Goal: Task Accomplishment & Management: Manage account settings

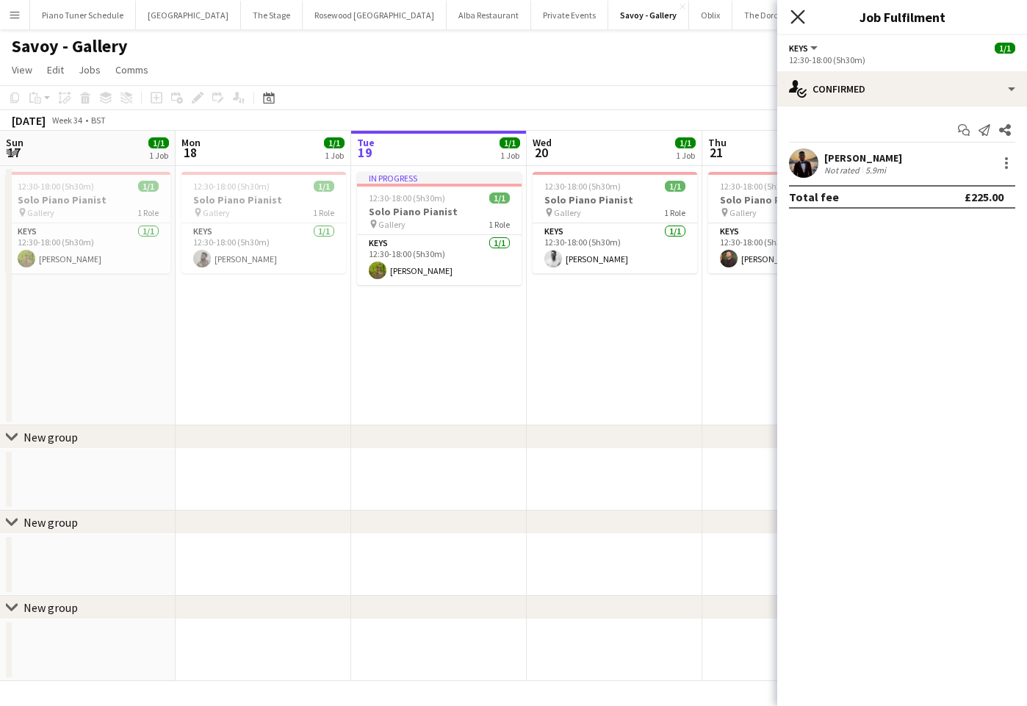
scroll to position [0, 532]
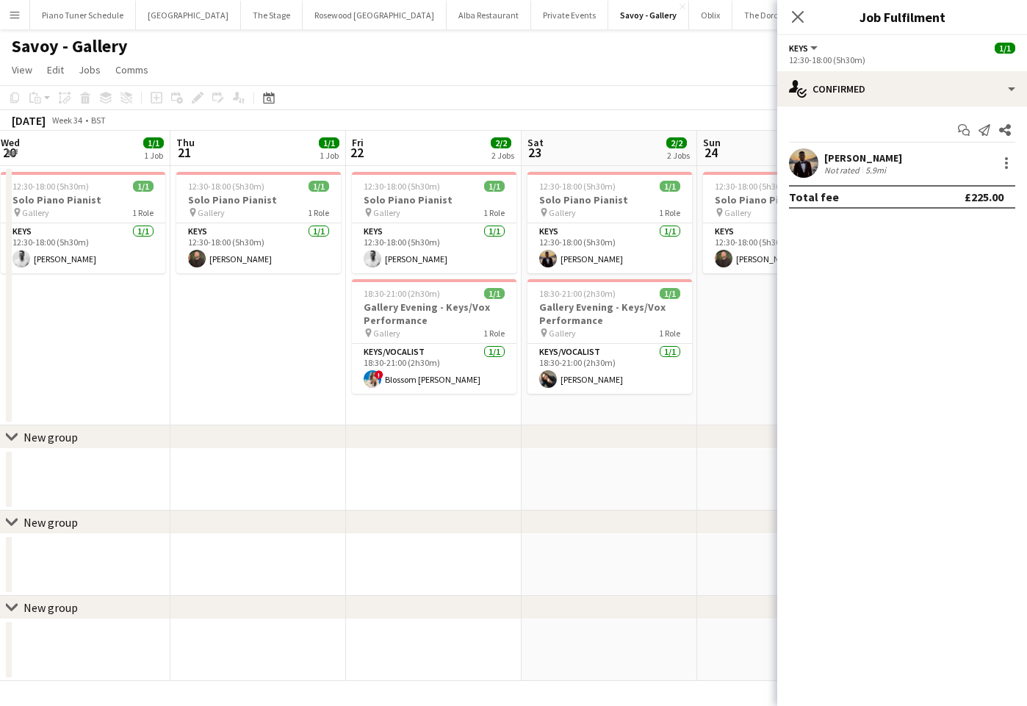
drag, startPoint x: 802, startPoint y: 18, endPoint x: 792, endPoint y: 18, distance: 10.3
click at [802, 18] on icon "Close pop-in" at bounding box center [798, 17] width 12 height 12
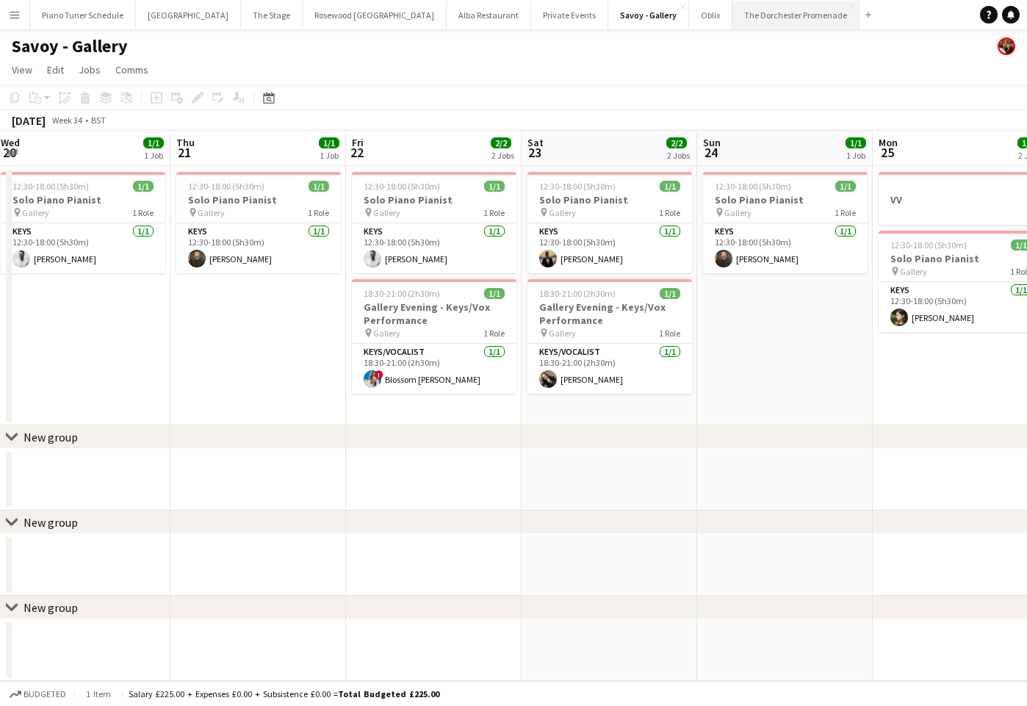
click at [753, 15] on button "The Dorchester Promenade Close" at bounding box center [796, 15] width 127 height 29
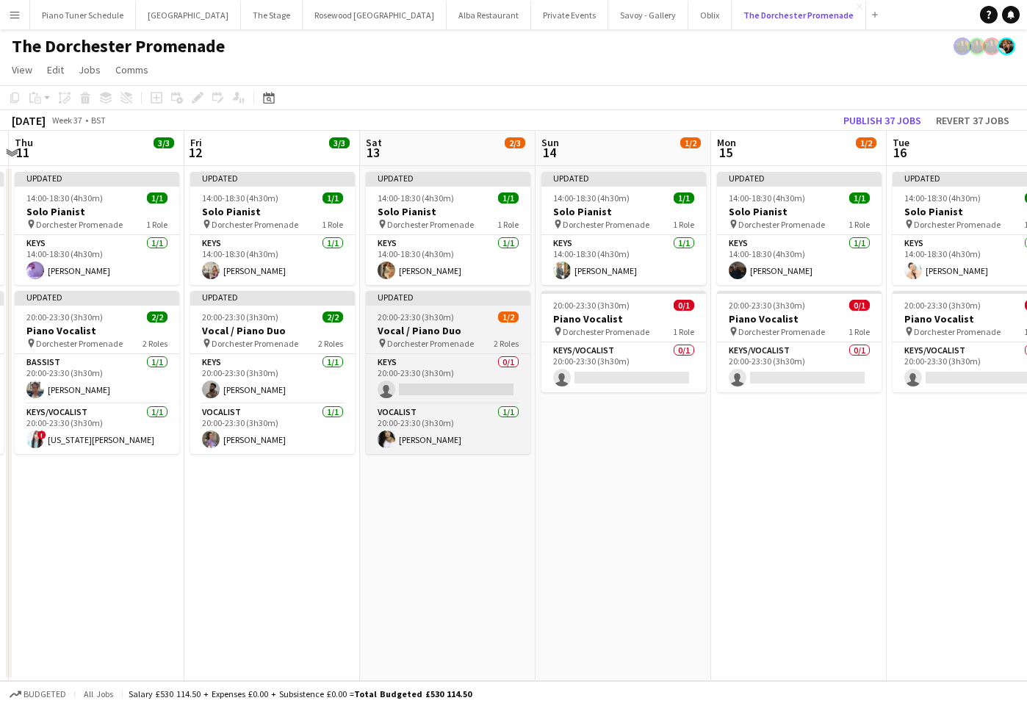
scroll to position [0, 521]
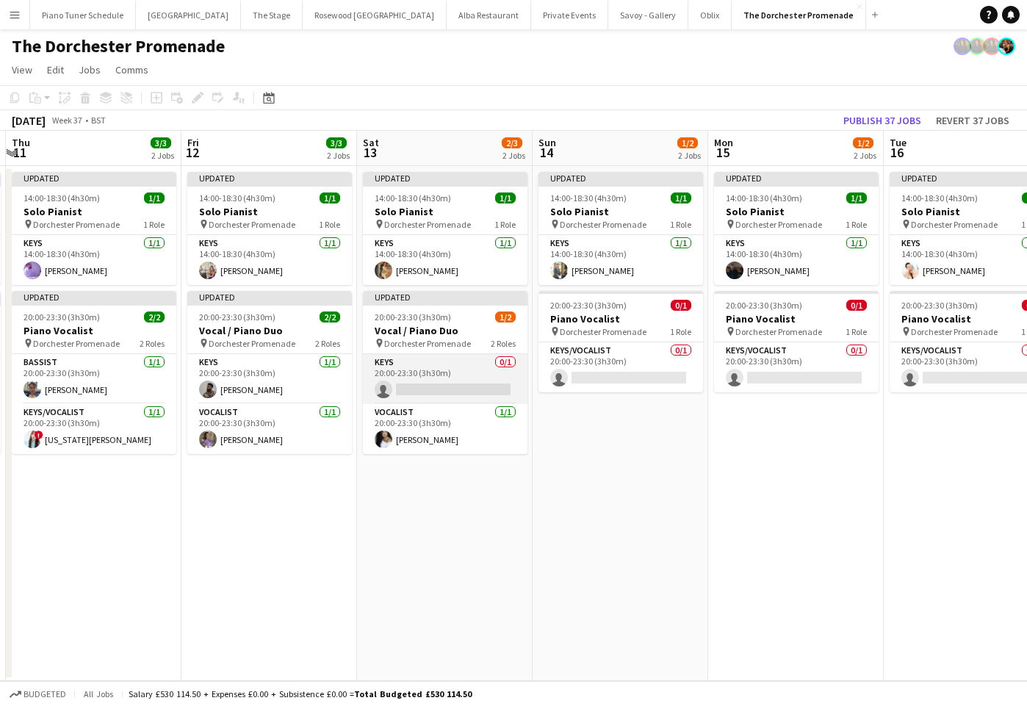
click at [472, 357] on app-card-role "Keys 0/1 20:00-23:30 (3h30m) single-neutral-actions" at bounding box center [445, 379] width 165 height 50
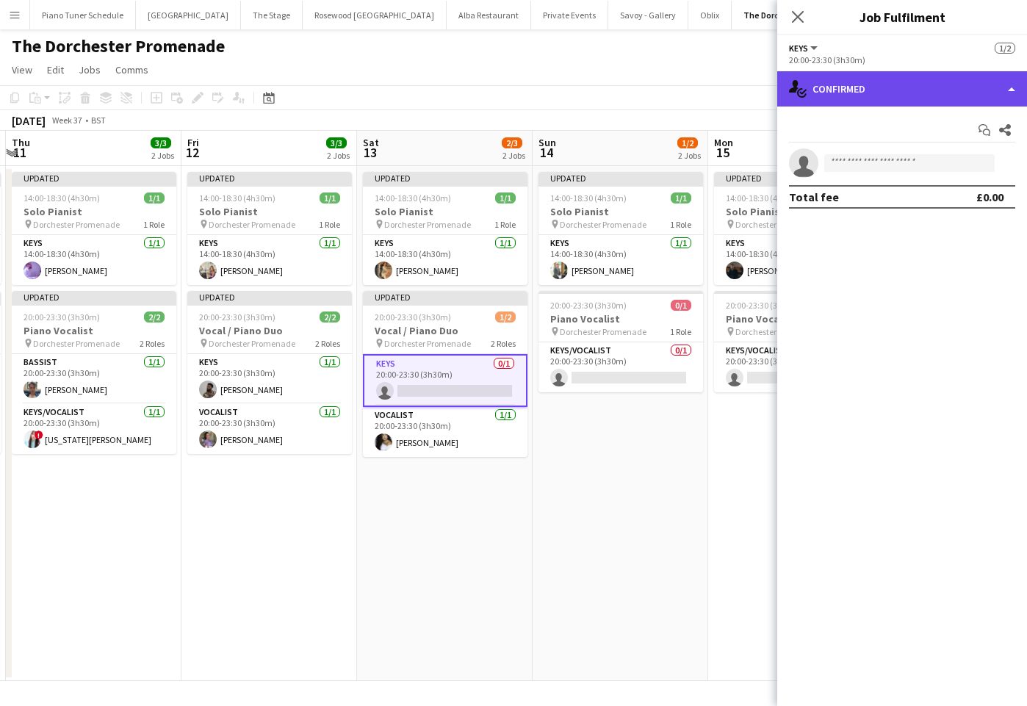
click at [988, 82] on div "single-neutral-actions-check-2 Confirmed" at bounding box center [902, 88] width 250 height 35
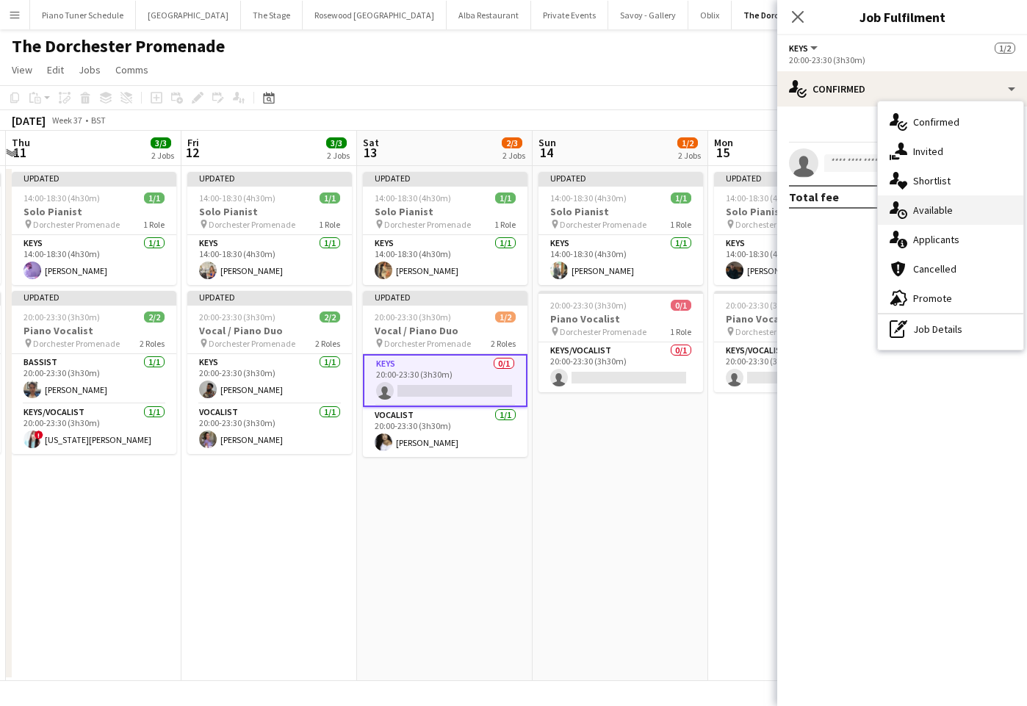
click at [964, 214] on div "single-neutral-actions-upload Available" at bounding box center [950, 209] width 145 height 29
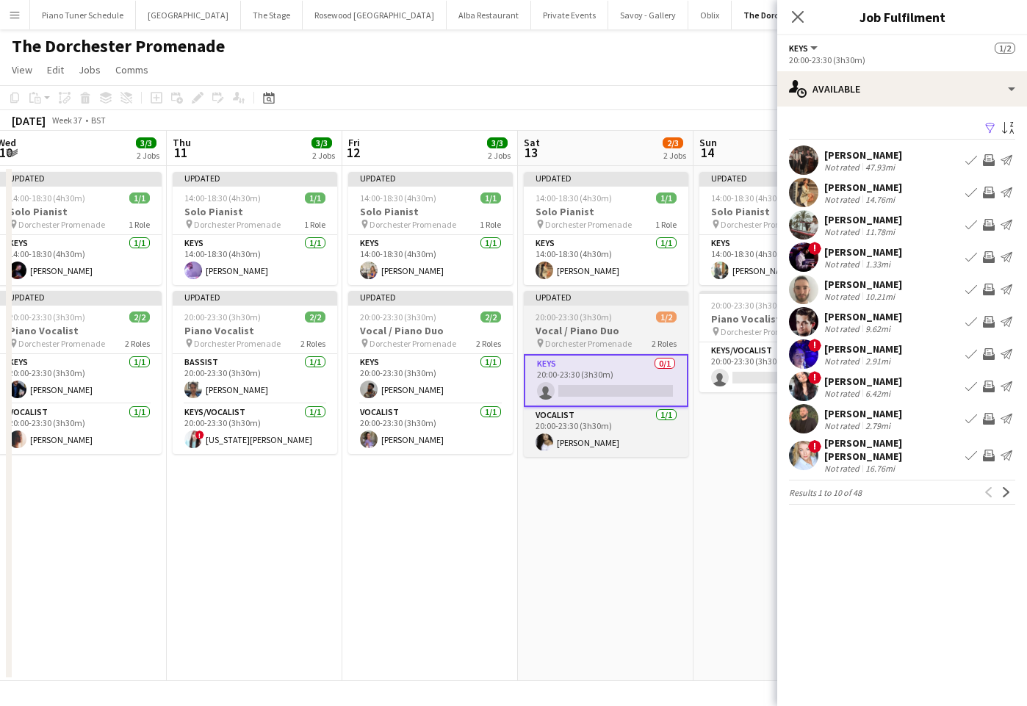
scroll to position [0, 608]
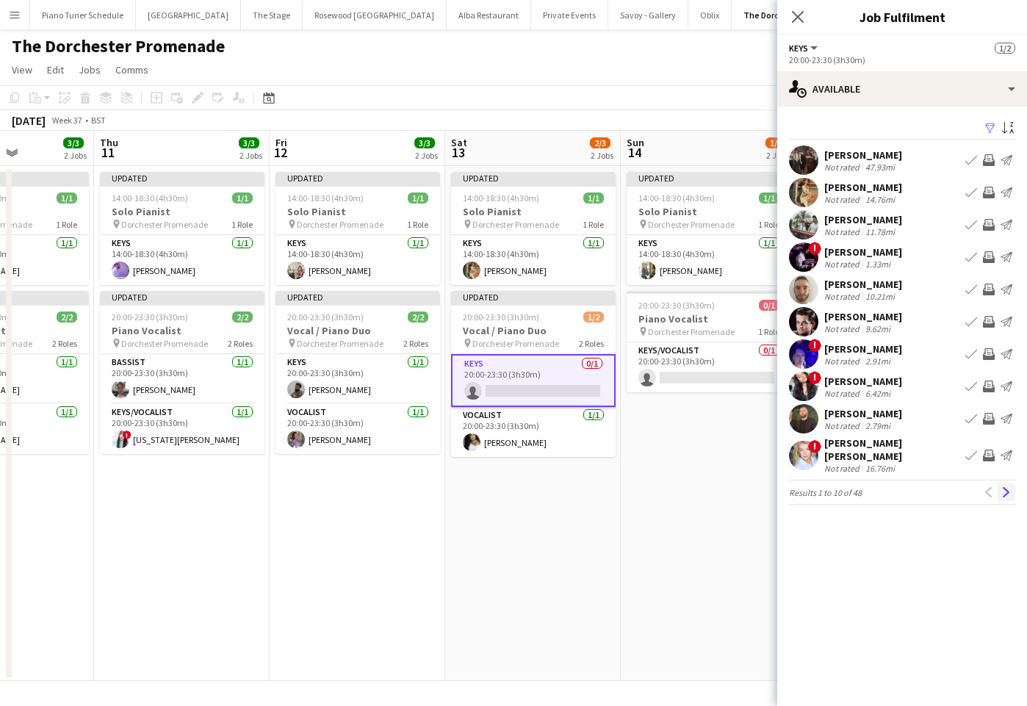
click at [1004, 487] on app-icon "Next" at bounding box center [1007, 492] width 10 height 10
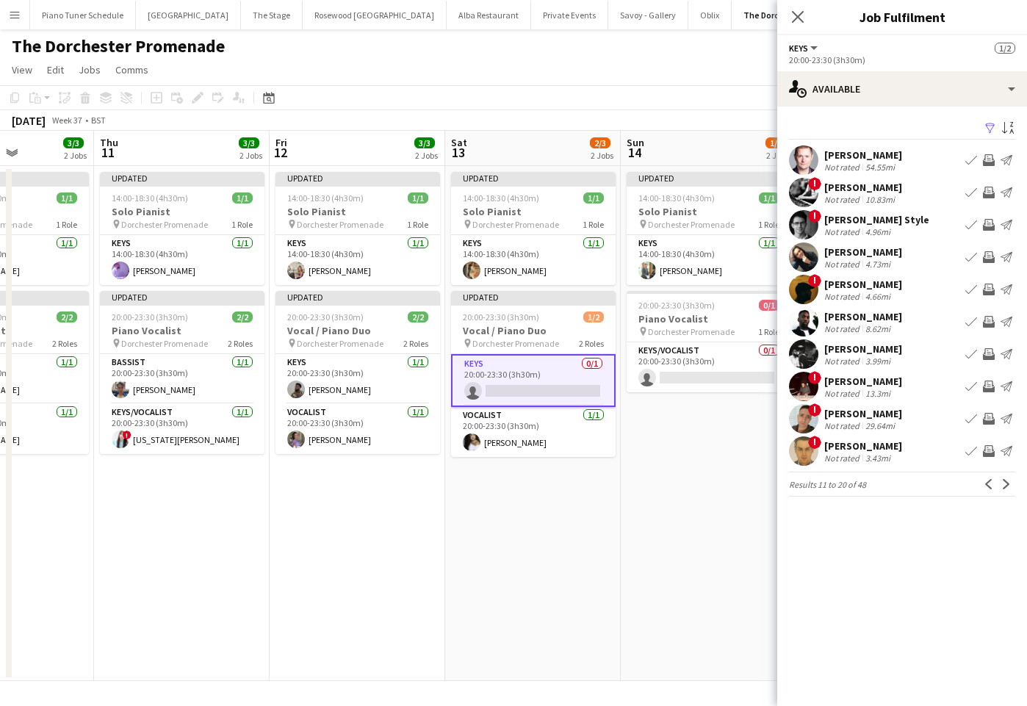
click at [972, 417] on app-icon "Book crew" at bounding box center [972, 419] width 12 height 12
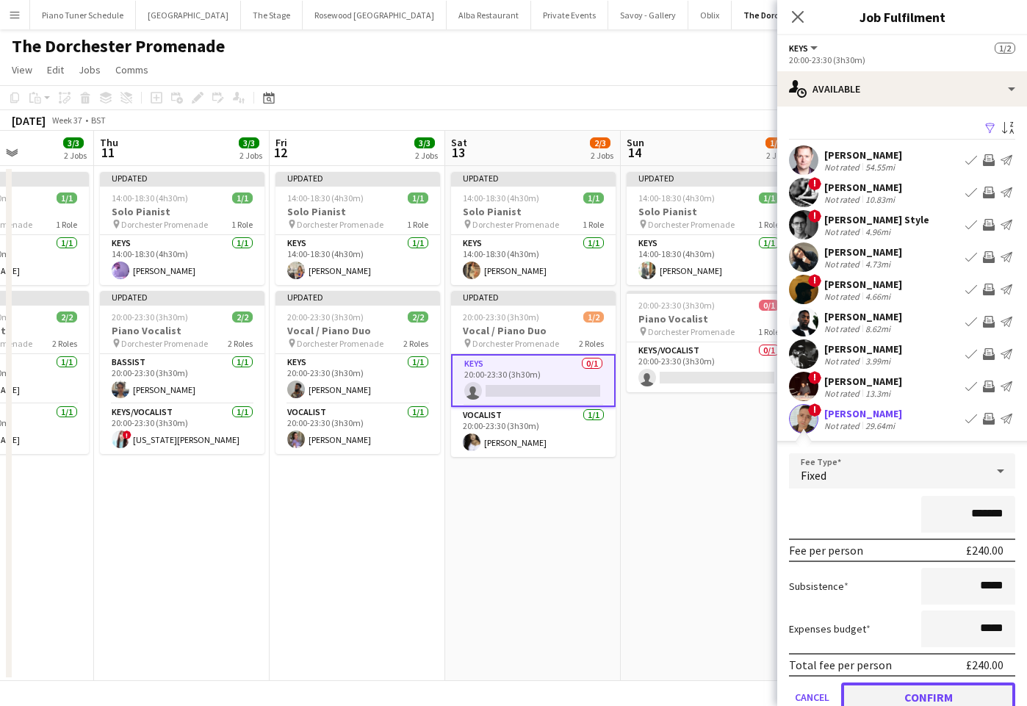
click at [956, 694] on button "Confirm" at bounding box center [928, 697] width 174 height 29
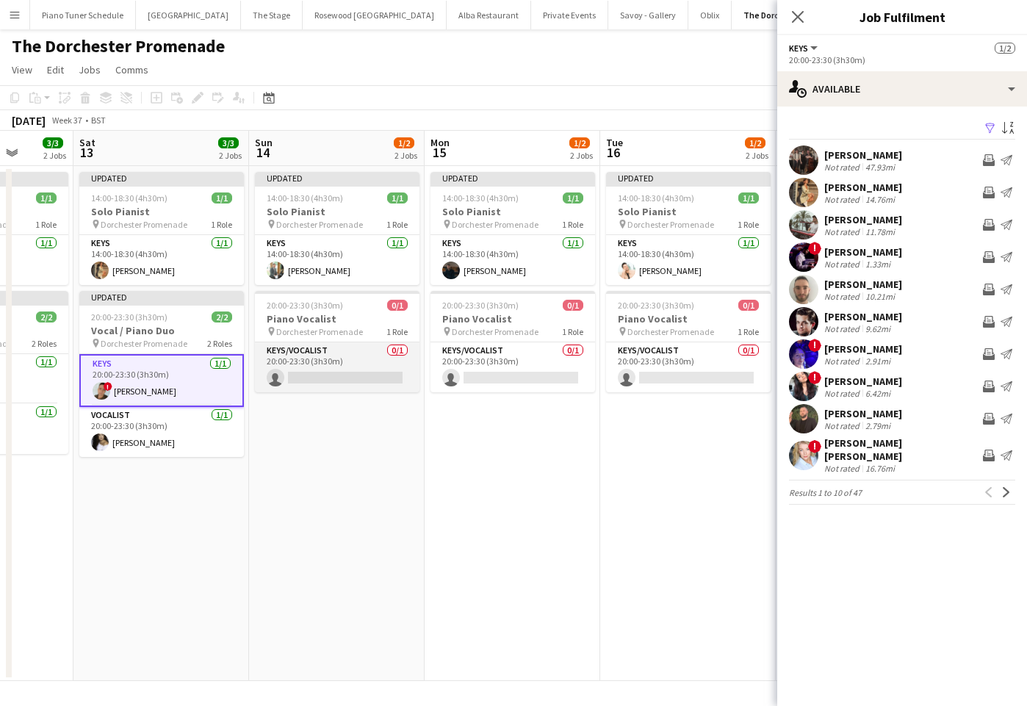
scroll to position [0, 456]
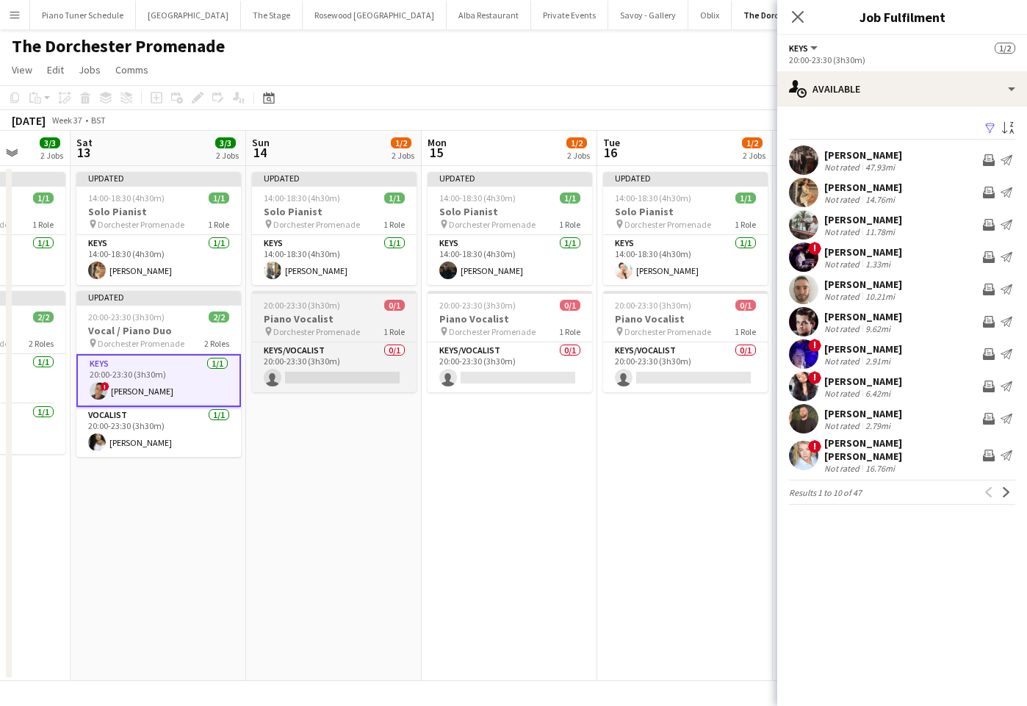
click at [328, 326] on span "Dorchester Promenade" at bounding box center [316, 331] width 87 height 11
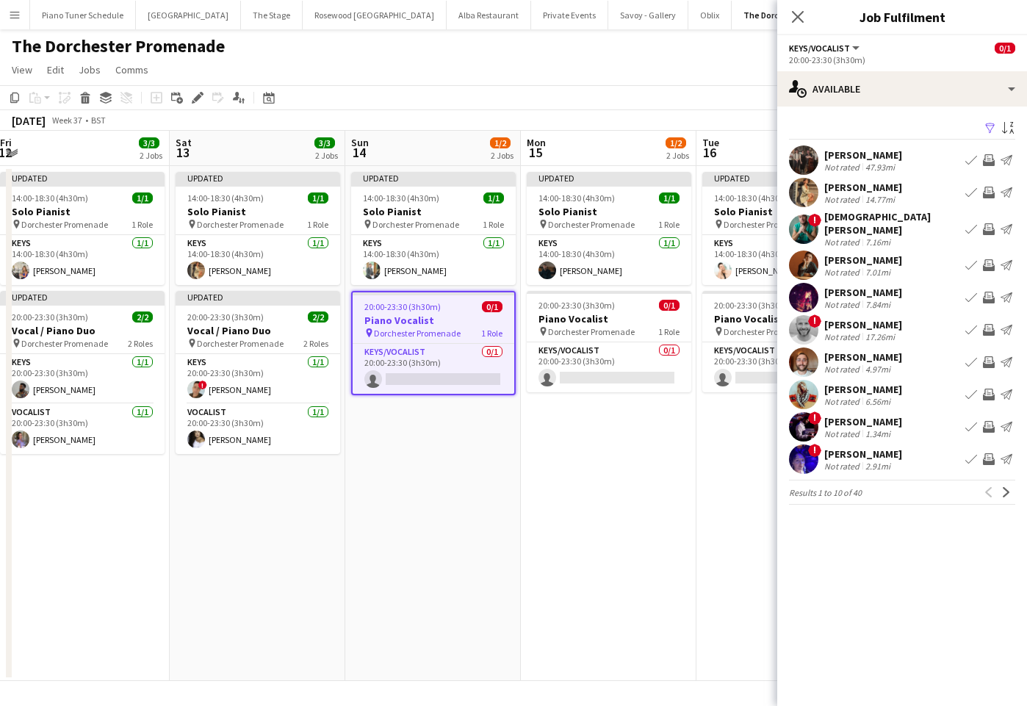
scroll to position [0, 542]
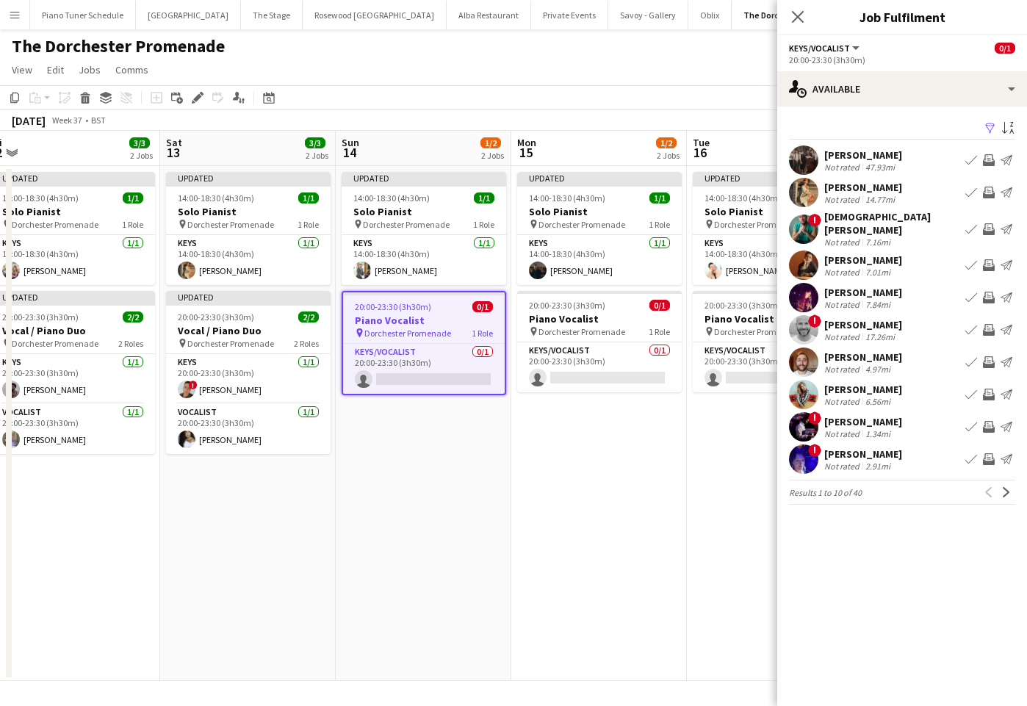
click at [970, 259] on app-icon "Book crew" at bounding box center [972, 265] width 12 height 12
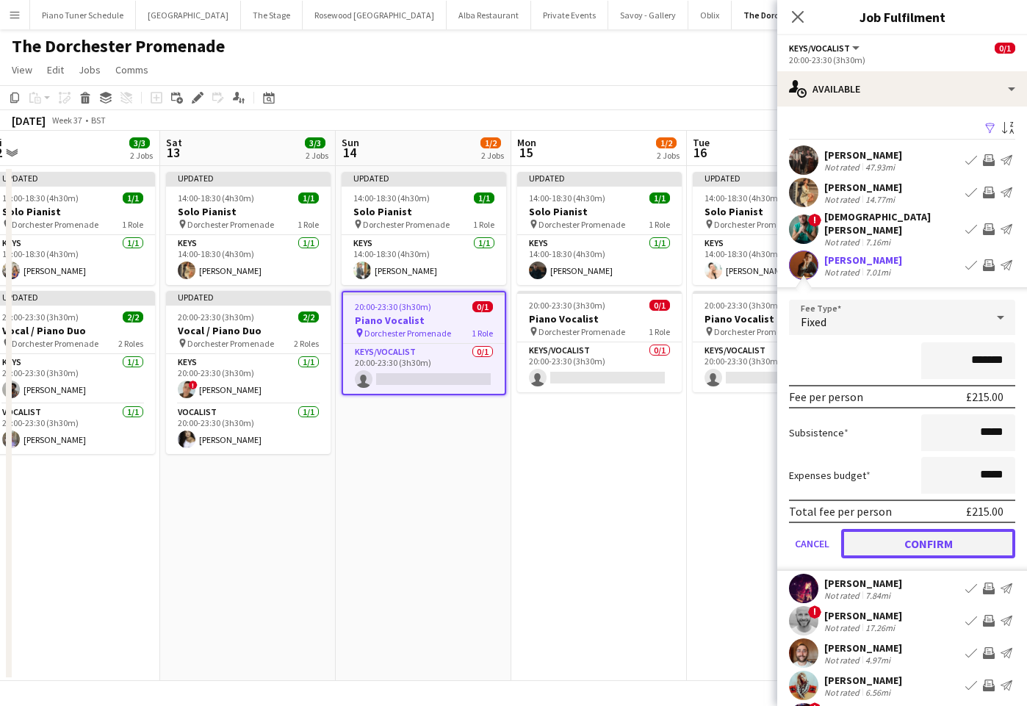
click at [920, 531] on button "Confirm" at bounding box center [928, 543] width 174 height 29
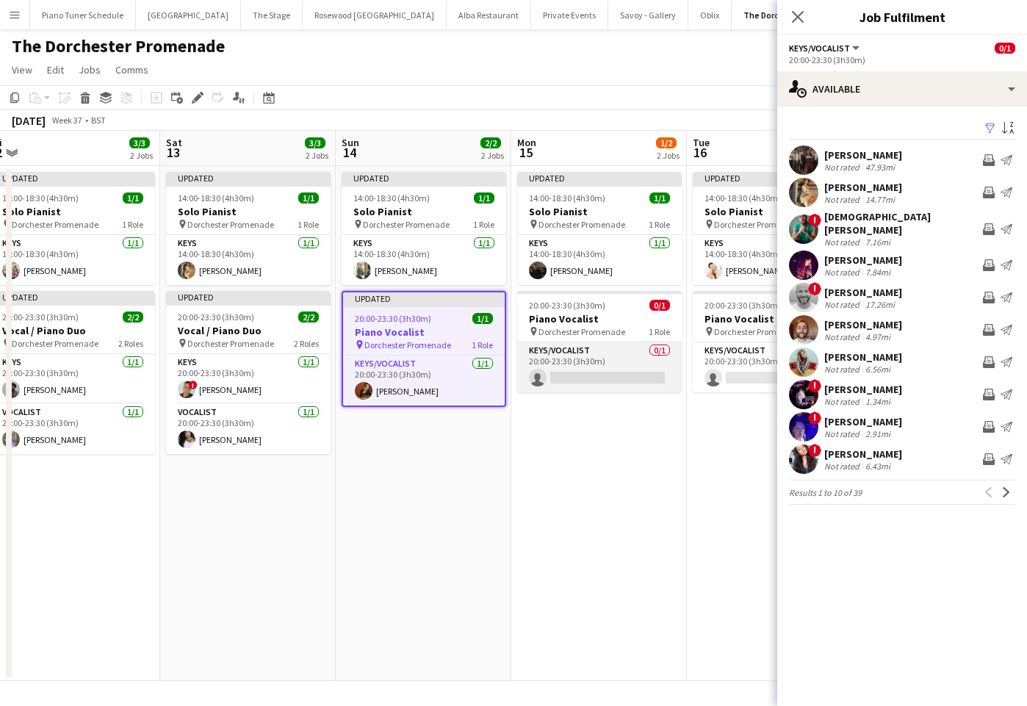
click at [599, 353] on app-card-role "Keys/Vocalist 0/1 20:00-23:30 (3h30m) single-neutral-actions" at bounding box center [599, 367] width 165 height 50
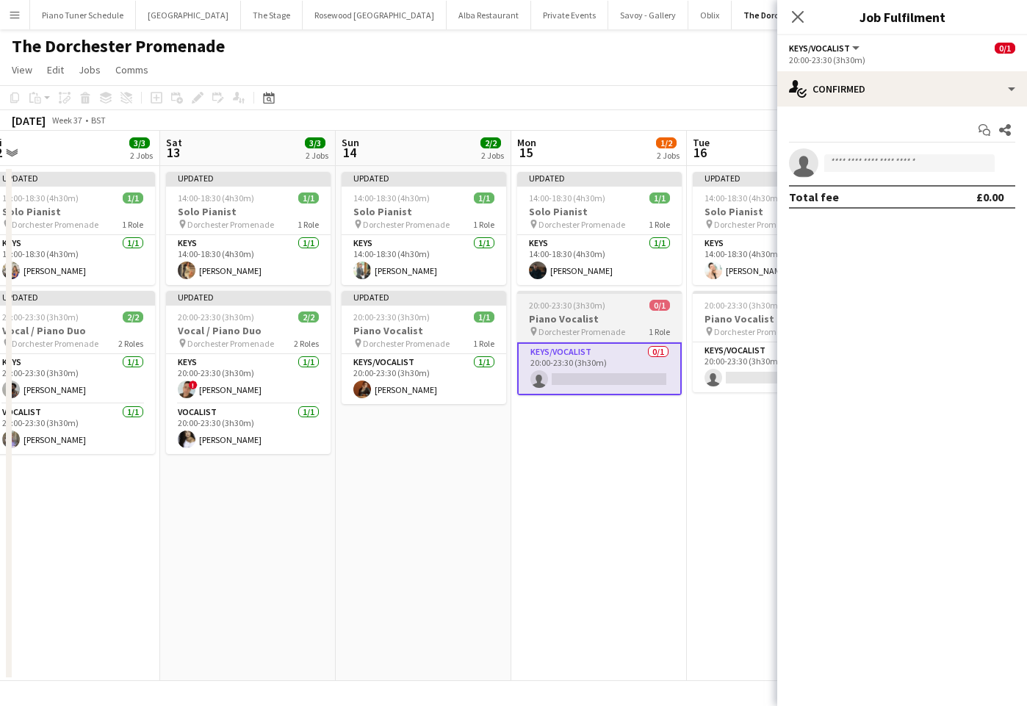
click at [561, 337] on app-job-card "20:00-23:30 (3h30m) 0/1 Piano Vocalist pin Dorchester Promenade 1 Role Keys/Voc…" at bounding box center [599, 343] width 165 height 104
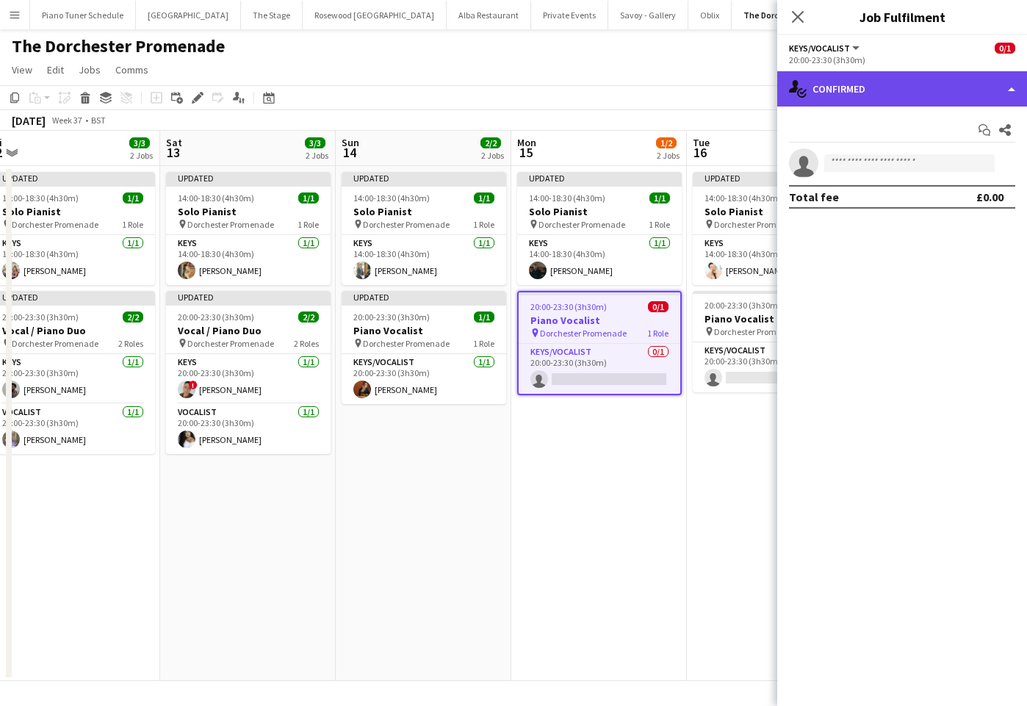
click at [996, 77] on div "single-neutral-actions-check-2 Confirmed" at bounding box center [902, 88] width 250 height 35
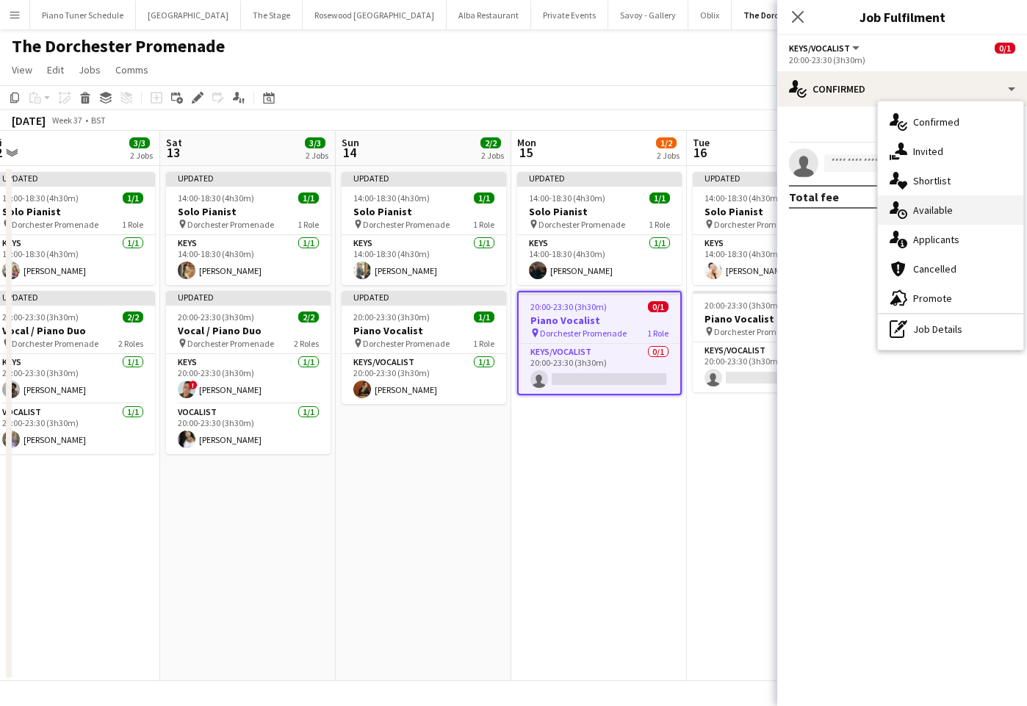
click at [949, 221] on div "single-neutral-actions-upload Available" at bounding box center [950, 209] width 145 height 29
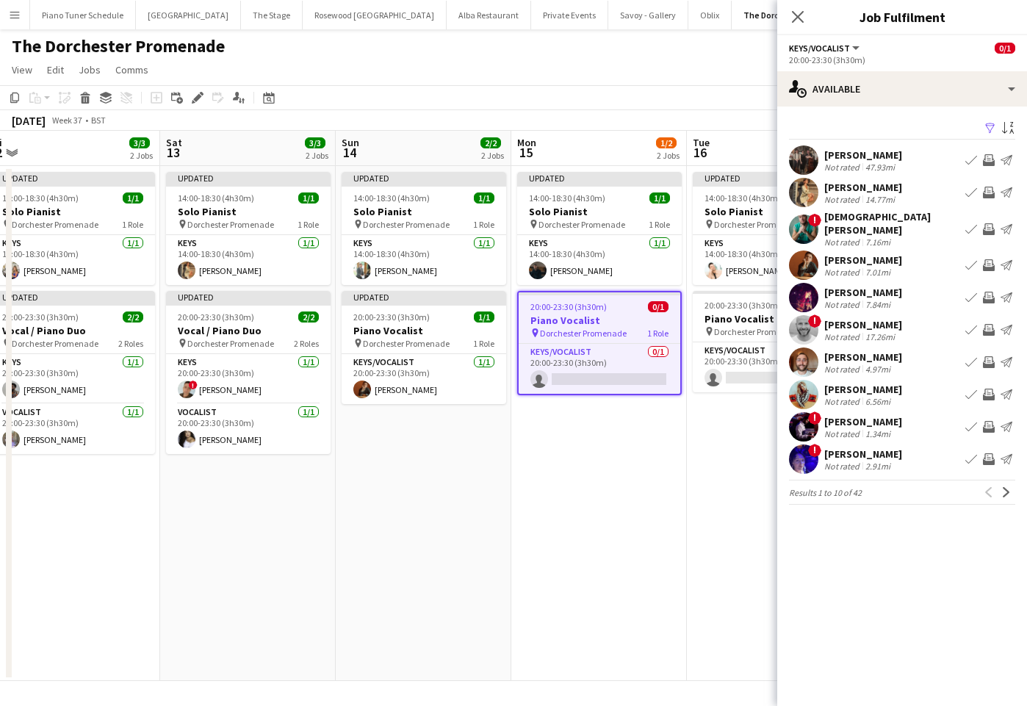
click at [972, 191] on app-icon "Book crew" at bounding box center [972, 193] width 12 height 12
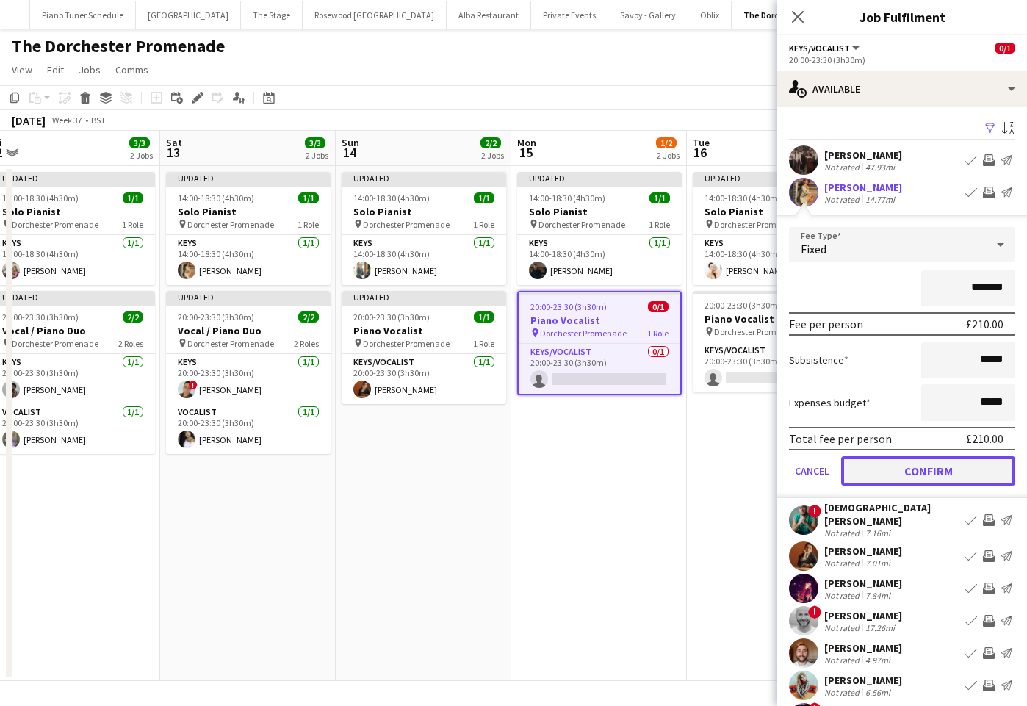
click at [938, 477] on button "Confirm" at bounding box center [928, 470] width 174 height 29
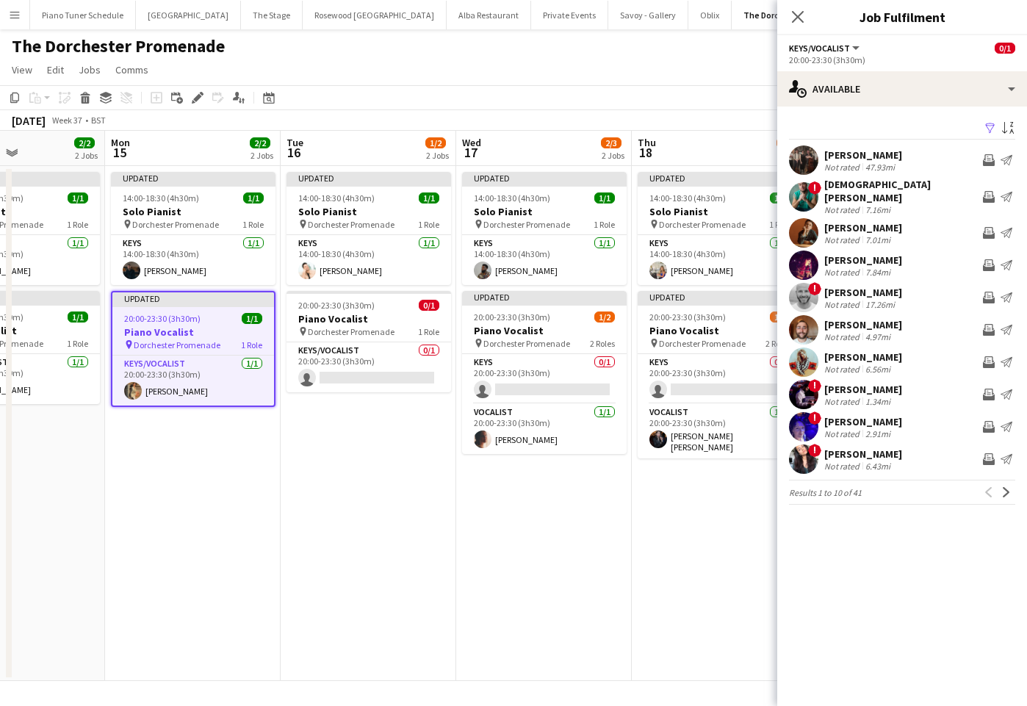
scroll to position [0, 465]
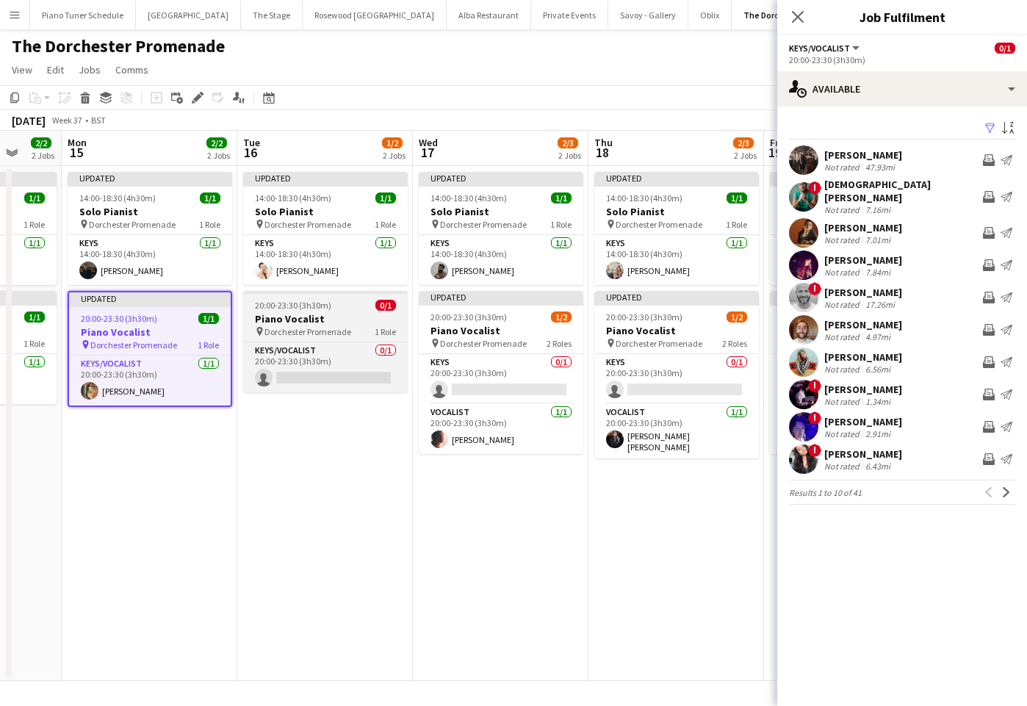
click at [311, 315] on h3 "Piano Vocalist" at bounding box center [325, 318] width 165 height 13
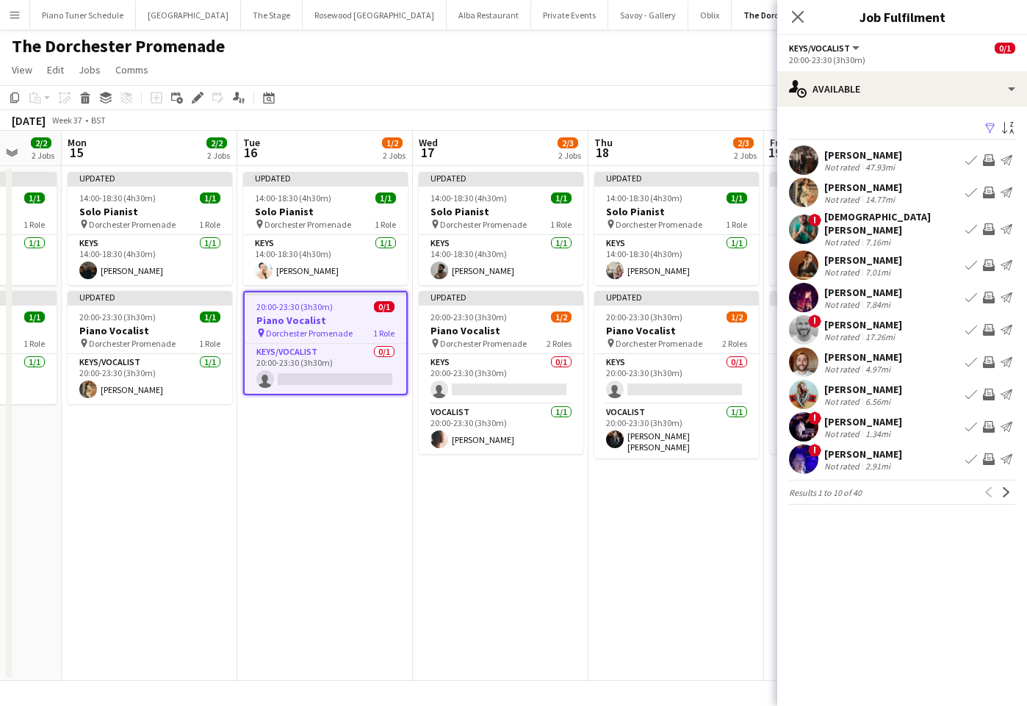
click at [968, 356] on app-icon "Book crew" at bounding box center [972, 362] width 12 height 12
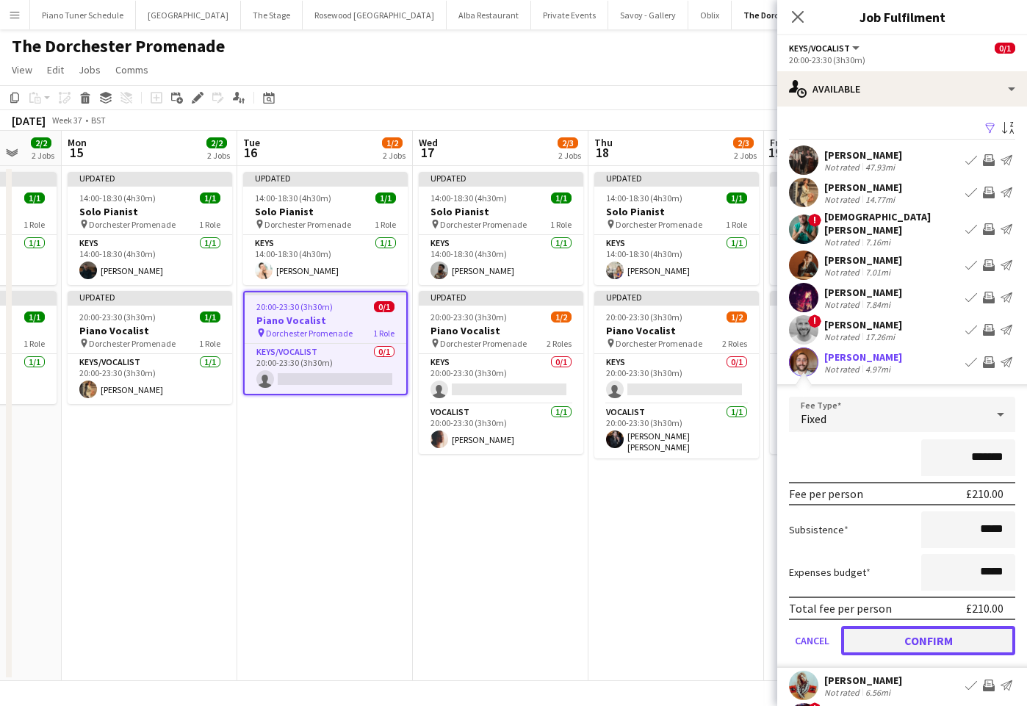
click at [937, 641] on button "Confirm" at bounding box center [928, 640] width 174 height 29
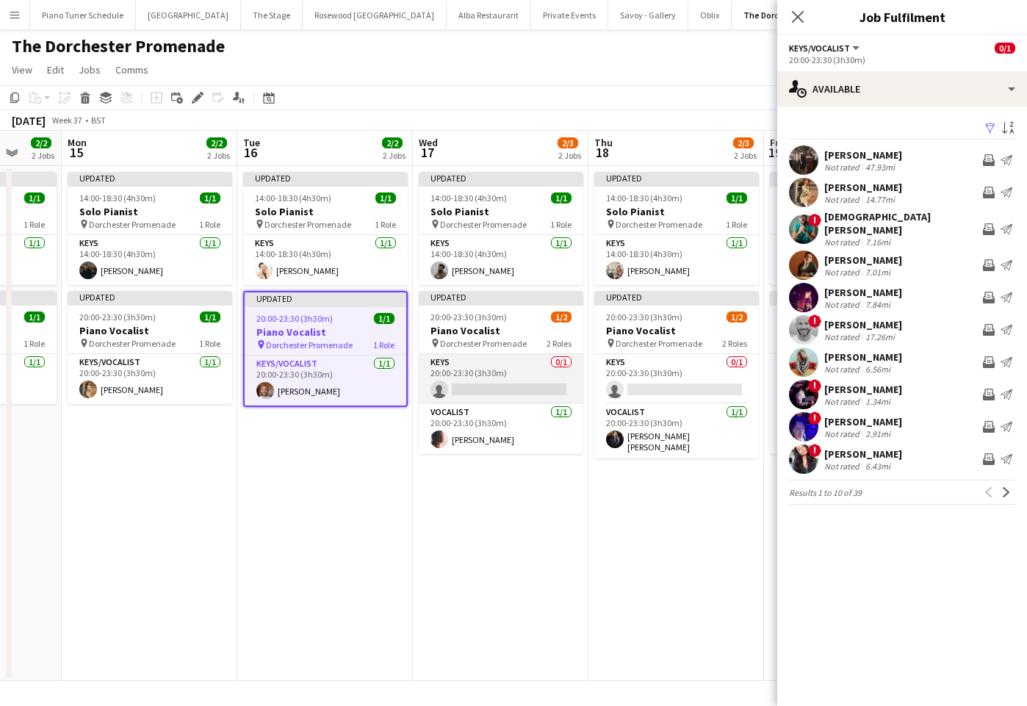
click at [517, 358] on app-card-role "Keys 0/1 20:00-23:30 (3h30m) single-neutral-actions" at bounding box center [501, 379] width 165 height 50
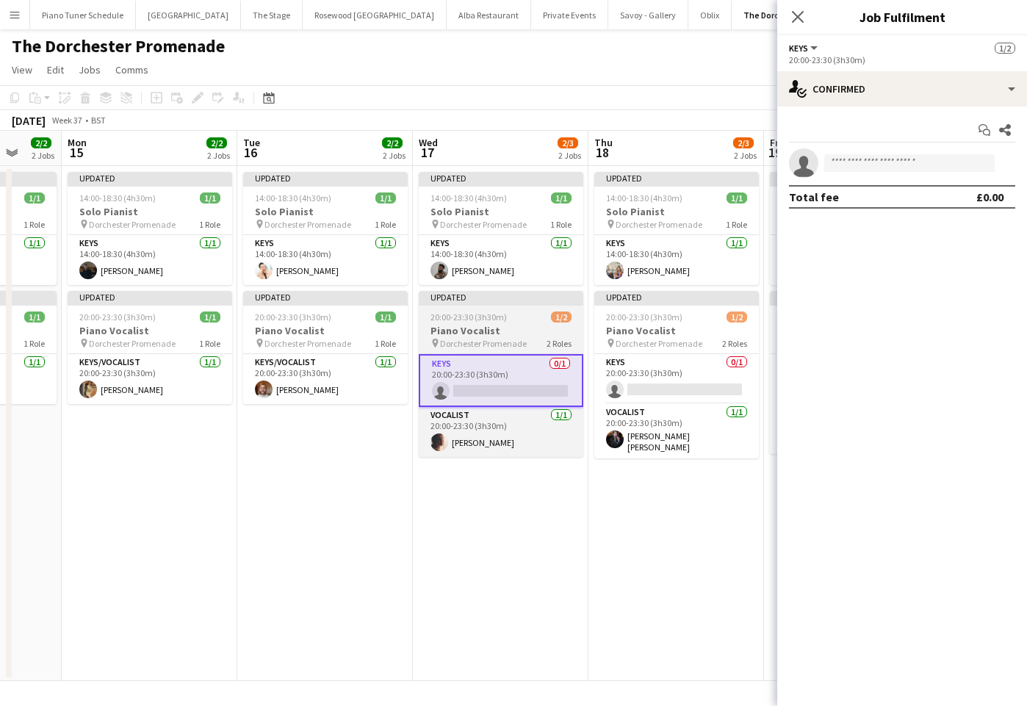
click at [522, 338] on span "Dorchester Promenade" at bounding box center [483, 343] width 87 height 11
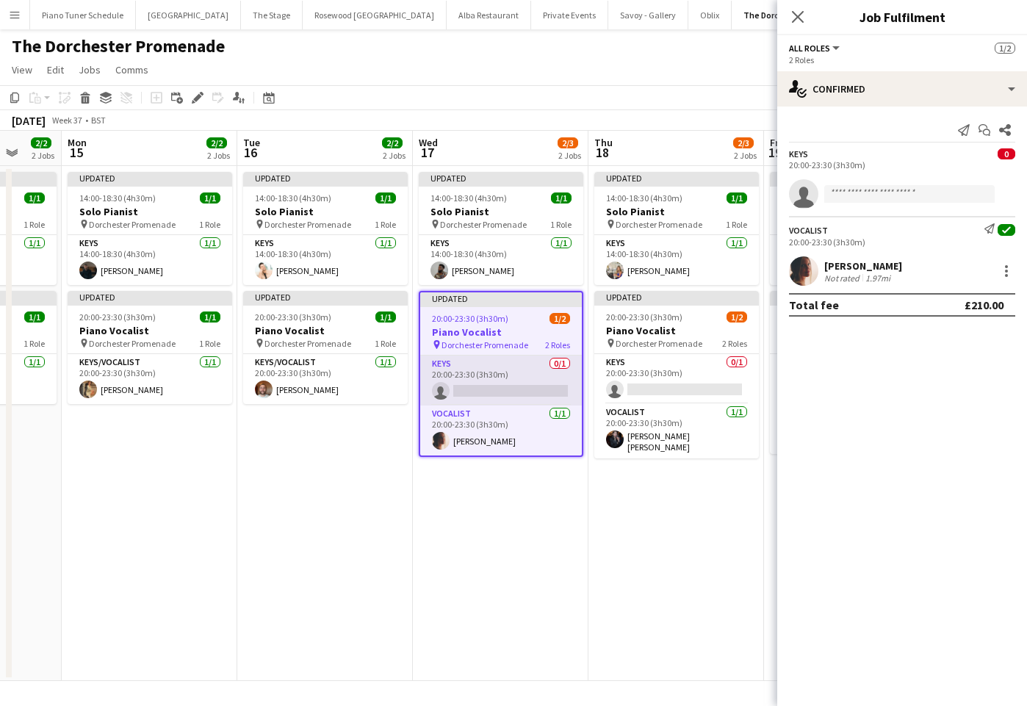
click at [511, 373] on app-card-role "Keys 0/1 20:00-23:30 (3h30m) single-neutral-actions" at bounding box center [501, 381] width 162 height 50
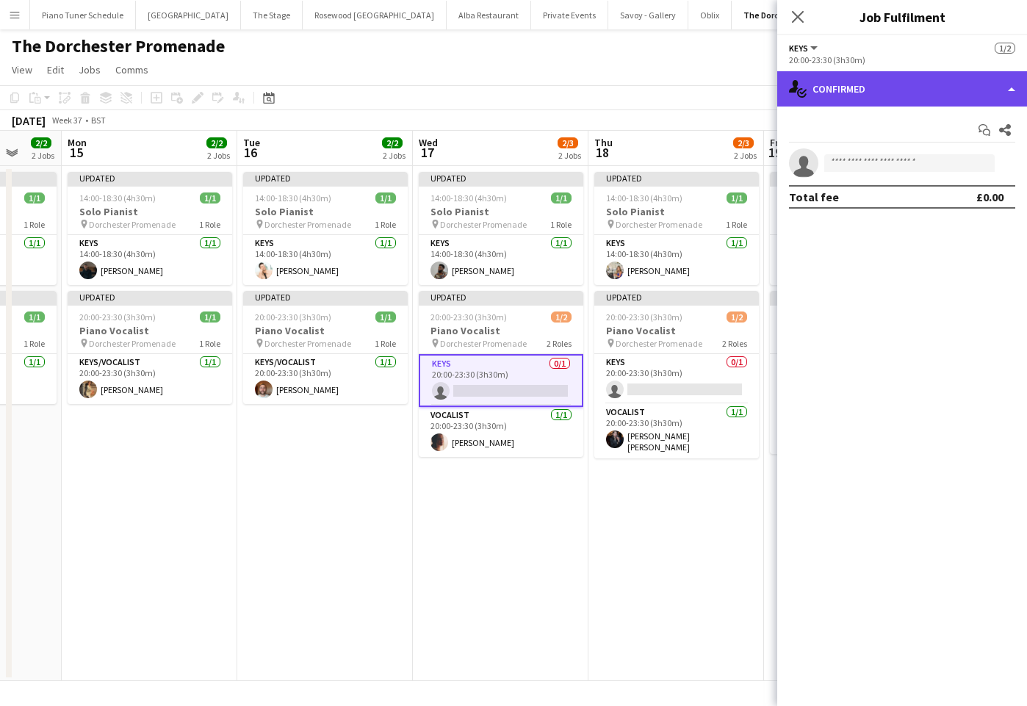
click at [1010, 93] on div "single-neutral-actions-check-2 Confirmed" at bounding box center [902, 88] width 250 height 35
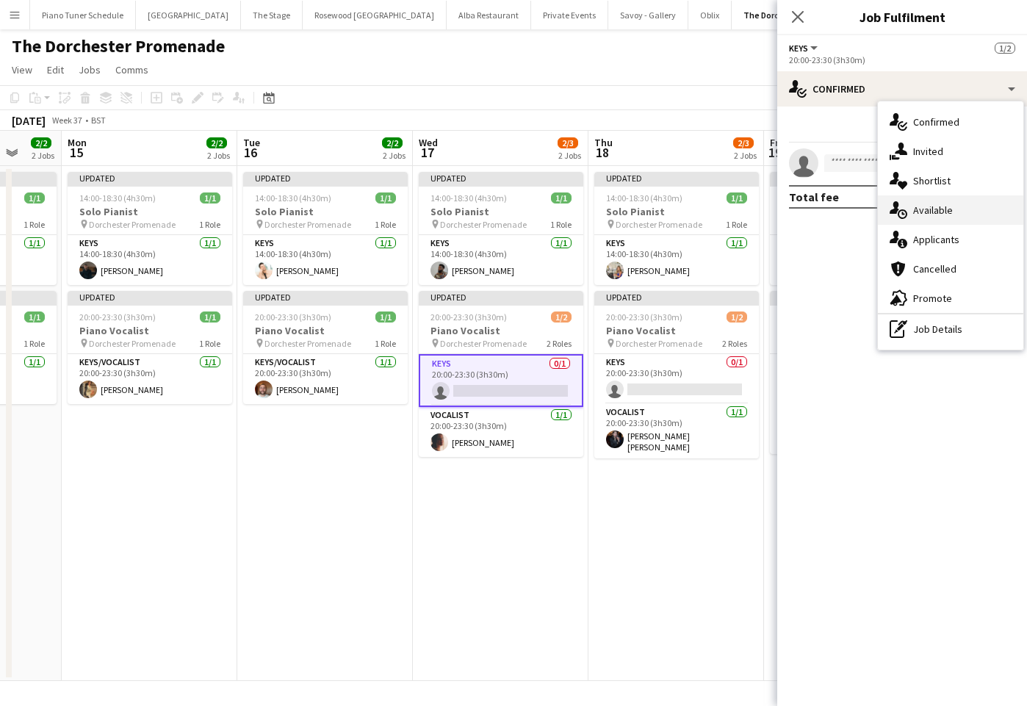
click at [980, 206] on div "single-neutral-actions-upload Available" at bounding box center [950, 209] width 145 height 29
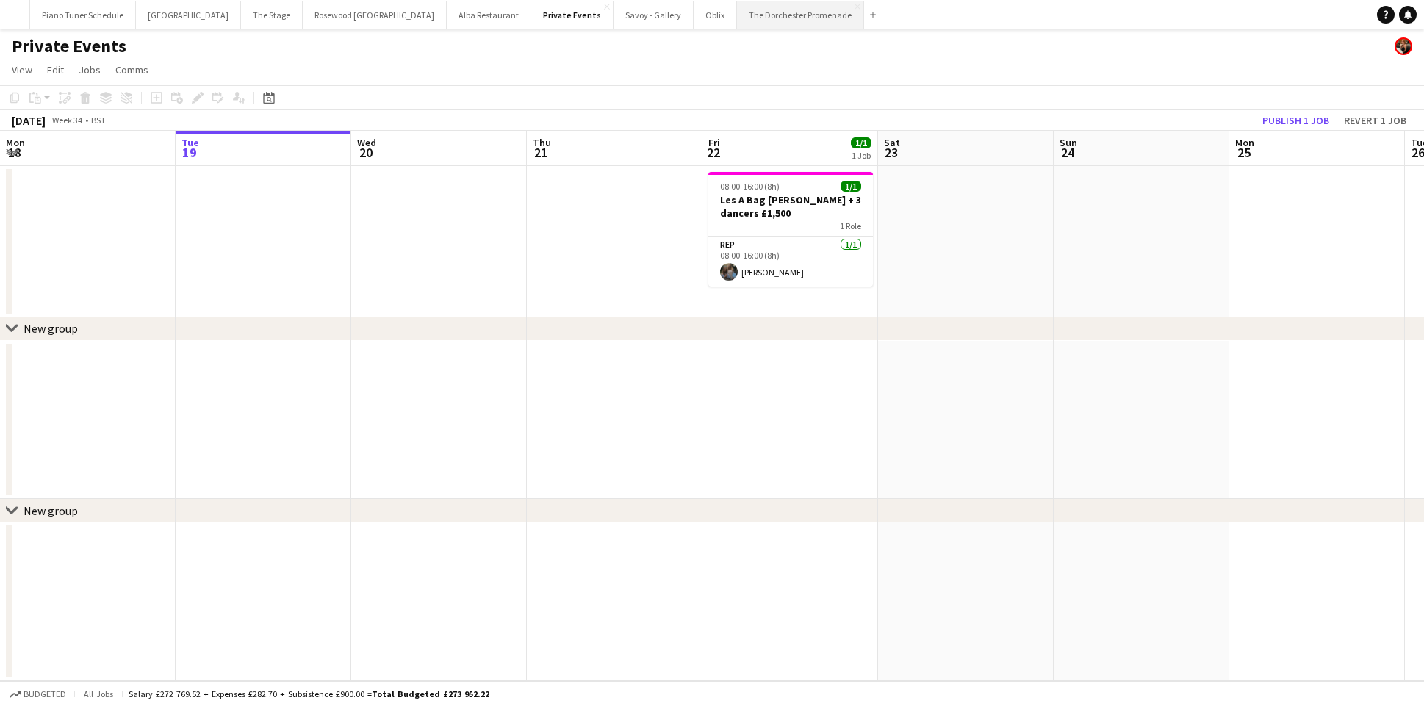
click at [737, 14] on button "The Dorchester Promenade Close" at bounding box center [800, 15] width 127 height 29
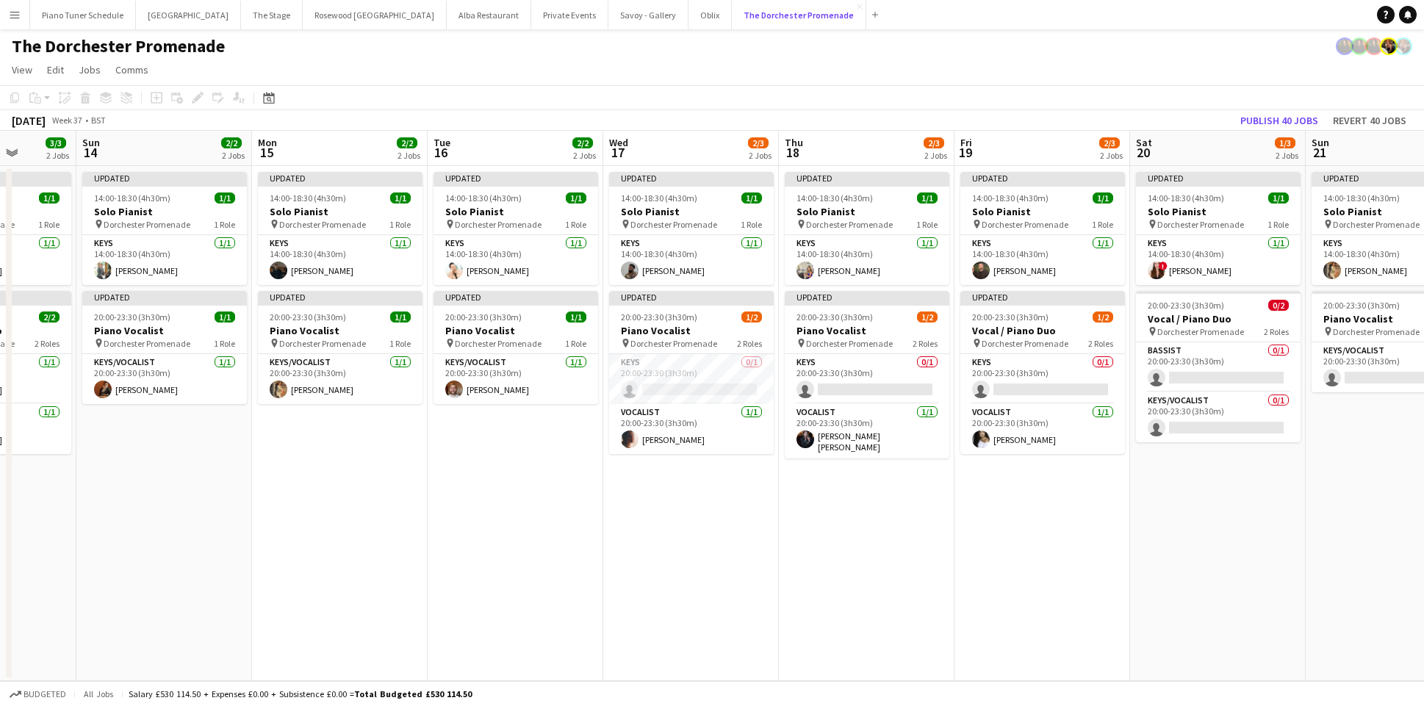
scroll to position [0, 528]
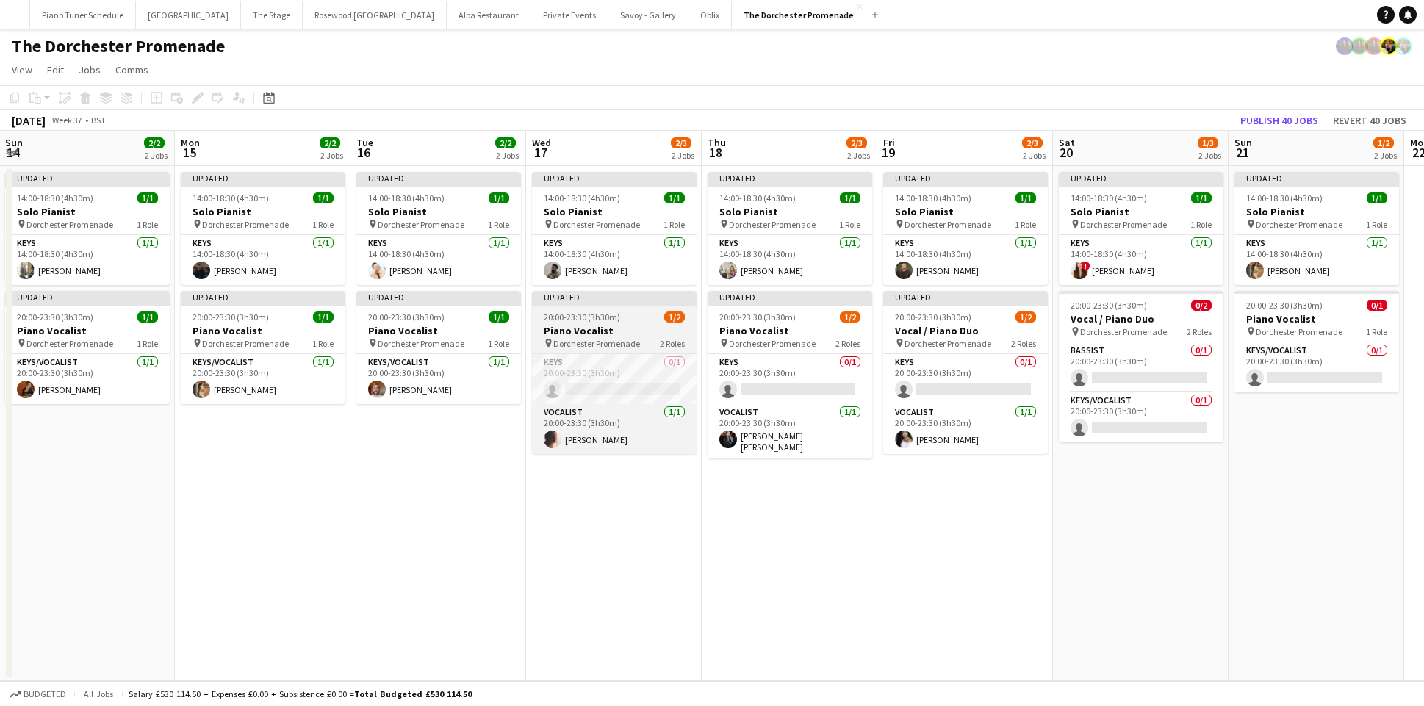
click at [641, 343] on div "pin Dorchester Promenade 2 Roles" at bounding box center [614, 343] width 165 height 12
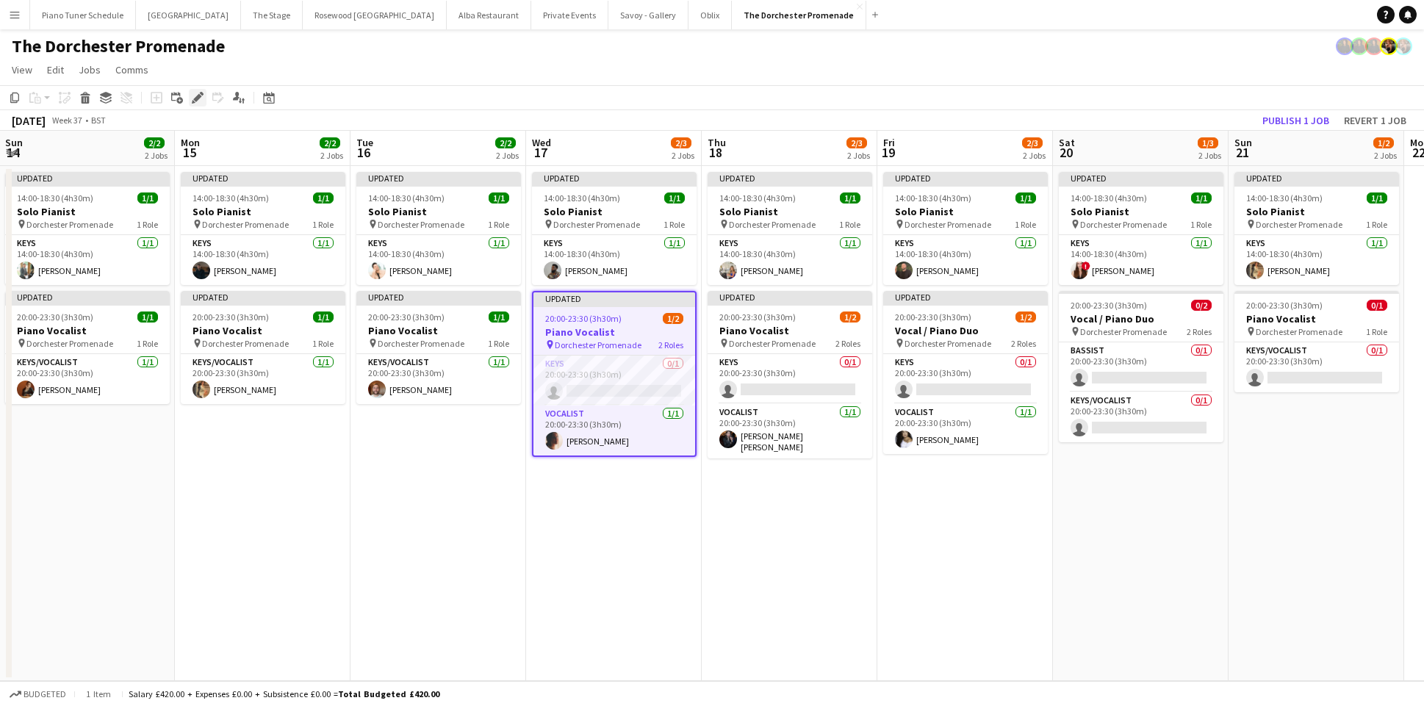
click at [199, 99] on icon "Edit" at bounding box center [198, 98] width 12 height 12
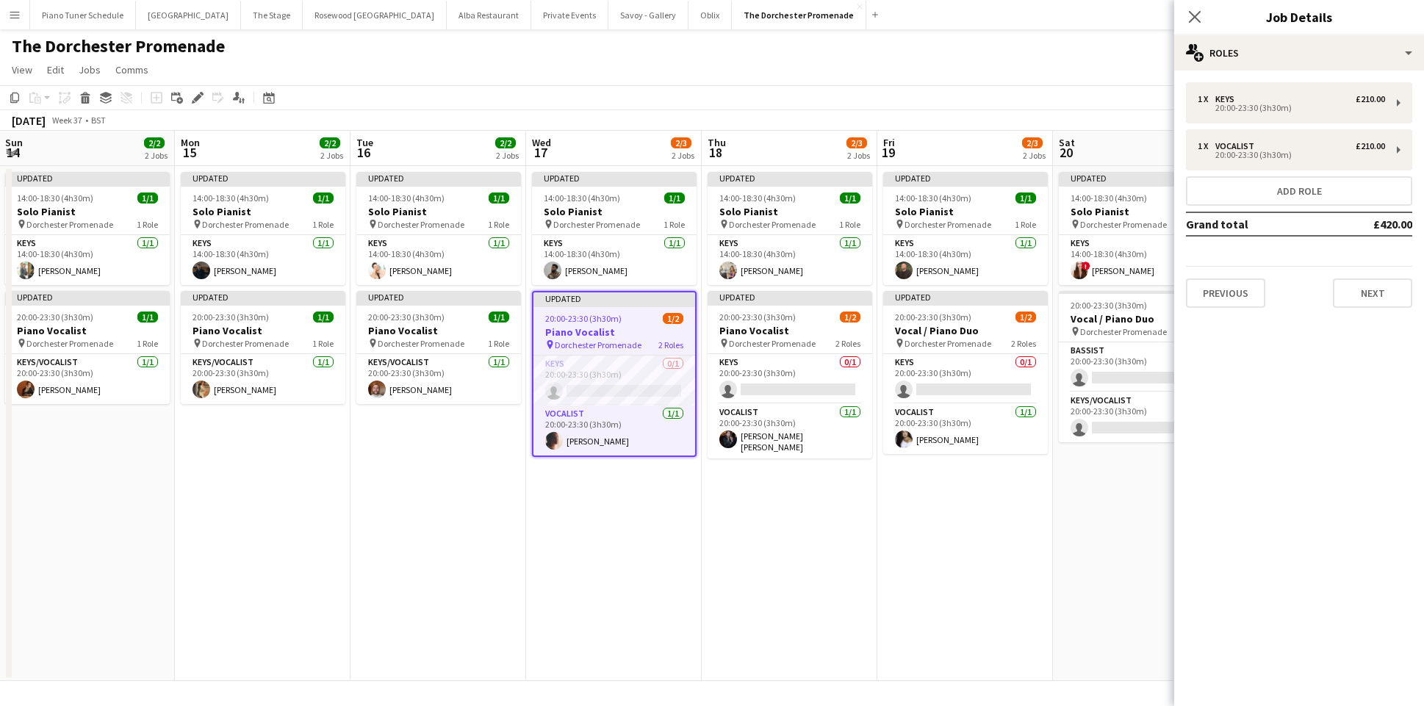
click at [646, 368] on app-card-role "Keys 0/1 20:00-23:30 (3h30m) single-neutral-actions" at bounding box center [614, 381] width 162 height 50
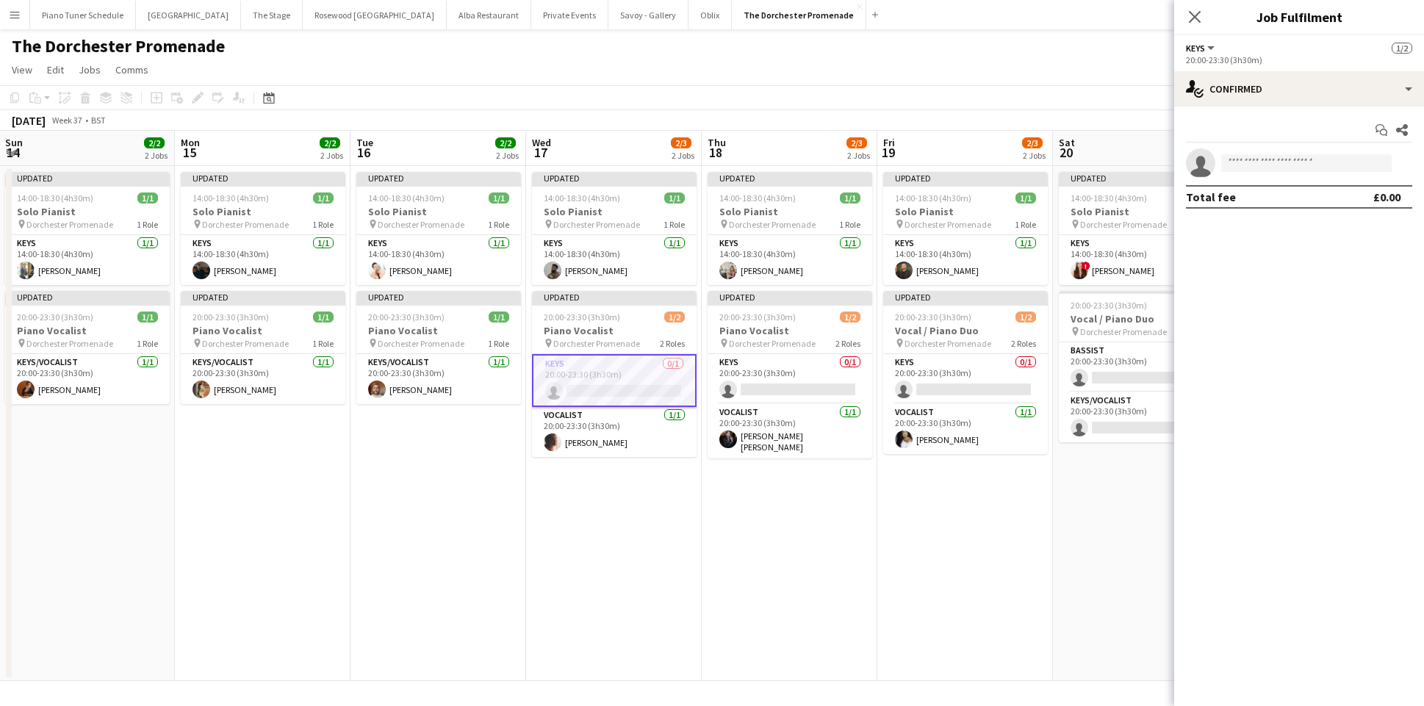
click at [1406, 107] on div "Start chat Share single-neutral-actions Total fee £0.00" at bounding box center [1299, 164] width 250 height 114
click at [1406, 96] on div "single-neutral-actions-check-2 Confirmed" at bounding box center [1299, 88] width 250 height 35
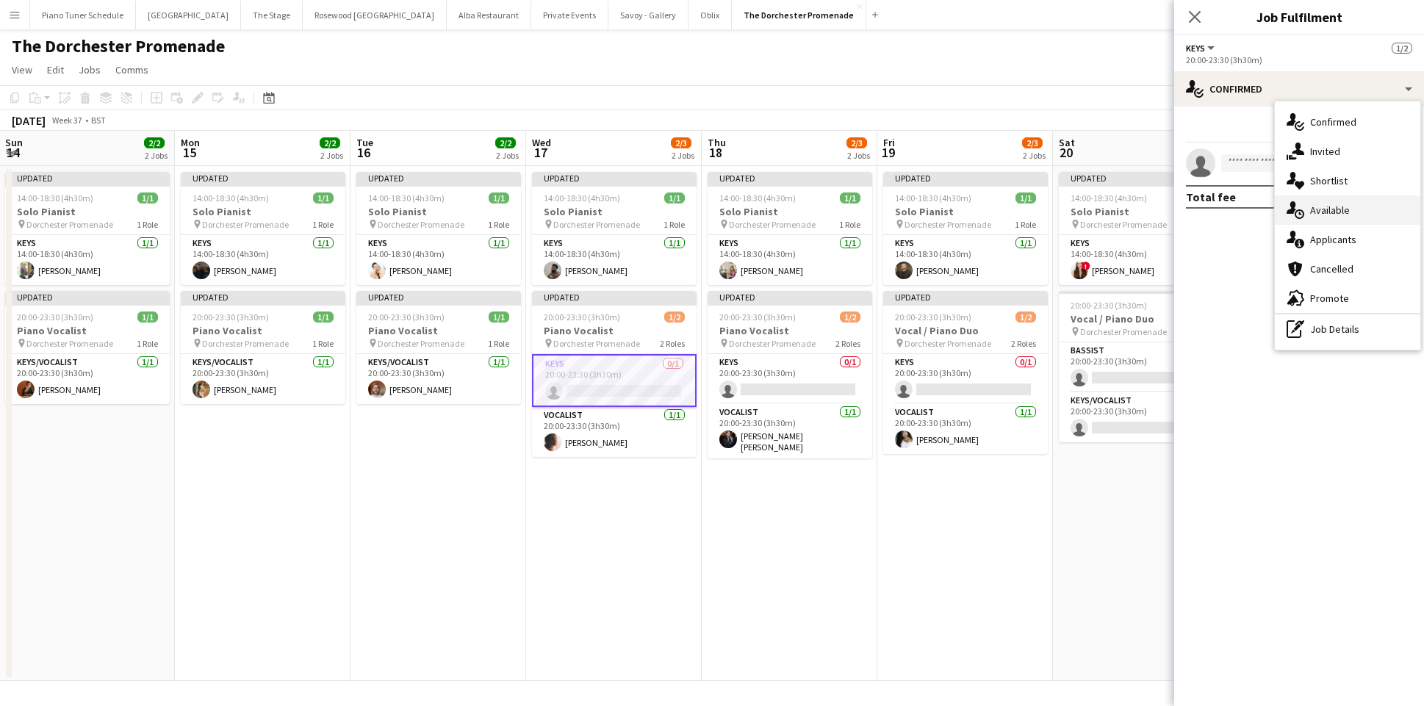
click at [1373, 211] on div "single-neutral-actions-upload Available" at bounding box center [1347, 209] width 145 height 29
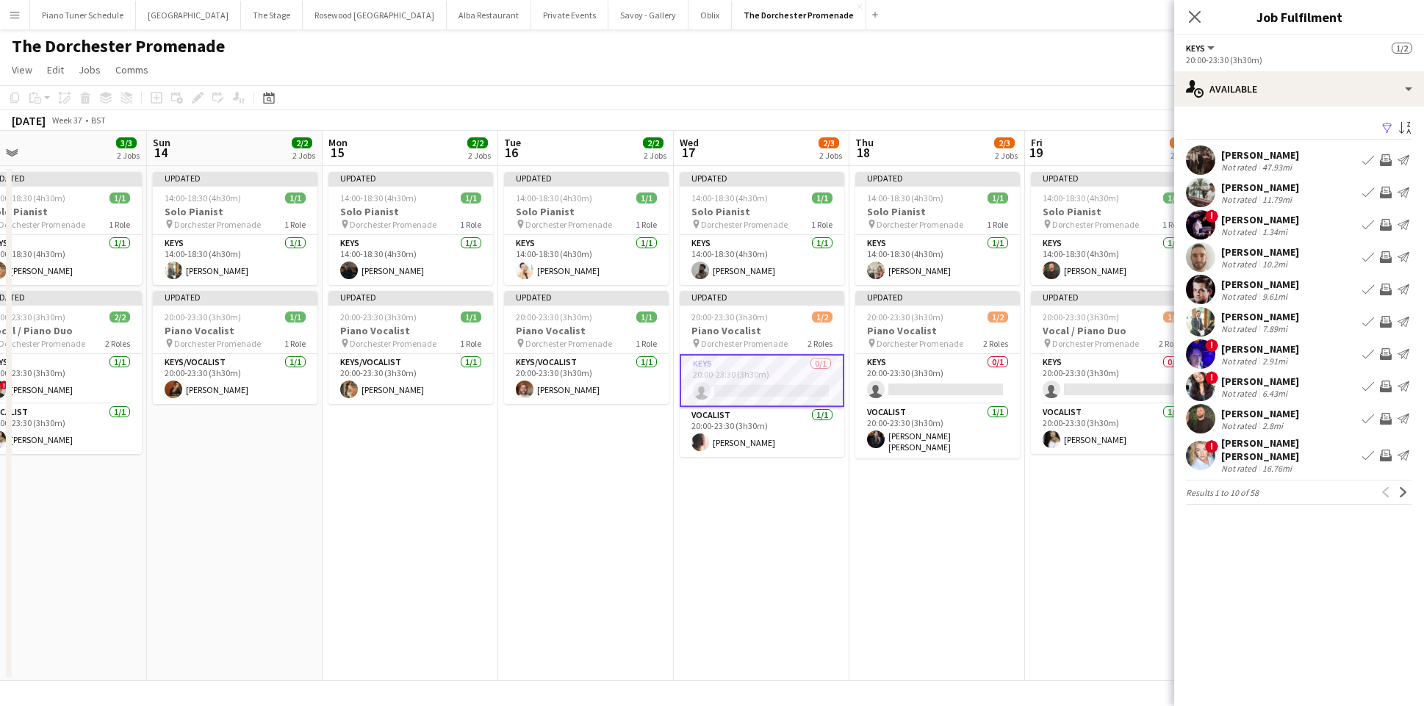
scroll to position [0, 564]
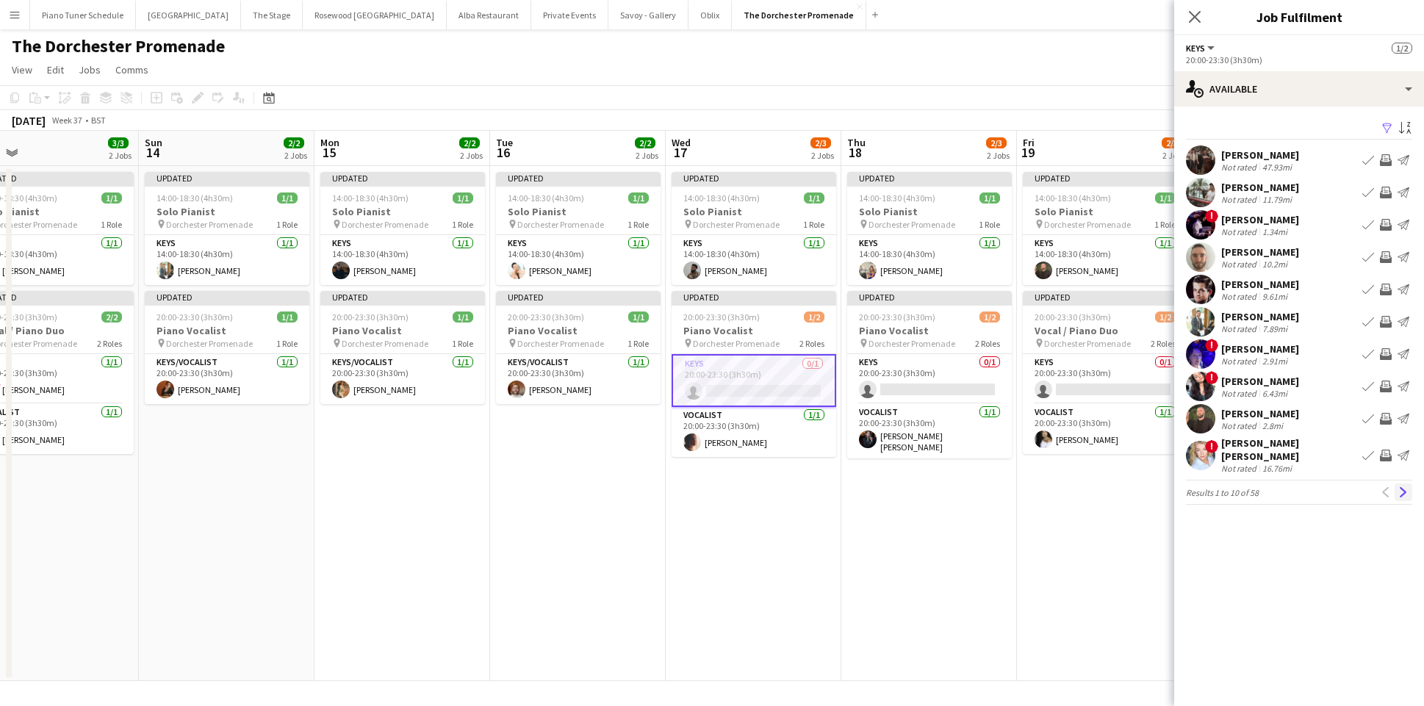
click at [1400, 487] on app-icon "Next" at bounding box center [1403, 492] width 10 height 10
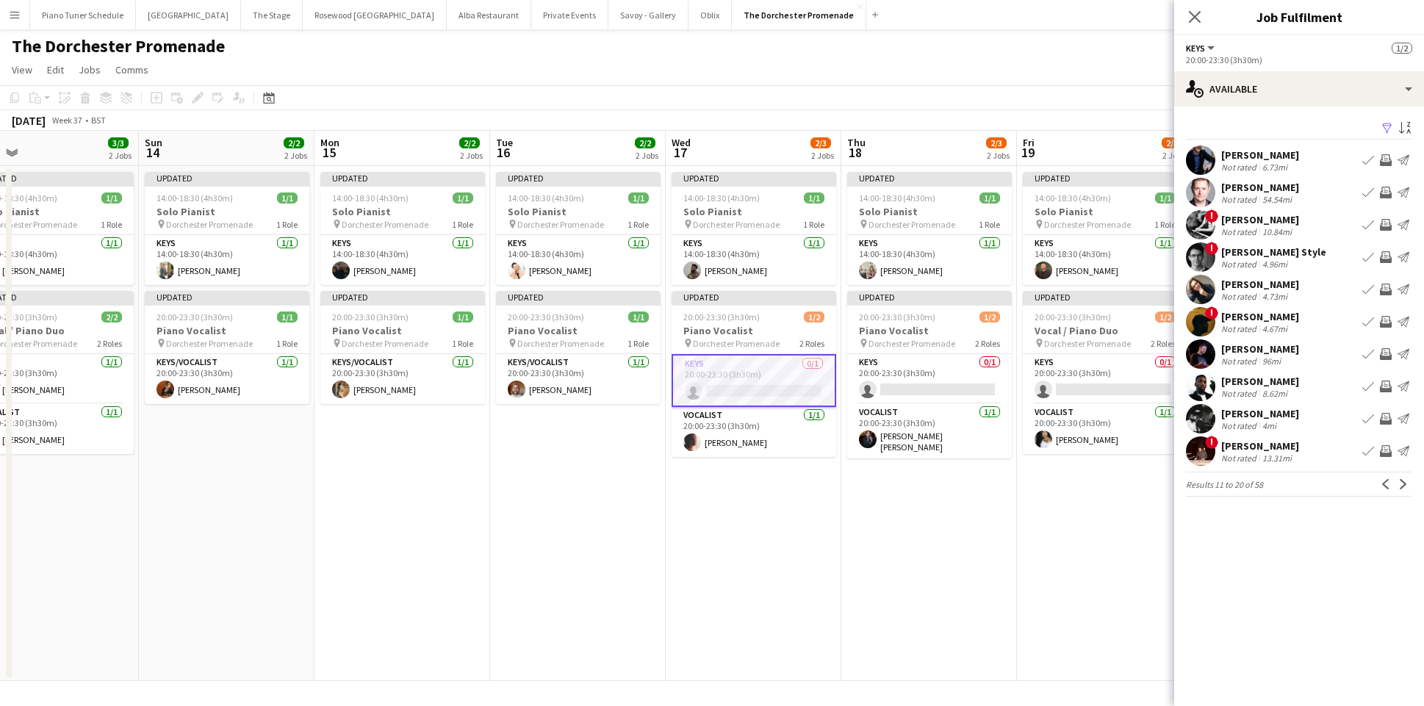
click at [1371, 156] on app-icon "Book crew" at bounding box center [1368, 160] width 12 height 12
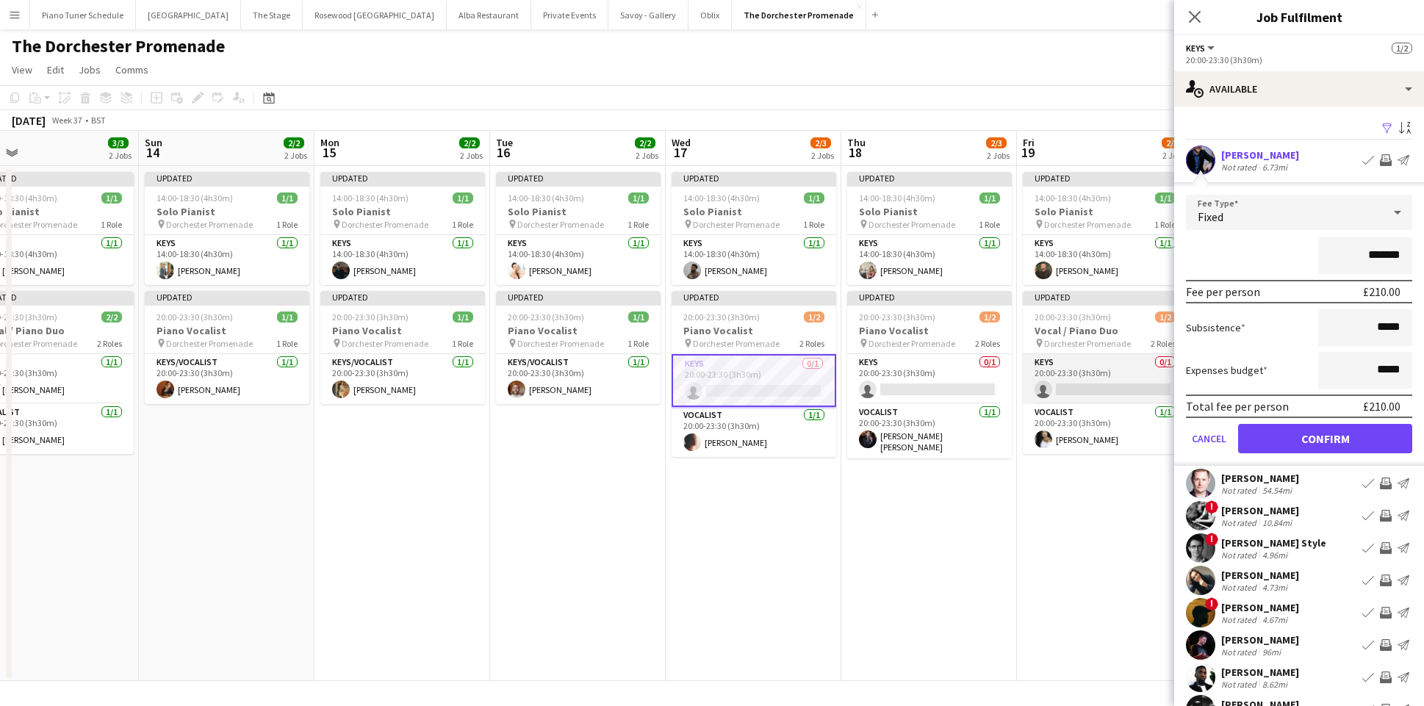
click at [1115, 383] on app-card-role "Keys 0/1 20:00-23:30 (3h30m) single-neutral-actions" at bounding box center [1105, 379] width 165 height 50
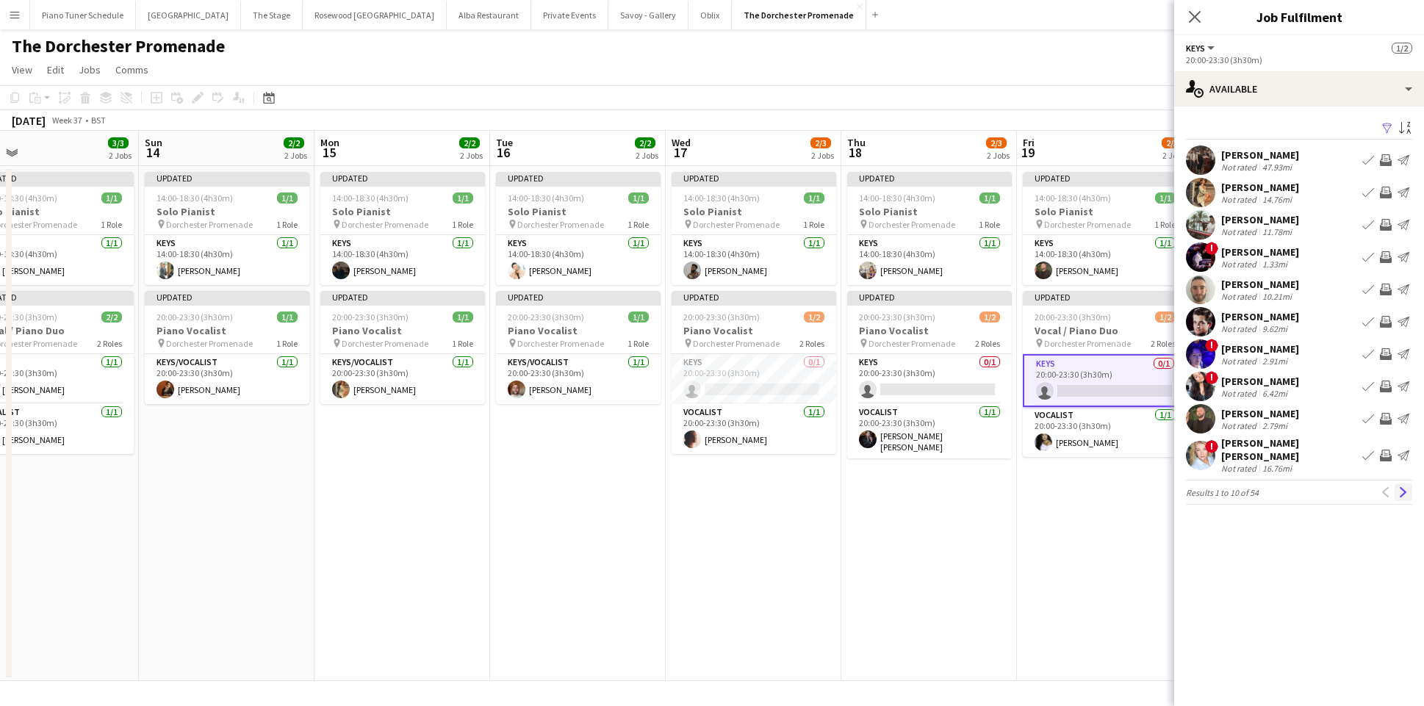
click at [1398, 487] on app-icon "Next" at bounding box center [1403, 492] width 10 height 10
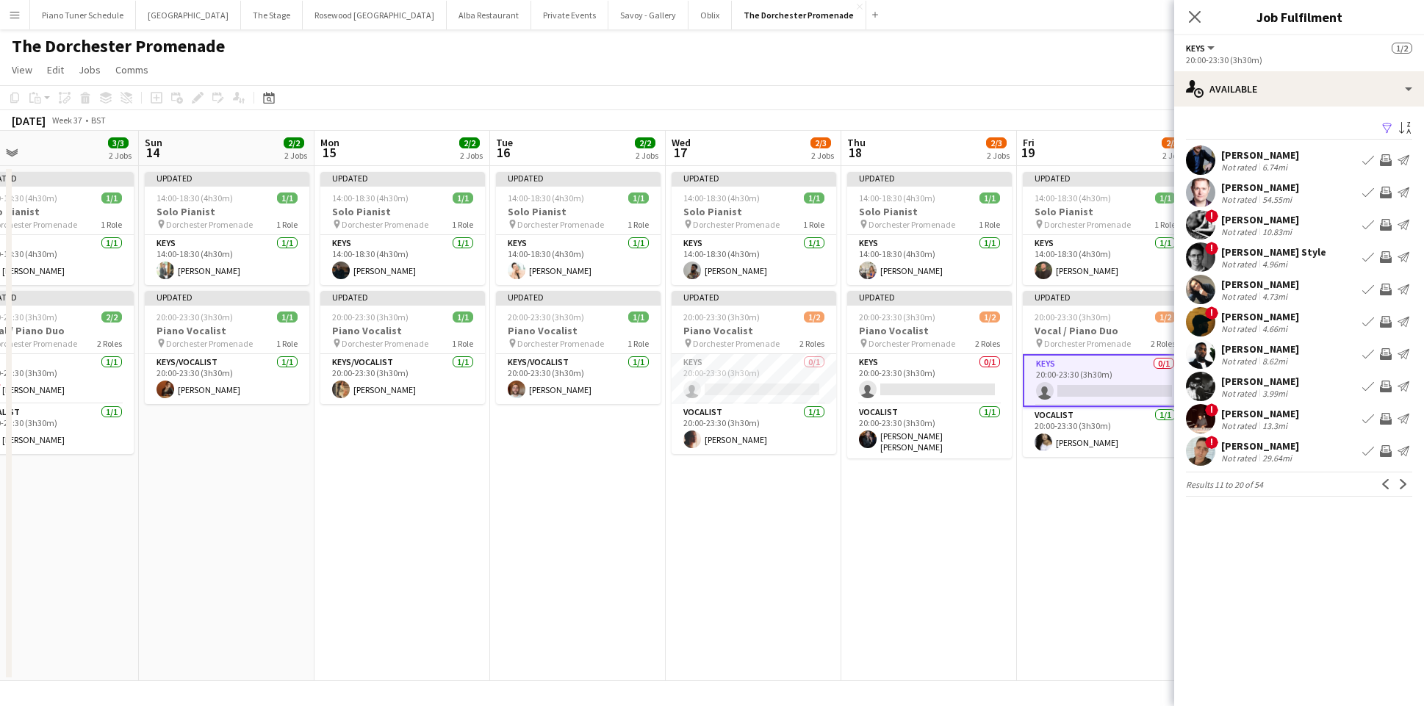
click at [1369, 157] on app-icon "Book crew" at bounding box center [1368, 160] width 12 height 12
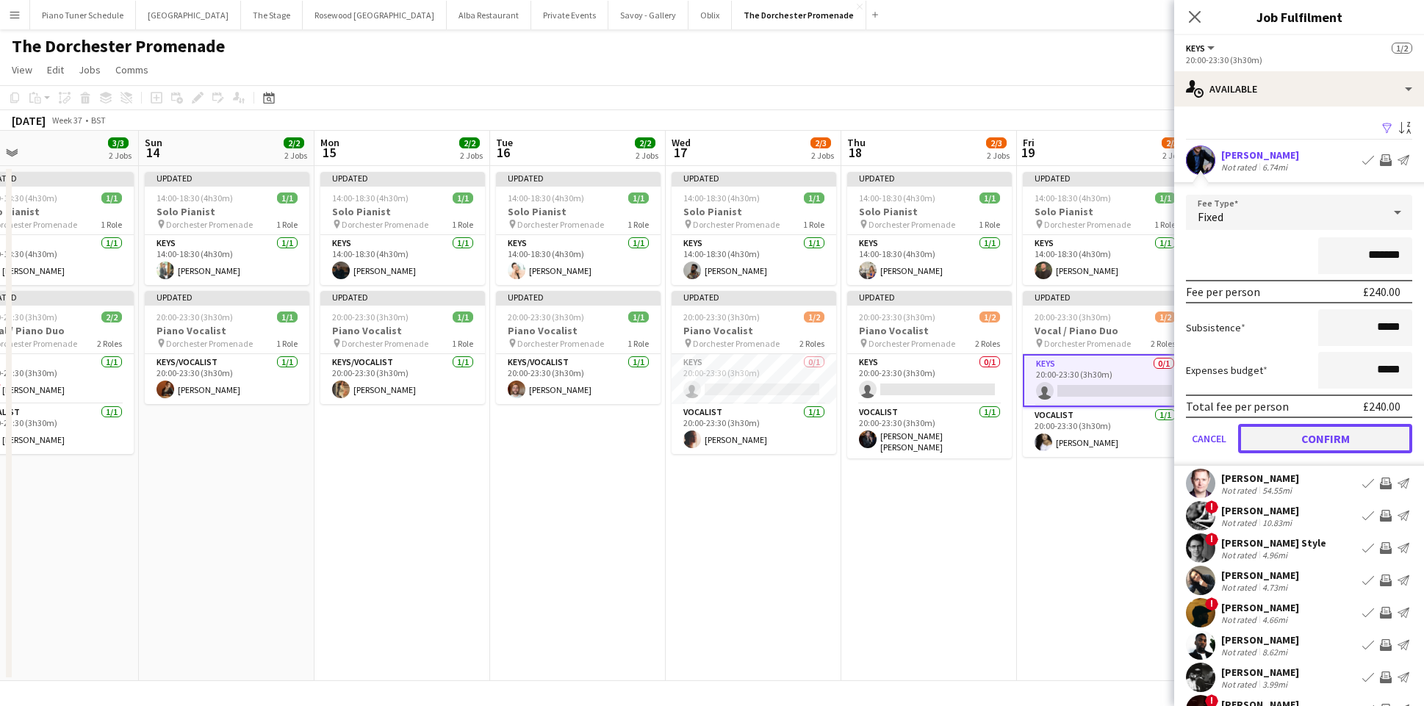
click at [1290, 435] on button "Confirm" at bounding box center [1325, 438] width 174 height 29
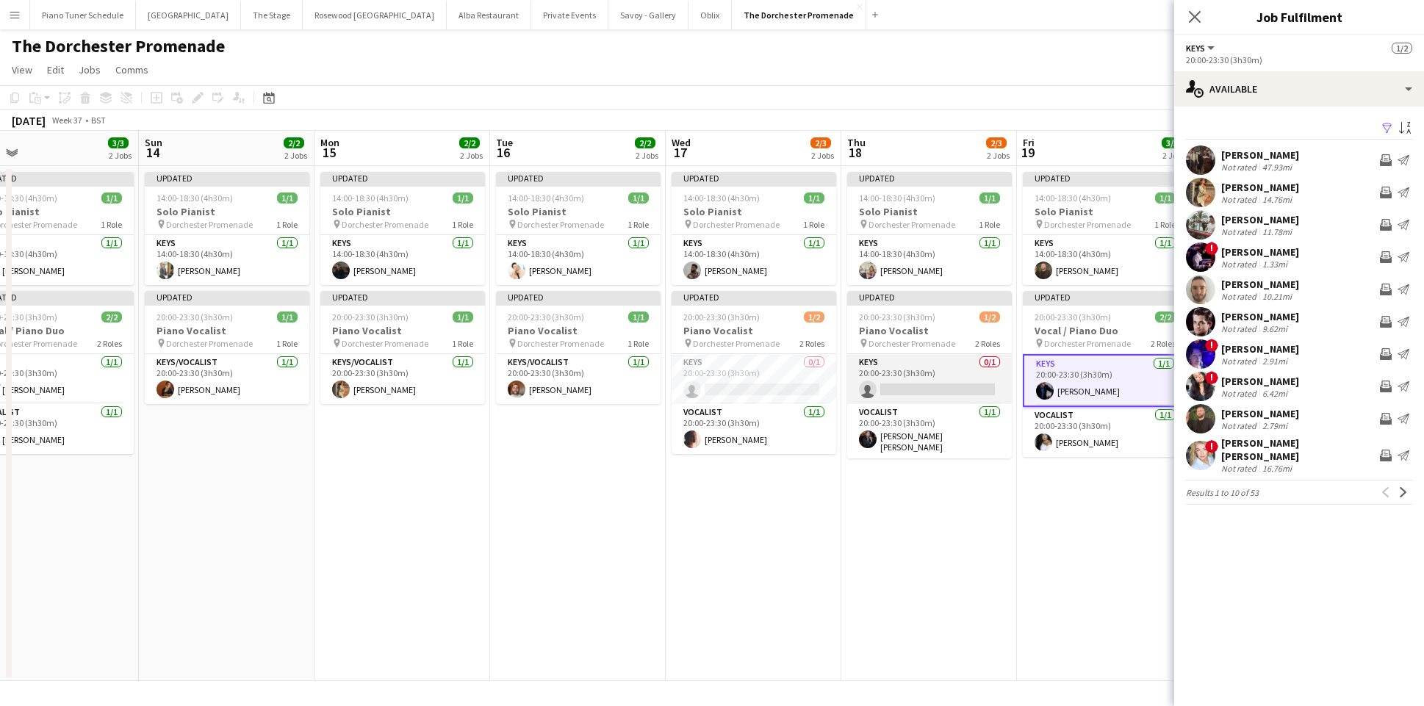
click at [932, 384] on app-card-role "Keys 0/1 20:00-23:30 (3h30m) single-neutral-actions" at bounding box center [929, 379] width 165 height 50
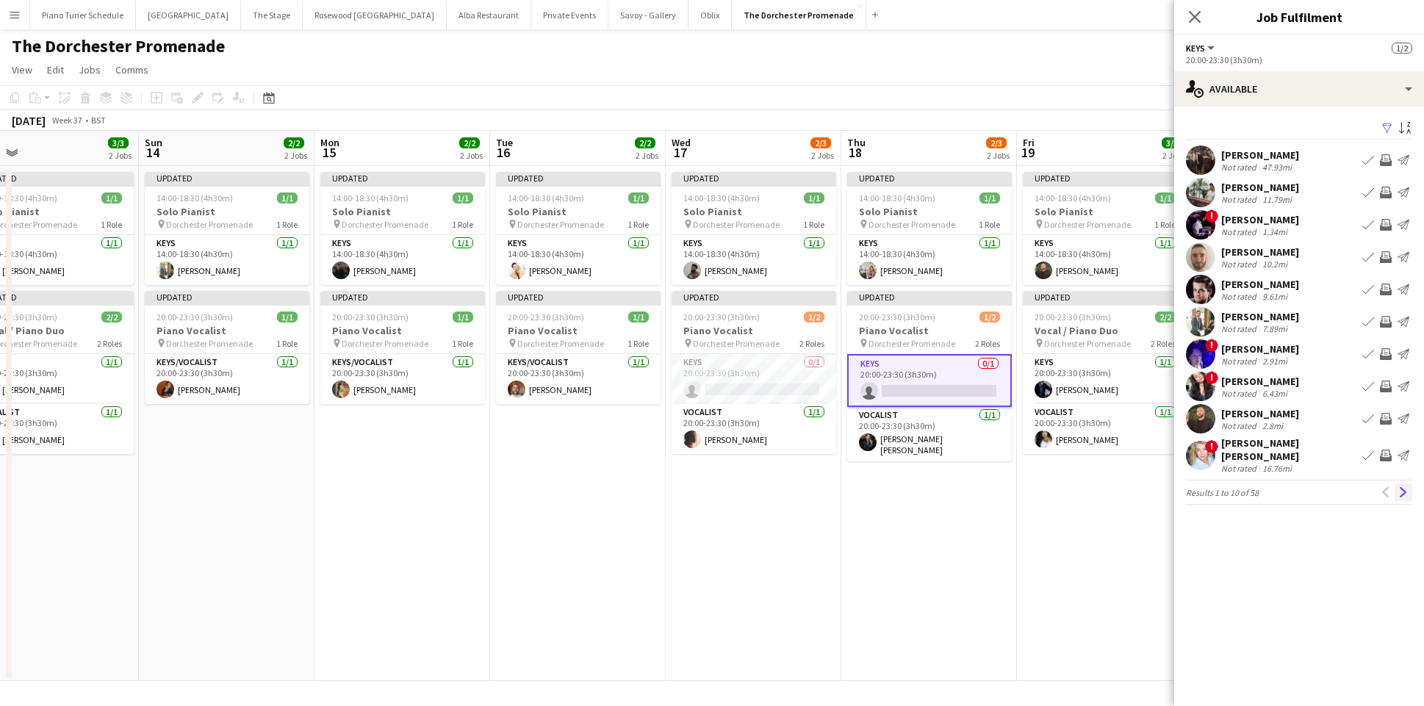
click at [1400, 487] on app-icon "Next" at bounding box center [1403, 492] width 10 height 10
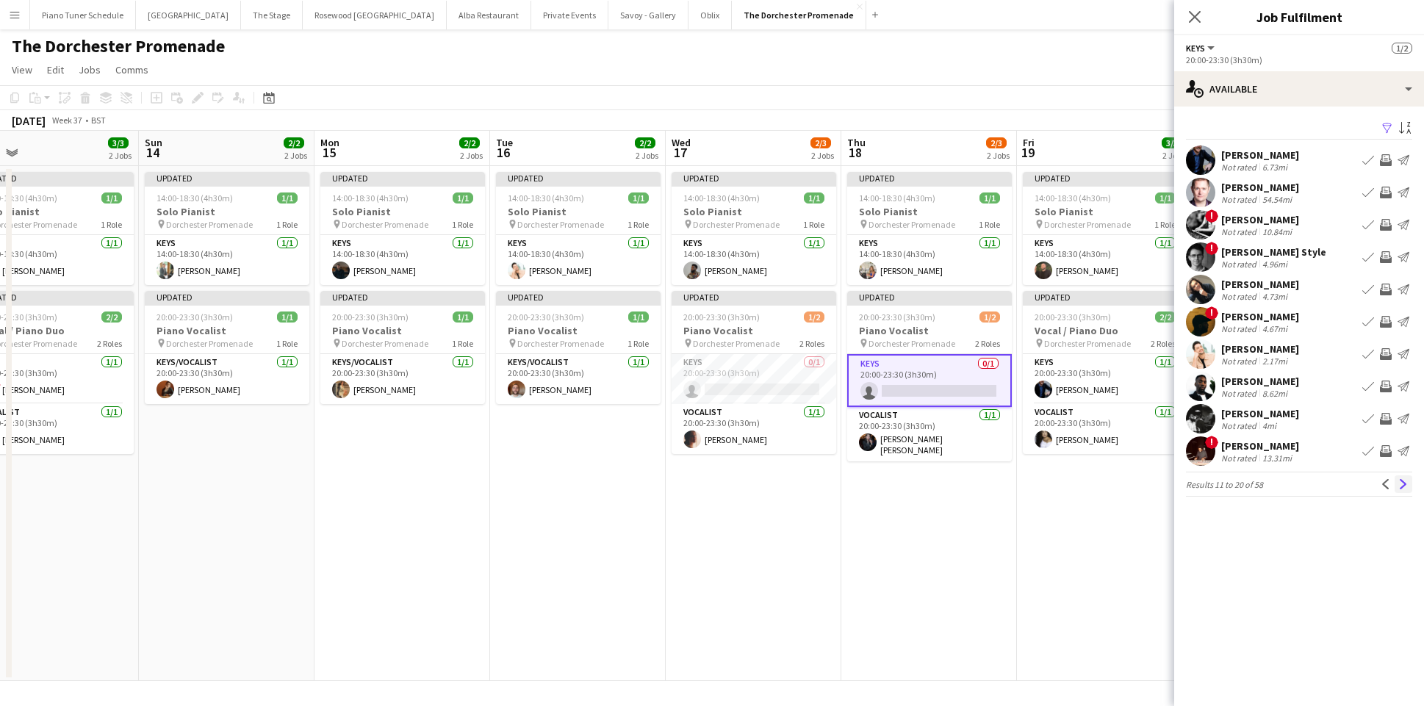
click at [1398, 483] on app-icon "Next" at bounding box center [1403, 484] width 10 height 10
click at [1373, 160] on app-icon "Book crew" at bounding box center [1368, 160] width 12 height 12
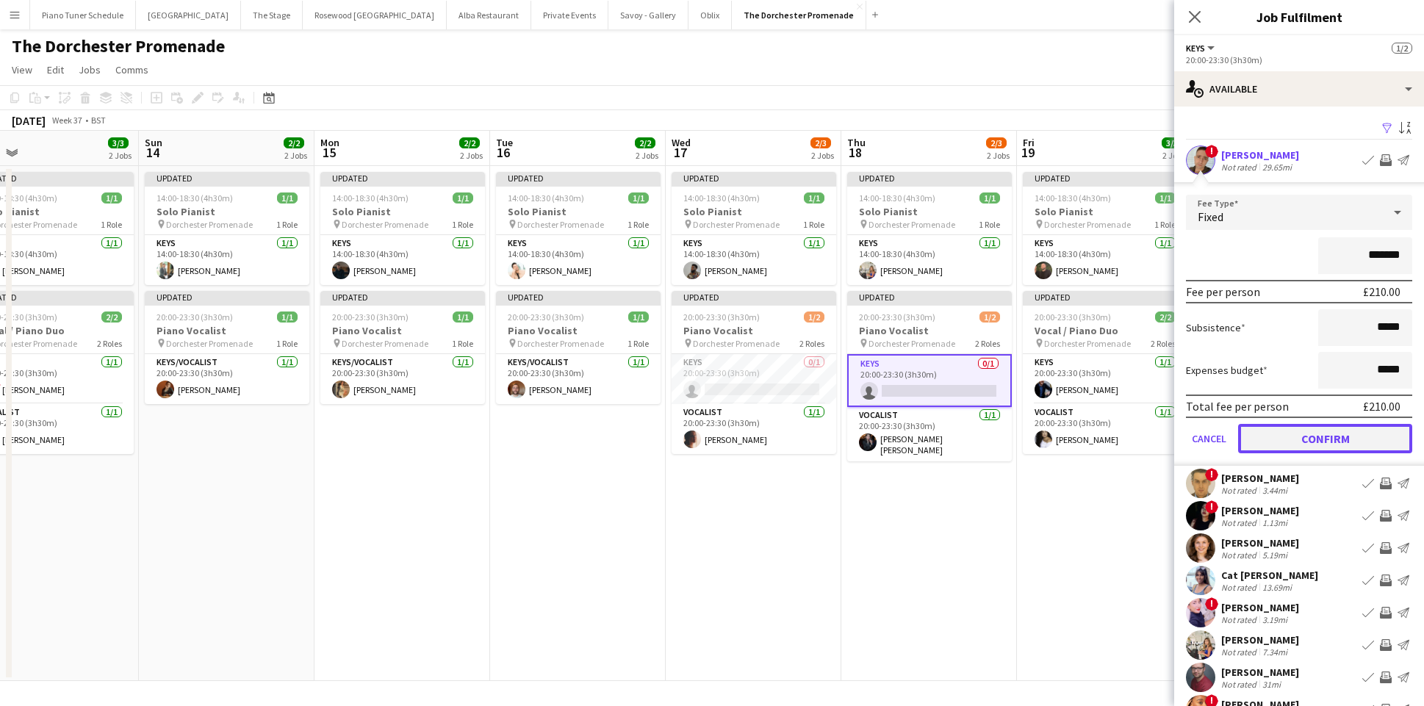
click at [1341, 434] on button "Confirm" at bounding box center [1325, 438] width 174 height 29
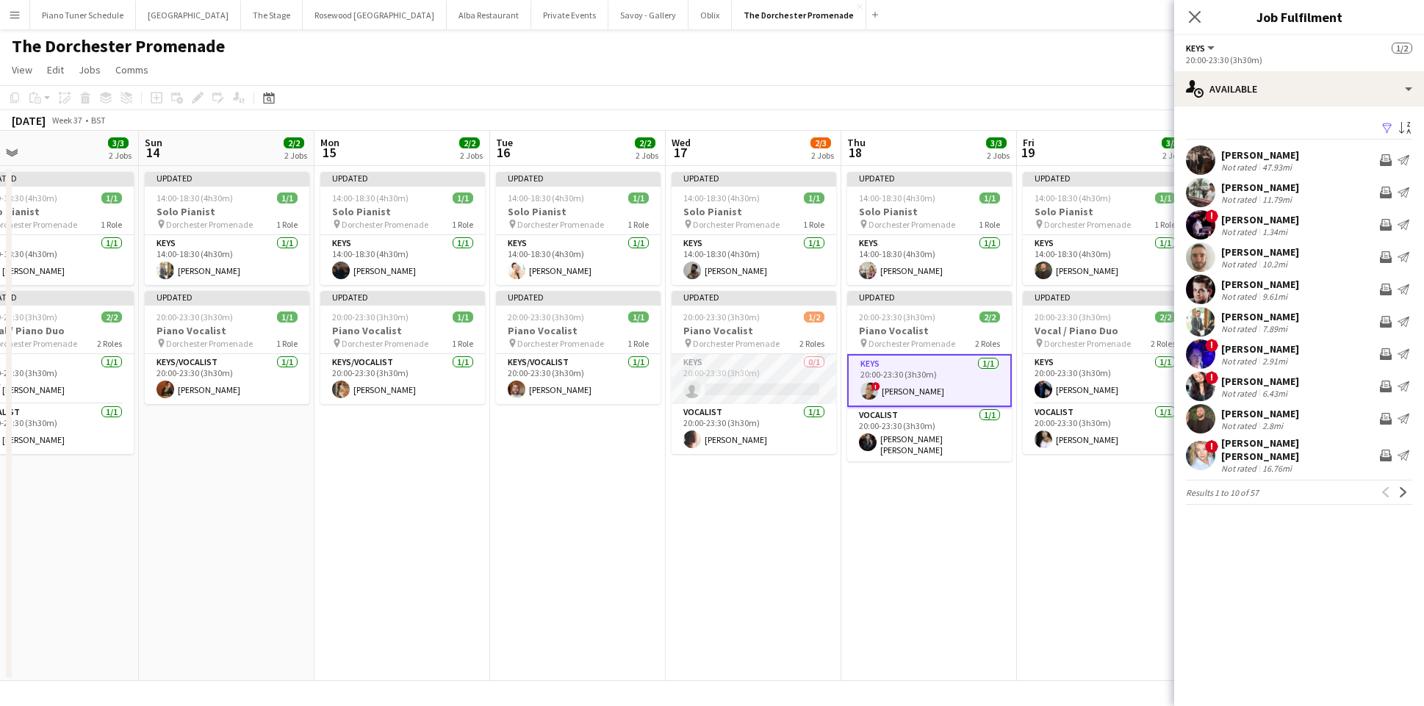
click at [762, 380] on app-card-role "Keys 0/1 20:00-23:30 (3h30m) single-neutral-actions" at bounding box center [754, 379] width 165 height 50
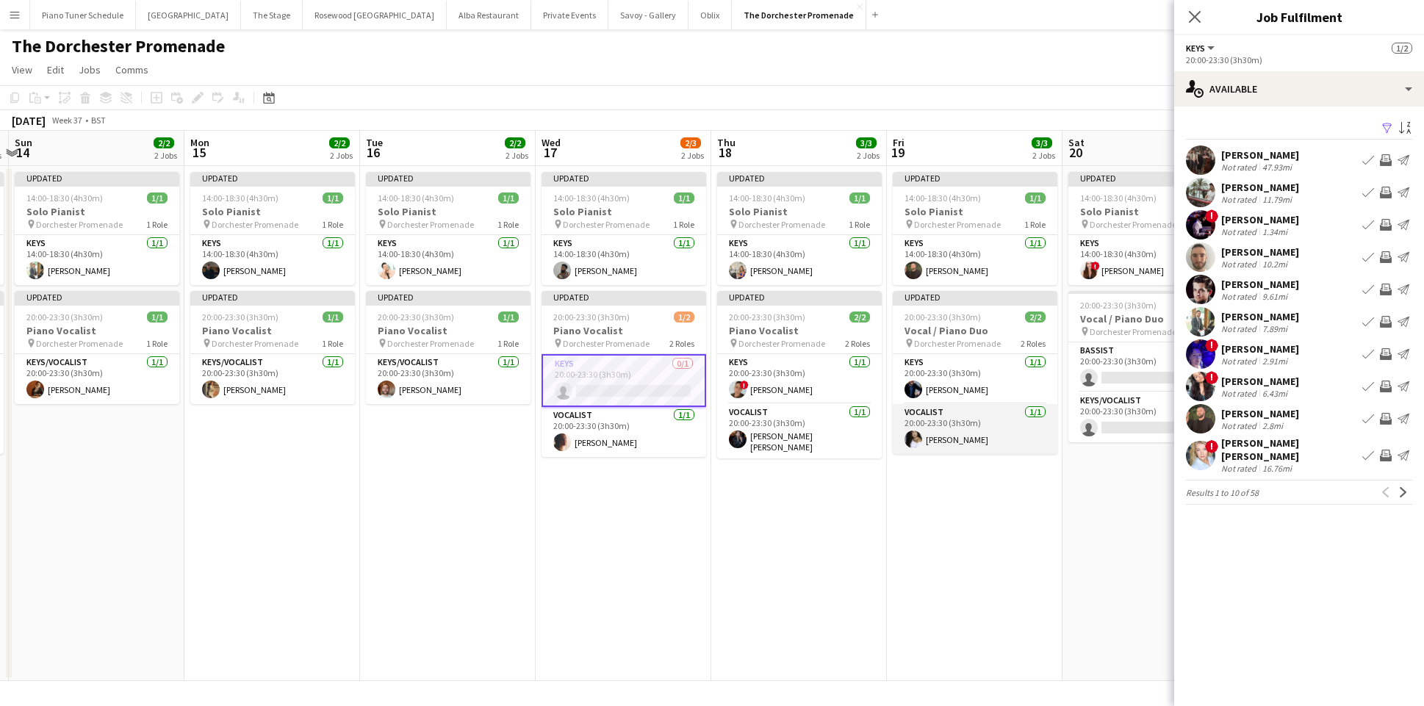
scroll to position [0, 697]
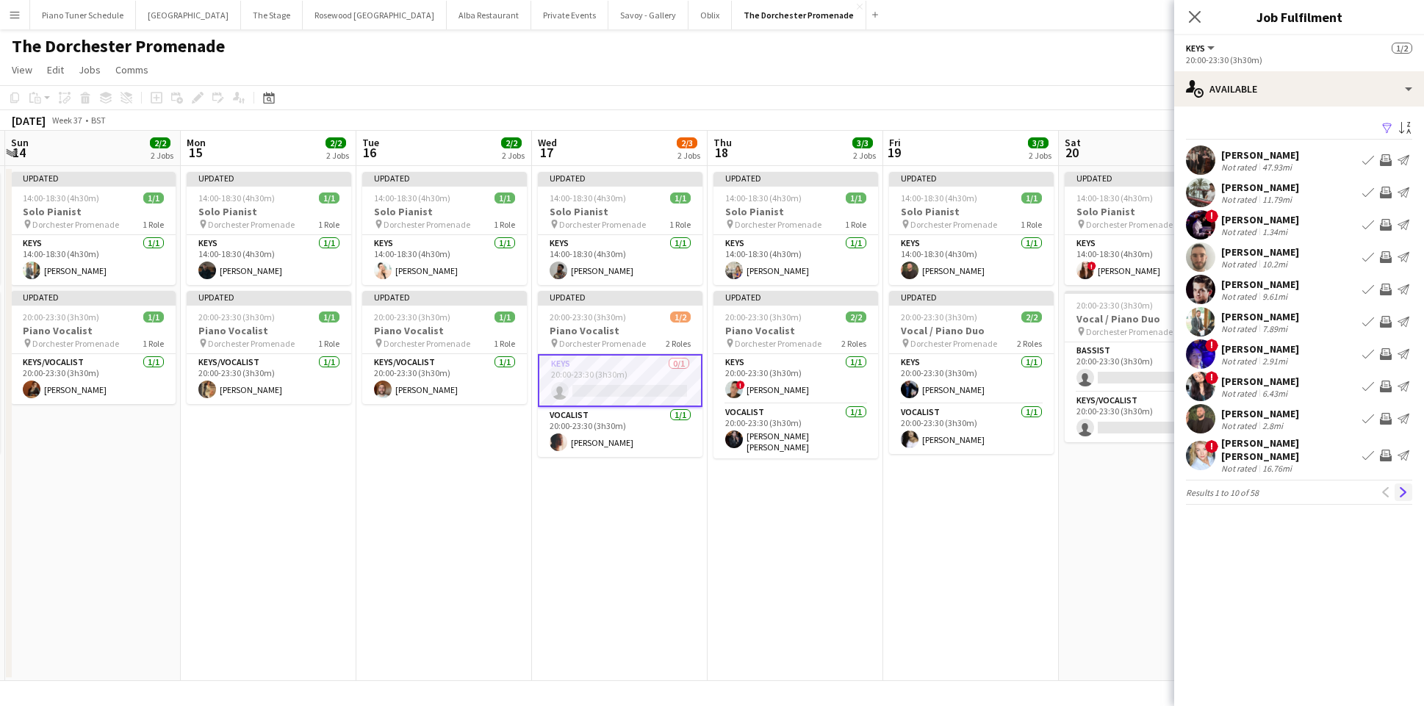
click at [1403, 487] on app-icon "Next" at bounding box center [1403, 492] width 10 height 10
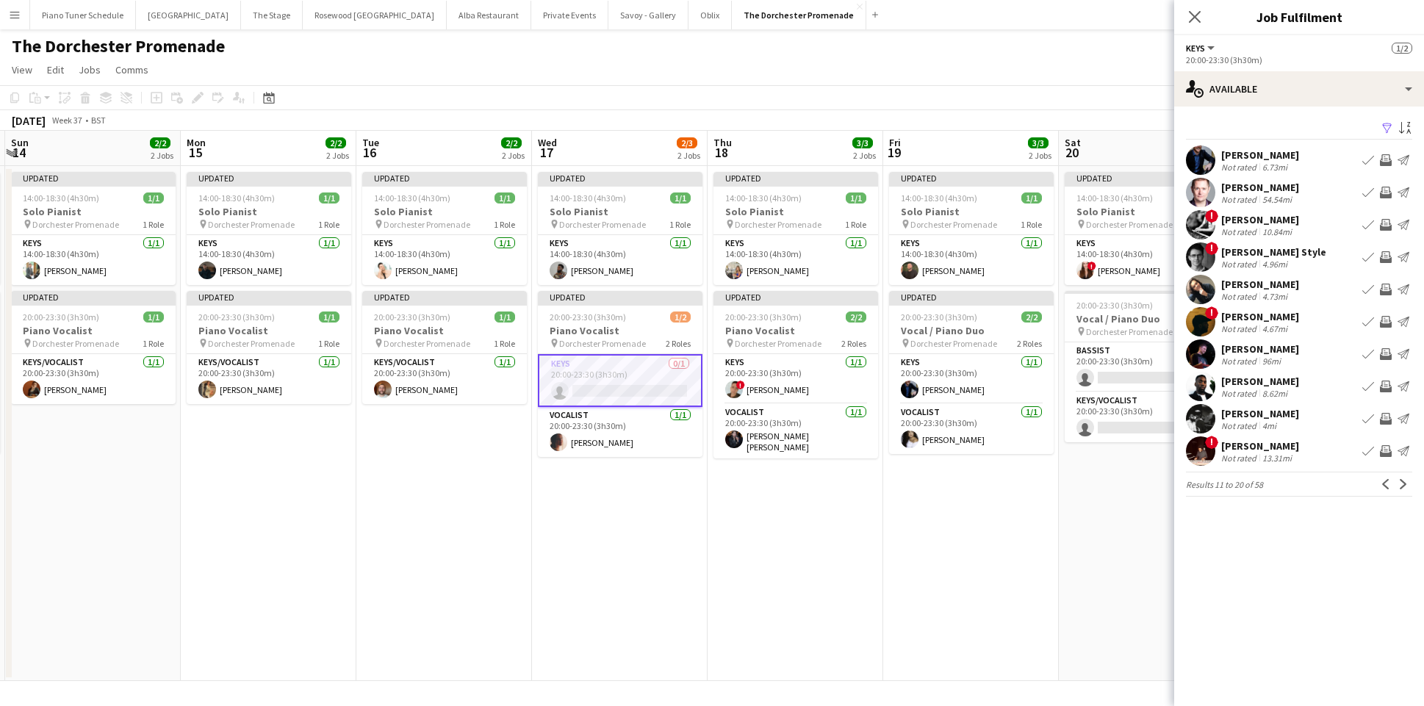
click at [1403, 486] on app-icon "Next" at bounding box center [1403, 484] width 10 height 10
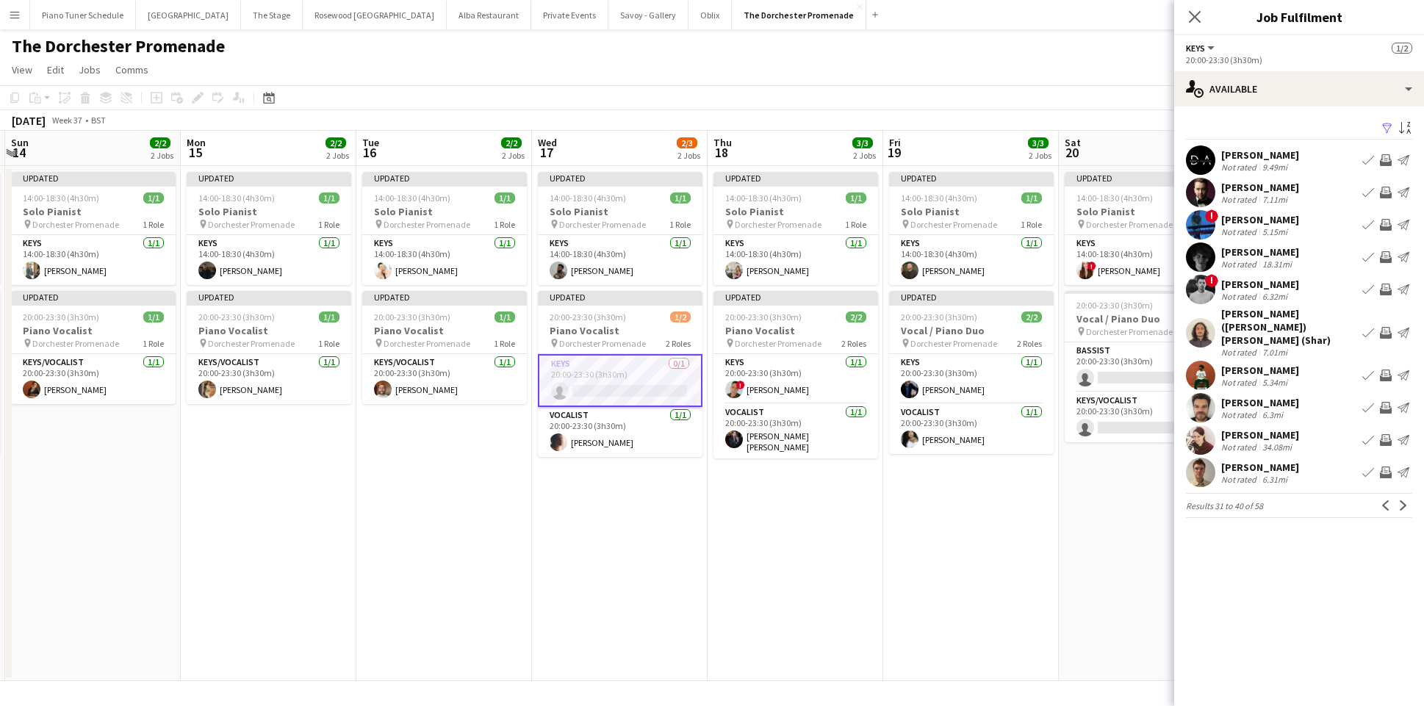
click at [1403, 497] on button "Next" at bounding box center [1404, 506] width 18 height 18
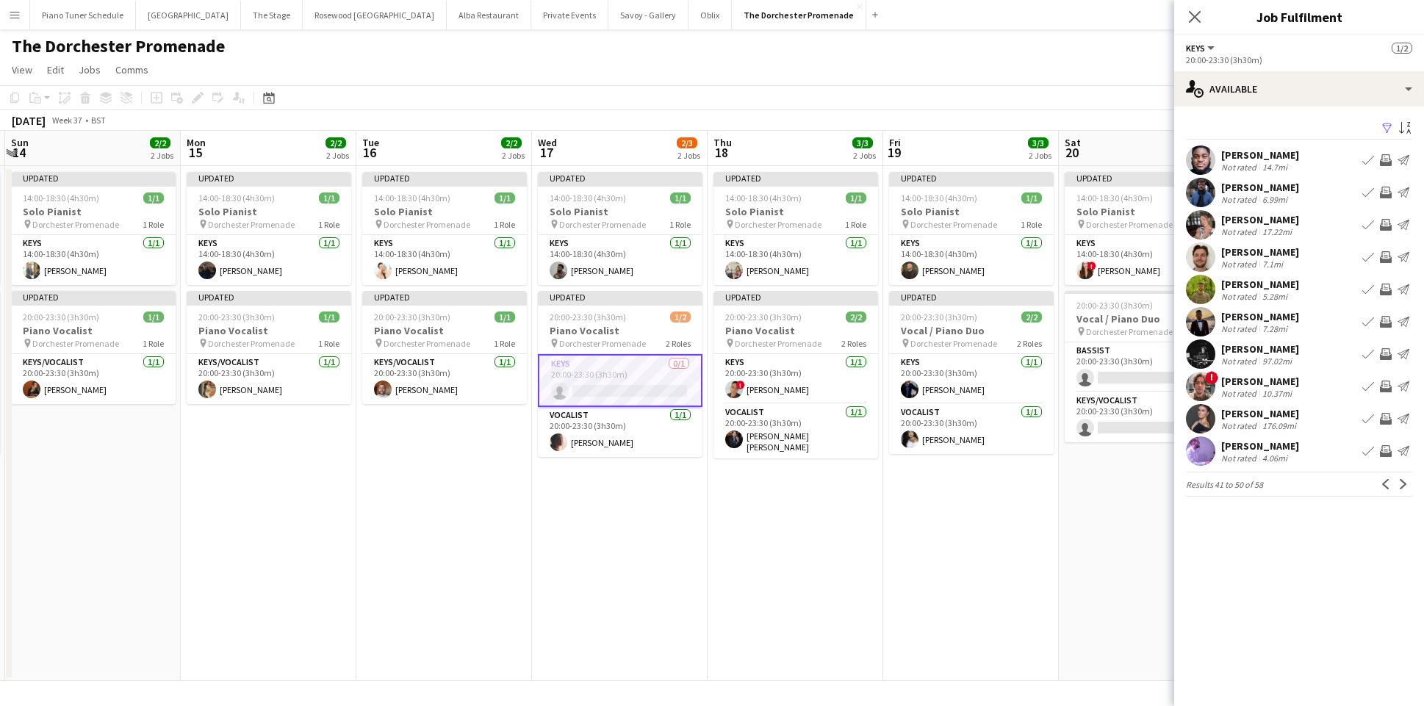
click at [1403, 486] on app-icon "Next" at bounding box center [1403, 484] width 10 height 10
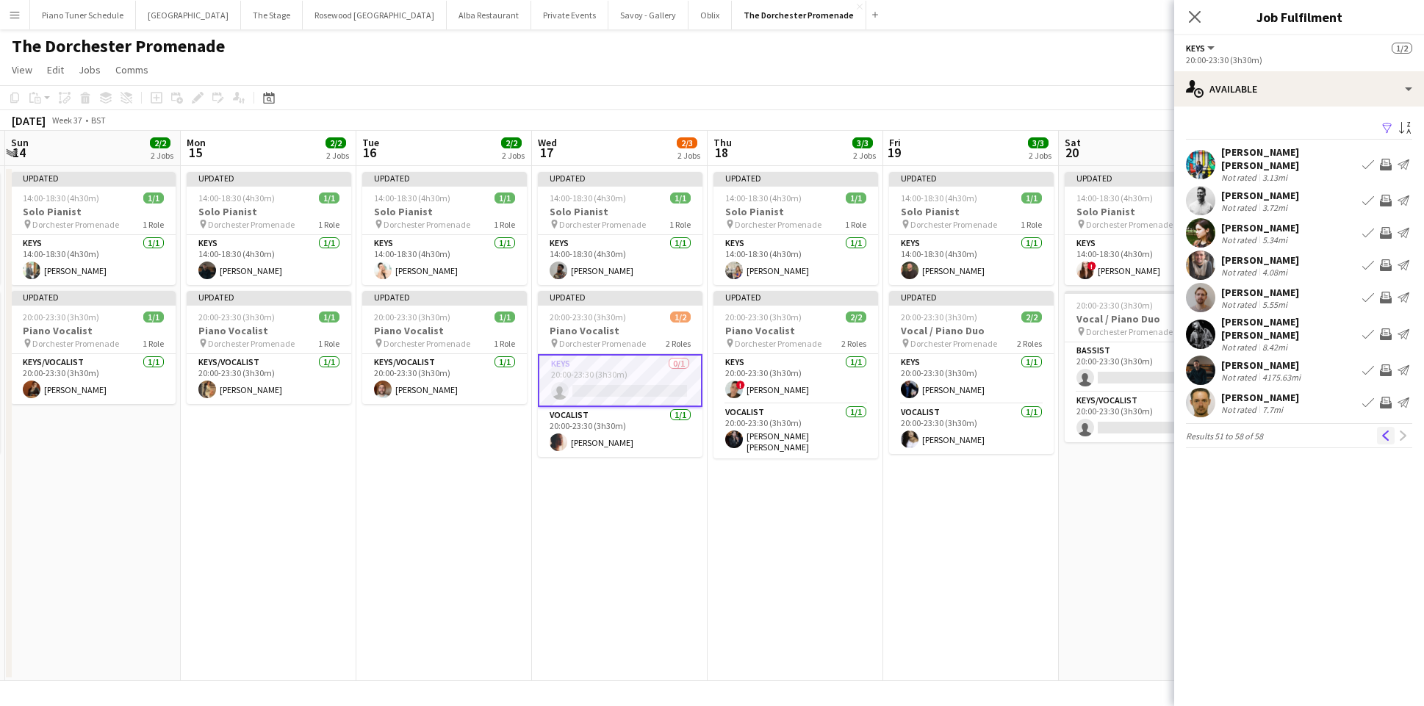
click at [1385, 431] on app-icon "Previous" at bounding box center [1386, 436] width 10 height 10
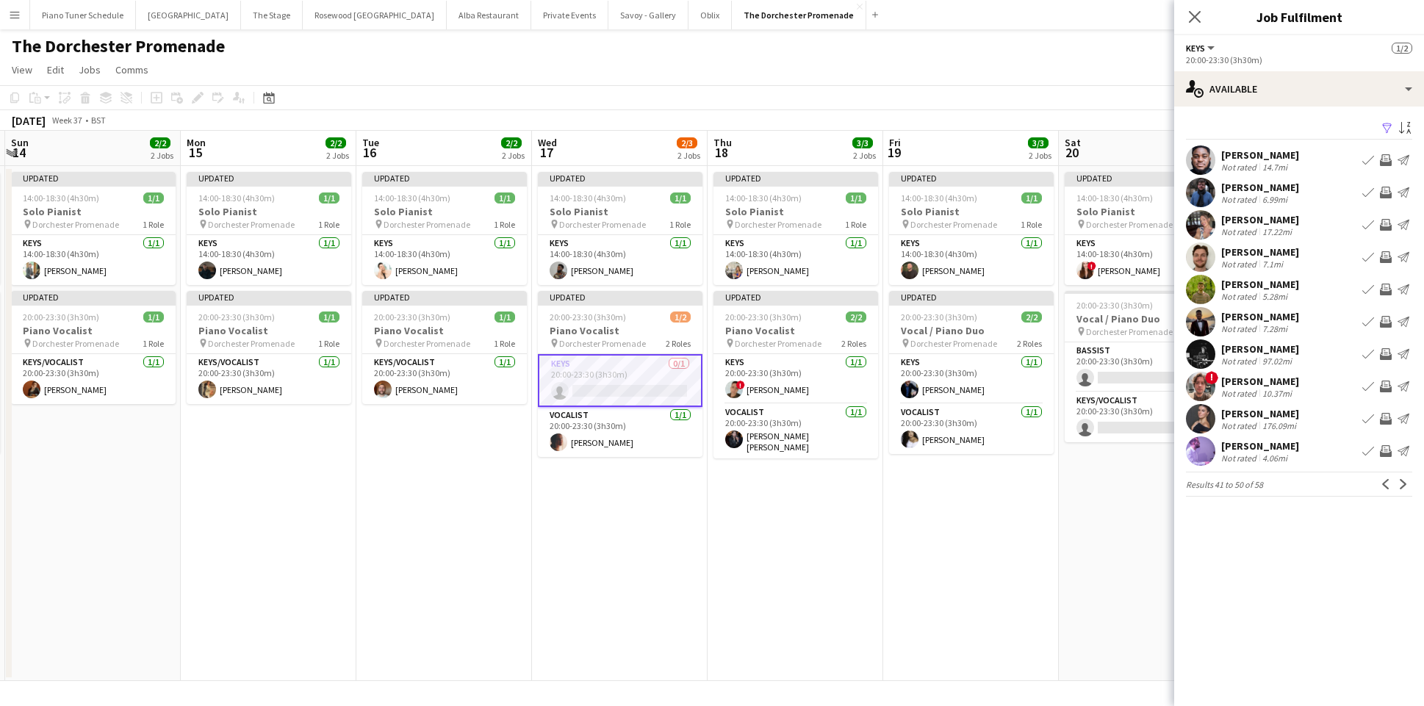
click at [665, 394] on app-card-role "Keys 0/1 20:00-23:30 (3h30m) single-neutral-actions" at bounding box center [620, 380] width 165 height 53
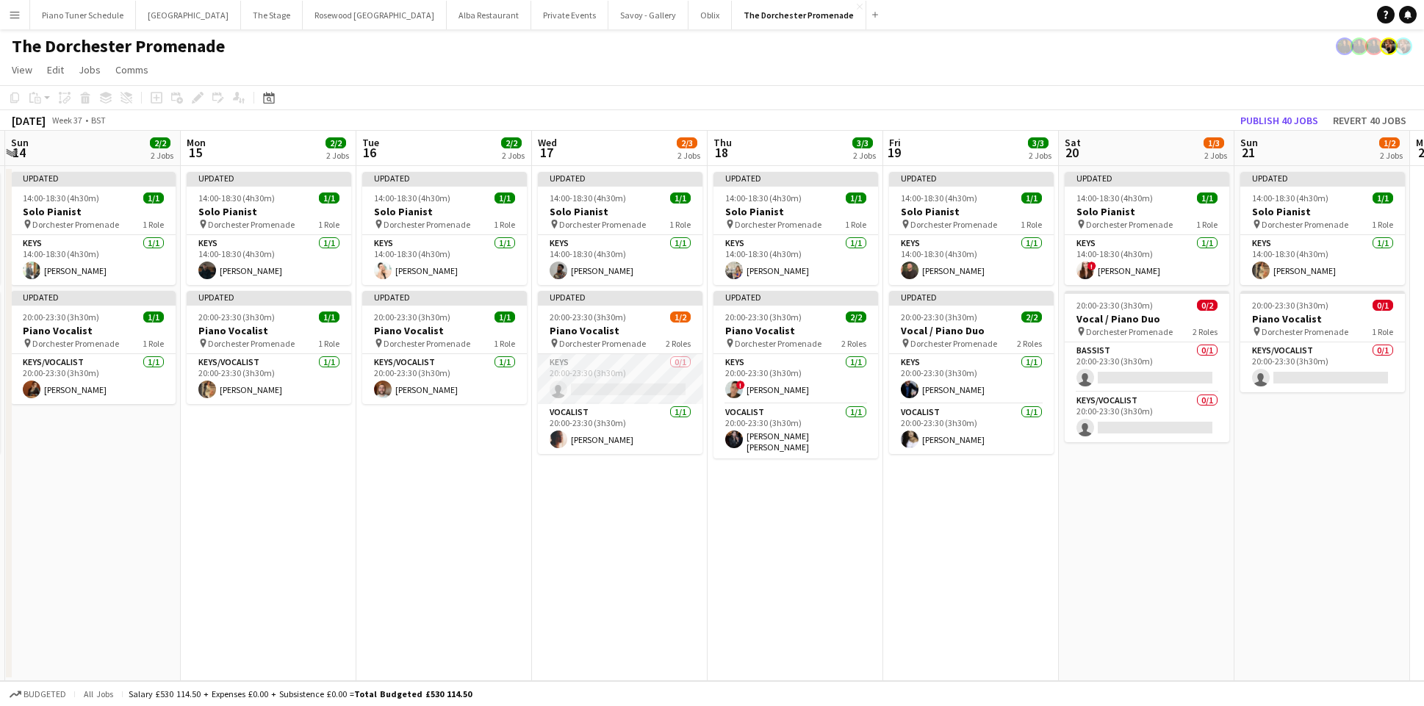
click at [603, 381] on app-card-role "Keys 0/1 20:00-23:30 (3h30m) single-neutral-actions" at bounding box center [620, 379] width 165 height 50
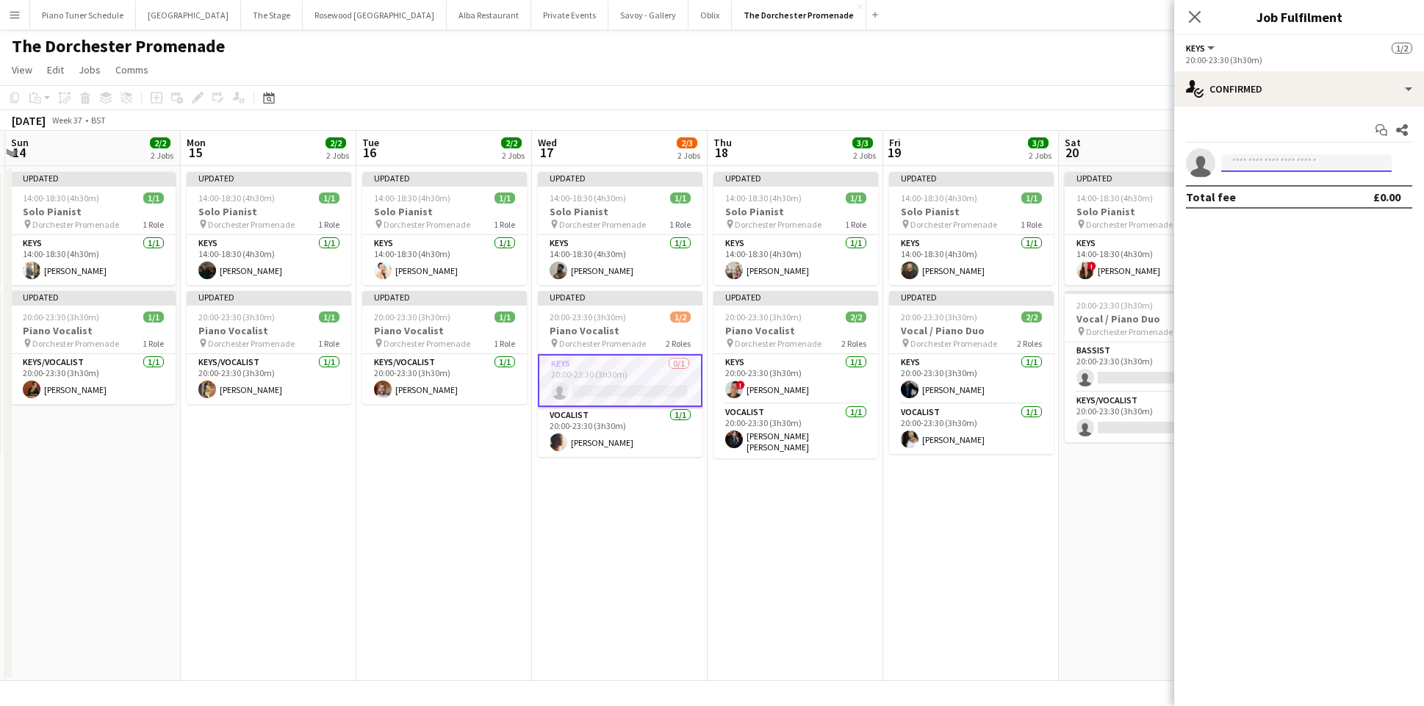
click at [1248, 168] on input at bounding box center [1306, 163] width 170 height 18
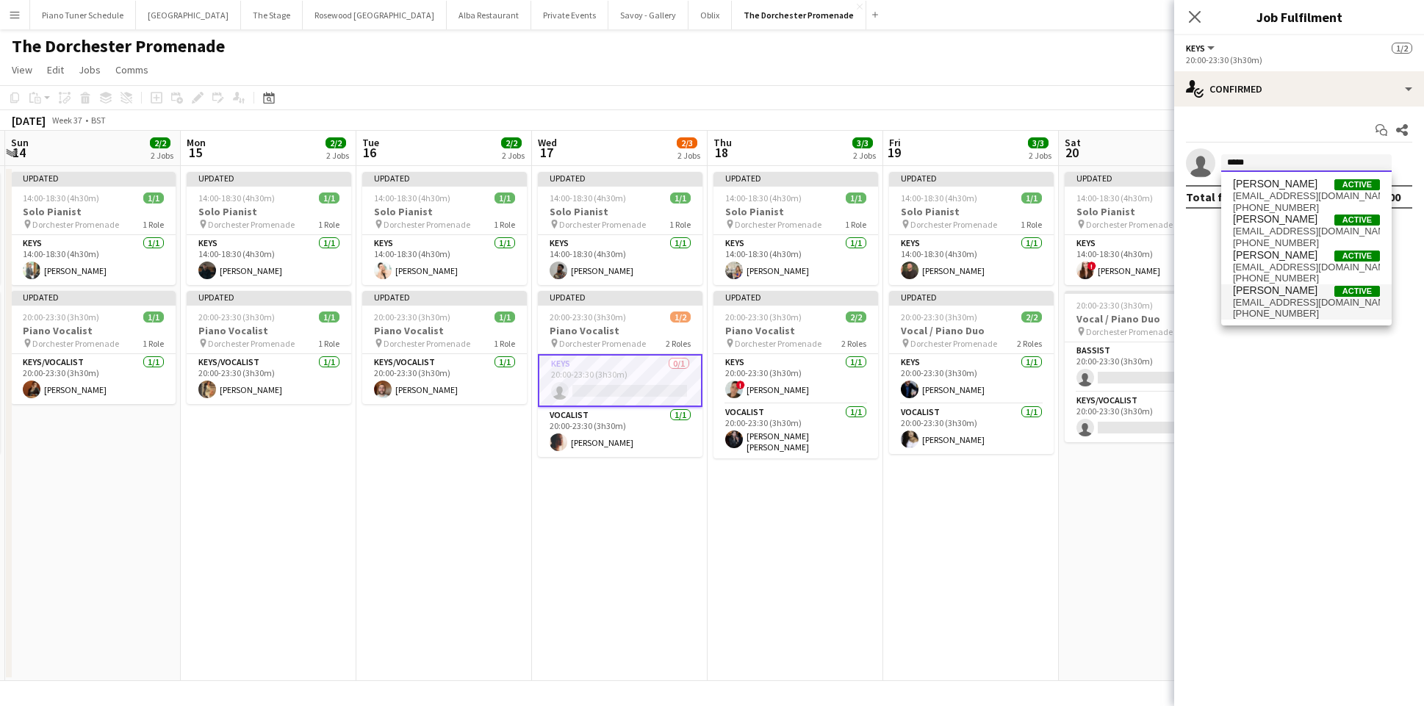
type input "*****"
click at [1260, 303] on span "[EMAIL_ADDRESS][DOMAIN_NAME]" at bounding box center [1306, 303] width 147 height 12
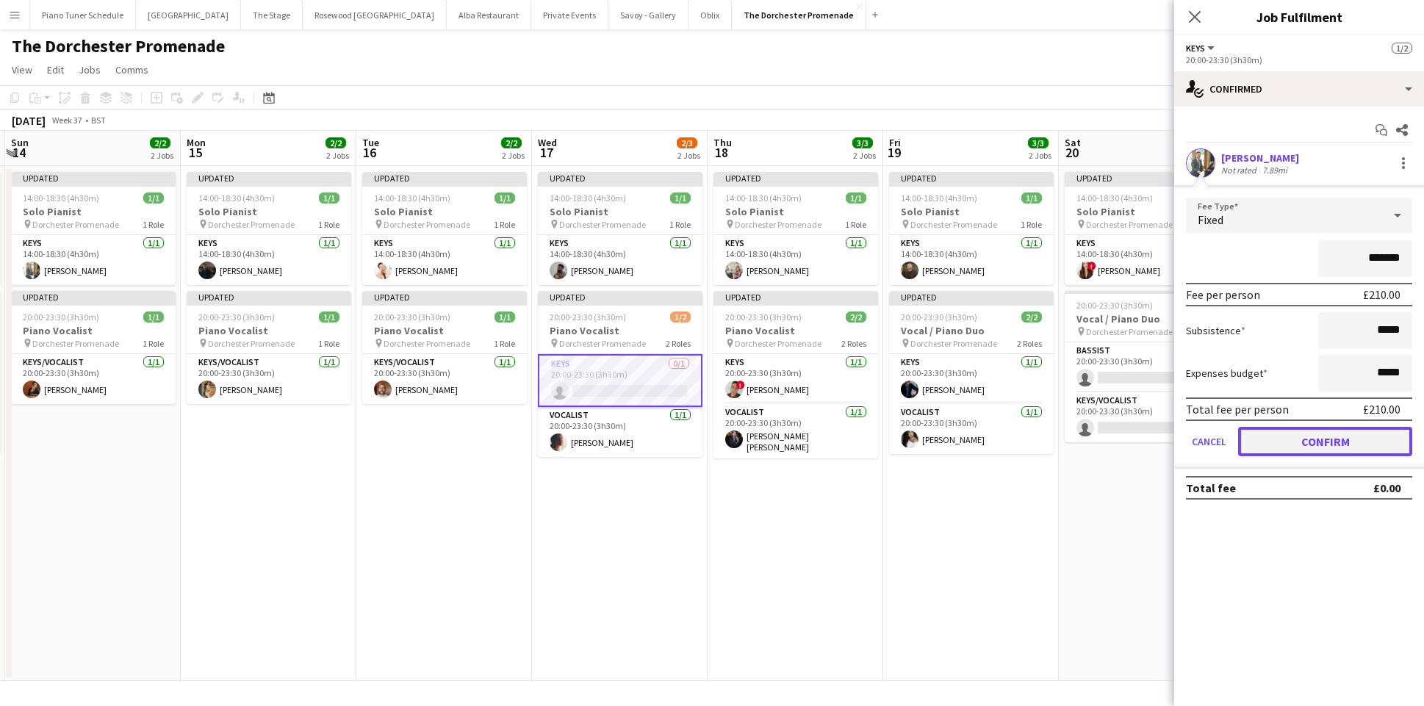
click at [1320, 438] on button "Confirm" at bounding box center [1325, 441] width 174 height 29
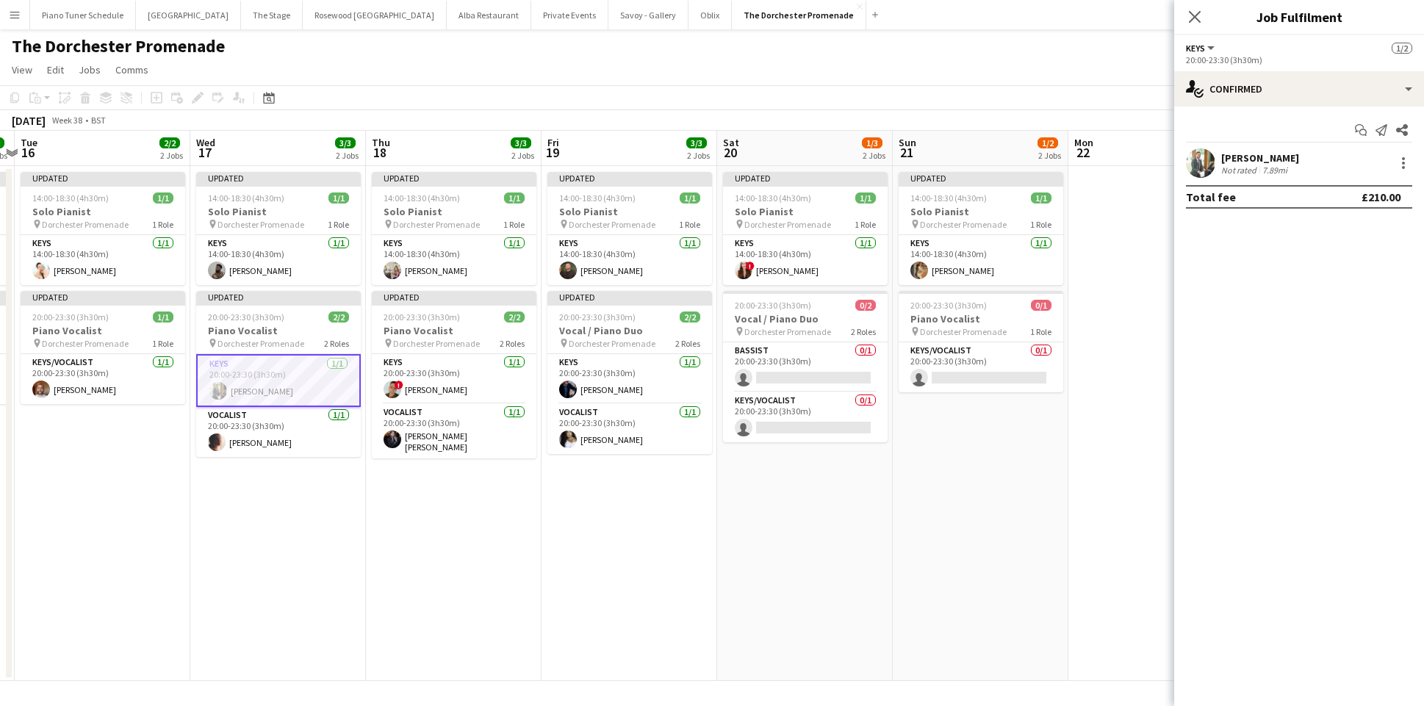
scroll to position [0, 458]
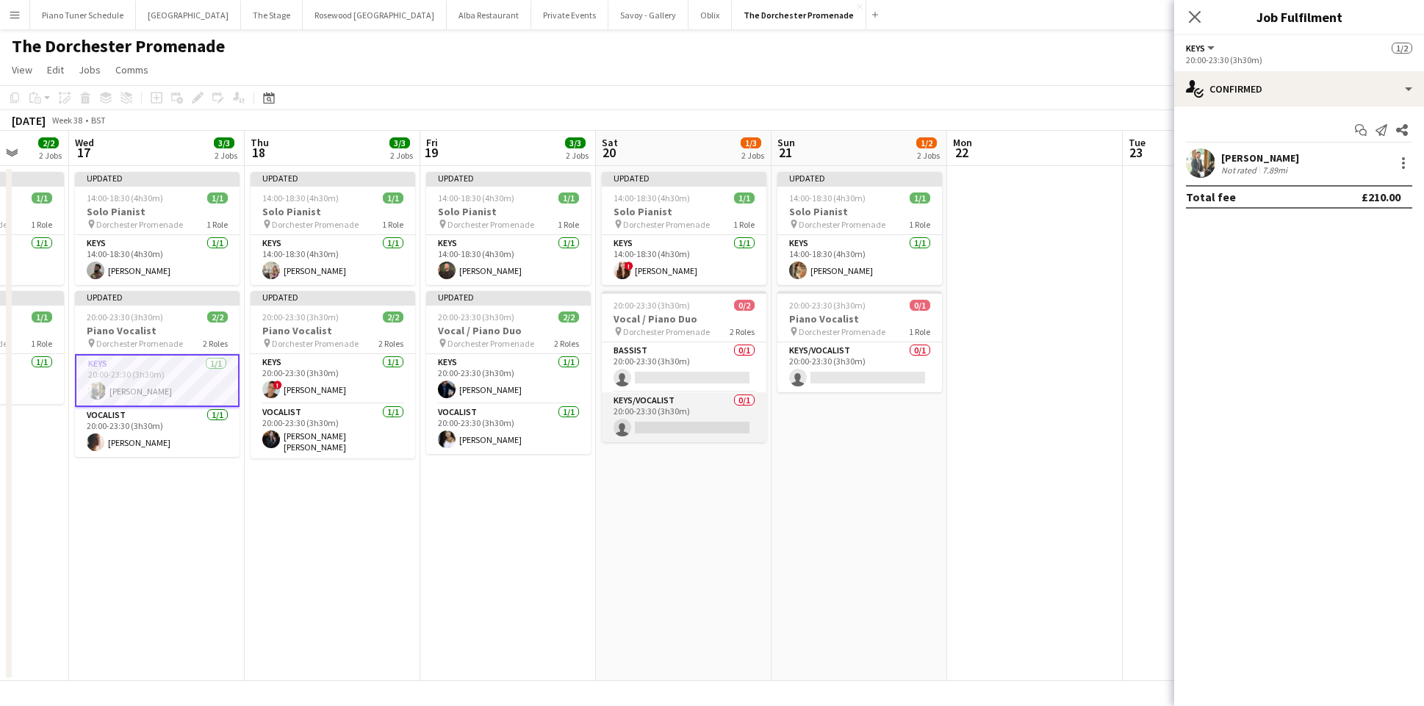
click at [690, 416] on app-card-role "Keys/Vocalist 0/1 20:00-23:30 (3h30m) single-neutral-actions" at bounding box center [684, 417] width 165 height 50
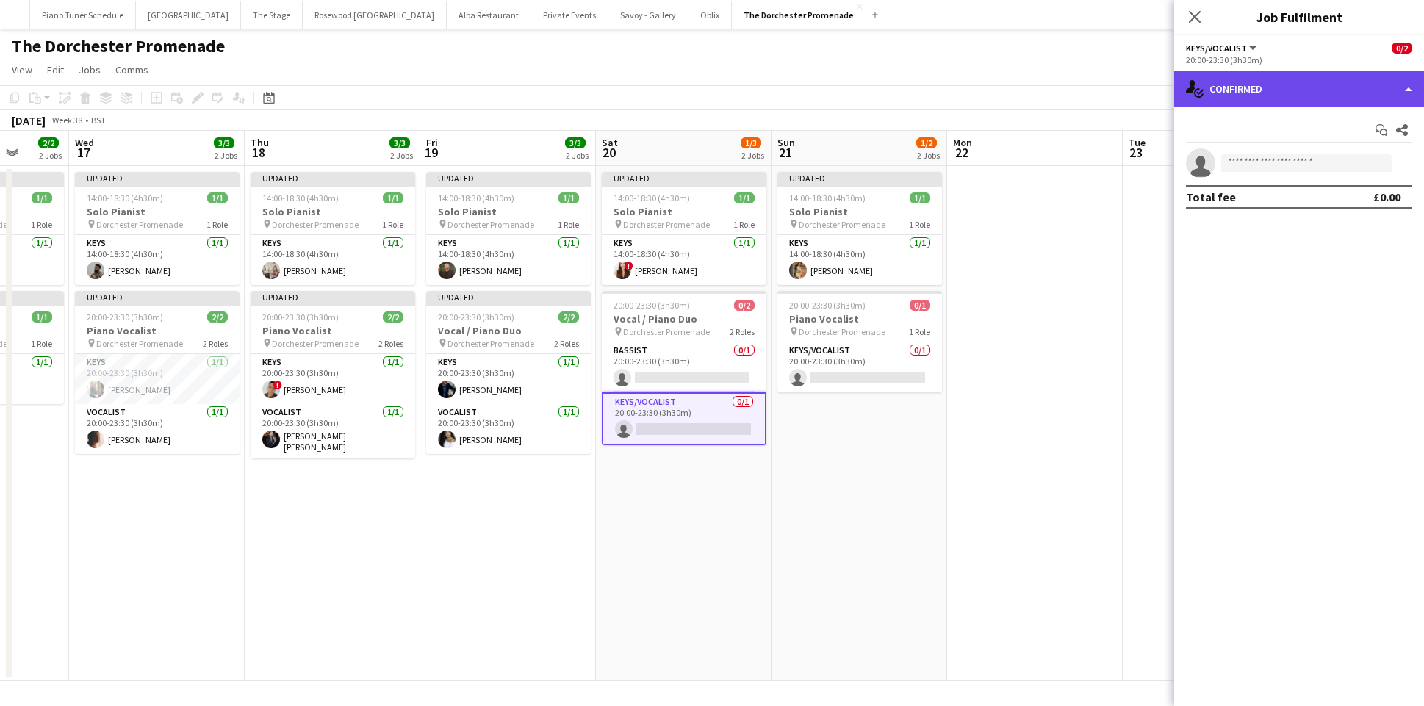
click at [1412, 87] on div "single-neutral-actions-check-2 Confirmed" at bounding box center [1299, 88] width 250 height 35
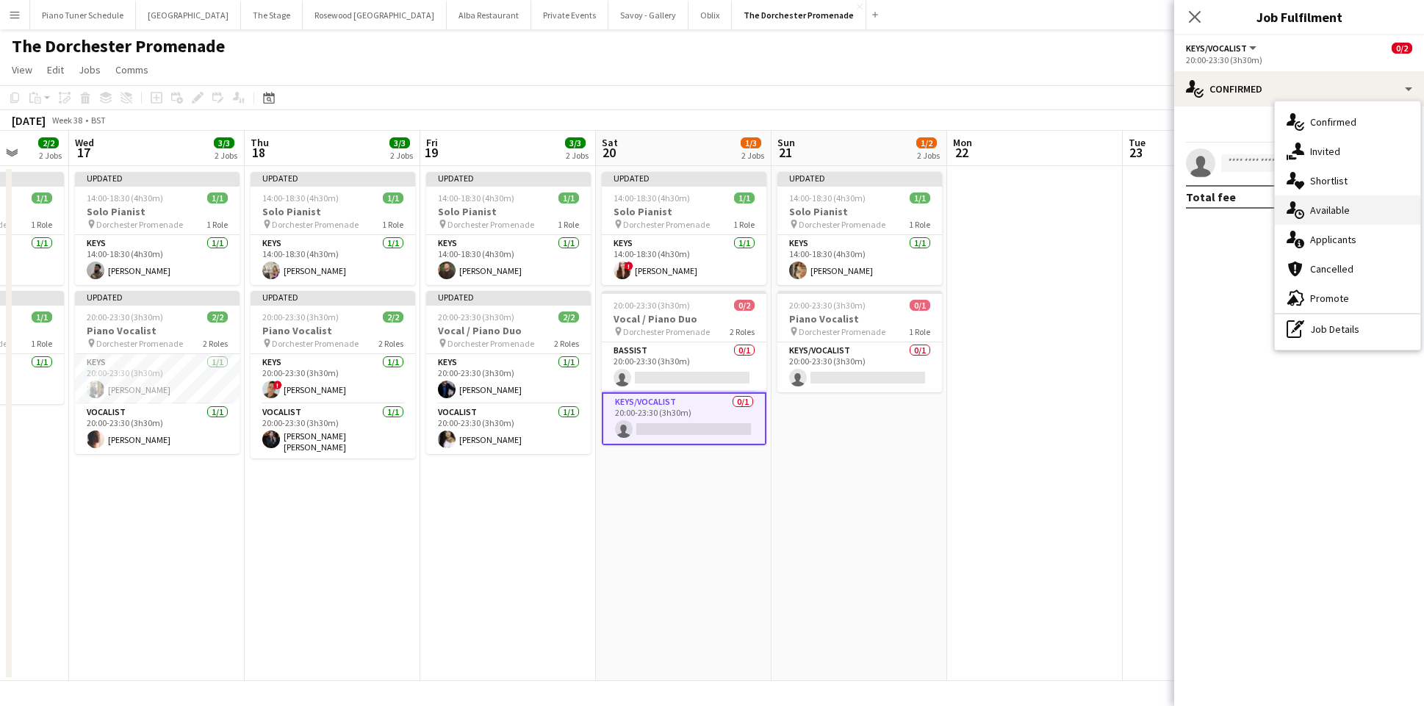
click at [1349, 211] on div "single-neutral-actions-upload Available" at bounding box center [1347, 209] width 145 height 29
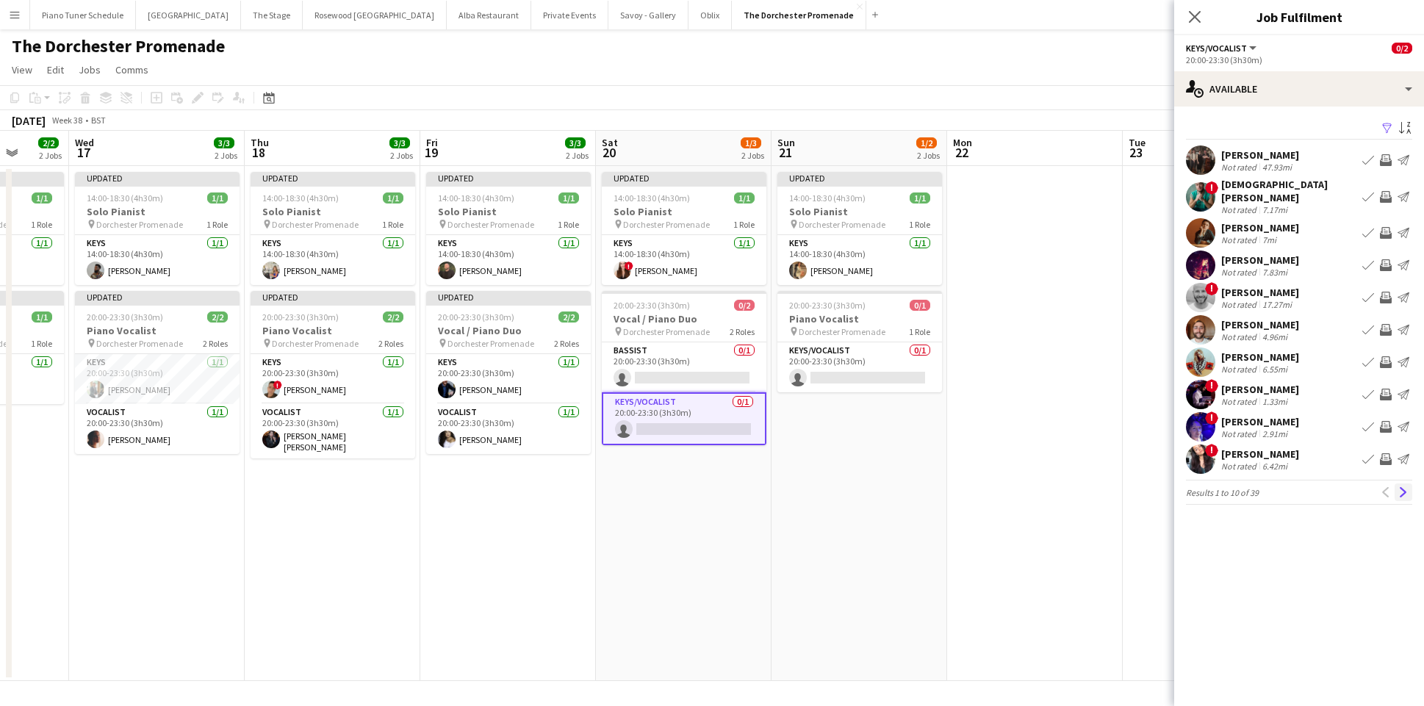
click at [1403, 487] on app-icon "Next" at bounding box center [1403, 492] width 10 height 10
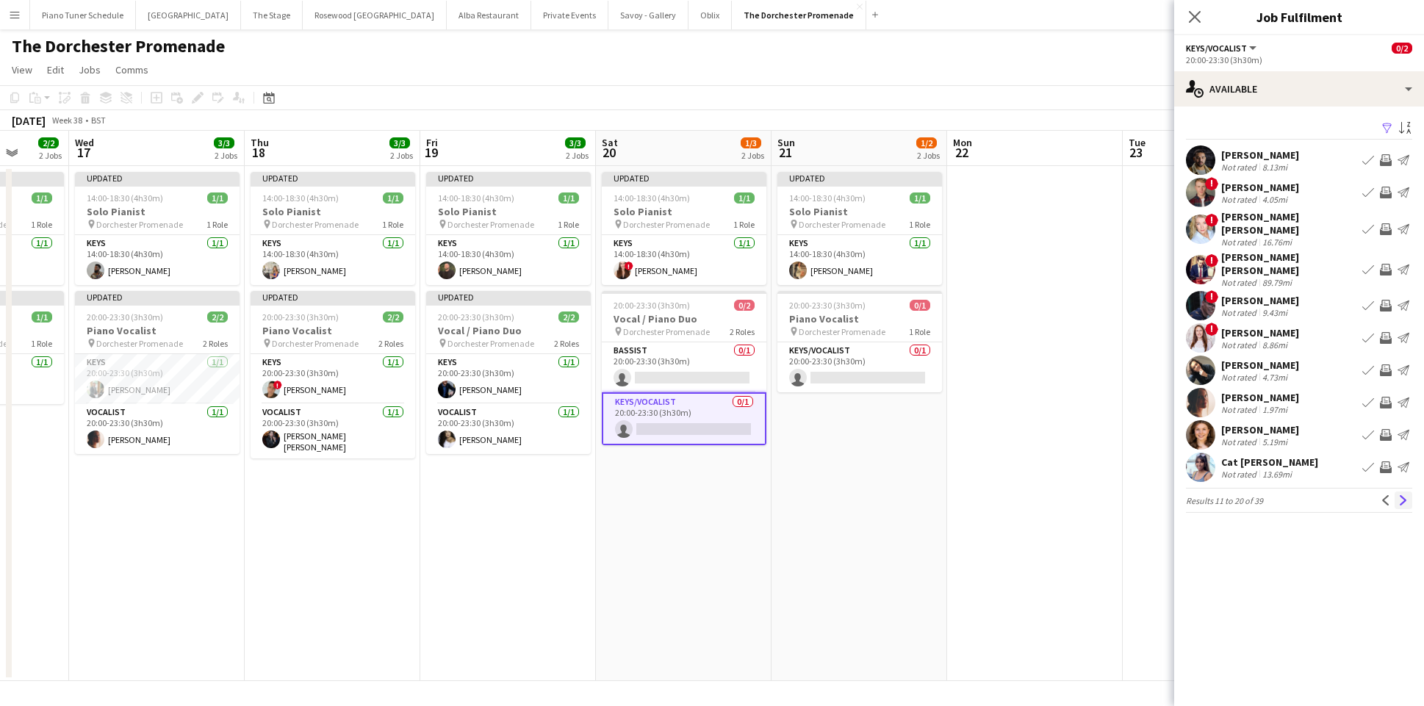
click at [1401, 495] on app-icon "Next" at bounding box center [1403, 500] width 10 height 10
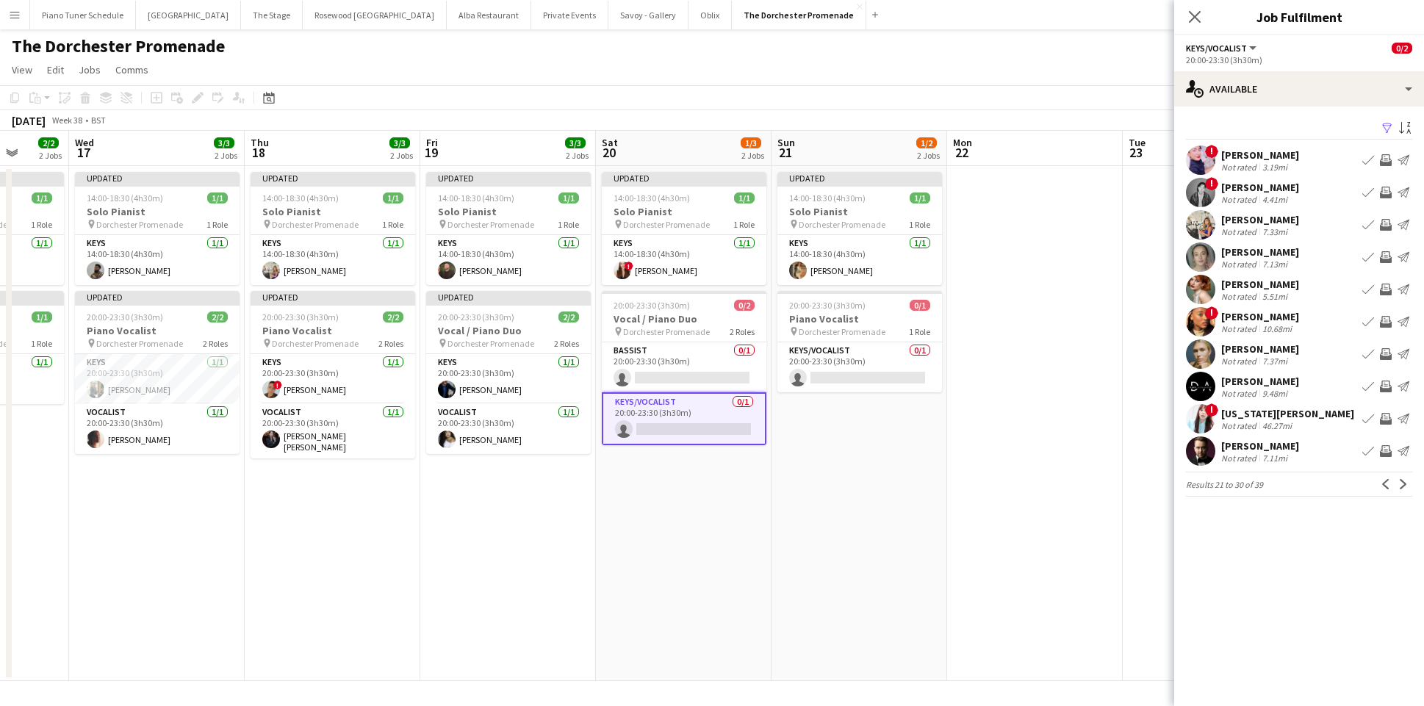
click at [1401, 483] on app-icon "Next" at bounding box center [1403, 484] width 10 height 10
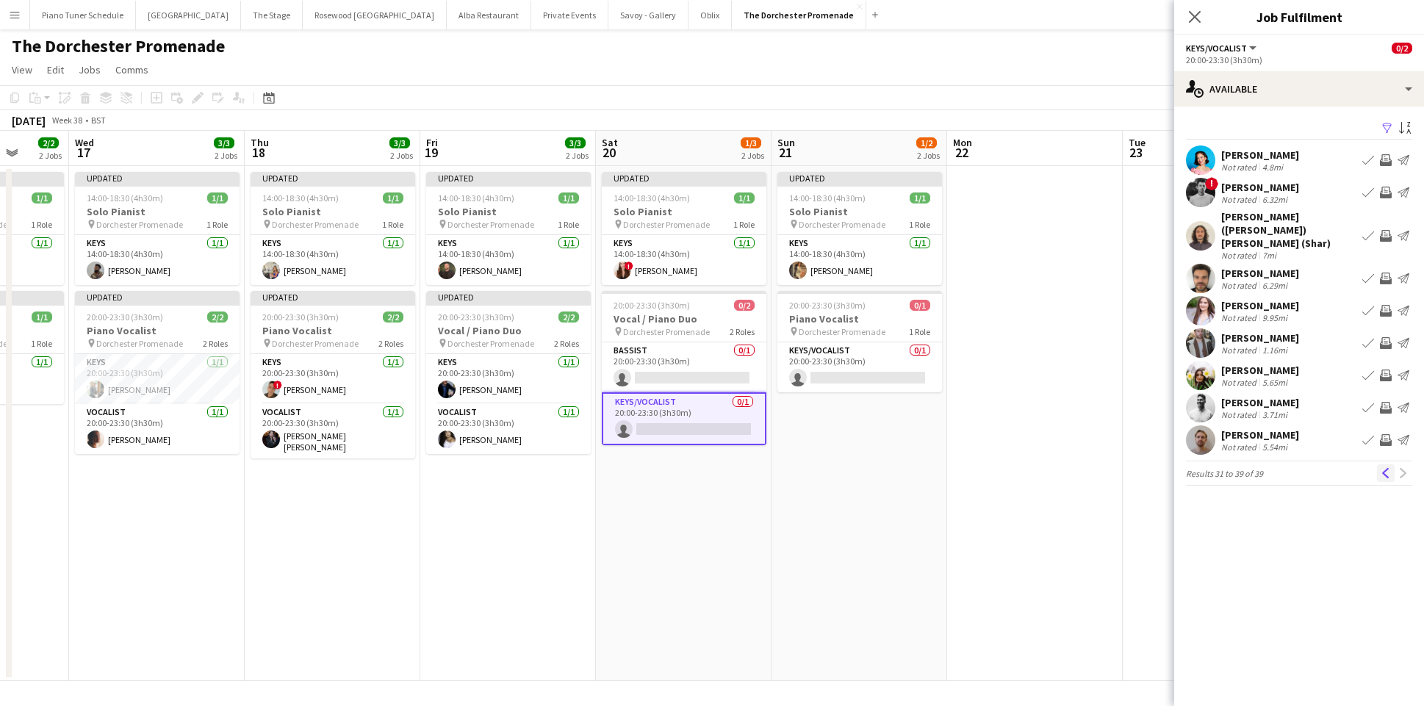
click at [1388, 468] on app-icon "Previous" at bounding box center [1386, 473] width 10 height 10
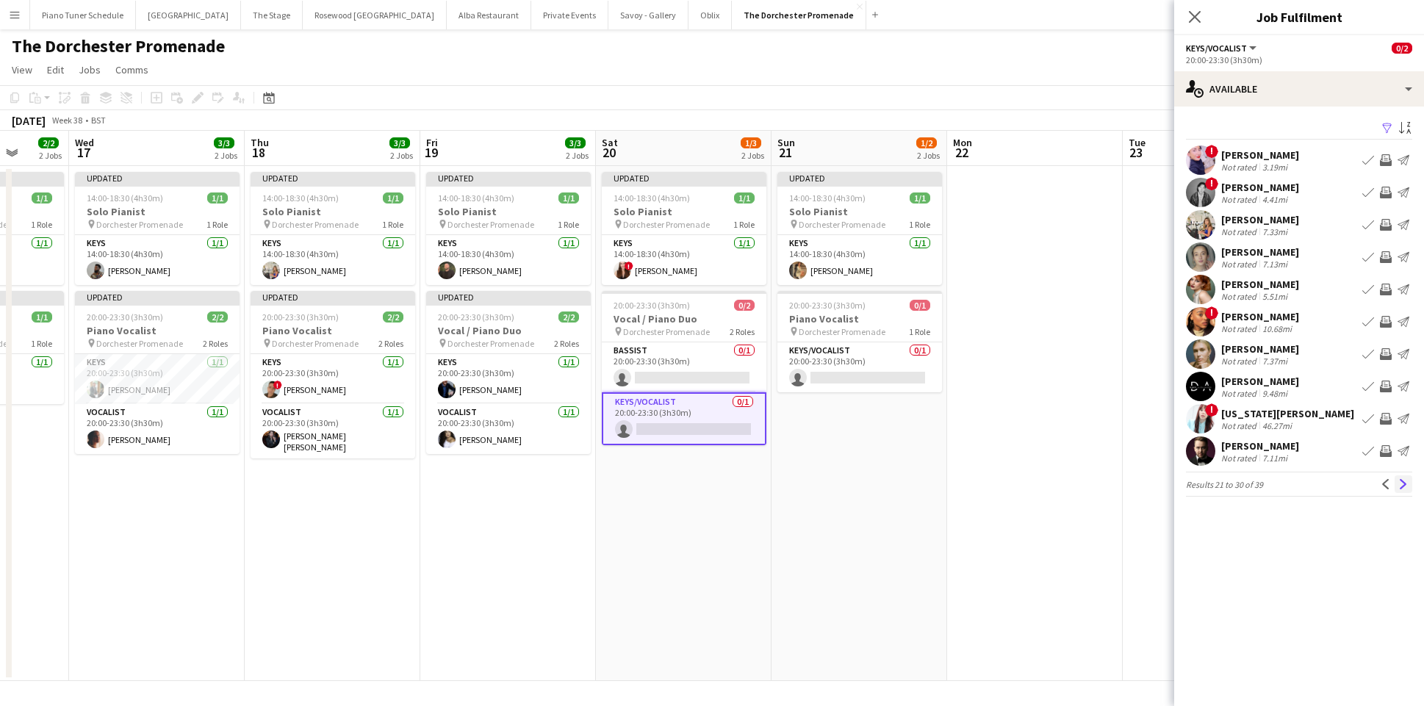
click at [1404, 480] on app-icon "Next" at bounding box center [1403, 484] width 10 height 10
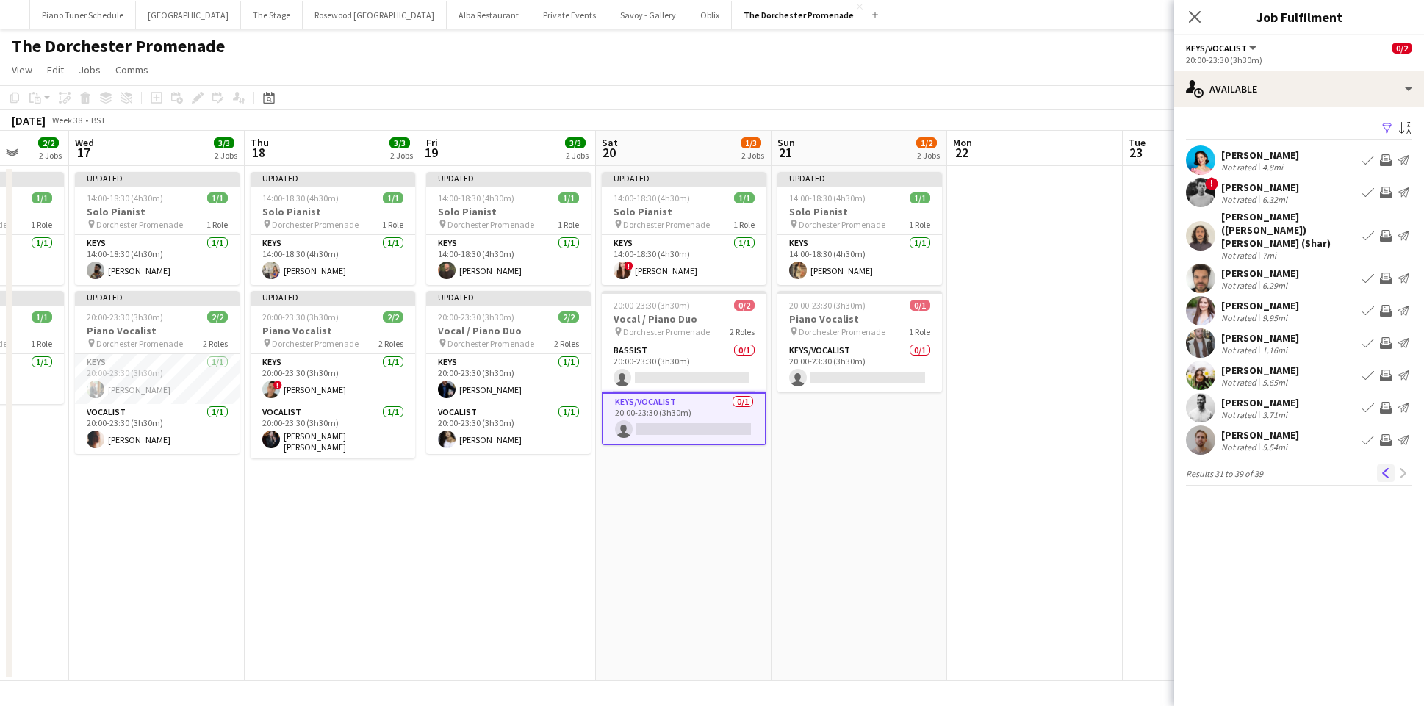
click at [1384, 468] on app-icon "Previous" at bounding box center [1386, 473] width 10 height 10
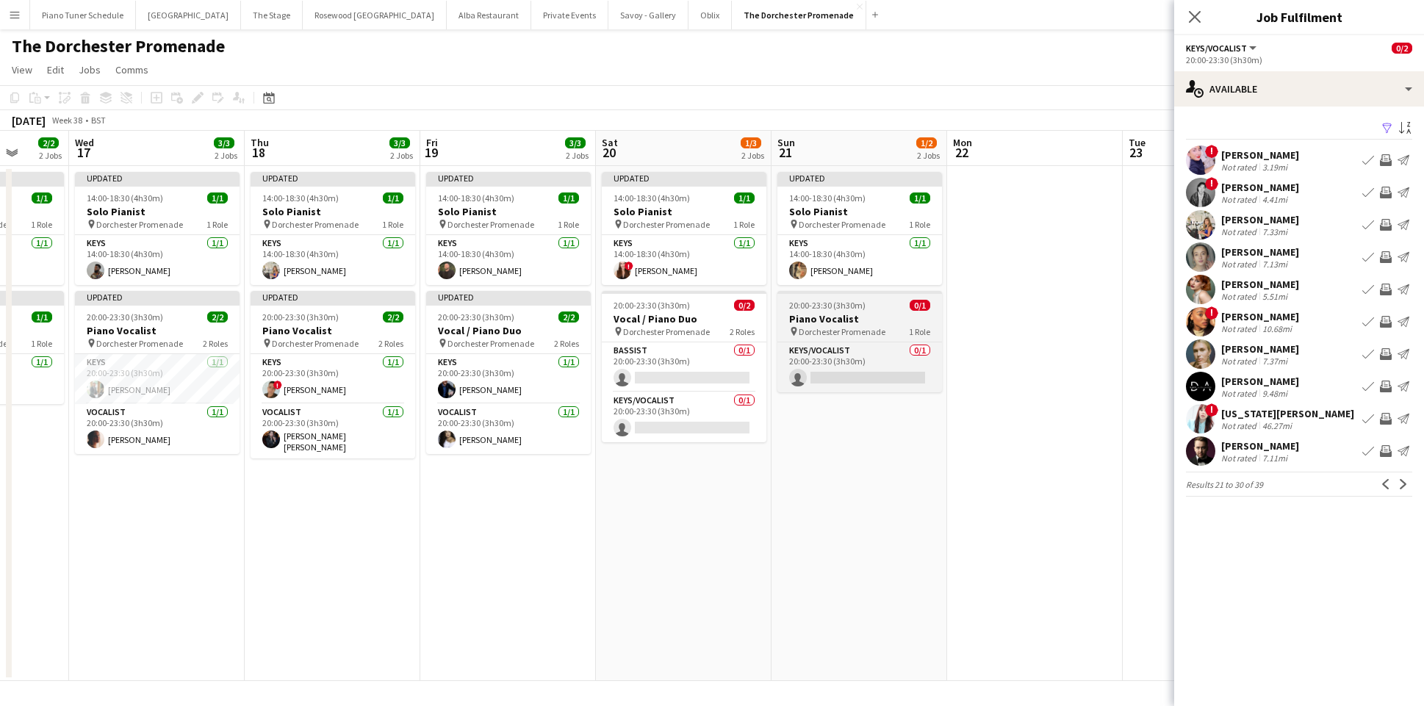
click at [846, 321] on h3 "Piano Vocalist" at bounding box center [859, 318] width 165 height 13
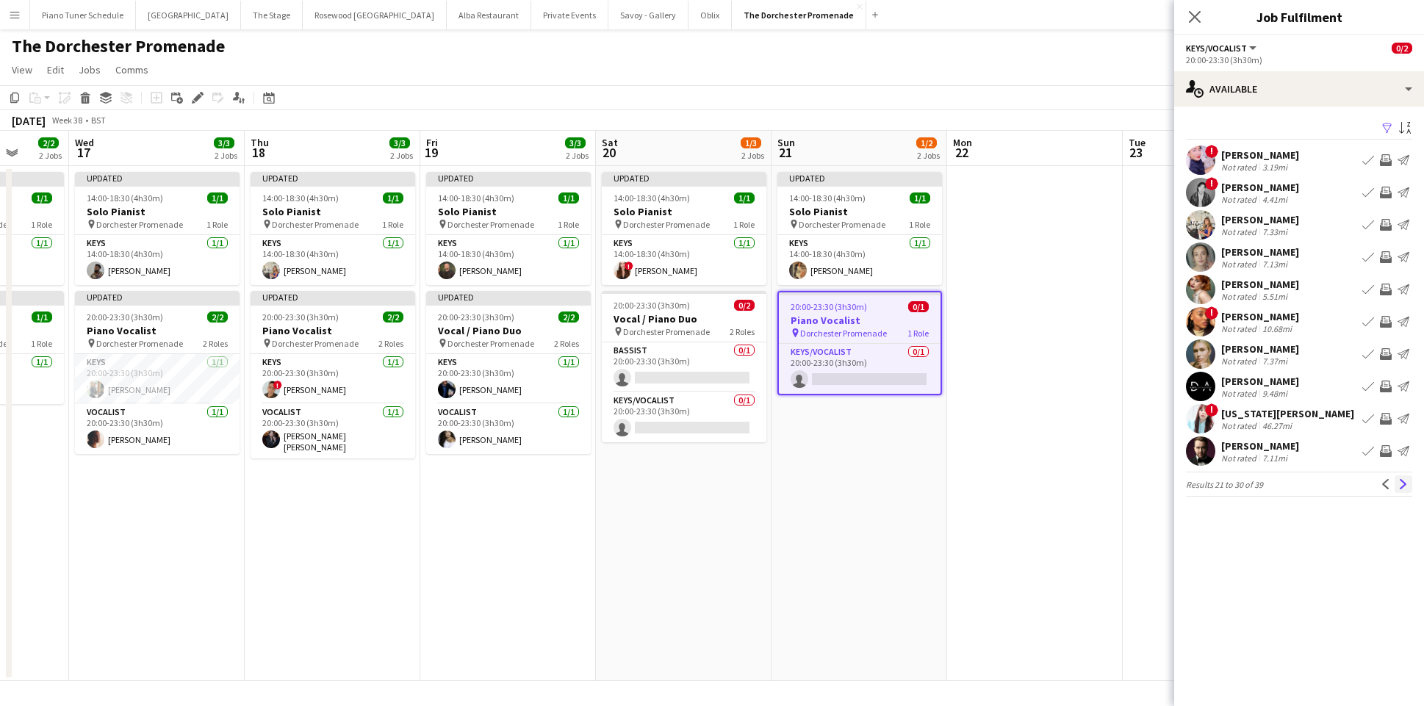
click at [1397, 477] on button "Next" at bounding box center [1404, 484] width 18 height 18
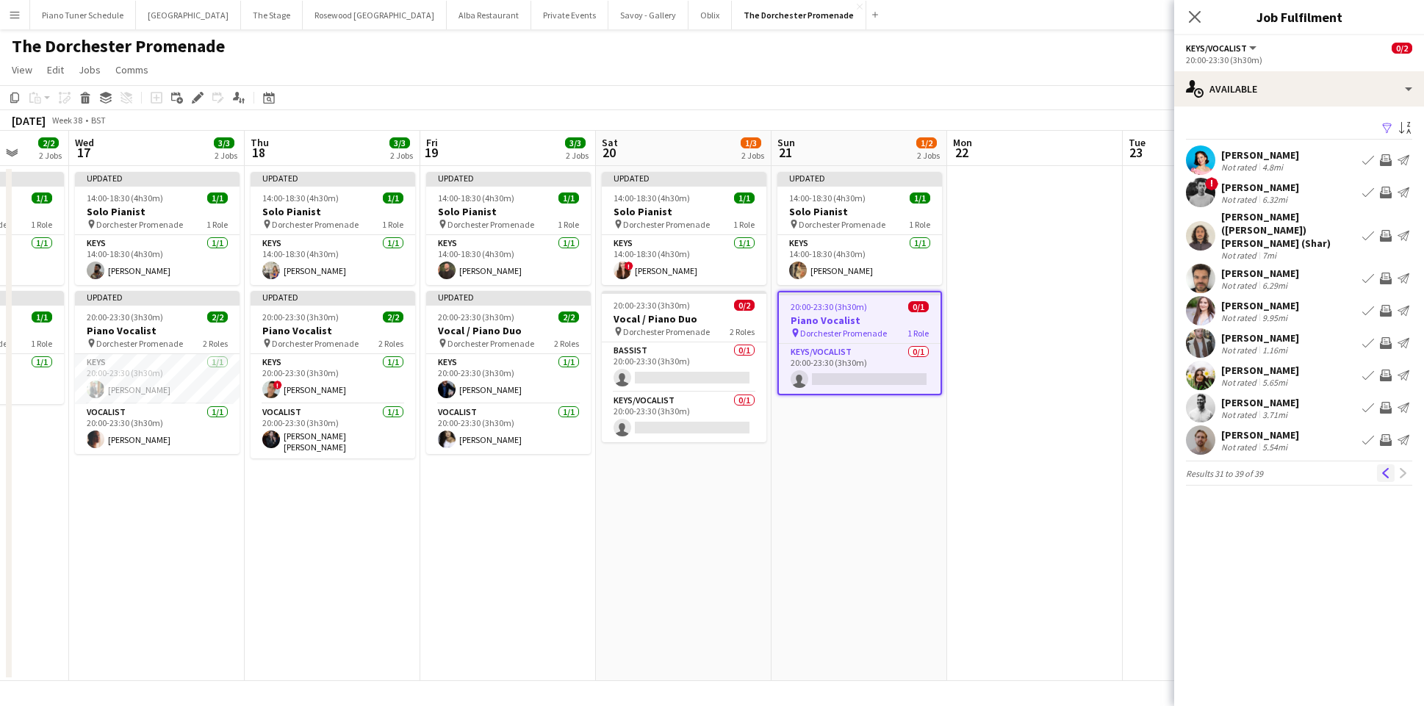
click at [1393, 464] on button "Previous" at bounding box center [1386, 473] width 18 height 18
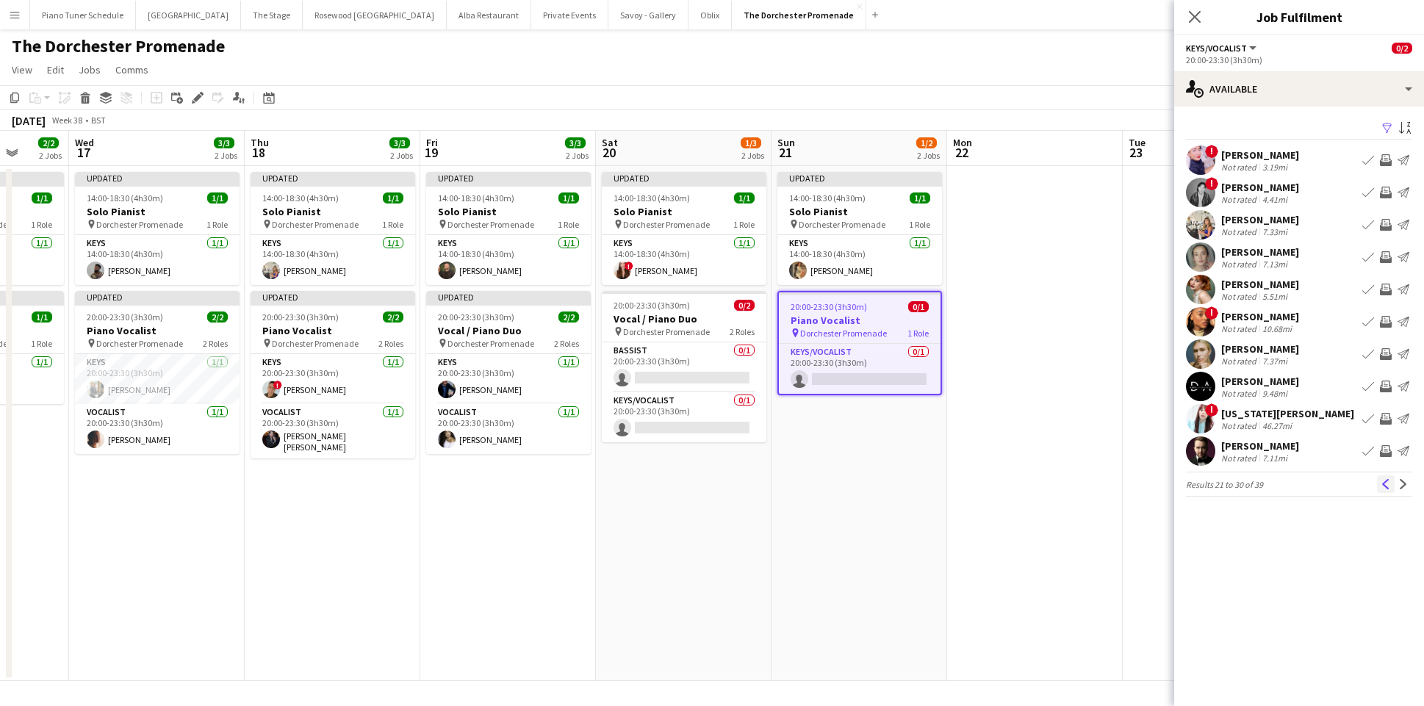
click at [1387, 483] on app-icon "Previous" at bounding box center [1386, 484] width 10 height 10
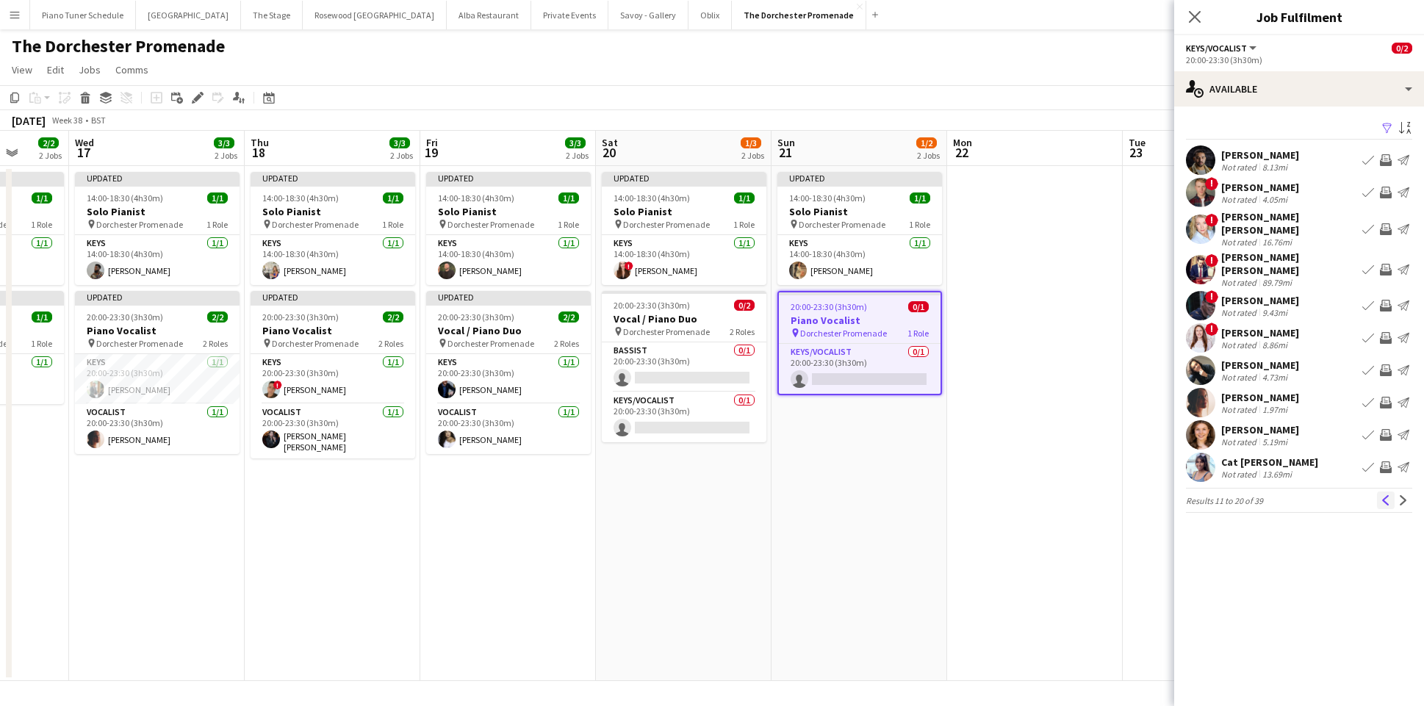
click at [1380, 492] on button "Previous" at bounding box center [1386, 501] width 18 height 18
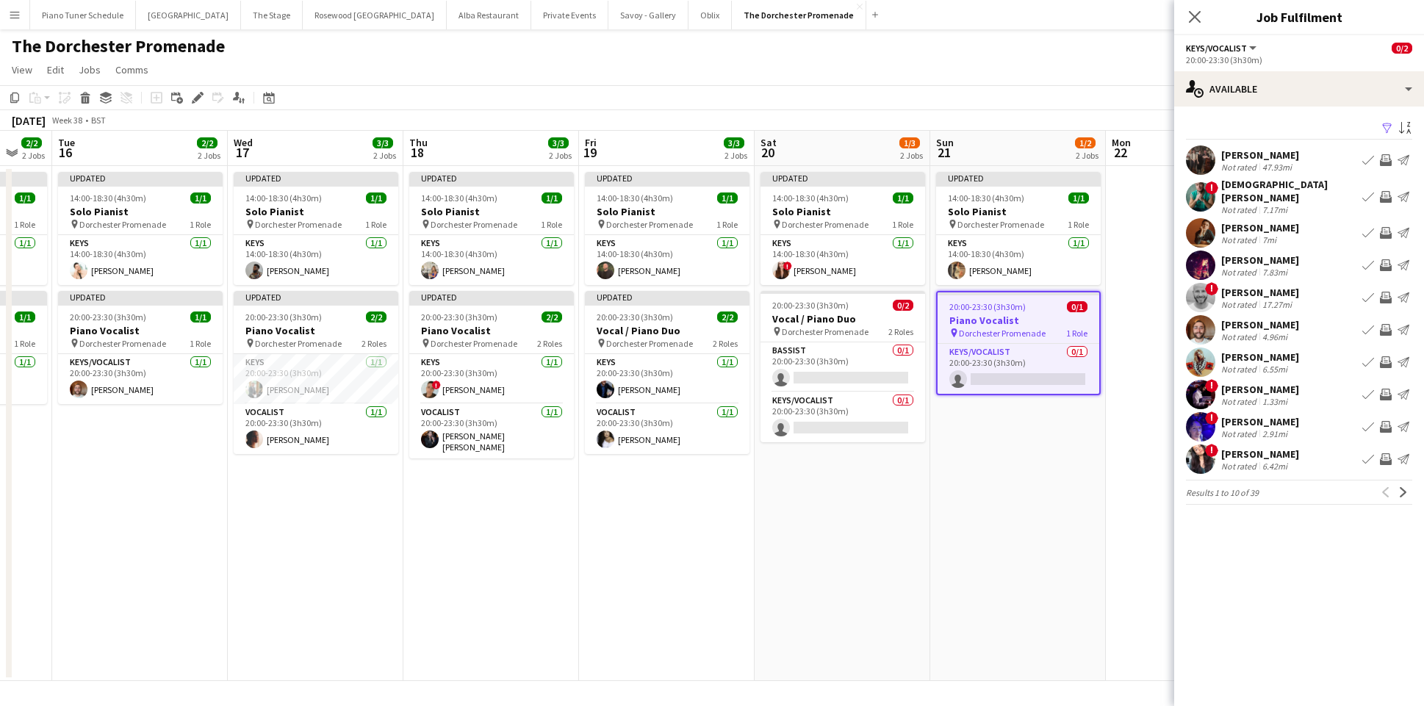
scroll to position [0, 660]
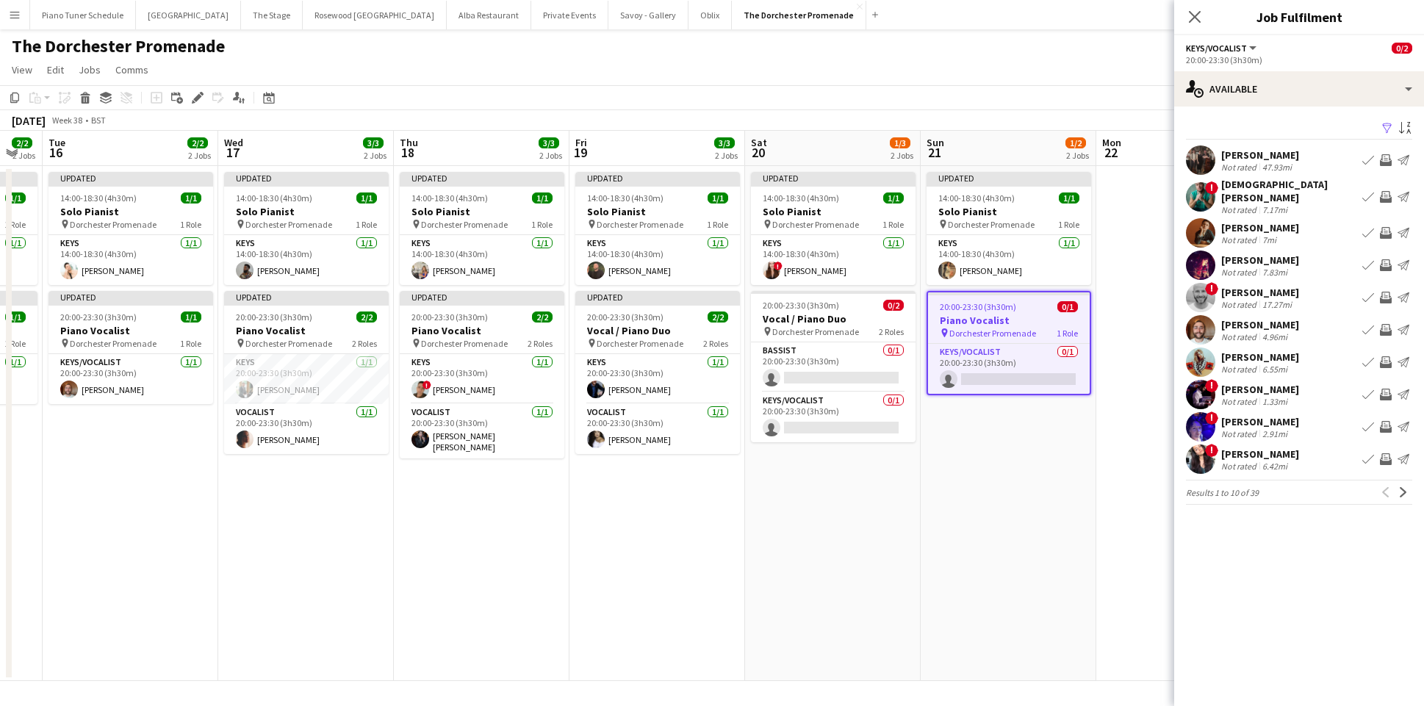
click at [1369, 227] on app-icon "Book crew" at bounding box center [1368, 233] width 12 height 12
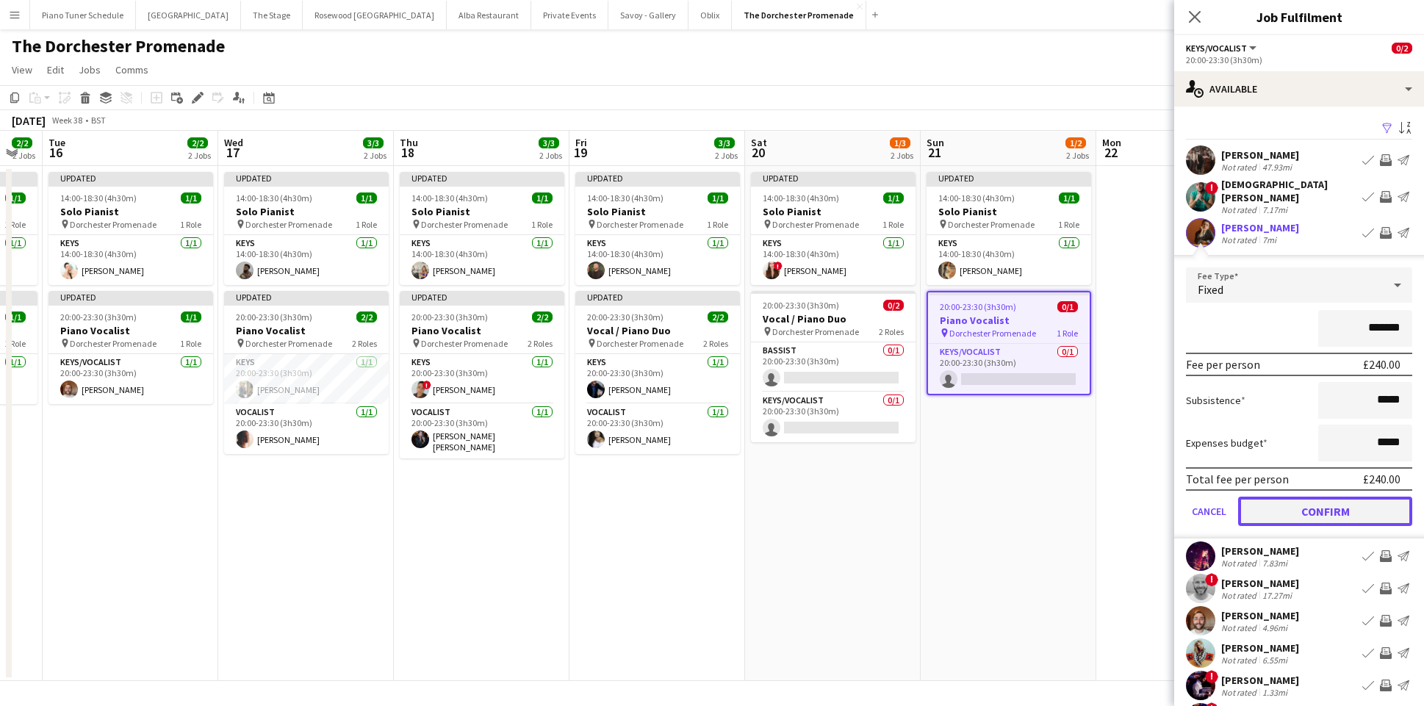
click at [1354, 499] on button "Confirm" at bounding box center [1325, 511] width 174 height 29
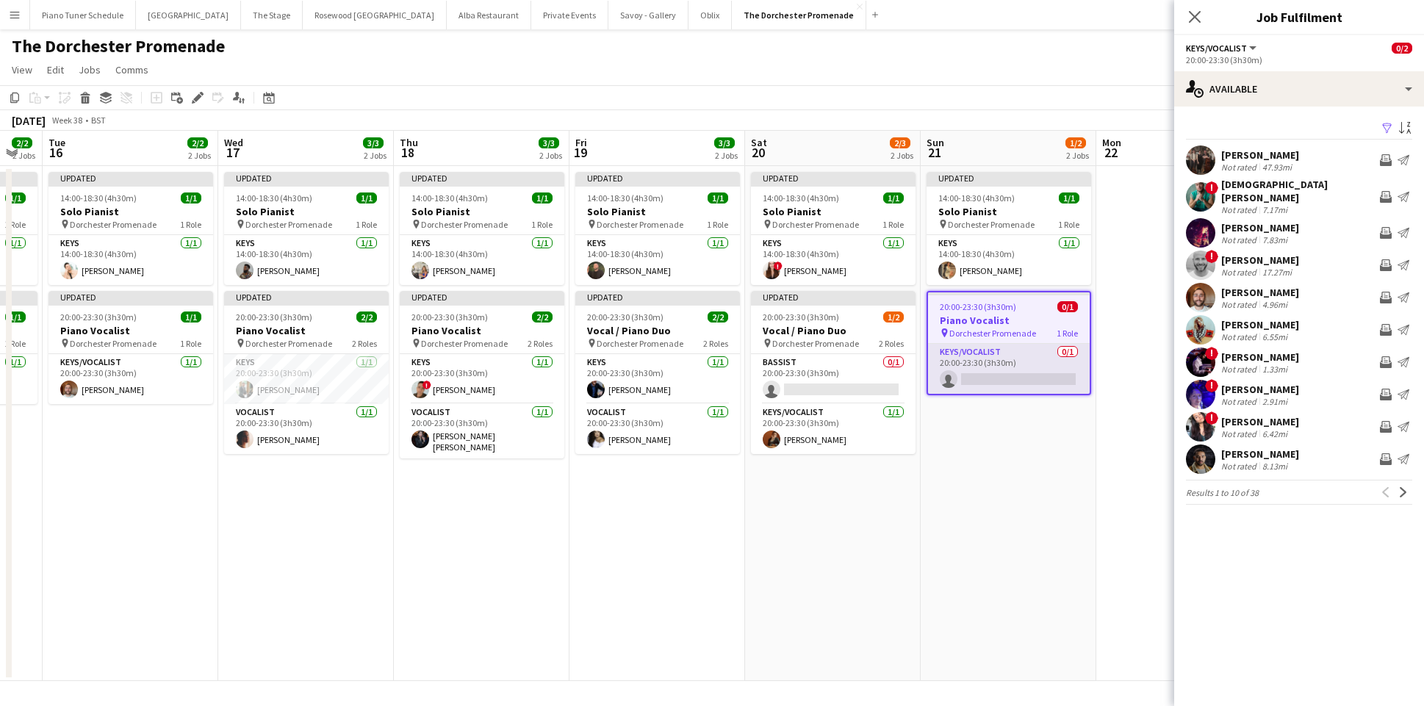
click at [942, 364] on app-card-role "Keys/Vocalist 0/1 20:00-23:30 (3h30m) single-neutral-actions" at bounding box center [1009, 369] width 162 height 50
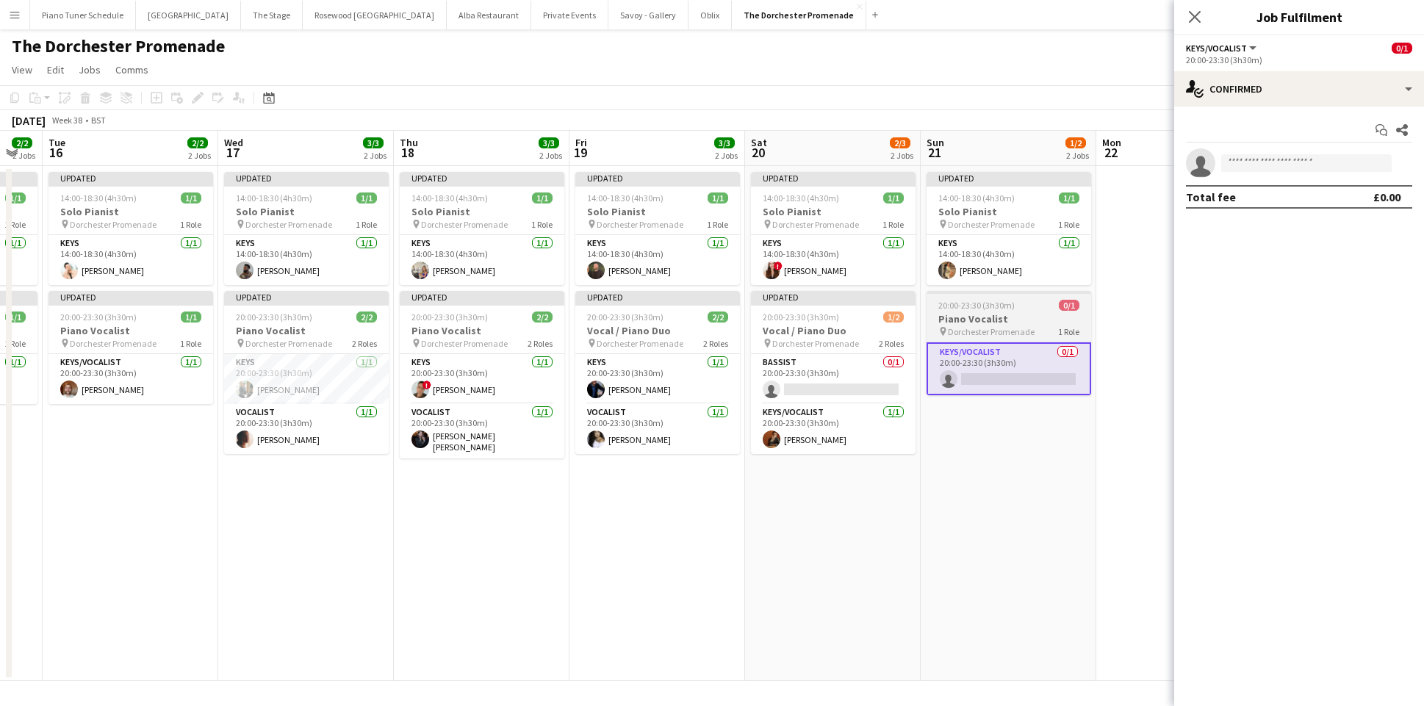
click at [1013, 312] on h3 "Piano Vocalist" at bounding box center [1009, 318] width 165 height 13
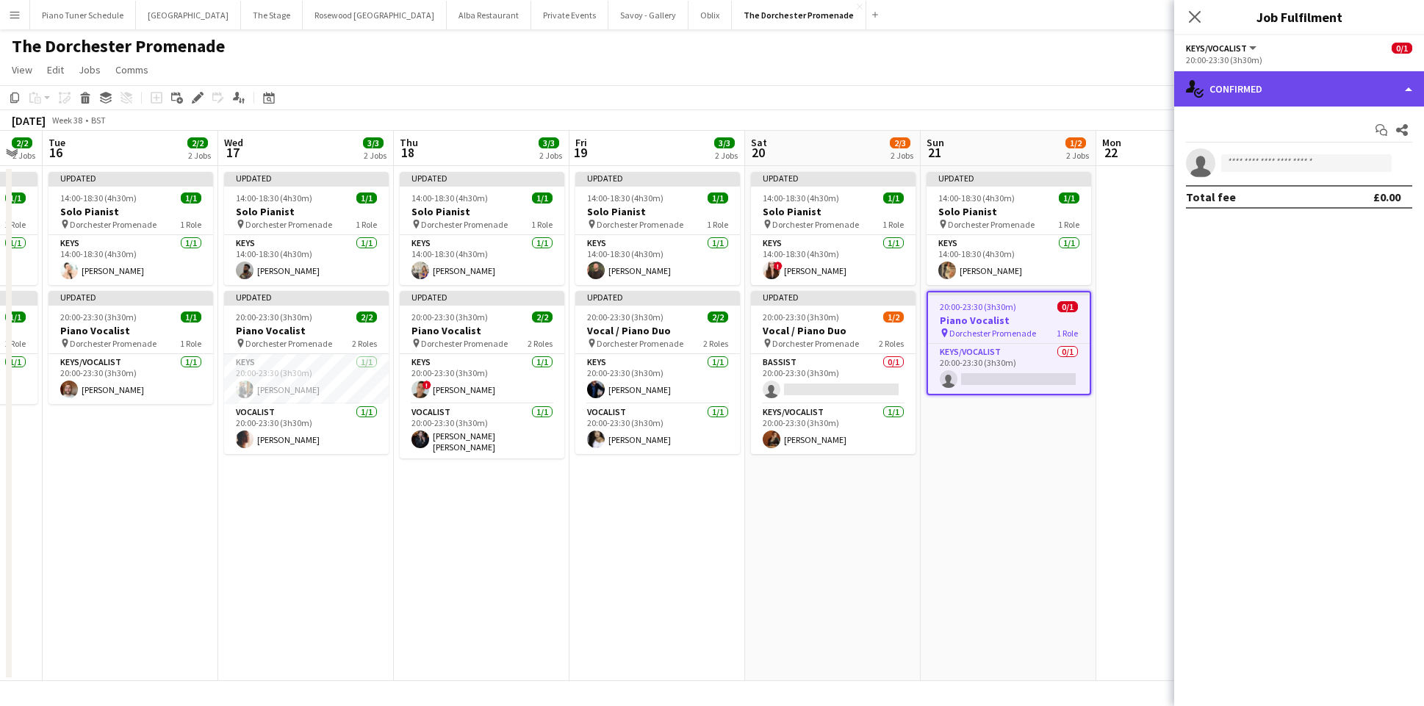
click at [1394, 90] on div "single-neutral-actions-check-2 Confirmed" at bounding box center [1299, 88] width 250 height 35
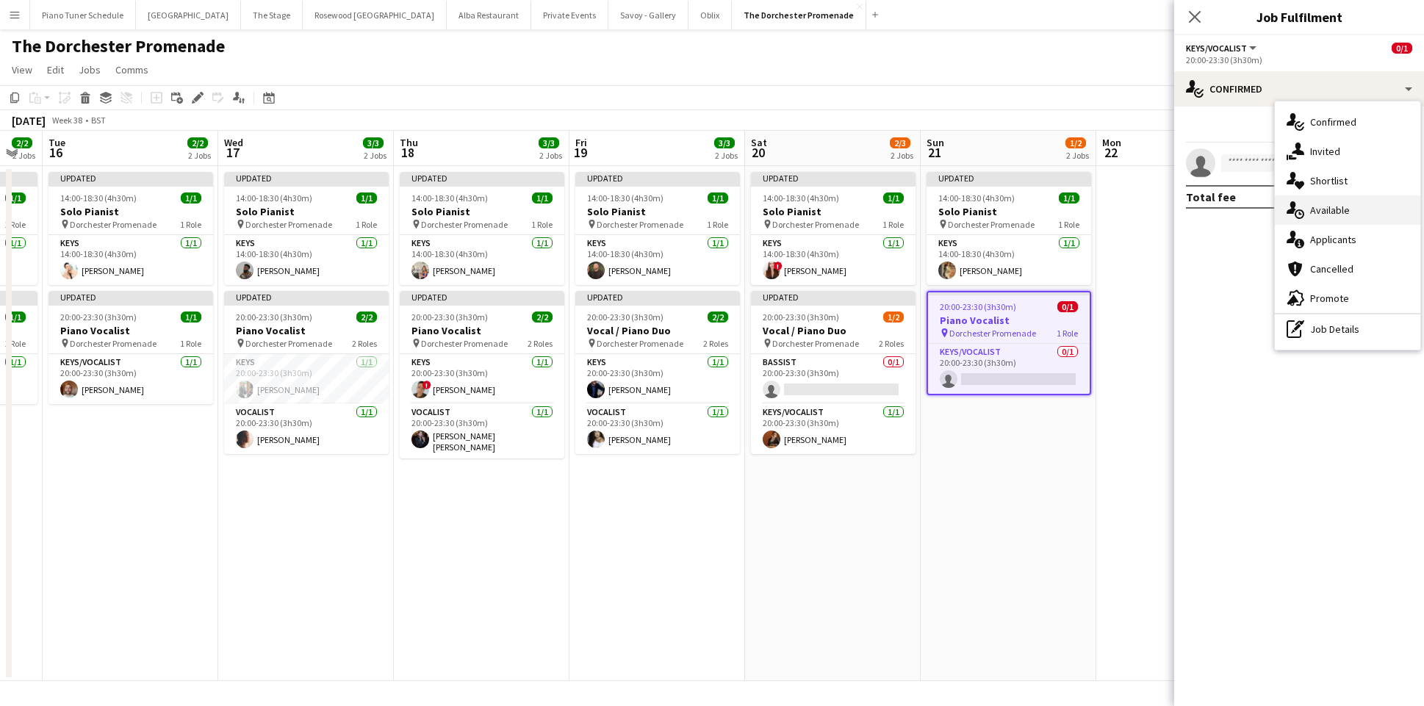
click at [1332, 210] on div "single-neutral-actions-upload Available" at bounding box center [1347, 209] width 145 height 29
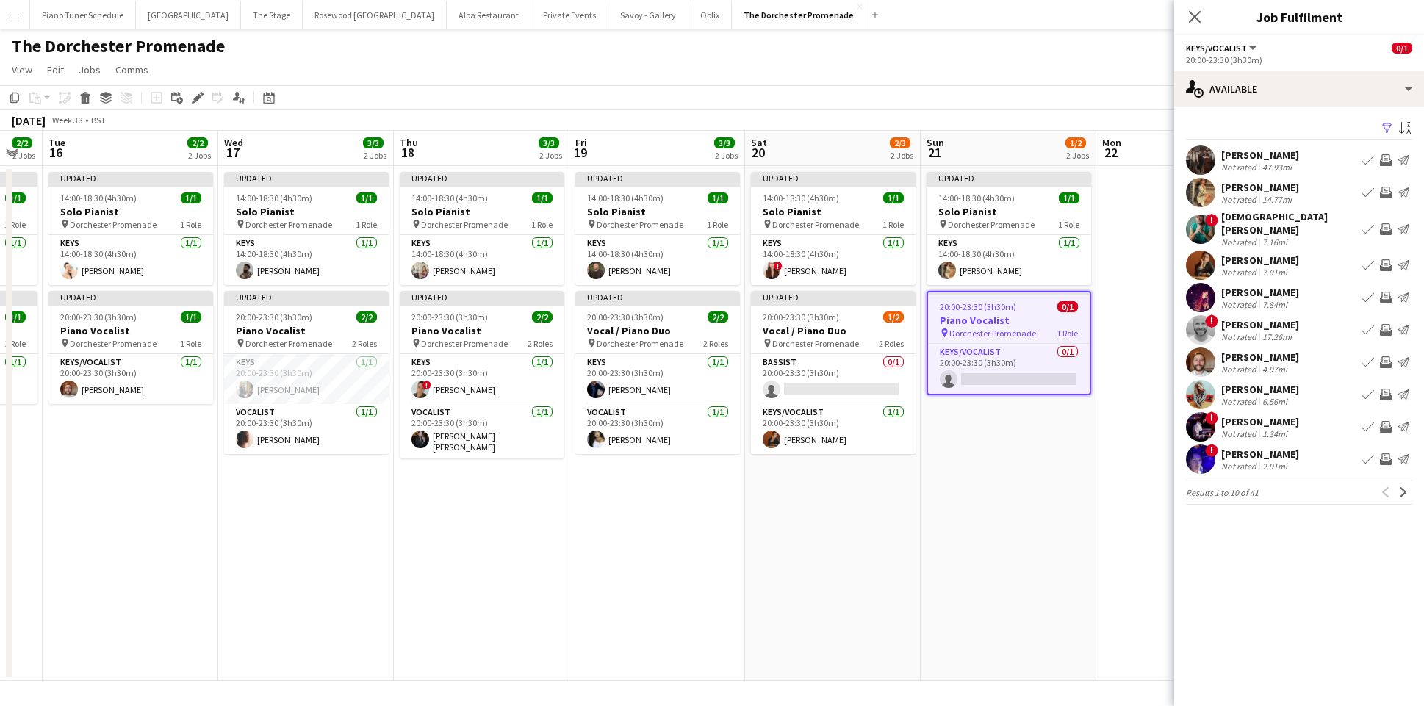
click at [1378, 256] on button "Invite crew" at bounding box center [1386, 265] width 18 height 18
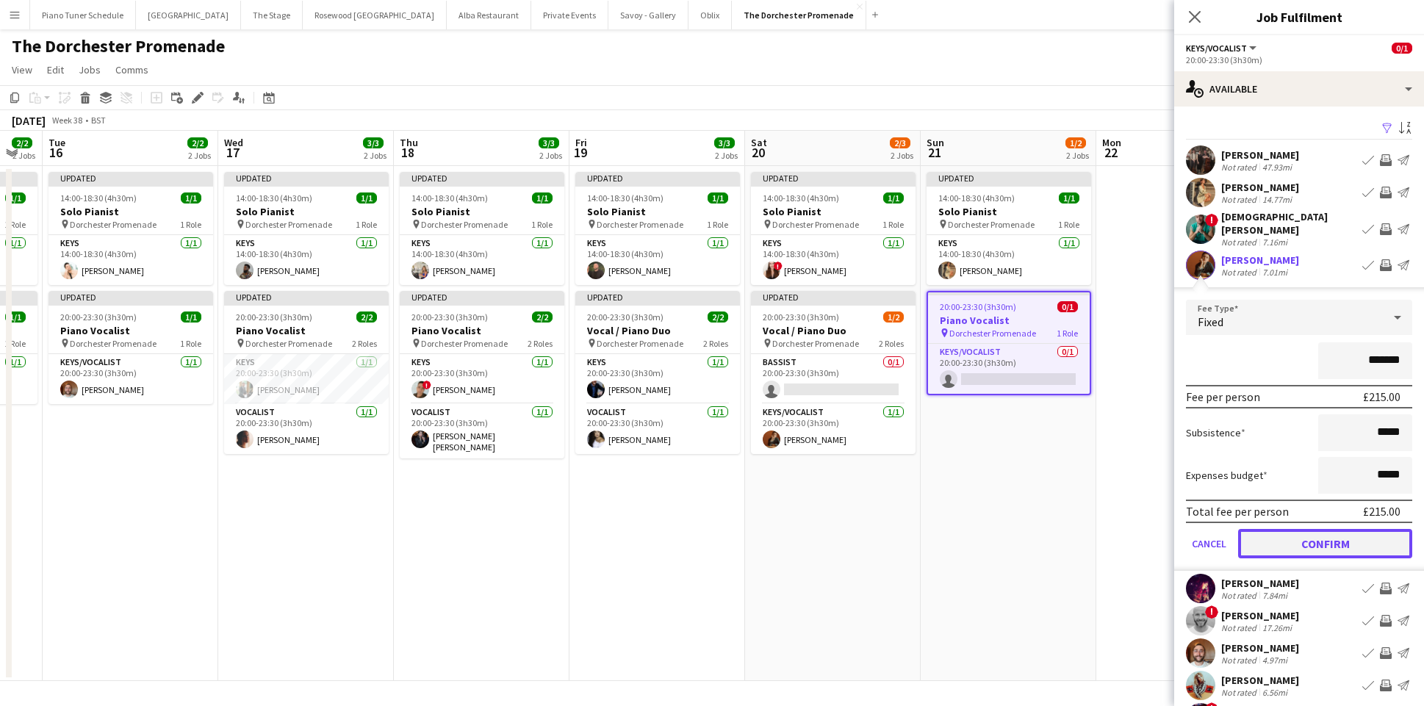
click at [1318, 530] on button "Confirm" at bounding box center [1325, 543] width 174 height 29
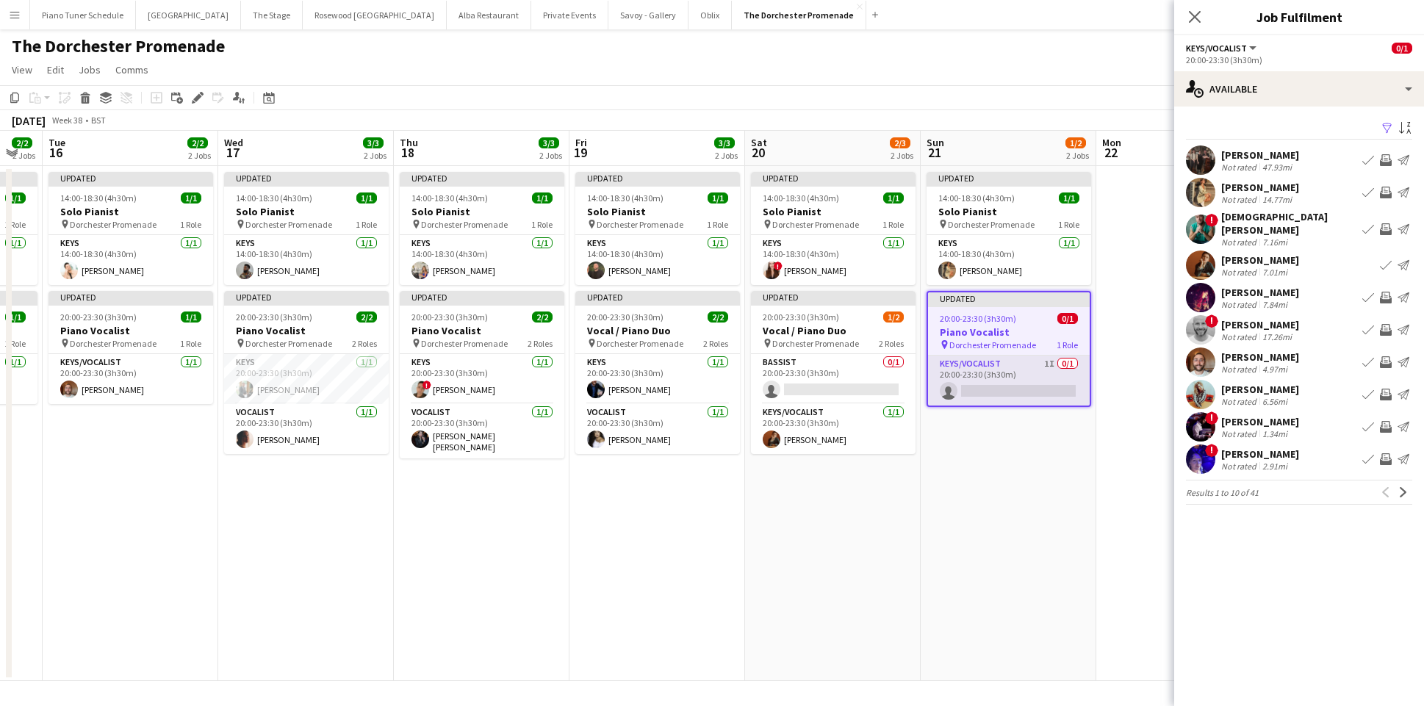
click at [977, 393] on app-card-role "Keys/Vocalist 1I 0/1 20:00-23:30 (3h30m) single-neutral-actions" at bounding box center [1009, 381] width 162 height 50
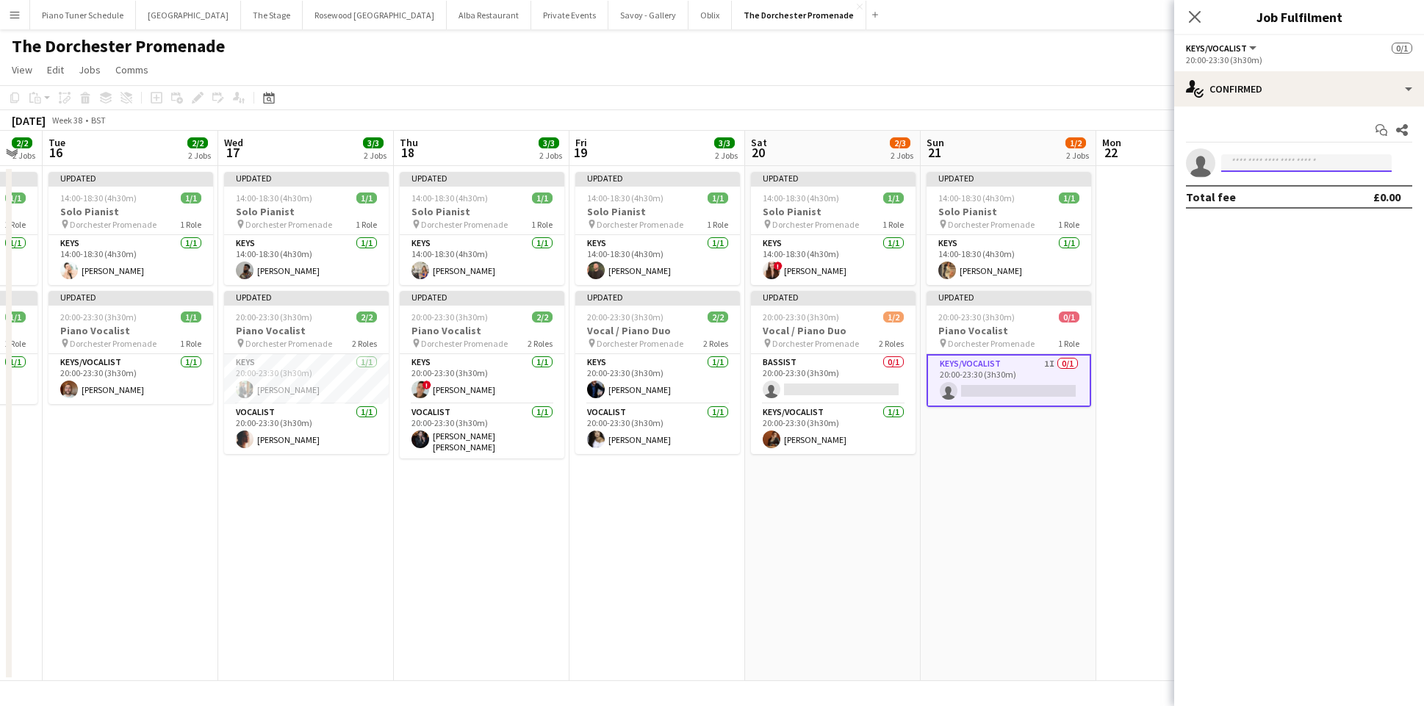
click at [1240, 165] on input at bounding box center [1306, 163] width 170 height 18
type input "**"
click at [1007, 389] on app-card-role "Keys/Vocalist 1I 0/1 20:00-23:30 (3h30m) single-neutral-actions" at bounding box center [1009, 380] width 165 height 53
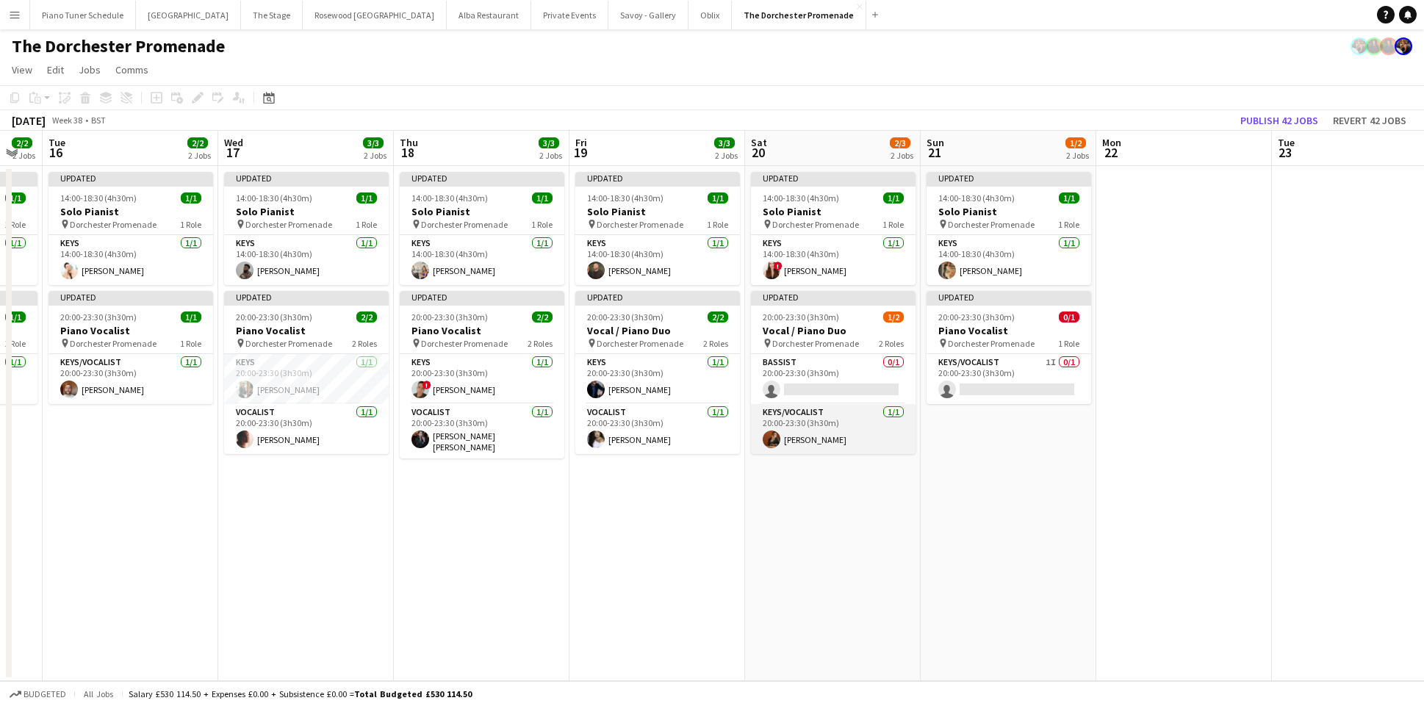
click at [832, 413] on app-card-role "Keys/Vocalist 1/1 20:00-23:30 (3h30m) Andrew Humphries" at bounding box center [833, 429] width 165 height 50
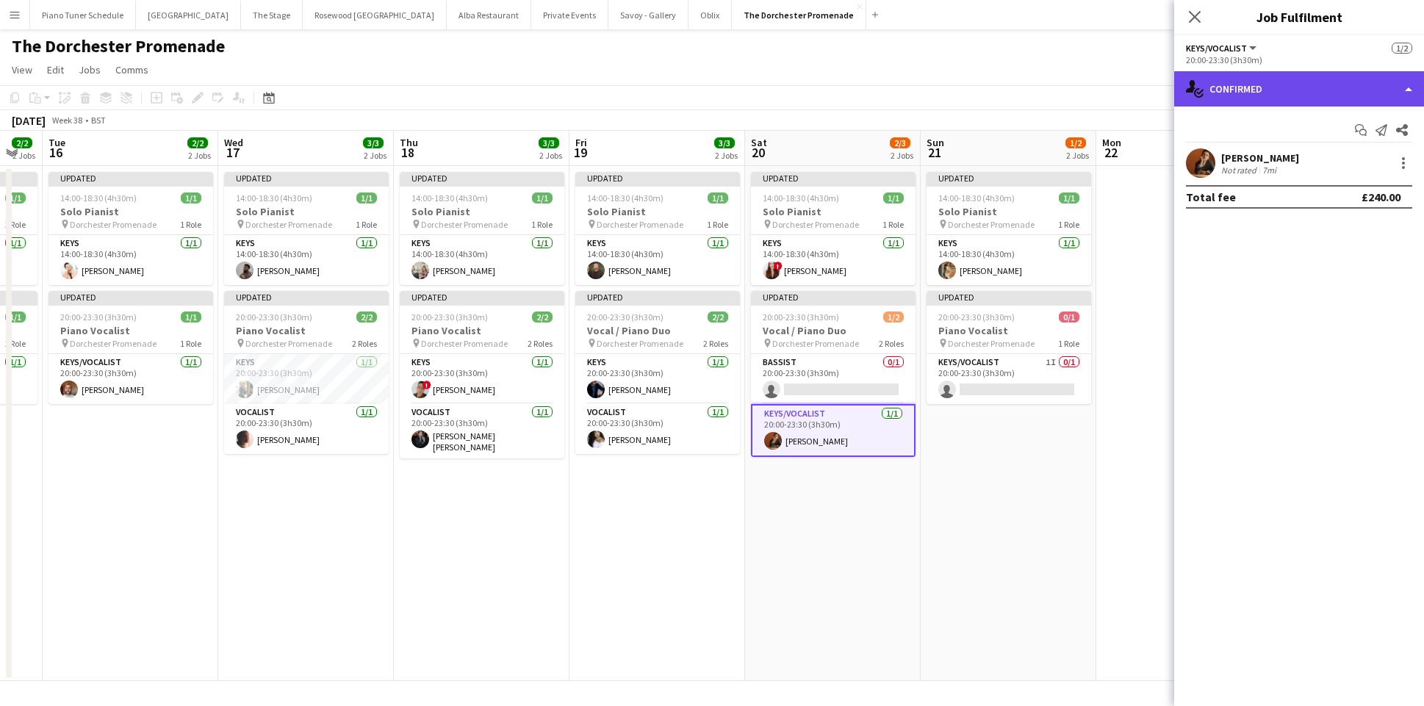
click at [1401, 88] on div "single-neutral-actions-check-2 Confirmed" at bounding box center [1299, 88] width 250 height 35
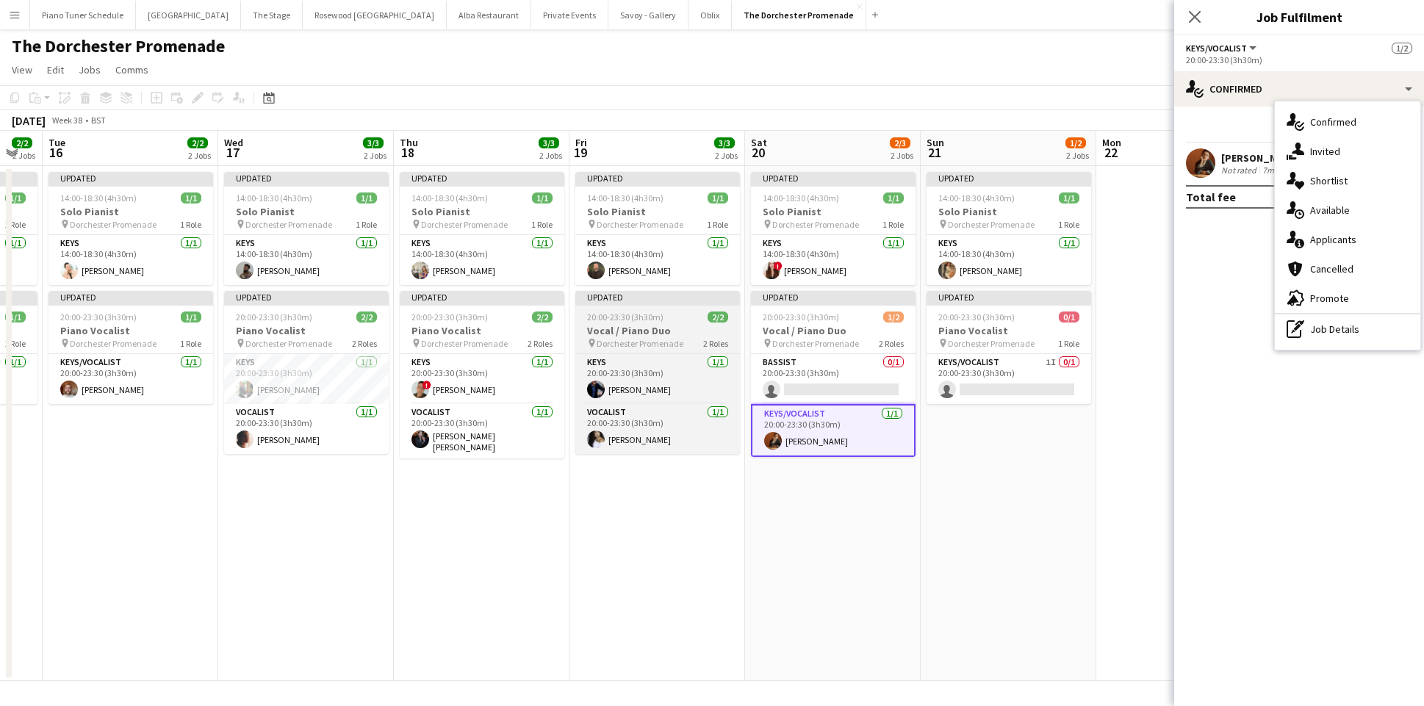
click at [625, 317] on span "20:00-23:30 (3h30m)" at bounding box center [625, 317] width 76 height 11
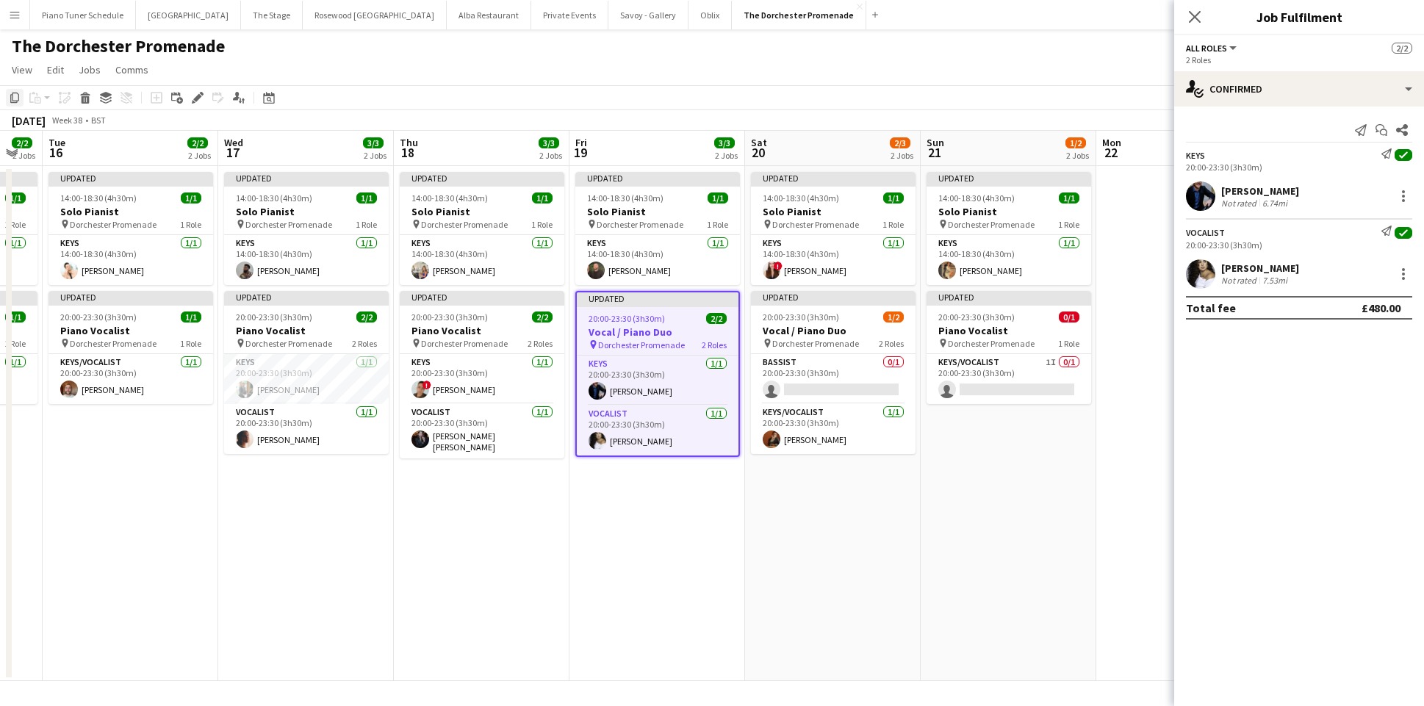
click at [9, 100] on icon "Copy" at bounding box center [15, 98] width 12 height 12
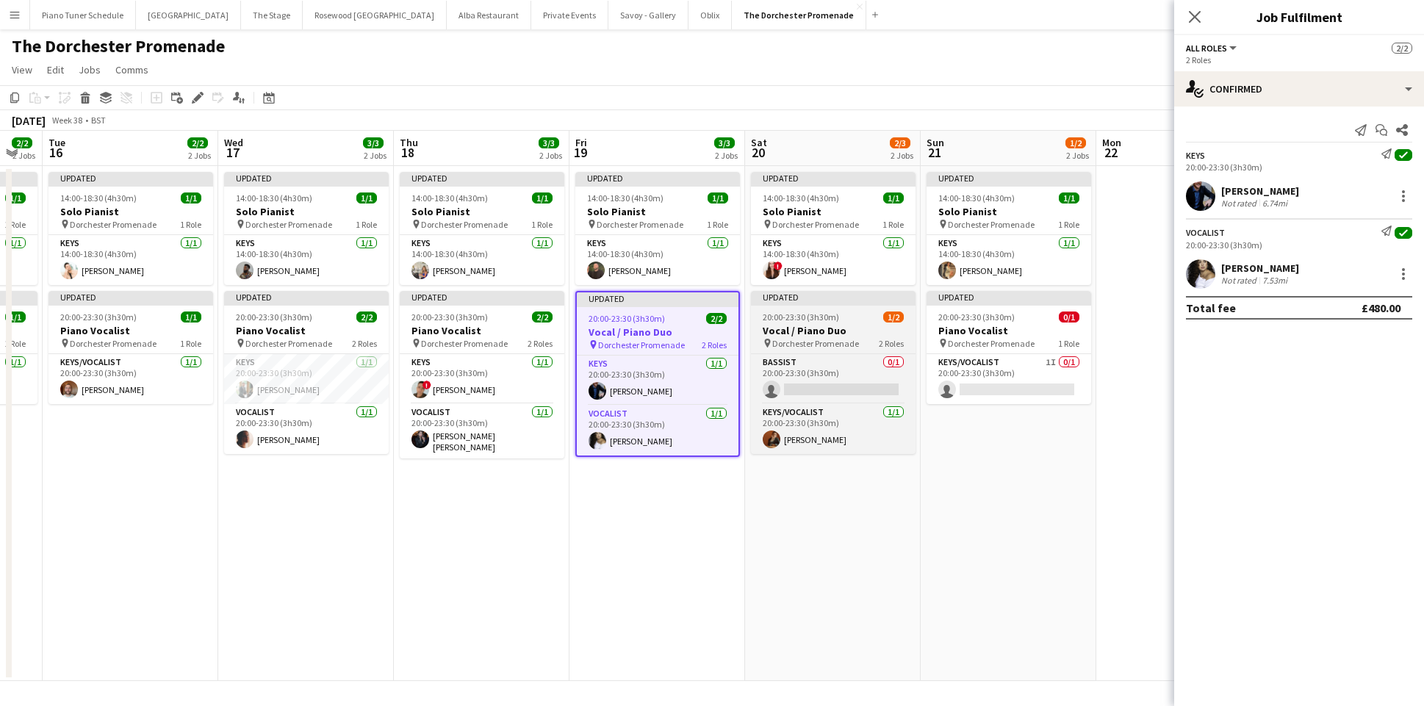
click at [791, 295] on div "Updated" at bounding box center [833, 297] width 165 height 12
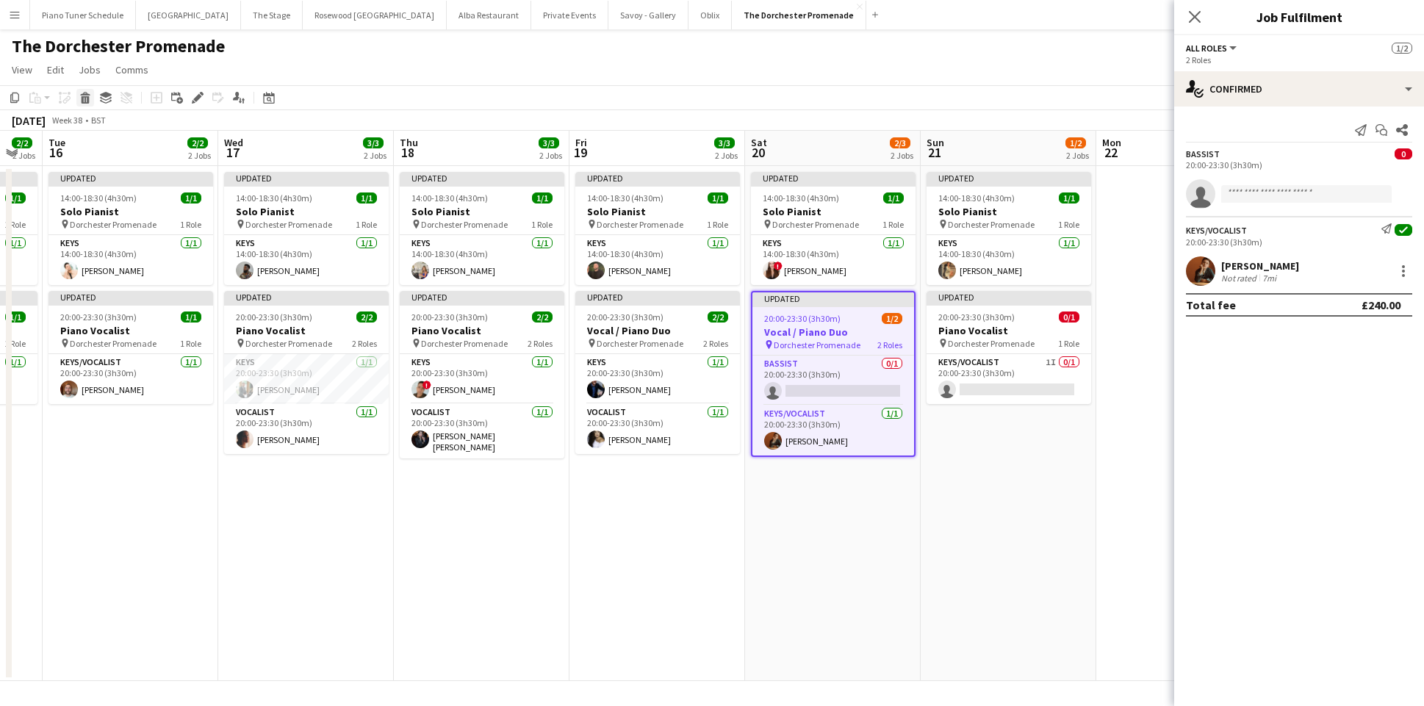
click at [85, 101] on icon at bounding box center [86, 99] width 8 height 7
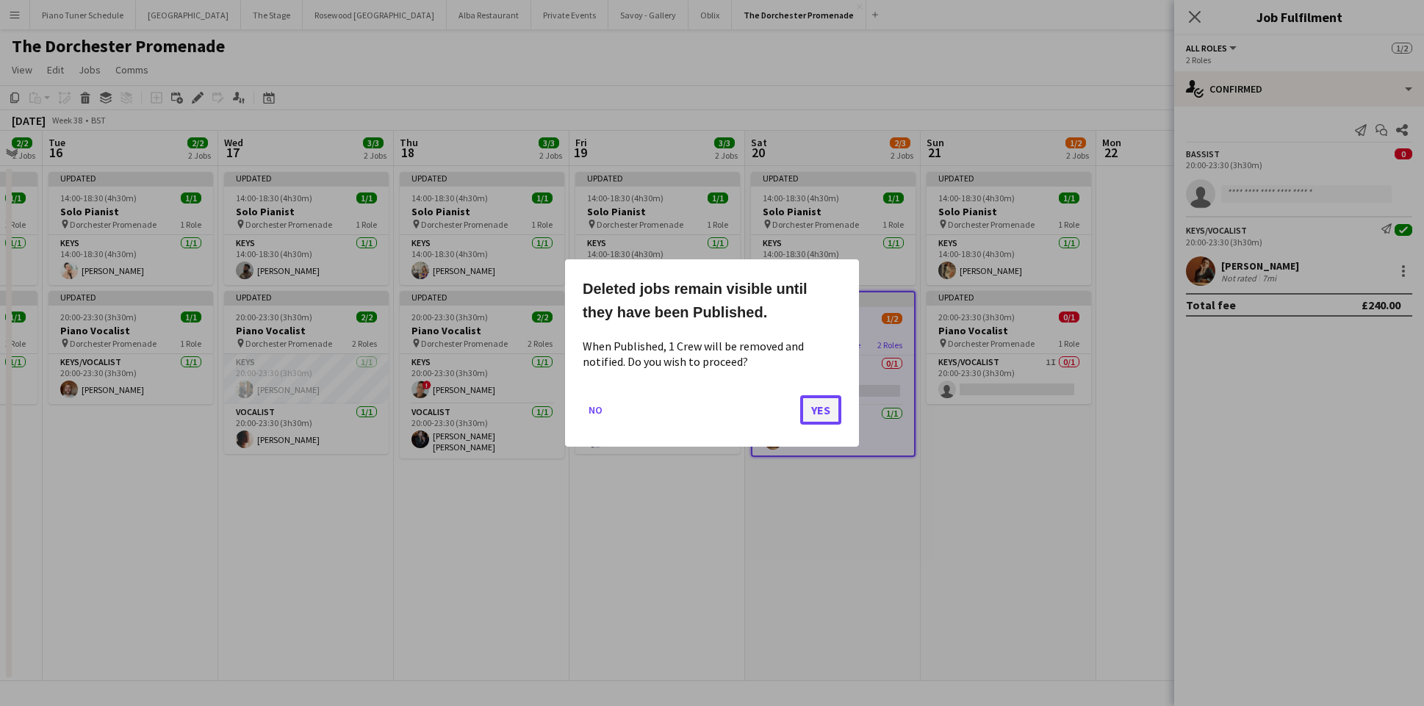
click at [832, 410] on button "Yes" at bounding box center [820, 409] width 41 height 29
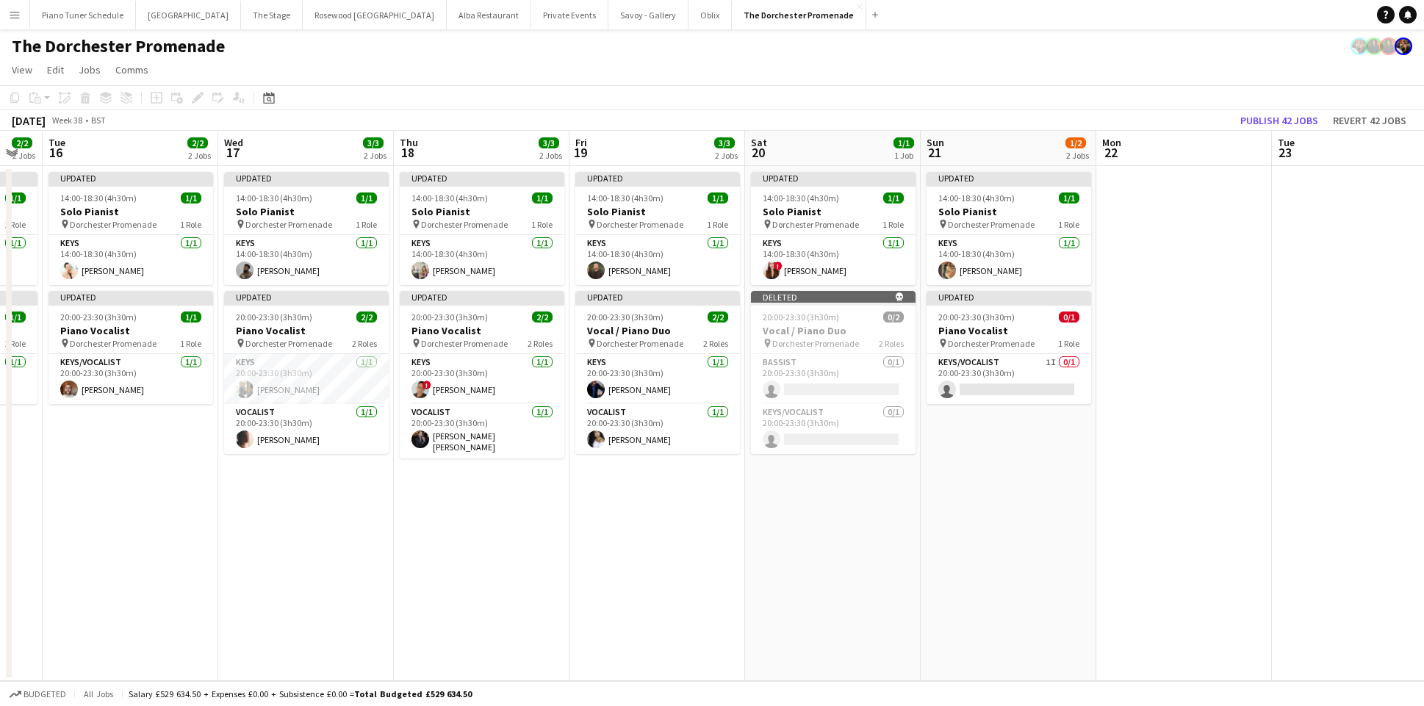
click at [831, 539] on app-date-cell "Updated 14:00-18:30 (4h30m) 1/1 Solo Pianist pin Dorchester Promenade 1 Role Ke…" at bounding box center [833, 423] width 176 height 515
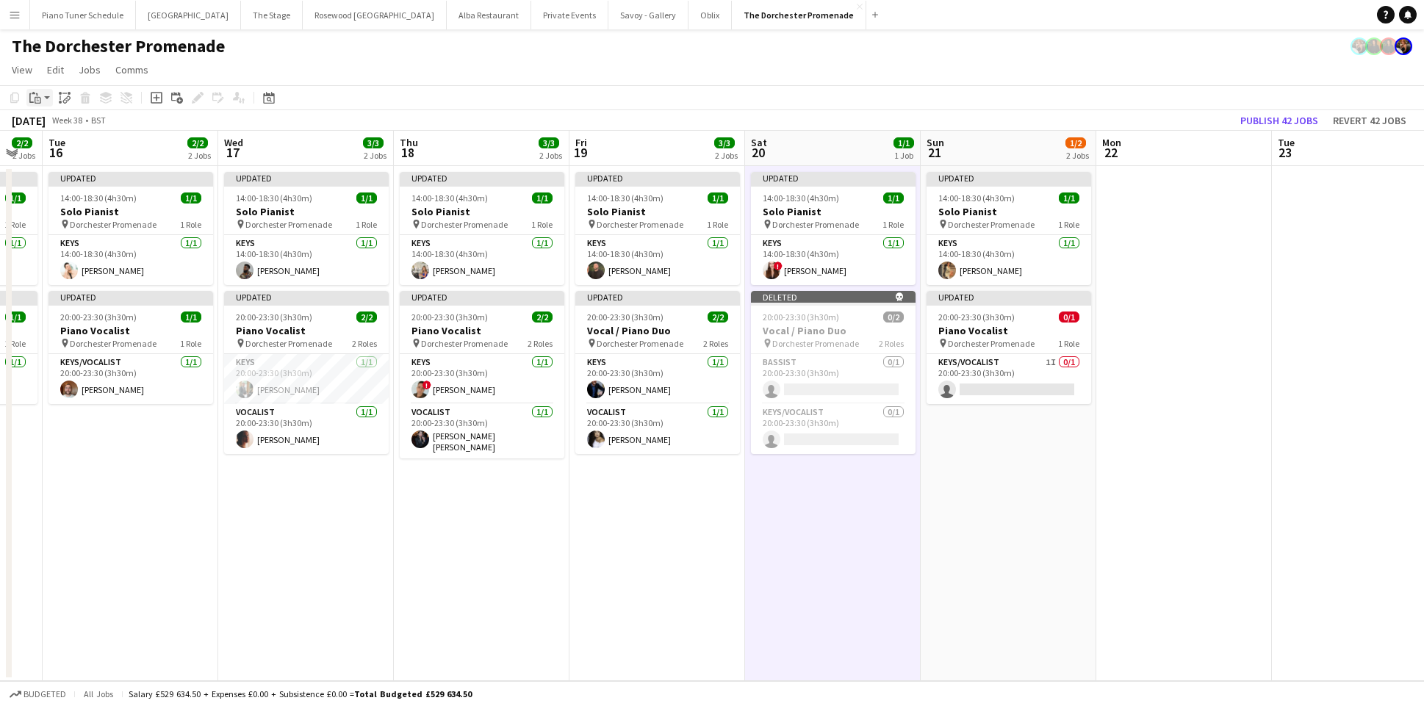
click at [37, 94] on icon at bounding box center [36, 94] width 1 height 3
click at [57, 129] on link "Paste Command V" at bounding box center [97, 125] width 116 height 13
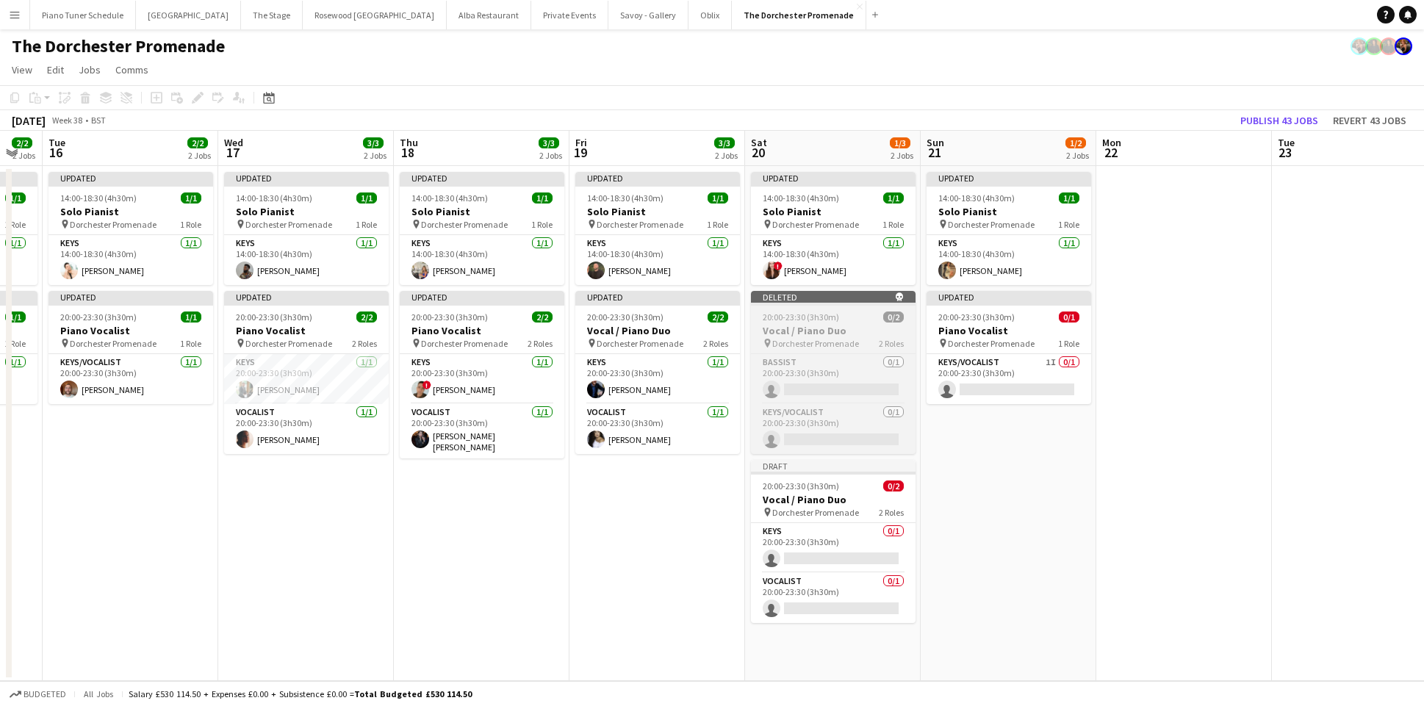
click at [821, 296] on div "Deleted skull" at bounding box center [833, 297] width 165 height 12
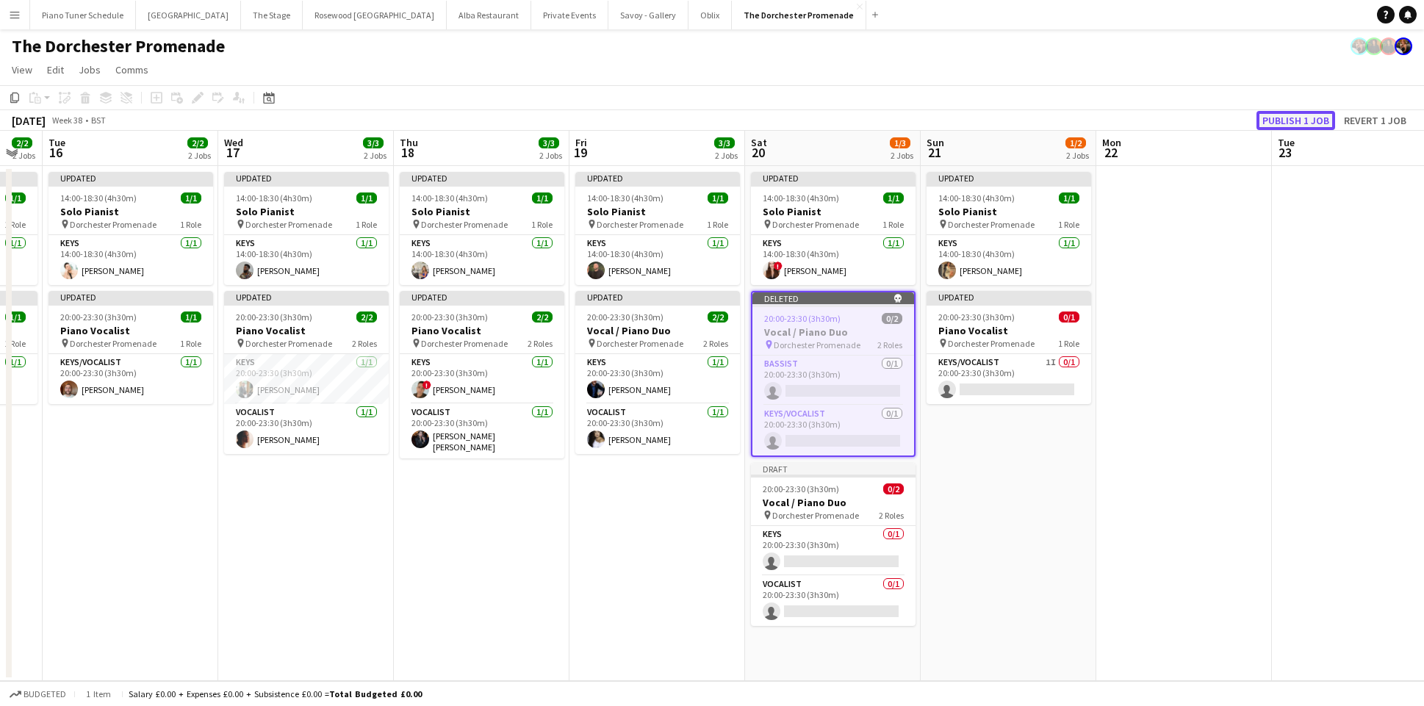
click at [1275, 118] on button "Publish 1 job" at bounding box center [1295, 120] width 79 height 19
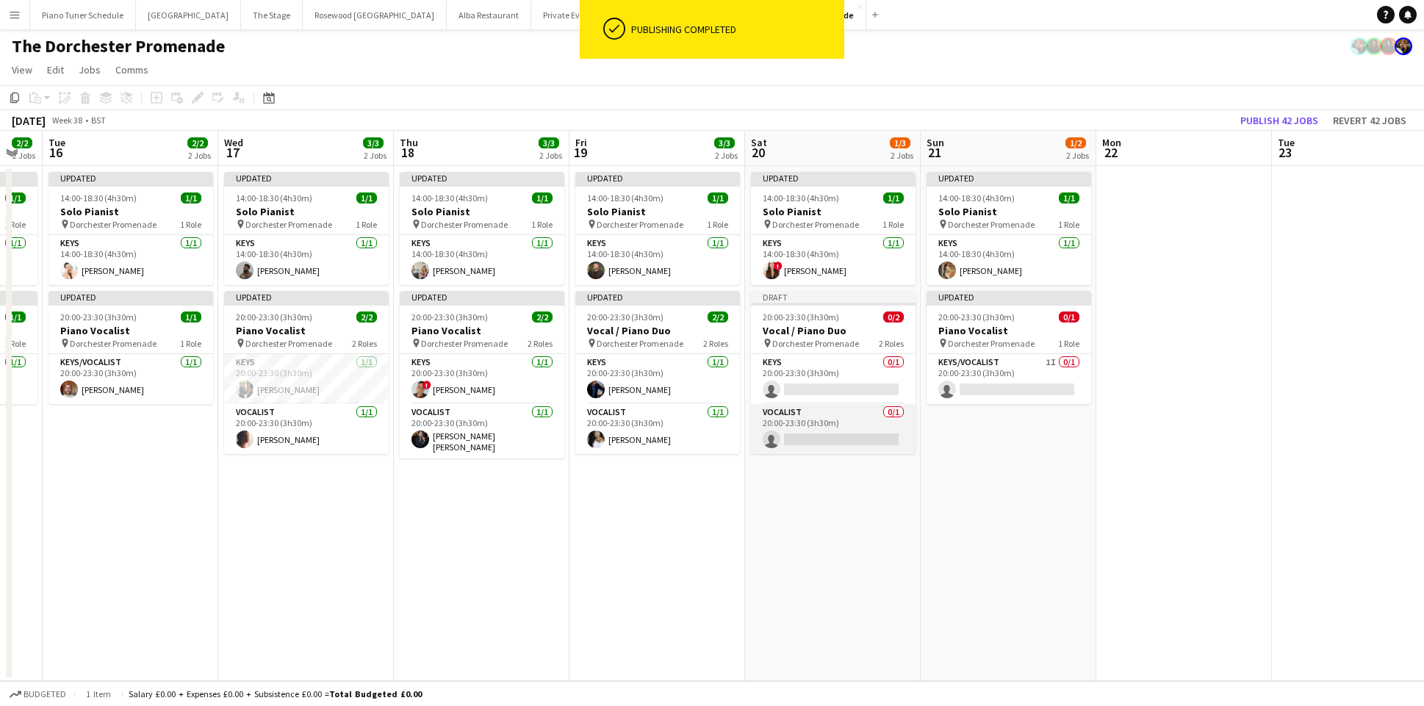
click at [794, 421] on app-card-role "Vocalist 0/1 20:00-23:30 (3h30m) single-neutral-actions" at bounding box center [833, 429] width 165 height 50
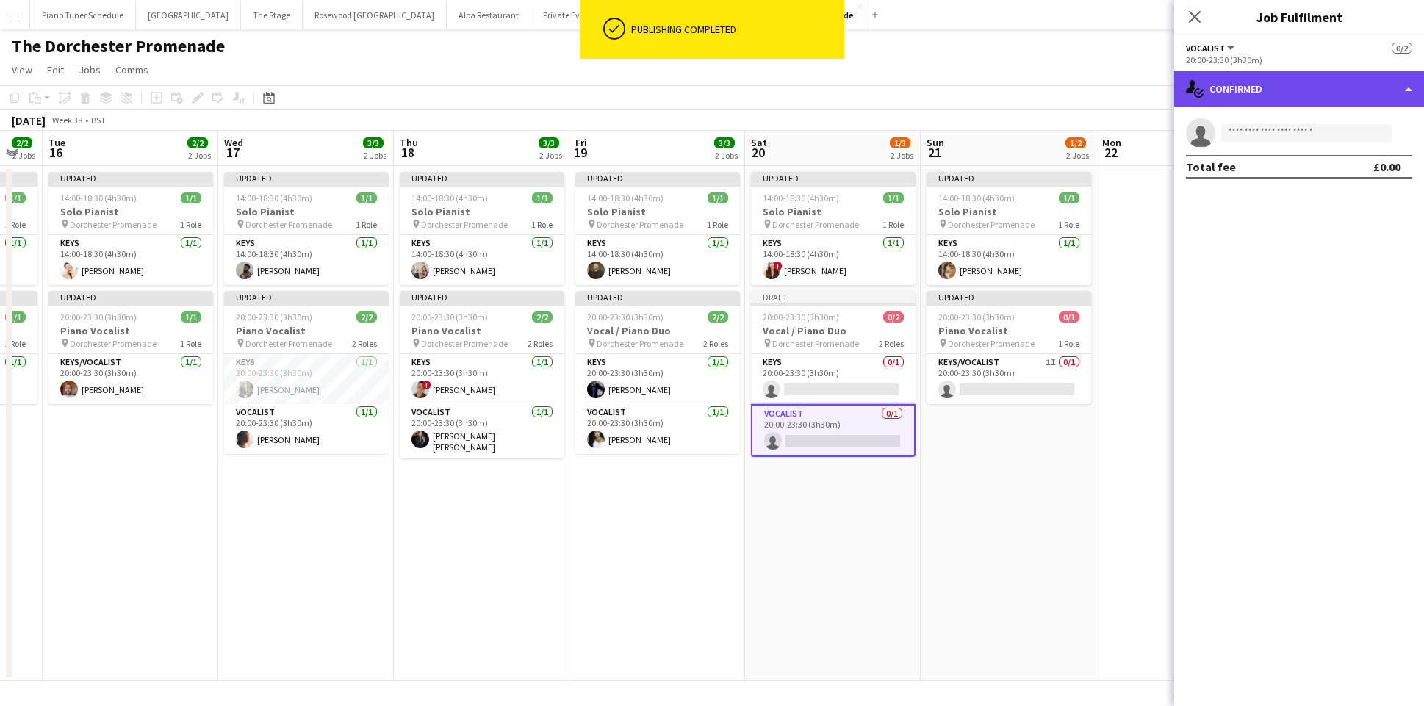
click at [1412, 86] on div "single-neutral-actions-check-2 Confirmed" at bounding box center [1299, 88] width 250 height 35
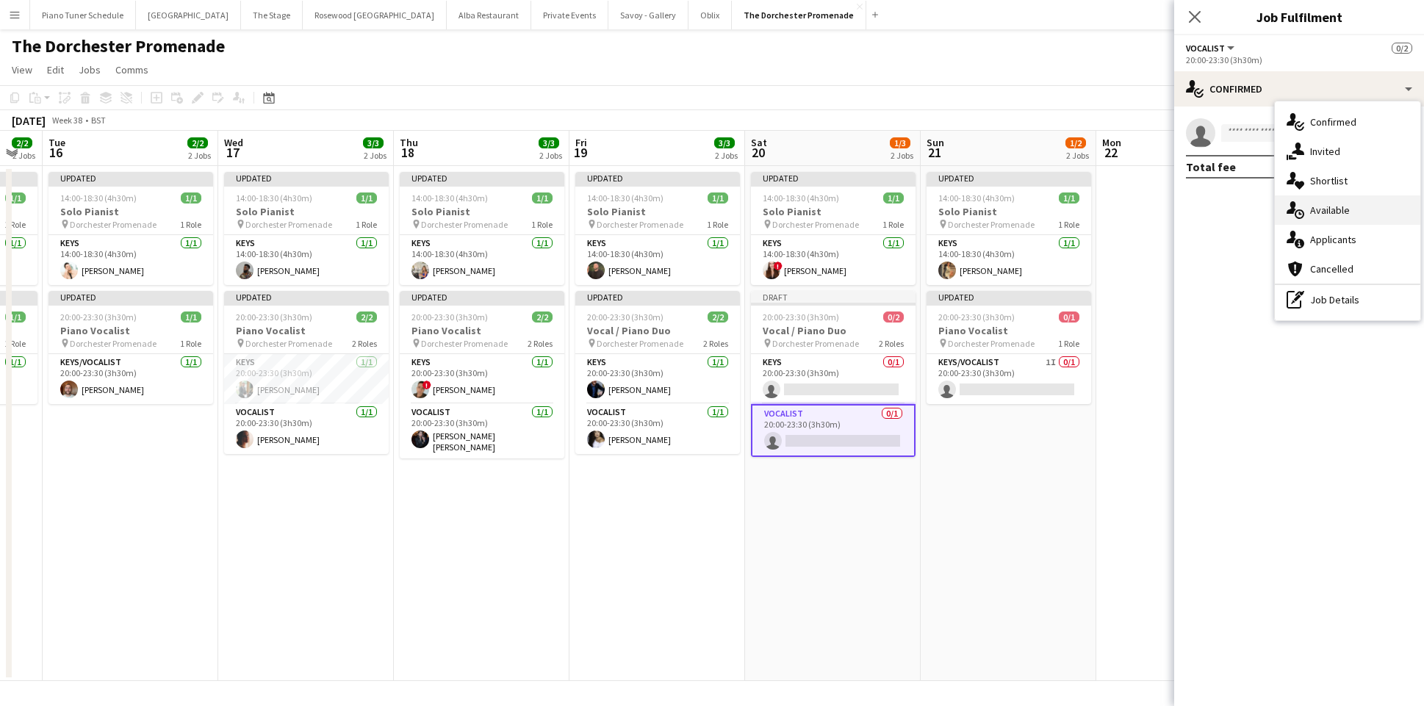
click at [1335, 215] on div "single-neutral-actions-upload Available" at bounding box center [1347, 209] width 145 height 29
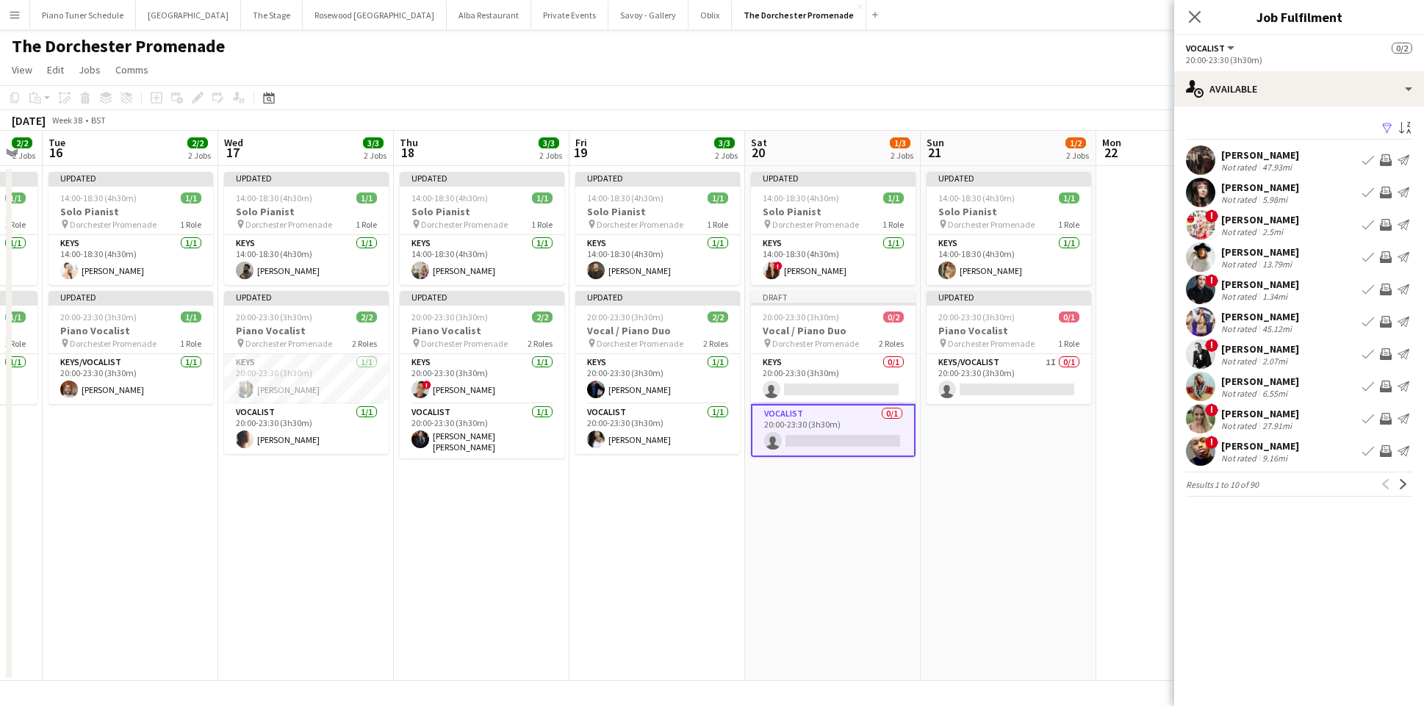
click at [1371, 260] on app-icon "Book crew" at bounding box center [1368, 257] width 12 height 12
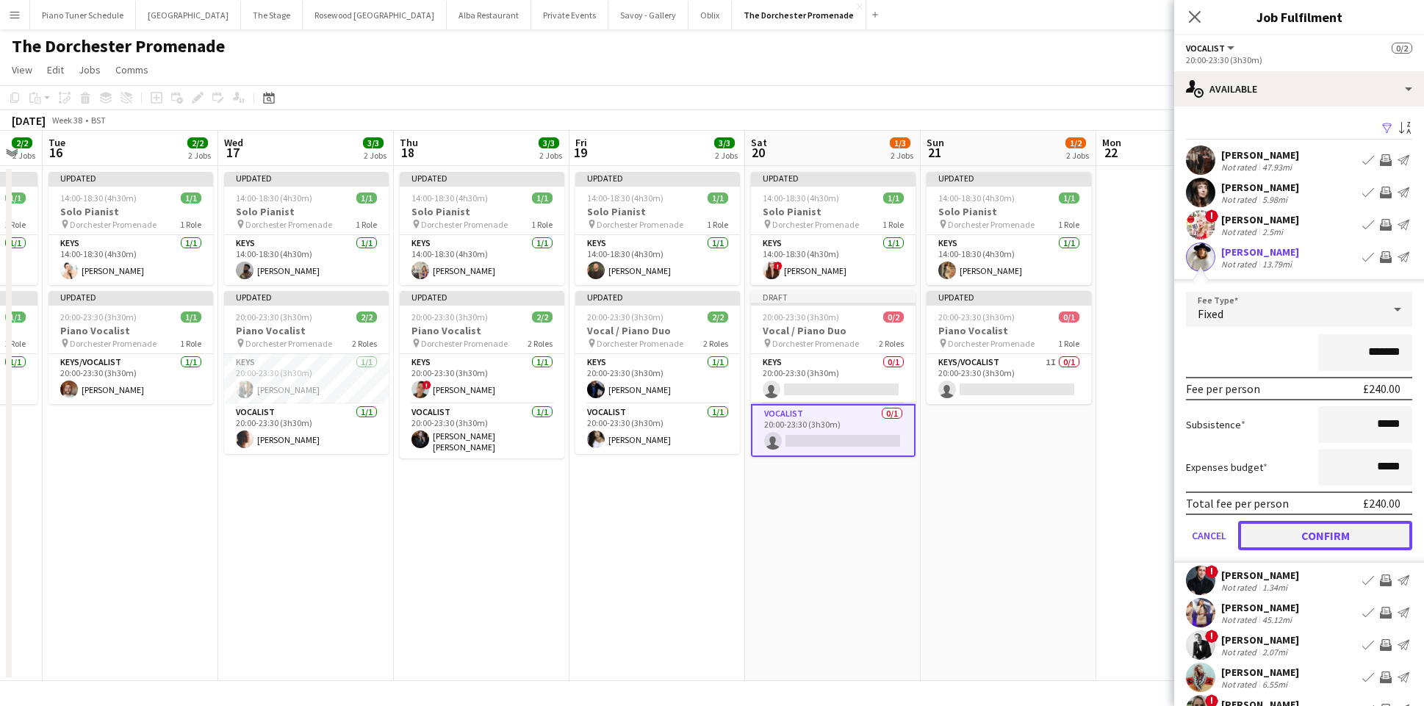
click at [1371, 535] on button "Confirm" at bounding box center [1325, 535] width 174 height 29
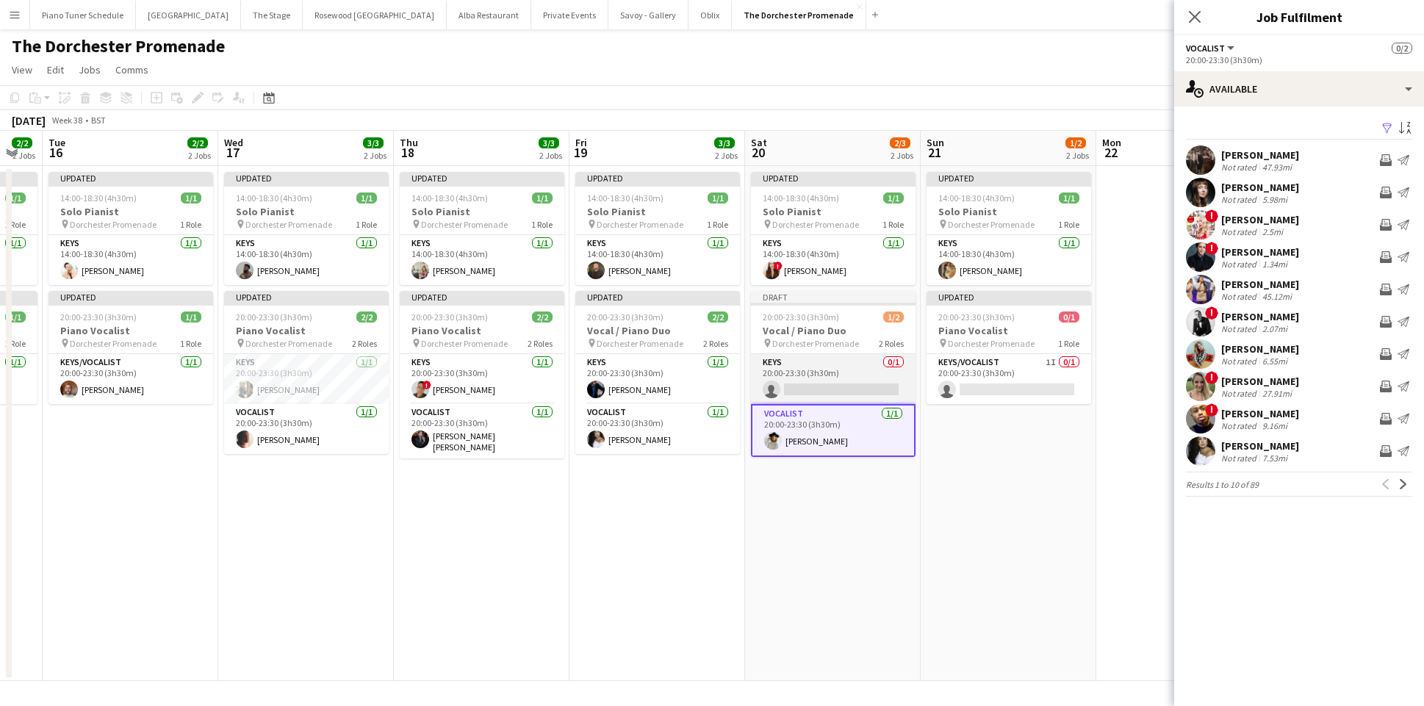
click at [844, 364] on app-card-role "Keys 0/1 20:00-23:30 (3h30m) single-neutral-actions" at bounding box center [833, 379] width 165 height 50
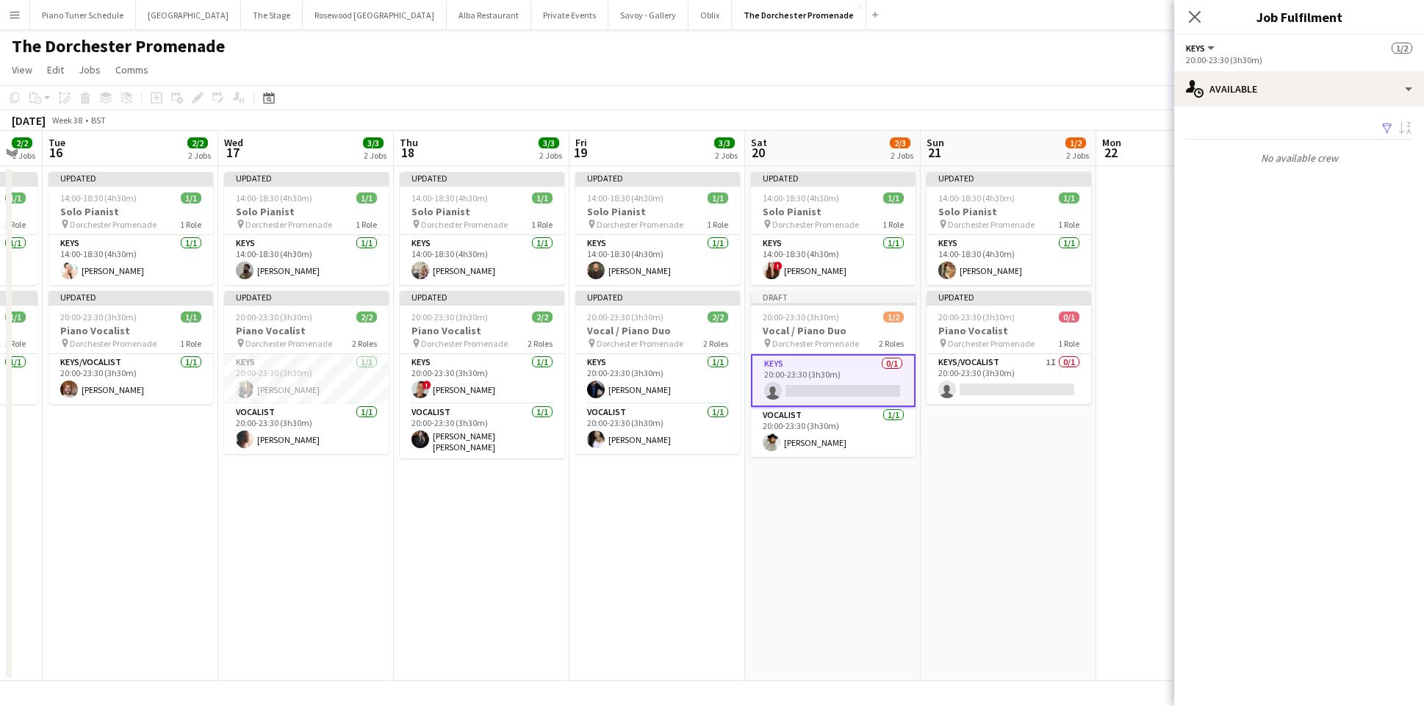
click at [891, 377] on app-card-role "Keys 0/1 20:00-23:30 (3h30m) single-neutral-actions" at bounding box center [833, 380] width 165 height 53
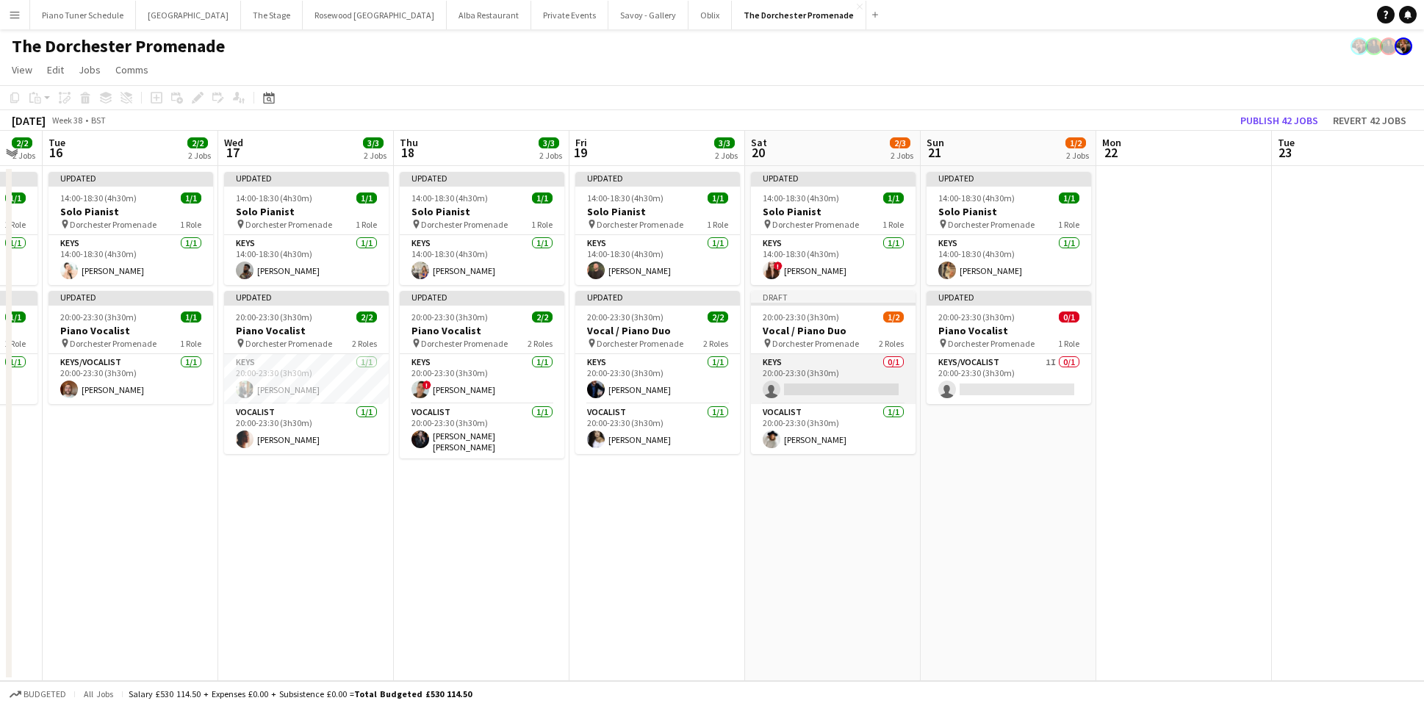
click at [830, 378] on app-card-role "Keys 0/1 20:00-23:30 (3h30m) single-neutral-actions" at bounding box center [833, 379] width 165 height 50
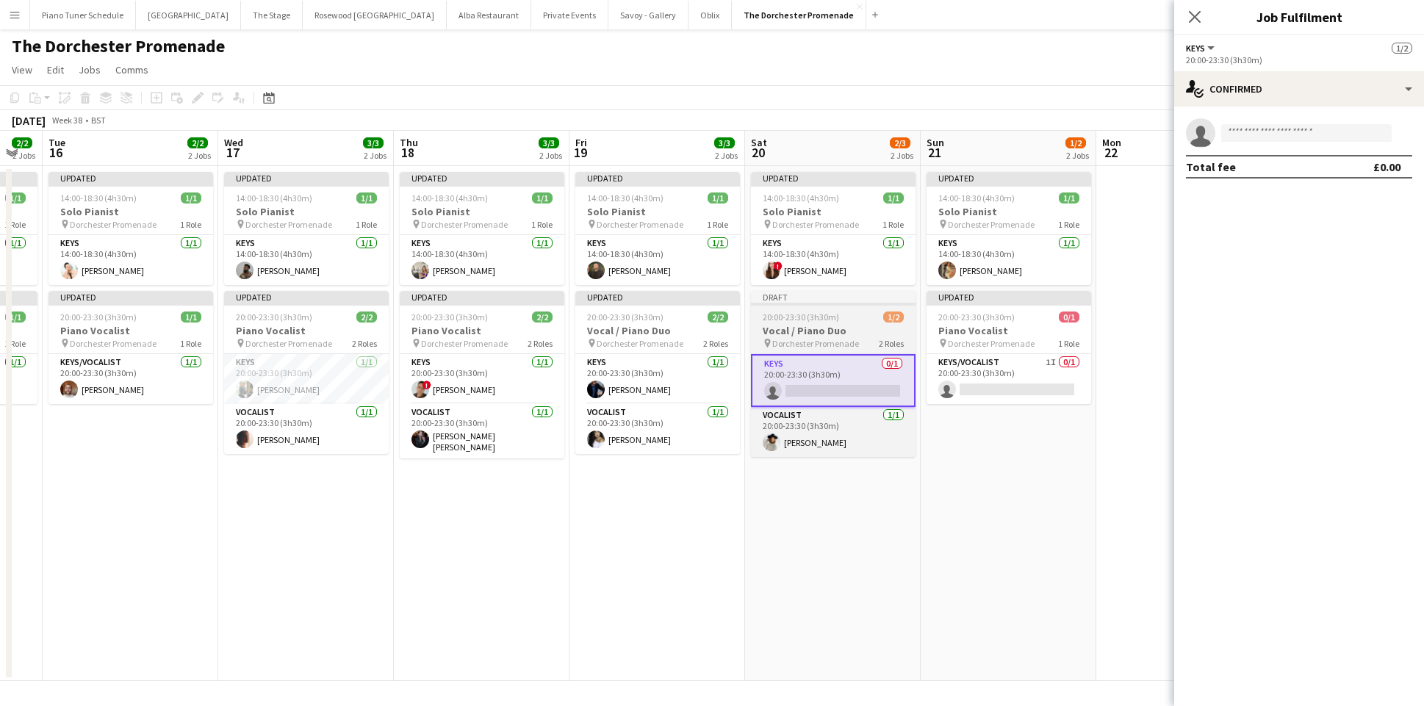
click at [806, 330] on h3 "Vocal / Piano Duo" at bounding box center [833, 330] width 165 height 13
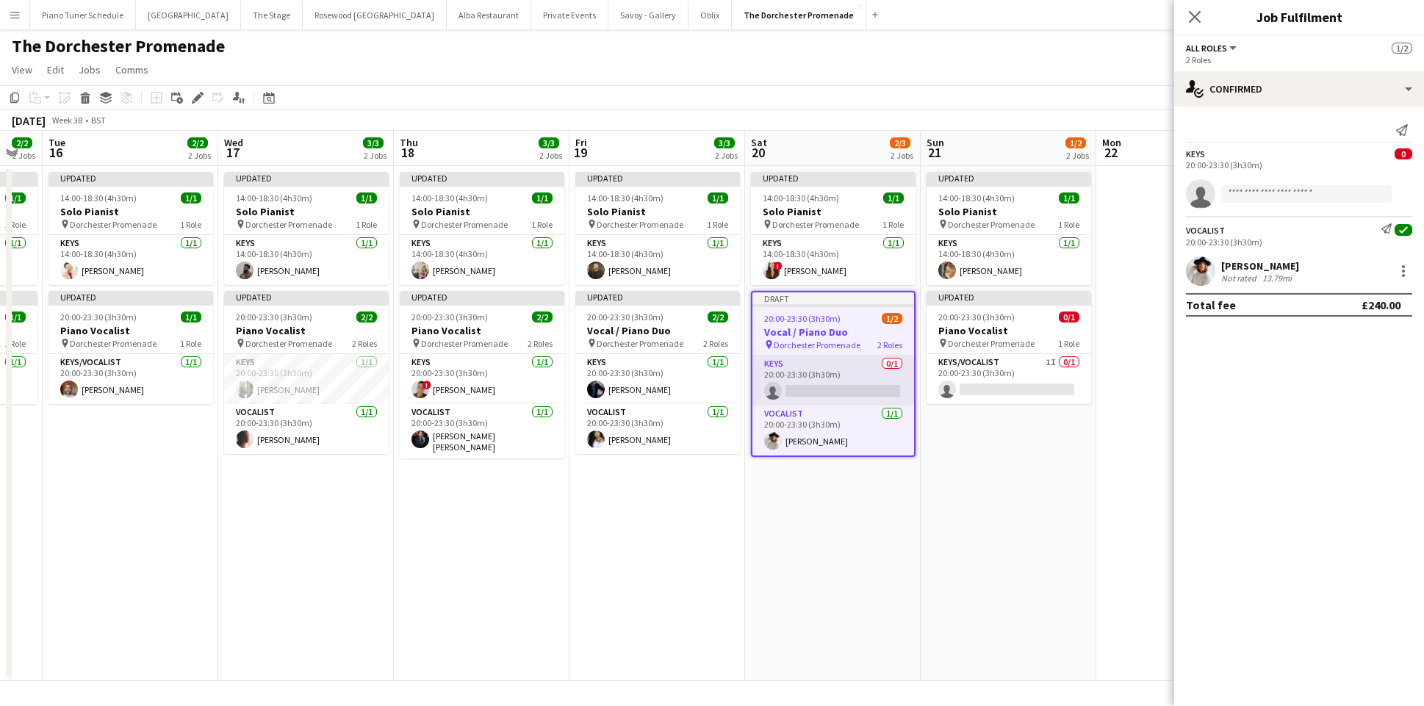
click at [810, 384] on app-card-role "Keys 0/1 20:00-23:30 (3h30m) single-neutral-actions" at bounding box center [833, 381] width 162 height 50
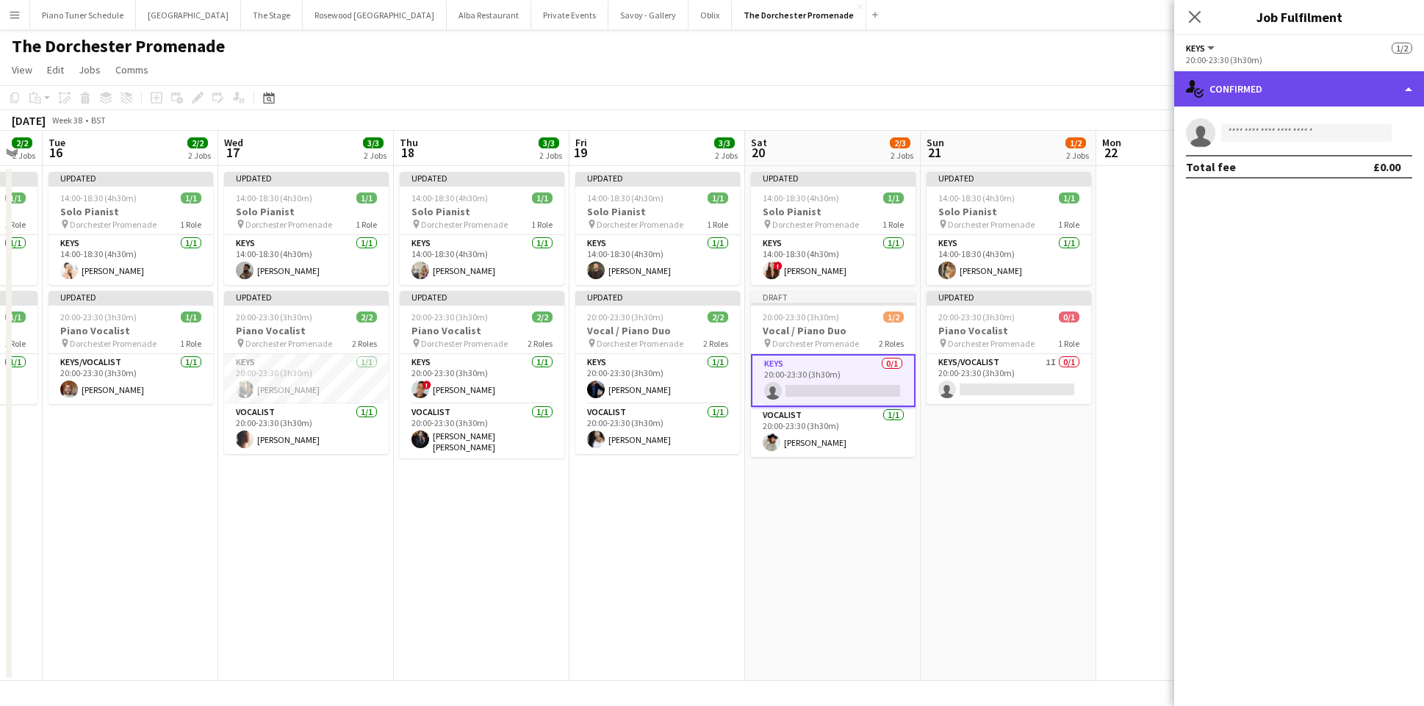
click at [1374, 96] on div "single-neutral-actions-check-2 Confirmed" at bounding box center [1299, 88] width 250 height 35
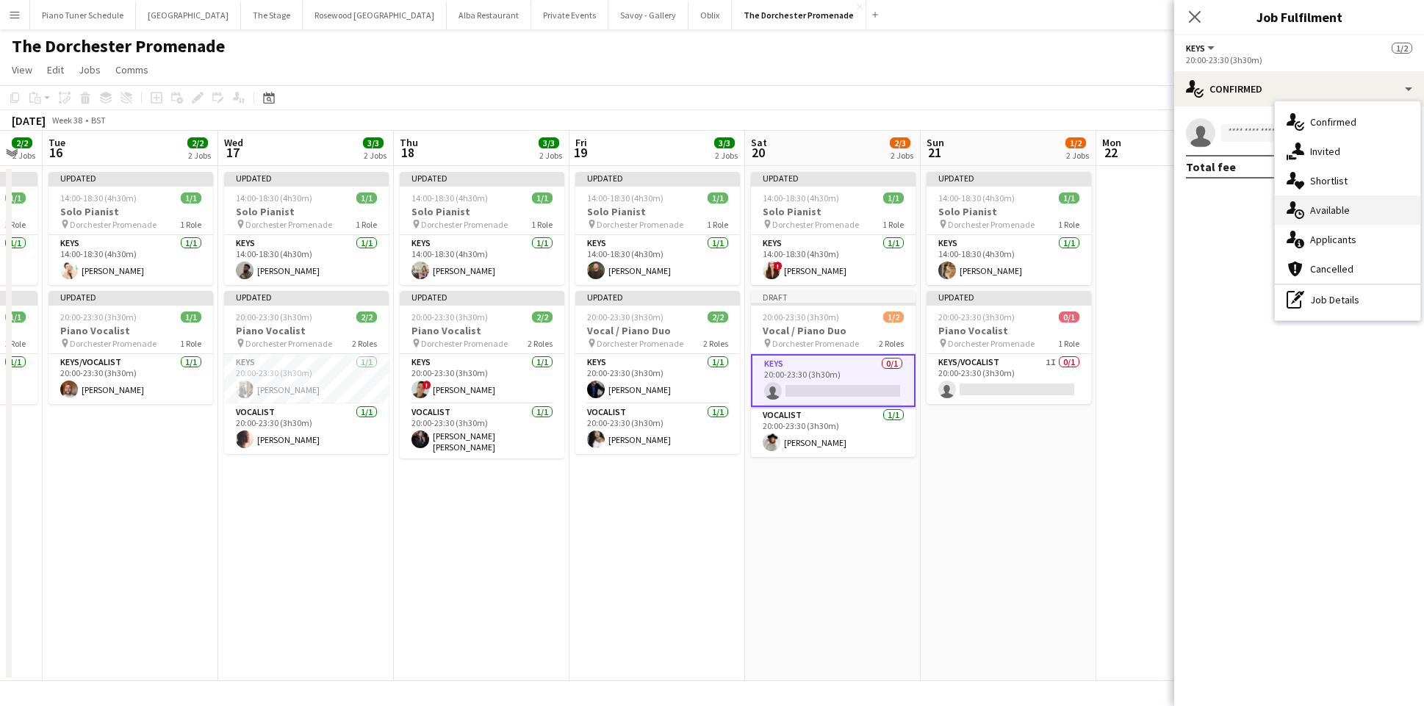
click at [1355, 205] on div "single-neutral-actions-upload Available" at bounding box center [1347, 209] width 145 height 29
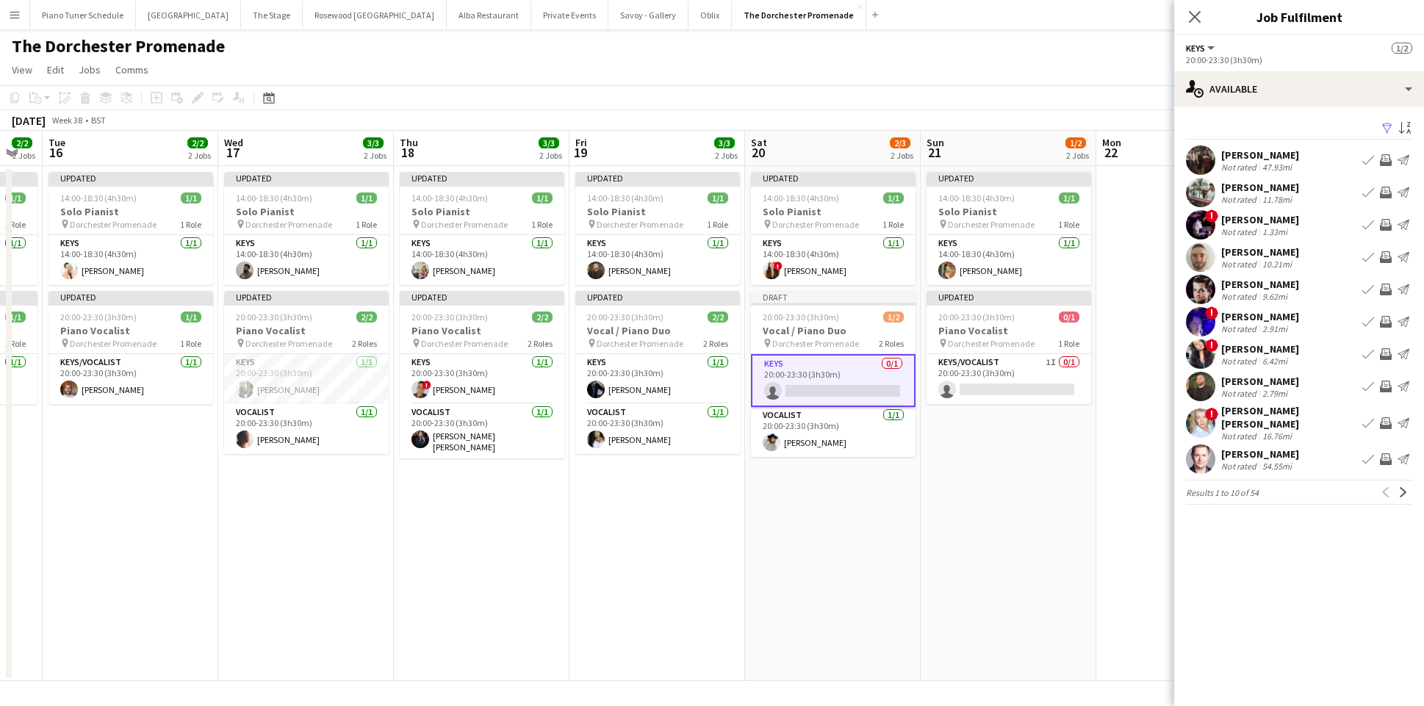
click at [844, 395] on app-card-role "Keys 0/1 20:00-23:30 (3h30m) single-neutral-actions" at bounding box center [833, 380] width 165 height 53
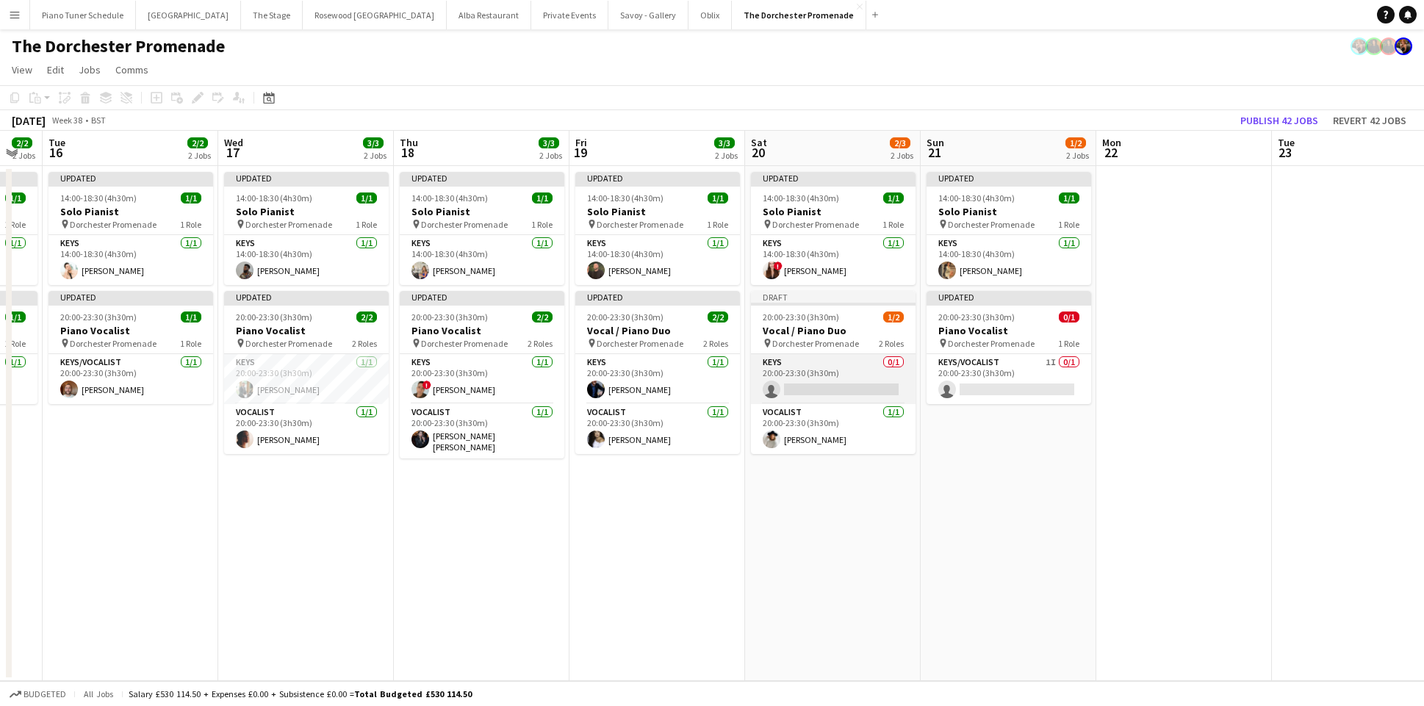
click at [884, 370] on app-card-role "Keys 0/1 20:00-23:30 (3h30m) single-neutral-actions" at bounding box center [833, 379] width 165 height 50
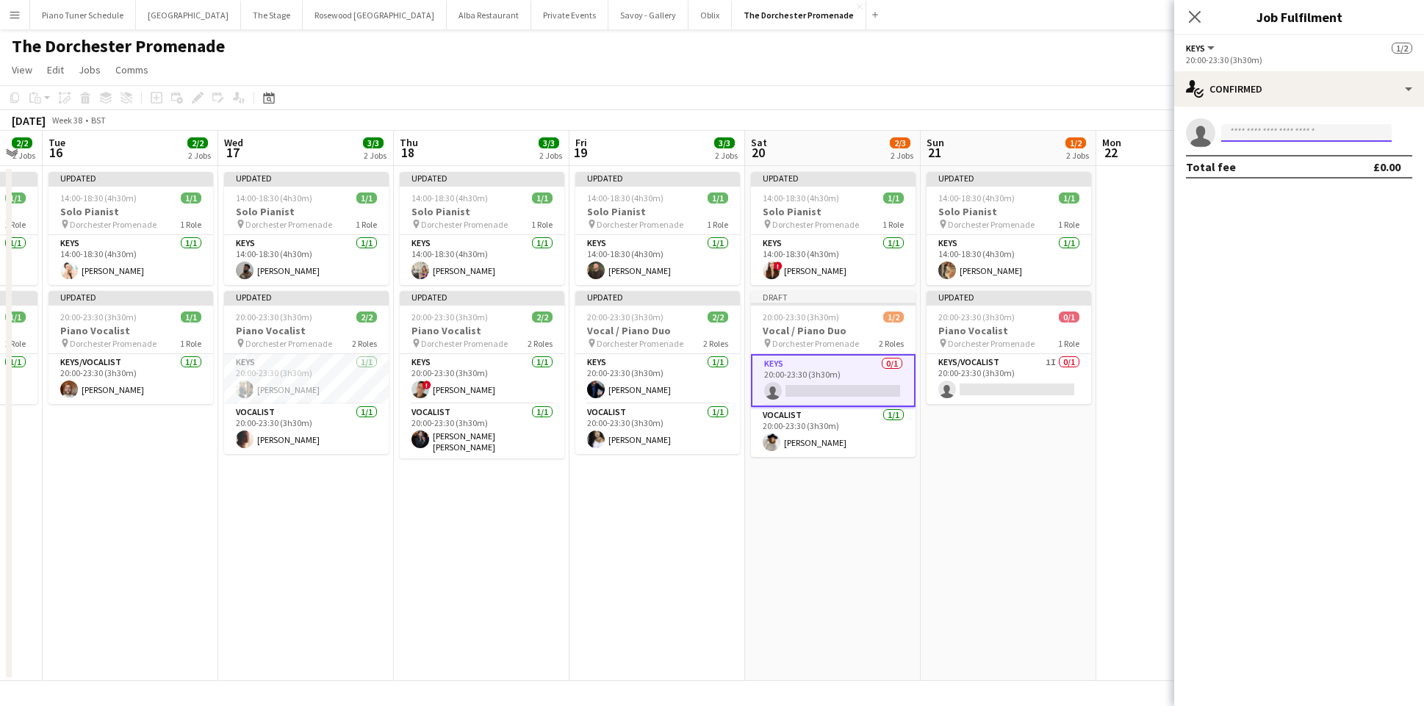
click at [1290, 136] on input at bounding box center [1306, 133] width 170 height 18
type input "*****"
click at [1286, 157] on span "[PERSON_NAME]" at bounding box center [1275, 154] width 85 height 12
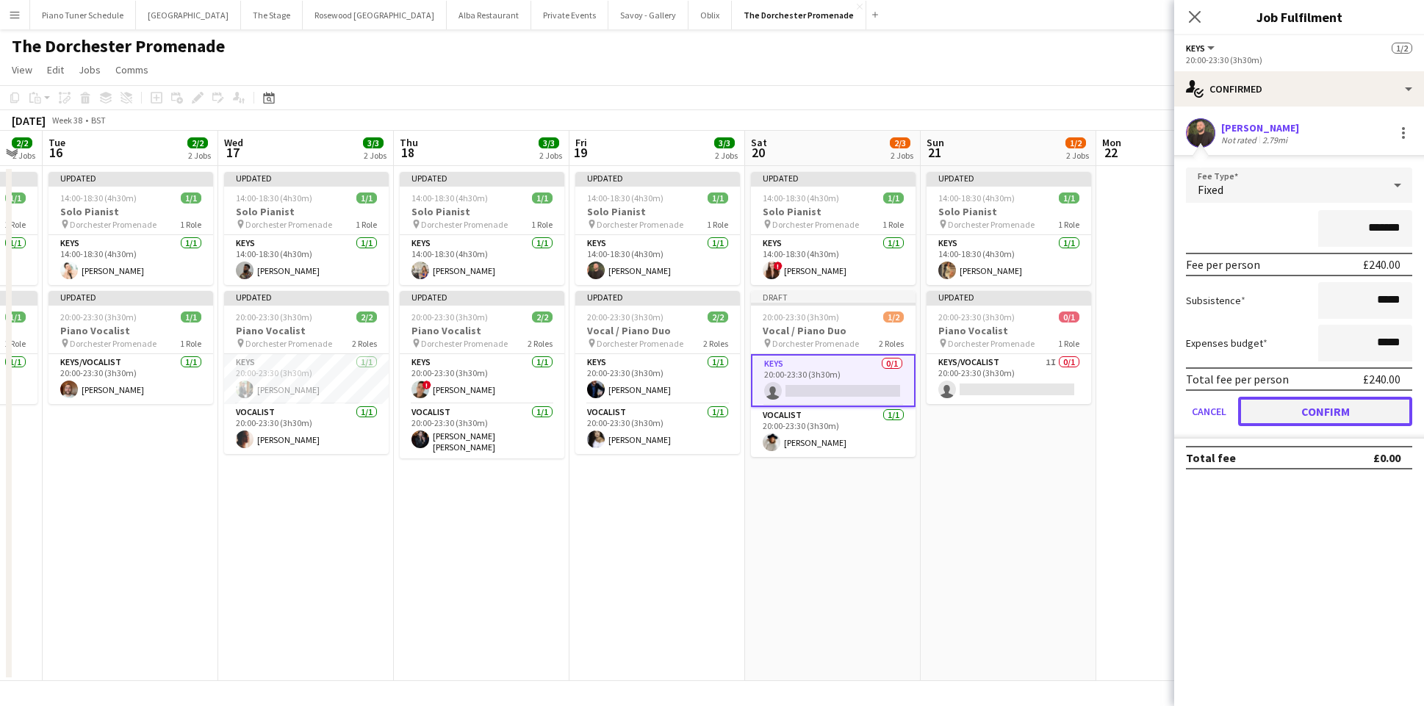
click at [1289, 405] on button "Confirm" at bounding box center [1325, 411] width 174 height 29
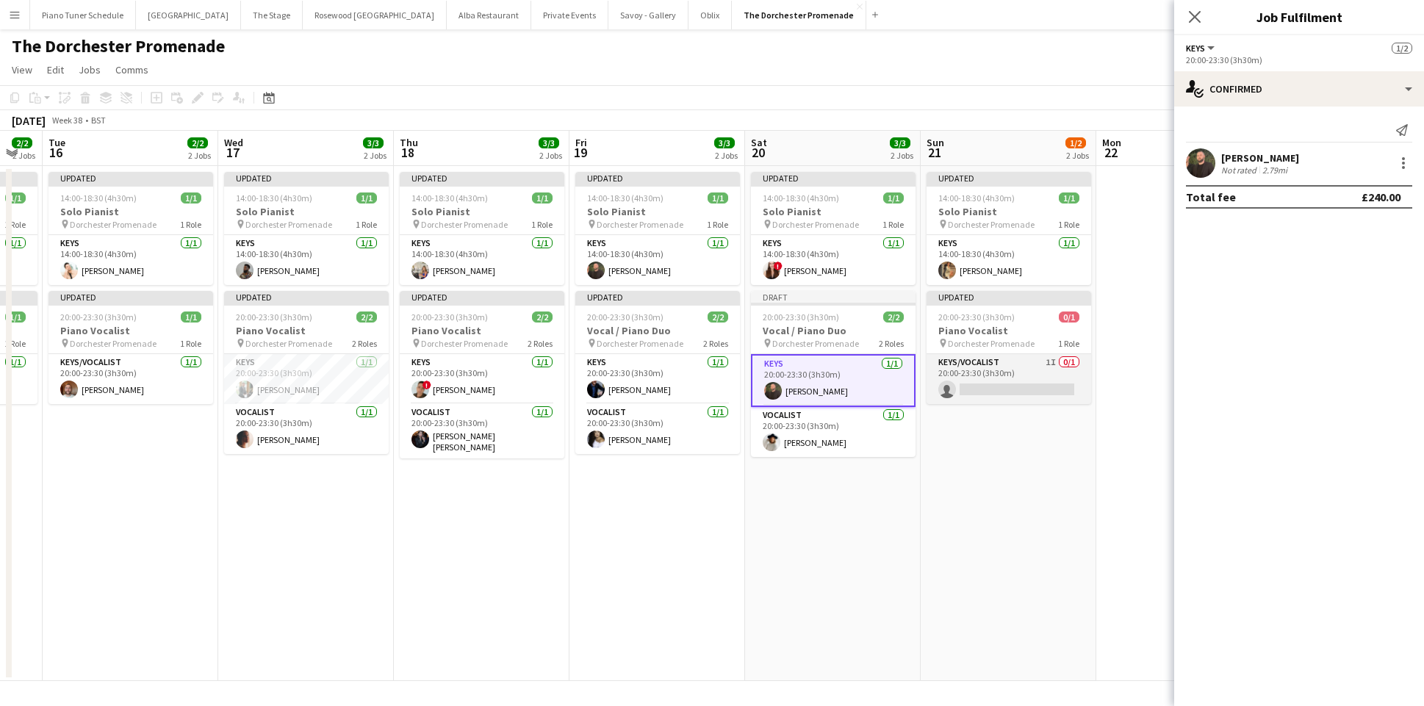
click at [982, 375] on app-card-role "Keys/Vocalist 1I 0/1 20:00-23:30 (3h30m) single-neutral-actions" at bounding box center [1009, 379] width 165 height 50
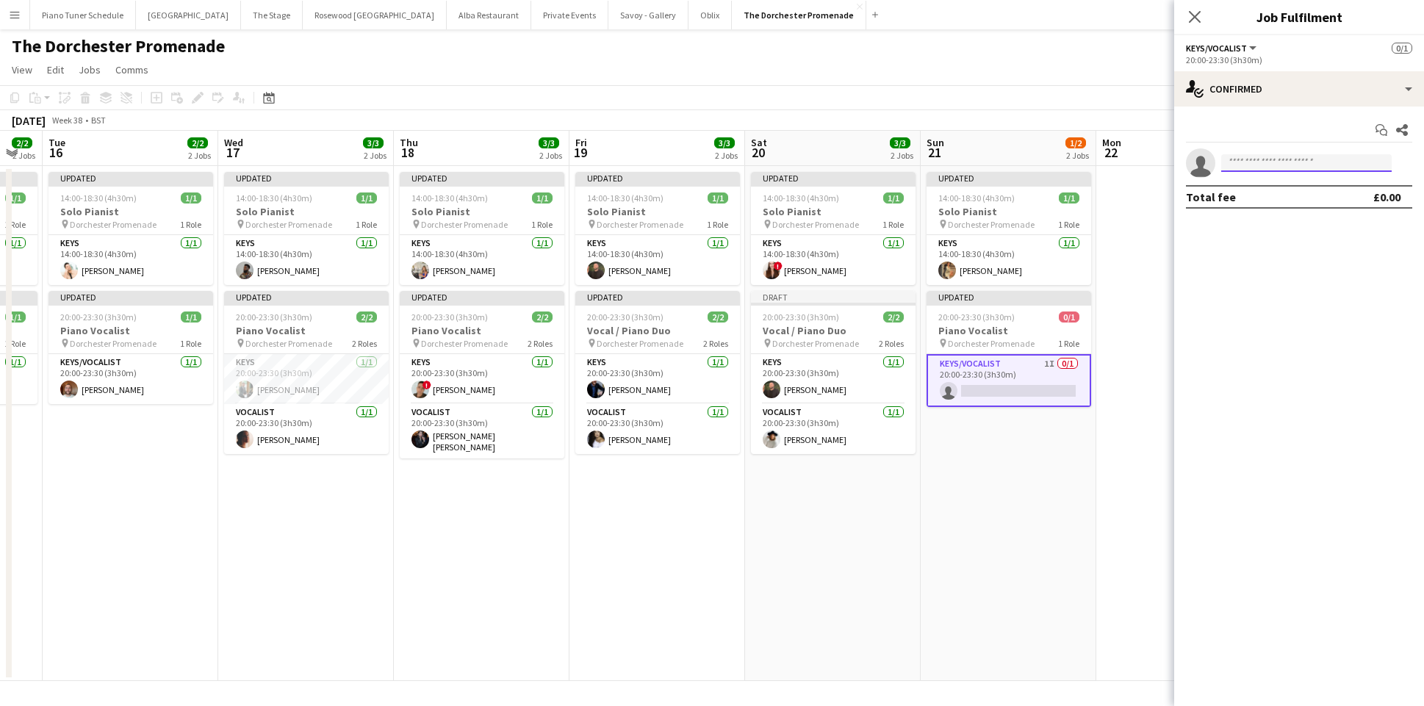
click at [1265, 161] on input at bounding box center [1306, 163] width 170 height 18
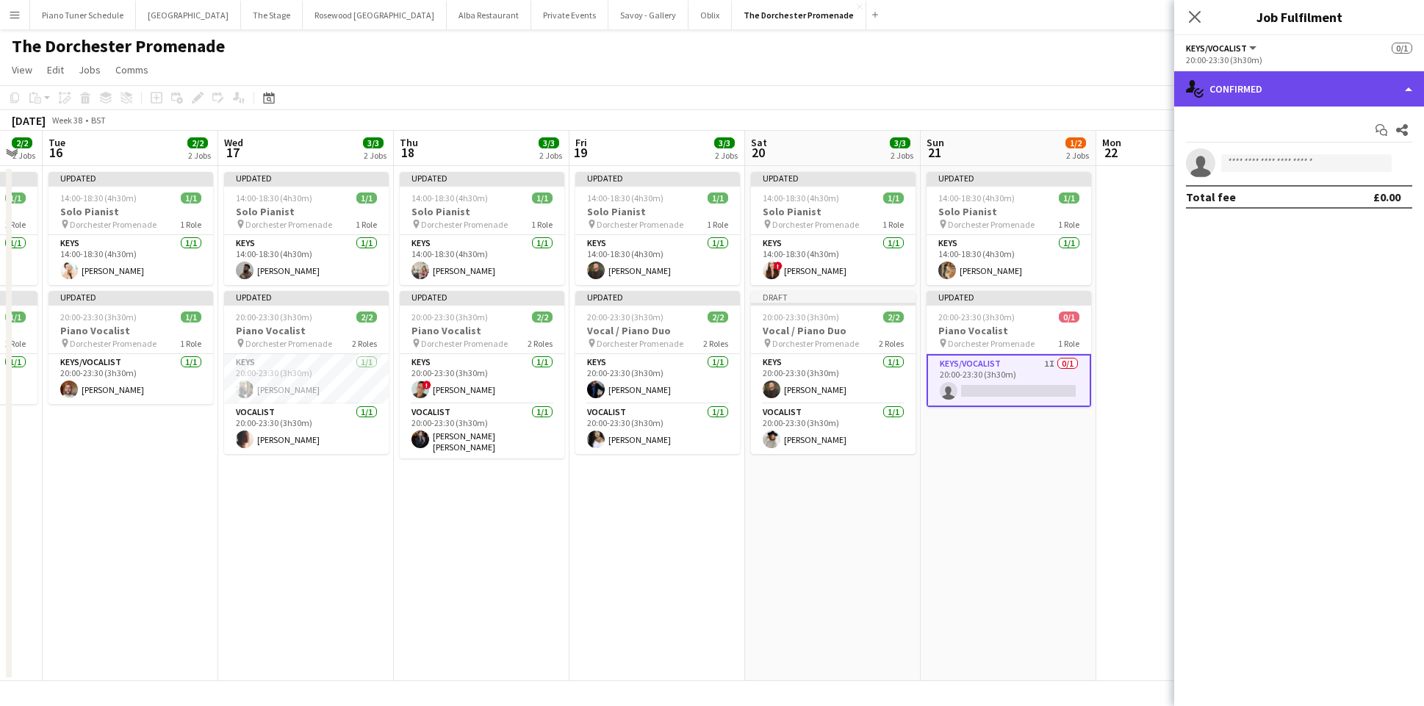
click at [1352, 79] on div "single-neutral-actions-check-2 Confirmed" at bounding box center [1299, 88] width 250 height 35
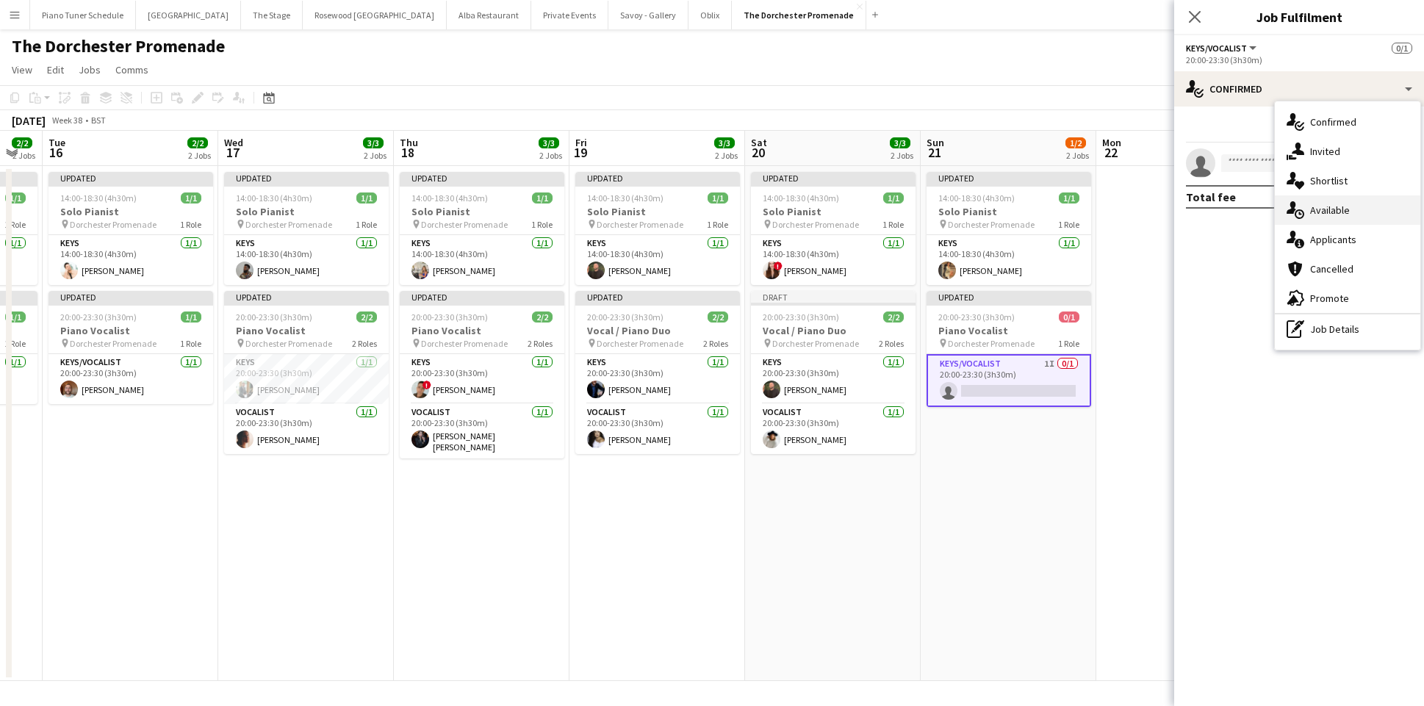
click at [1298, 214] on icon "single-neutral-actions-upload" at bounding box center [1296, 210] width 18 height 18
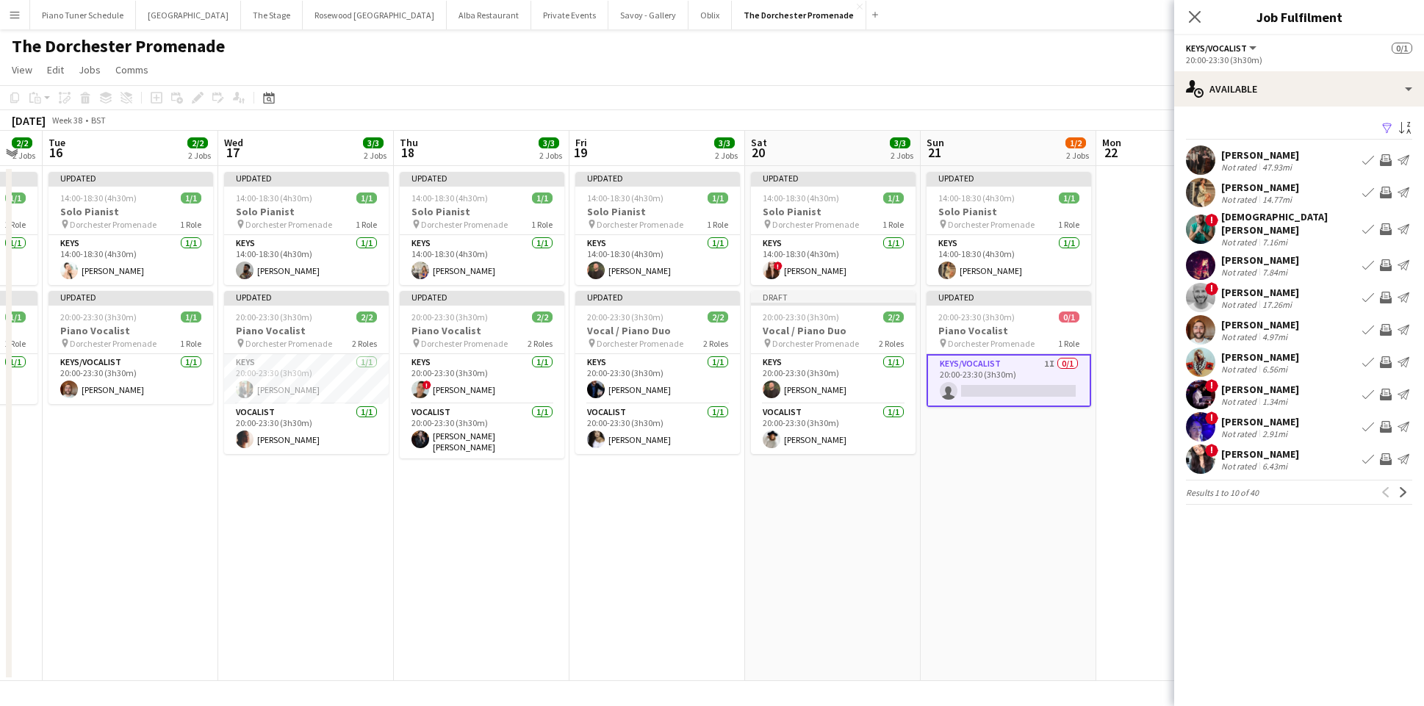
click at [1365, 324] on app-icon "Book crew" at bounding box center [1368, 330] width 12 height 12
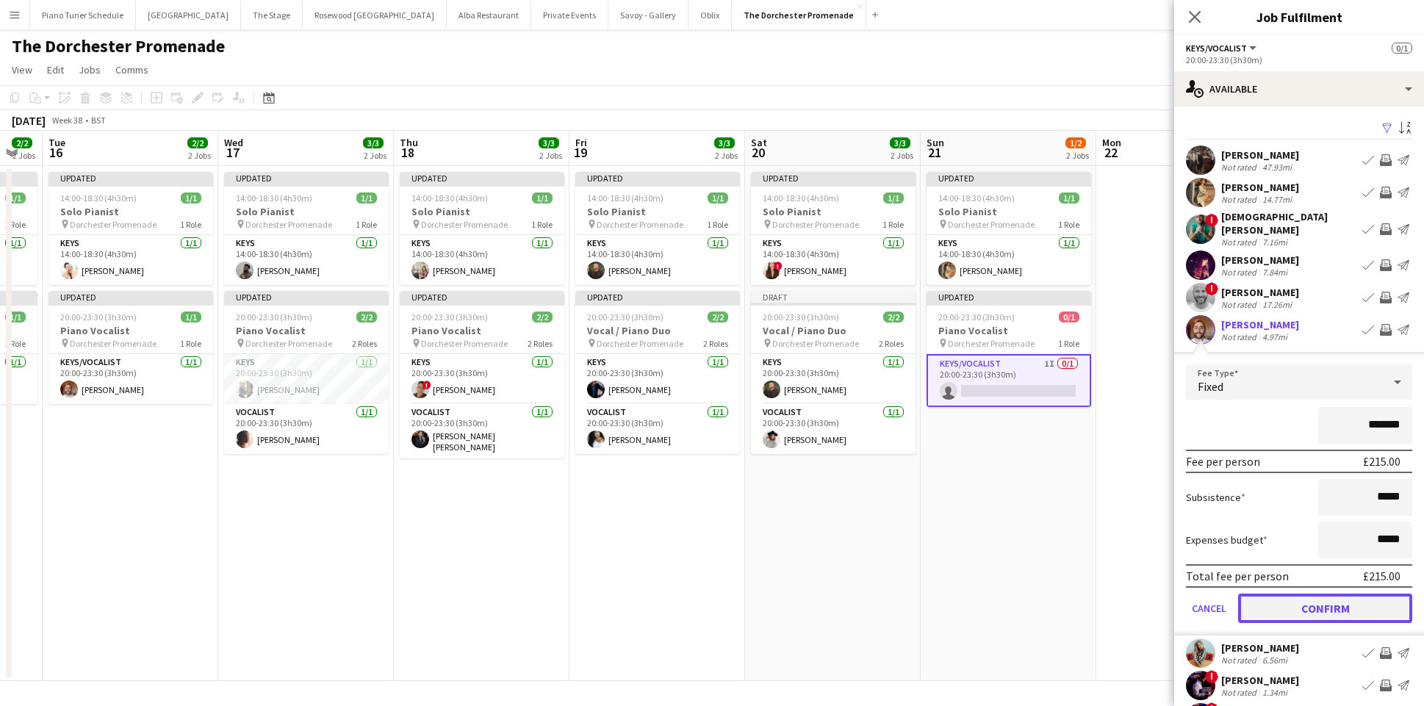
click at [1308, 597] on button "Confirm" at bounding box center [1325, 608] width 174 height 29
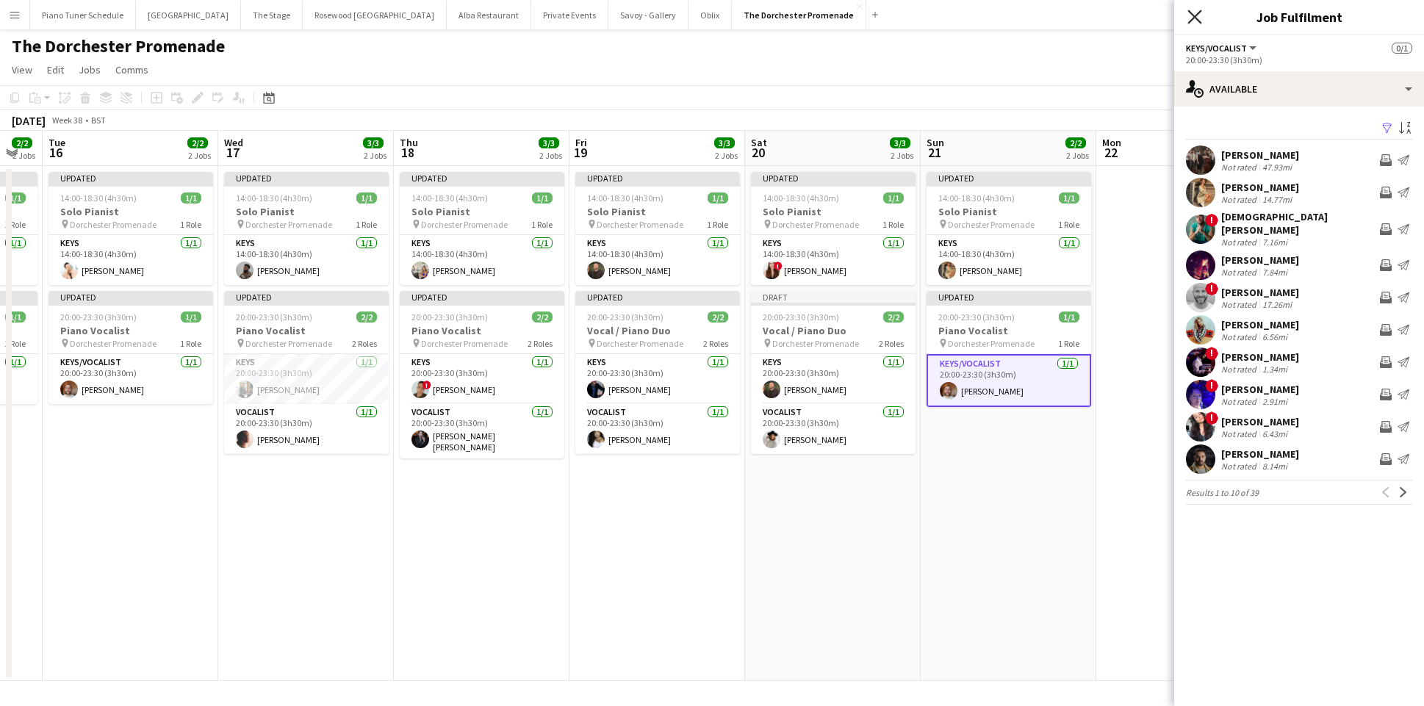
click at [1192, 15] on icon "Close pop-in" at bounding box center [1194, 17] width 14 height 14
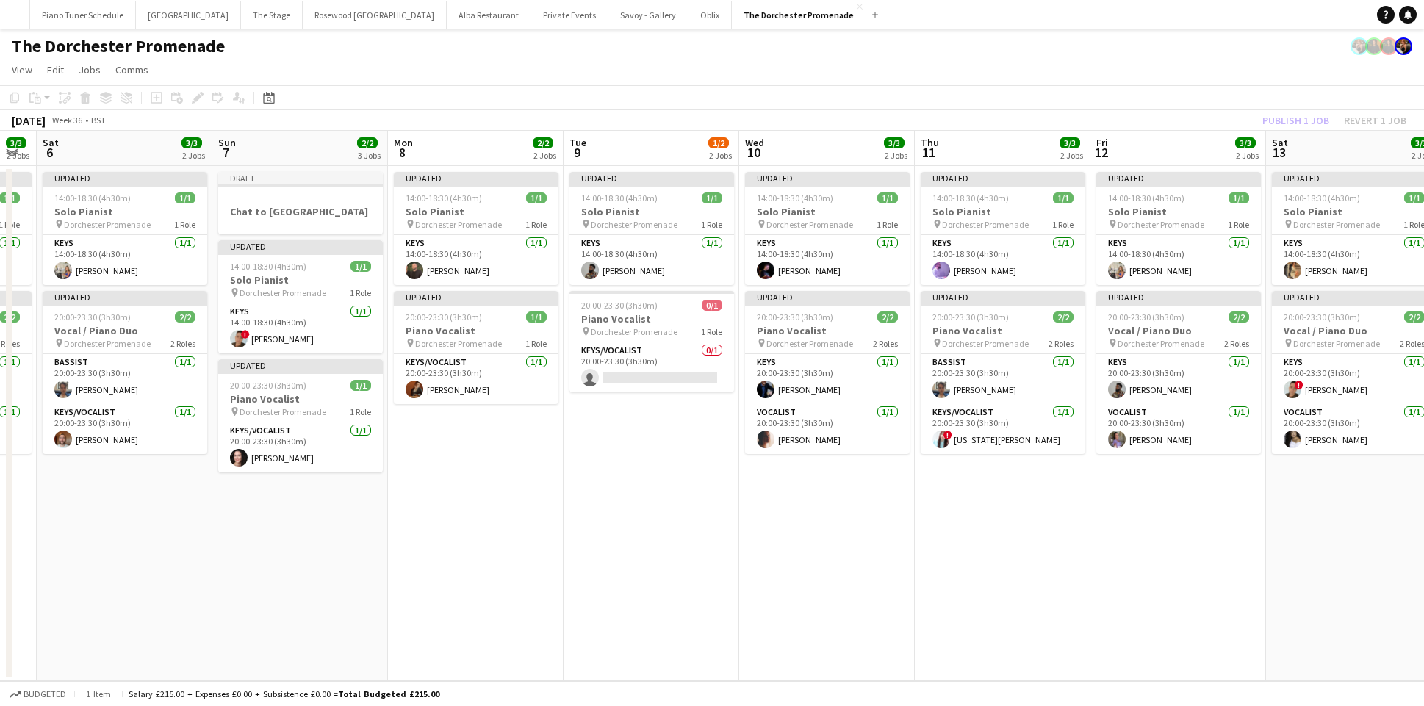
scroll to position [0, 306]
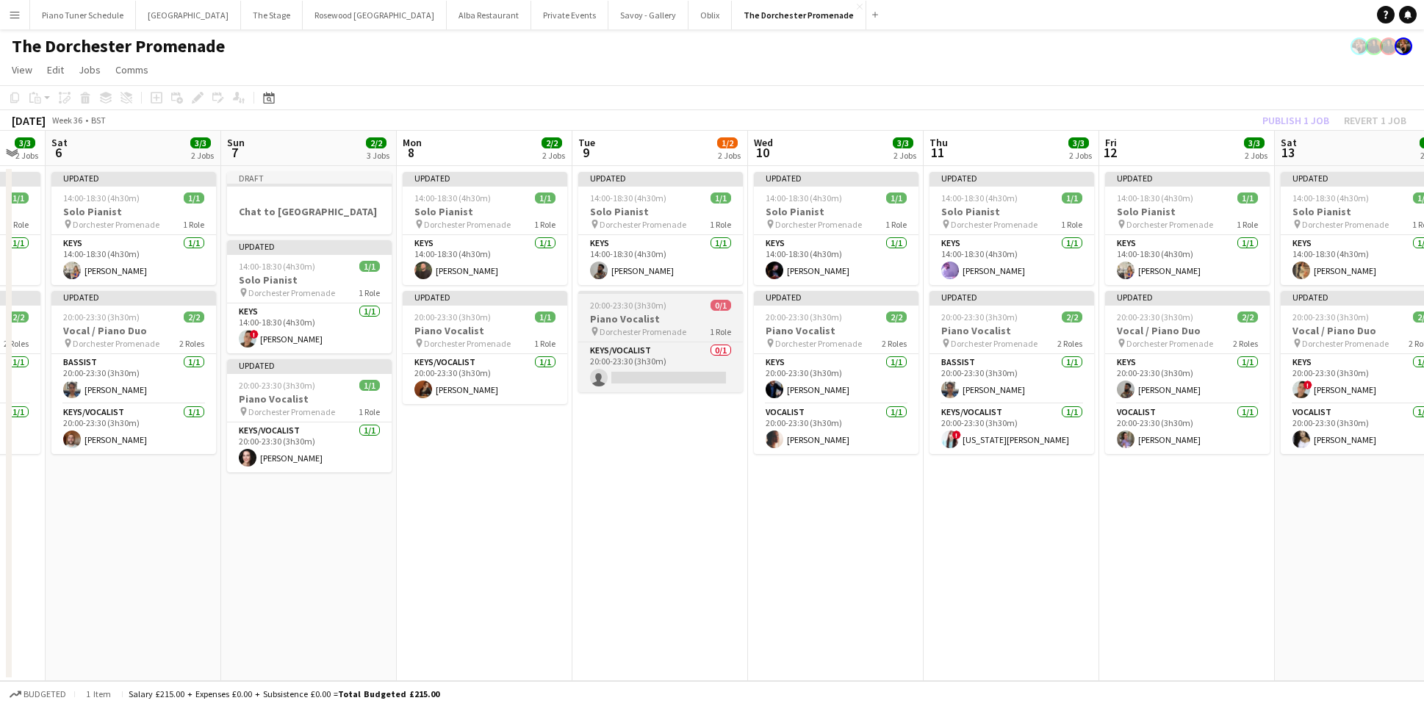
click at [683, 316] on h3 "Piano Vocalist" at bounding box center [660, 318] width 165 height 13
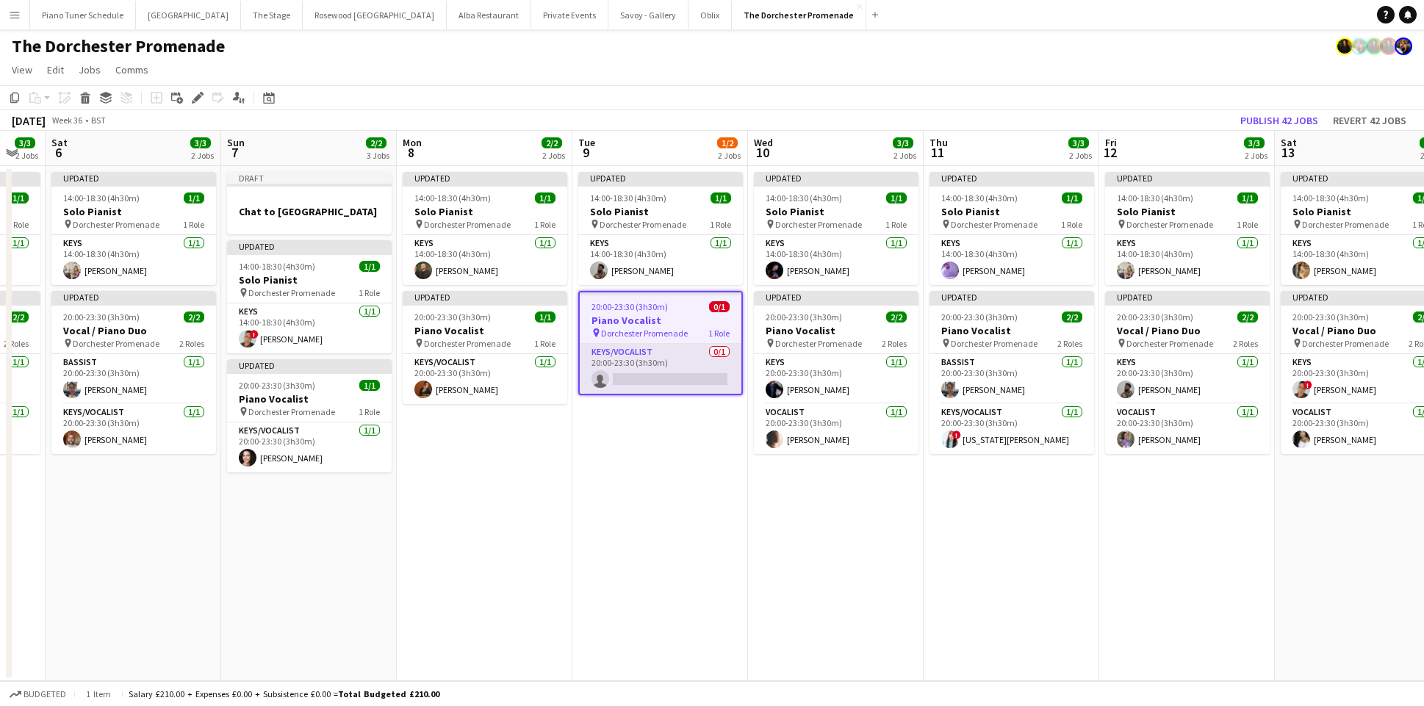
click at [658, 362] on app-card-role "Keys/Vocalist 0/1 20:00-23:30 (3h30m) single-neutral-actions" at bounding box center [661, 369] width 162 height 50
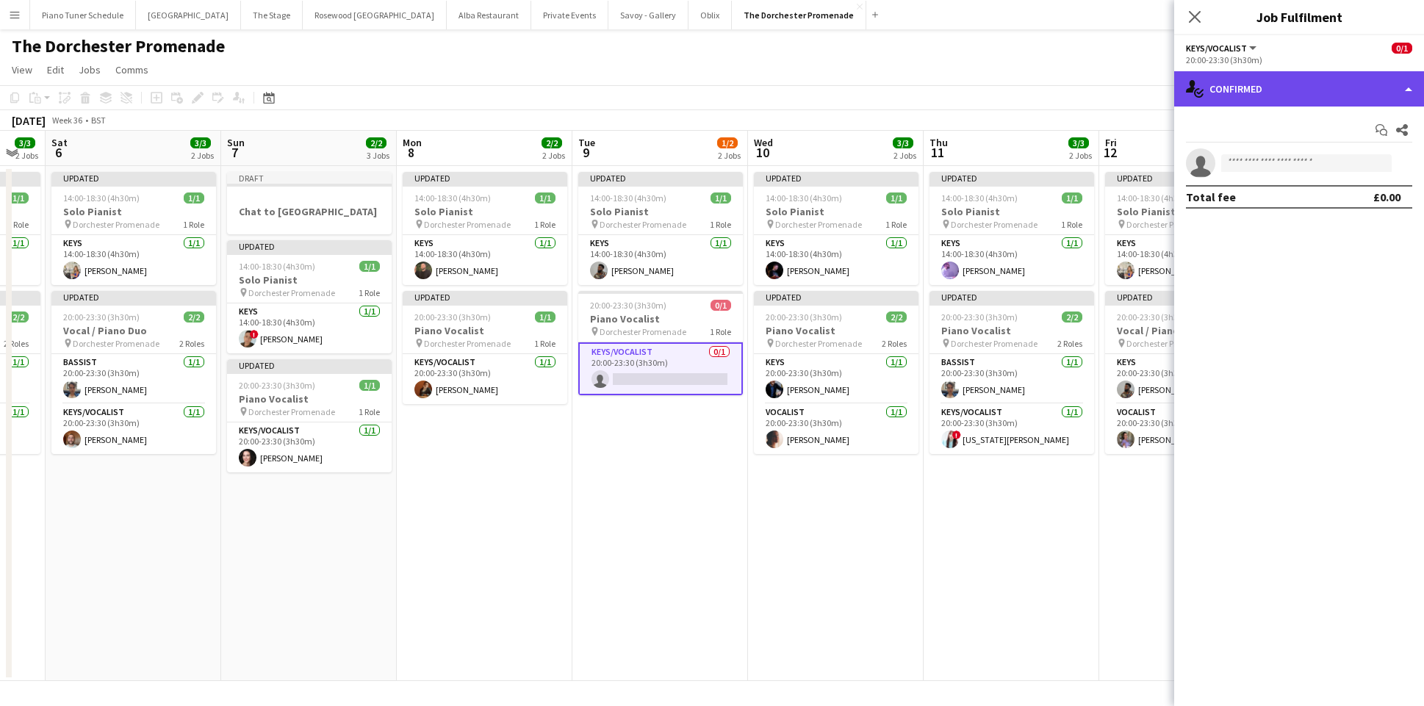
click at [1398, 95] on div "single-neutral-actions-check-2 Confirmed" at bounding box center [1299, 88] width 250 height 35
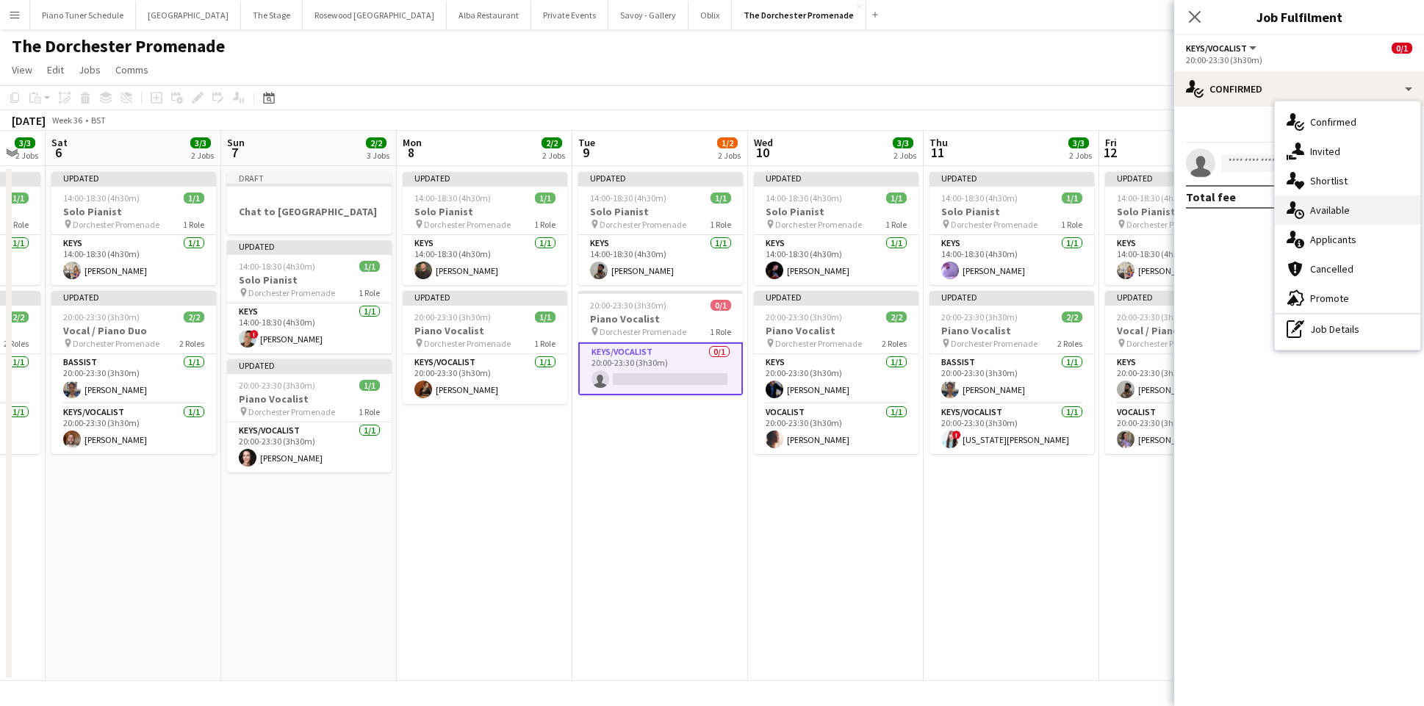
click at [1367, 204] on div "single-neutral-actions-upload Available" at bounding box center [1347, 209] width 145 height 29
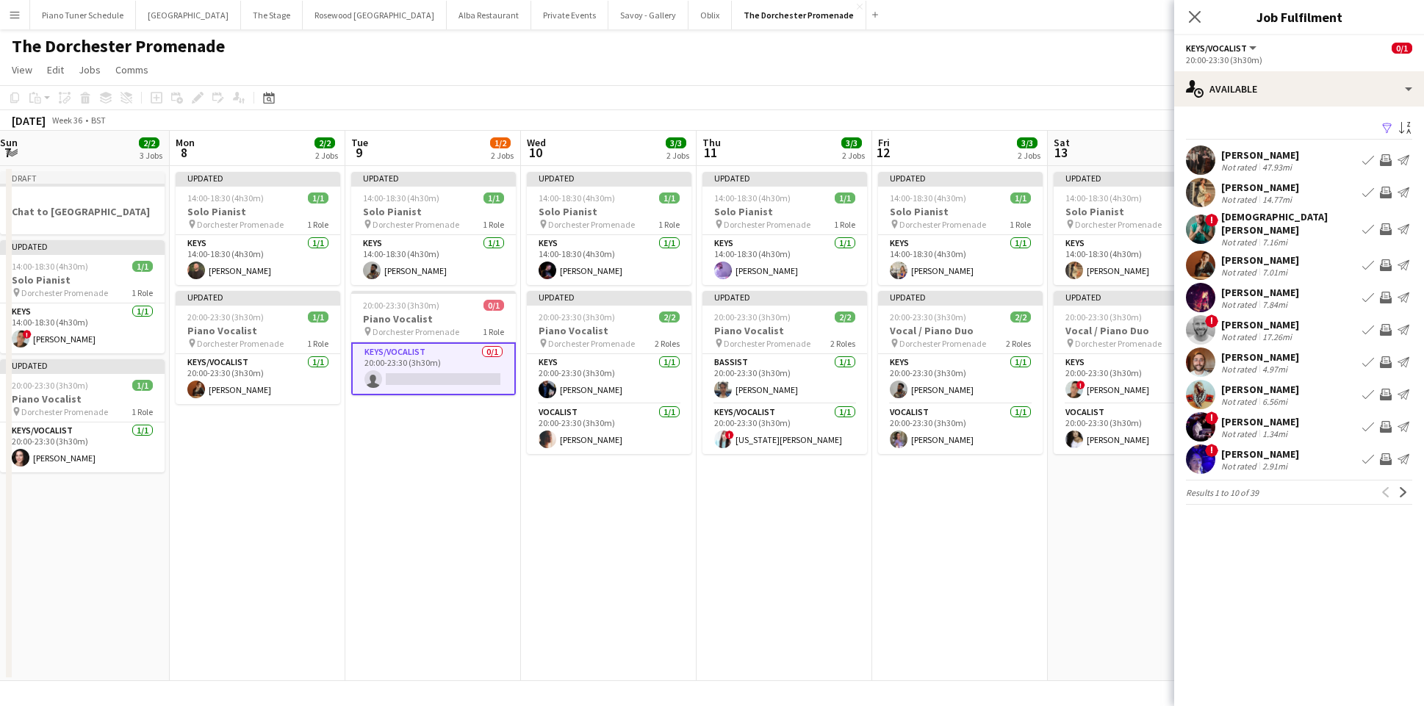
scroll to position [0, 722]
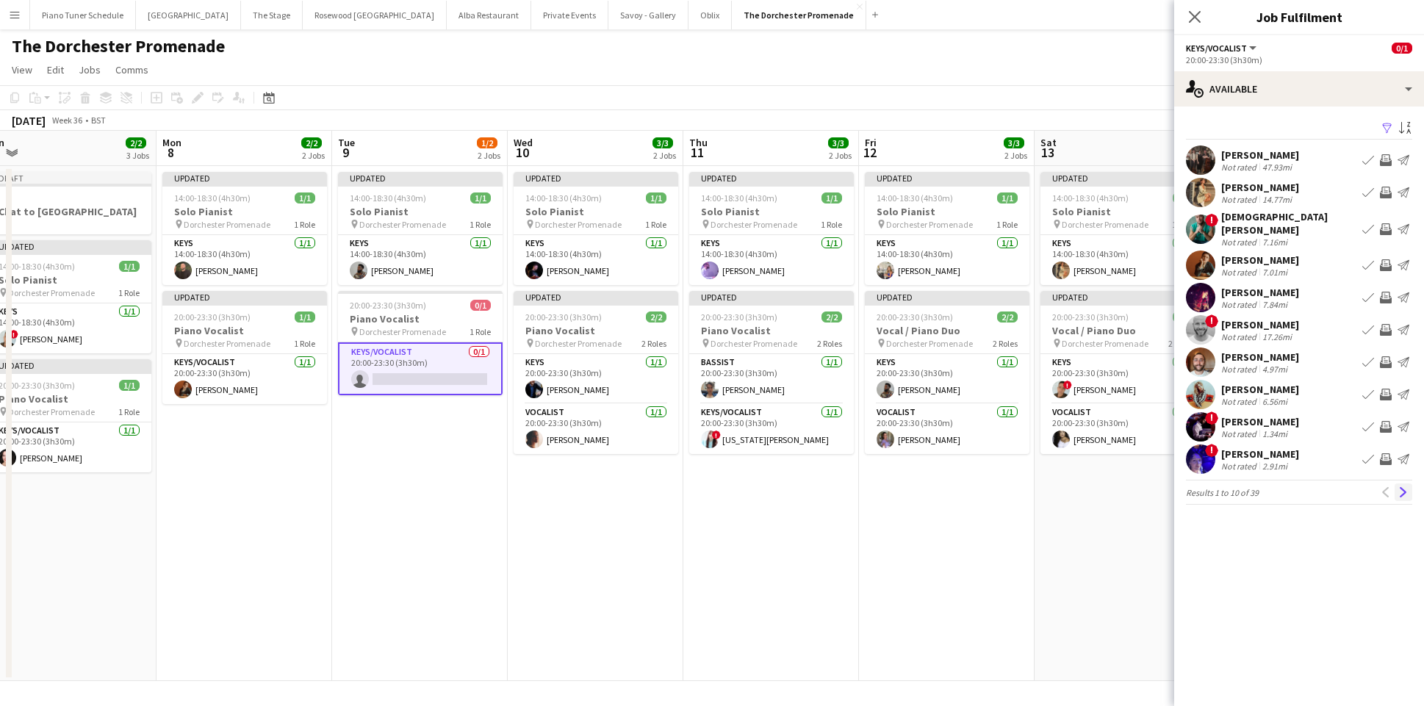
click at [1401, 487] on app-icon "Next" at bounding box center [1403, 492] width 10 height 10
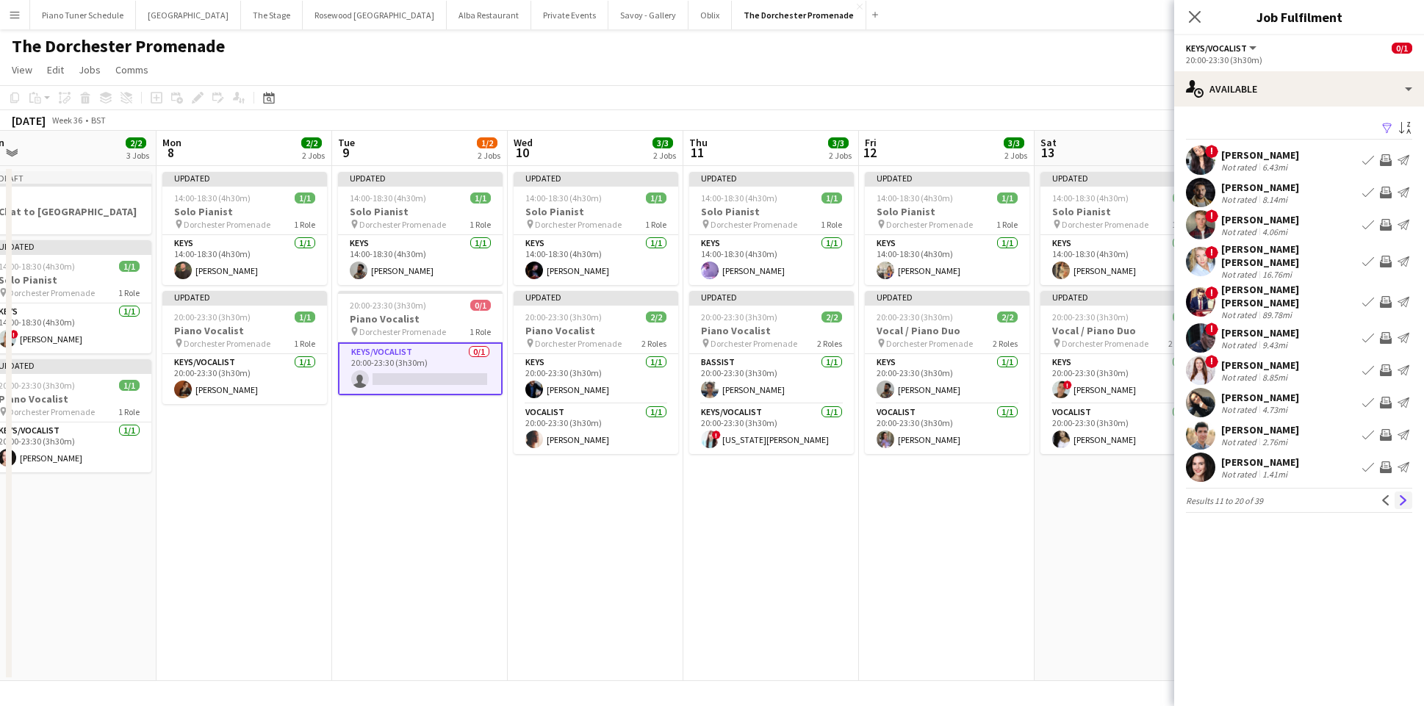
click at [1402, 495] on app-icon "Next" at bounding box center [1403, 500] width 10 height 10
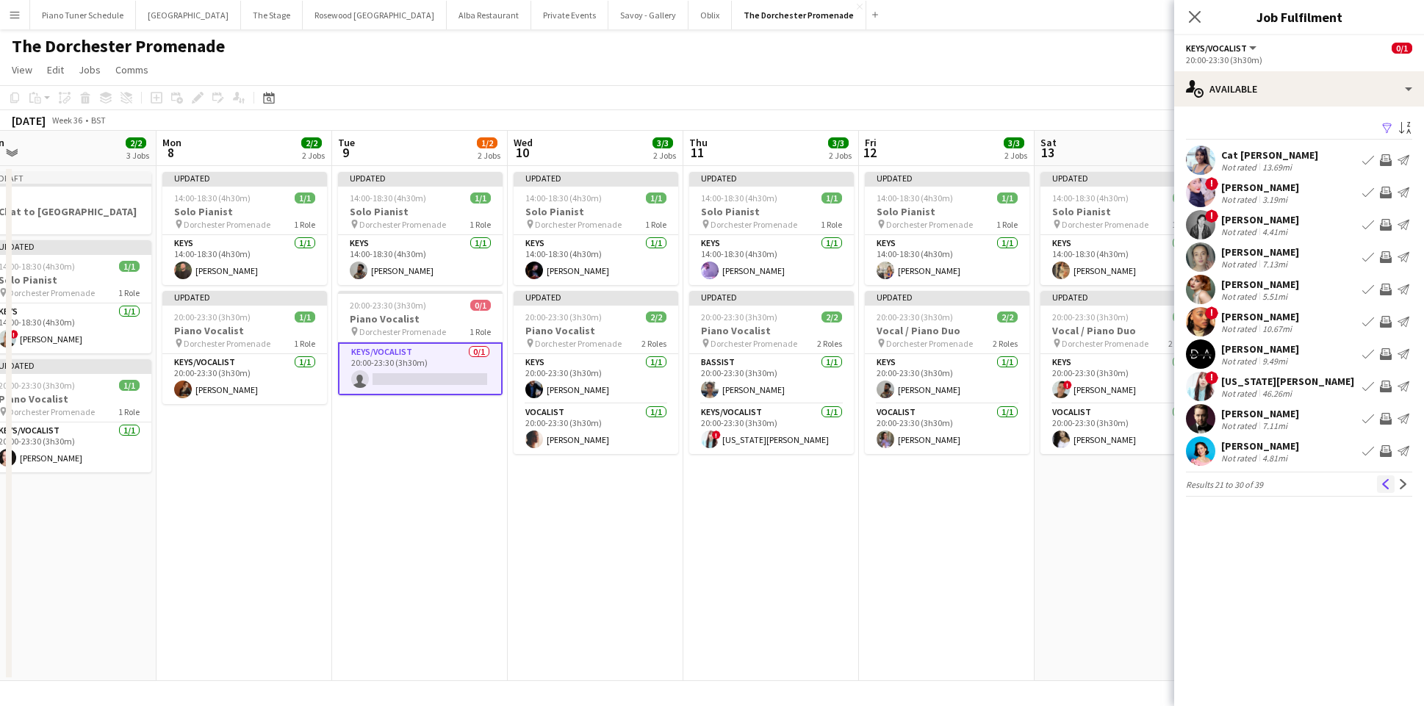
click at [1380, 487] on button "Previous" at bounding box center [1386, 484] width 18 height 18
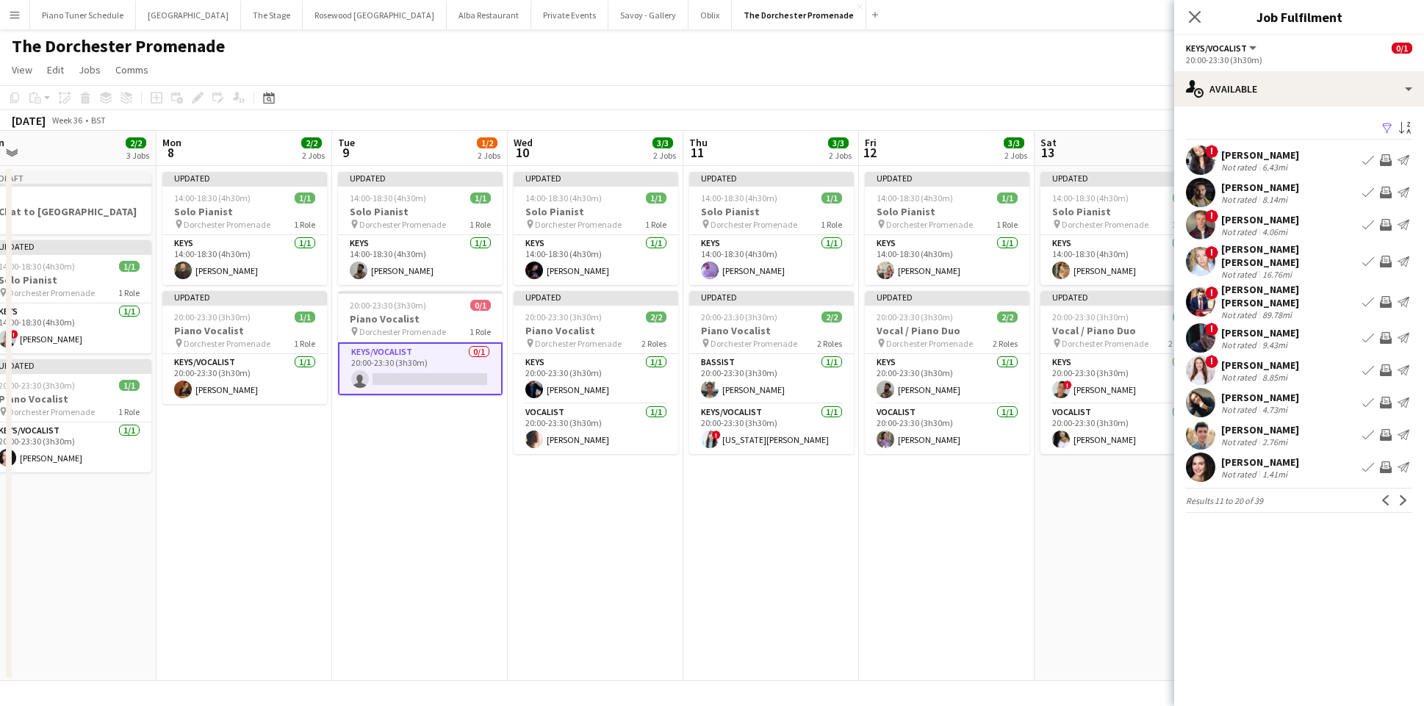
click at [1380, 492] on button "Previous" at bounding box center [1386, 501] width 18 height 18
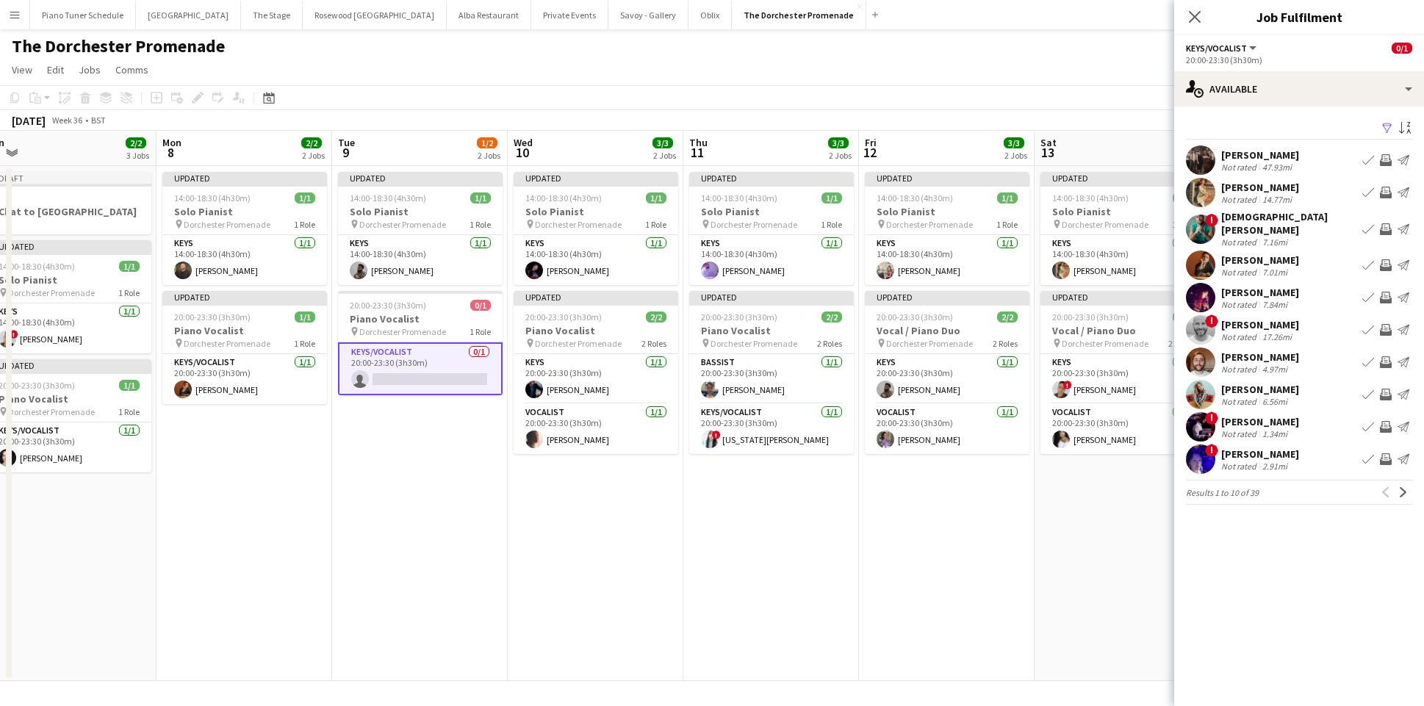
click at [1368, 188] on app-icon "Book crew" at bounding box center [1368, 193] width 12 height 12
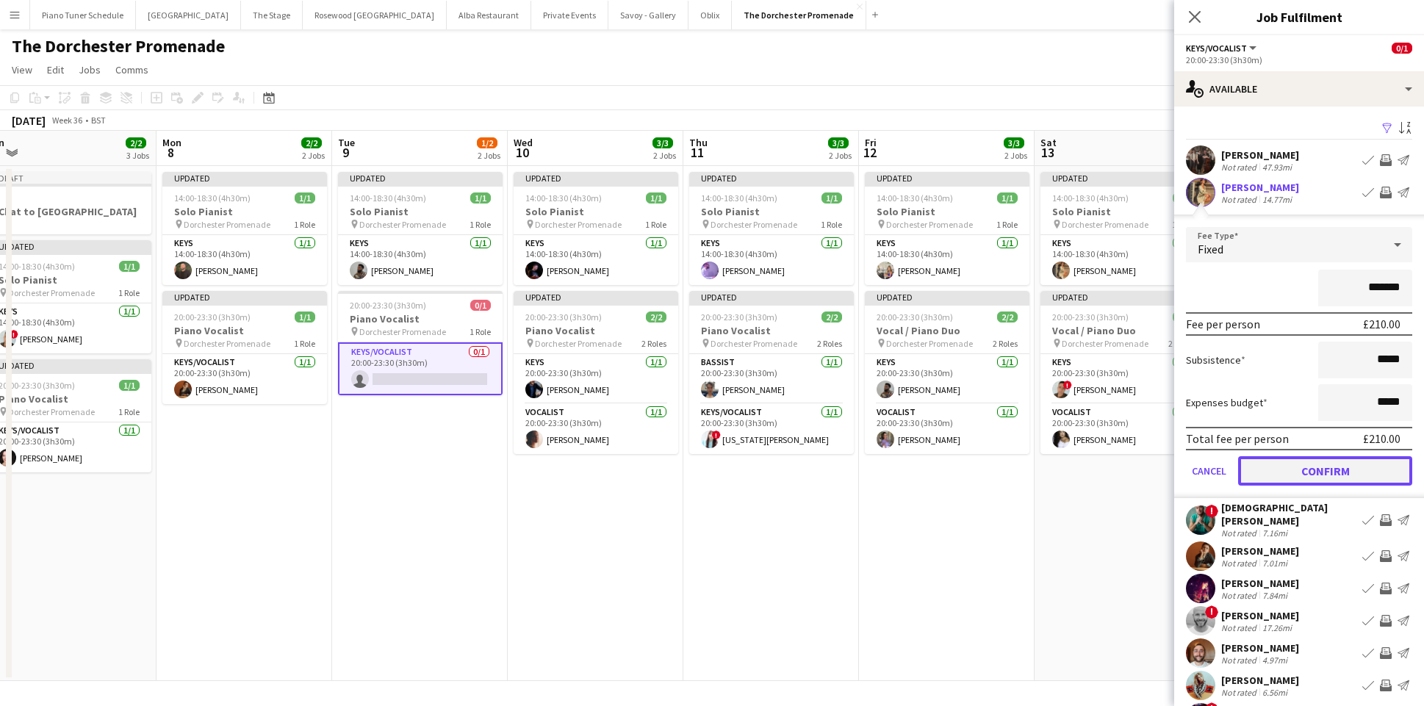
click at [1311, 468] on button "Confirm" at bounding box center [1325, 470] width 174 height 29
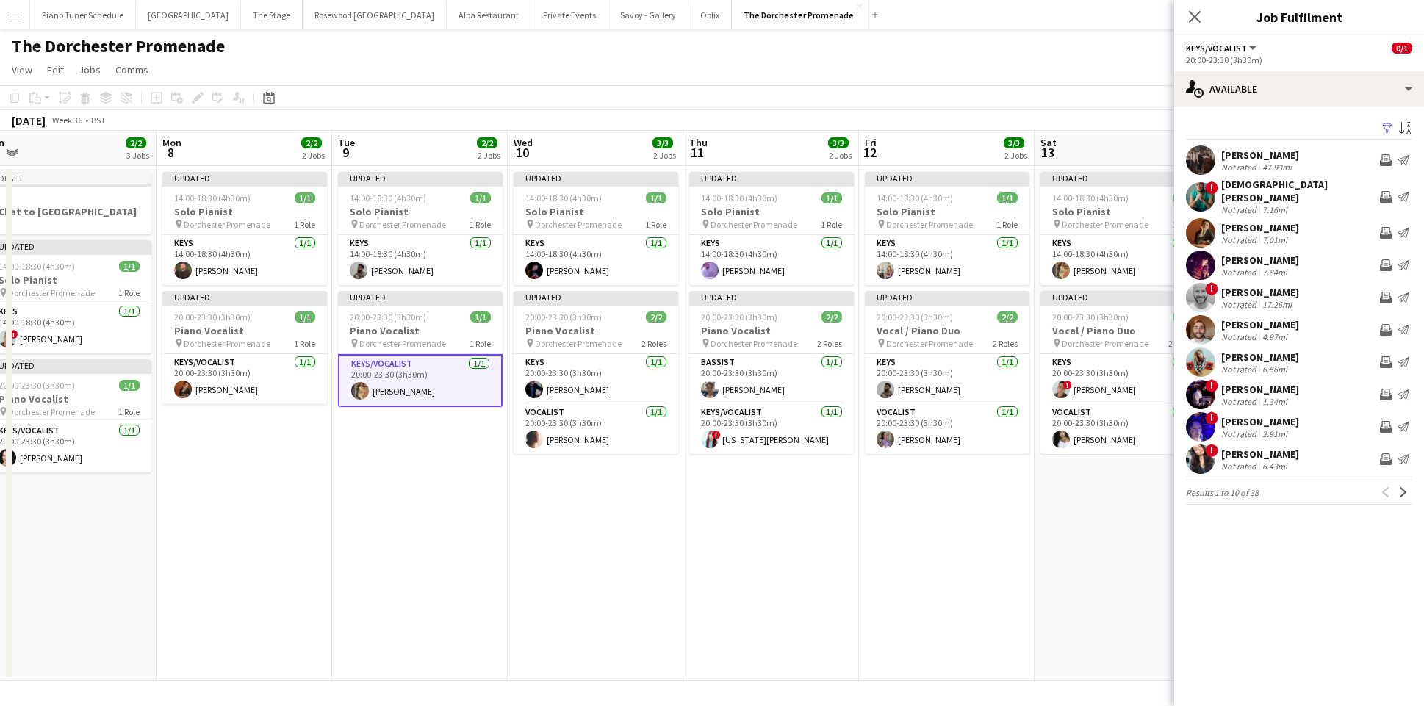
click at [888, 652] on app-date-cell "Updated 14:00-18:30 (4h30m) 1/1 Solo Pianist pin Dorchester Promenade 1 Role Ke…" at bounding box center [947, 423] width 176 height 515
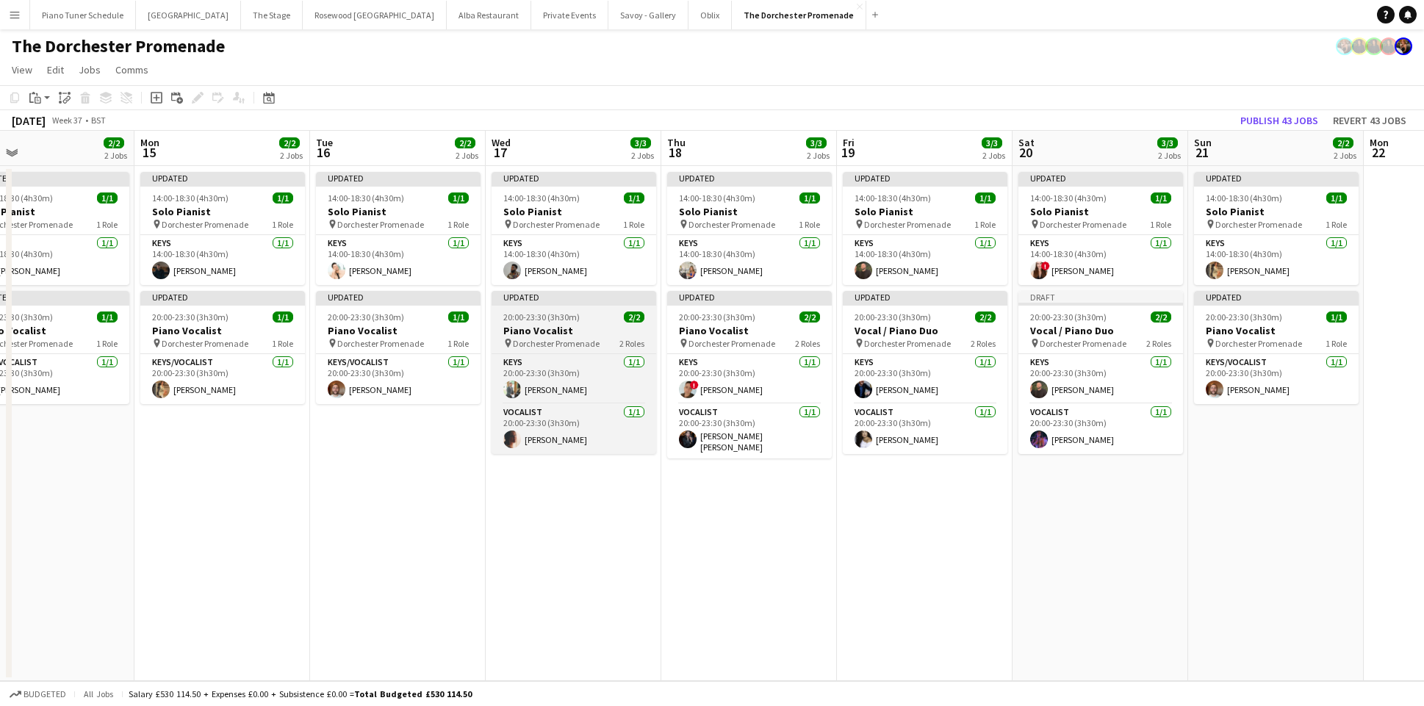
scroll to position [0, 373]
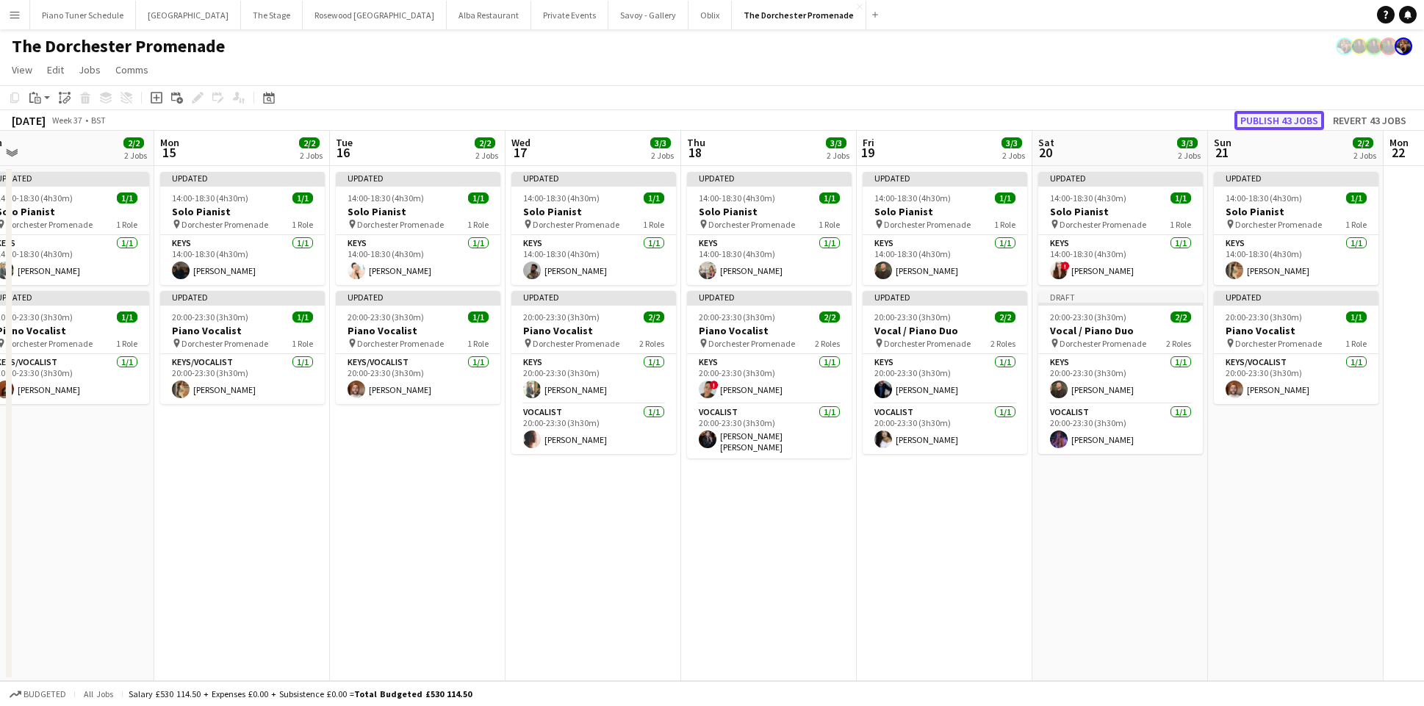
click at [1277, 116] on button "Publish 43 jobs" at bounding box center [1279, 120] width 90 height 19
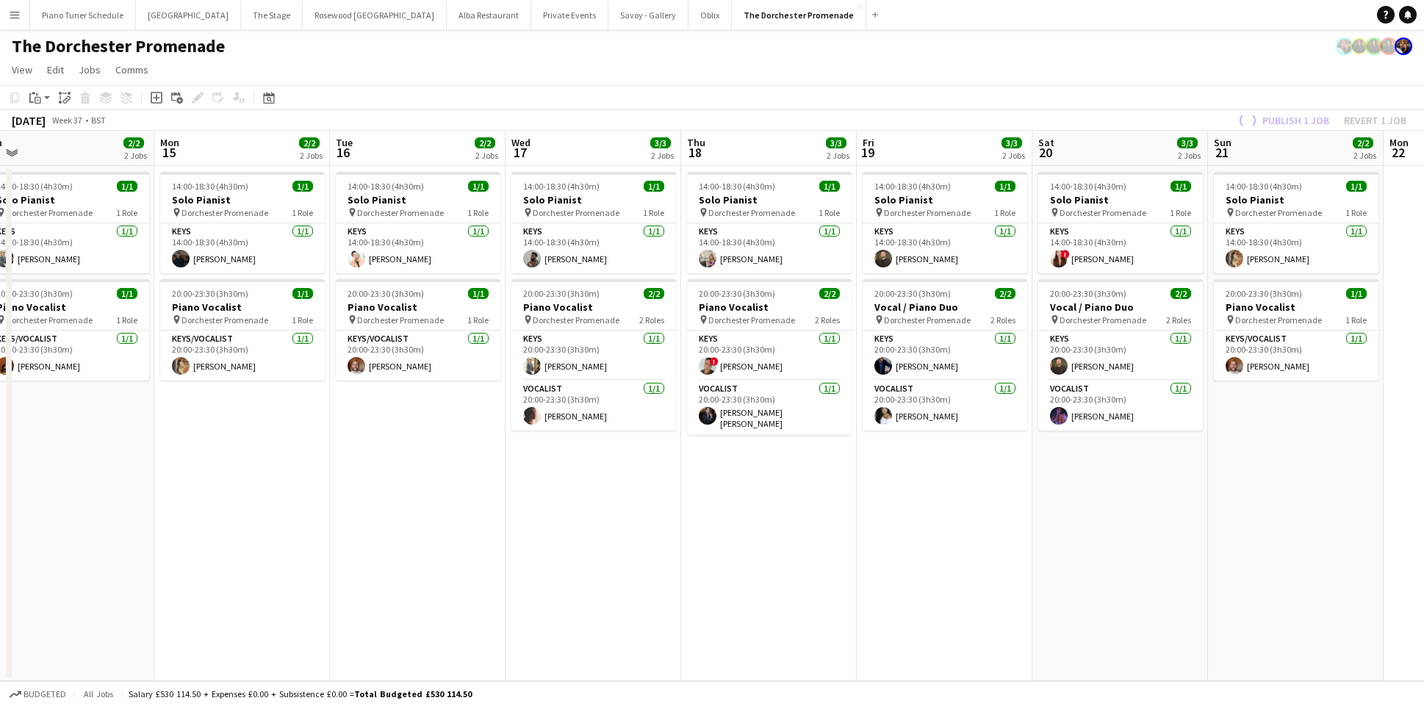
click at [6, 20] on button "Menu" at bounding box center [14, 14] width 29 height 29
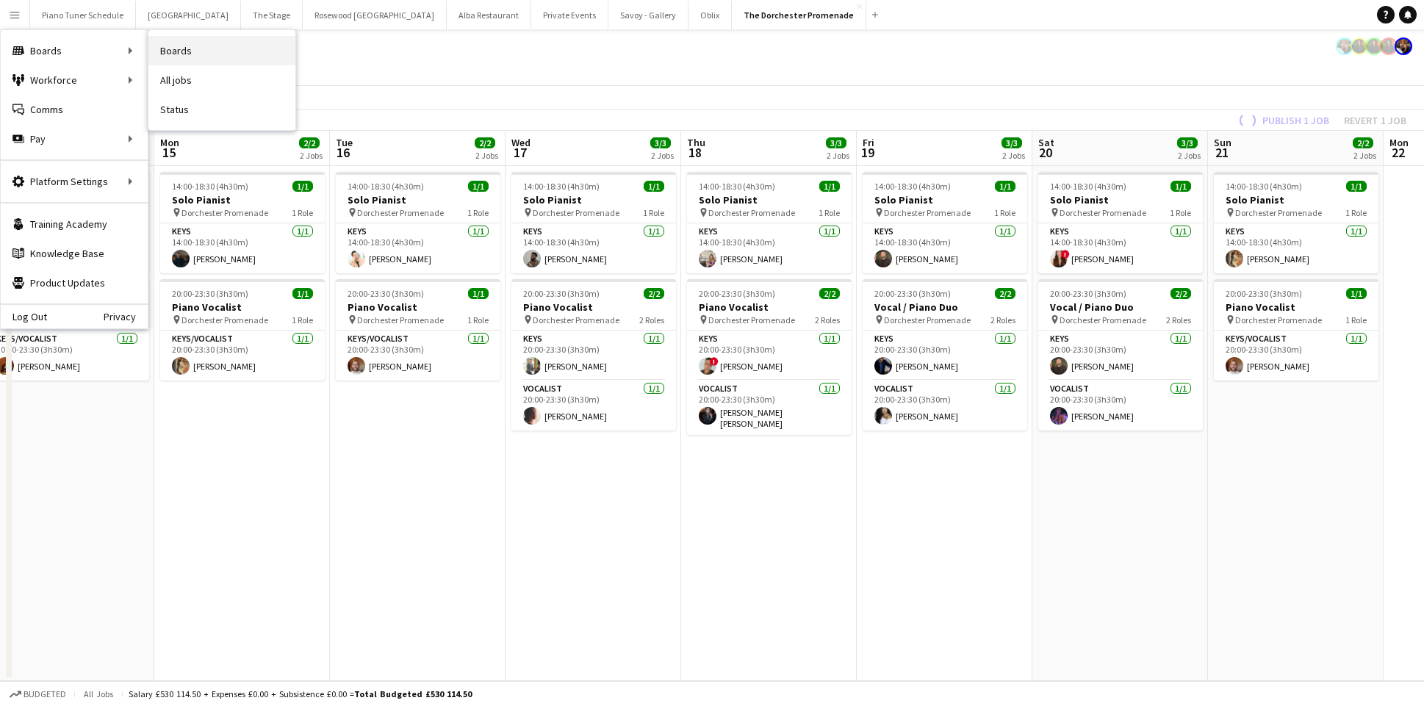
click at [163, 52] on link "Boards" at bounding box center [221, 50] width 147 height 29
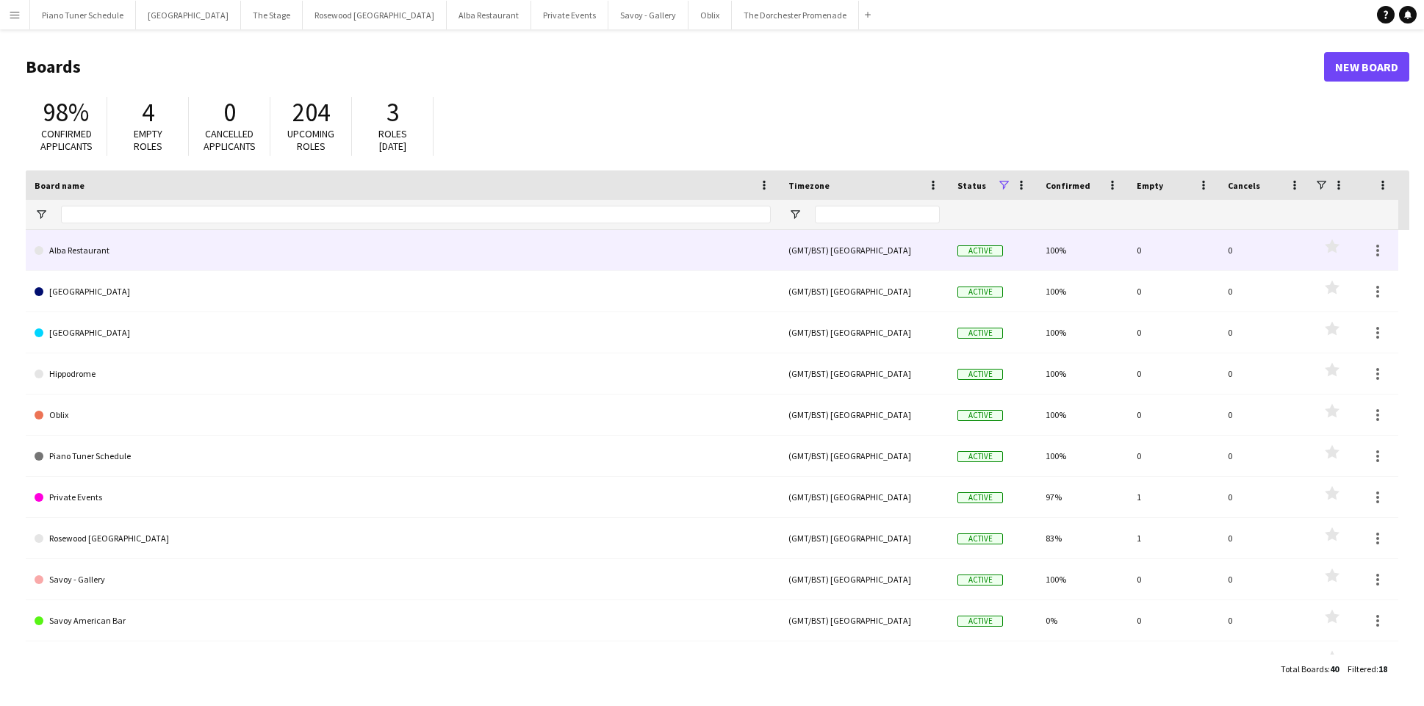
click at [180, 262] on link "Alba Restaurant" at bounding box center [403, 250] width 736 height 41
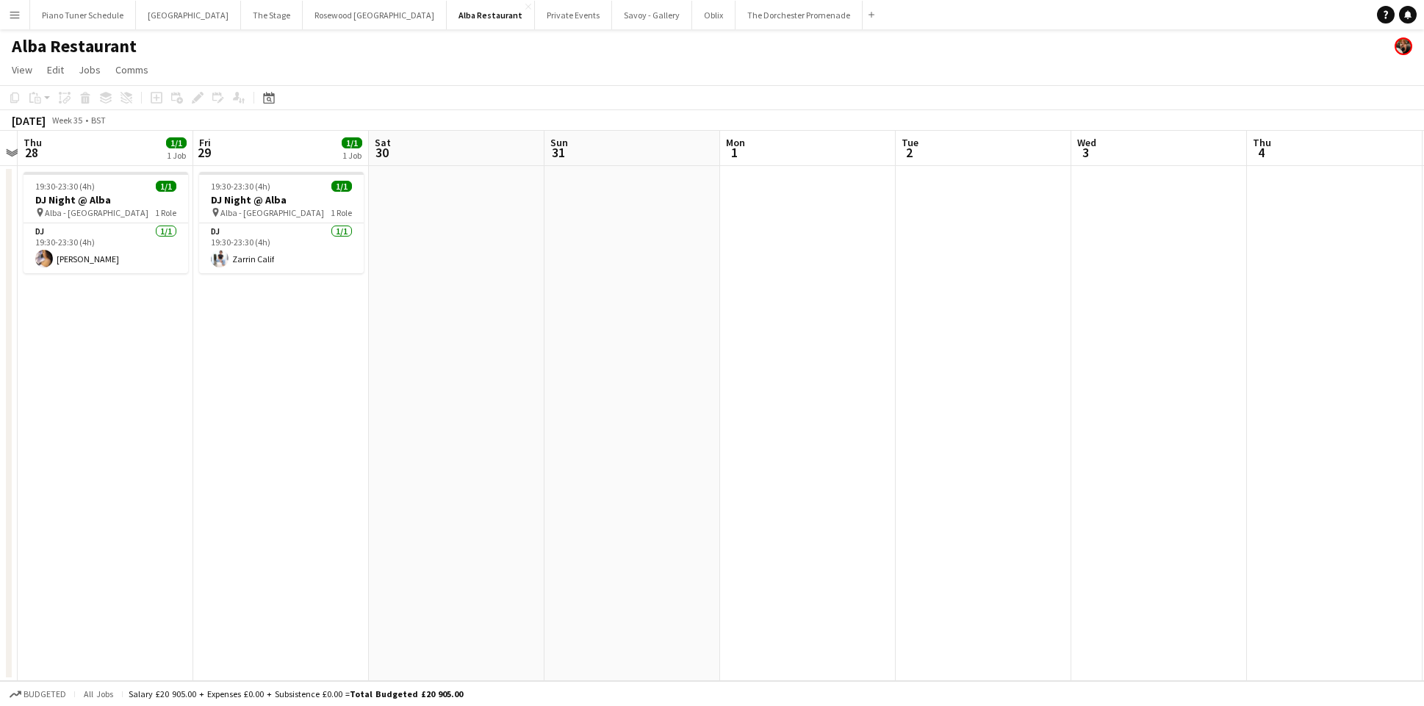
scroll to position [0, 297]
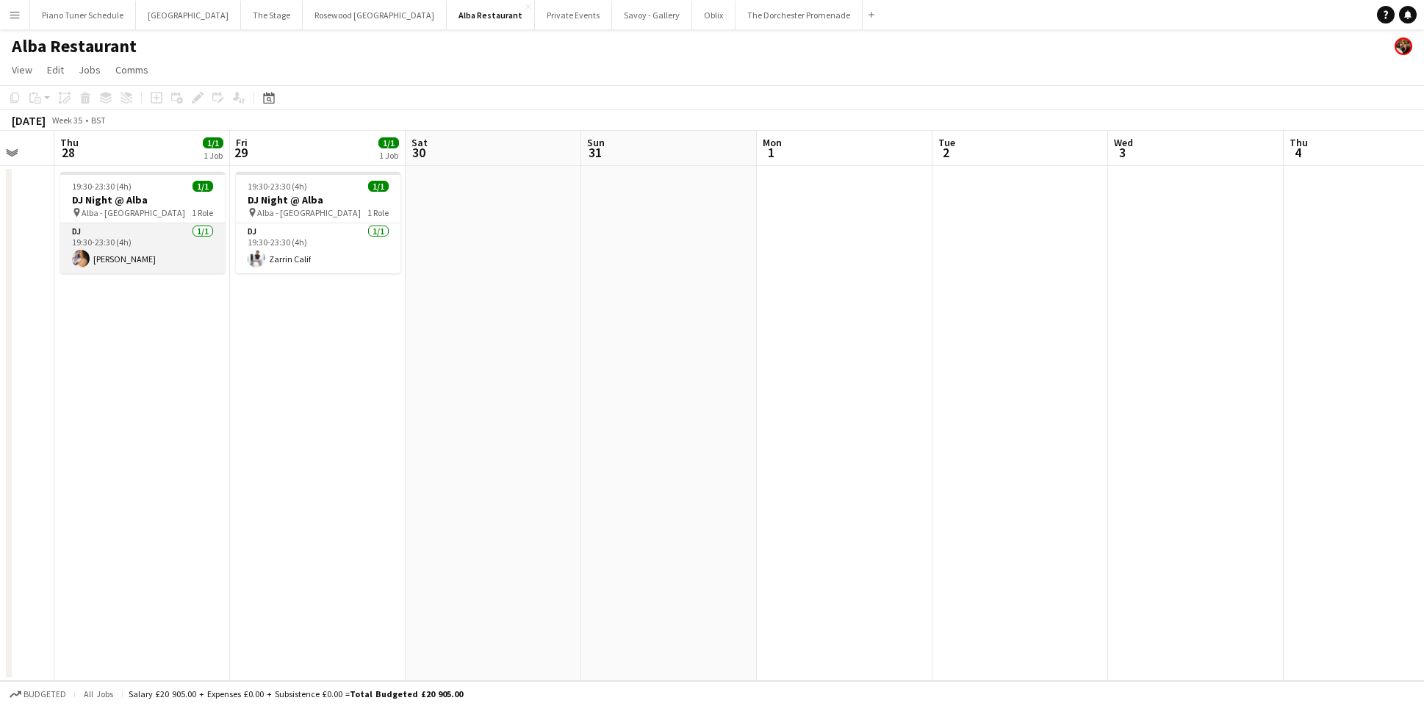
click at [140, 244] on app-card-role "DJ 1/1 19:30-23:30 (4h) Stephanie Cheah" at bounding box center [142, 248] width 165 height 50
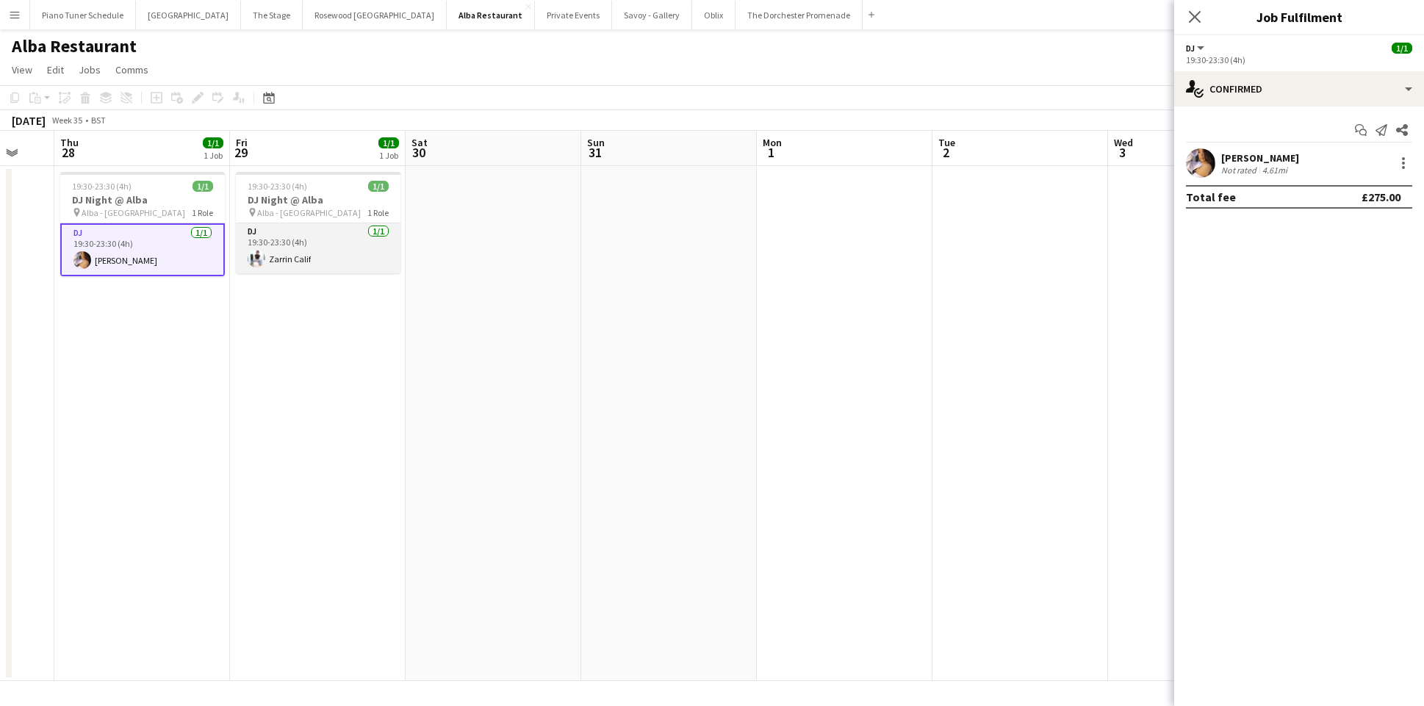
click at [338, 246] on app-card-role "DJ 1/1 19:30-23:30 (4h) Zarrin Calif" at bounding box center [318, 248] width 165 height 50
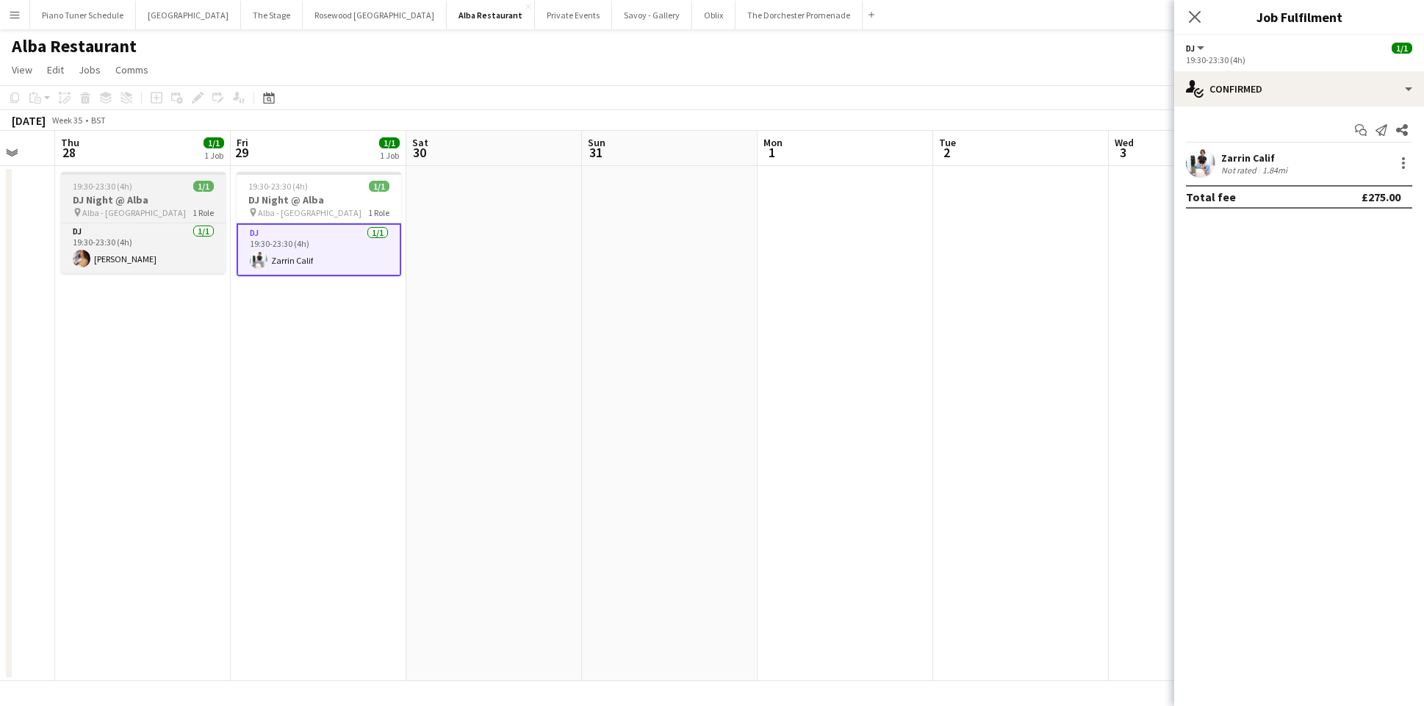
click at [173, 185] on div "19:30-23:30 (4h) 1/1" at bounding box center [143, 186] width 165 height 11
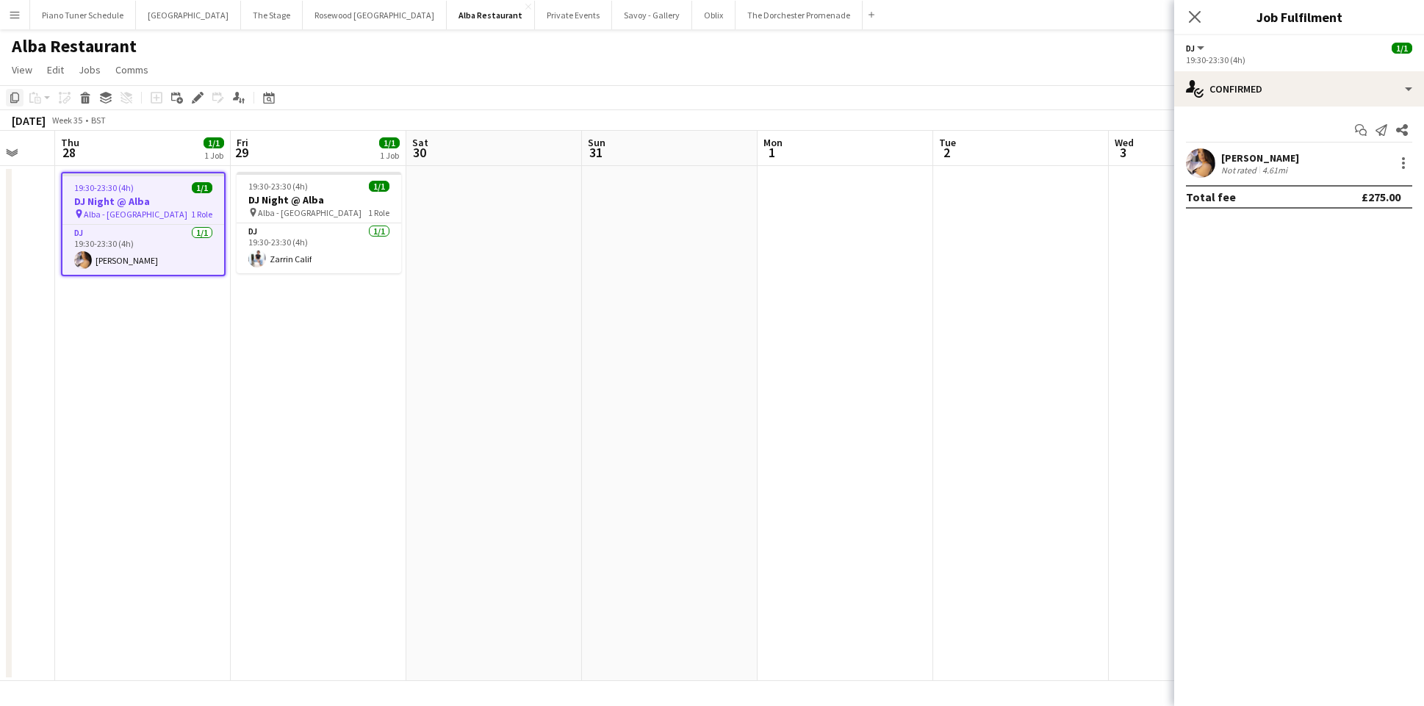
click at [15, 101] on icon "Copy" at bounding box center [15, 98] width 12 height 12
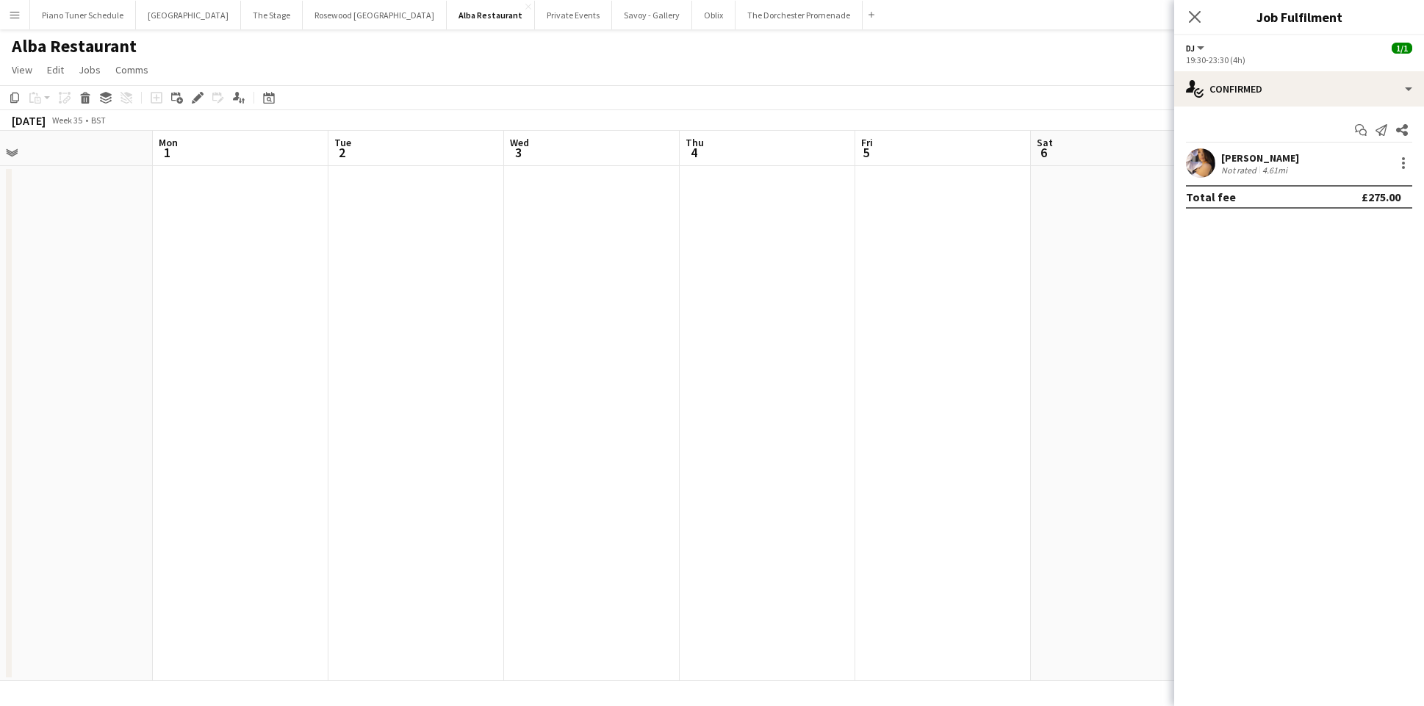
click at [705, 197] on app-date-cell at bounding box center [768, 423] width 176 height 515
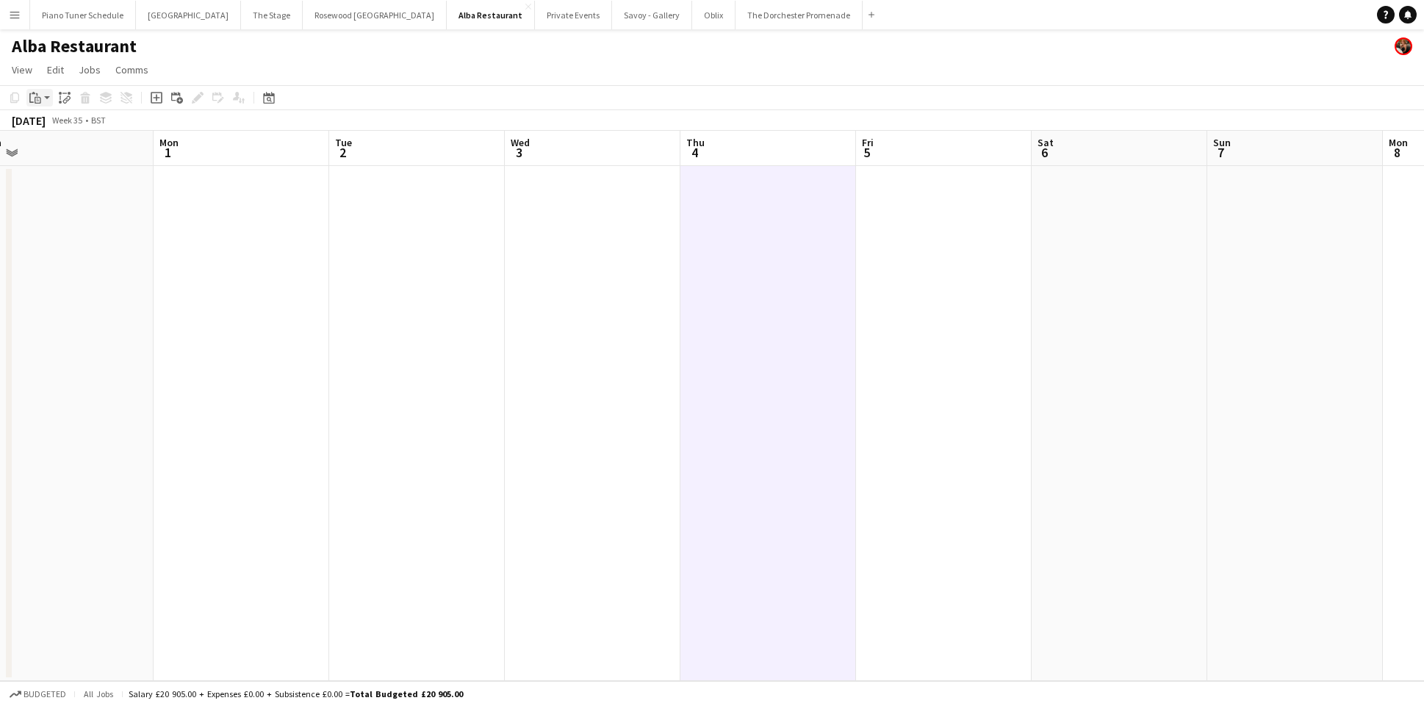
click at [39, 97] on icon at bounding box center [38, 100] width 7 height 7
click at [45, 127] on link "Paste Command V" at bounding box center [97, 125] width 116 height 13
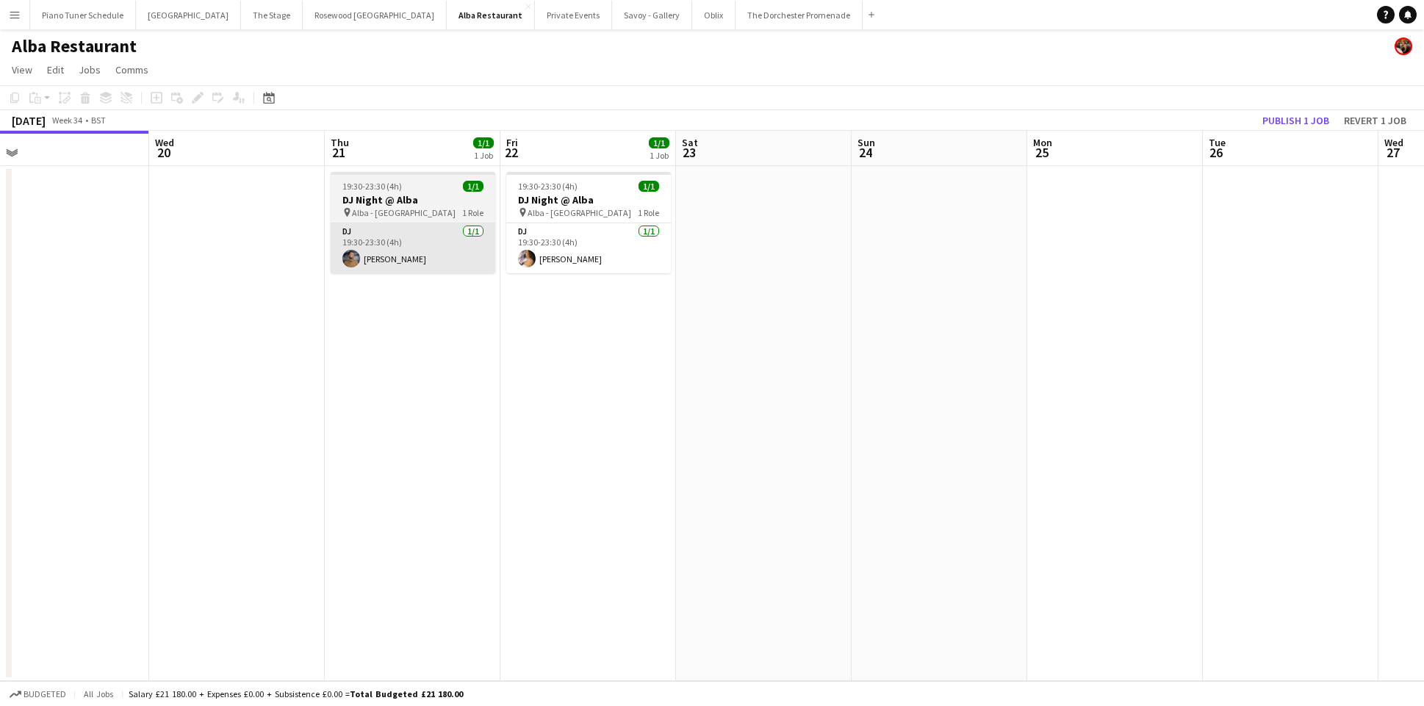
scroll to position [0, 373]
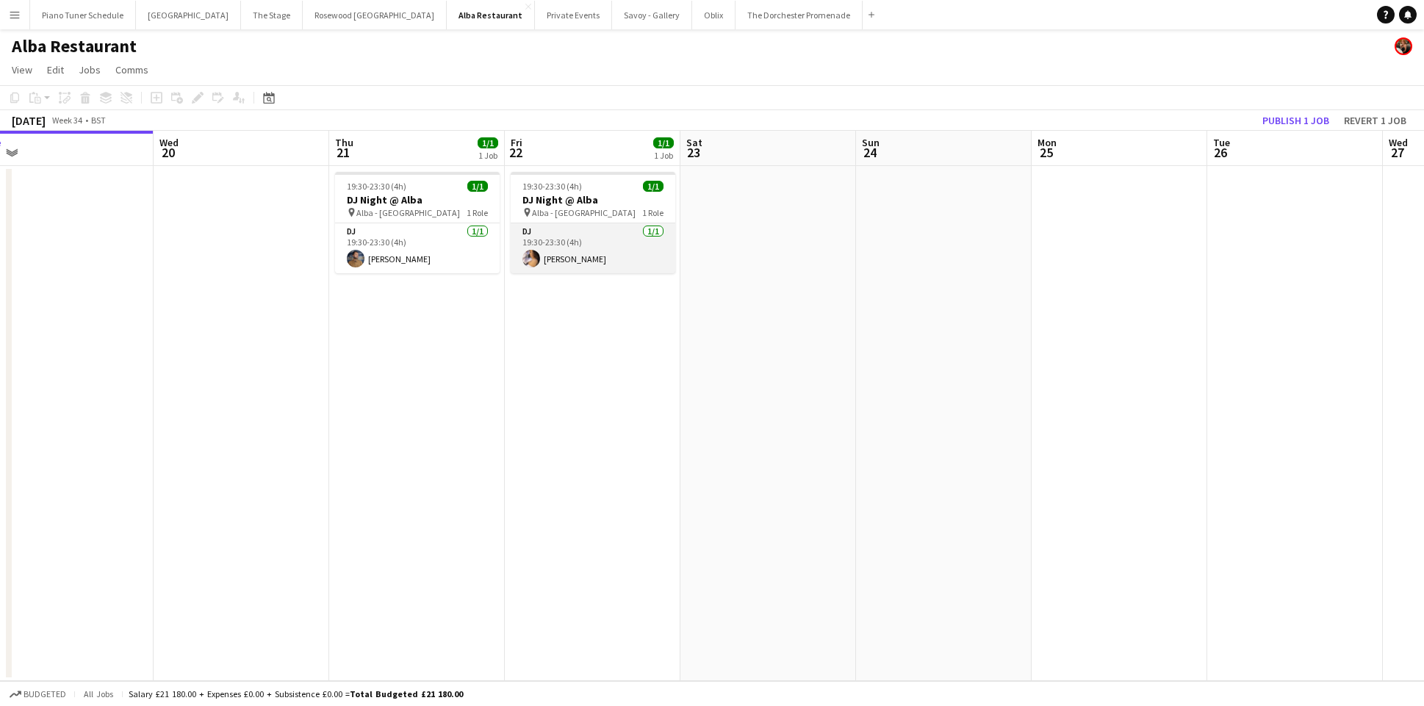
click at [559, 267] on app-card-role "DJ 1/1 19:30-23:30 (4h) Stephanie Cheah" at bounding box center [593, 248] width 165 height 50
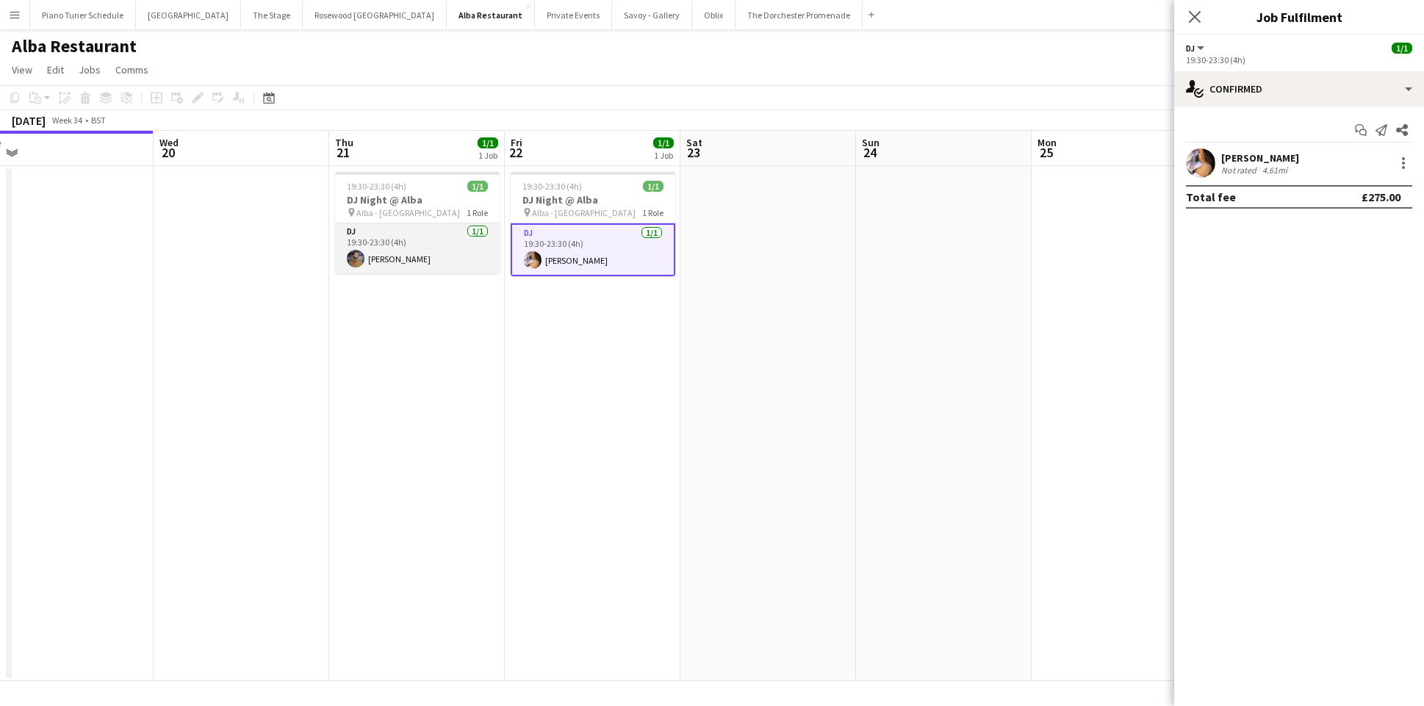
click at [451, 252] on app-card-role "DJ 1/1 19:30-23:30 (4h) Charlie Kelly" at bounding box center [417, 248] width 165 height 50
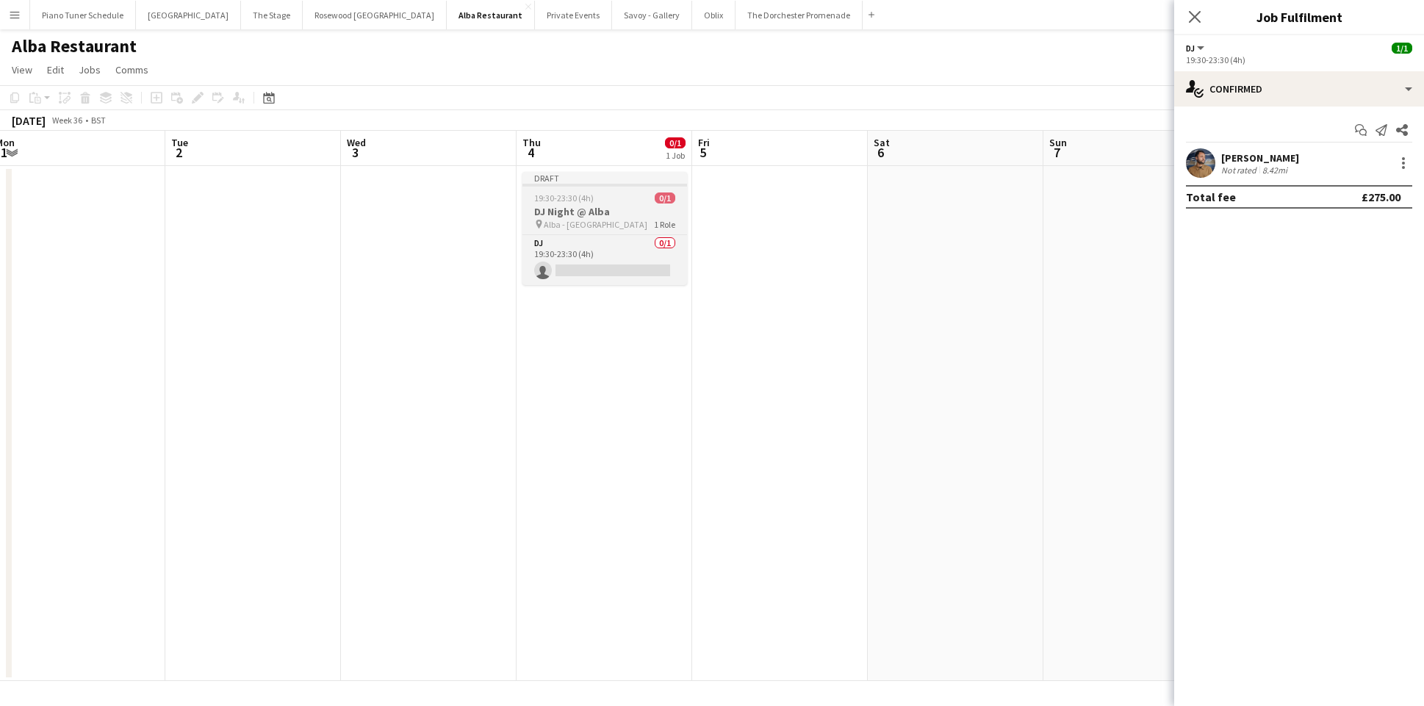
scroll to position [0, 544]
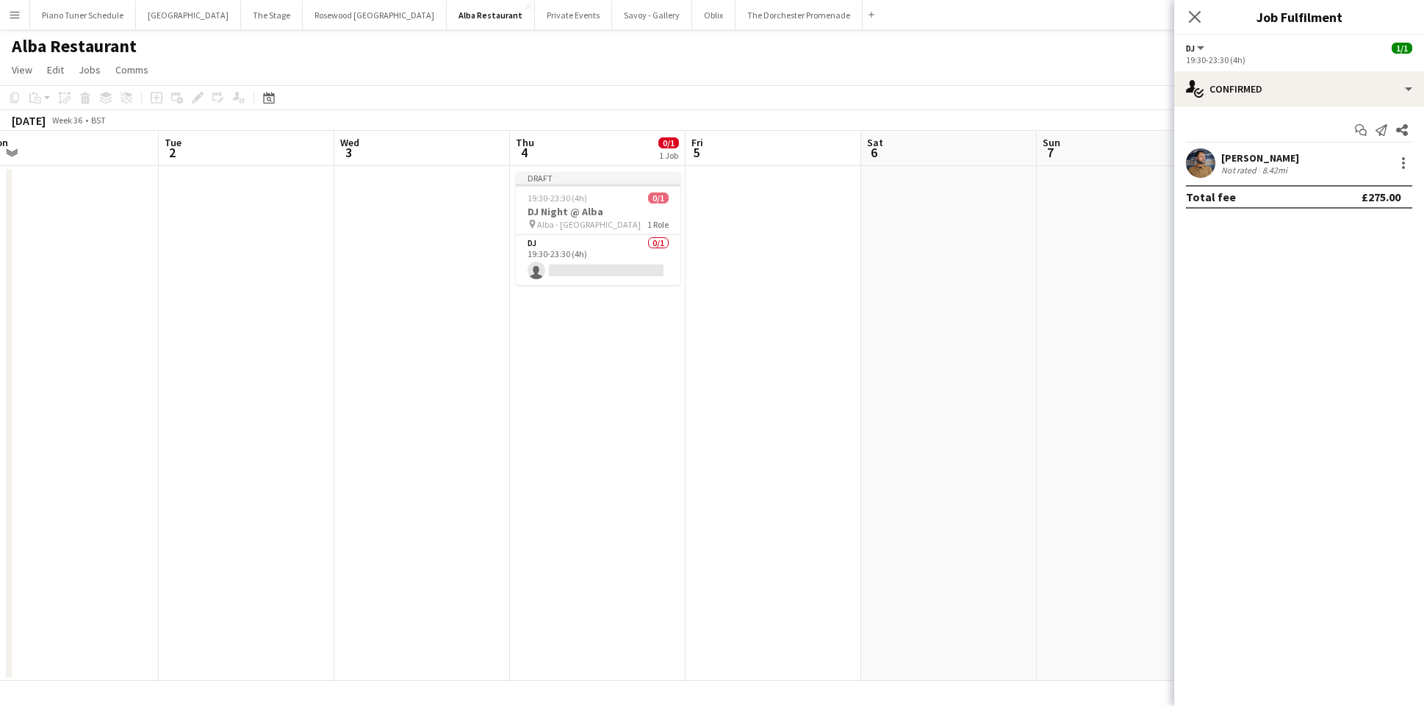
click at [716, 204] on app-date-cell at bounding box center [774, 423] width 176 height 515
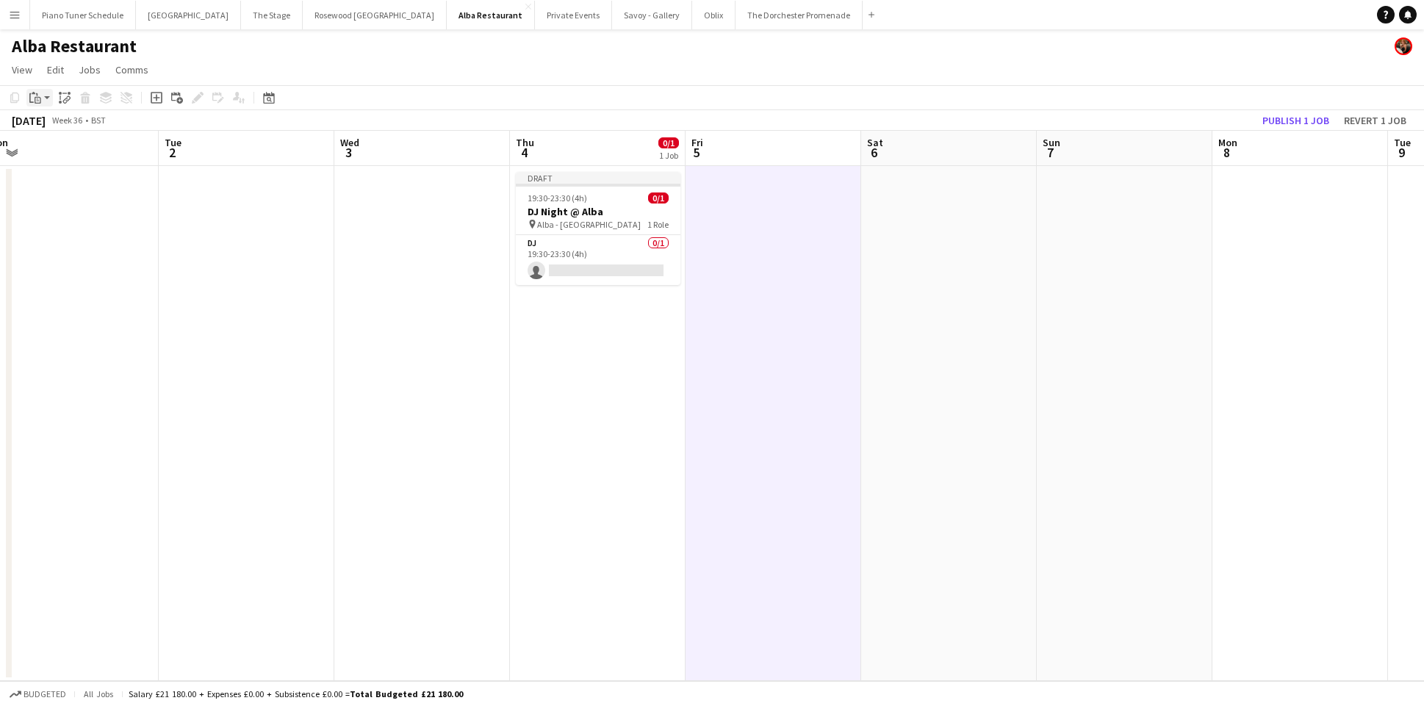
click at [41, 91] on div "Paste" at bounding box center [35, 98] width 18 height 18
click at [47, 121] on link "Paste Command V" at bounding box center [97, 125] width 116 height 13
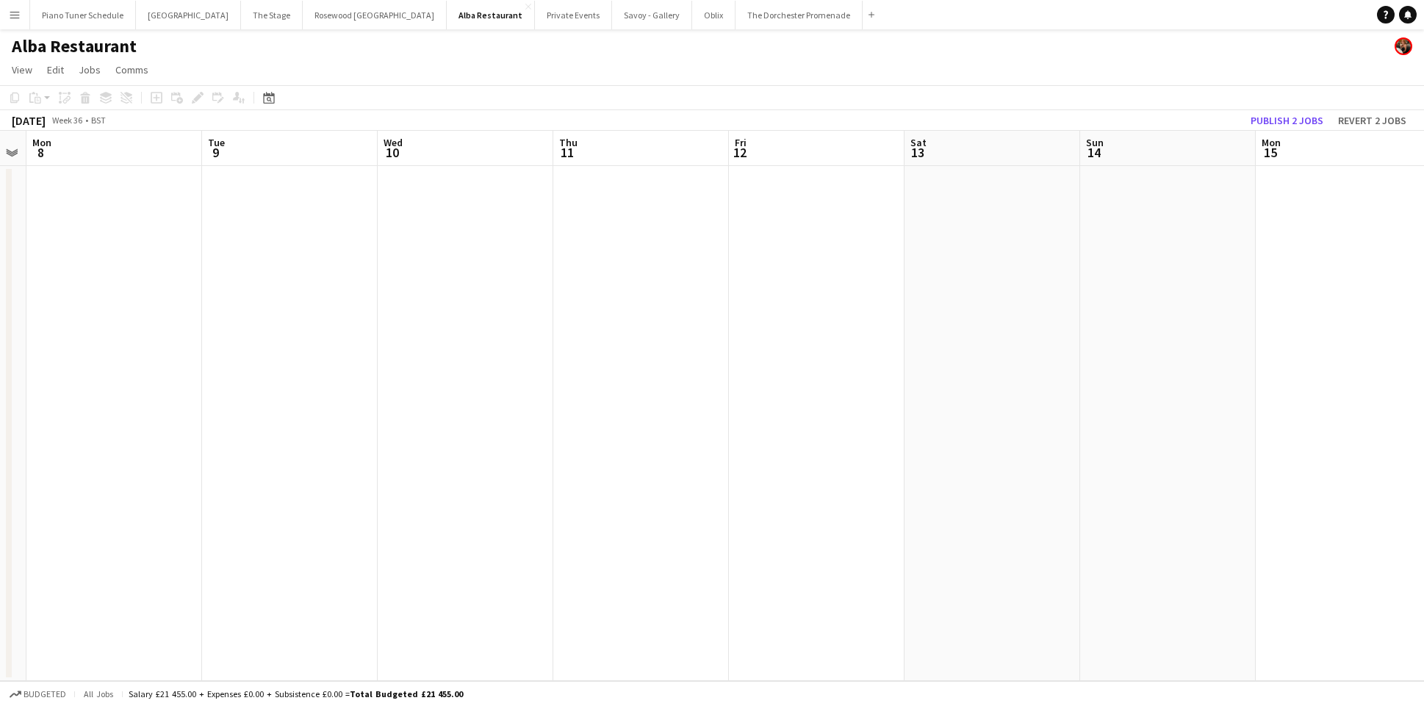
scroll to position [0, 680]
click at [616, 212] on app-date-cell at bounding box center [637, 423] width 176 height 515
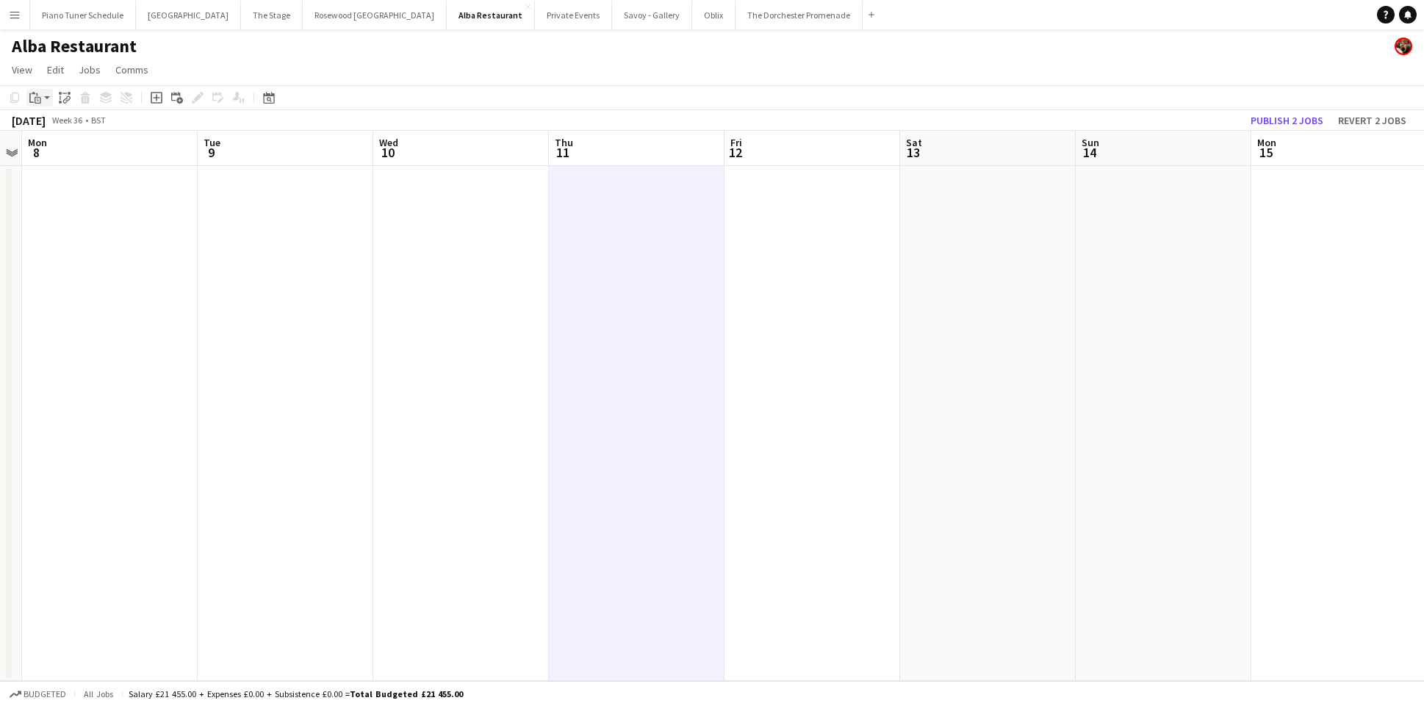
click at [37, 99] on icon at bounding box center [38, 98] width 2 height 1
click at [41, 129] on link "Paste Command V" at bounding box center [97, 125] width 116 height 13
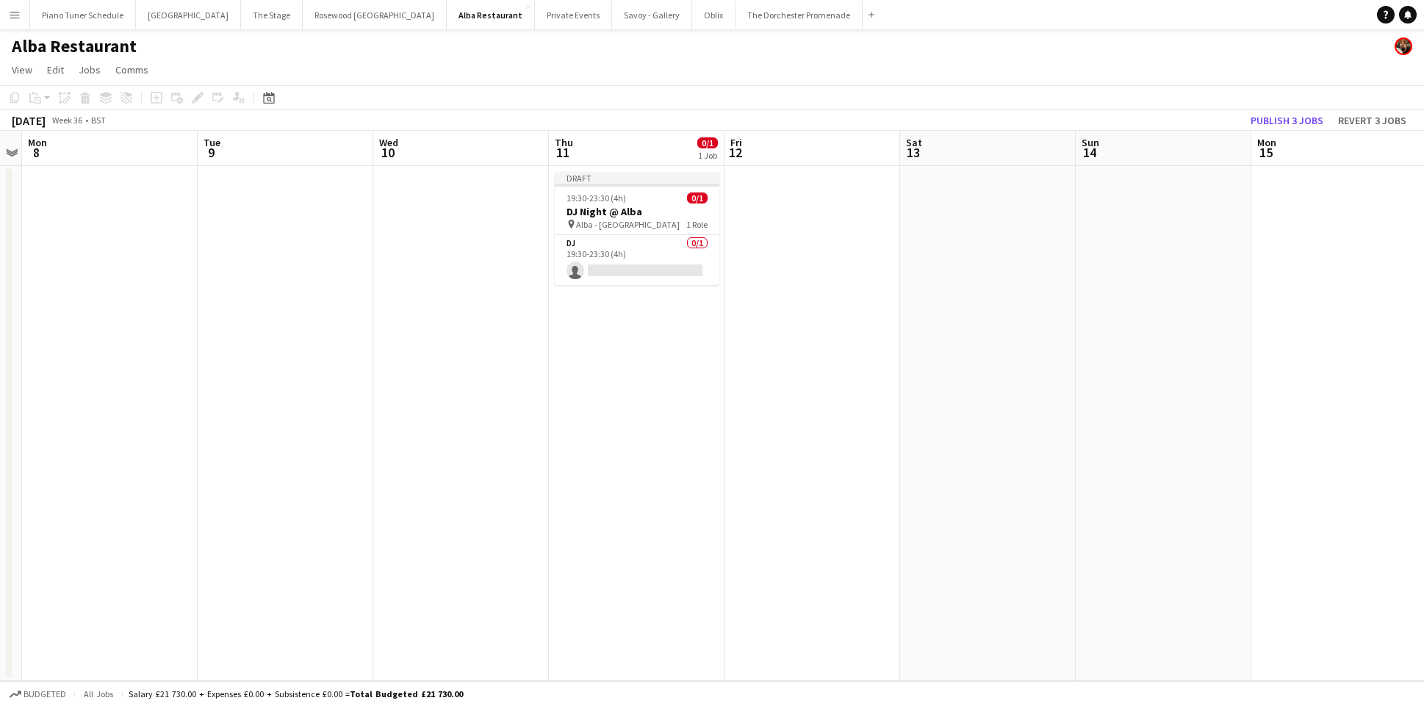
click at [804, 195] on app-date-cell at bounding box center [813, 423] width 176 height 515
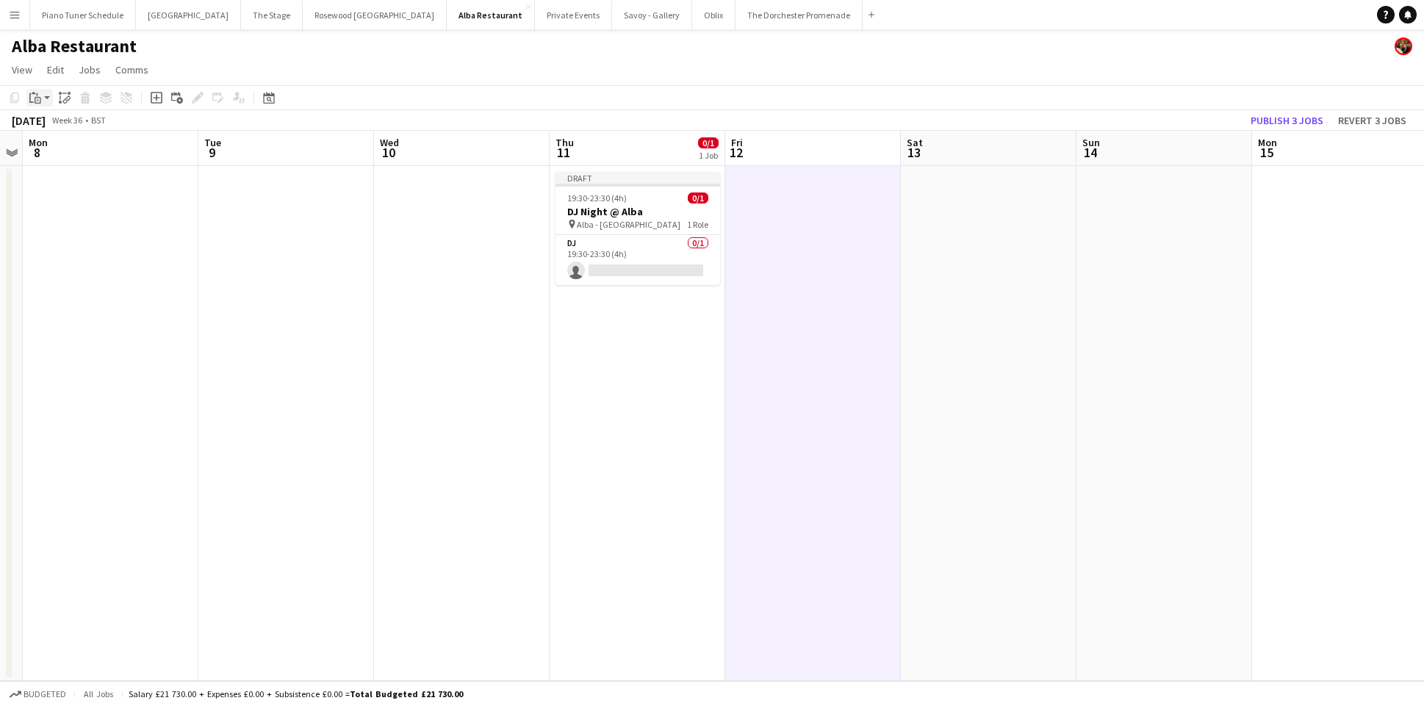
click at [32, 94] on icon "Paste" at bounding box center [35, 98] width 12 height 12
click at [47, 126] on link "Paste Command V" at bounding box center [97, 125] width 116 height 13
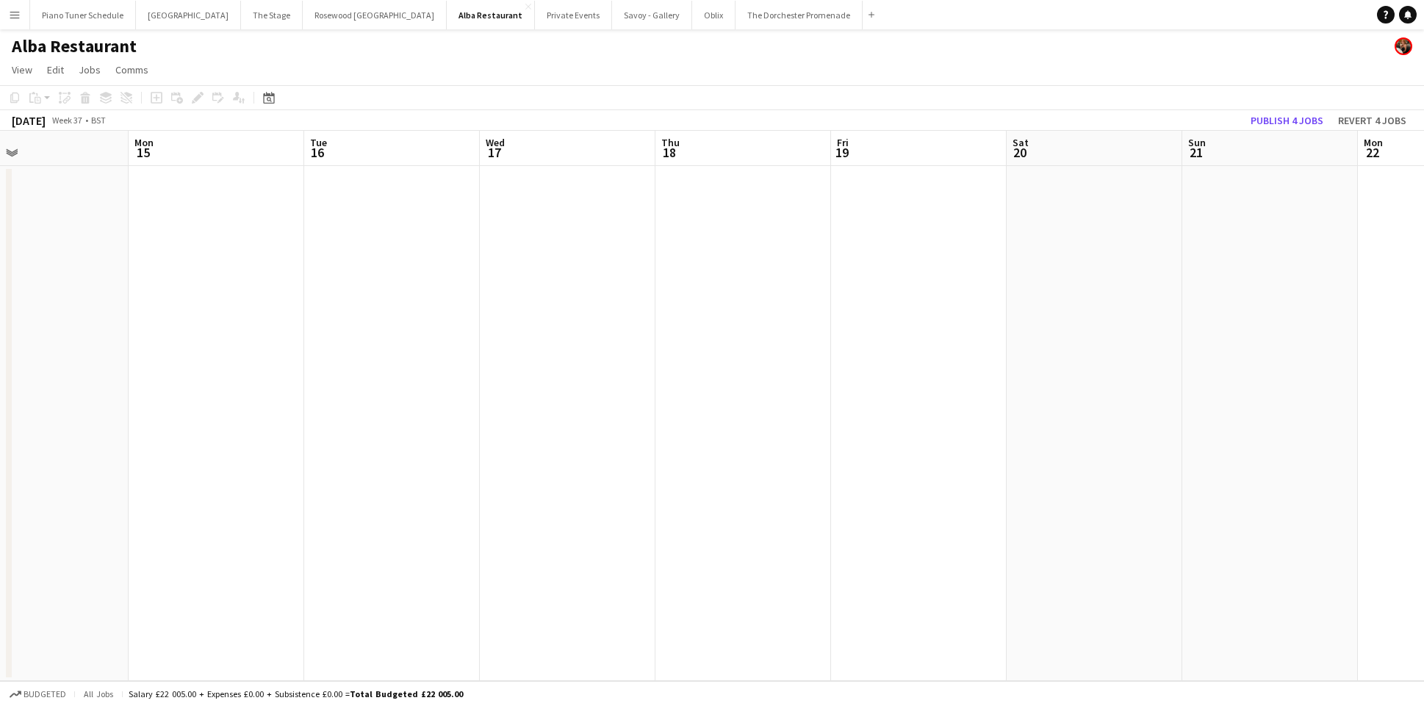
scroll to position [0, 398]
click at [700, 201] on app-date-cell at bounding box center [743, 423] width 176 height 515
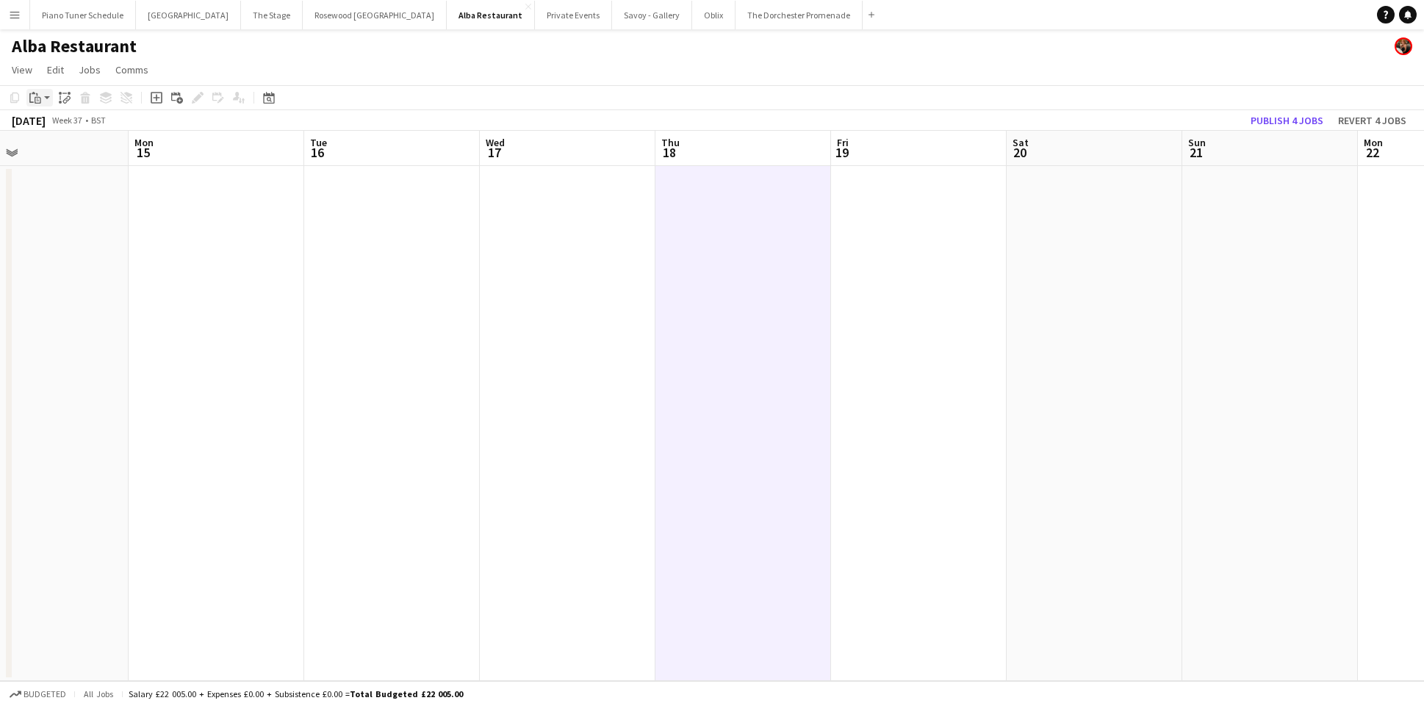
click at [32, 98] on icon "Paste" at bounding box center [35, 98] width 12 height 12
click at [44, 127] on link "Paste Command V" at bounding box center [97, 125] width 116 height 13
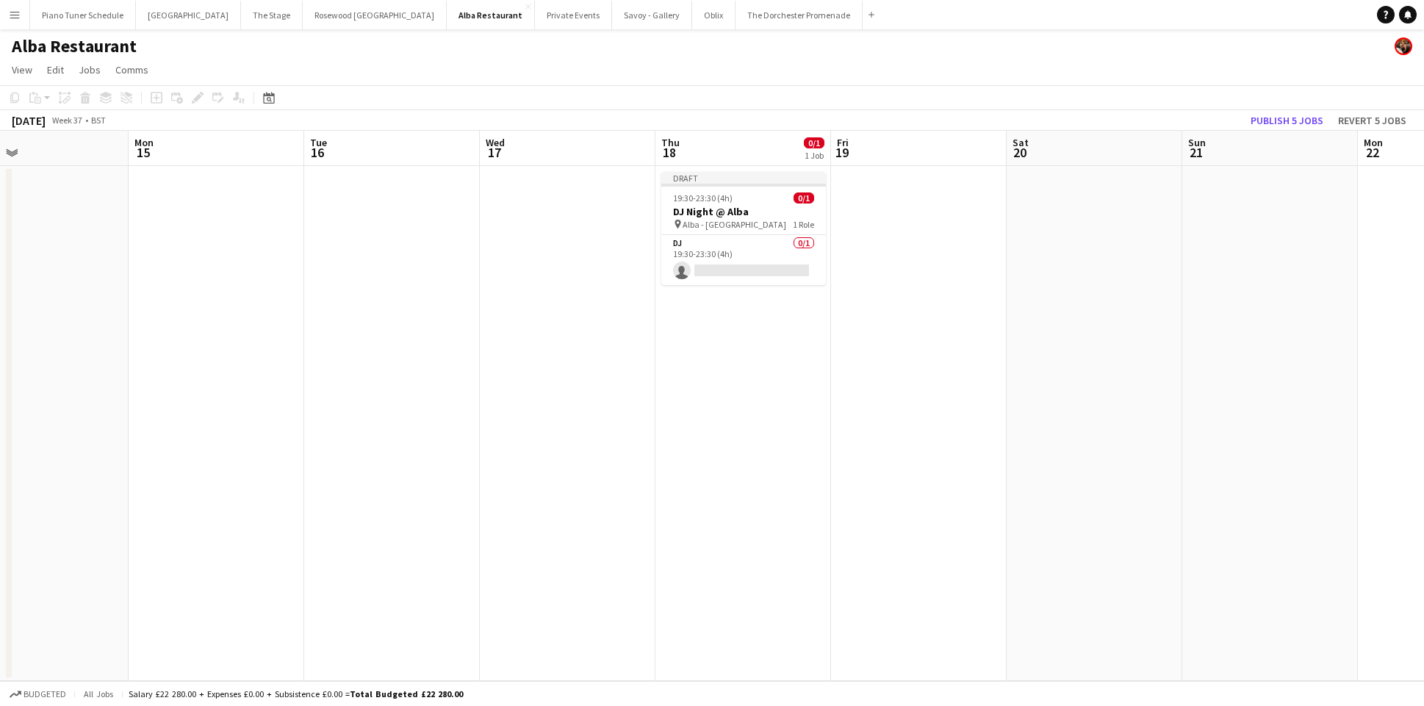
click at [910, 237] on app-date-cell at bounding box center [919, 423] width 176 height 515
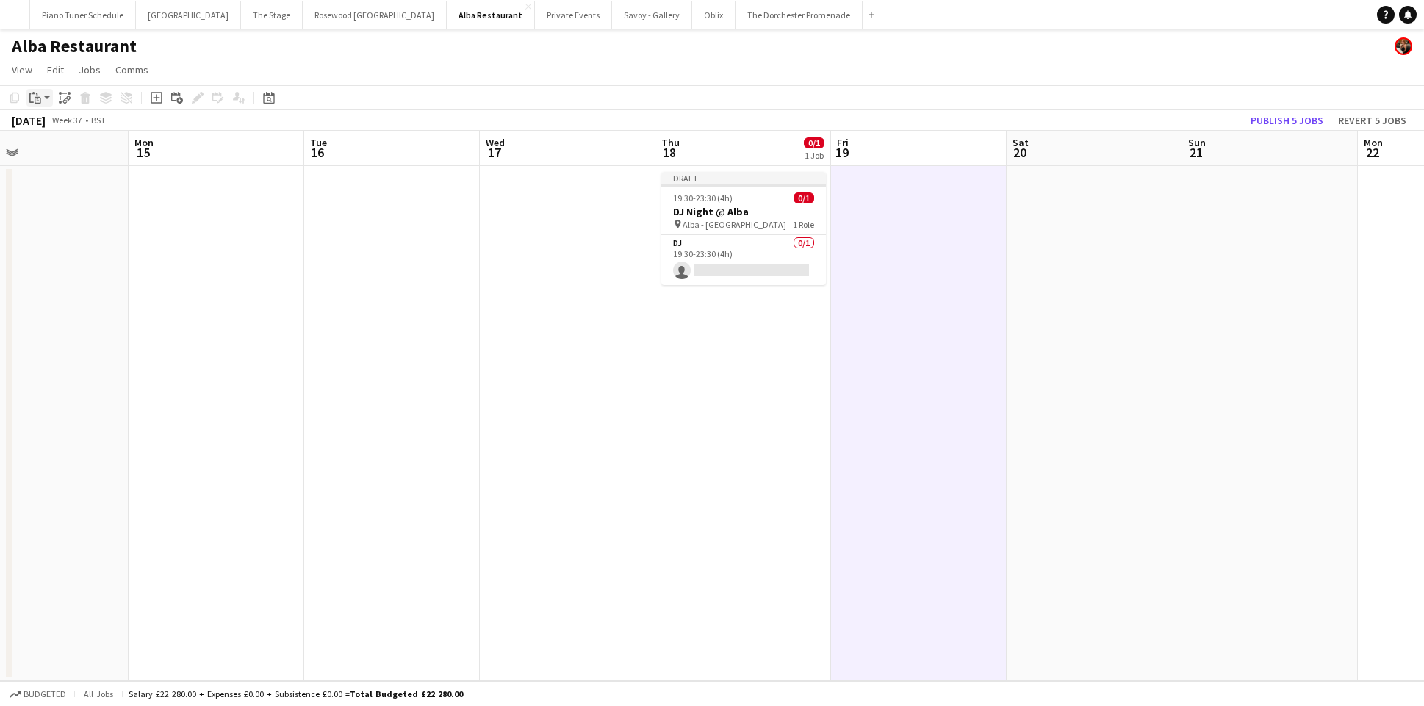
click at [36, 96] on icon at bounding box center [36, 94] width 1 height 3
click at [53, 126] on link "Paste Command V" at bounding box center [97, 125] width 116 height 13
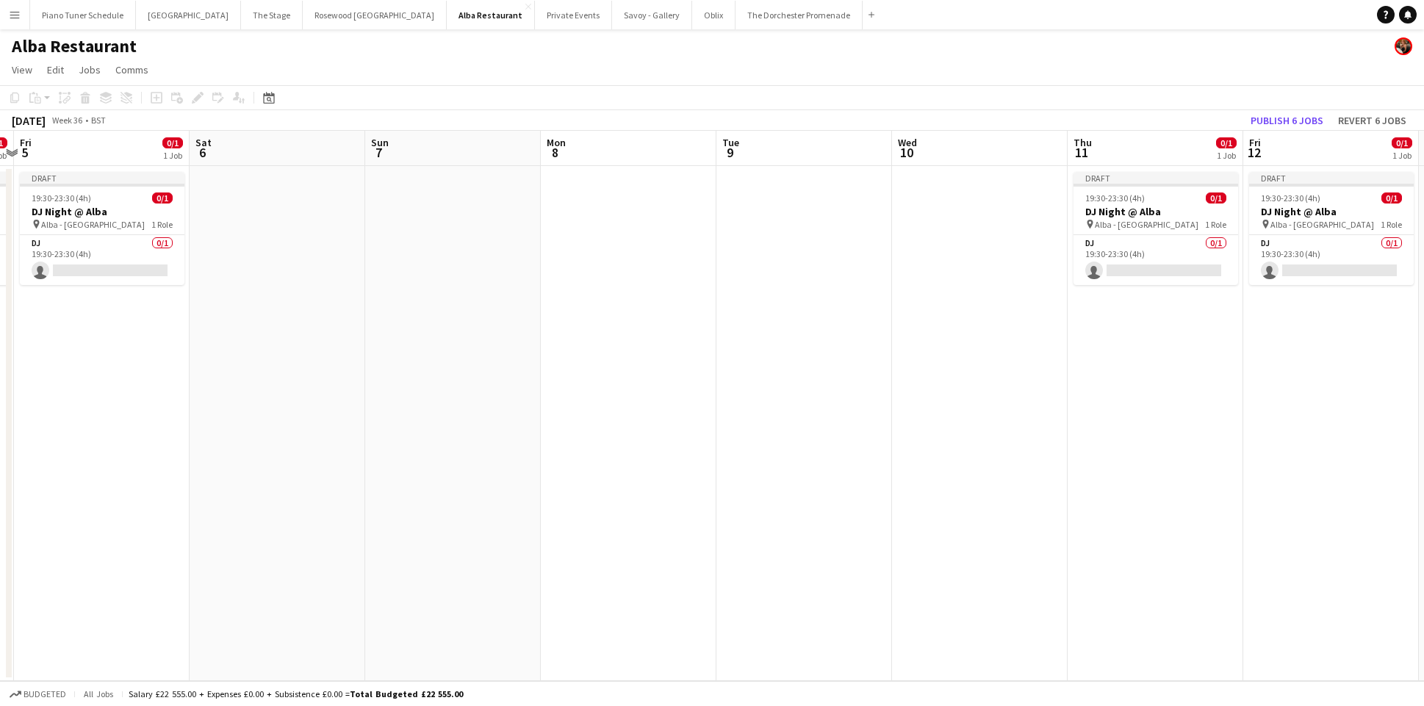
scroll to position [0, 305]
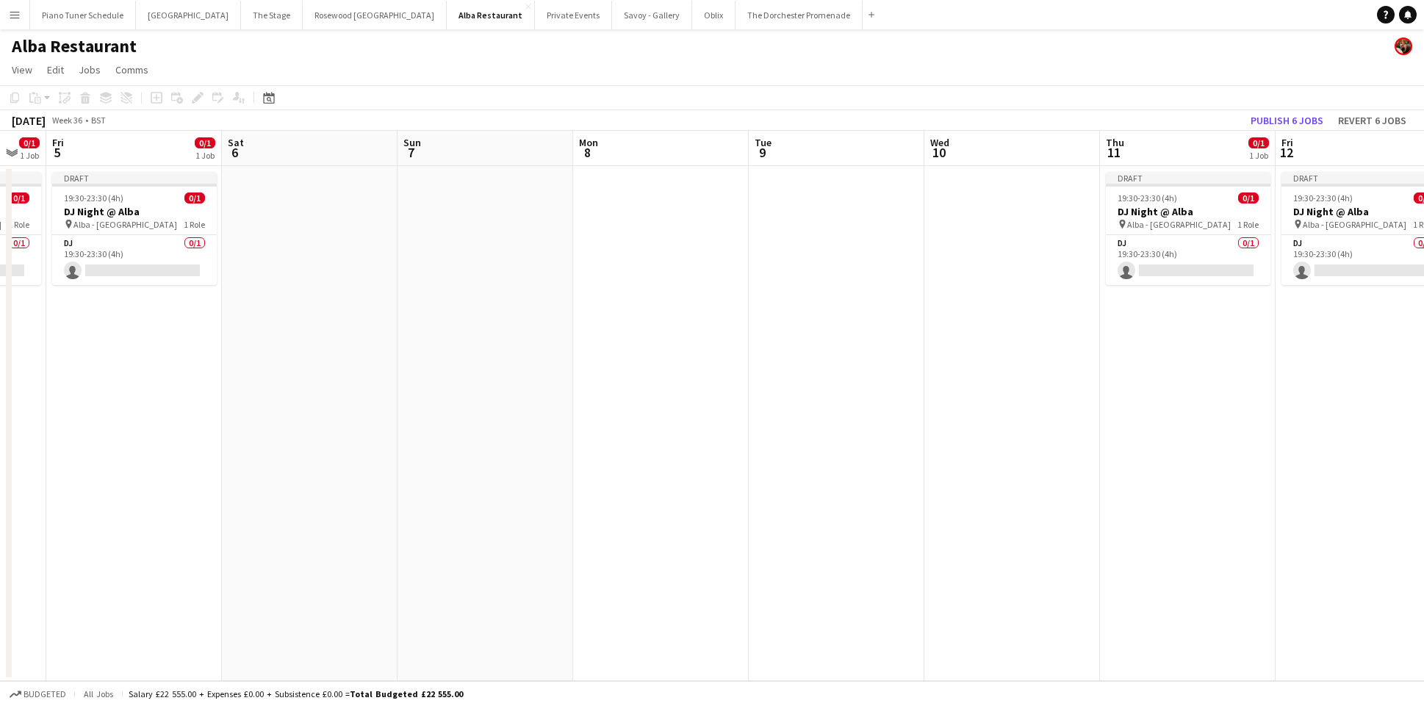
click at [9, 17] on app-icon "Menu" at bounding box center [15, 15] width 12 height 12
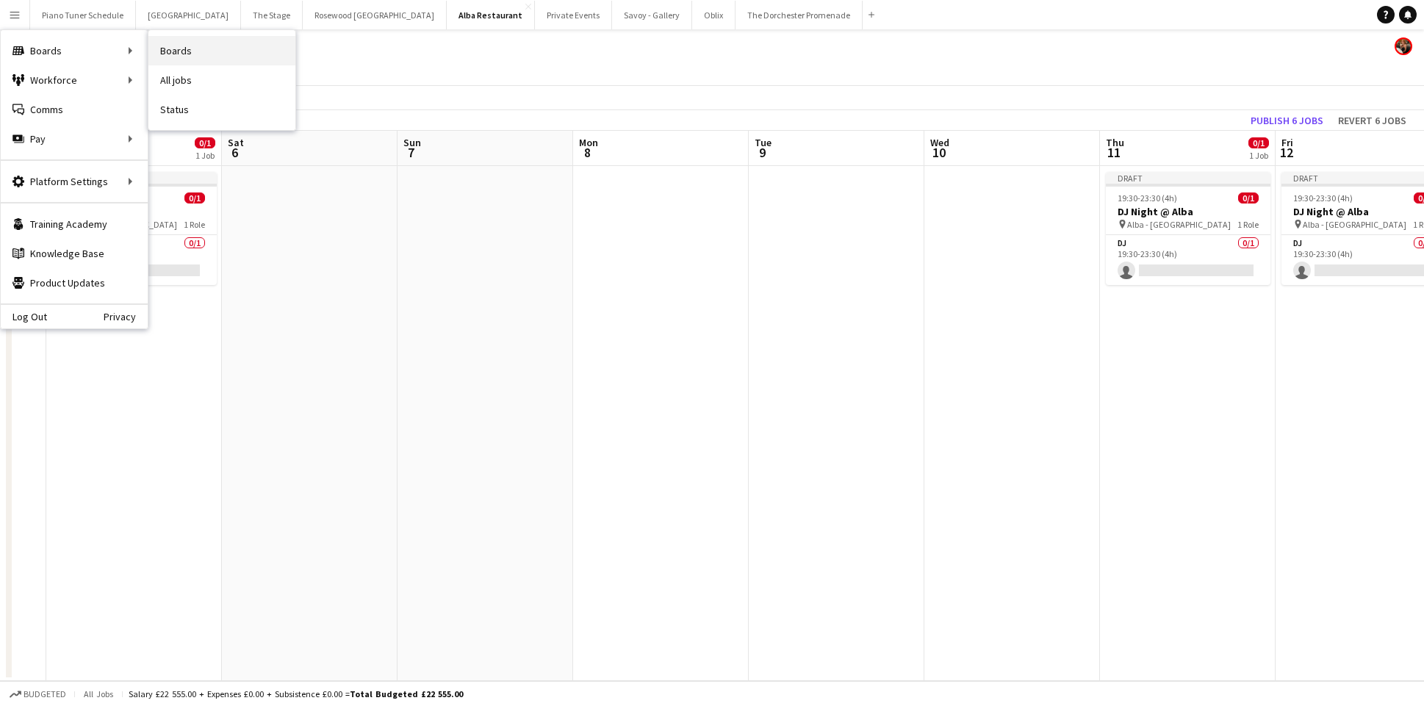
click at [195, 54] on link "Boards" at bounding box center [221, 50] width 147 height 29
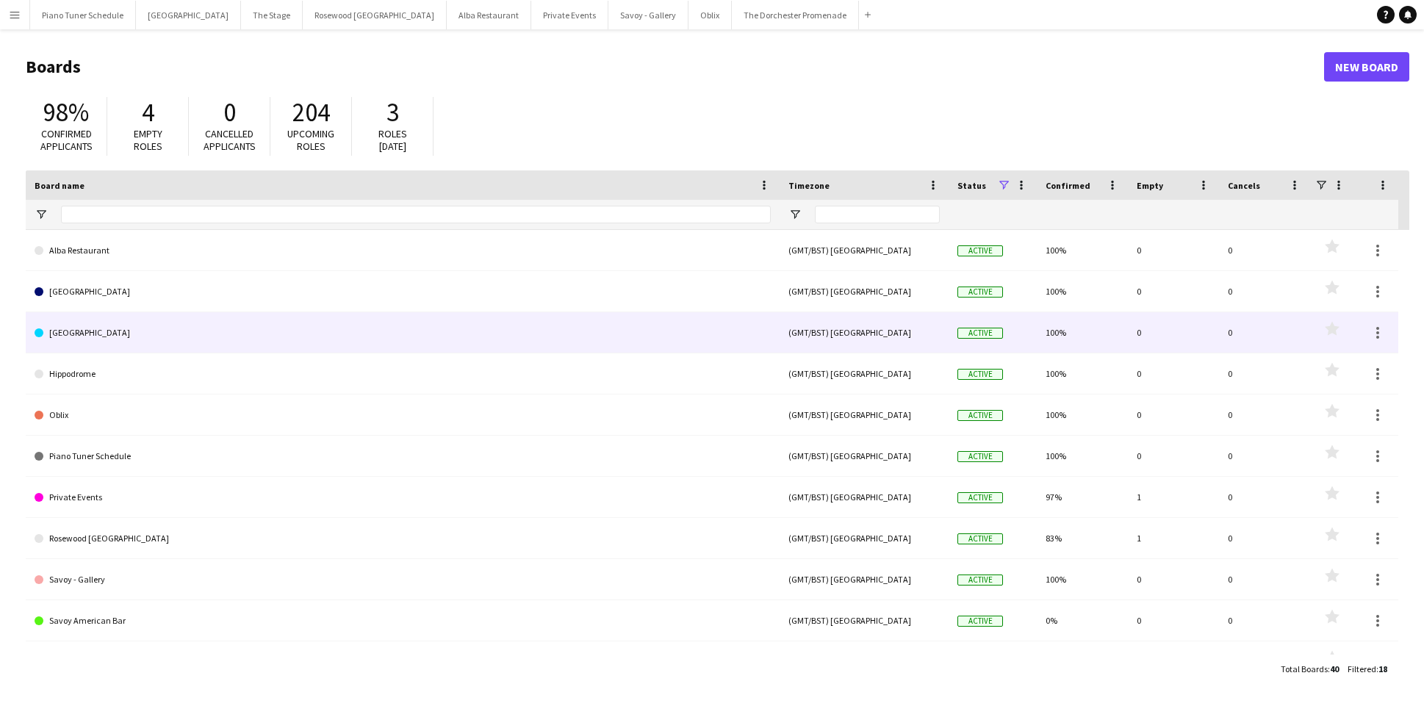
click at [191, 326] on link "[GEOGRAPHIC_DATA]" at bounding box center [403, 332] width 736 height 41
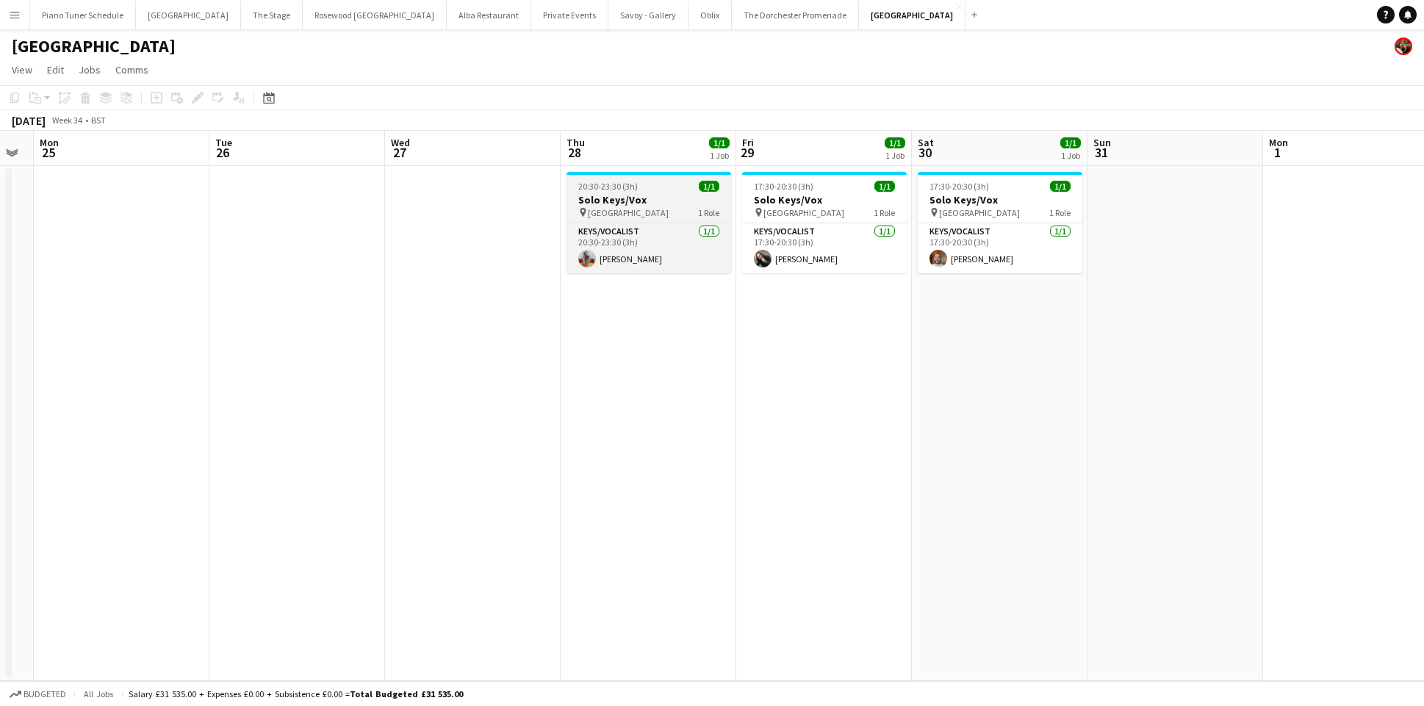
scroll to position [0, 509]
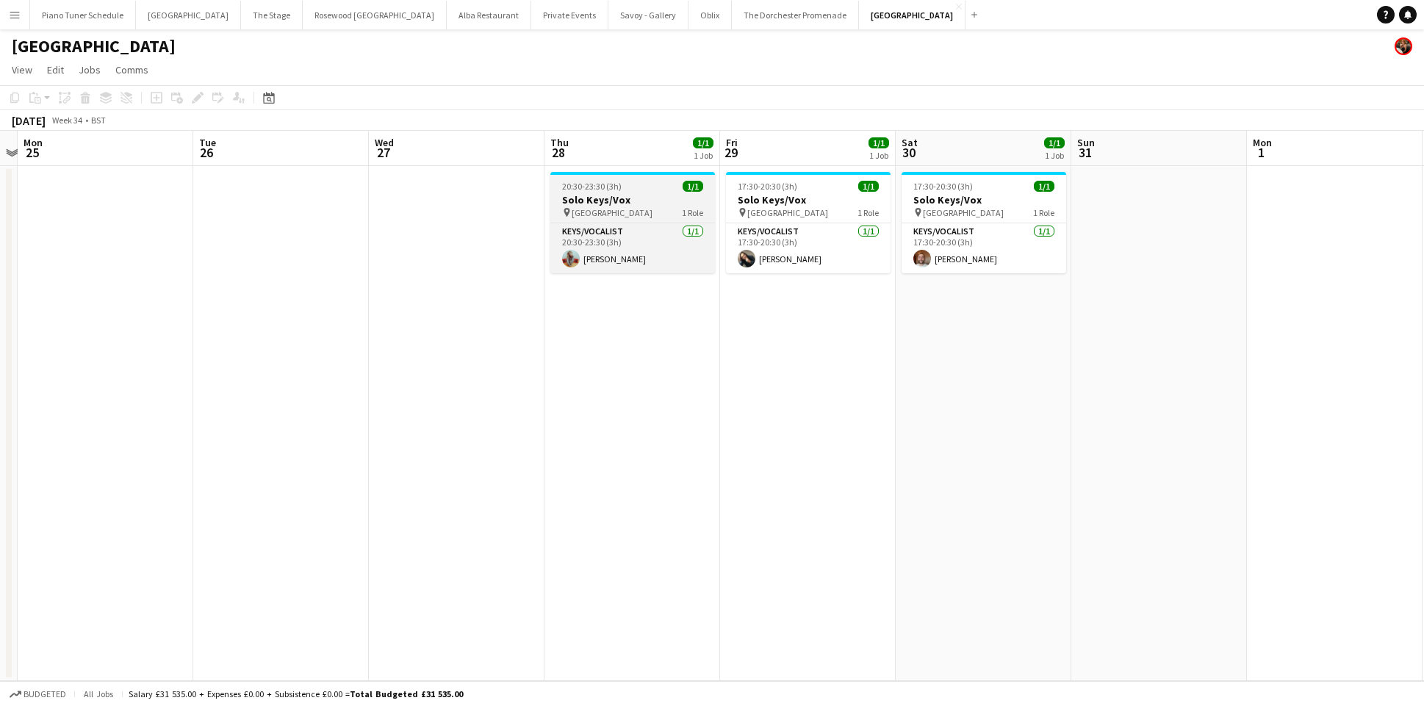
click at [669, 190] on div "20:30-23:30 (3h) 1/1" at bounding box center [632, 186] width 165 height 11
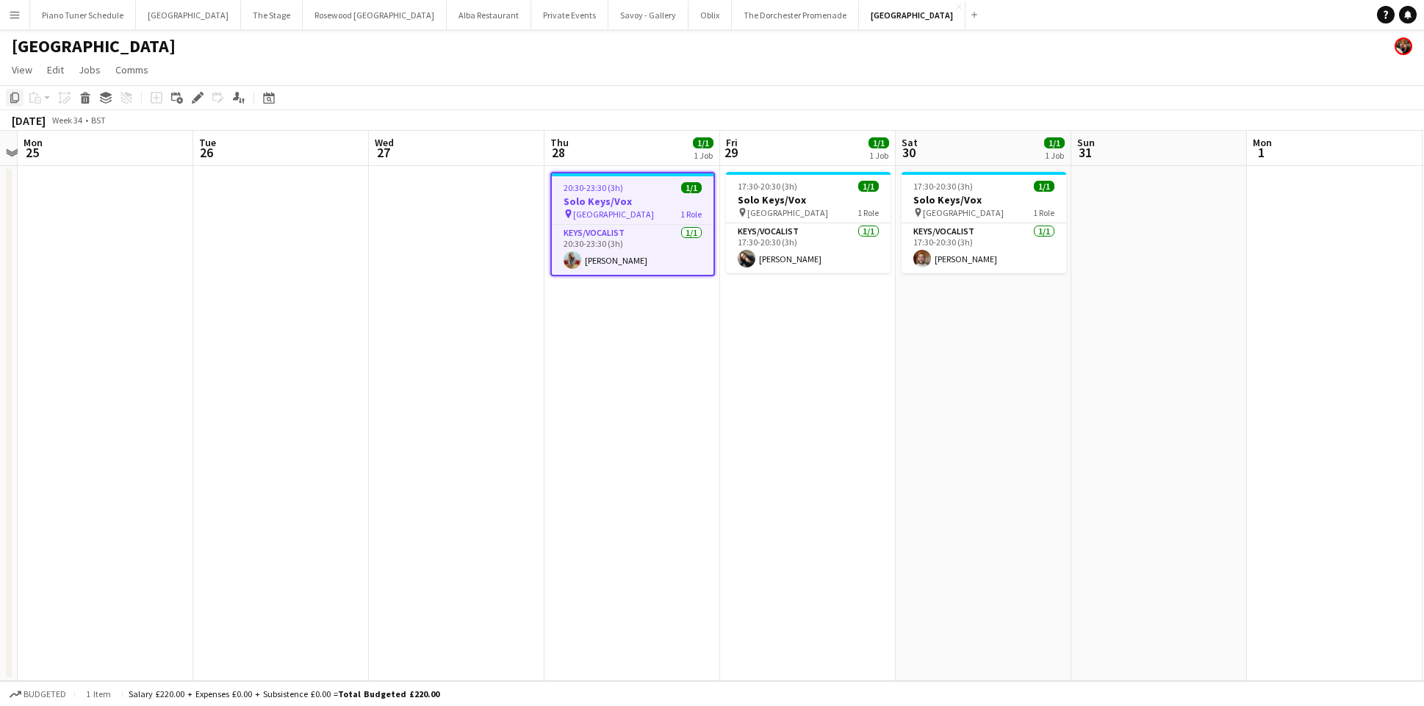
click at [12, 96] on icon "Copy" at bounding box center [15, 98] width 12 height 12
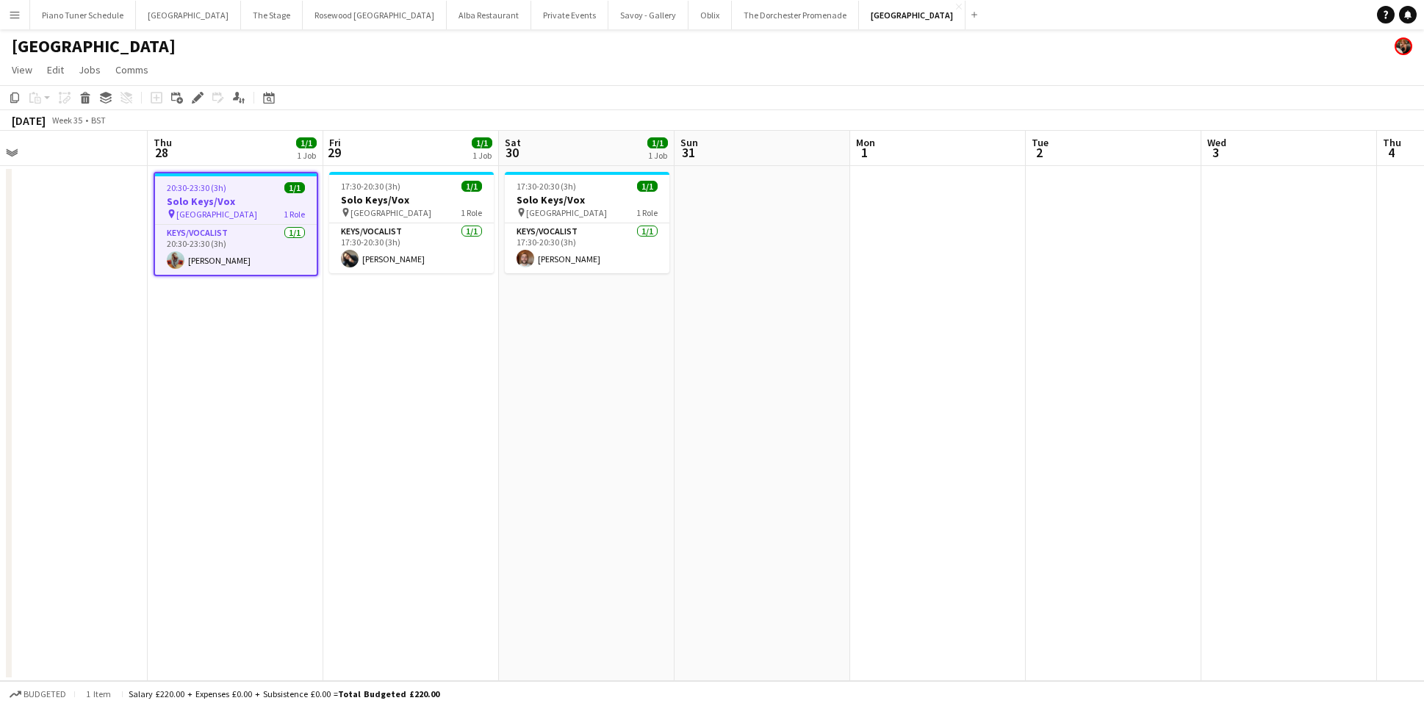
scroll to position [0, 558]
click at [210, 196] on h3 "Solo Keys/Vox" at bounding box center [232, 201] width 162 height 13
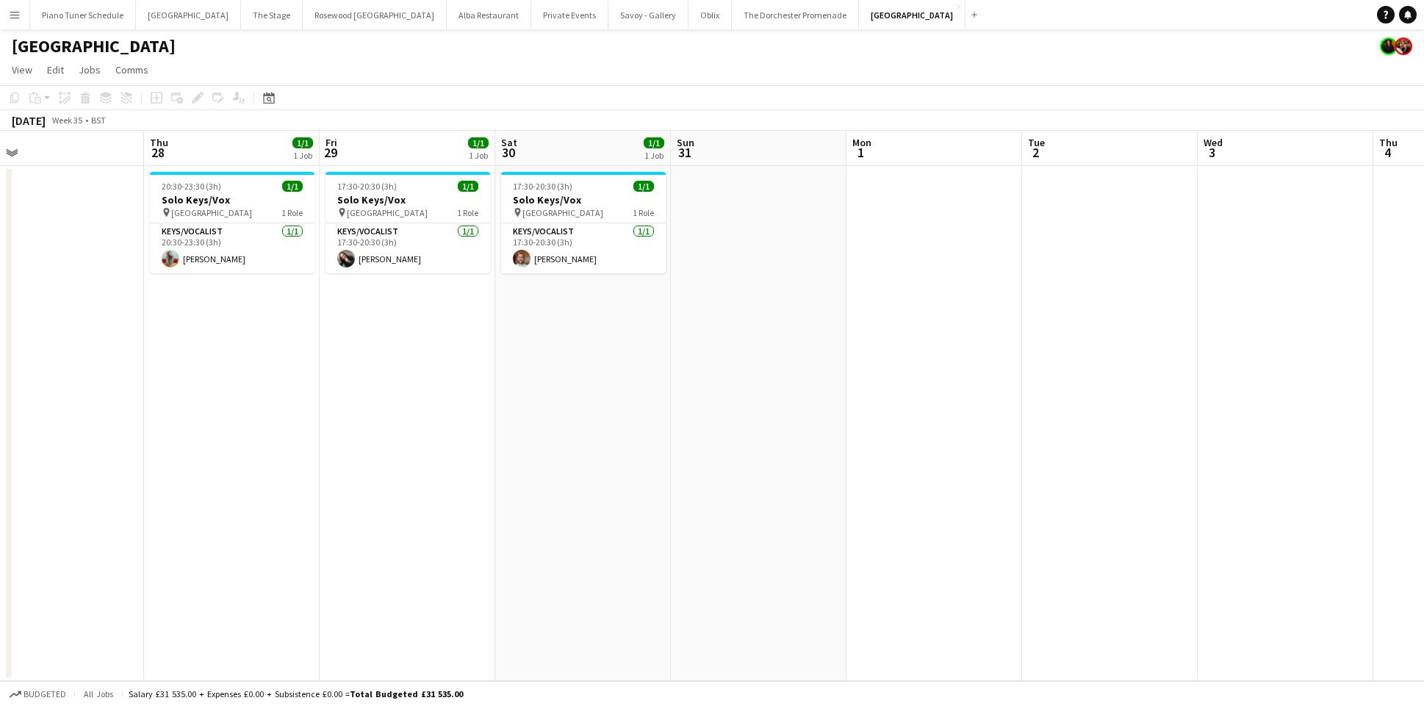
click at [182, 149] on app-board-header-date "Thu 28 1/1 1 Job" at bounding box center [232, 148] width 176 height 35
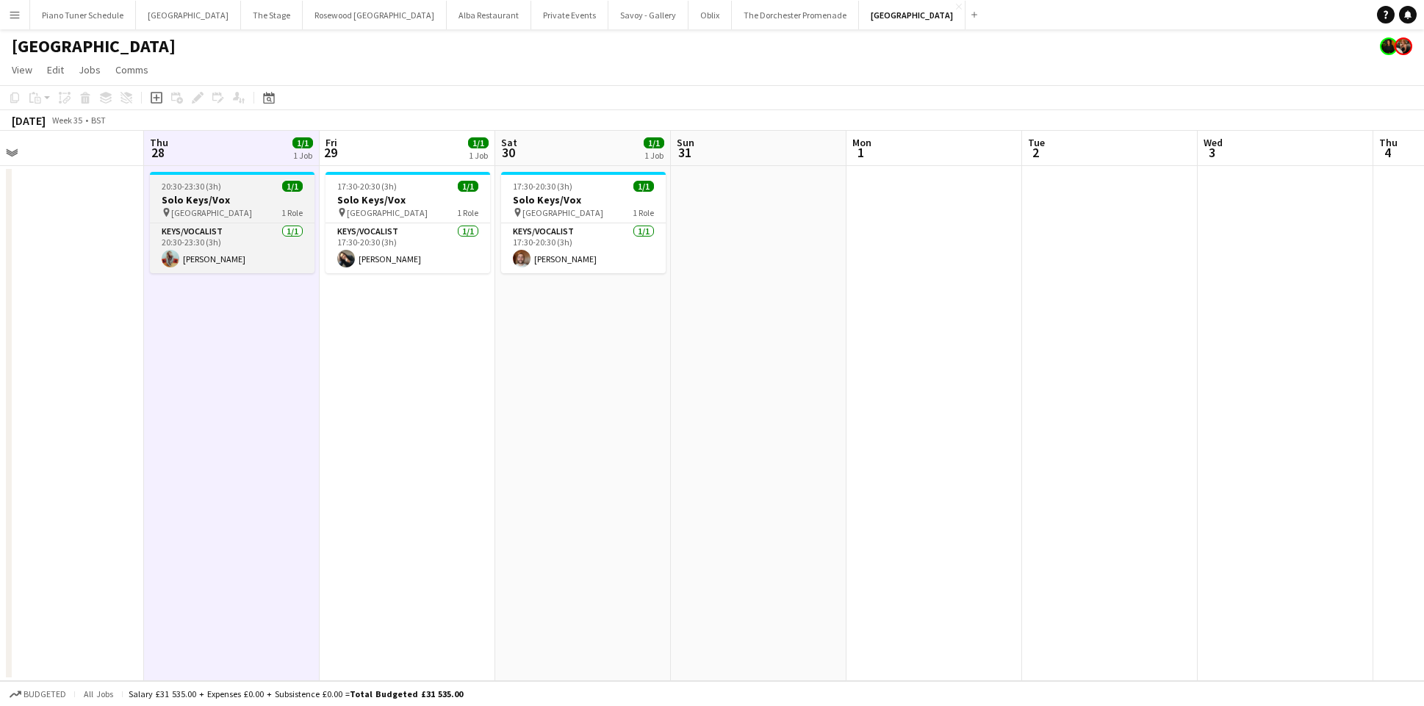
click at [184, 190] on span "20:30-23:30 (3h)" at bounding box center [192, 186] width 60 height 11
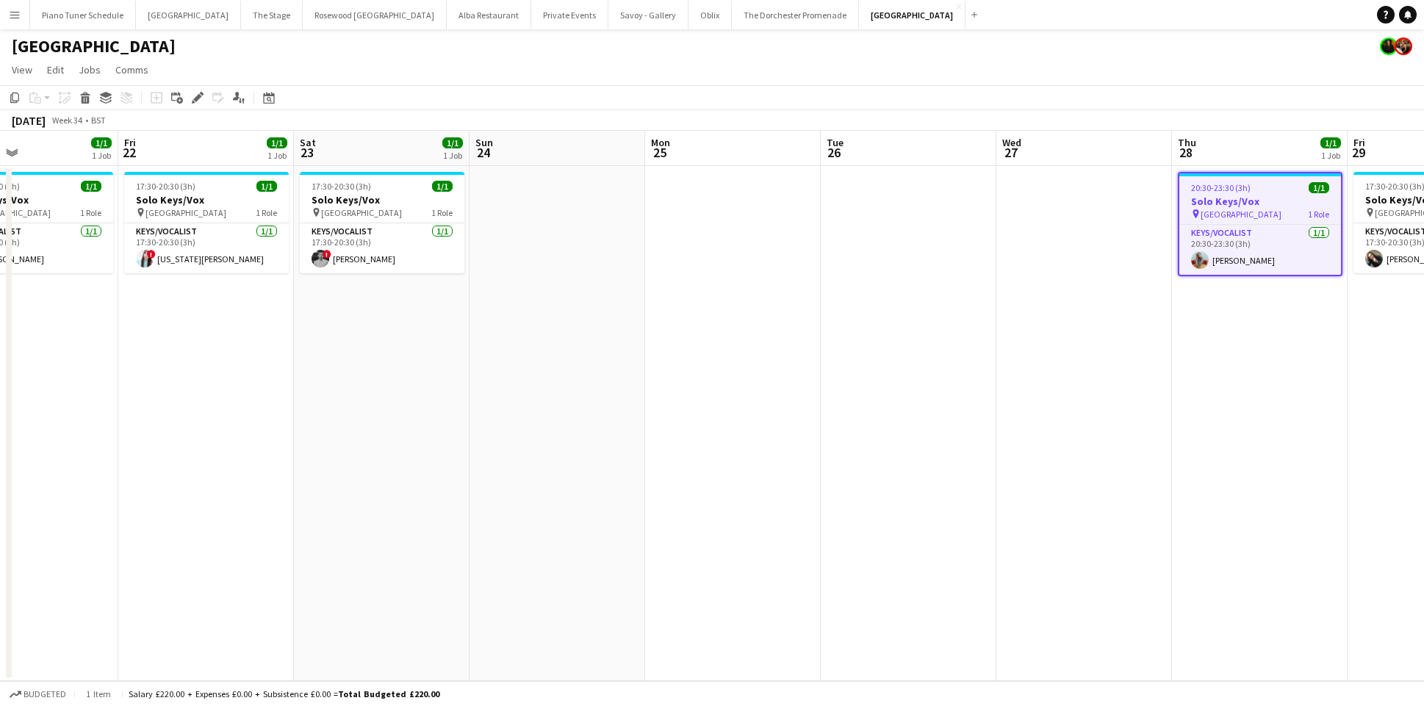
scroll to position [0, 319]
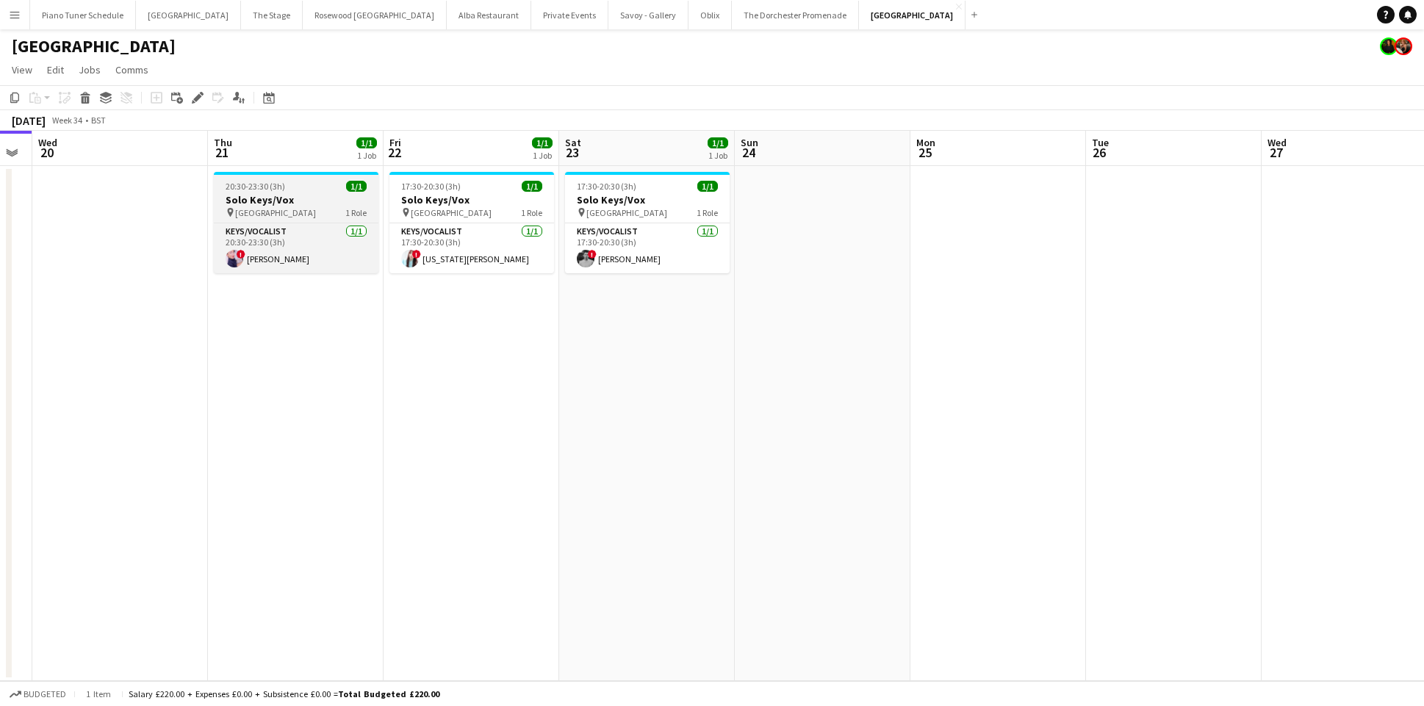
click at [312, 203] on h3 "Solo Keys/Vox" at bounding box center [296, 199] width 165 height 13
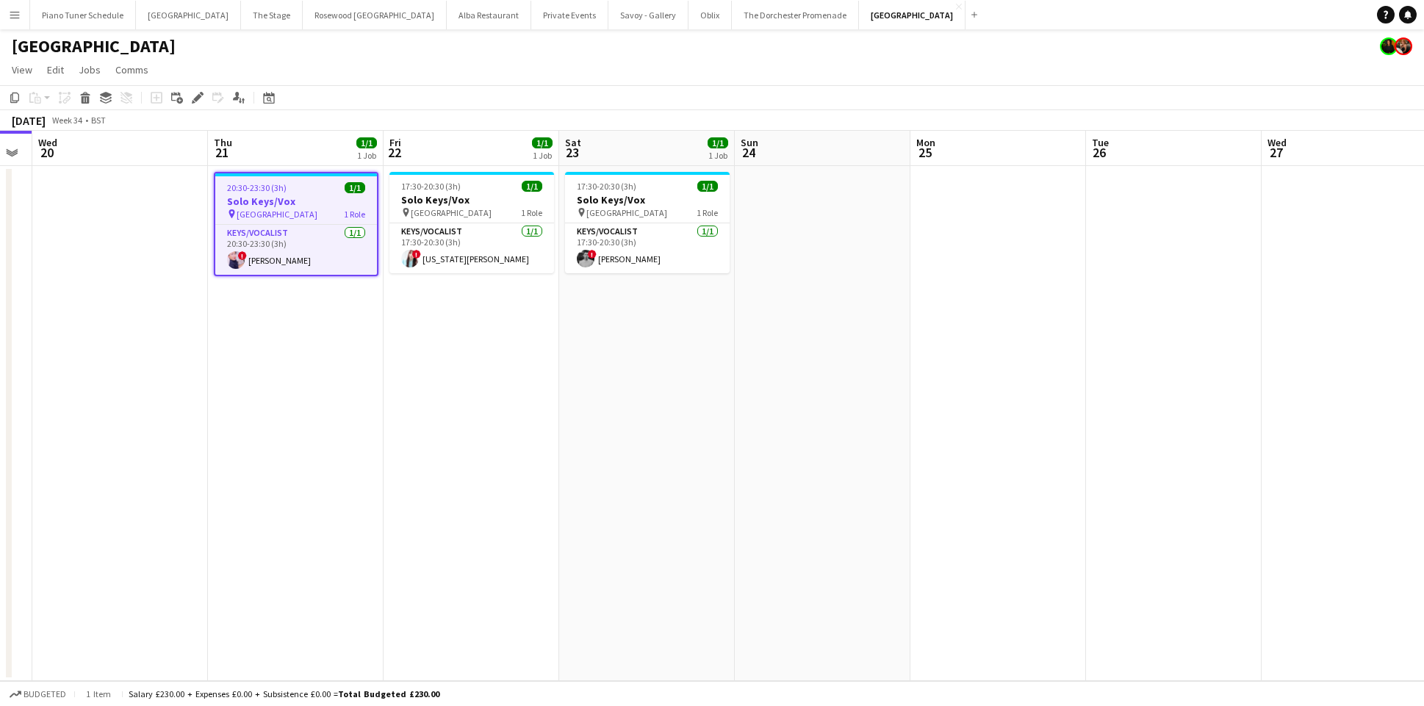
click at [283, 337] on app-date-cell "20:30-23:30 (3h) 1/1 Solo Keys/Vox pin Goring Hotel 1 Role Keys/Vocalist 1/1 20…" at bounding box center [296, 423] width 176 height 515
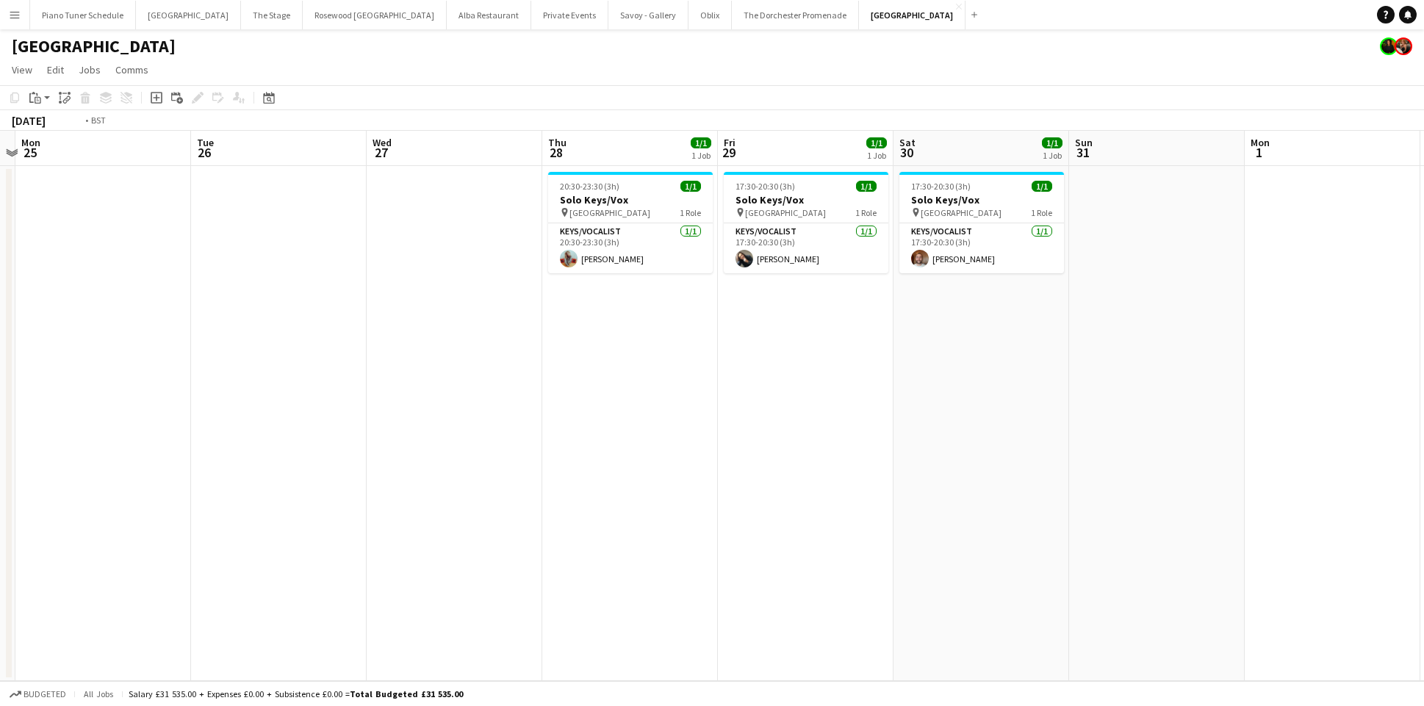
scroll to position [0, 589]
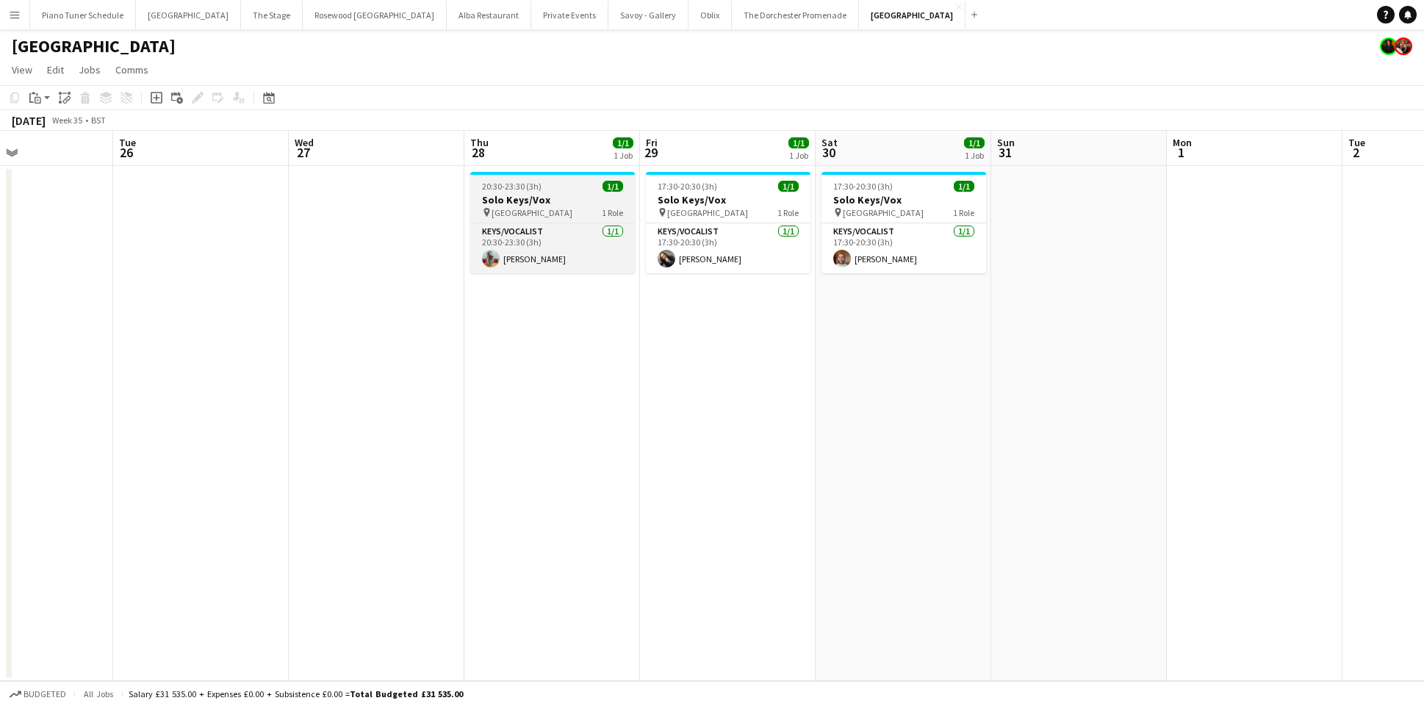
click at [511, 194] on h3 "Solo Keys/Vox" at bounding box center [552, 199] width 165 height 13
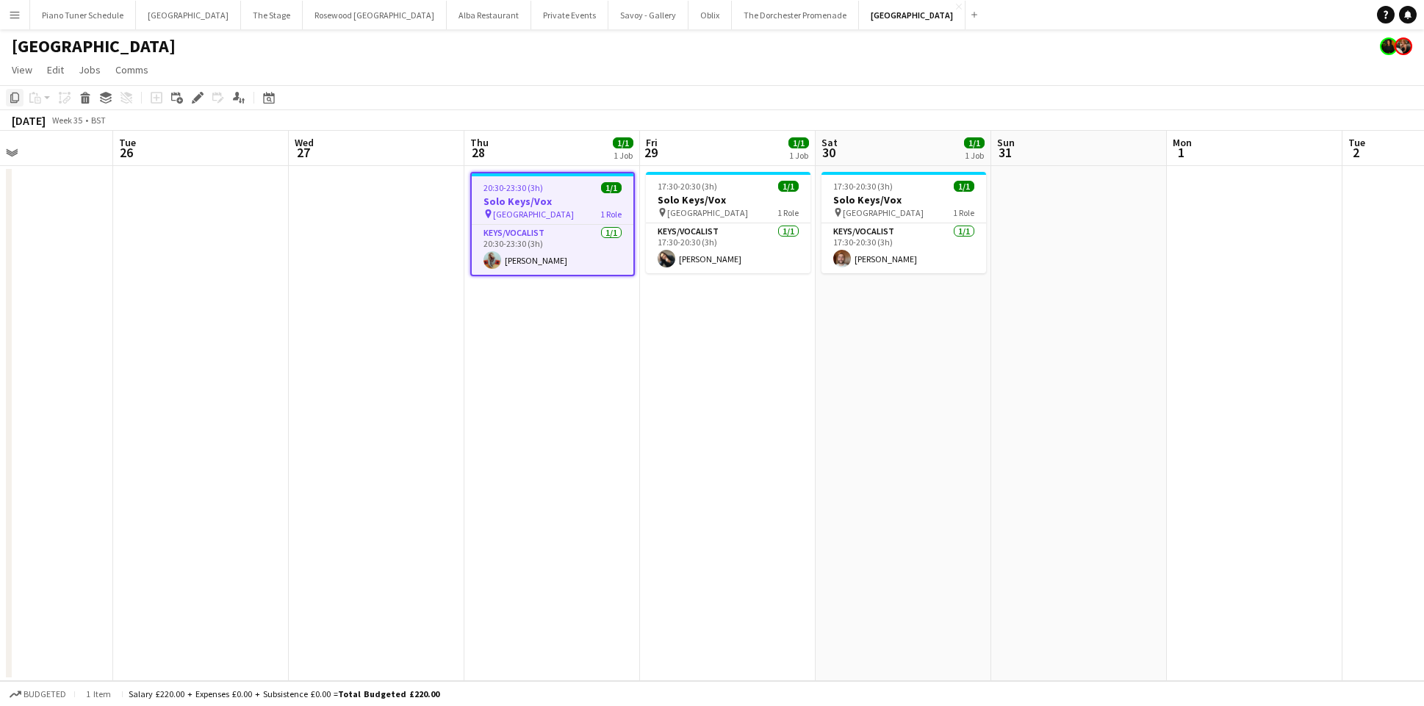
click at [14, 98] on icon "Copy" at bounding box center [15, 98] width 12 height 12
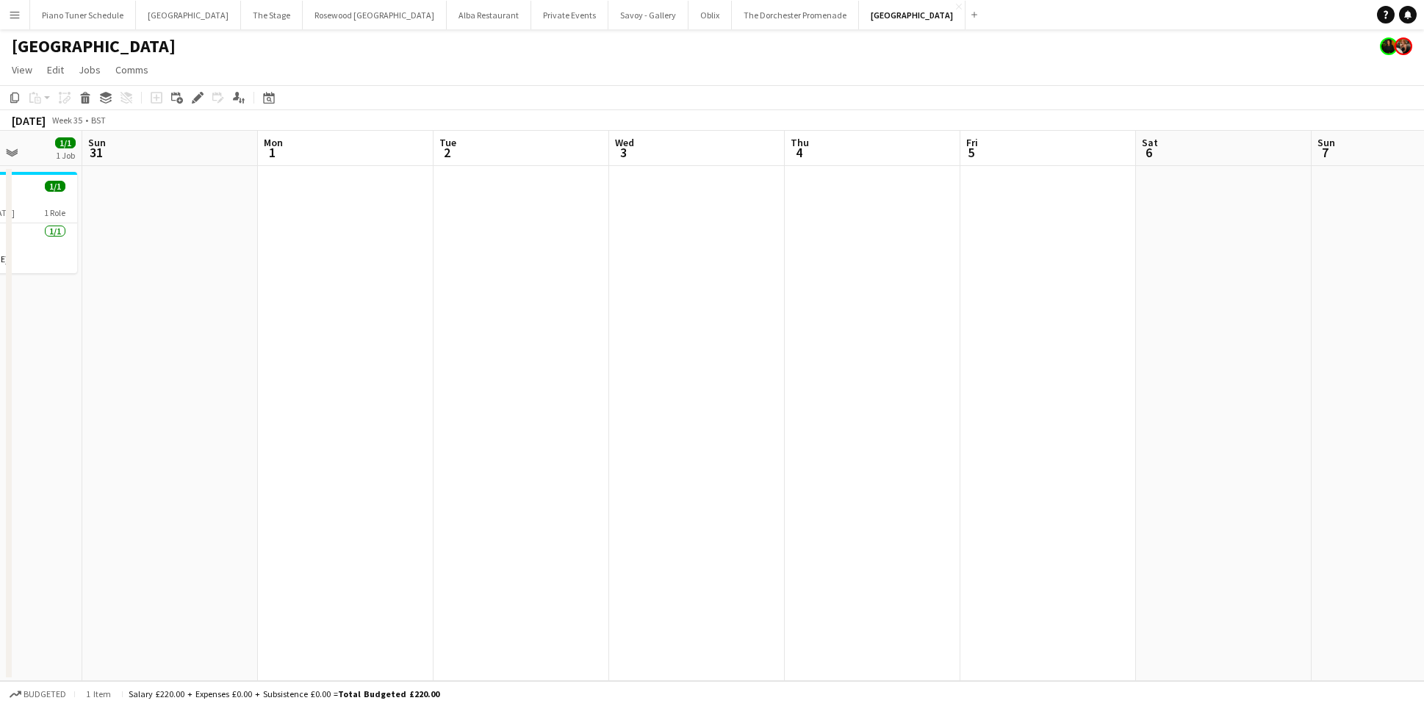
click at [885, 200] on app-date-cell at bounding box center [873, 423] width 176 height 515
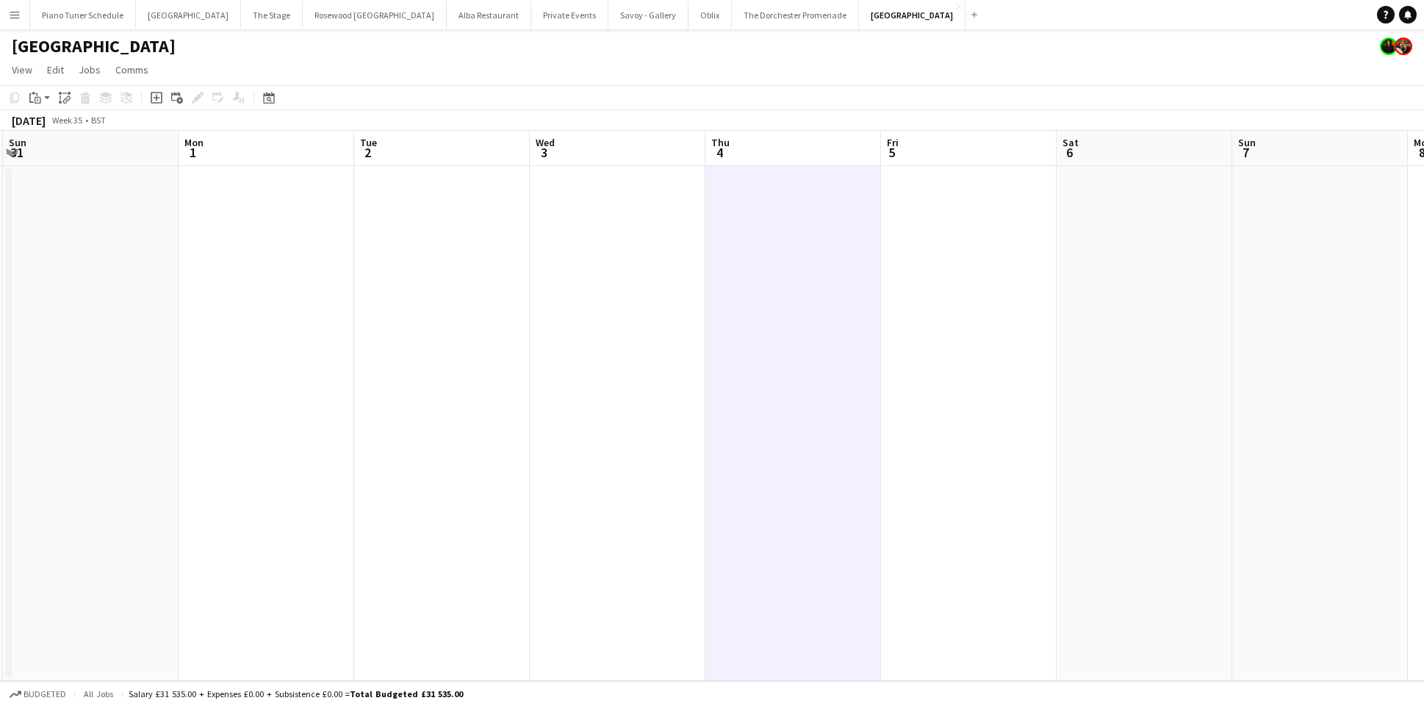
scroll to position [0, 592]
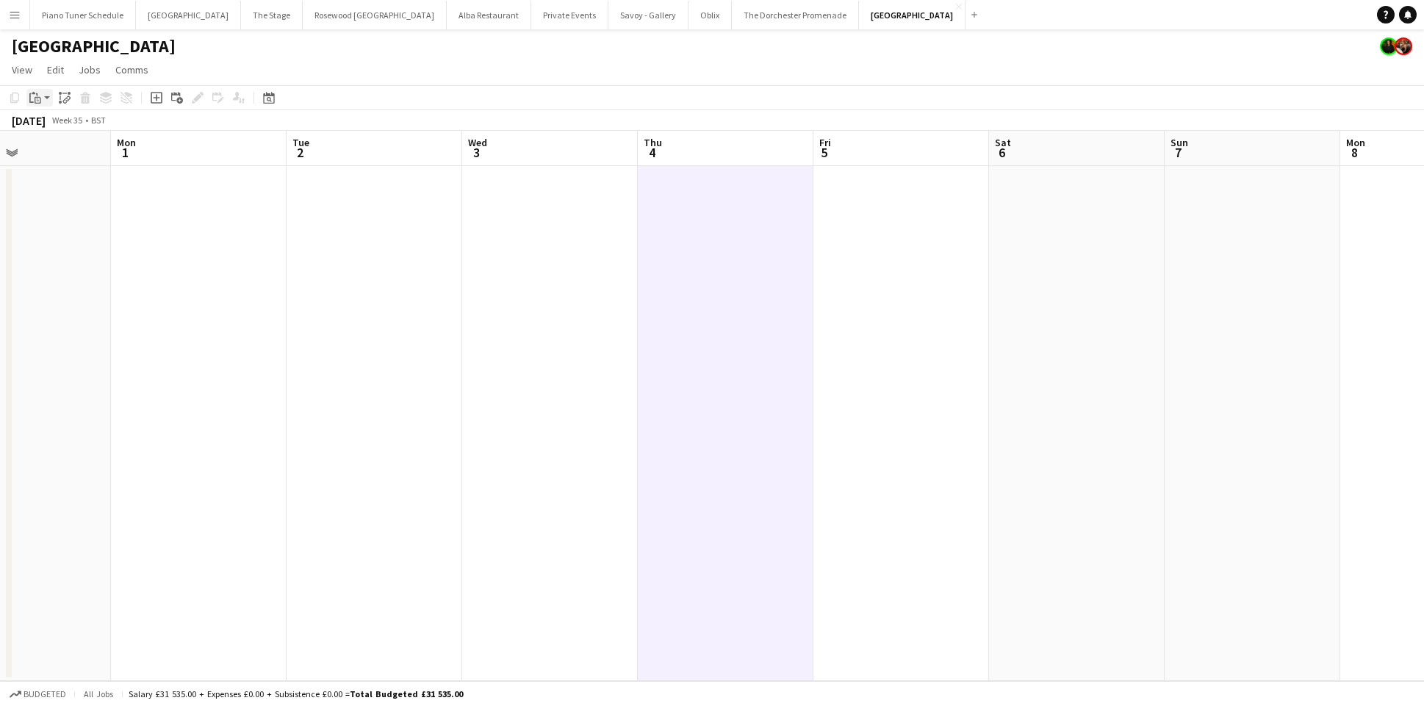
click at [37, 98] on icon "Paste" at bounding box center [35, 98] width 12 height 12
click at [49, 135] on div "Paste Command V Paste with crew Command Shift V" at bounding box center [97, 138] width 140 height 62
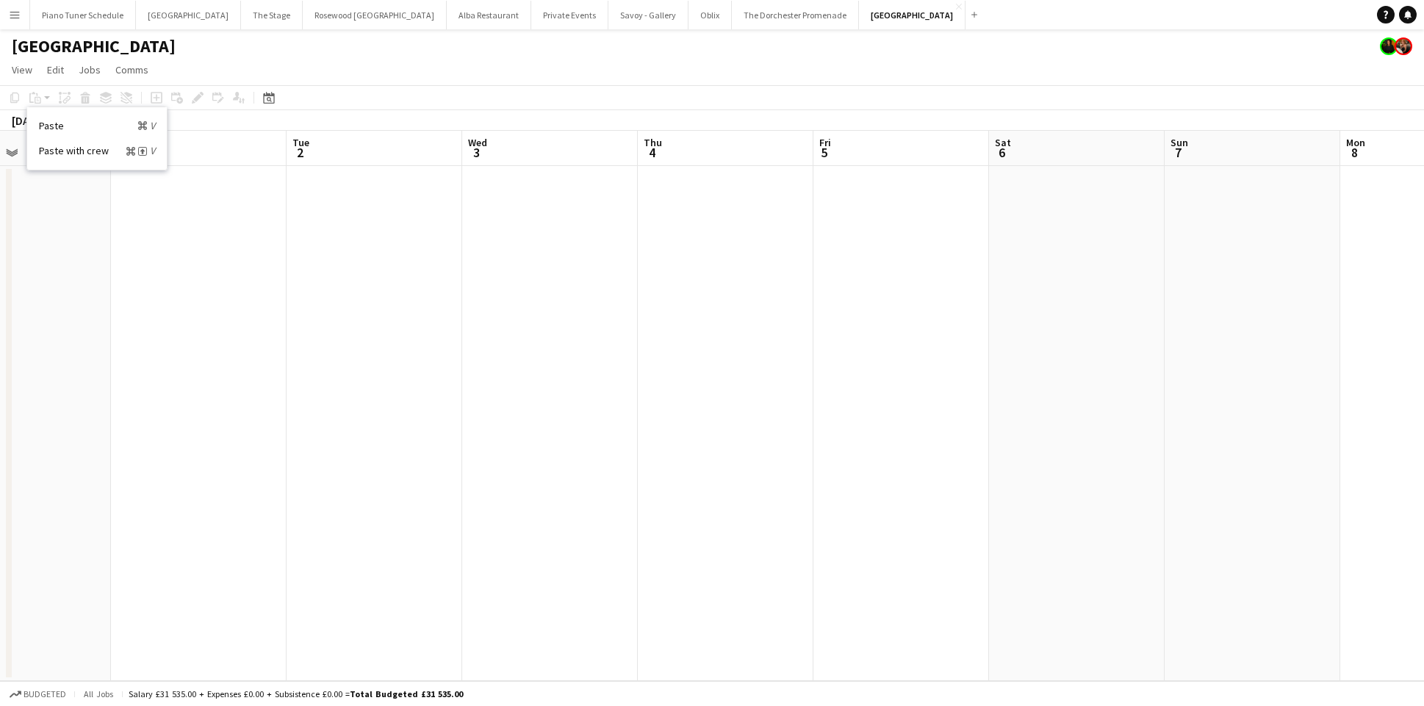
click at [688, 178] on app-date-cell at bounding box center [726, 423] width 176 height 515
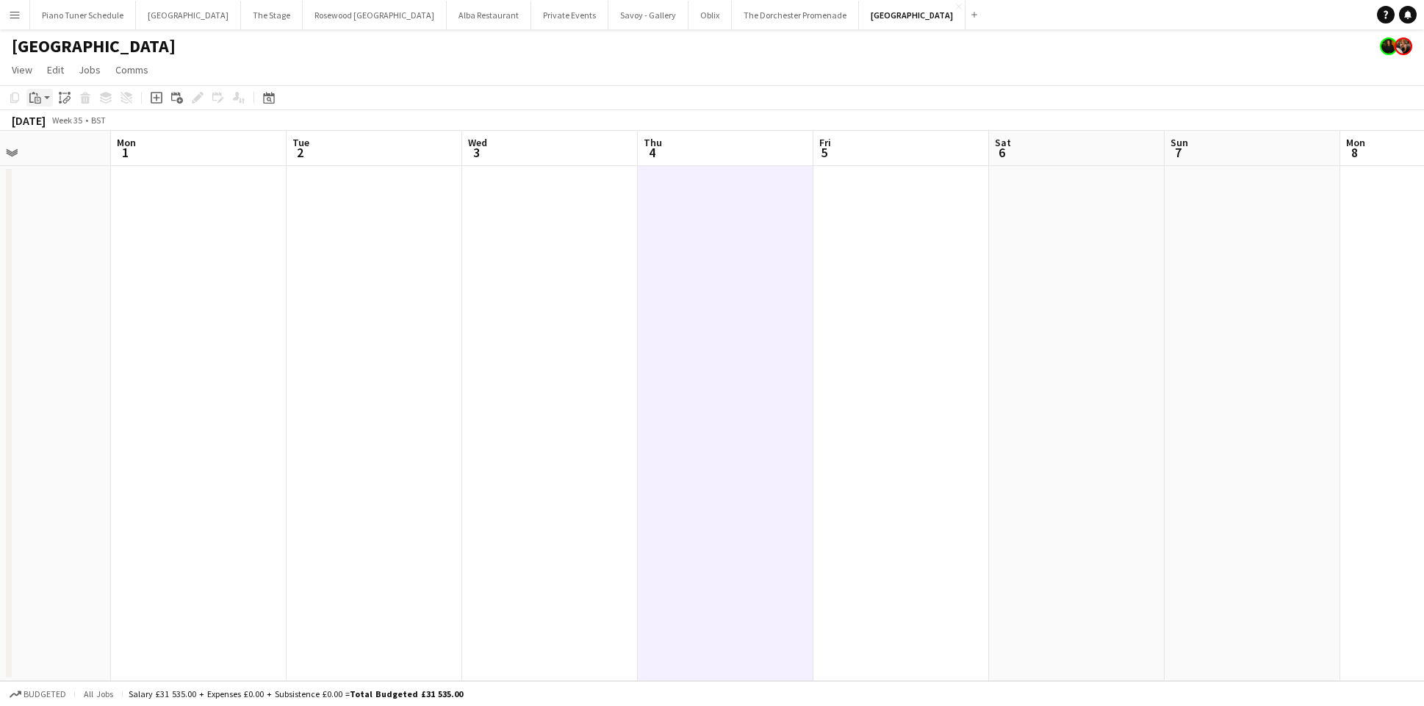
click at [40, 98] on icon at bounding box center [38, 100] width 7 height 7
click at [45, 124] on link "Paste Command V" at bounding box center [97, 125] width 116 height 13
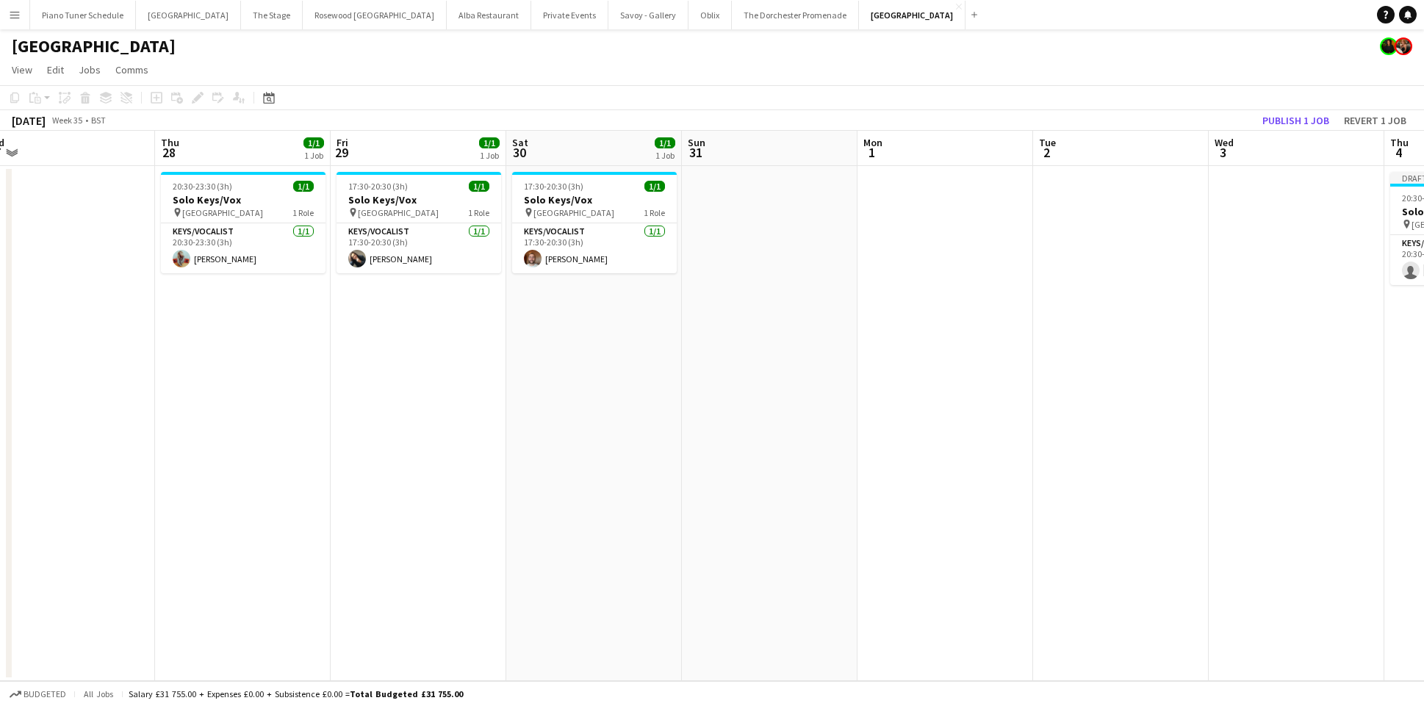
scroll to position [0, 345]
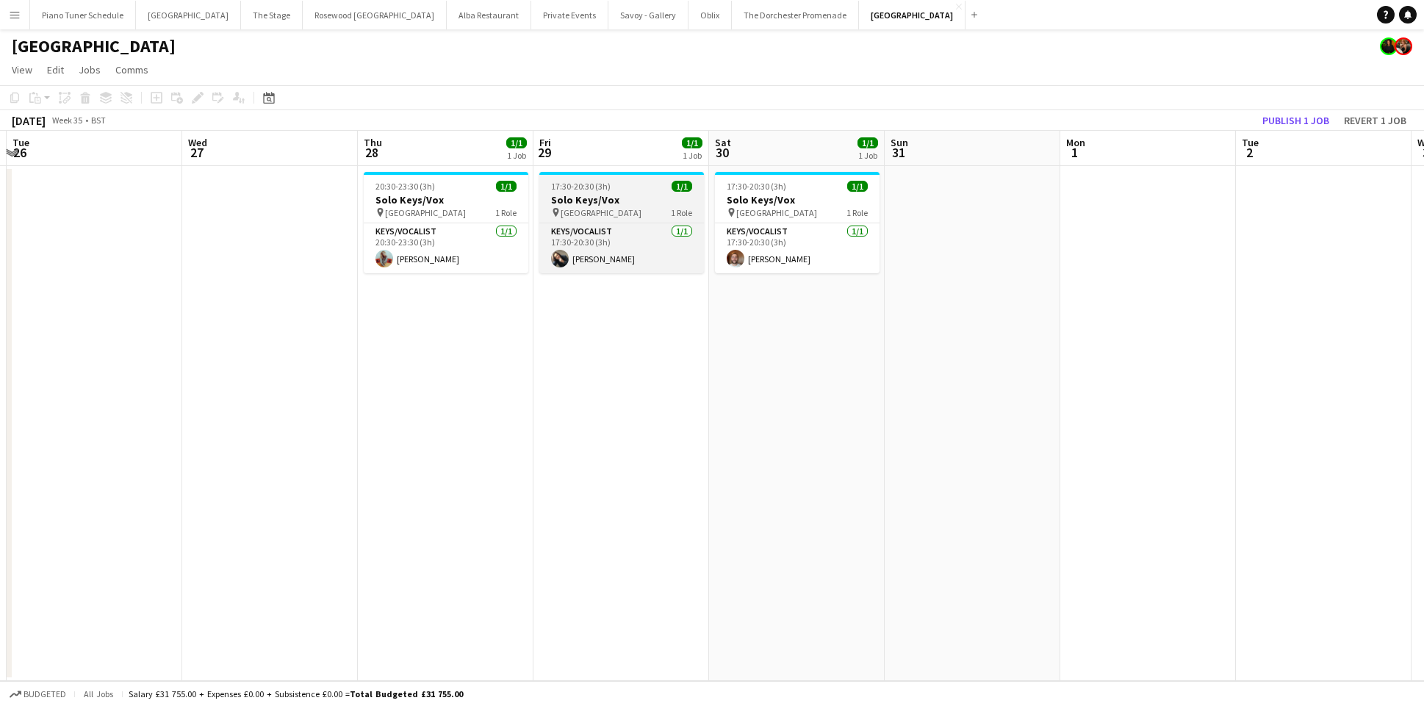
click at [606, 187] on span "17:30-20:30 (3h)" at bounding box center [581, 186] width 60 height 11
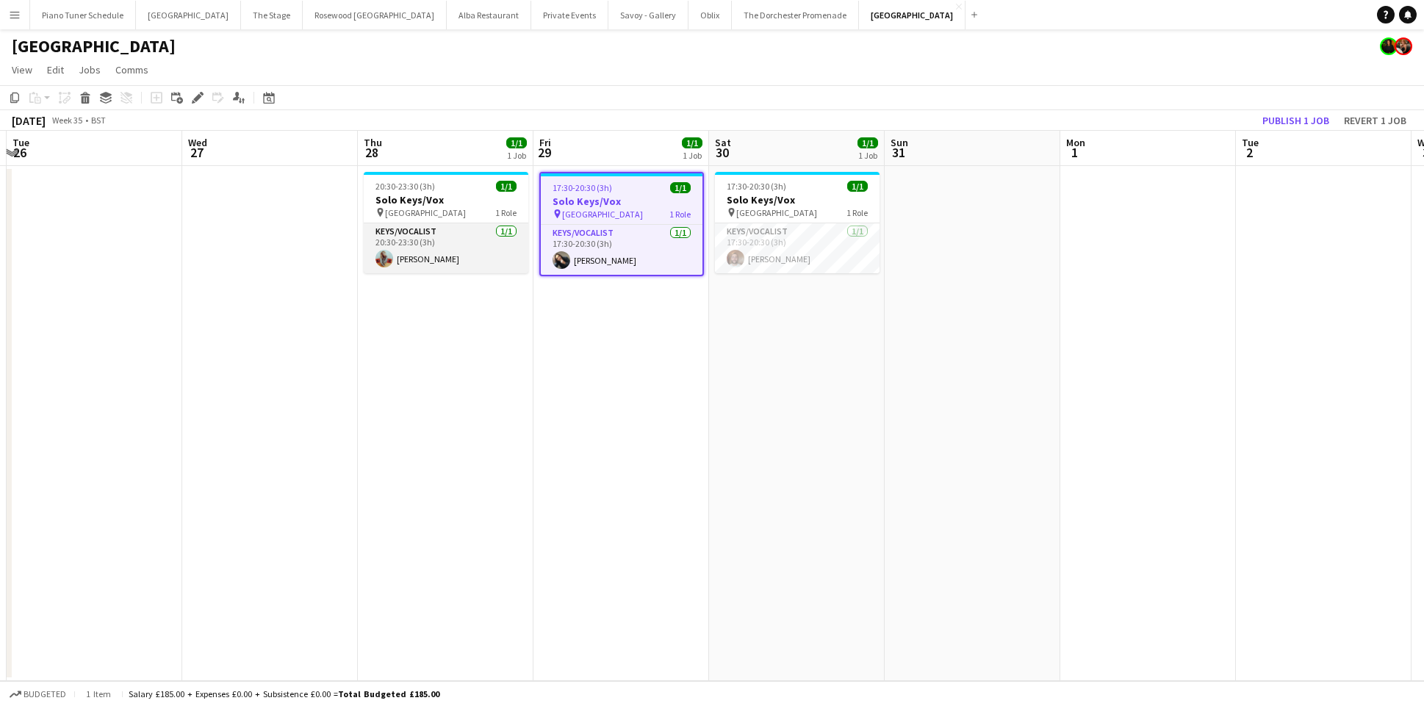
click at [463, 258] on app-card-role "Keys/Vocalist 1/1 20:30-23:30 (3h) Hope Russell-Winter" at bounding box center [446, 248] width 165 height 50
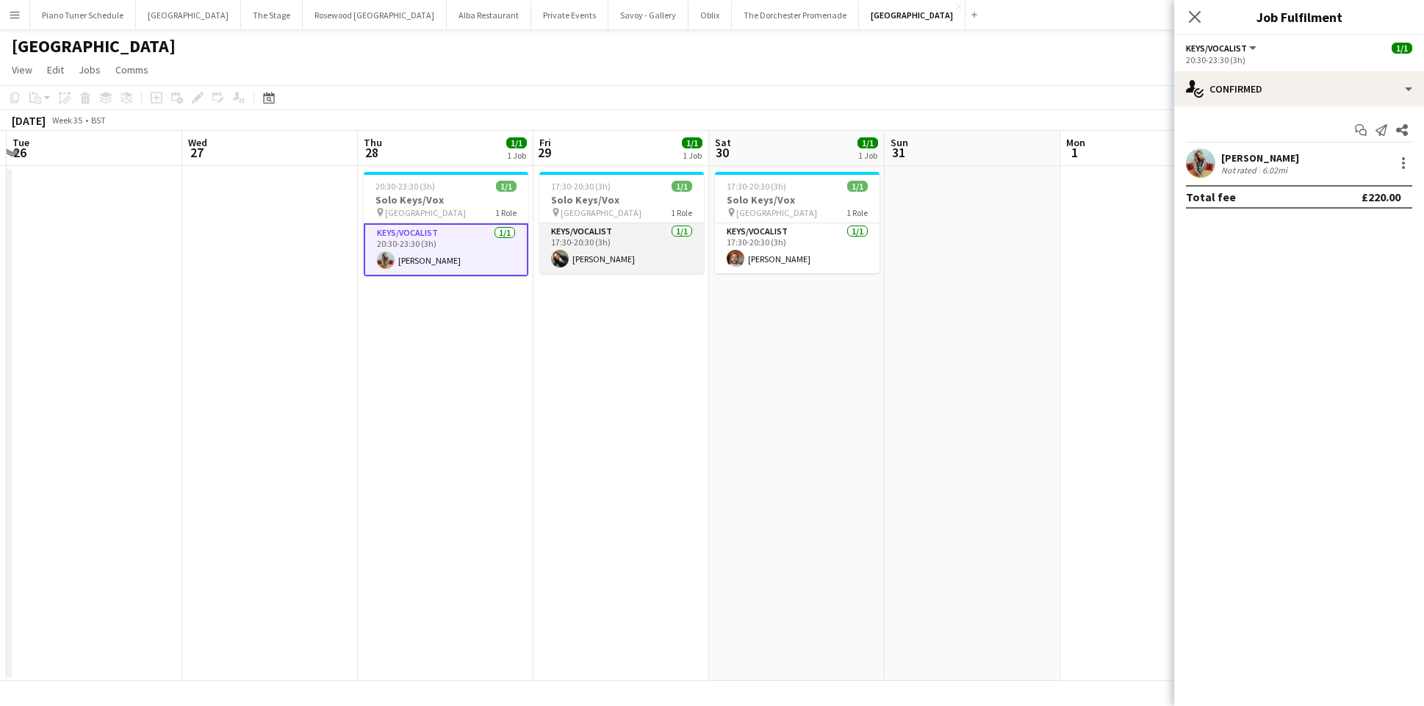
click at [614, 256] on app-card-role "Keys/Vocalist 1/1 17:30-20:30 (3h) Sam Wray" at bounding box center [621, 248] width 165 height 50
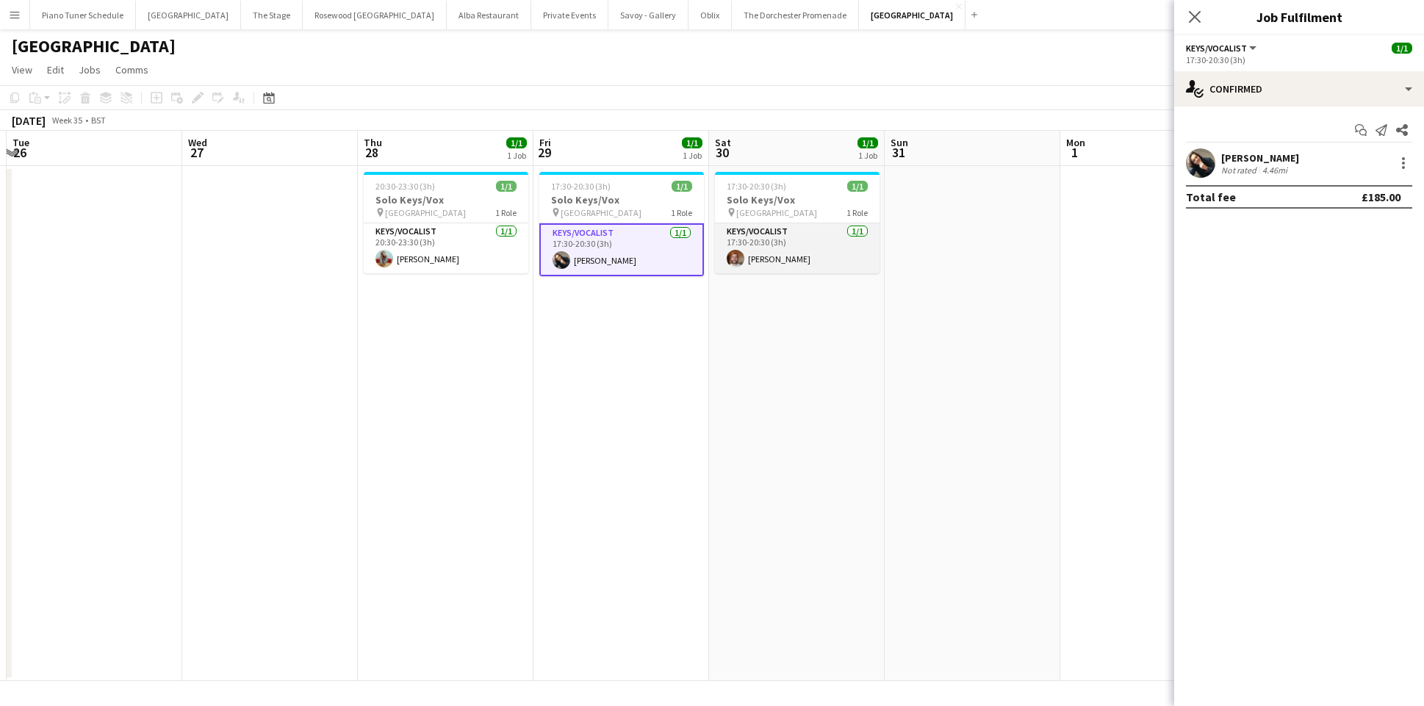
click at [798, 254] on app-card-role "Keys/Vocalist 1/1 17:30-20:30 (3h) Adam Kharita" at bounding box center [797, 248] width 165 height 50
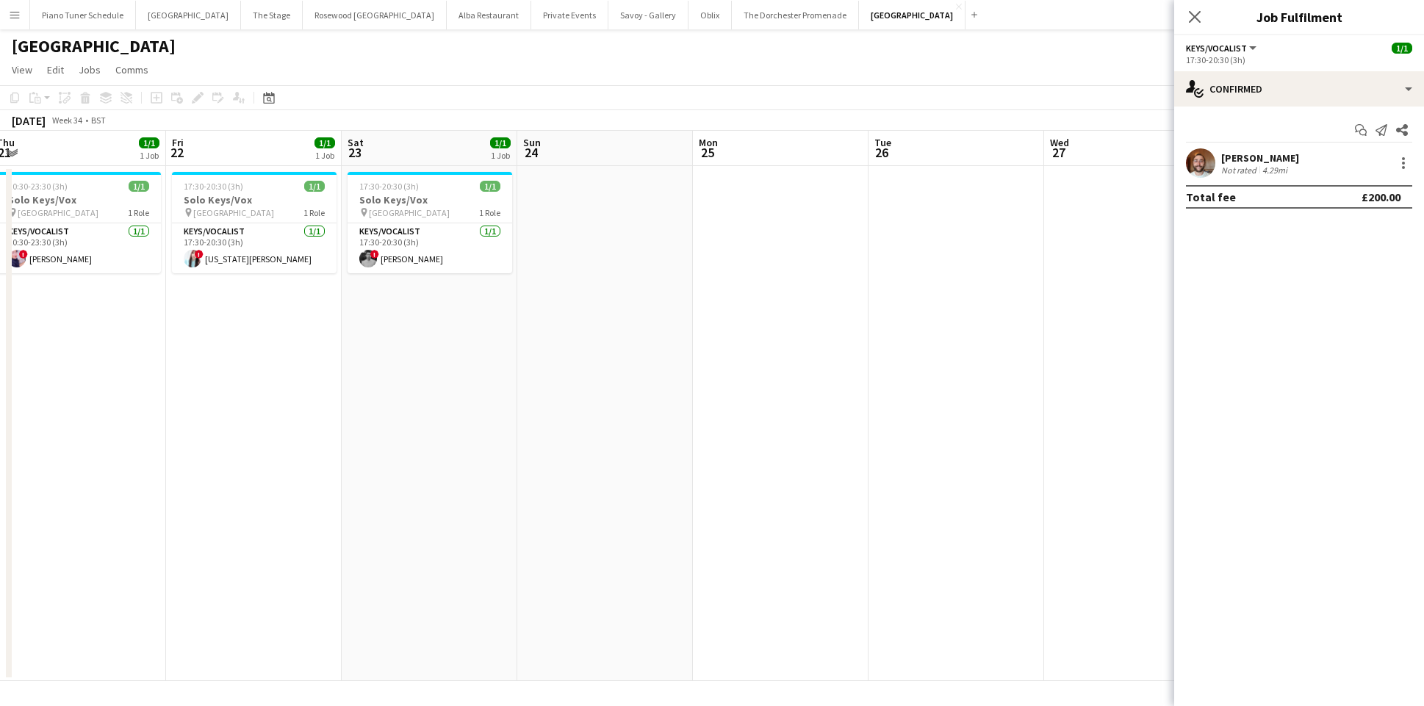
scroll to position [0, 304]
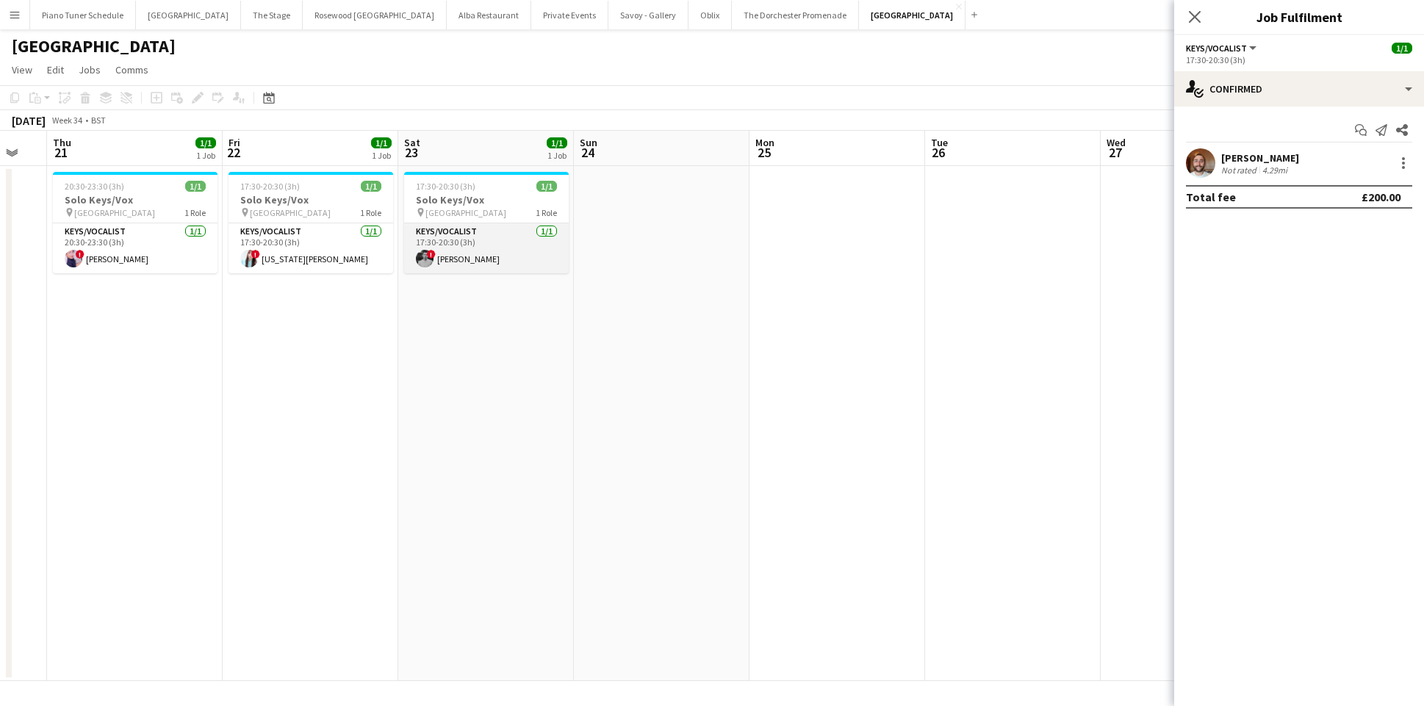
click at [496, 254] on app-card-role "Keys/Vocalist 1/1 17:30-20:30 (3h) ! Harrison Smart" at bounding box center [486, 248] width 165 height 50
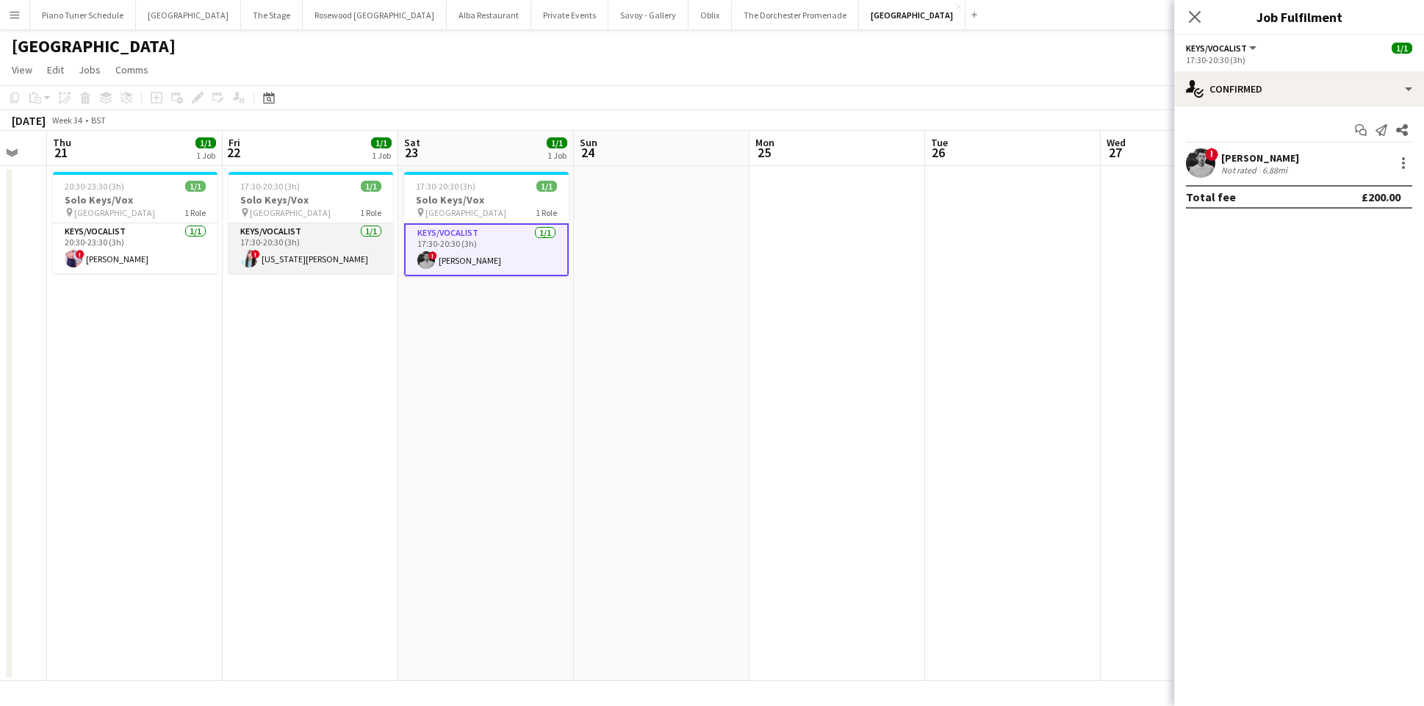
click at [315, 251] on app-card-role "Keys/Vocalist 1/1 17:30-20:30 (3h) ! Georgia Van Etten" at bounding box center [311, 248] width 165 height 50
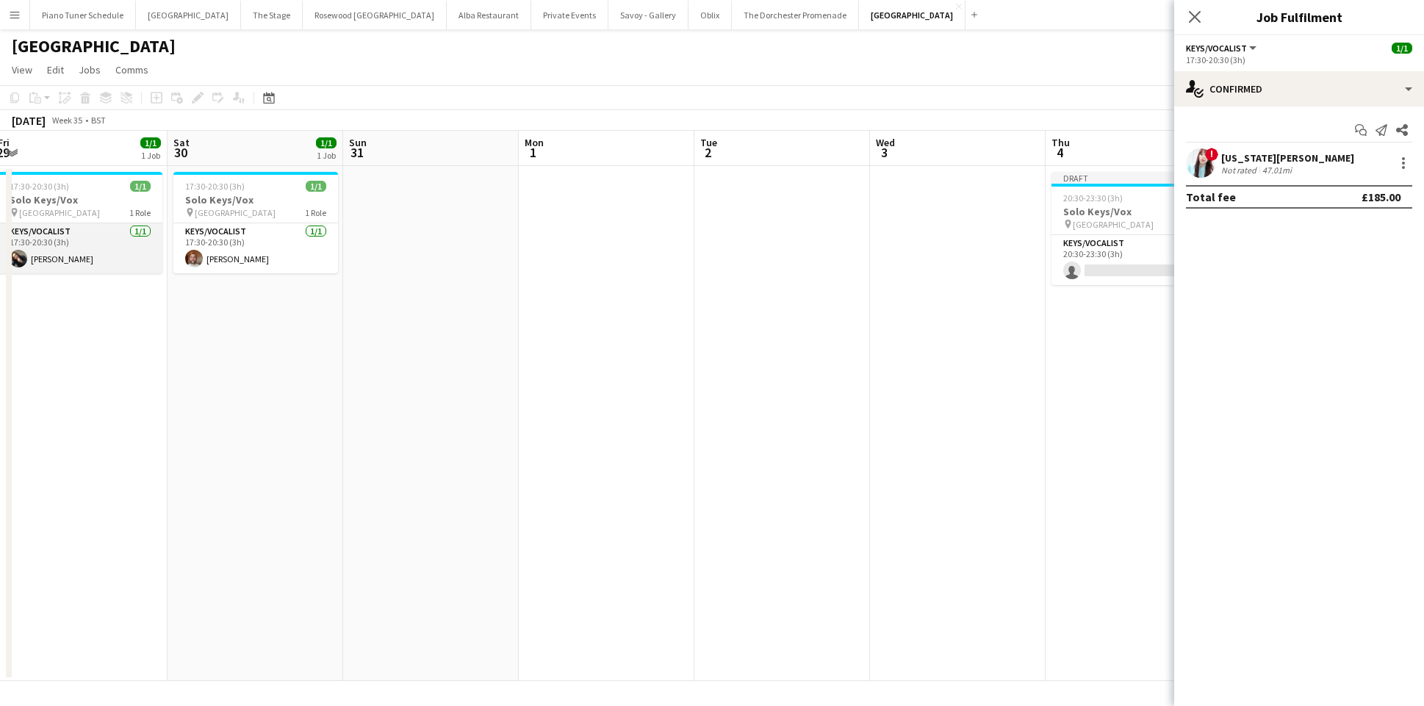
scroll to position [0, 434]
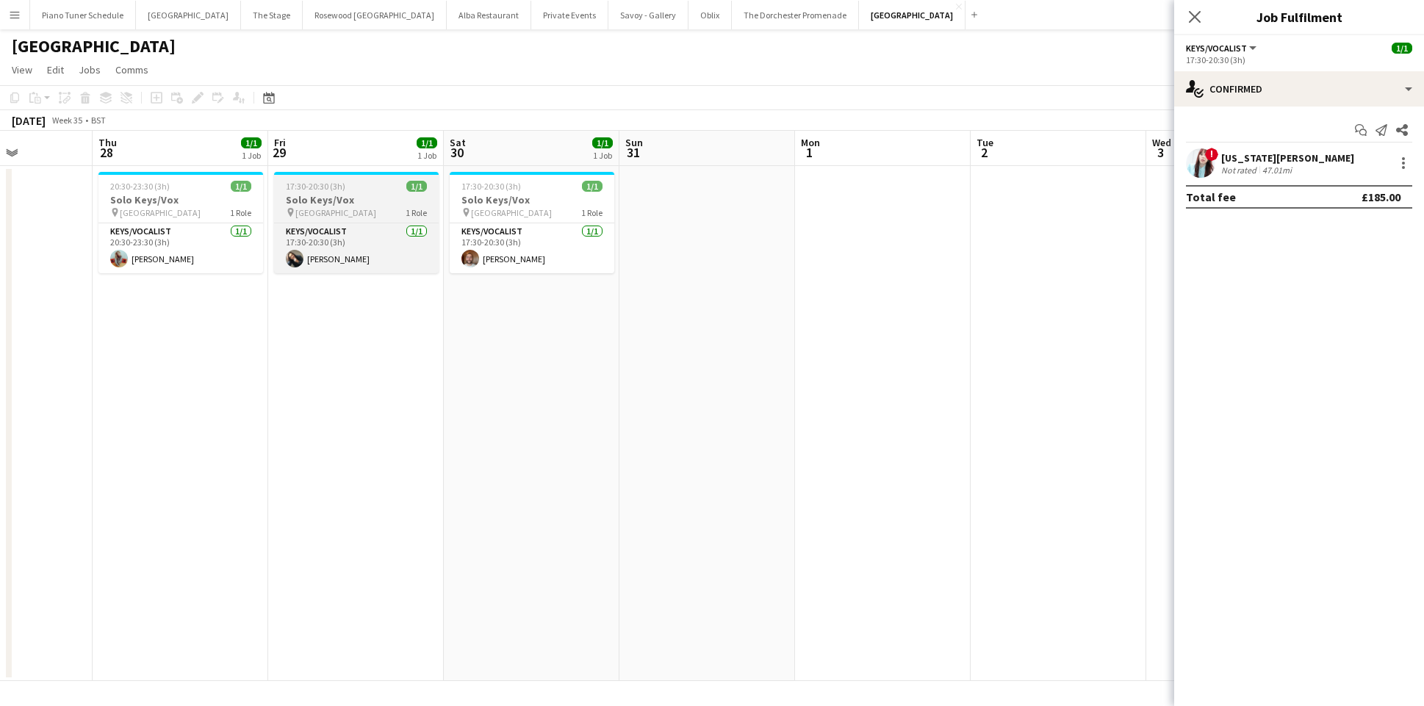
click at [352, 206] on app-job-card "17:30-20:30 (3h) 1/1 Solo Keys/Vox pin Goring Hotel 1 Role Keys/Vocalist 1/1 17…" at bounding box center [356, 222] width 165 height 101
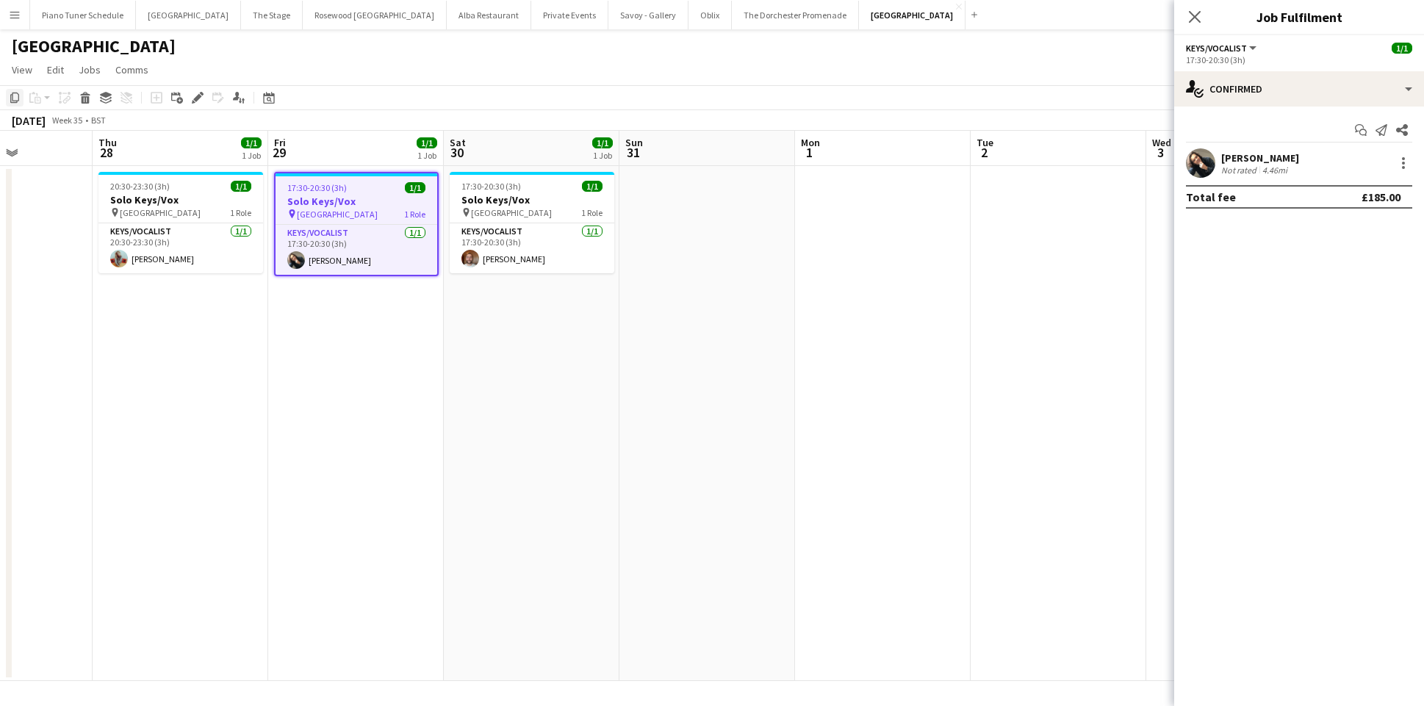
click at [13, 101] on icon at bounding box center [14, 98] width 9 height 10
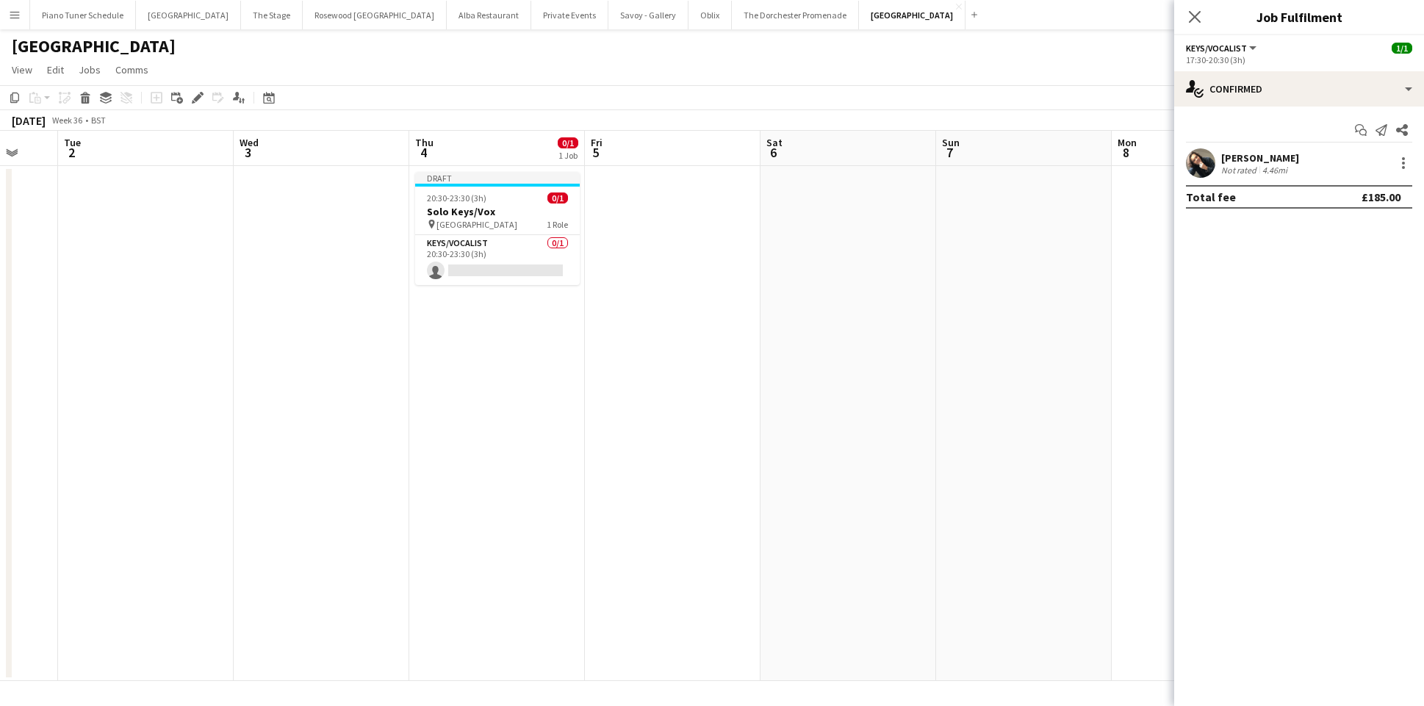
scroll to position [0, 718]
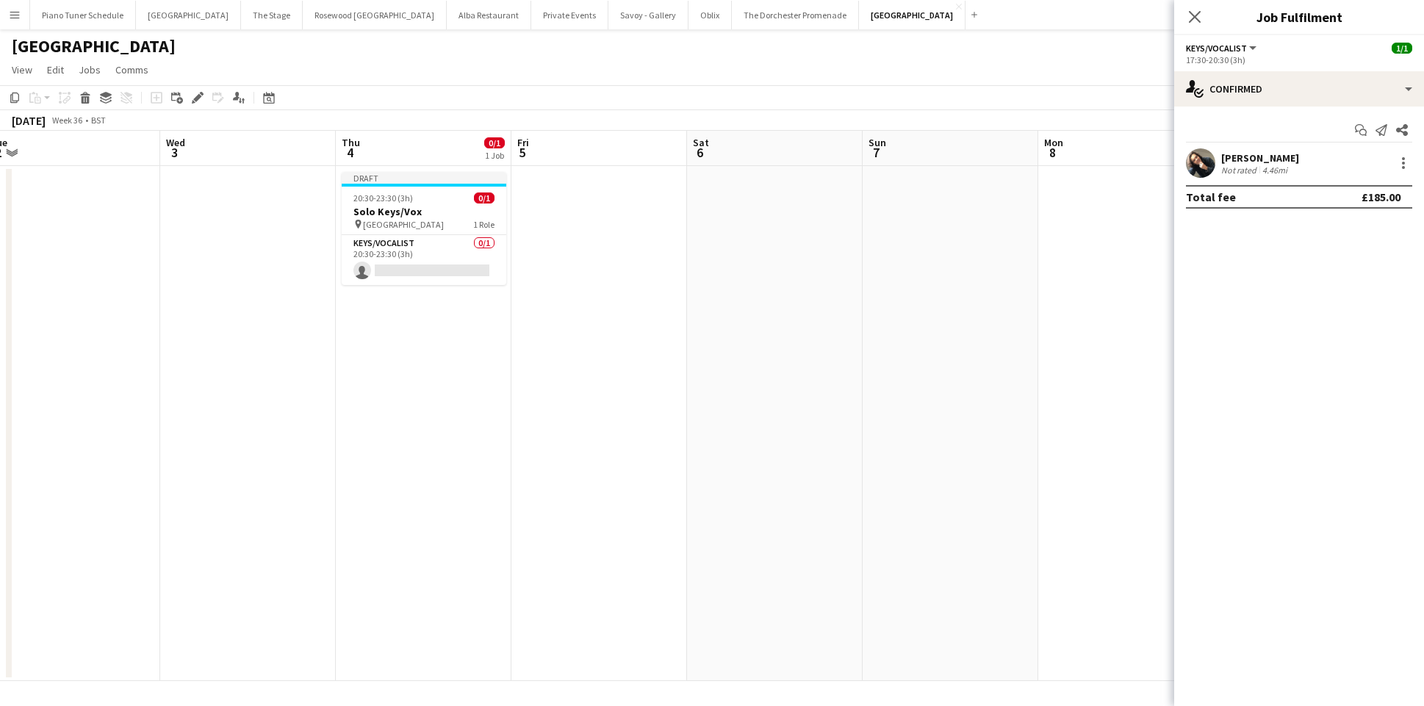
click at [556, 207] on app-date-cell at bounding box center [599, 423] width 176 height 515
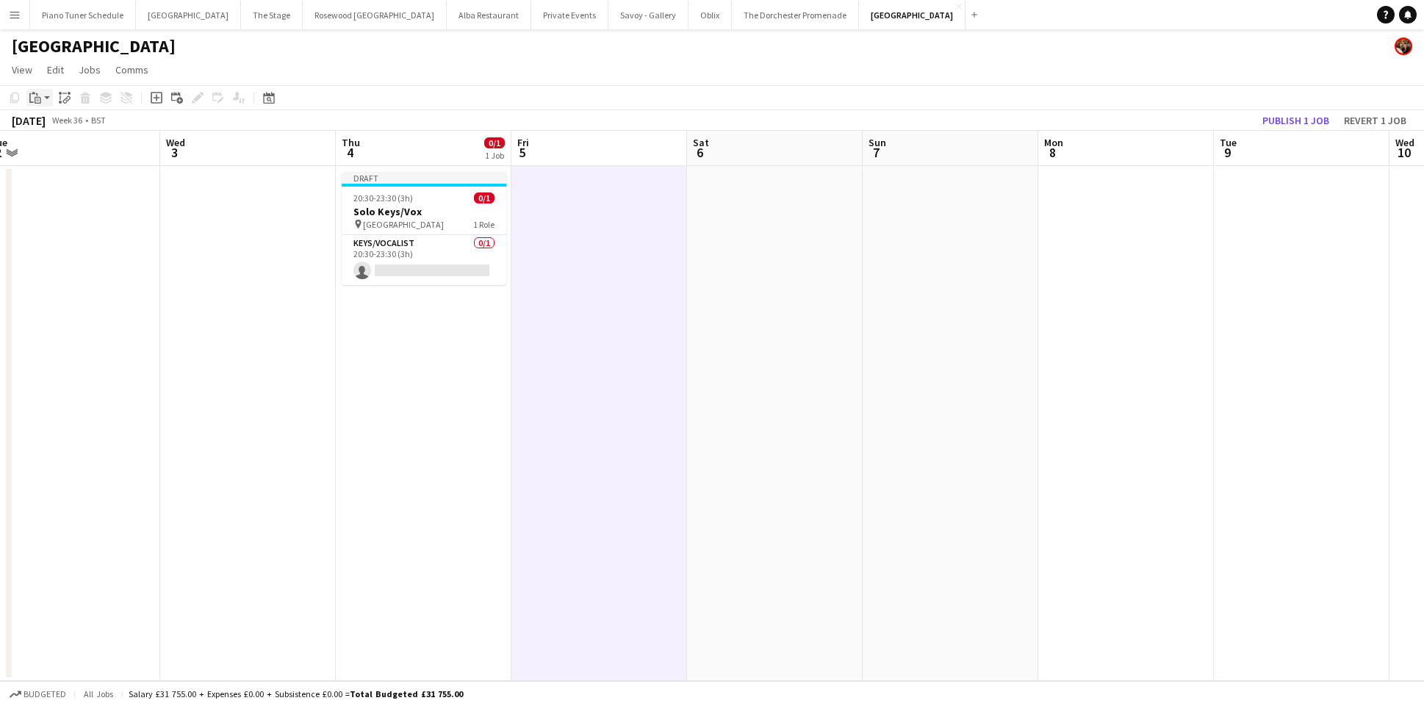
click at [37, 101] on icon at bounding box center [38, 101] width 3 height 1
click at [48, 125] on link "Paste Command V" at bounding box center [97, 125] width 116 height 13
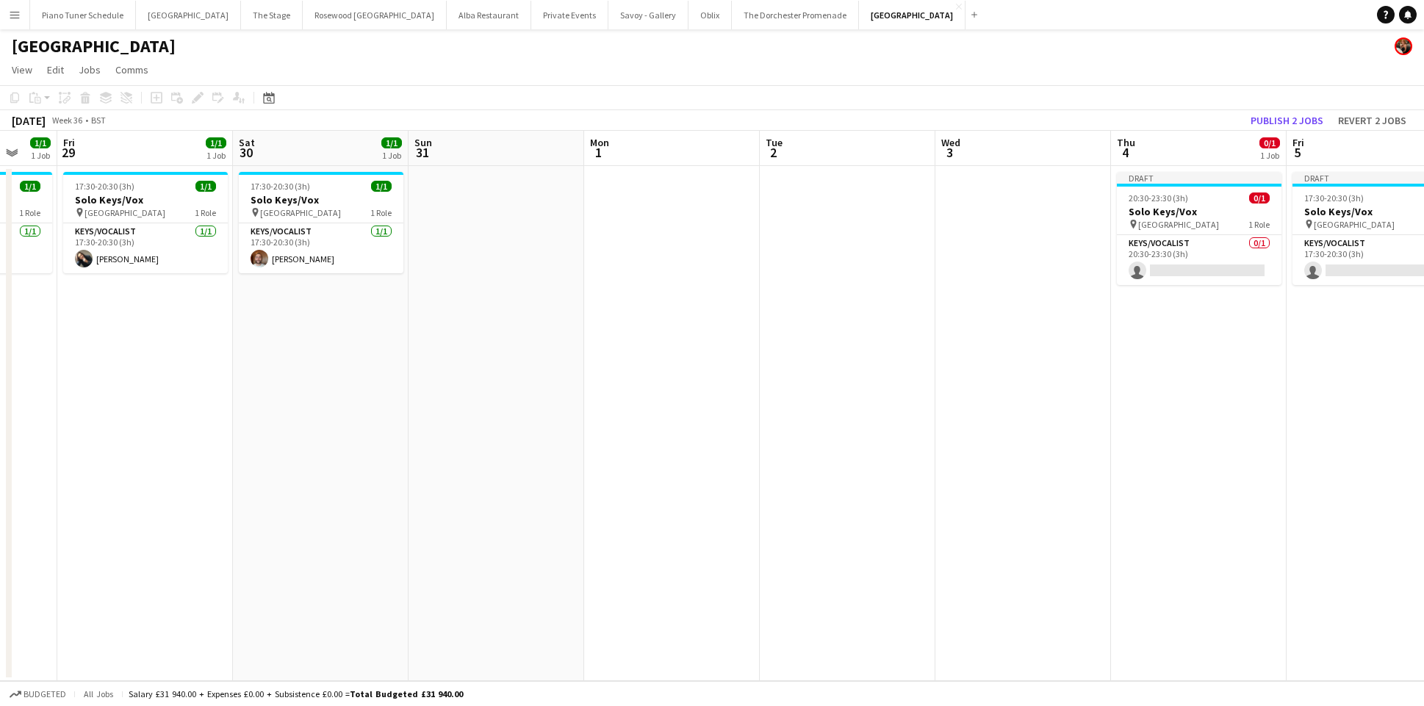
scroll to position [0, 326]
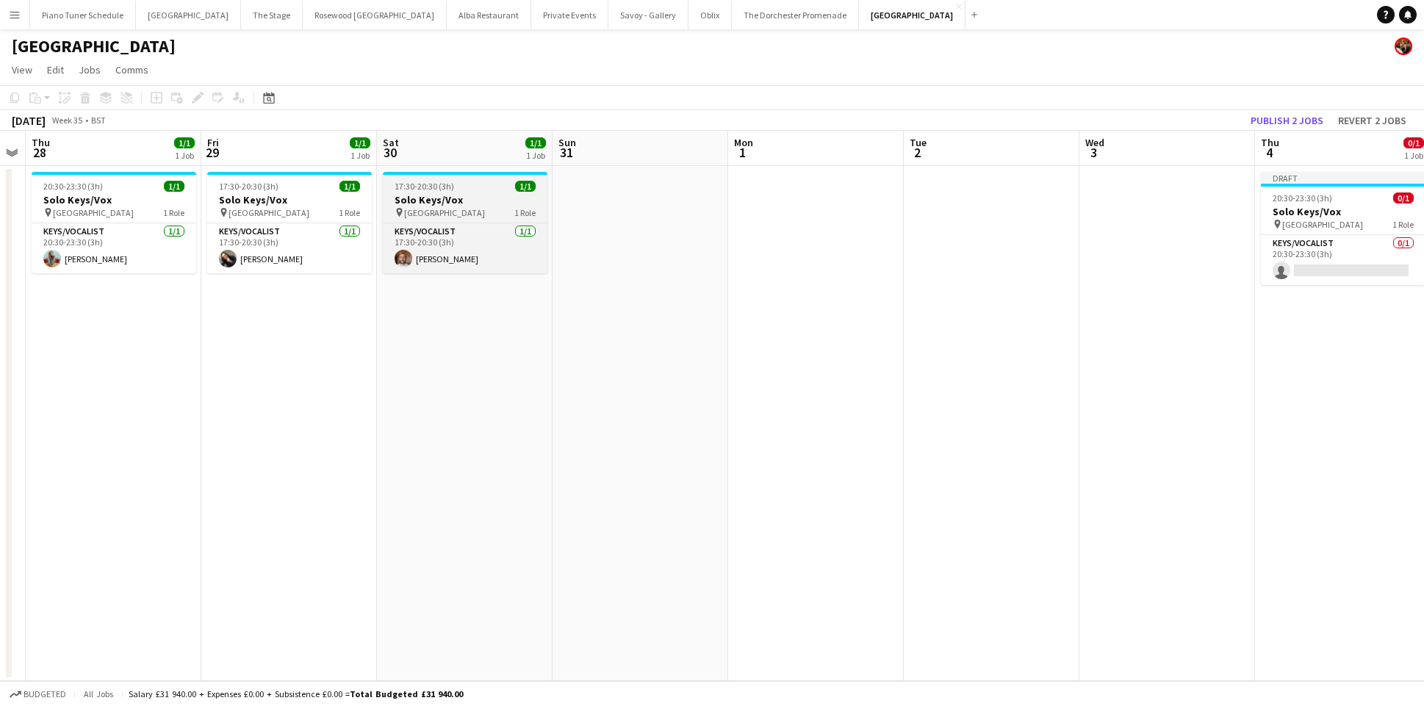
click at [464, 210] on div "pin Goring Hotel 1 Role" at bounding box center [465, 212] width 165 height 12
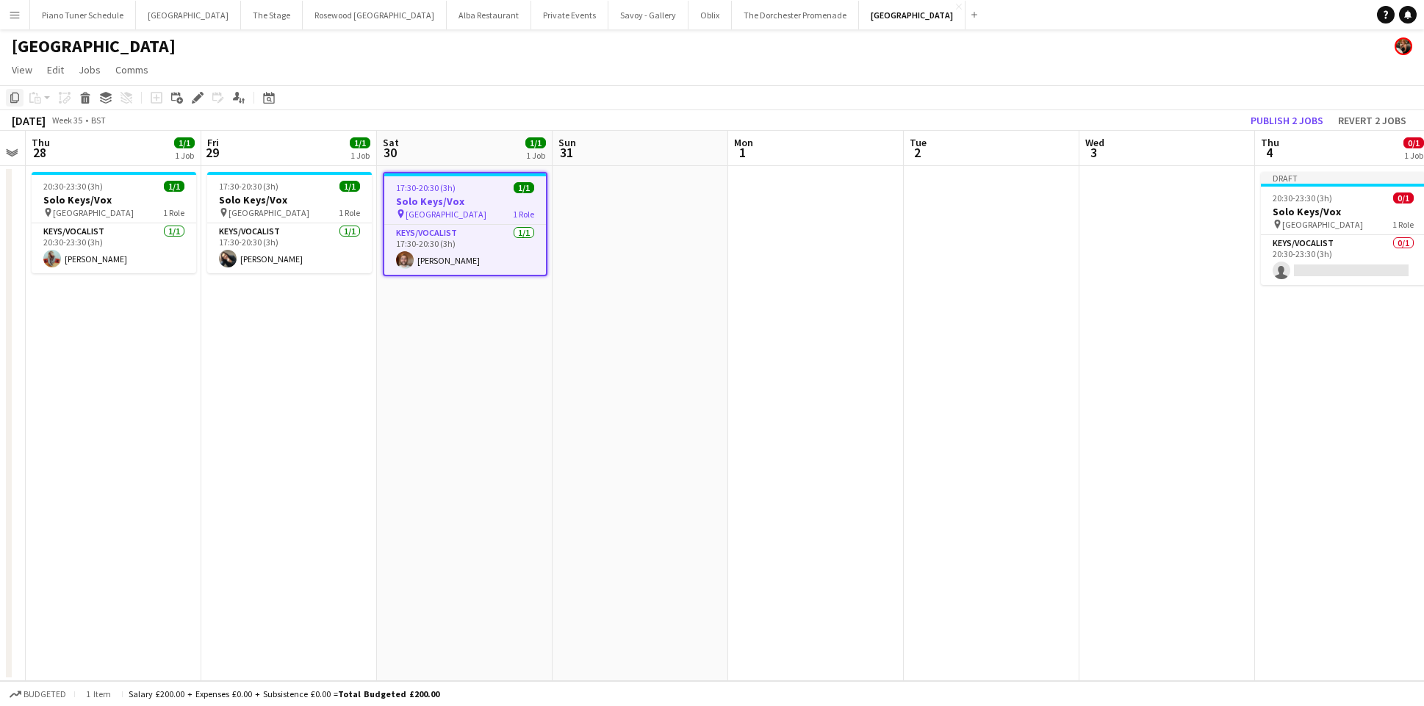
click at [15, 100] on icon at bounding box center [14, 98] width 9 height 10
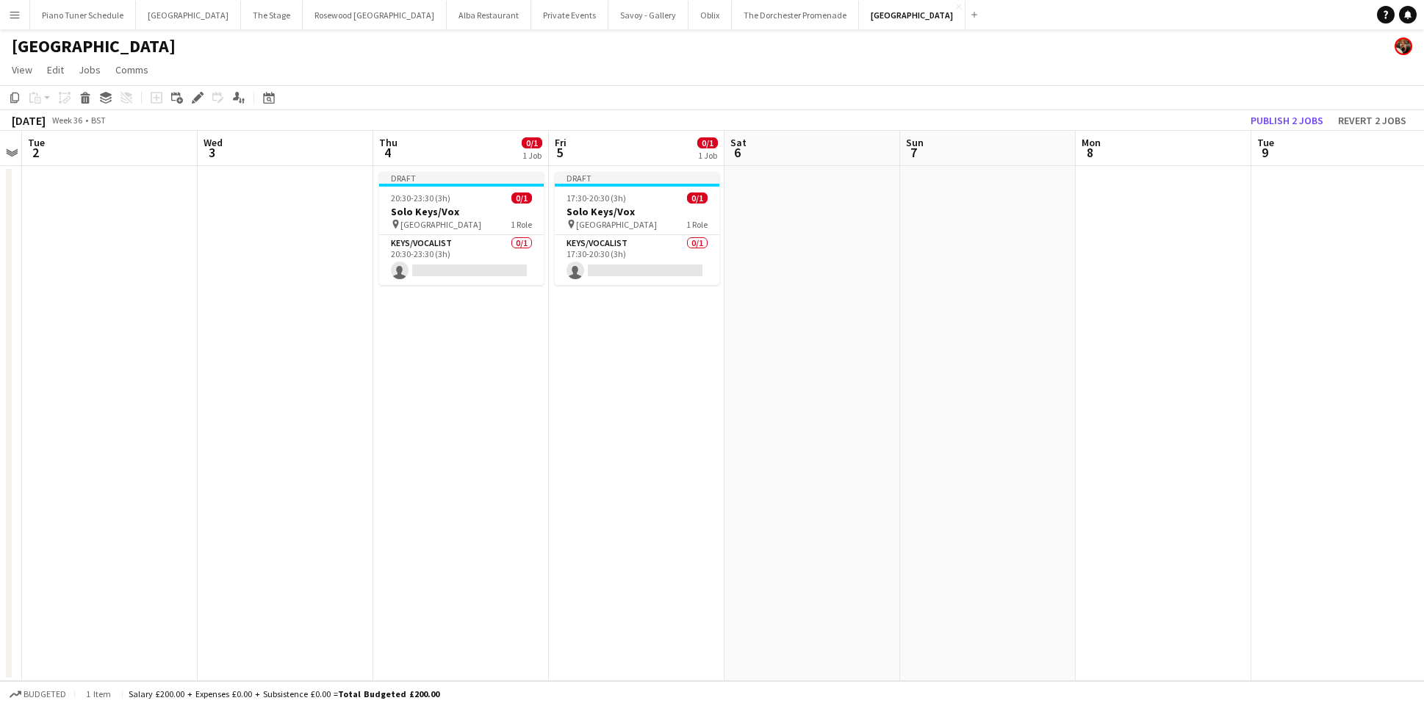
scroll to position [0, 618]
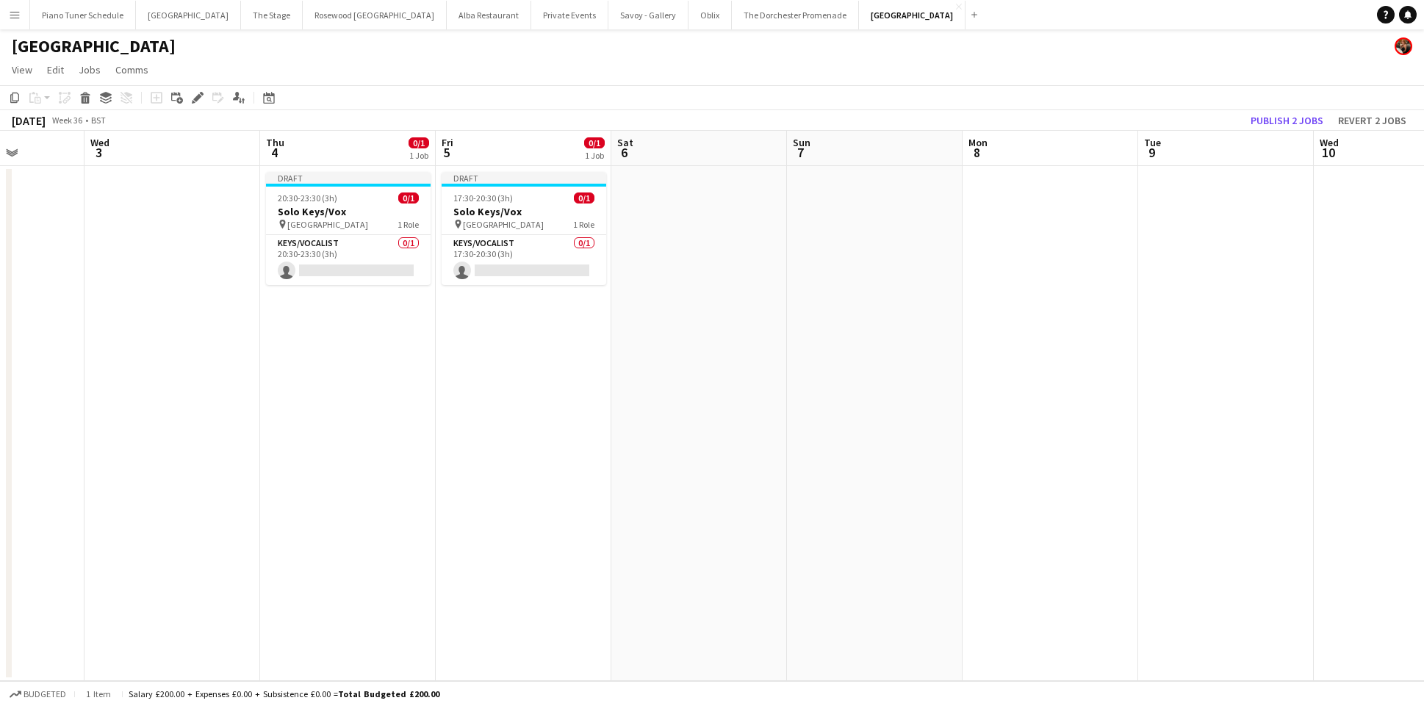
click at [652, 217] on app-date-cell at bounding box center [699, 423] width 176 height 515
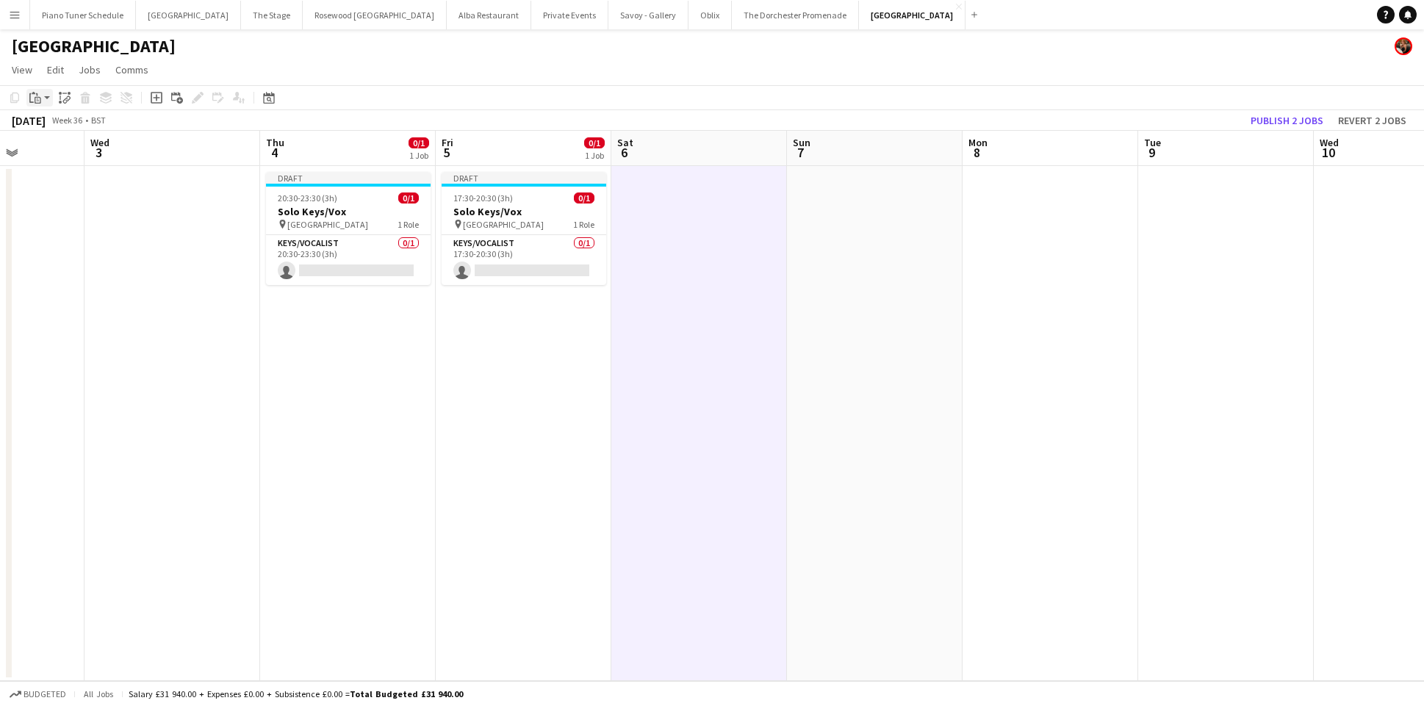
click at [34, 97] on icon "Paste" at bounding box center [35, 98] width 12 height 12
click at [41, 127] on link "Paste Command V" at bounding box center [97, 125] width 116 height 13
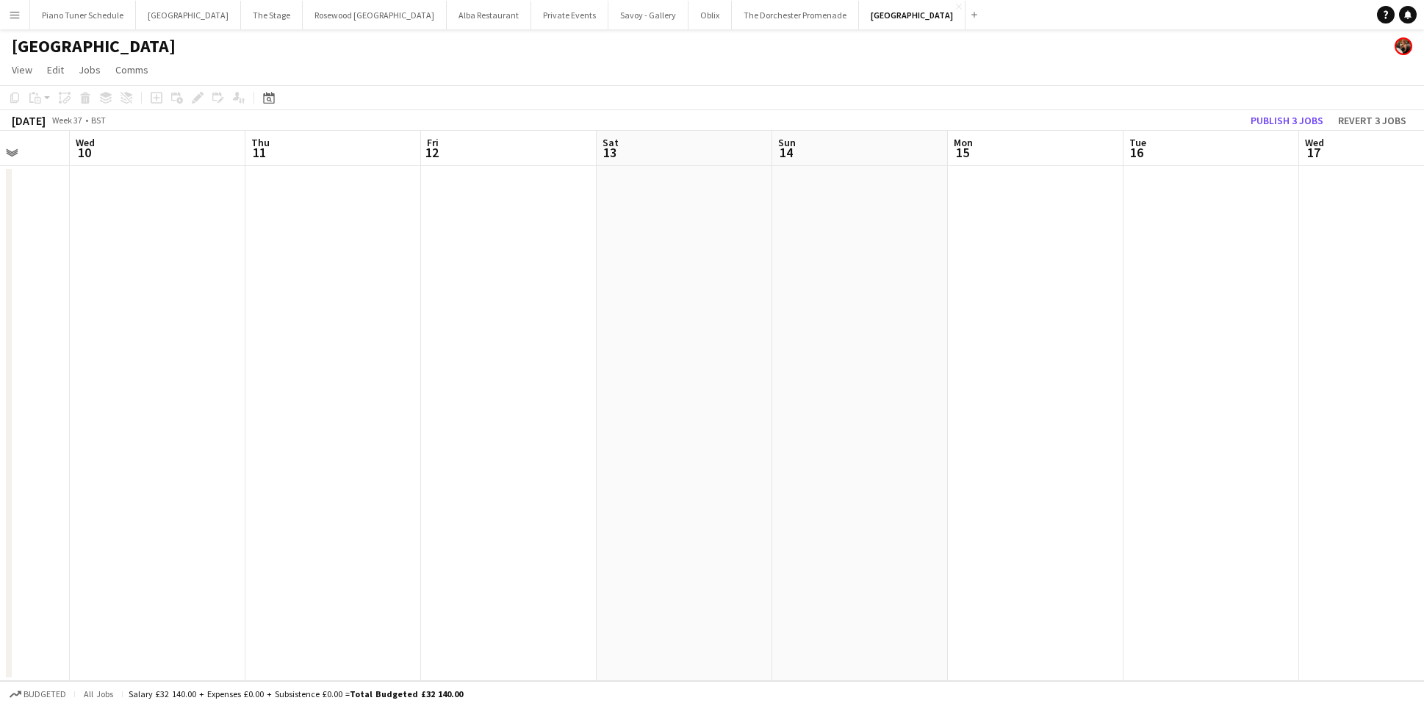
scroll to position [0, 492]
click at [616, 217] on app-date-cell at bounding box center [650, 423] width 176 height 515
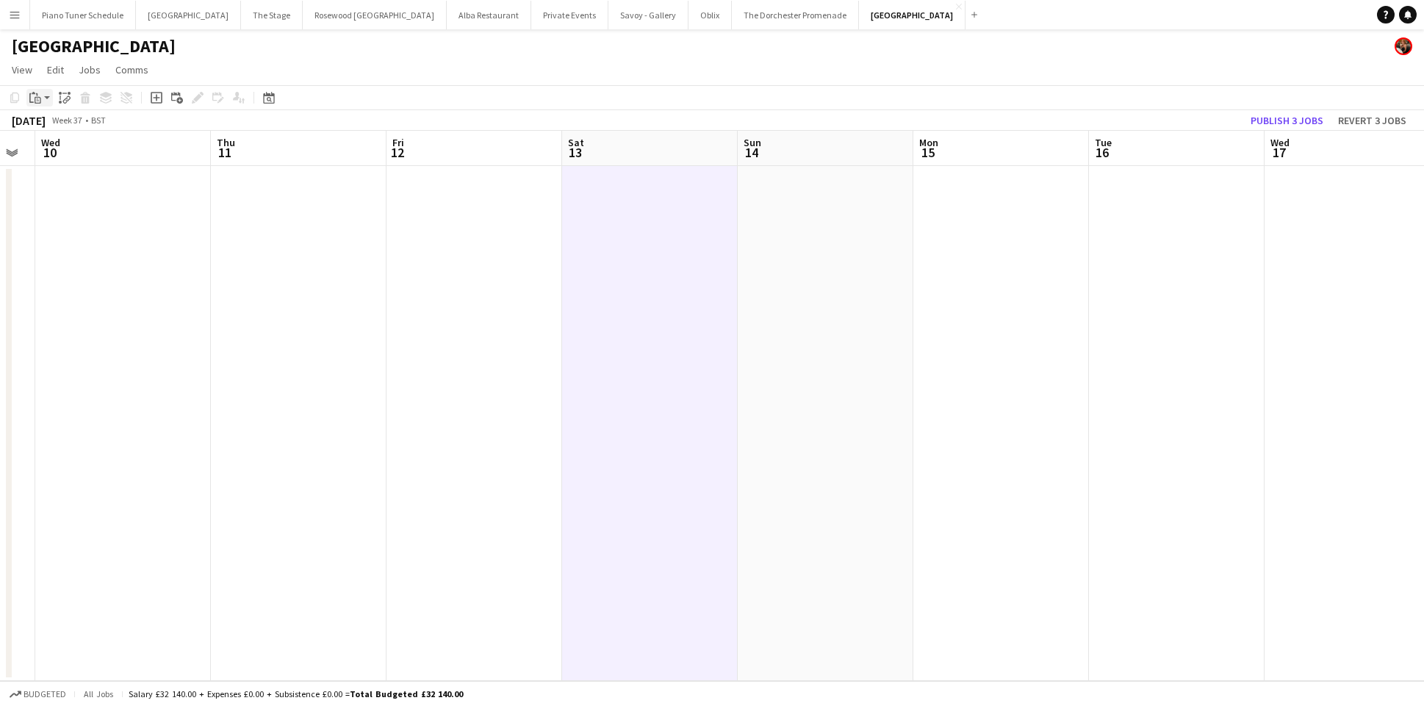
click at [42, 102] on div "Paste" at bounding box center [35, 98] width 18 height 18
click at [45, 123] on link "Paste Command V" at bounding box center [97, 125] width 116 height 13
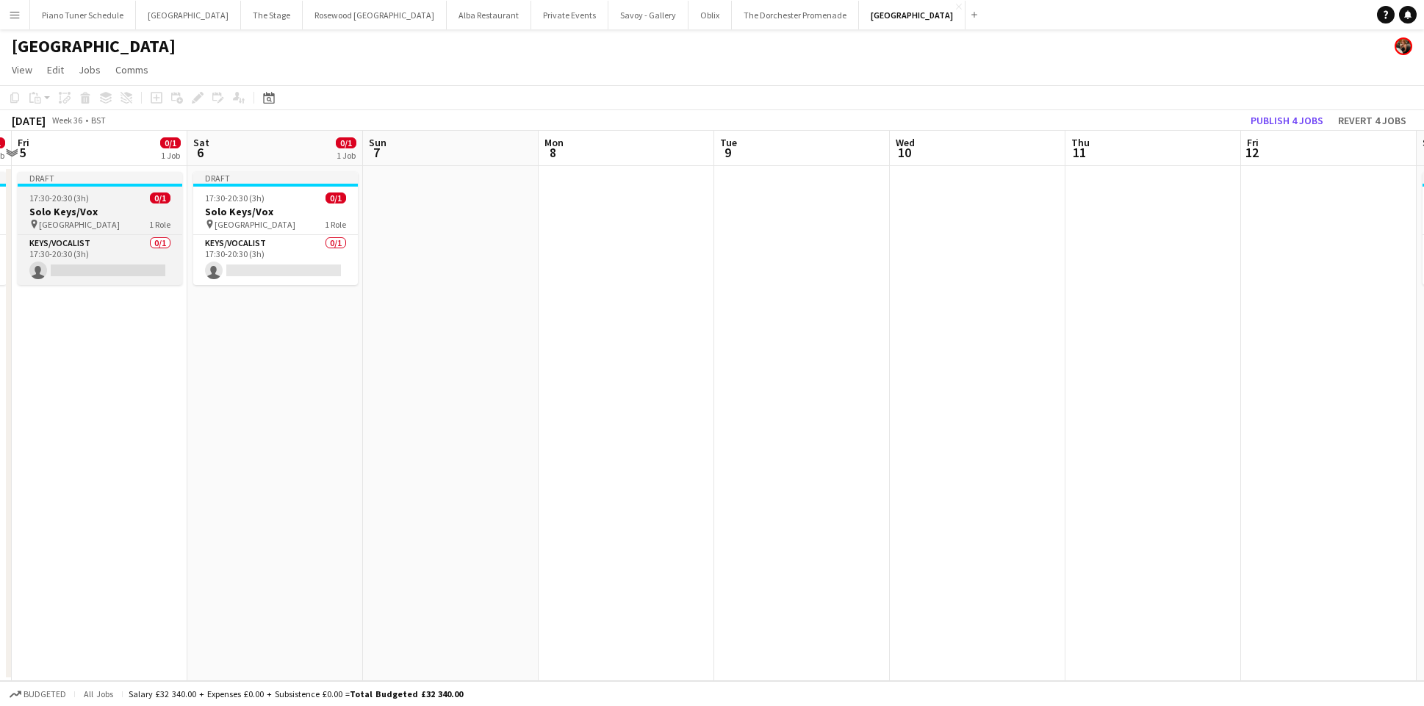
click at [112, 195] on div "17:30-20:30 (3h) 0/1" at bounding box center [100, 198] width 165 height 11
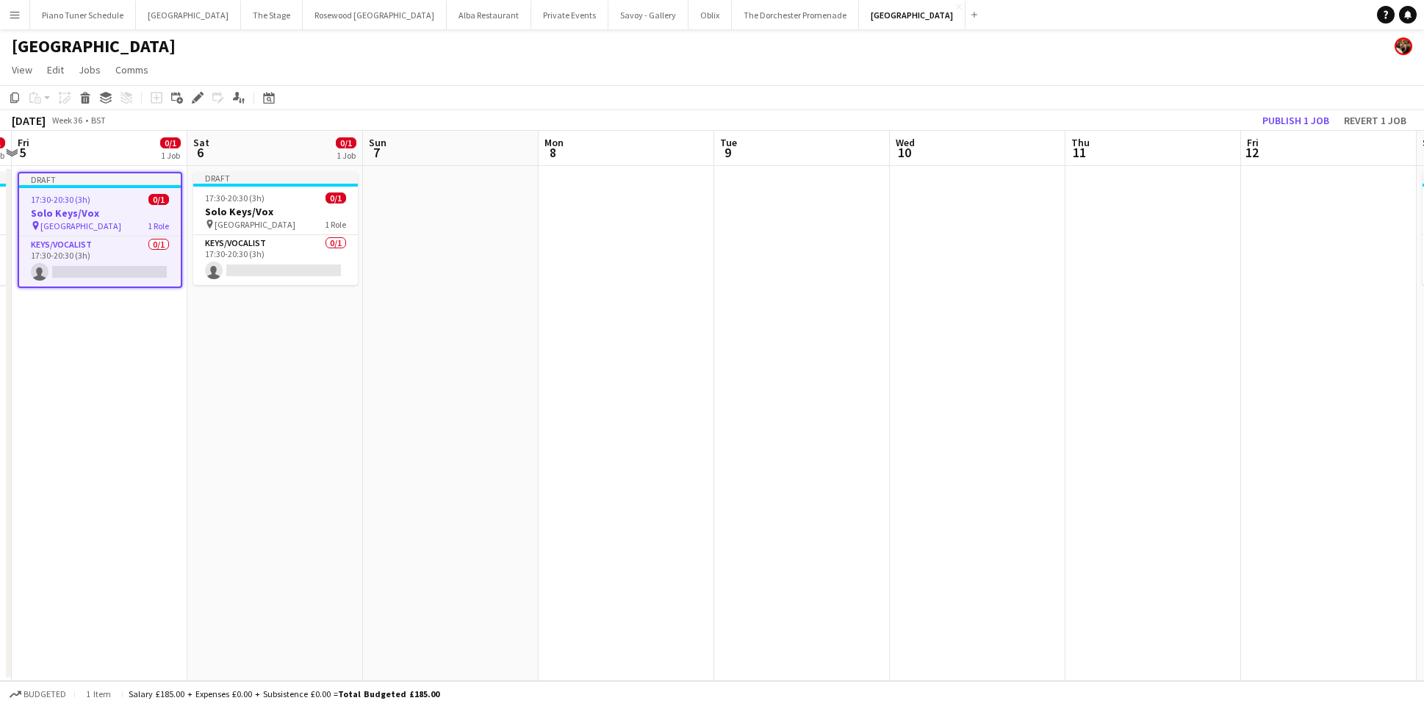
scroll to position [0, 340]
click at [15, 100] on icon "Copy" at bounding box center [15, 98] width 12 height 12
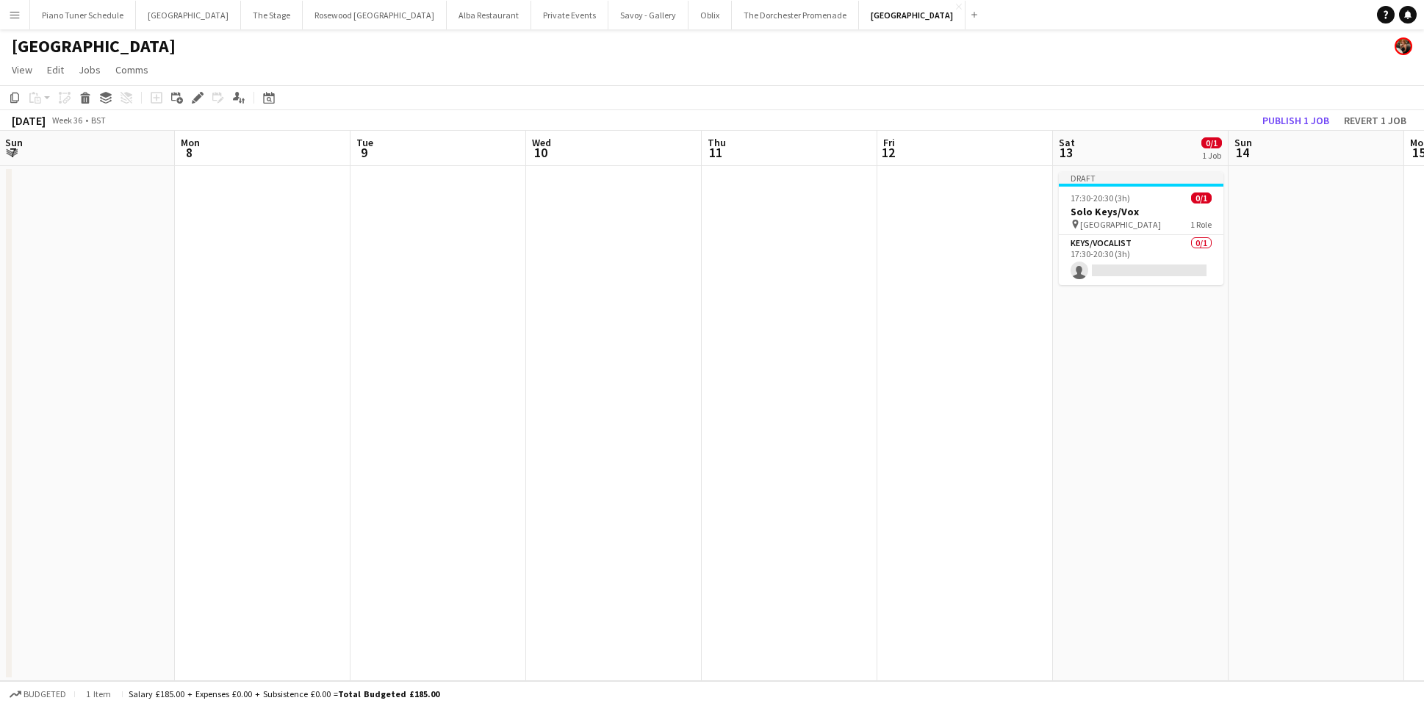
scroll to position [0, 423]
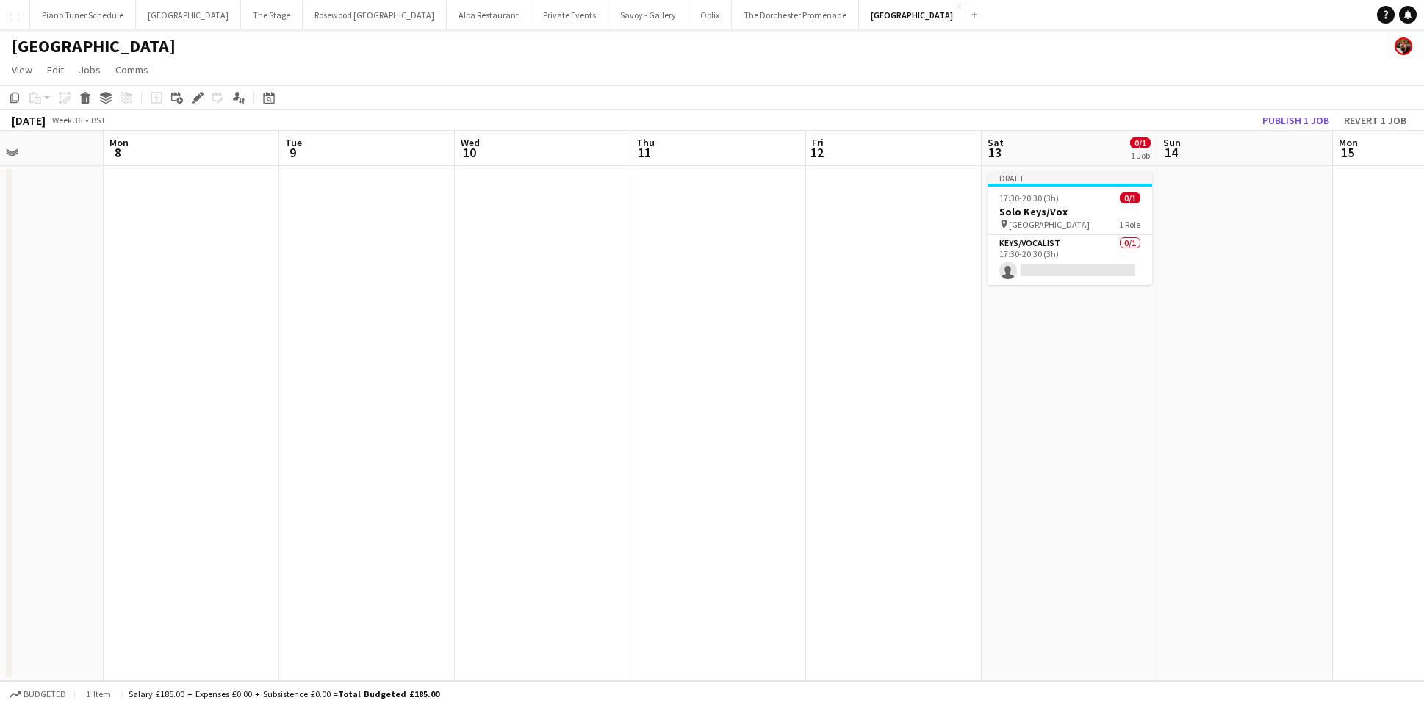
click at [852, 234] on app-date-cell at bounding box center [894, 423] width 176 height 515
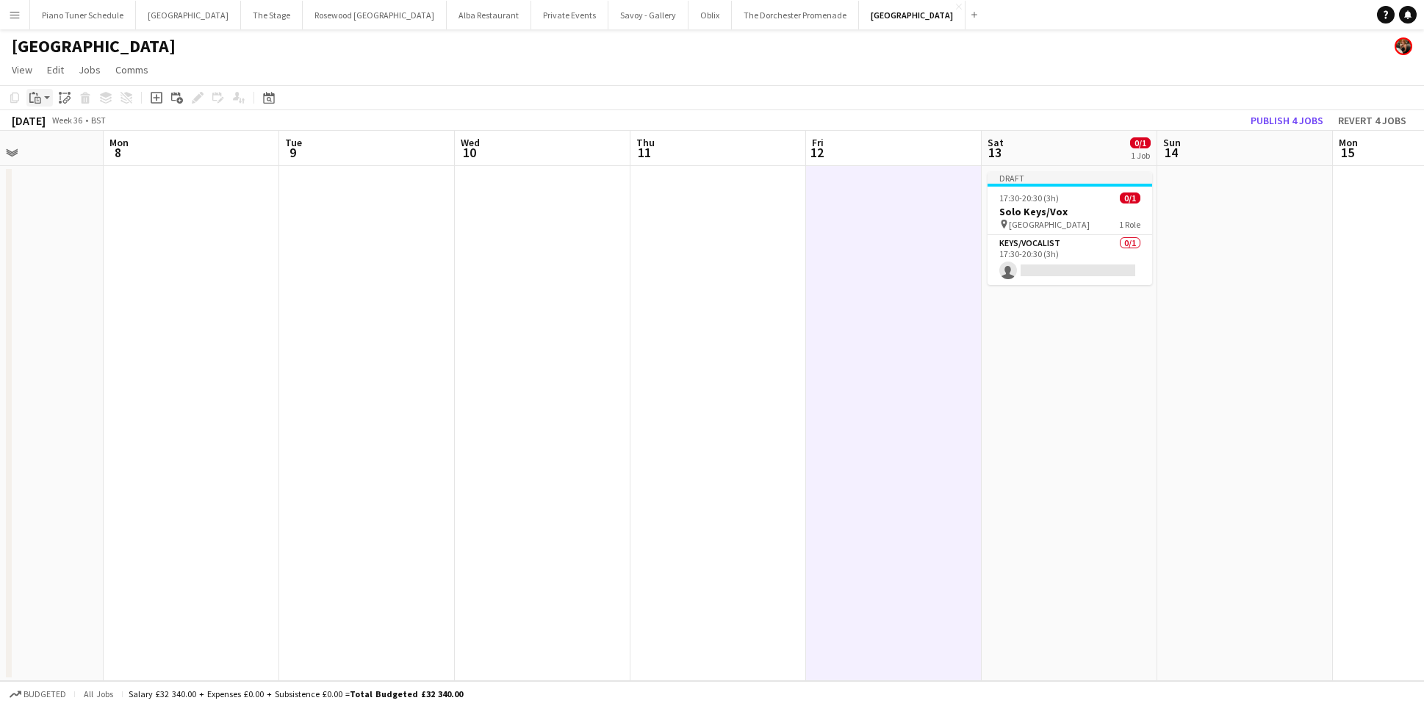
click at [46, 92] on app-action-btn "Paste" at bounding box center [39, 98] width 26 height 18
click at [42, 132] on div "Paste Command V Paste with crew Command Shift V" at bounding box center [97, 138] width 140 height 62
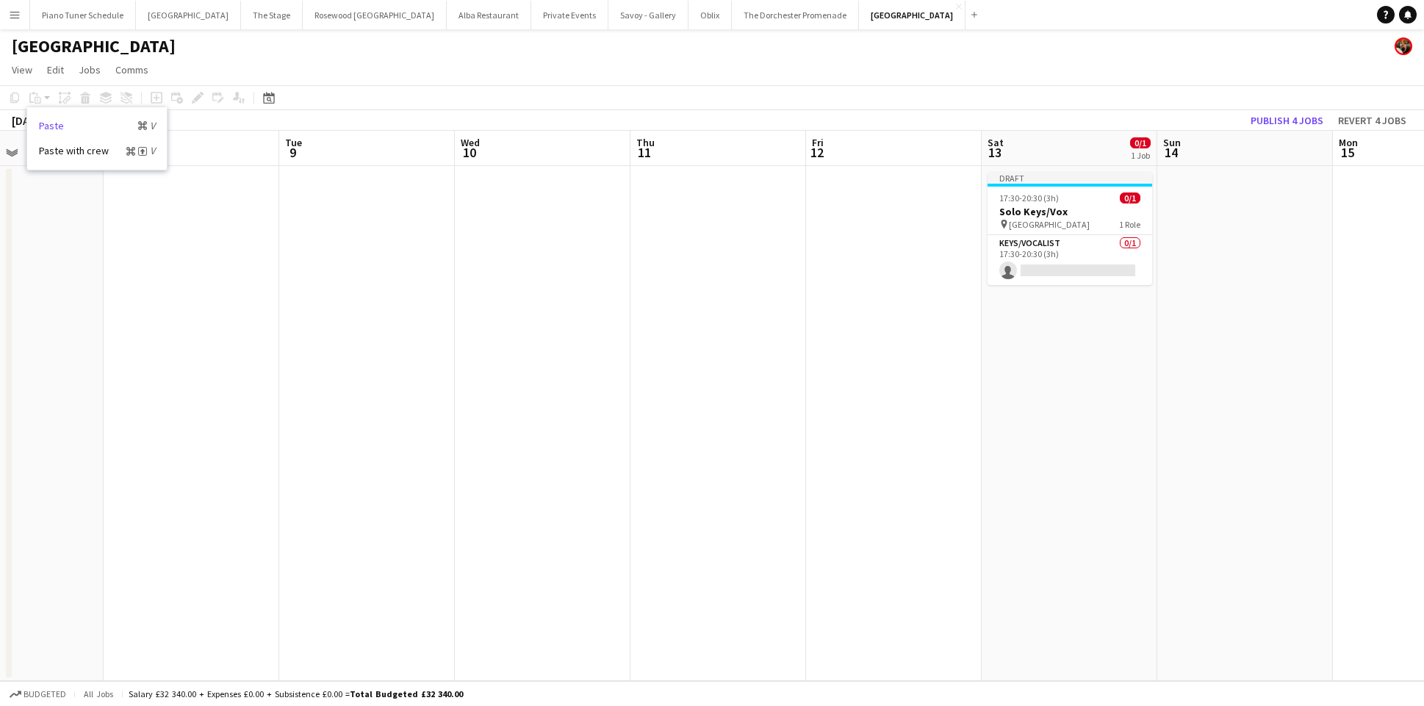
click at [43, 121] on link "Paste Command V" at bounding box center [97, 125] width 116 height 13
click at [824, 181] on app-date-cell at bounding box center [894, 423] width 176 height 515
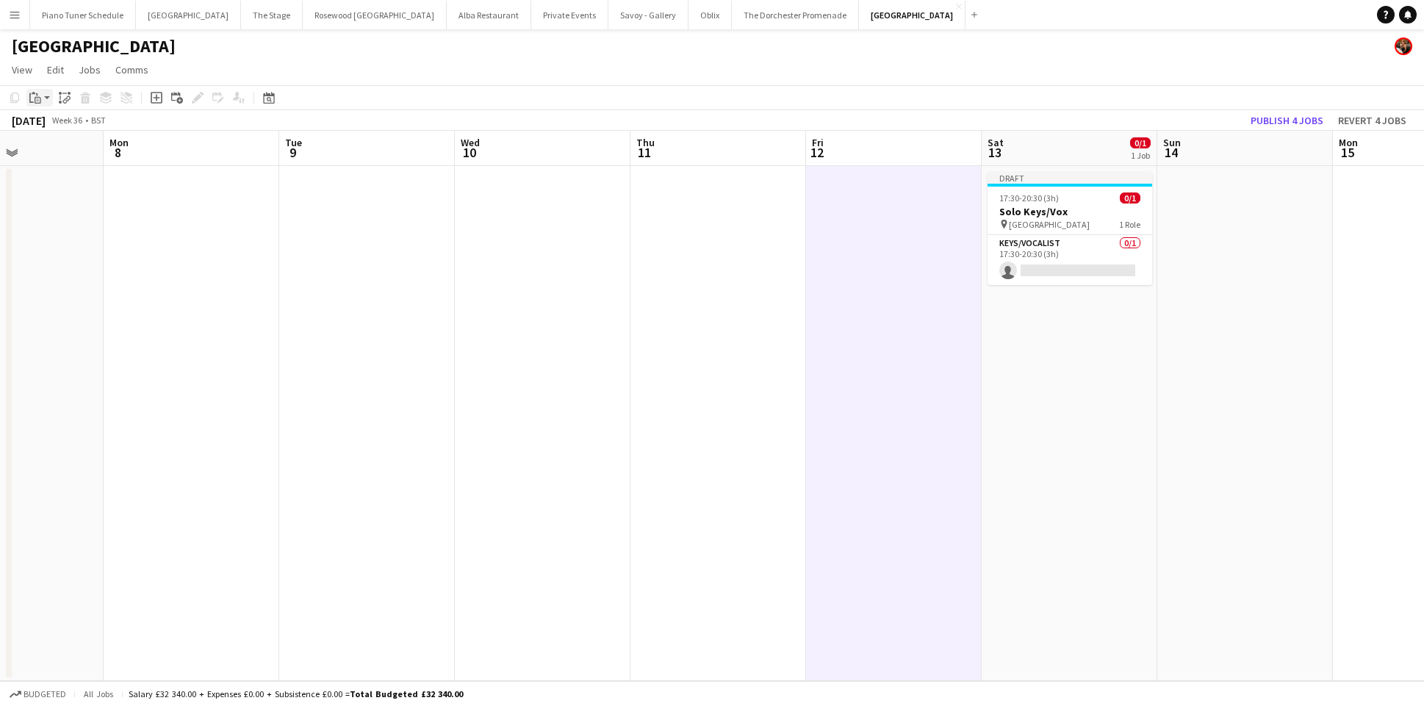
click at [35, 97] on icon at bounding box center [38, 100] width 7 height 7
click at [41, 129] on link "Paste Command V" at bounding box center [97, 125] width 116 height 13
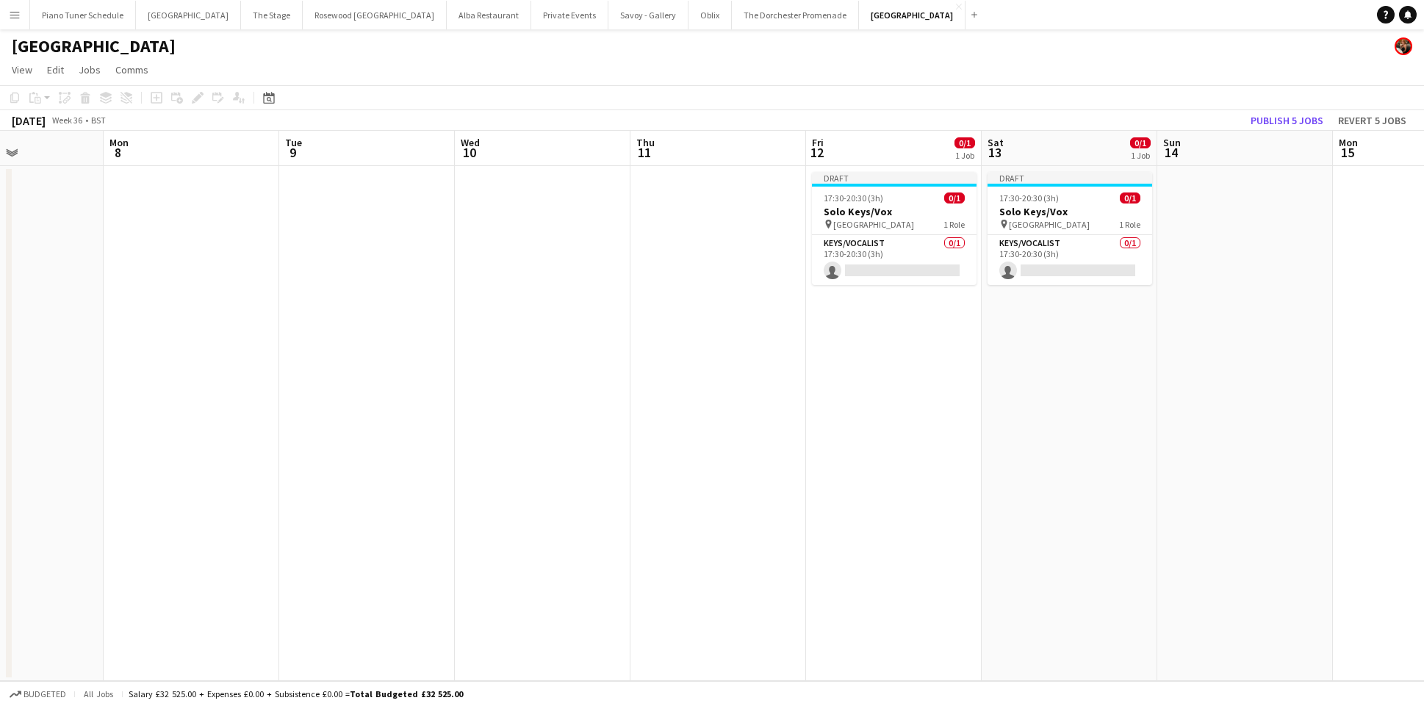
click at [703, 178] on app-date-cell at bounding box center [718, 423] width 176 height 515
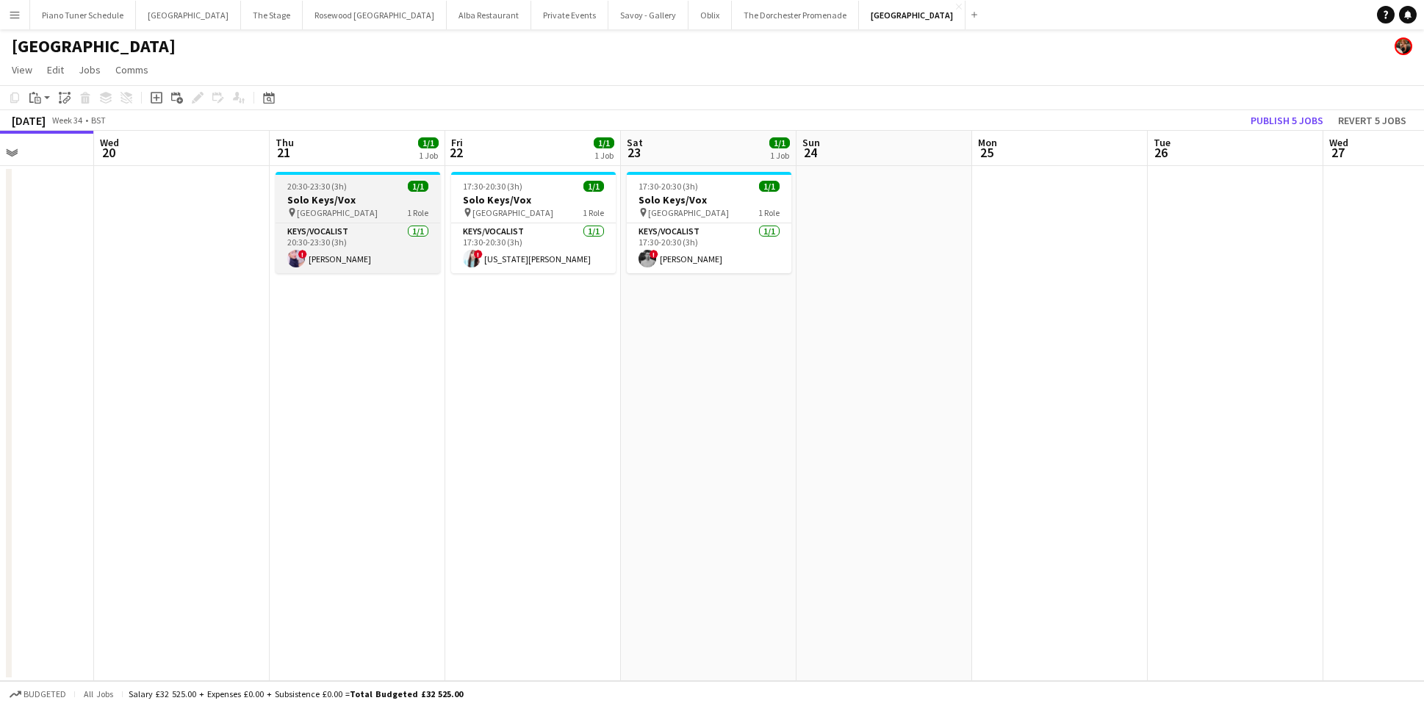
scroll to position [0, 429]
click at [324, 199] on h3 "Solo Keys/Vox" at bounding box center [361, 199] width 165 height 13
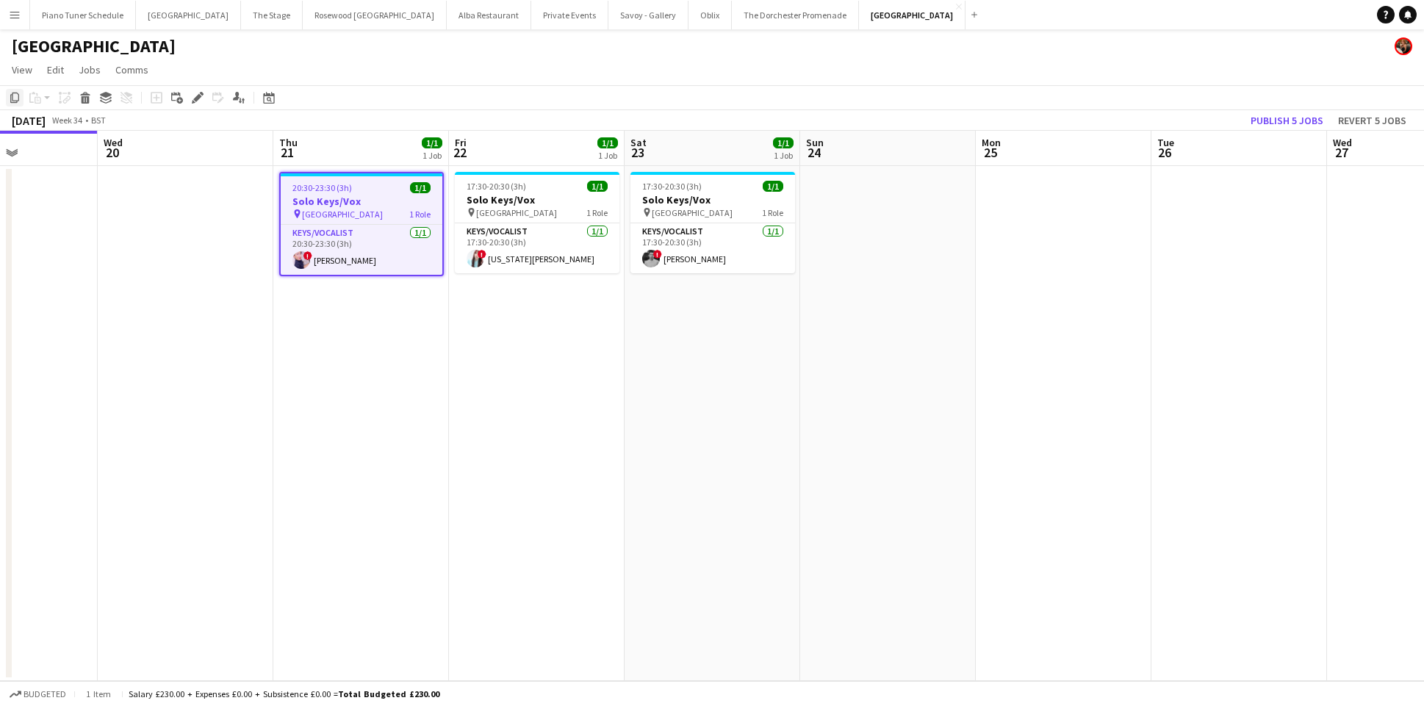
click at [12, 98] on icon at bounding box center [14, 98] width 9 height 10
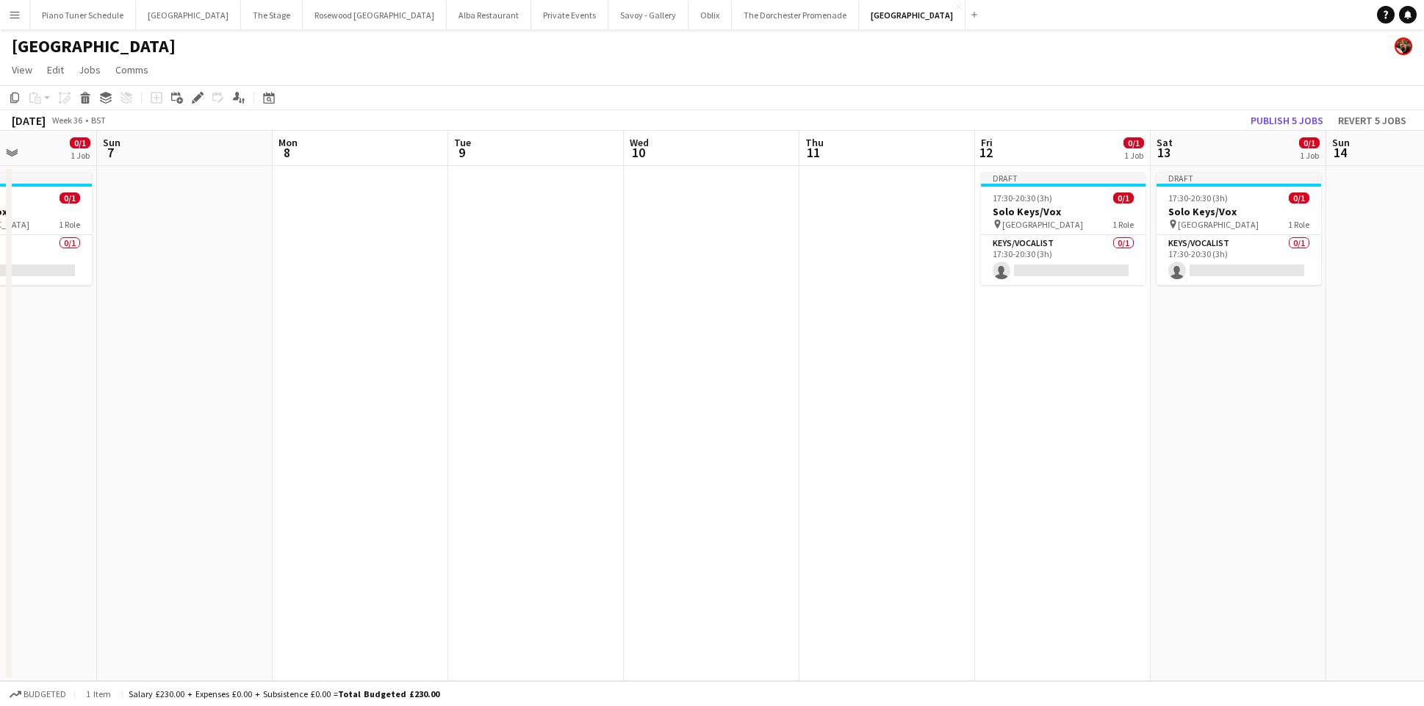
scroll to position [0, 468]
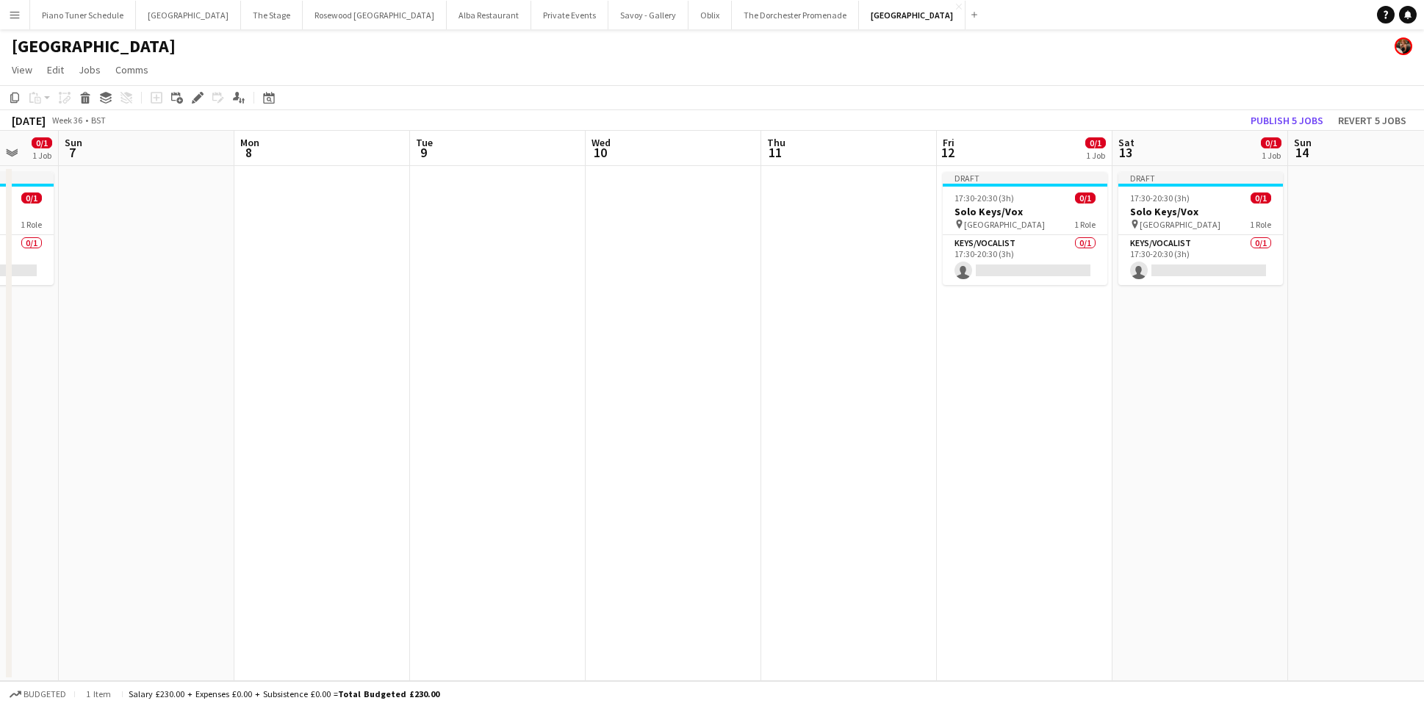
click at [841, 219] on app-date-cell at bounding box center [849, 423] width 176 height 515
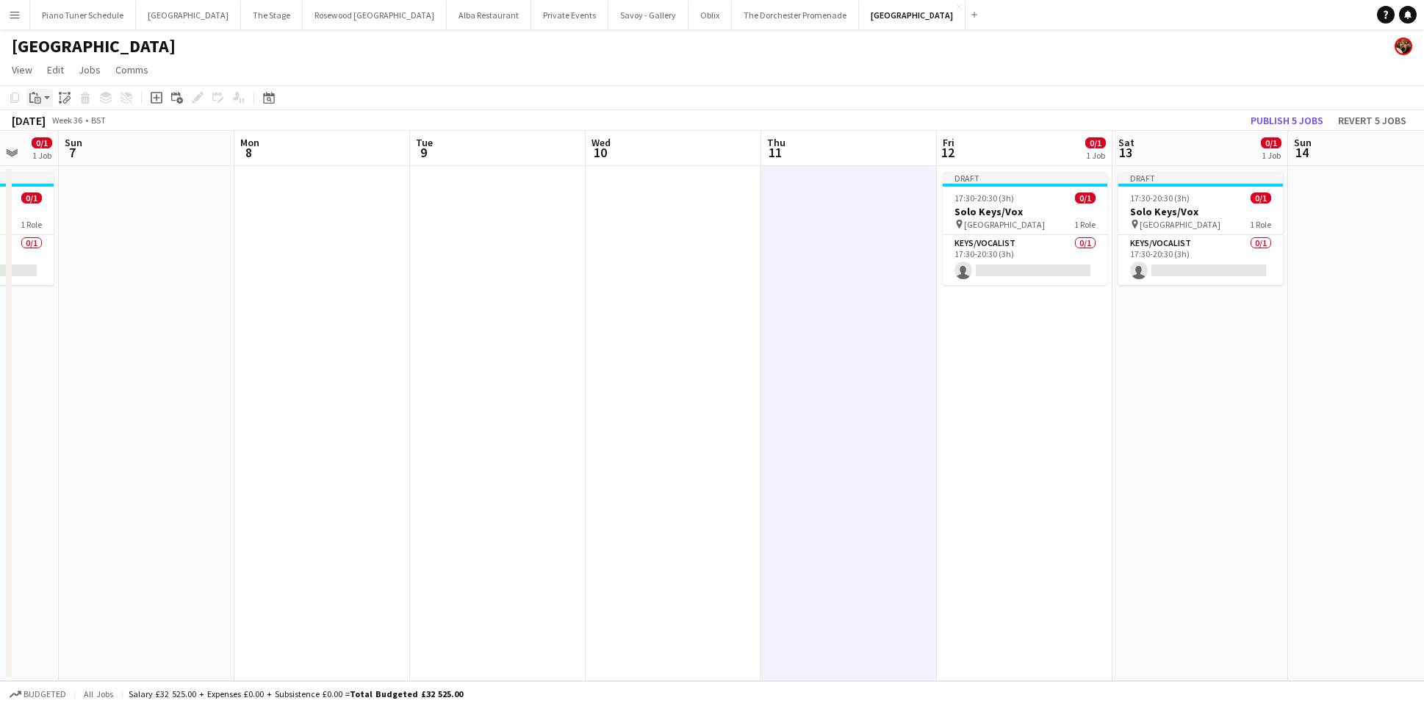
click at [38, 96] on icon "Paste" at bounding box center [35, 98] width 12 height 12
click at [42, 118] on div "Paste Command V Paste with crew Command Shift V" at bounding box center [96, 138] width 141 height 63
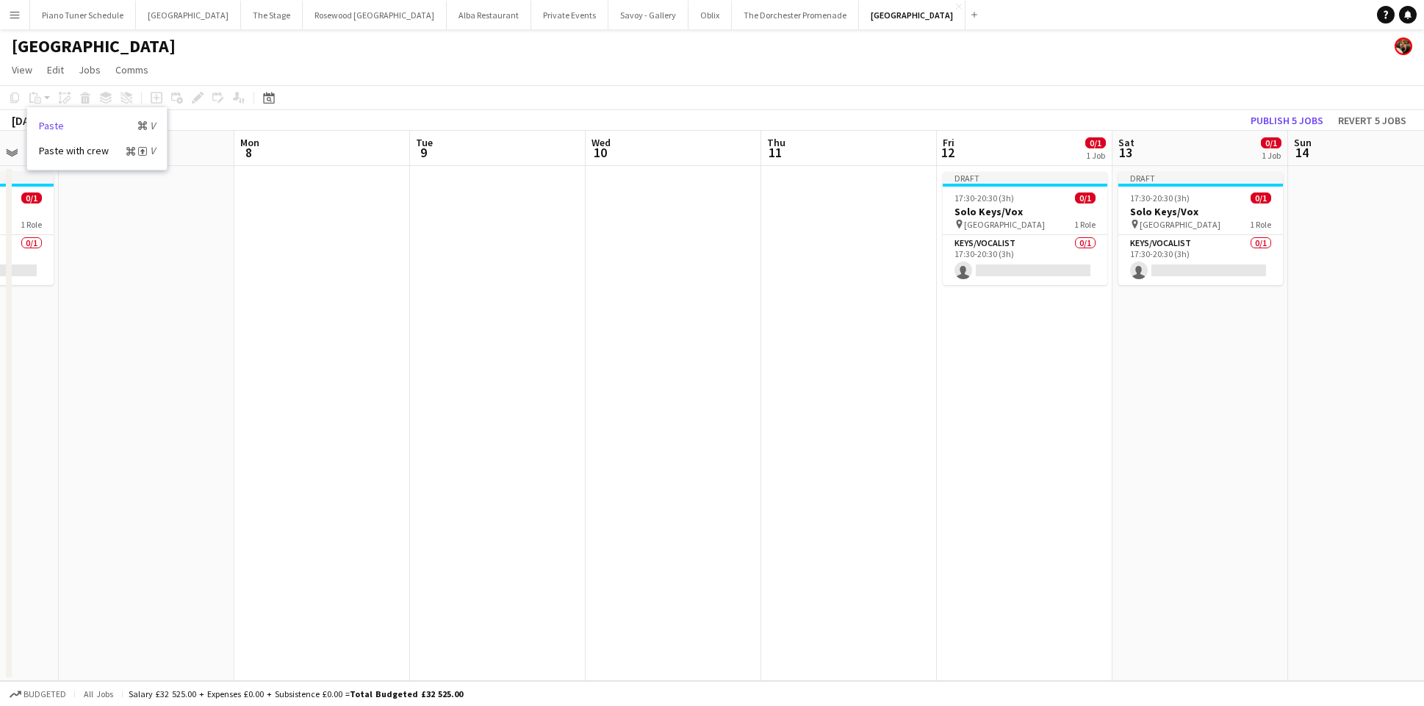
click at [45, 121] on link "Paste Command V" at bounding box center [97, 125] width 116 height 13
click at [814, 202] on app-date-cell at bounding box center [849, 423] width 176 height 515
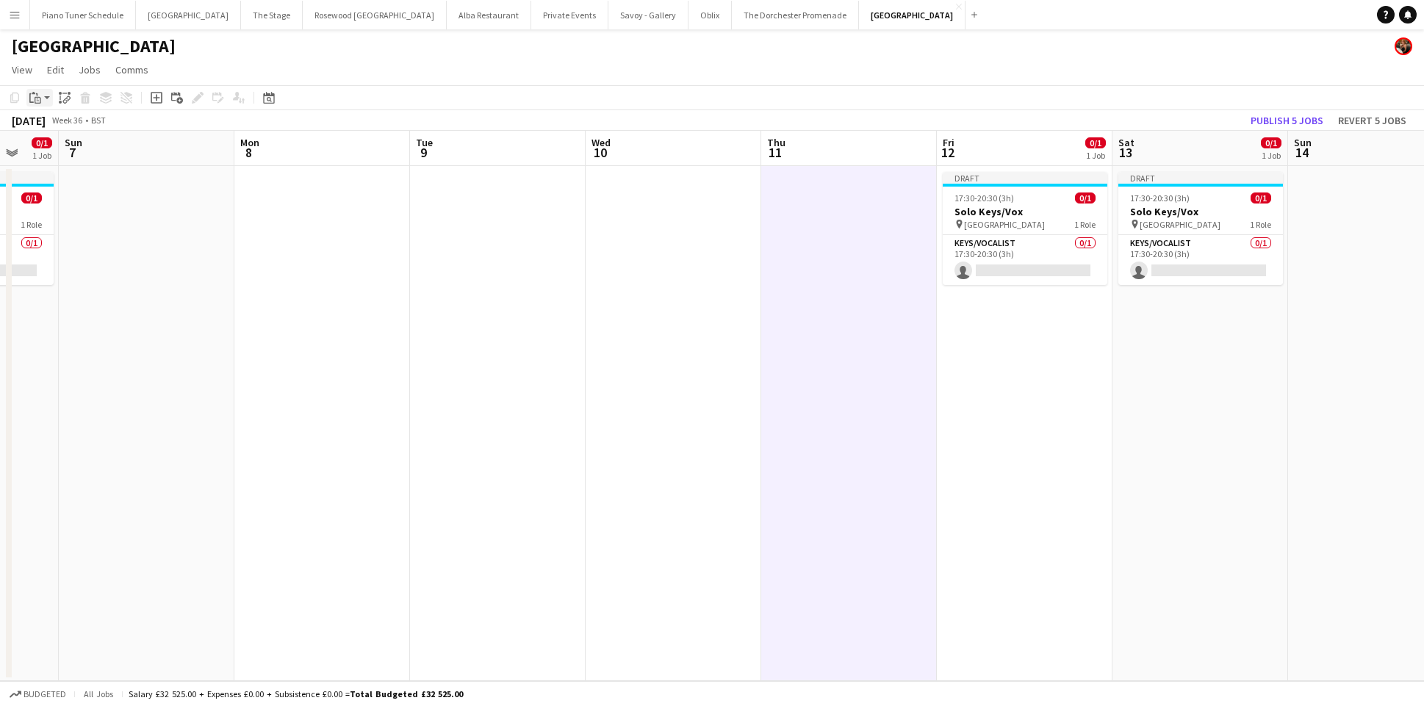
click at [36, 93] on icon "Paste" at bounding box center [35, 98] width 12 height 12
click at [45, 127] on link "Paste Command V" at bounding box center [97, 125] width 116 height 13
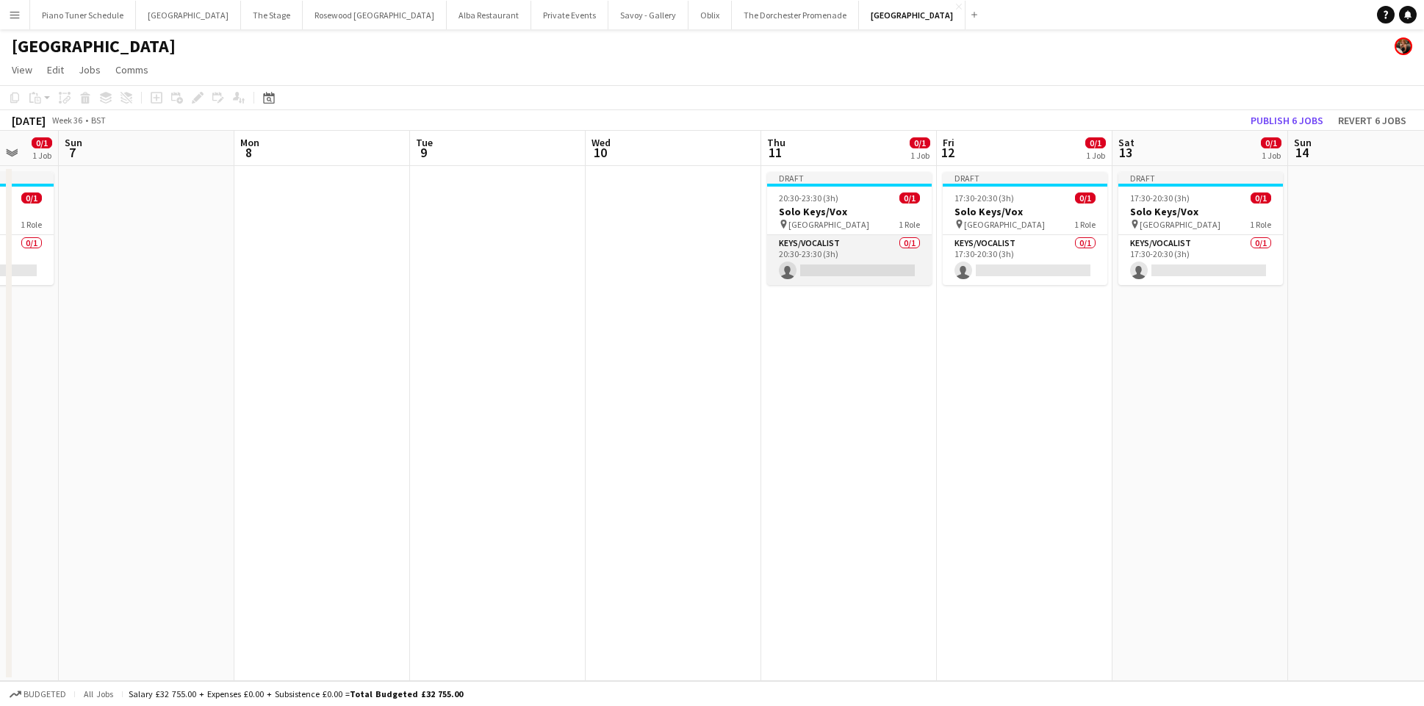
click at [832, 265] on app-card-role "Keys/Vocalist 0/1 20:30-23:30 (3h) single-neutral-actions" at bounding box center [849, 260] width 165 height 50
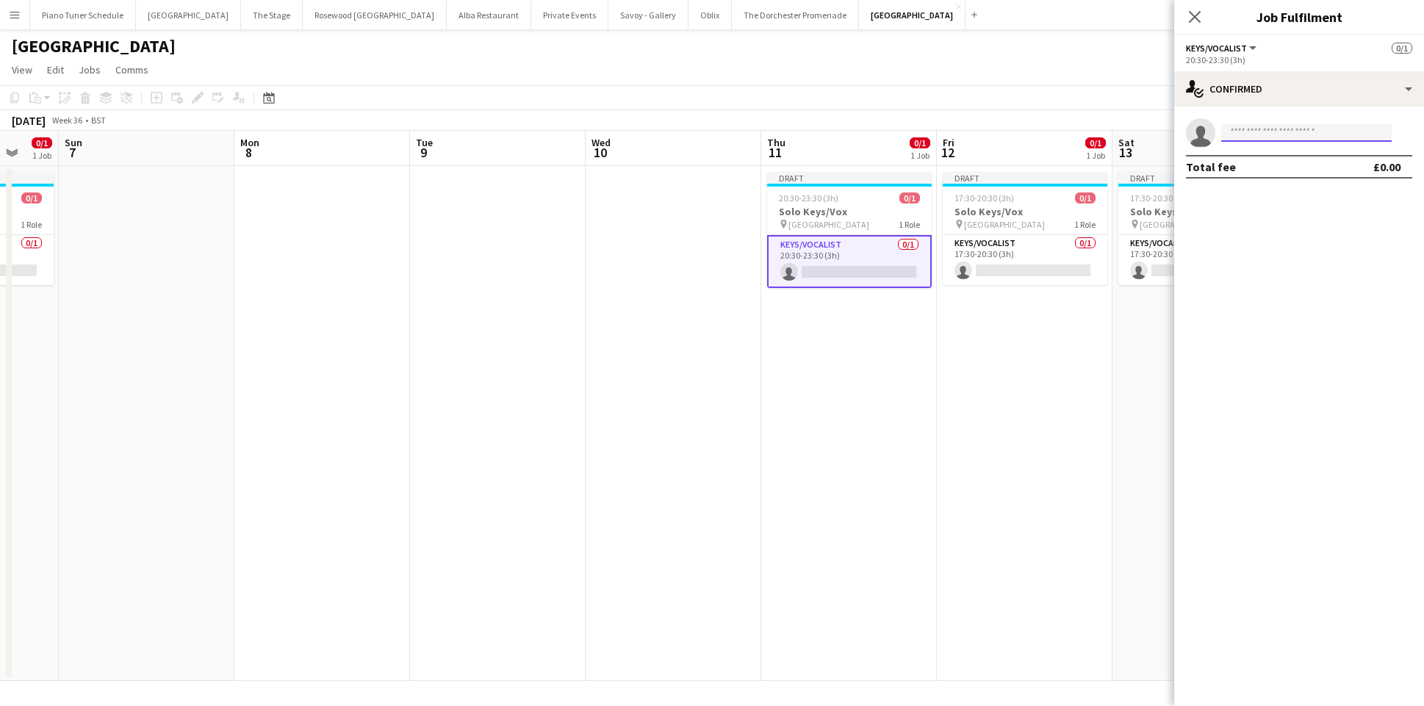
click at [1365, 137] on input at bounding box center [1306, 133] width 170 height 18
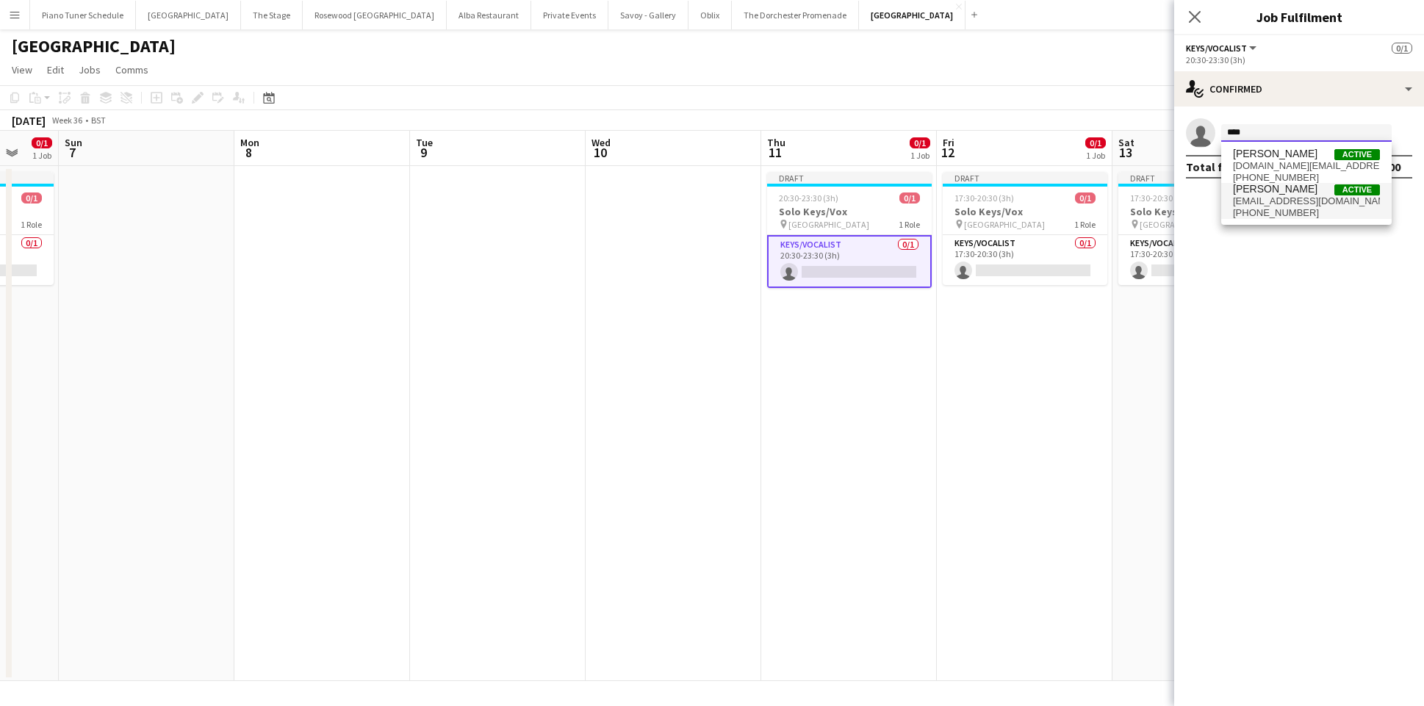
type input "****"
click at [1250, 200] on span "info@ciarahaidar.com" at bounding box center [1306, 201] width 147 height 12
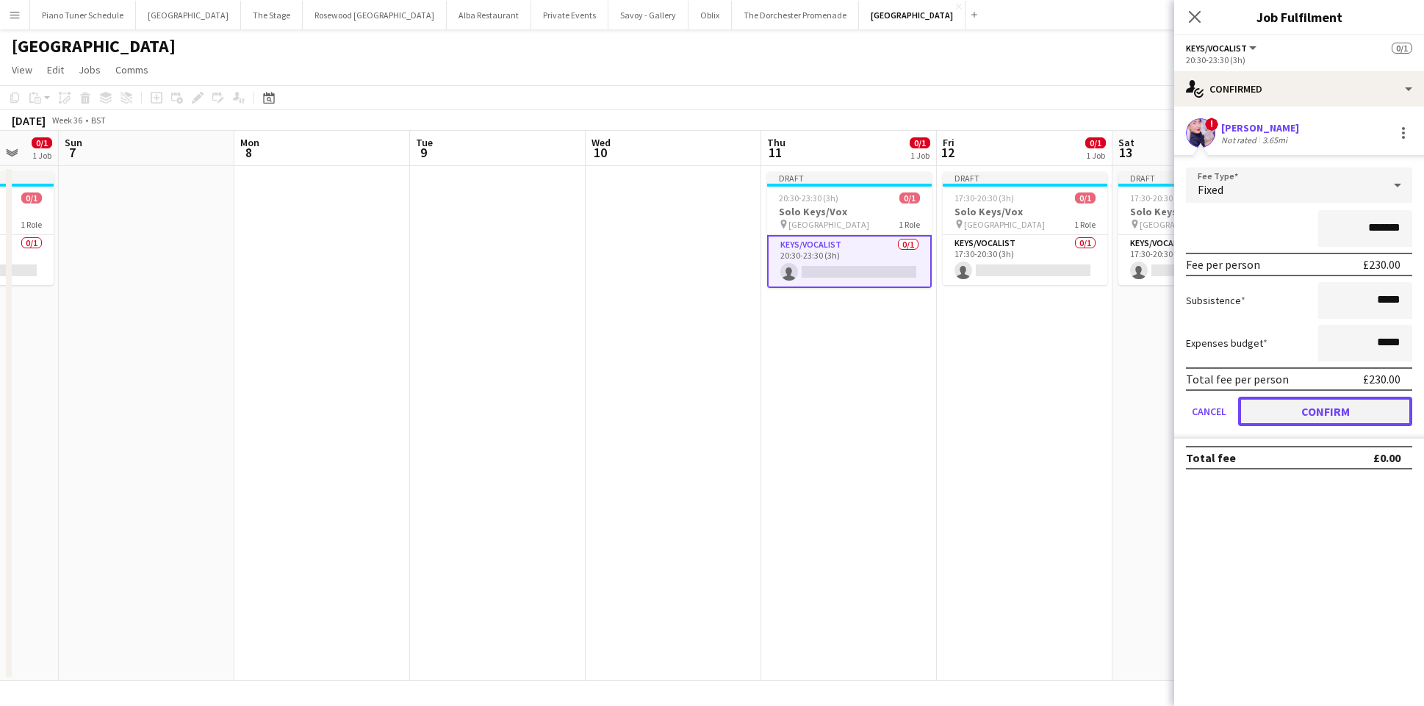
click at [1297, 411] on button "Confirm" at bounding box center [1325, 411] width 174 height 29
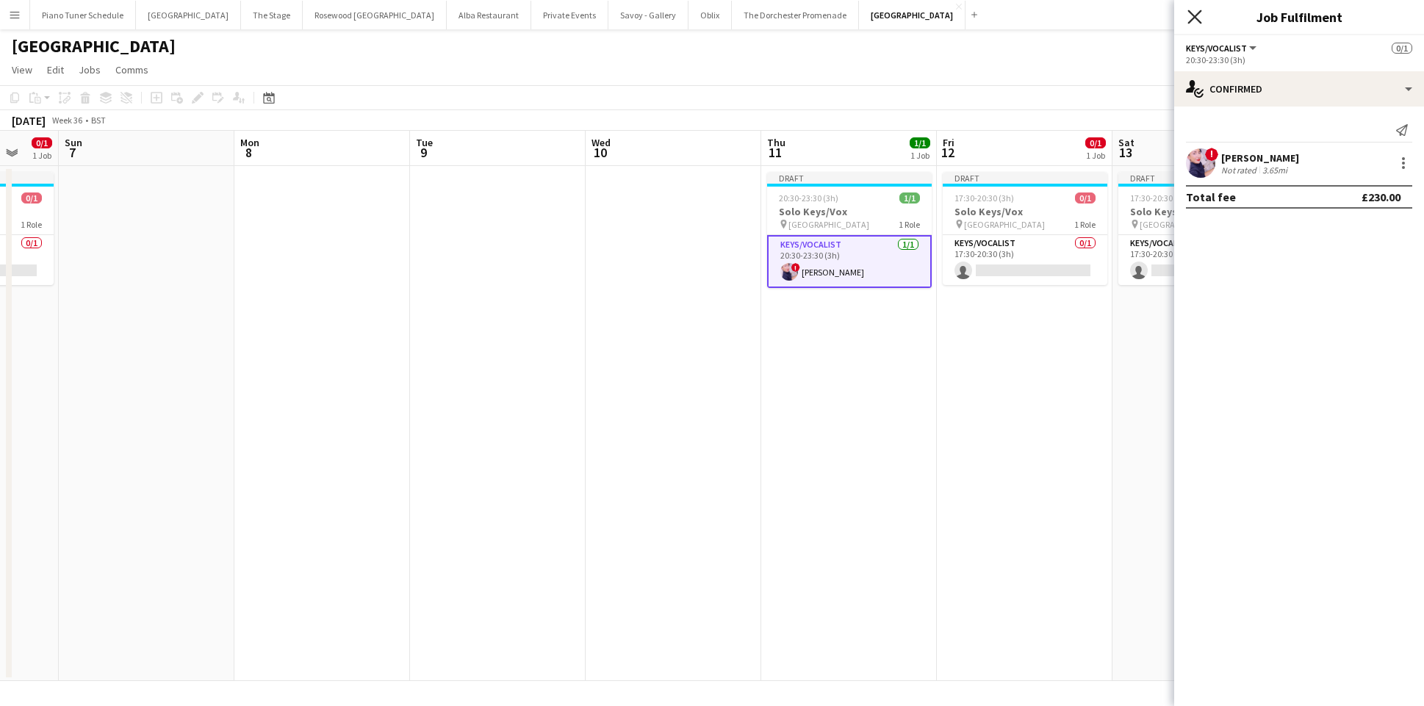
click at [1195, 18] on icon at bounding box center [1194, 17] width 14 height 14
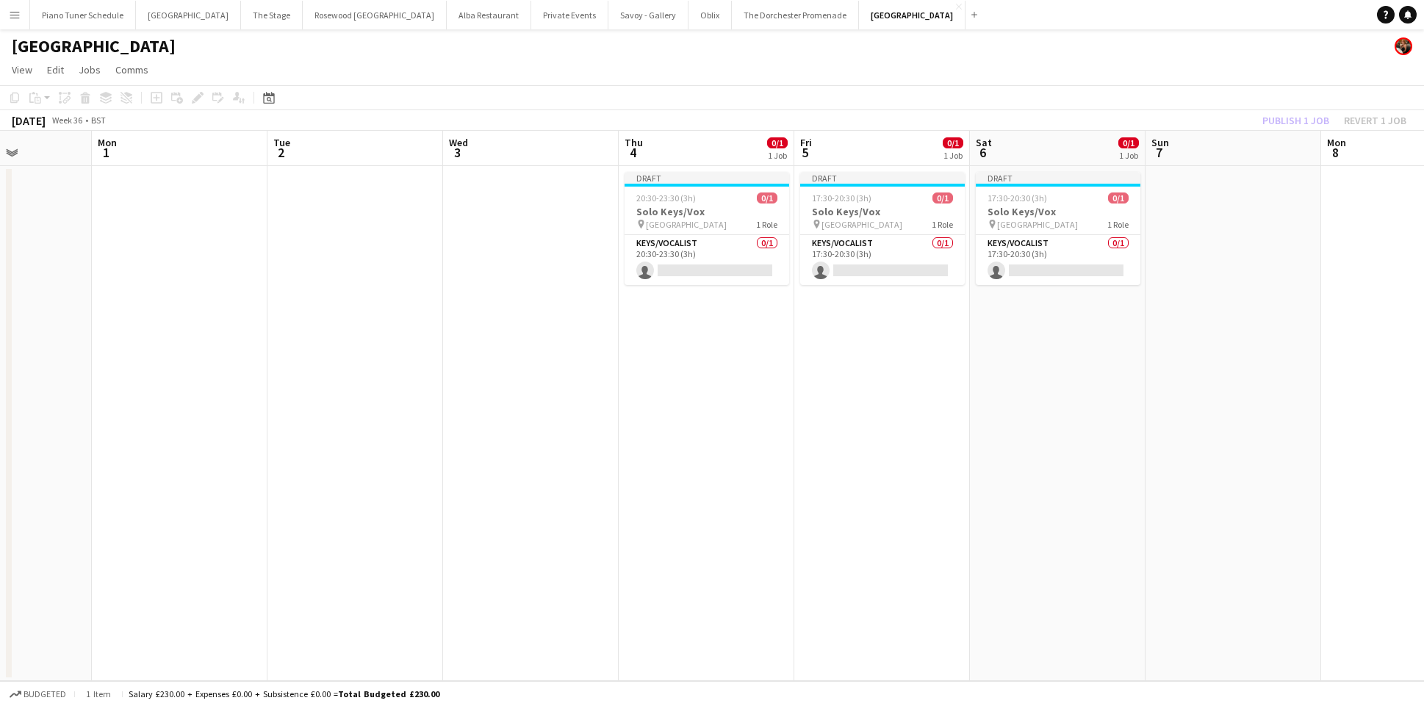
scroll to position [0, 563]
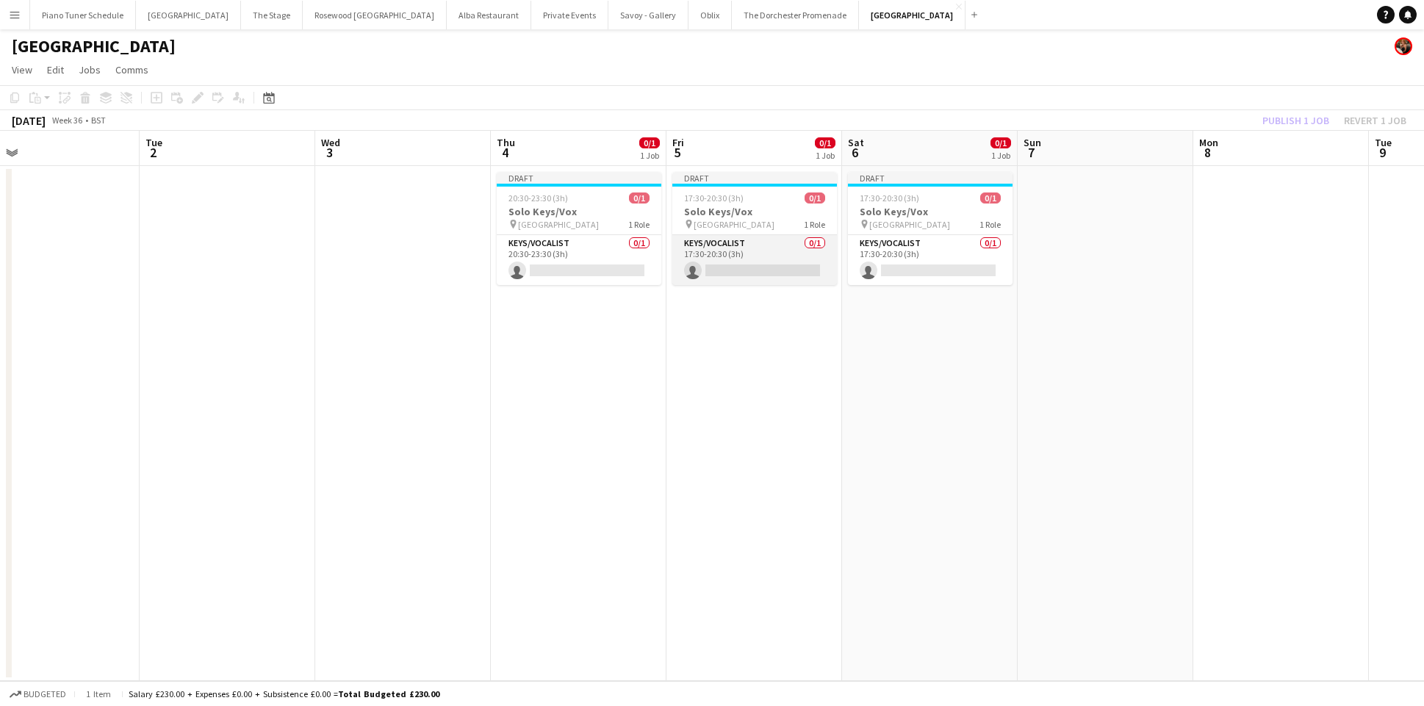
click at [738, 273] on app-card-role "Keys/Vocalist 0/1 17:30-20:30 (3h) single-neutral-actions" at bounding box center [754, 260] width 165 height 50
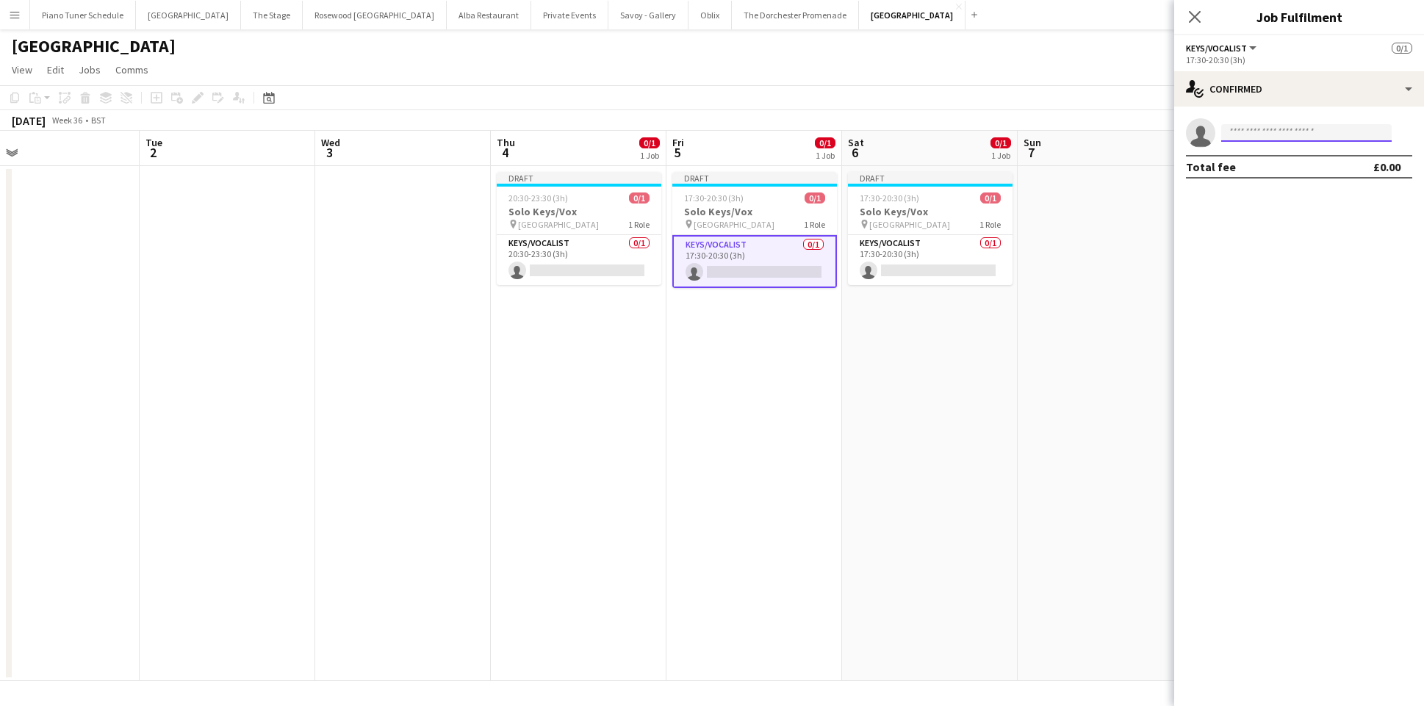
click at [1252, 128] on input at bounding box center [1306, 133] width 170 height 18
click at [885, 271] on app-card-role "Keys/Vocalist 0/1 17:30-20:30 (3h) single-neutral-actions" at bounding box center [930, 260] width 165 height 50
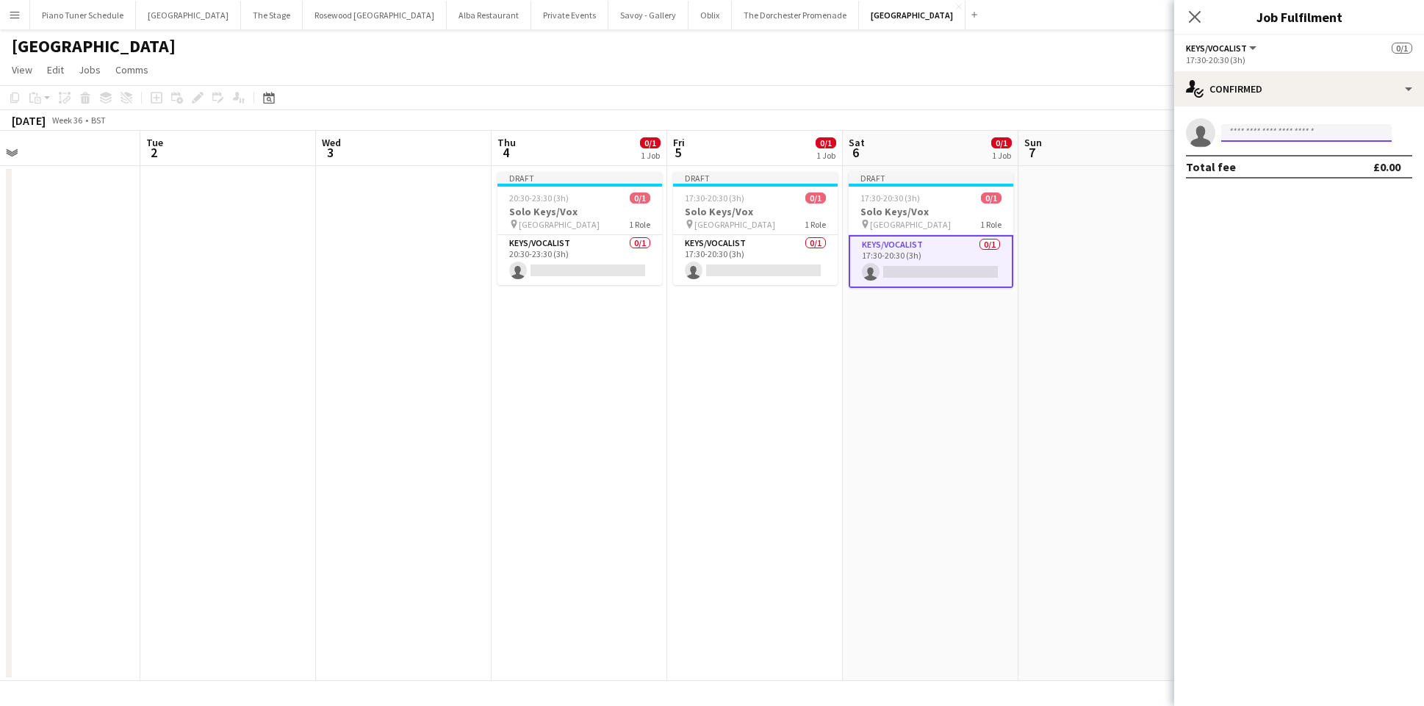
click at [1318, 133] on input at bounding box center [1306, 133] width 170 height 18
type input "*"
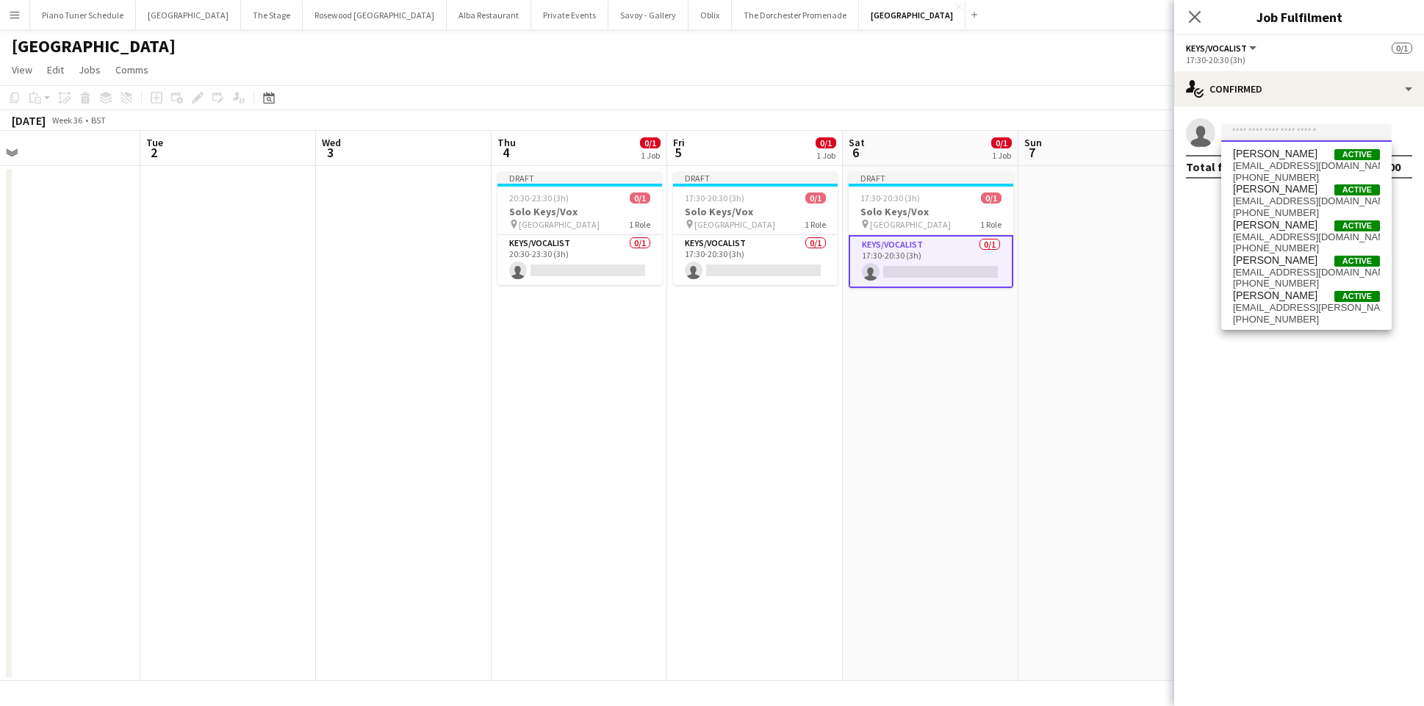
type input "*"
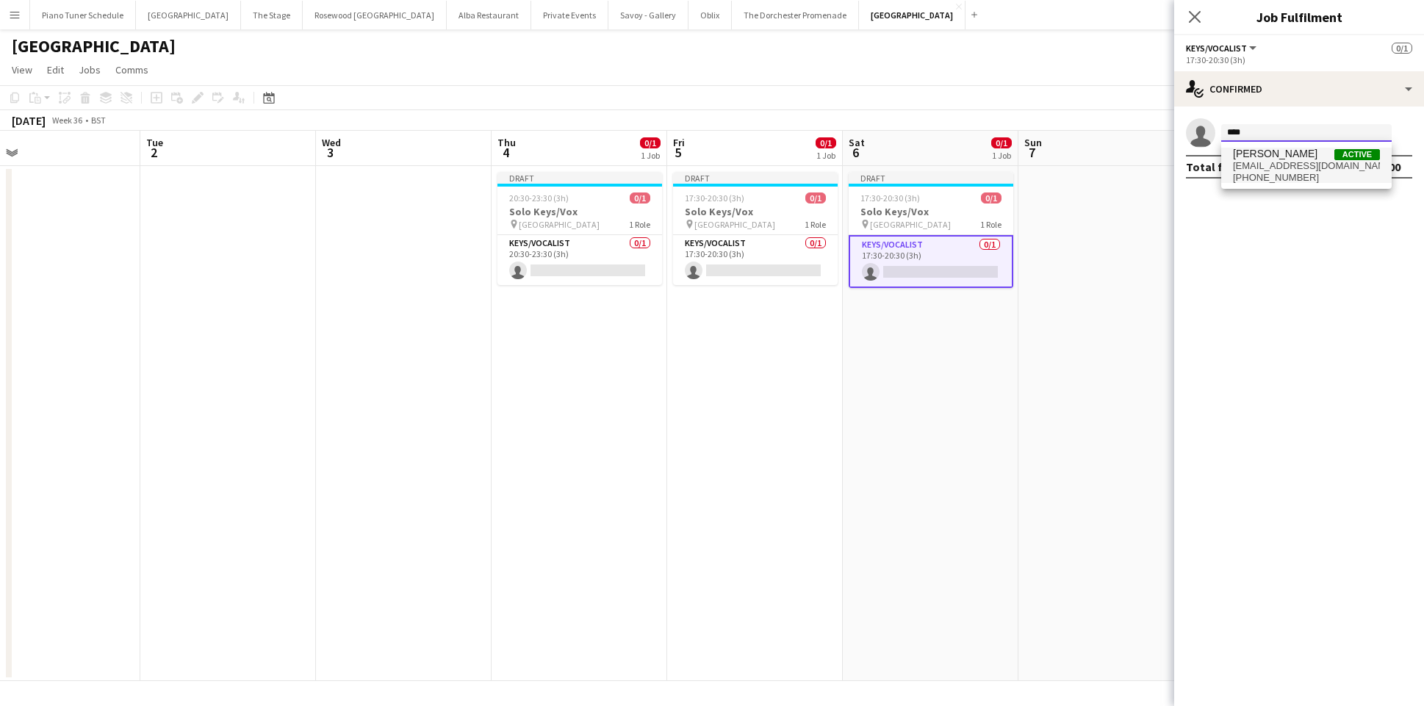
type input "****"
click at [1281, 161] on span "hopecrussellwinter@gmail.com" at bounding box center [1306, 166] width 147 height 12
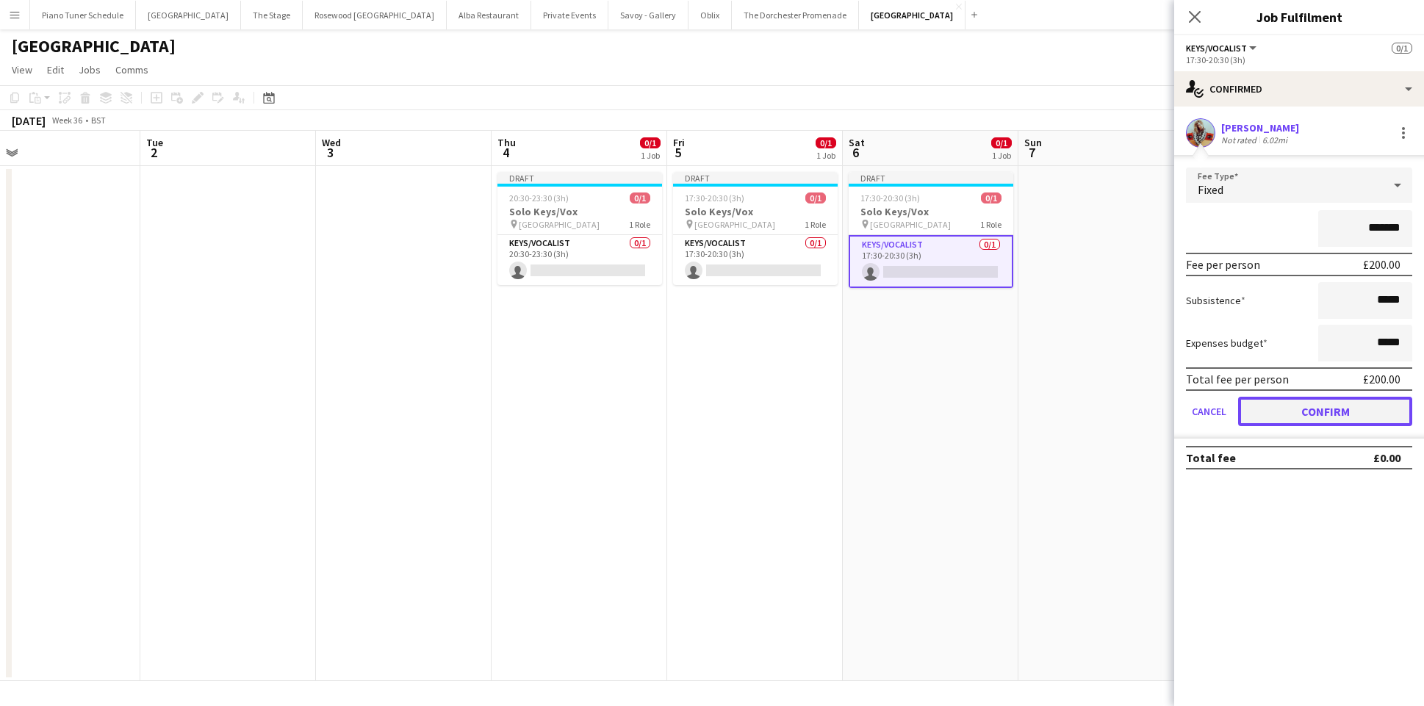
click at [1300, 411] on button "Confirm" at bounding box center [1325, 411] width 174 height 29
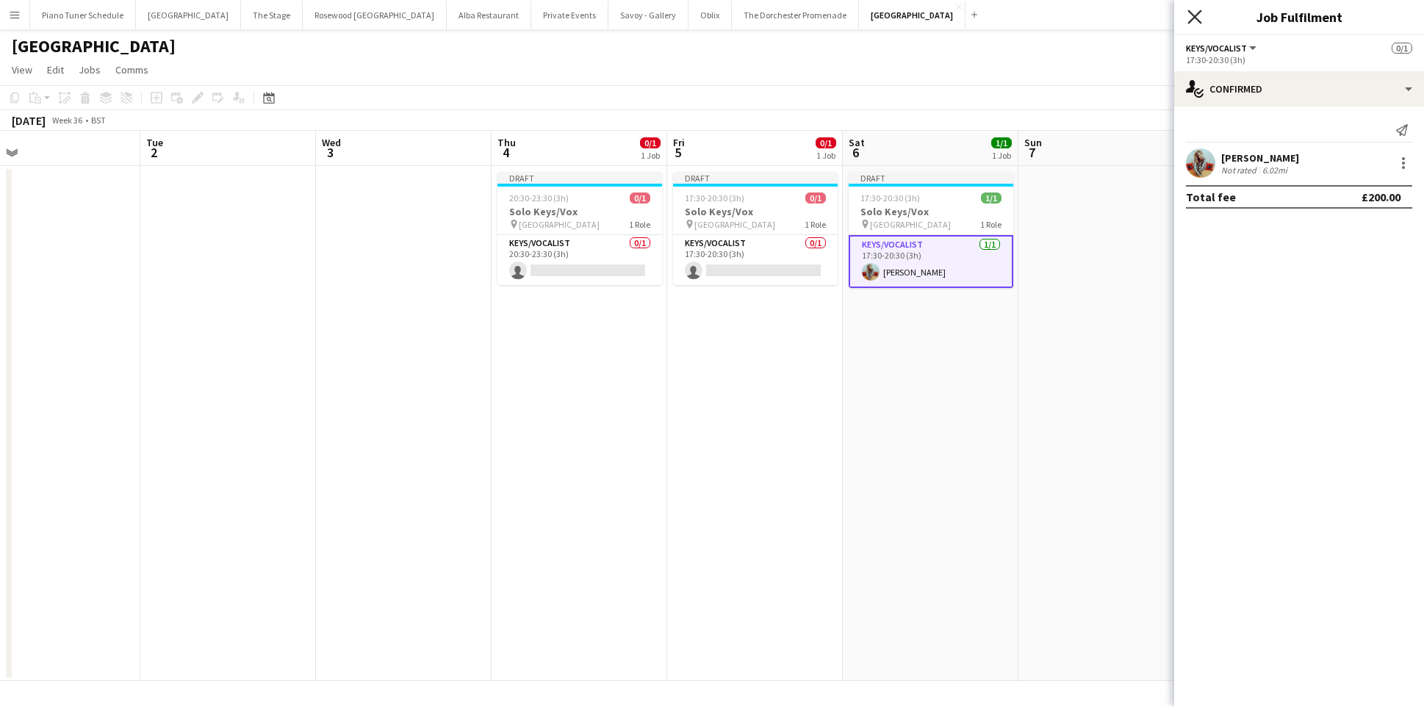
click at [1193, 16] on icon "Close pop-in" at bounding box center [1194, 17] width 14 height 14
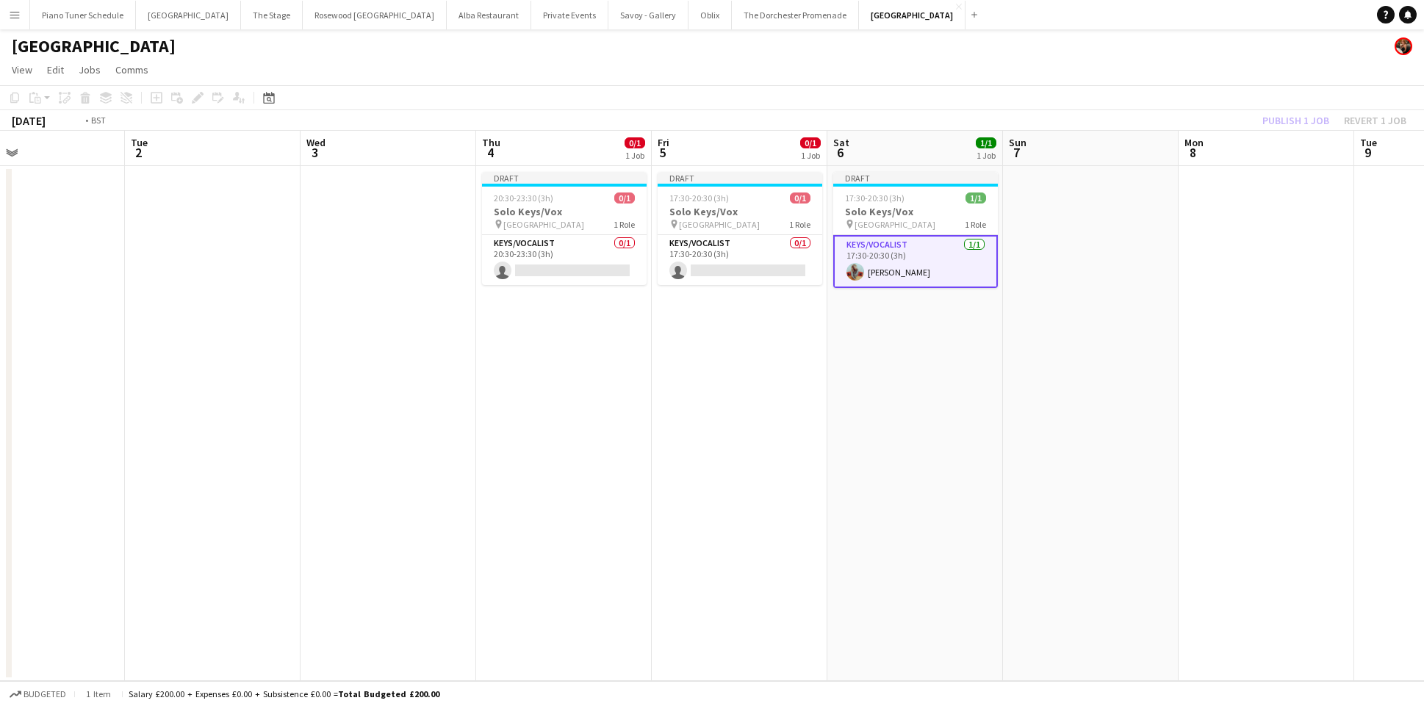
scroll to position [0, 653]
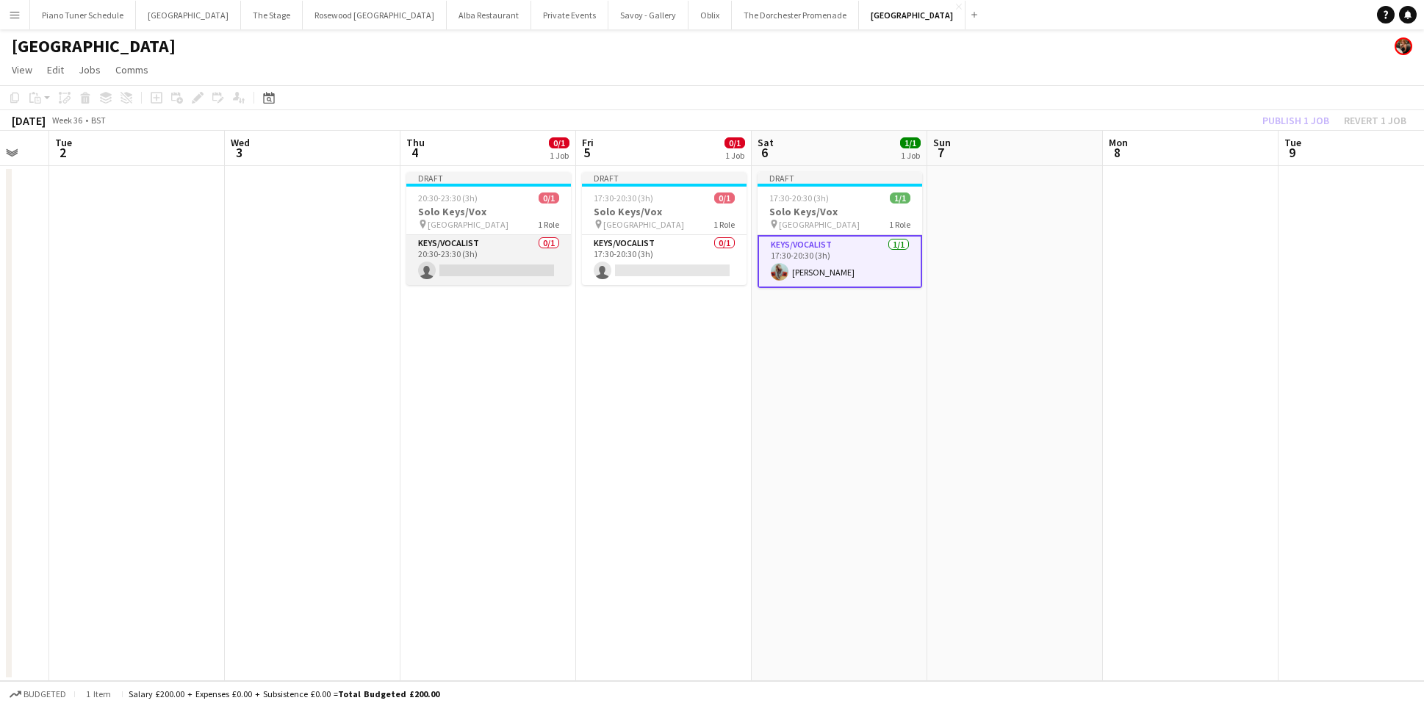
click at [502, 272] on app-card-role "Keys/Vocalist 0/1 20:30-23:30 (3h) single-neutral-actions" at bounding box center [488, 260] width 165 height 50
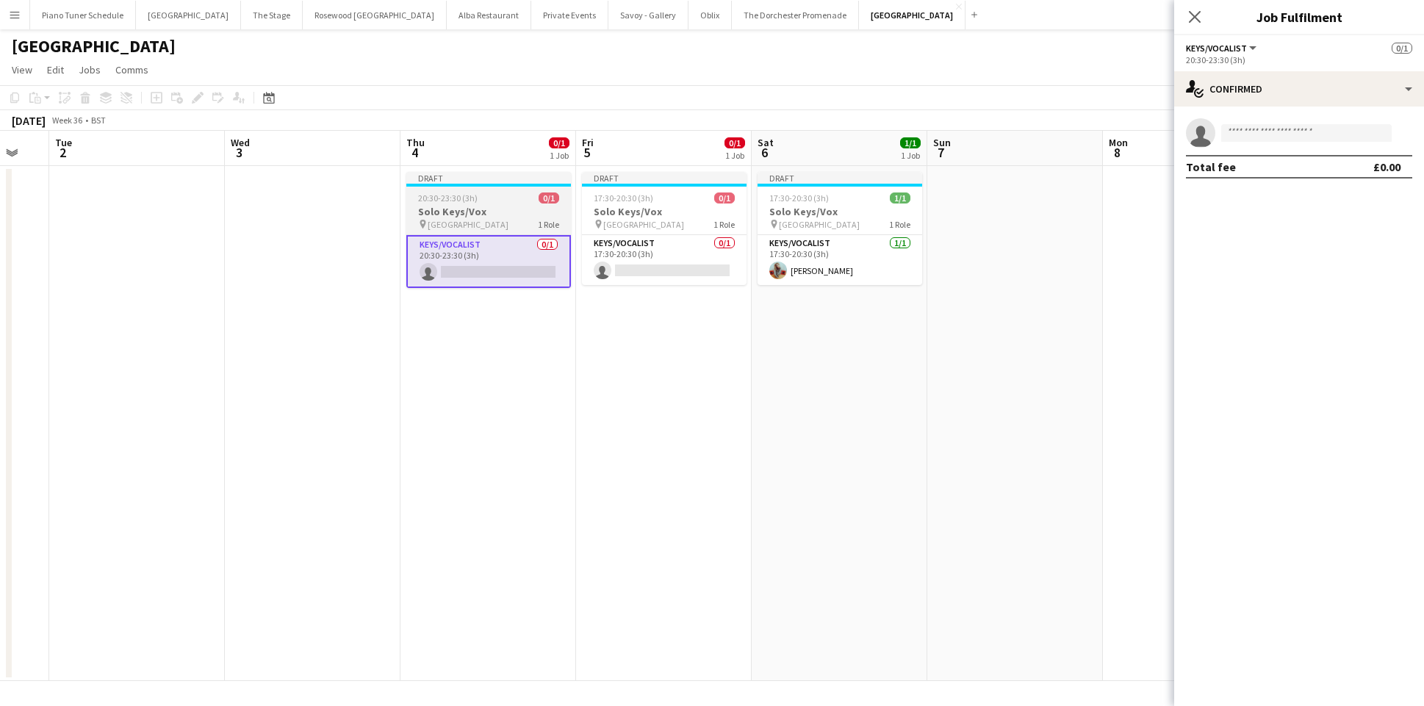
click at [497, 228] on div "pin Goring Hotel 1 Role" at bounding box center [488, 224] width 165 height 12
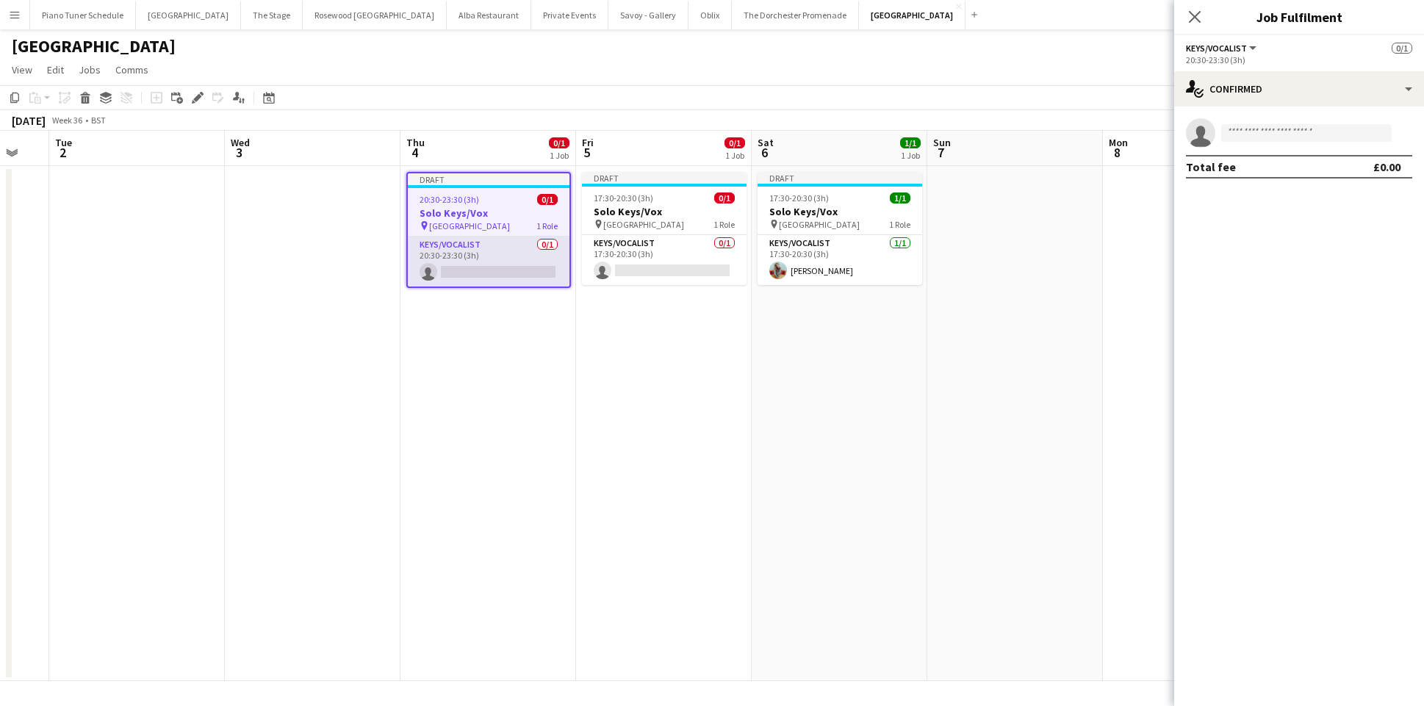
click at [497, 254] on app-card-role "Keys/Vocalist 0/1 20:30-23:30 (3h) single-neutral-actions" at bounding box center [489, 262] width 162 height 50
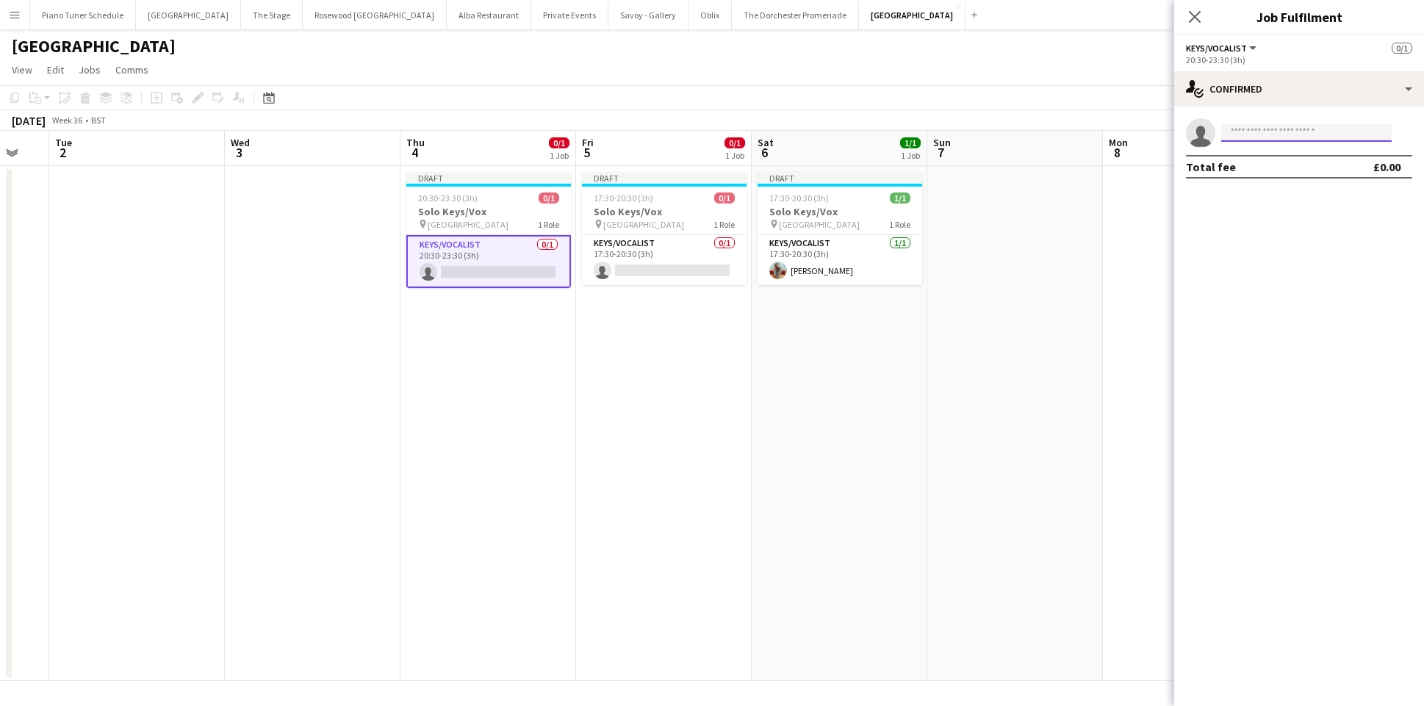
click at [1254, 136] on input at bounding box center [1306, 133] width 170 height 18
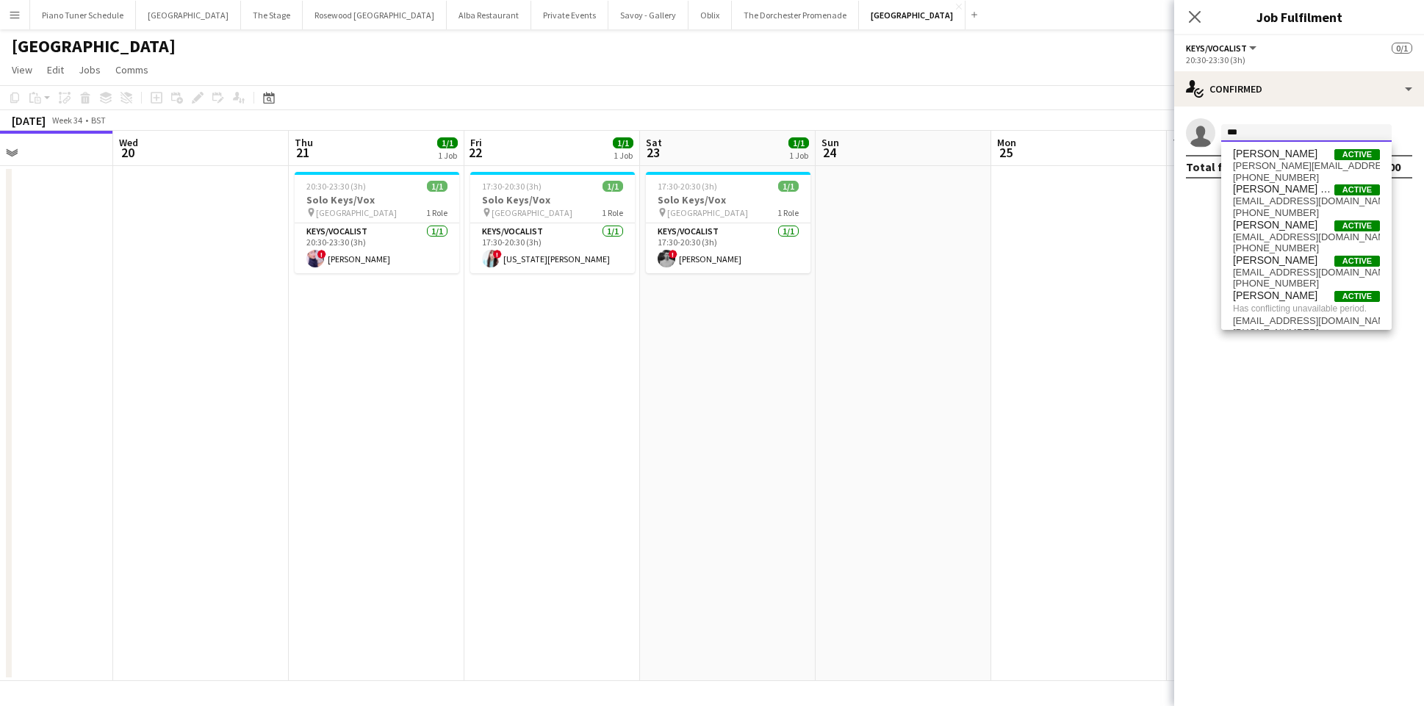
scroll to position [0, 412]
drag, startPoint x: 1247, startPoint y: 131, endPoint x: 1182, endPoint y: 126, distance: 65.6
click at [1182, 126] on app-invite-slot "single-neutral-actions ***" at bounding box center [1299, 132] width 250 height 29
type input "*****"
click at [1288, 301] on span "Harrison Smart" at bounding box center [1275, 296] width 85 height 12
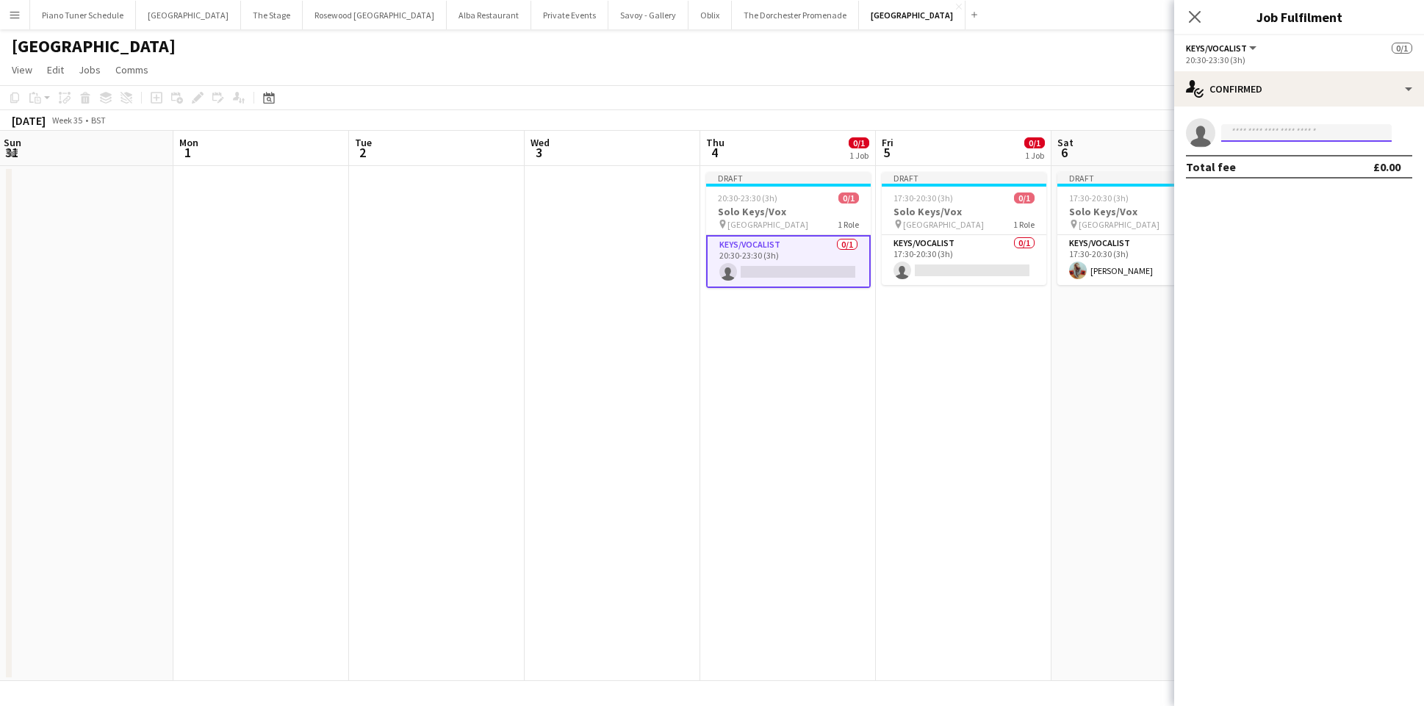
scroll to position [0, 533]
click at [977, 254] on app-card-role "Keys/Vocalist 0/1 17:30-20:30 (3h) single-neutral-actions" at bounding box center [959, 260] width 165 height 50
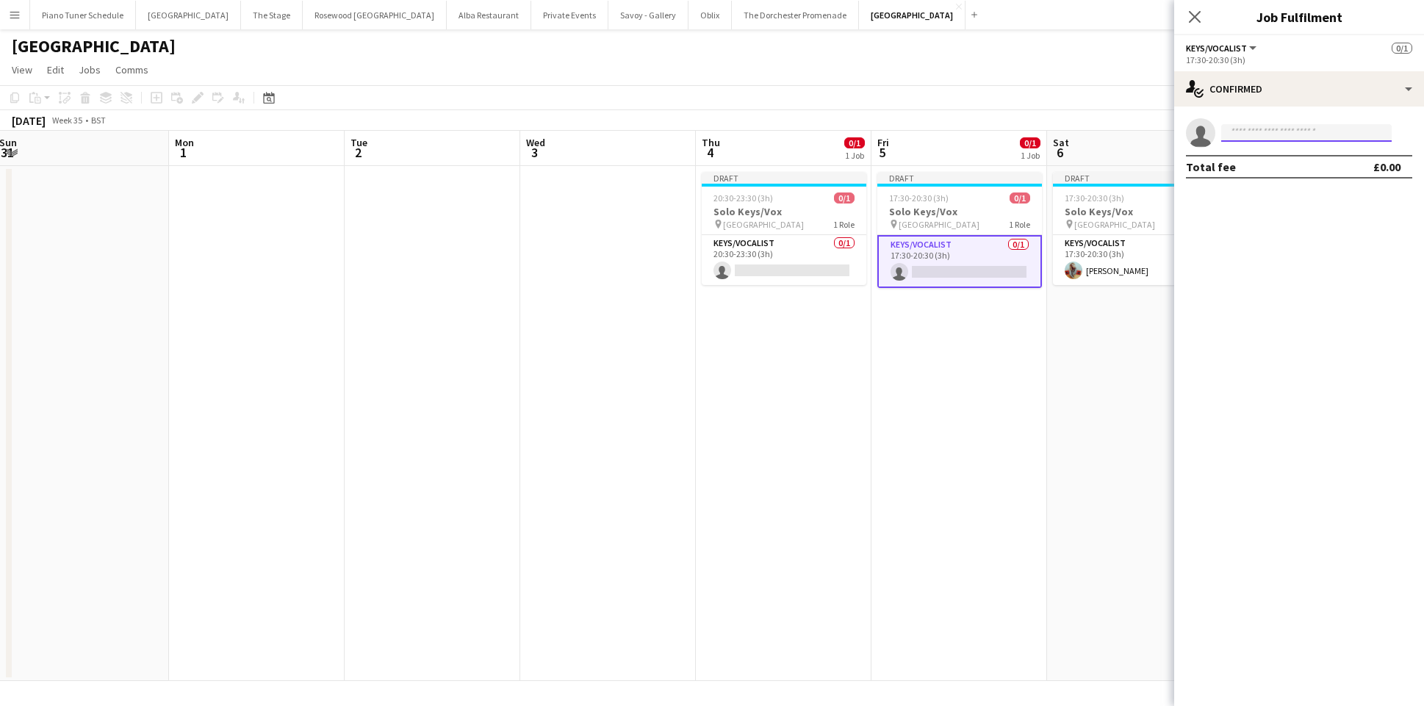
click at [1247, 135] on input at bounding box center [1306, 133] width 170 height 18
type input "********"
click at [1287, 170] on span "srwraymusic@gmail.com" at bounding box center [1306, 166] width 147 height 12
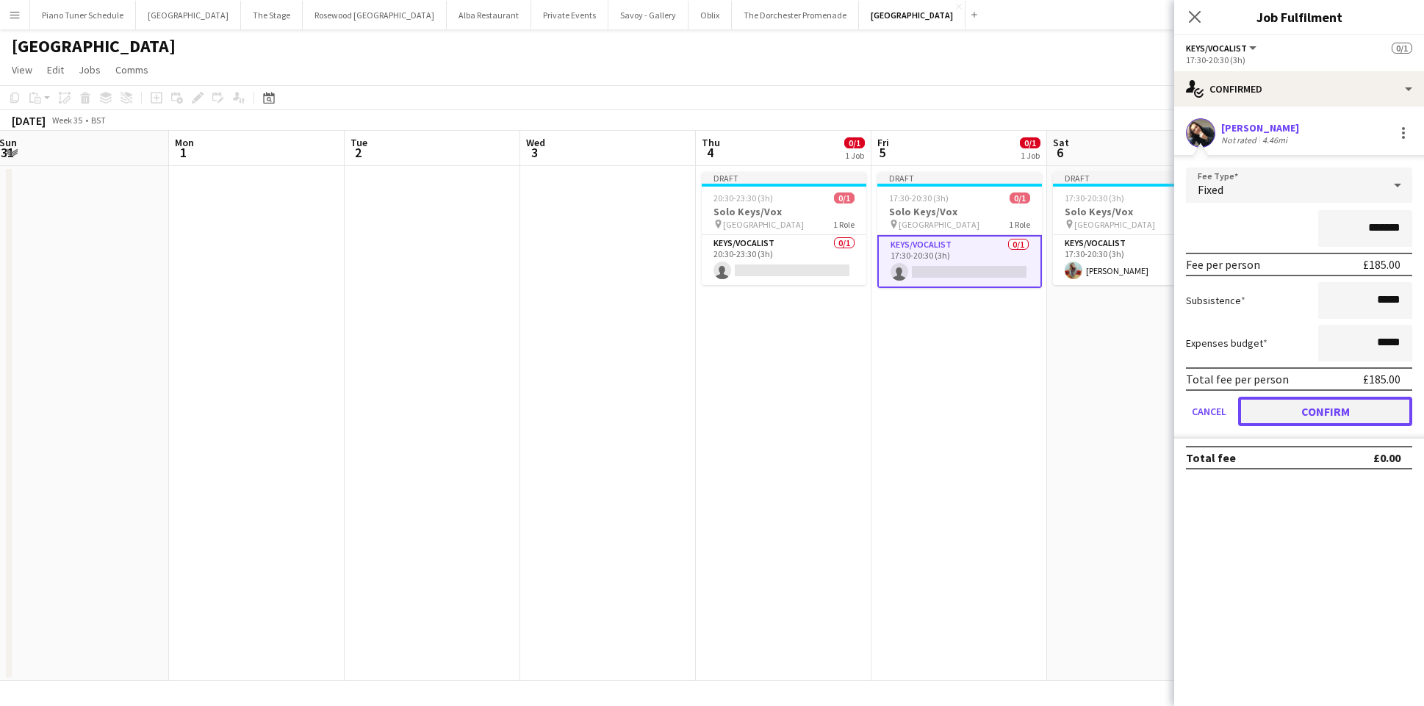
click at [1262, 416] on button "Confirm" at bounding box center [1325, 411] width 174 height 29
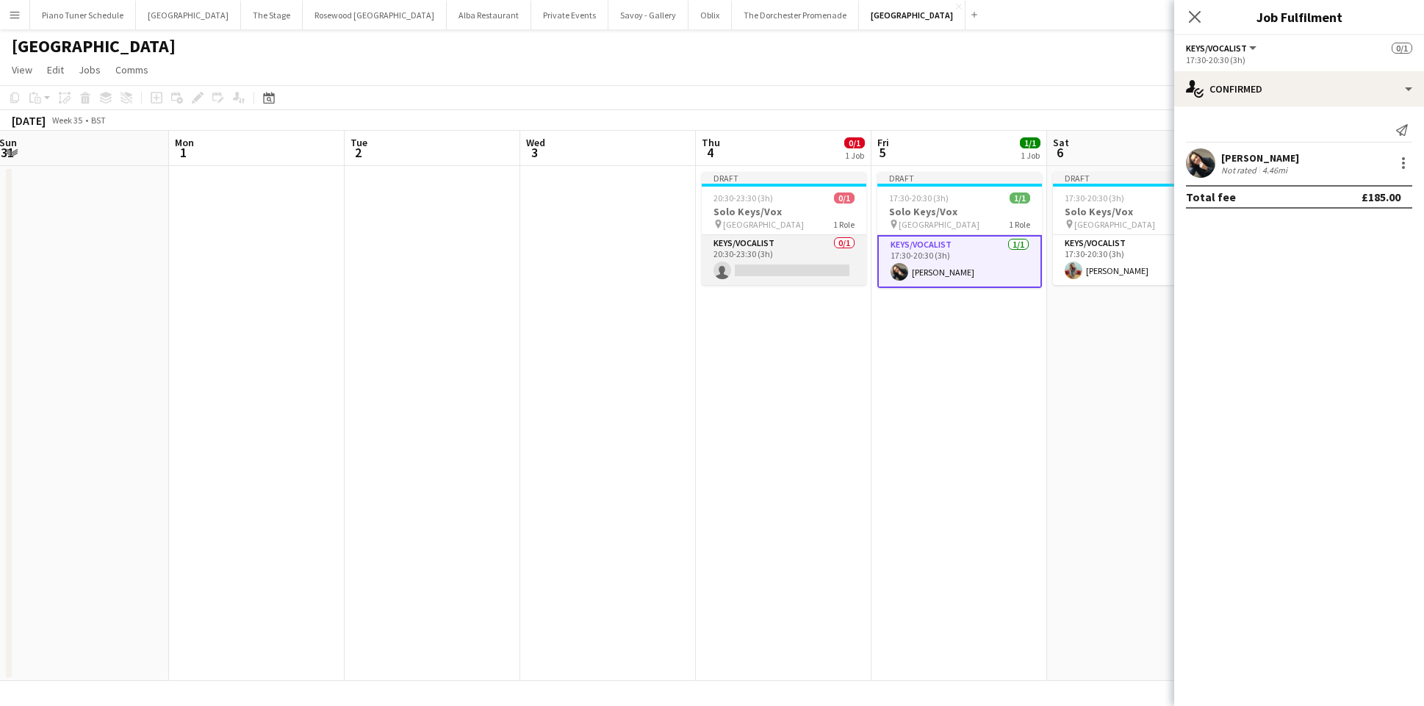
click at [816, 260] on app-card-role "Keys/Vocalist 0/1 20:30-23:30 (3h) single-neutral-actions" at bounding box center [784, 260] width 165 height 50
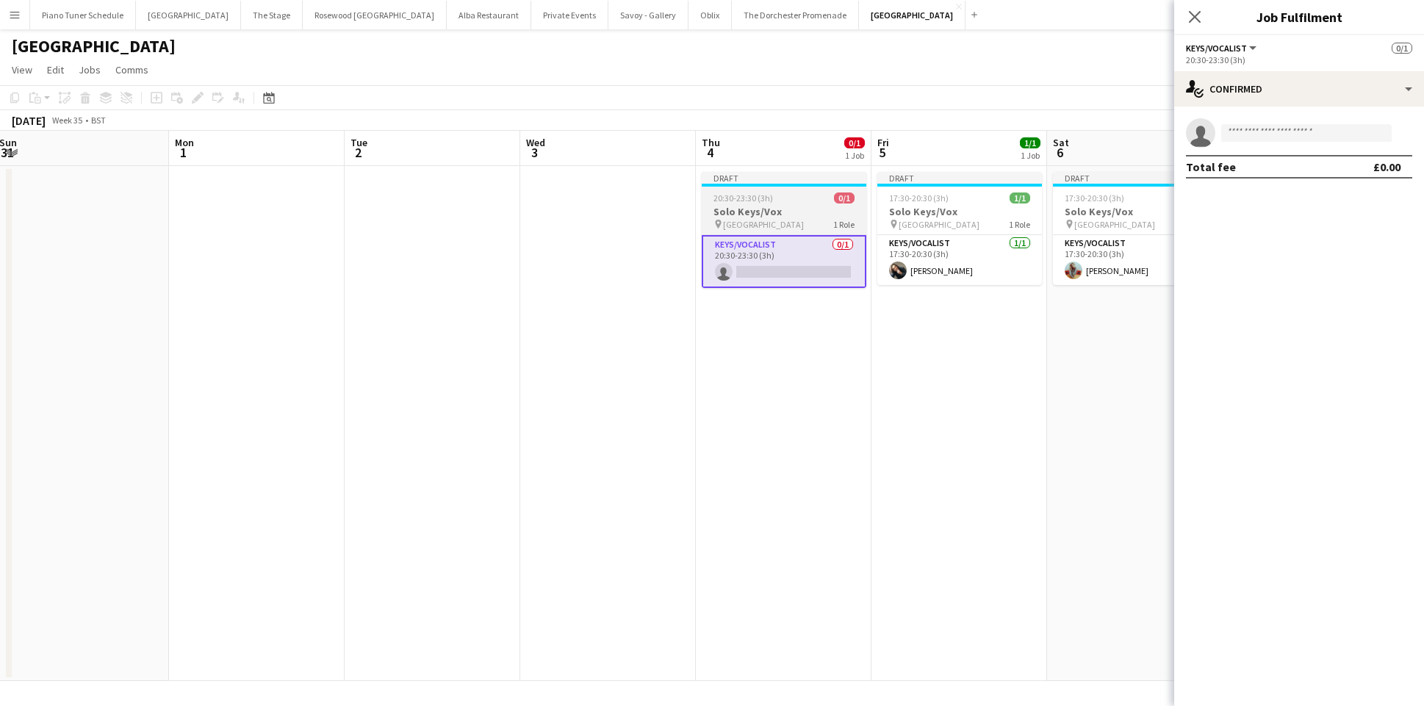
click at [744, 214] on h3 "Solo Keys/Vox" at bounding box center [784, 211] width 165 height 13
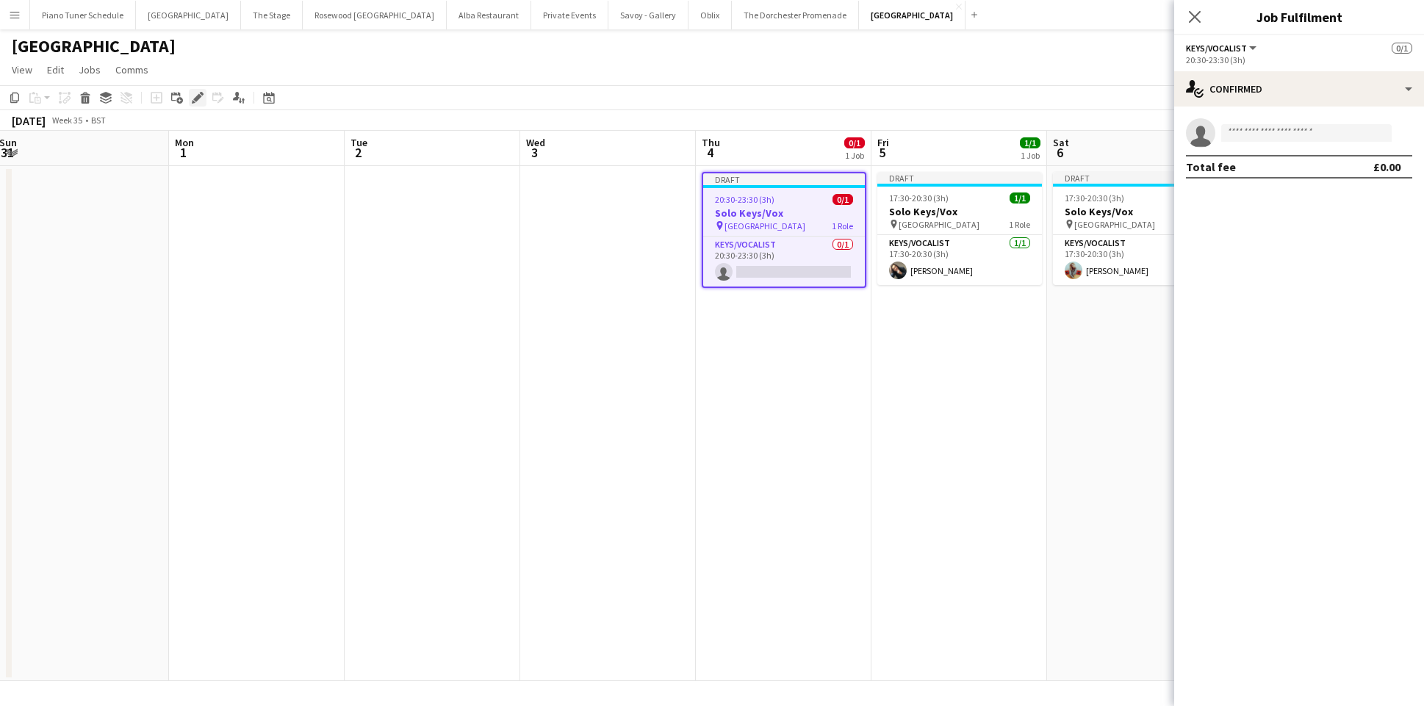
click at [199, 98] on icon "Edit" at bounding box center [198, 98] width 12 height 12
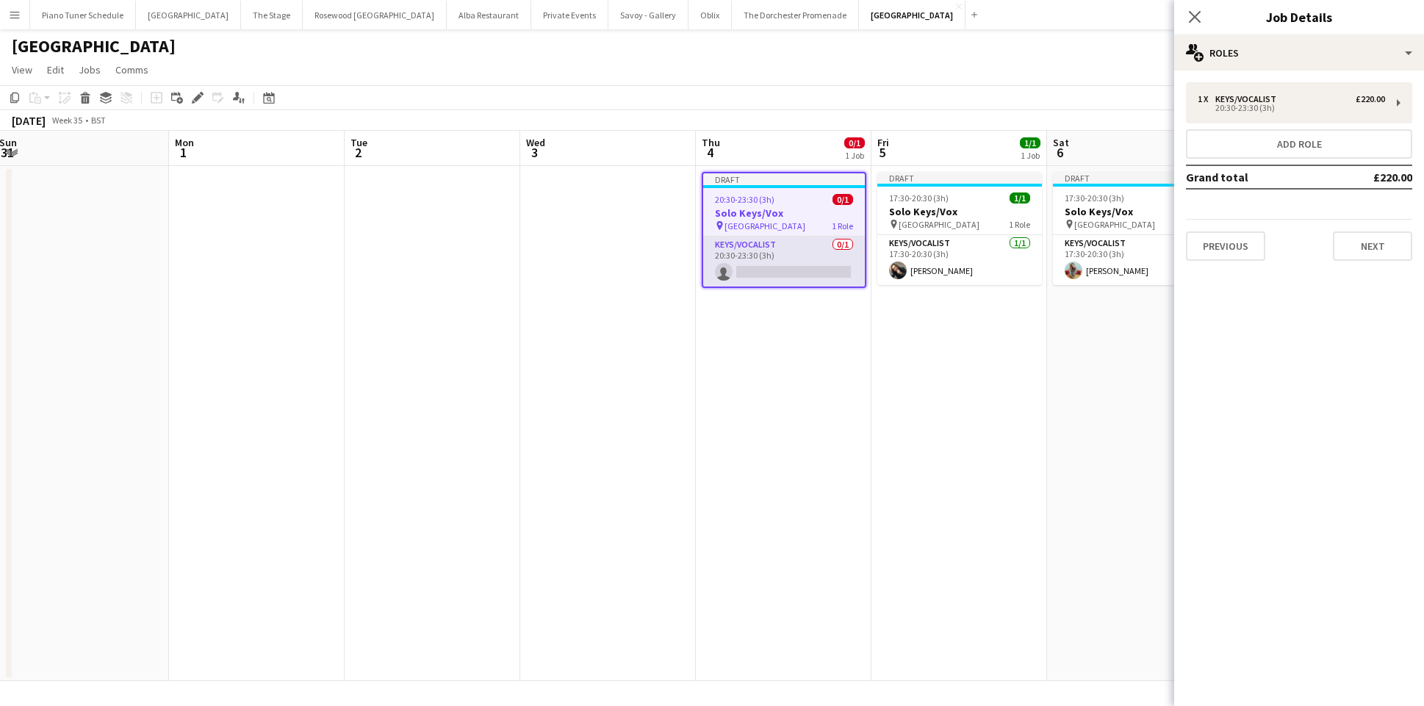
click at [821, 250] on app-card-role "Keys/Vocalist 0/1 20:30-23:30 (3h) single-neutral-actions" at bounding box center [784, 262] width 162 height 50
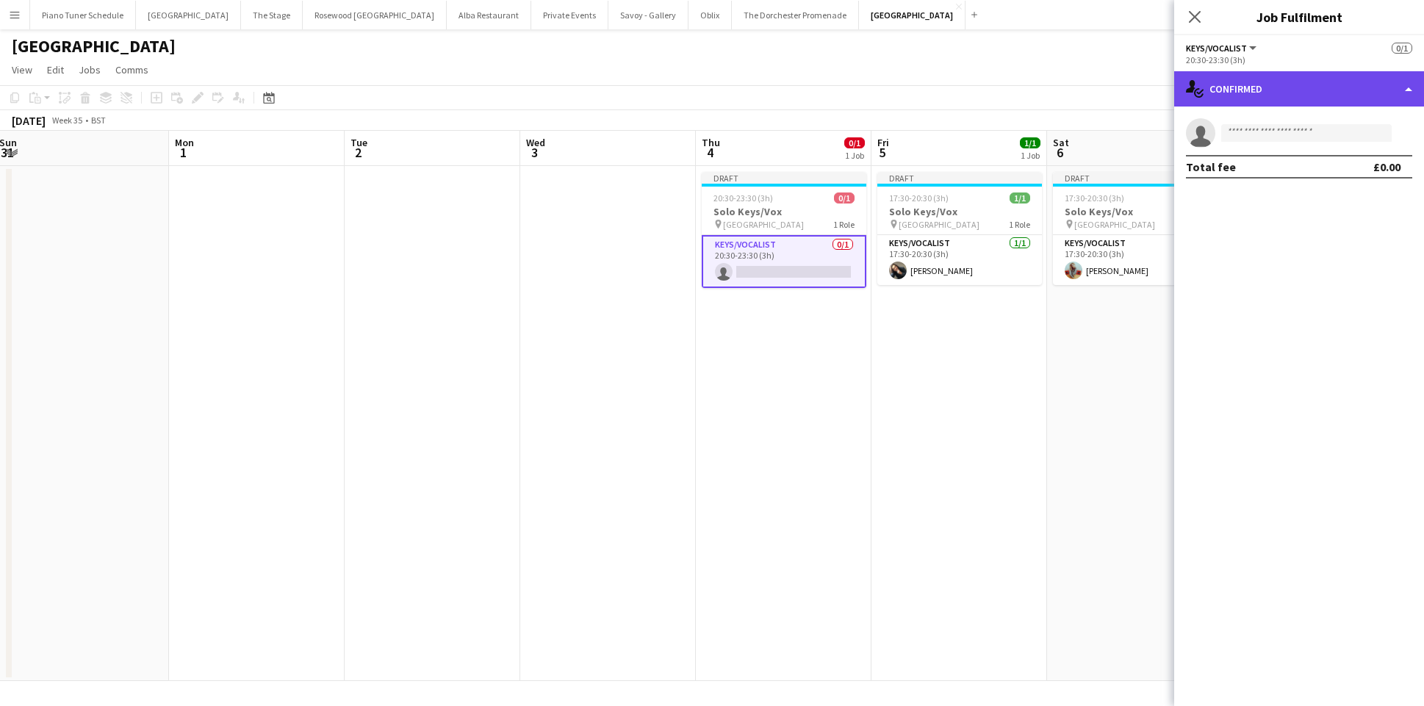
click at [1380, 103] on div "single-neutral-actions-check-2 Confirmed" at bounding box center [1299, 88] width 250 height 35
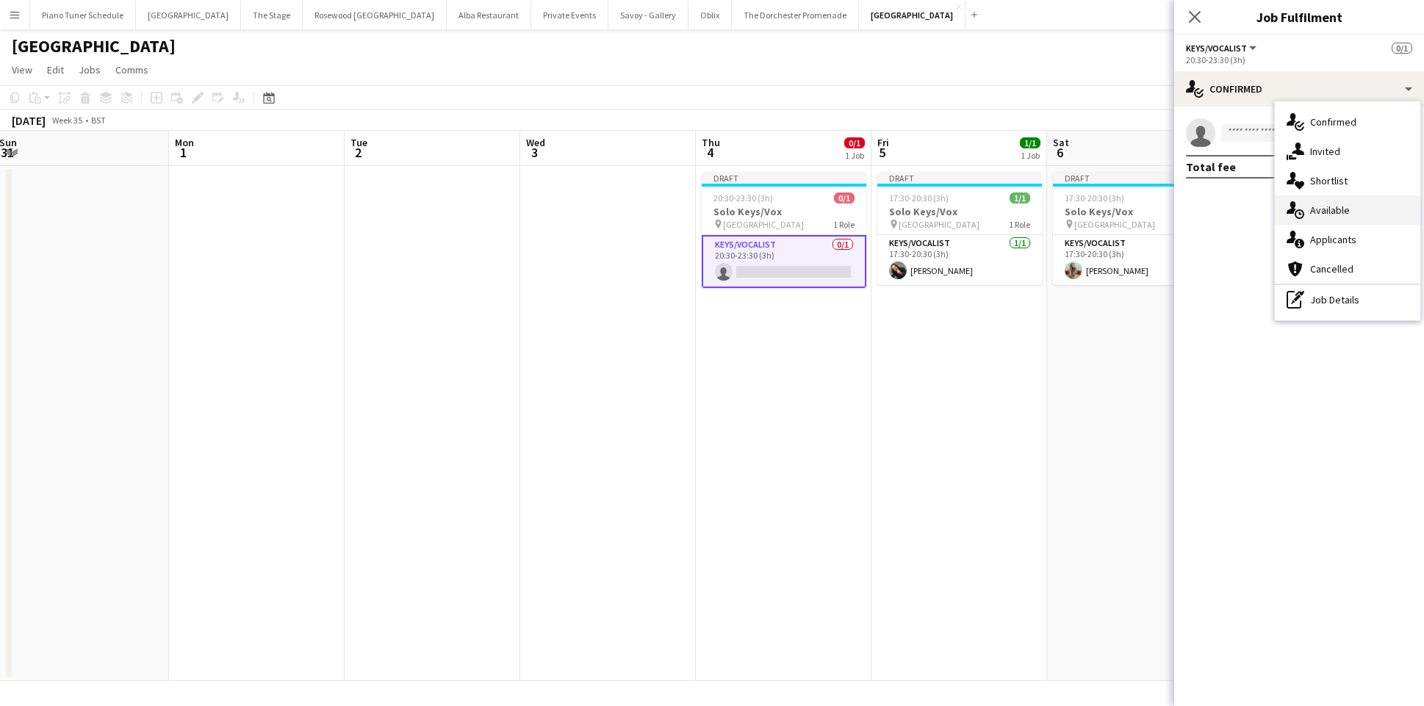
click at [1350, 217] on div "single-neutral-actions-upload Available" at bounding box center [1347, 209] width 145 height 29
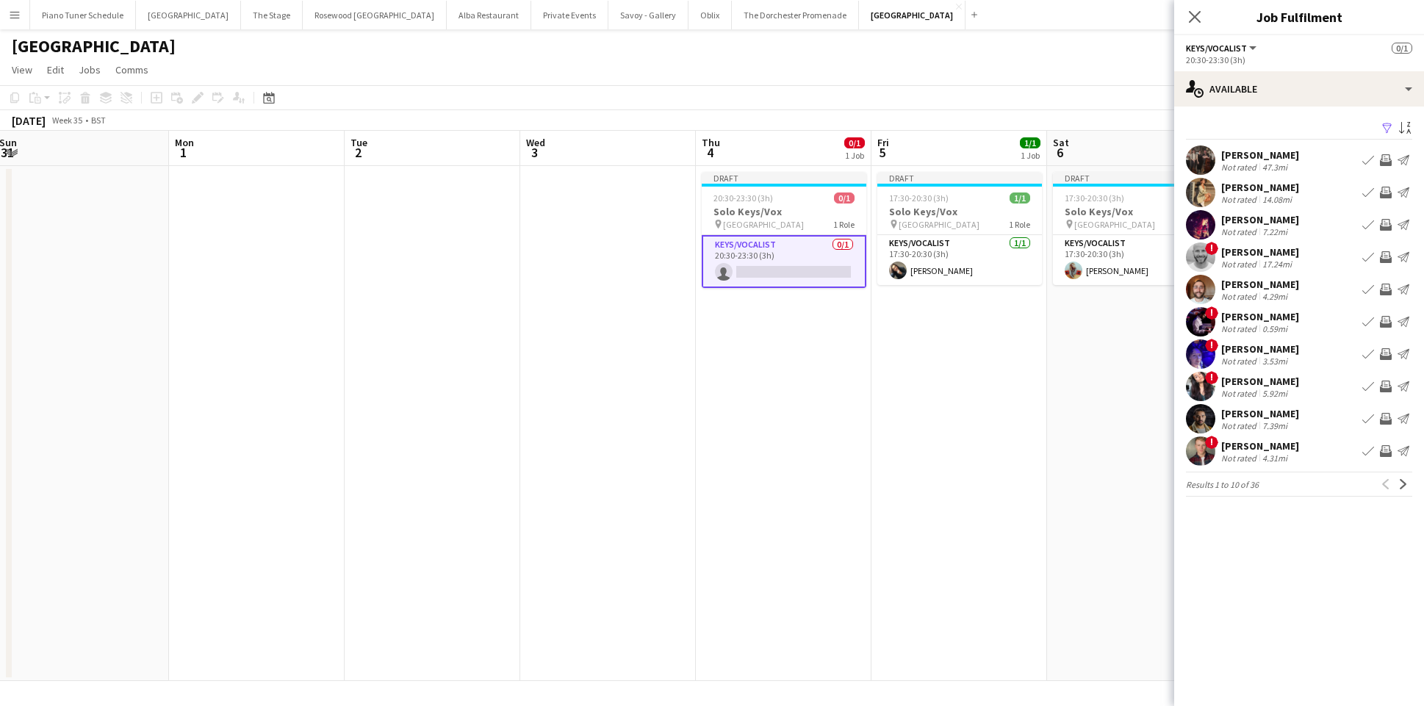
click at [1368, 194] on app-icon "Book crew" at bounding box center [1368, 193] width 12 height 12
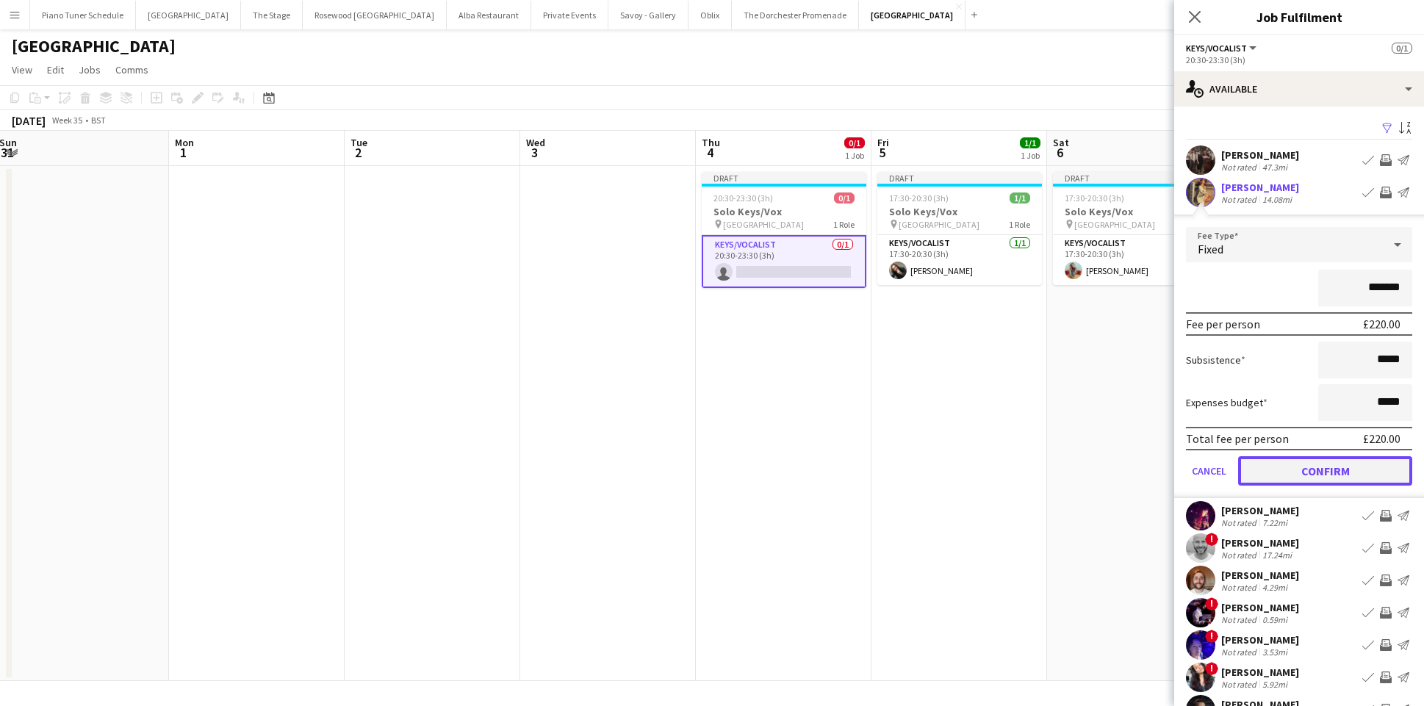
click at [1315, 463] on button "Confirm" at bounding box center [1325, 470] width 174 height 29
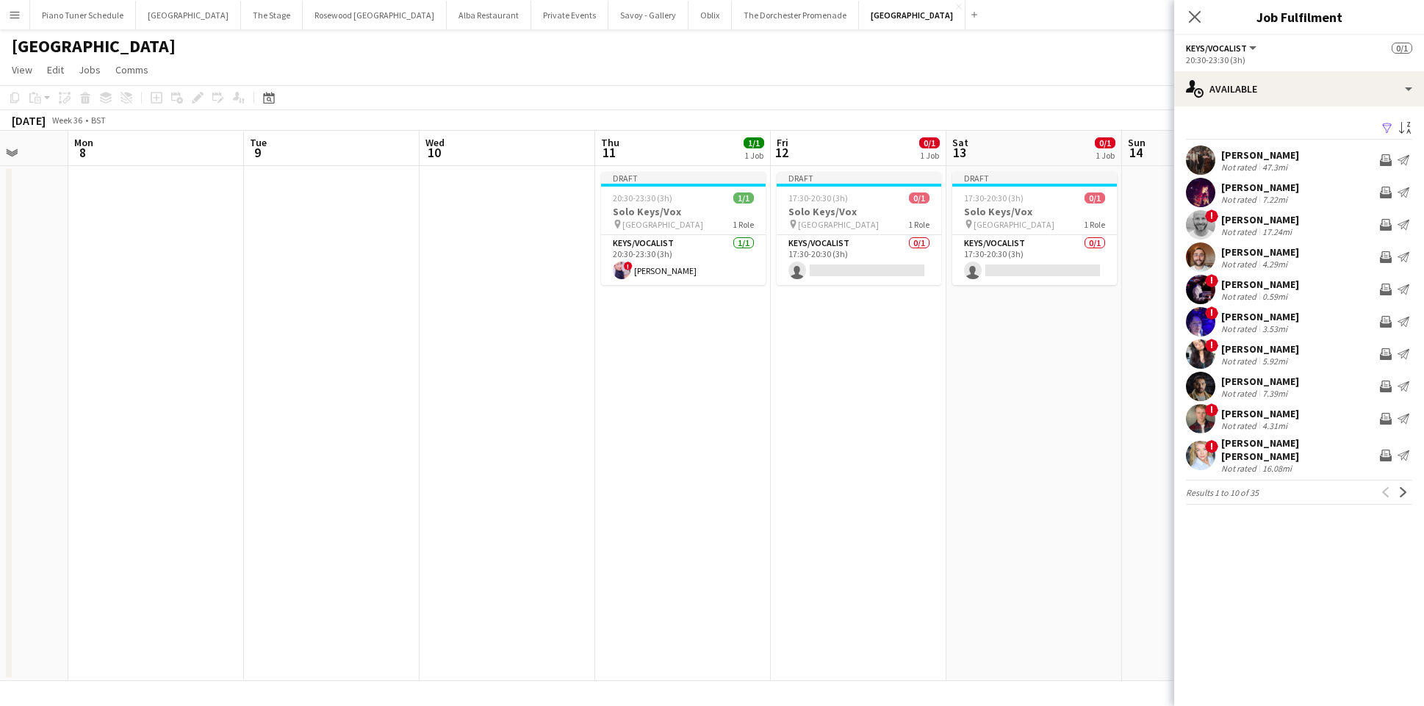
scroll to position [0, 496]
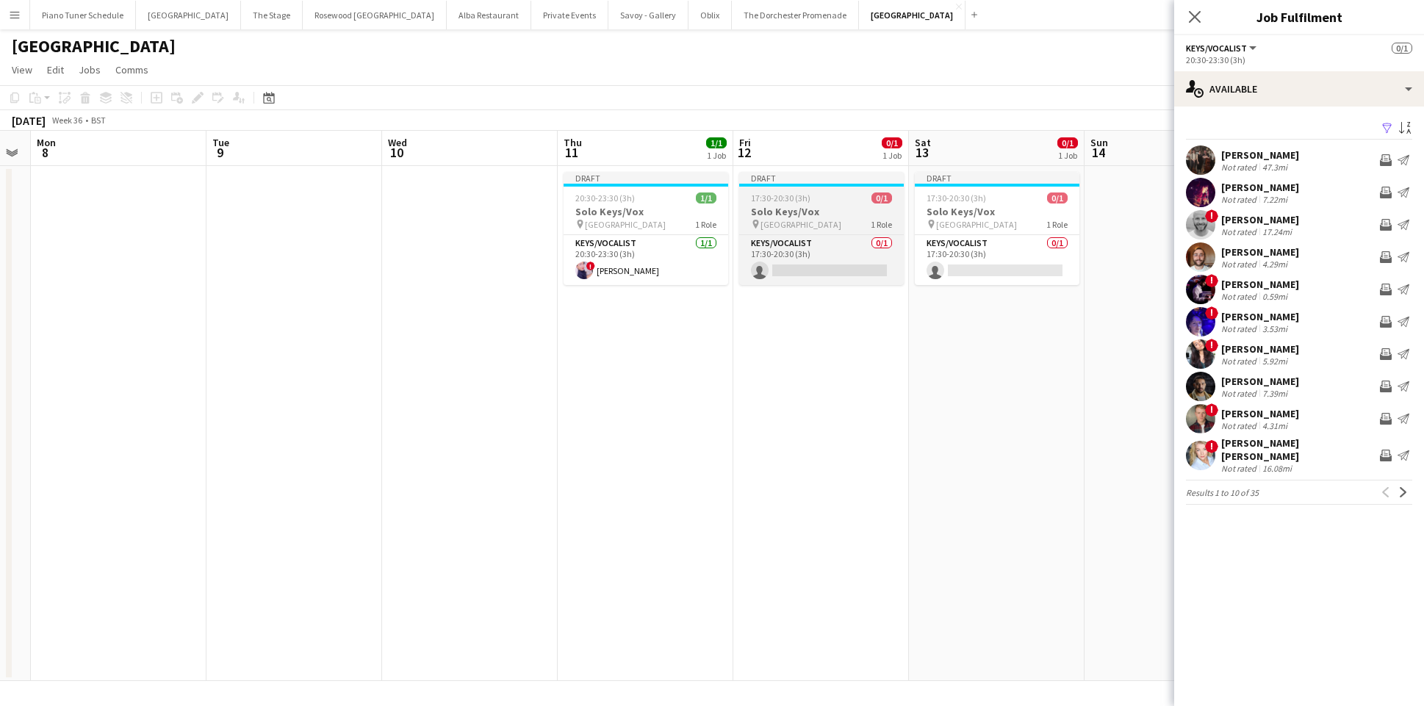
click at [845, 232] on app-job-card "Draft 17:30-20:30 (3h) 0/1 Solo Keys/Vox pin Goring Hotel 1 Role Keys/Vocalist …" at bounding box center [821, 228] width 165 height 113
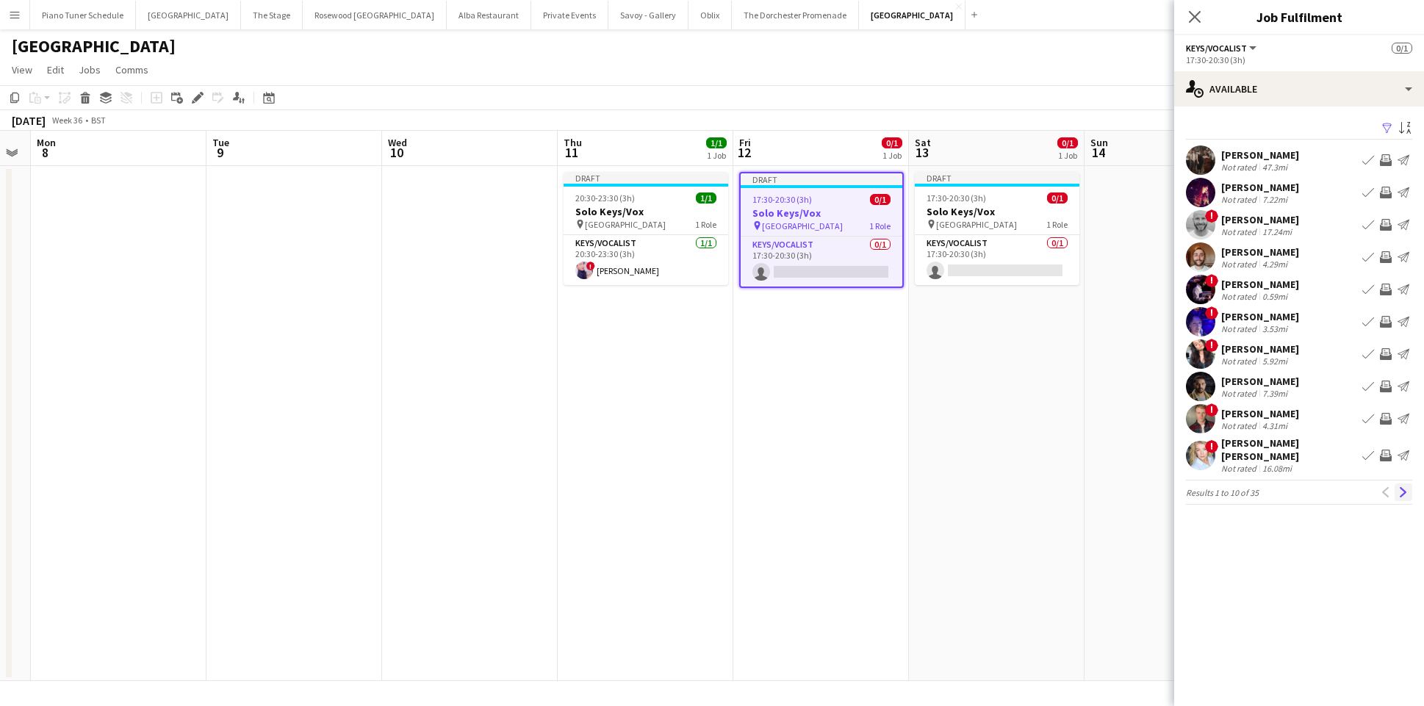
click at [1407, 487] on app-icon "Next" at bounding box center [1403, 492] width 10 height 10
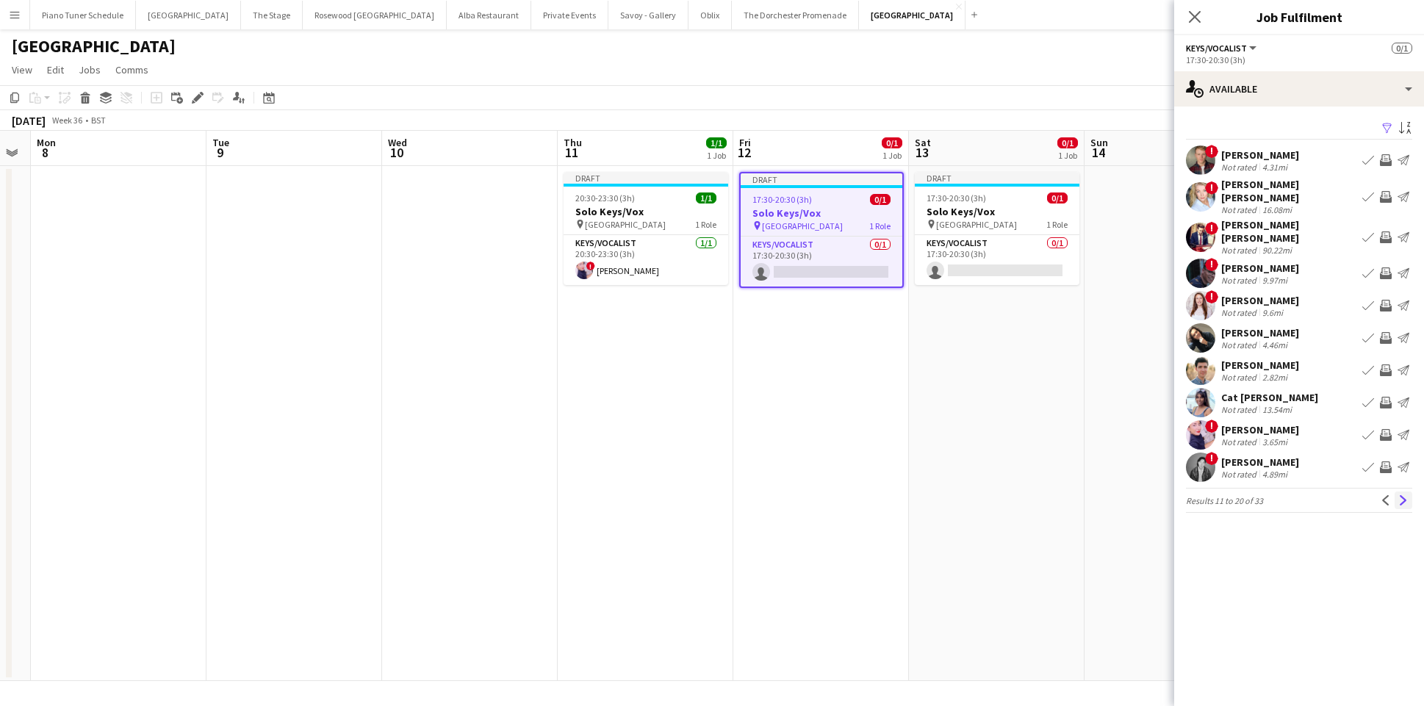
click at [1405, 492] on button "Next" at bounding box center [1404, 501] width 18 height 18
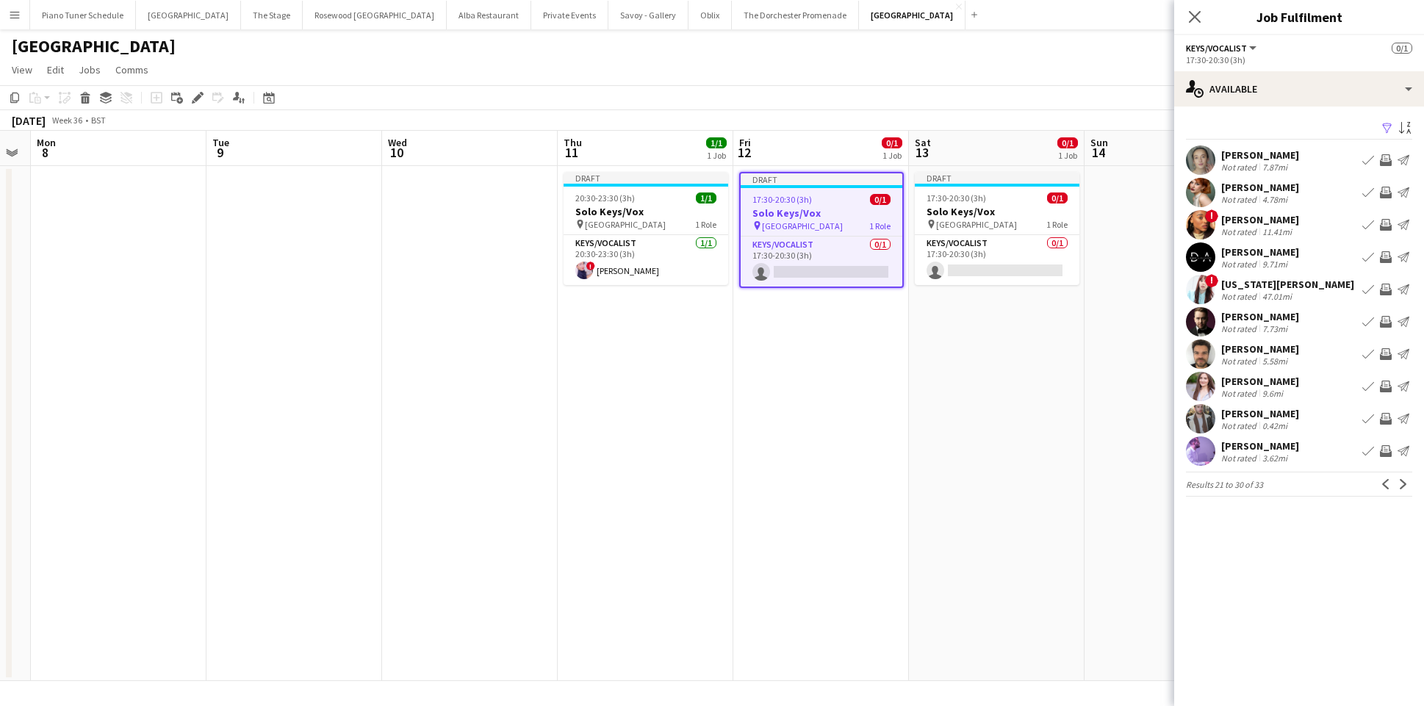
click at [1363, 292] on app-icon "Book crew" at bounding box center [1368, 290] width 12 height 12
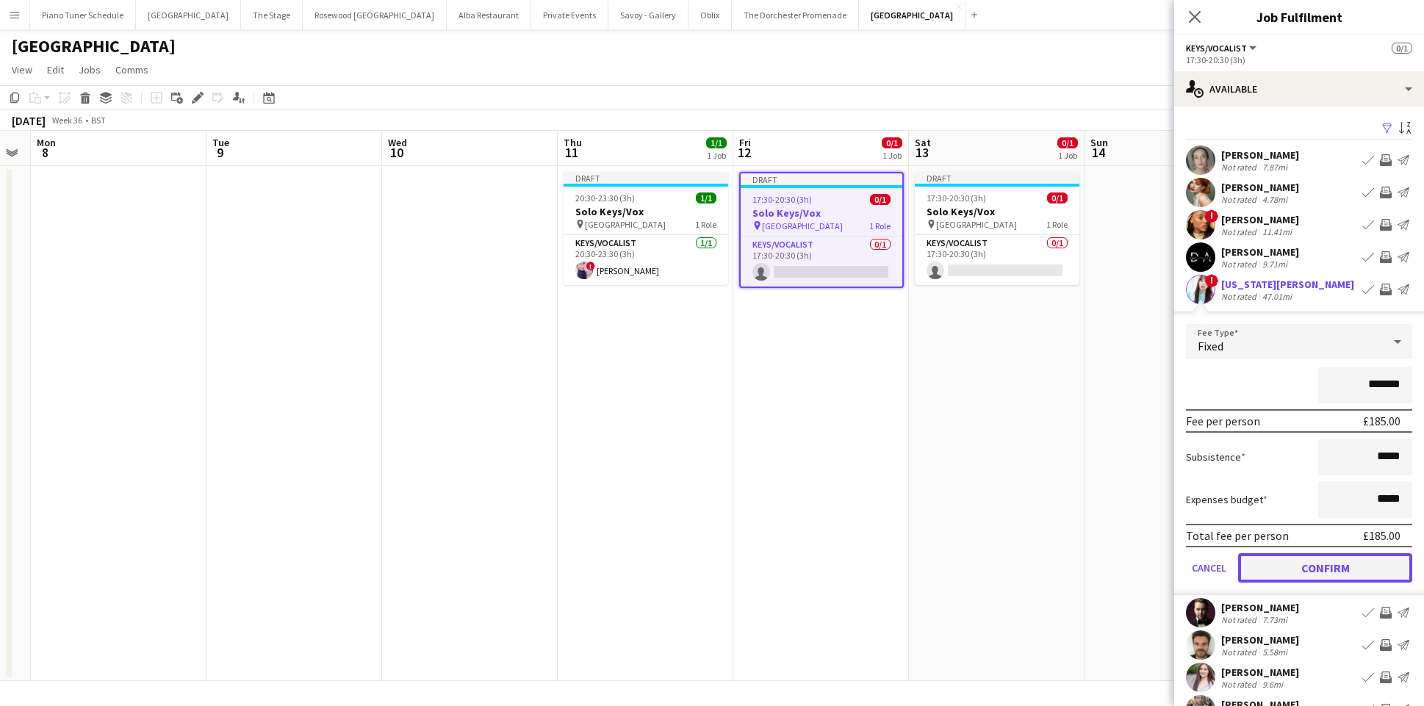
click at [1302, 563] on button "Confirm" at bounding box center [1325, 567] width 174 height 29
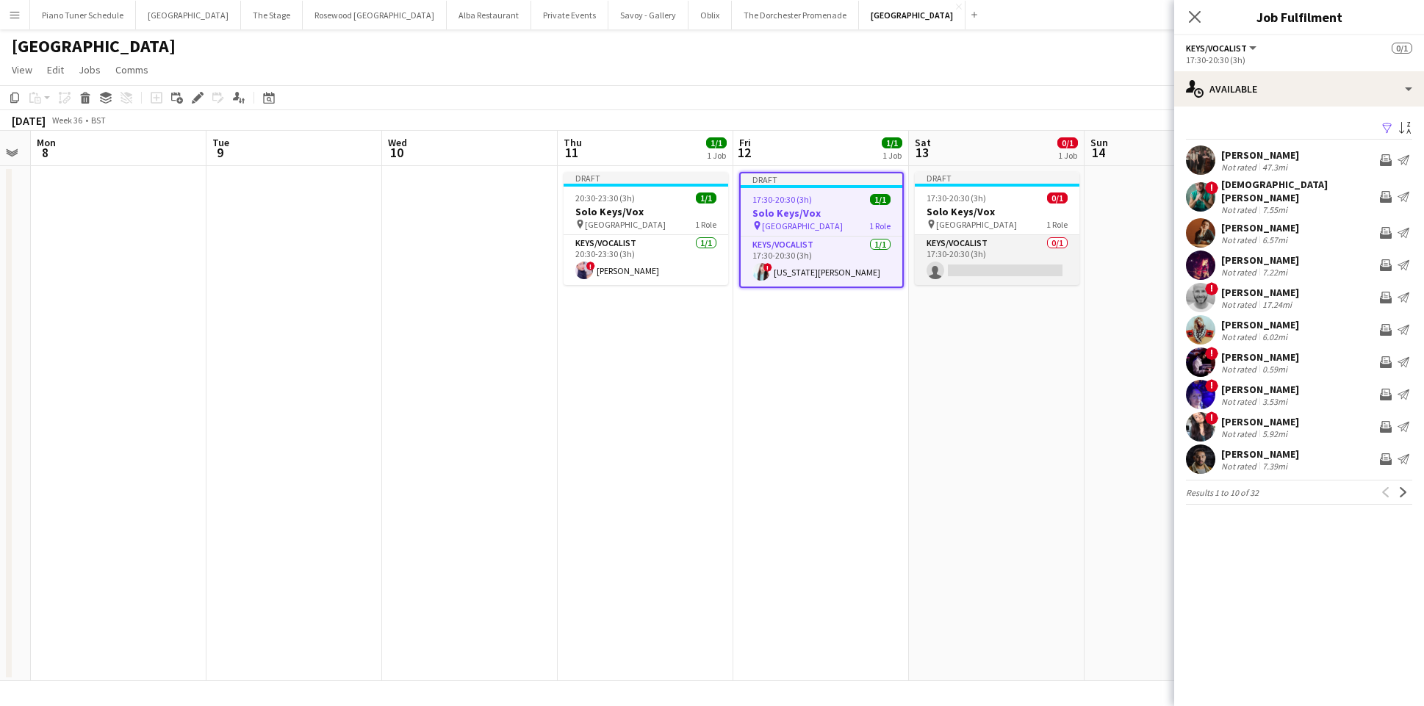
click at [1010, 249] on app-card-role "Keys/Vocalist 0/1 17:30-20:30 (3h) single-neutral-actions" at bounding box center [997, 260] width 165 height 50
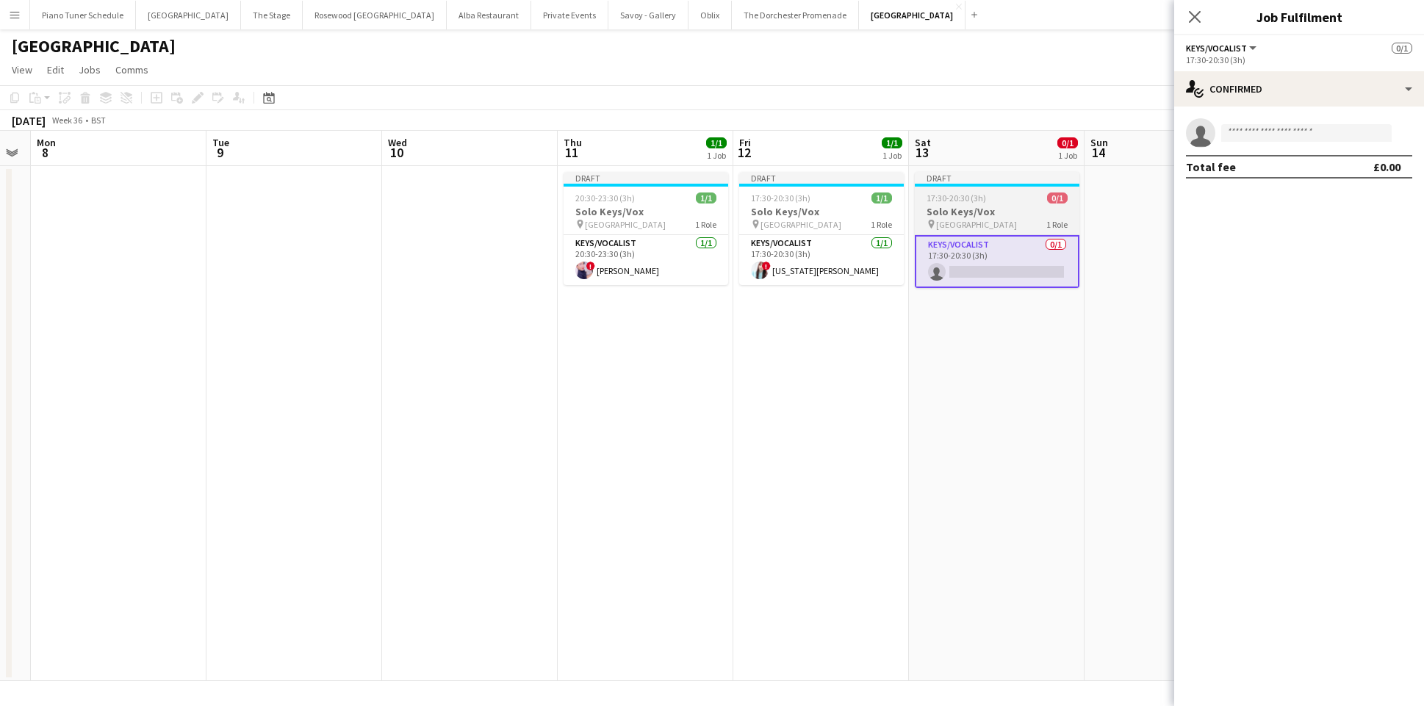
click at [1011, 226] on div "pin Goring Hotel 1 Role" at bounding box center [997, 224] width 165 height 12
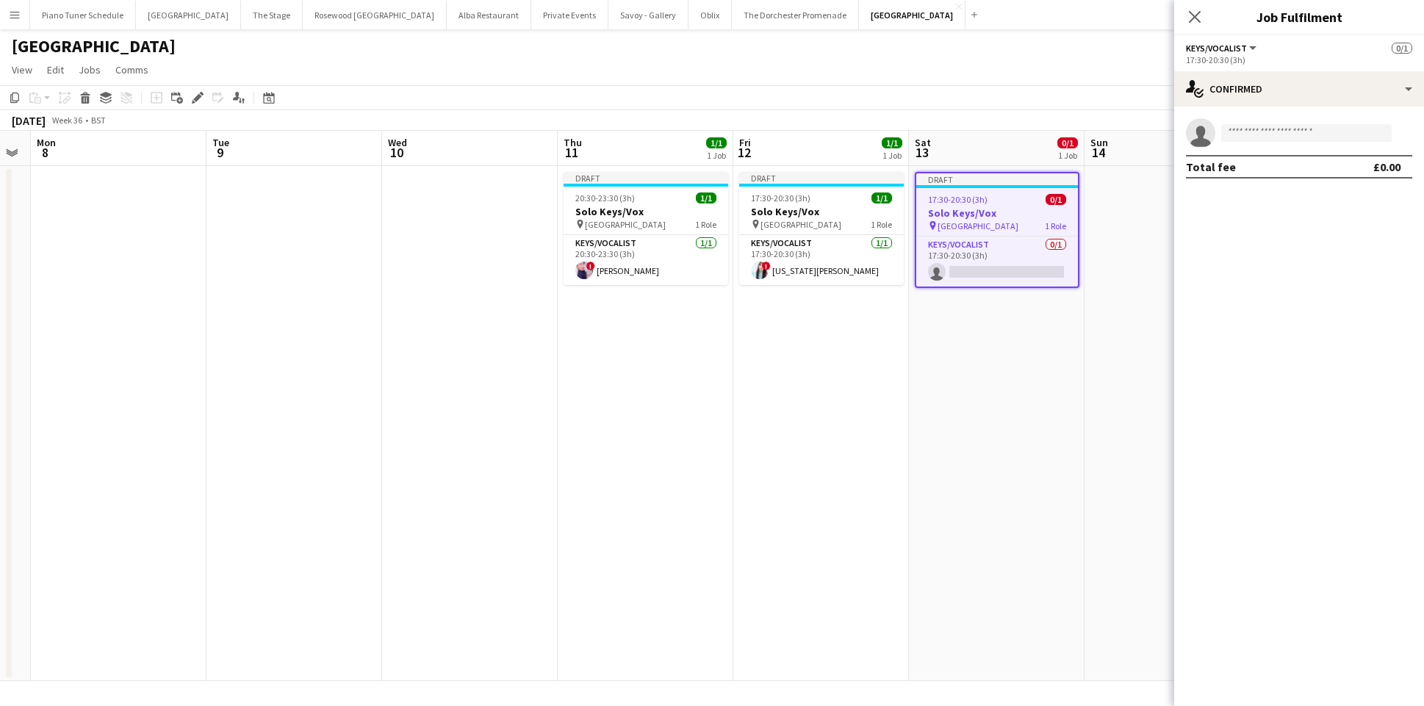
click at [1018, 234] on app-job-card "Draft 17:30-20:30 (3h) 0/1 Solo Keys/Vox pin Goring Hotel 1 Role Keys/Vocalist …" at bounding box center [997, 230] width 165 height 116
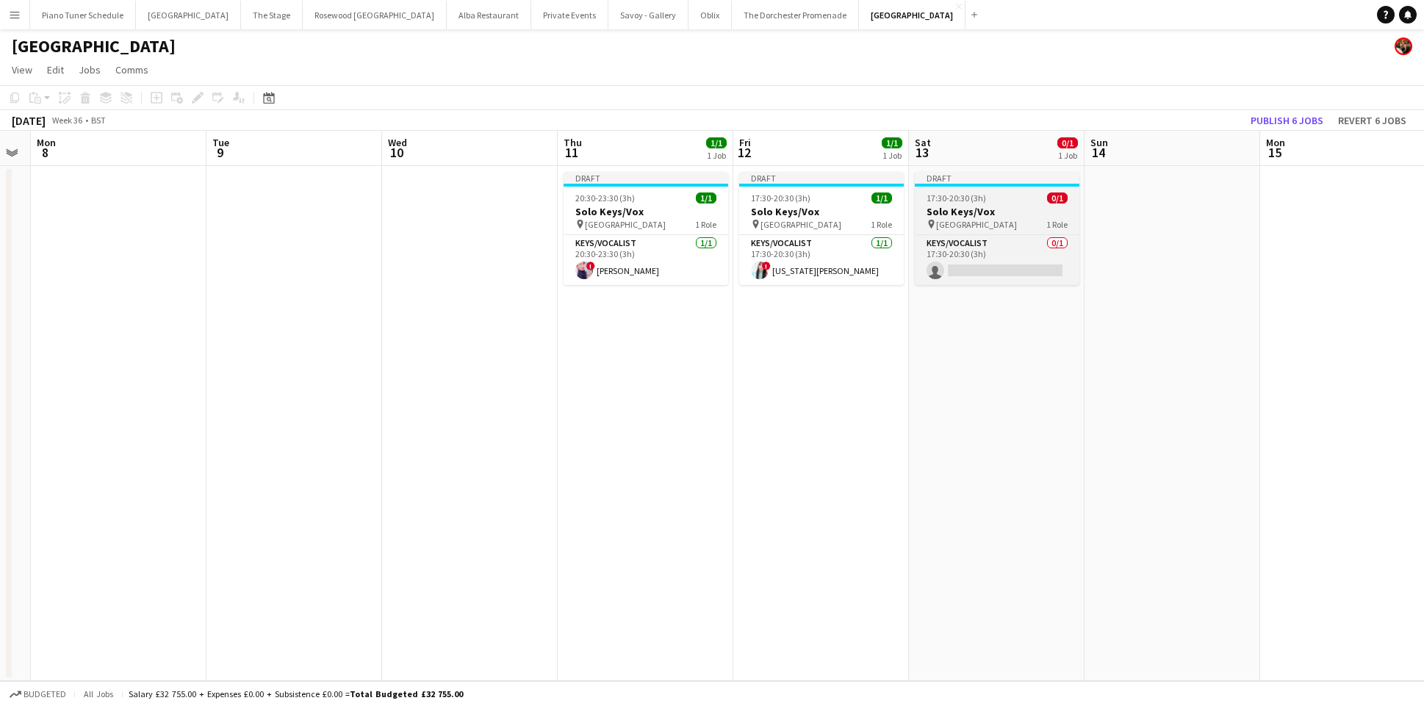
click at [1025, 221] on div "pin Goring Hotel 1 Role" at bounding box center [997, 224] width 165 height 12
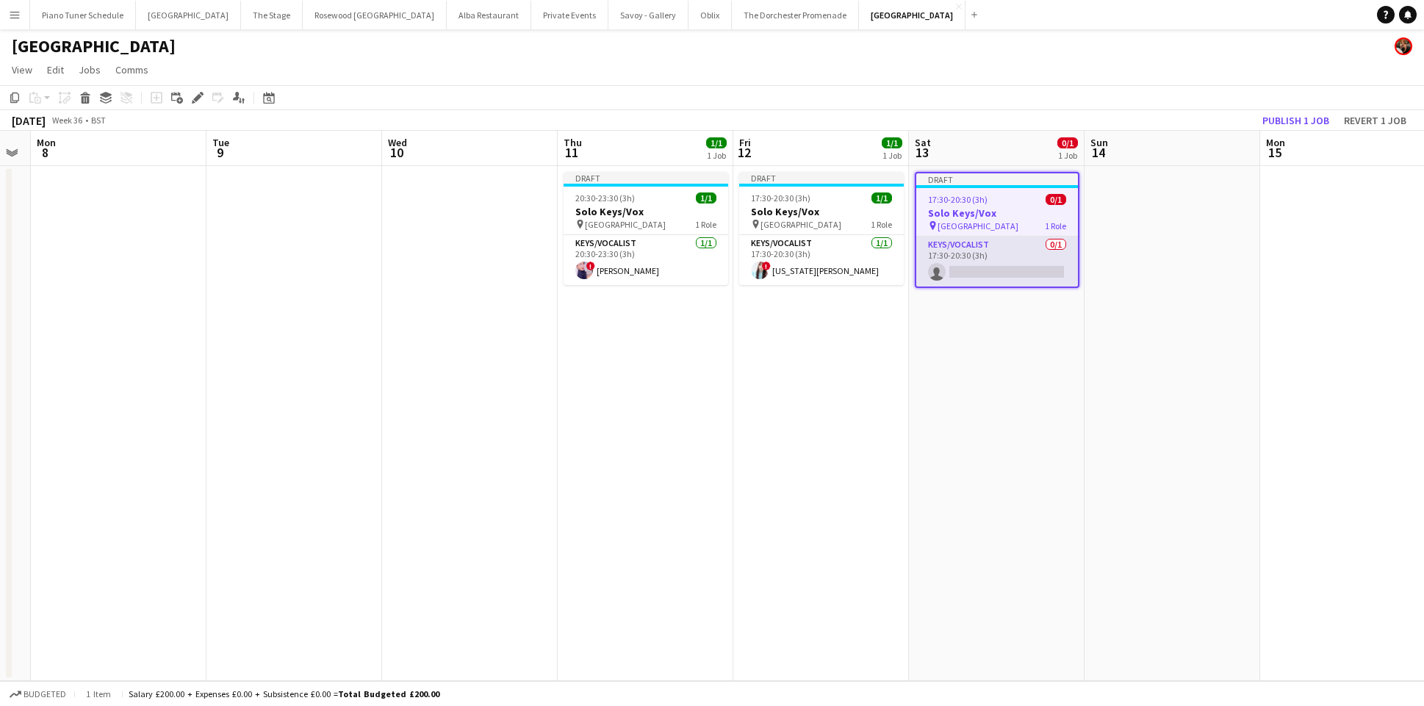
click at [1007, 242] on app-card-role "Keys/Vocalist 0/1 17:30-20:30 (3h) single-neutral-actions" at bounding box center [997, 262] width 162 height 50
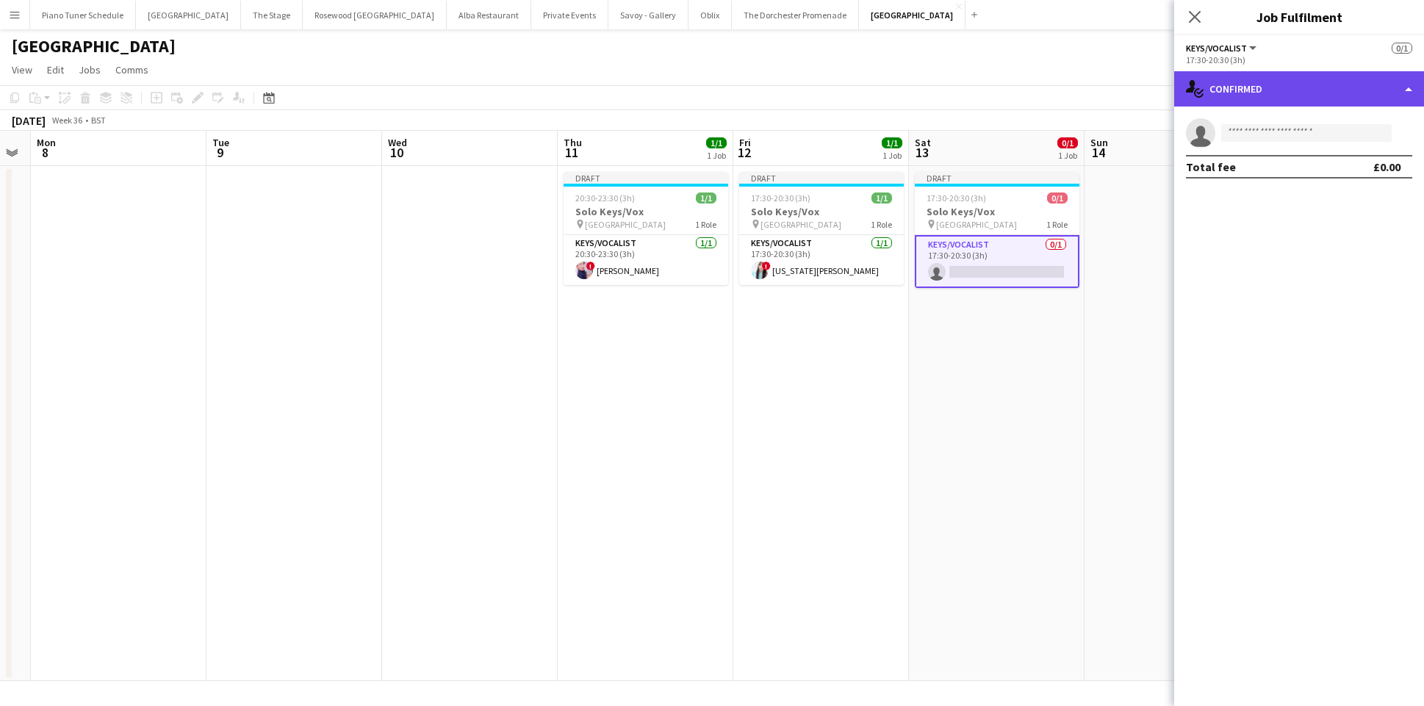
click at [1379, 99] on div "single-neutral-actions-check-2 Confirmed" at bounding box center [1299, 88] width 250 height 35
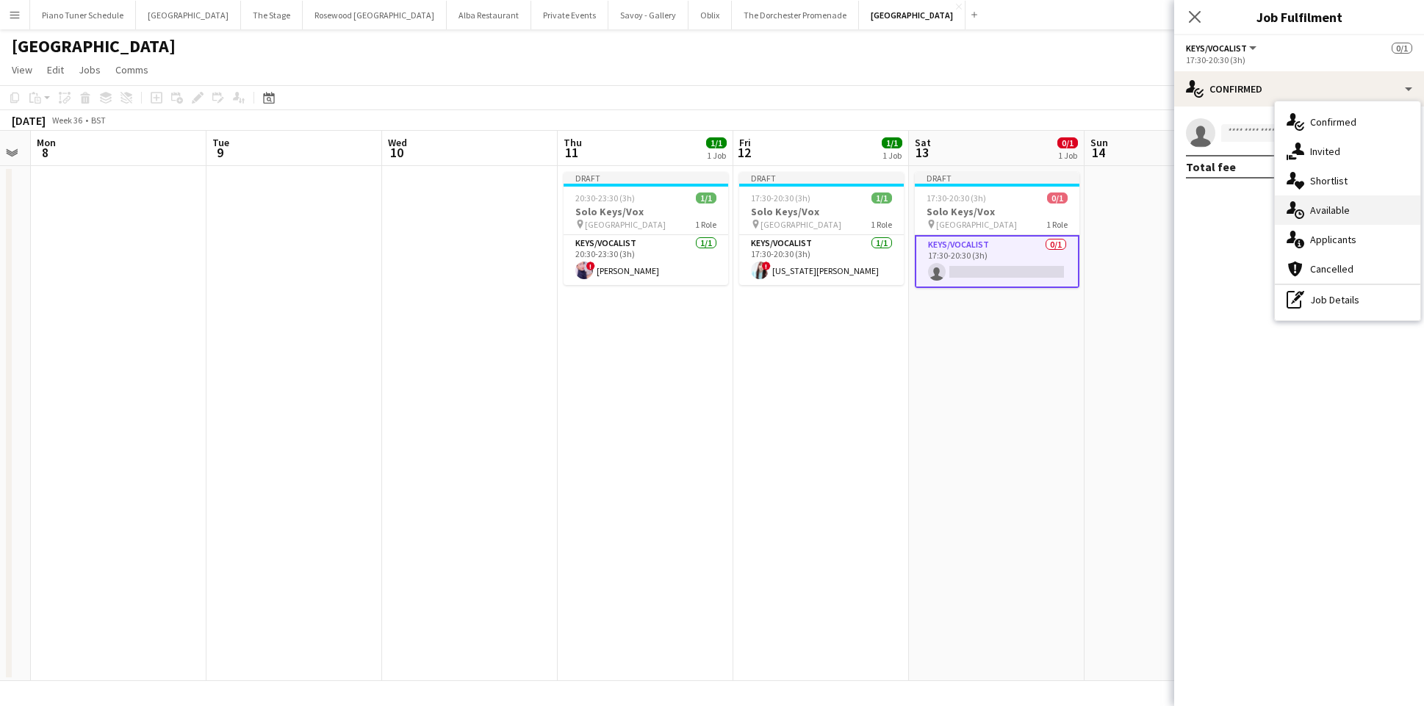
click at [1336, 204] on div "single-neutral-actions-upload Available" at bounding box center [1347, 209] width 145 height 29
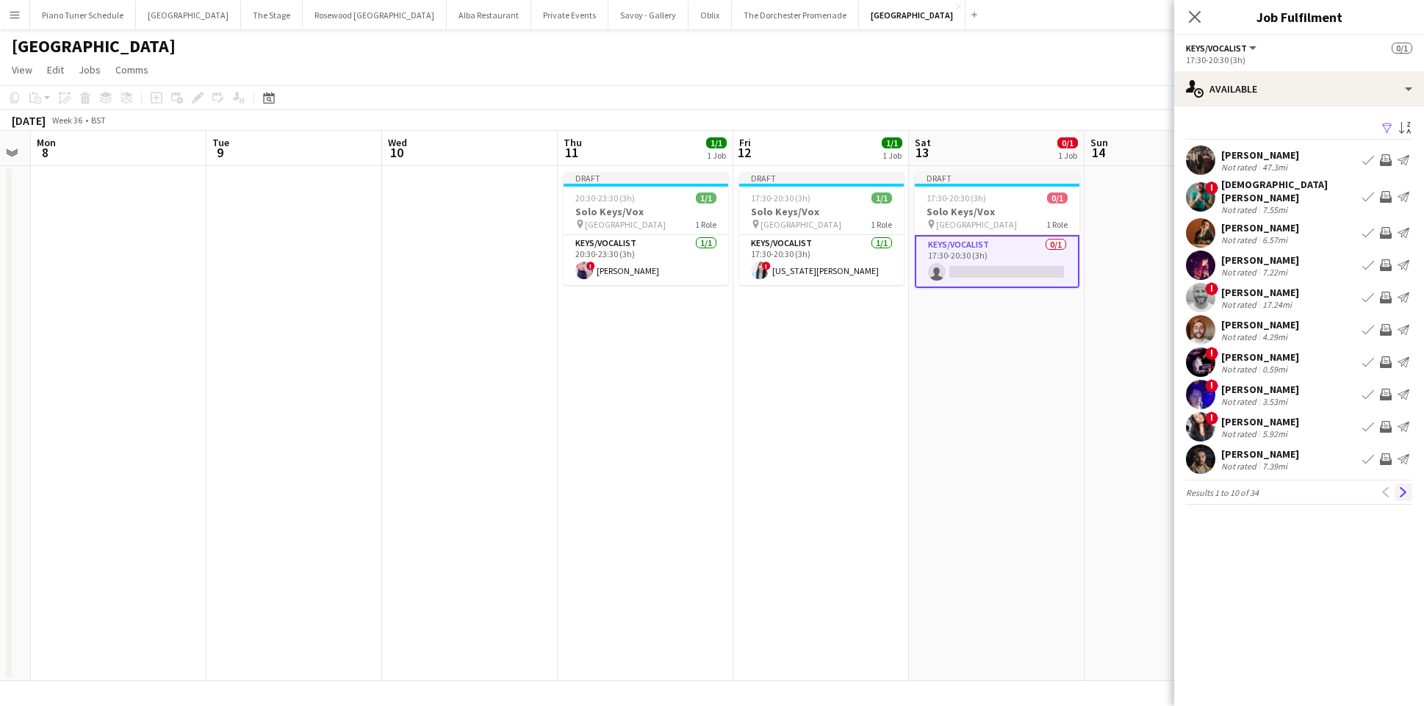
click at [1406, 487] on app-icon "Next" at bounding box center [1403, 492] width 10 height 10
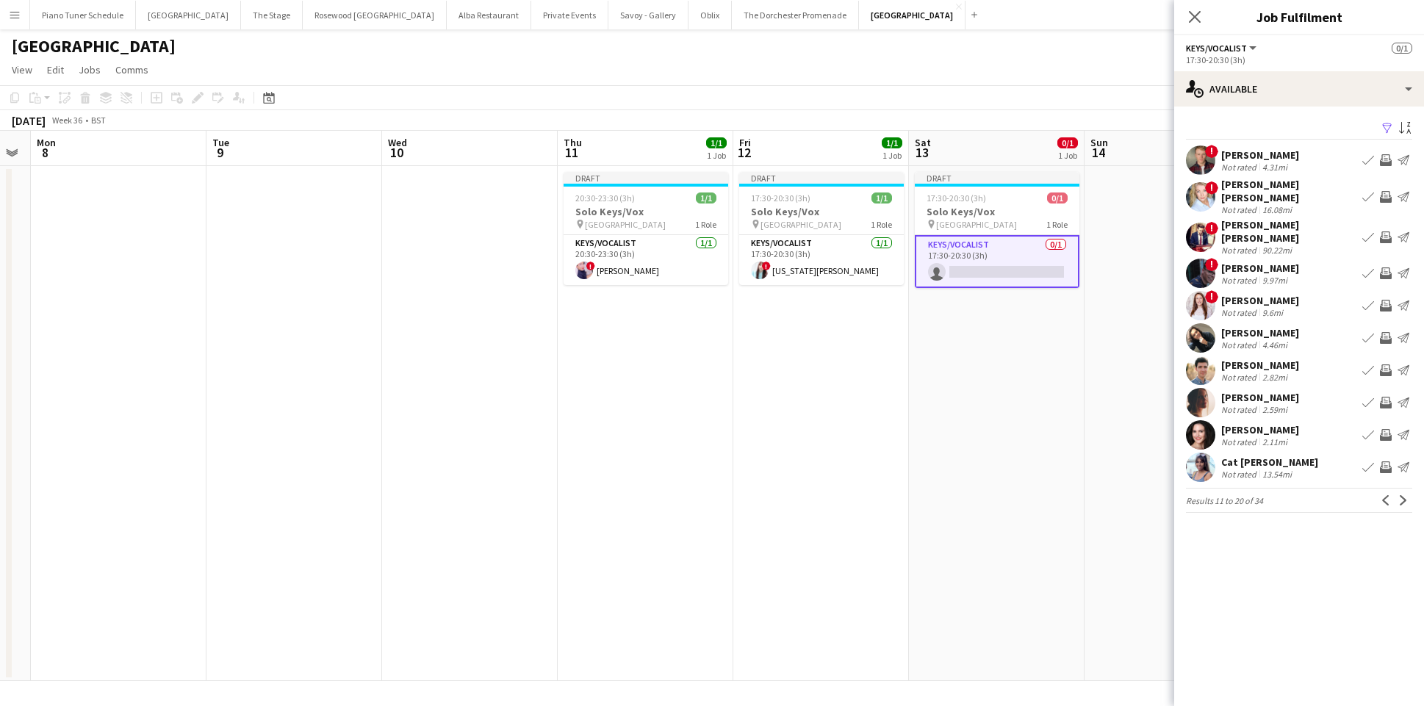
click at [1406, 495] on app-icon "Next" at bounding box center [1403, 500] width 10 height 10
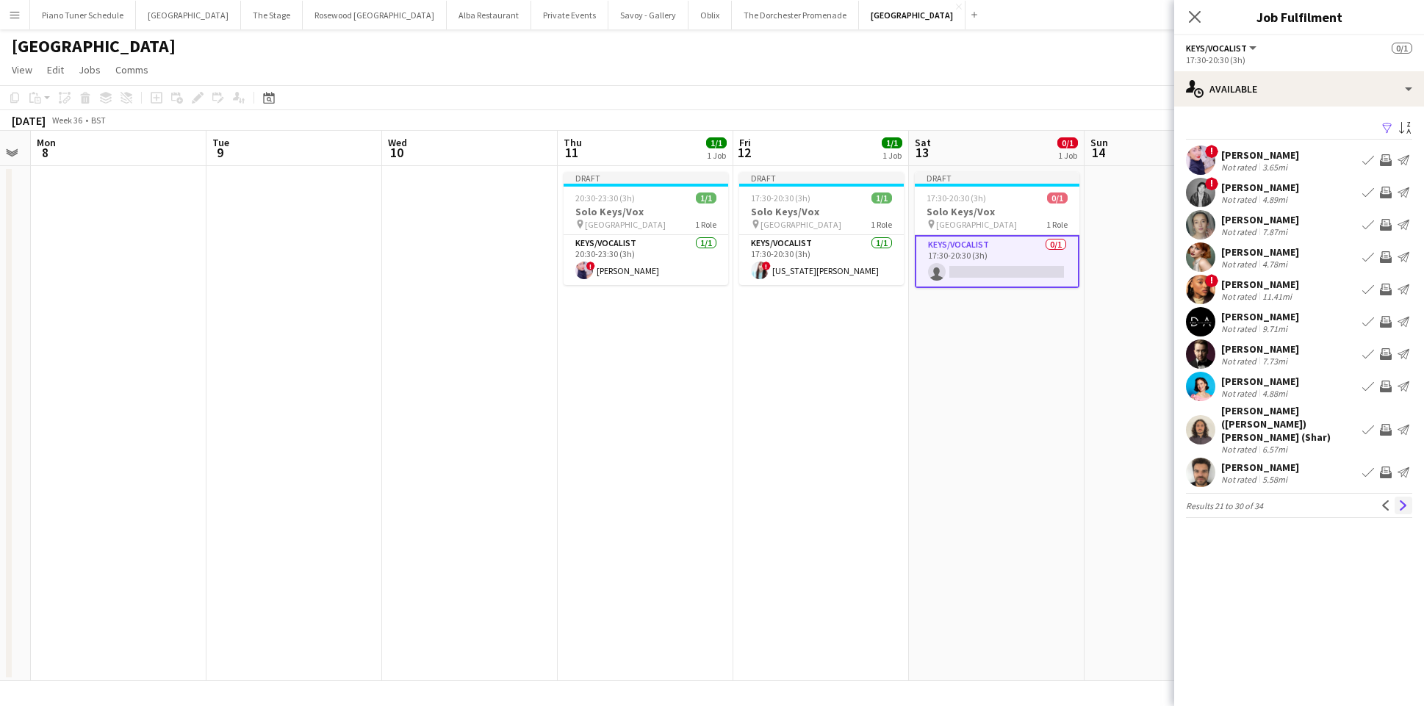
click at [1403, 500] on app-icon "Next" at bounding box center [1403, 505] width 10 height 10
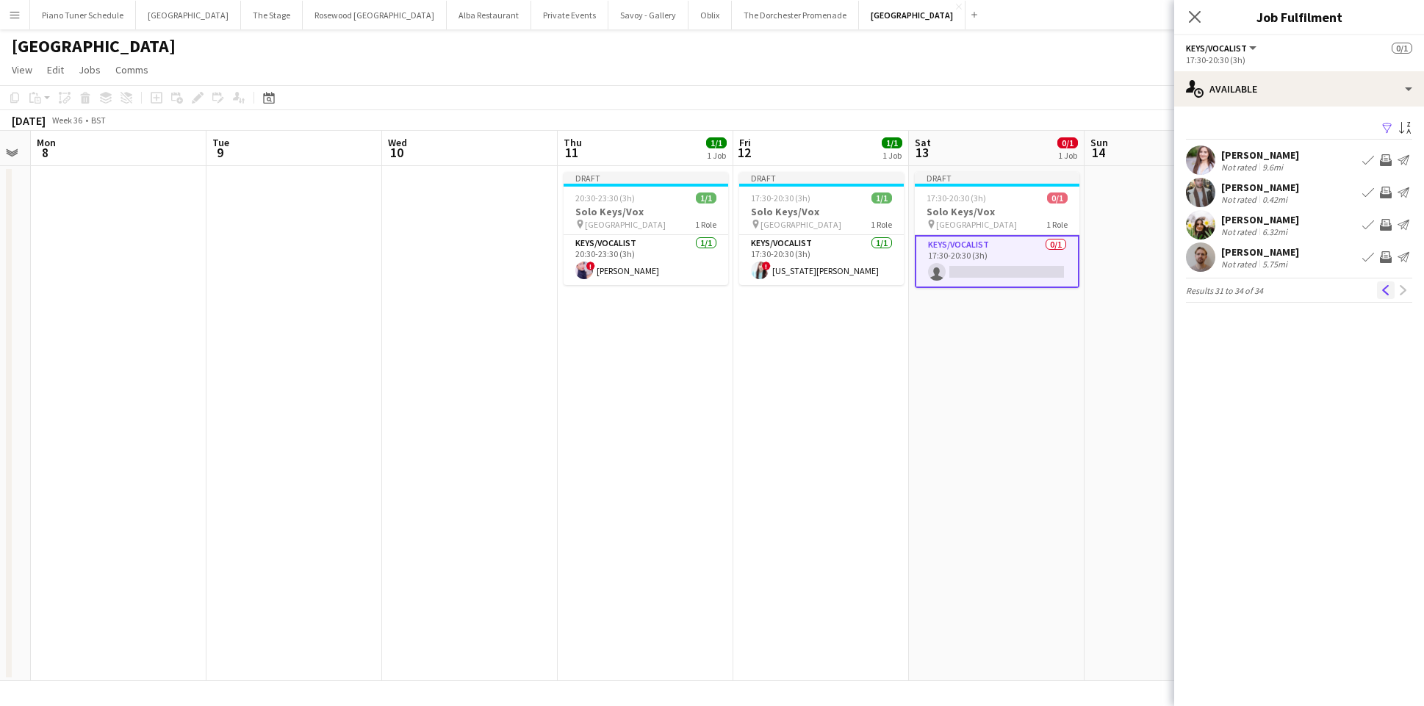
click at [1381, 285] on app-icon "Previous" at bounding box center [1386, 290] width 10 height 10
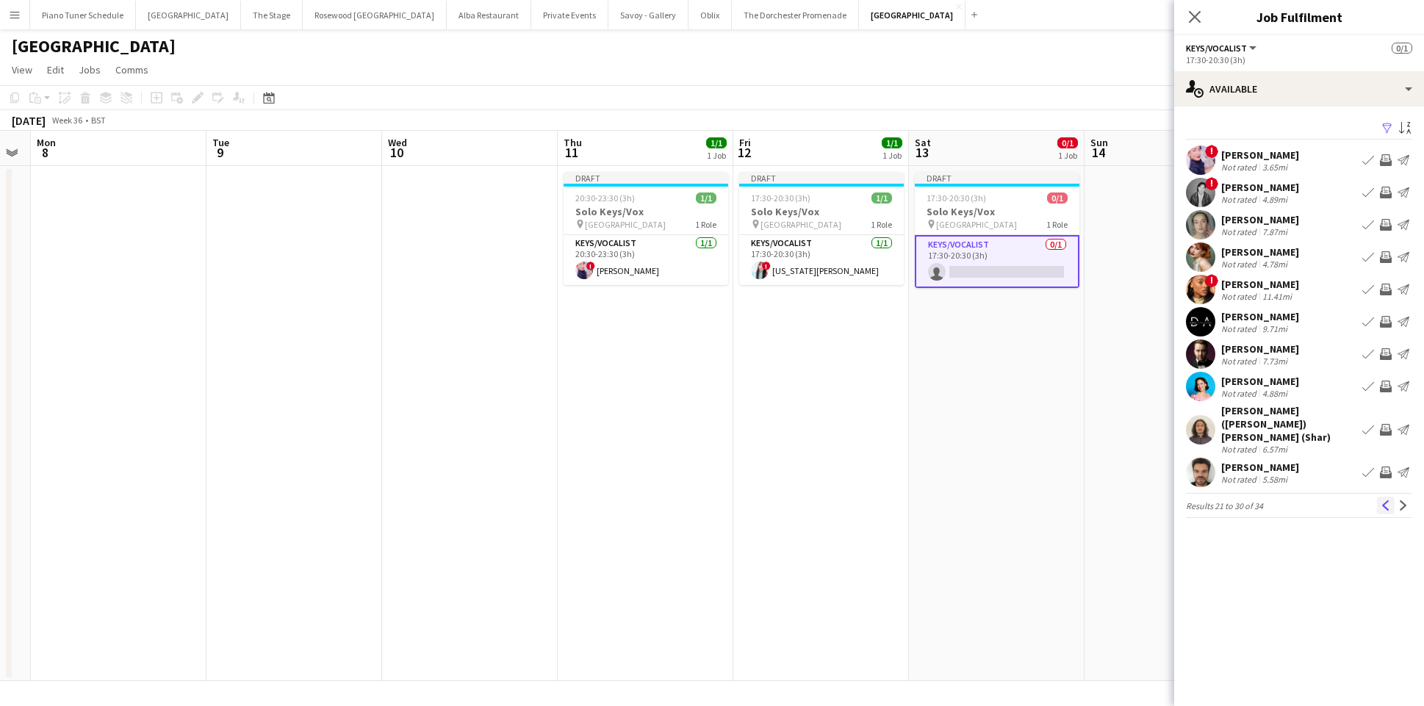
click at [1384, 500] on app-icon "Previous" at bounding box center [1386, 505] width 10 height 10
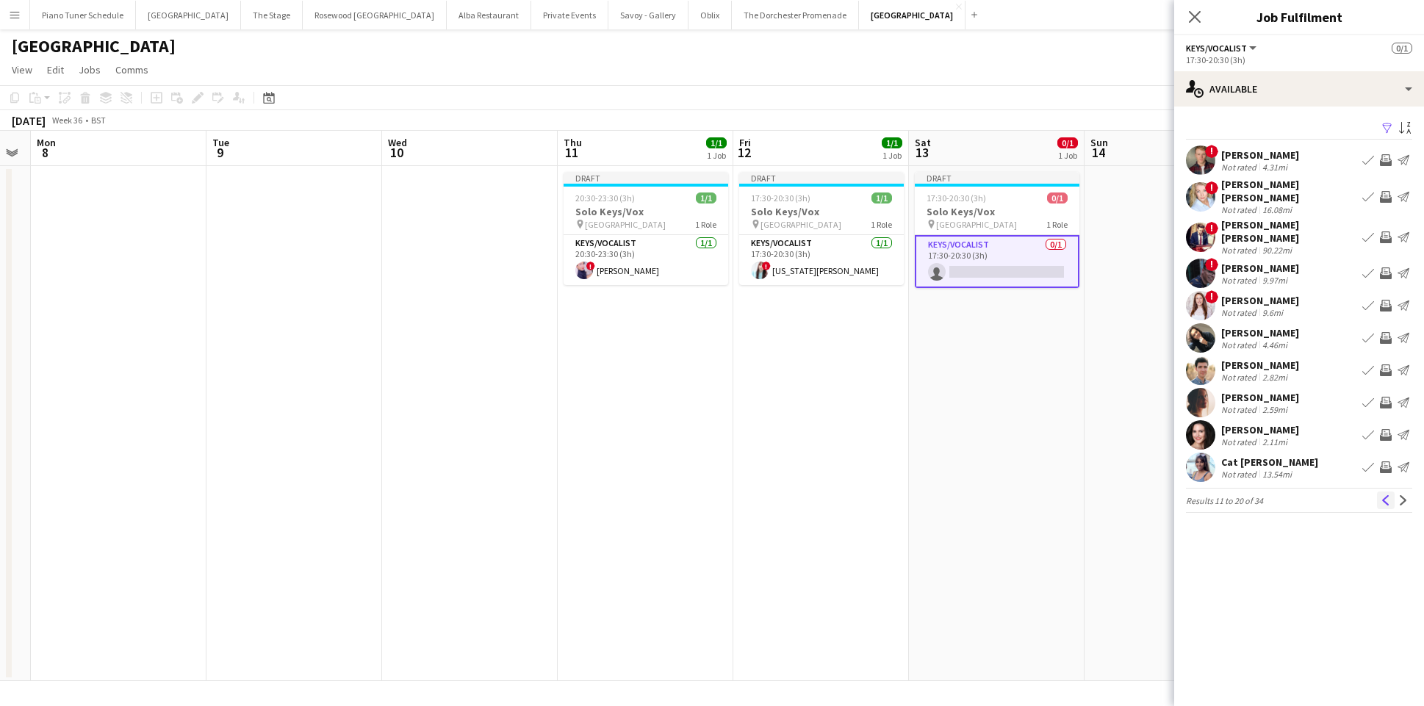
click at [1383, 495] on app-icon "Previous" at bounding box center [1386, 500] width 10 height 10
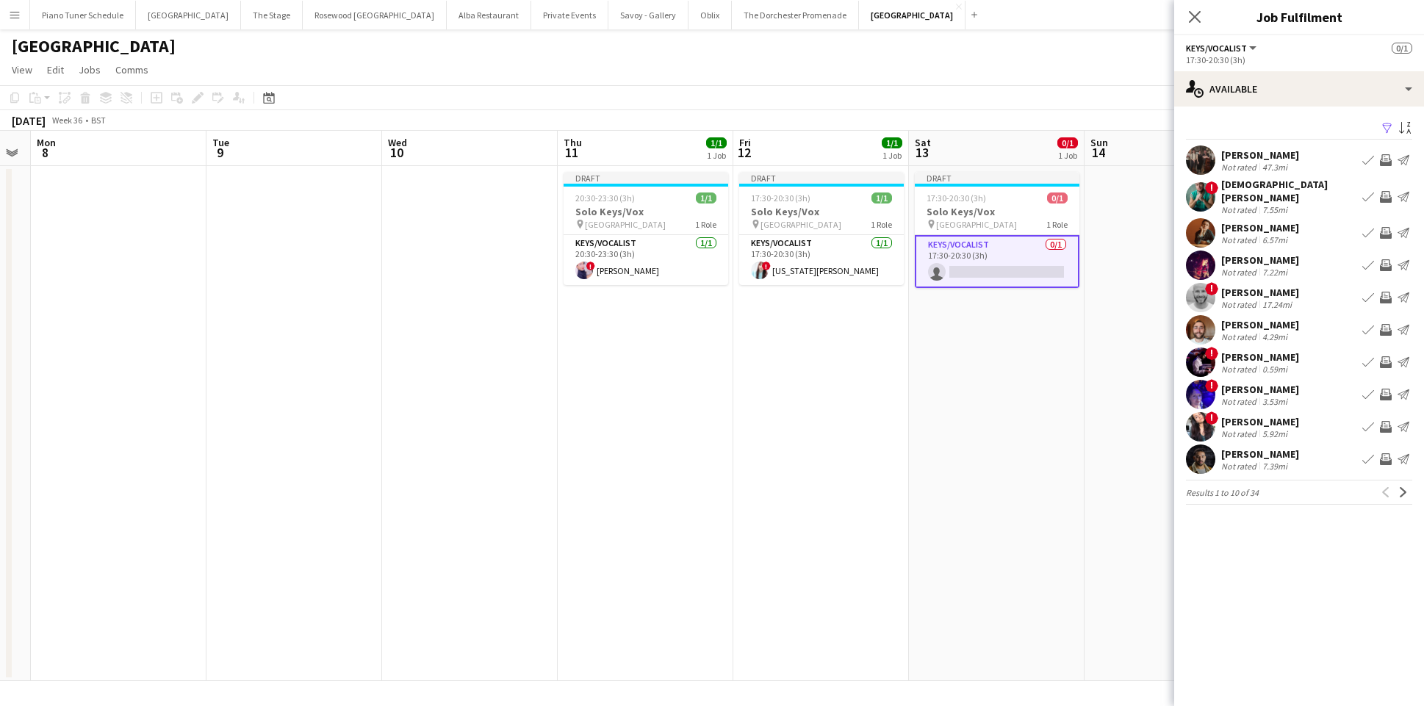
click at [1370, 191] on app-icon "Book crew" at bounding box center [1368, 197] width 12 height 12
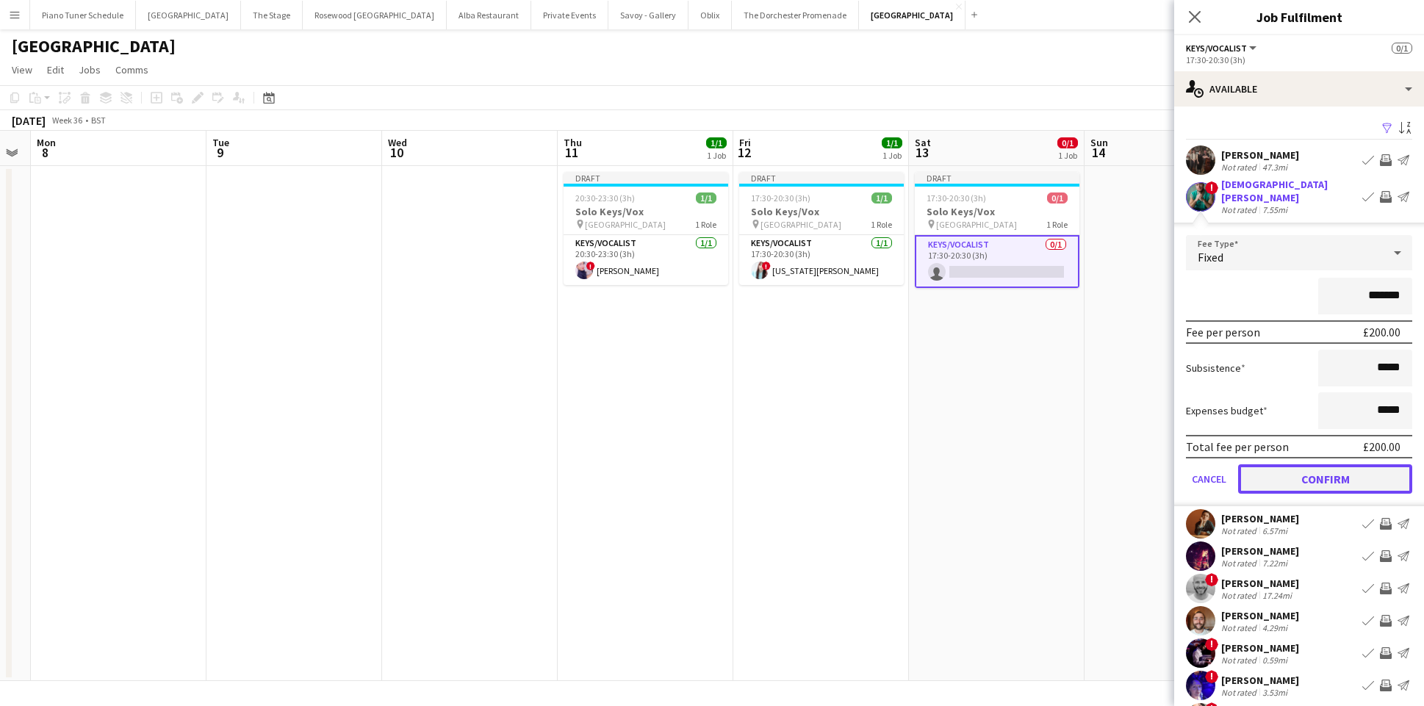
click at [1275, 484] on button "Confirm" at bounding box center [1325, 478] width 174 height 29
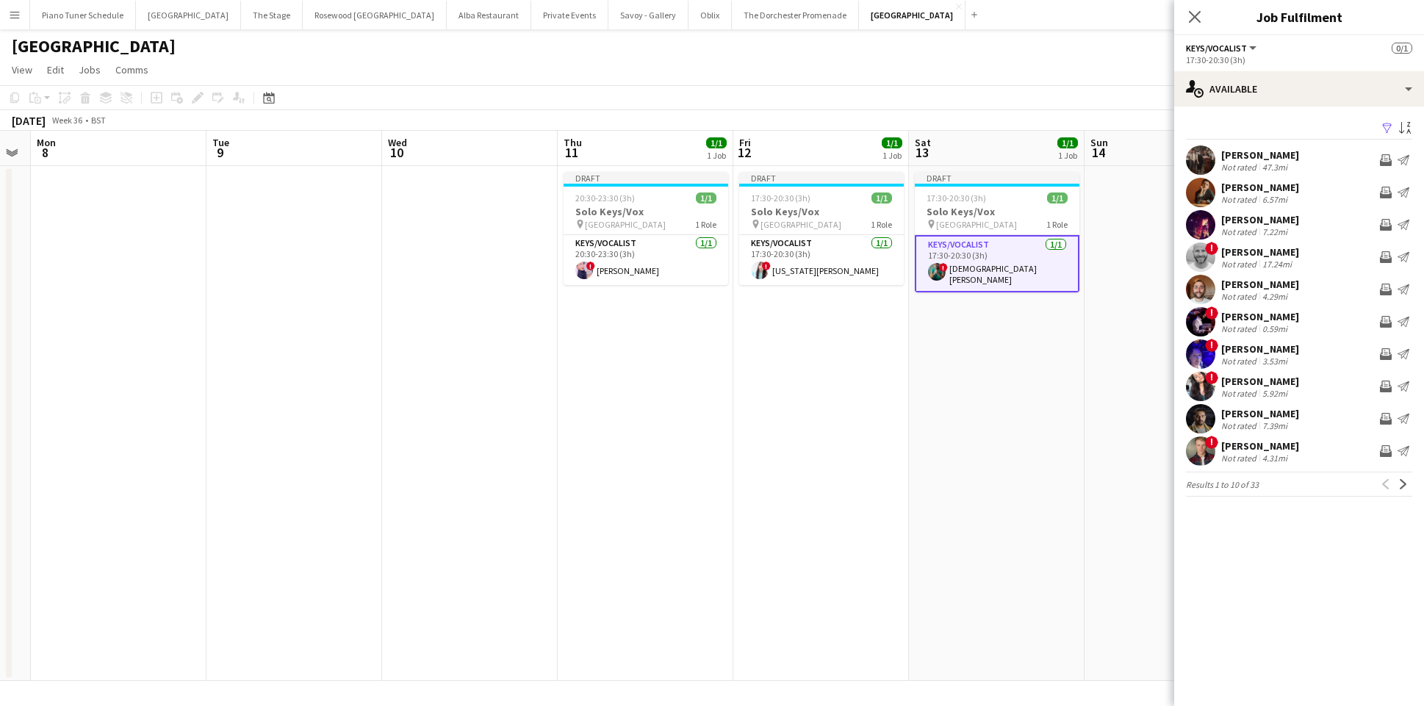
click at [963, 487] on app-date-cell "Draft 17:30-20:30 (3h) 1/1 Solo Keys/Vox pin Goring Hotel 1 Role Keys/Vocalist …" at bounding box center [997, 423] width 176 height 515
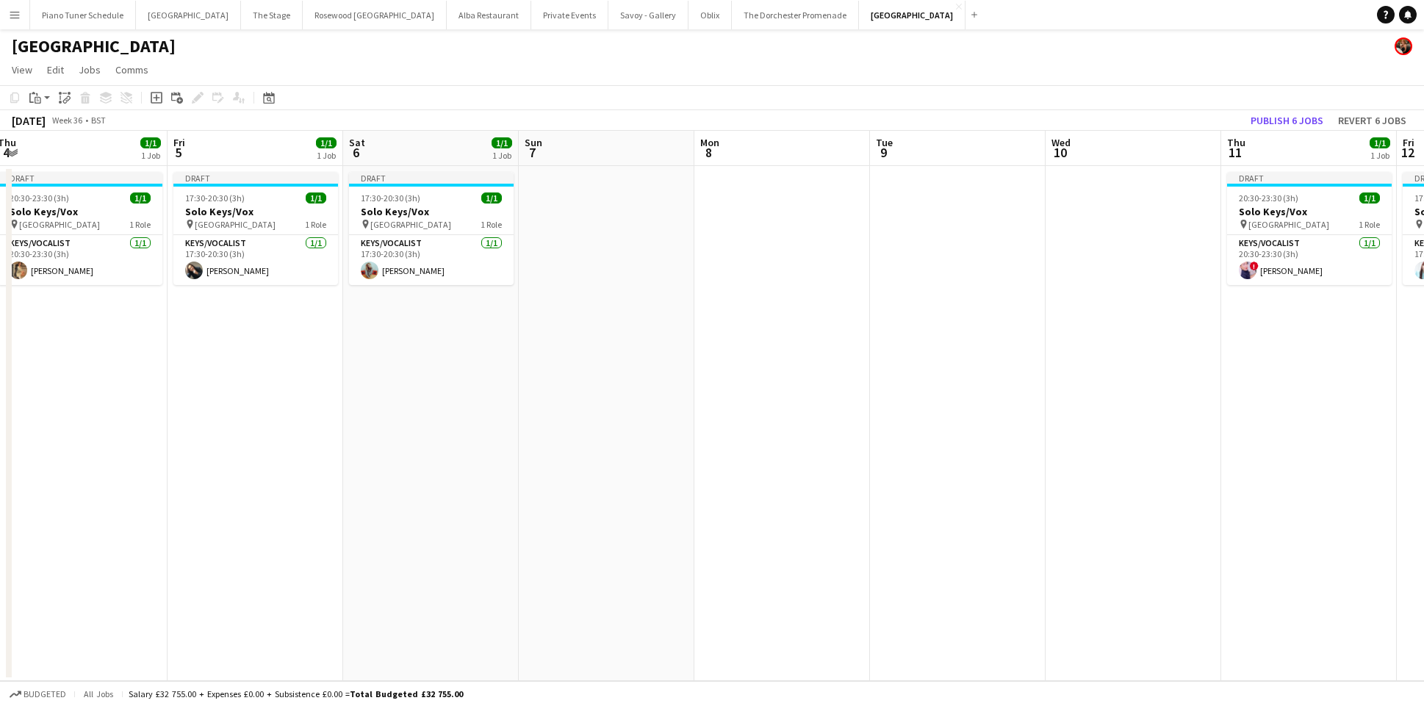
scroll to position [0, 309]
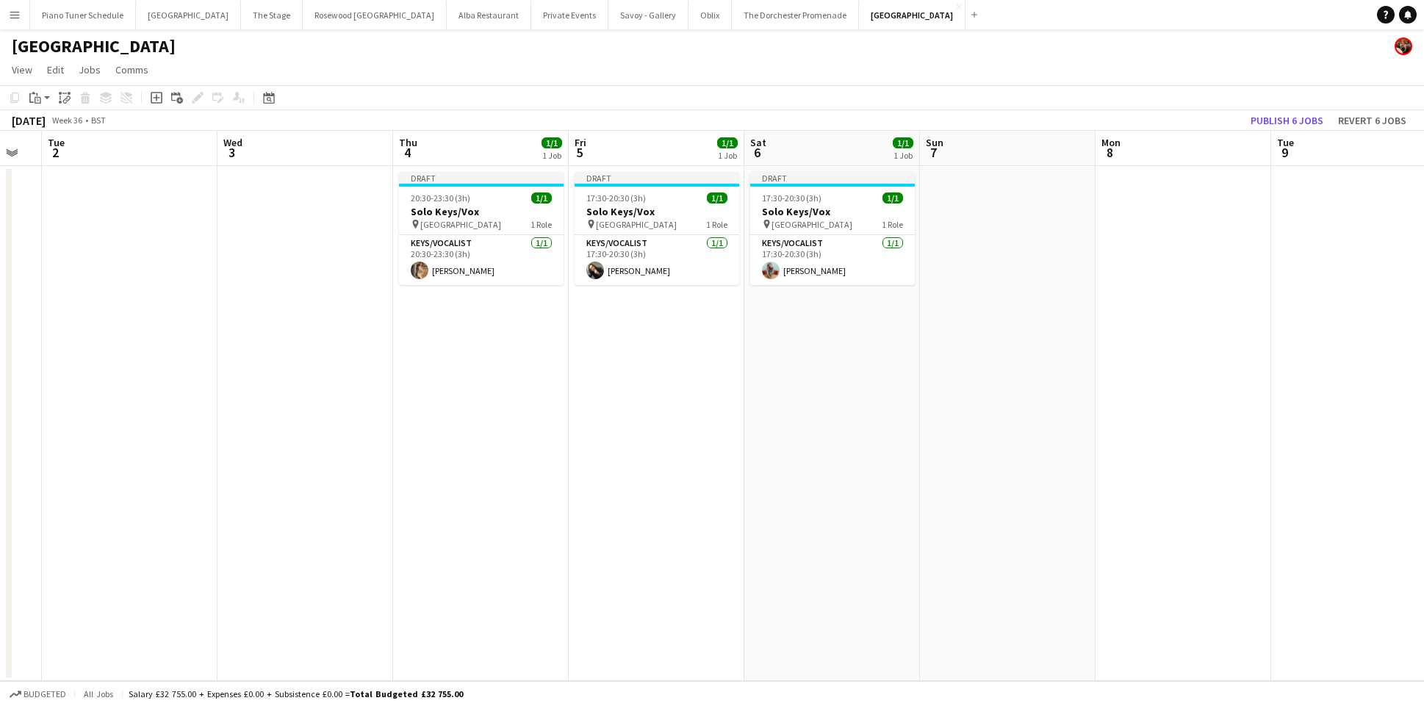
click at [15, 17] on app-icon "Menu" at bounding box center [15, 15] width 12 height 12
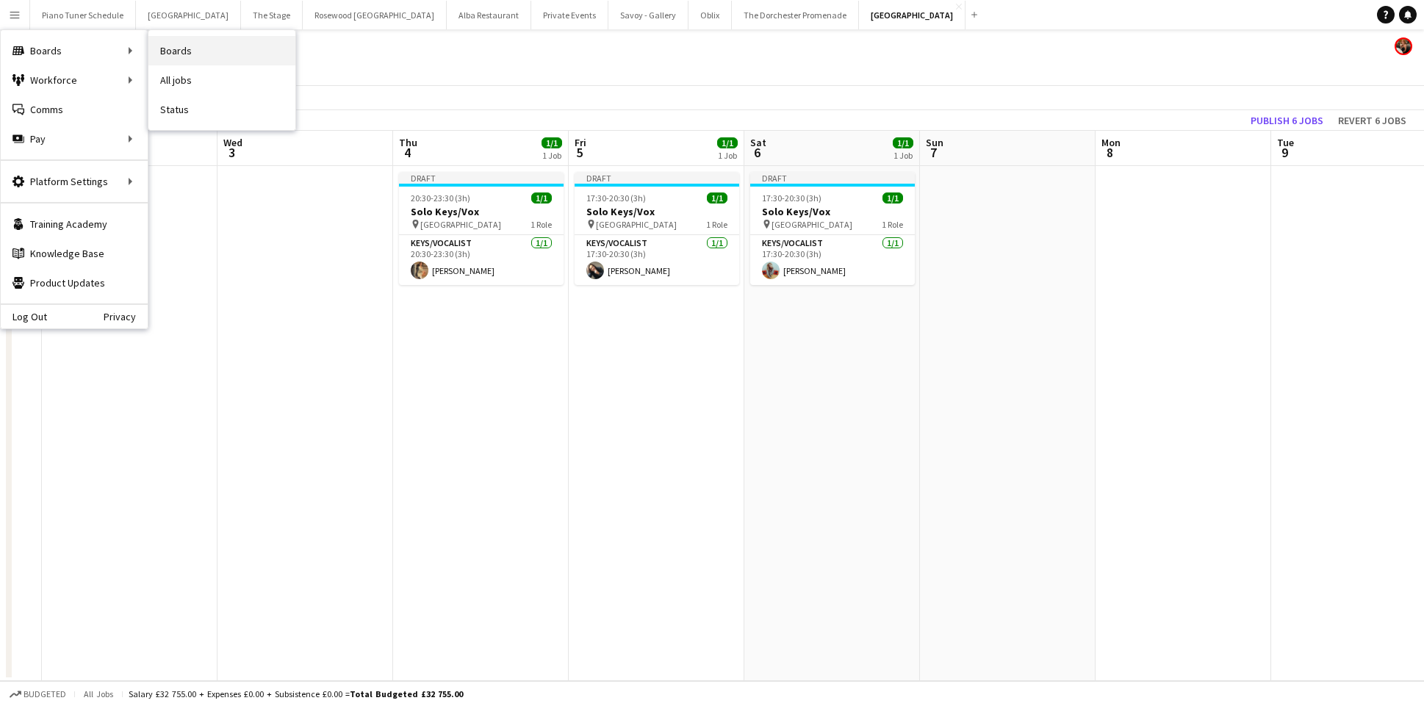
click at [190, 45] on link "Boards" at bounding box center [221, 50] width 147 height 29
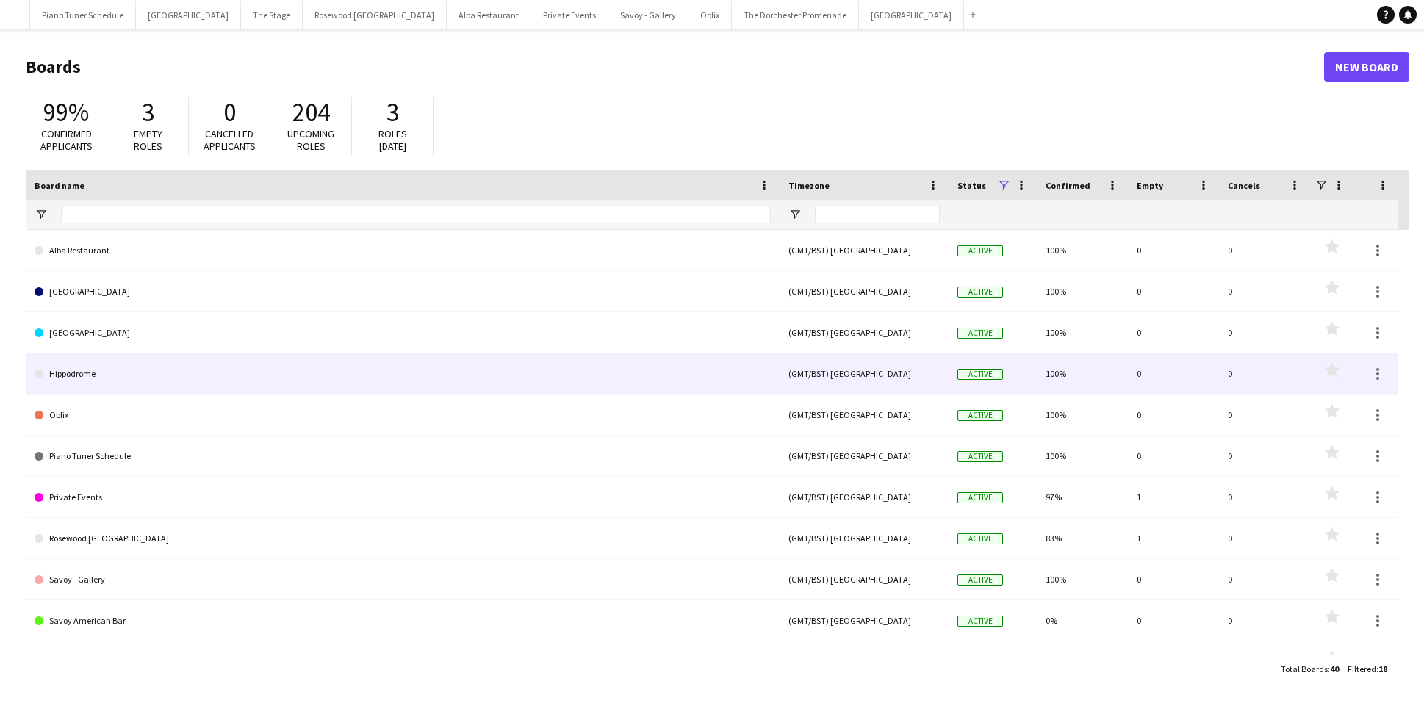
click at [135, 375] on link "Hippodrome" at bounding box center [403, 373] width 736 height 41
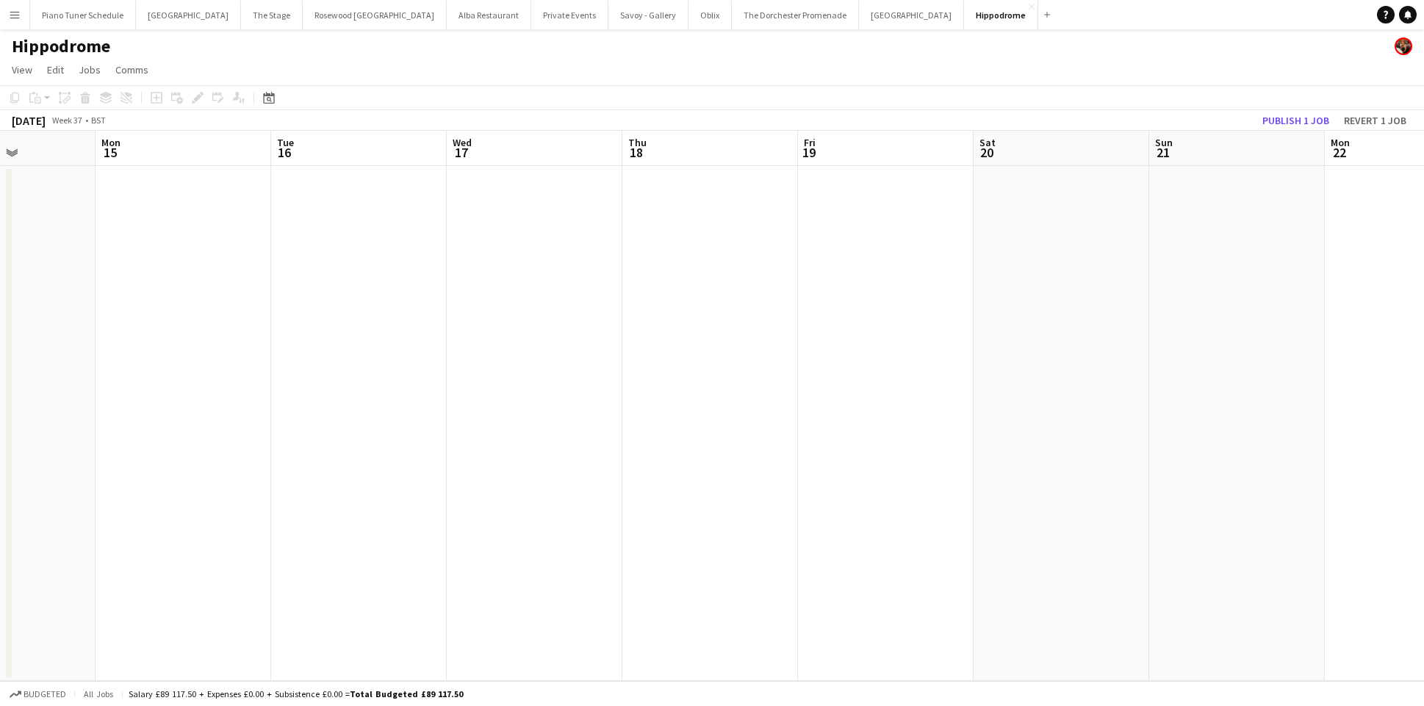
scroll to position [0, 663]
click at [12, 11] on app-icon "Menu" at bounding box center [15, 15] width 12 height 12
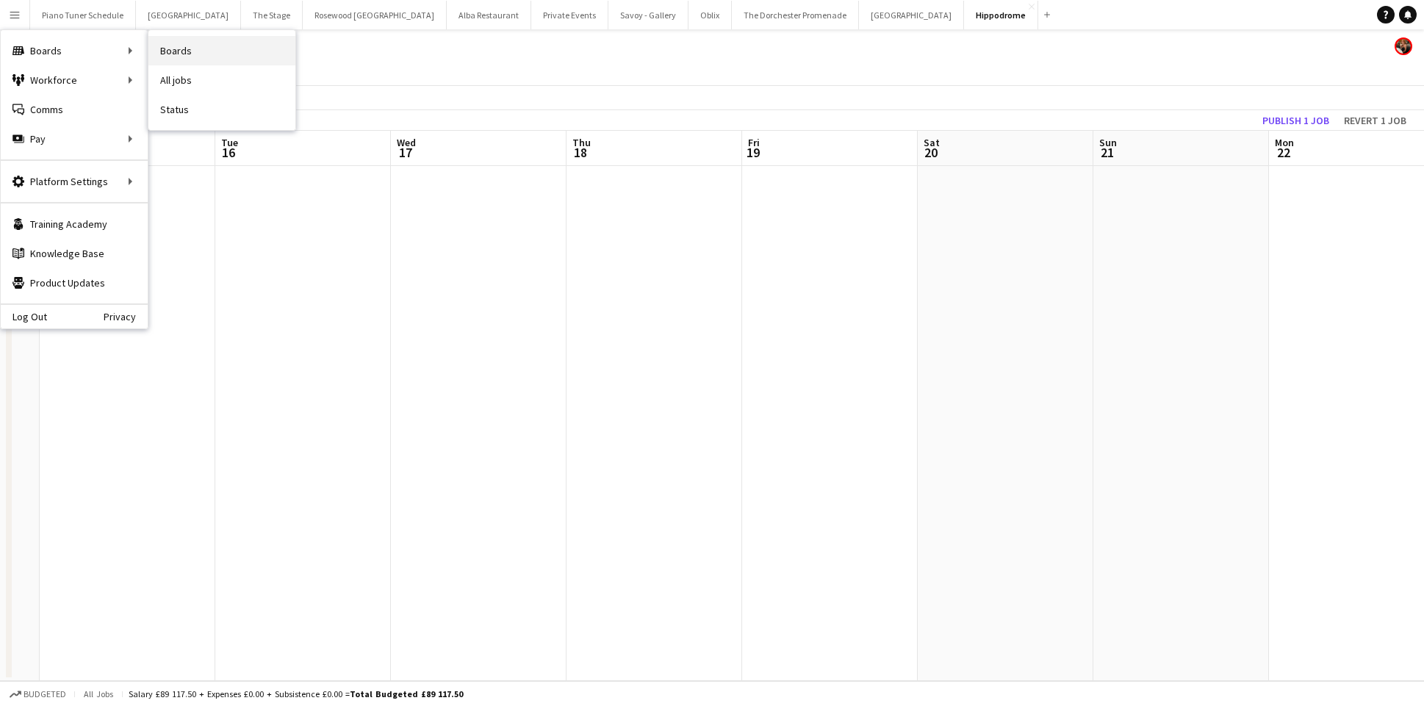
click at [176, 48] on link "Boards" at bounding box center [221, 50] width 147 height 29
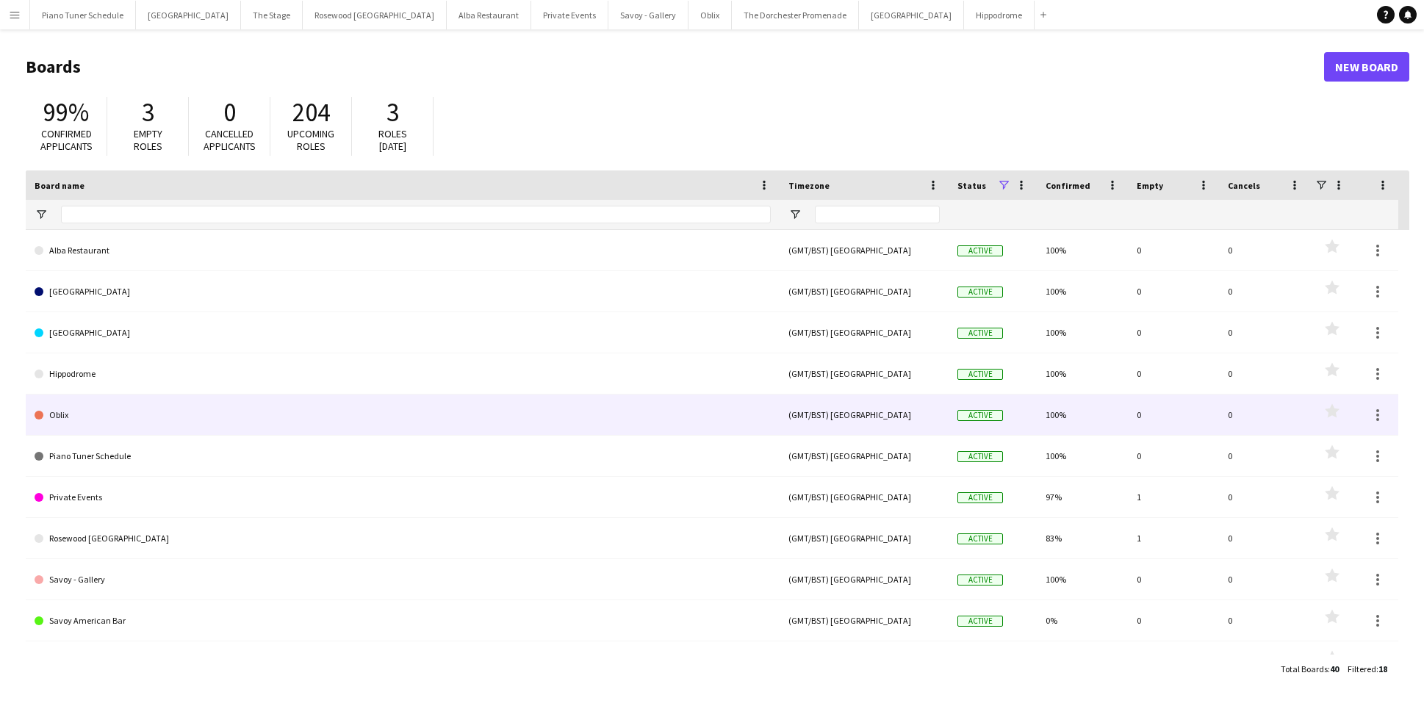
click at [125, 423] on link "Oblix" at bounding box center [403, 415] width 736 height 41
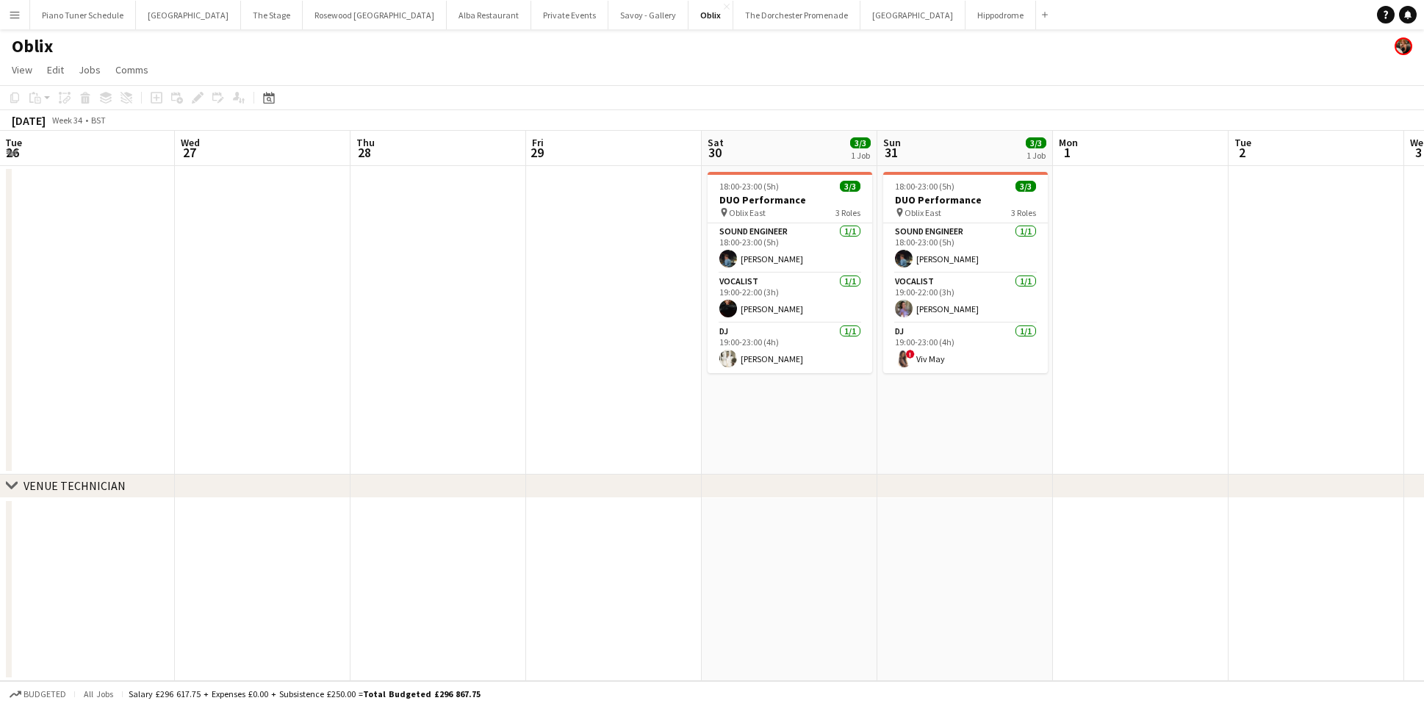
scroll to position [0, 717]
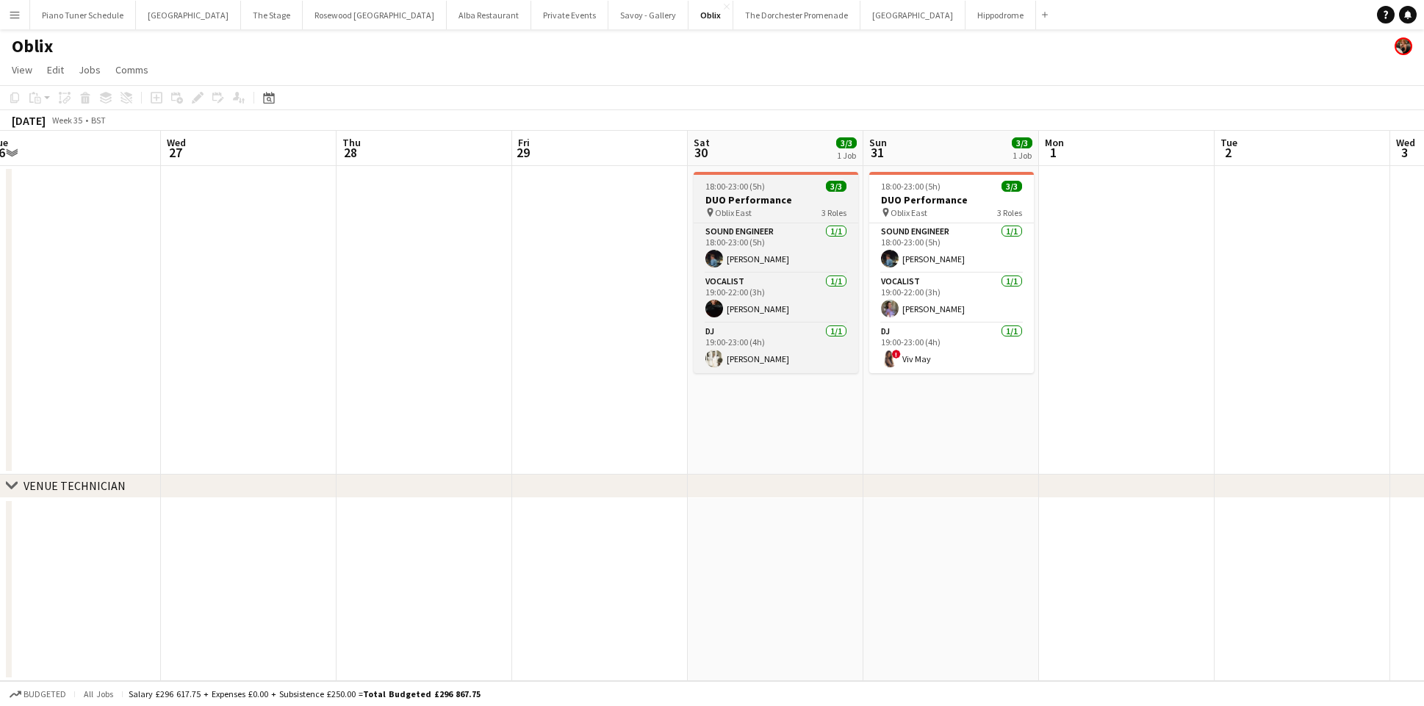
click at [760, 194] on h3 "DUO Performance" at bounding box center [776, 199] width 165 height 13
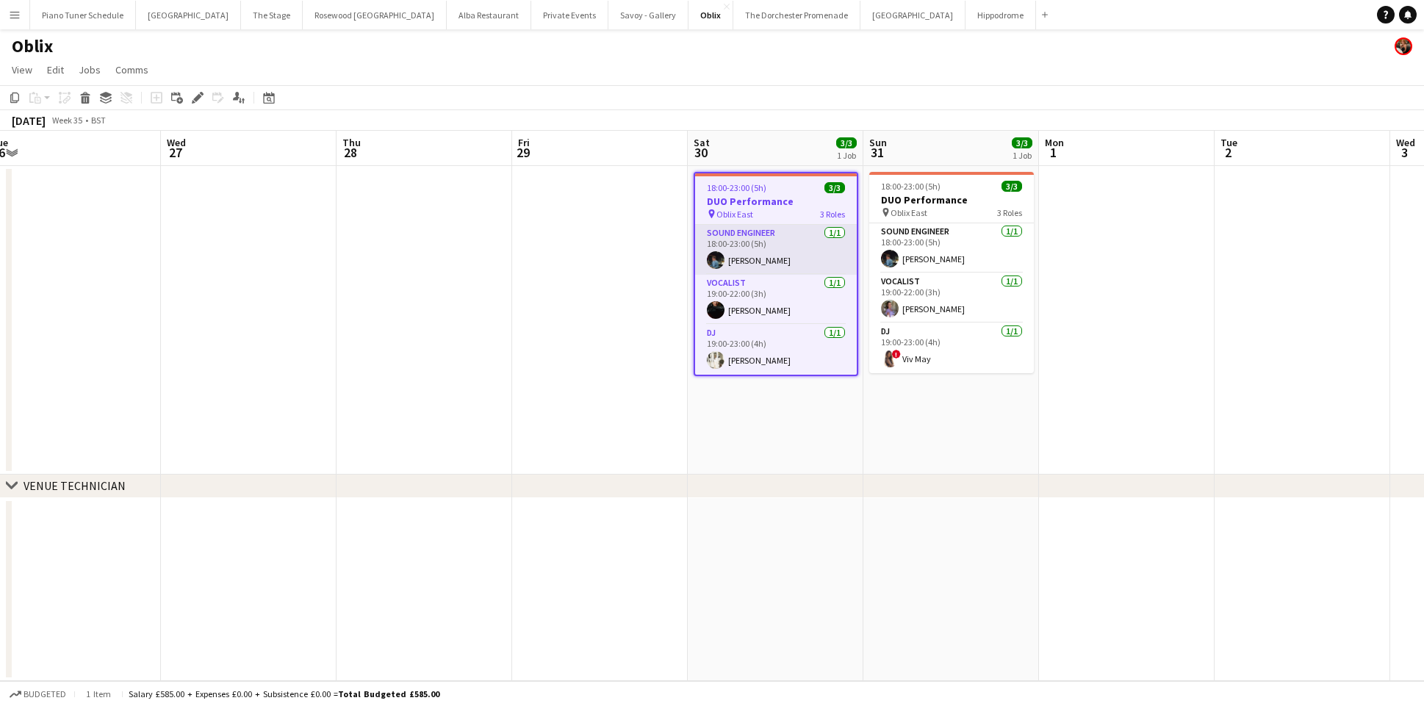
click at [732, 270] on app-card-role "Sound Engineer 1/1 18:00-23:00 (5h) Matteo Cortinovis" at bounding box center [776, 250] width 162 height 50
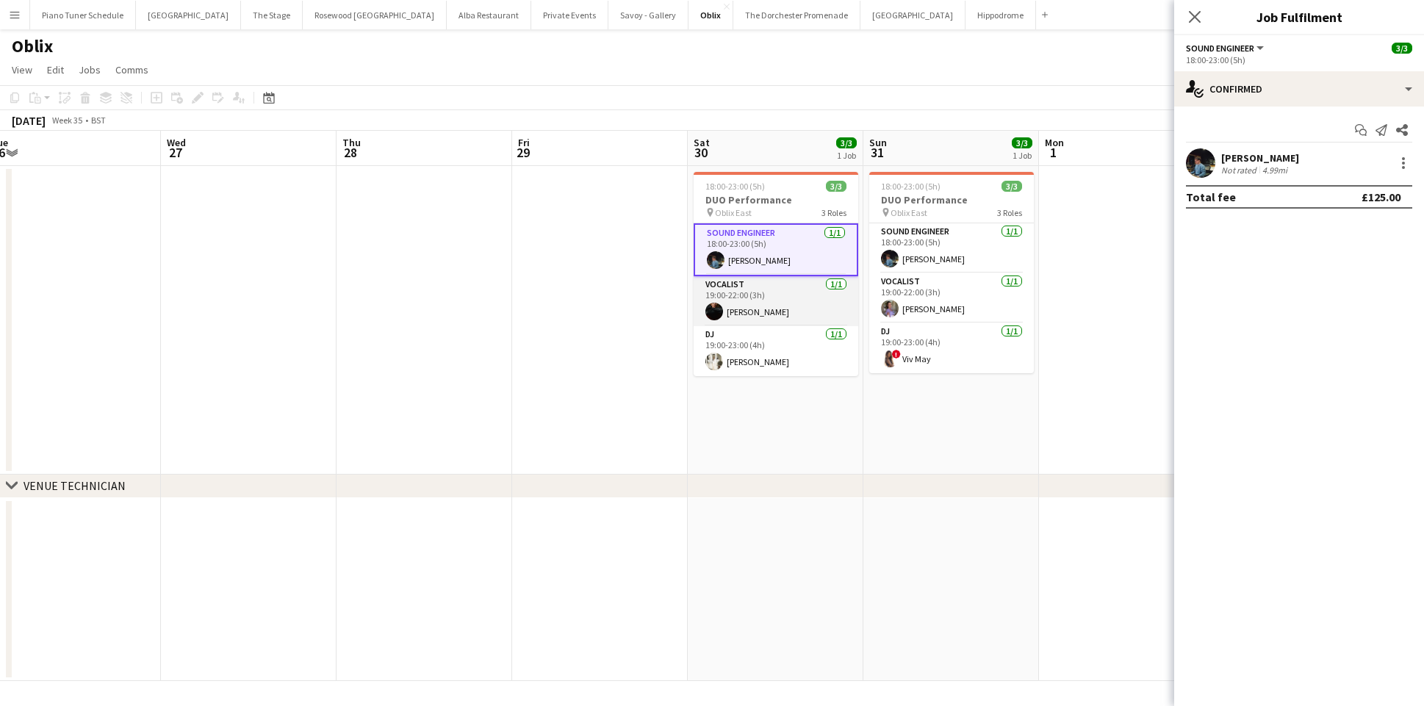
click at [738, 303] on app-card-role "Vocalist 1/1 19:00-22:00 (3h) Lydia Hansen" at bounding box center [776, 301] width 165 height 50
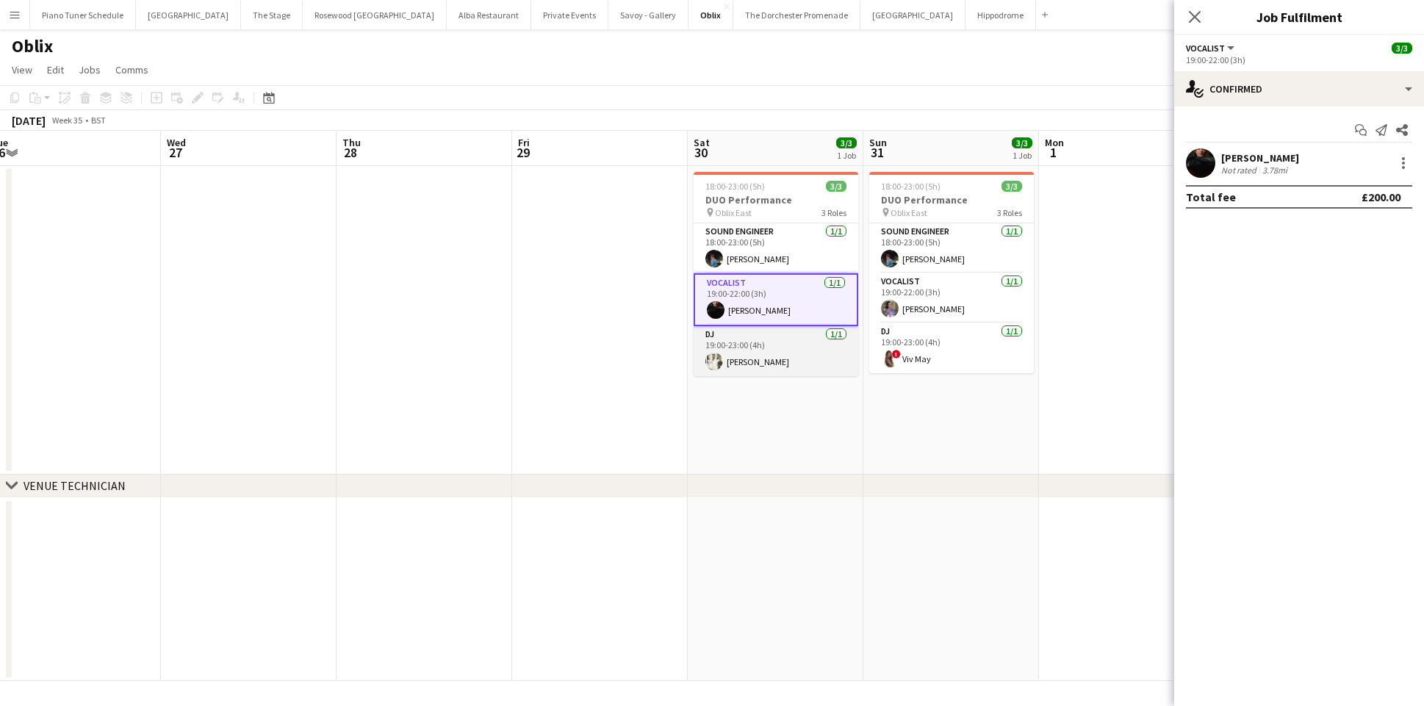
click at [748, 346] on app-card-role "DJ 1/1 19:00-23:00 (4h) Natasha Joseph" at bounding box center [776, 351] width 165 height 50
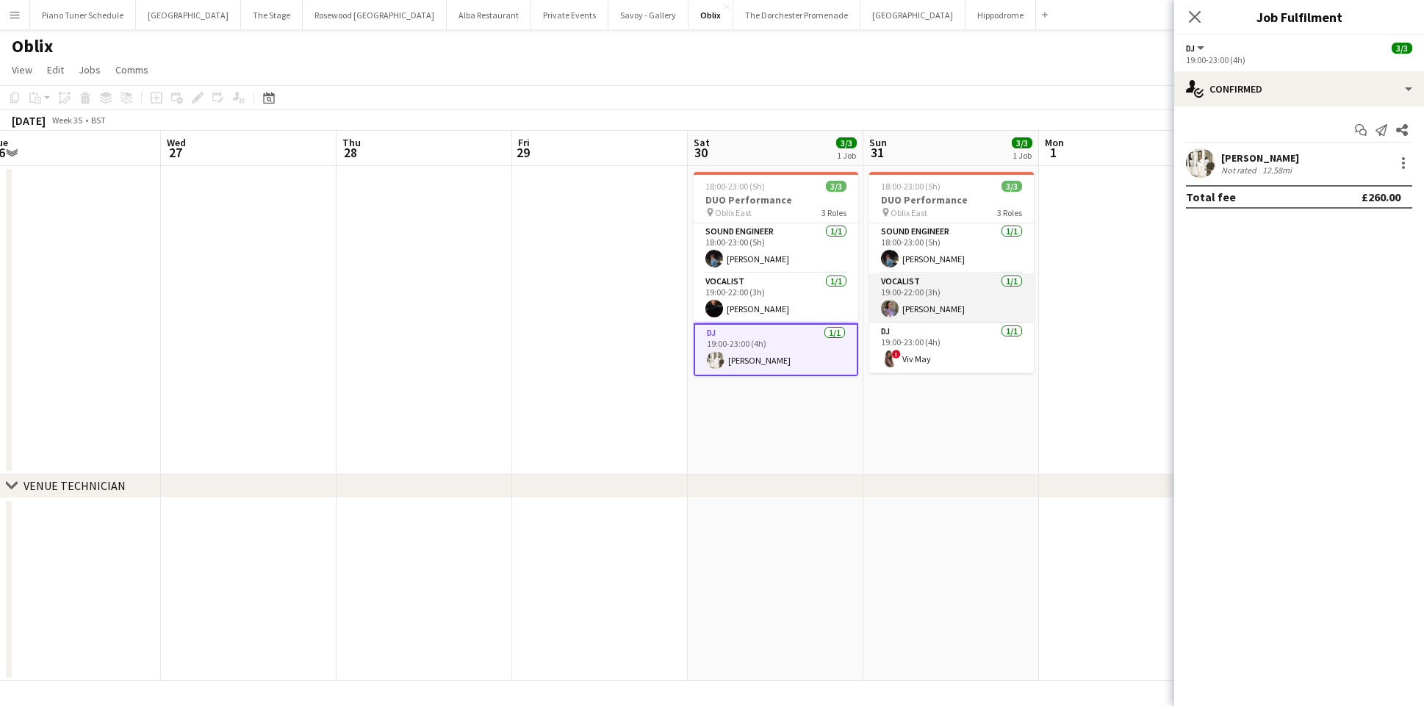
click at [906, 298] on app-card-role "Vocalist 1/1 19:00-22:00 (3h) Ruby Ivy" at bounding box center [951, 298] width 165 height 50
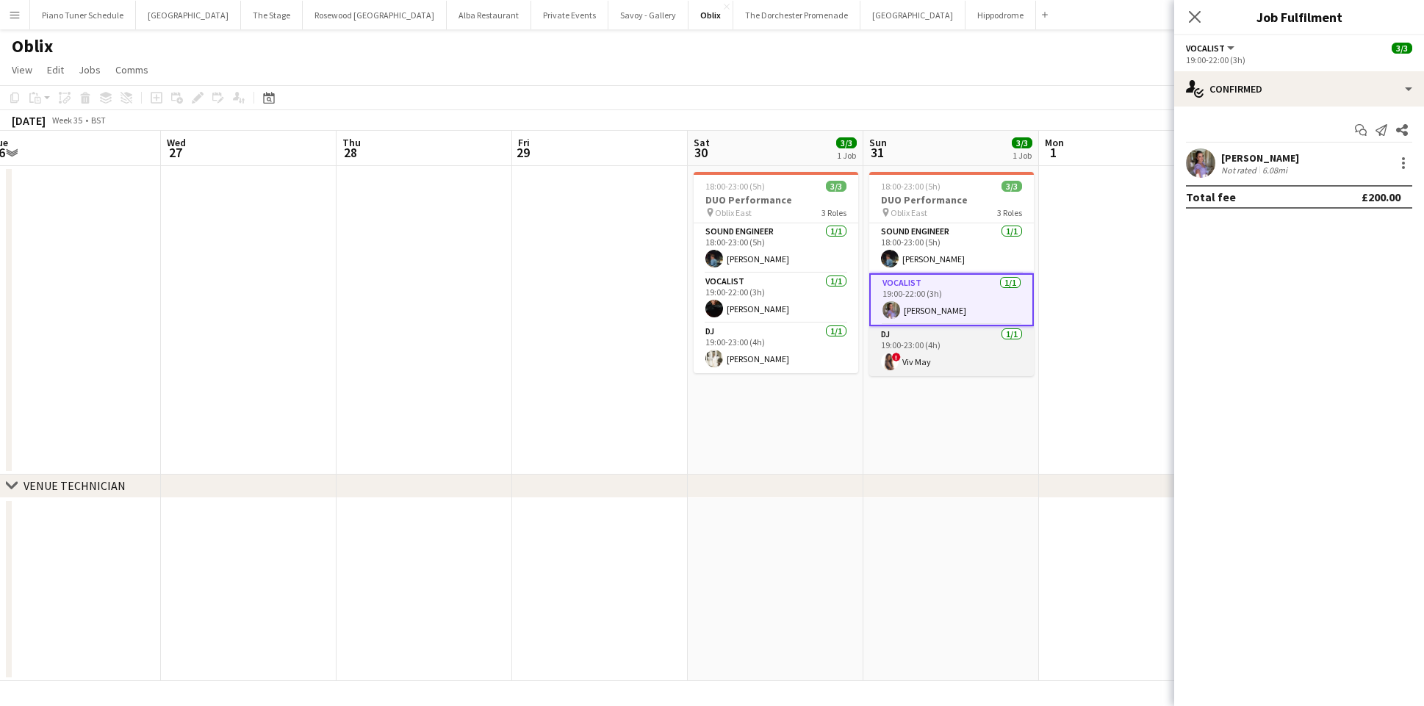
click at [907, 340] on app-card-role "DJ 1/1 19:00-23:00 (4h) ! Viv May" at bounding box center [951, 351] width 165 height 50
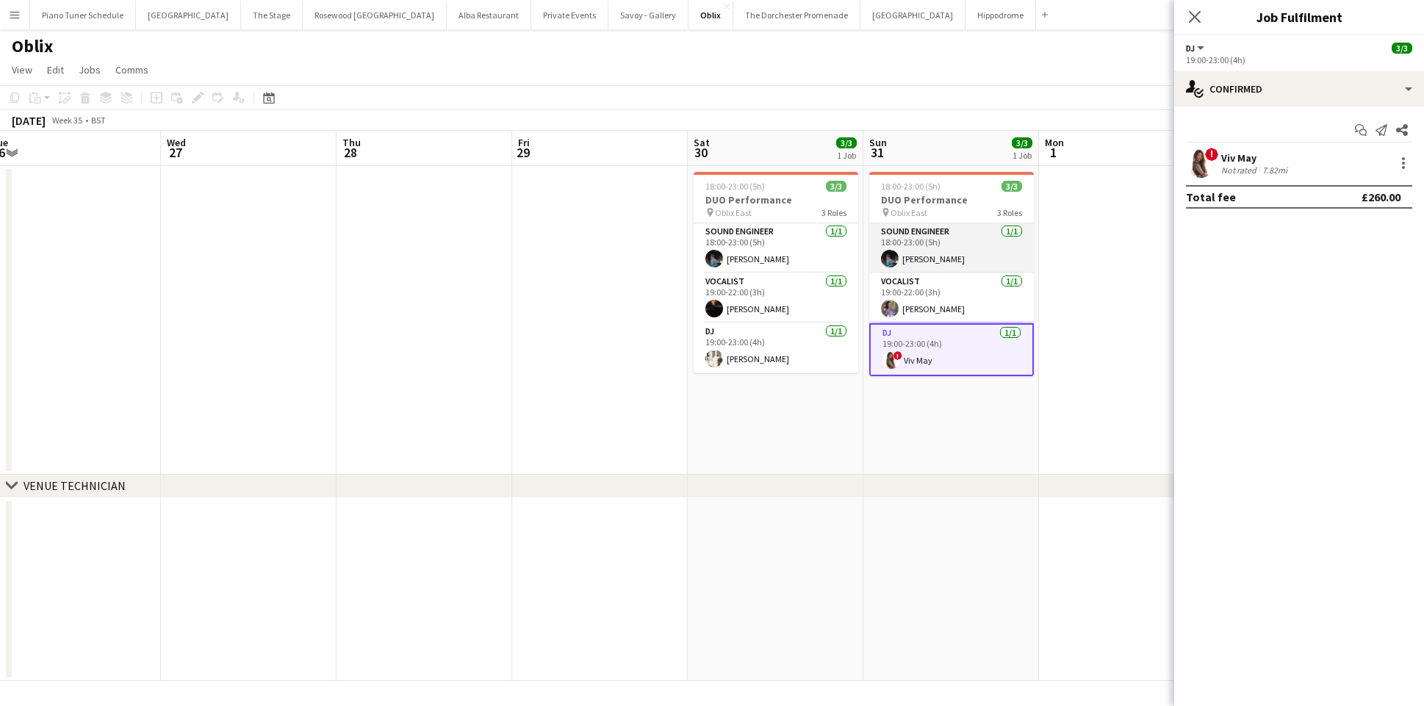
click at [900, 253] on app-card-role "Sound Engineer 1/1 18:00-23:00 (5h) Matteo Cortinovis" at bounding box center [951, 248] width 165 height 50
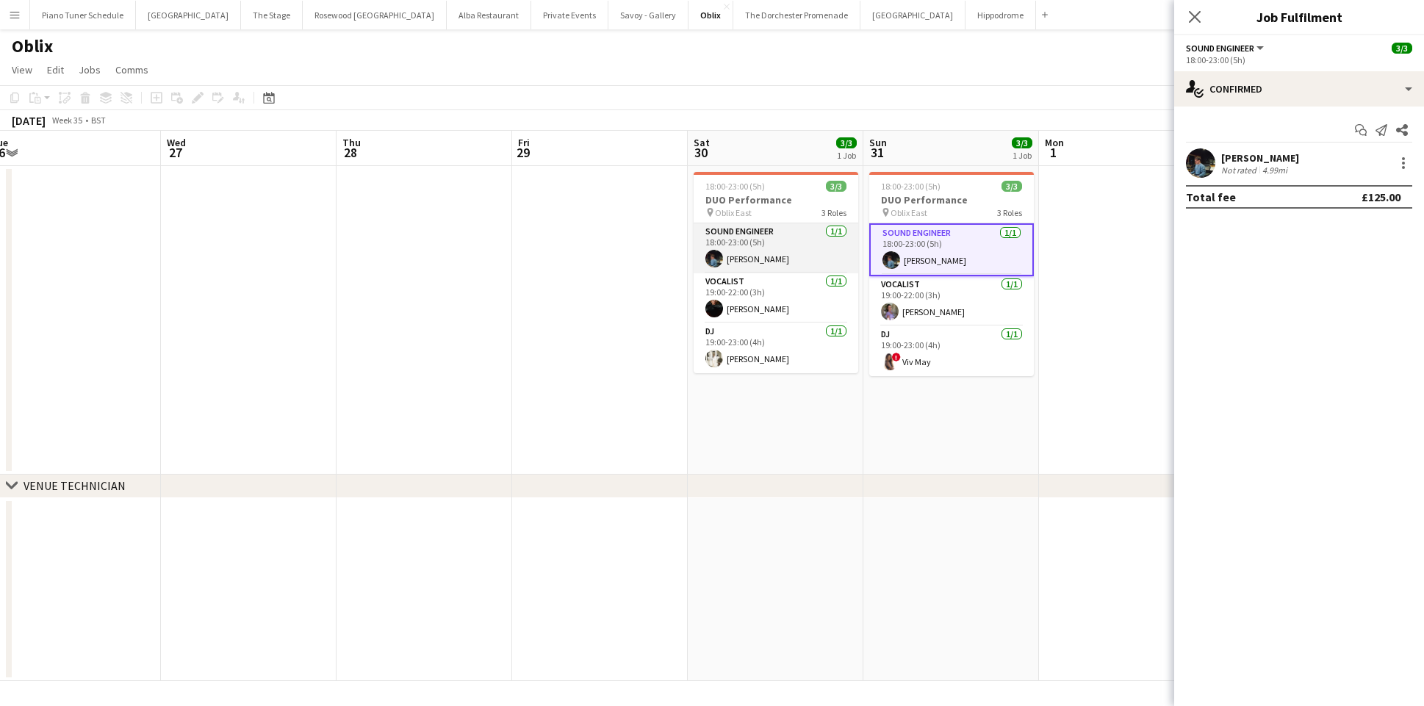
click at [738, 273] on app-card-role "Sound Engineer 1/1 18:00-23:00 (5h) Matteo Cortinovis" at bounding box center [776, 248] width 165 height 50
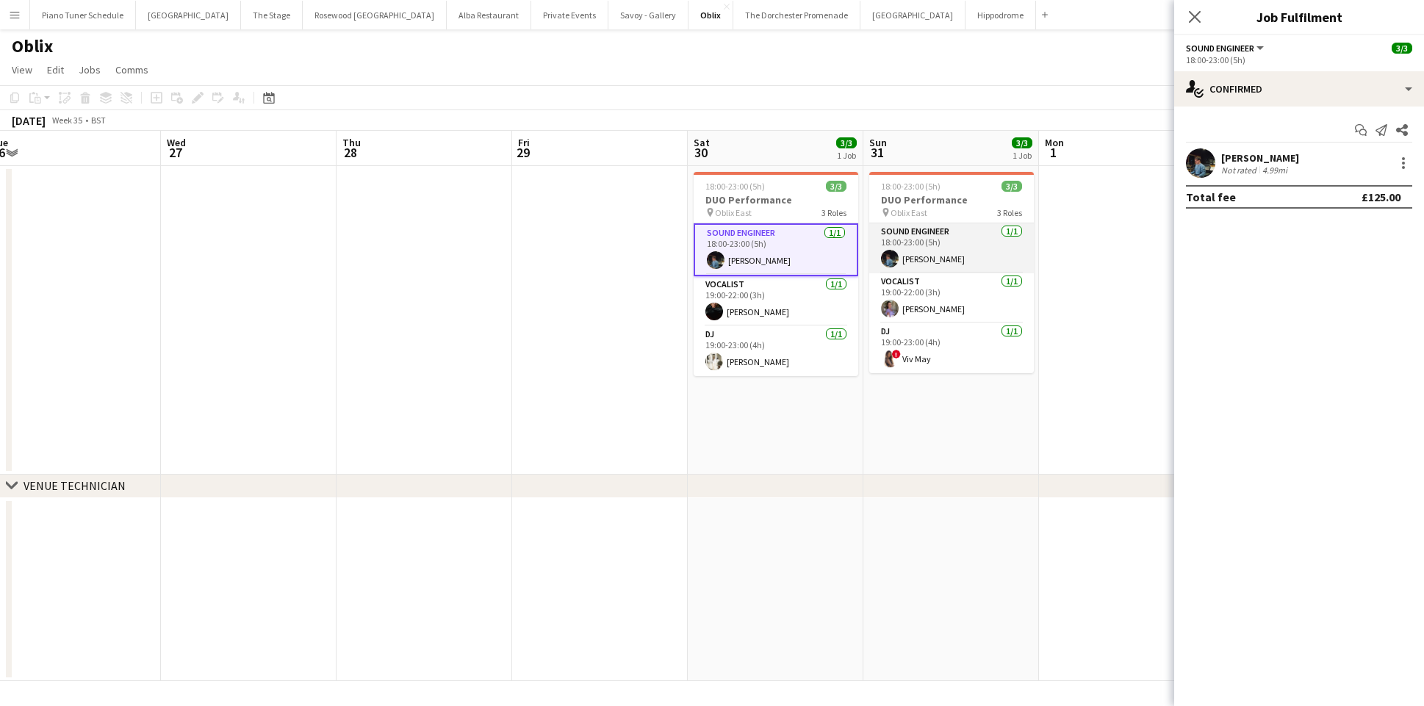
click at [910, 242] on app-card-role "Sound Engineer 1/1 18:00-23:00 (5h) Matteo Cortinovis" at bounding box center [951, 248] width 165 height 50
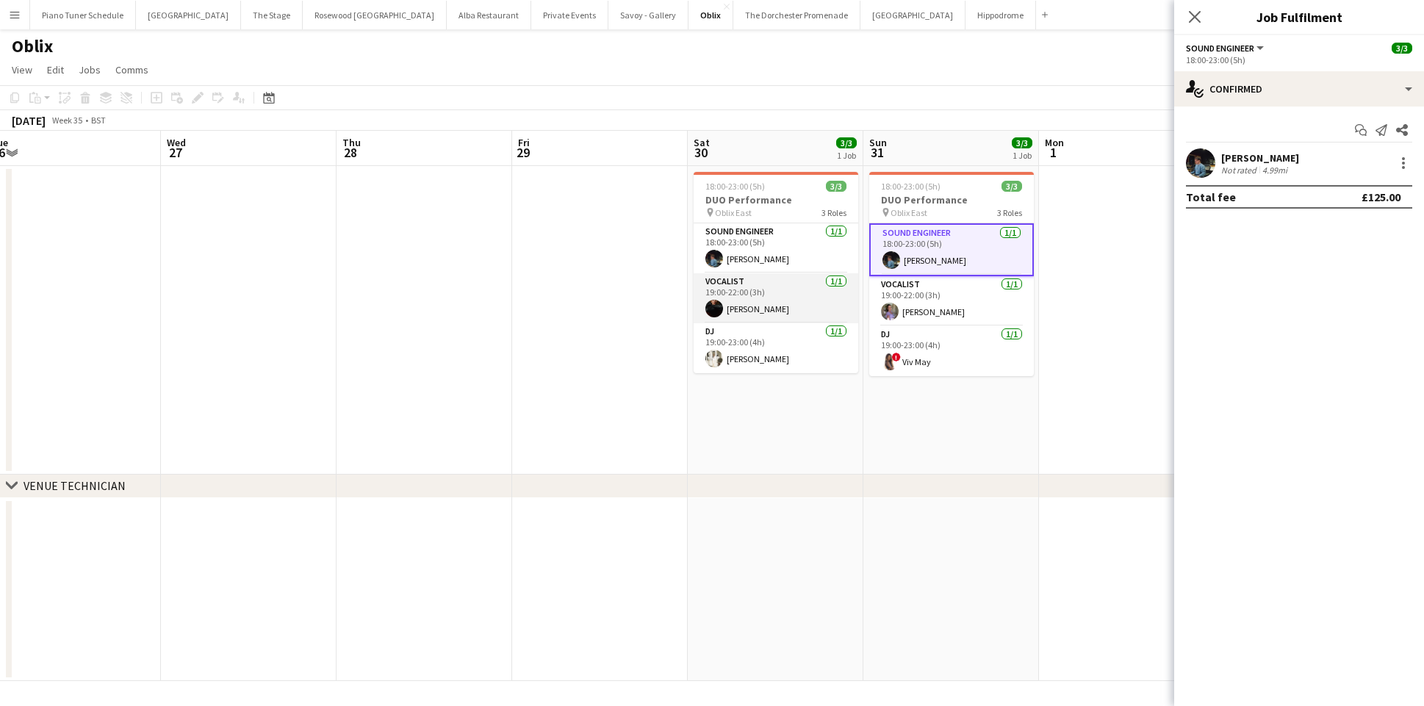
click at [749, 302] on app-card-role "Vocalist 1/1 19:00-22:00 (3h) Lydia Hansen" at bounding box center [776, 298] width 165 height 50
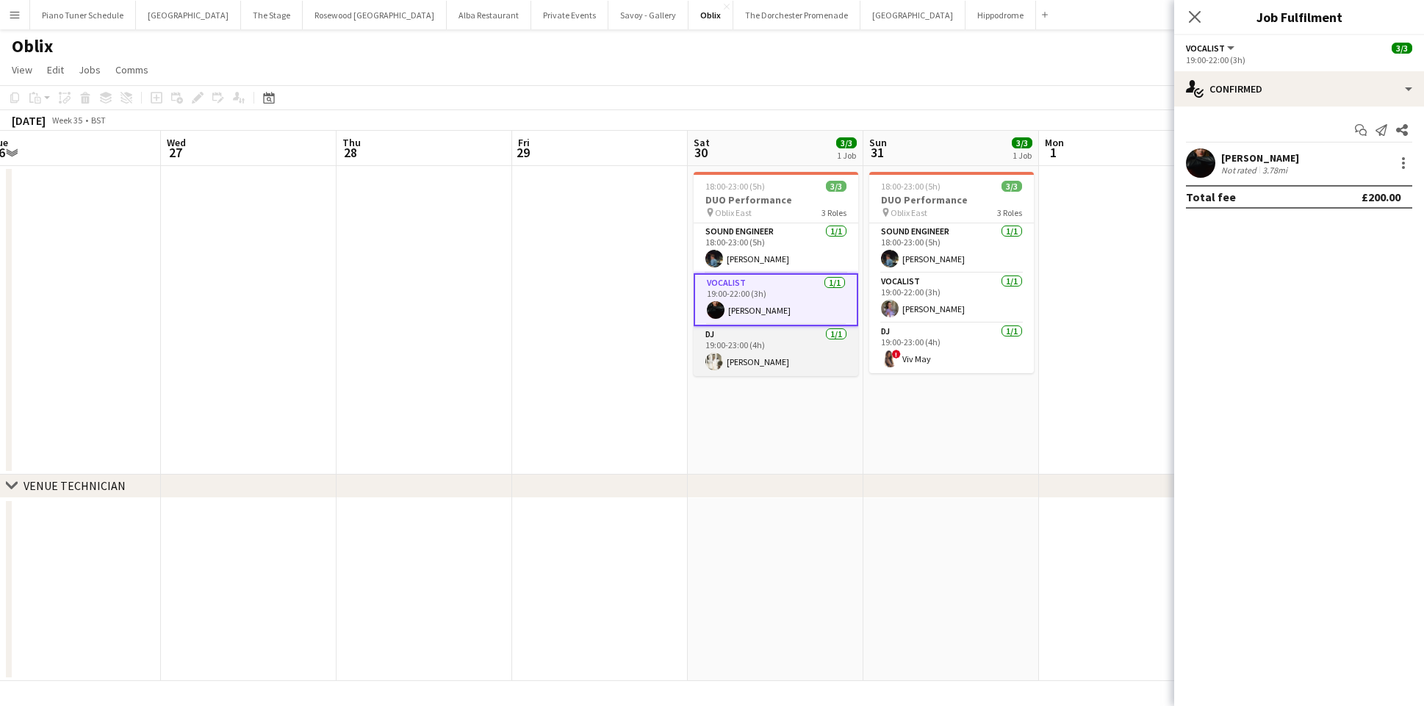
click at [749, 339] on app-card-role "DJ 1/1 19:00-23:00 (4h) Natasha Joseph" at bounding box center [776, 351] width 165 height 50
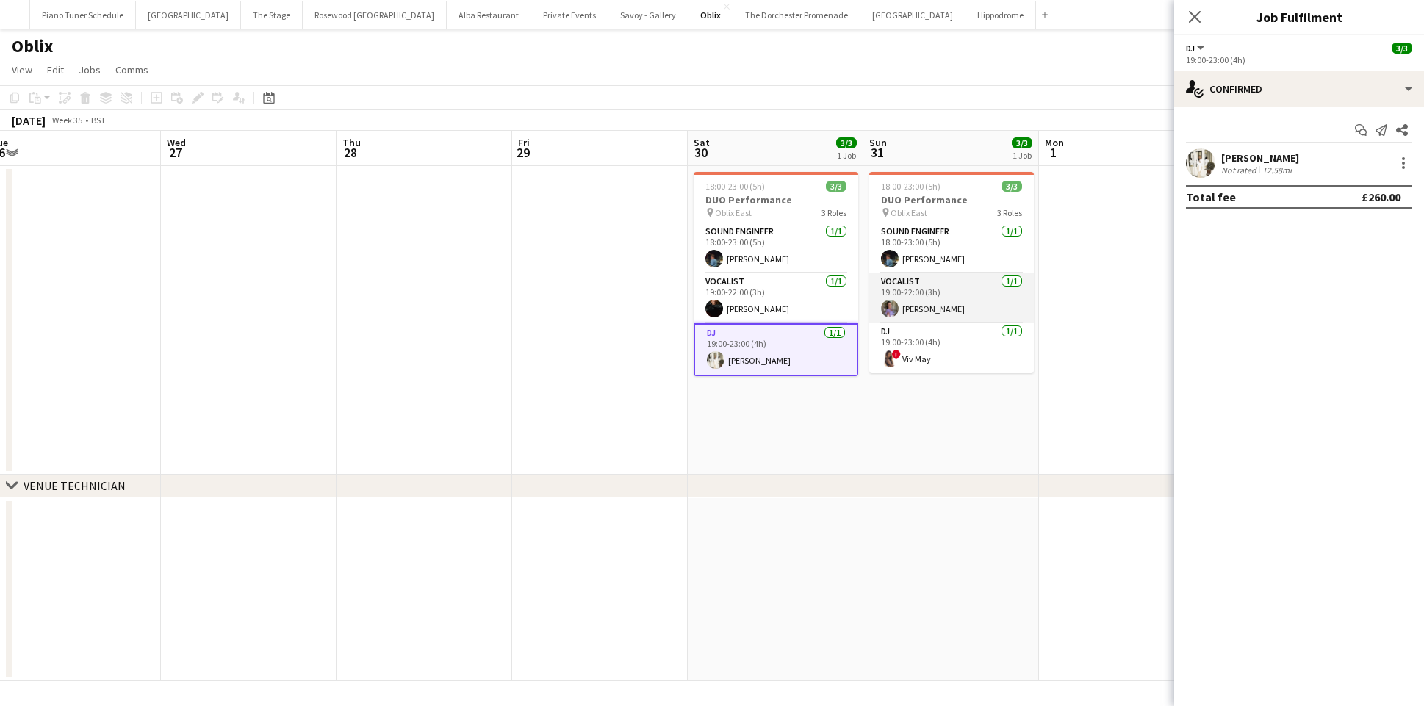
click at [952, 306] on app-card-role "Vocalist 1/1 19:00-22:00 (3h) Ruby Ivy" at bounding box center [951, 298] width 165 height 50
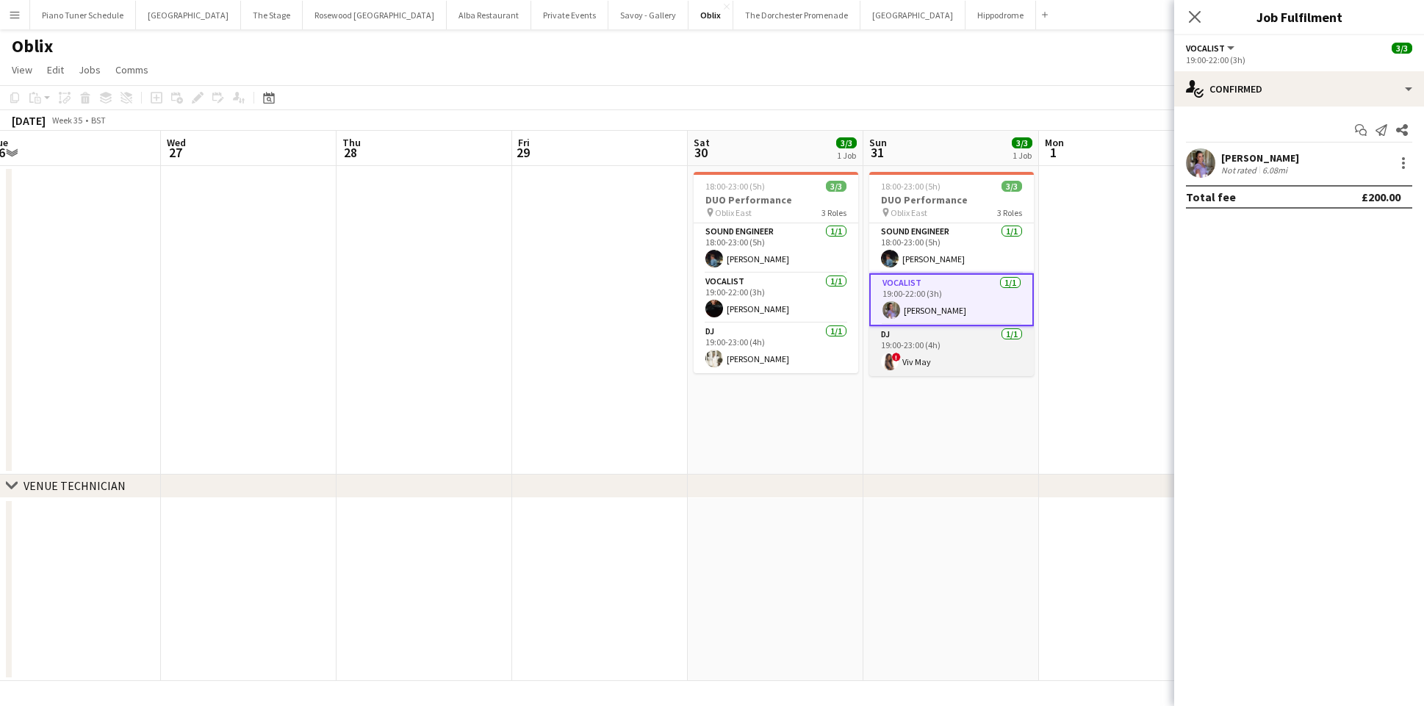
scroll to position [0, 716]
click at [935, 339] on app-card-role "DJ 1/1 19:00-23:00 (4h) ! Viv May" at bounding box center [952, 351] width 165 height 50
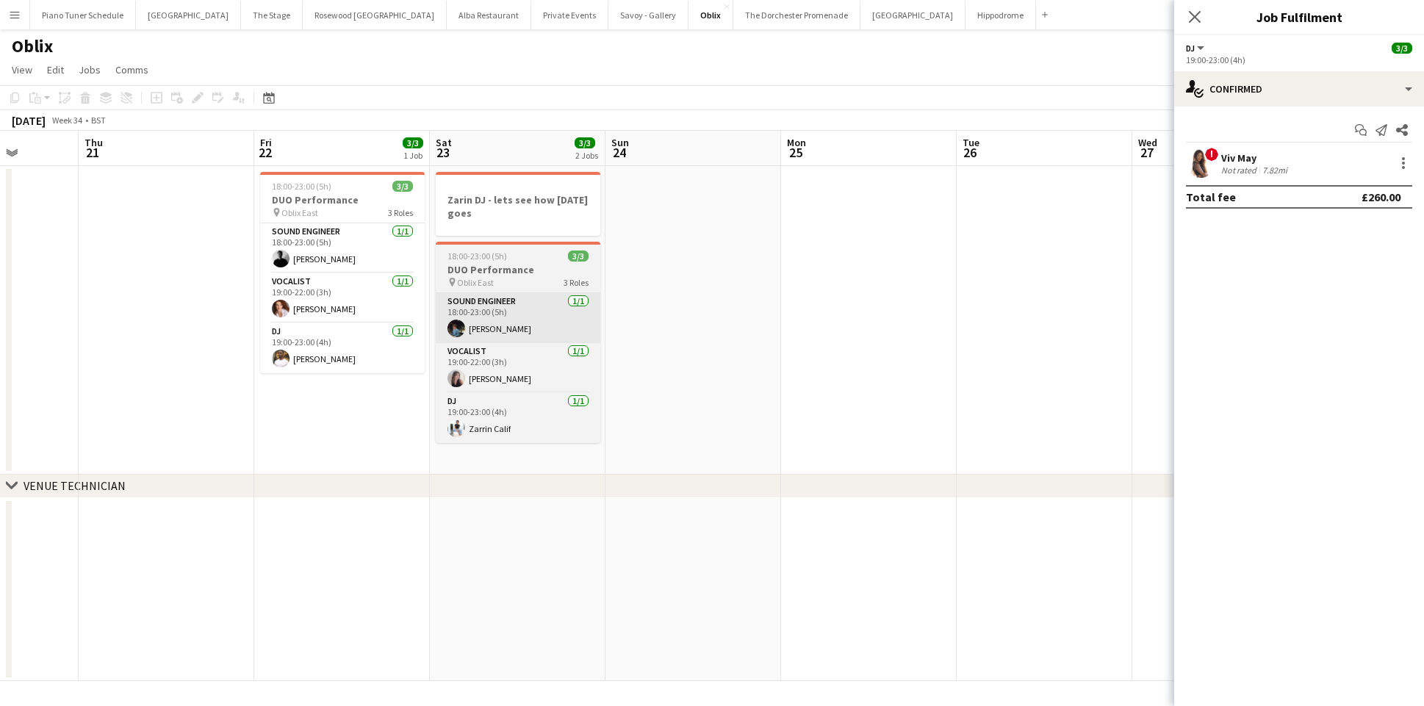
scroll to position [0, 436]
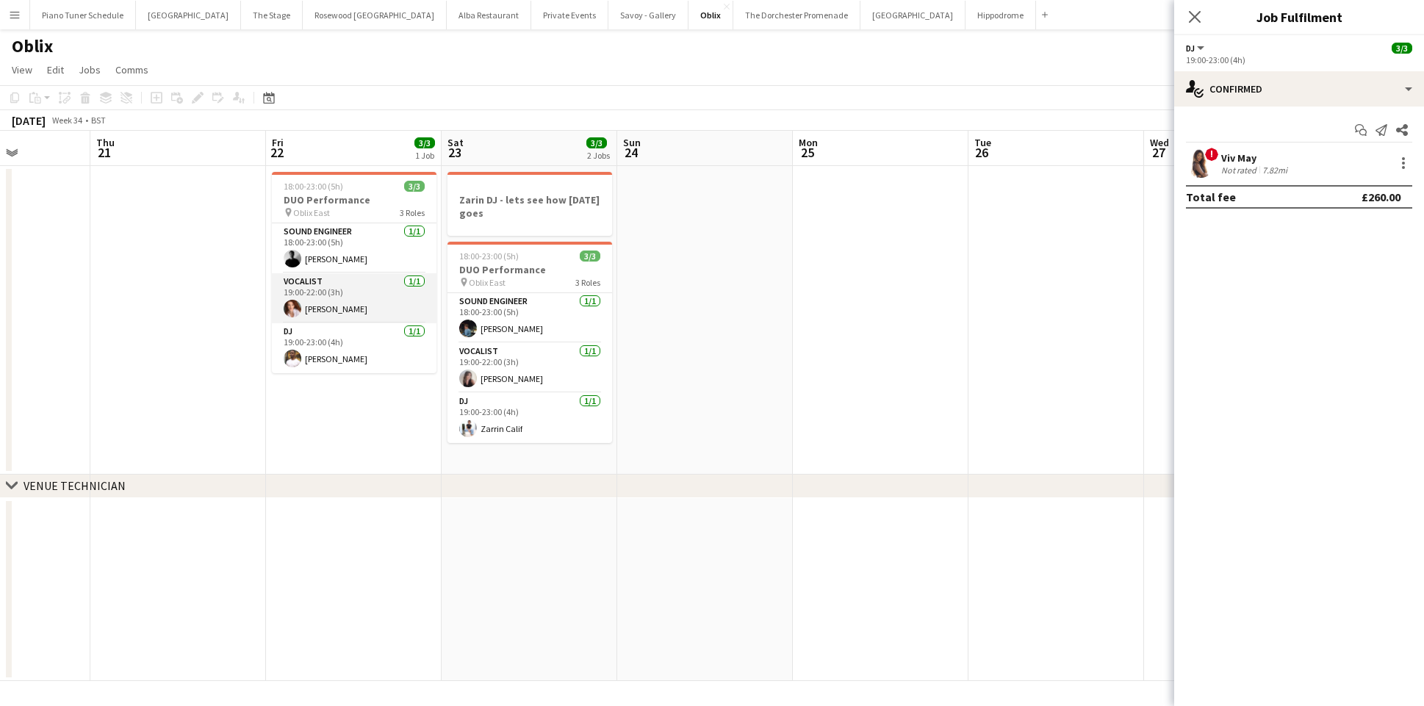
click at [374, 296] on app-card-role "Vocalist 1/1 19:00-22:00 (3h) Maggie Lynne" at bounding box center [354, 298] width 165 height 50
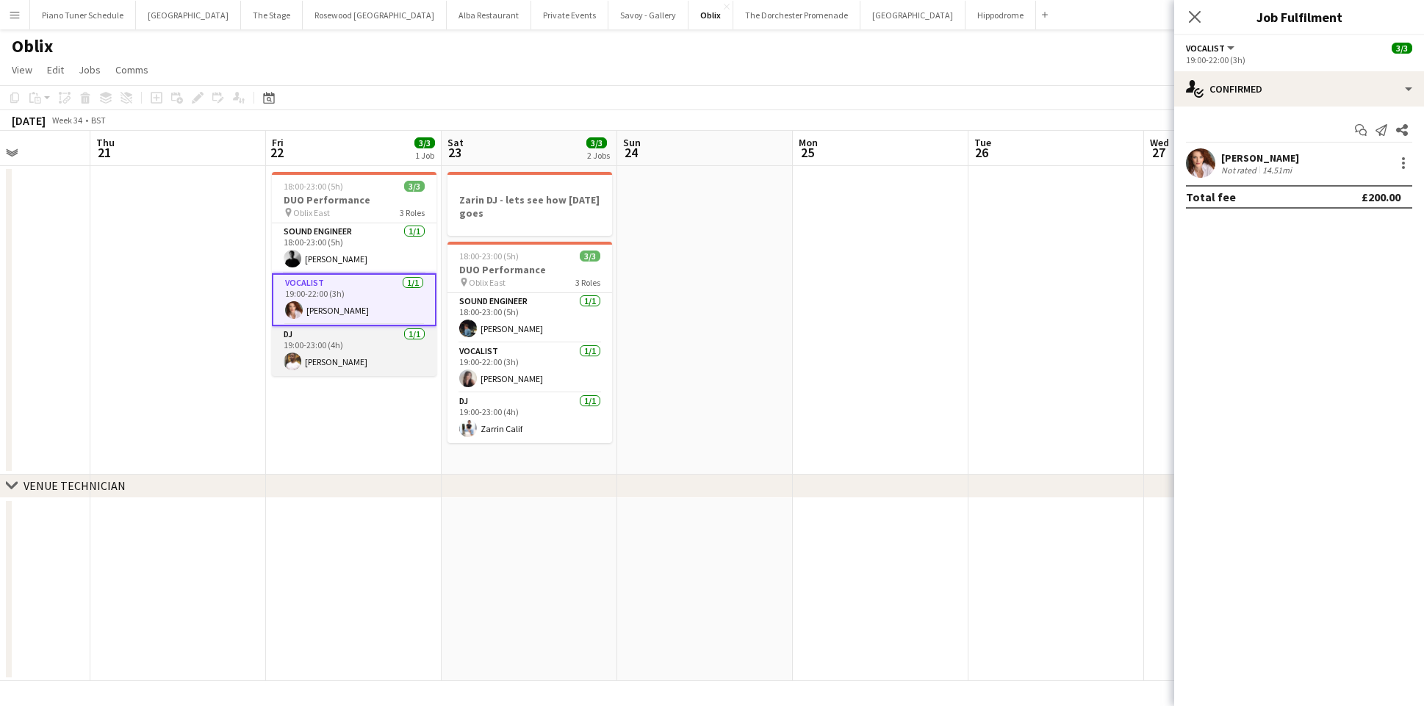
click at [371, 344] on app-card-role "DJ 1/1 19:00-23:00 (4h) Kieran Wright- Wilson" at bounding box center [354, 351] width 165 height 50
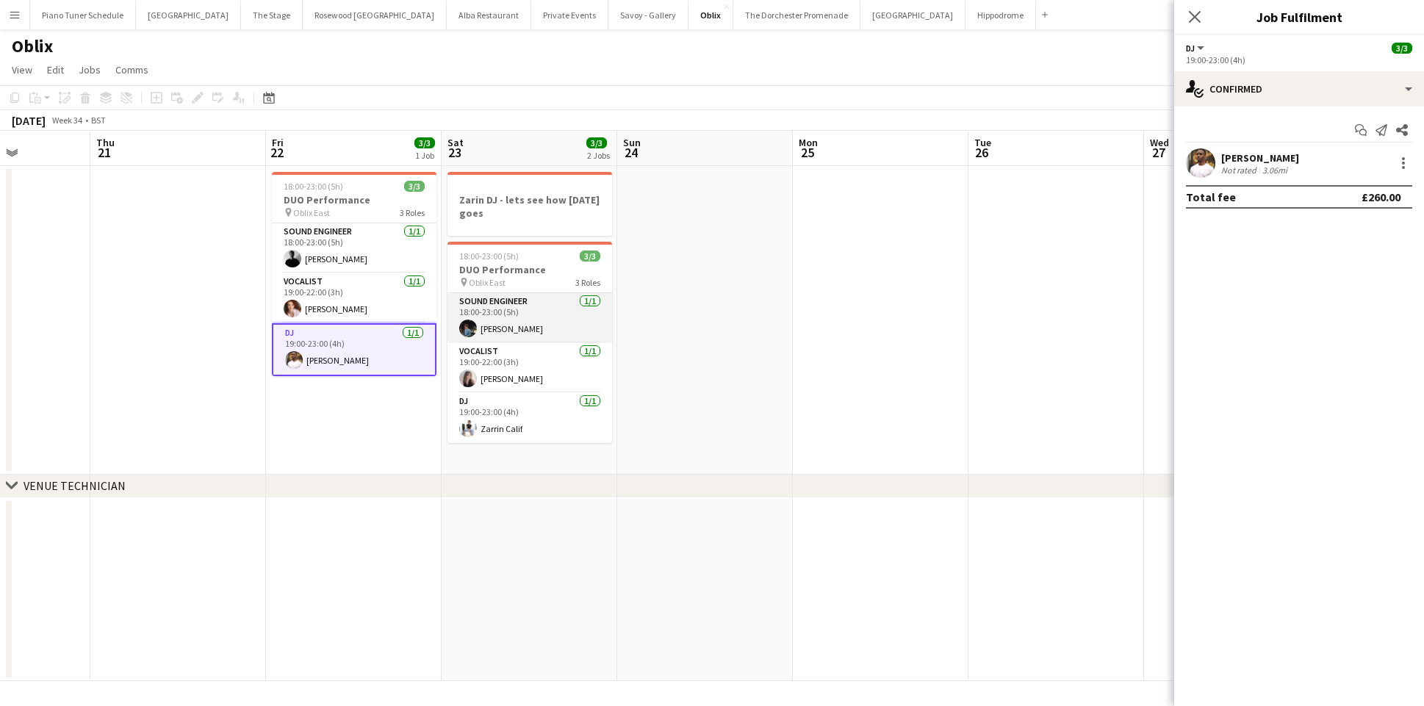
click at [497, 313] on app-card-role "Sound Engineer 1/1 18:00-23:00 (5h) Matteo Cortinovis" at bounding box center [529, 318] width 165 height 50
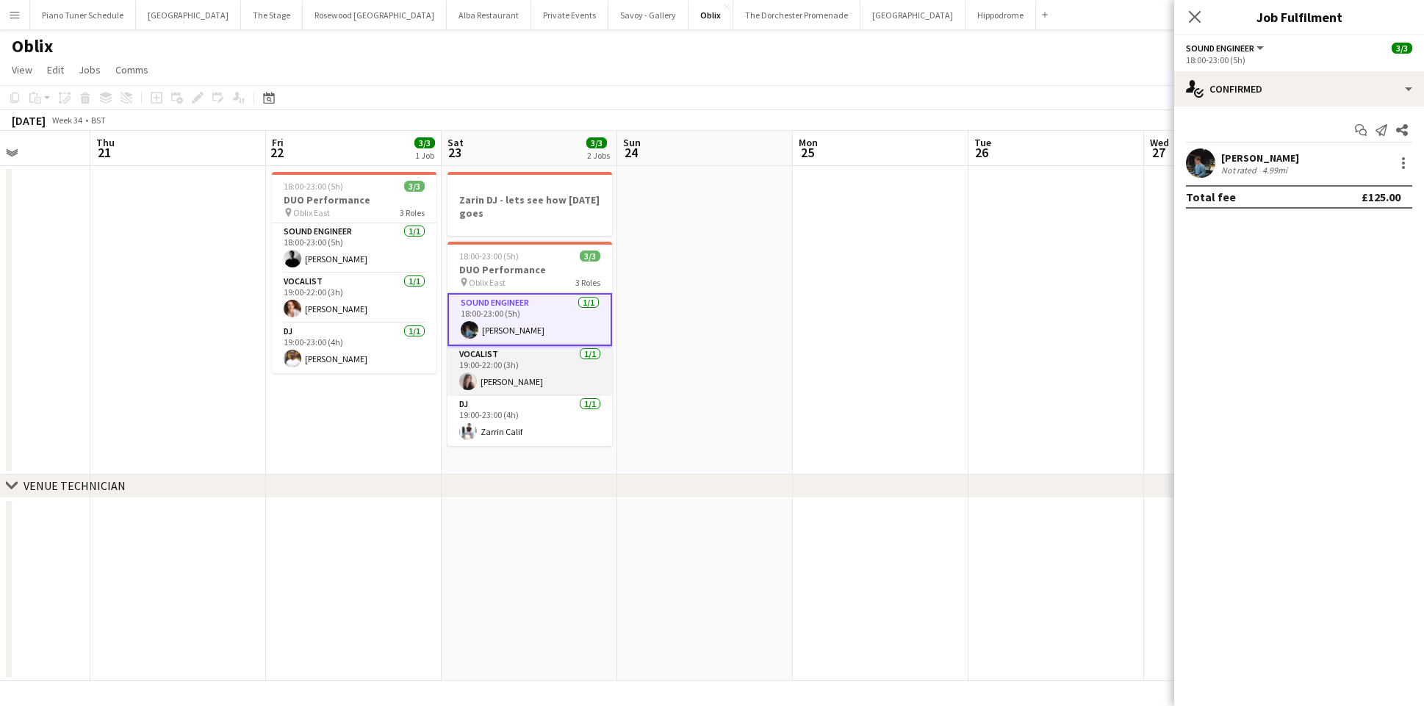
click at [493, 376] on app-card-role "Vocalist 1/1 19:00-22:00 (3h) Elly Grice" at bounding box center [529, 371] width 165 height 50
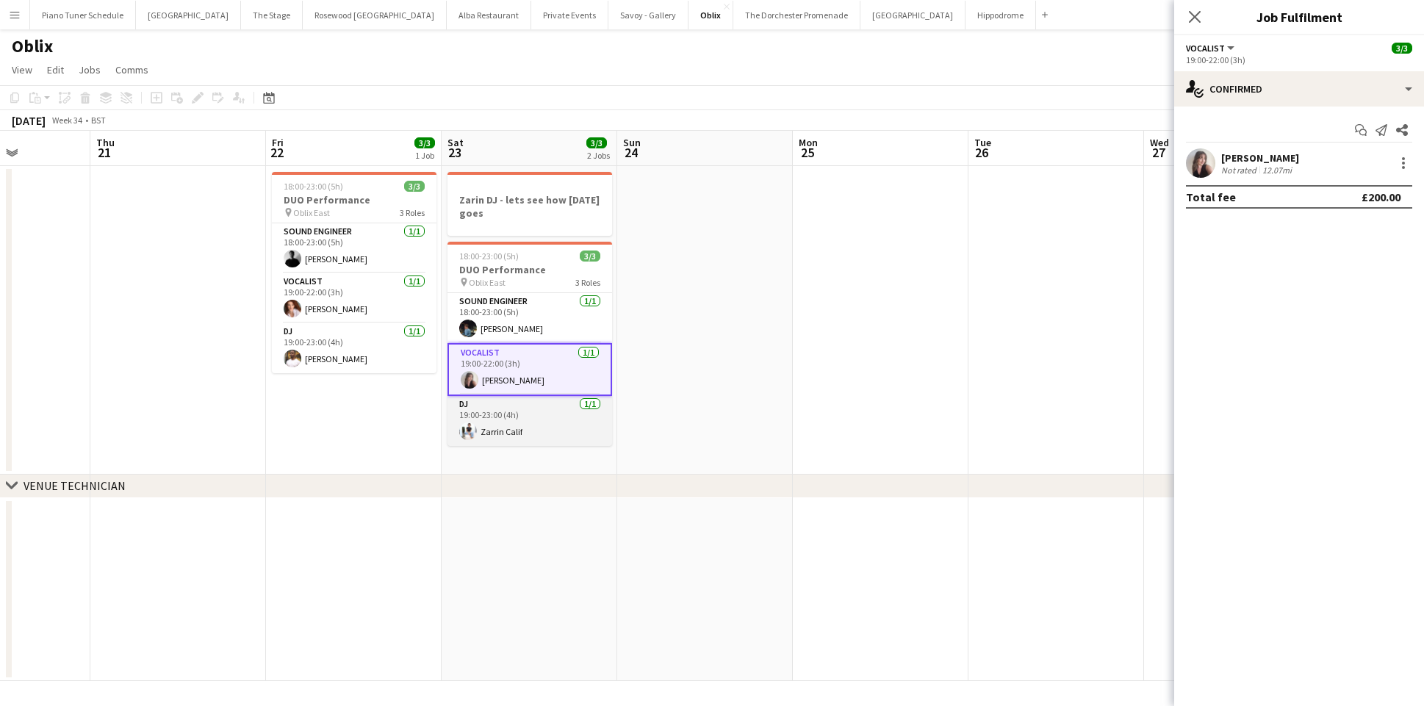
click at [494, 428] on app-card-role "DJ 1/1 19:00-23:00 (4h) Zarrin Calif" at bounding box center [529, 421] width 165 height 50
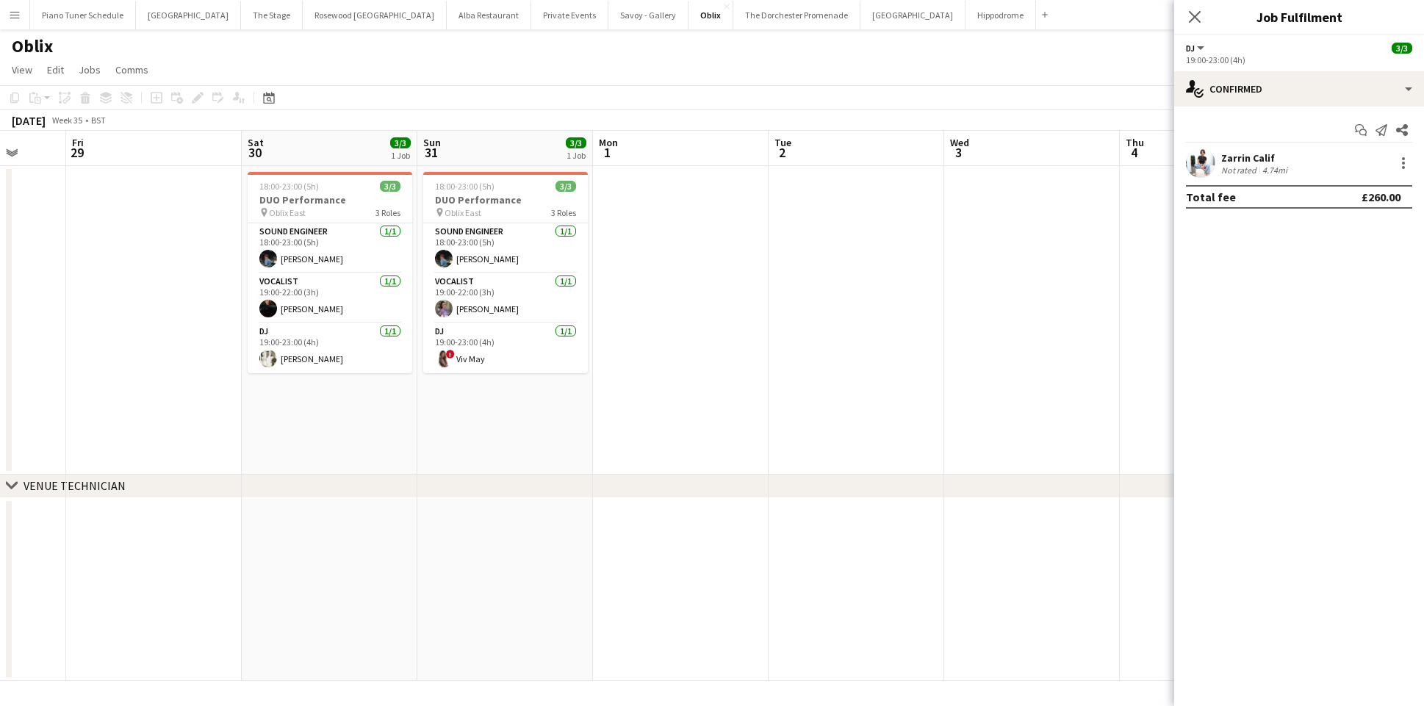
scroll to position [0, 501]
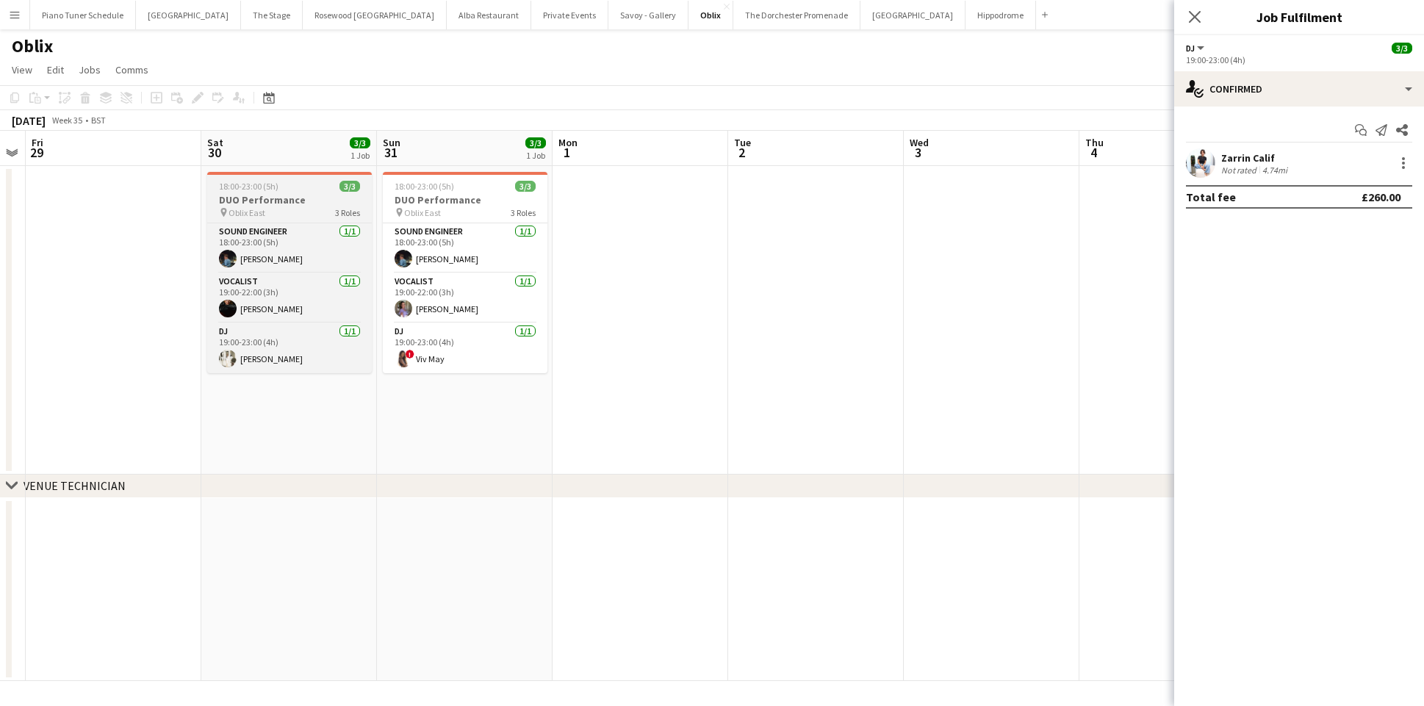
click at [239, 185] on span "18:00-23:00 (5h)" at bounding box center [249, 186] width 60 height 11
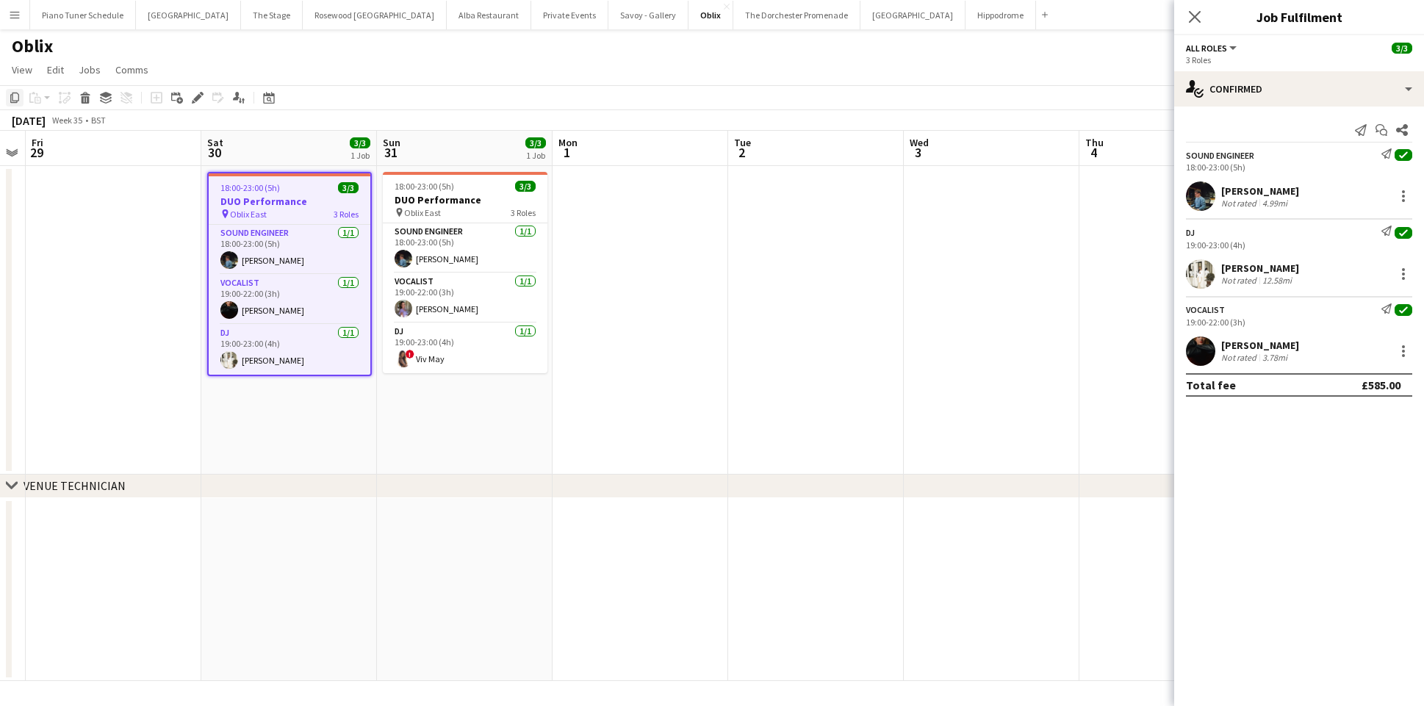
click at [10, 98] on icon at bounding box center [14, 98] width 9 height 10
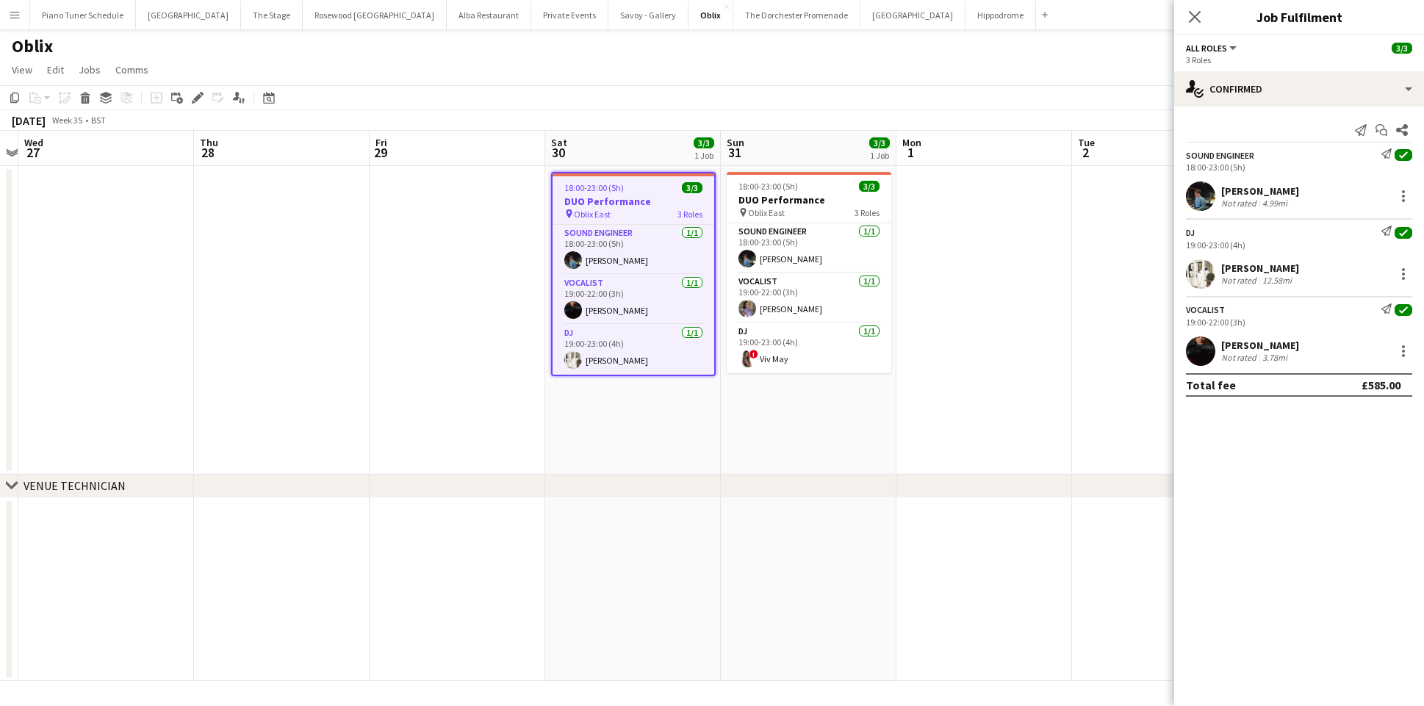
scroll to position [0, 328]
click at [387, 345] on app-date-cell at bounding box center [463, 320] width 176 height 309
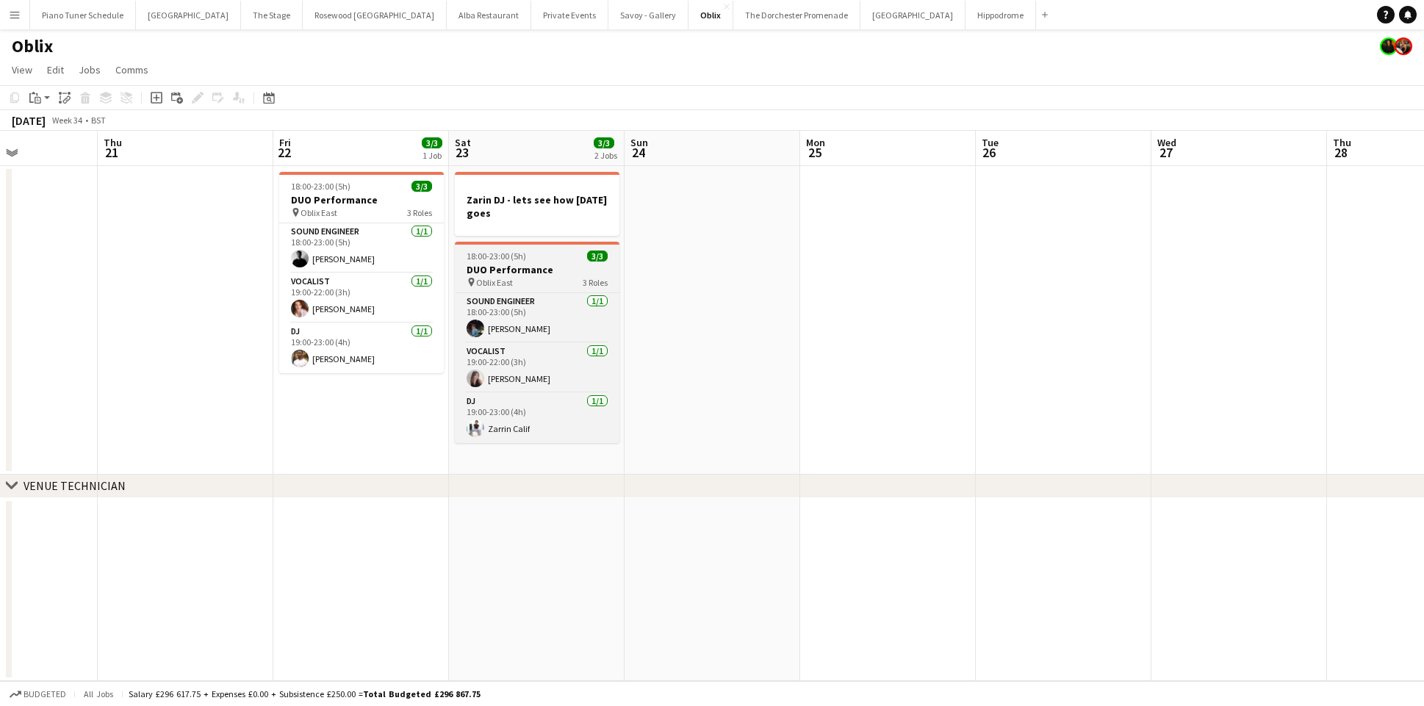
scroll to position [0, 406]
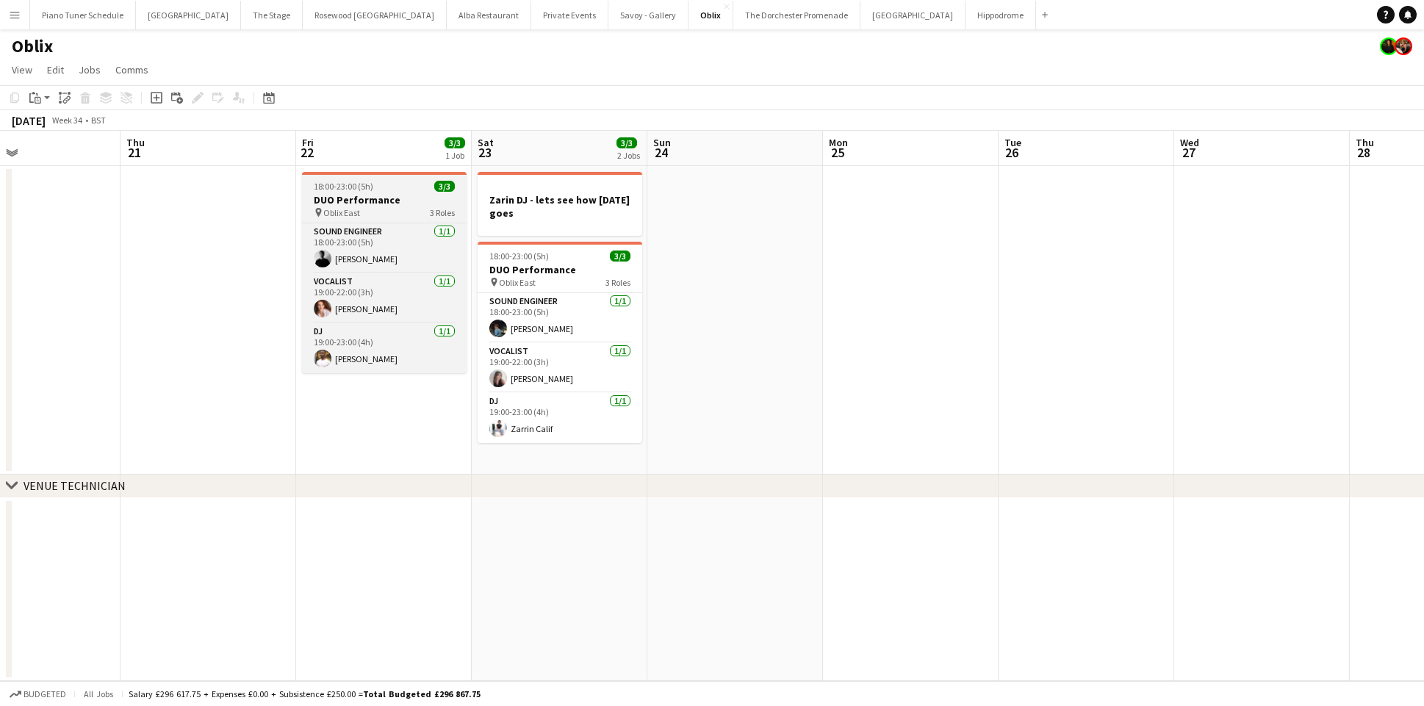
click at [359, 212] on div "pin Oblix East 3 Roles" at bounding box center [384, 212] width 165 height 12
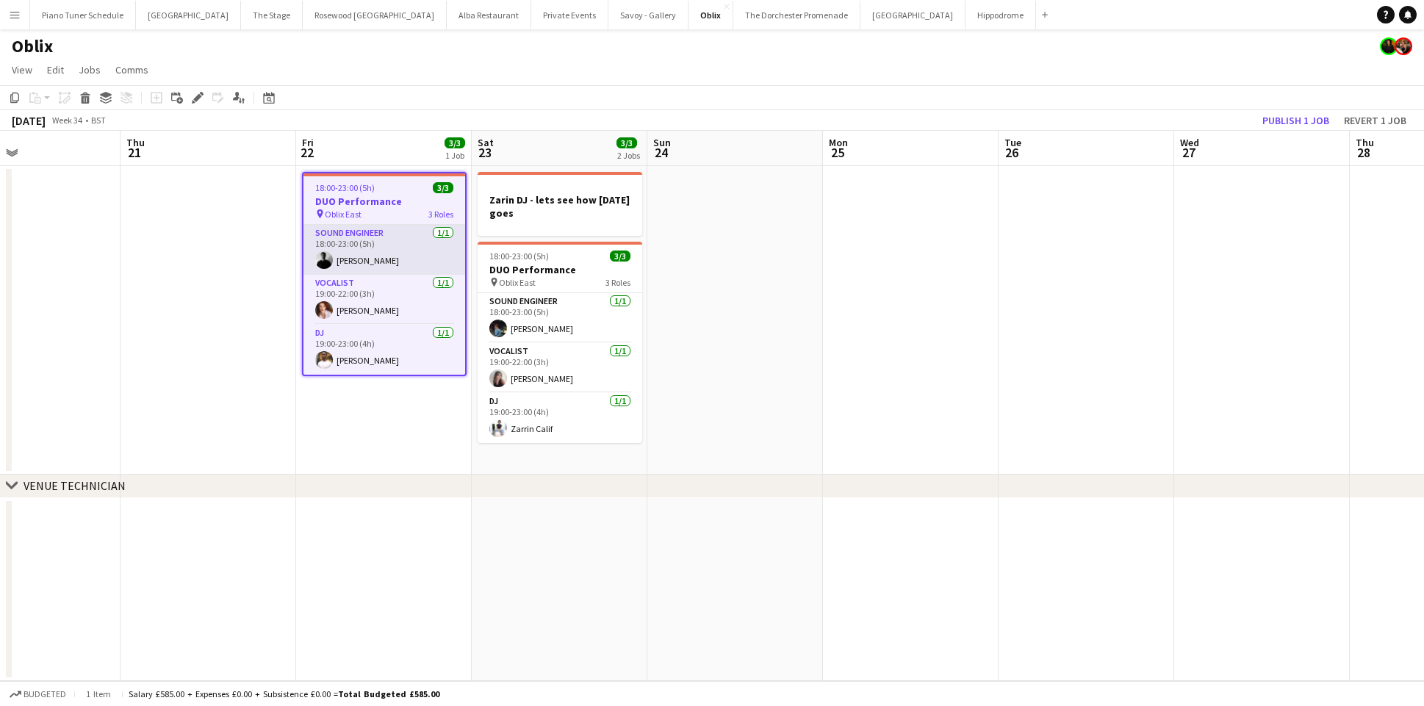
click at [375, 250] on app-card-role "Sound Engineer 1/1 18:00-23:00 (5h) Mattia Turchetti" at bounding box center [384, 250] width 162 height 50
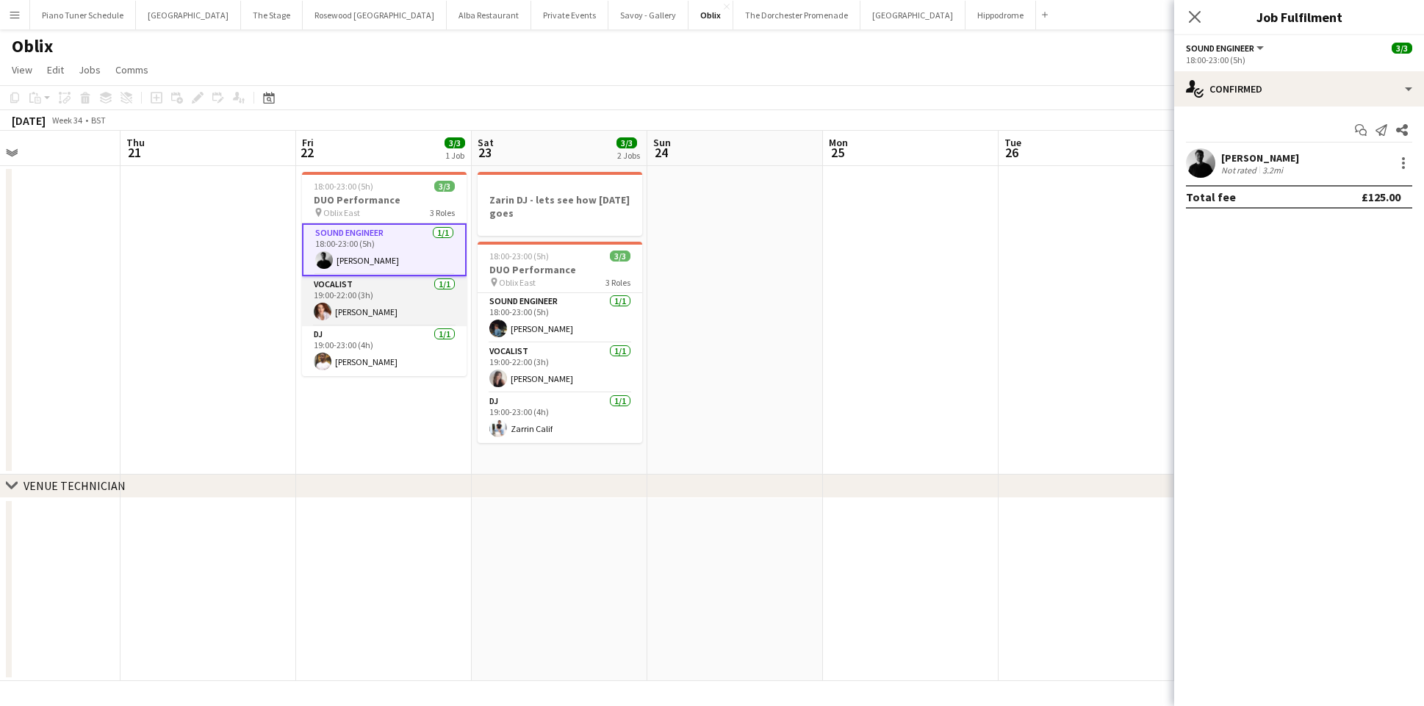
click at [370, 317] on app-card-role "Vocalist 1/1 19:00-22:00 (3h) Maggie Lynne" at bounding box center [384, 301] width 165 height 50
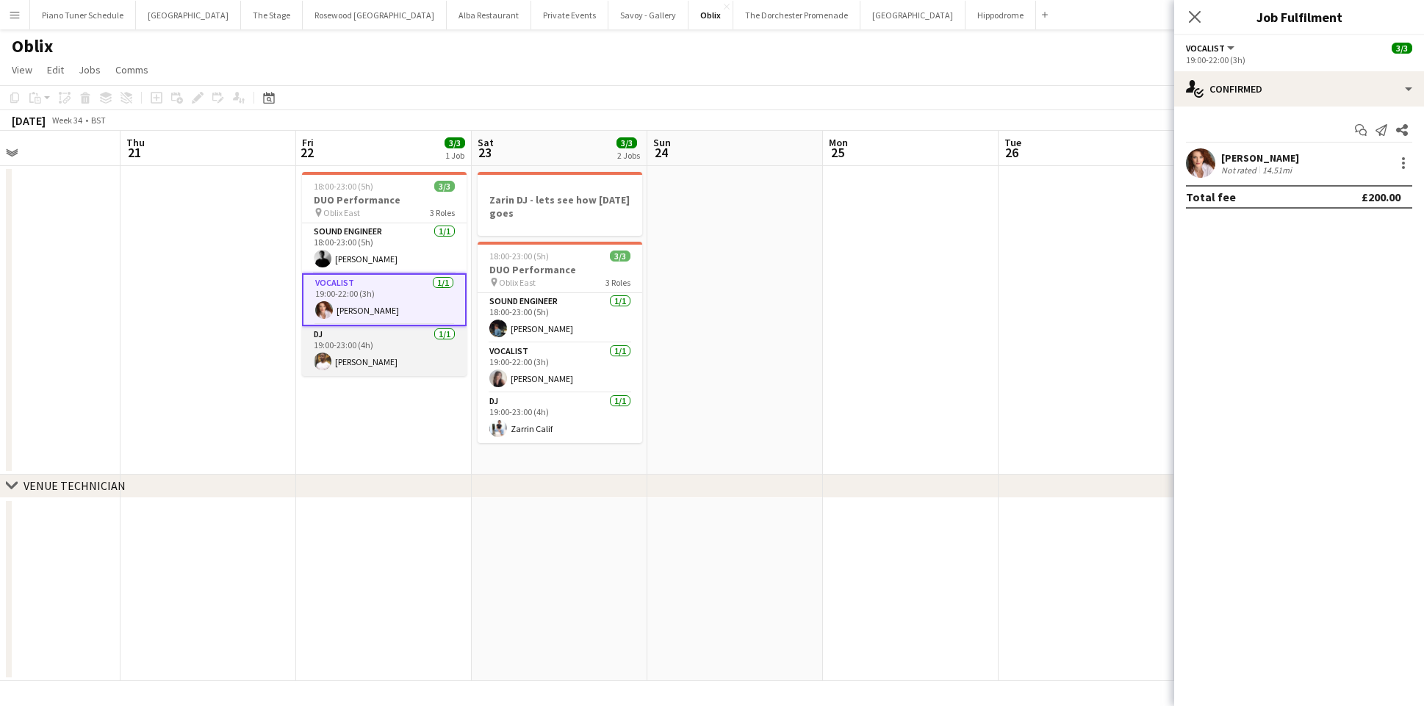
click at [373, 341] on app-card-role "DJ 1/1 19:00-23:00 (4h) Kieran Wright- Wilson" at bounding box center [384, 351] width 165 height 50
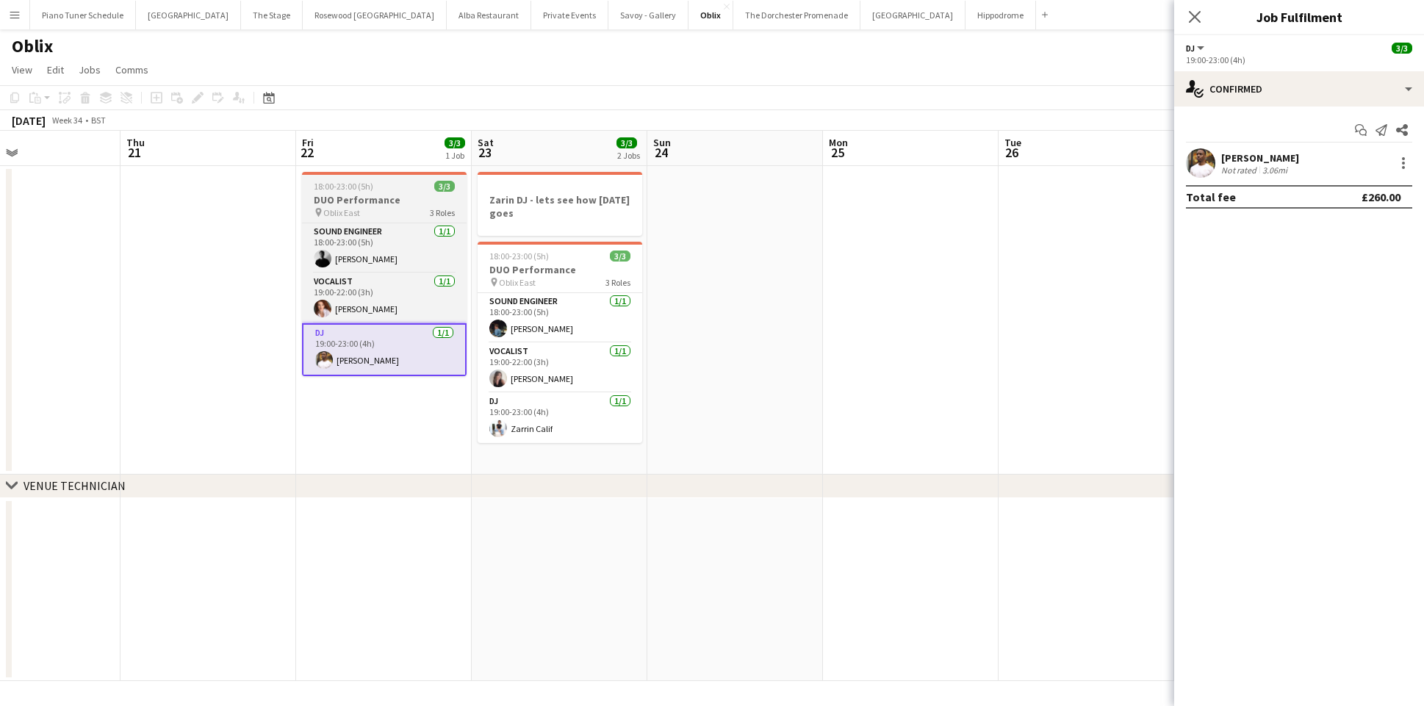
click at [401, 203] on h3 "DUO Performance" at bounding box center [384, 199] width 165 height 13
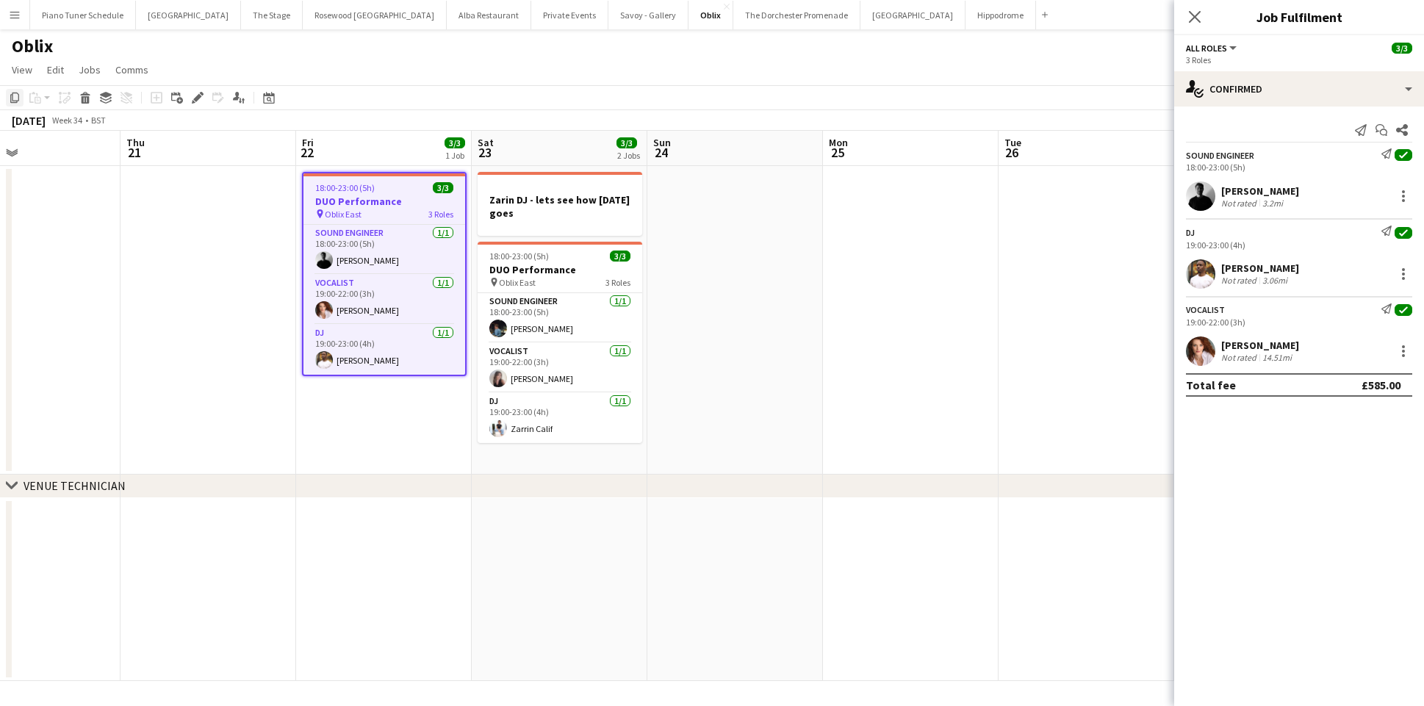
click at [18, 99] on icon at bounding box center [14, 98] width 9 height 10
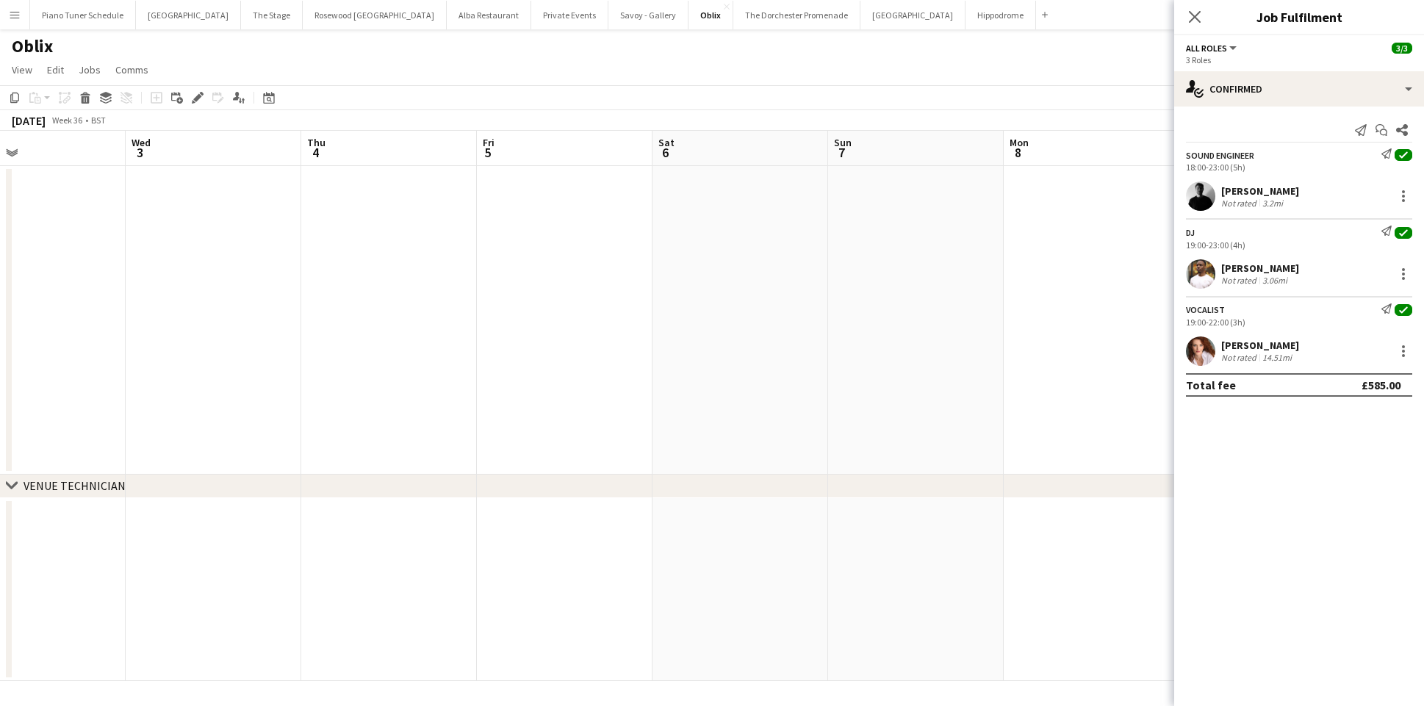
scroll to position [0, 605]
click at [497, 190] on app-date-cell at bounding box center [536, 320] width 176 height 309
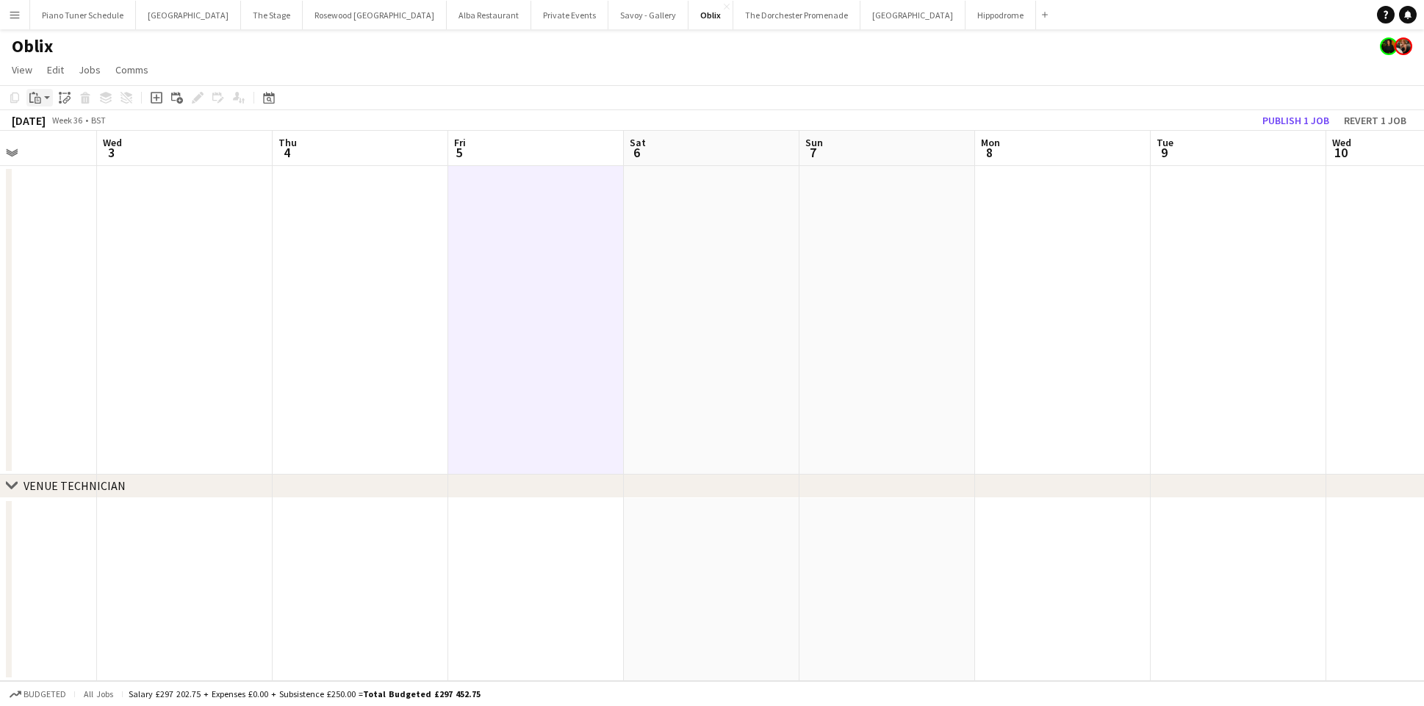
click at [38, 95] on icon "Paste" at bounding box center [35, 98] width 12 height 12
click at [44, 130] on link "Paste Command V" at bounding box center [97, 125] width 116 height 13
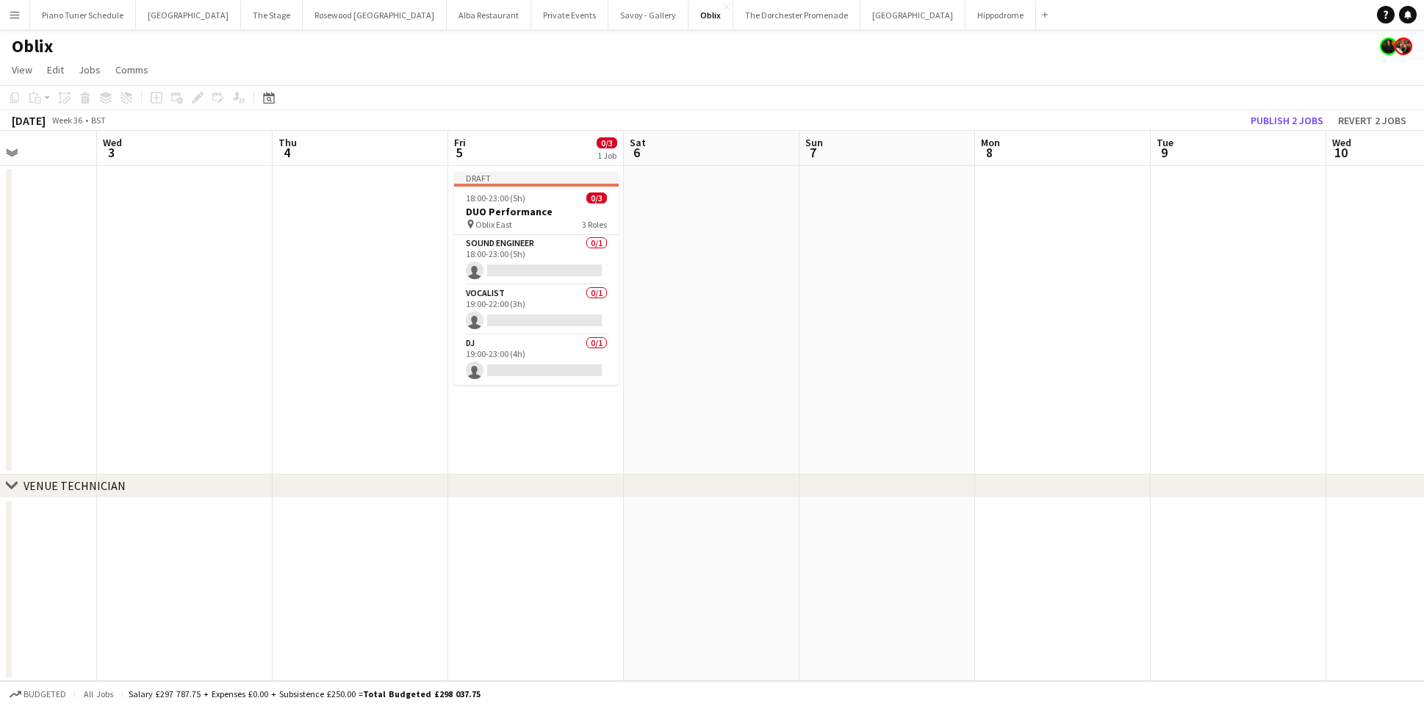
click at [666, 162] on app-board-header-date "Sat 6" at bounding box center [712, 148] width 176 height 35
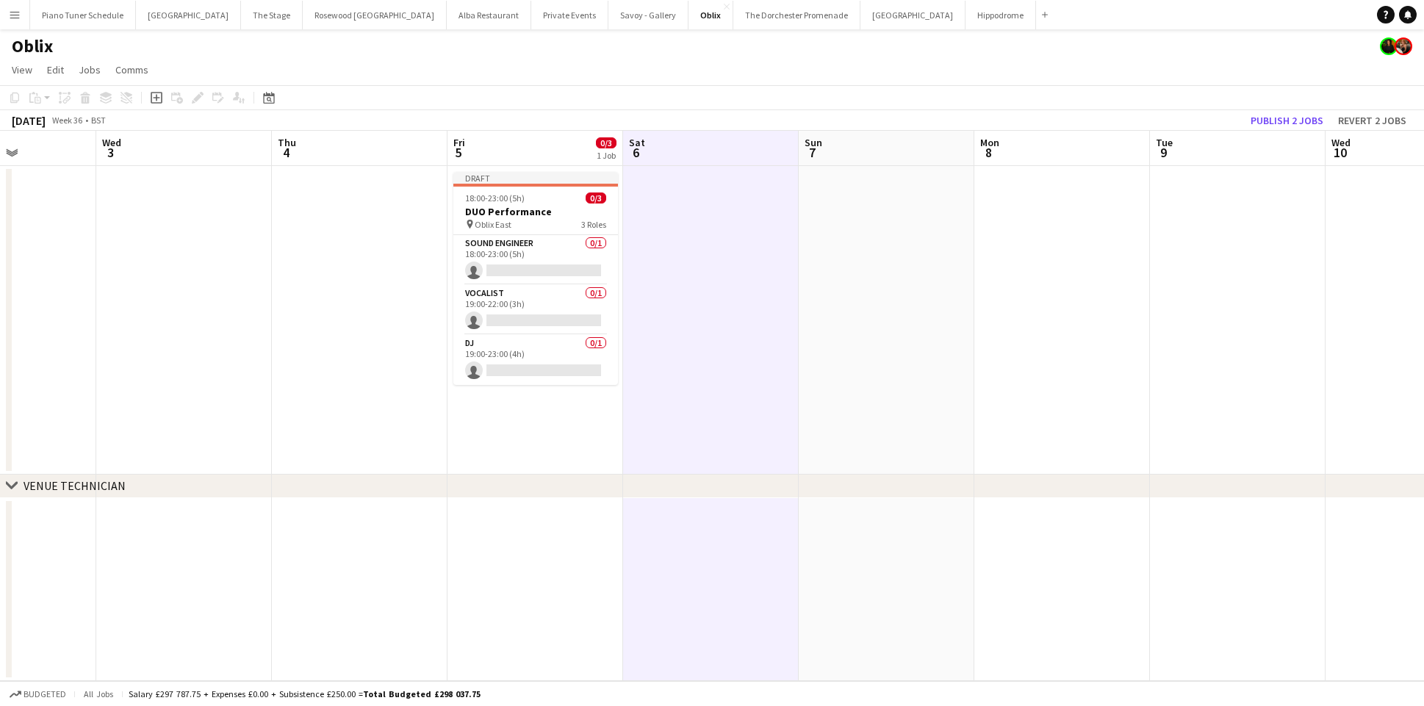
click at [697, 198] on app-date-cell at bounding box center [711, 320] width 176 height 309
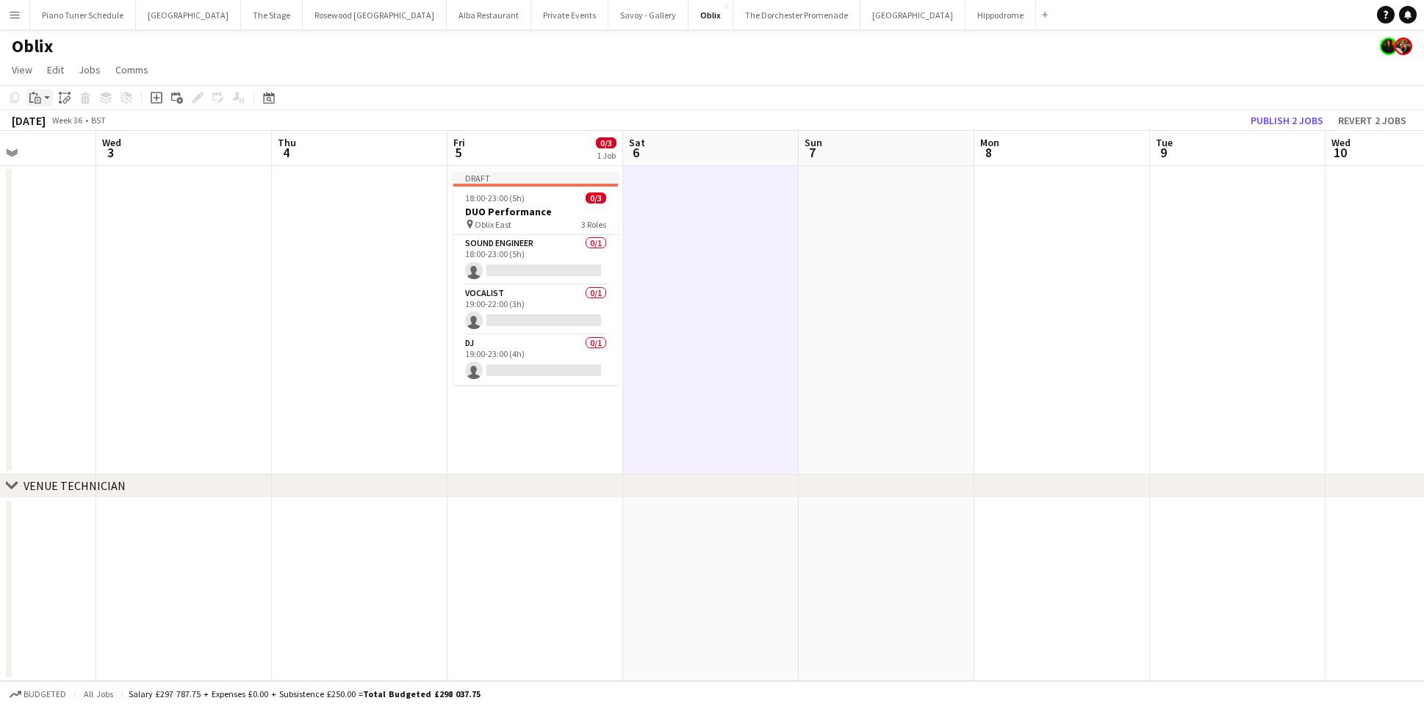
click at [39, 101] on icon "Paste" at bounding box center [35, 98] width 12 height 12
click at [47, 126] on link "Paste Command V" at bounding box center [97, 125] width 116 height 13
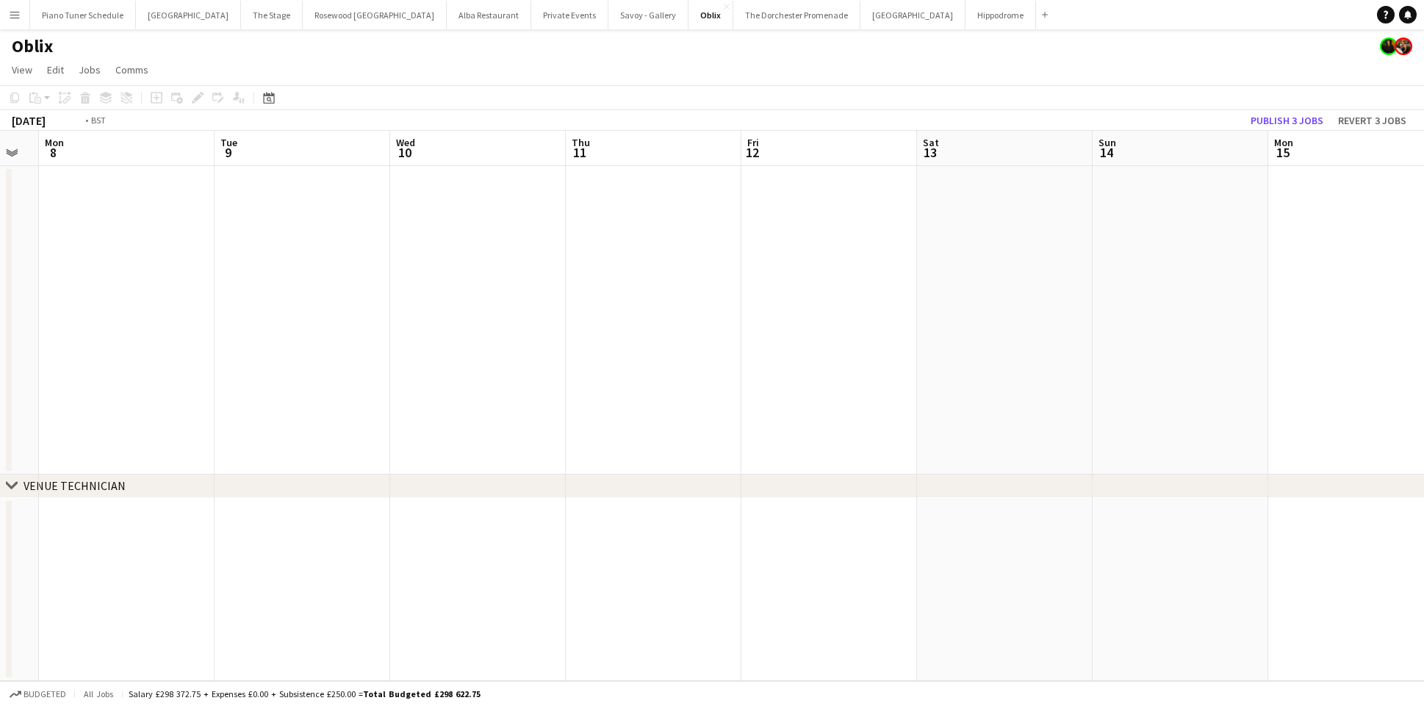
scroll to position [0, 721]
click at [757, 145] on app-board-header-date "Fri 12" at bounding box center [772, 148] width 176 height 35
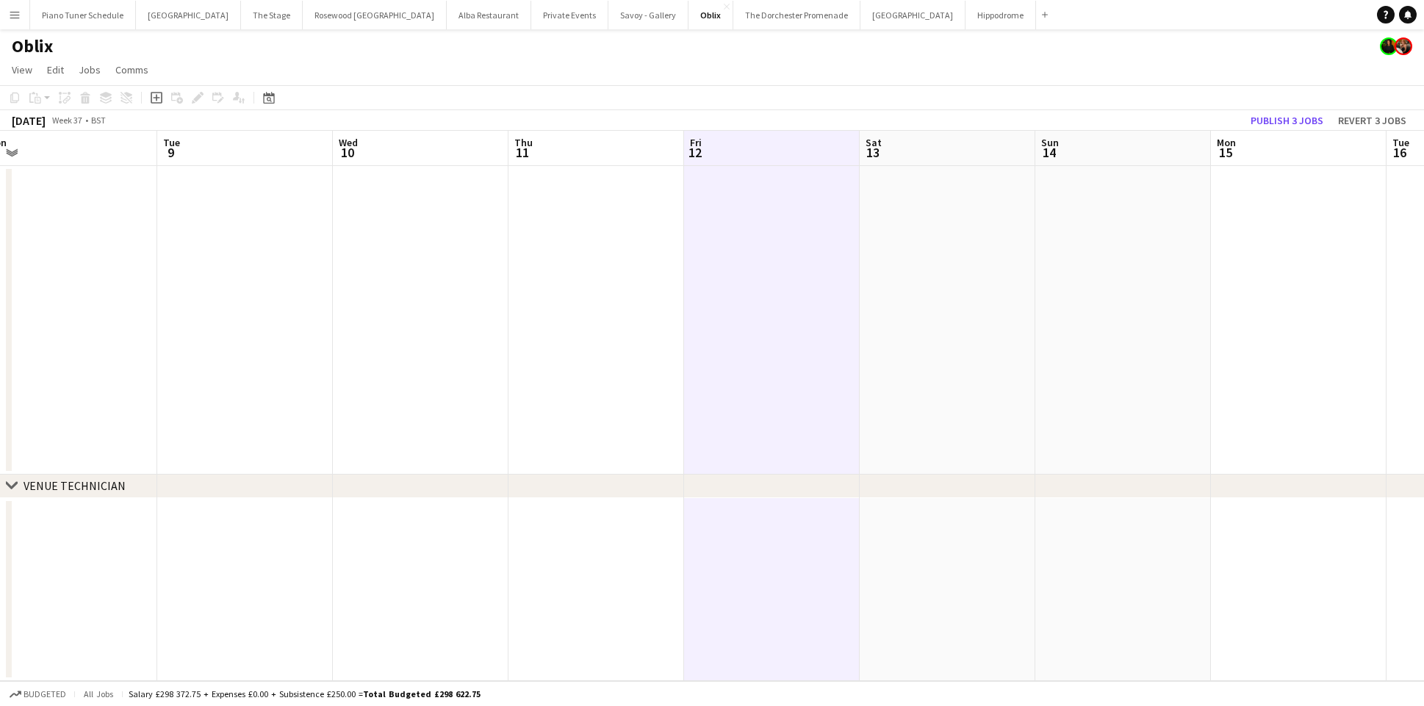
click at [837, 221] on app-date-cell at bounding box center [772, 320] width 176 height 309
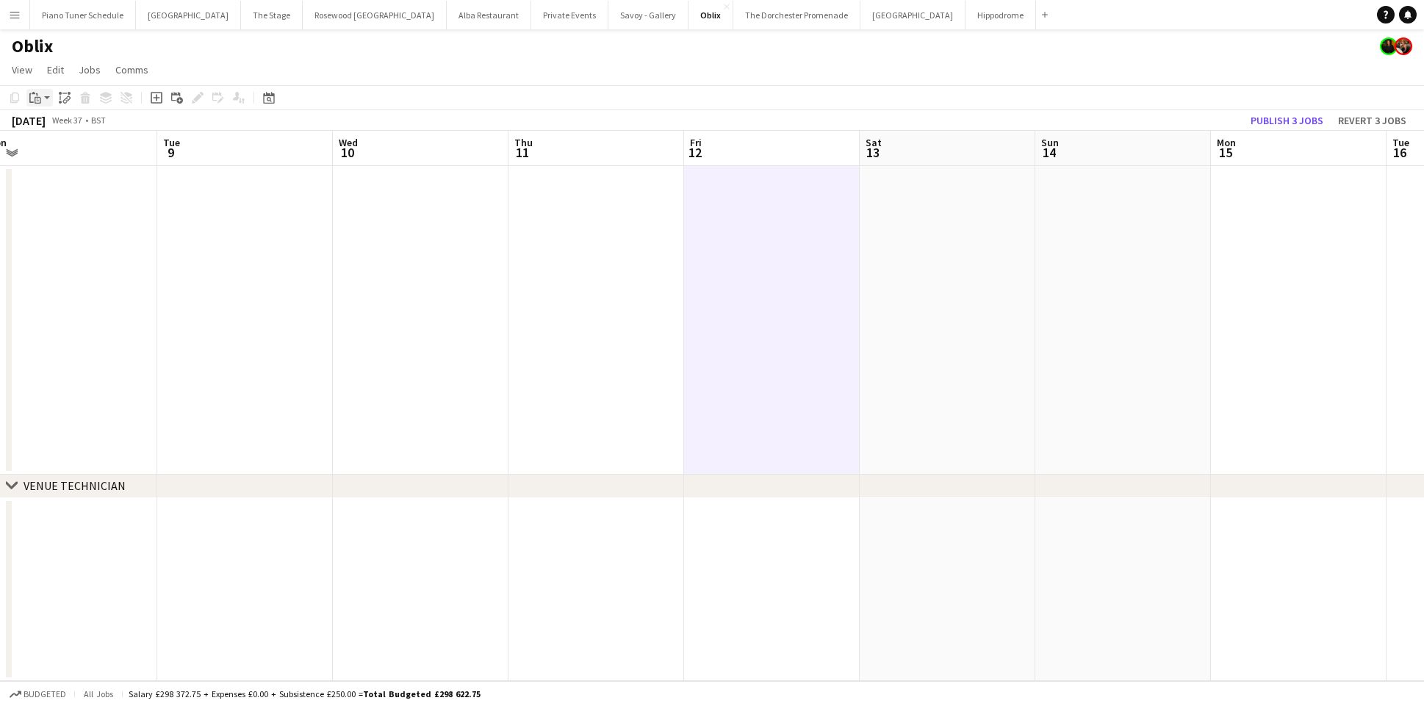
click at [33, 101] on icon "Paste" at bounding box center [35, 98] width 12 height 12
click at [51, 122] on link "Paste Command V" at bounding box center [97, 125] width 116 height 13
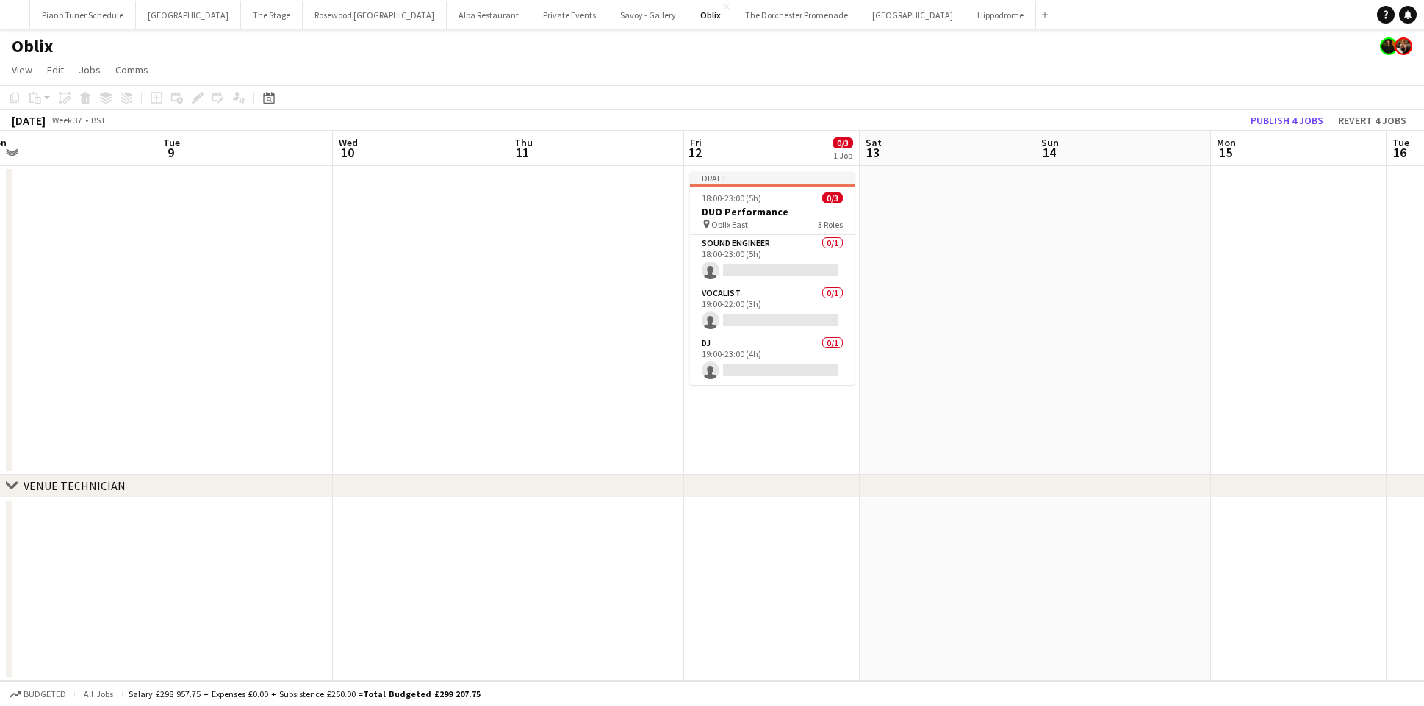
click at [925, 215] on app-date-cell at bounding box center [948, 320] width 176 height 309
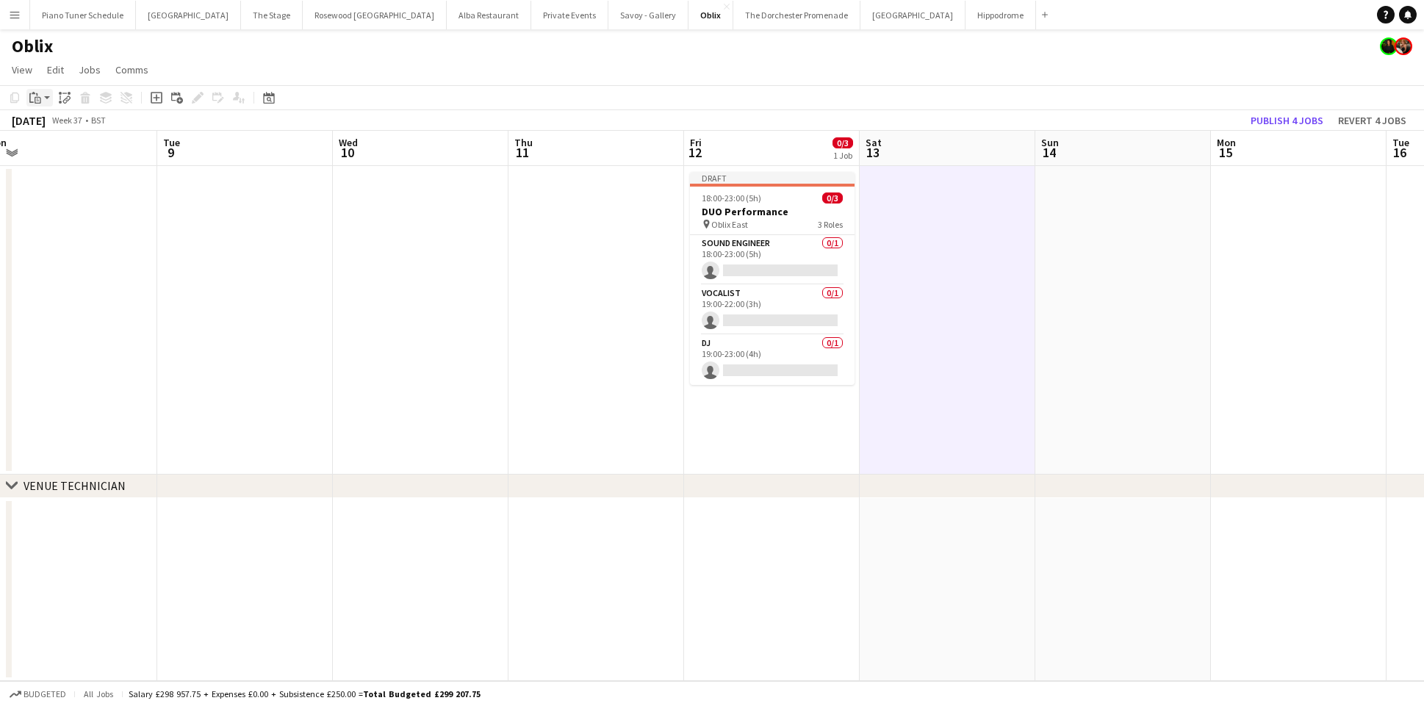
click at [36, 98] on icon "Paste" at bounding box center [35, 98] width 12 height 12
click at [46, 126] on link "Paste Command V" at bounding box center [97, 125] width 116 height 13
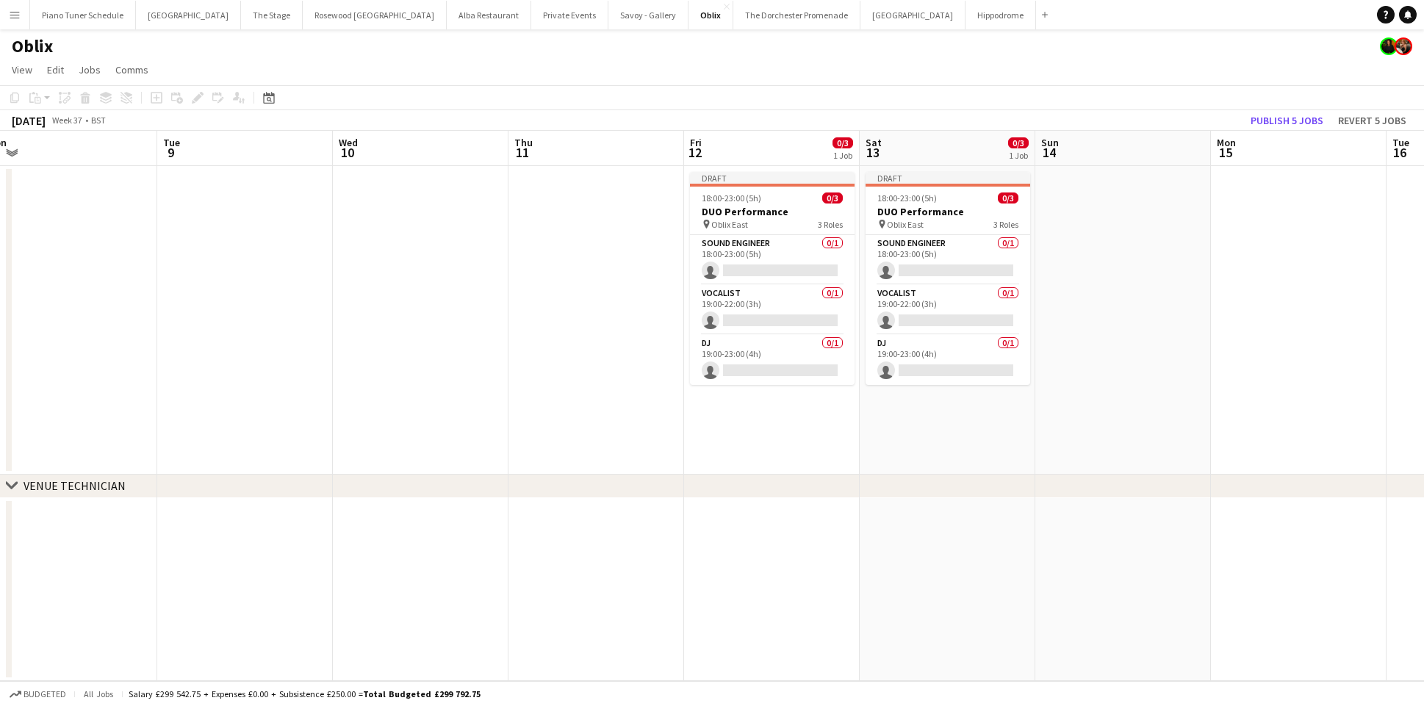
click at [308, 290] on app-date-cell at bounding box center [245, 320] width 176 height 309
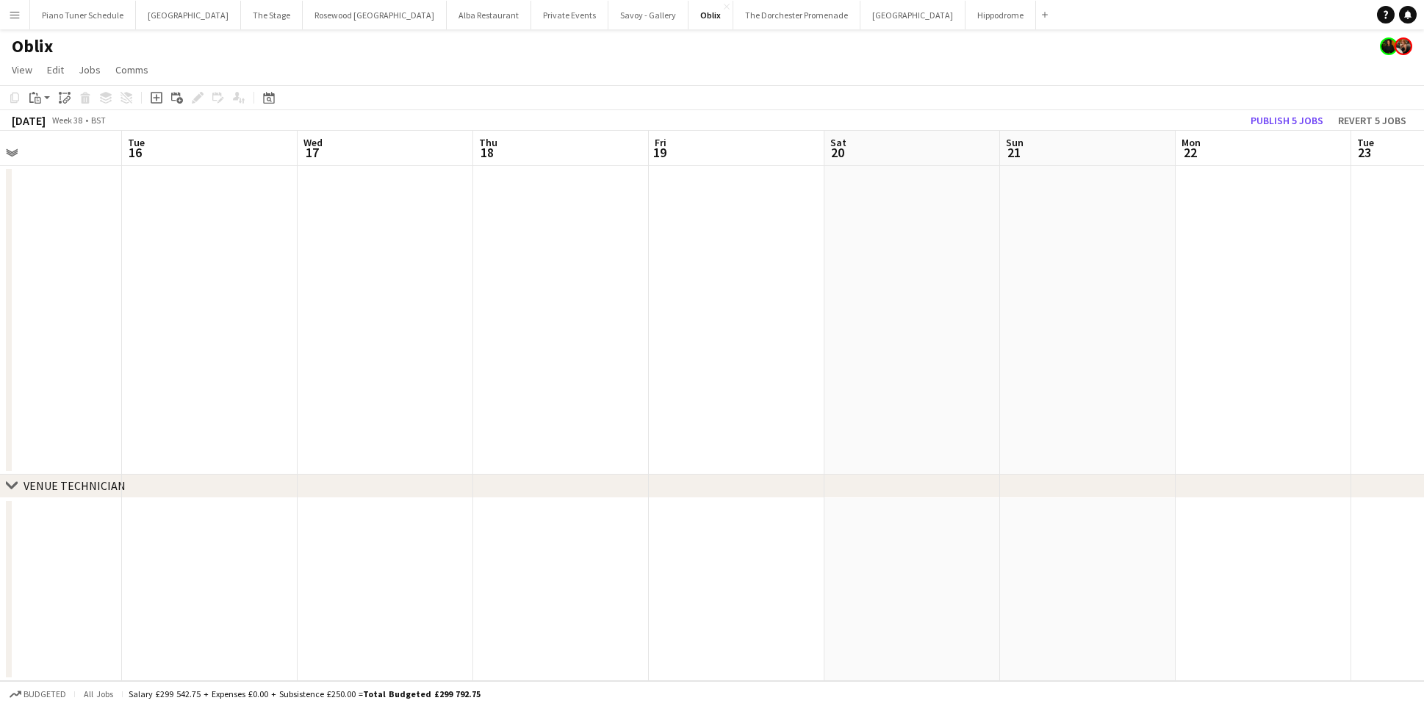
scroll to position [0, 589]
click at [713, 199] on app-date-cell at bounding box center [728, 320] width 176 height 309
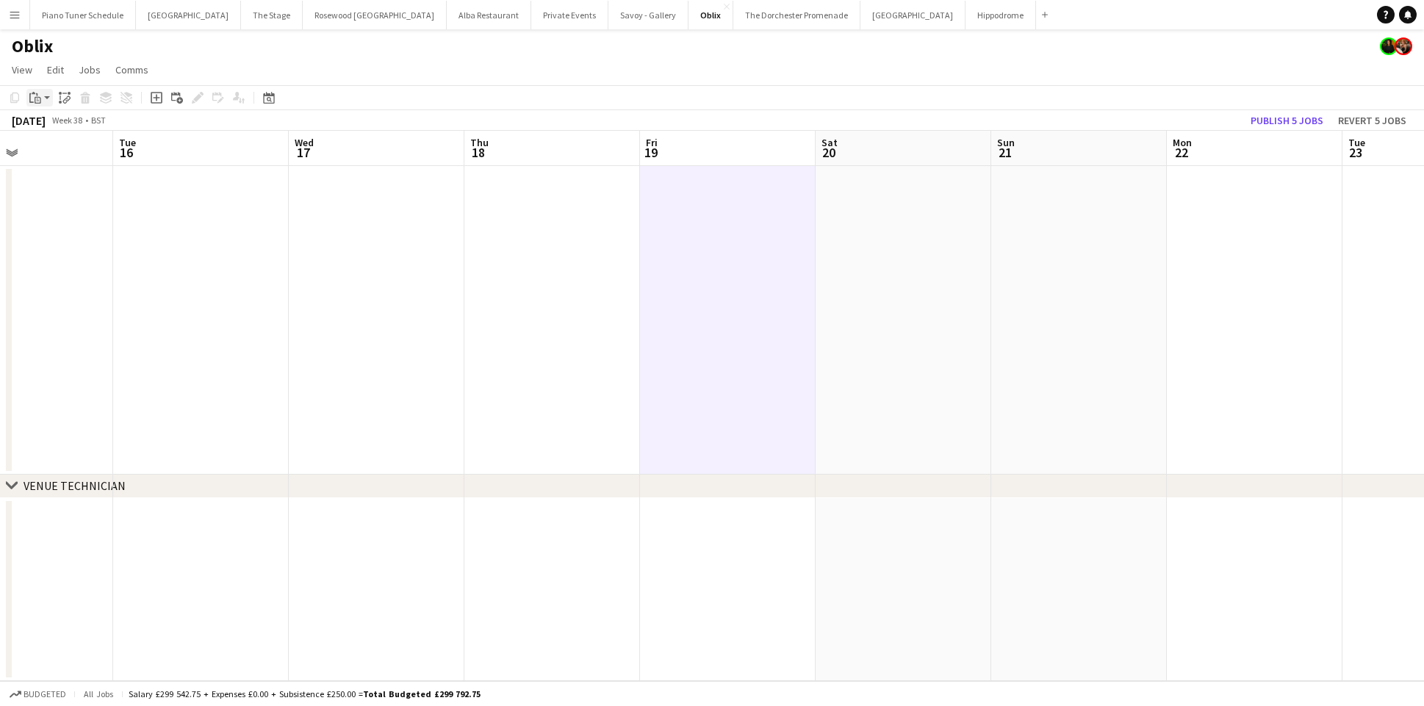
click at [28, 101] on div "Paste" at bounding box center [35, 98] width 18 height 18
click at [47, 123] on link "Paste Command V" at bounding box center [97, 125] width 116 height 13
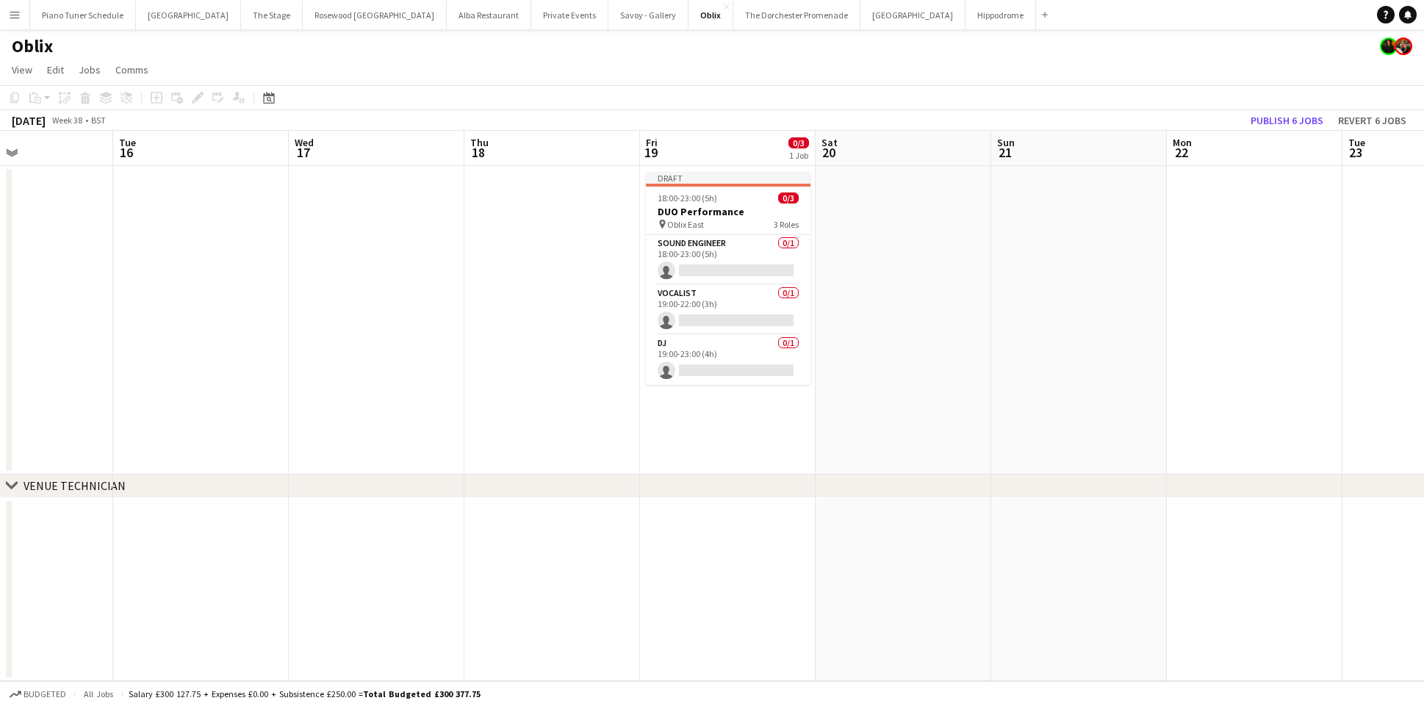
click at [866, 185] on app-date-cell at bounding box center [904, 320] width 176 height 309
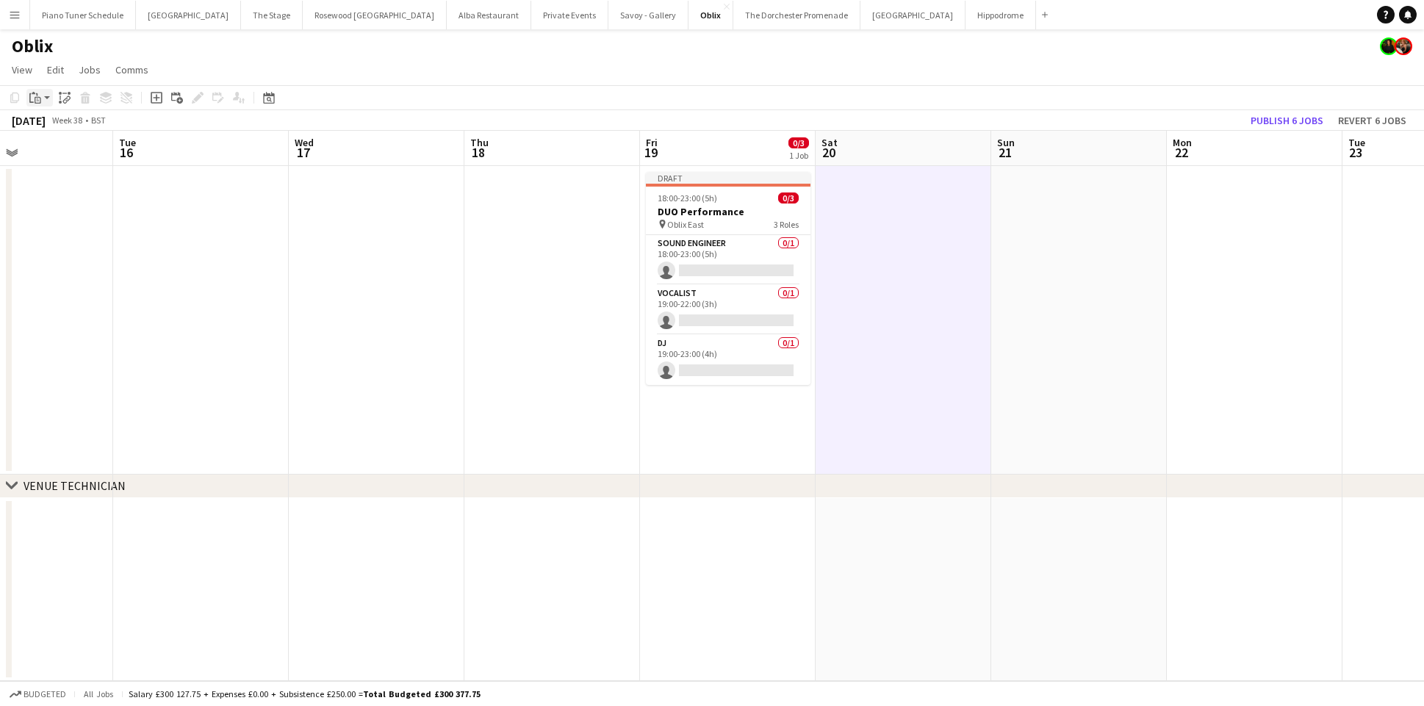
click at [41, 95] on div "Paste" at bounding box center [35, 98] width 18 height 18
click at [43, 119] on link "Paste Command V" at bounding box center [97, 125] width 116 height 13
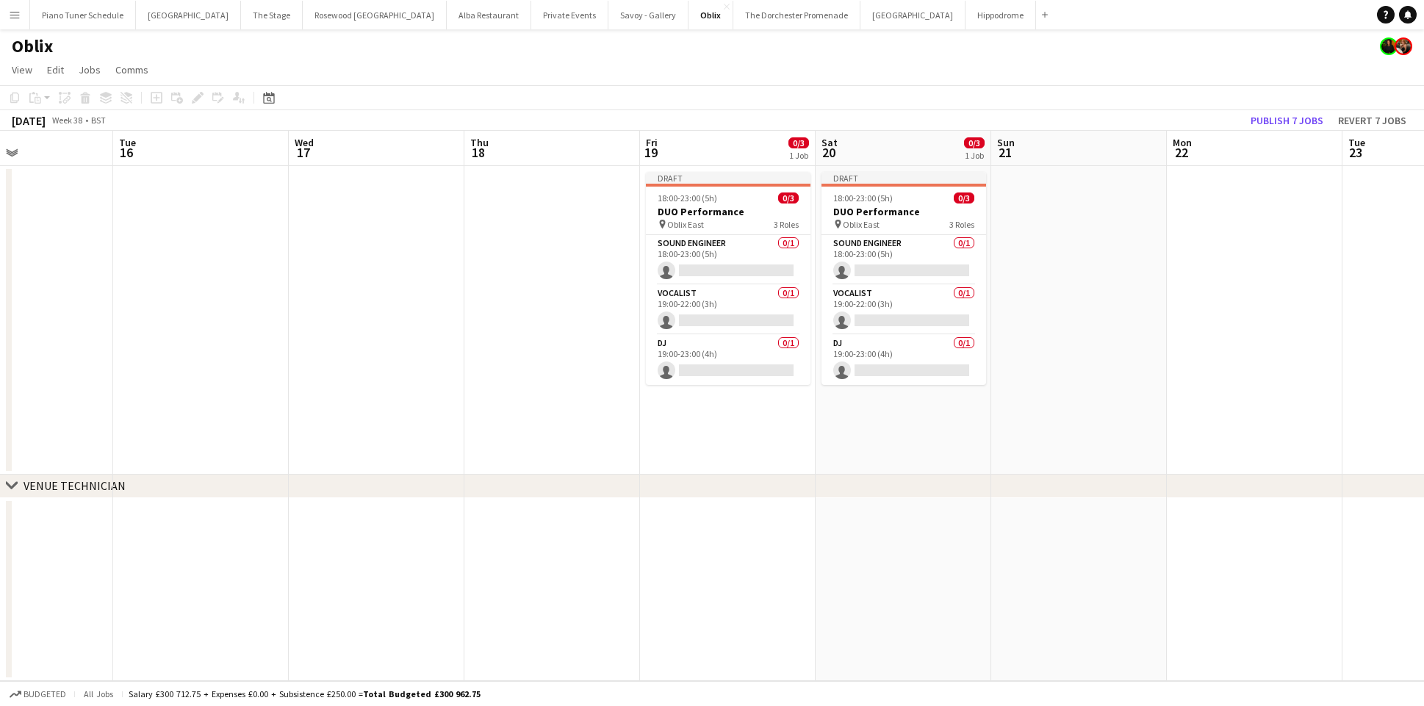
click at [434, 263] on app-date-cell at bounding box center [377, 320] width 176 height 309
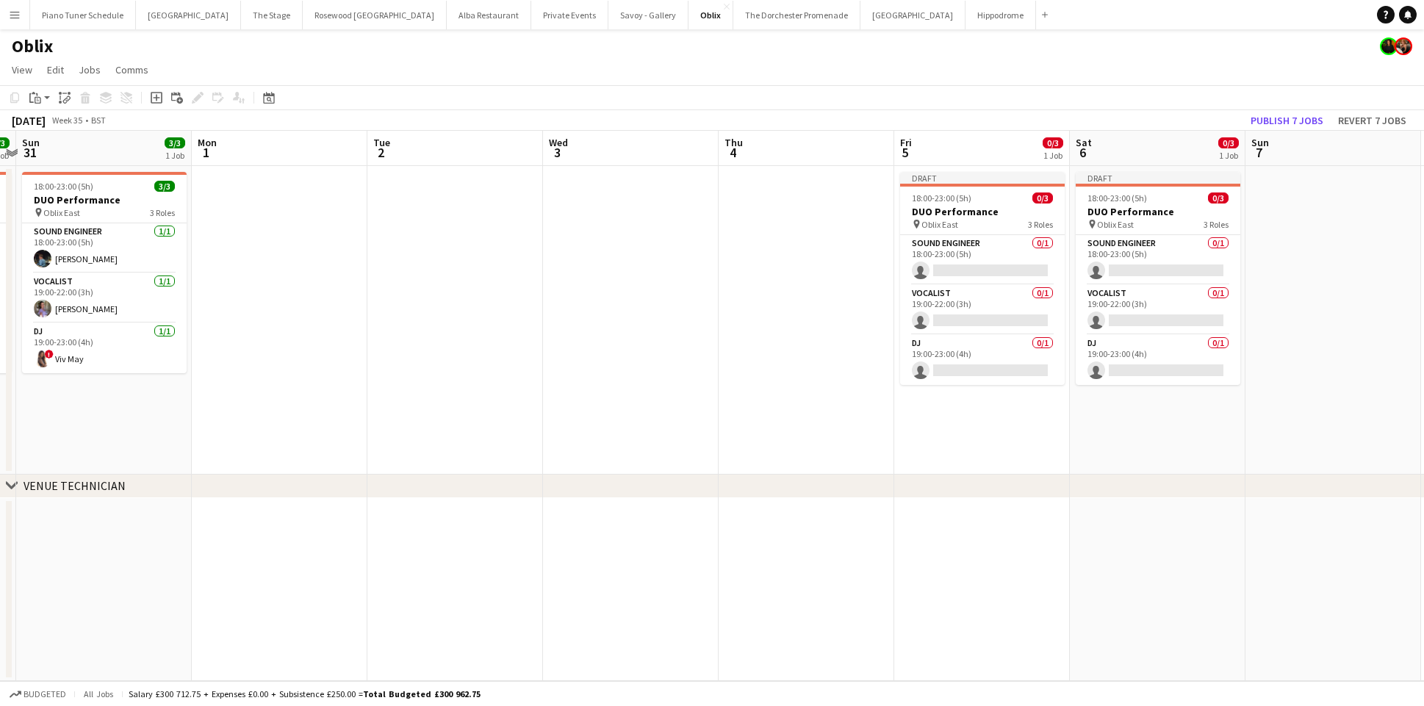
scroll to position [0, 522]
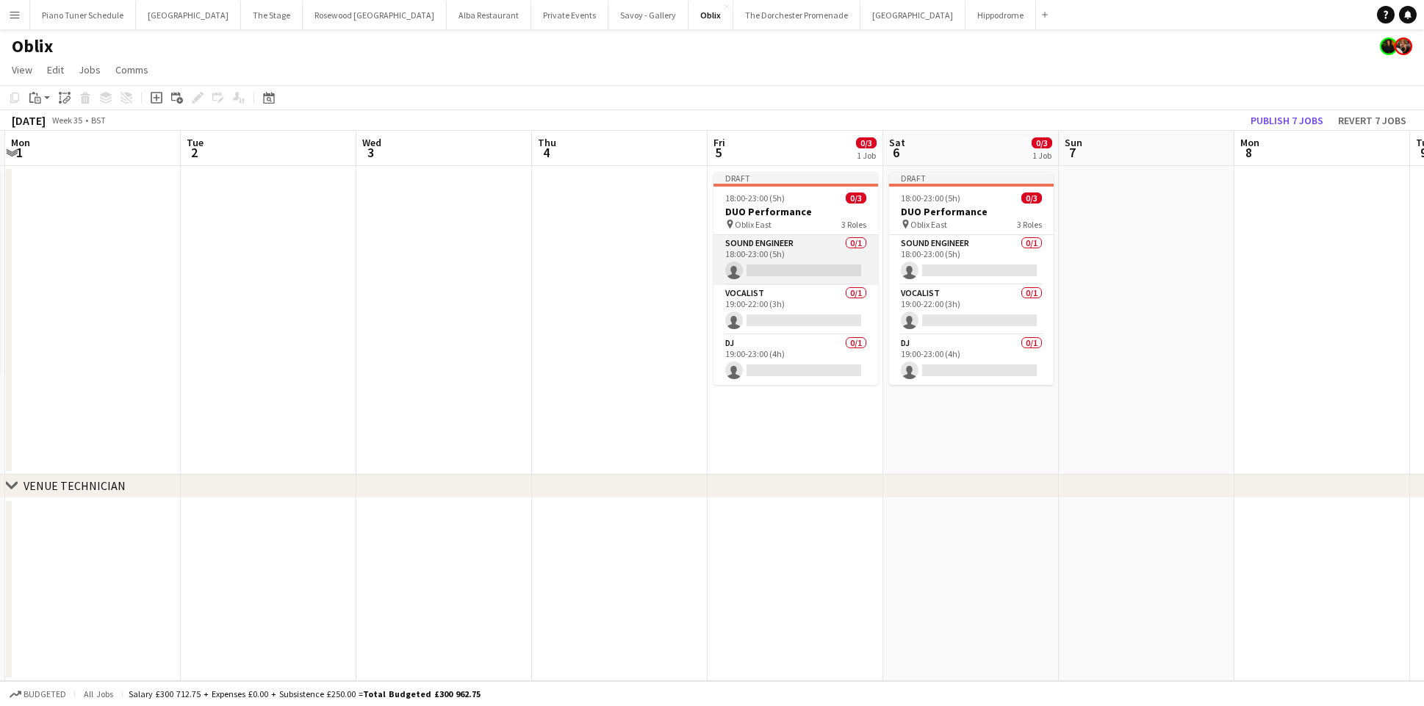
click at [823, 265] on app-card-role "Sound Engineer 0/1 18:00-23:00 (5h) single-neutral-actions" at bounding box center [795, 260] width 165 height 50
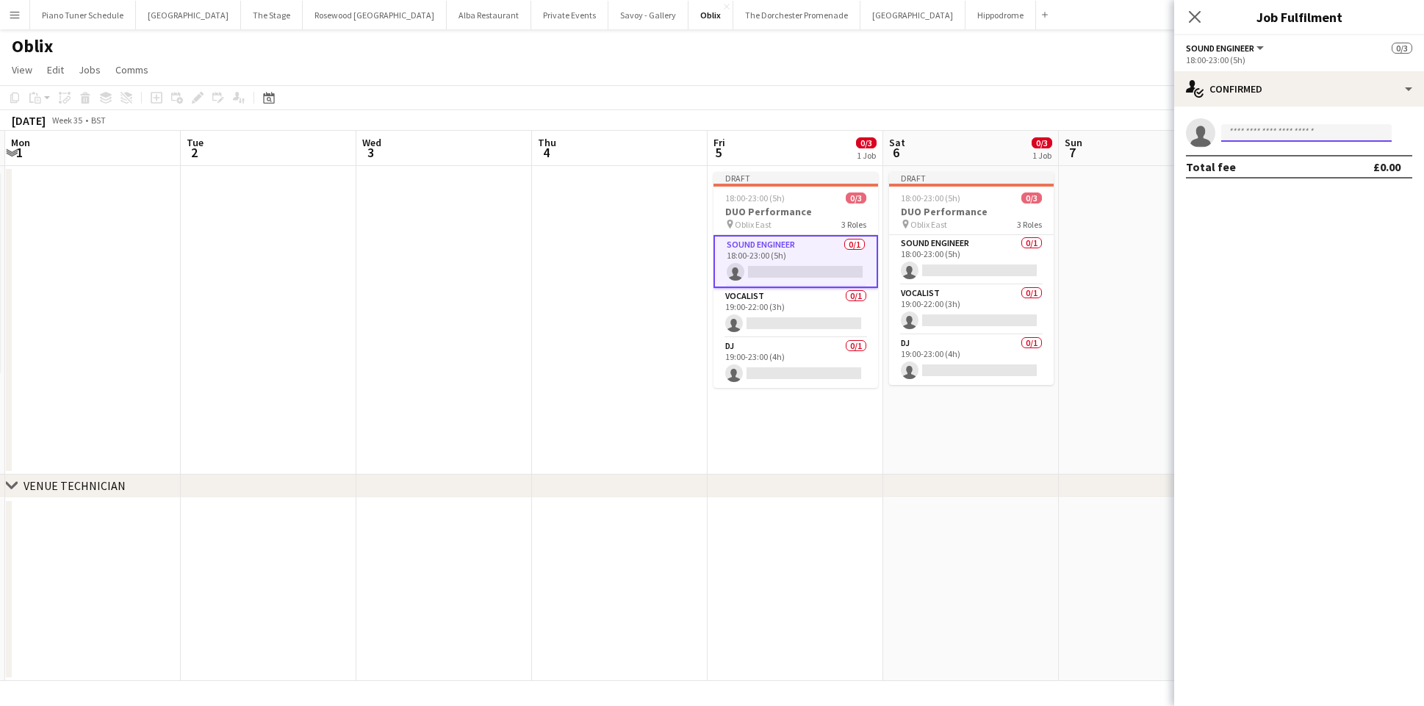
click at [1313, 139] on input at bounding box center [1306, 133] width 170 height 18
type input "******"
click at [1292, 174] on span "+447399912019" at bounding box center [1306, 178] width 147 height 12
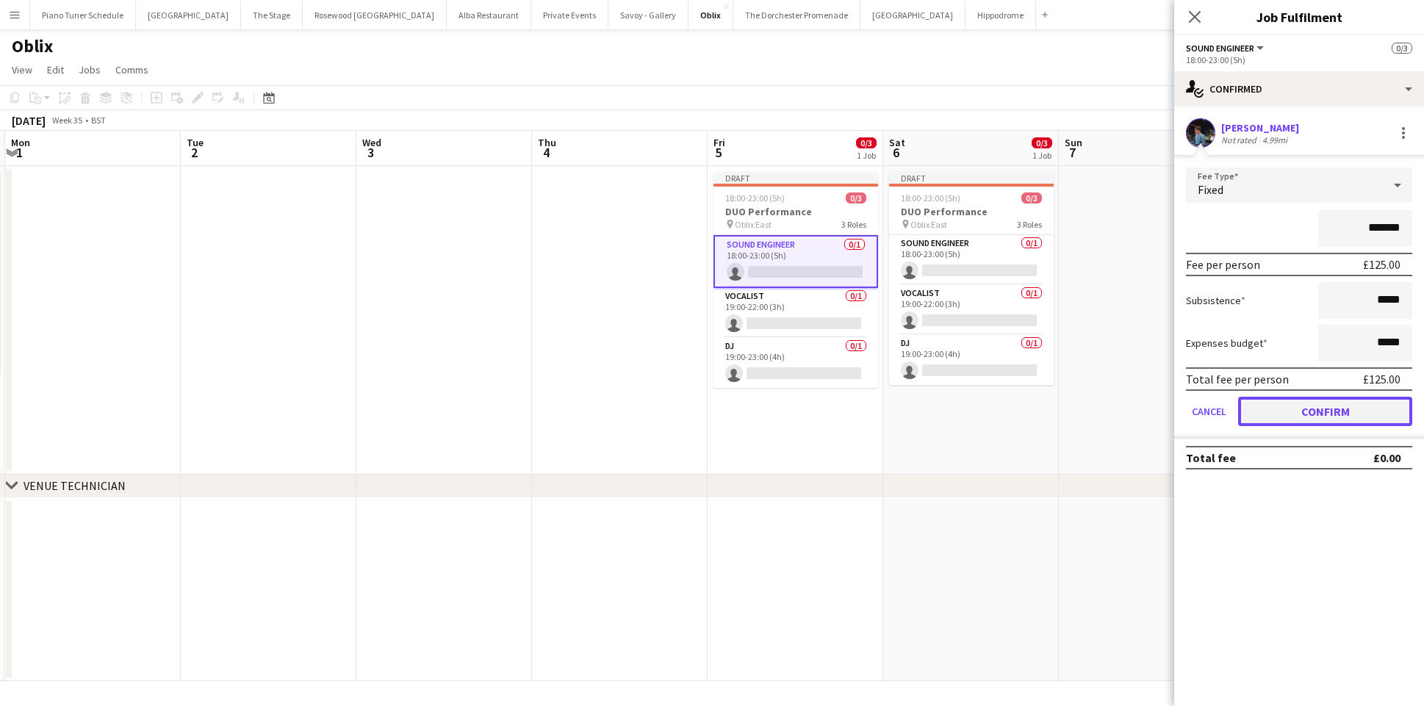
click at [1298, 414] on button "Confirm" at bounding box center [1325, 411] width 174 height 29
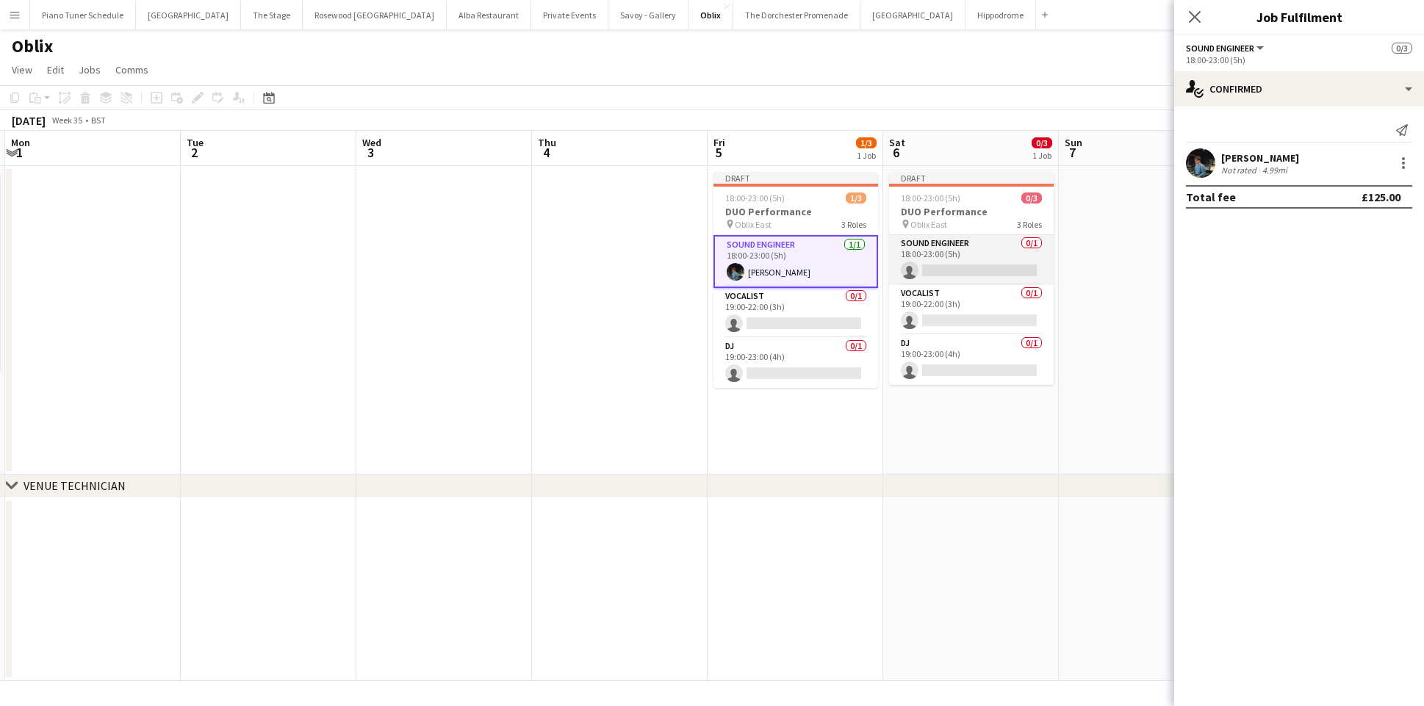
click at [934, 260] on app-card-role "Sound Engineer 0/1 18:00-23:00 (5h) single-neutral-actions" at bounding box center [971, 260] width 165 height 50
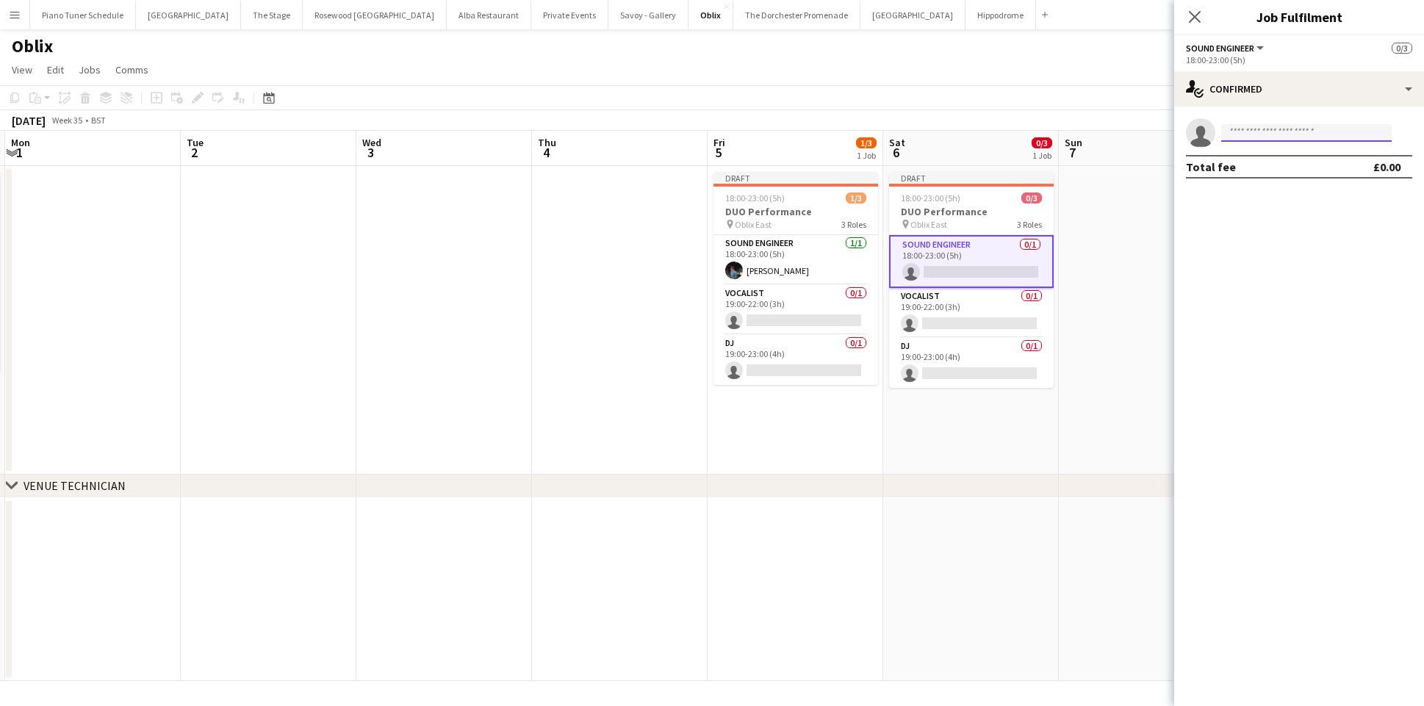
click at [1276, 132] on input at bounding box center [1306, 133] width 170 height 18
type input "******"
click at [1284, 168] on span "waitate.music@gmail.com" at bounding box center [1306, 166] width 147 height 12
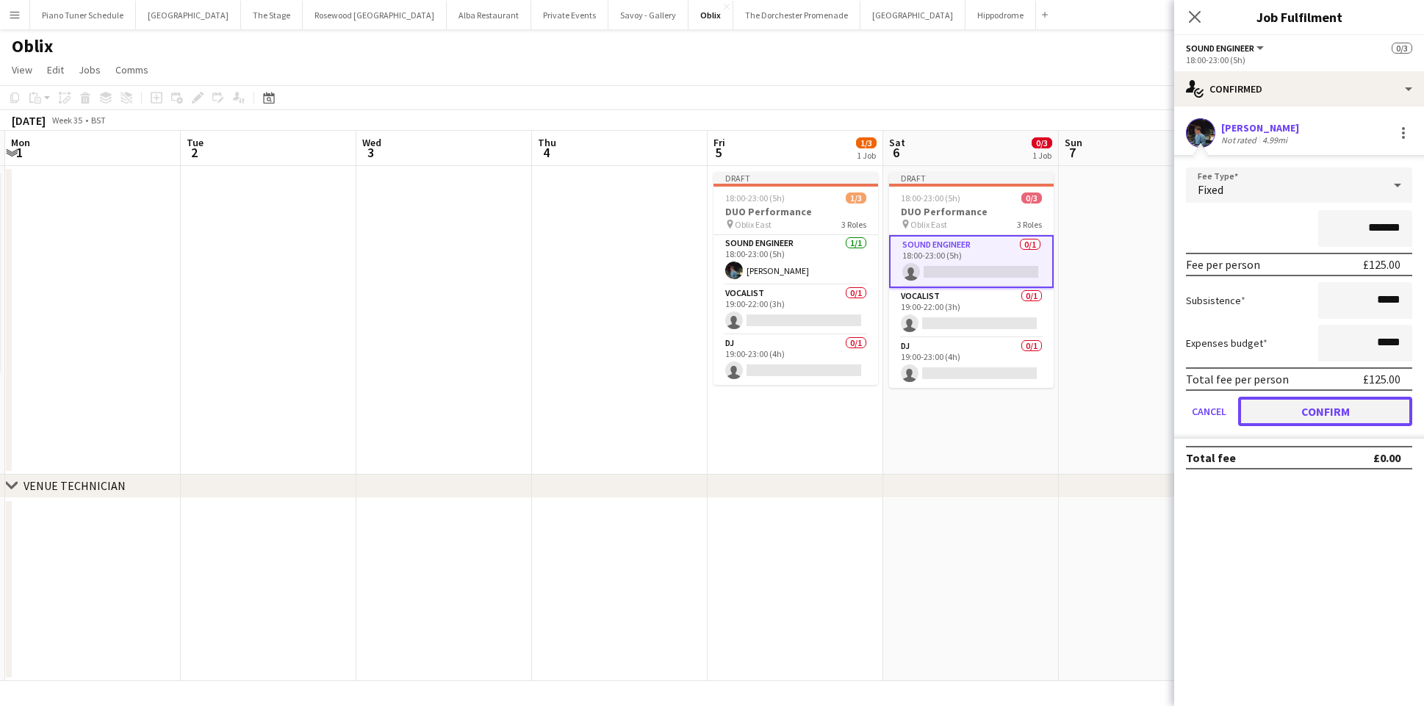
click at [1285, 418] on button "Confirm" at bounding box center [1325, 411] width 174 height 29
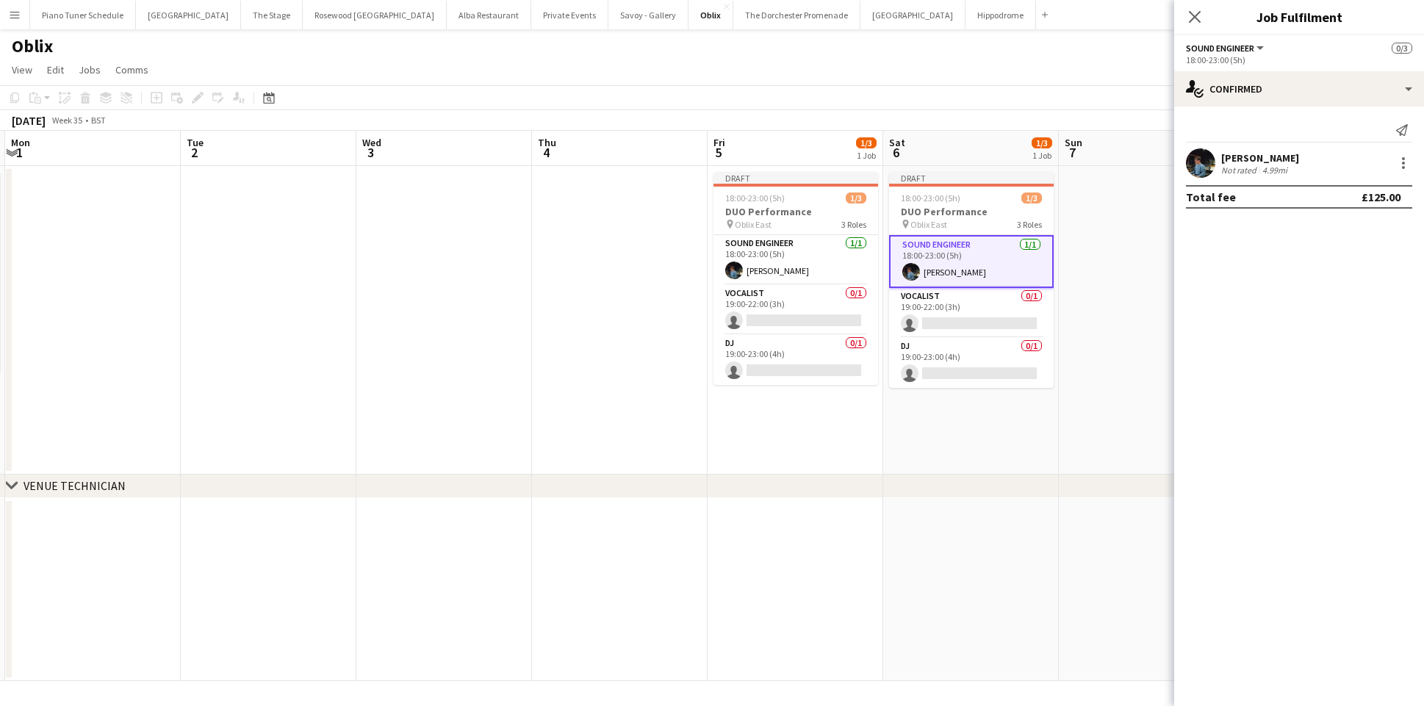
click at [935, 403] on app-date-cell "Draft 18:00-23:00 (5h) 1/3 DUO Performance pin Oblix East 3 Roles Sound Enginee…" at bounding box center [971, 320] width 176 height 309
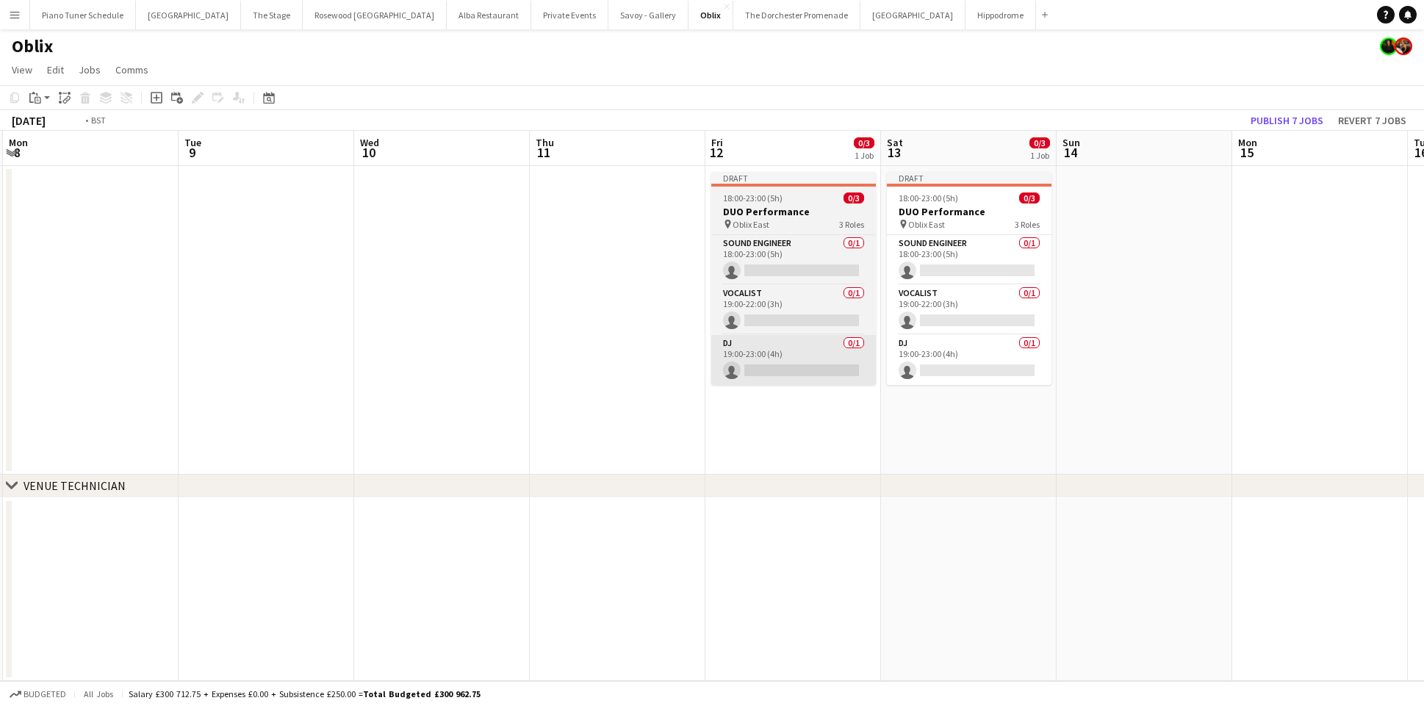
scroll to position [0, 715]
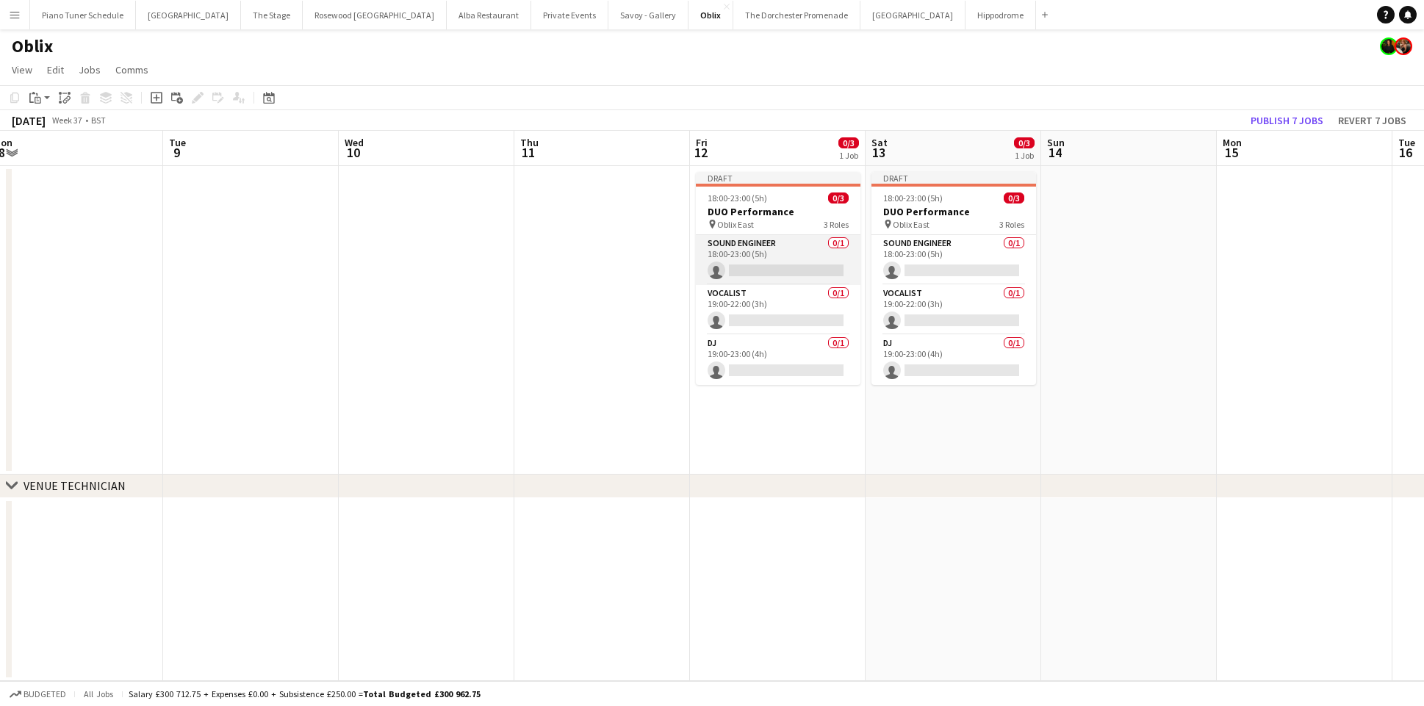
click at [747, 270] on app-card-role "Sound Engineer 0/1 18:00-23:00 (5h) single-neutral-actions" at bounding box center [778, 260] width 165 height 50
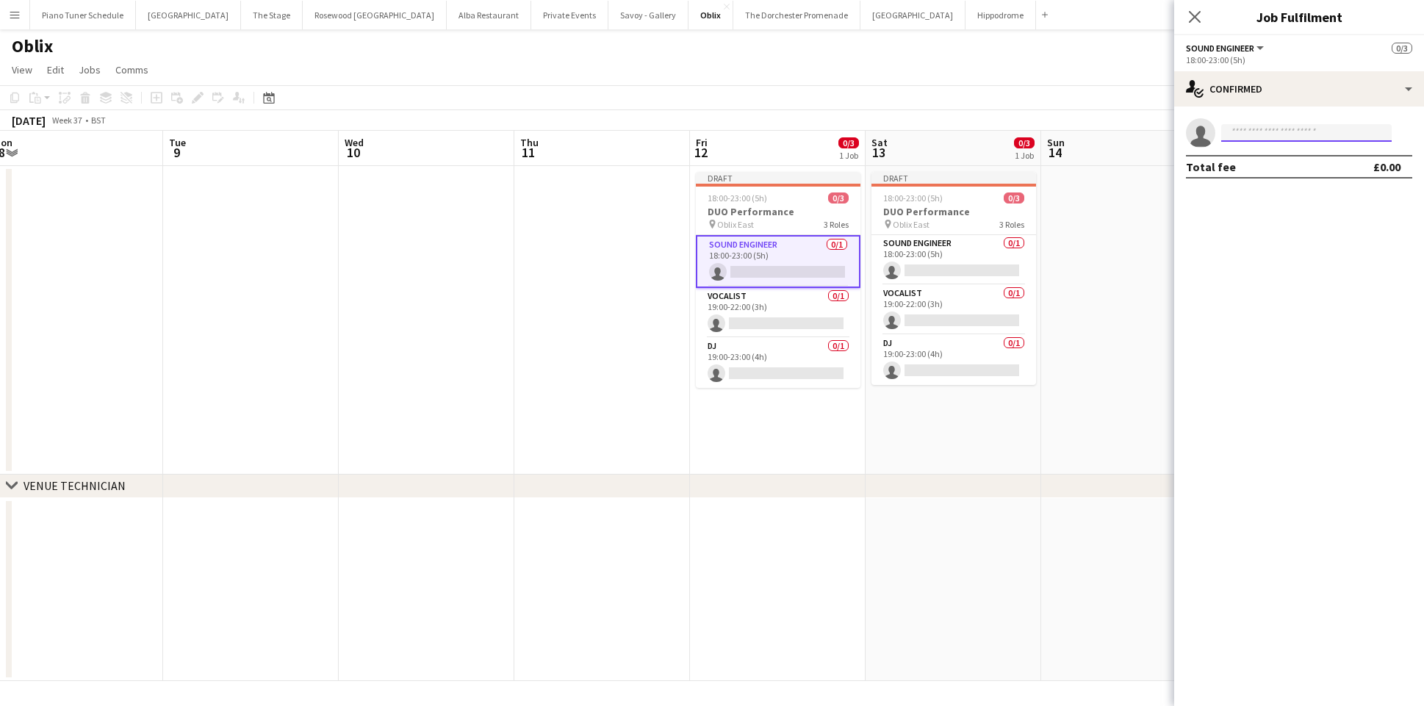
click at [1301, 131] on input at bounding box center [1306, 133] width 170 height 18
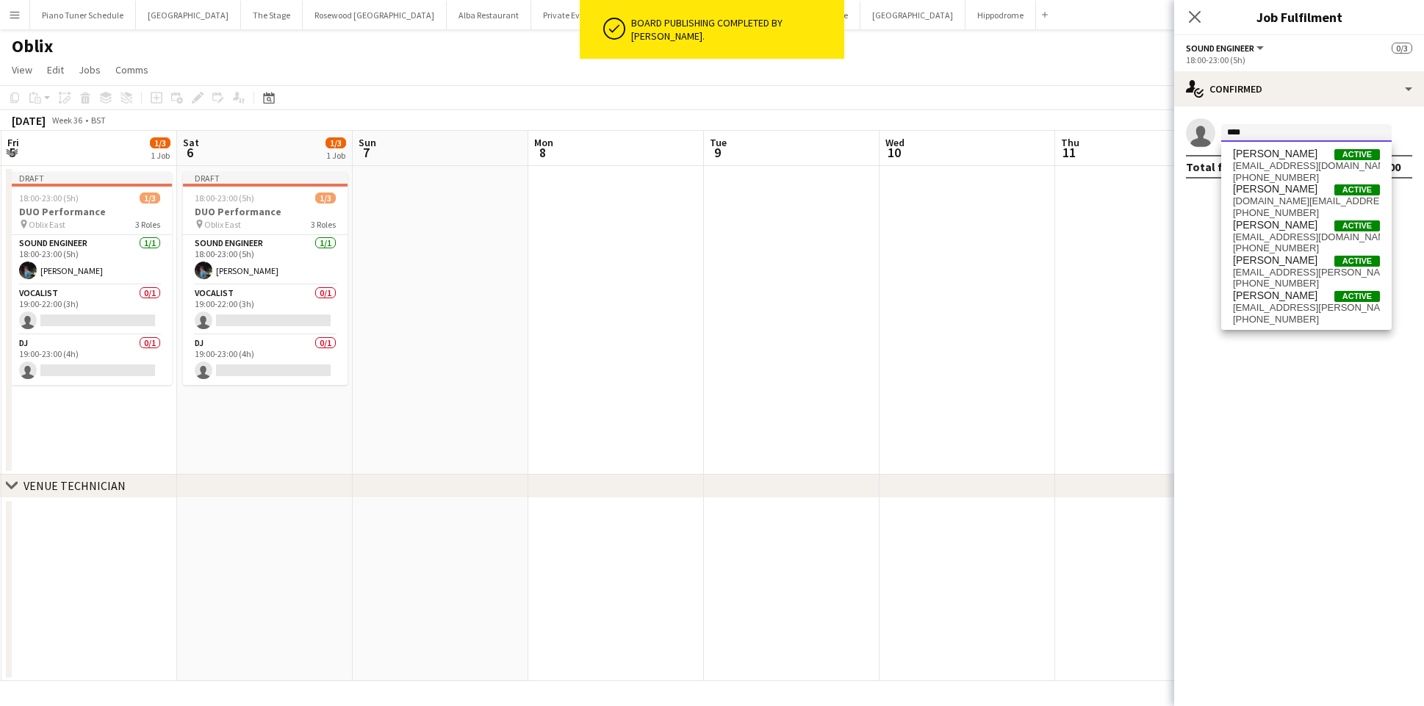
scroll to position [0, 355]
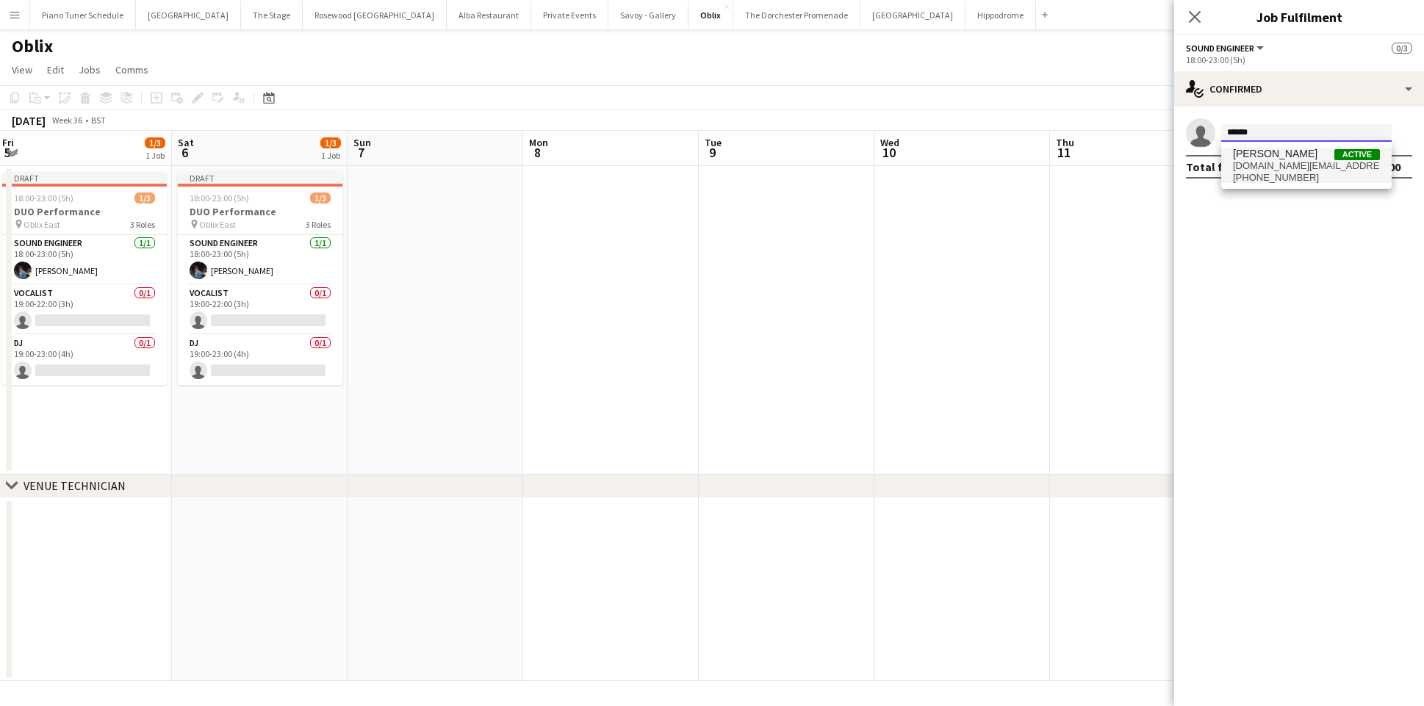
type input "******"
click at [1238, 162] on span "waitate.music@gmail.com" at bounding box center [1306, 166] width 147 height 12
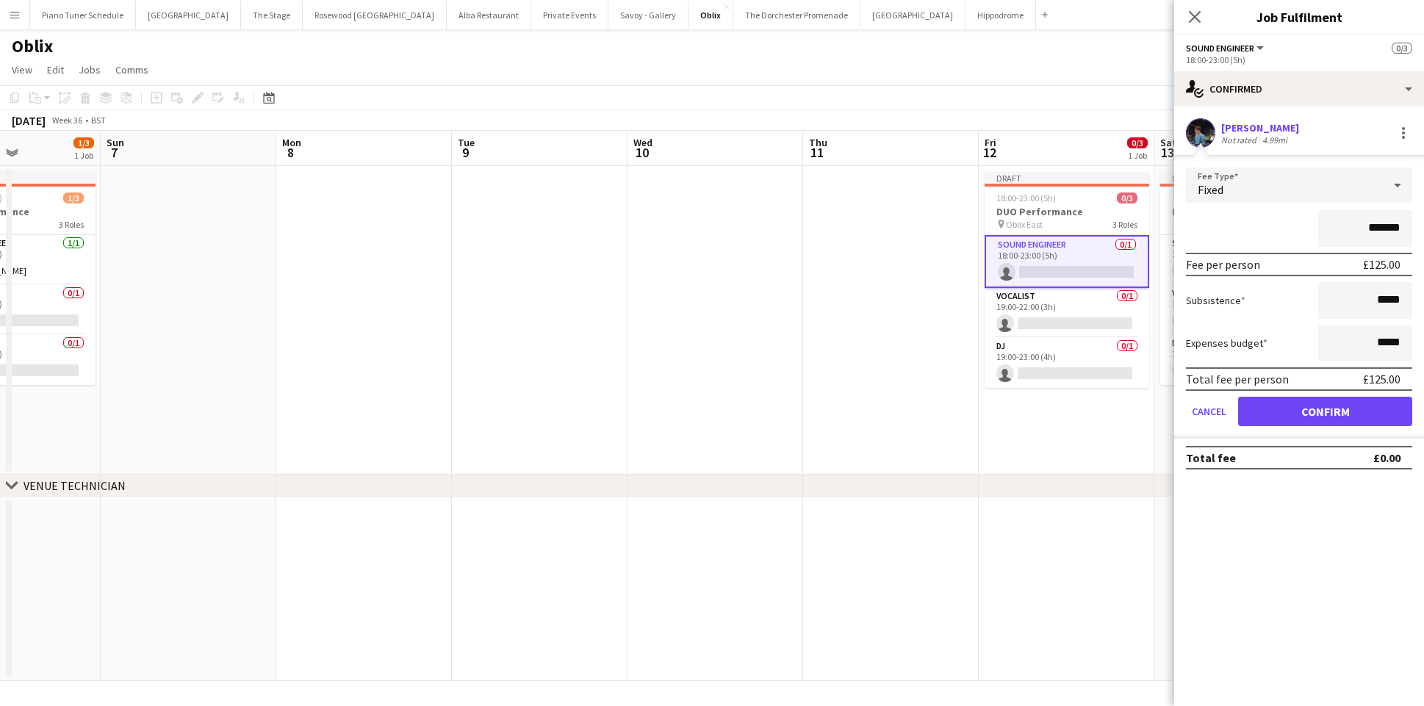
scroll to position [0, 586]
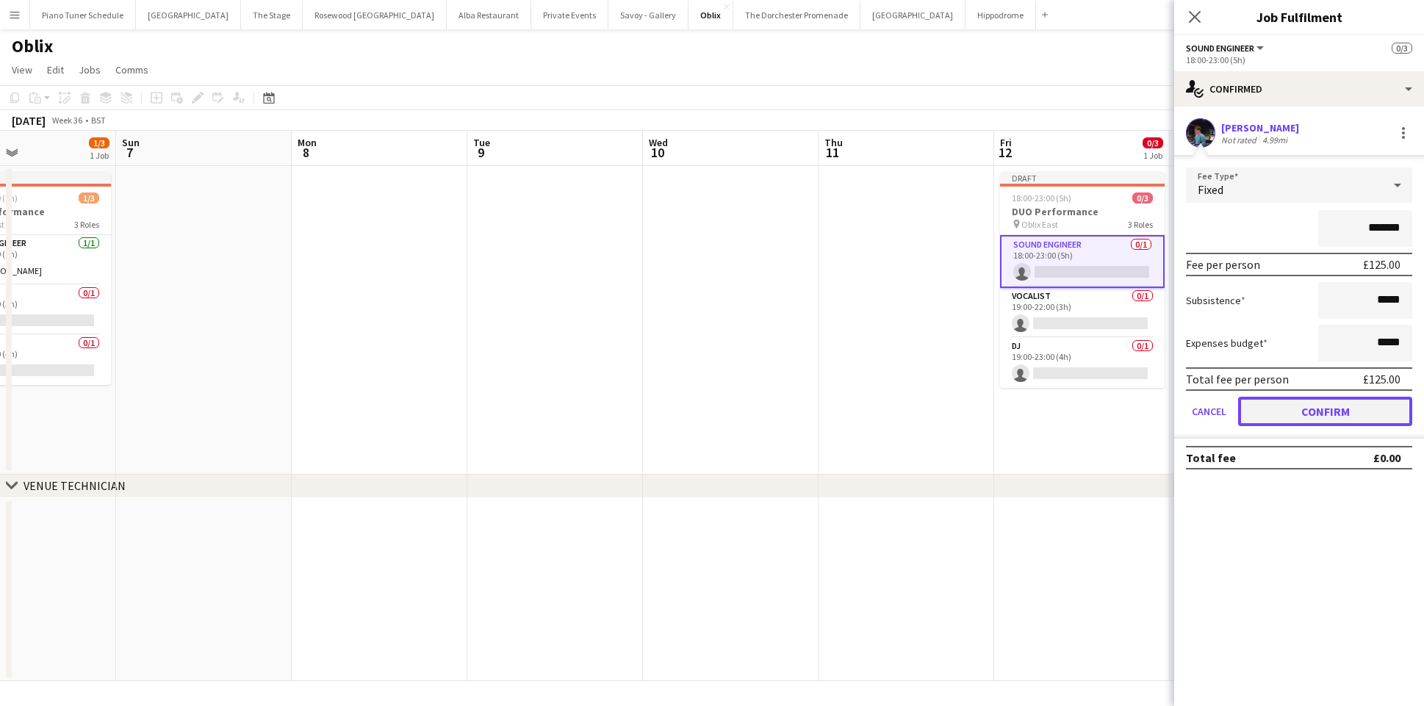
click at [1311, 409] on button "Confirm" at bounding box center [1325, 411] width 174 height 29
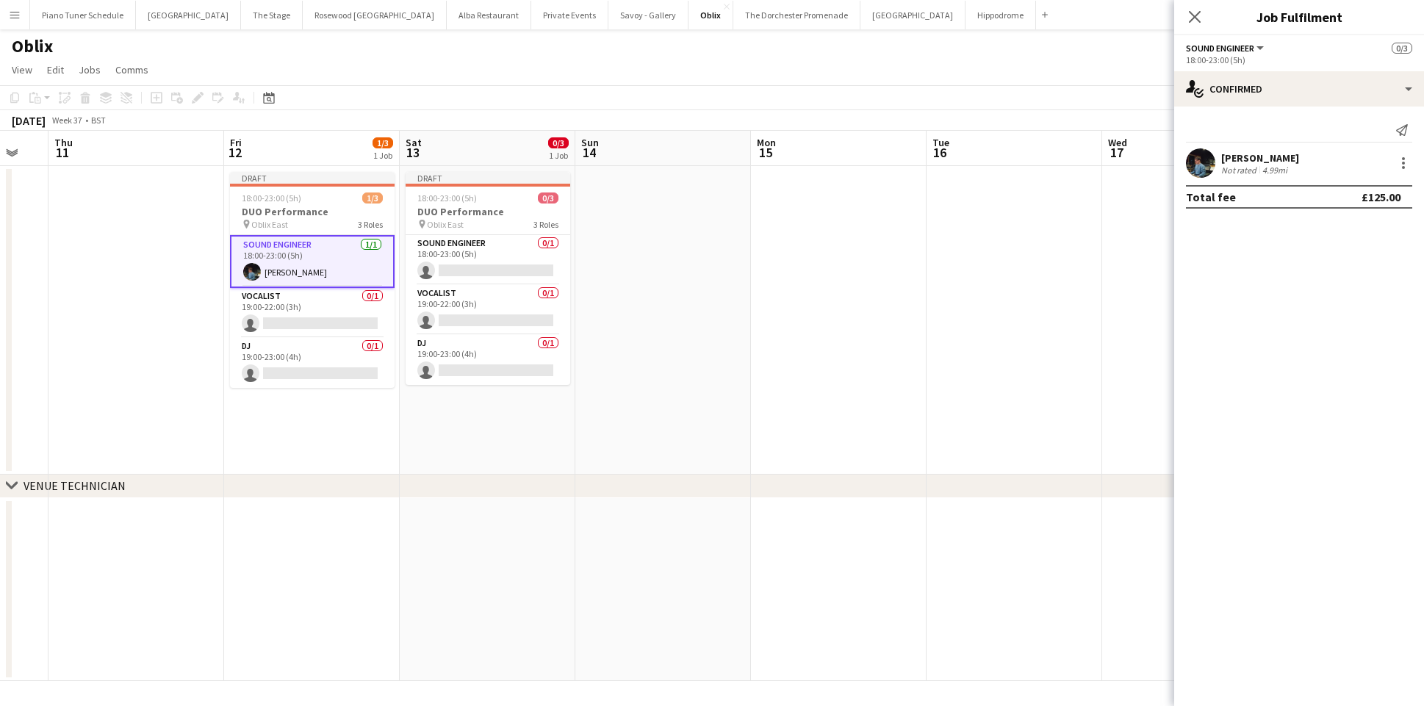
scroll to position [0, 508]
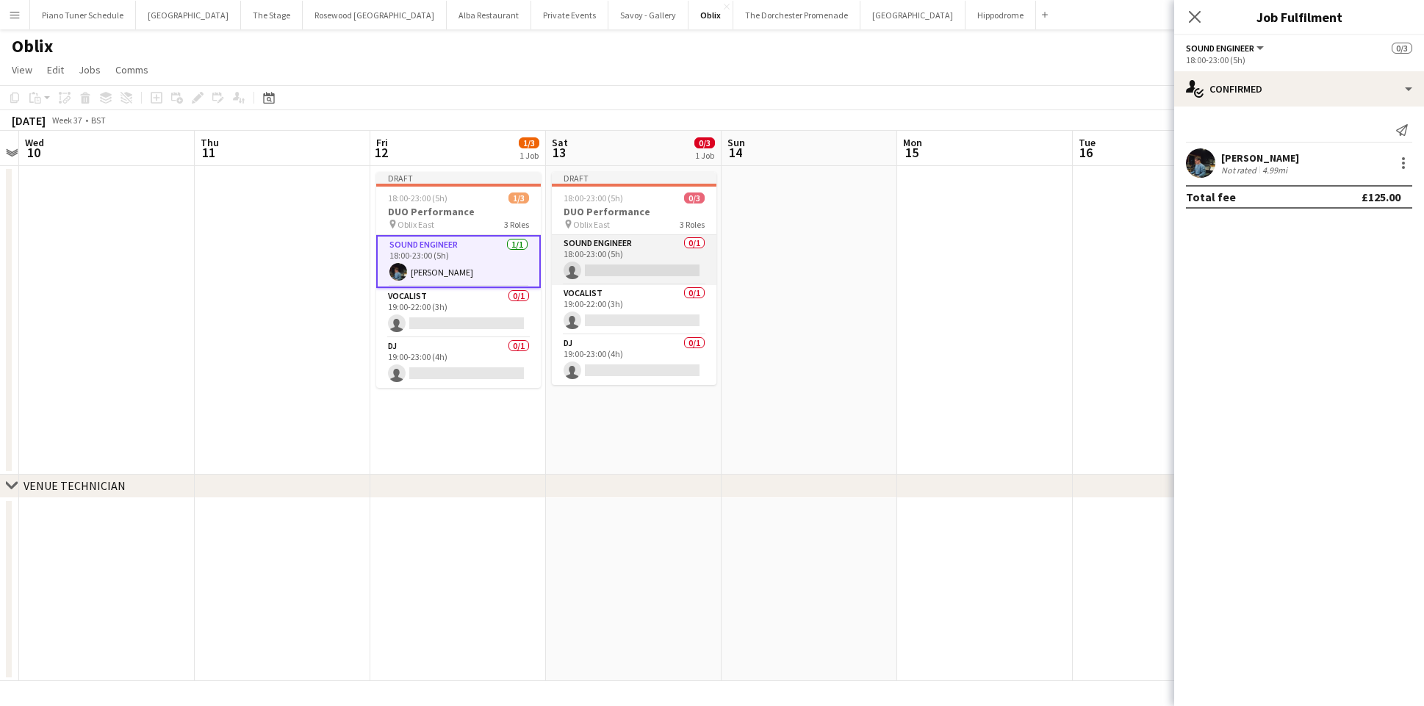
click at [626, 279] on app-card-role "Sound Engineer 0/1 18:00-23:00 (5h) single-neutral-actions" at bounding box center [634, 260] width 165 height 50
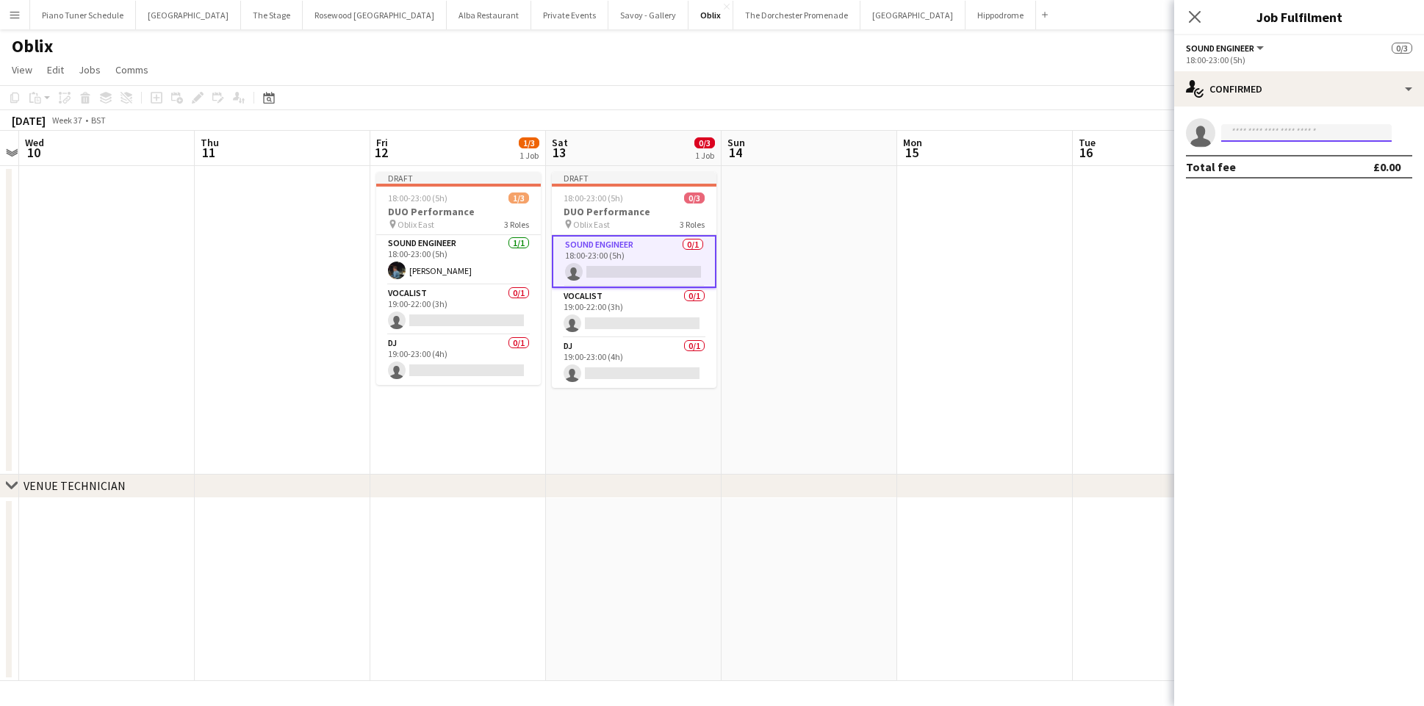
click at [1284, 136] on input at bounding box center [1306, 133] width 170 height 18
type input "******"
click at [1308, 161] on span "waitate.music@gmail.com" at bounding box center [1306, 166] width 147 height 12
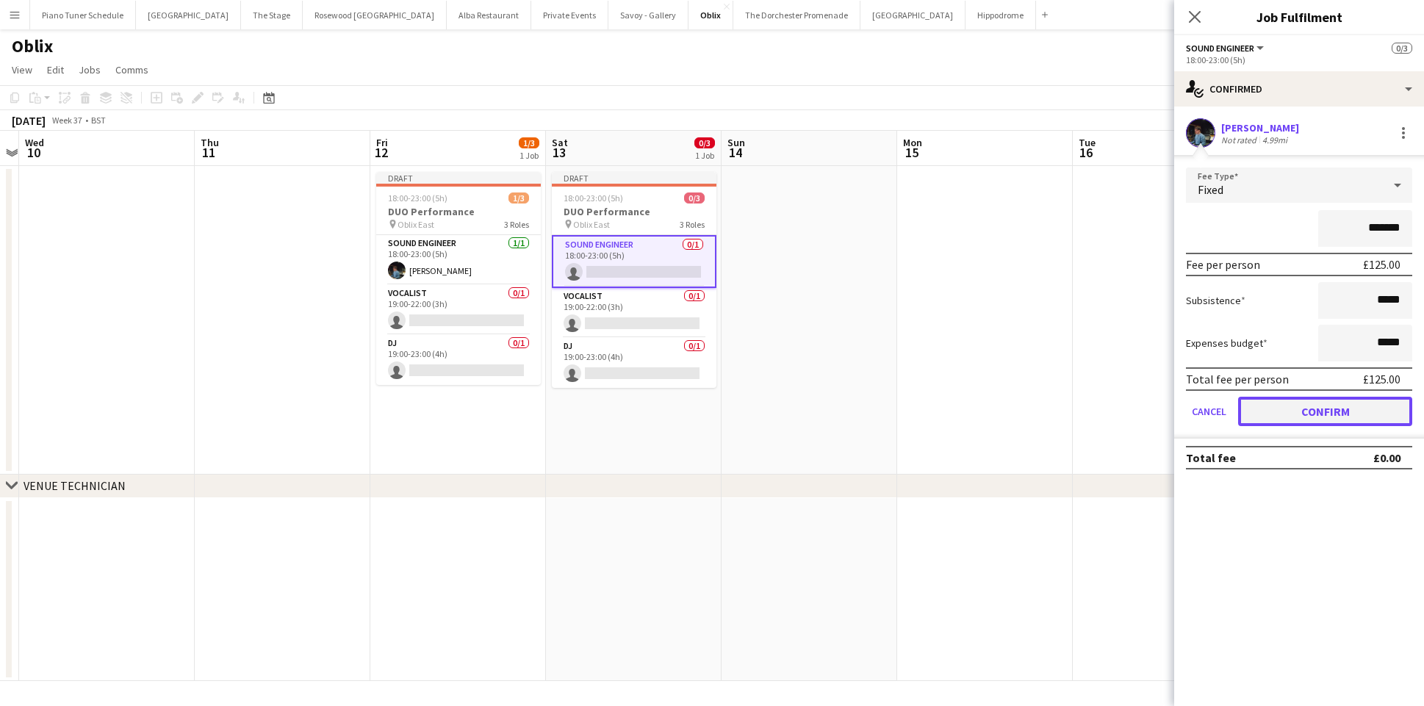
click at [1280, 412] on button "Confirm" at bounding box center [1325, 411] width 174 height 29
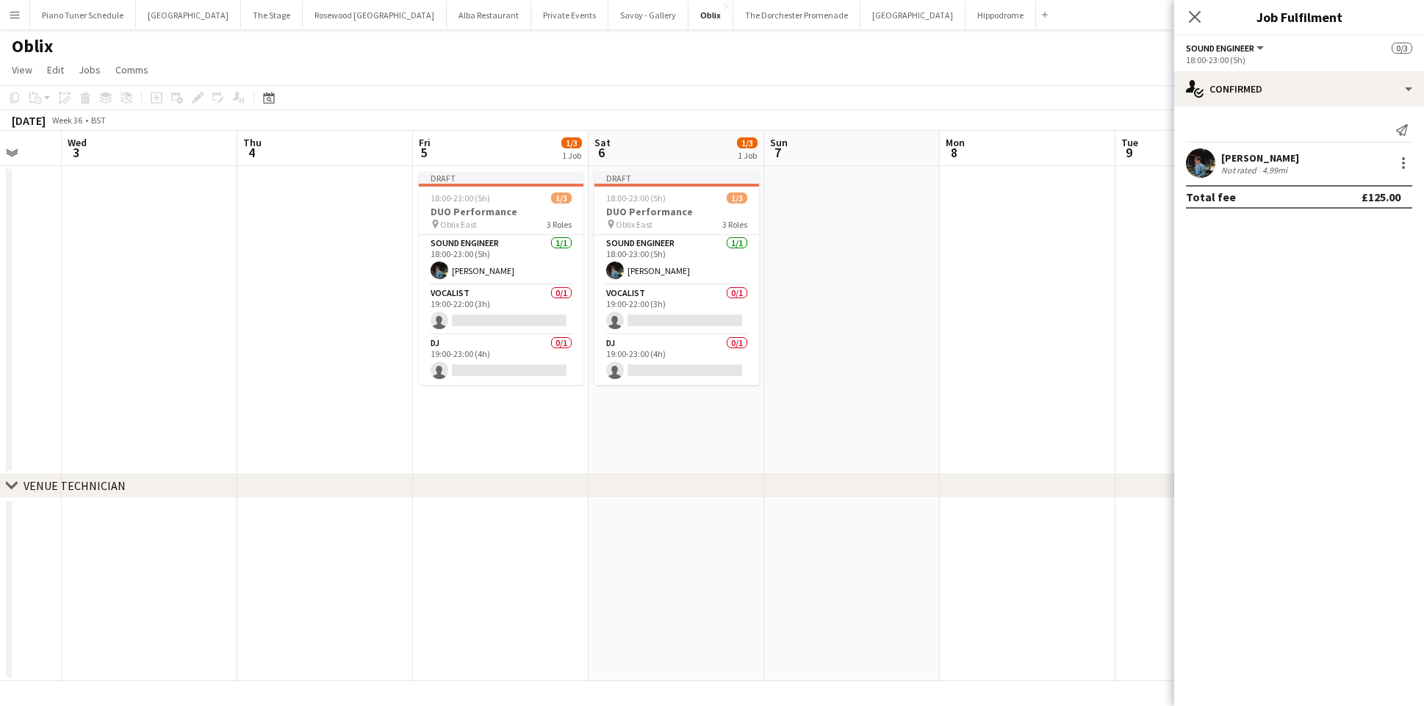
scroll to position [0, 482]
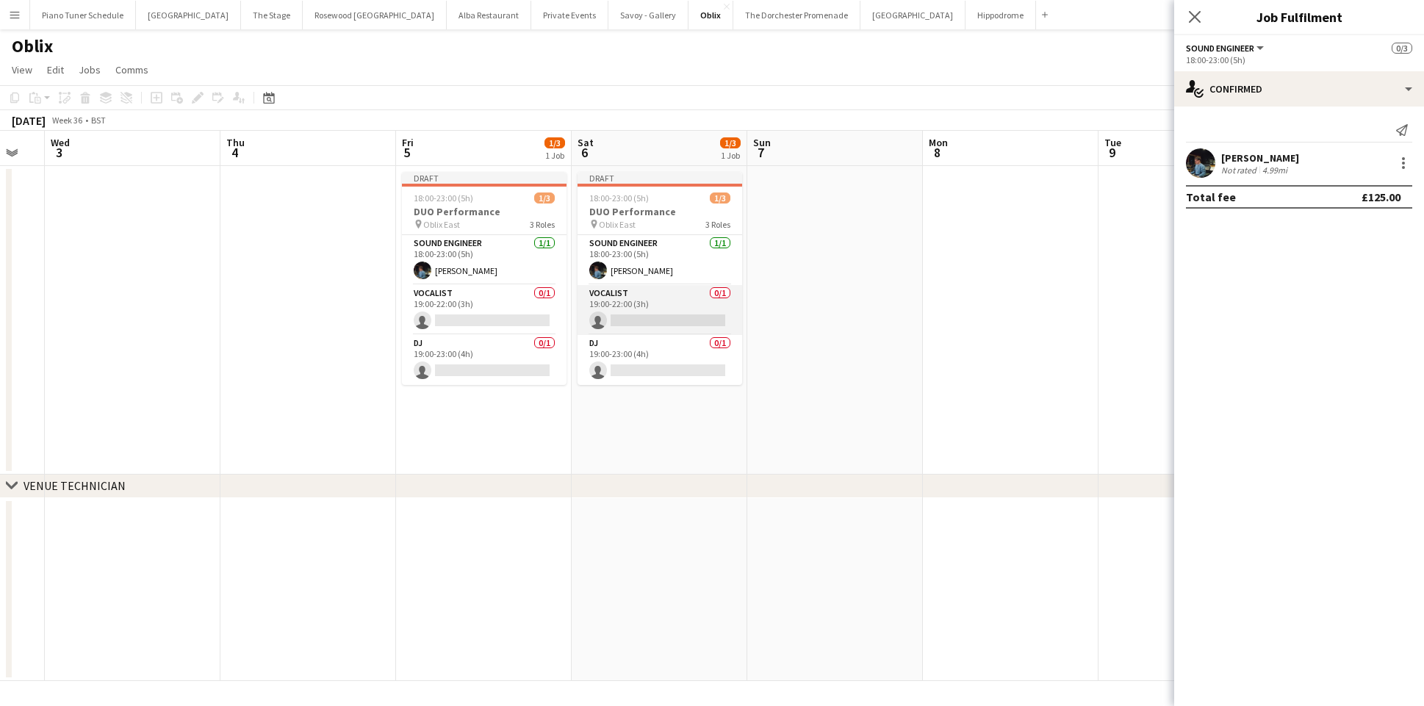
click at [694, 309] on app-card-role "Vocalist 0/1 19:00-22:00 (3h) single-neutral-actions" at bounding box center [660, 310] width 165 height 50
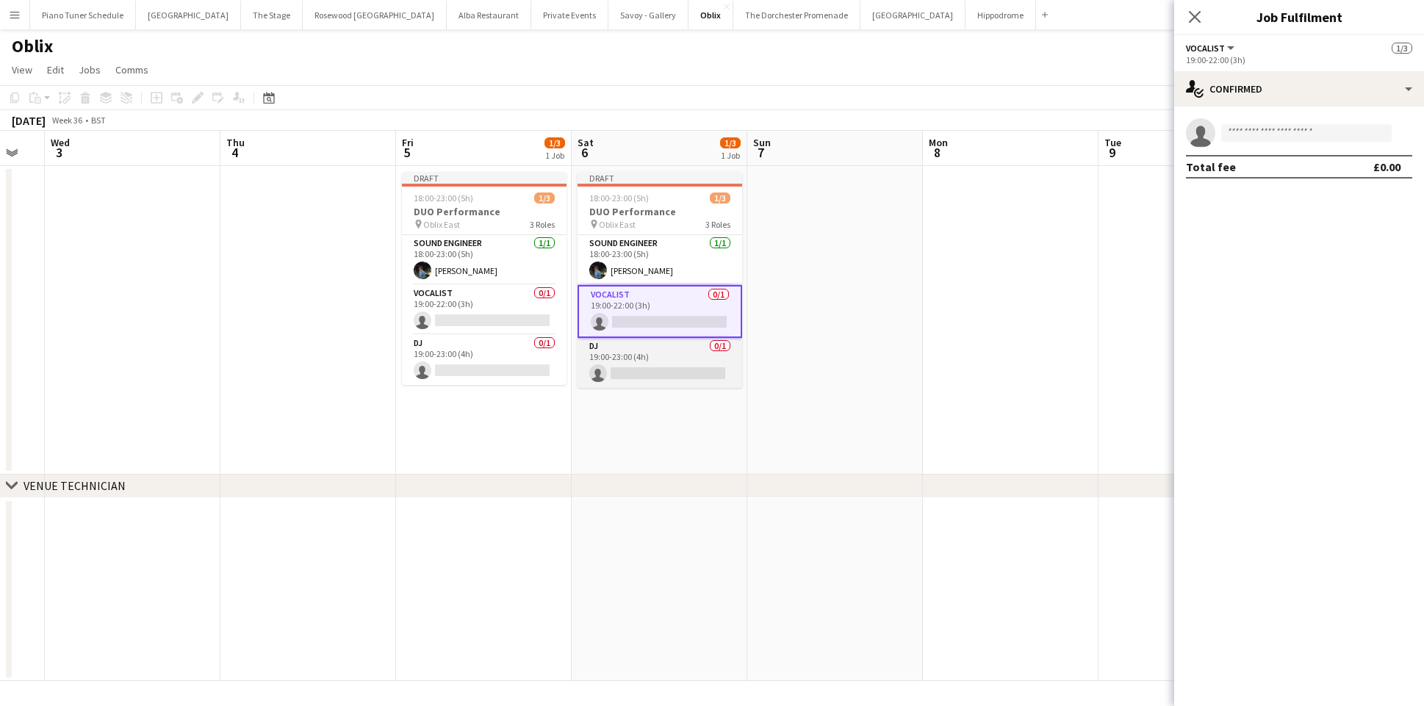
click at [653, 372] on app-card-role "DJ 0/1 19:00-23:00 (4h) single-neutral-actions" at bounding box center [660, 363] width 165 height 50
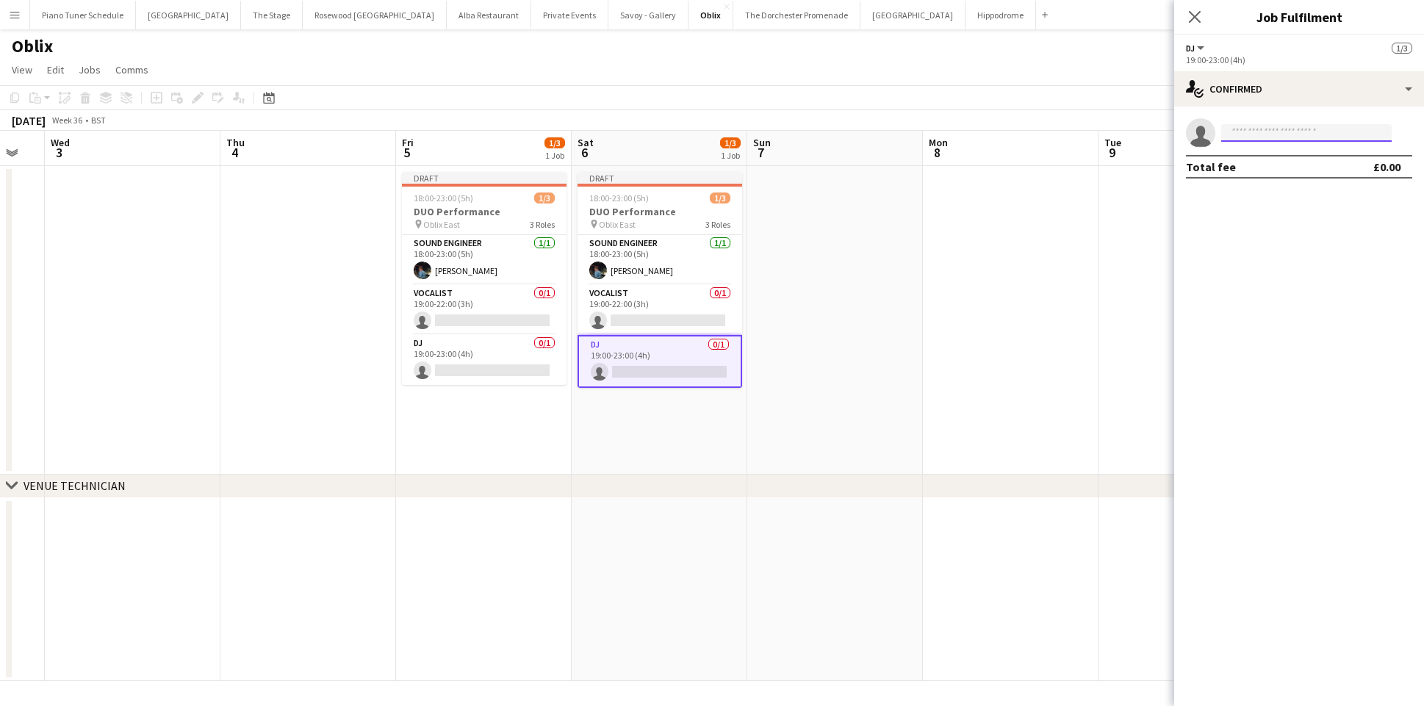
click at [1271, 132] on input at bounding box center [1306, 133] width 170 height 18
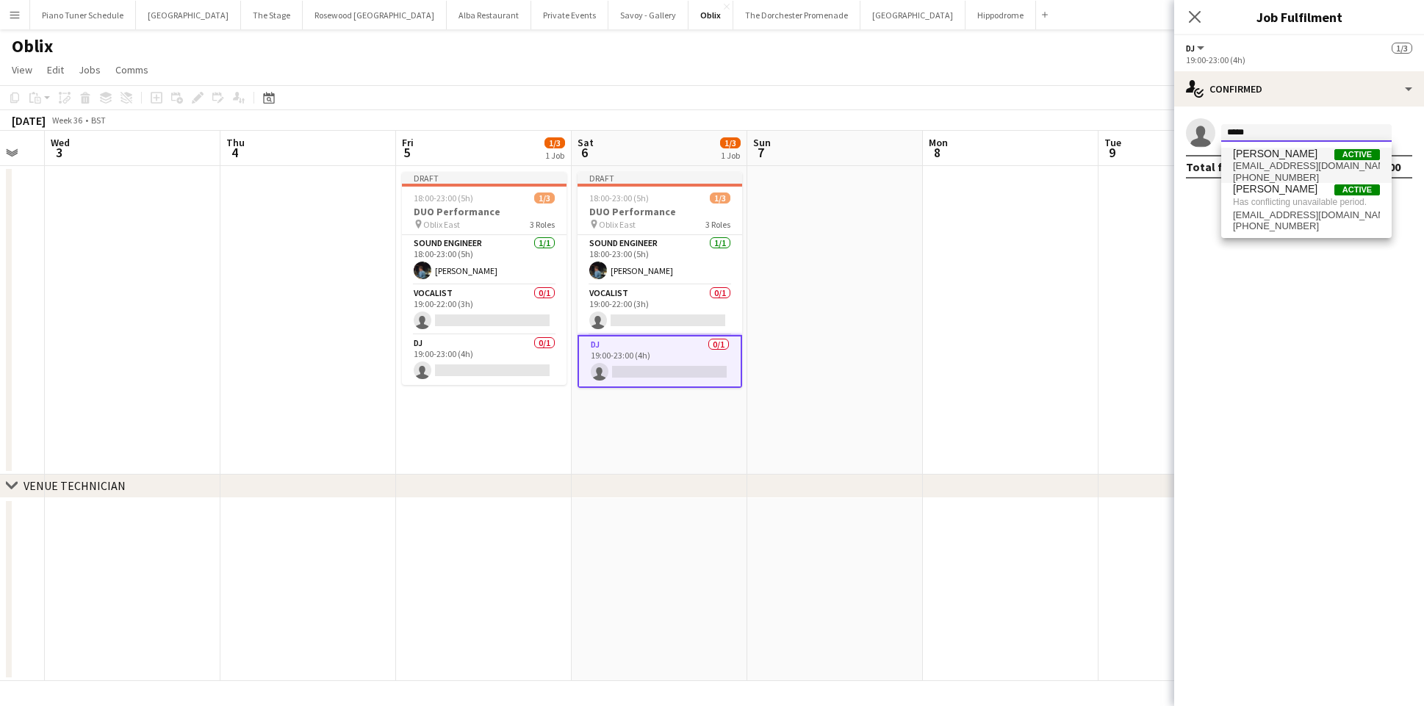
type input "*****"
click at [1317, 157] on span "Stephanie Cavey Active" at bounding box center [1306, 154] width 147 height 12
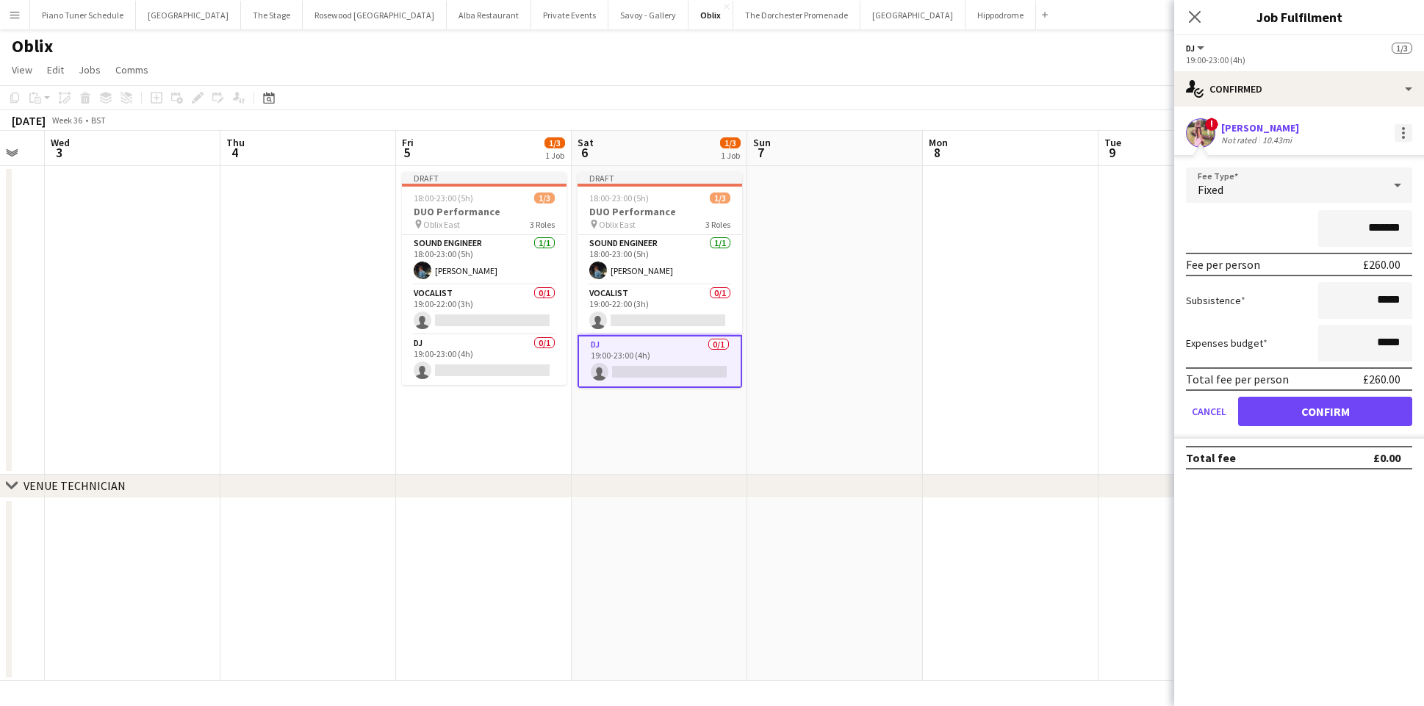
click at [1403, 132] on div at bounding box center [1403, 133] width 3 height 3
click at [1328, 268] on span "Remove" at bounding box center [1331, 265] width 44 height 12
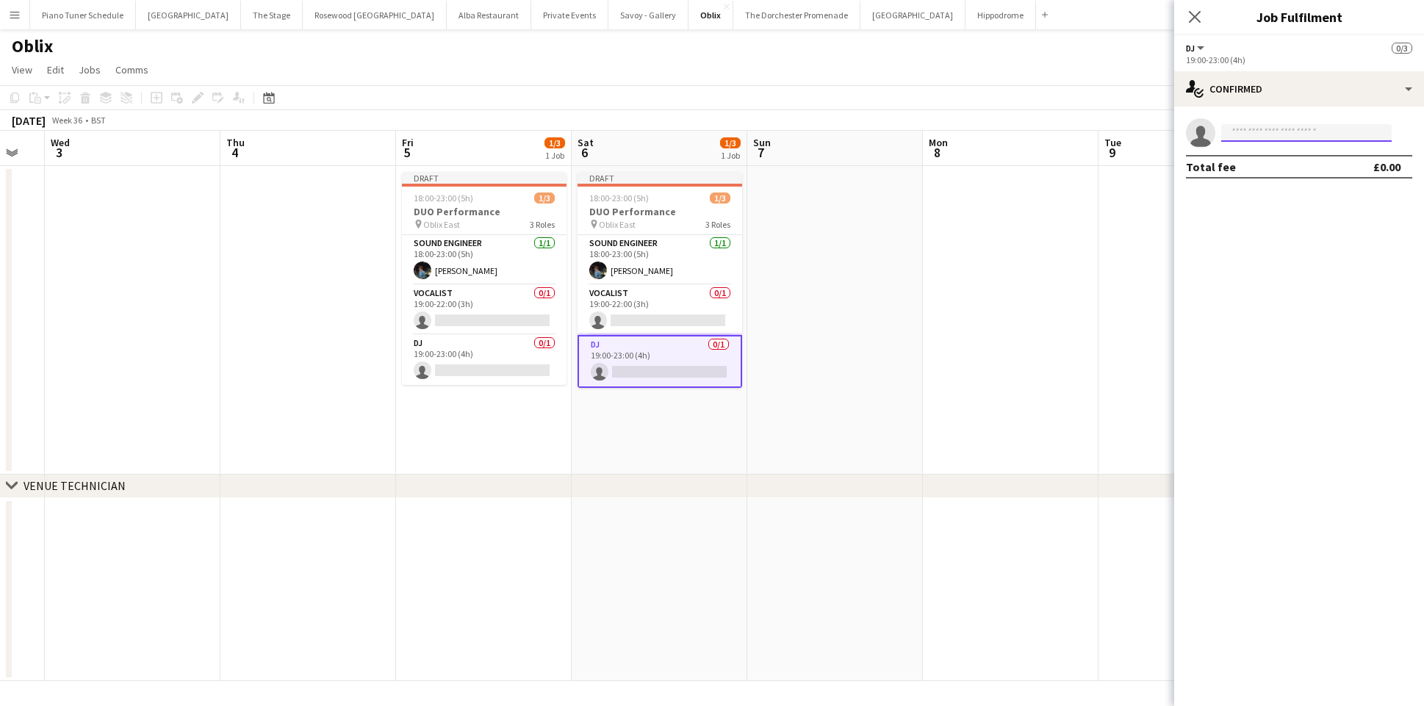
click at [1307, 133] on input at bounding box center [1306, 133] width 170 height 18
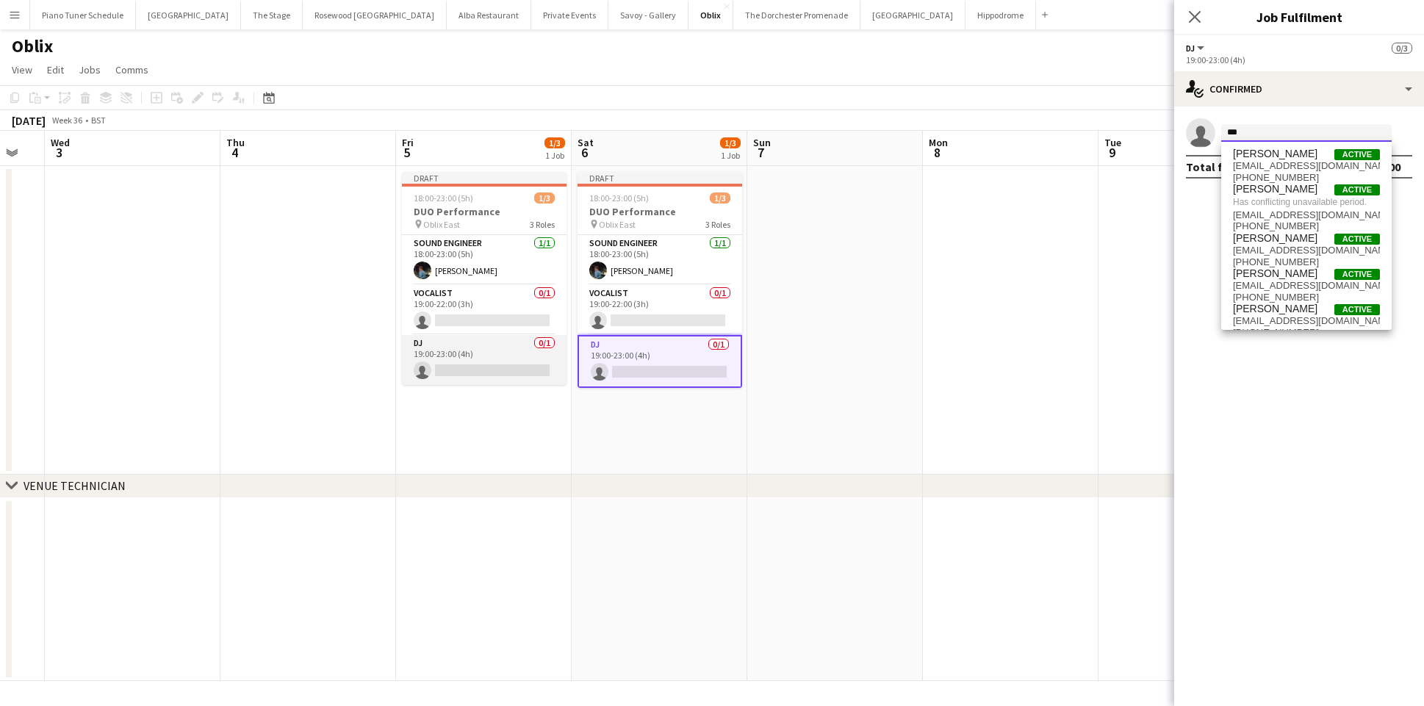
type input "***"
click at [475, 362] on app-card-role "DJ 0/1 19:00-23:00 (4h) single-neutral-actions" at bounding box center [484, 360] width 165 height 50
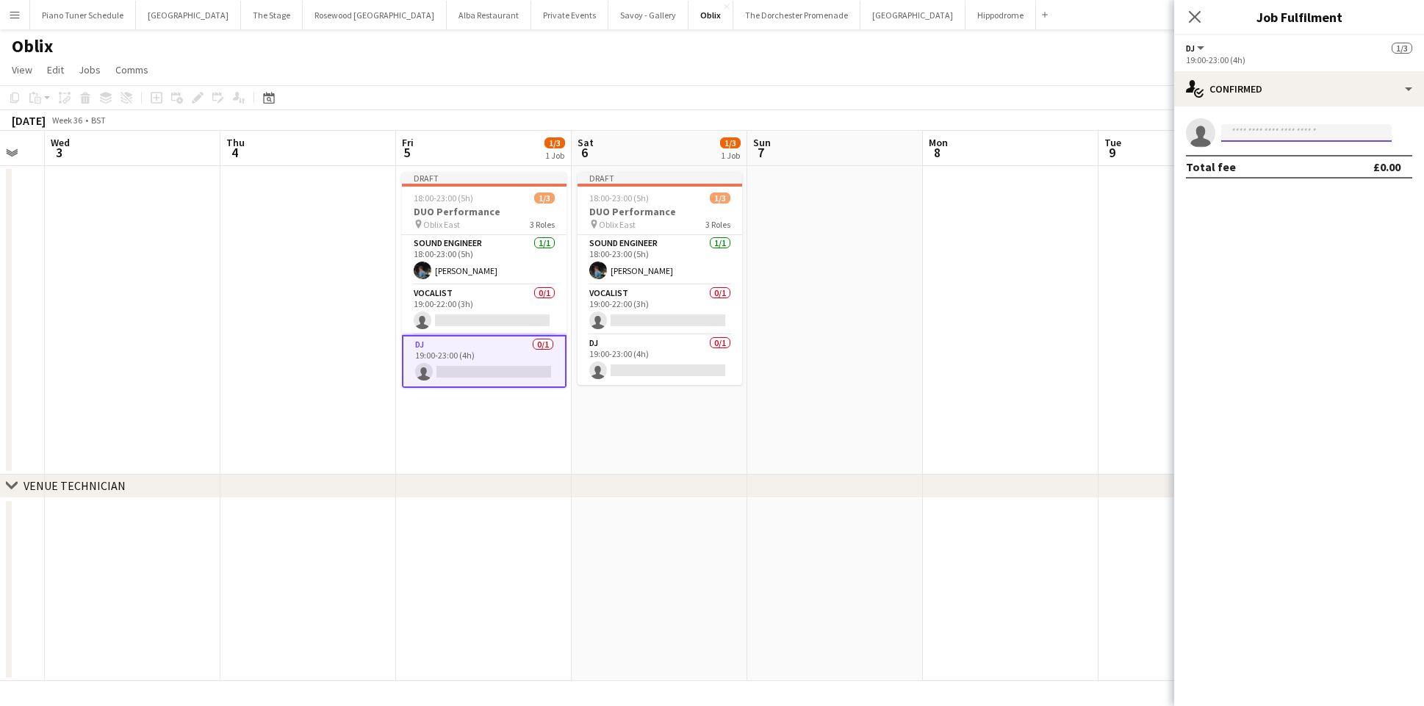
click at [1337, 133] on input at bounding box center [1306, 133] width 170 height 18
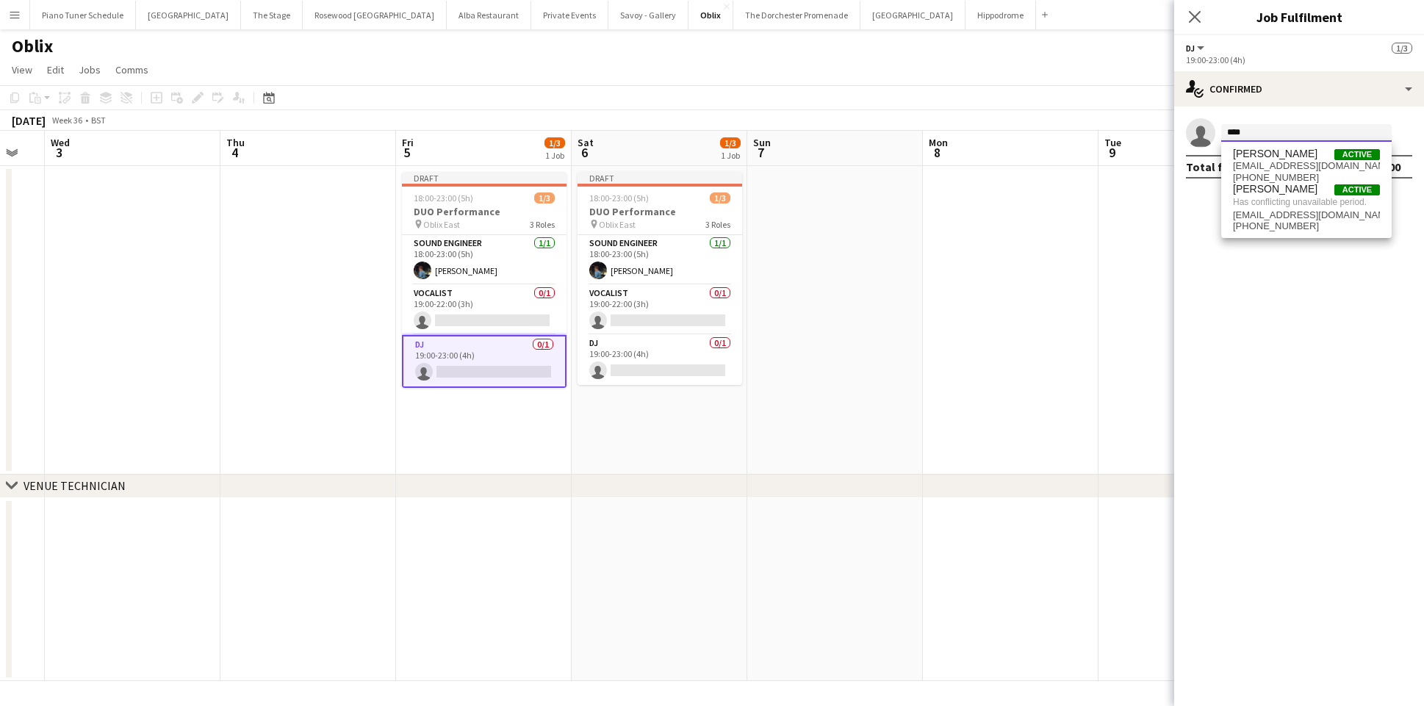
type input "****"
click at [1017, 309] on app-date-cell at bounding box center [1011, 320] width 176 height 309
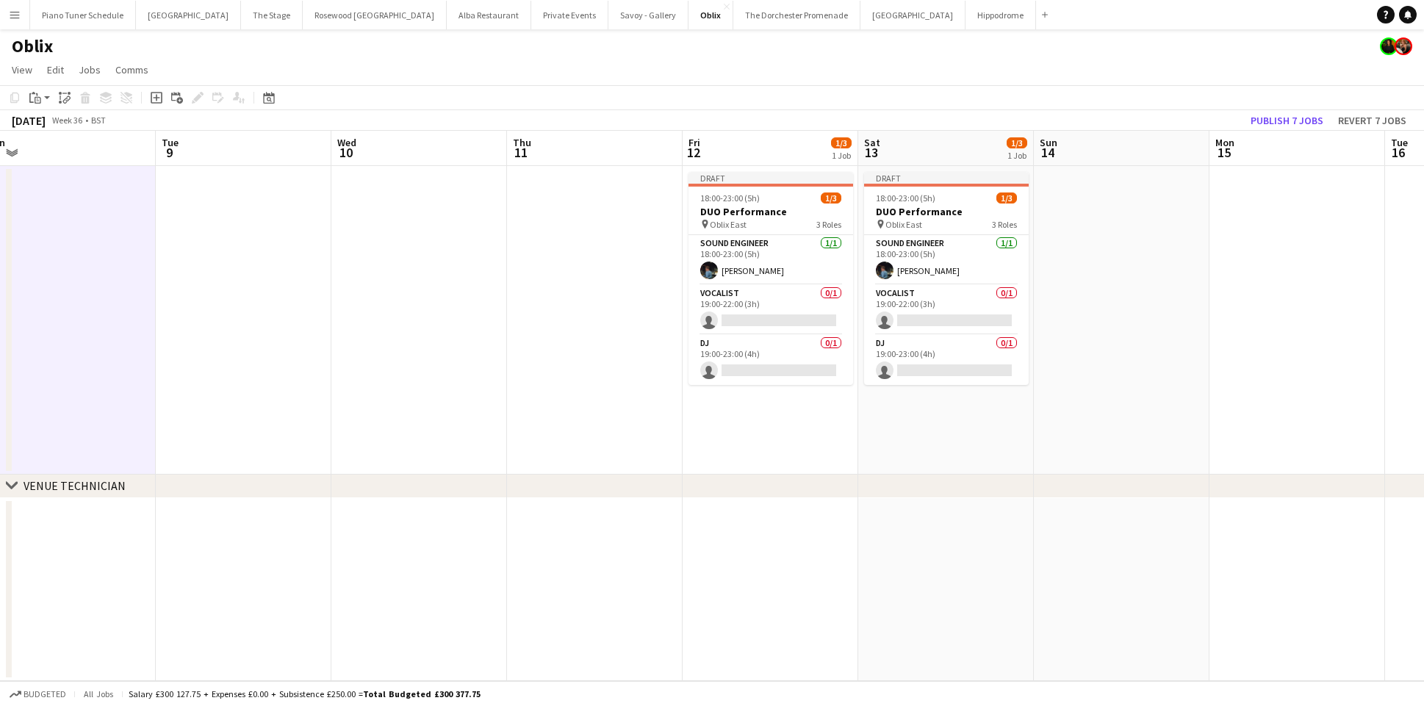
scroll to position [0, 522]
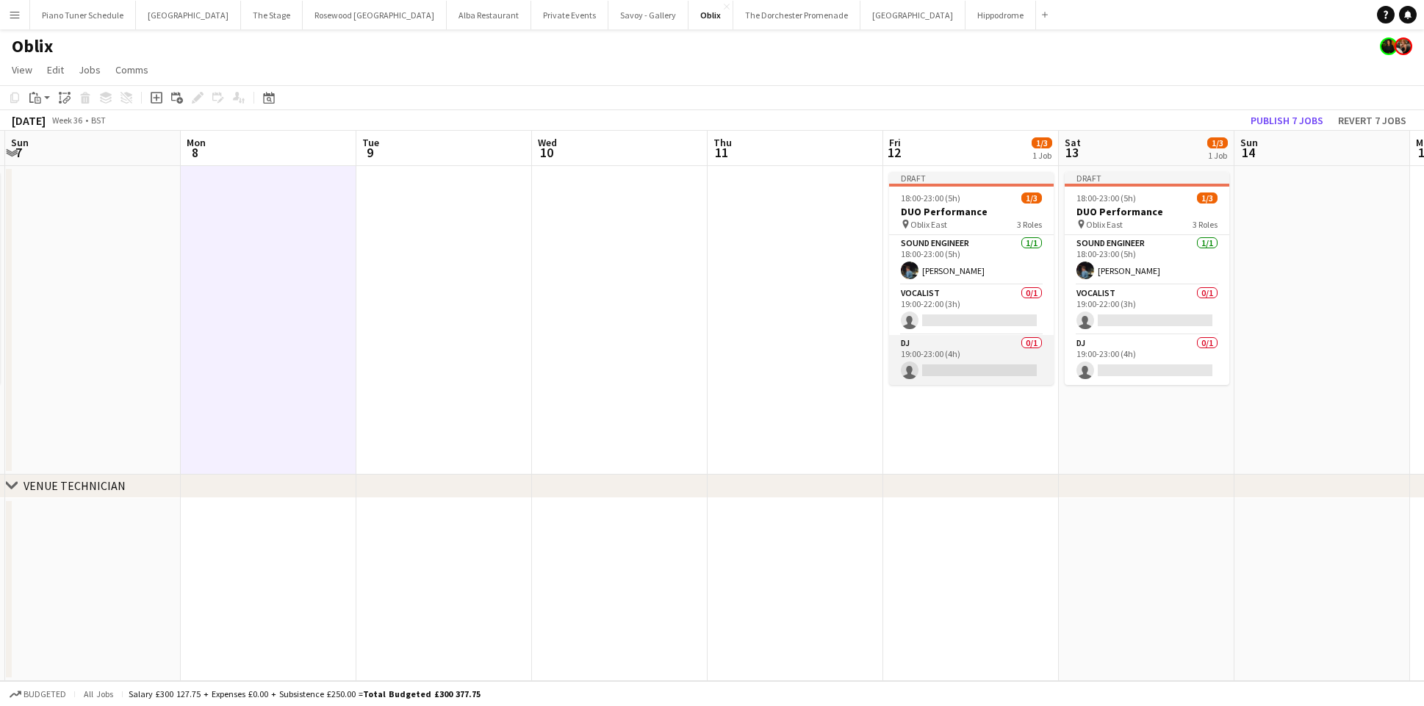
click at [944, 364] on app-card-role "DJ 0/1 19:00-23:00 (4h) single-neutral-actions" at bounding box center [971, 360] width 165 height 50
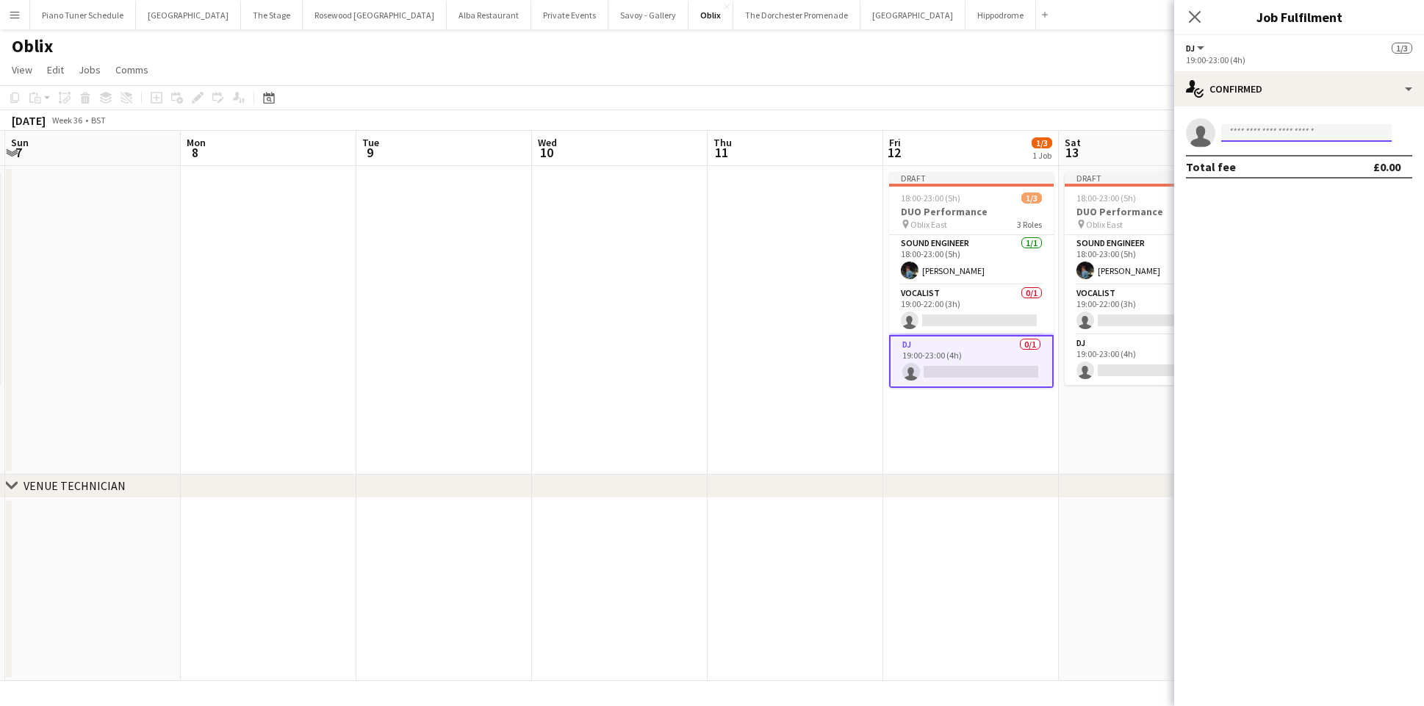
click at [1304, 133] on input at bounding box center [1306, 133] width 170 height 18
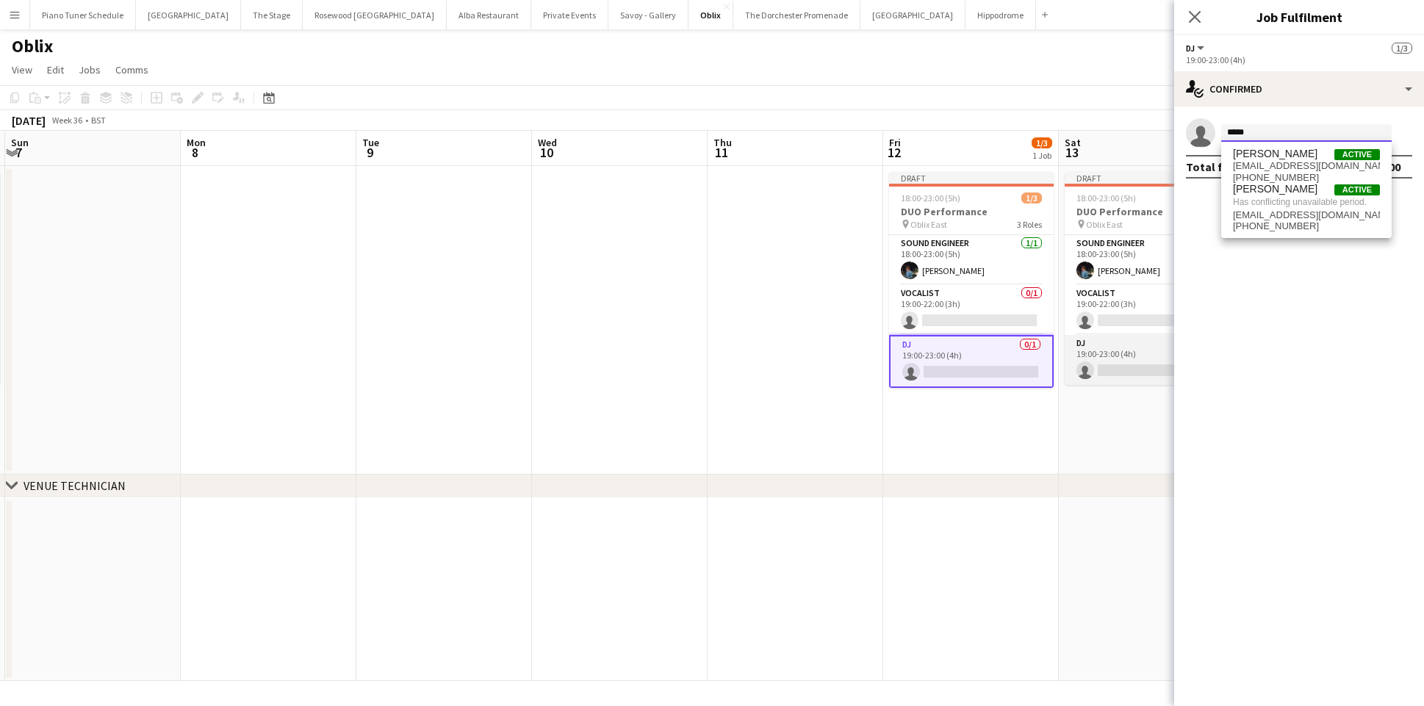
type input "*****"
click at [1122, 354] on app-card-role "DJ 0/1 19:00-23:00 (4h) single-neutral-actions" at bounding box center [1147, 360] width 165 height 50
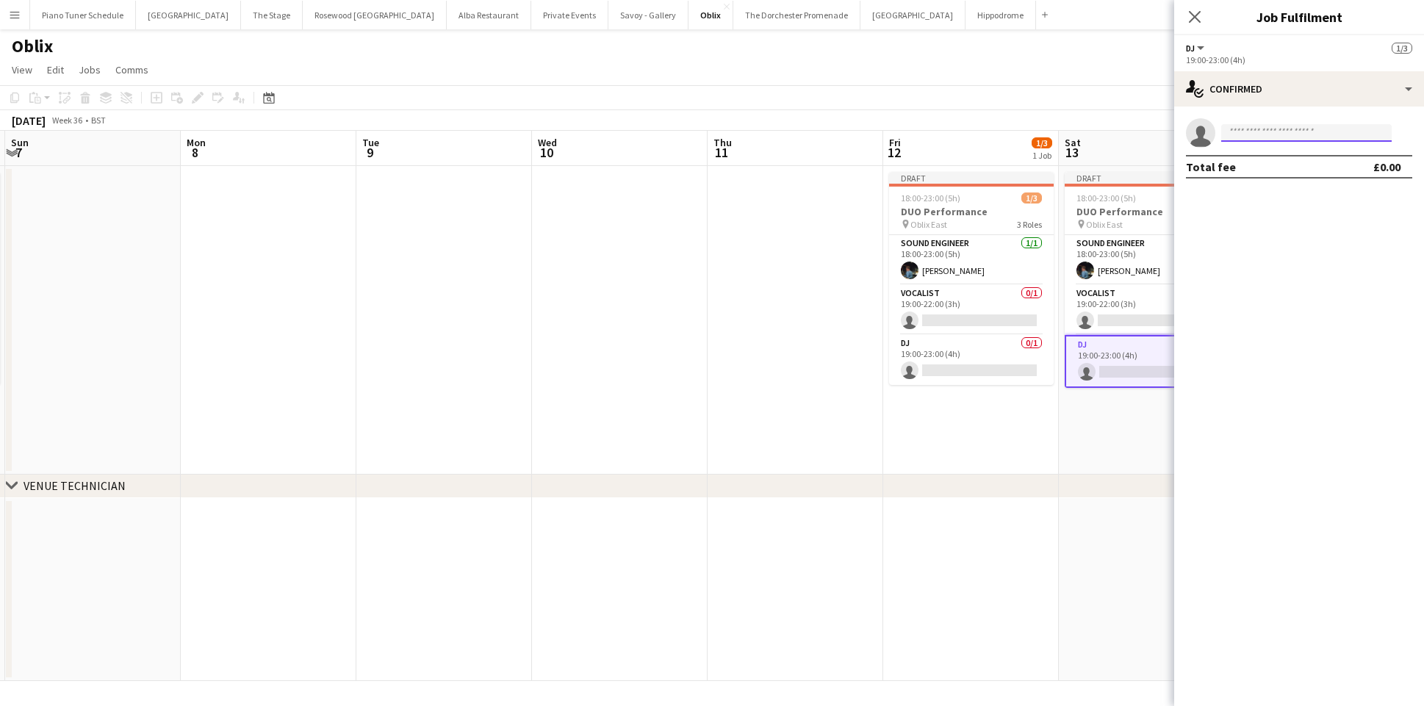
click at [1254, 132] on input at bounding box center [1306, 133] width 170 height 18
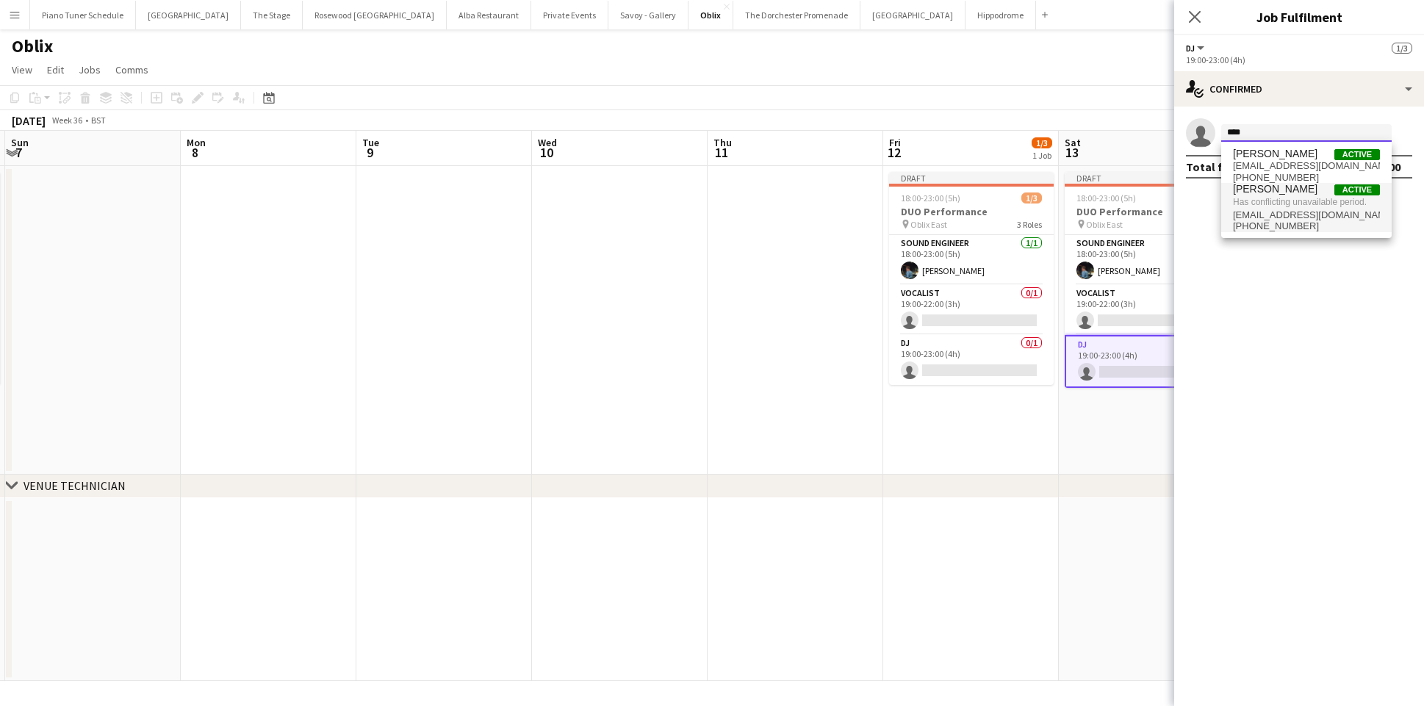
type input "****"
click at [1256, 201] on span "Has conflicting unavailable period." at bounding box center [1306, 201] width 147 height 13
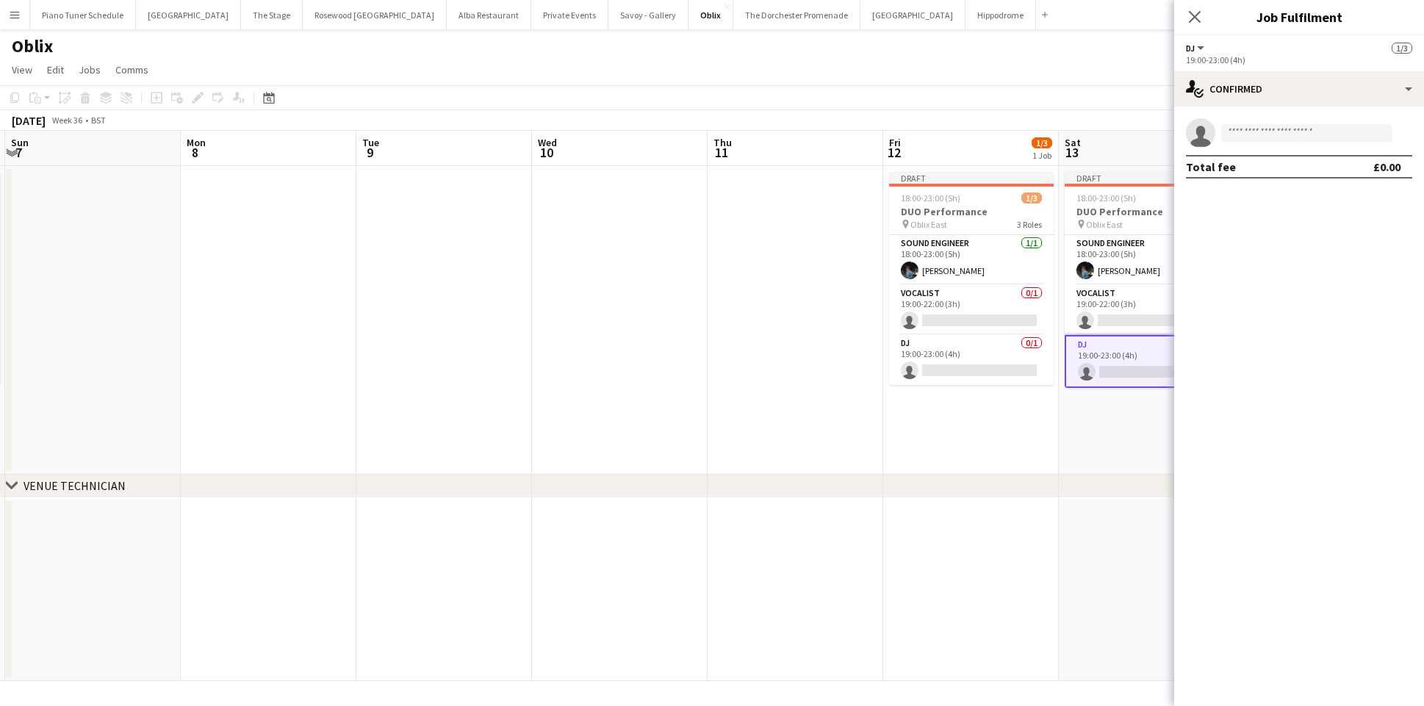
click at [1017, 469] on app-date-cell "Draft 18:00-23:00 (5h) 1/3 DUO Performance pin Oblix East 3 Roles Sound Enginee…" at bounding box center [971, 320] width 176 height 309
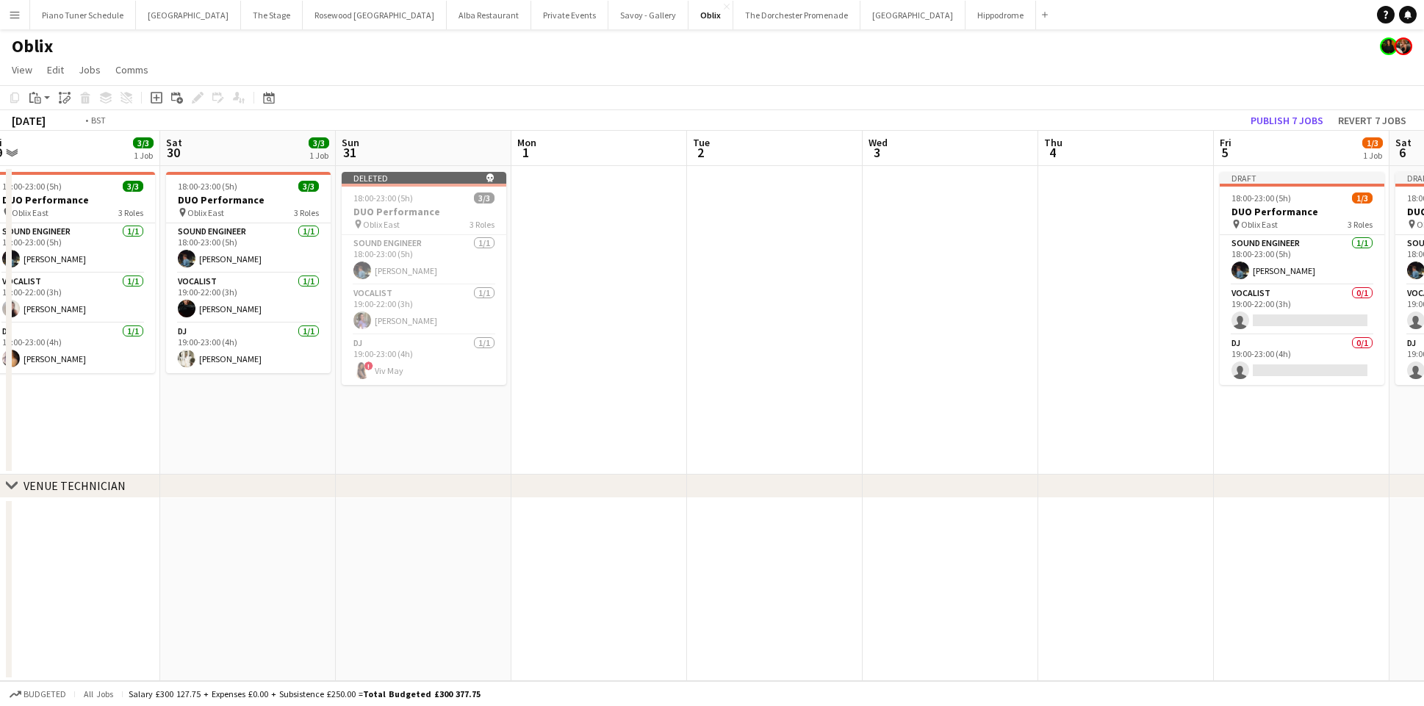
scroll to position [0, 560]
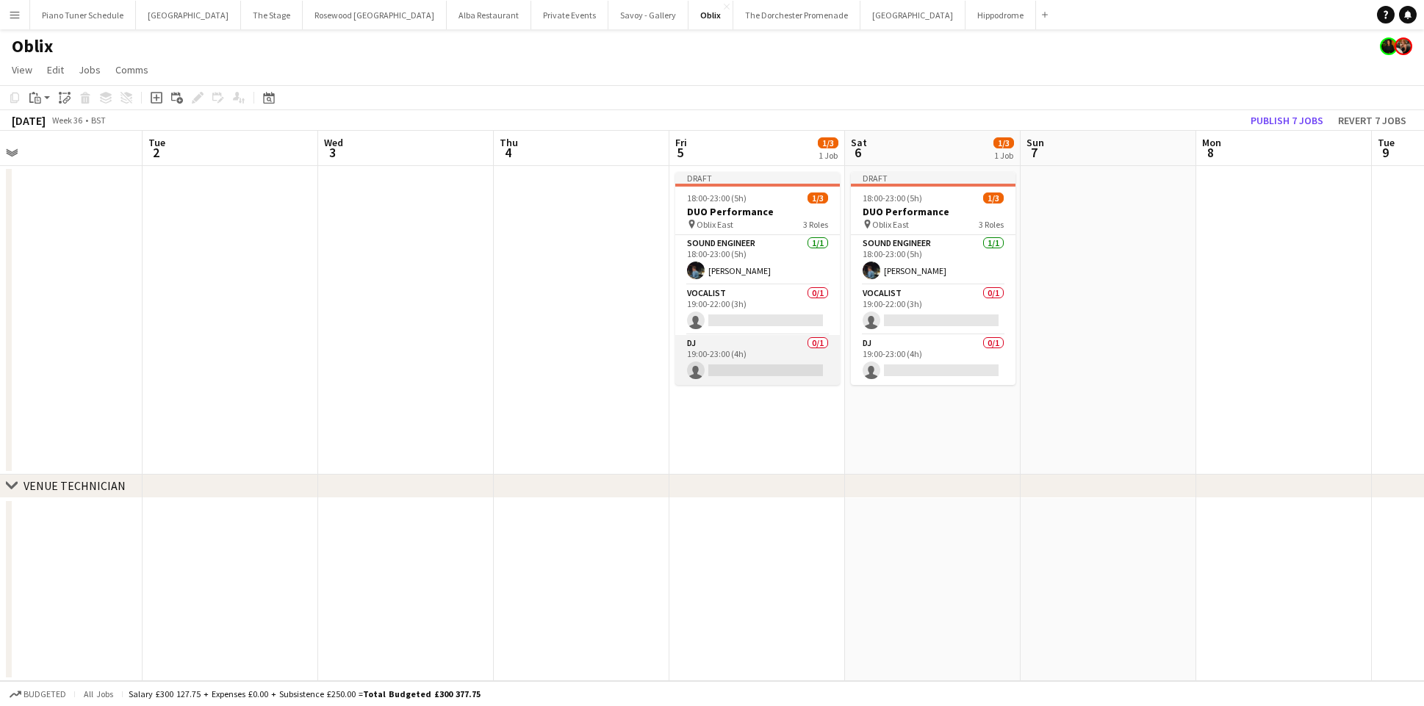
click at [790, 366] on app-card-role "DJ 0/1 19:00-23:00 (4h) single-neutral-actions" at bounding box center [757, 360] width 165 height 50
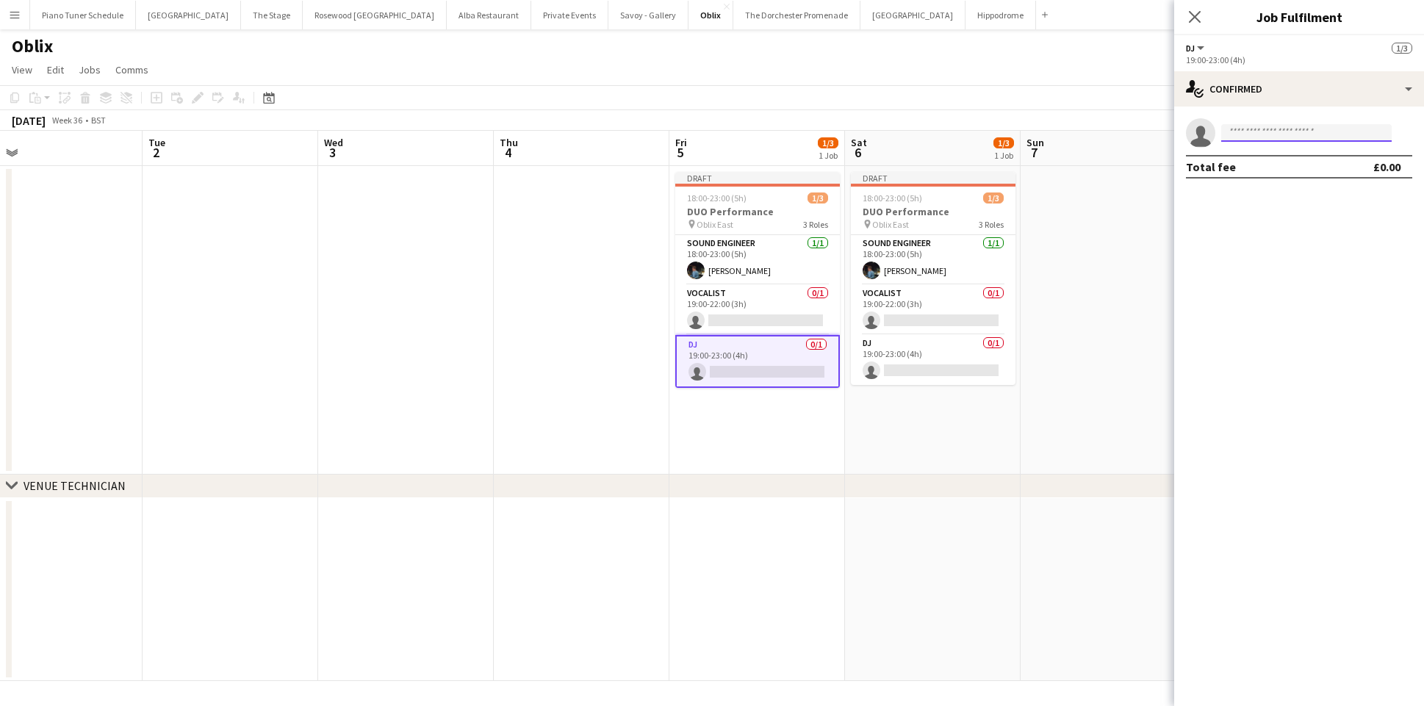
click at [1242, 137] on input at bounding box center [1306, 133] width 170 height 18
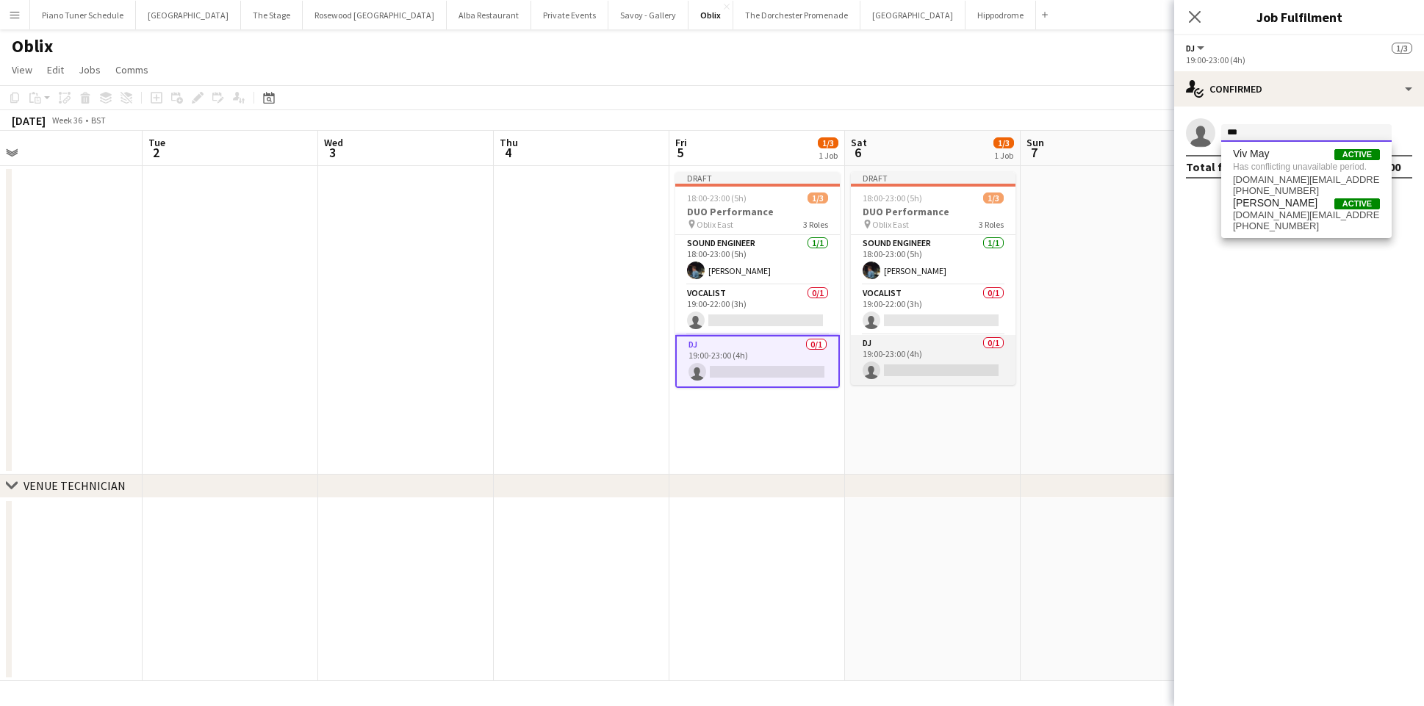
type input "***"
click at [930, 364] on app-card-role "DJ 0/1 19:00-23:00 (4h) single-neutral-actions" at bounding box center [933, 360] width 165 height 50
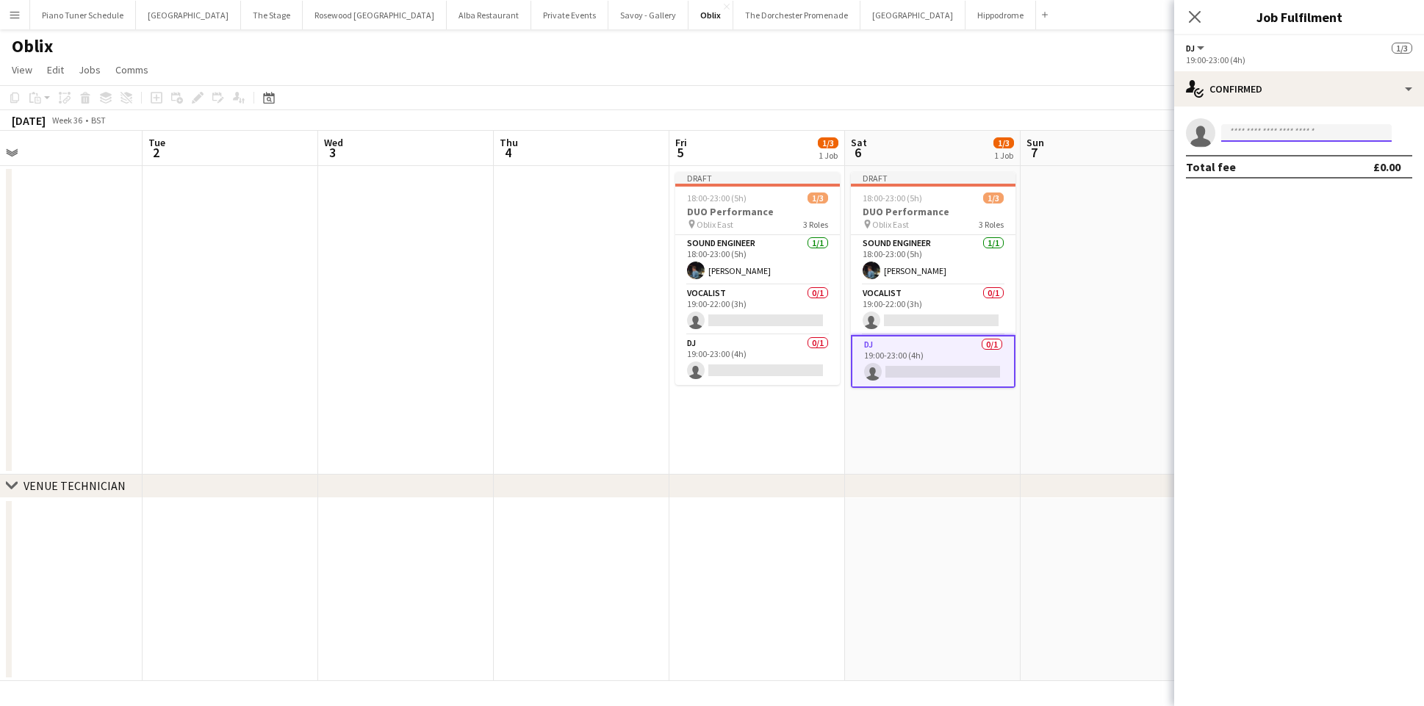
click at [1257, 138] on input at bounding box center [1306, 133] width 170 height 18
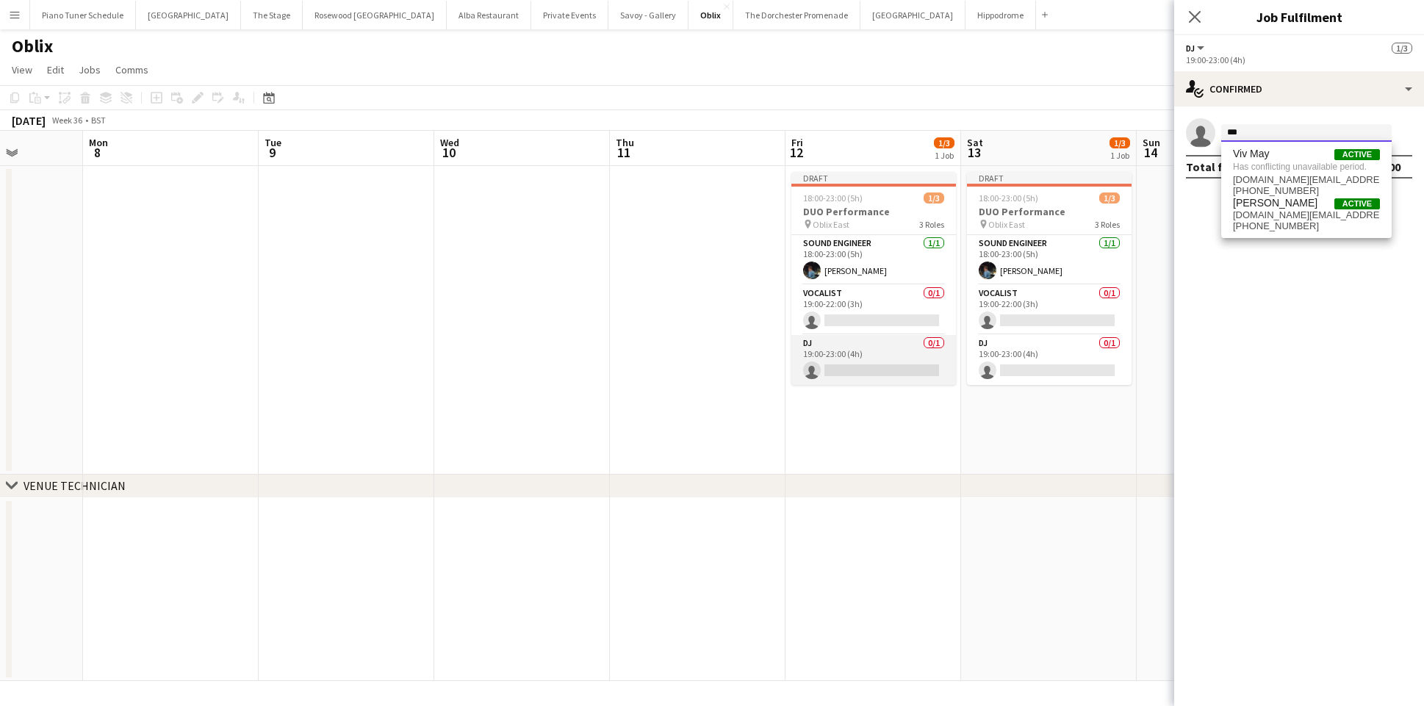
type input "***"
click at [841, 362] on app-card-role "DJ 0/1 19:00-23:00 (4h) single-neutral-actions" at bounding box center [873, 360] width 165 height 50
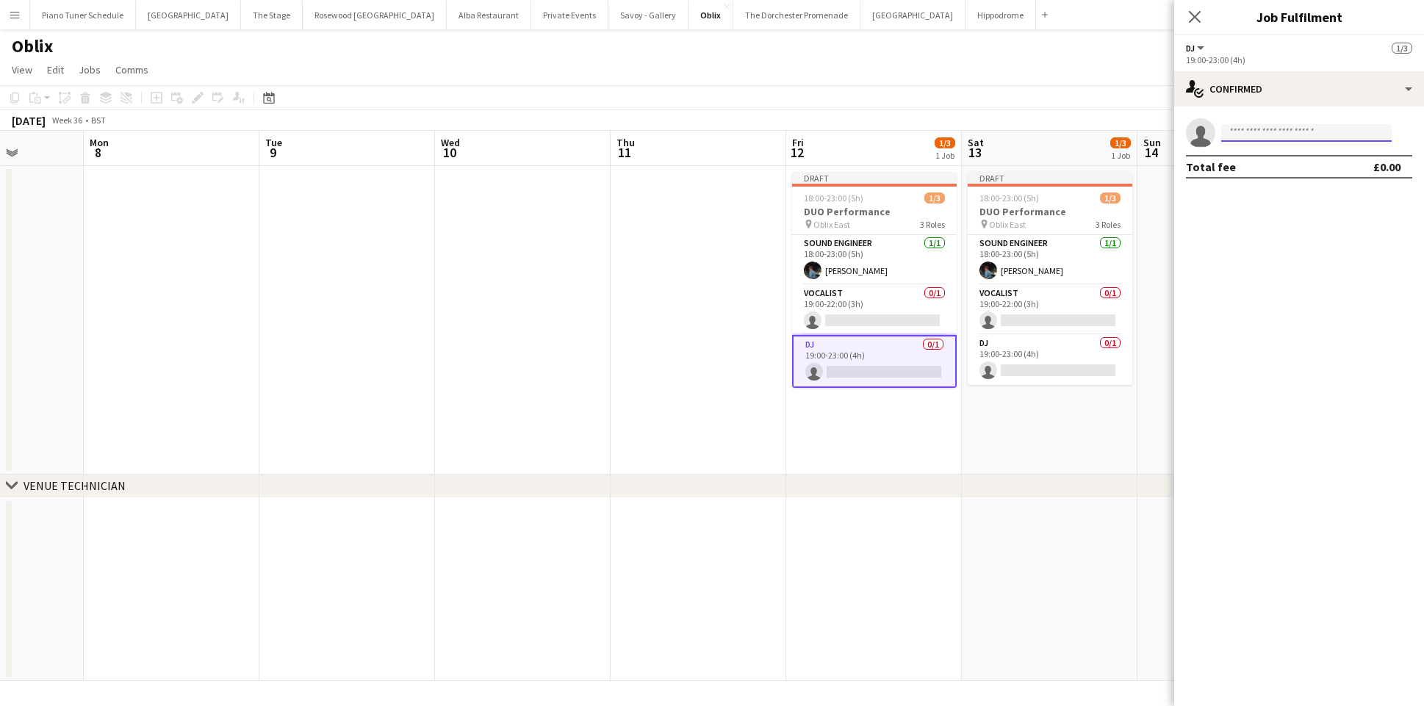
click at [1257, 136] on input at bounding box center [1306, 133] width 170 height 18
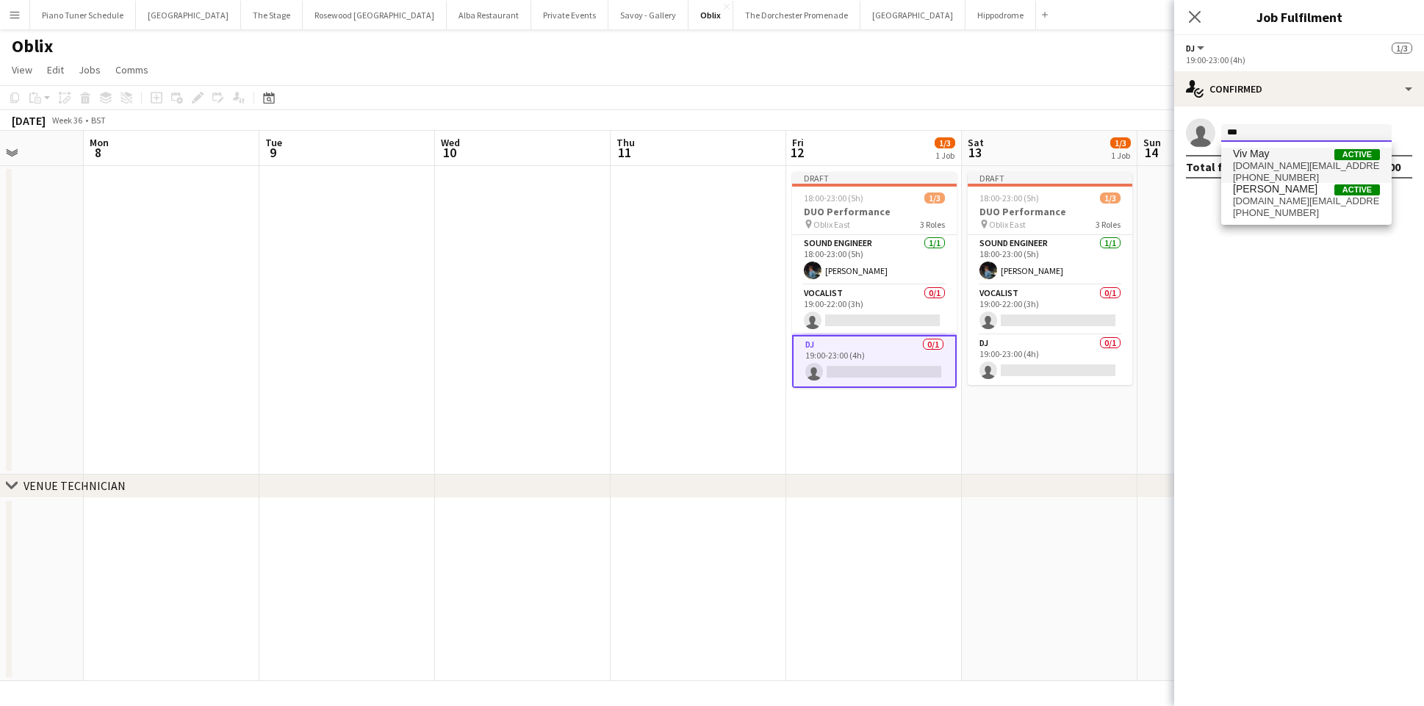
type input "***"
click at [1241, 168] on span "vivmay.uk@gmail.com" at bounding box center [1306, 166] width 147 height 12
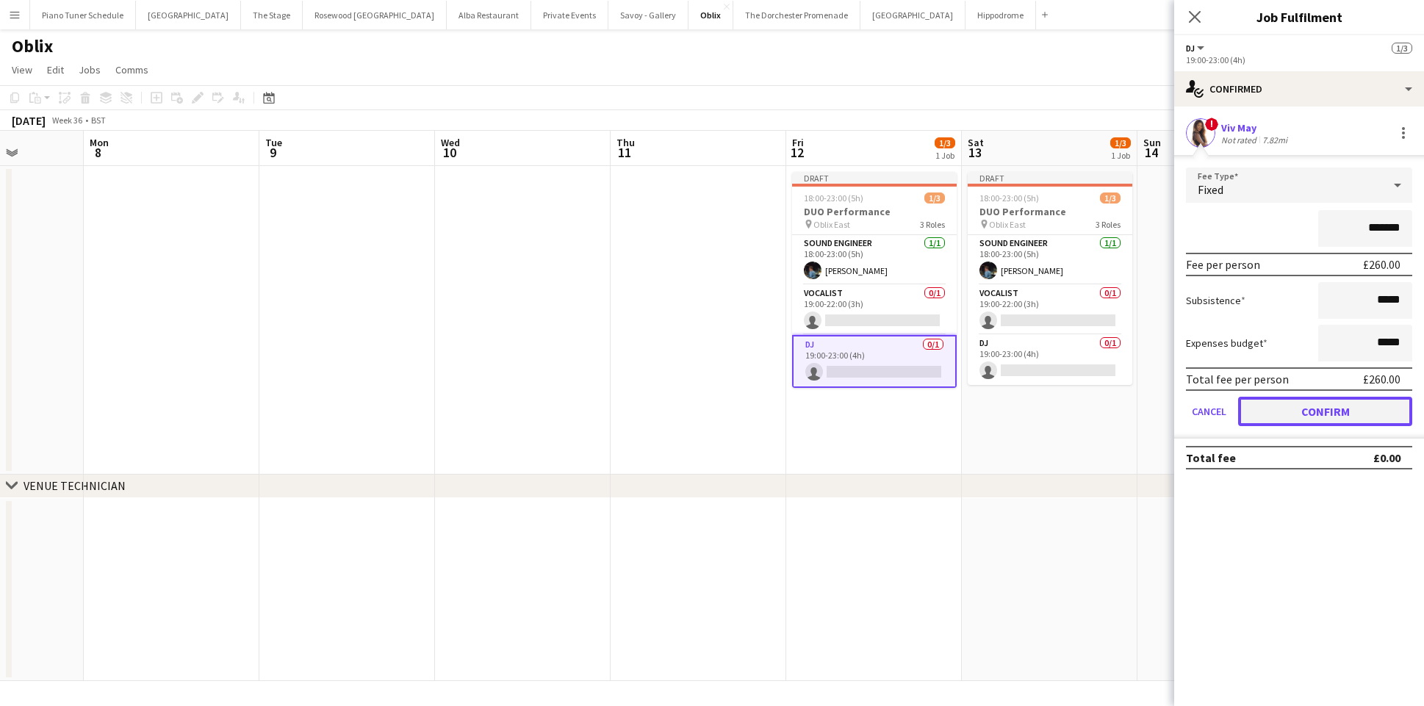
click at [1260, 410] on button "Confirm" at bounding box center [1325, 411] width 174 height 29
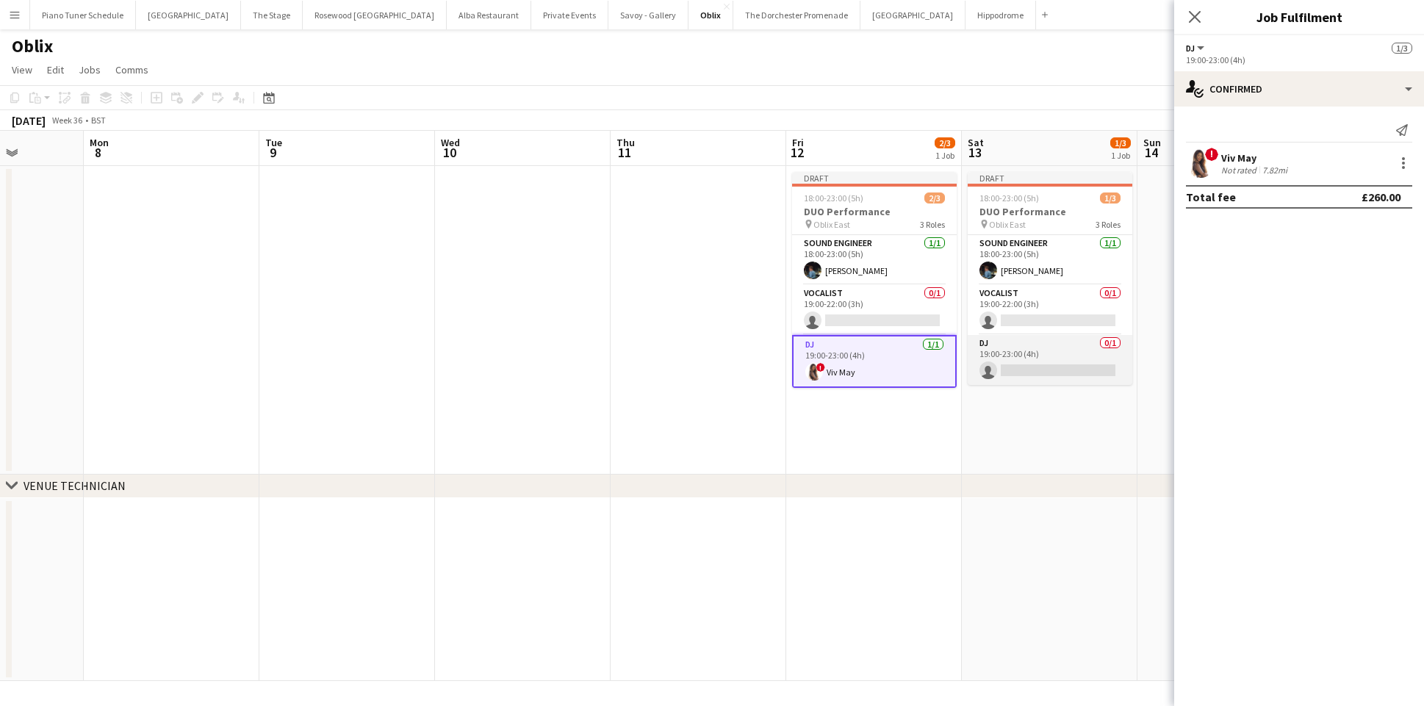
click at [1033, 359] on app-card-role "DJ 0/1 19:00-23:00 (4h) single-neutral-actions" at bounding box center [1050, 360] width 165 height 50
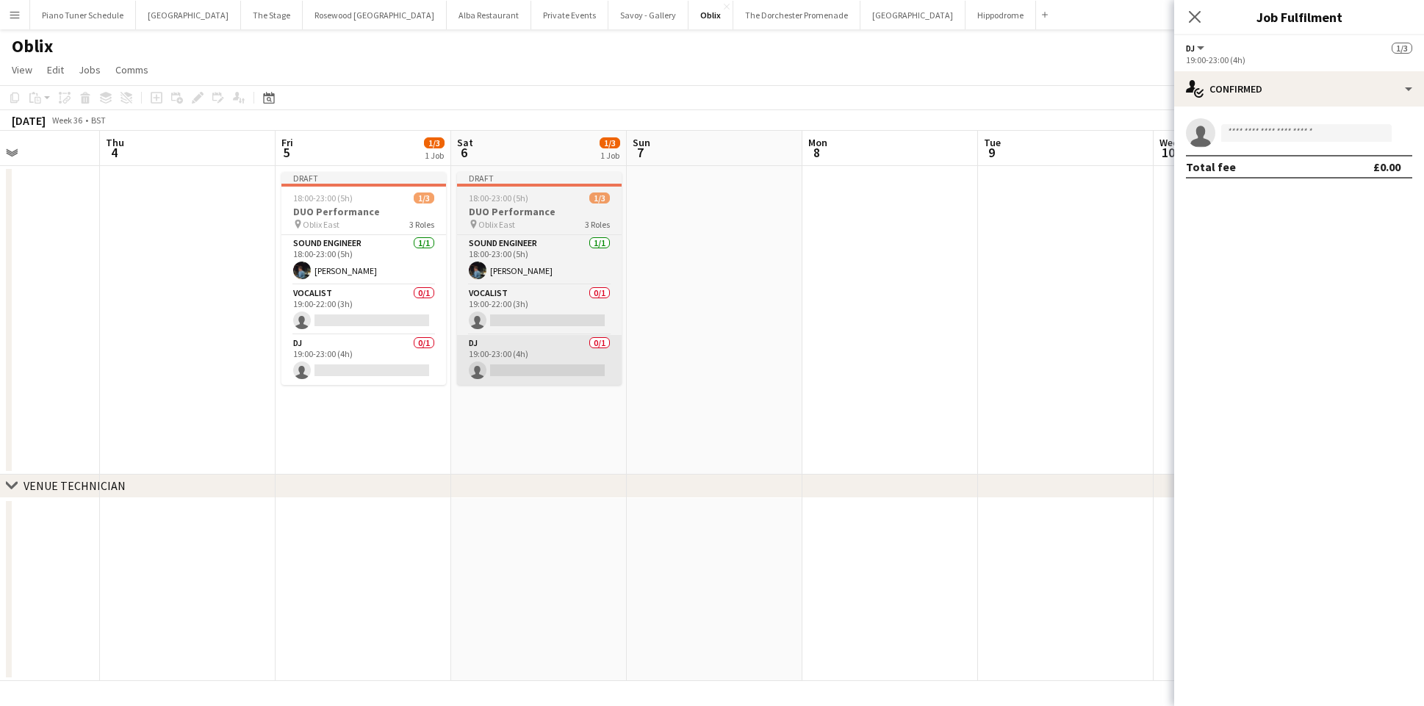
scroll to position [0, 661]
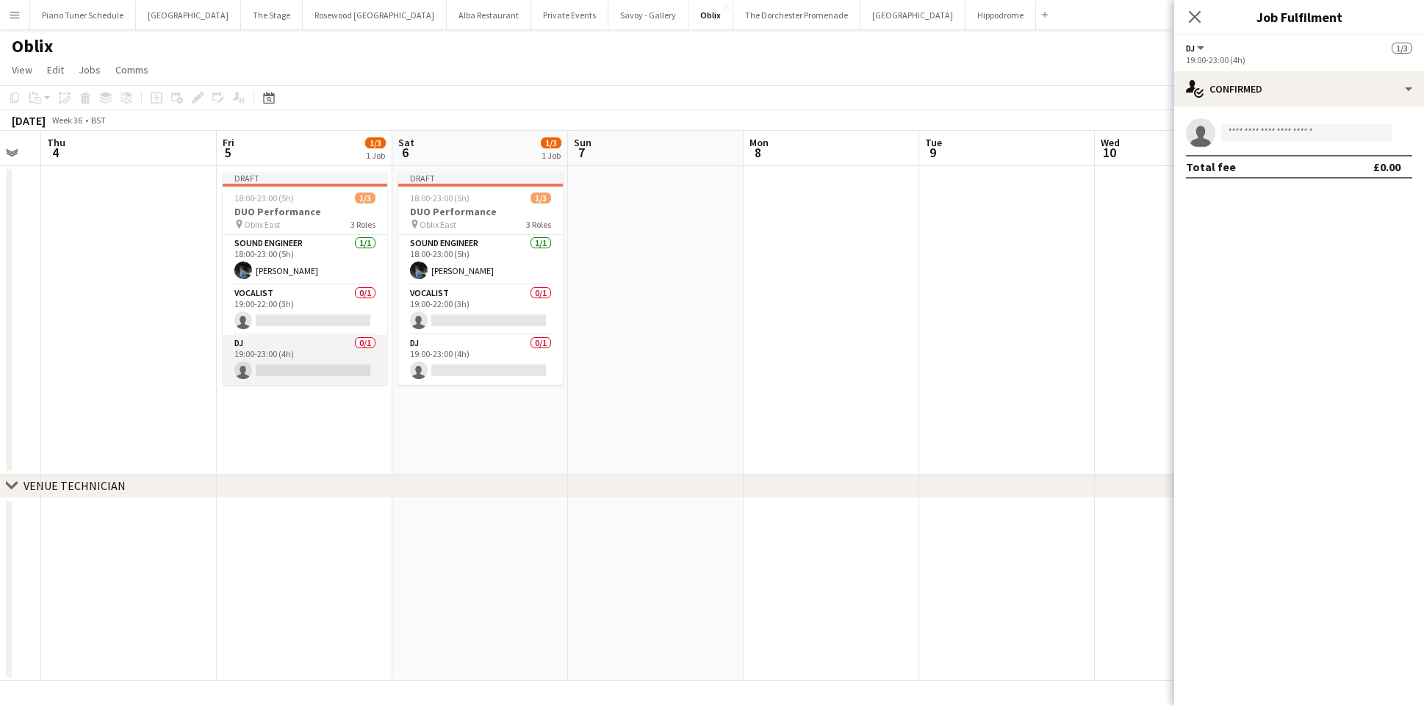
click at [295, 366] on app-card-role "DJ 0/1 19:00-23:00 (4h) single-neutral-actions" at bounding box center [305, 360] width 165 height 50
click at [1263, 132] on input at bounding box center [1306, 133] width 170 height 18
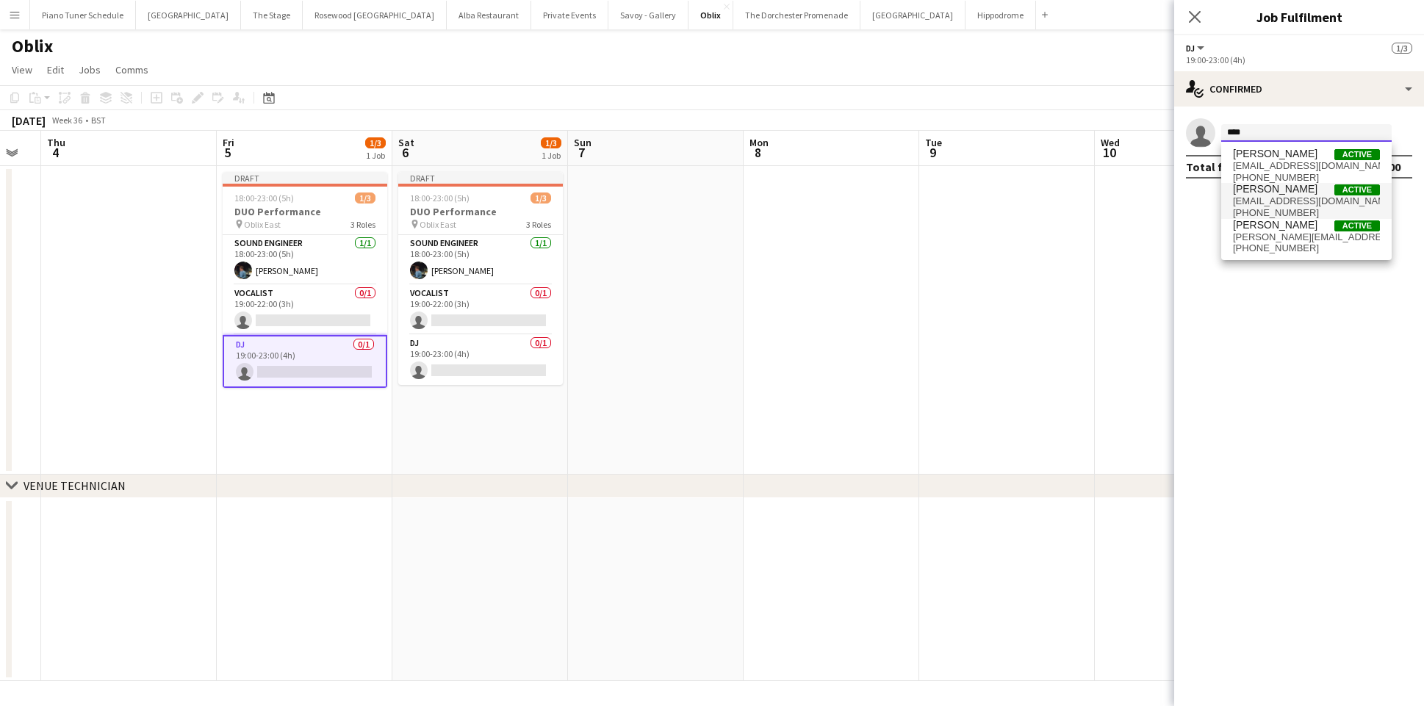
type input "****"
click at [1298, 197] on span "jesabeldj@gmail.com" at bounding box center [1306, 201] width 147 height 12
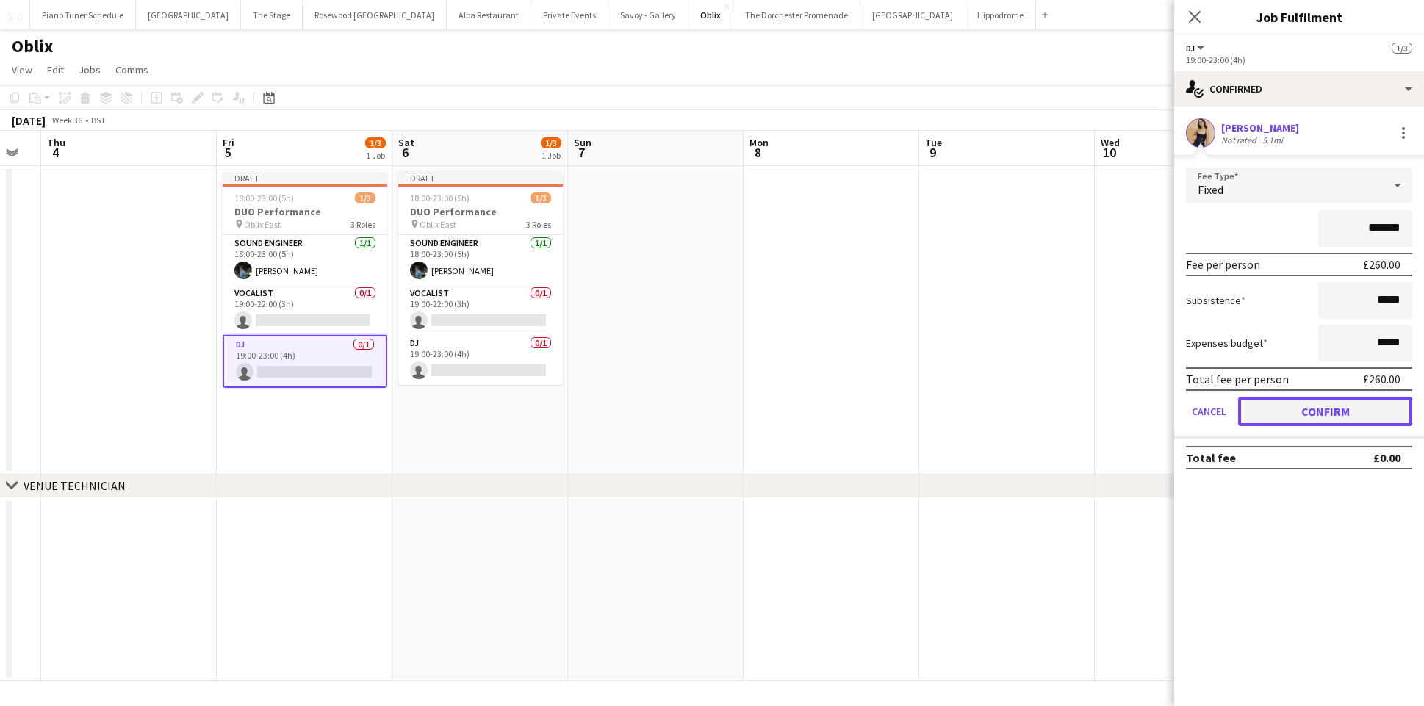
click at [1304, 419] on button "Confirm" at bounding box center [1325, 411] width 174 height 29
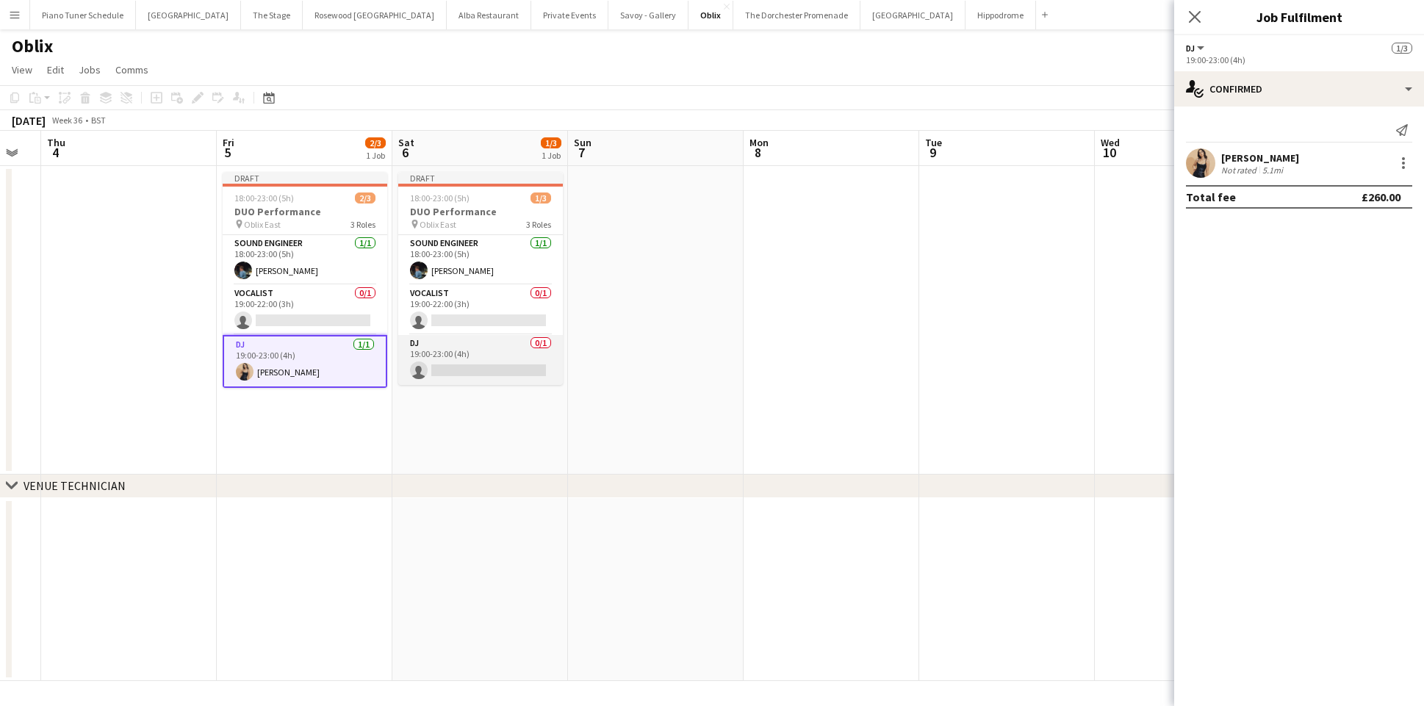
click at [452, 360] on app-card-role "DJ 0/1 19:00-23:00 (4h) single-neutral-actions" at bounding box center [480, 360] width 165 height 50
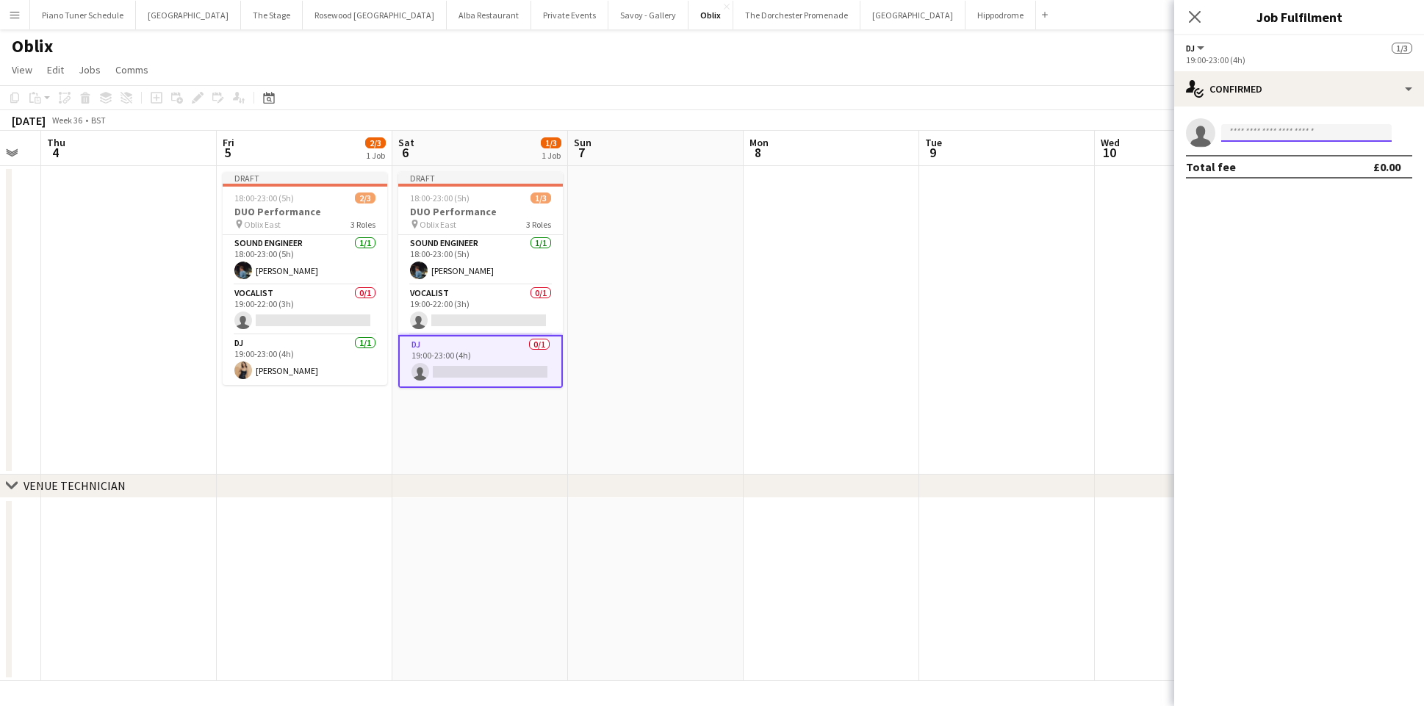
click at [1243, 132] on input at bounding box center [1306, 133] width 170 height 18
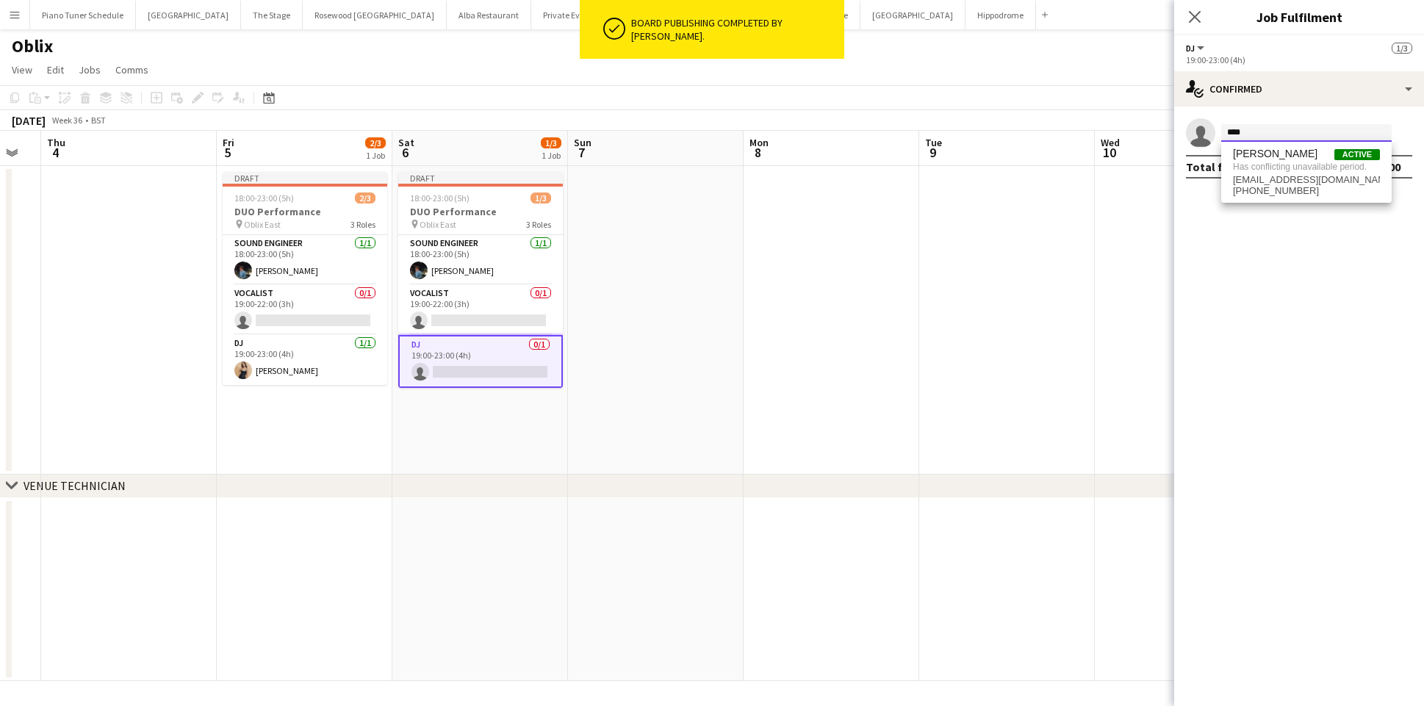
type input "****"
click at [797, 400] on app-date-cell at bounding box center [832, 320] width 176 height 309
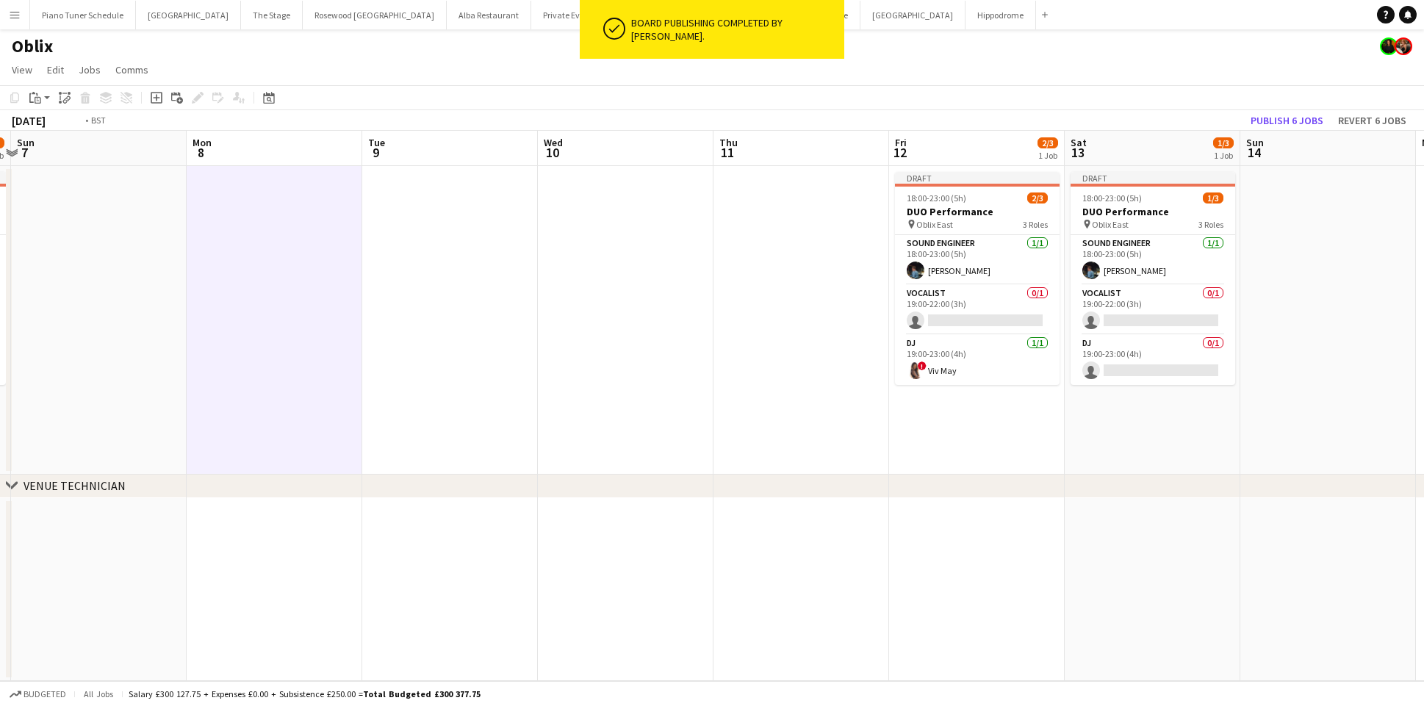
scroll to position [0, 657]
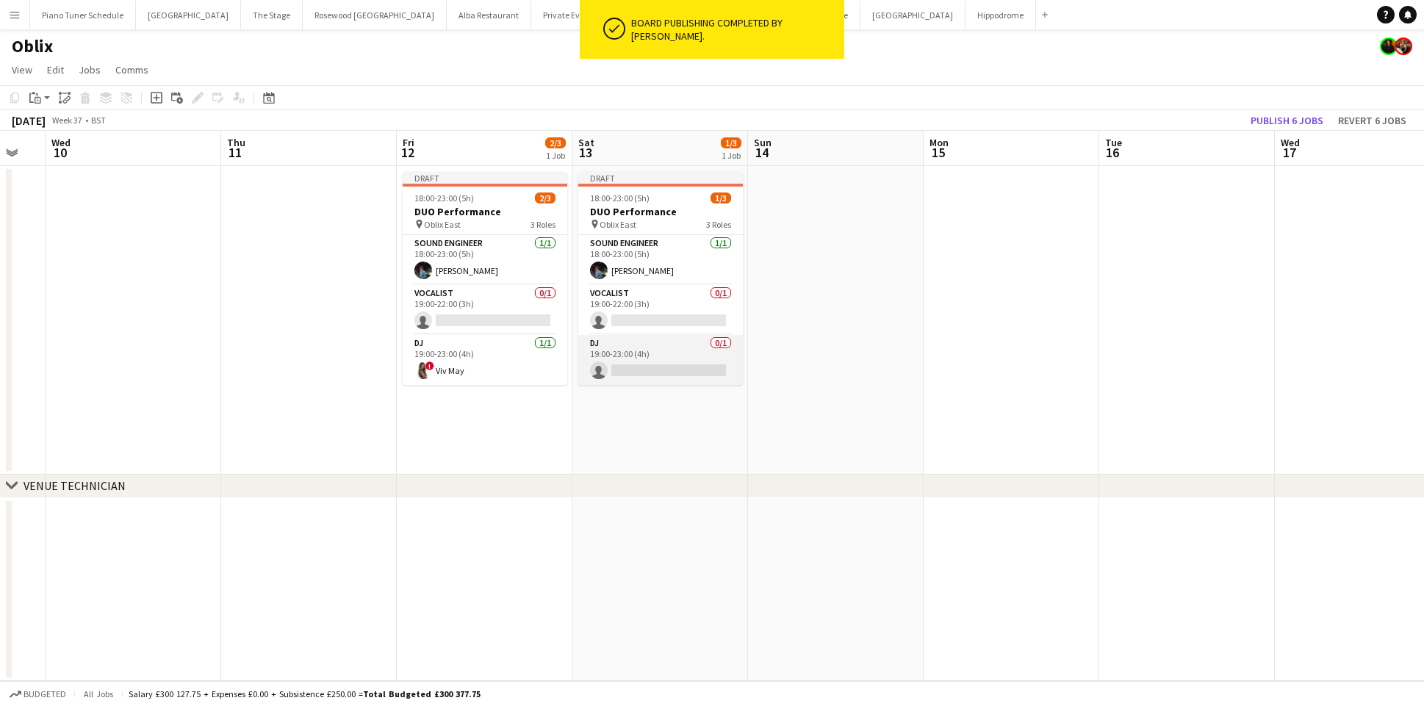
click at [601, 381] on app-card-role "DJ 0/1 19:00-23:00 (4h) single-neutral-actions" at bounding box center [660, 360] width 165 height 50
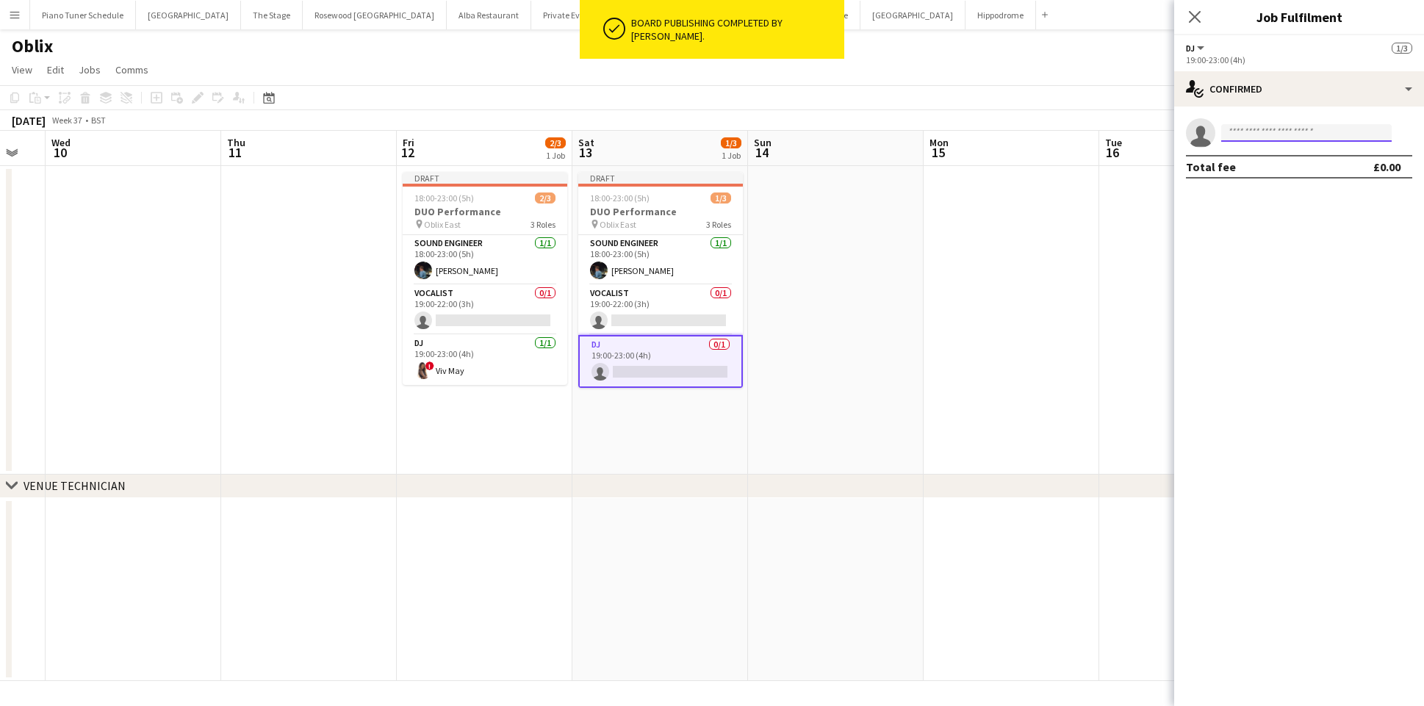
click at [1298, 136] on input at bounding box center [1306, 133] width 170 height 18
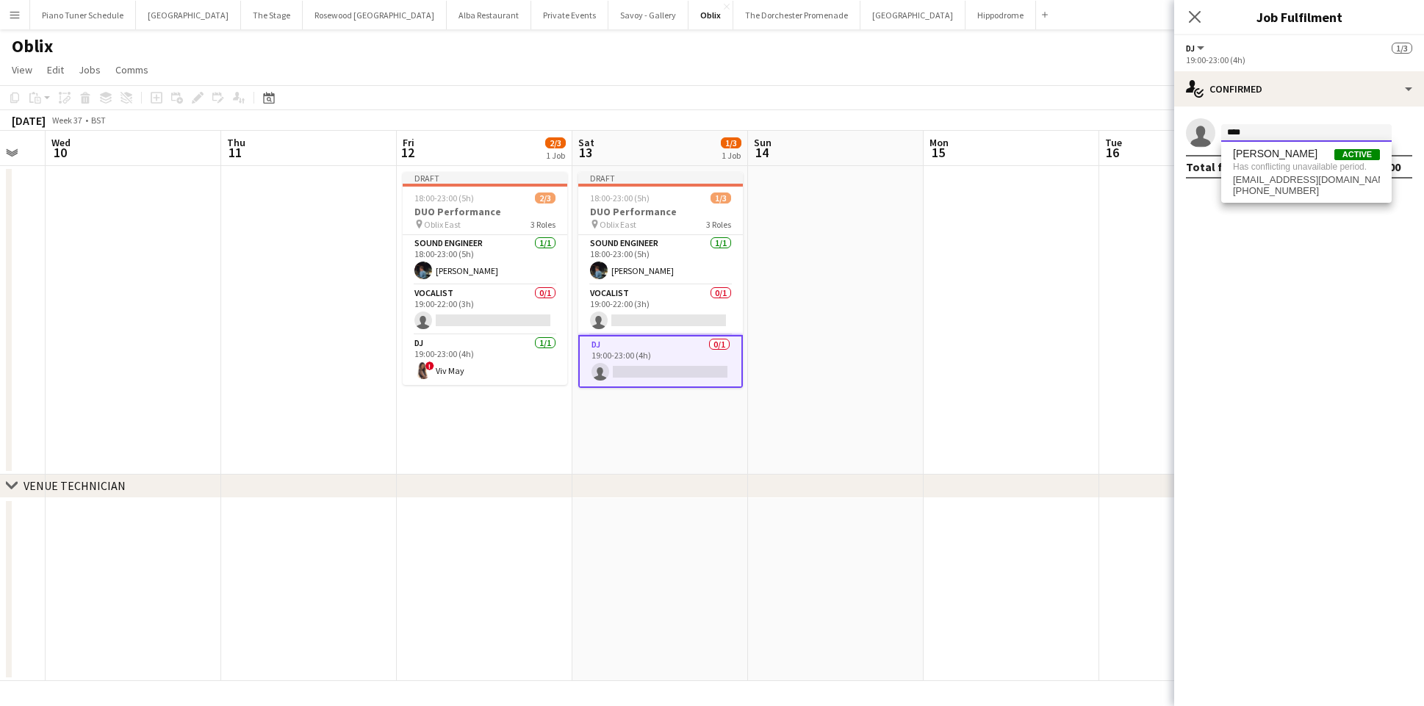
drag, startPoint x: 1278, startPoint y: 134, endPoint x: 1177, endPoint y: 133, distance: 100.7
click at [1177, 133] on app-invite-slot "single-neutral-actions ****" at bounding box center [1299, 132] width 250 height 29
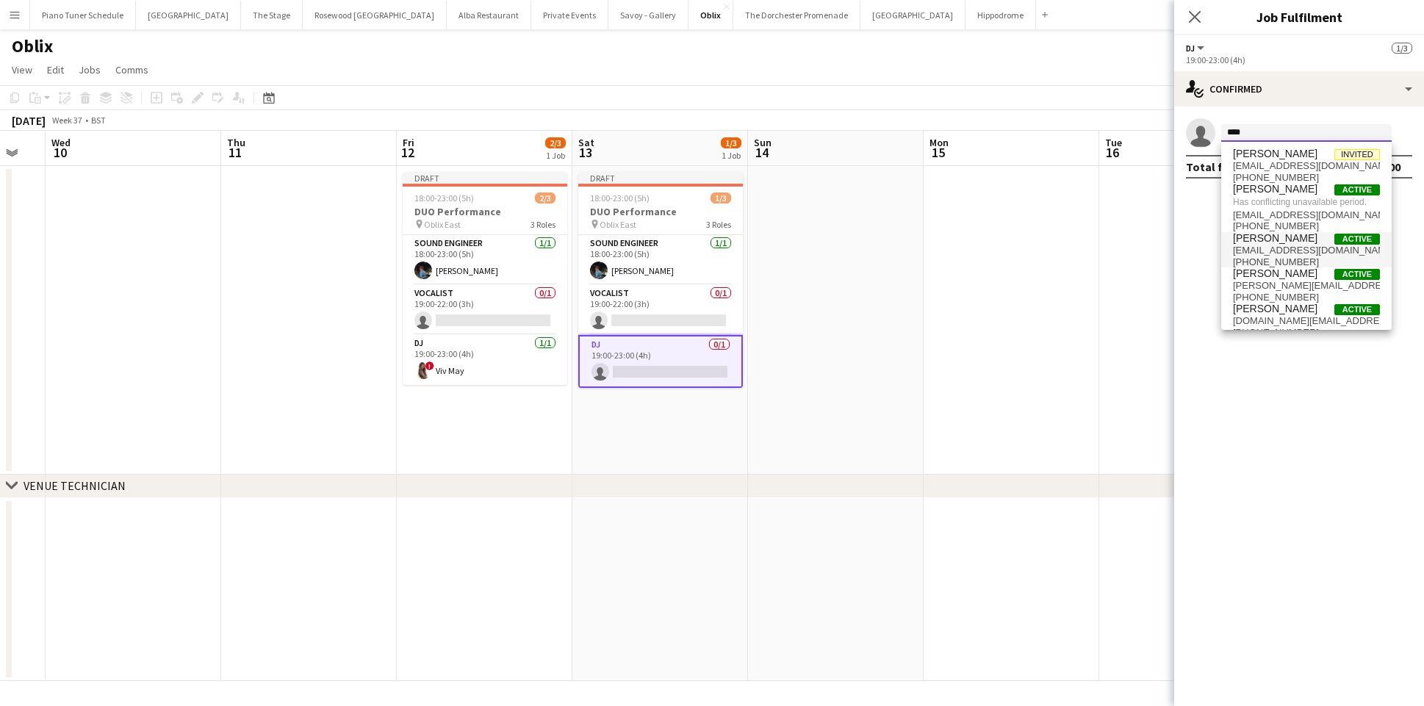
type input "****"
click at [1276, 250] on span "natashajosephonline@gmail.com" at bounding box center [1306, 251] width 147 height 12
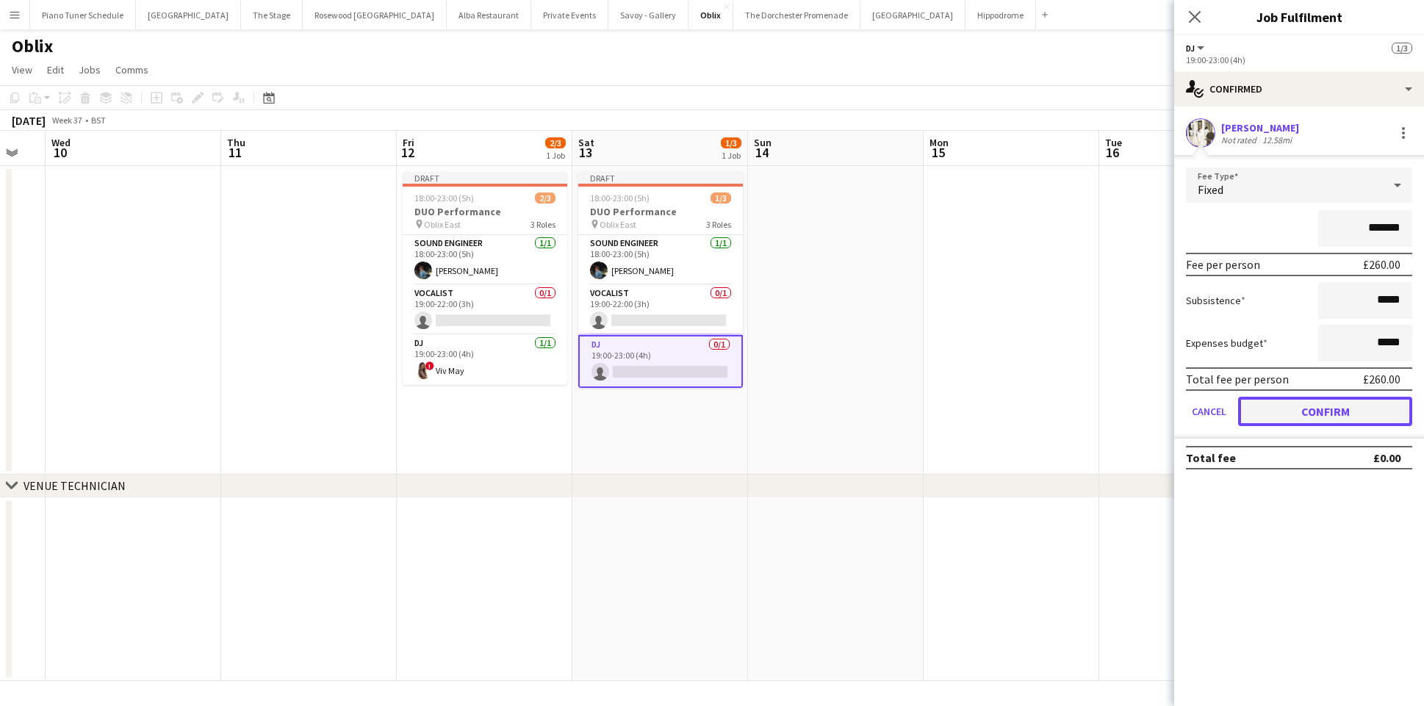
click at [1355, 402] on button "Confirm" at bounding box center [1325, 411] width 174 height 29
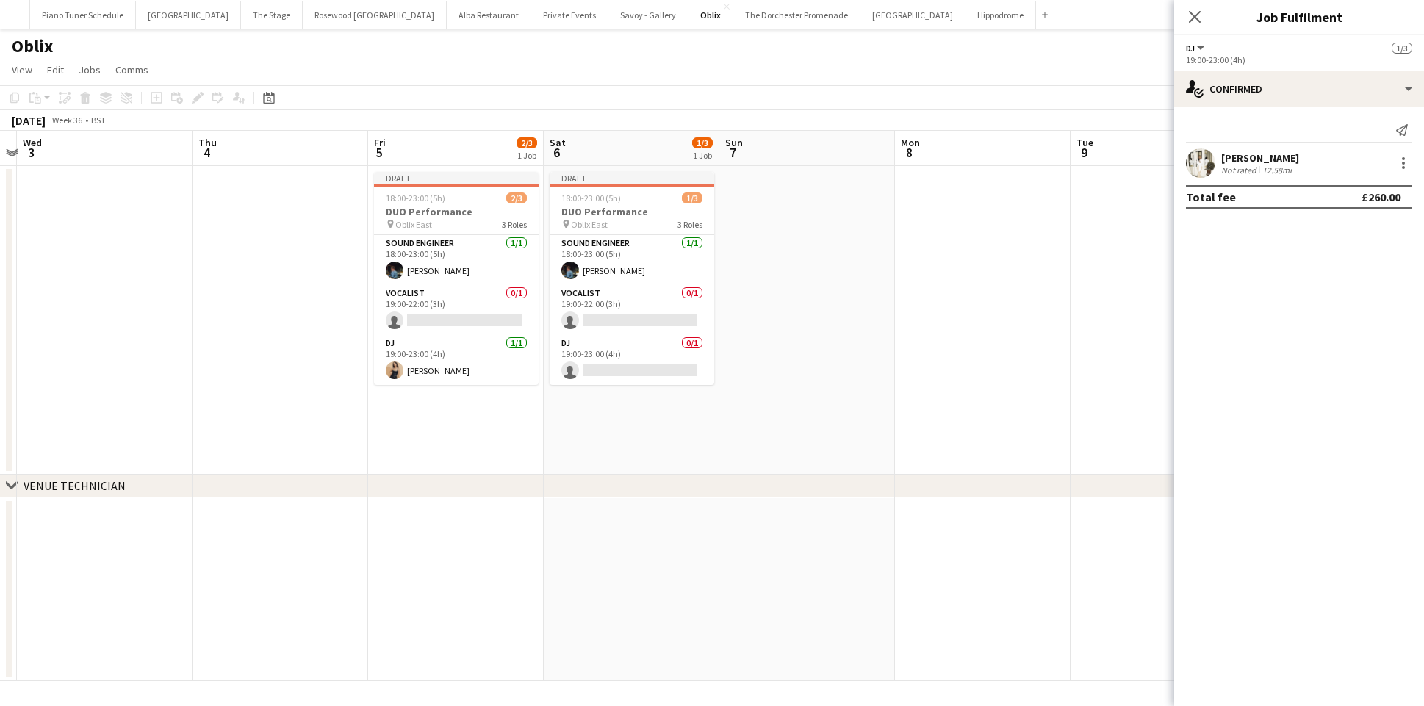
scroll to position [0, 326]
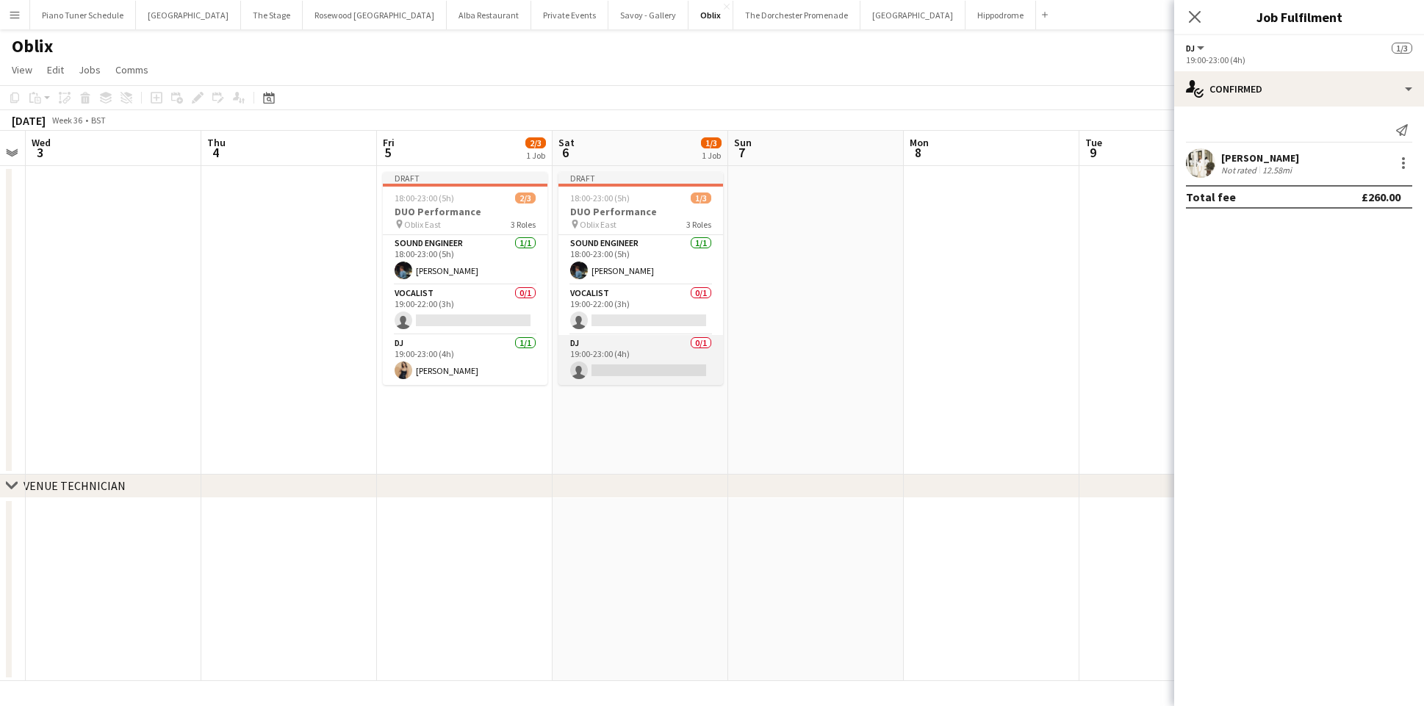
click at [640, 367] on app-card-role "DJ 0/1 19:00-23:00 (4h) single-neutral-actions" at bounding box center [640, 360] width 165 height 50
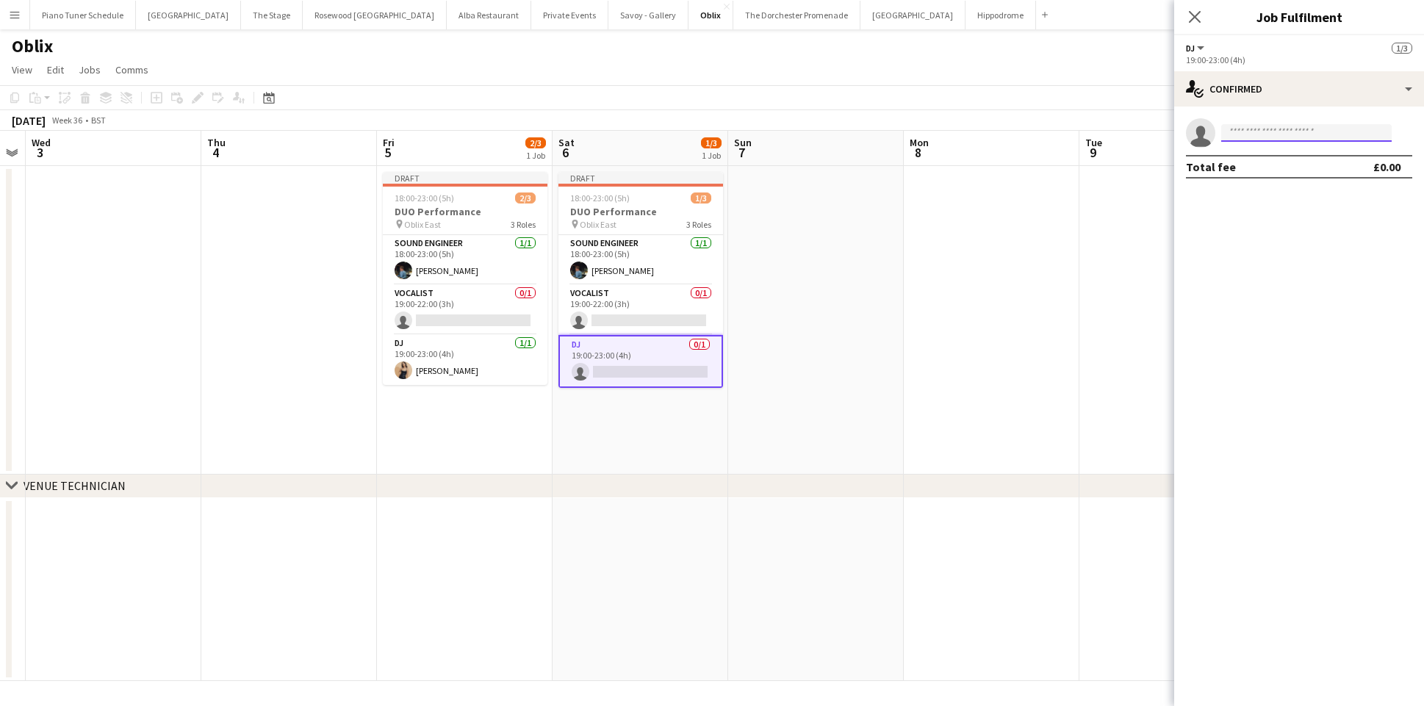
click at [1254, 134] on input at bounding box center [1306, 133] width 170 height 18
type input "***"
click at [1259, 155] on span "Lonnae Hamilton" at bounding box center [1275, 154] width 85 height 12
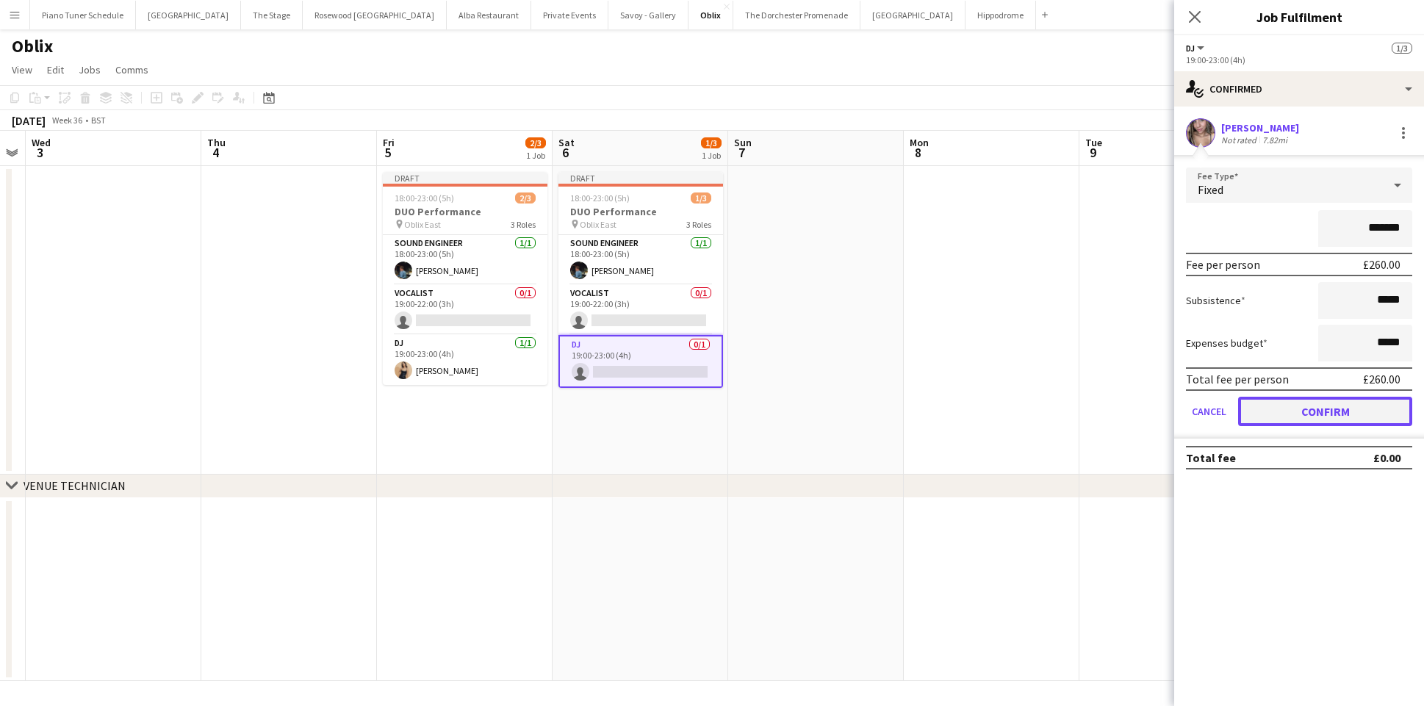
click at [1310, 403] on button "Confirm" at bounding box center [1325, 411] width 174 height 29
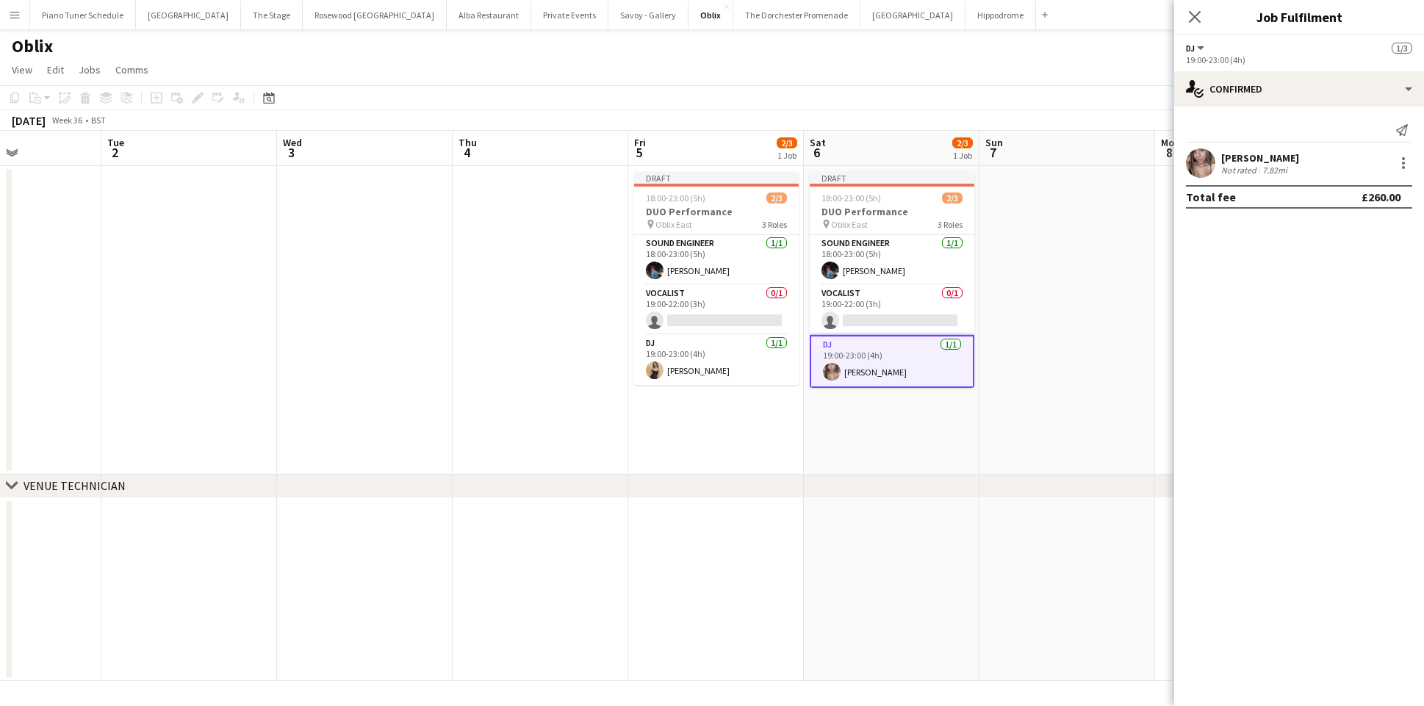
scroll to position [0, 718]
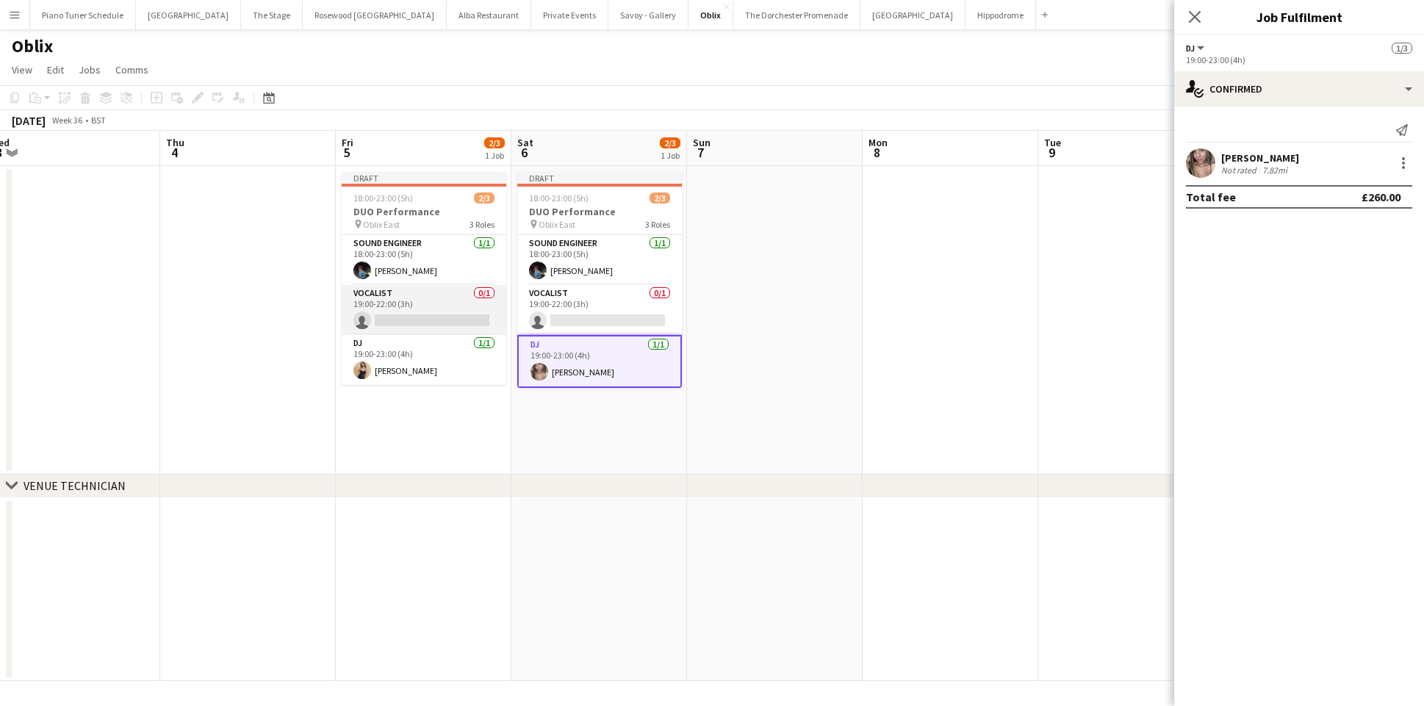
click at [406, 323] on app-card-role "Vocalist 0/1 19:00-22:00 (3h) single-neutral-actions" at bounding box center [424, 310] width 165 height 50
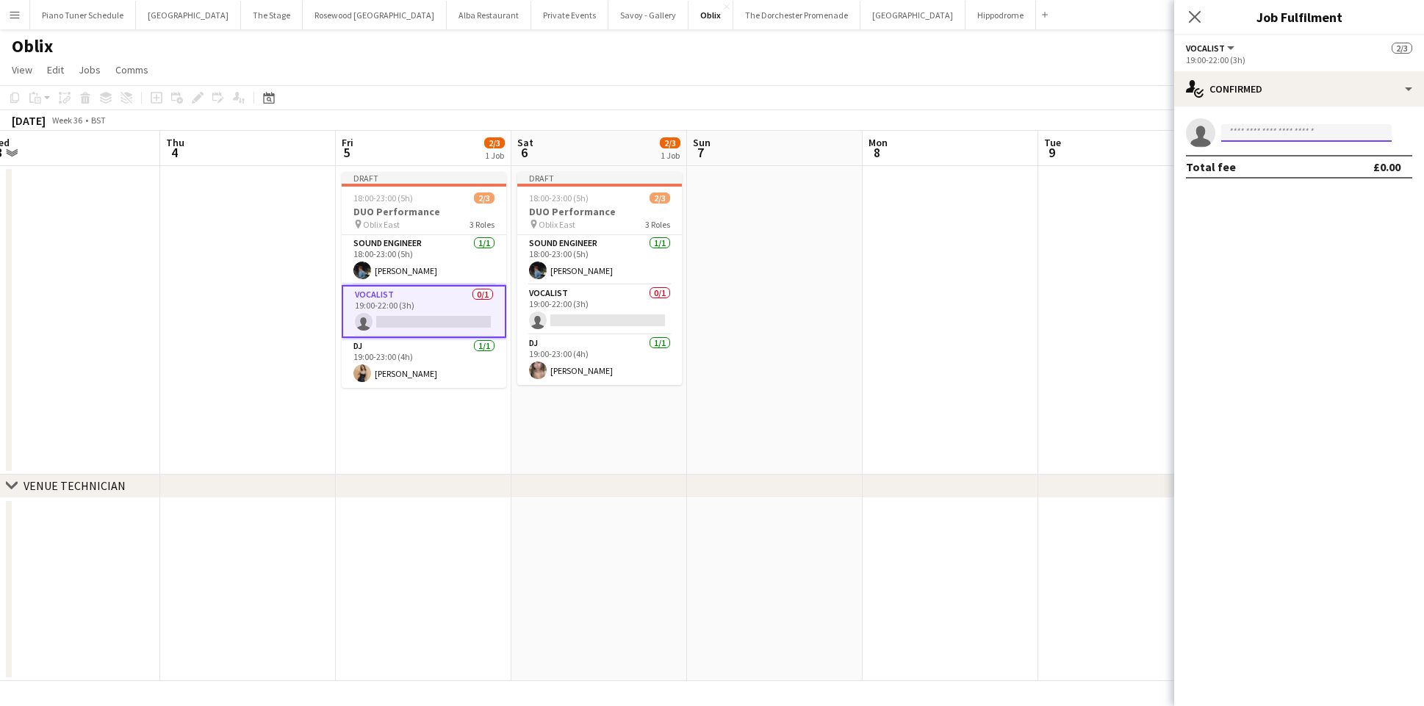
click at [1269, 134] on input at bounding box center [1306, 133] width 170 height 18
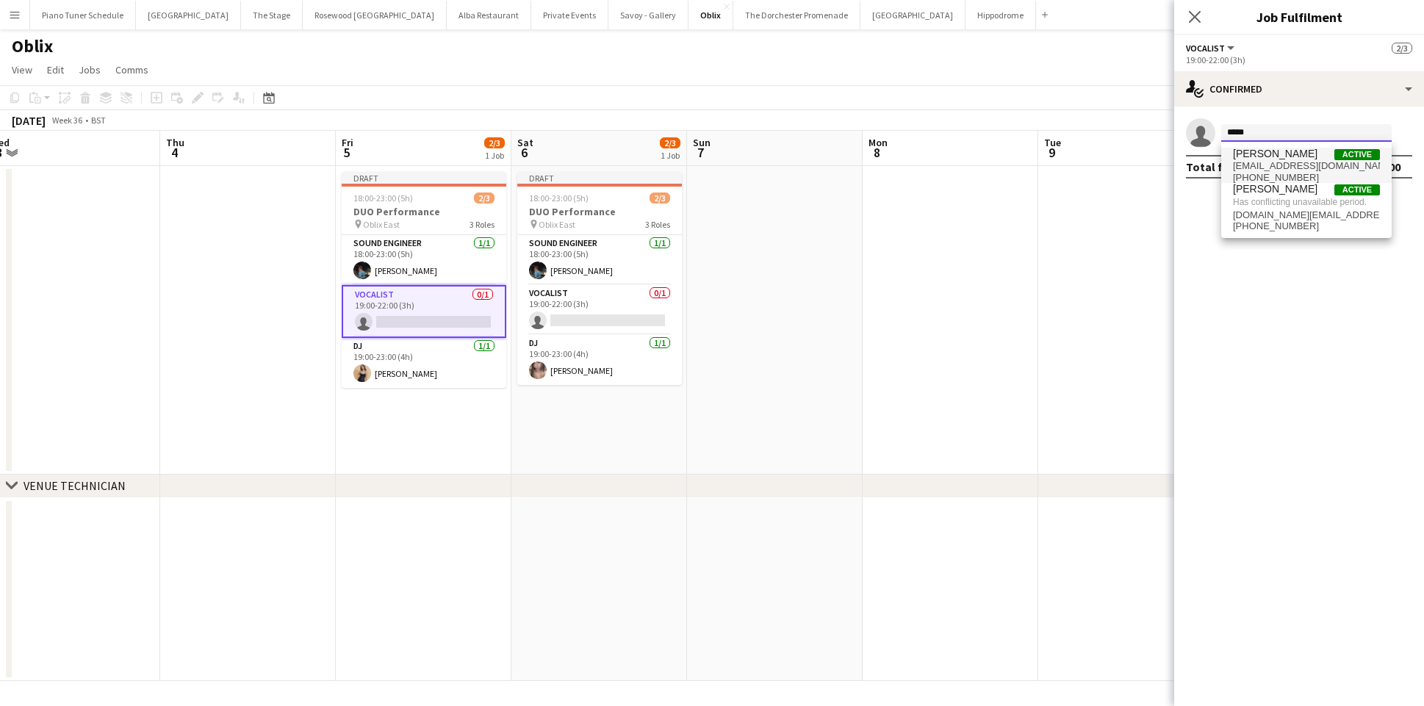
type input "*****"
click at [1294, 169] on span "lydiahansen.lh@icloud.com" at bounding box center [1306, 166] width 147 height 12
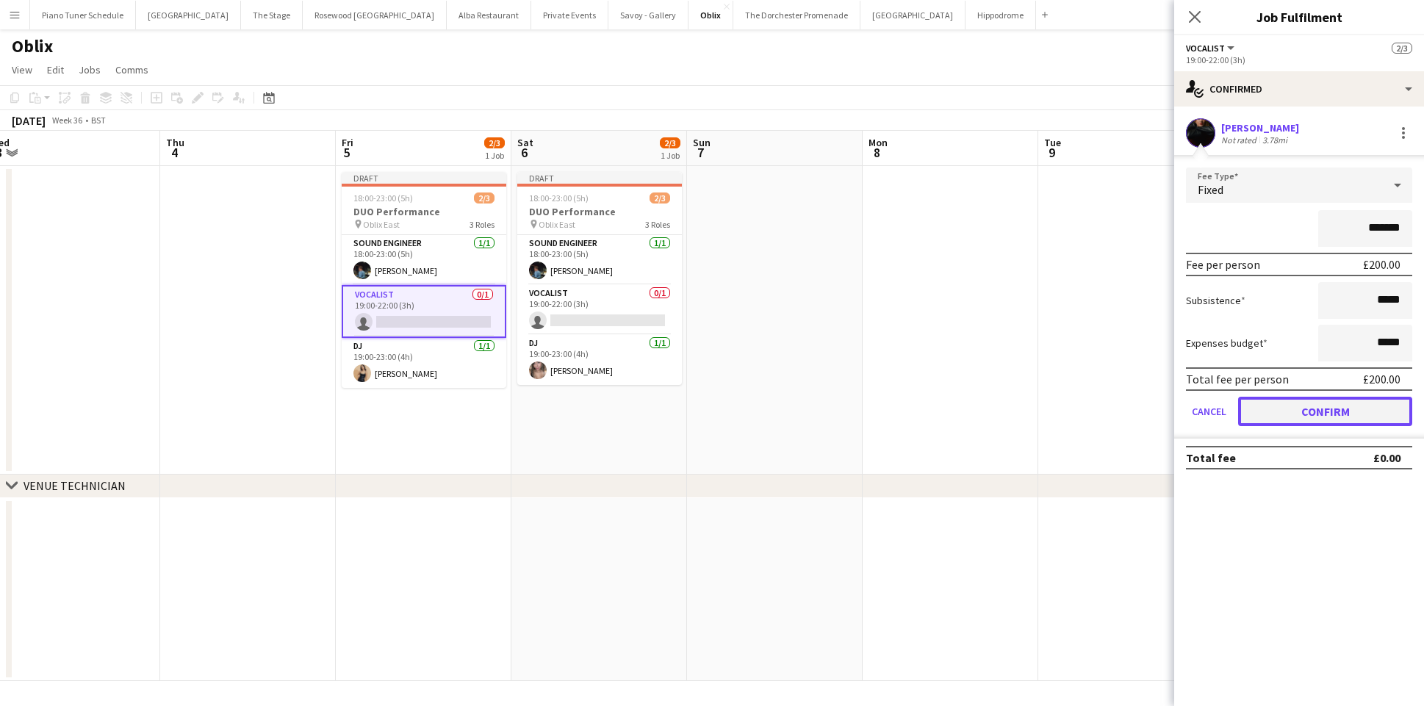
click at [1281, 417] on button "Confirm" at bounding box center [1325, 411] width 174 height 29
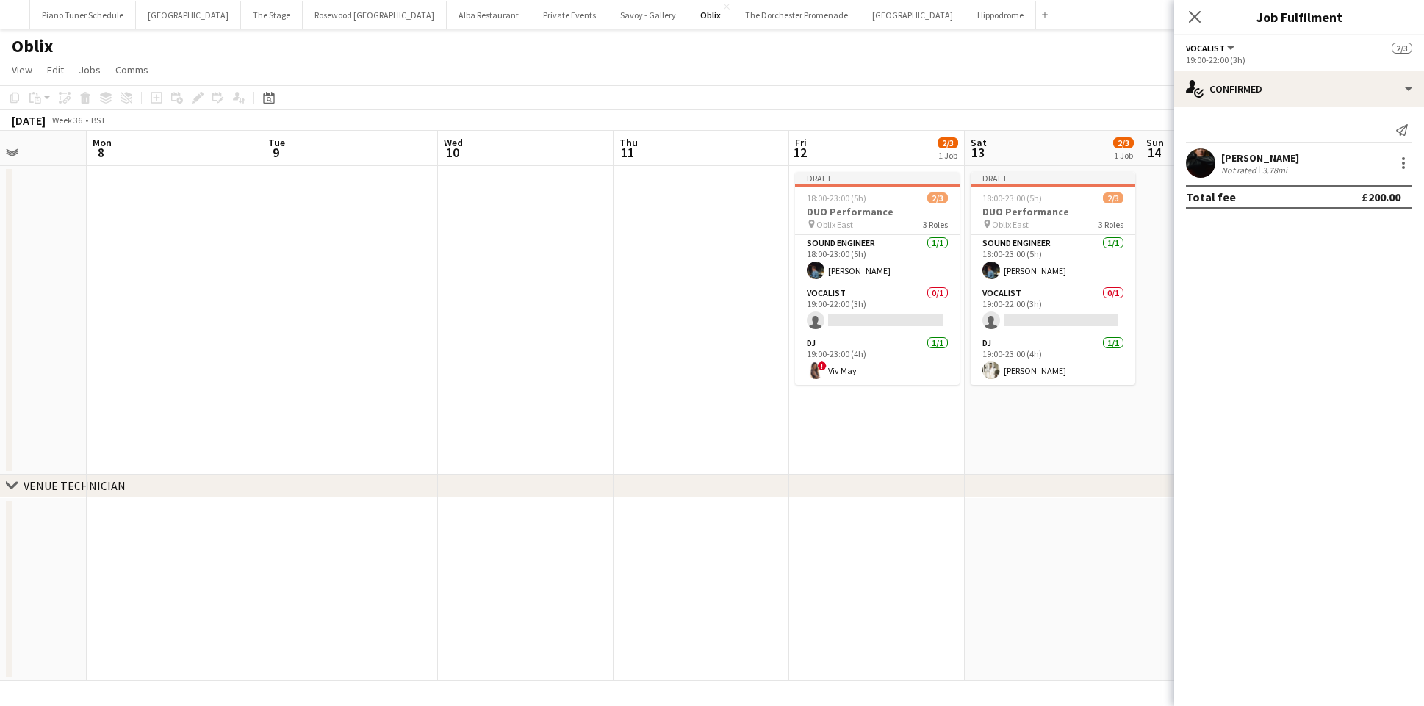
scroll to position [0, 449]
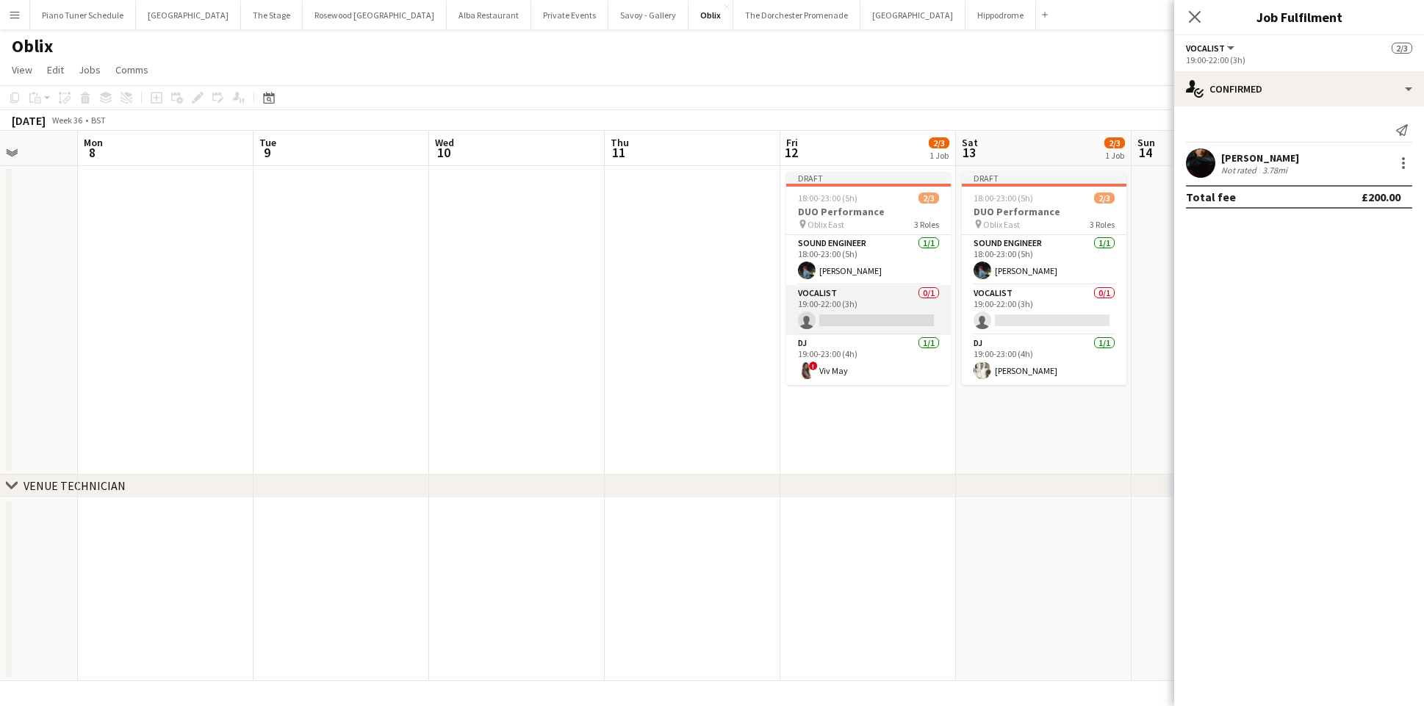
click at [841, 323] on app-card-role "Vocalist 0/1 19:00-22:00 (3h) single-neutral-actions" at bounding box center [868, 310] width 165 height 50
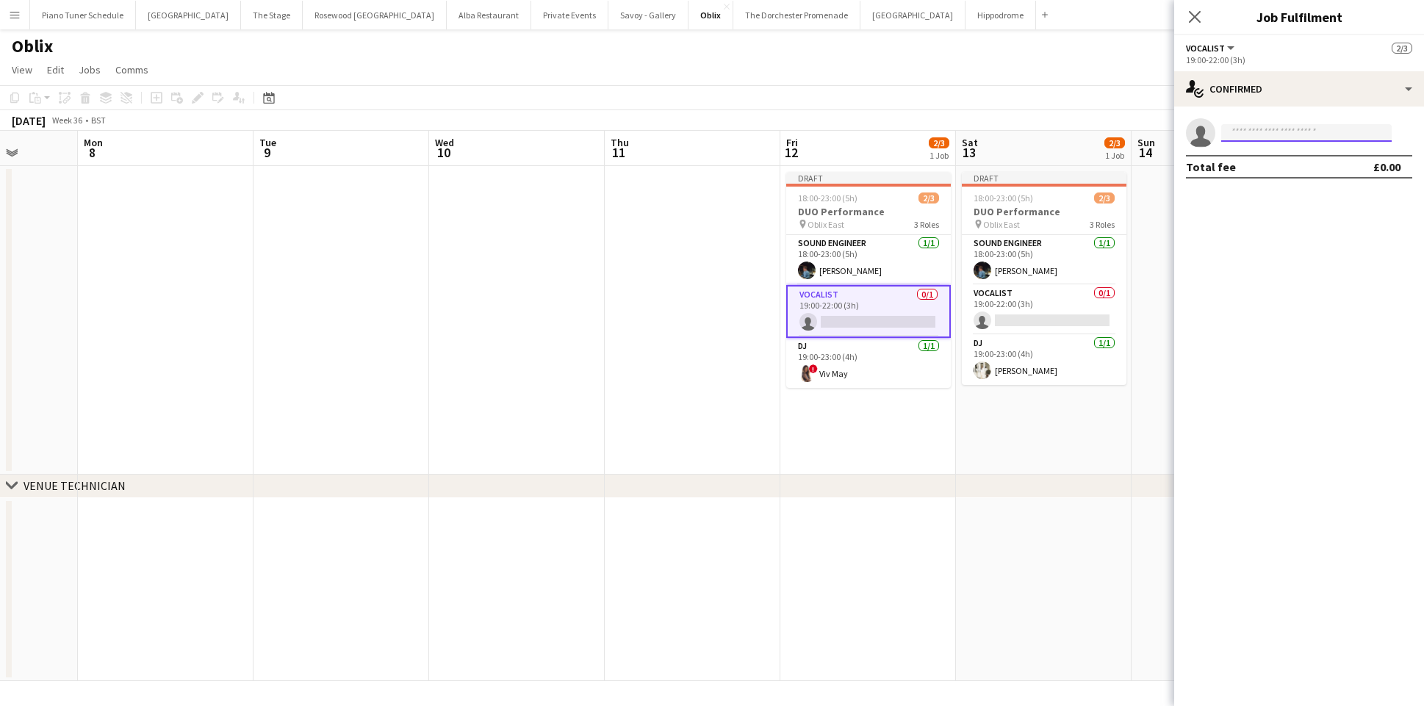
click at [1270, 132] on input at bounding box center [1306, 133] width 170 height 18
type input "*"
type input "******"
click at [1305, 173] on span "+447546371456" at bounding box center [1306, 178] width 147 height 12
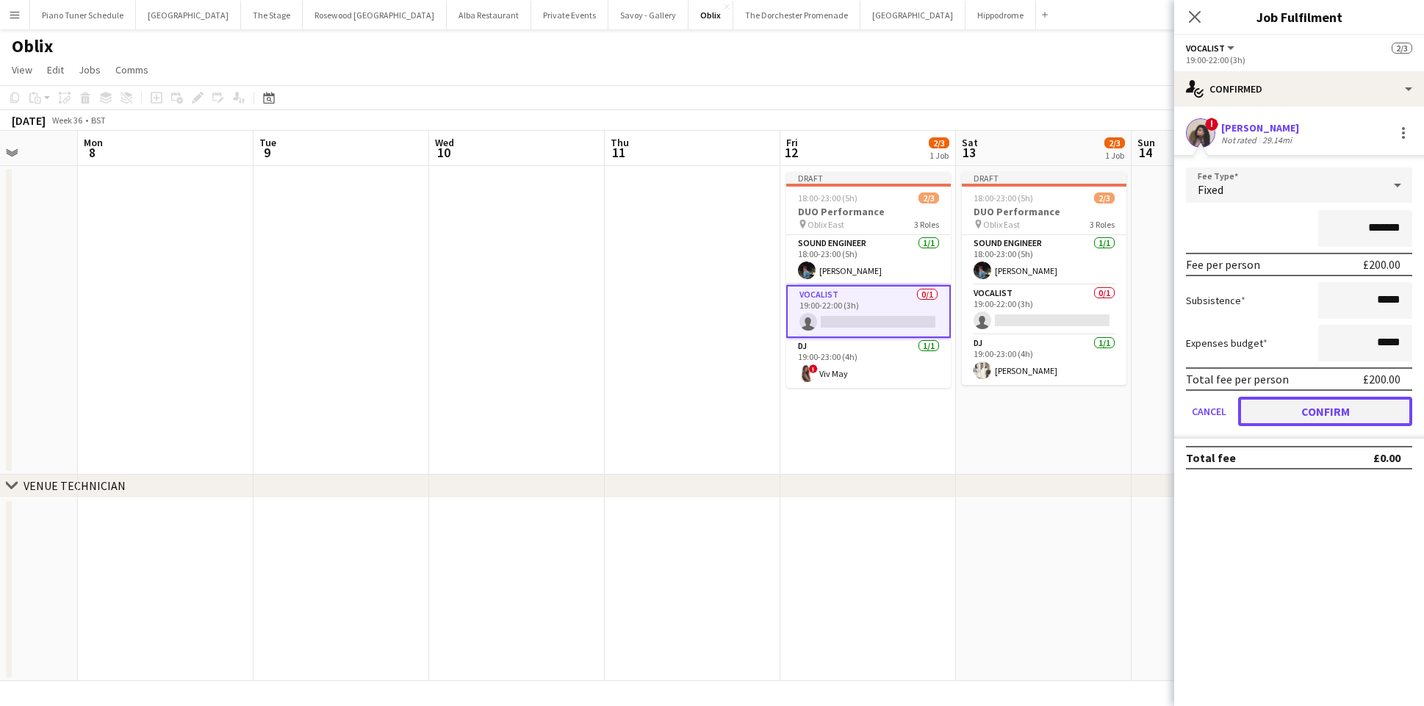
click at [1278, 414] on button "Confirm" at bounding box center [1325, 411] width 174 height 29
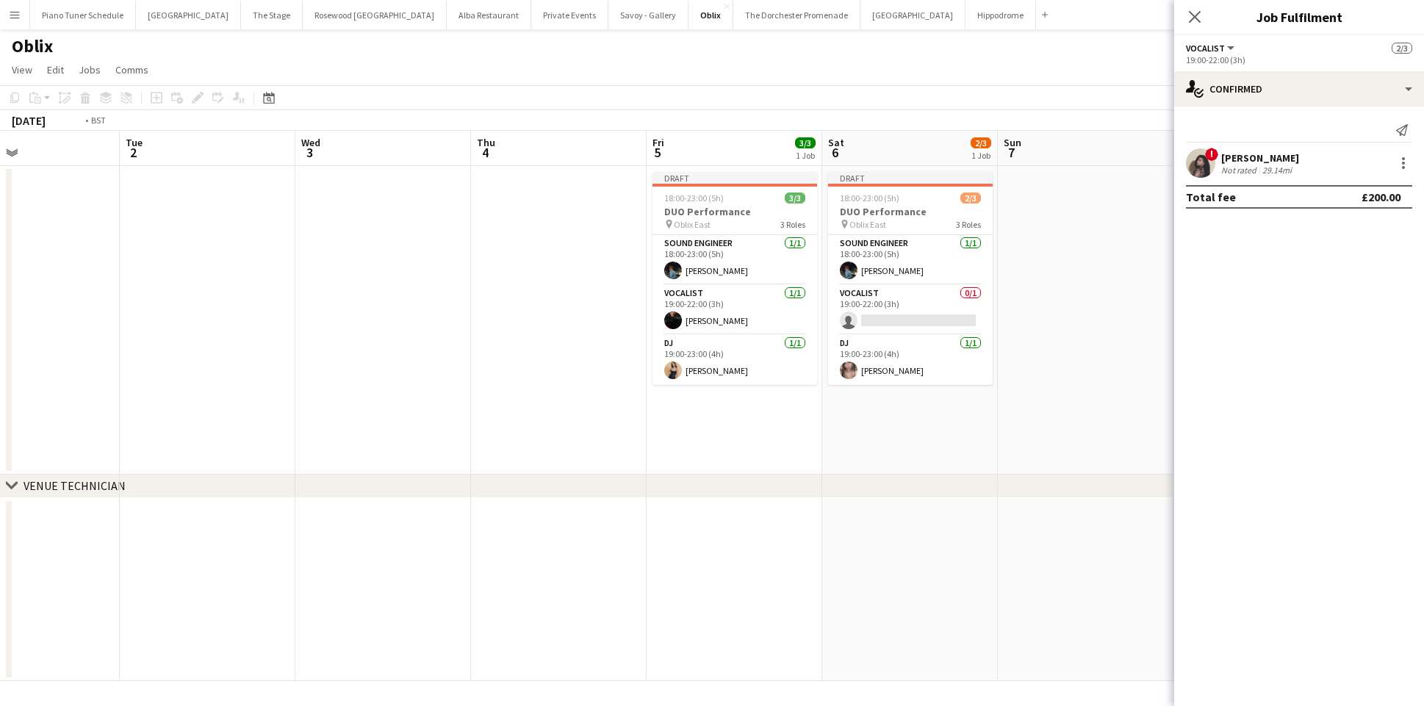
scroll to position [0, 464]
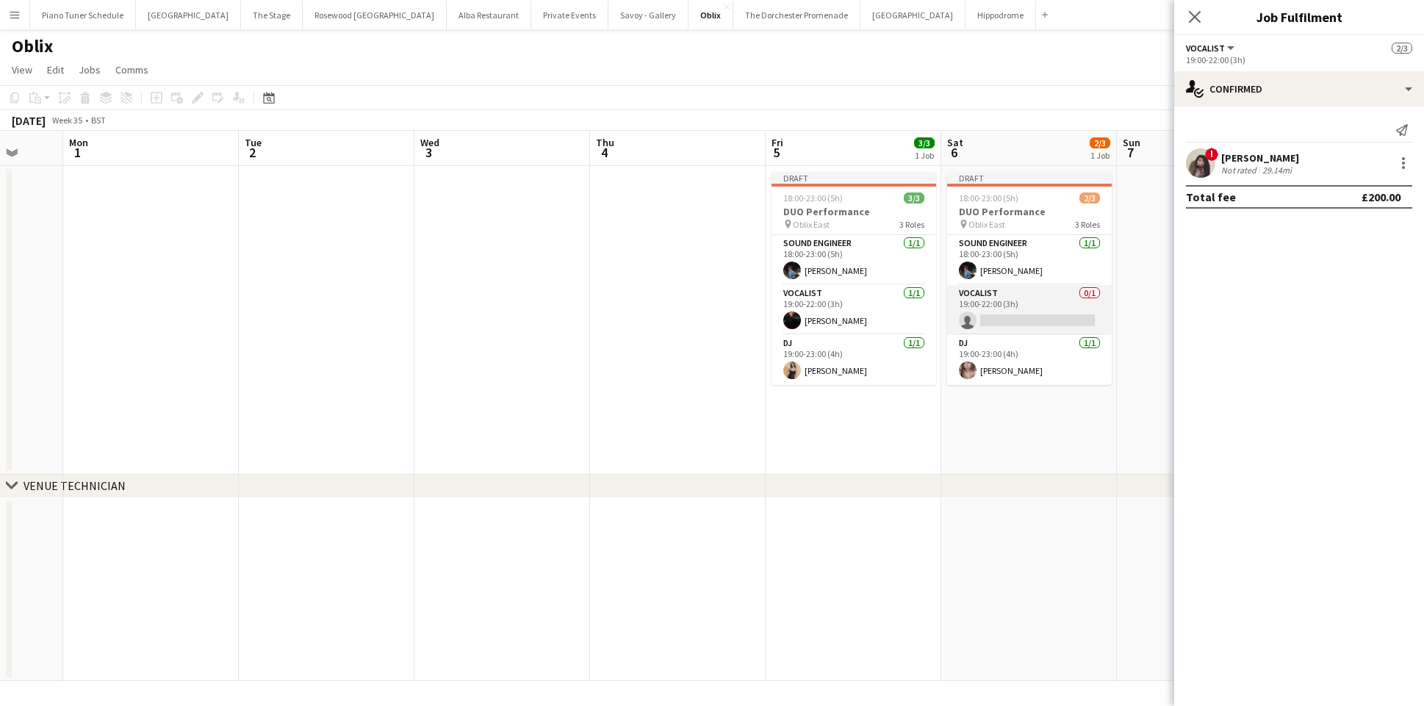
click at [1071, 317] on app-card-role "Vocalist 0/1 19:00-22:00 (3h) single-neutral-actions" at bounding box center [1029, 310] width 165 height 50
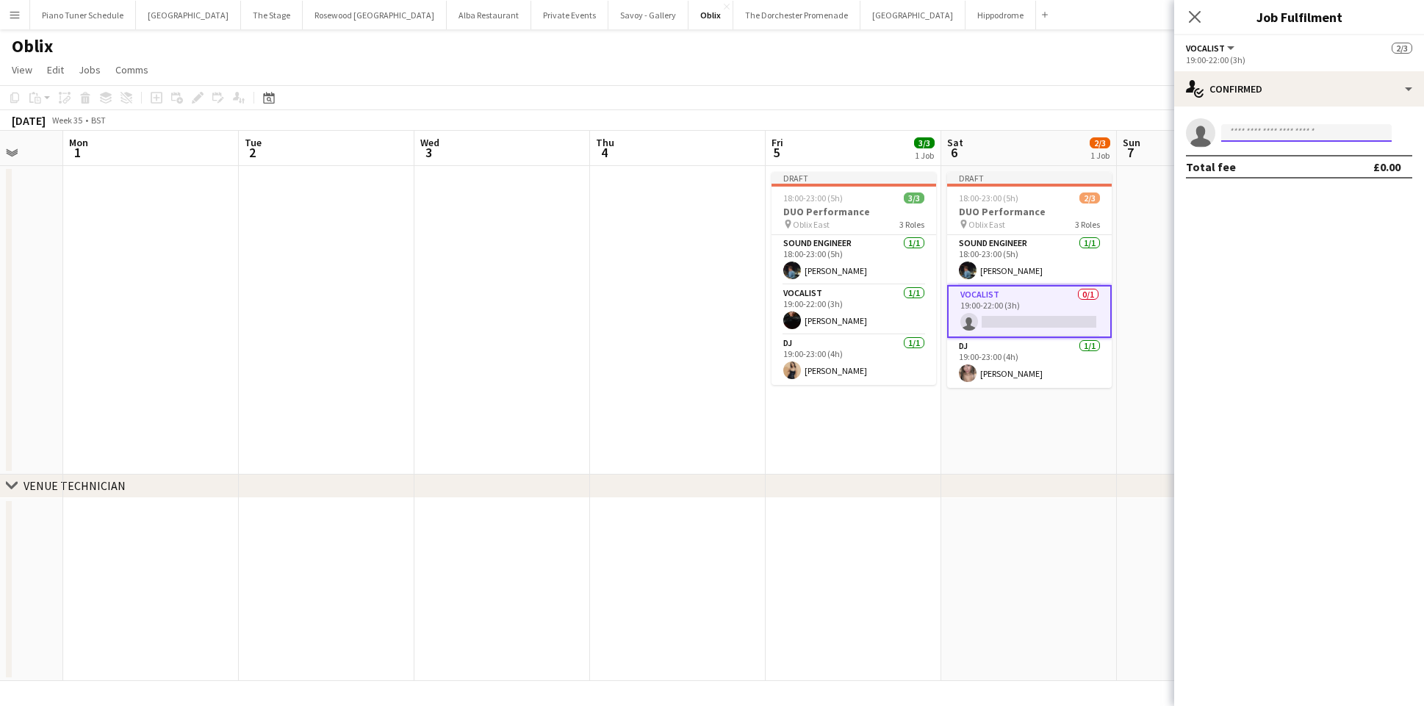
click at [1271, 134] on input at bounding box center [1306, 133] width 170 height 18
type input "******"
click at [1121, 299] on app-date-cell at bounding box center [1205, 320] width 176 height 309
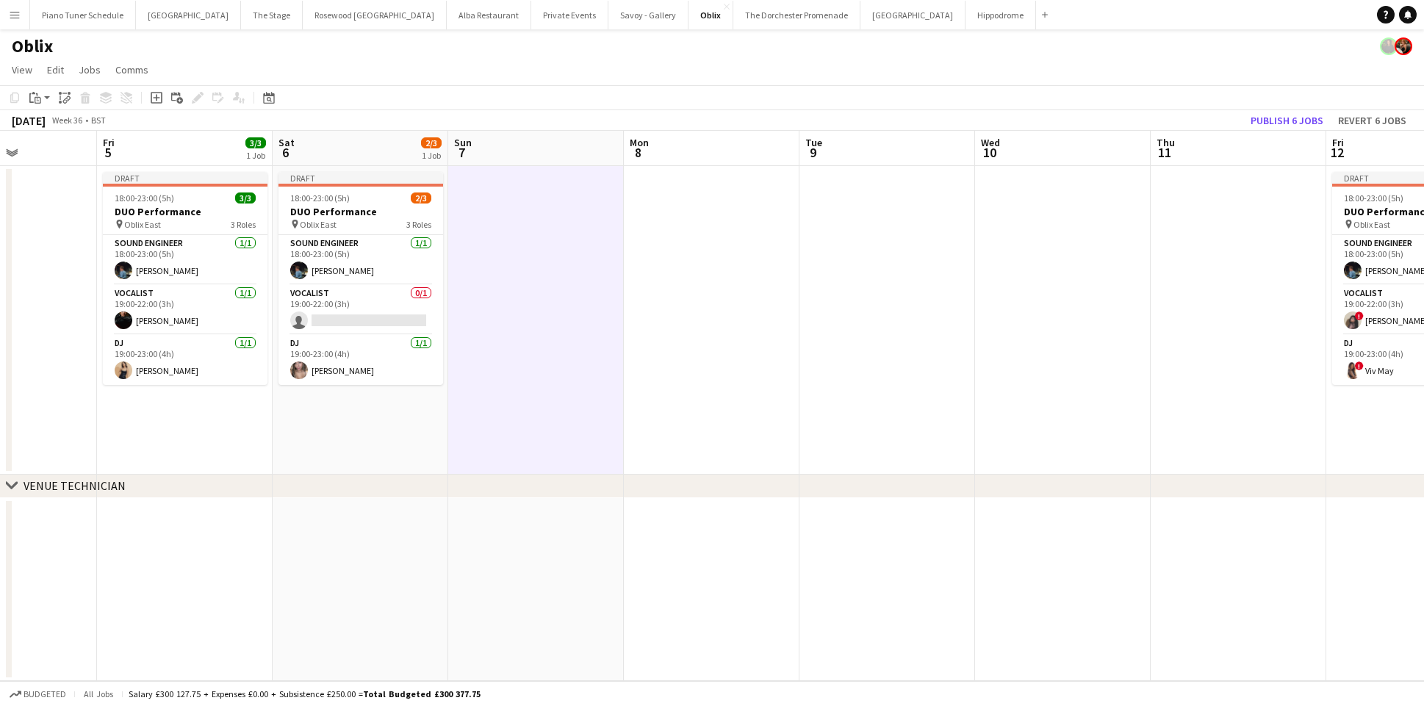
scroll to position [0, 386]
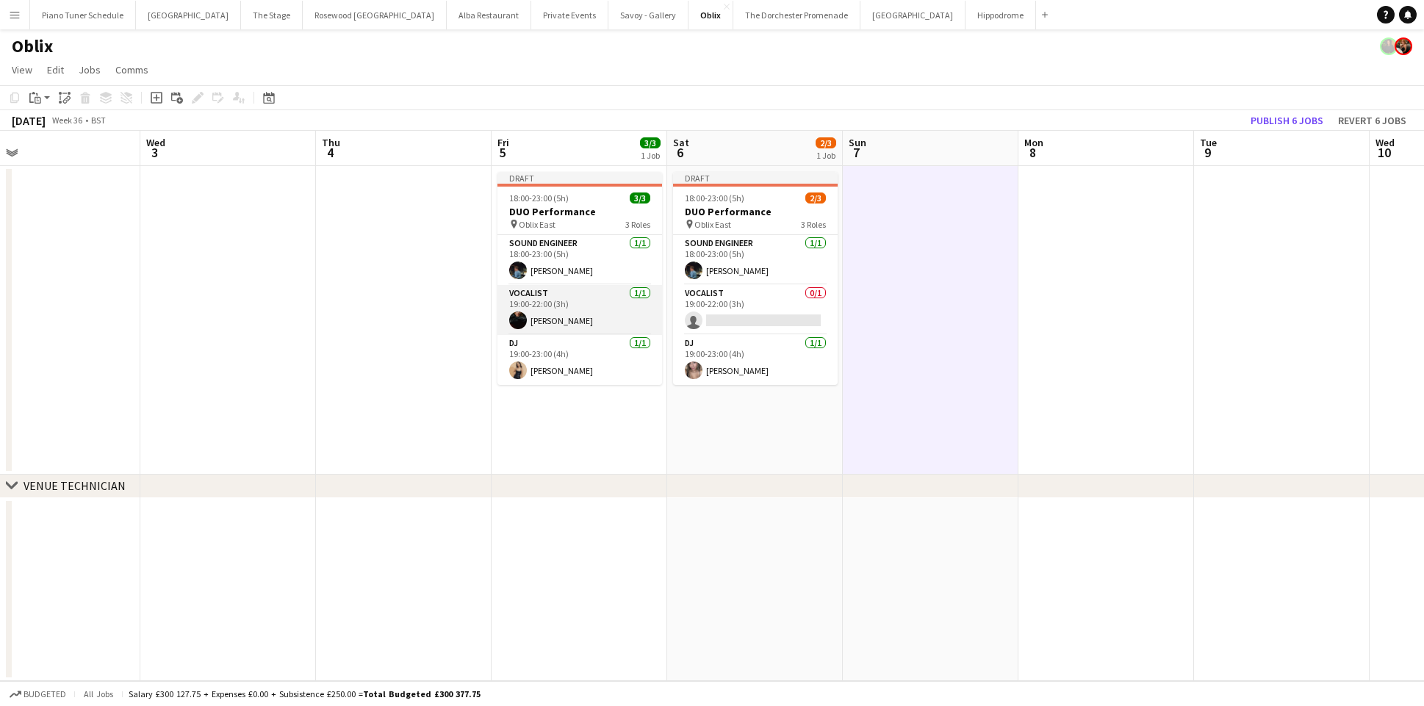
click at [599, 312] on app-card-role "Vocalist 1/1 19:00-22:00 (3h) Lydia Hansen" at bounding box center [579, 310] width 165 height 50
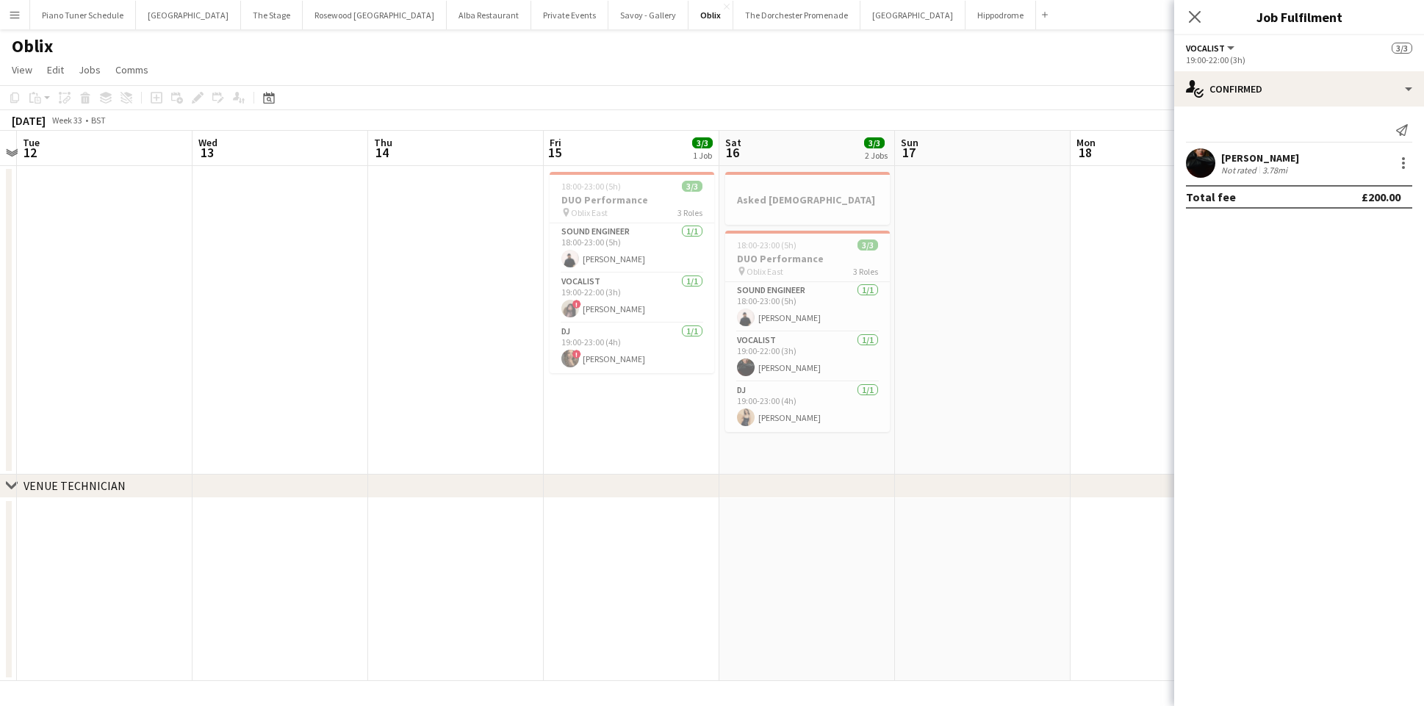
scroll to position [0, 478]
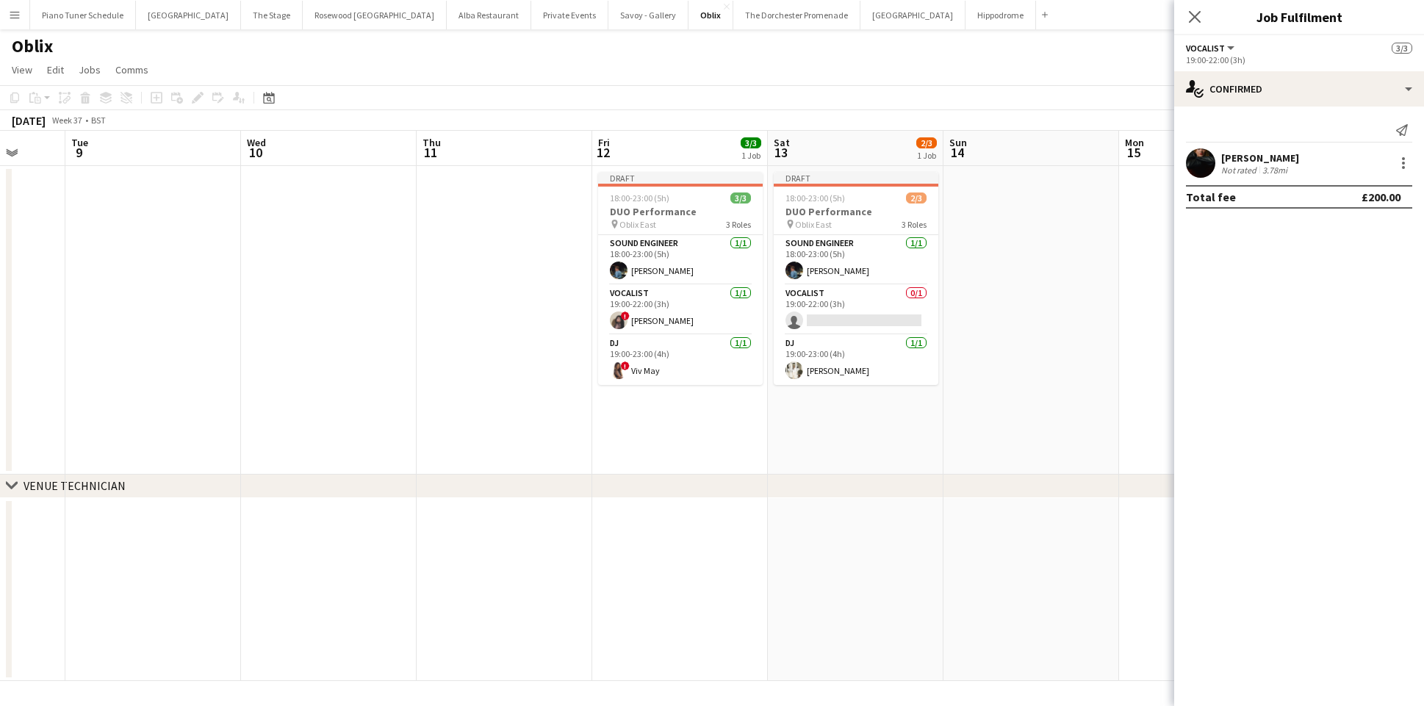
scroll to position [0, 391]
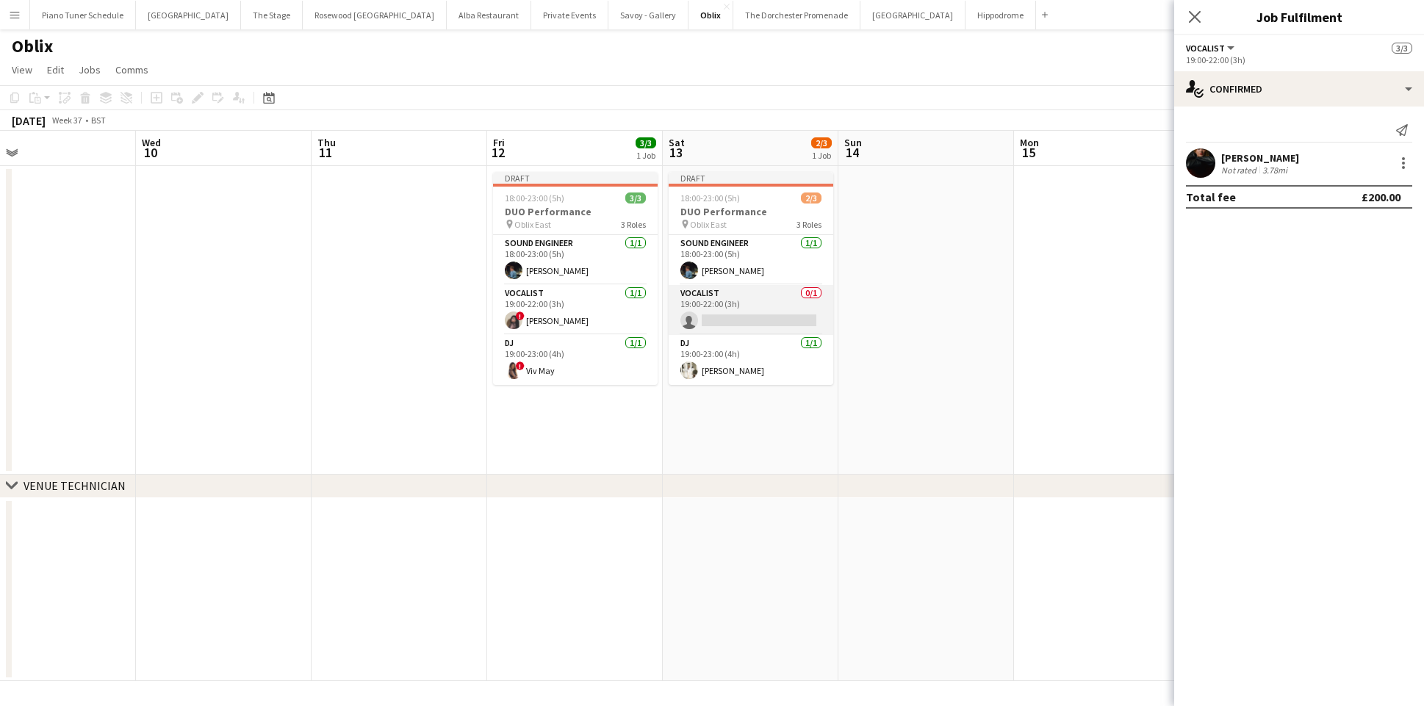
click at [758, 317] on app-card-role "Vocalist 0/1 19:00-22:00 (3h) single-neutral-actions" at bounding box center [751, 310] width 165 height 50
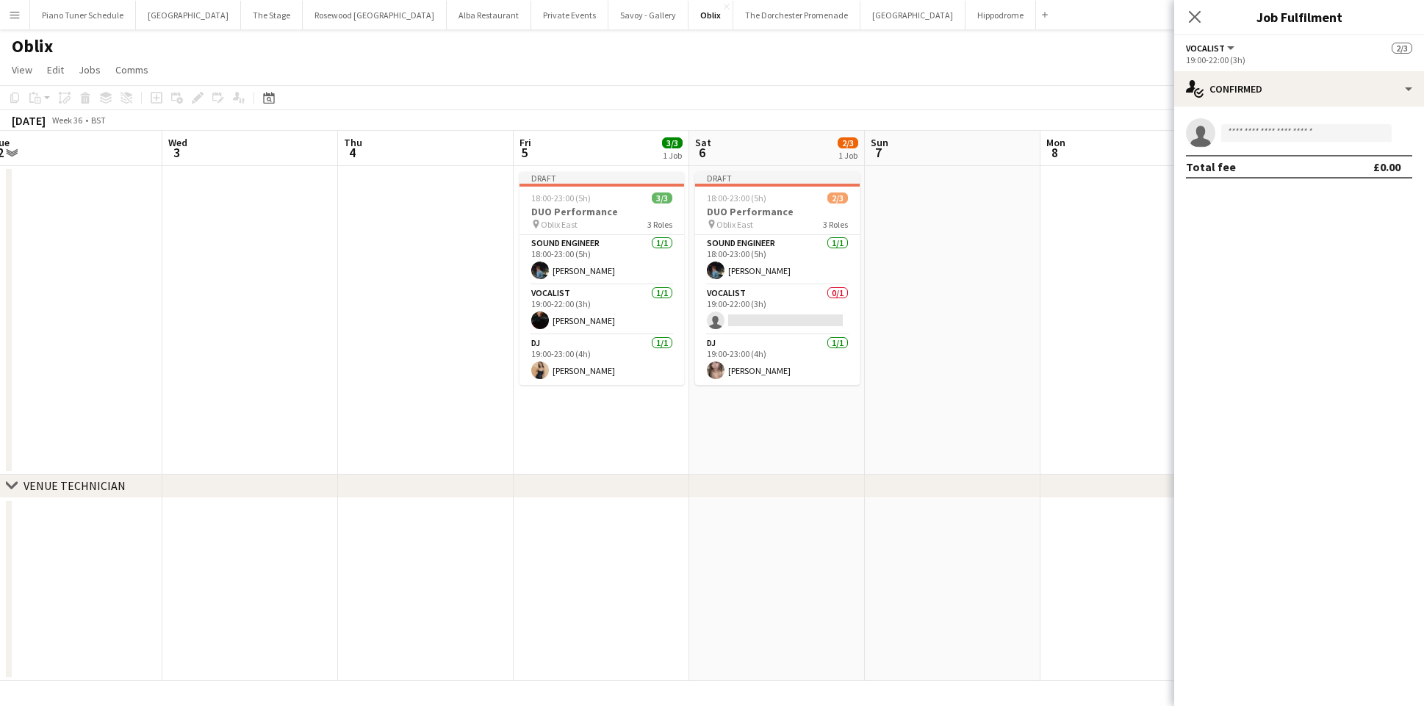
scroll to position [0, 626]
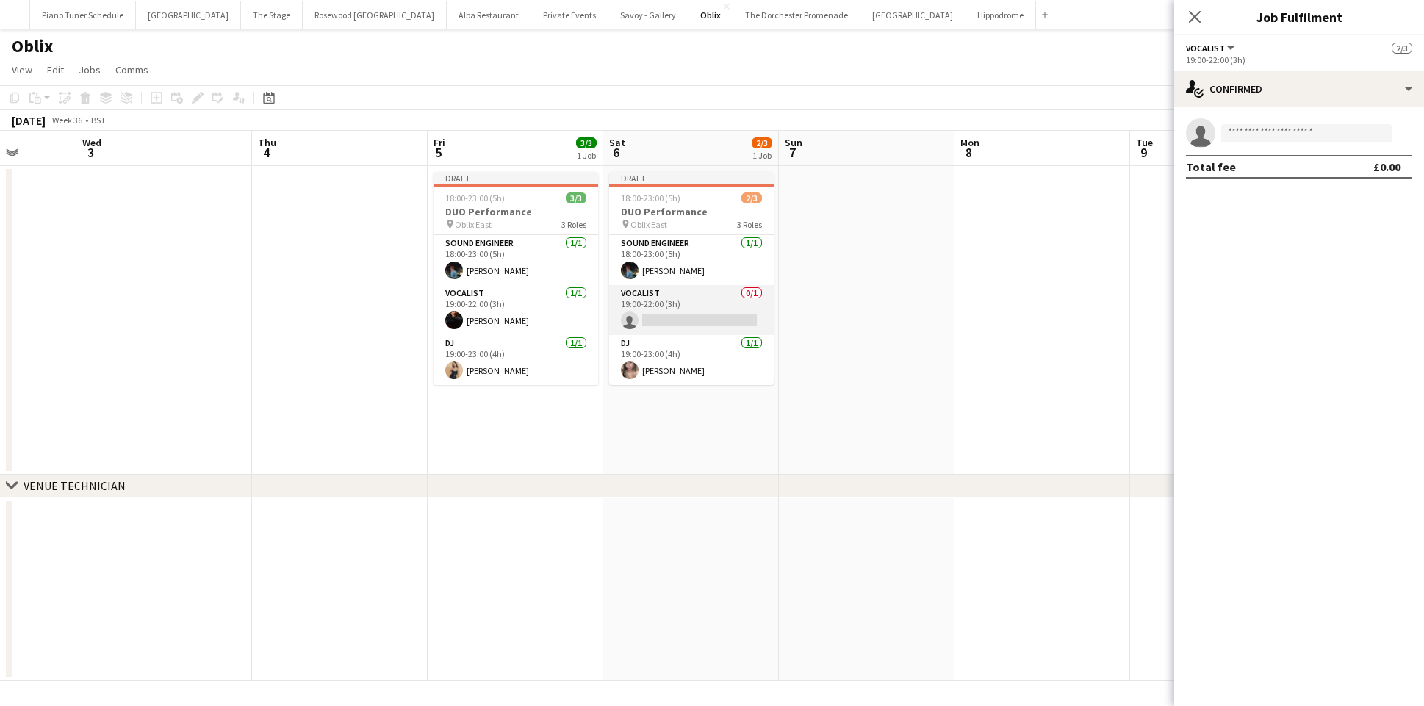
click at [676, 316] on app-card-role "Vocalist 0/1 19:00-22:00 (3h) single-neutral-actions" at bounding box center [691, 310] width 165 height 50
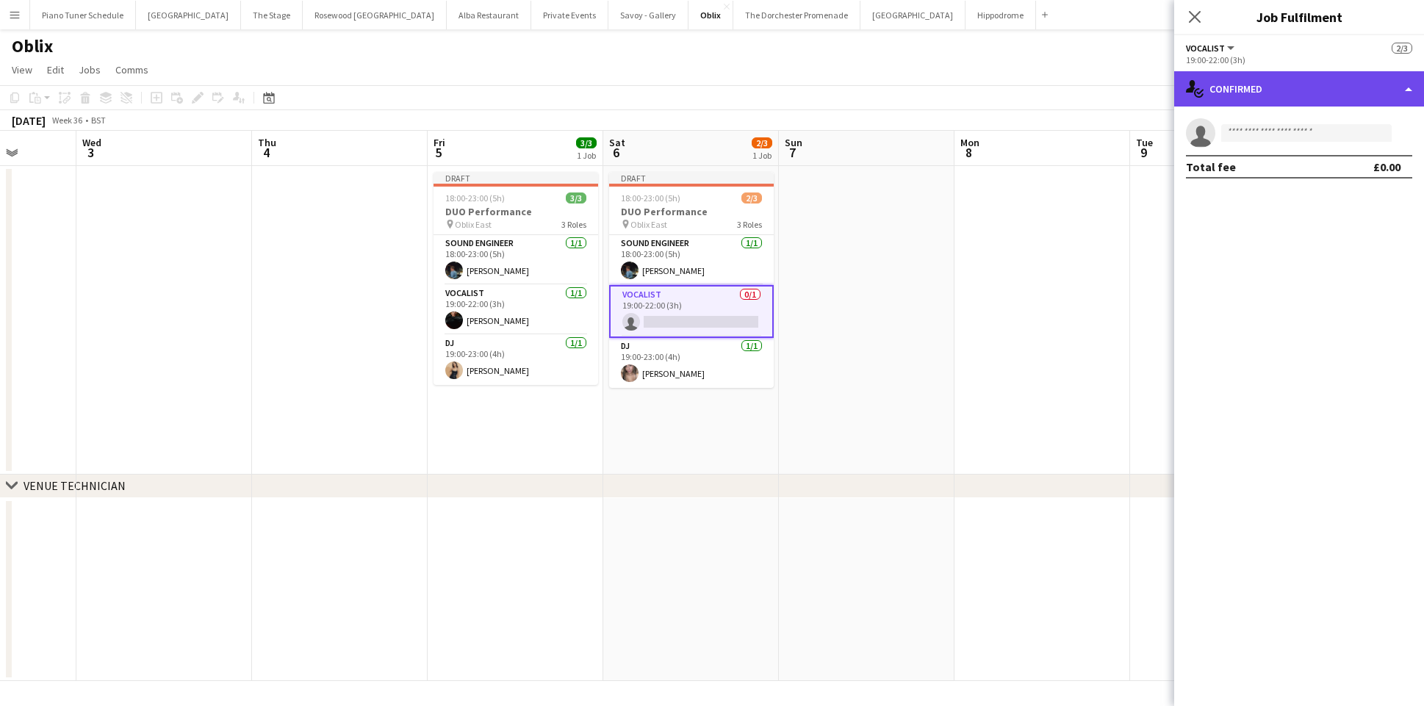
click at [1400, 85] on div "single-neutral-actions-check-2 Confirmed" at bounding box center [1299, 88] width 250 height 35
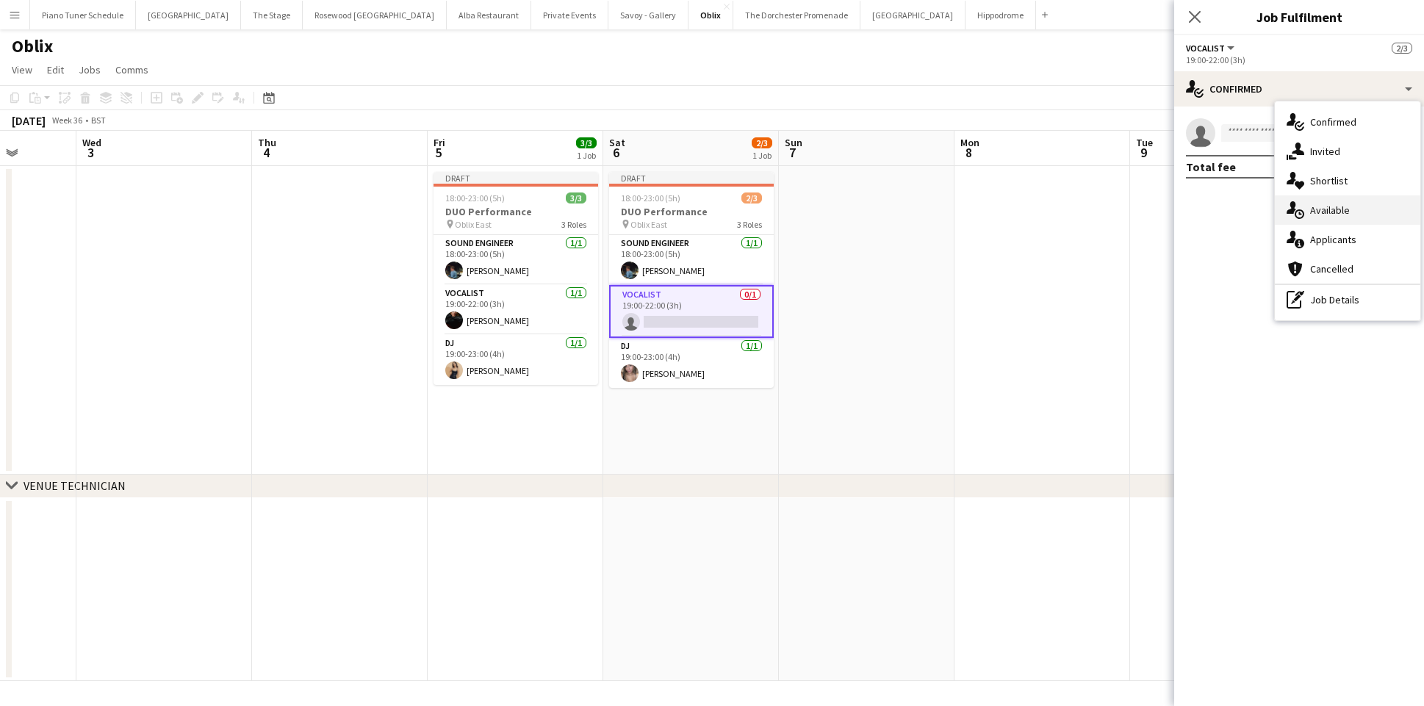
click at [1341, 210] on div "single-neutral-actions-upload Available" at bounding box center [1347, 209] width 145 height 29
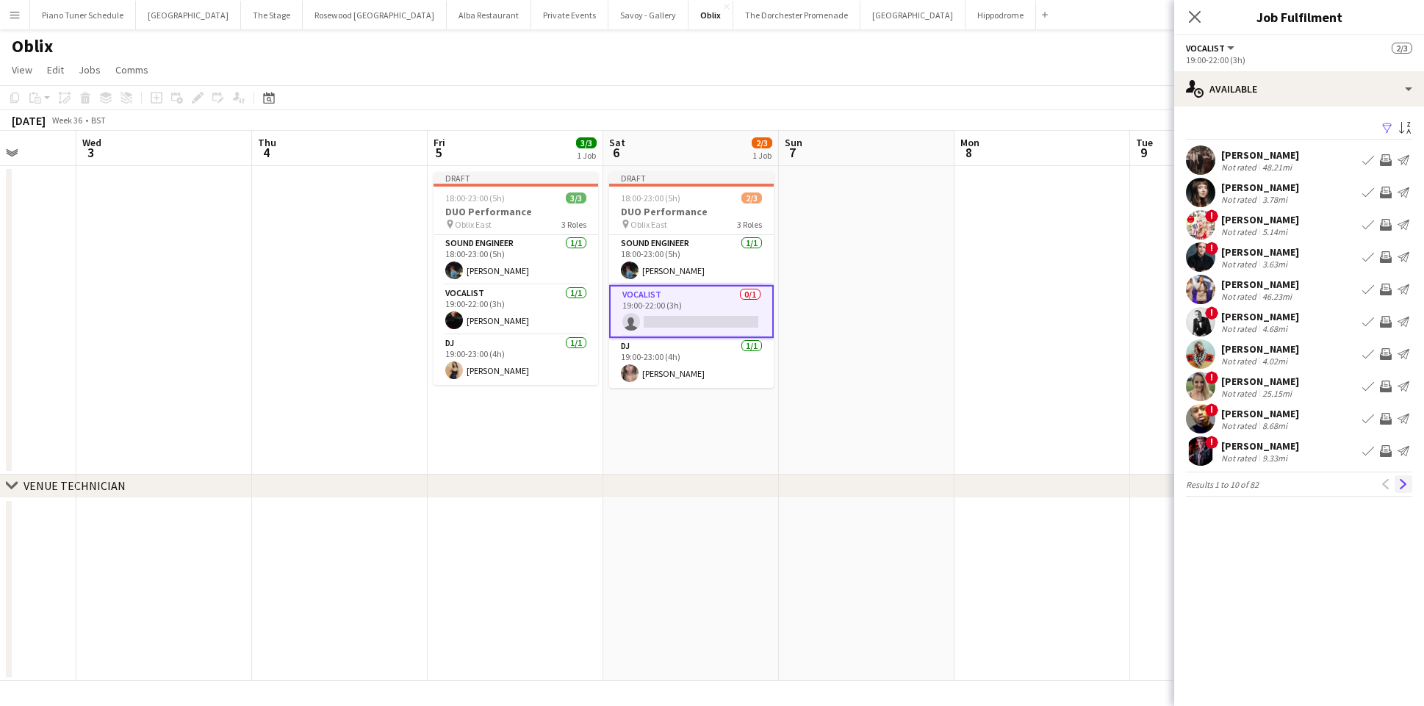
click at [1405, 483] on app-icon "Next" at bounding box center [1403, 484] width 10 height 10
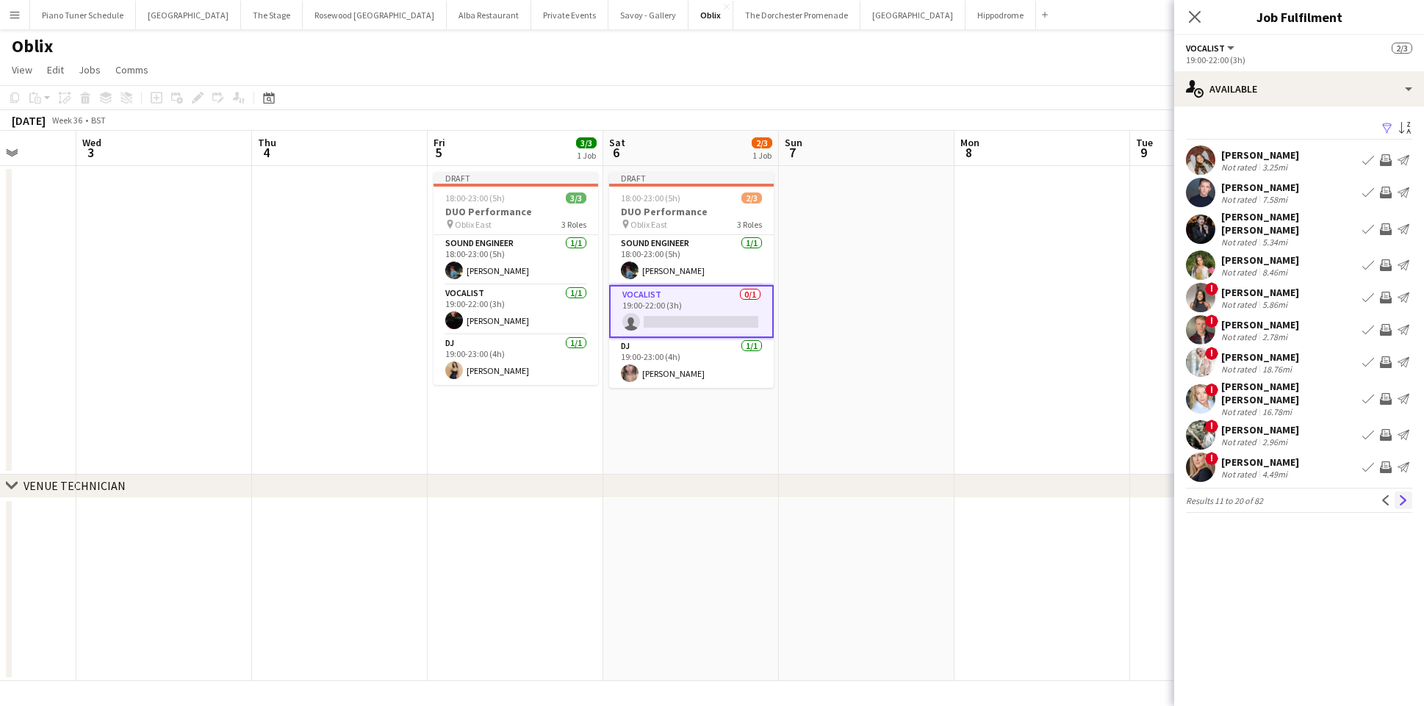
click at [1404, 495] on app-icon "Next" at bounding box center [1403, 500] width 10 height 10
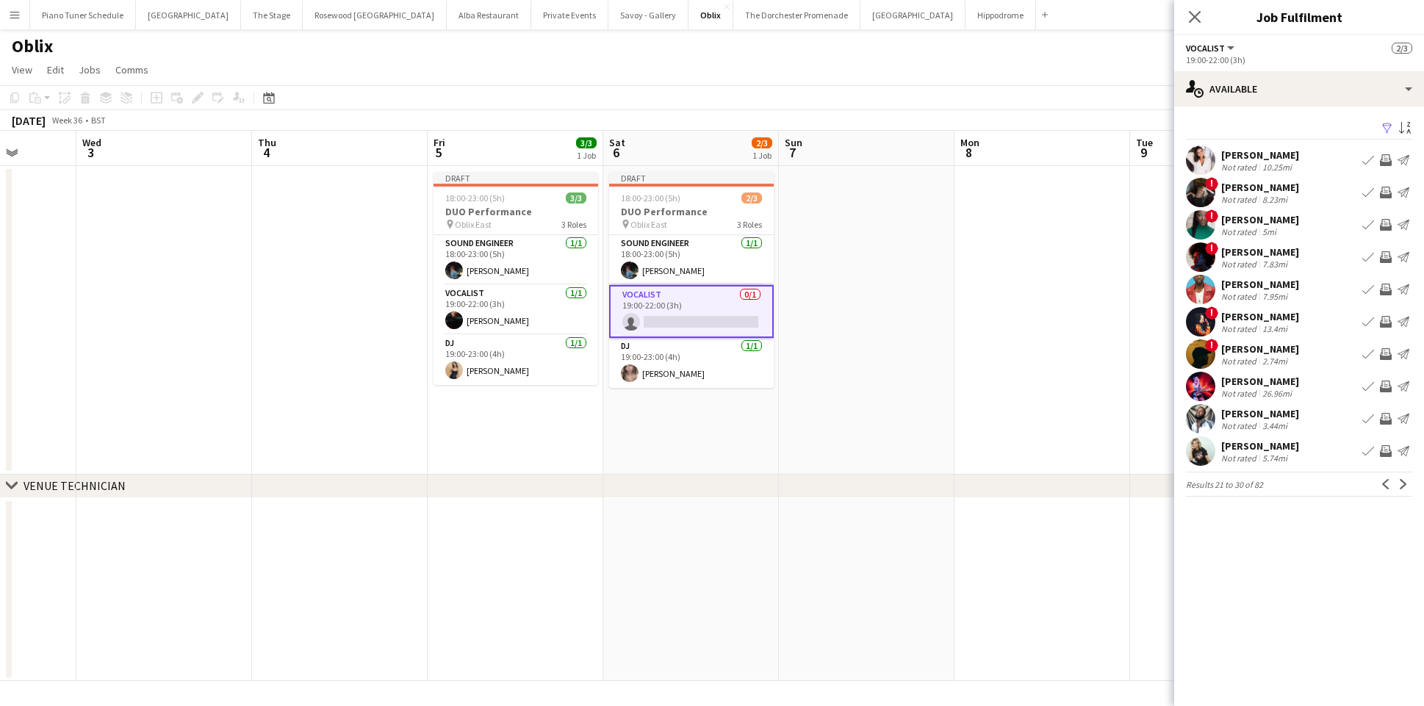
click at [1404, 481] on app-icon "Next" at bounding box center [1403, 484] width 10 height 10
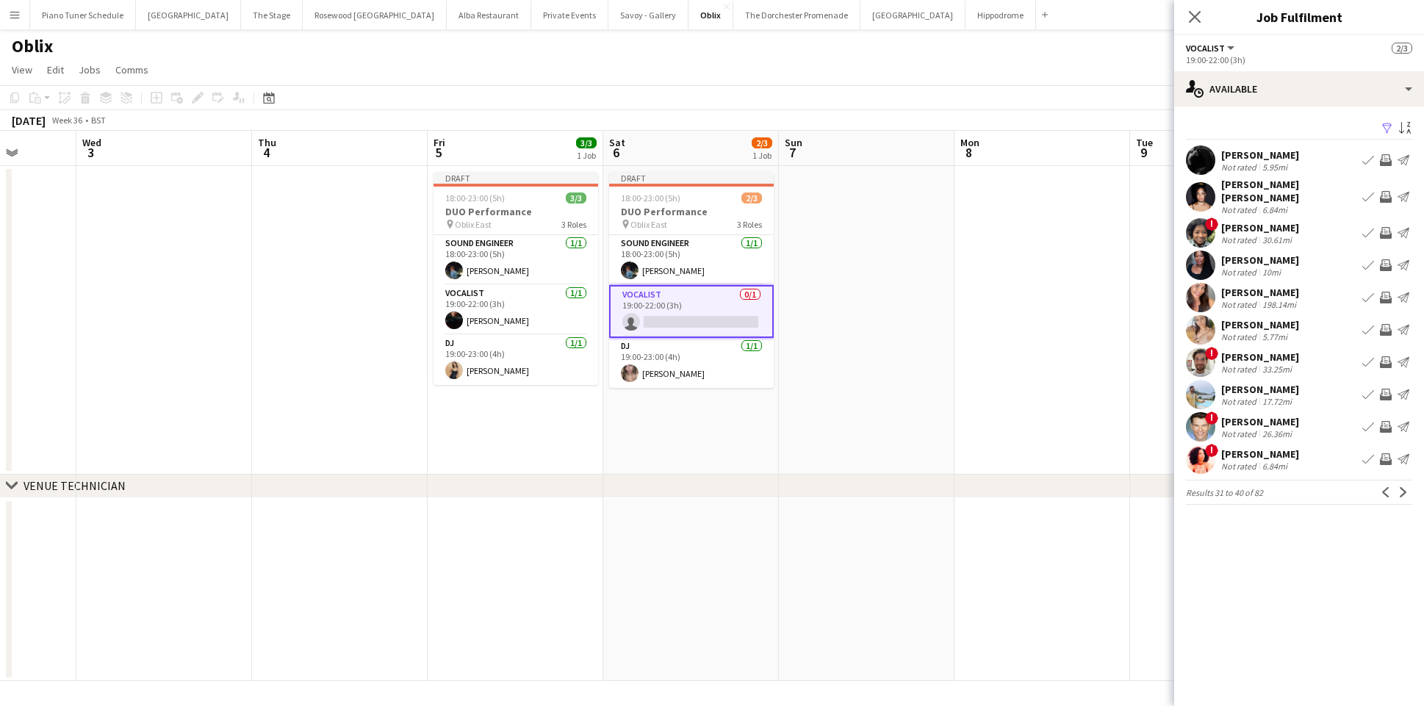
click at [1404, 487] on app-icon "Next" at bounding box center [1403, 492] width 10 height 10
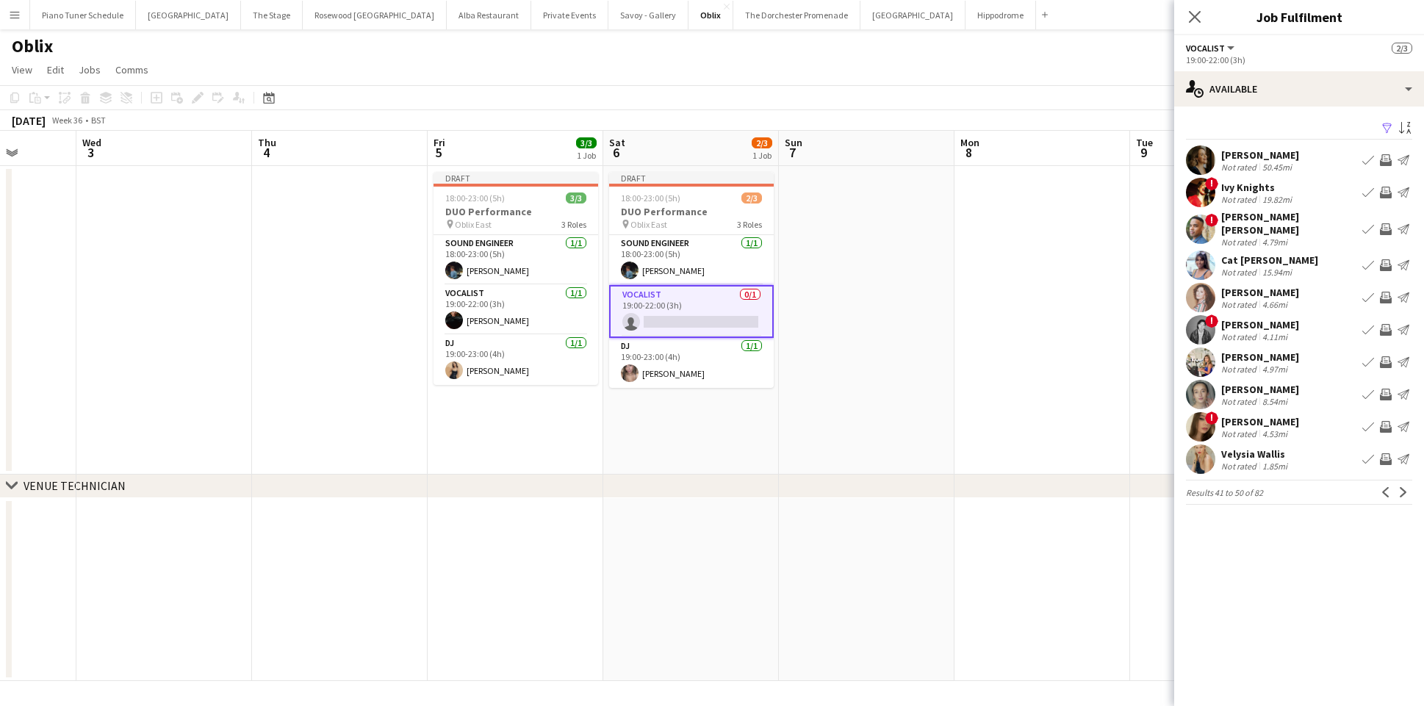
click at [1404, 487] on app-icon "Next" at bounding box center [1403, 492] width 10 height 10
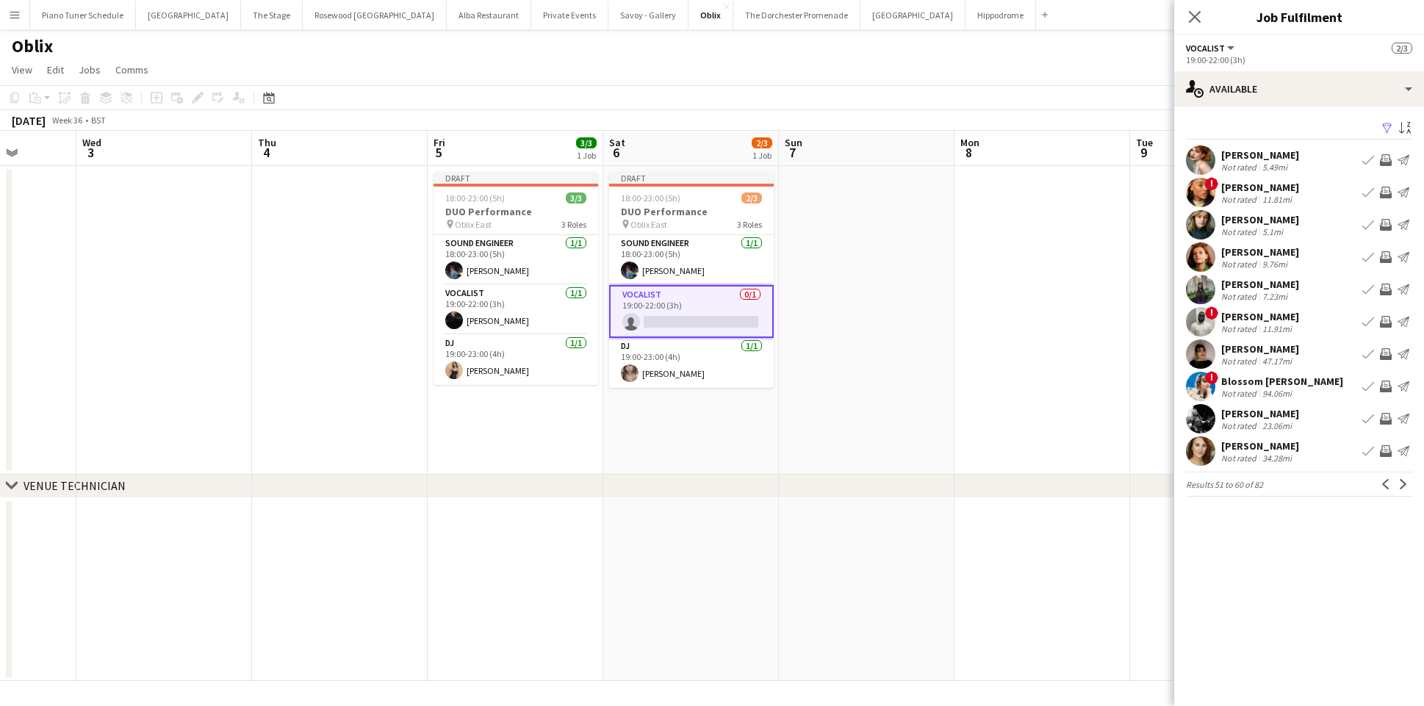
click at [1404, 481] on app-icon "Next" at bounding box center [1403, 484] width 10 height 10
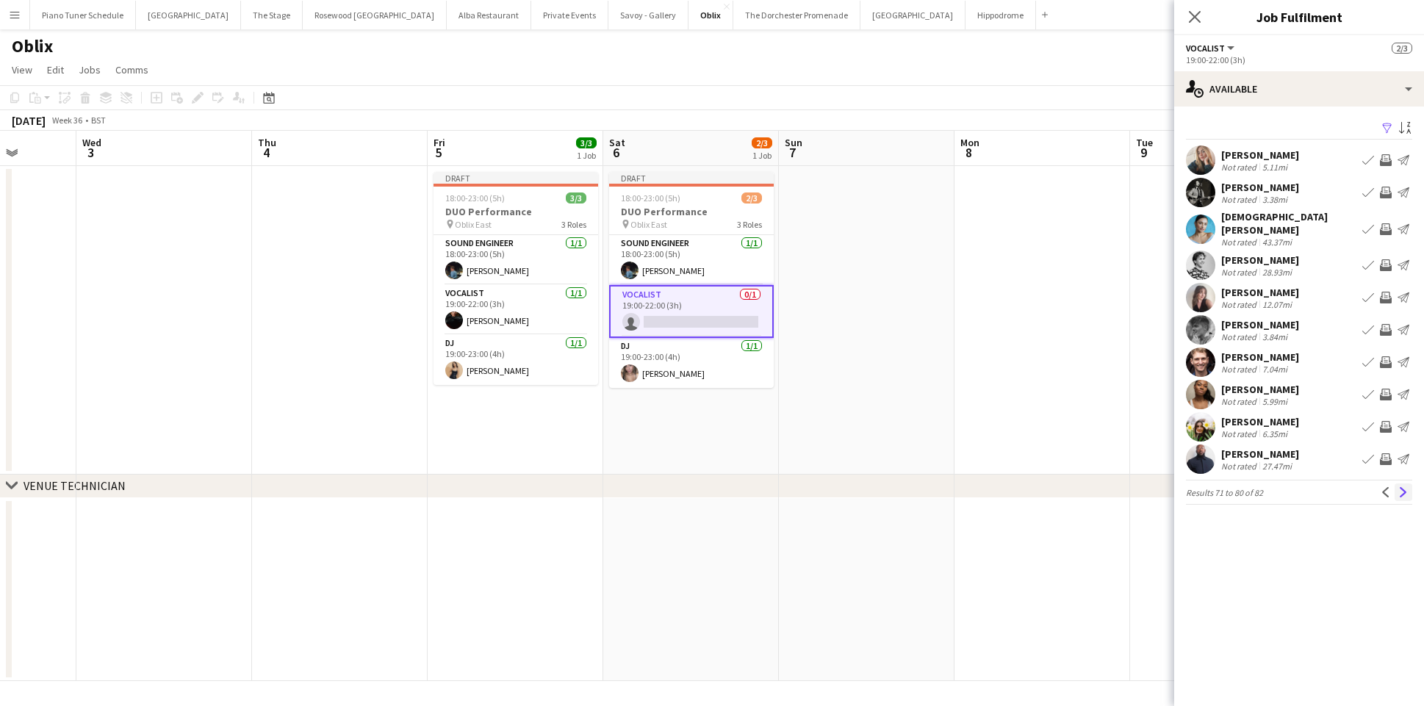
click at [1405, 487] on app-icon "Next" at bounding box center [1403, 492] width 10 height 10
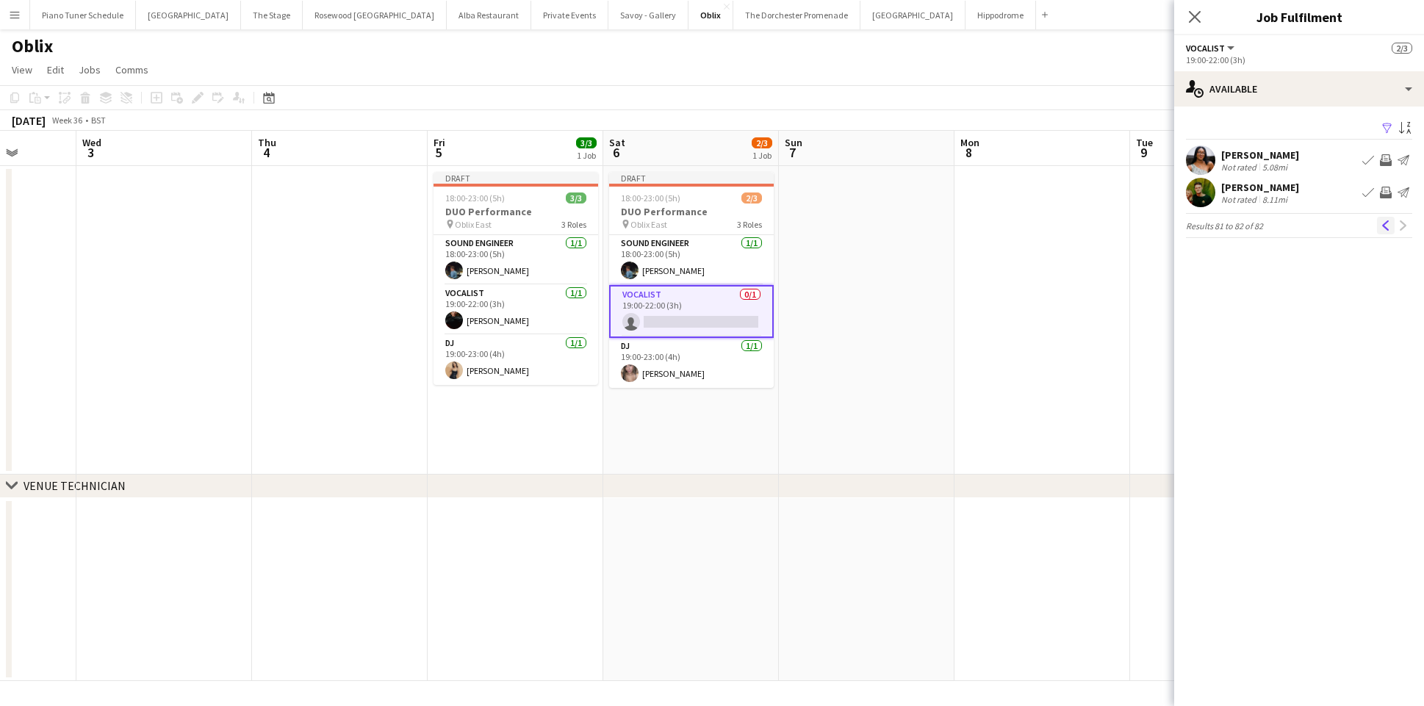
click at [1386, 229] on app-icon "Previous" at bounding box center [1386, 225] width 10 height 10
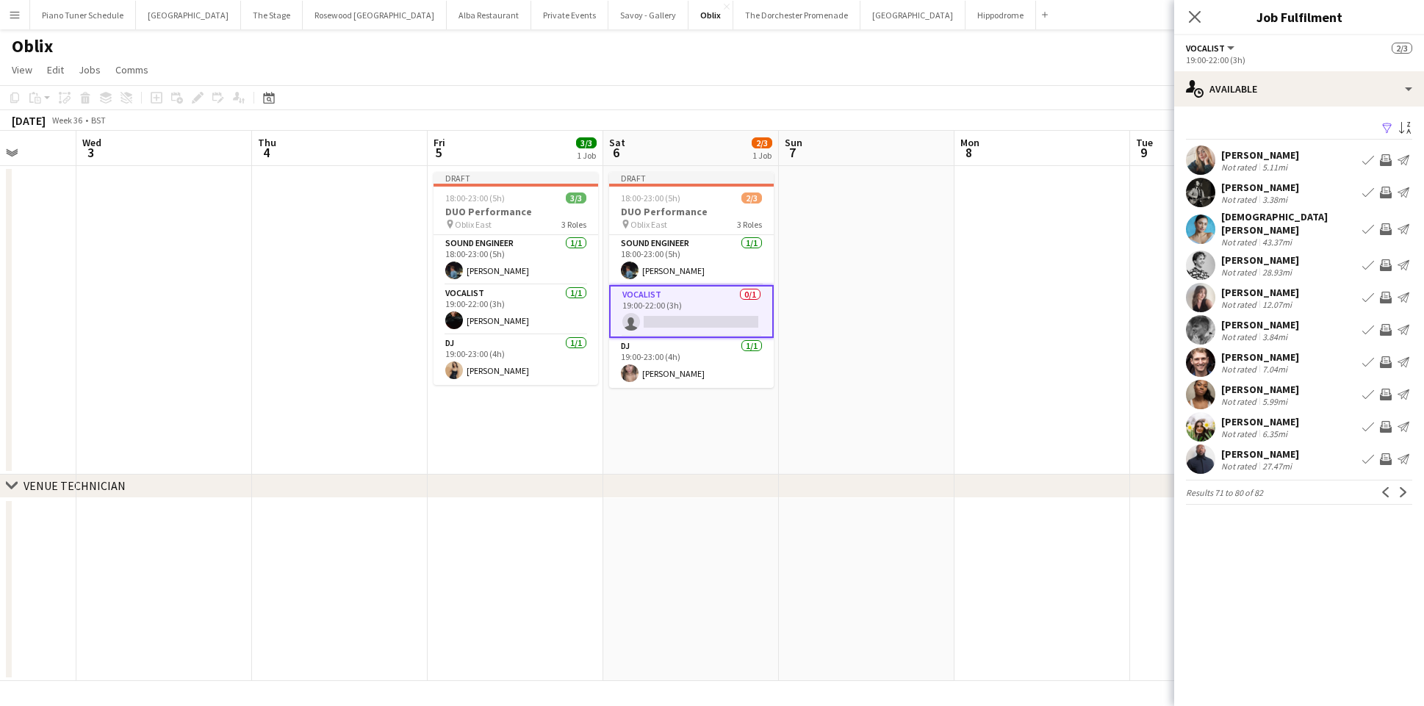
click at [1367, 292] on app-icon "Book crew" at bounding box center [1368, 298] width 12 height 12
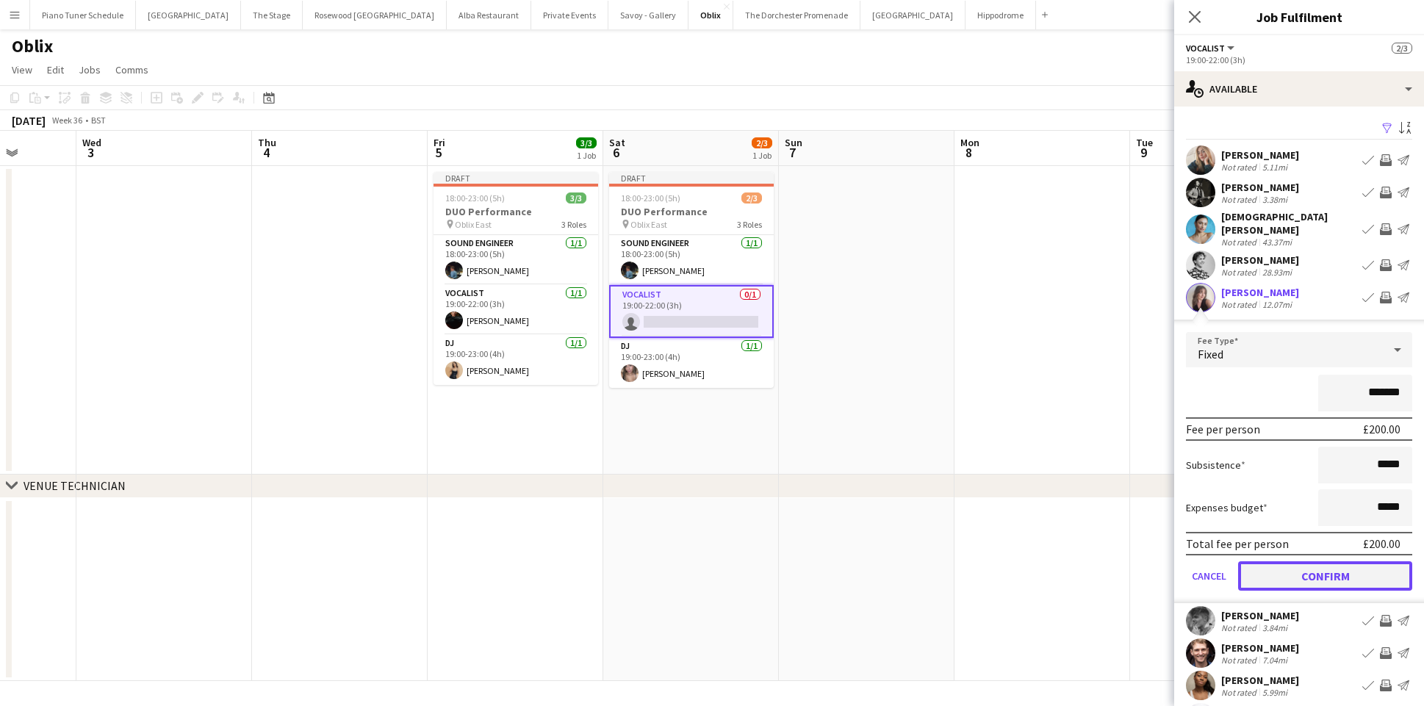
click at [1284, 561] on button "Confirm" at bounding box center [1325, 575] width 174 height 29
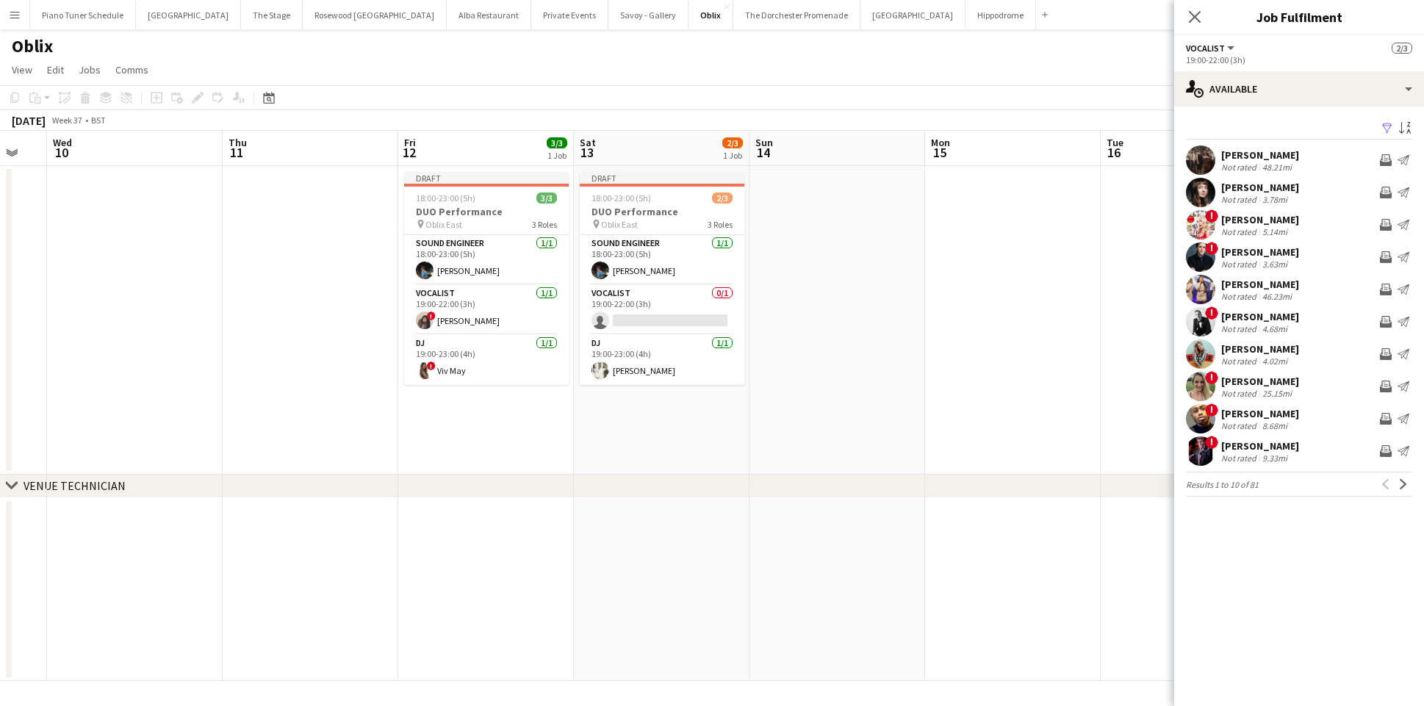
scroll to position [0, 481]
click at [681, 310] on app-card-role "Vocalist 0/1 19:00-22:00 (3h) single-neutral-actions" at bounding box center [661, 310] width 165 height 50
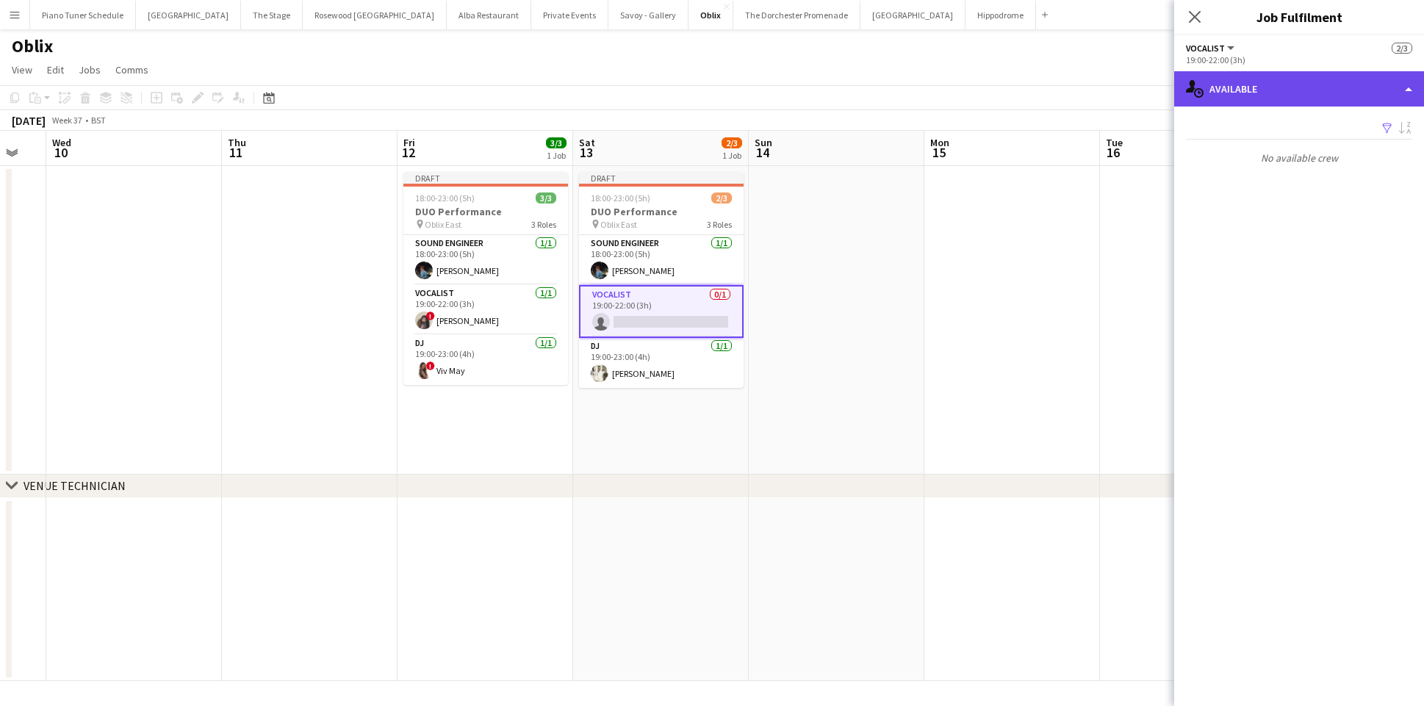
click at [1393, 94] on div "single-neutral-actions-upload Available" at bounding box center [1299, 88] width 250 height 35
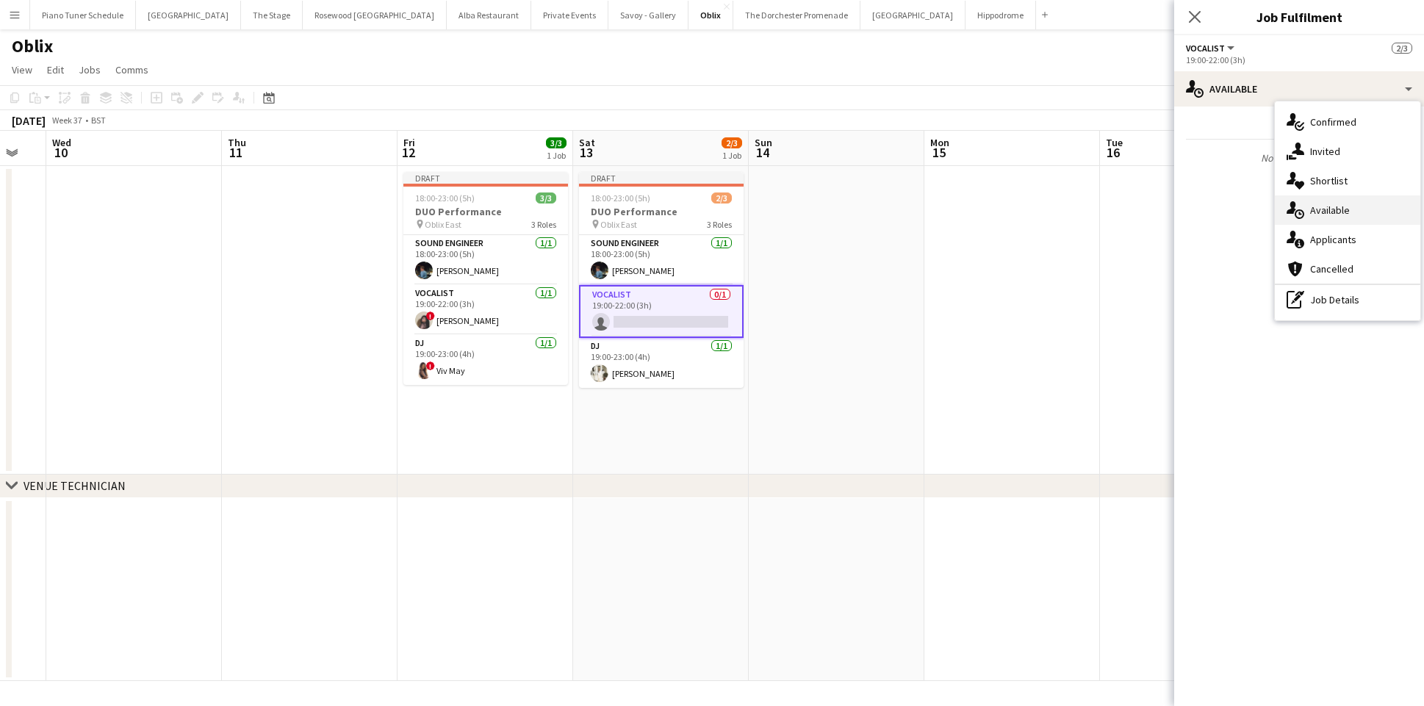
click at [1331, 203] on div "single-neutral-actions-upload Available" at bounding box center [1347, 209] width 145 height 29
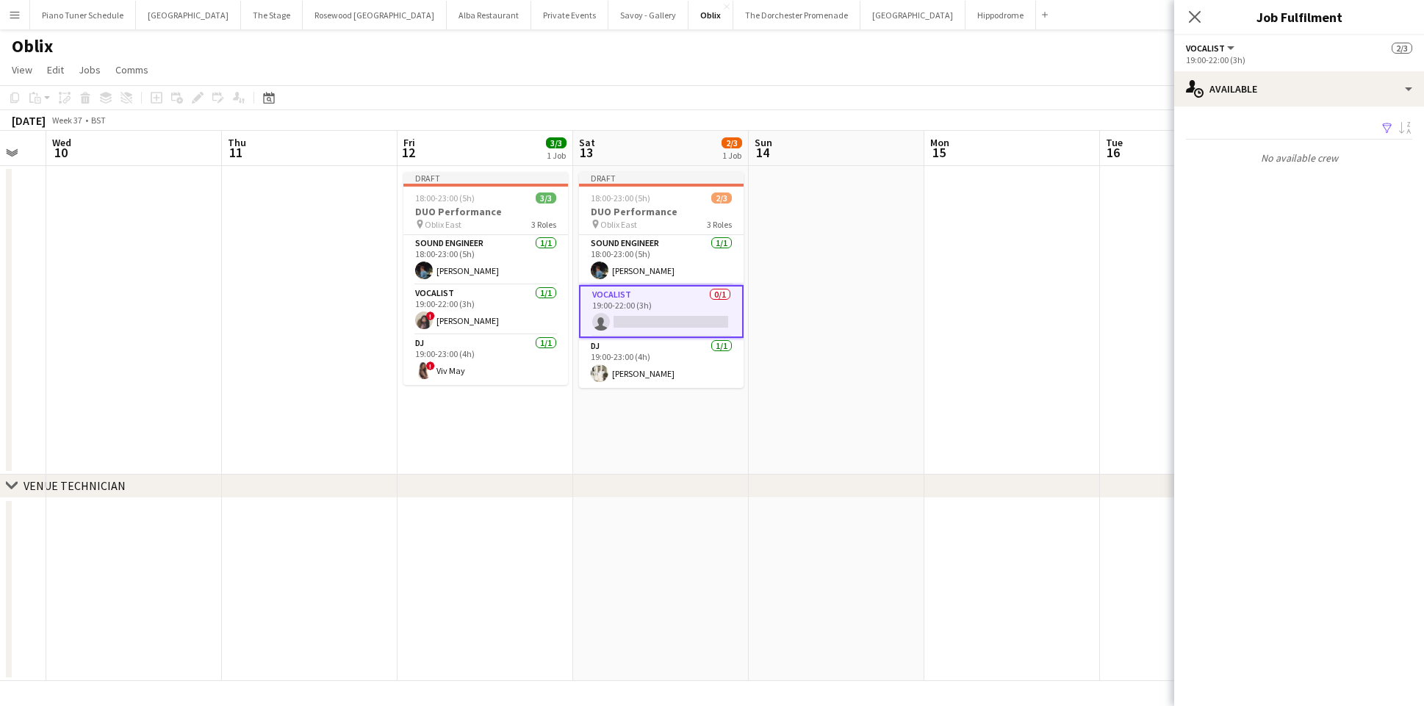
click at [653, 303] on app-card-role "Vocalist 0/1 19:00-22:00 (3h) single-neutral-actions" at bounding box center [661, 311] width 165 height 53
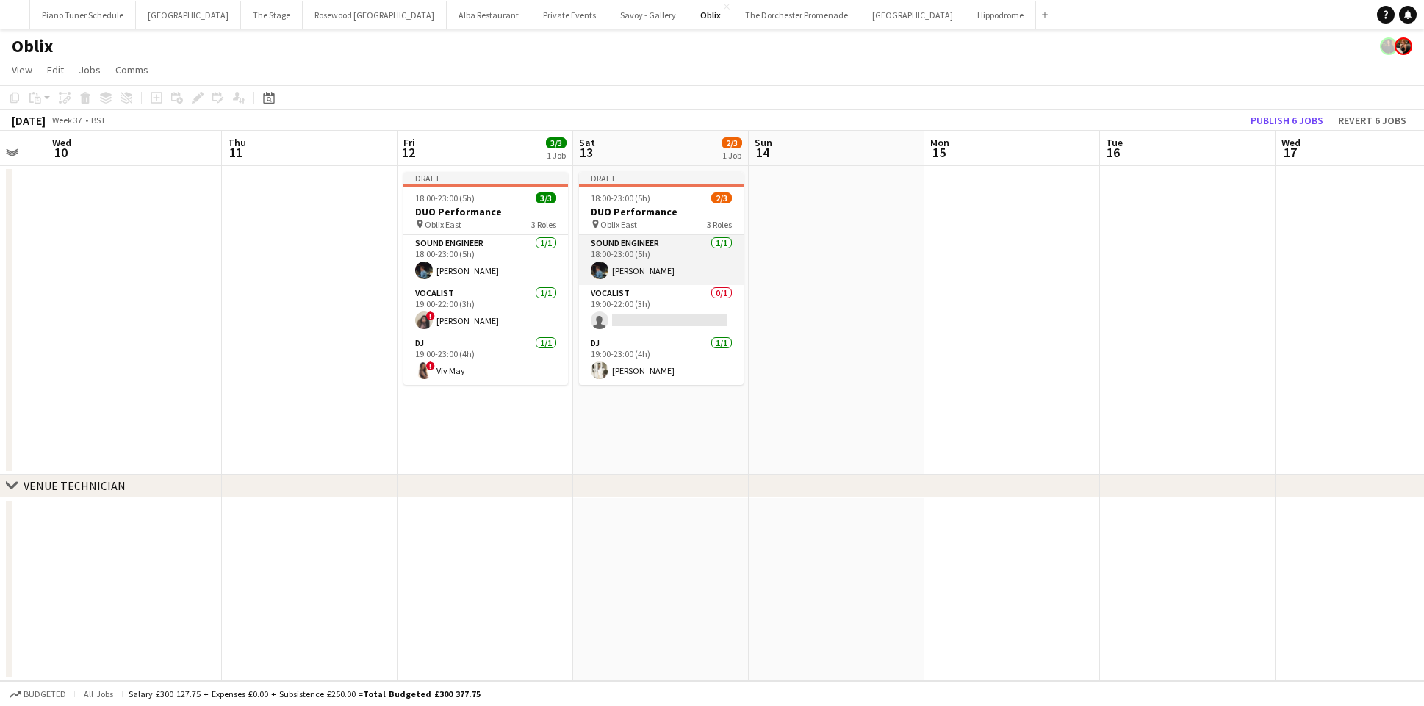
click at [651, 252] on app-card-role "Sound Engineer [DATE] 18:00-23:00 (5h) [PERSON_NAME]" at bounding box center [661, 260] width 165 height 50
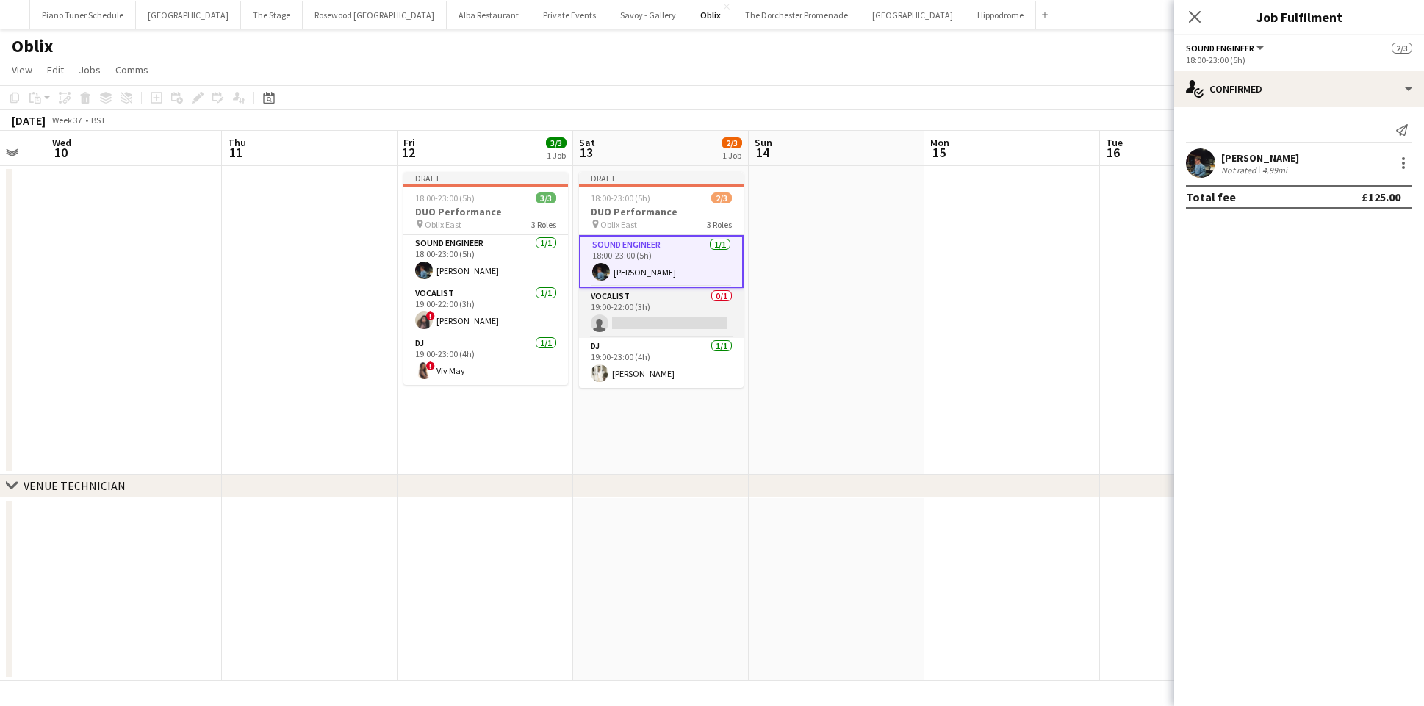
click at [649, 303] on app-card-role "Vocalist 0/1 19:00-22:00 (3h) single-neutral-actions" at bounding box center [661, 313] width 165 height 50
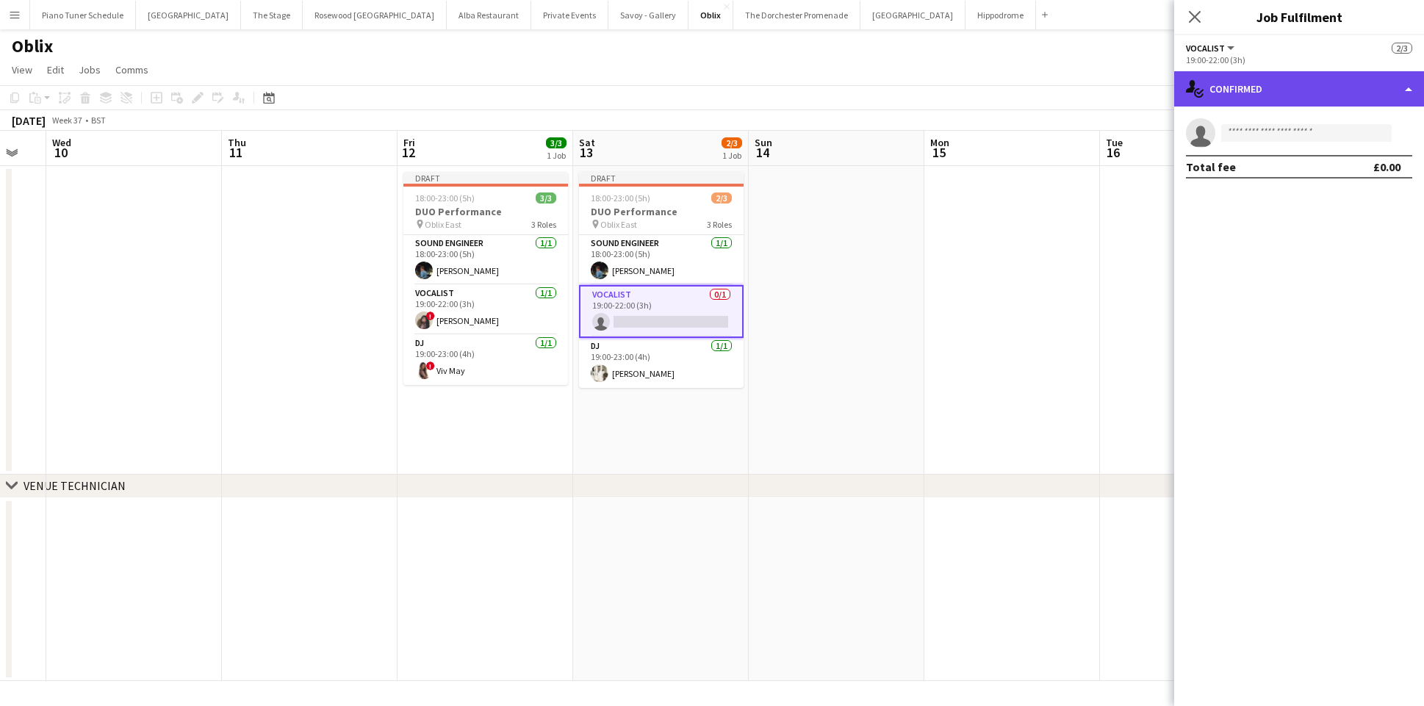
click at [1406, 96] on div "single-neutral-actions-check-2 Confirmed" at bounding box center [1299, 88] width 250 height 35
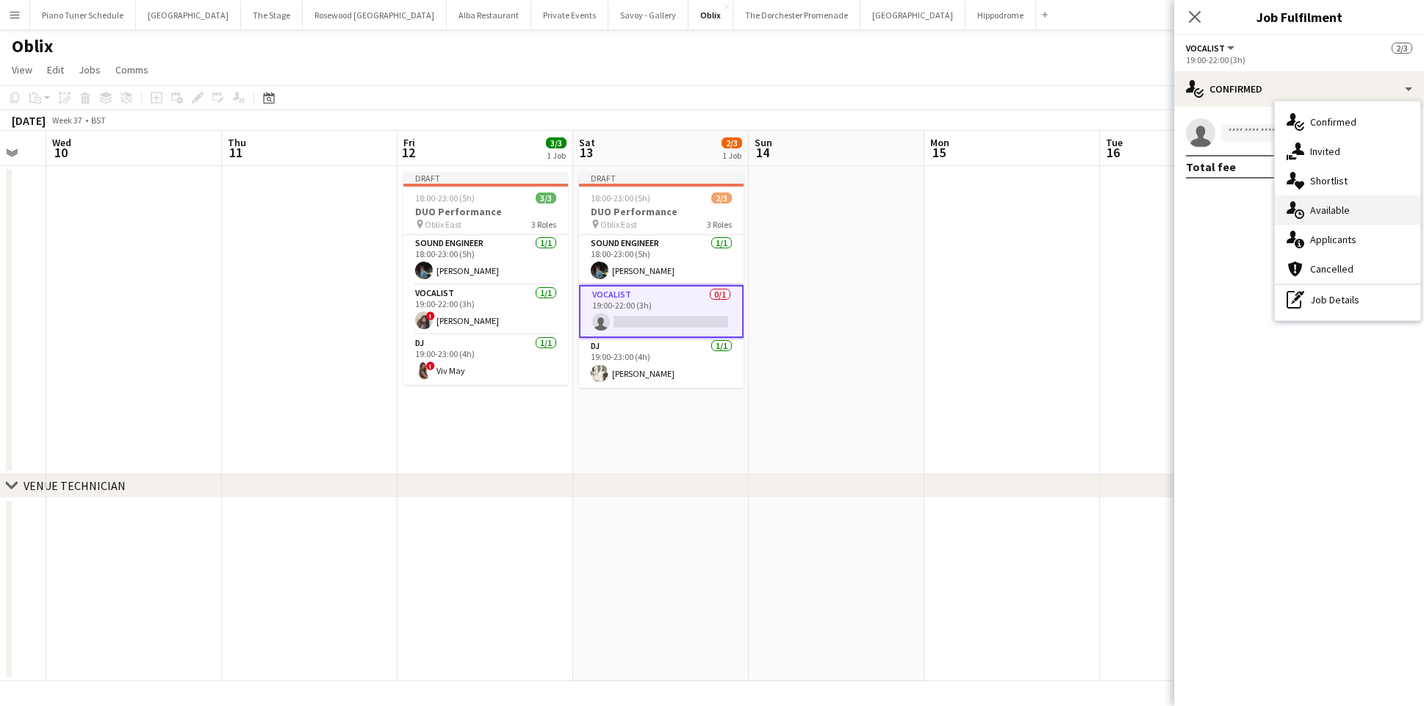
click at [1351, 204] on div "single-neutral-actions-upload Available" at bounding box center [1347, 209] width 145 height 29
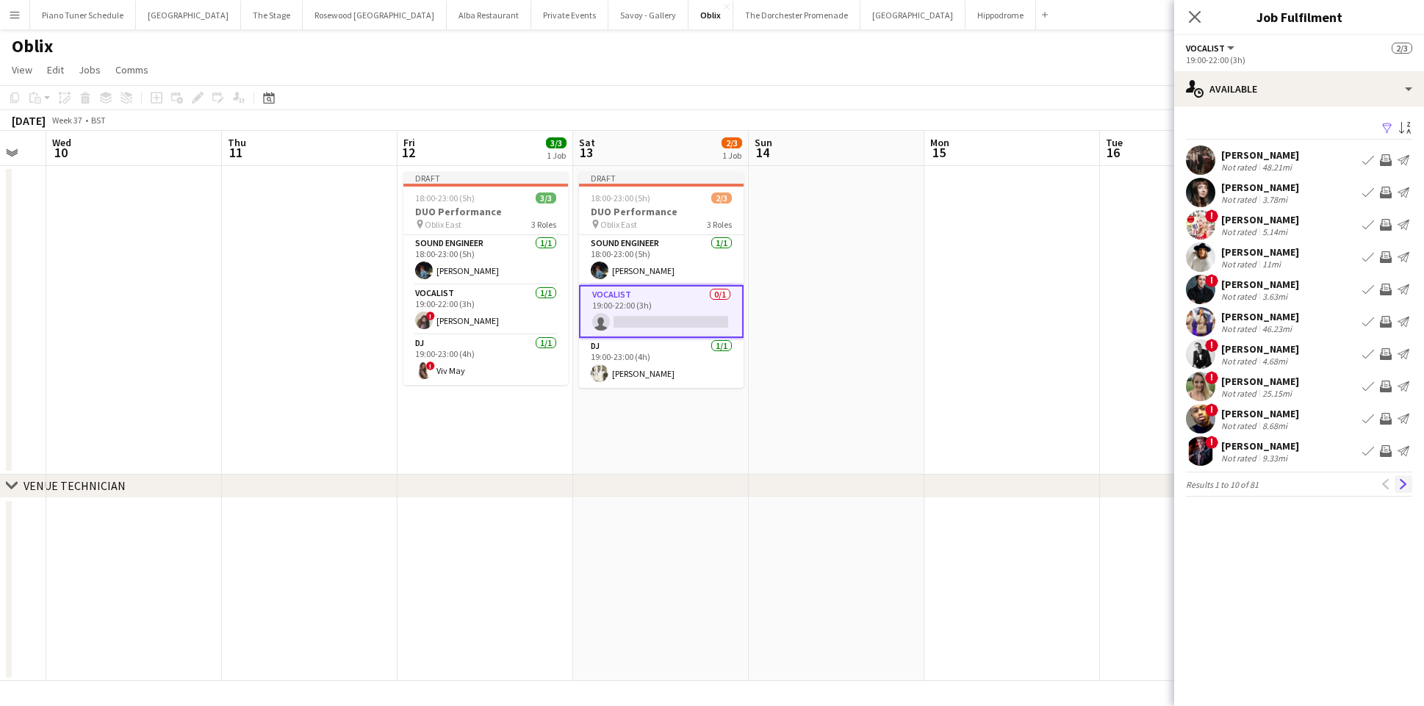
click at [1408, 484] on app-icon "Next" at bounding box center [1403, 484] width 10 height 10
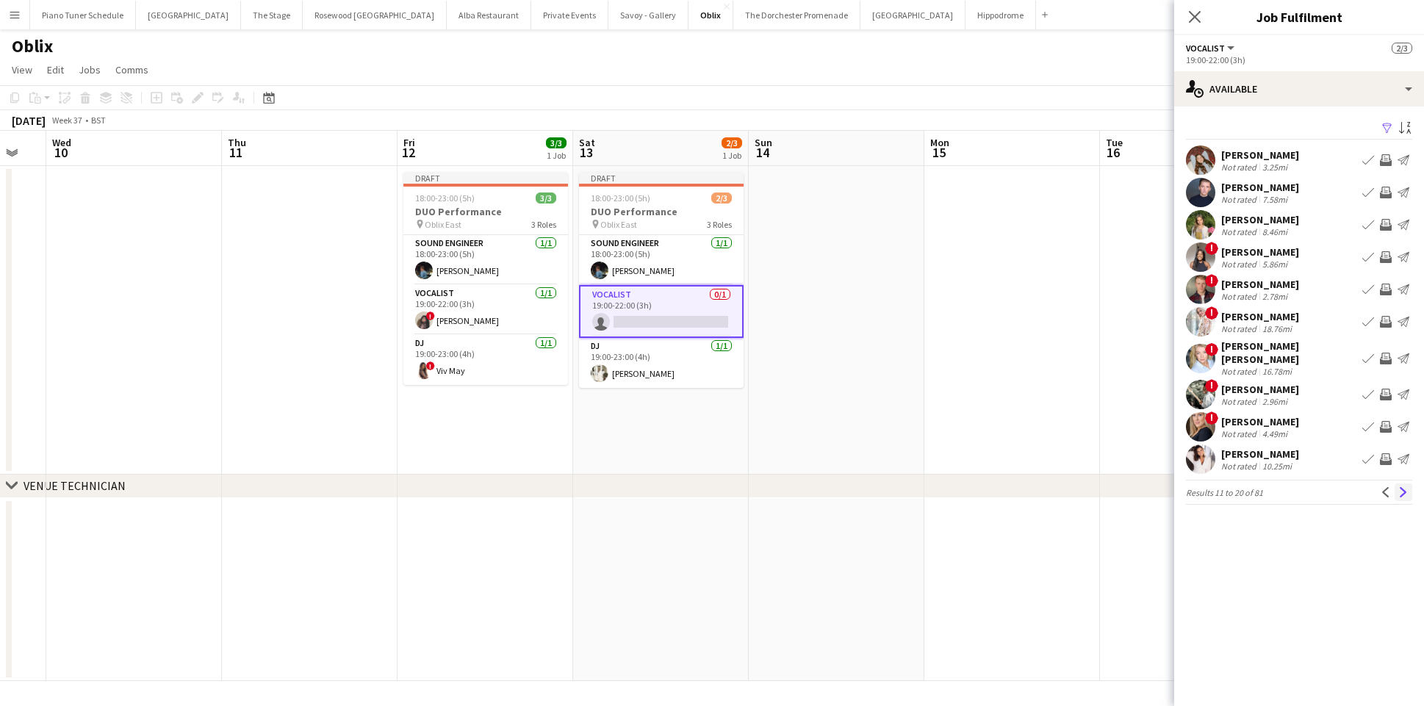
click at [1404, 487] on app-icon "Next" at bounding box center [1403, 492] width 10 height 10
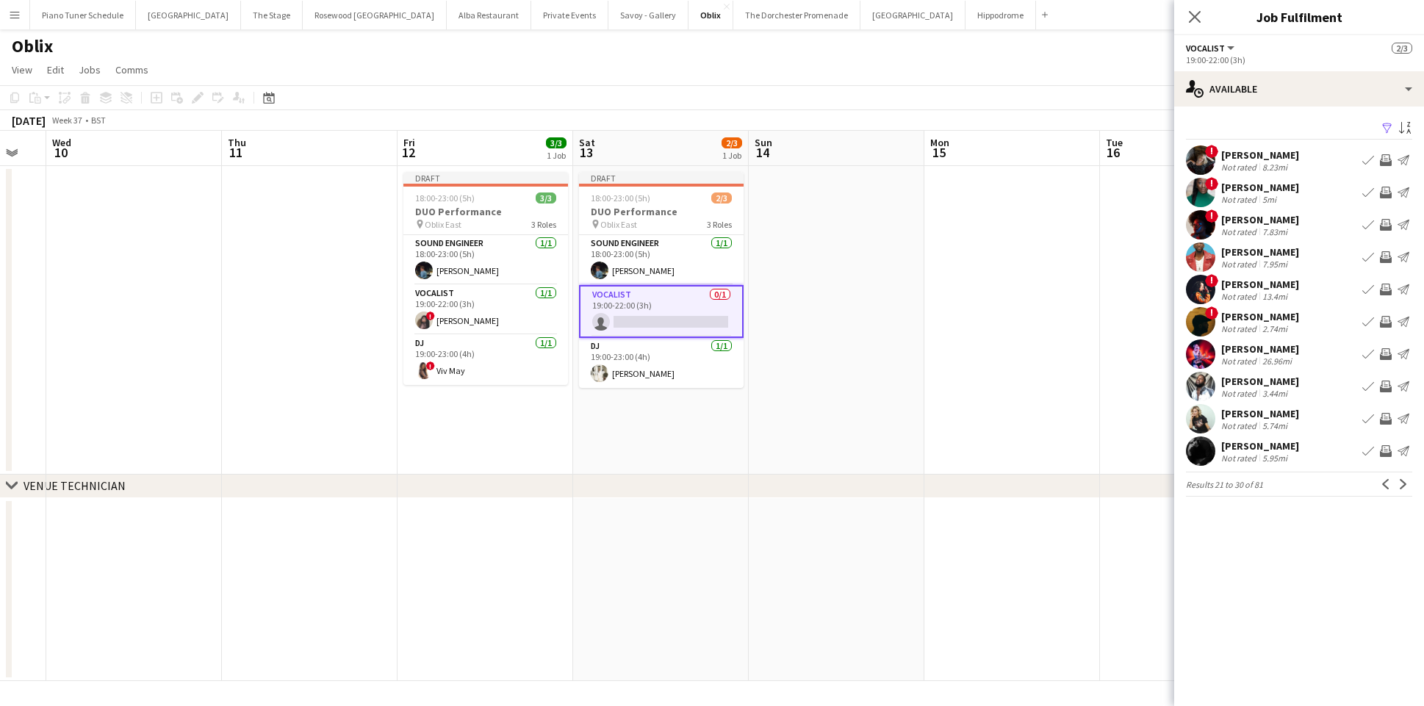
click at [1404, 483] on app-icon "Next" at bounding box center [1403, 484] width 10 height 10
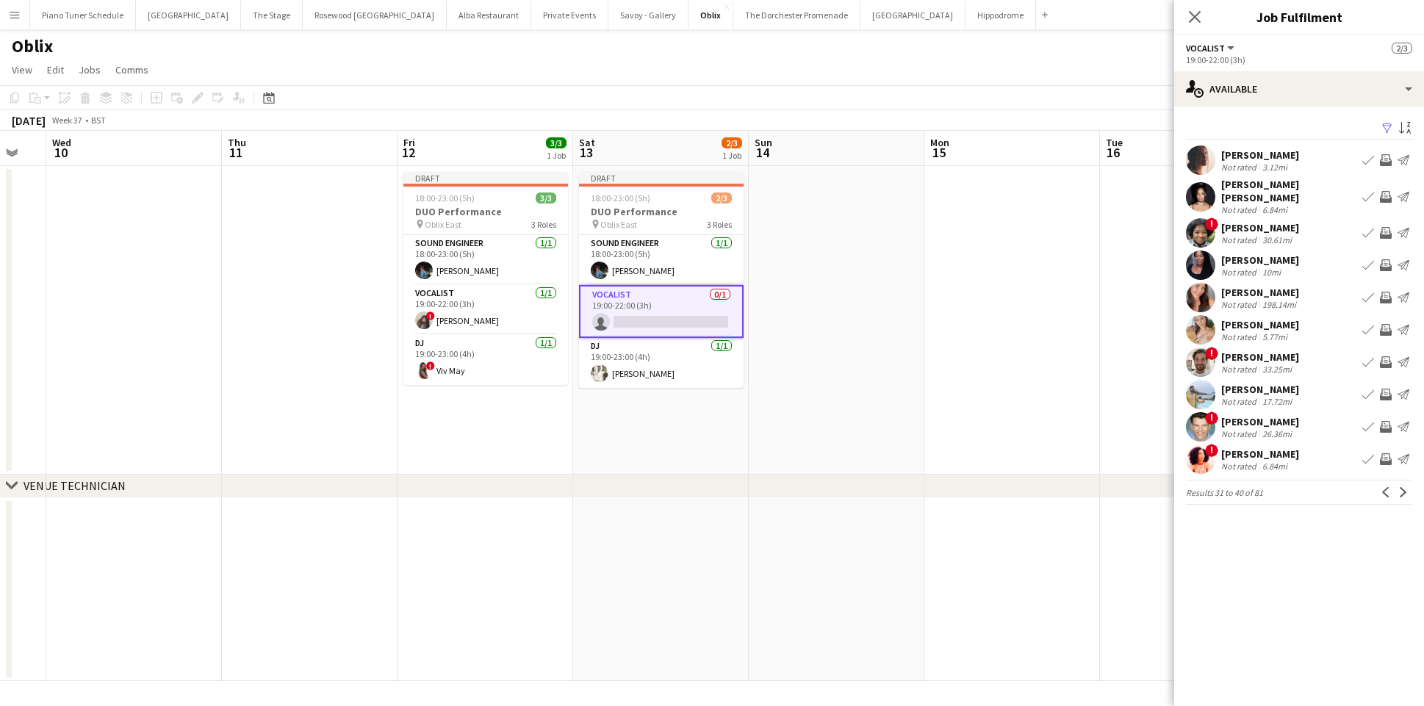
click at [1368, 260] on app-icon "Book crew" at bounding box center [1368, 265] width 12 height 12
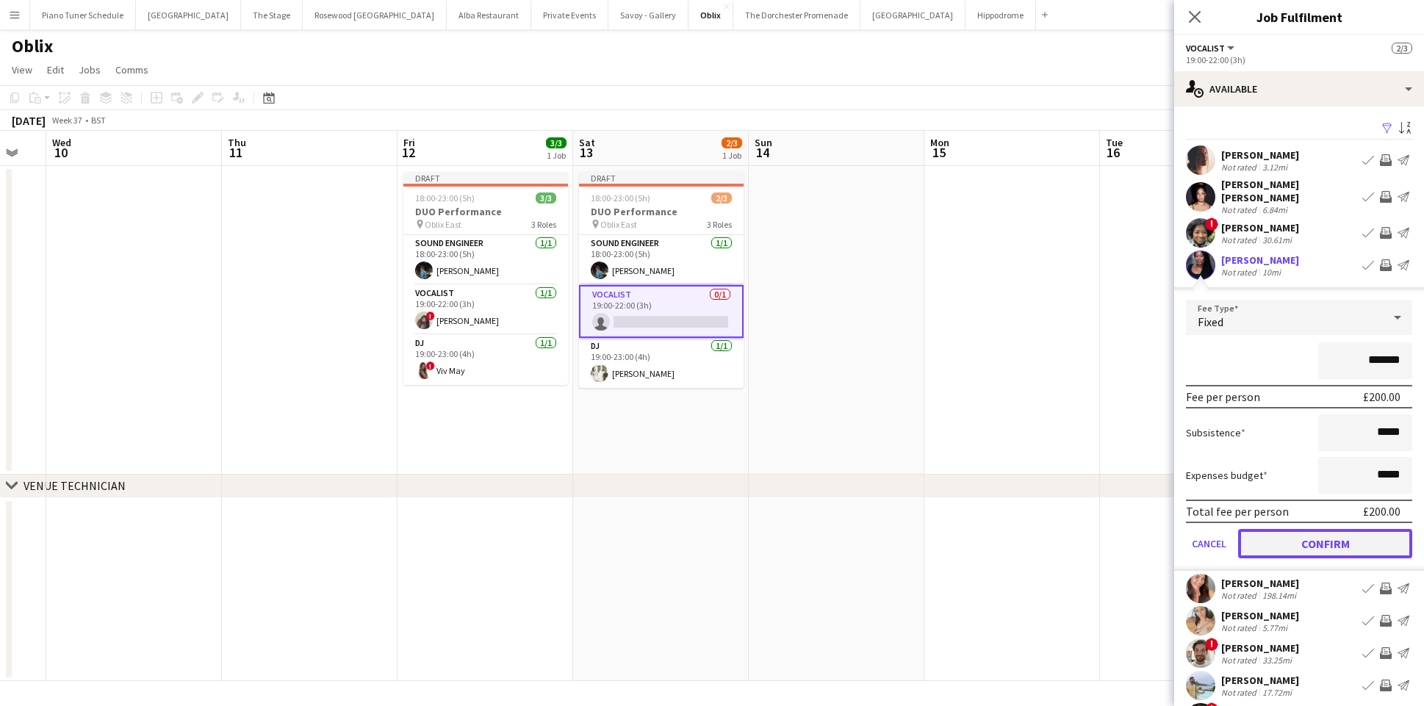
click at [1334, 529] on button "Confirm" at bounding box center [1325, 543] width 174 height 29
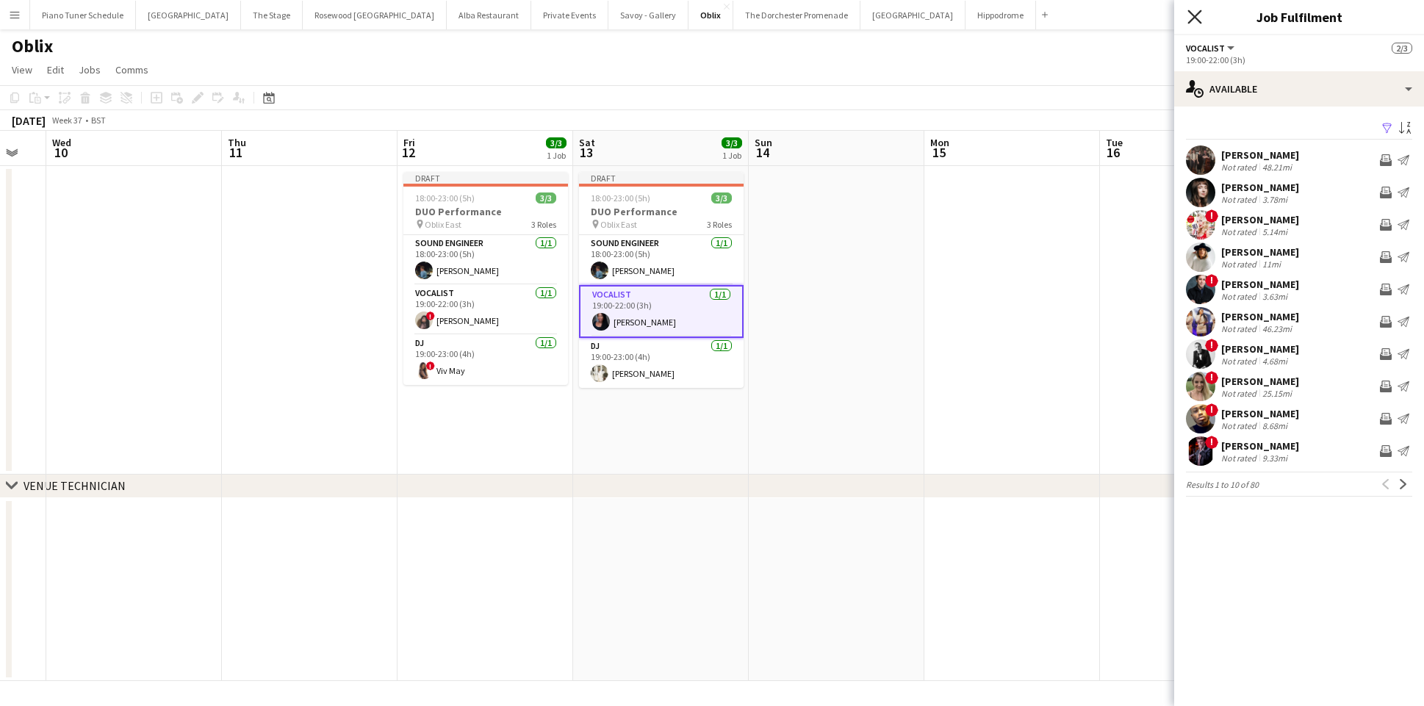
click at [1194, 10] on icon "Close pop-in" at bounding box center [1194, 17] width 14 height 14
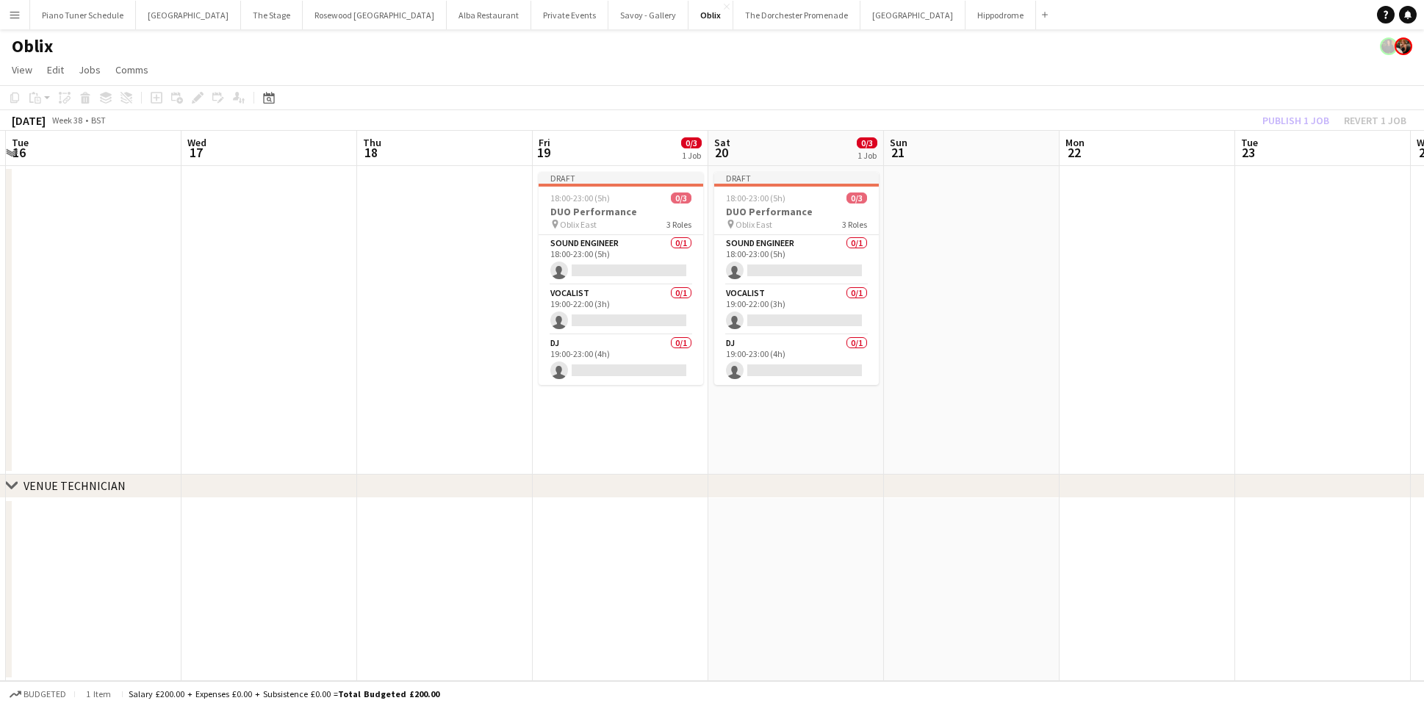
scroll to position [0, 469]
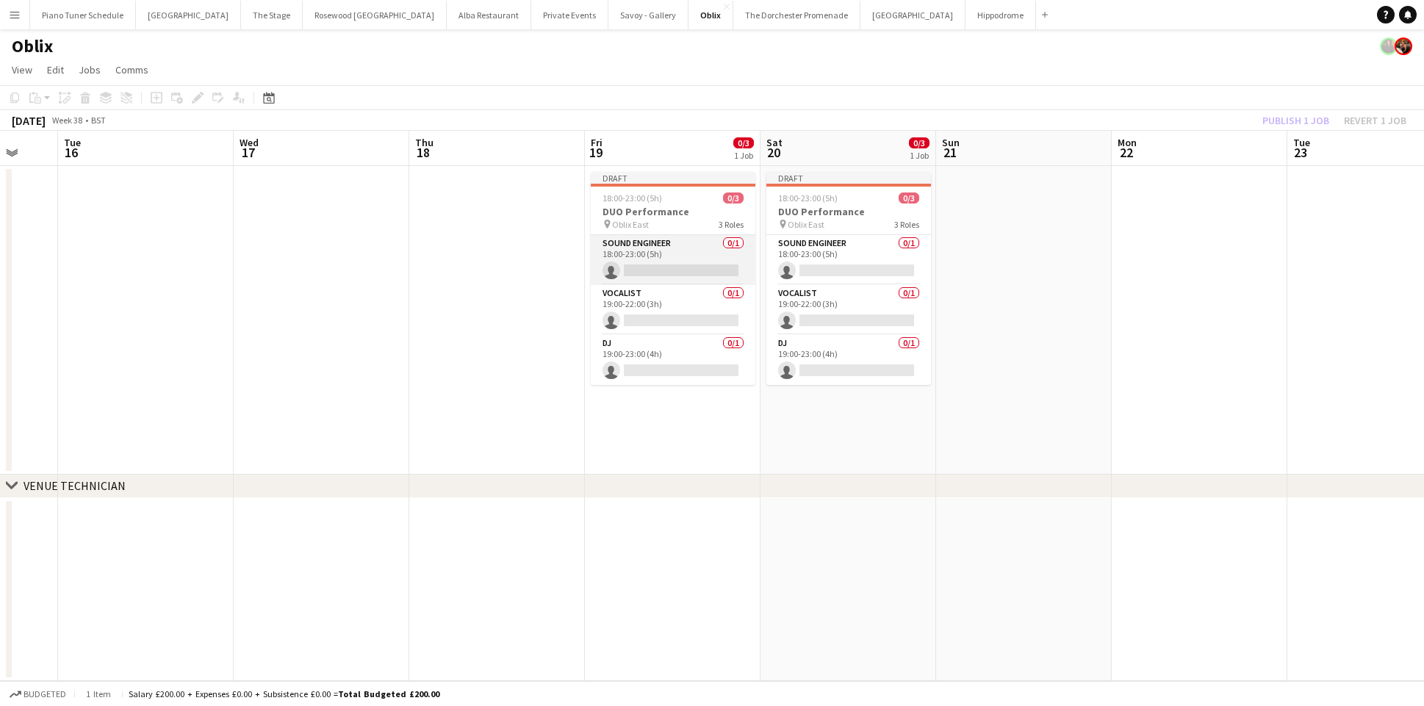
click at [633, 267] on app-card-role "Sound Engineer 0/1 18:00-23:00 (5h) single-neutral-actions" at bounding box center [673, 260] width 165 height 50
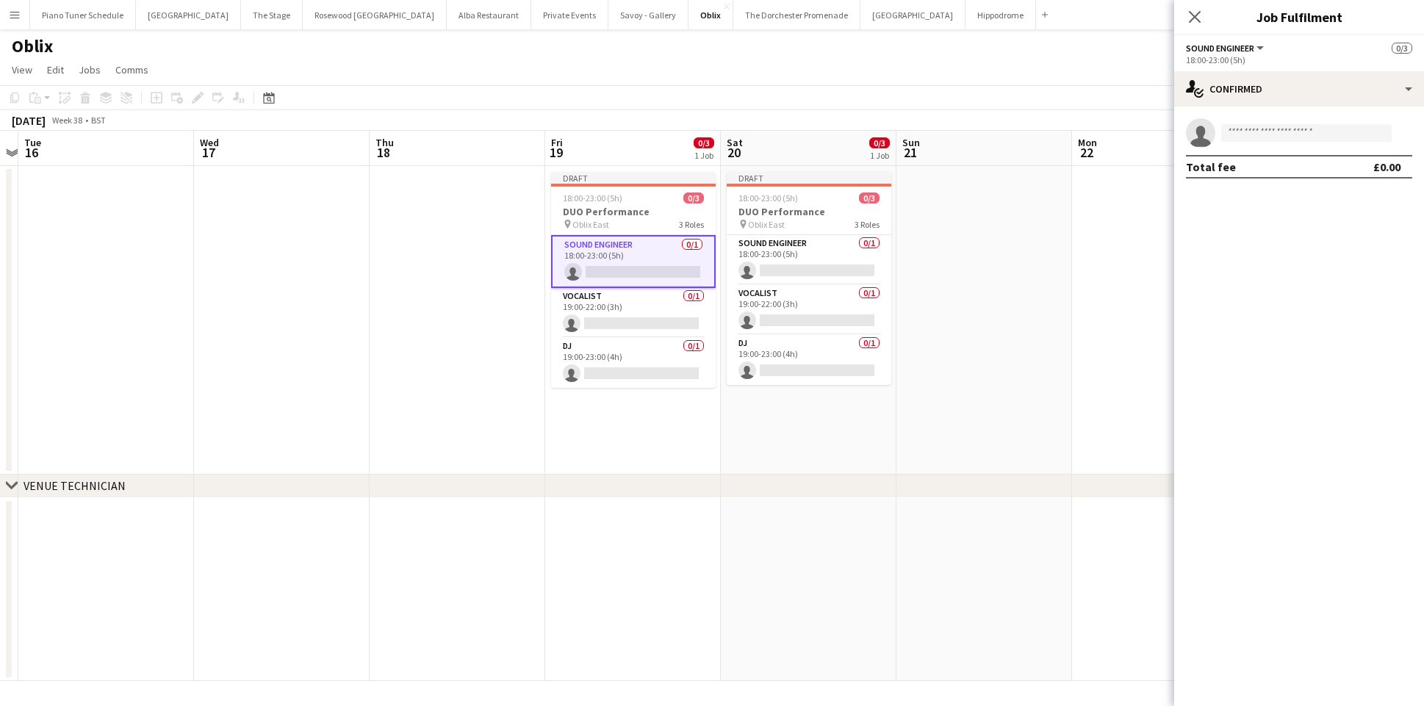
scroll to position [0, 501]
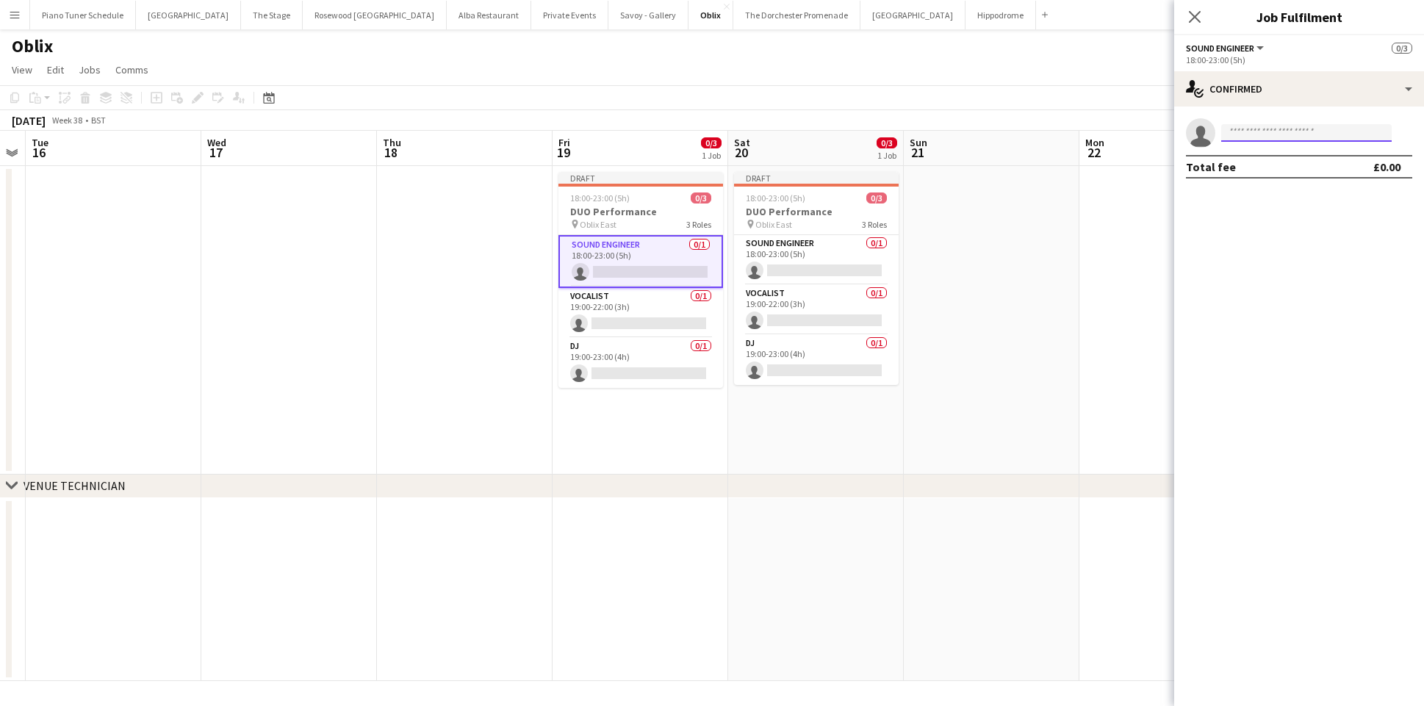
click at [1295, 133] on input at bounding box center [1306, 133] width 170 height 18
type input "******"
click at [1306, 170] on span "mattiaturchetti@gmail.com" at bounding box center [1306, 166] width 147 height 12
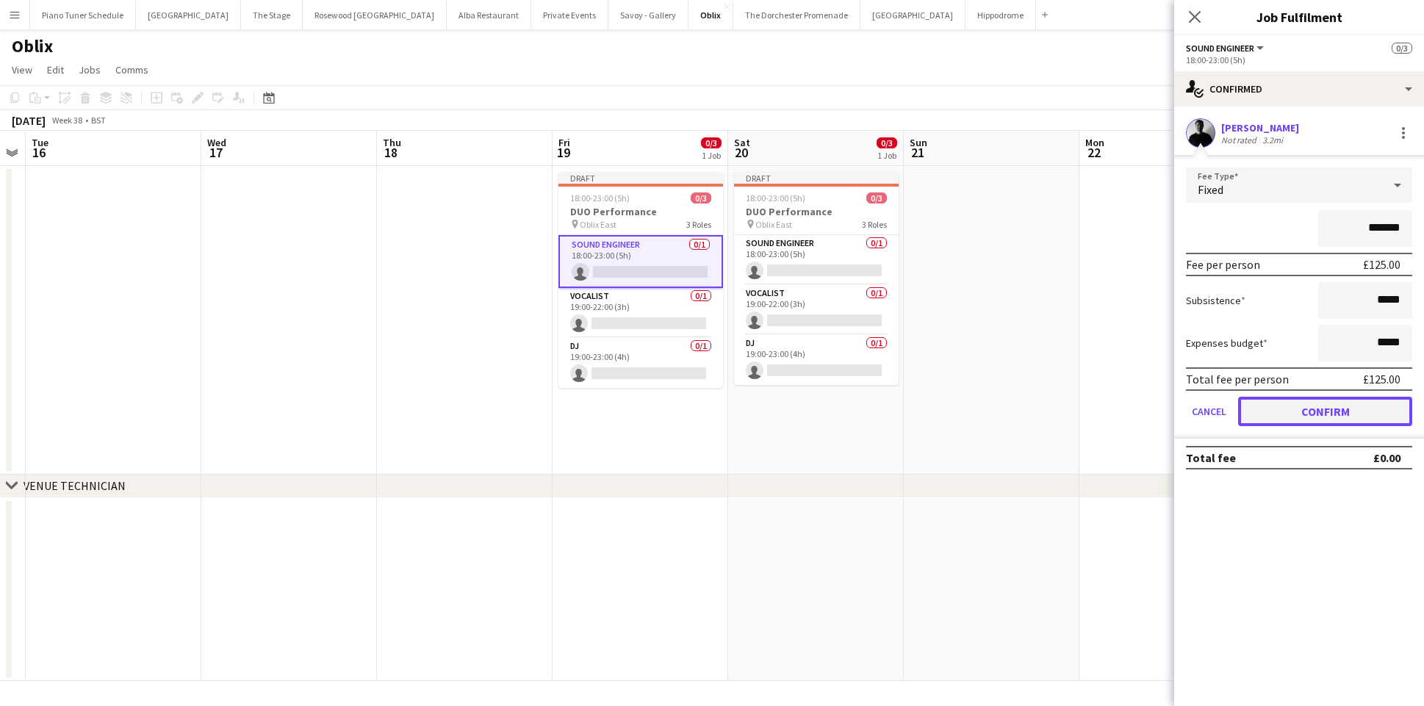
click at [1312, 419] on button "Confirm" at bounding box center [1325, 411] width 174 height 29
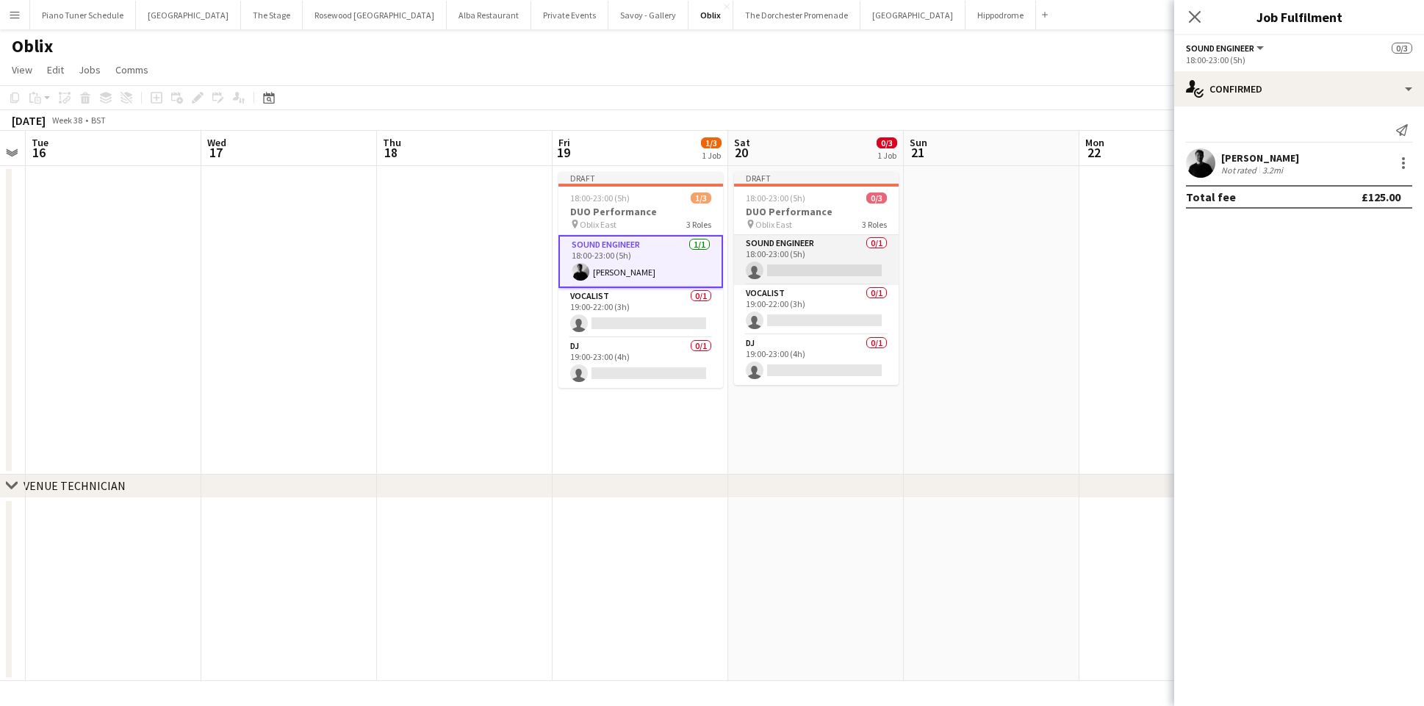
click at [824, 268] on app-card-role "Sound Engineer 0/1 18:00-23:00 (5h) single-neutral-actions" at bounding box center [816, 260] width 165 height 50
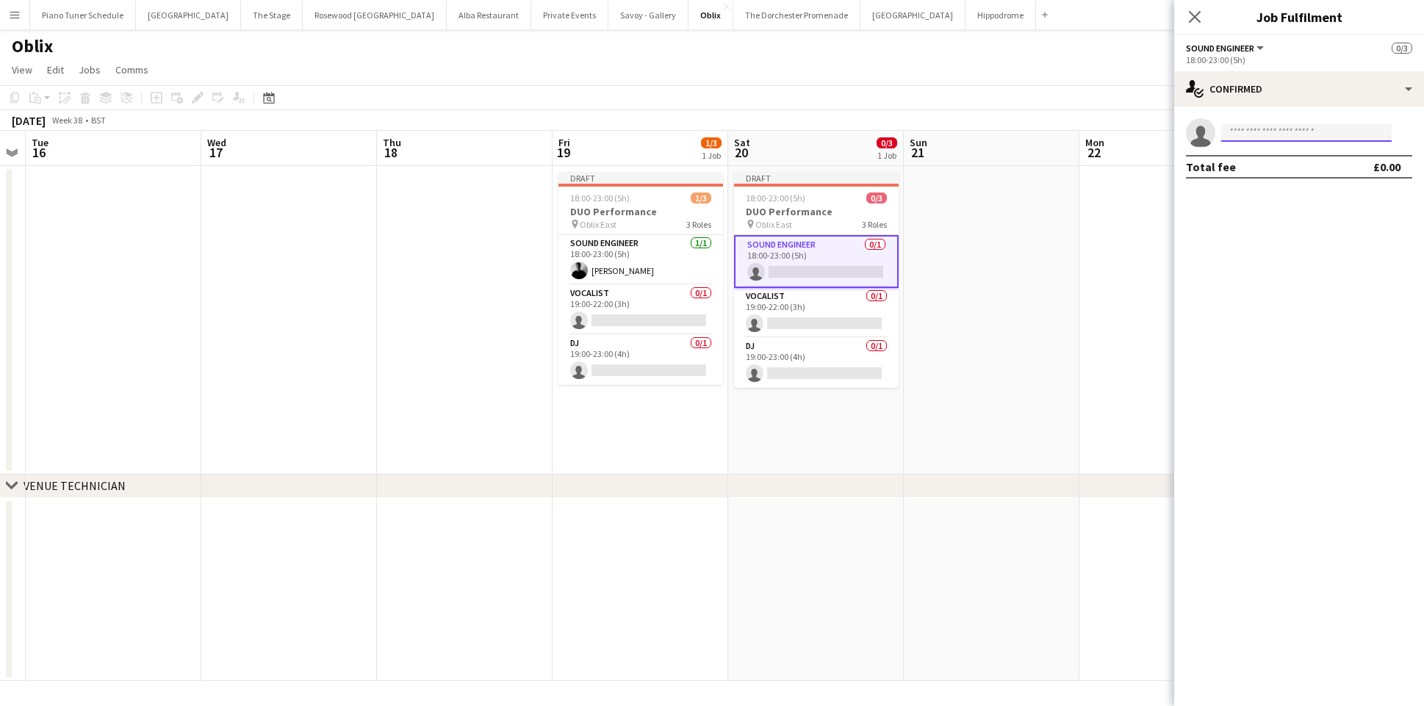
click at [1285, 133] on input at bounding box center [1306, 133] width 170 height 18
type input "******"
click at [1292, 168] on span "[DOMAIN_NAME][EMAIL_ADDRESS][DOMAIN_NAME]" at bounding box center [1306, 166] width 147 height 12
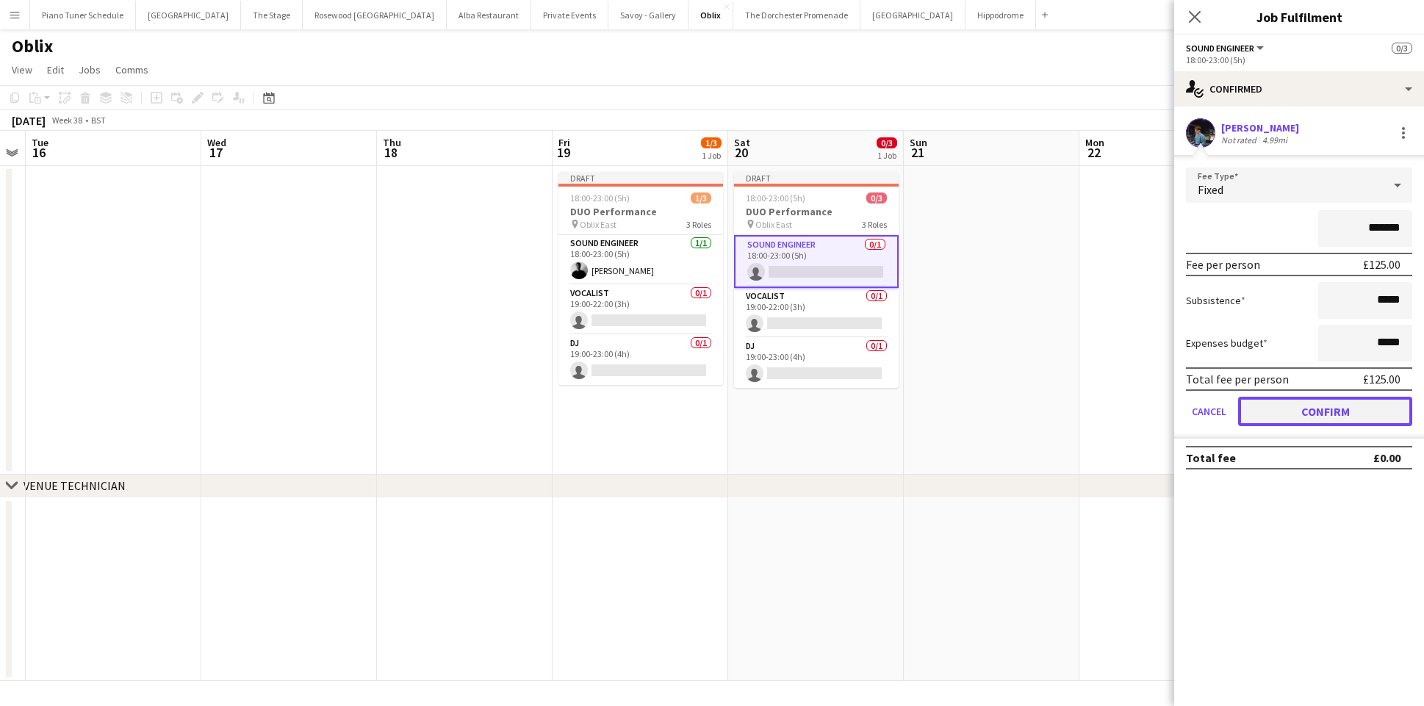
click at [1329, 410] on button "Confirm" at bounding box center [1325, 411] width 174 height 29
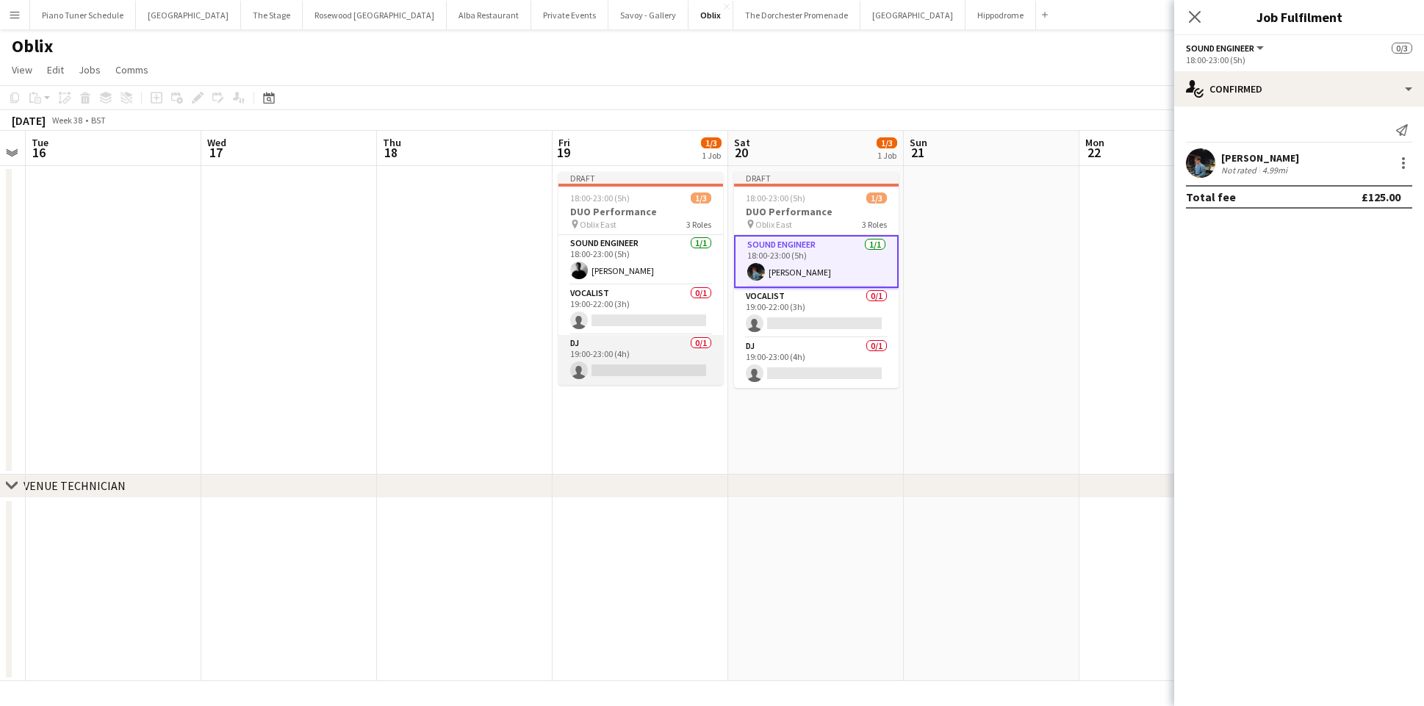
click at [649, 356] on app-card-role "DJ 0/1 19:00-23:00 (4h) single-neutral-actions" at bounding box center [640, 360] width 165 height 50
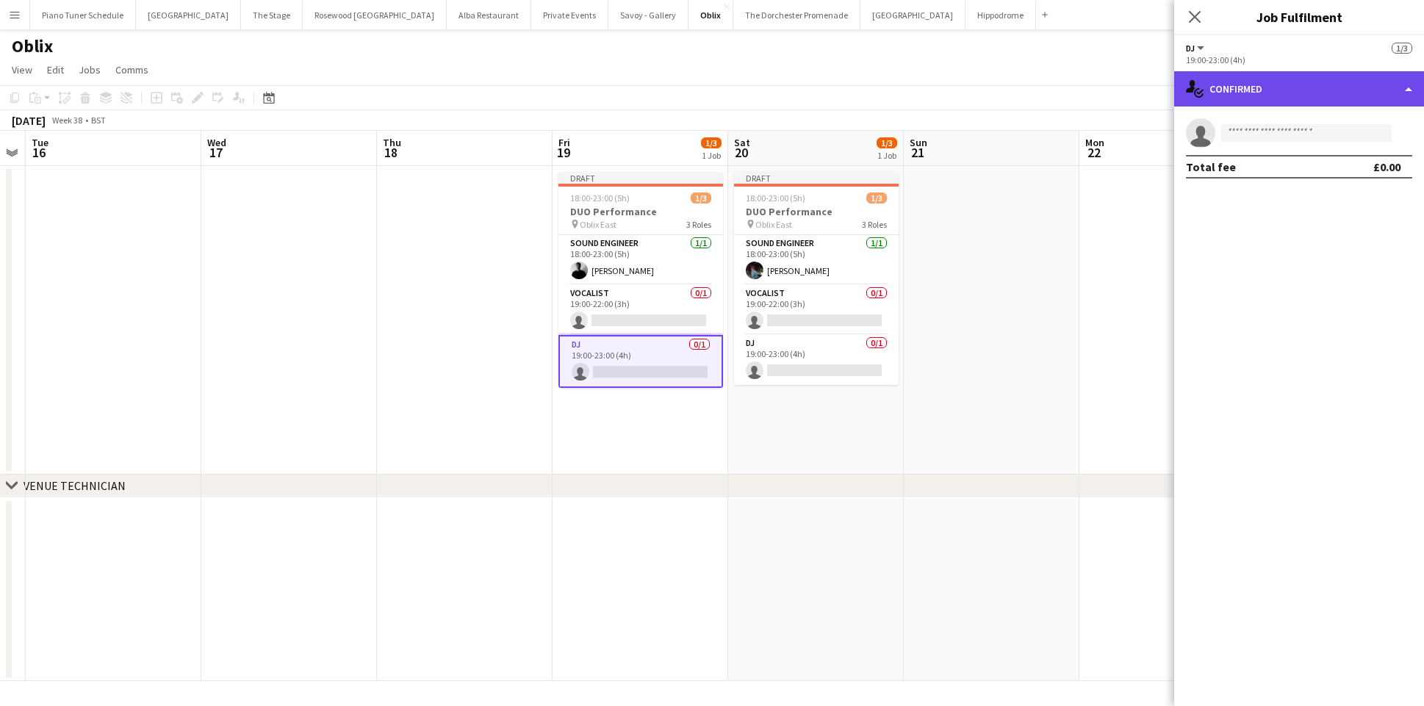
click at [1361, 96] on div "single-neutral-actions-check-2 Confirmed" at bounding box center [1299, 88] width 250 height 35
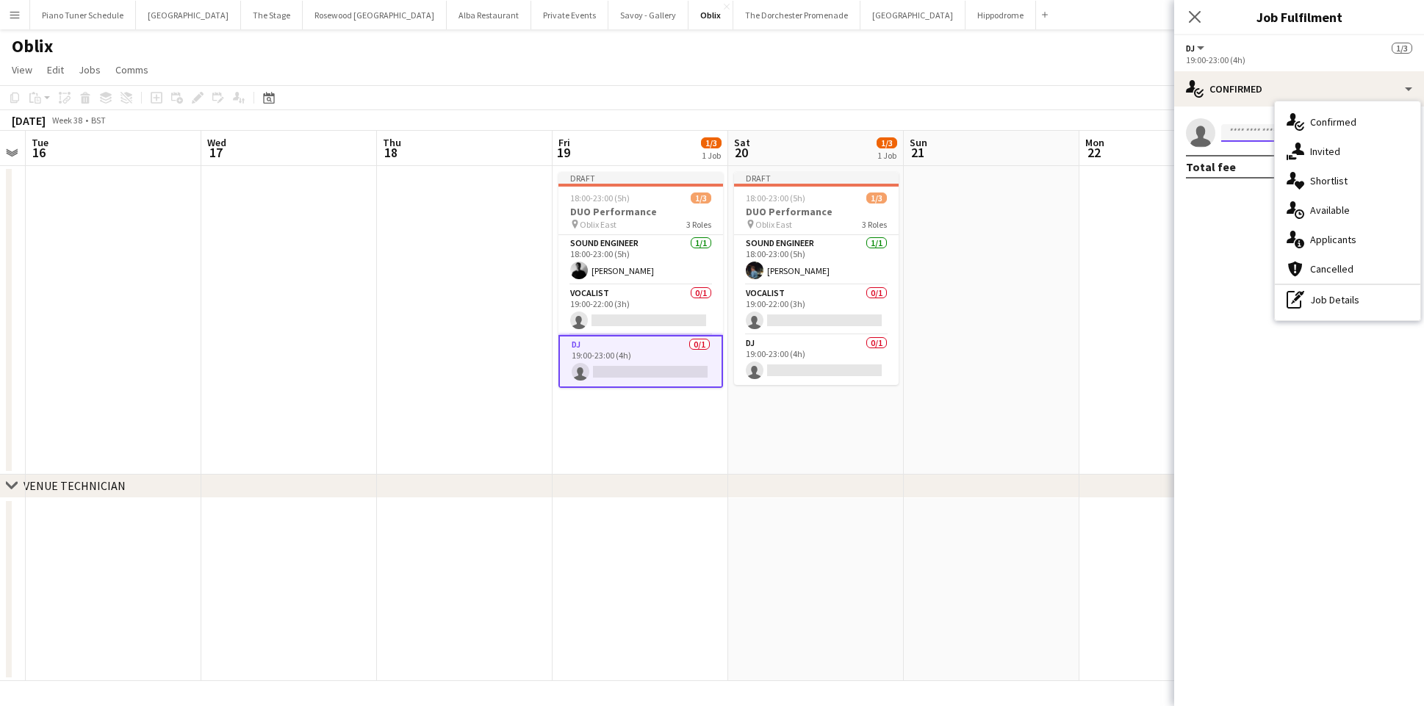
click at [1248, 134] on input at bounding box center [1306, 133] width 170 height 18
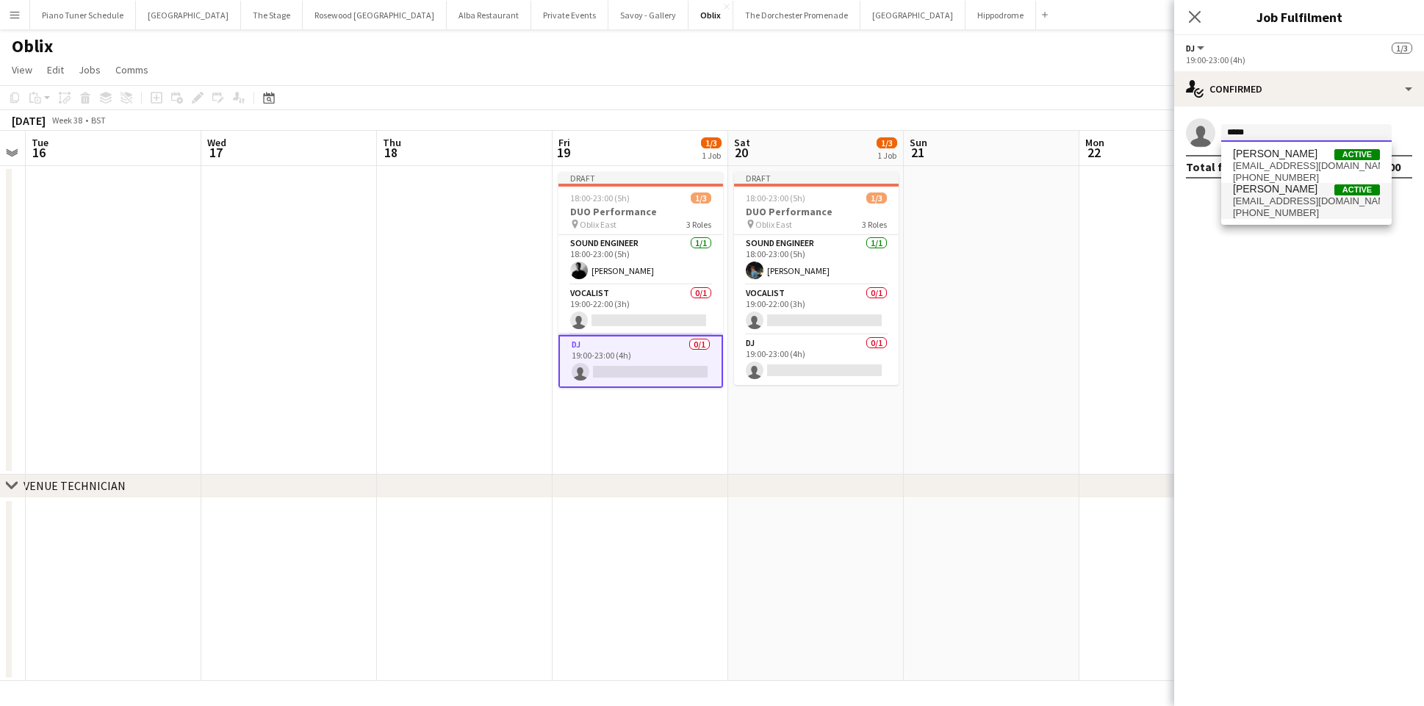
type input "*****"
click at [1273, 197] on span "[EMAIL_ADDRESS][DOMAIN_NAME]" at bounding box center [1306, 201] width 147 height 12
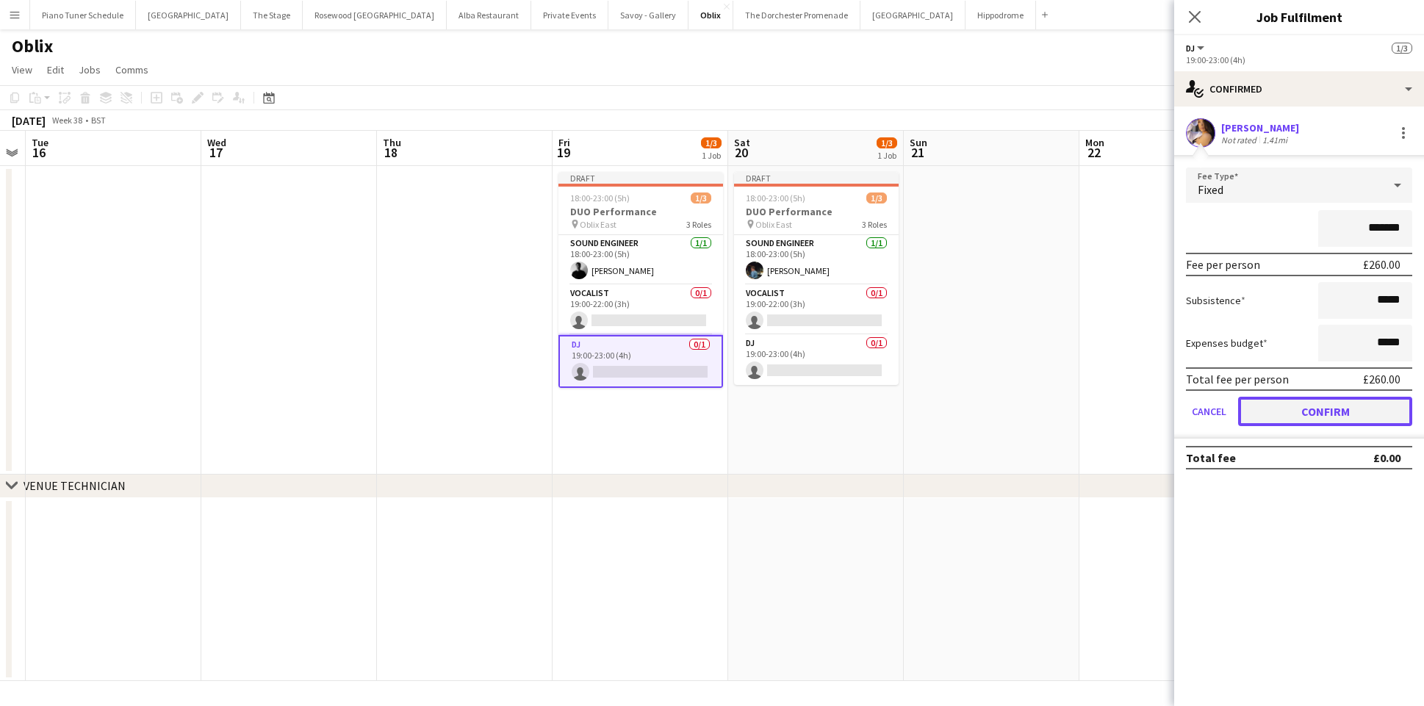
click at [1288, 416] on button "Confirm" at bounding box center [1325, 411] width 174 height 29
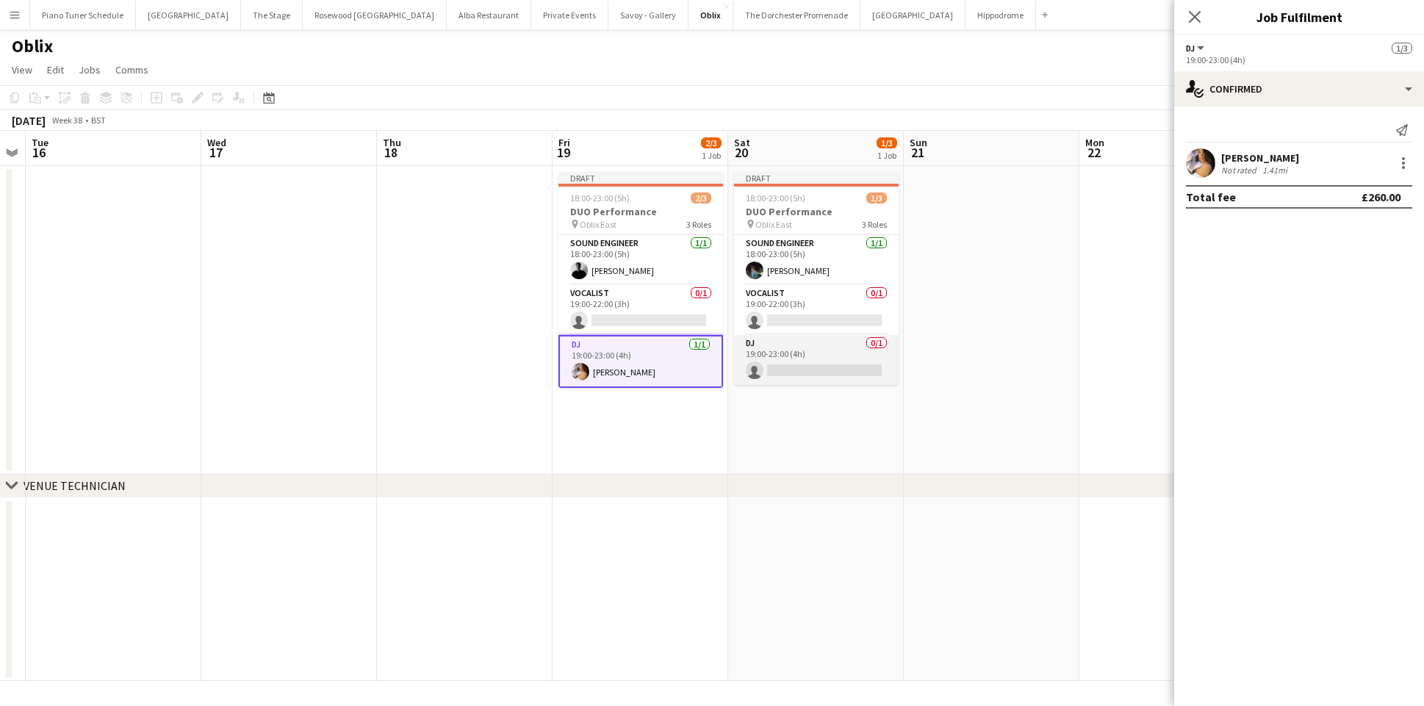
click at [823, 371] on app-card-role "DJ 0/1 19:00-23:00 (4h) single-neutral-actions" at bounding box center [816, 360] width 165 height 50
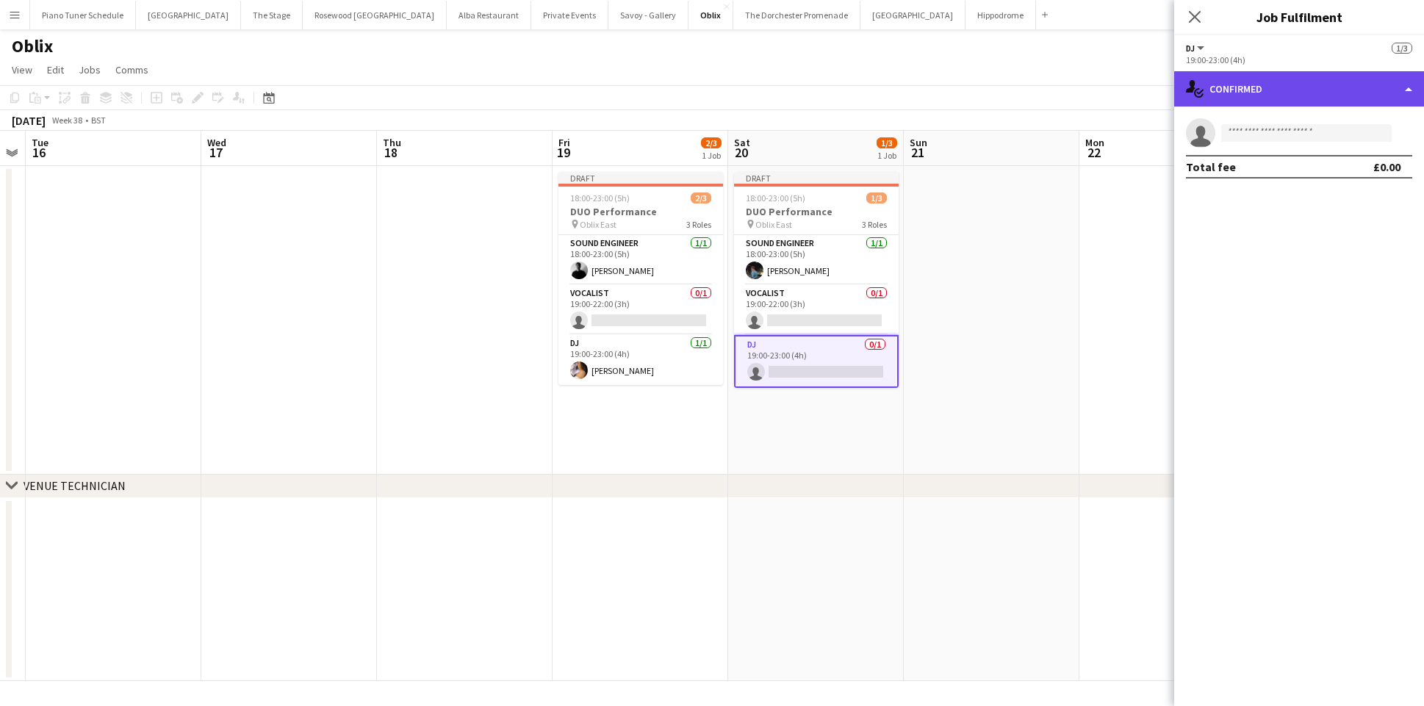
click at [1385, 96] on div "single-neutral-actions-check-2 Confirmed" at bounding box center [1299, 88] width 250 height 35
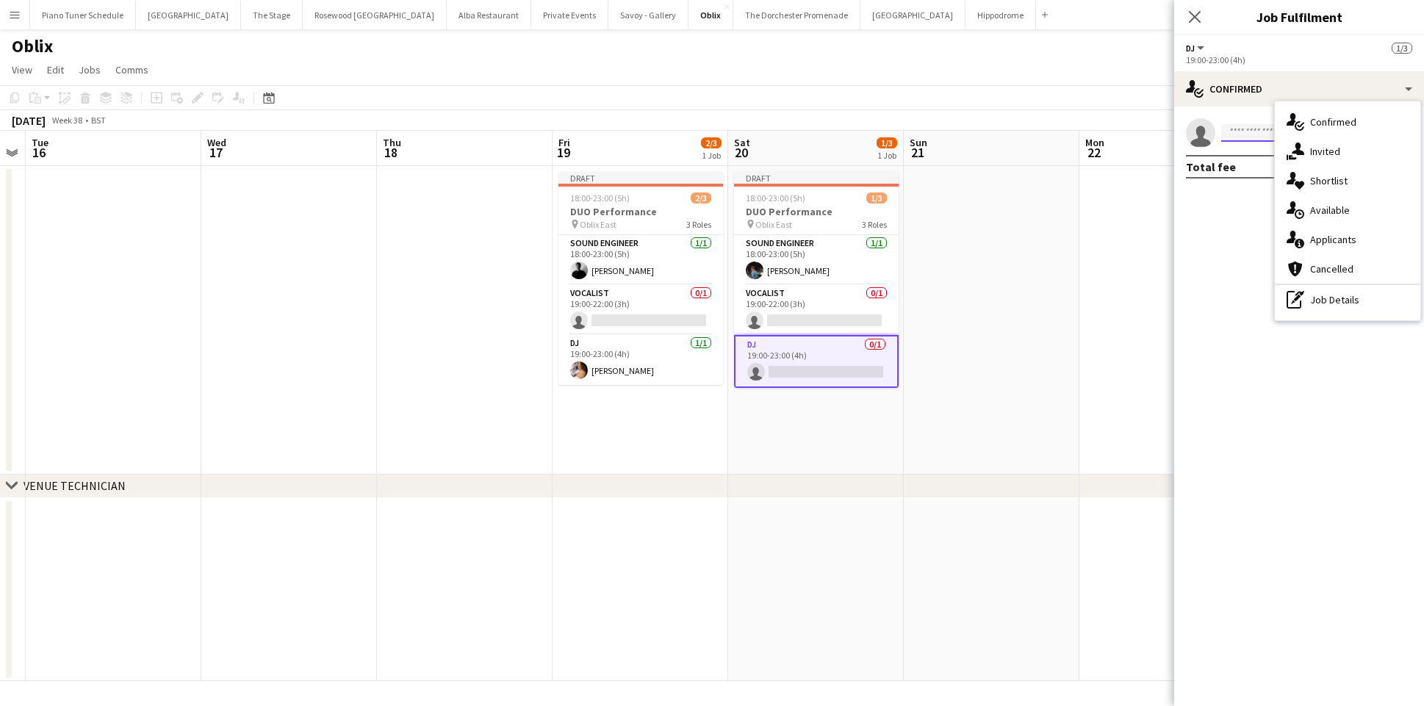
click at [1232, 137] on input at bounding box center [1306, 133] width 170 height 18
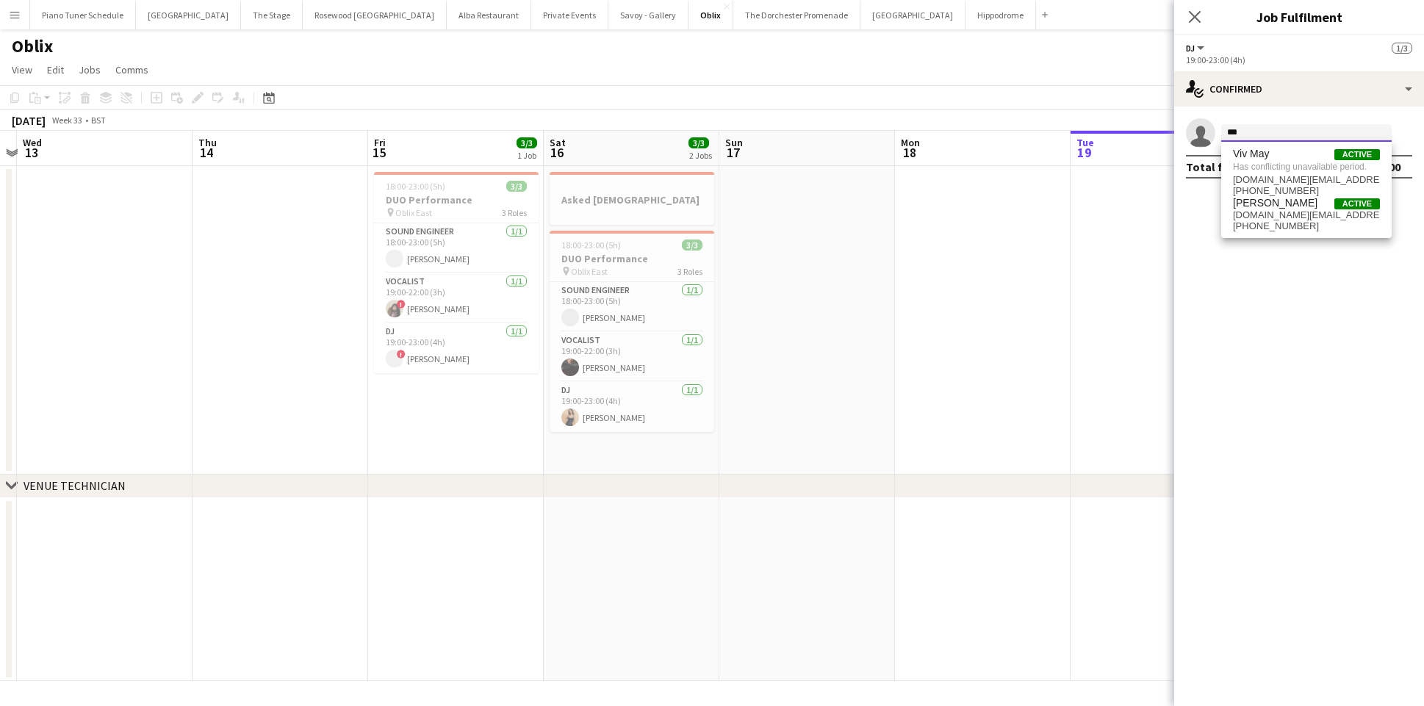
scroll to position [0, 326]
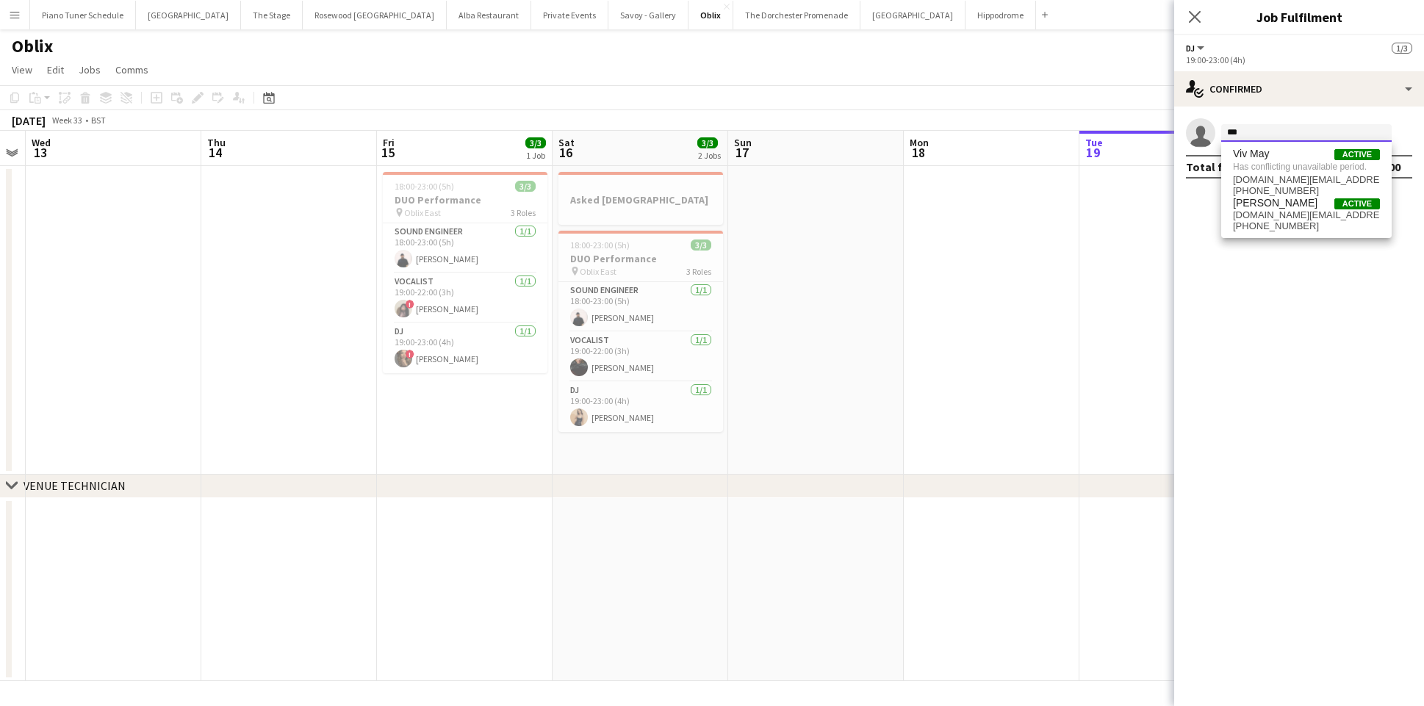
click at [1216, 131] on form "***" at bounding box center [1313, 133] width 197 height 18
type input "****"
click at [1120, 163] on app-board-header-date "Tue 19" at bounding box center [1167, 148] width 176 height 35
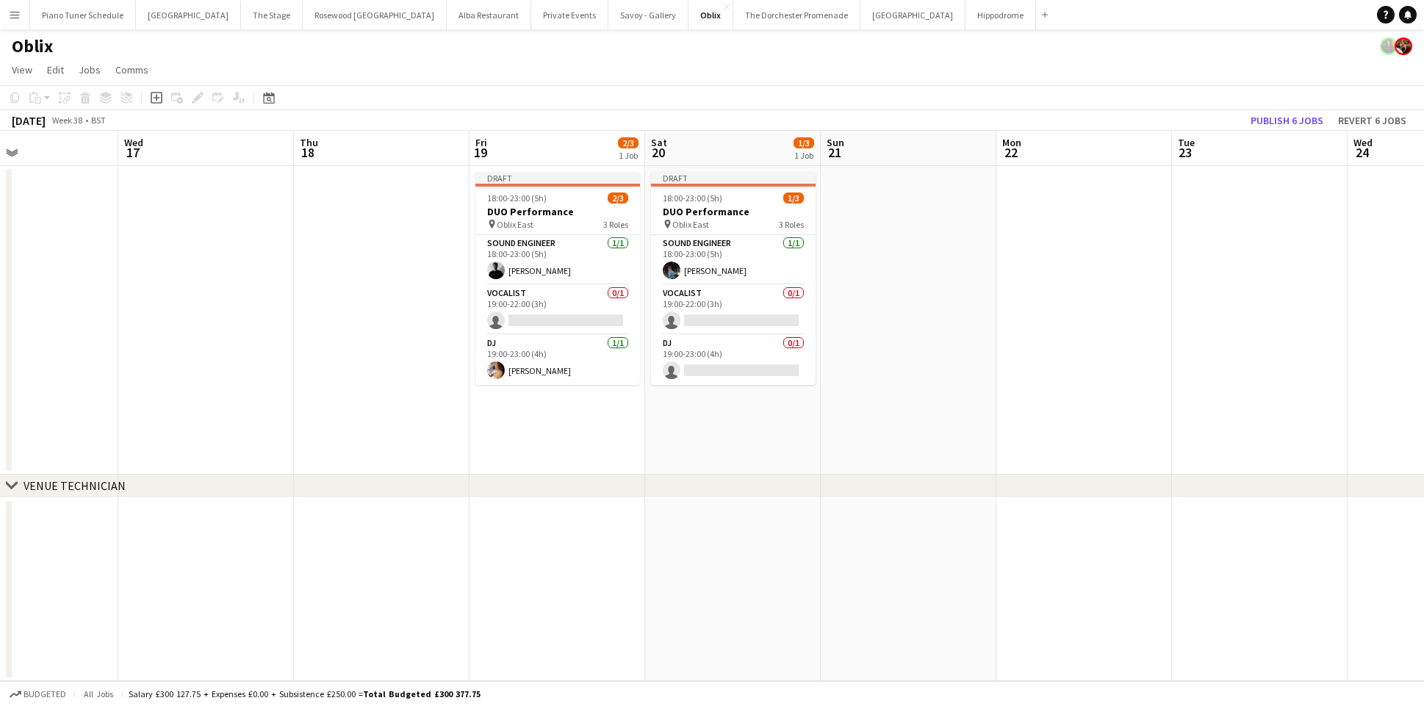
scroll to position [0, 346]
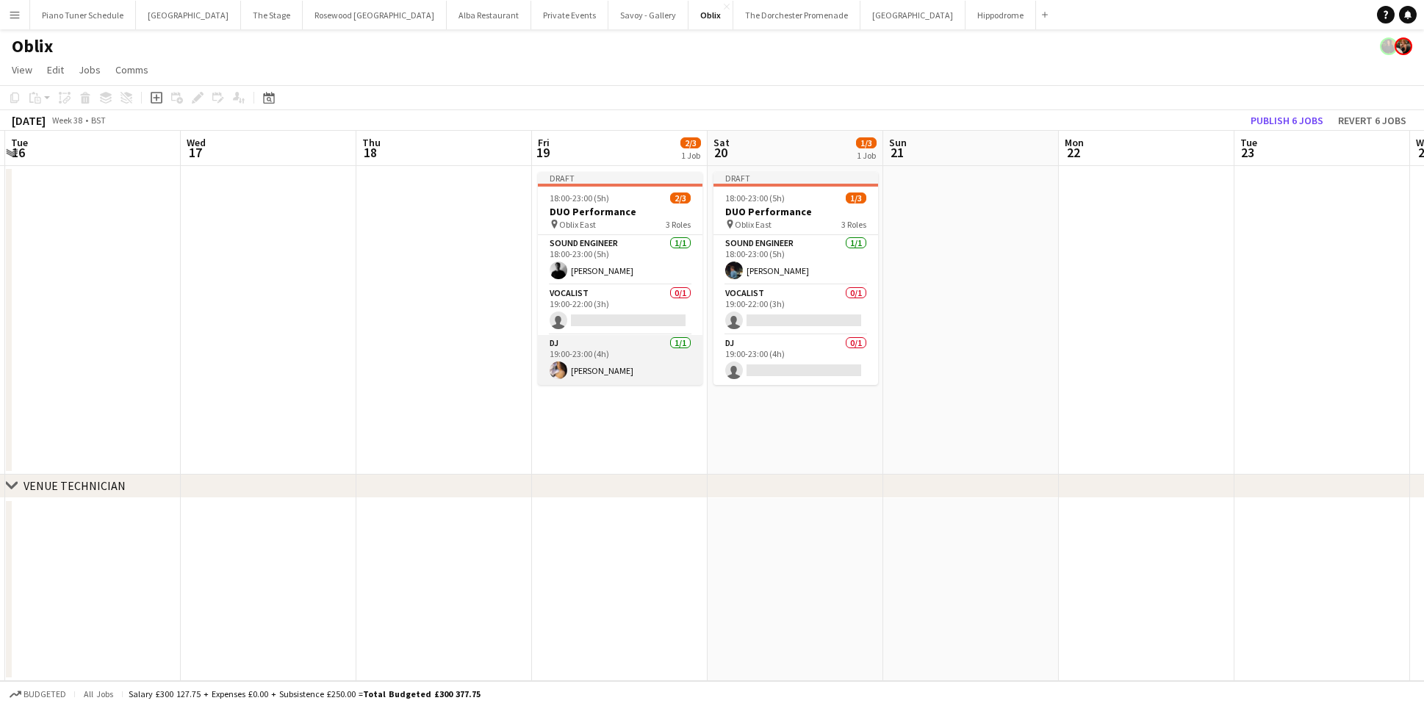
click at [620, 361] on app-card-role "DJ 1/1 19:00-23:00 (4h) Stephanie Cheah" at bounding box center [620, 360] width 165 height 50
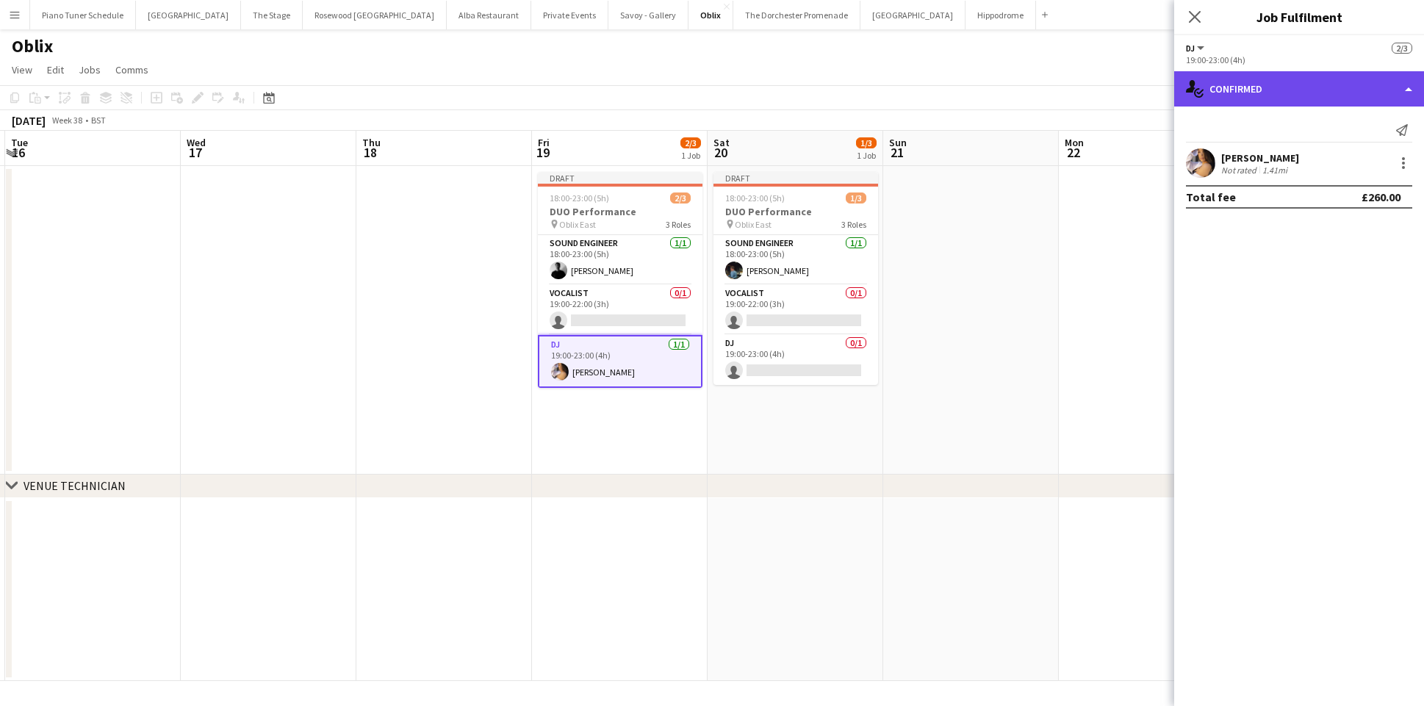
click at [1345, 98] on div "single-neutral-actions-check-2 Confirmed" at bounding box center [1299, 88] width 250 height 35
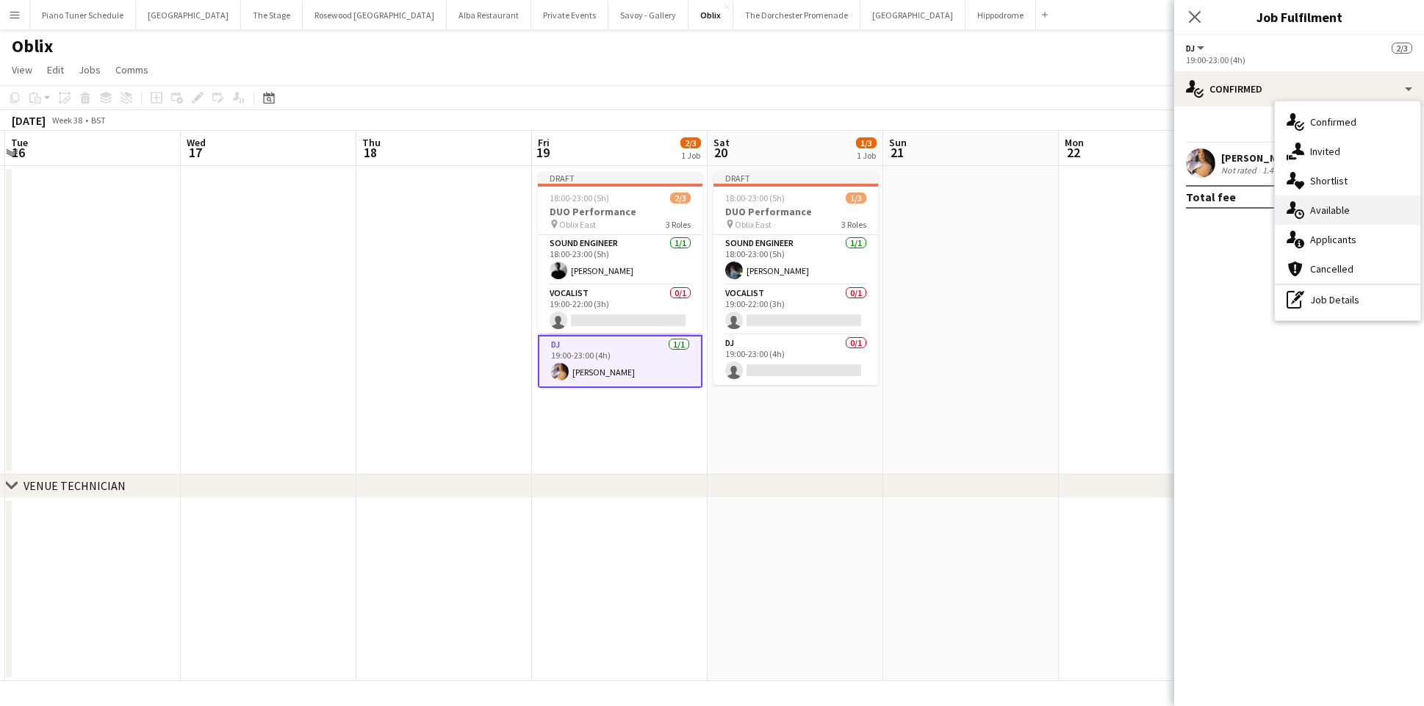
click at [1349, 205] on div "single-neutral-actions-upload Available" at bounding box center [1347, 209] width 145 height 29
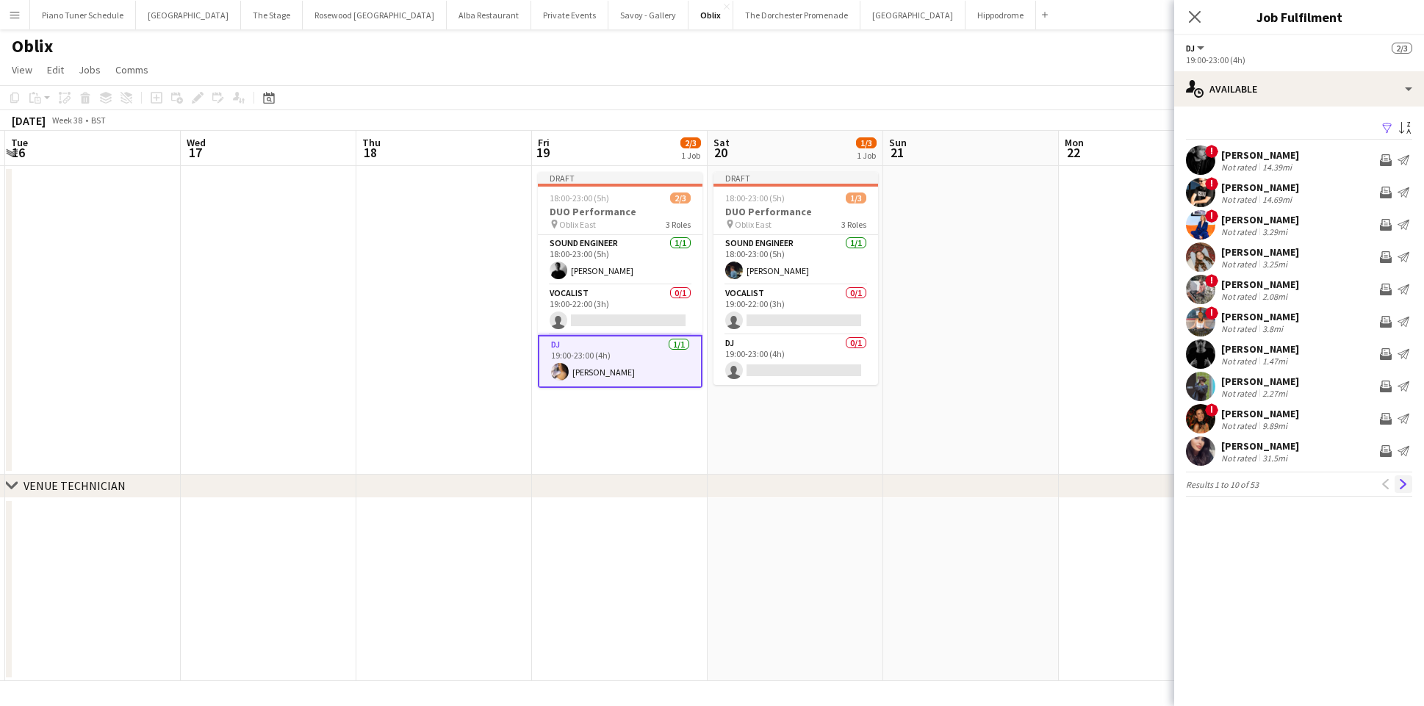
click at [1401, 481] on app-icon "Next" at bounding box center [1403, 484] width 10 height 10
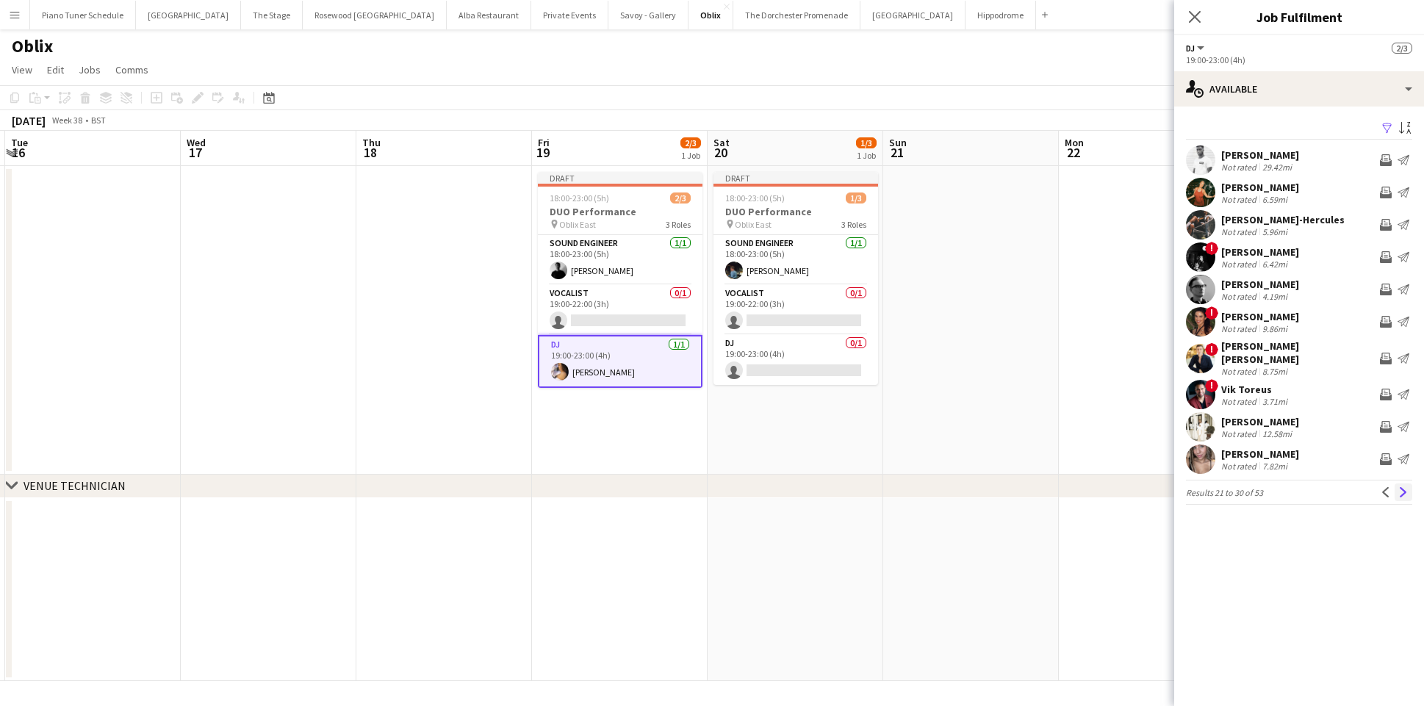
click at [1403, 487] on app-icon "Next" at bounding box center [1403, 492] width 10 height 10
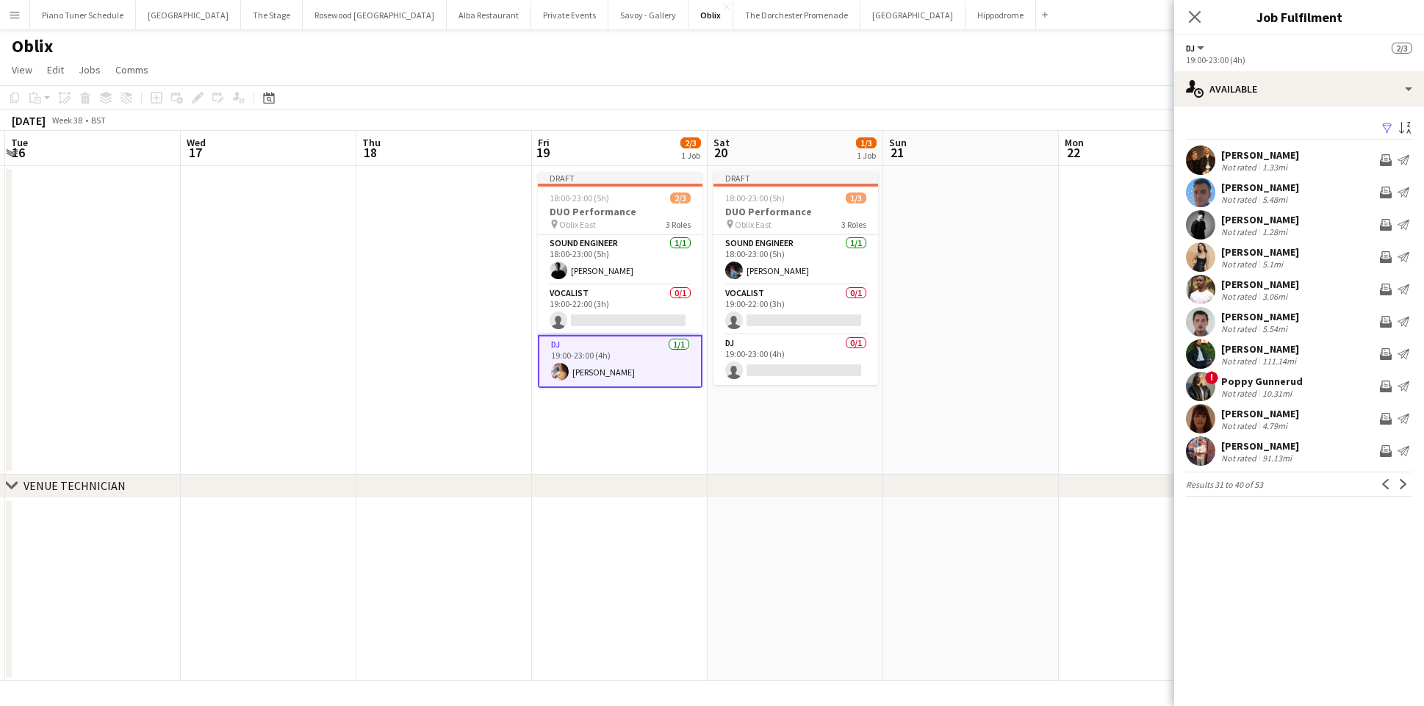
click at [1403, 487] on app-icon "Next" at bounding box center [1403, 484] width 10 height 10
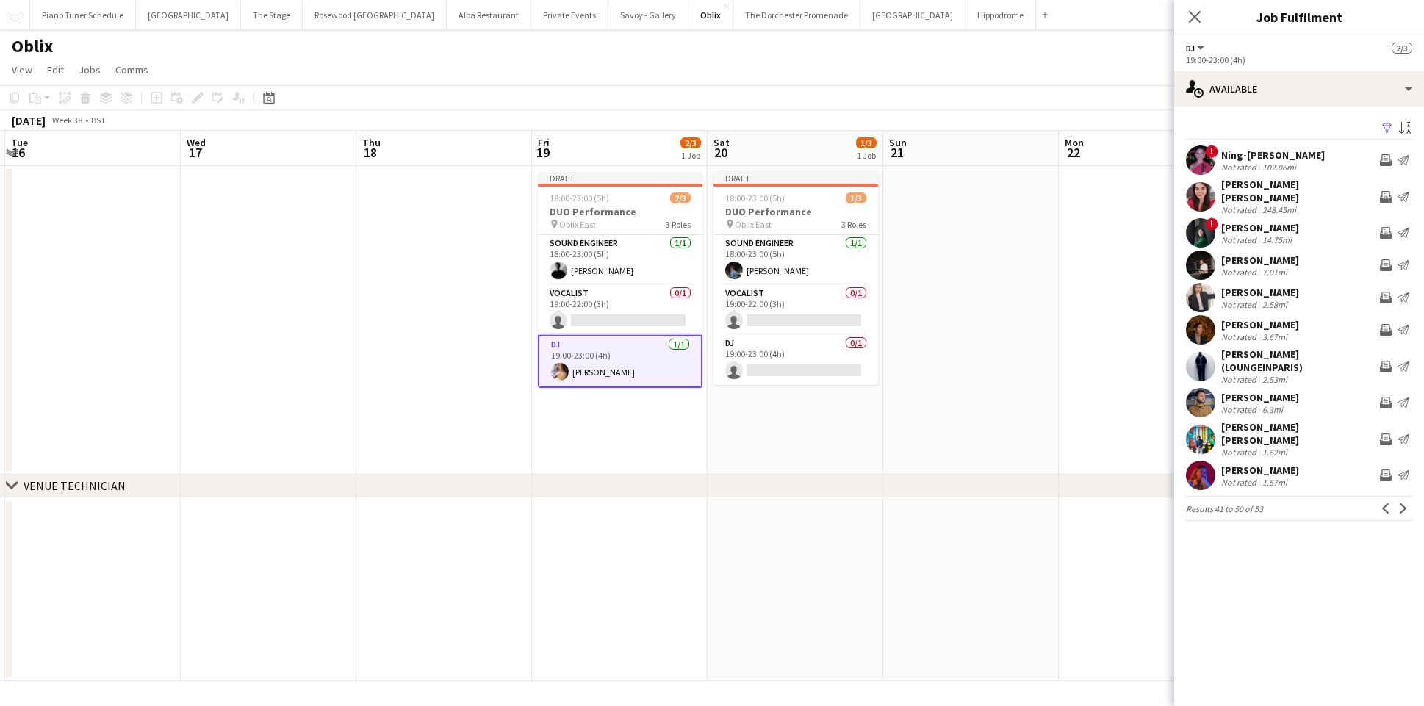
click at [1403, 503] on app-icon "Next" at bounding box center [1403, 508] width 10 height 10
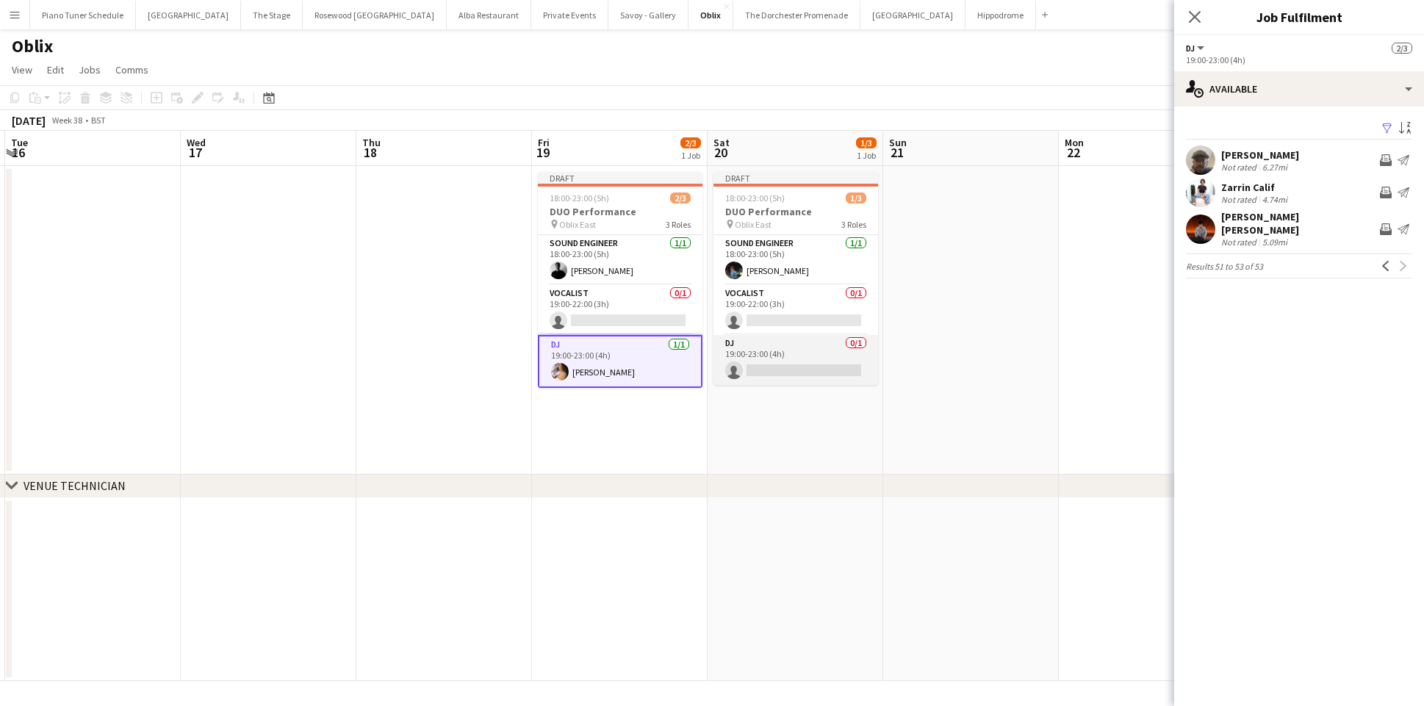
click at [821, 359] on app-card-role "DJ 0/1 19:00-23:00 (4h) single-neutral-actions" at bounding box center [795, 360] width 165 height 50
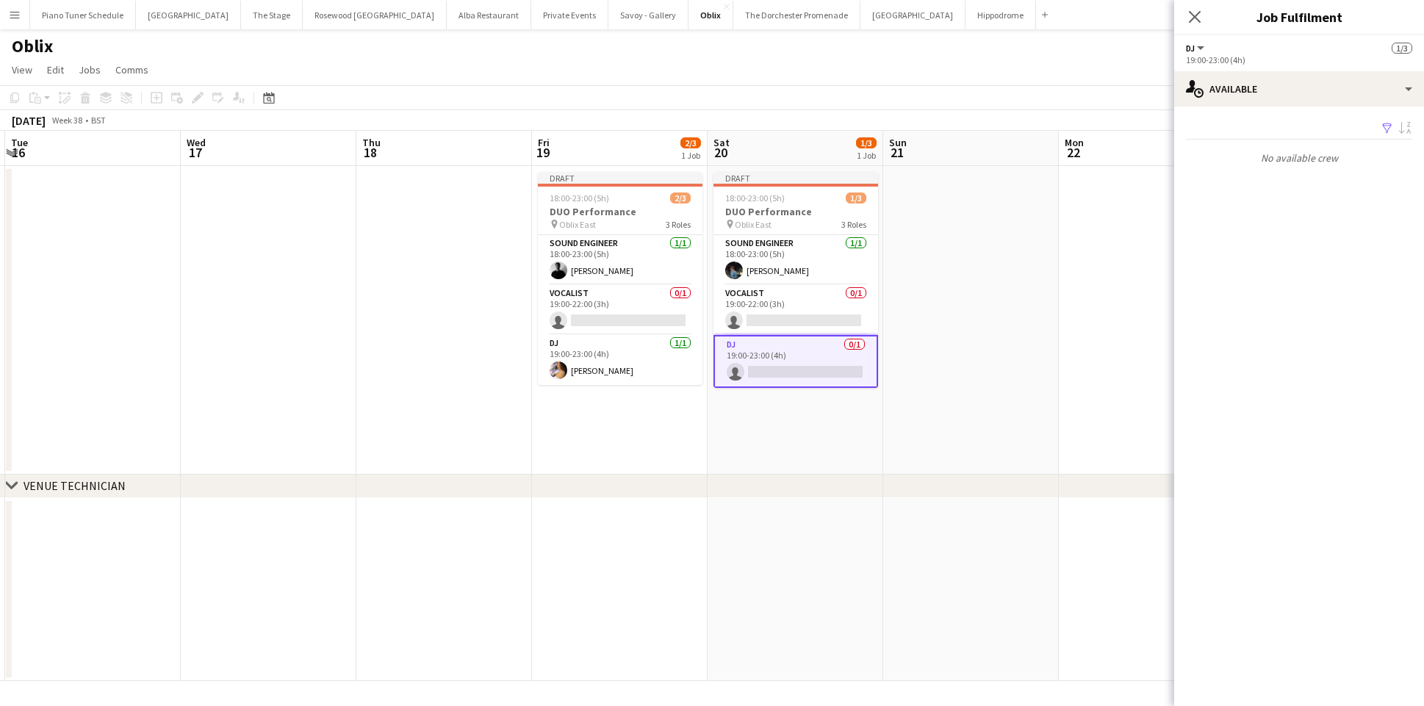
click at [783, 375] on app-card-role "DJ 0/1 19:00-23:00 (4h) single-neutral-actions" at bounding box center [795, 361] width 165 height 53
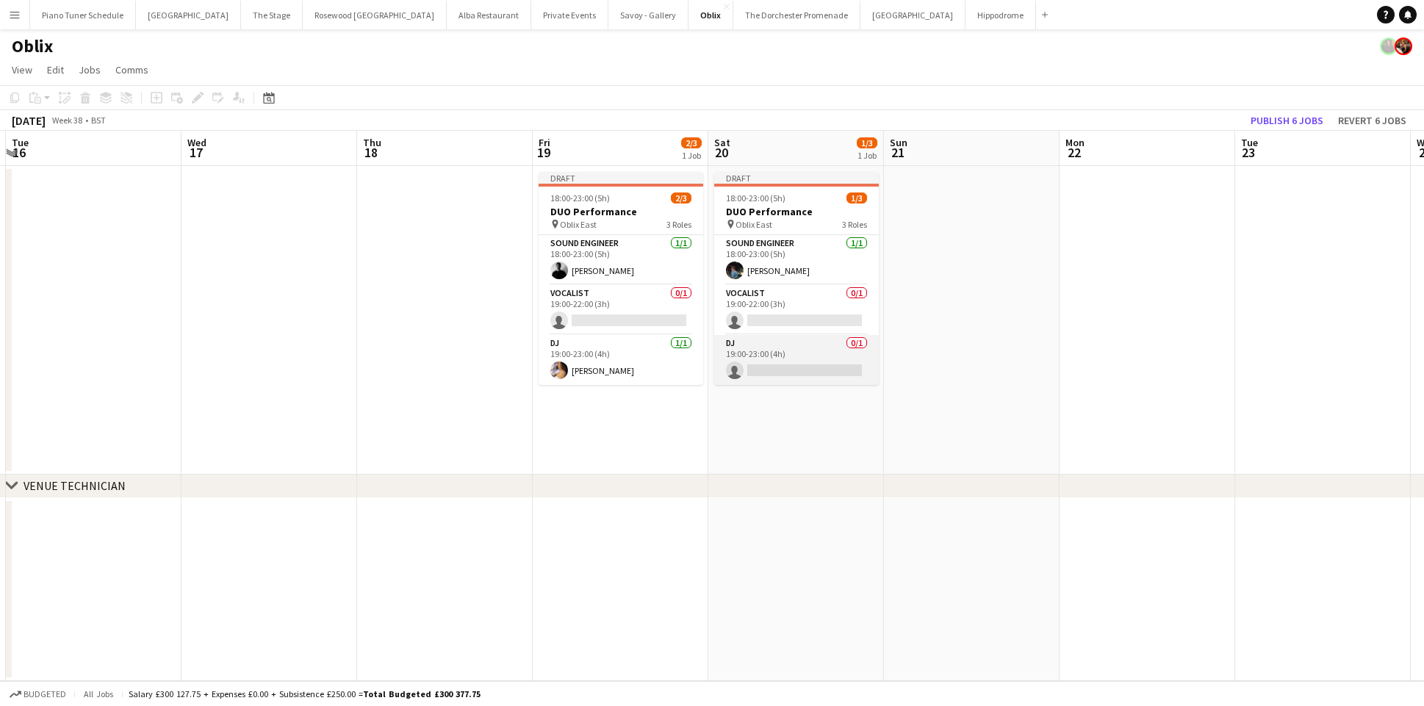
click at [809, 354] on app-card-role "DJ 0/1 19:00-23:00 (4h) single-neutral-actions" at bounding box center [796, 360] width 165 height 50
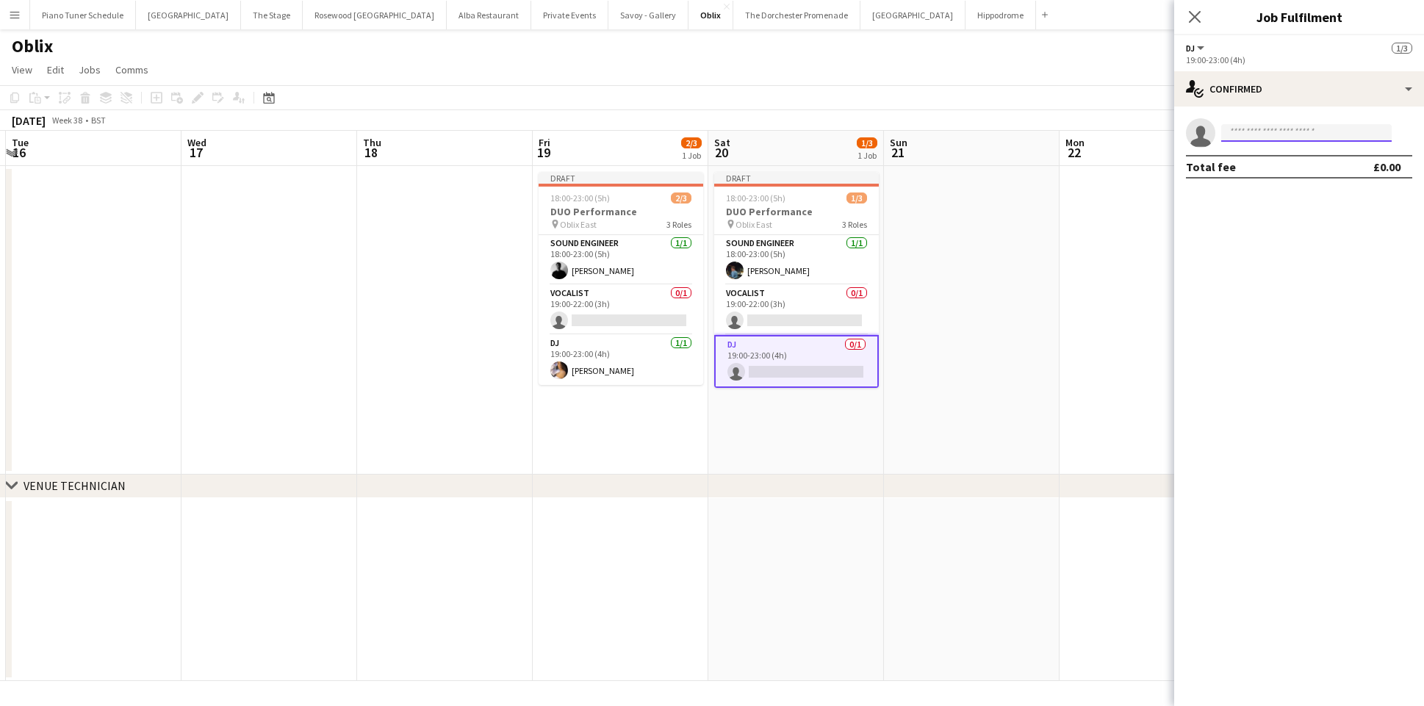
click at [1256, 134] on input at bounding box center [1306, 133] width 170 height 18
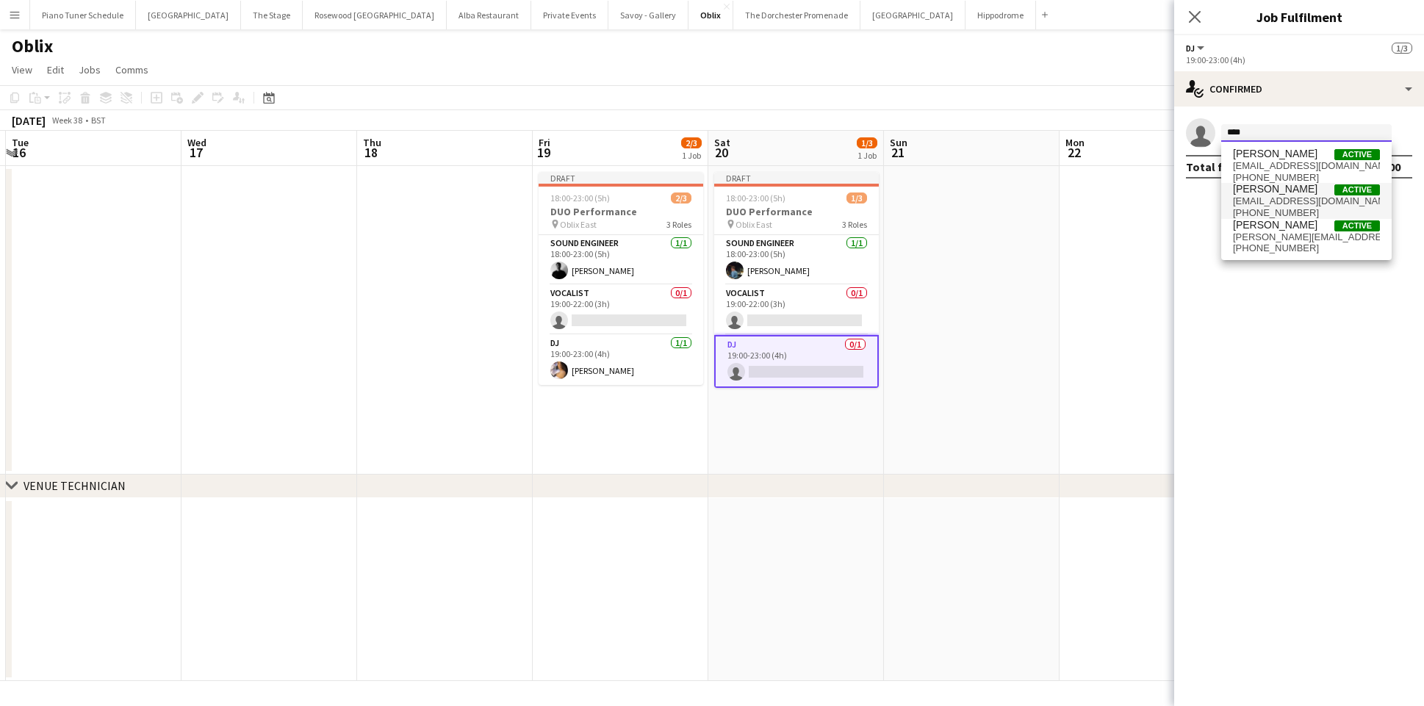
type input "****"
click at [1288, 199] on span "[EMAIL_ADDRESS][DOMAIN_NAME]" at bounding box center [1306, 201] width 147 height 12
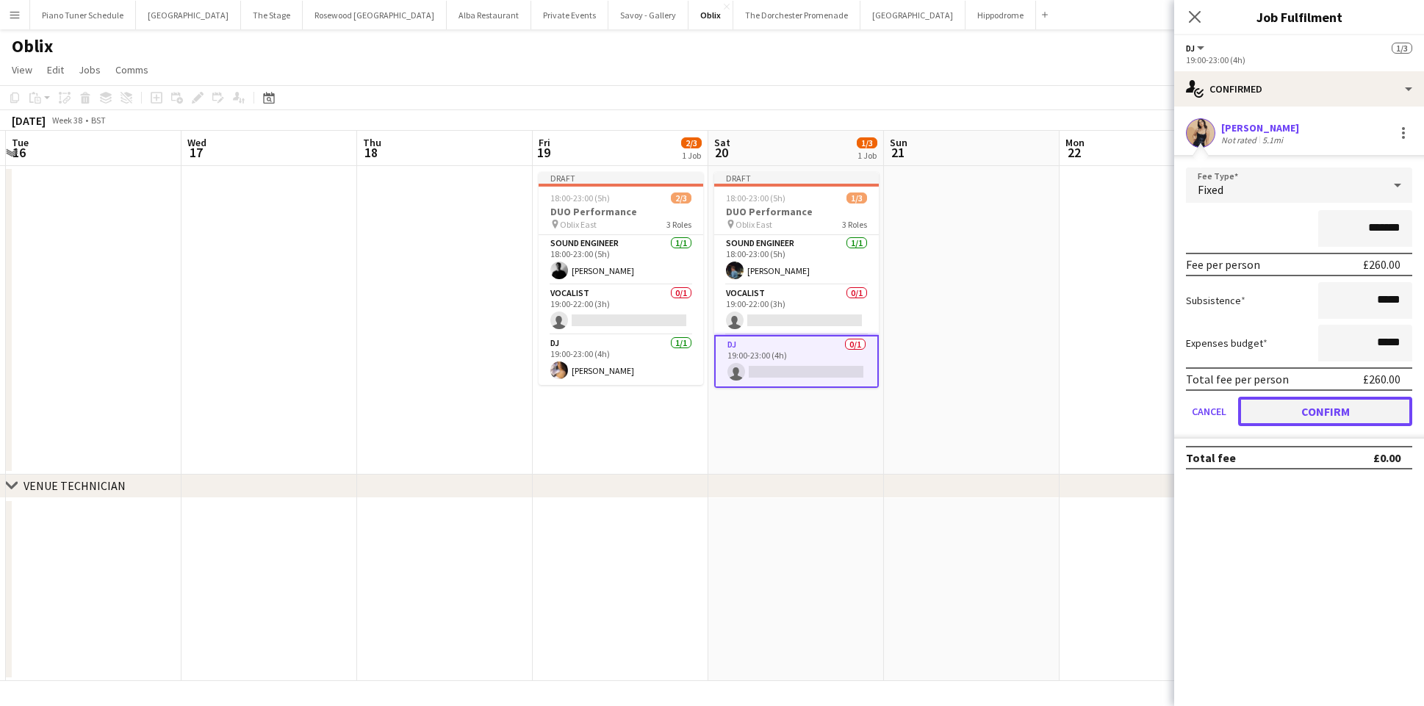
click at [1323, 419] on button "Confirm" at bounding box center [1325, 411] width 174 height 29
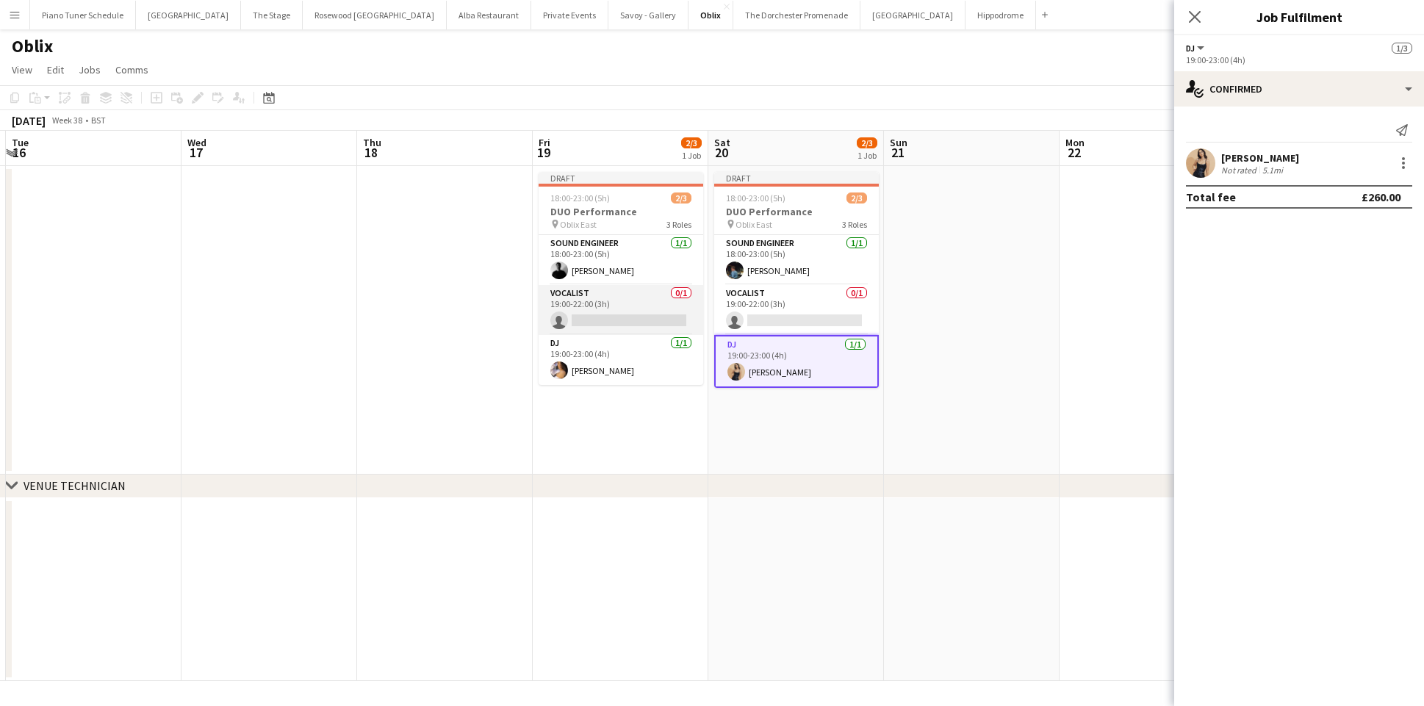
click at [628, 307] on app-card-role "Vocalist 0/1 19:00-22:00 (3h) single-neutral-actions" at bounding box center [621, 310] width 165 height 50
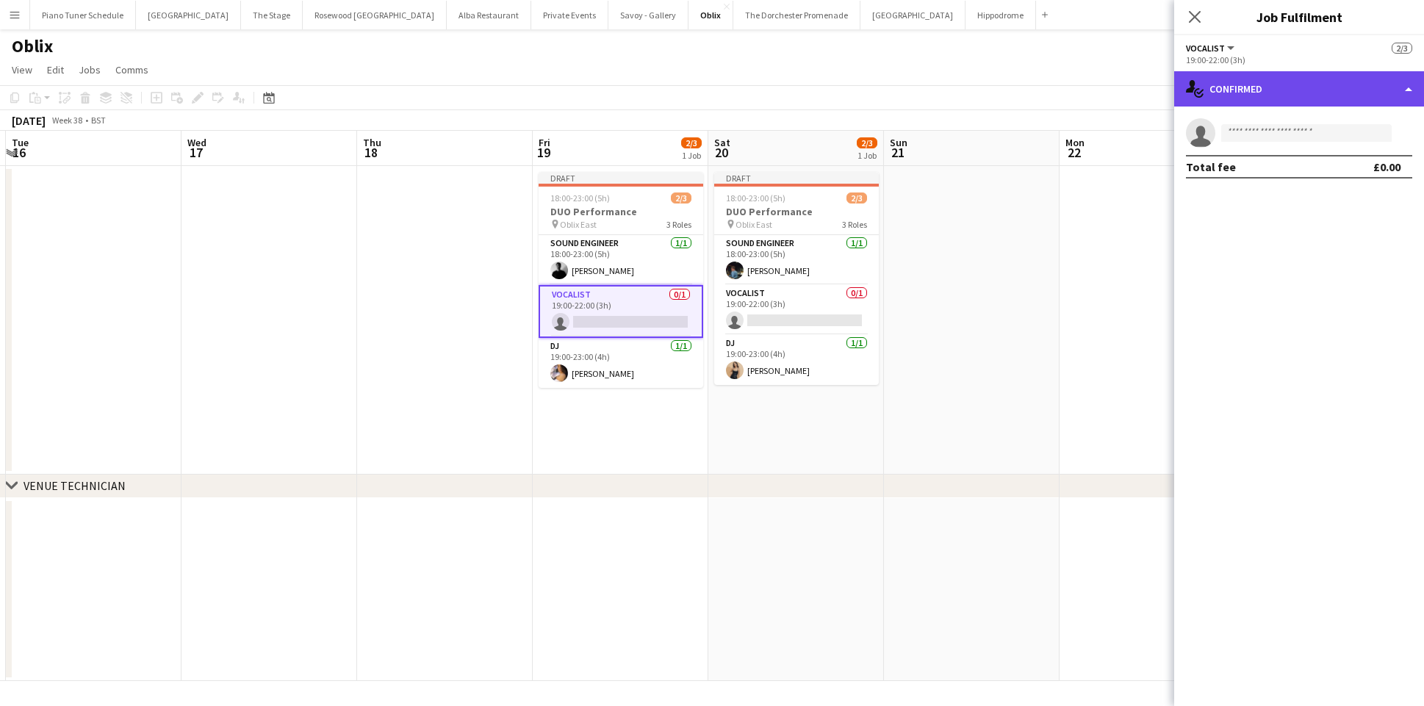
click at [1367, 92] on div "single-neutral-actions-check-2 Confirmed" at bounding box center [1299, 88] width 250 height 35
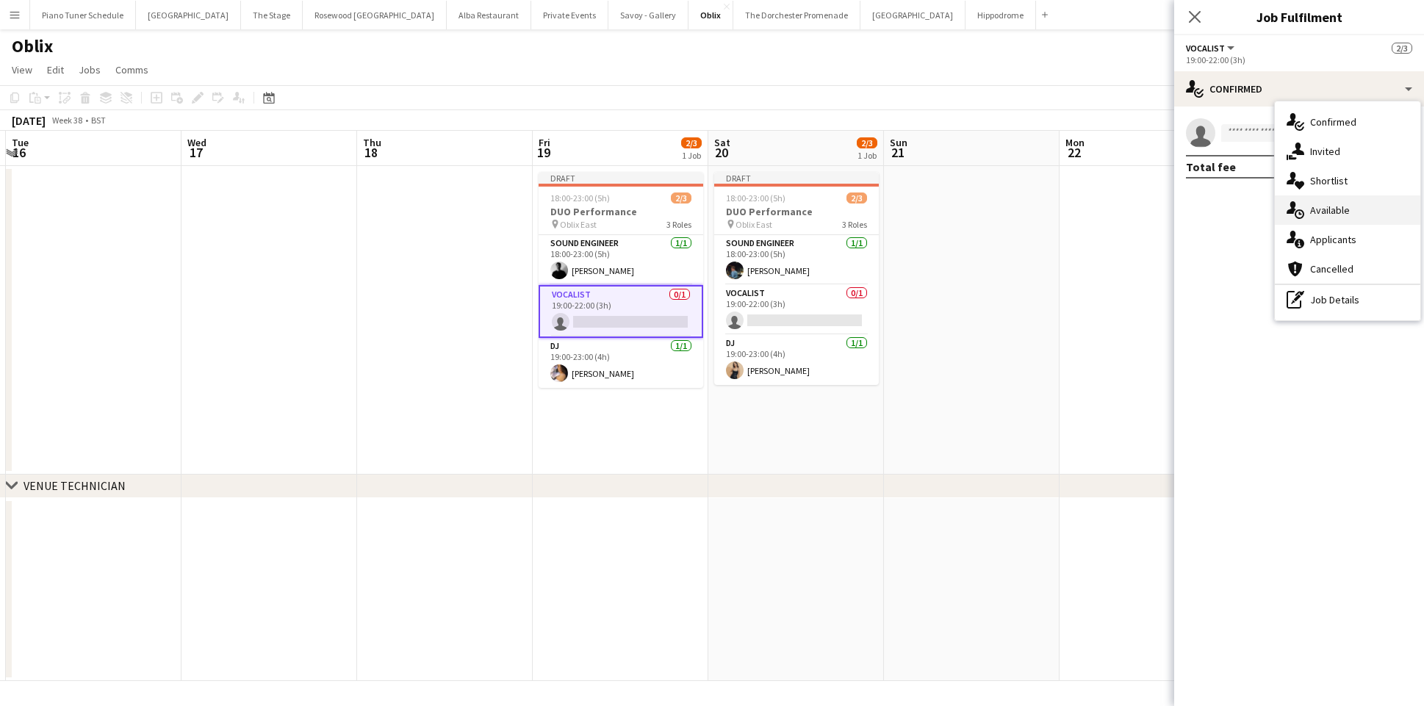
click at [1365, 207] on div "single-neutral-actions-upload Available" at bounding box center [1347, 209] width 145 height 29
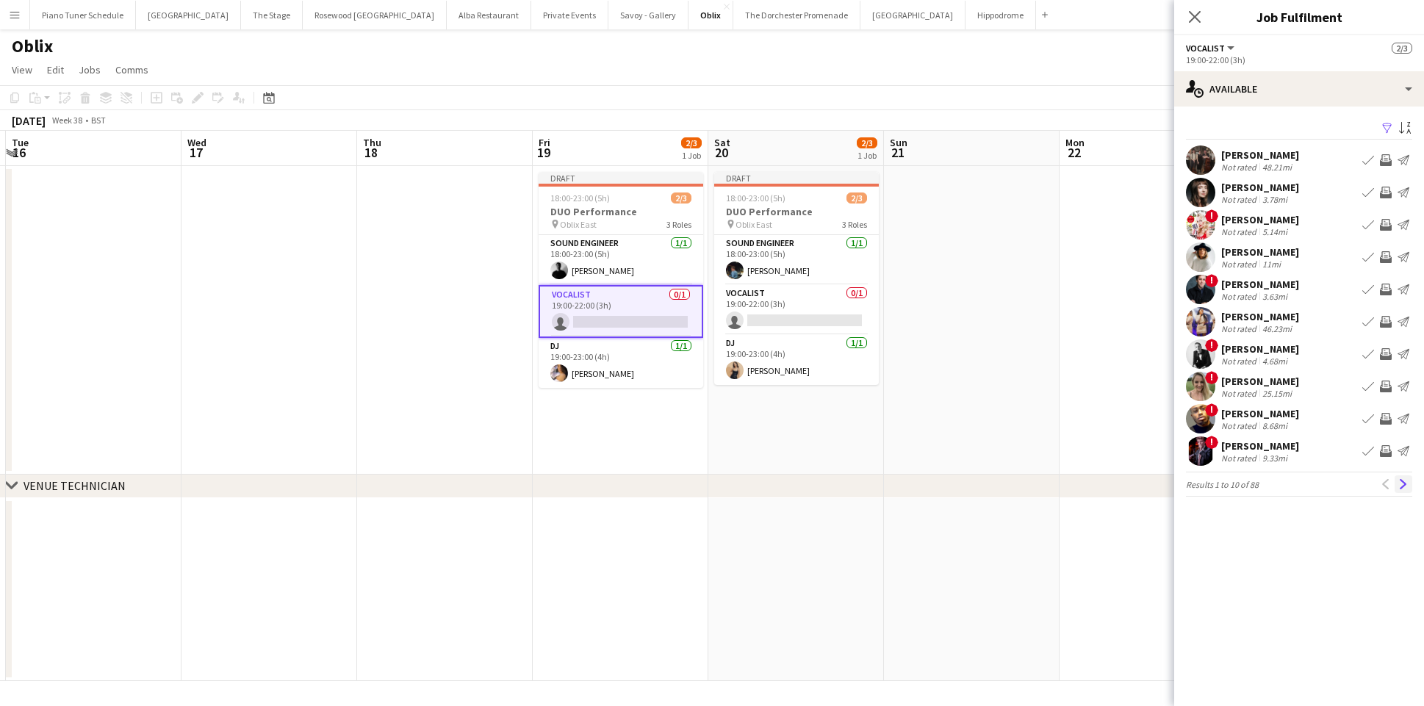
click at [1401, 480] on app-icon "Next" at bounding box center [1403, 484] width 10 height 10
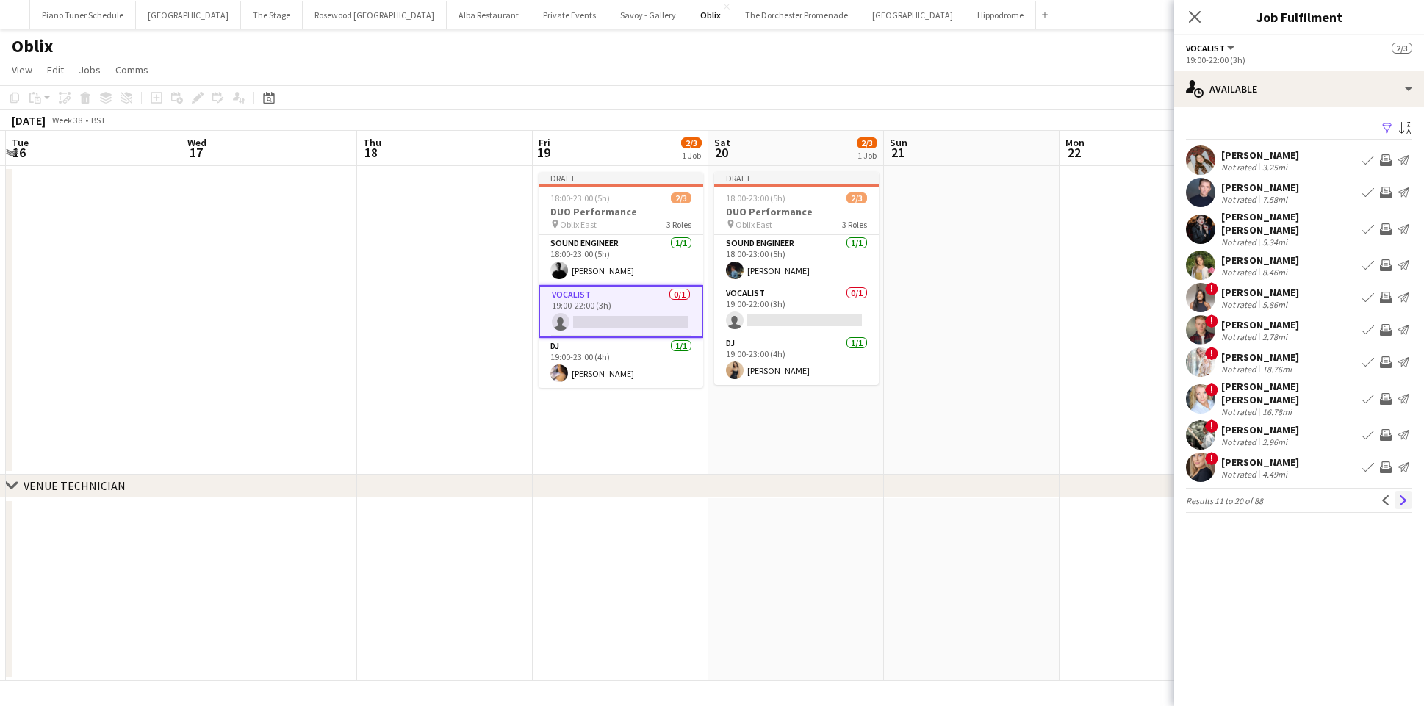
click at [1403, 495] on app-icon "Next" at bounding box center [1403, 500] width 10 height 10
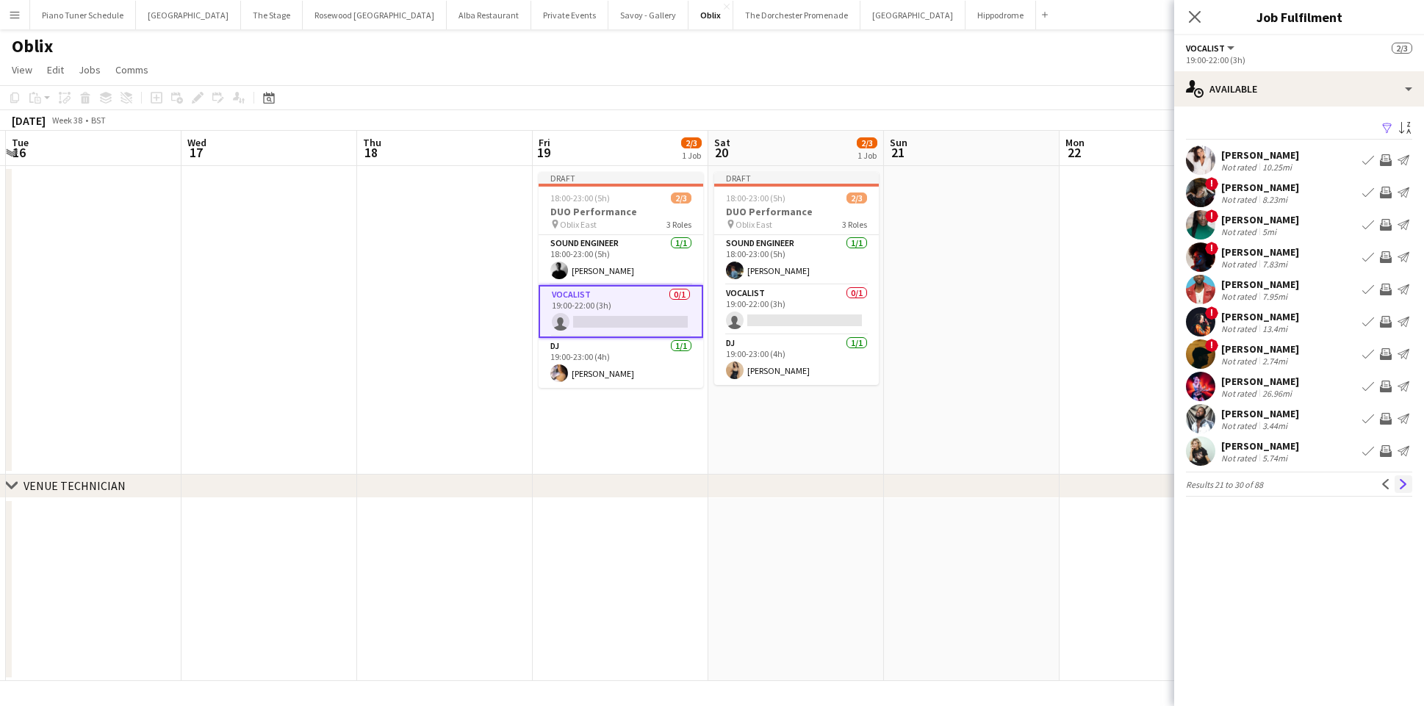
click at [1400, 487] on app-icon "Next" at bounding box center [1403, 484] width 10 height 10
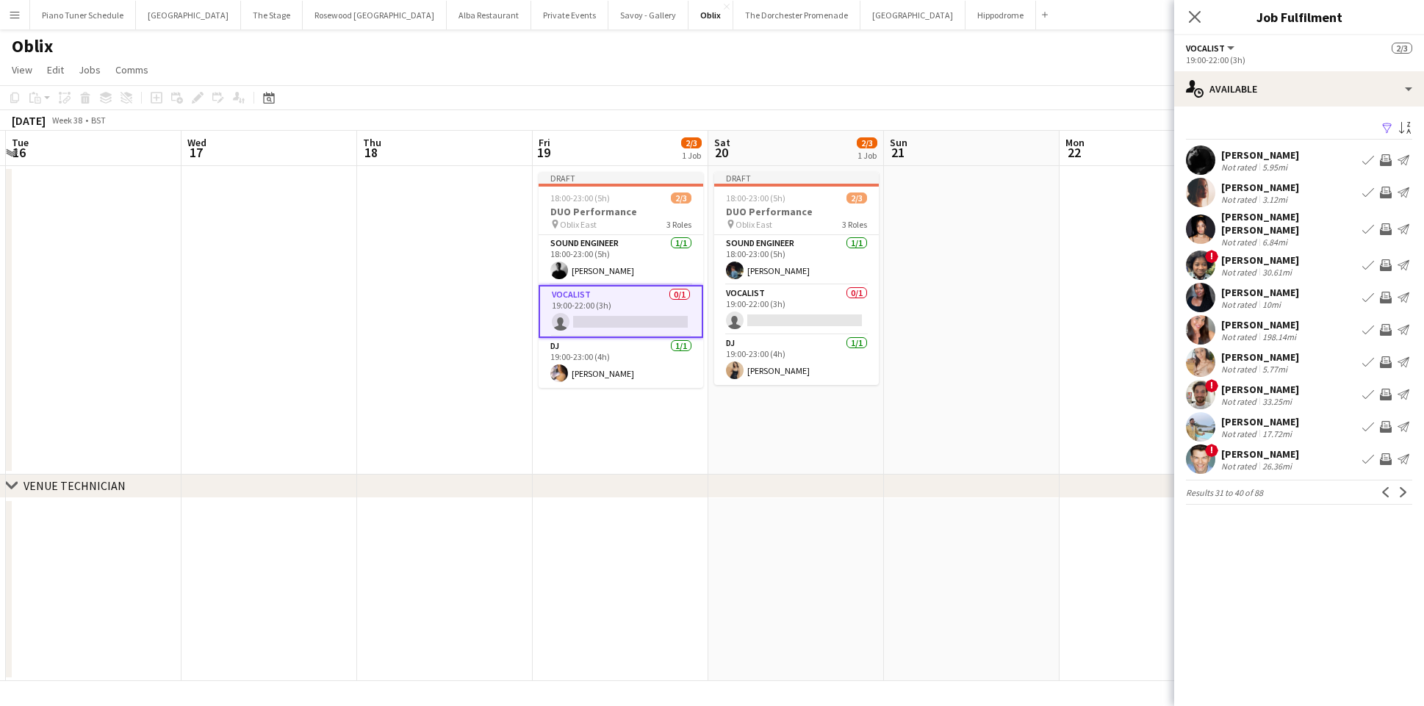
click at [1400, 487] on app-icon "Next" at bounding box center [1403, 492] width 10 height 10
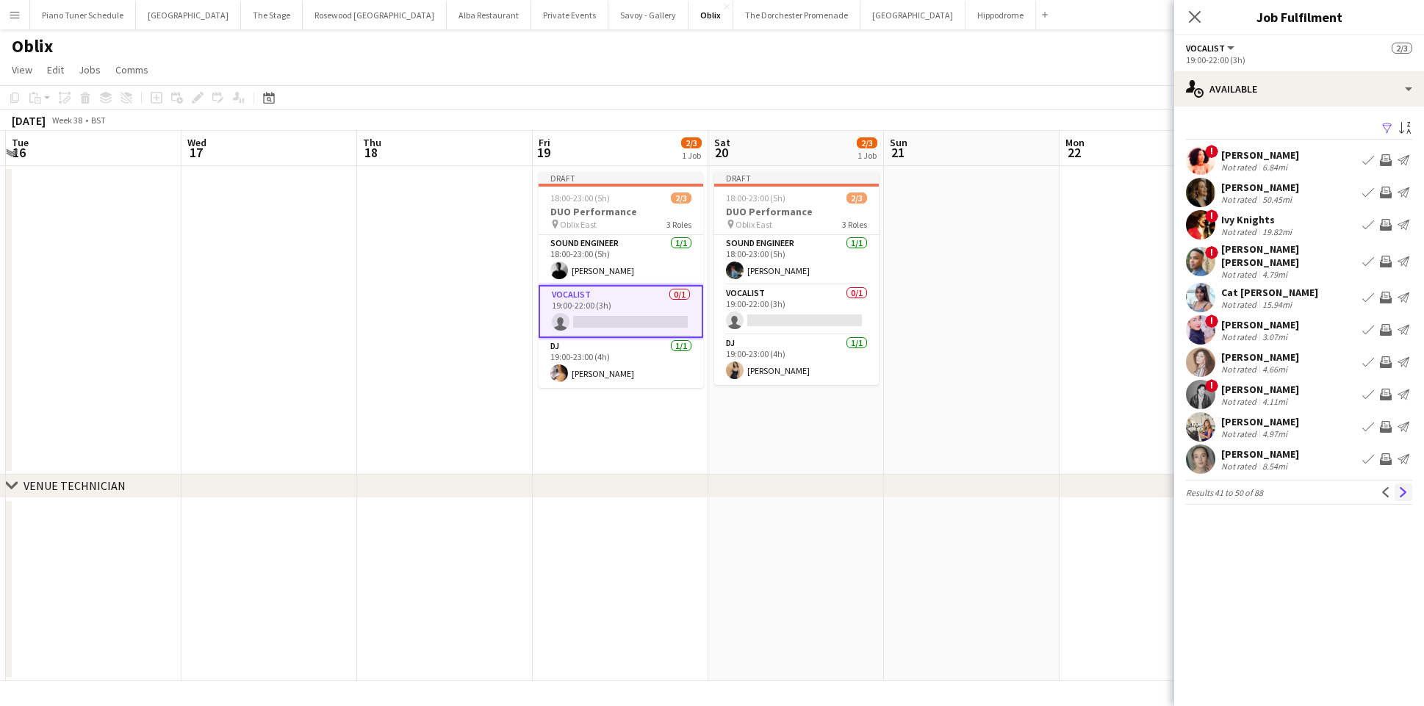
click at [1400, 487] on app-icon "Next" at bounding box center [1403, 492] width 10 height 10
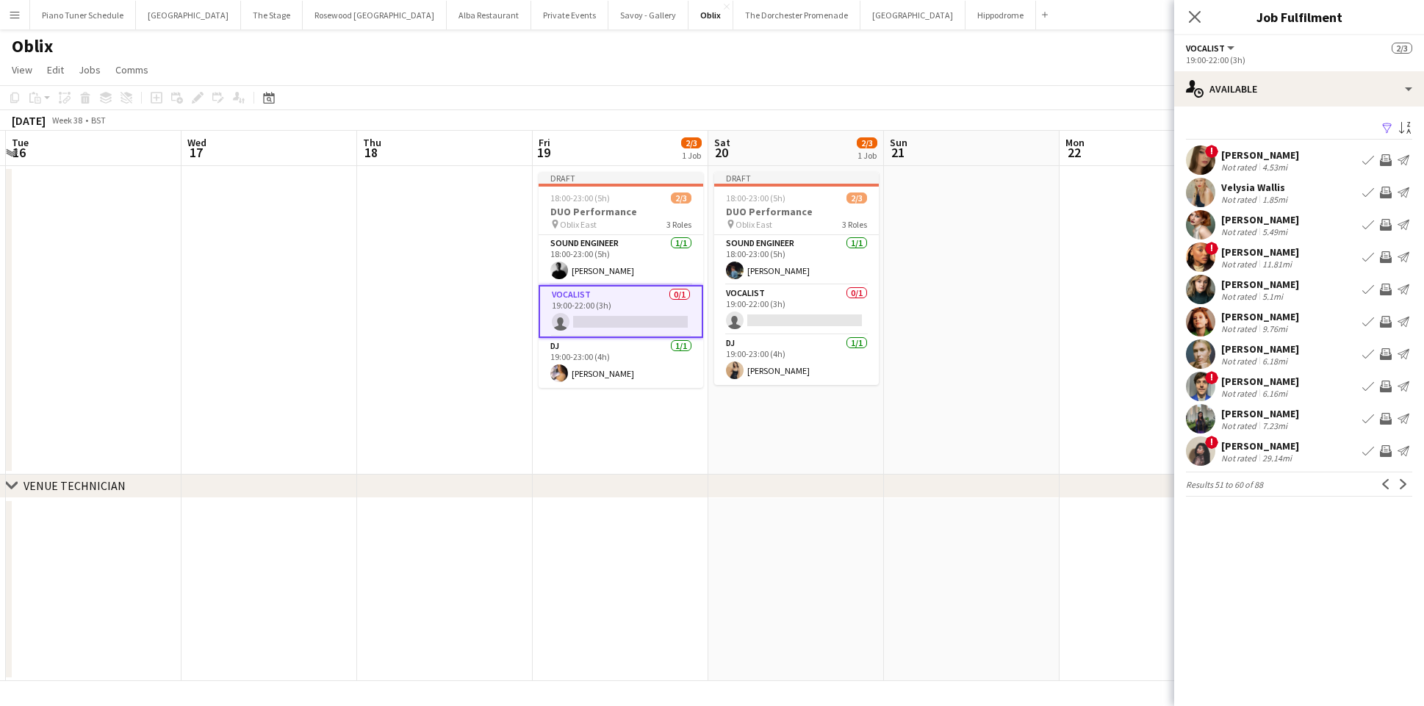
click at [1366, 456] on app-icon "Book crew" at bounding box center [1368, 451] width 12 height 12
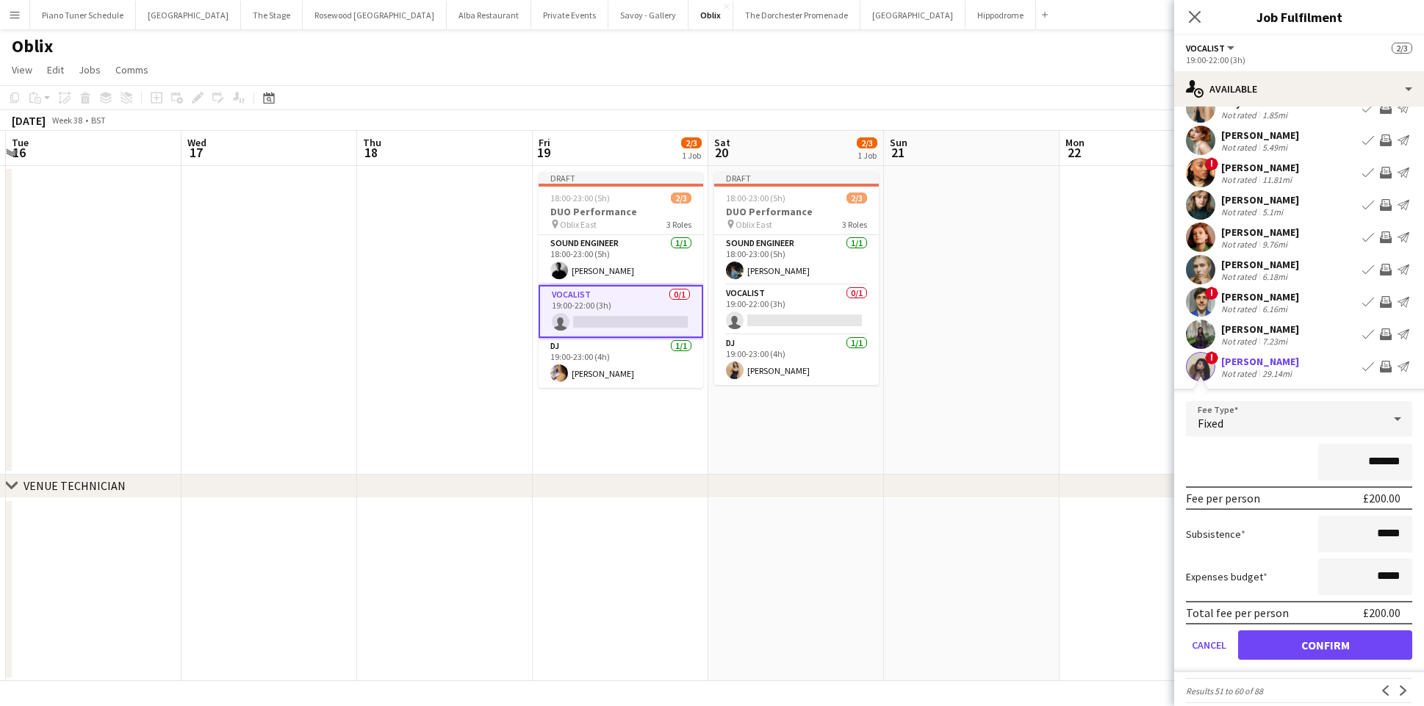
scroll to position [99, 0]
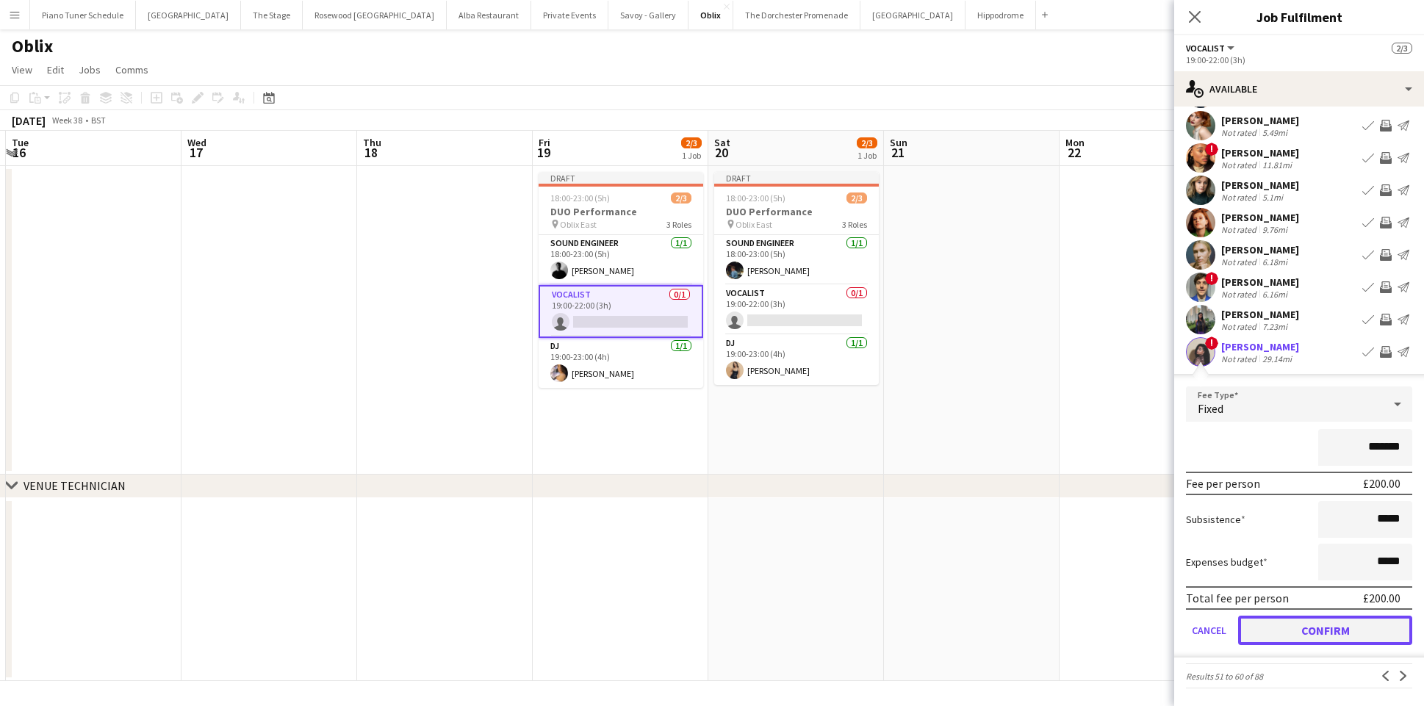
drag, startPoint x: 1283, startPoint y: 630, endPoint x: 1274, endPoint y: 624, distance: 11.0
click at [1283, 630] on button "Confirm" at bounding box center [1325, 630] width 174 height 29
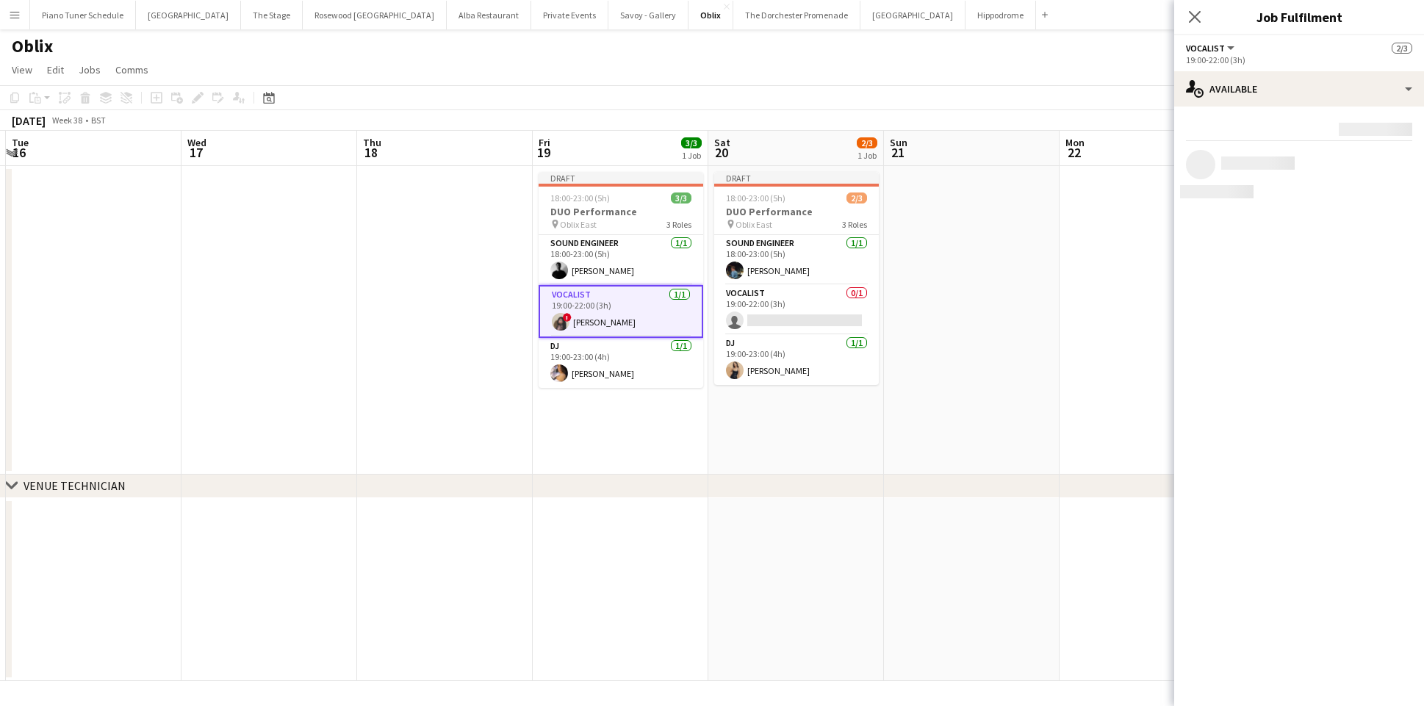
scroll to position [0, 0]
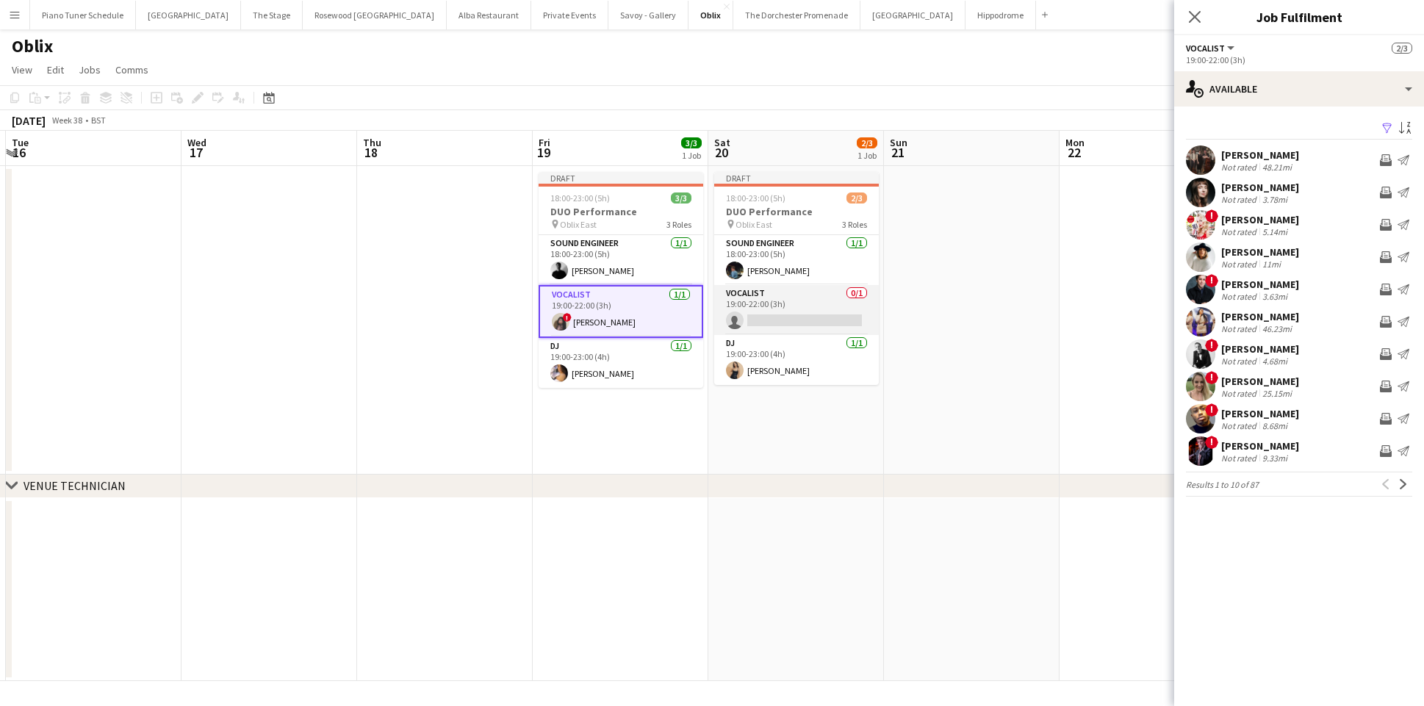
click at [800, 320] on app-card-role "Vocalist 0/1 19:00-22:00 (3h) single-neutral-actions" at bounding box center [796, 310] width 165 height 50
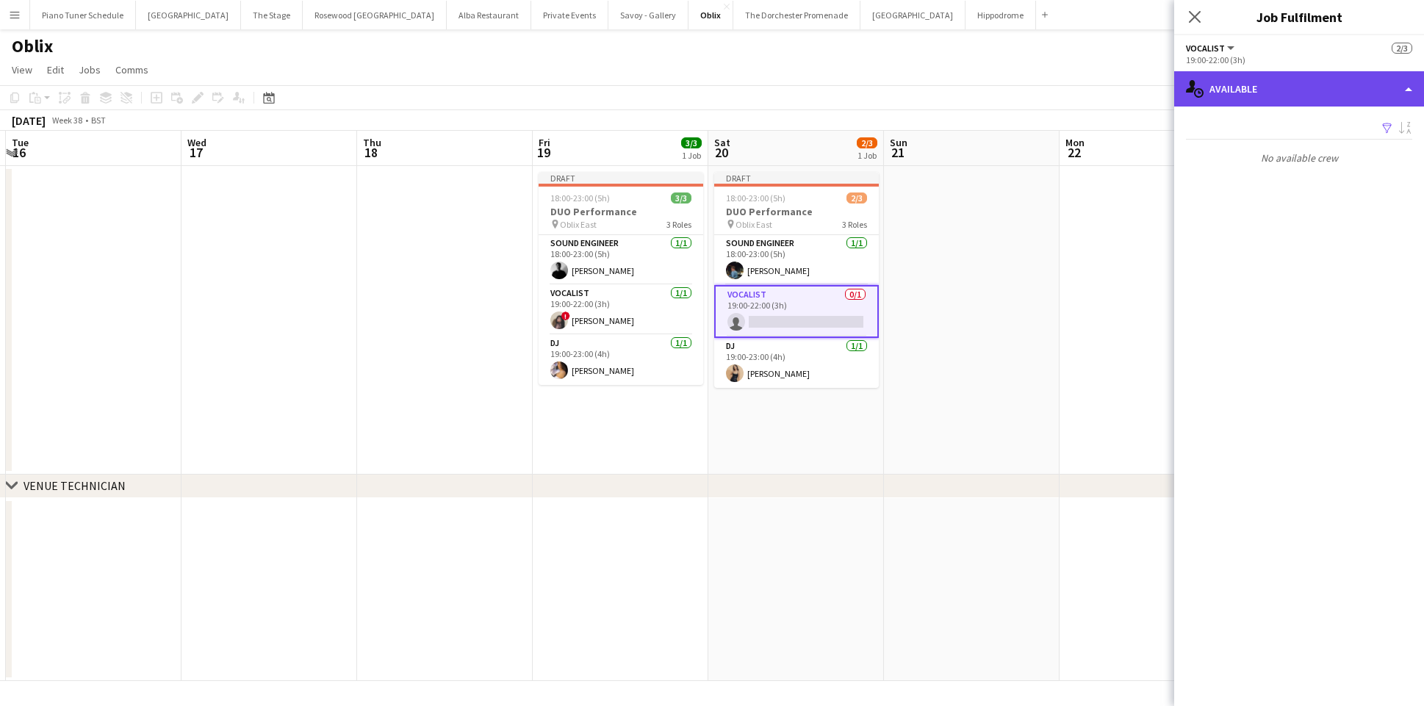
click at [1366, 90] on div "single-neutral-actions-upload Available" at bounding box center [1299, 88] width 250 height 35
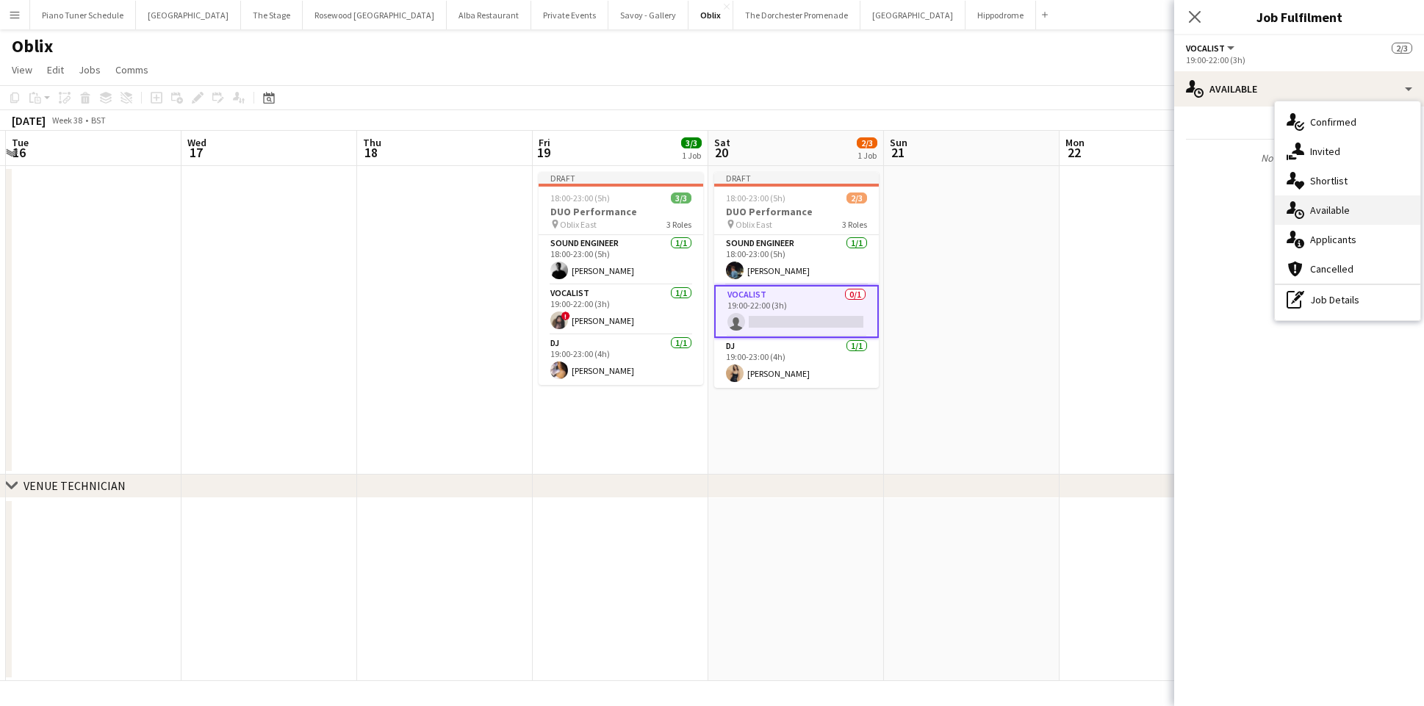
click at [1347, 209] on div "single-neutral-actions-upload Available" at bounding box center [1347, 209] width 145 height 29
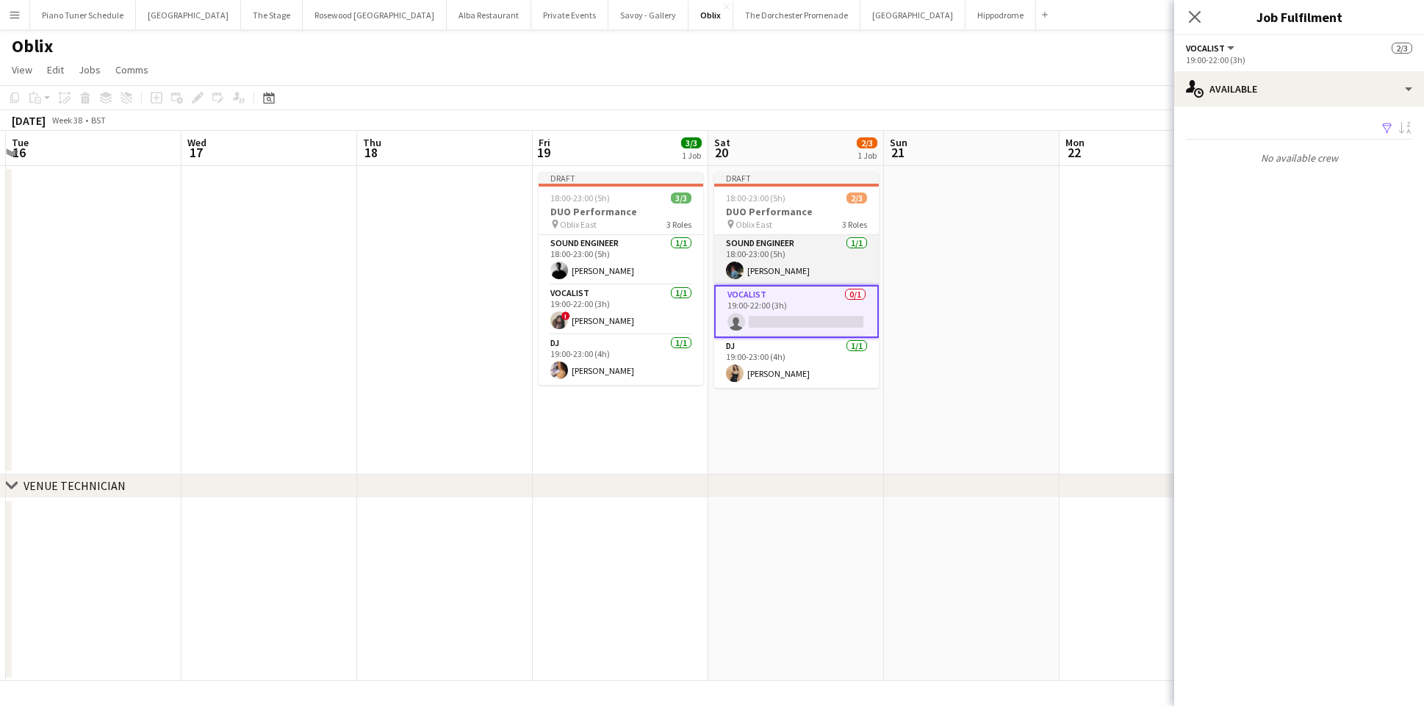
click at [793, 262] on app-card-role "Sound Engineer [DATE] 18:00-23:00 (5h) [PERSON_NAME]" at bounding box center [796, 260] width 165 height 50
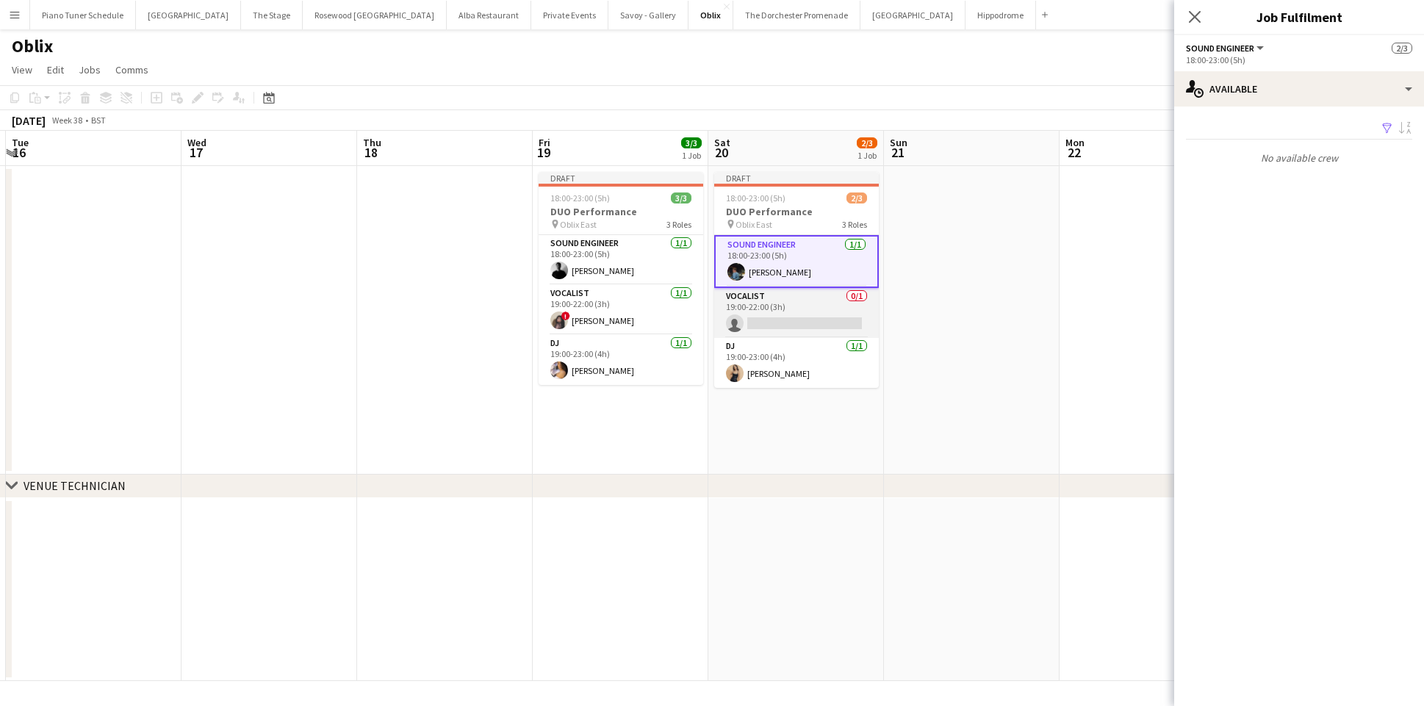
click at [785, 295] on app-card-role "Vocalist 0/1 19:00-22:00 (3h) single-neutral-actions" at bounding box center [796, 313] width 165 height 50
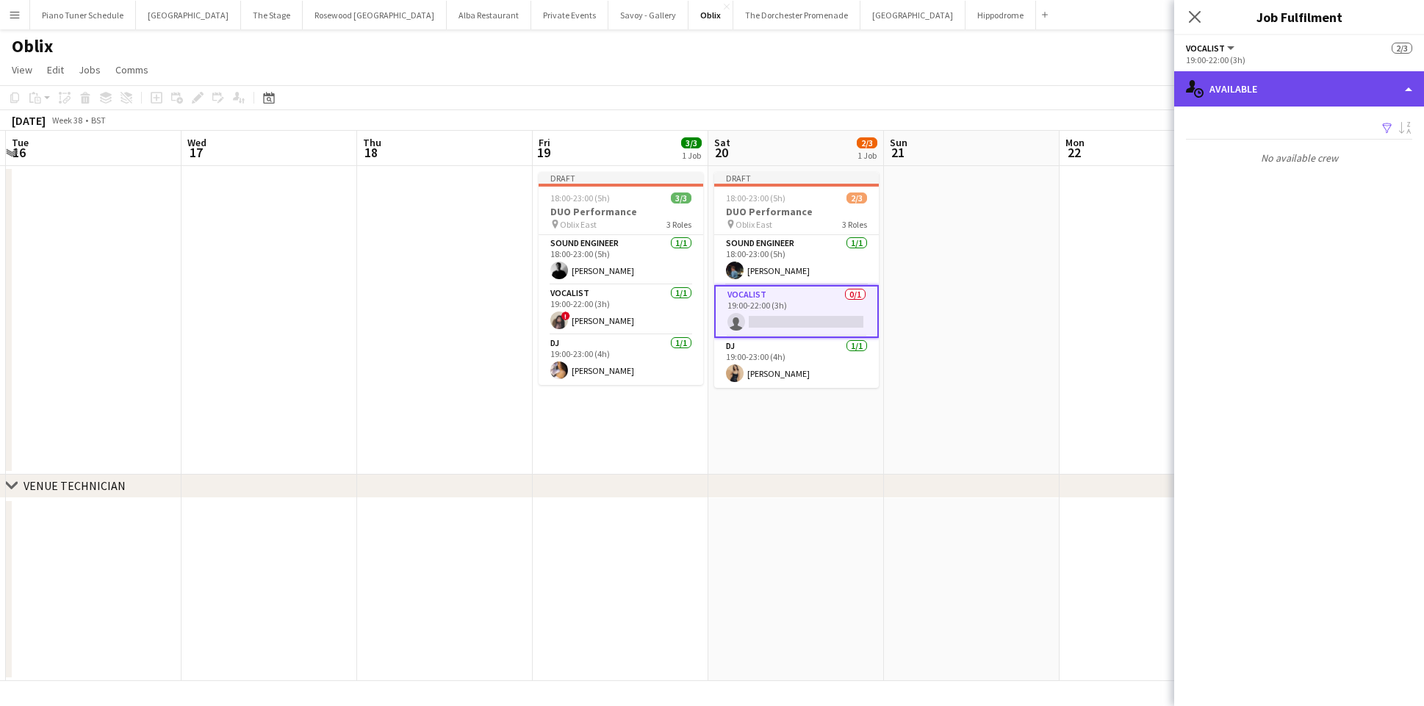
click at [1389, 98] on div "single-neutral-actions-upload Available" at bounding box center [1299, 88] width 250 height 35
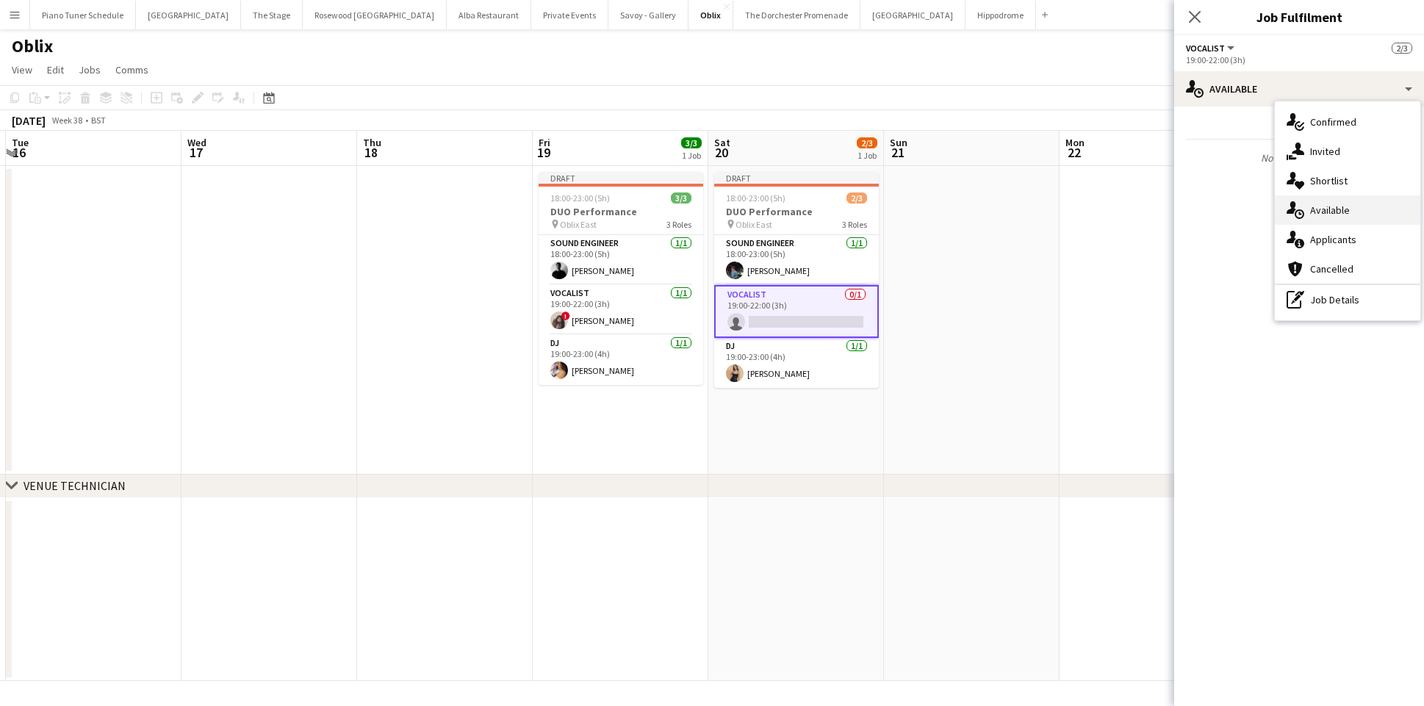
click at [1341, 215] on div "single-neutral-actions-upload Available" at bounding box center [1347, 209] width 145 height 29
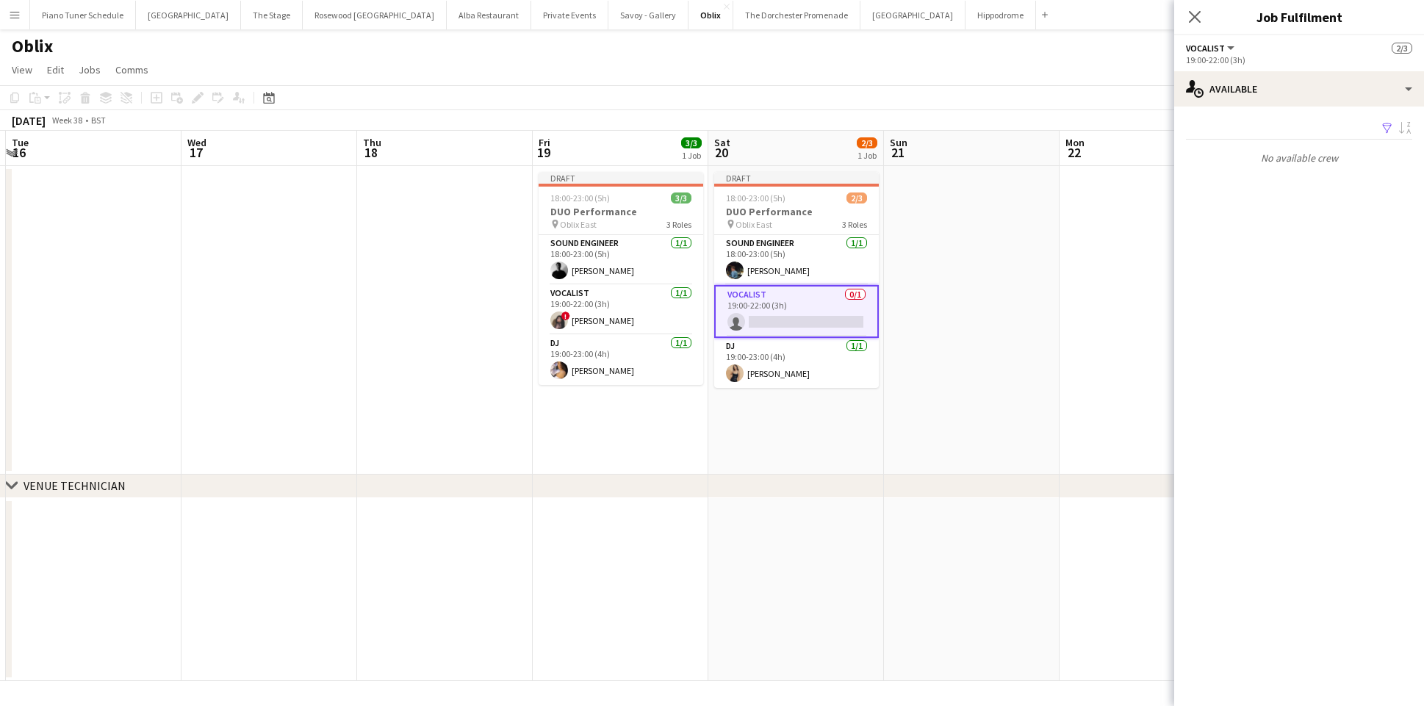
click at [1382, 128] on app-icon "Filter" at bounding box center [1387, 129] width 12 height 14
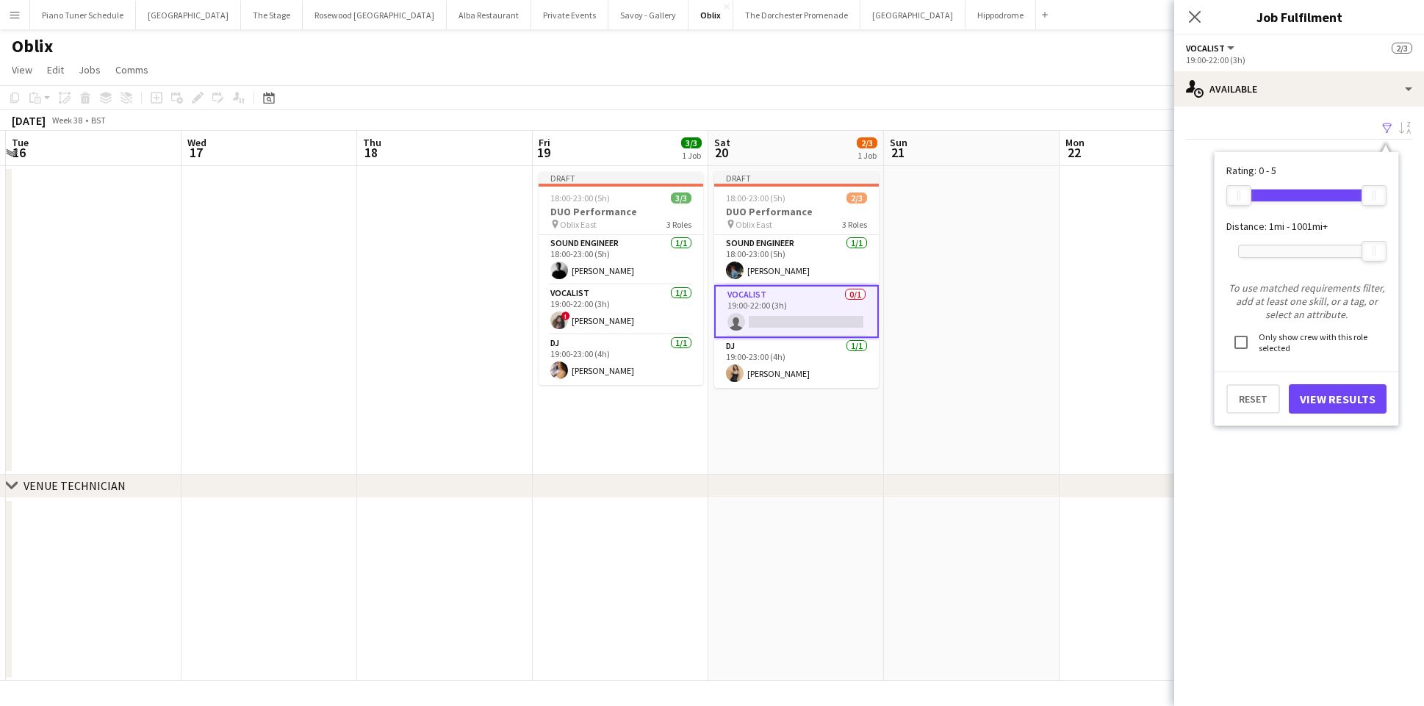
click at [1385, 127] on app-icon "Filter" at bounding box center [1387, 129] width 12 height 14
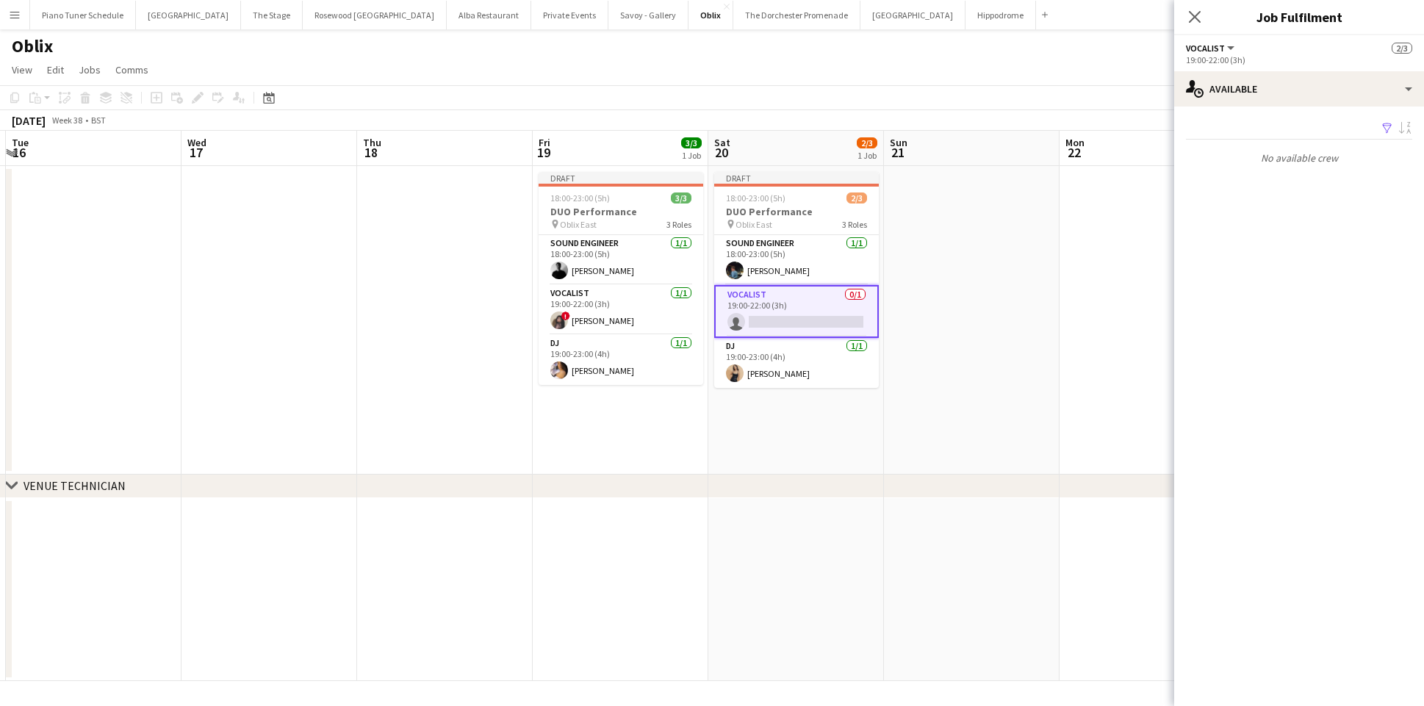
click at [1409, 132] on div "Filter Sort asc" at bounding box center [1299, 128] width 226 height 21
click at [617, 237] on app-card-role "Sound Engineer [DATE] 18:00-23:00 (5h) [PERSON_NAME]" at bounding box center [621, 260] width 165 height 50
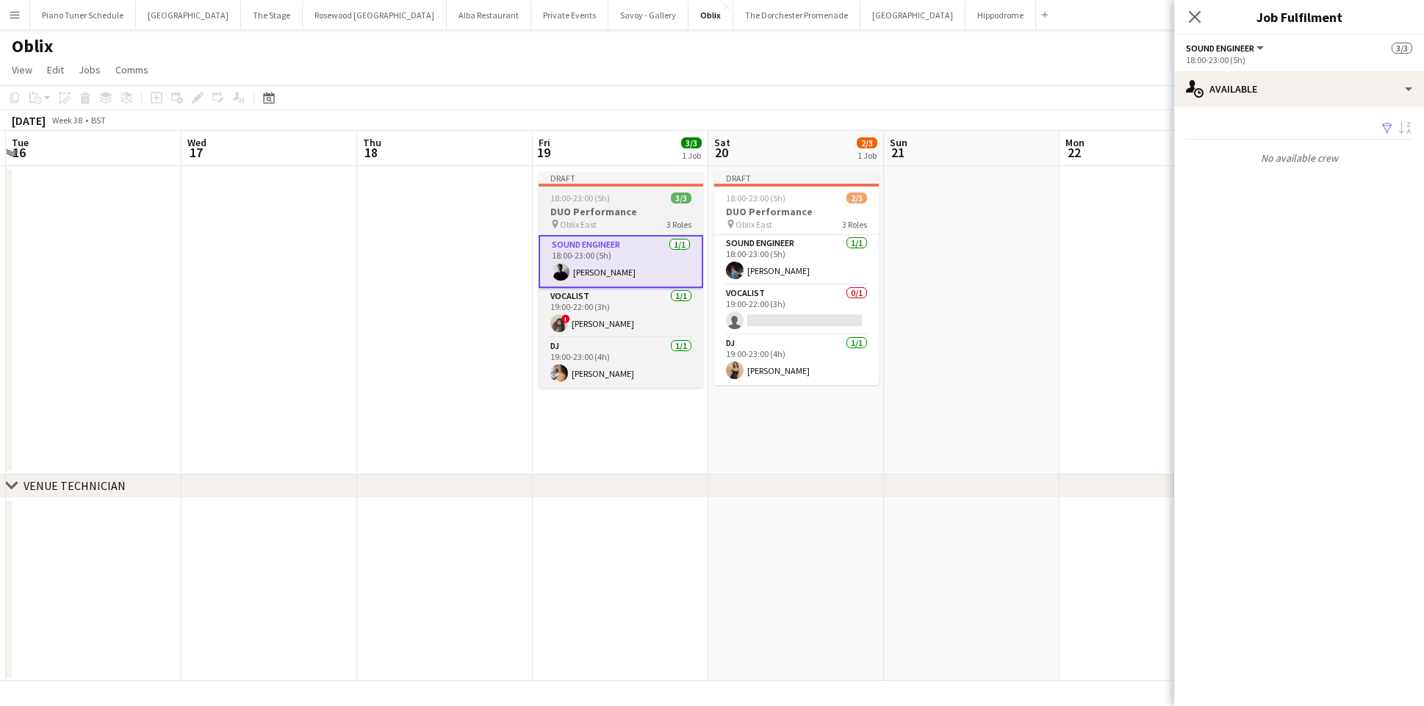
click at [639, 184] on div at bounding box center [621, 185] width 165 height 3
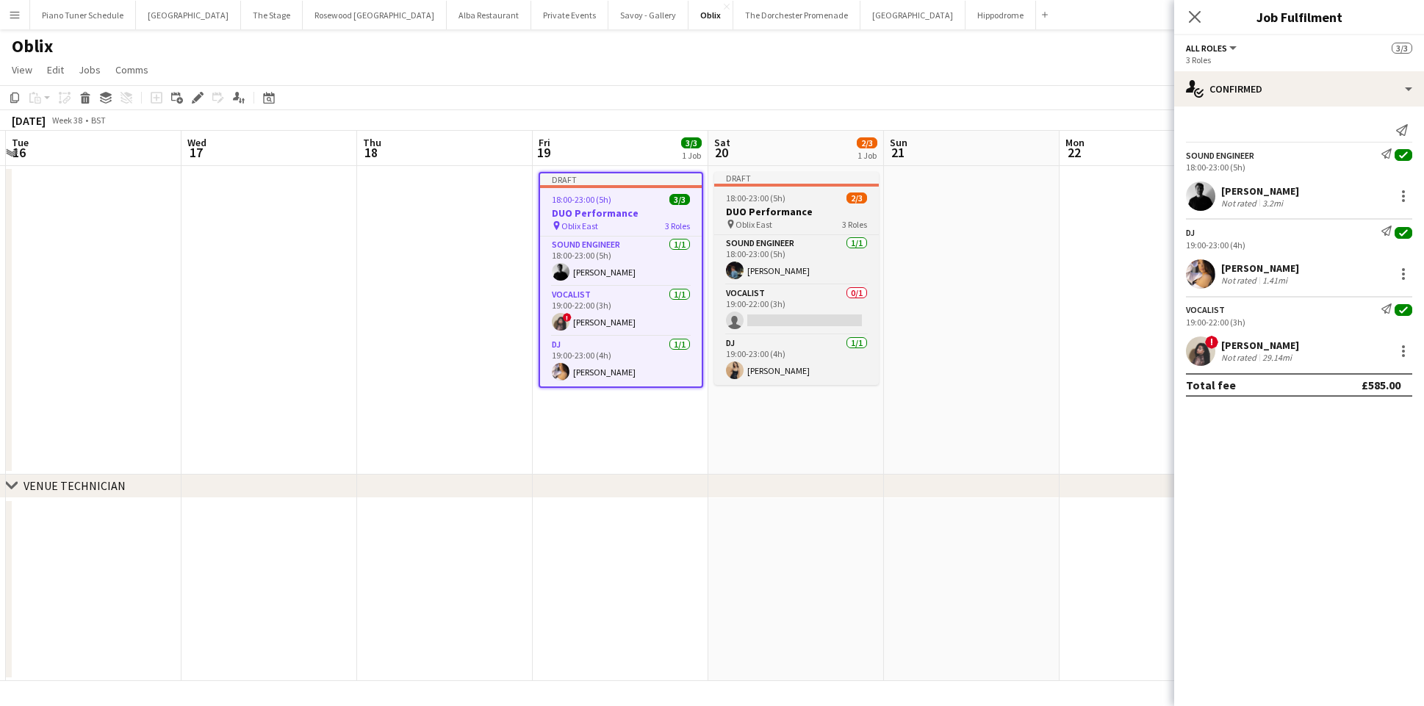
click at [782, 182] on div "Draft" at bounding box center [796, 178] width 165 height 12
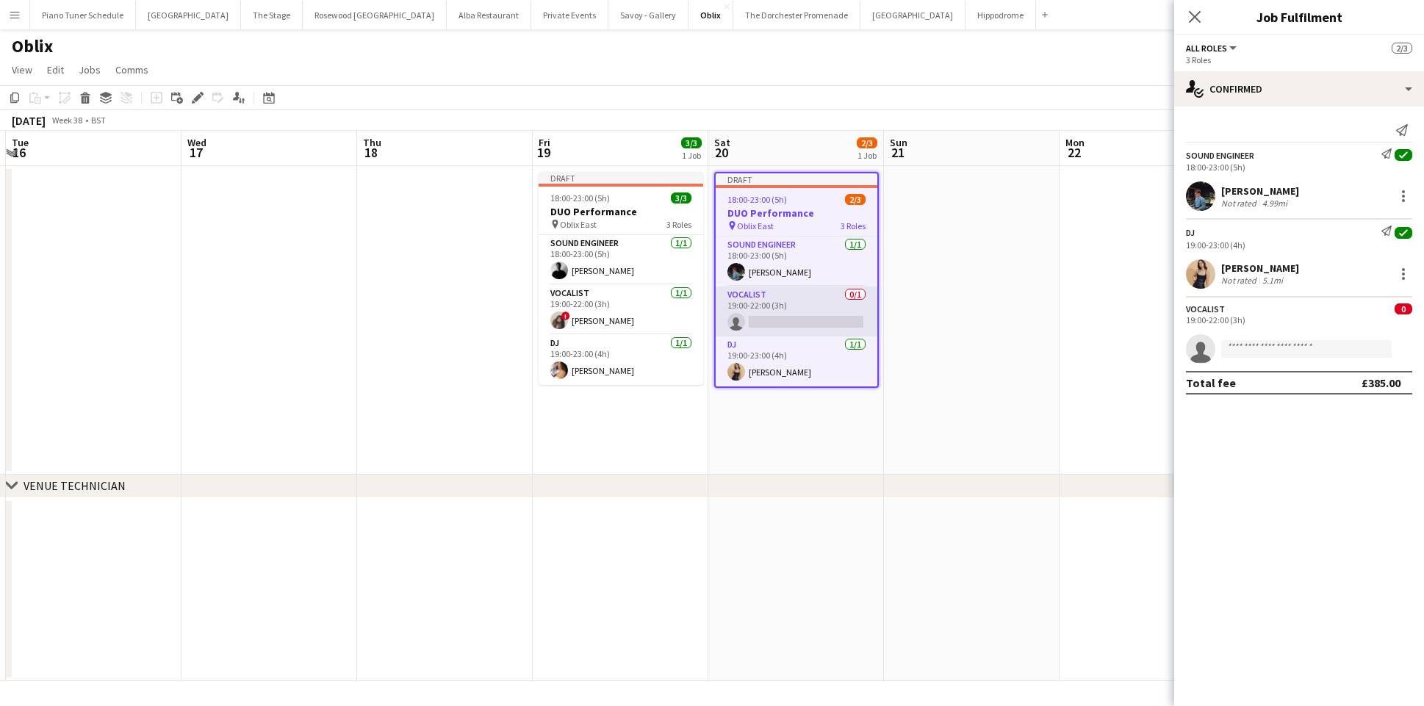
click at [783, 314] on app-card-role "Vocalist 0/1 19:00-22:00 (3h) single-neutral-actions" at bounding box center [797, 312] width 162 height 50
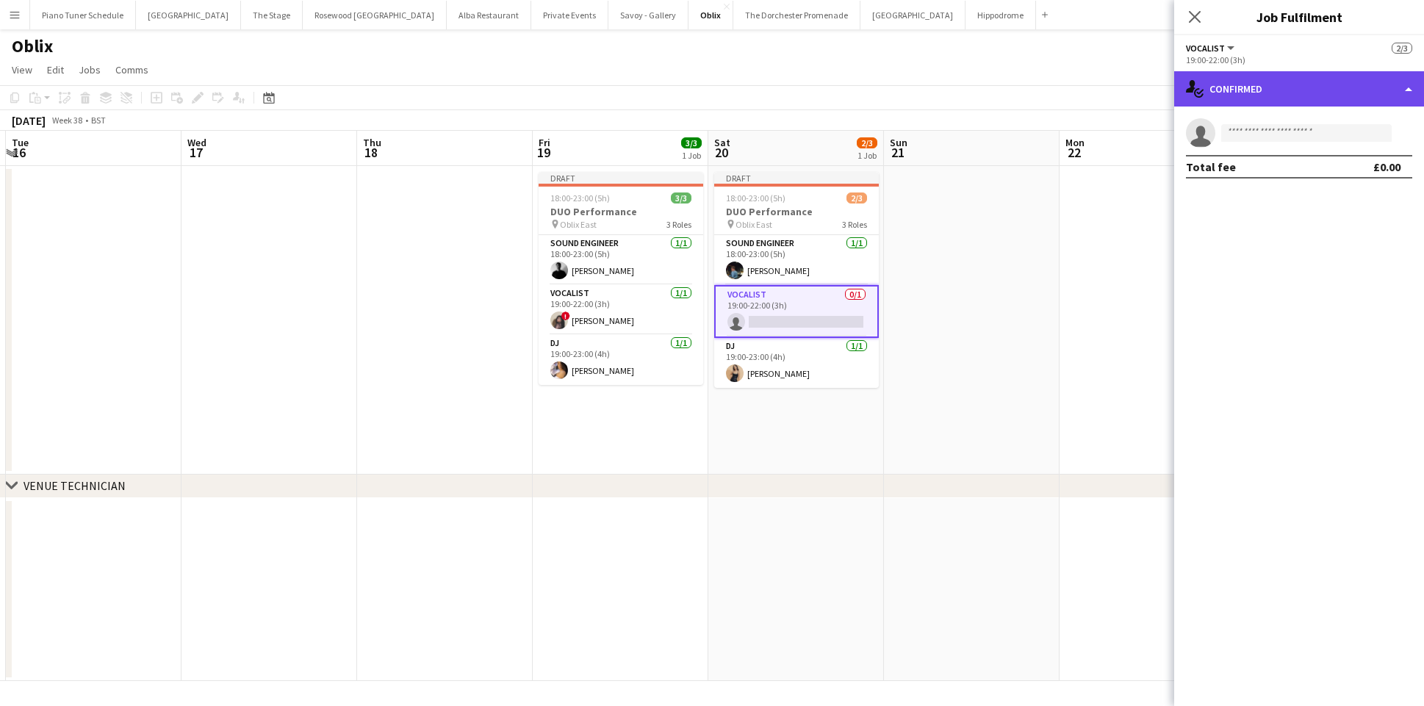
click at [1361, 102] on div "single-neutral-actions-check-2 Confirmed" at bounding box center [1299, 88] width 250 height 35
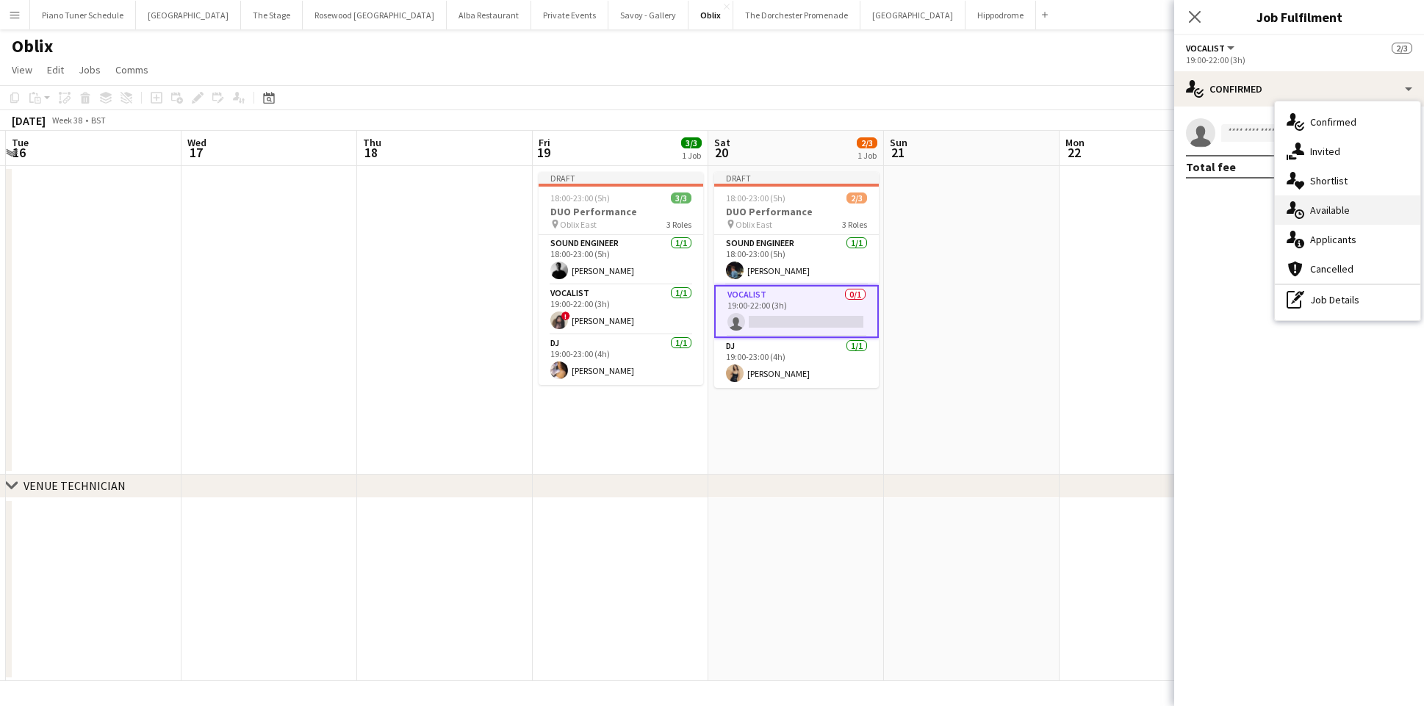
click at [1347, 209] on div "single-neutral-actions-upload Available" at bounding box center [1347, 209] width 145 height 29
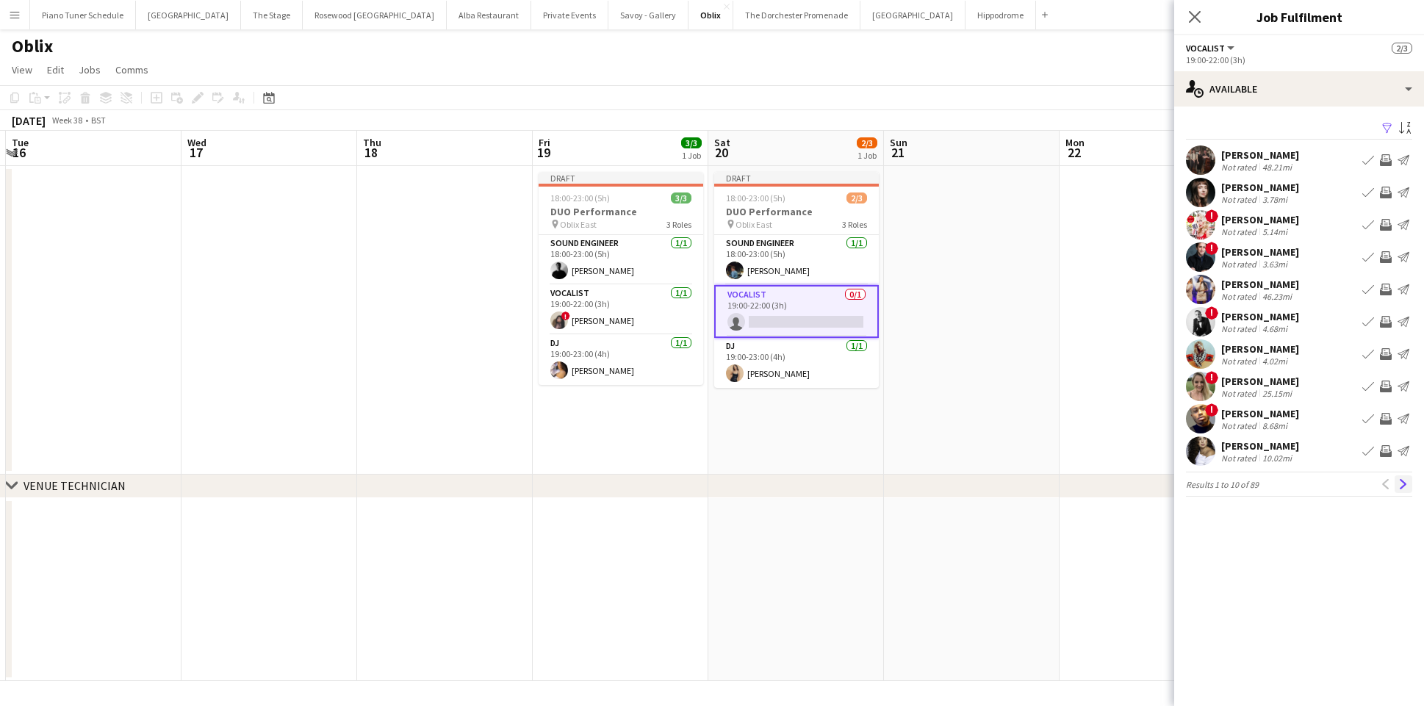
click at [1398, 486] on app-icon "Next" at bounding box center [1403, 484] width 10 height 10
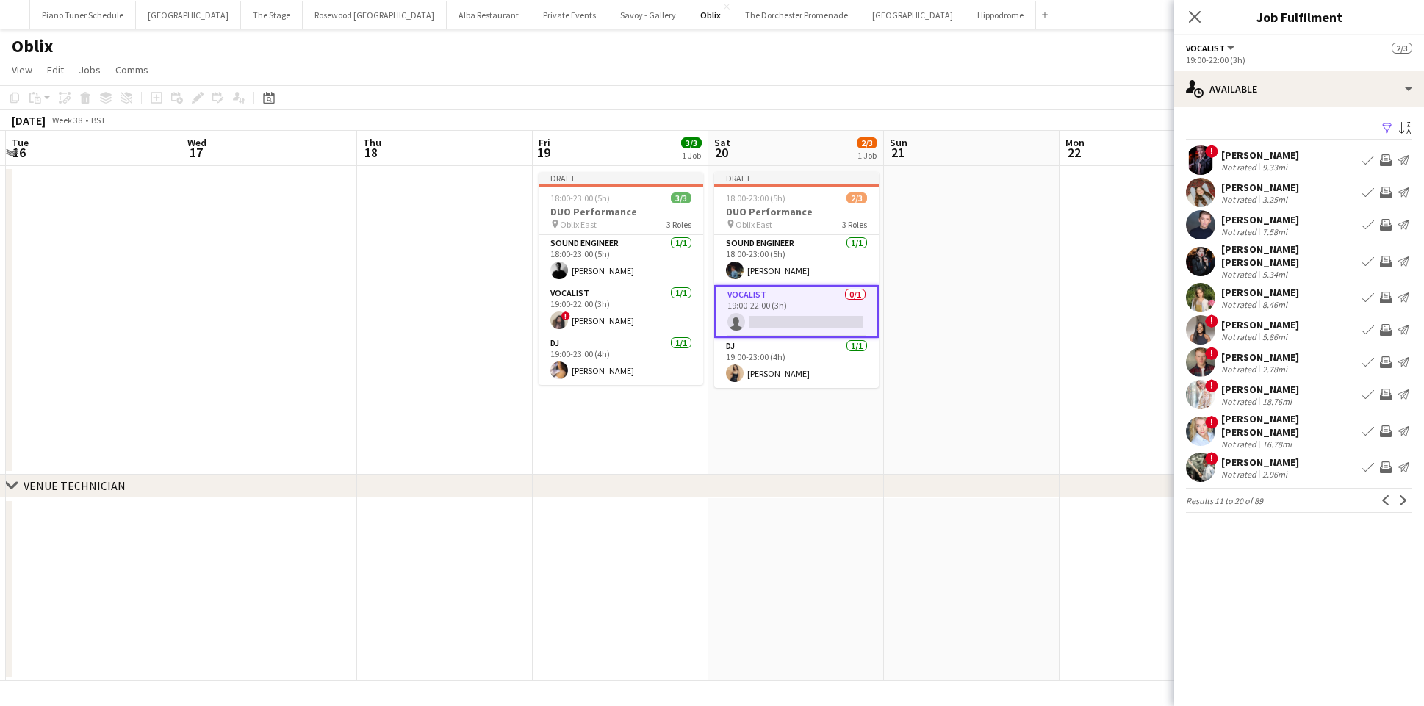
click at [1398, 495] on app-icon "Next" at bounding box center [1403, 500] width 10 height 10
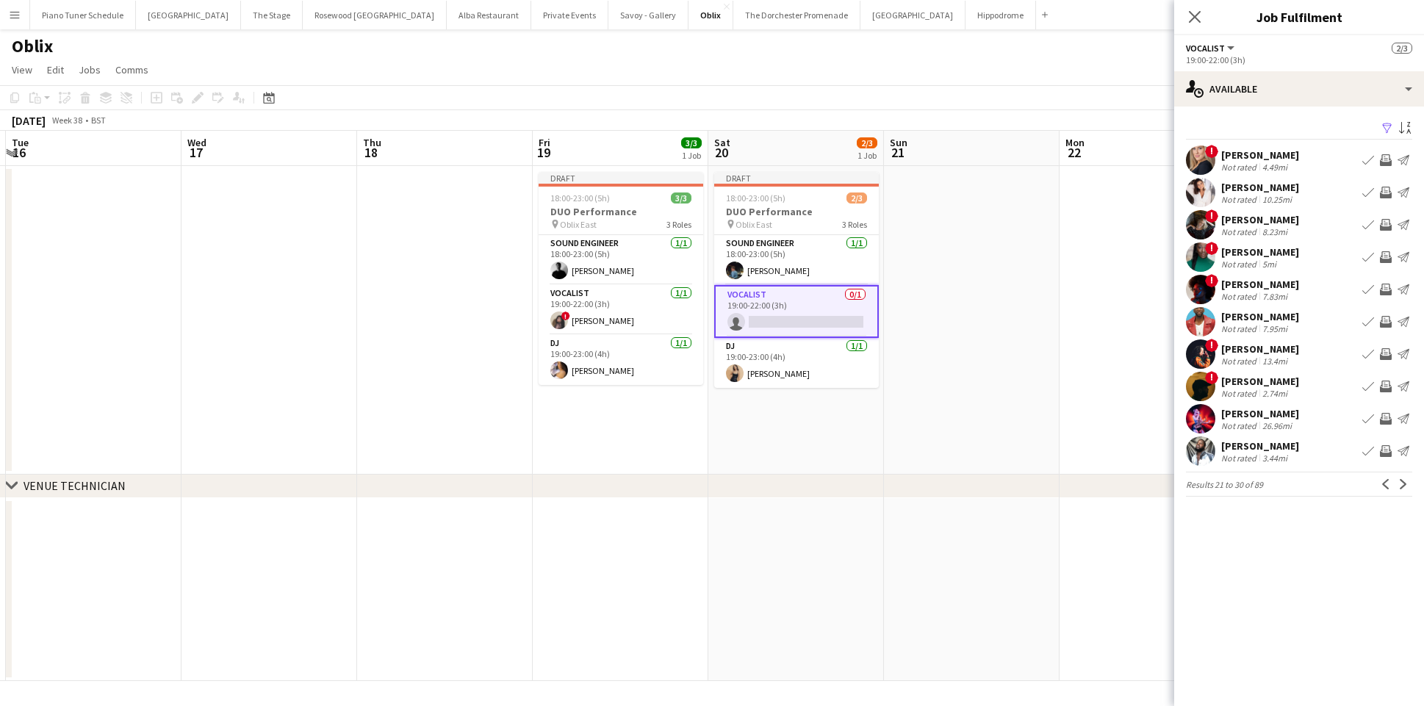
click at [1398, 486] on app-icon "Next" at bounding box center [1403, 484] width 10 height 10
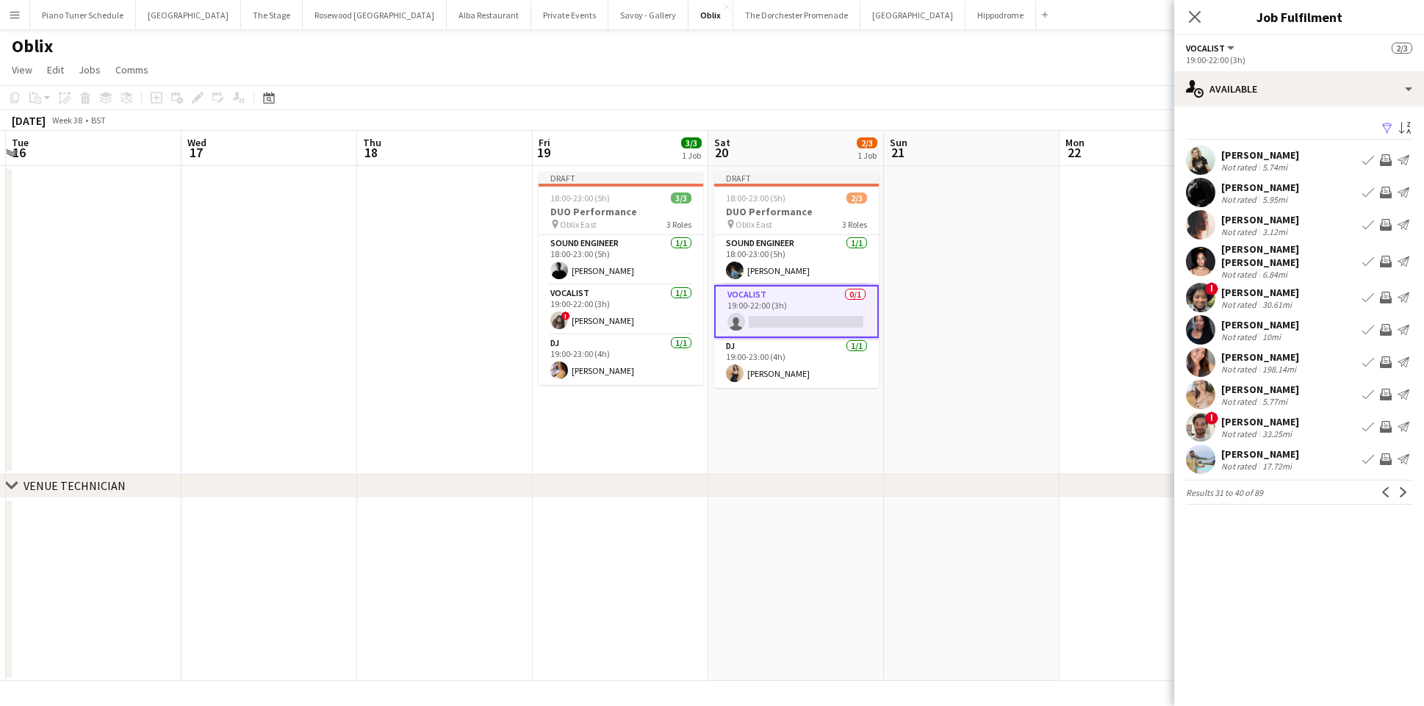
click at [1398, 487] on app-icon "Next" at bounding box center [1403, 492] width 10 height 10
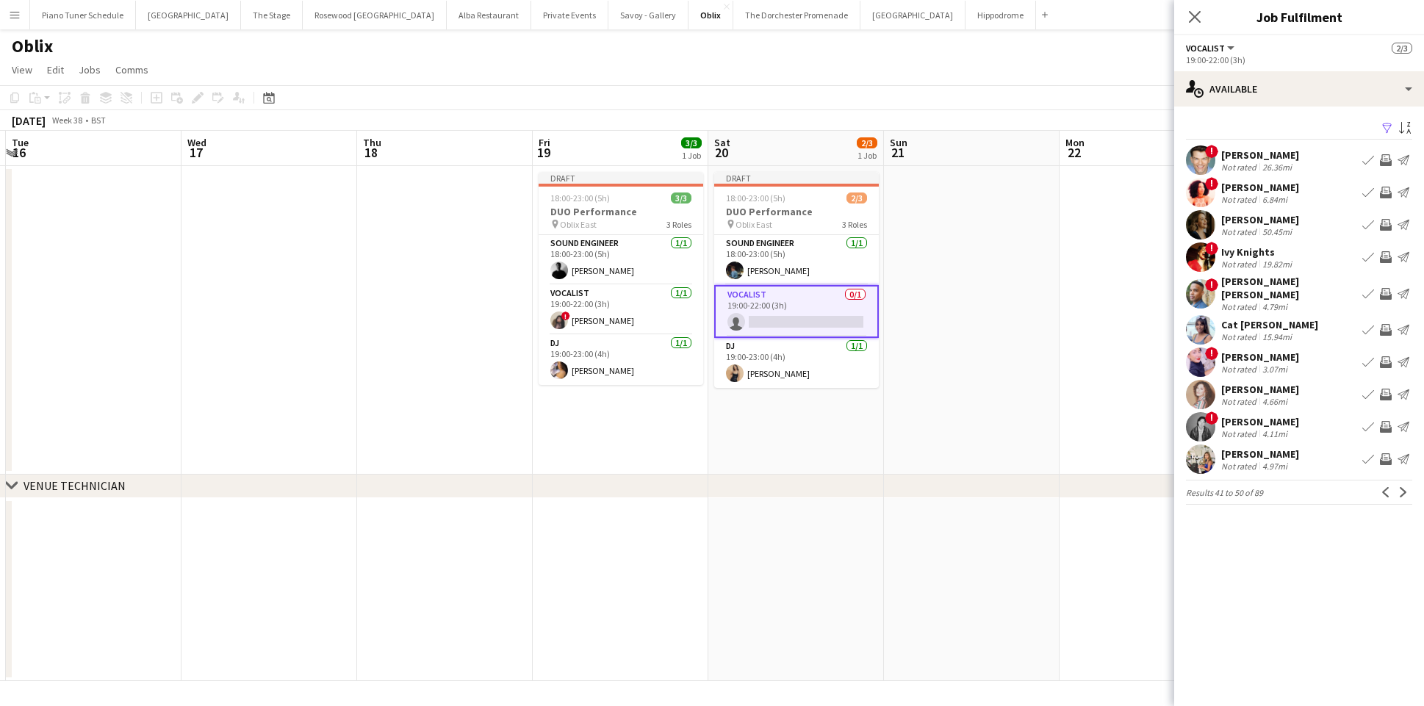
click at [1398, 487] on app-icon "Next" at bounding box center [1403, 492] width 10 height 10
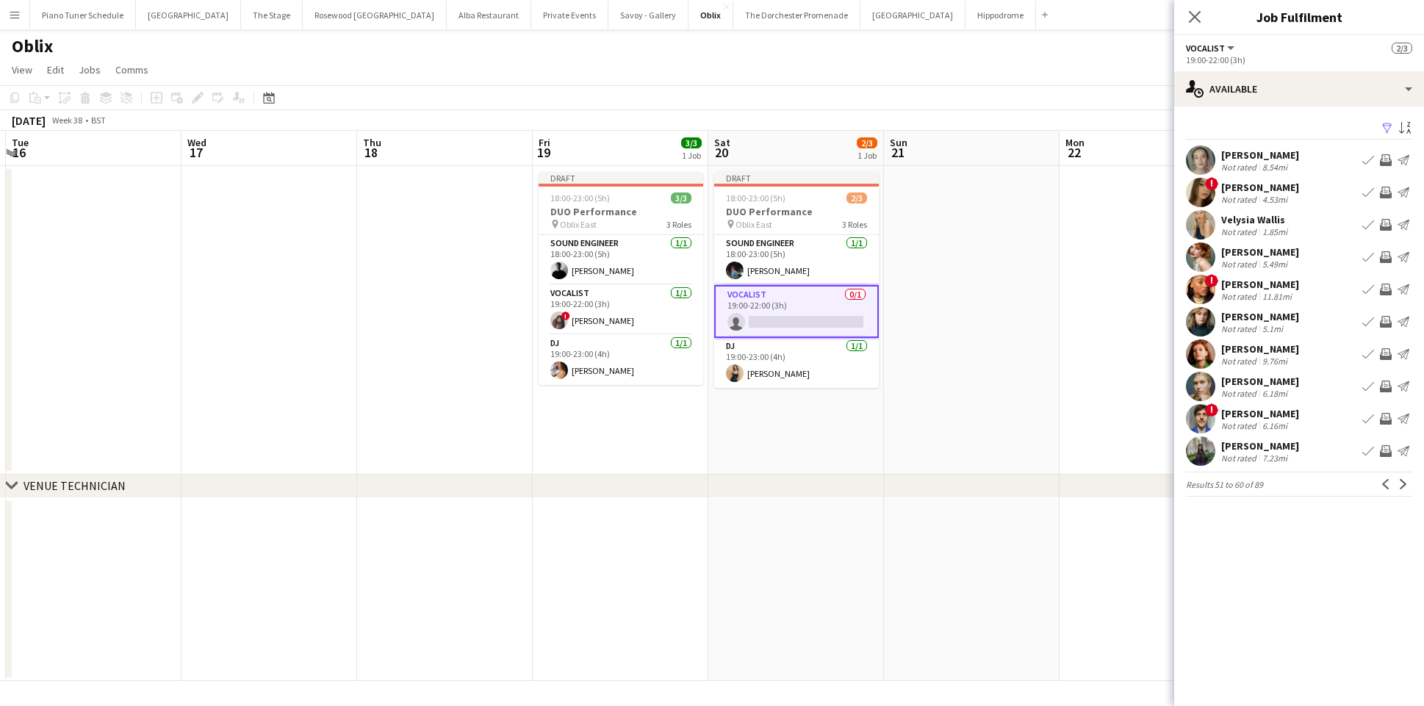
click at [1398, 486] on app-icon "Next" at bounding box center [1403, 484] width 10 height 10
click at [1370, 219] on app-icon "Book crew" at bounding box center [1368, 225] width 12 height 12
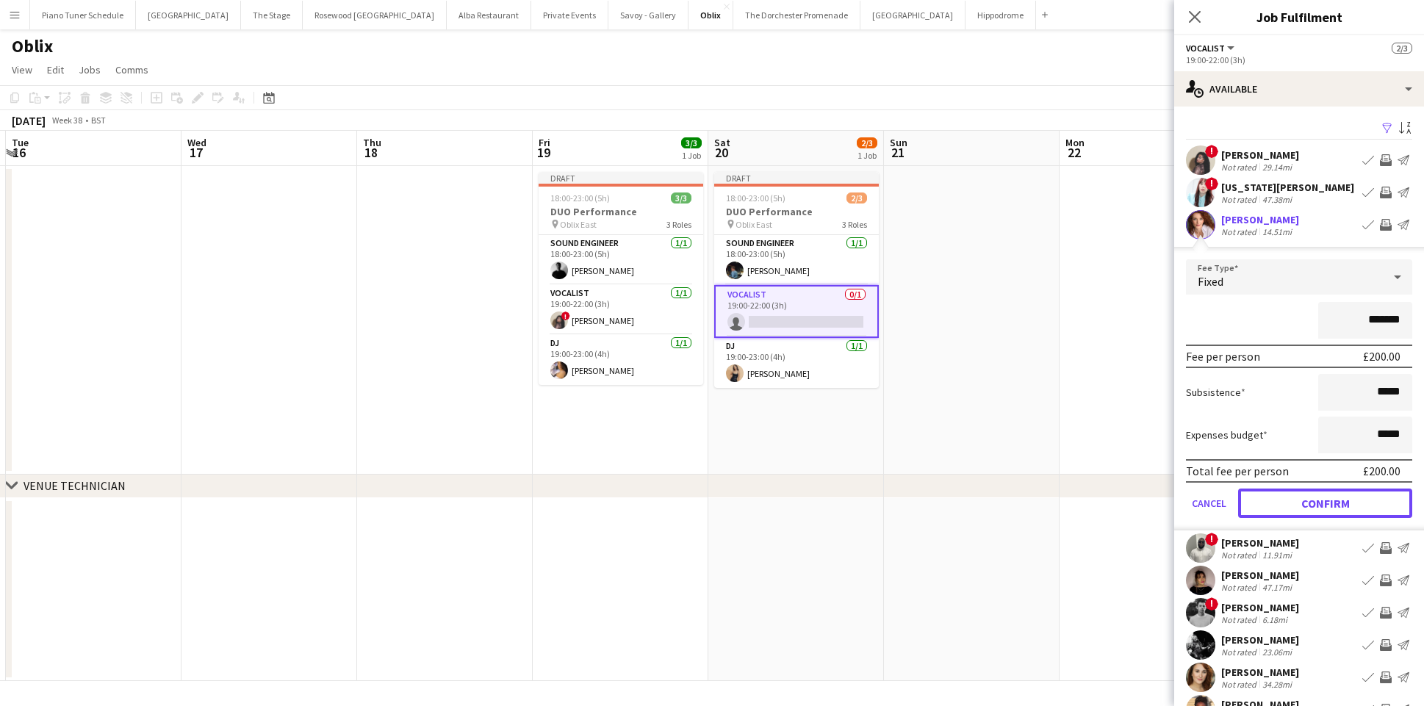
click at [1356, 495] on button "Confirm" at bounding box center [1325, 503] width 174 height 29
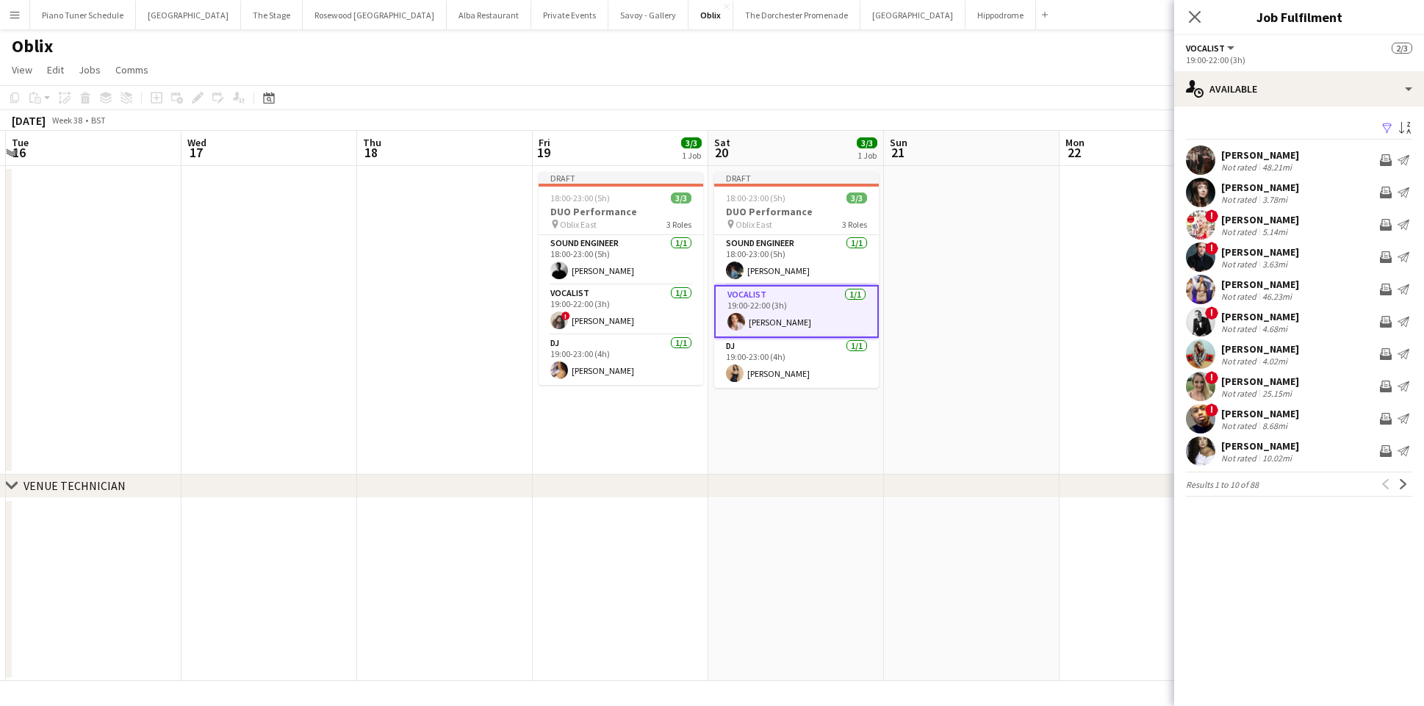
click at [1032, 391] on app-date-cell at bounding box center [972, 320] width 176 height 309
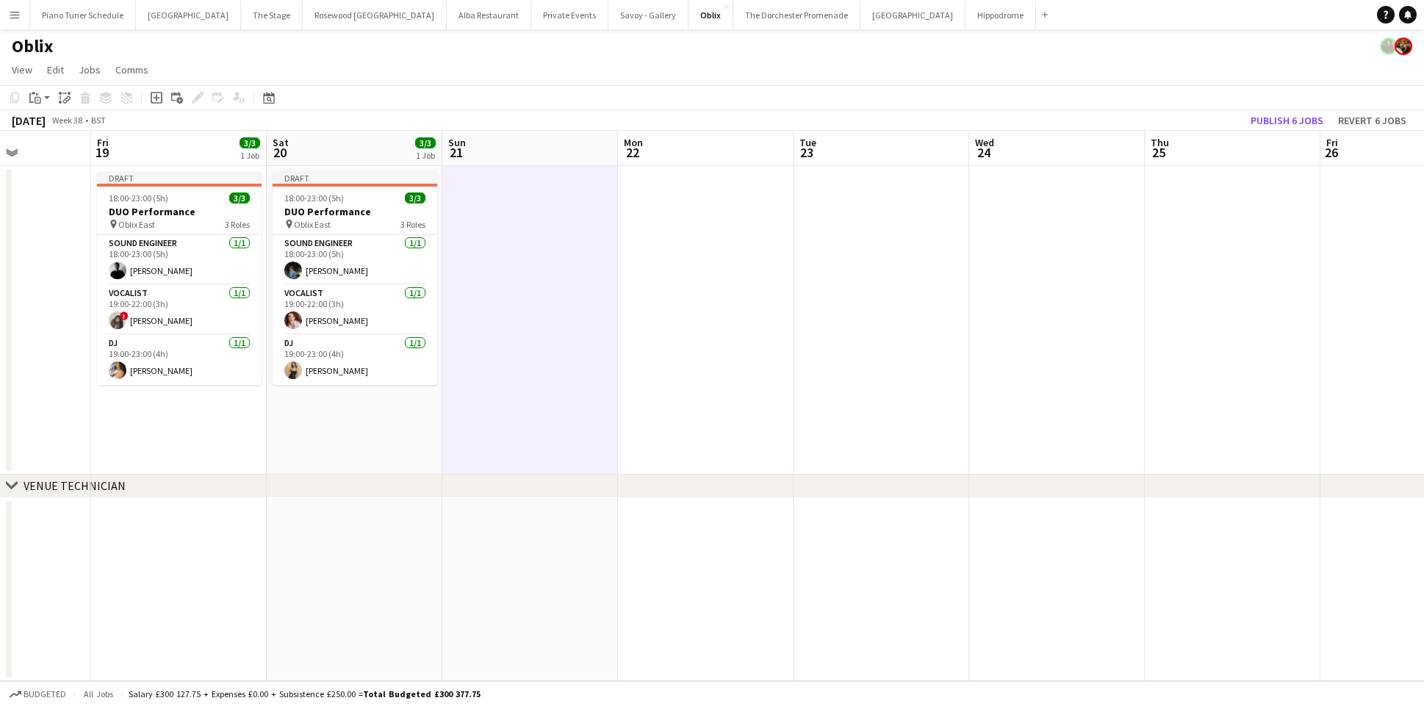
scroll to position [0, 430]
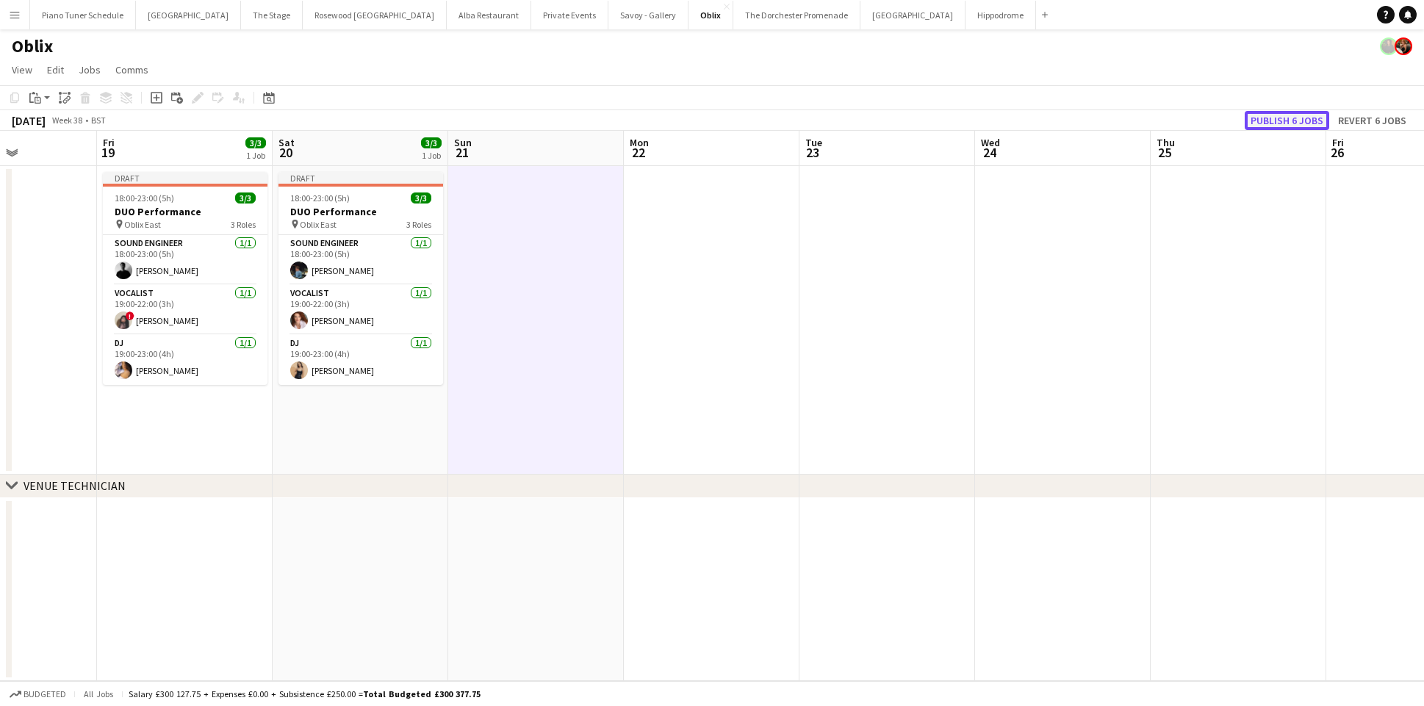
click at [1269, 116] on button "Publish 6 jobs" at bounding box center [1287, 120] width 85 height 19
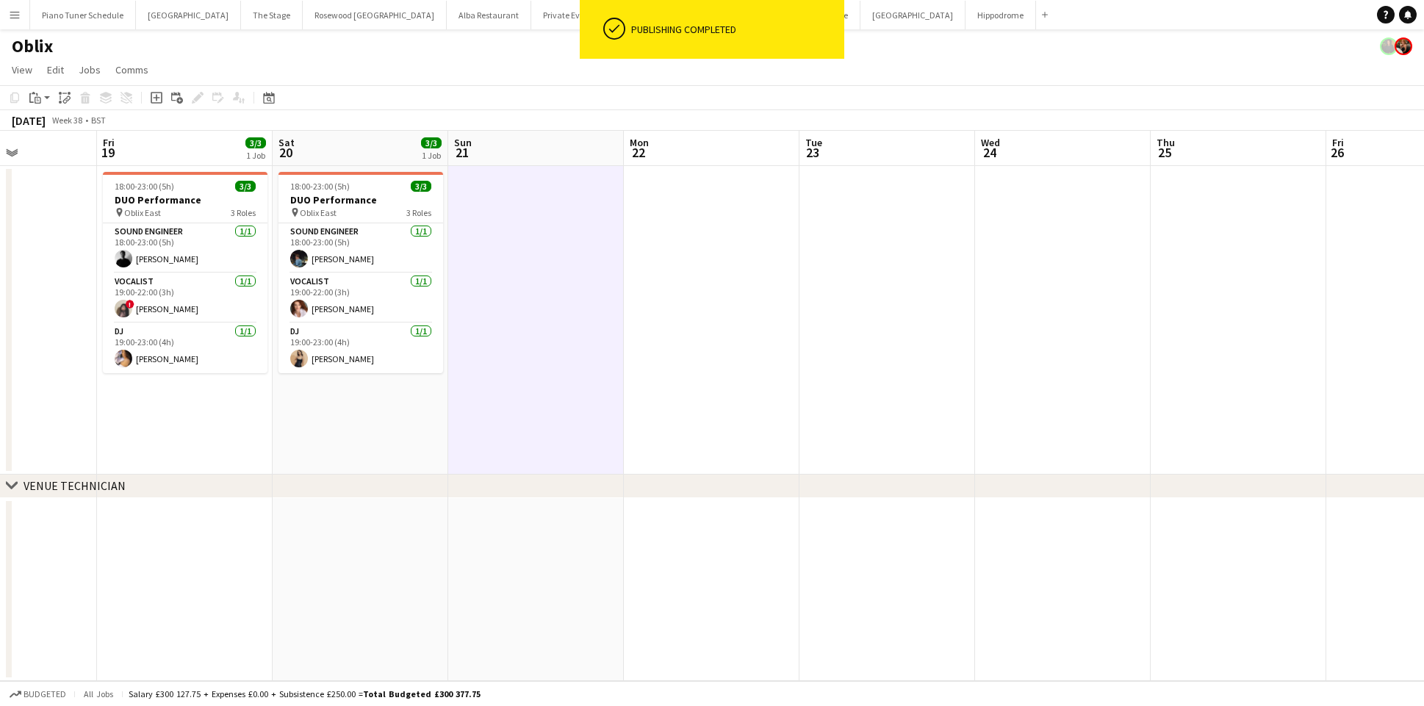
click at [11, 14] on app-icon "Menu" at bounding box center [15, 15] width 12 height 12
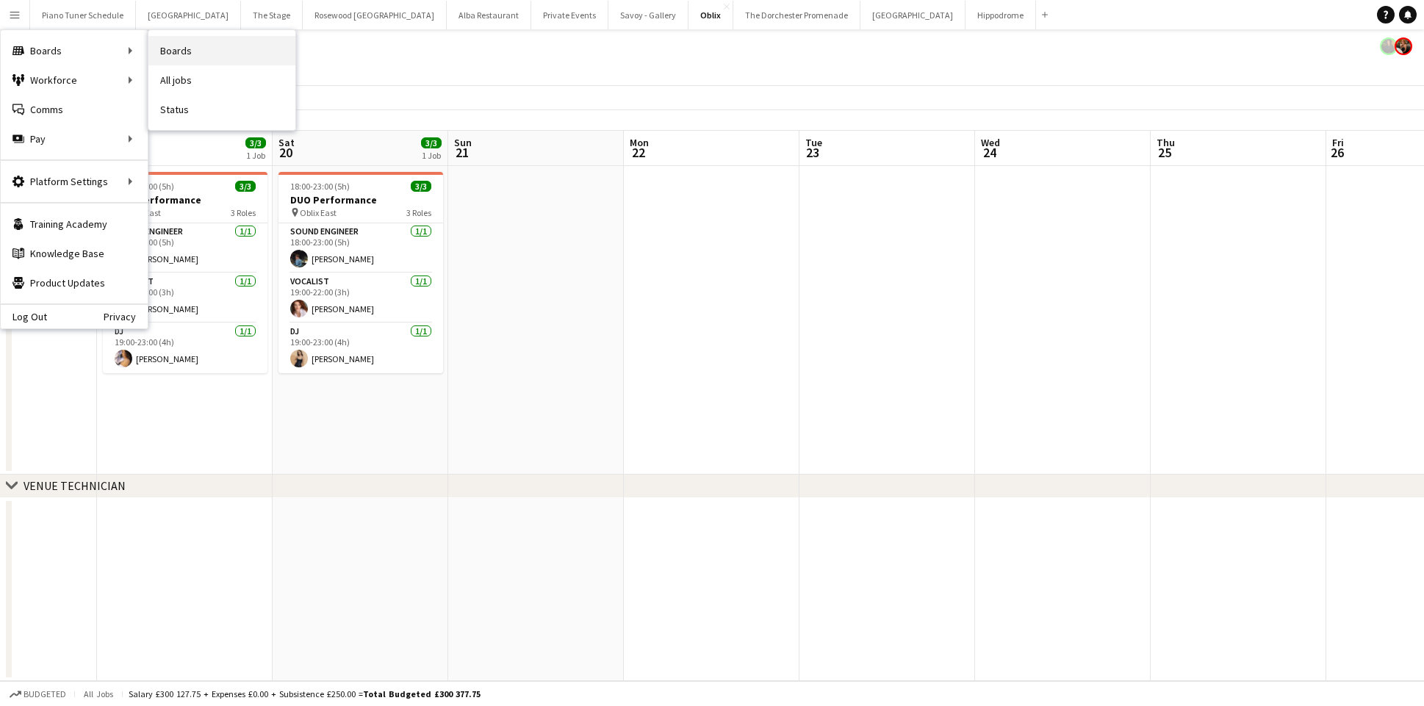
click at [200, 56] on link "Boards" at bounding box center [221, 50] width 147 height 29
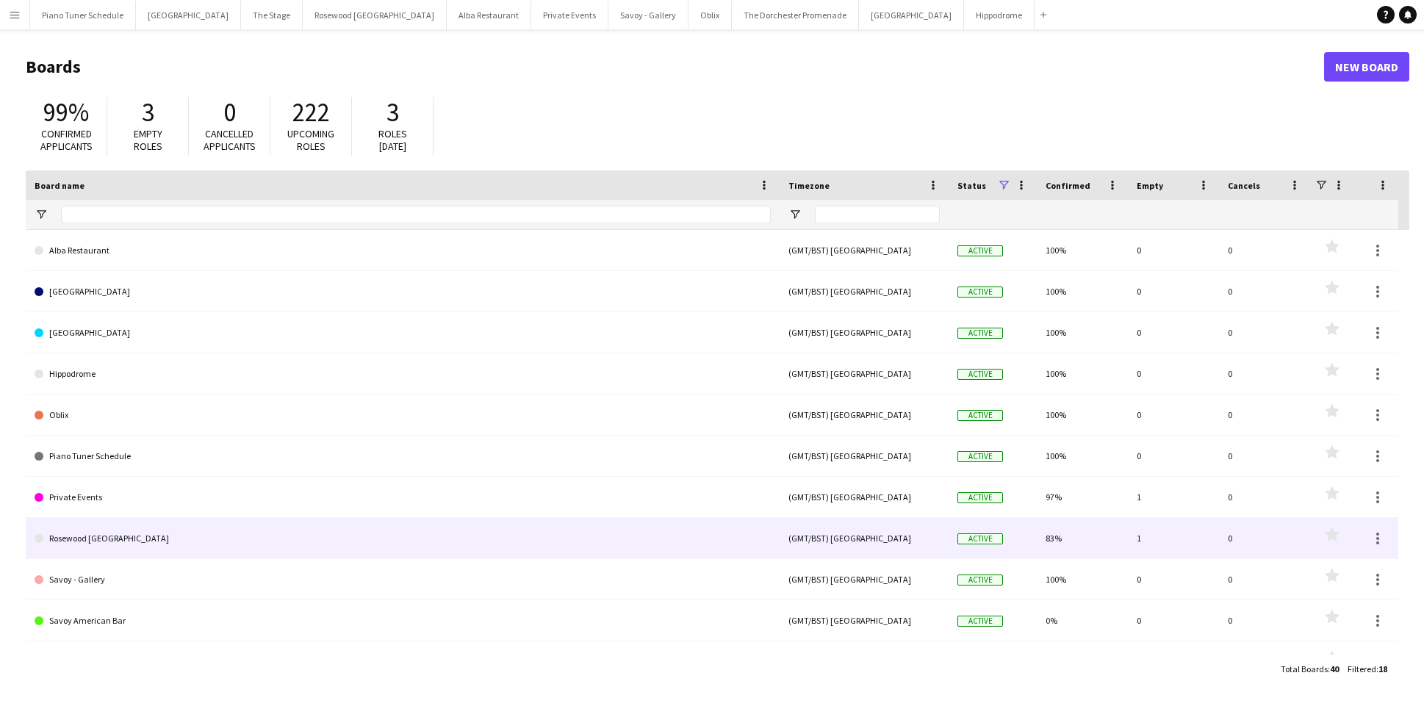
click at [368, 533] on link "Rosewood London" at bounding box center [403, 538] width 736 height 41
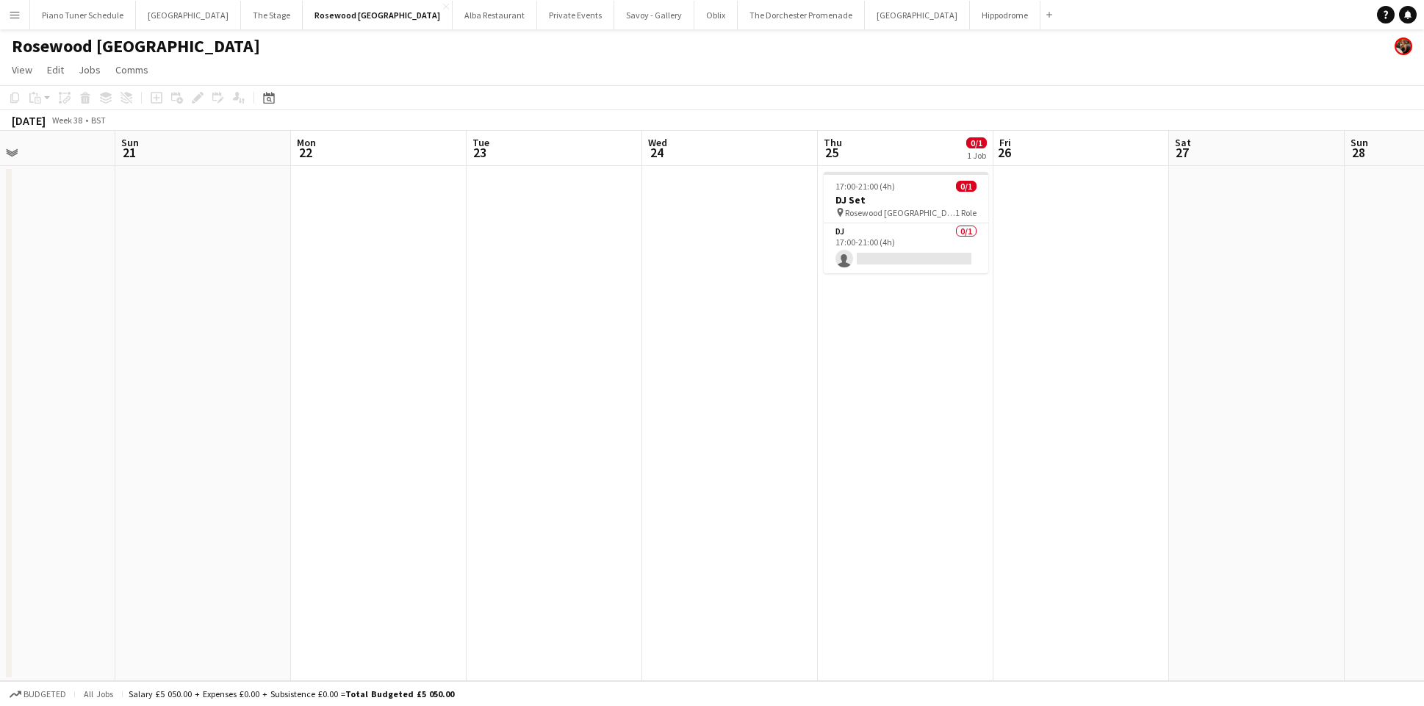
scroll to position [0, 727]
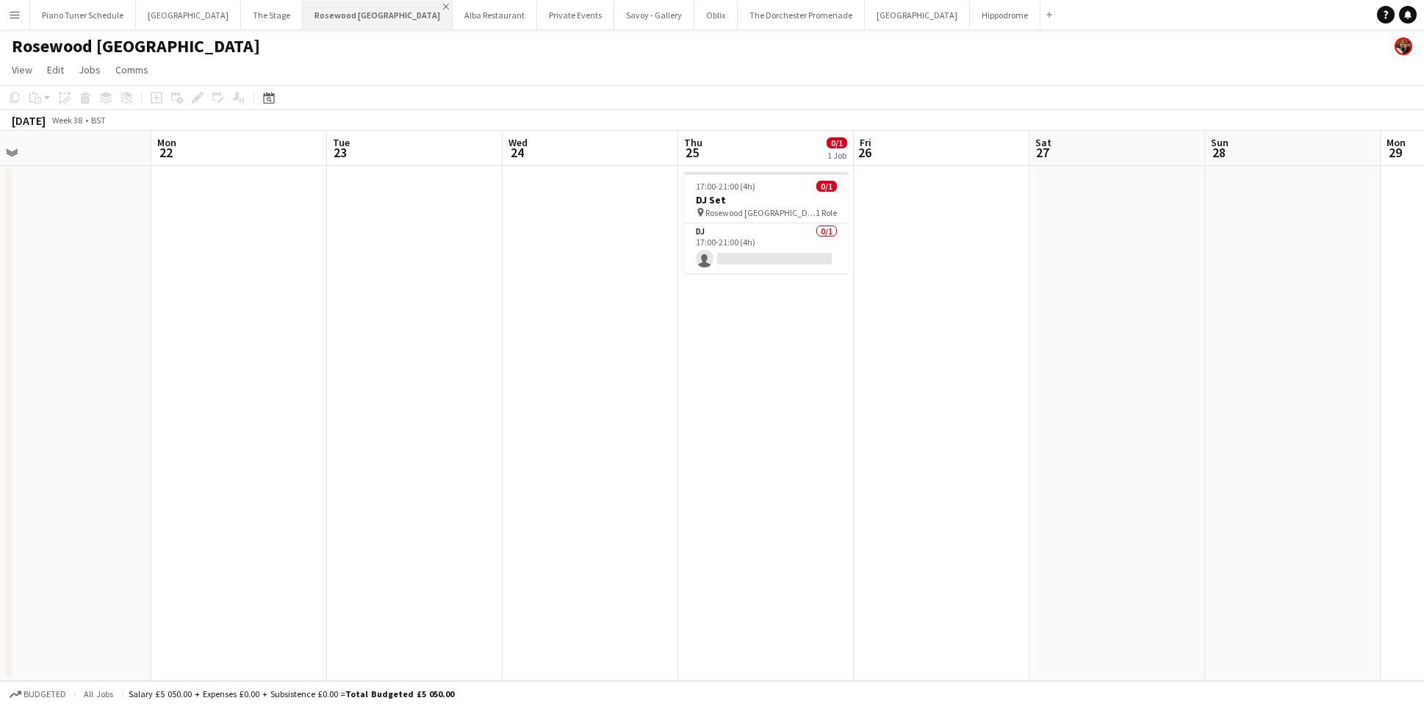
click at [443, 6] on app-icon "Close" at bounding box center [446, 7] width 6 height 6
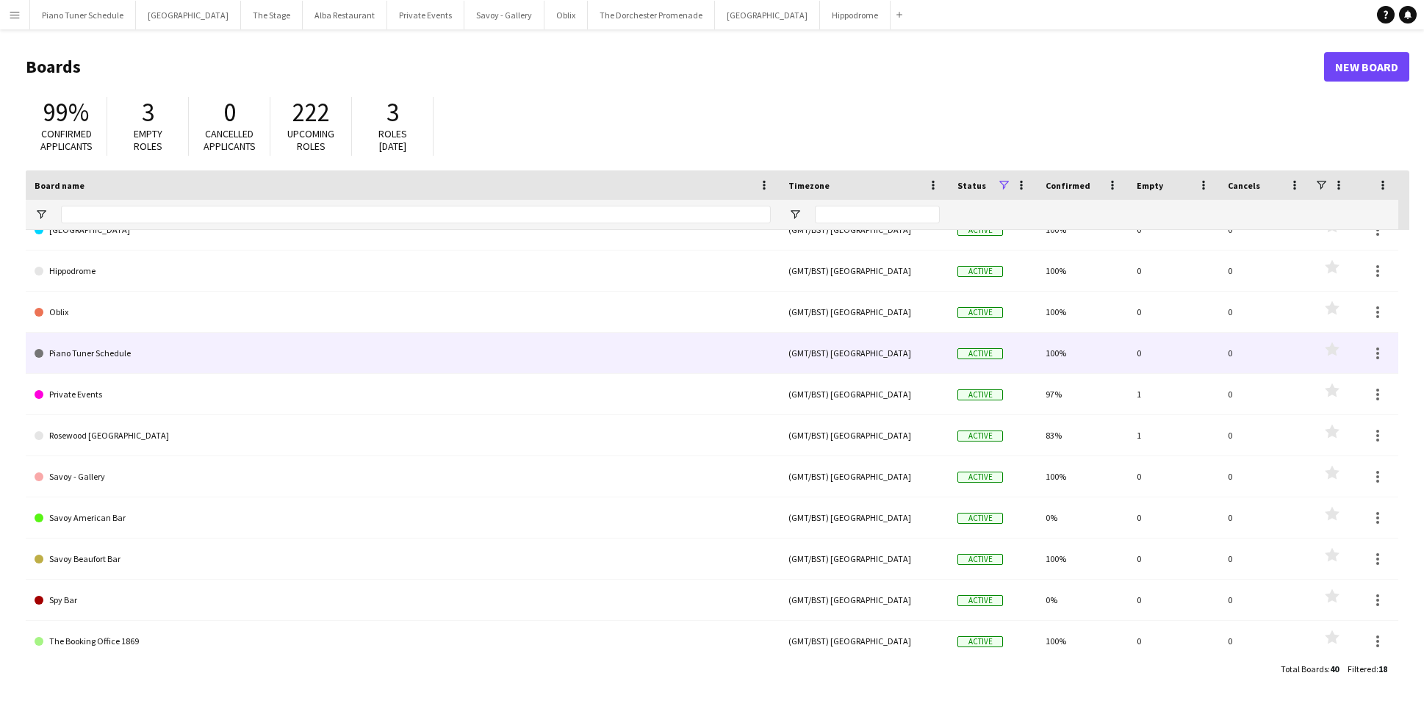
scroll to position [98, 0]
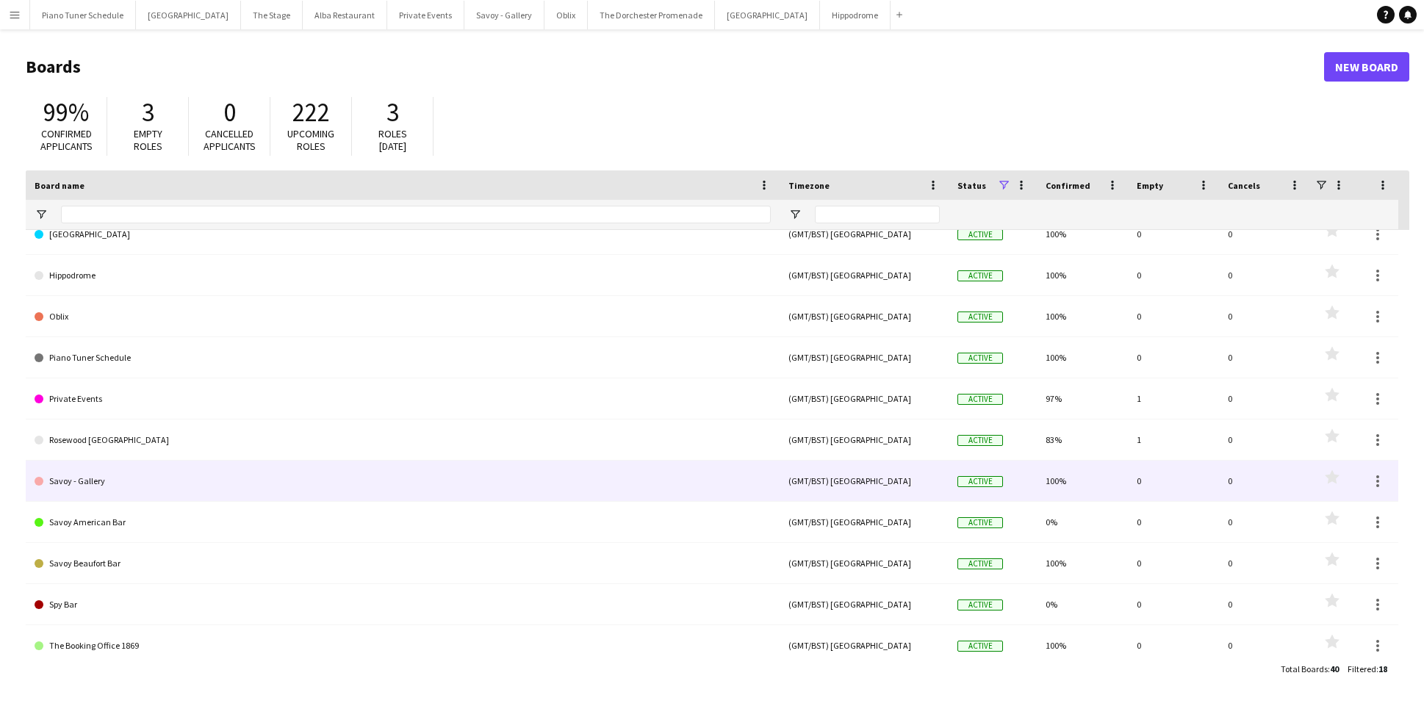
click at [145, 480] on link "Savoy - Gallery" at bounding box center [403, 481] width 736 height 41
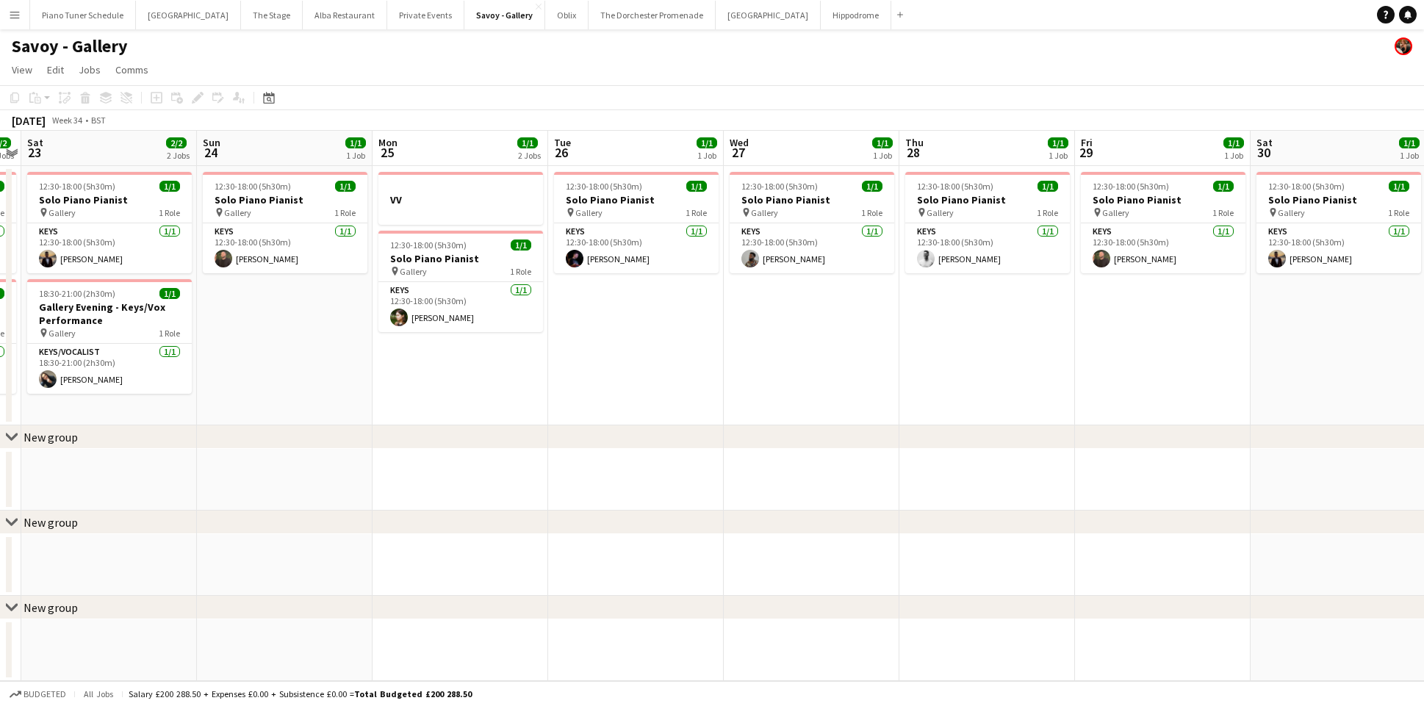
scroll to position [0, 511]
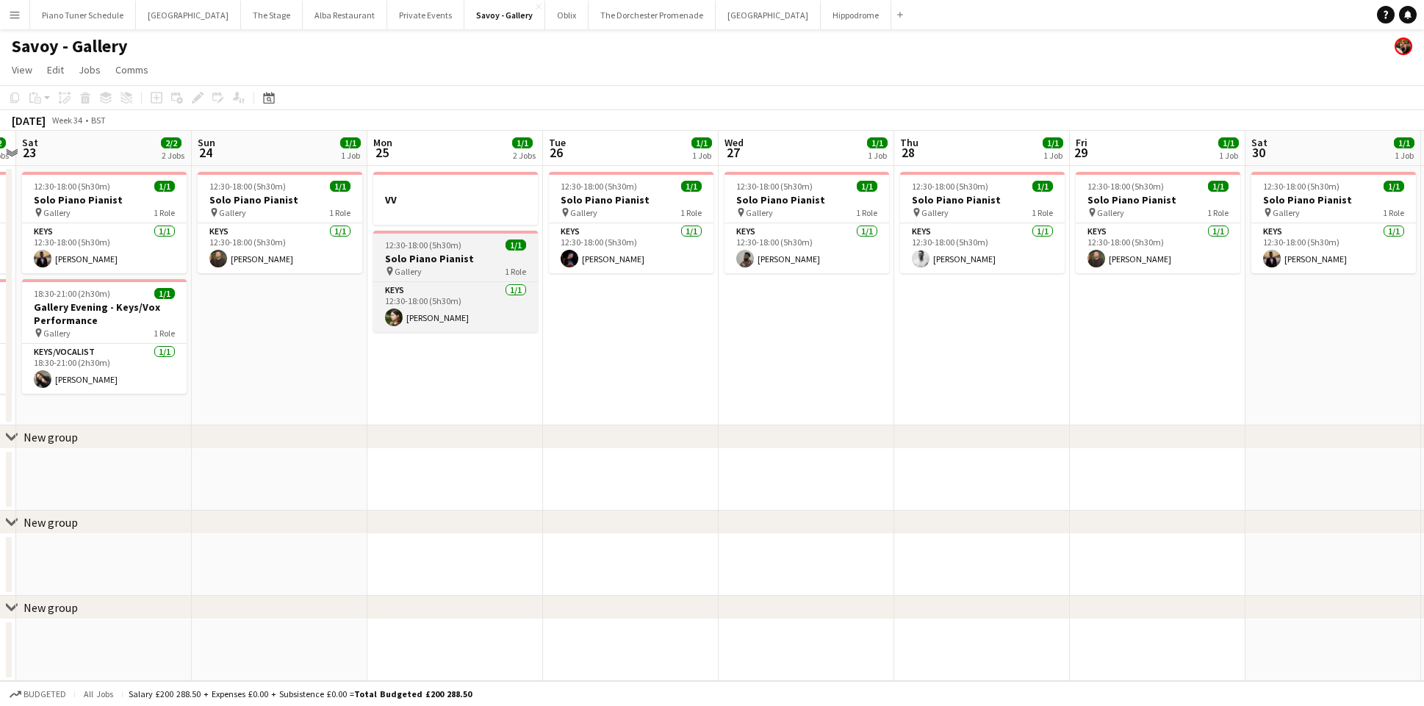
click at [445, 255] on h3 "Solo Piano Pianist" at bounding box center [455, 258] width 165 height 13
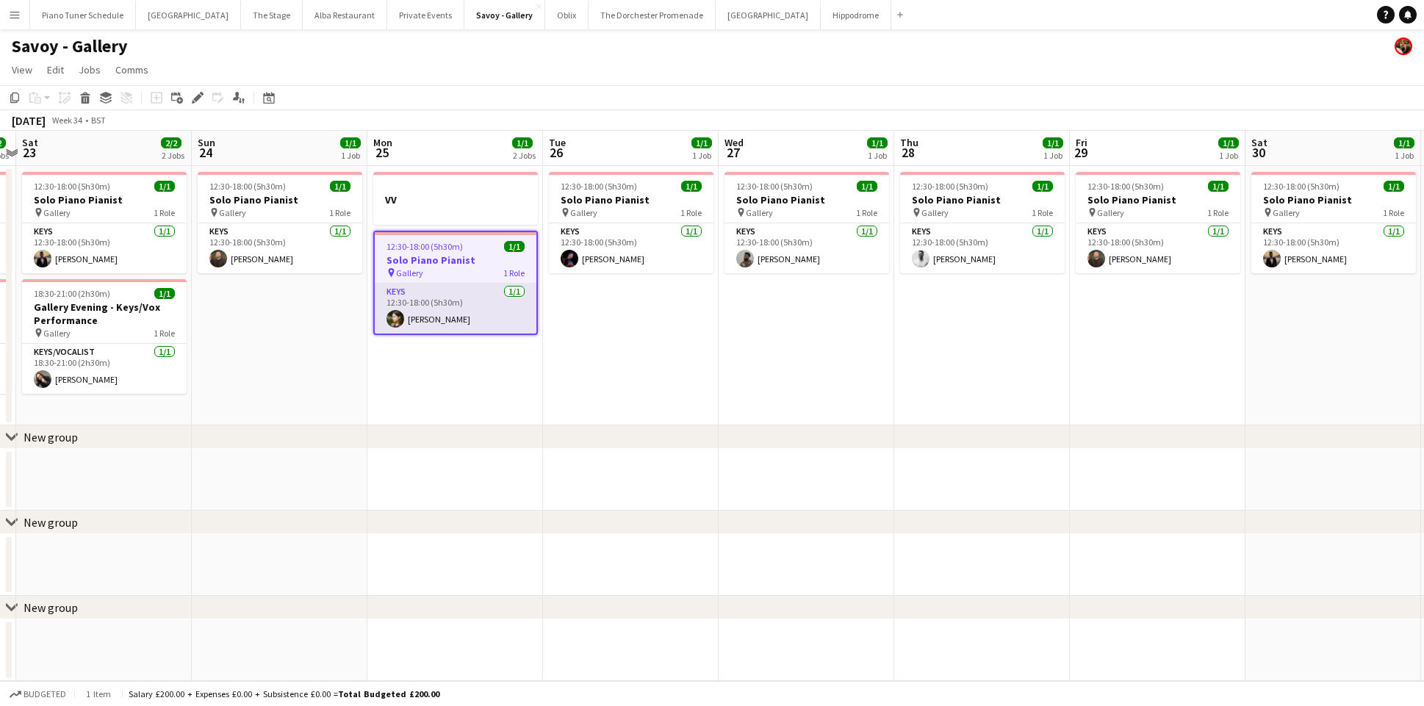
click at [440, 298] on app-card-role "Keys 1/1 12:30-18:00 (5h30m) Maya Caskie" at bounding box center [456, 309] width 162 height 50
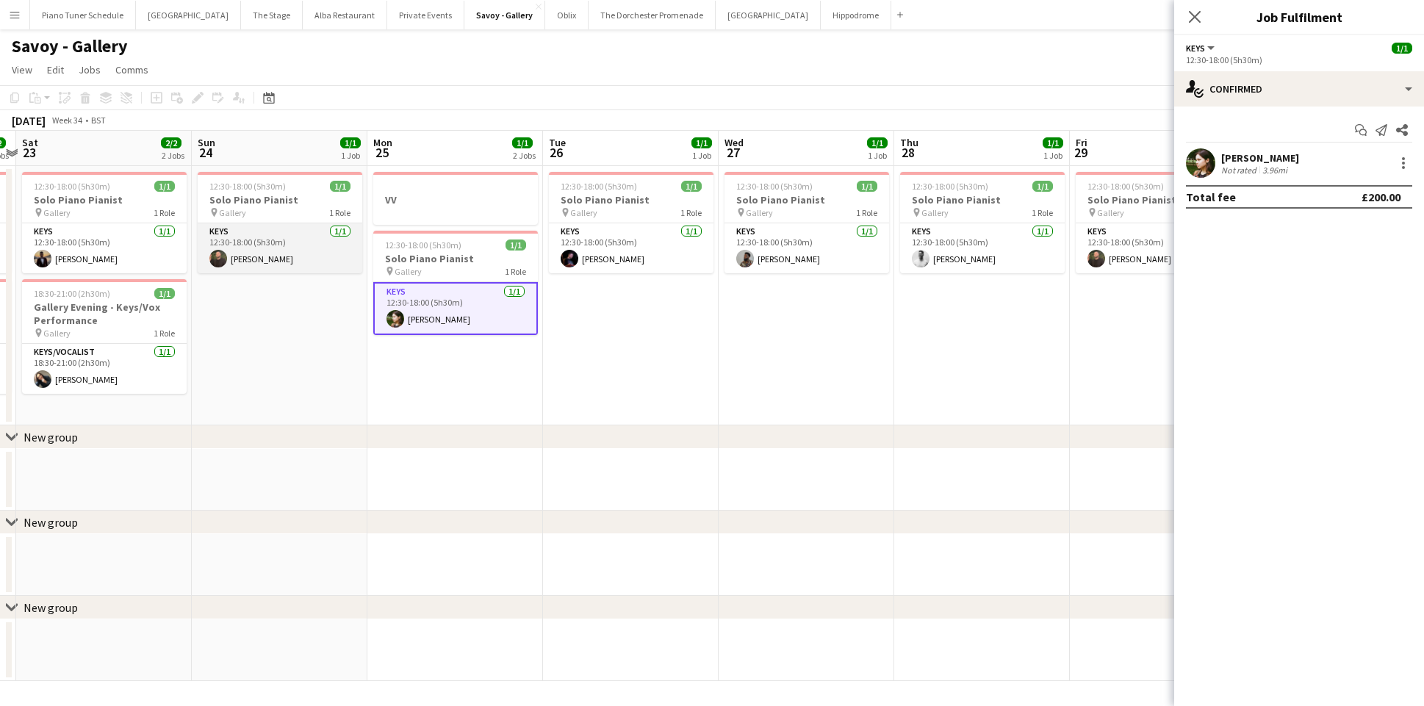
click at [283, 253] on app-card-role "Keys 1/1 12:30-18:00 (5h30m) Glenn Callaghan" at bounding box center [280, 248] width 165 height 50
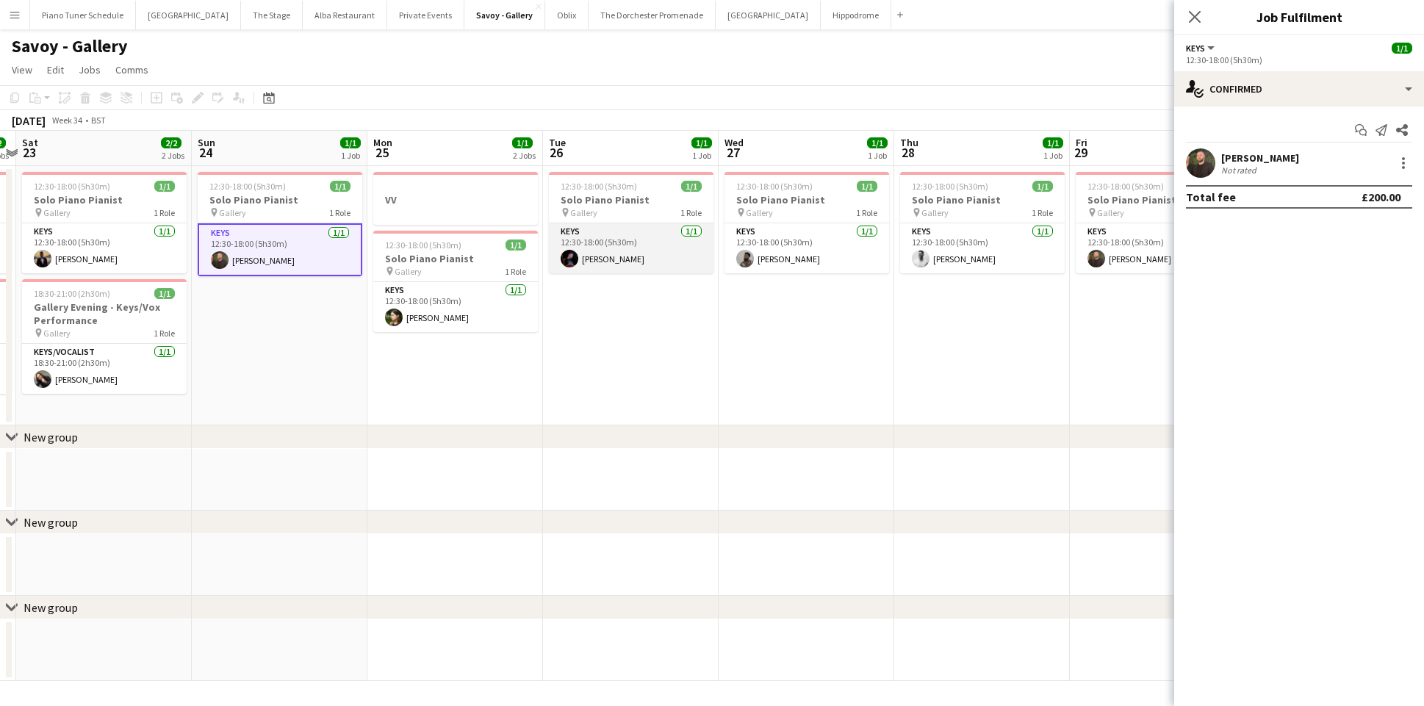
click at [563, 269] on app-card-role "Keys 1/1 12:30-18:00 (5h30m) Dan Bathurst" at bounding box center [631, 248] width 165 height 50
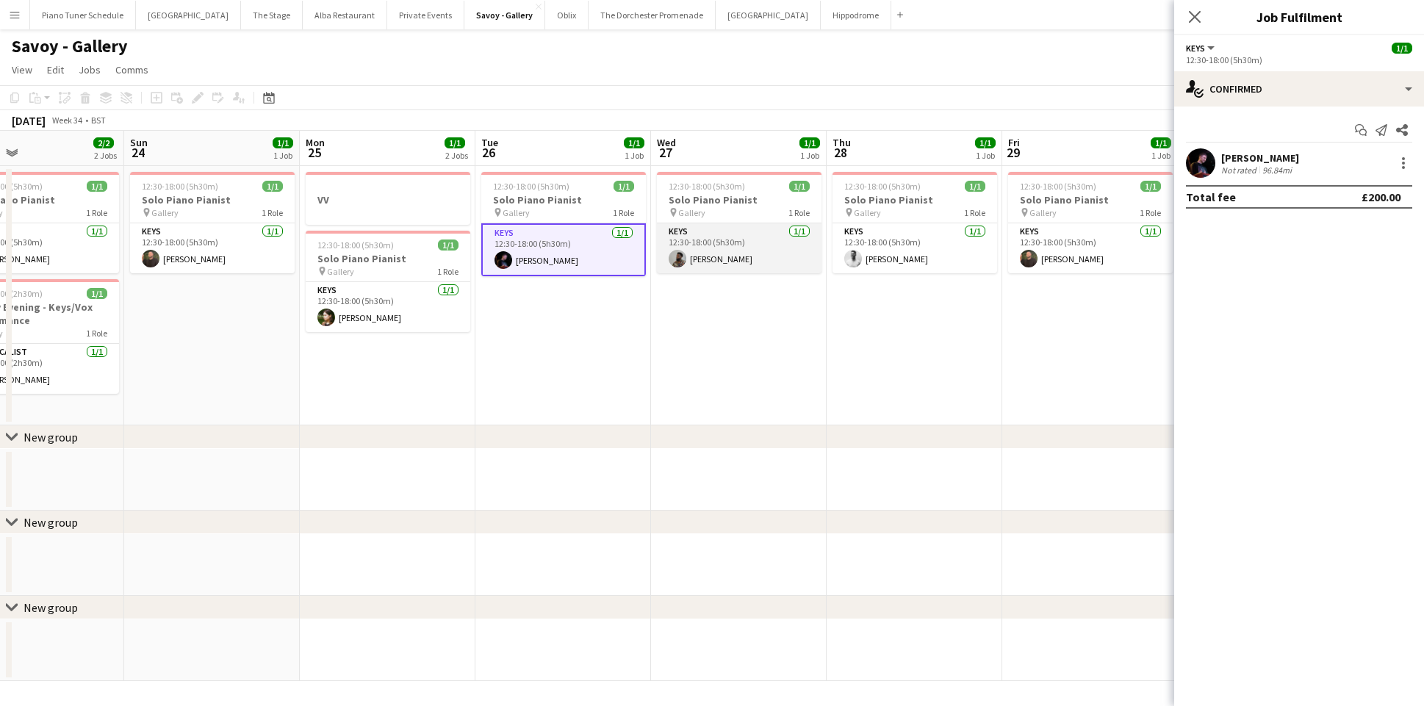
click at [705, 262] on app-card-role "Keys 1/1 12:30-18:00 (5h30m) Enoch Mukasa" at bounding box center [739, 248] width 165 height 50
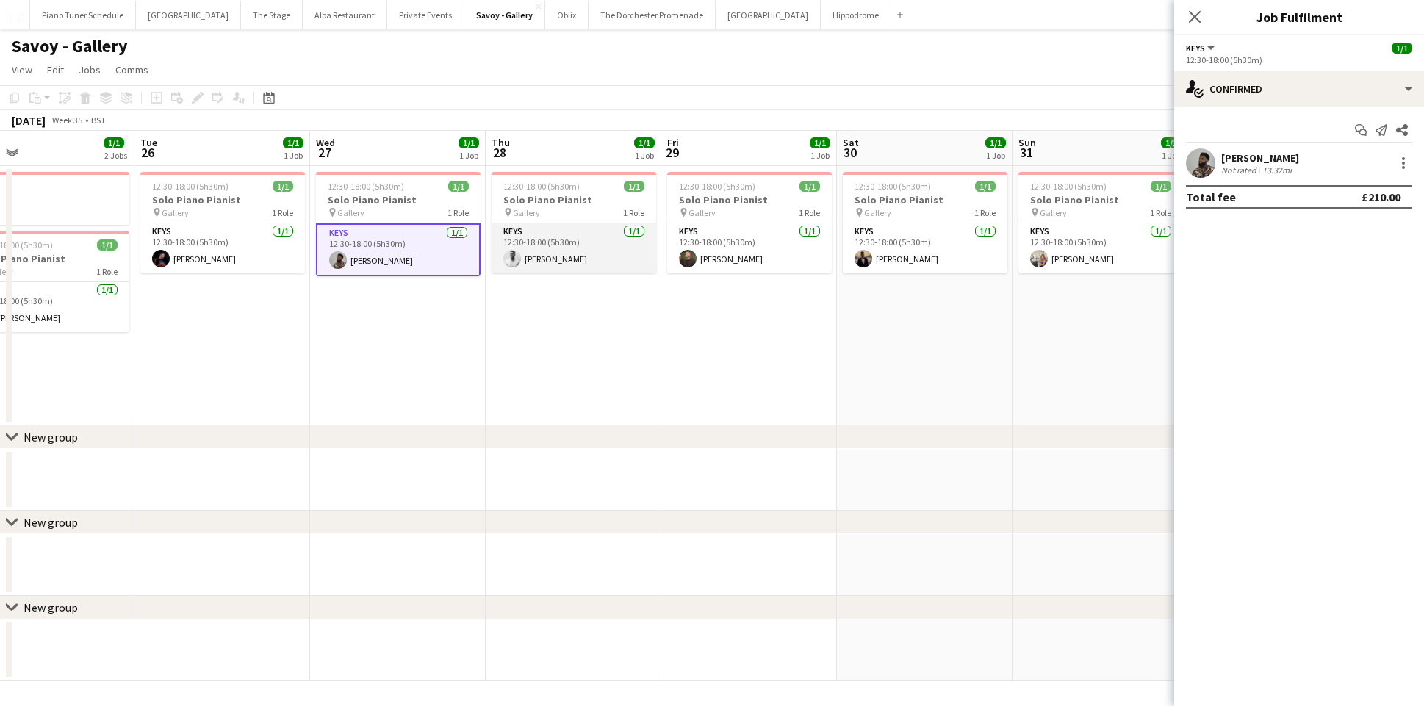
click at [608, 253] on app-card-role "Keys 1/1 12:30-18:00 (5h30m) Tristan Wills" at bounding box center [574, 248] width 165 height 50
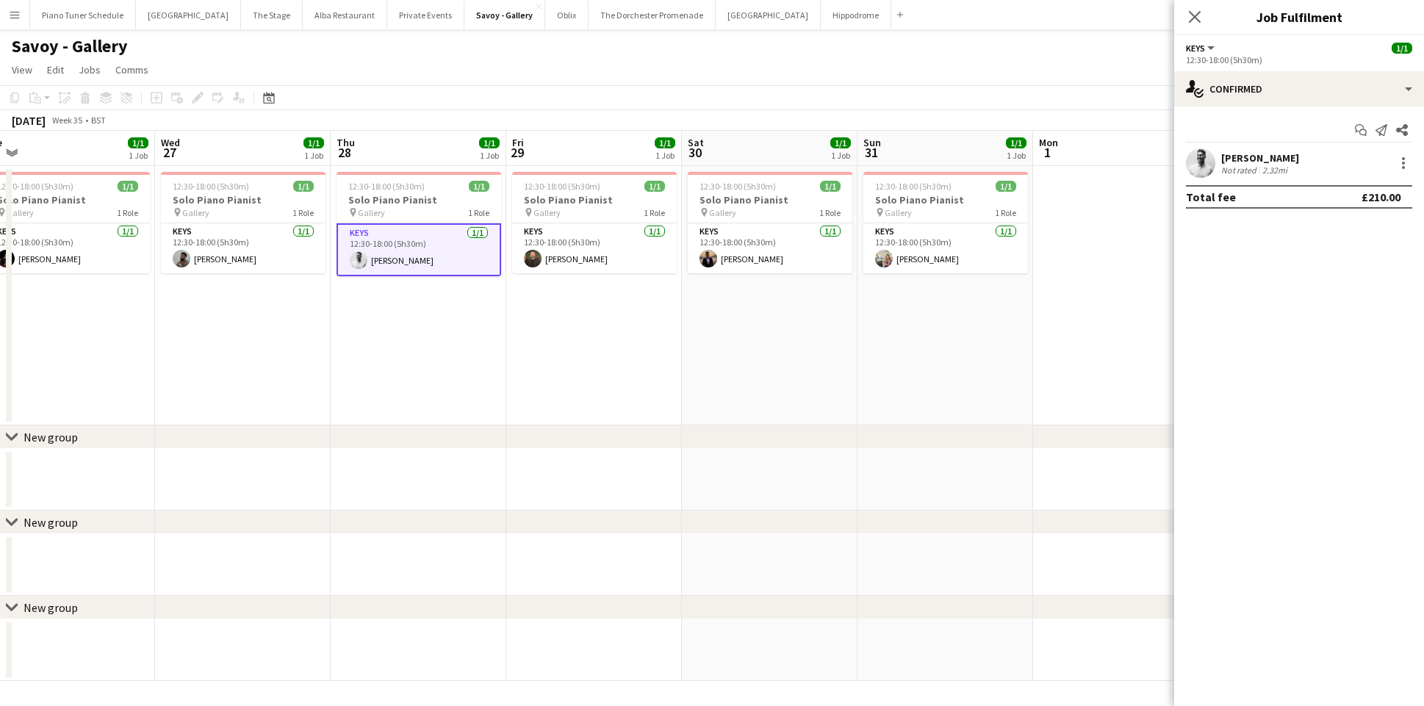
scroll to position [0, 726]
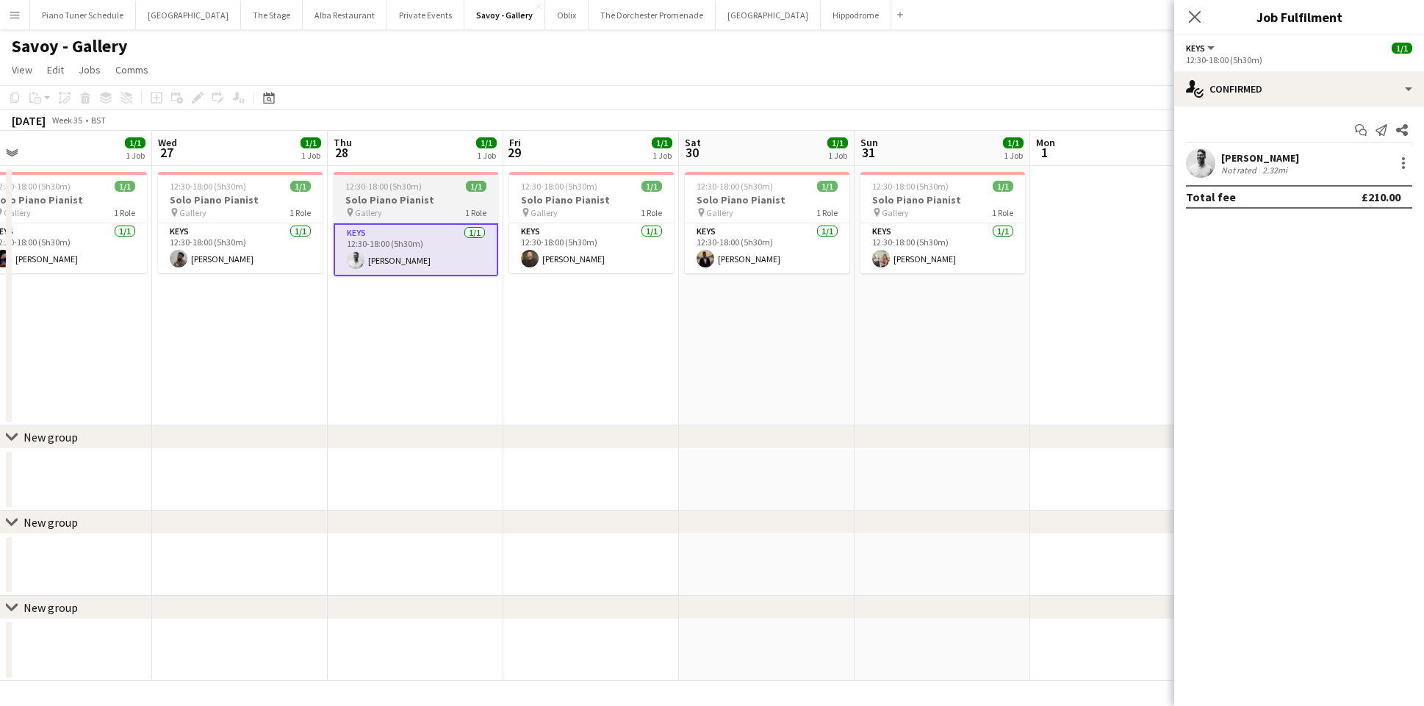
click at [608, 253] on app-card-role "Keys 1/1 12:30-18:00 (5h30m) Glenn Callaghan" at bounding box center [591, 248] width 165 height 50
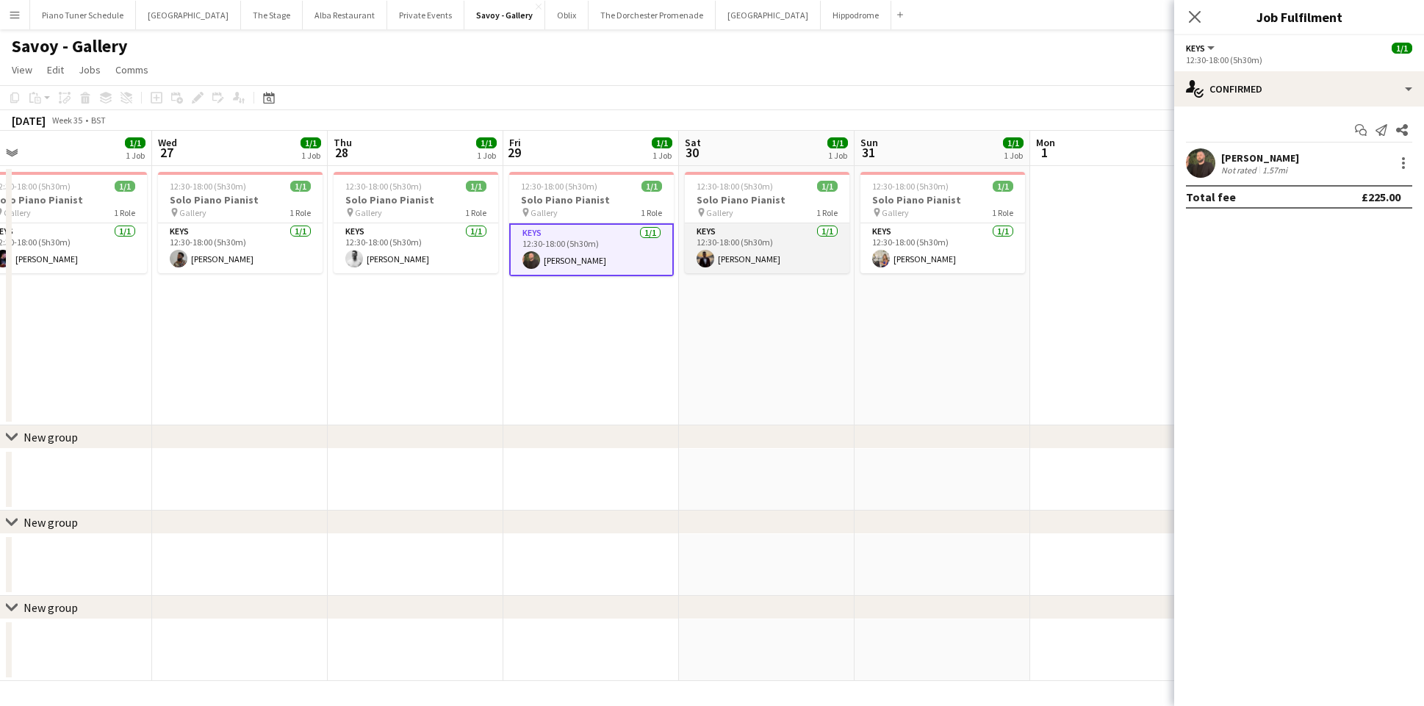
click at [706, 255] on app-user-avatar at bounding box center [706, 259] width 18 height 18
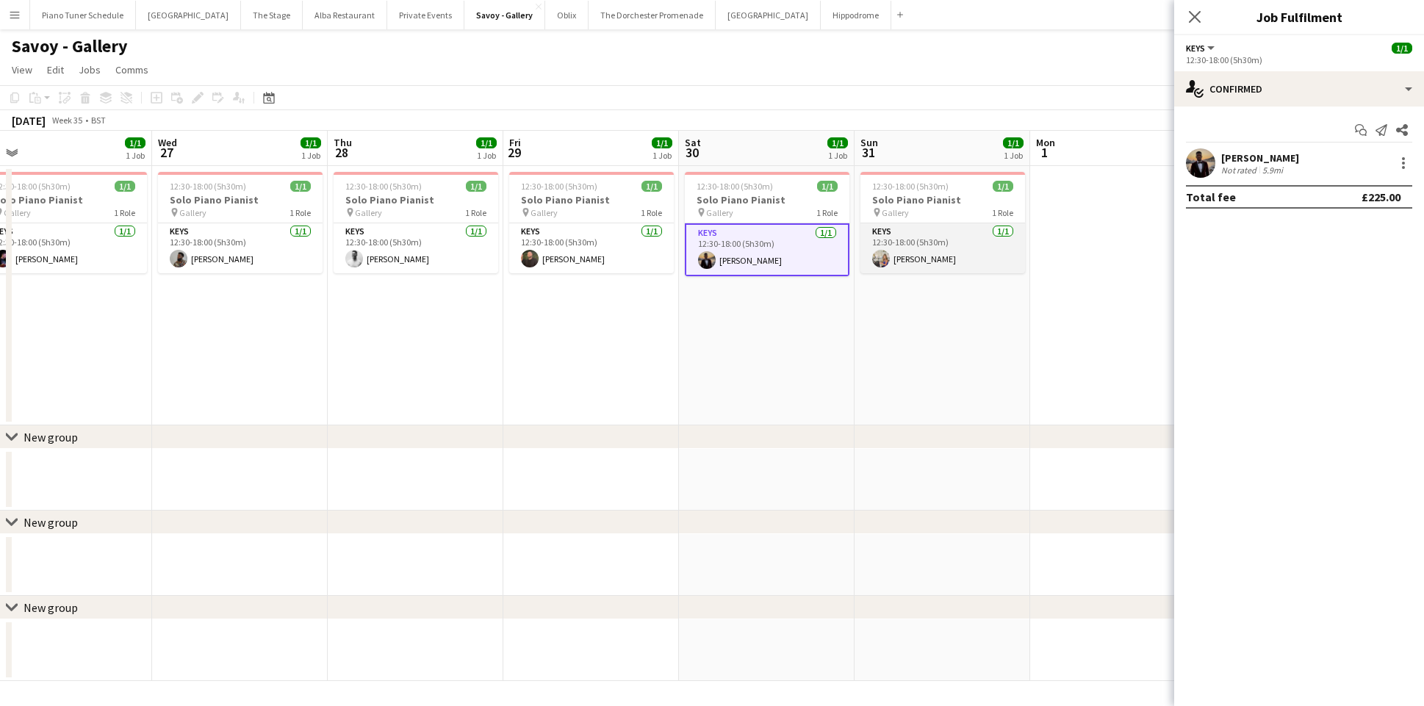
click at [877, 256] on app-user-avatar at bounding box center [881, 259] width 18 height 18
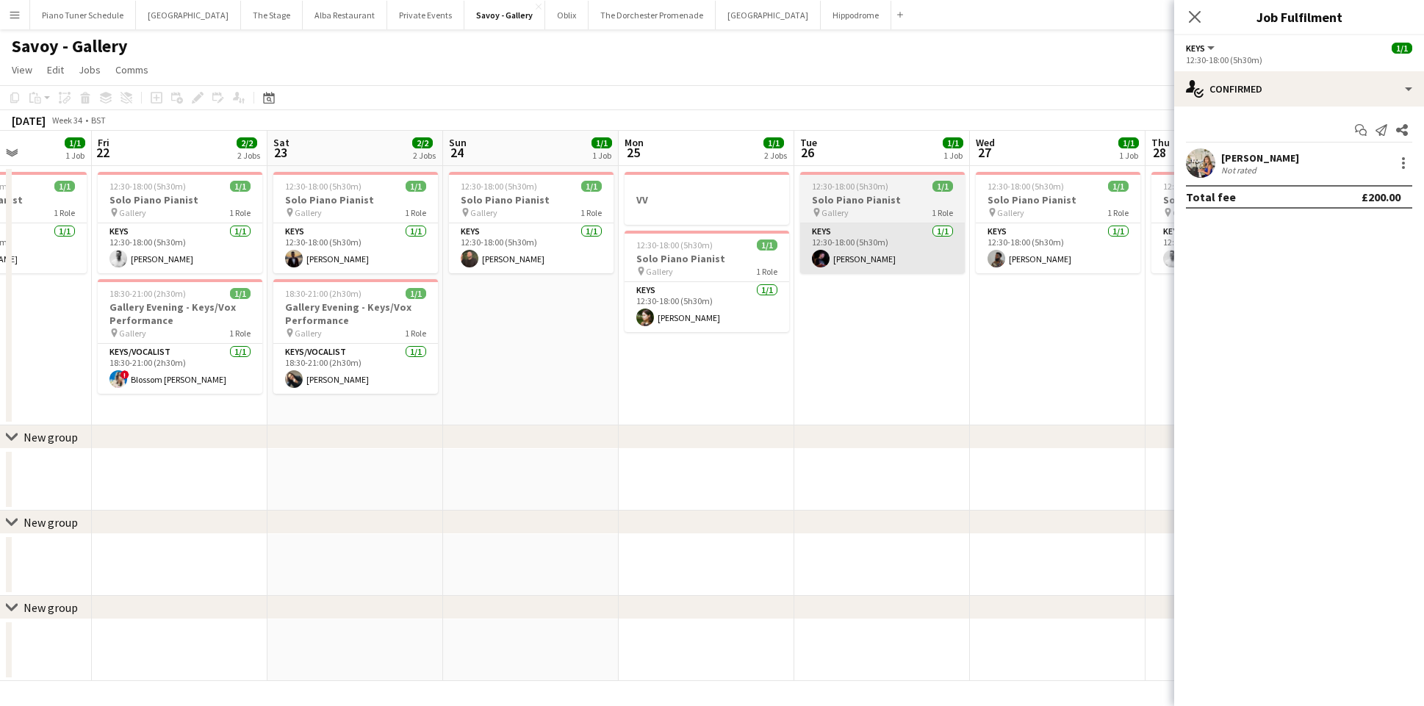
scroll to position [0, 400]
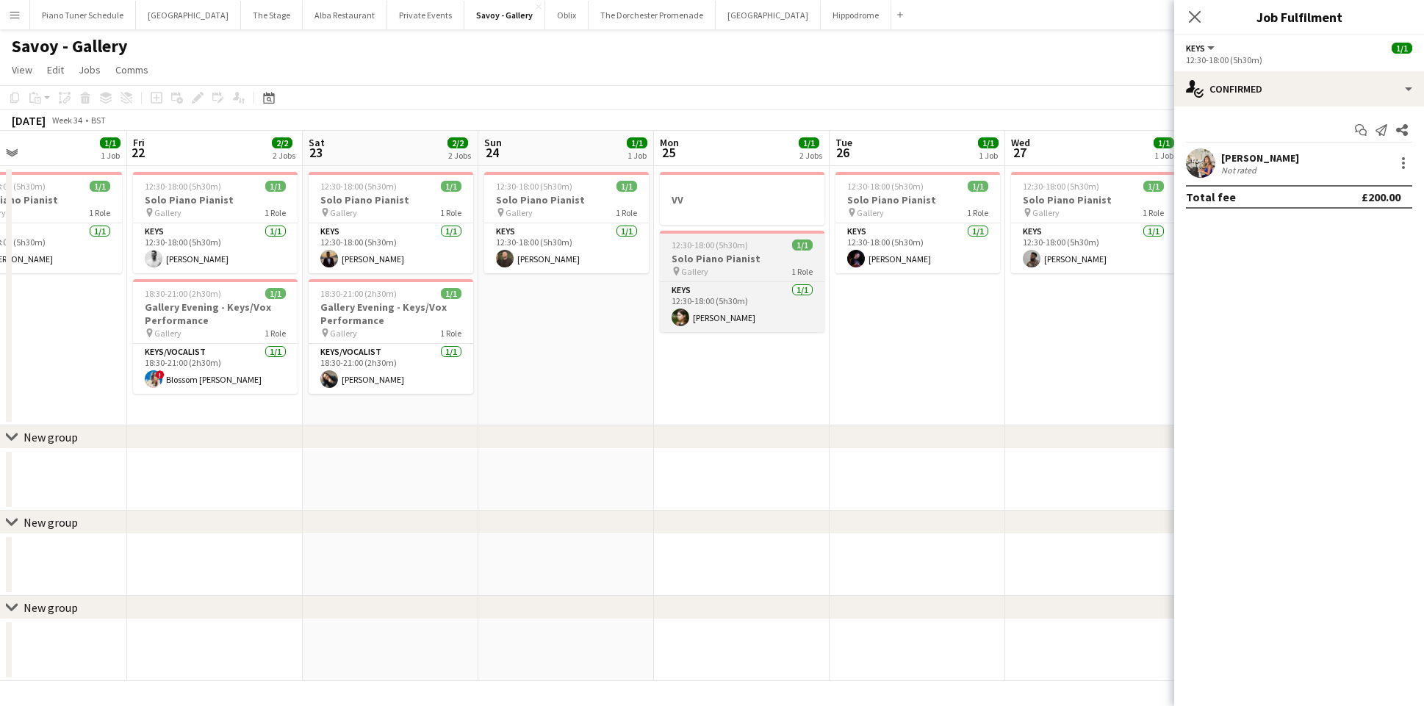
click at [735, 247] on span "12:30-18:00 (5h30m)" at bounding box center [710, 245] width 76 height 11
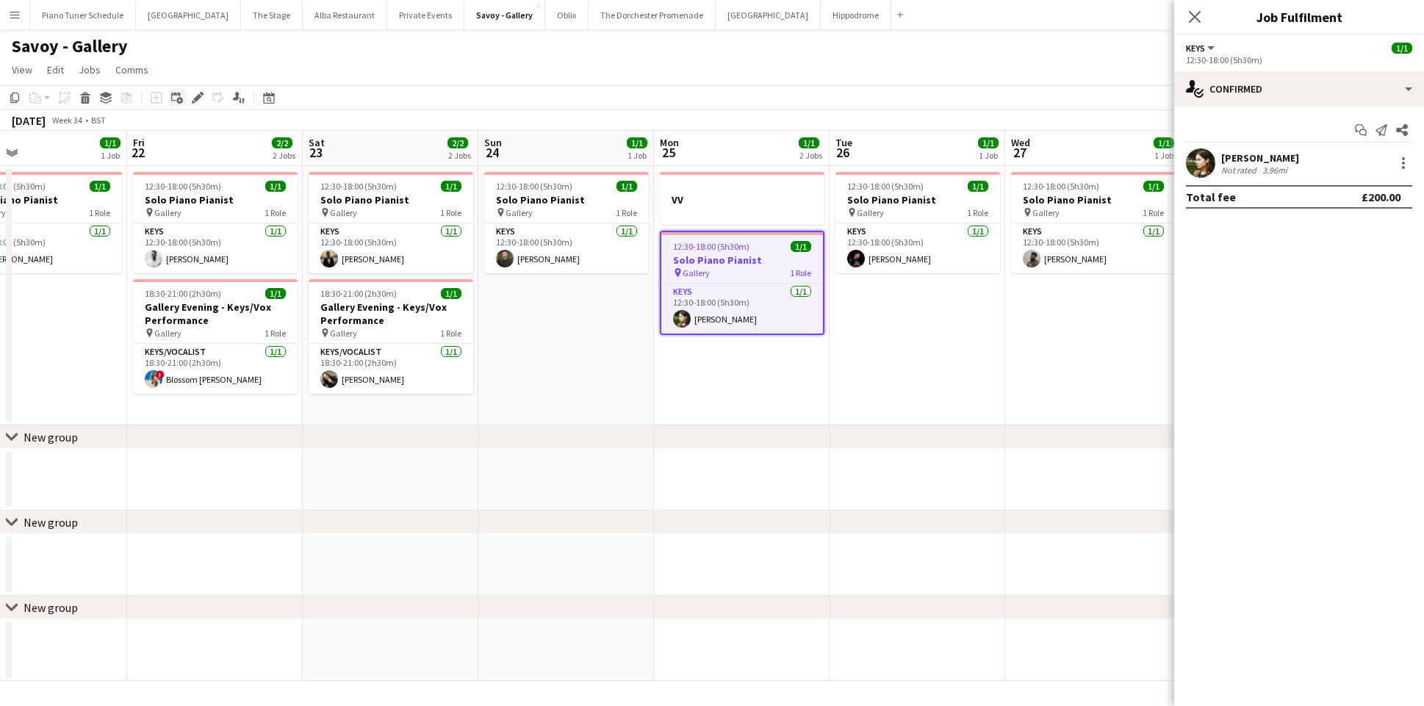
click at [173, 97] on icon "Add linked Job" at bounding box center [177, 98] width 12 height 12
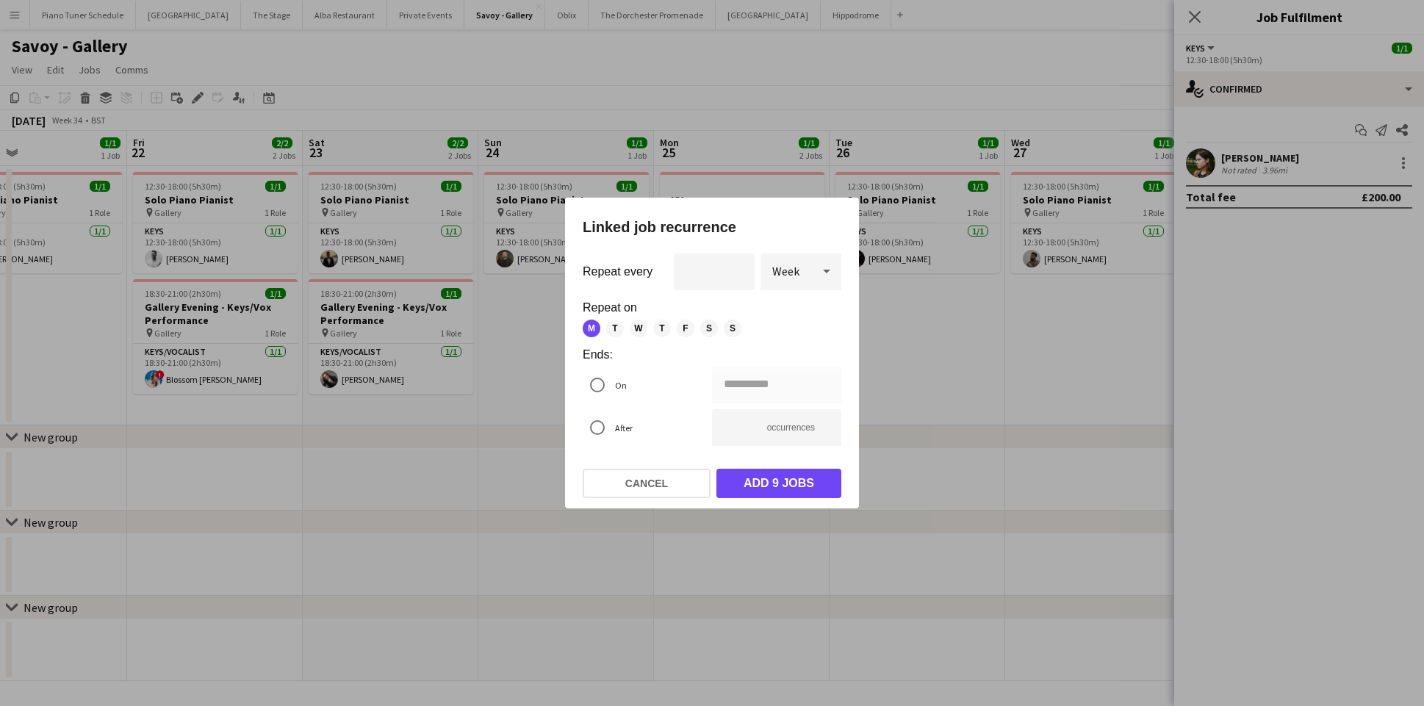
click at [614, 327] on span "T" at bounding box center [615, 329] width 18 height 18
type input "**********"
click at [761, 482] on button "Add 19 jobs" at bounding box center [778, 483] width 125 height 29
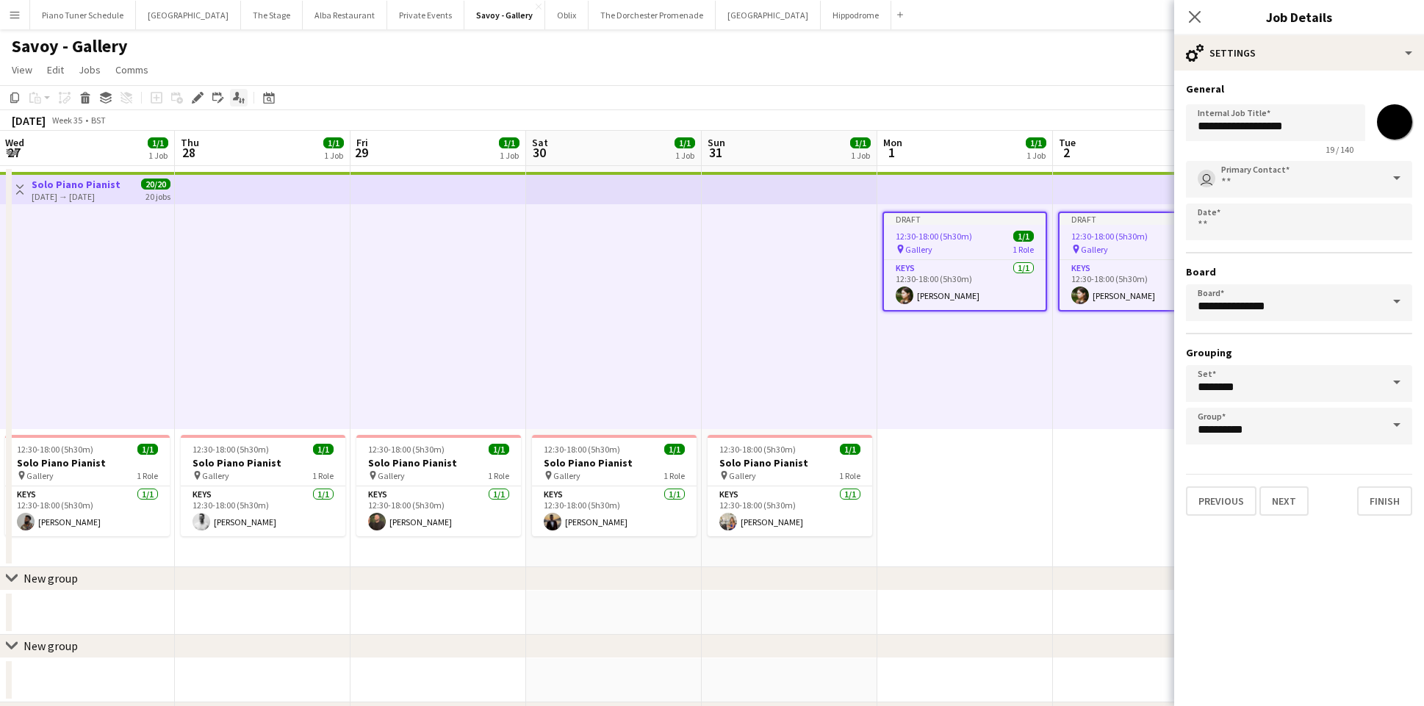
scroll to position [0, 312]
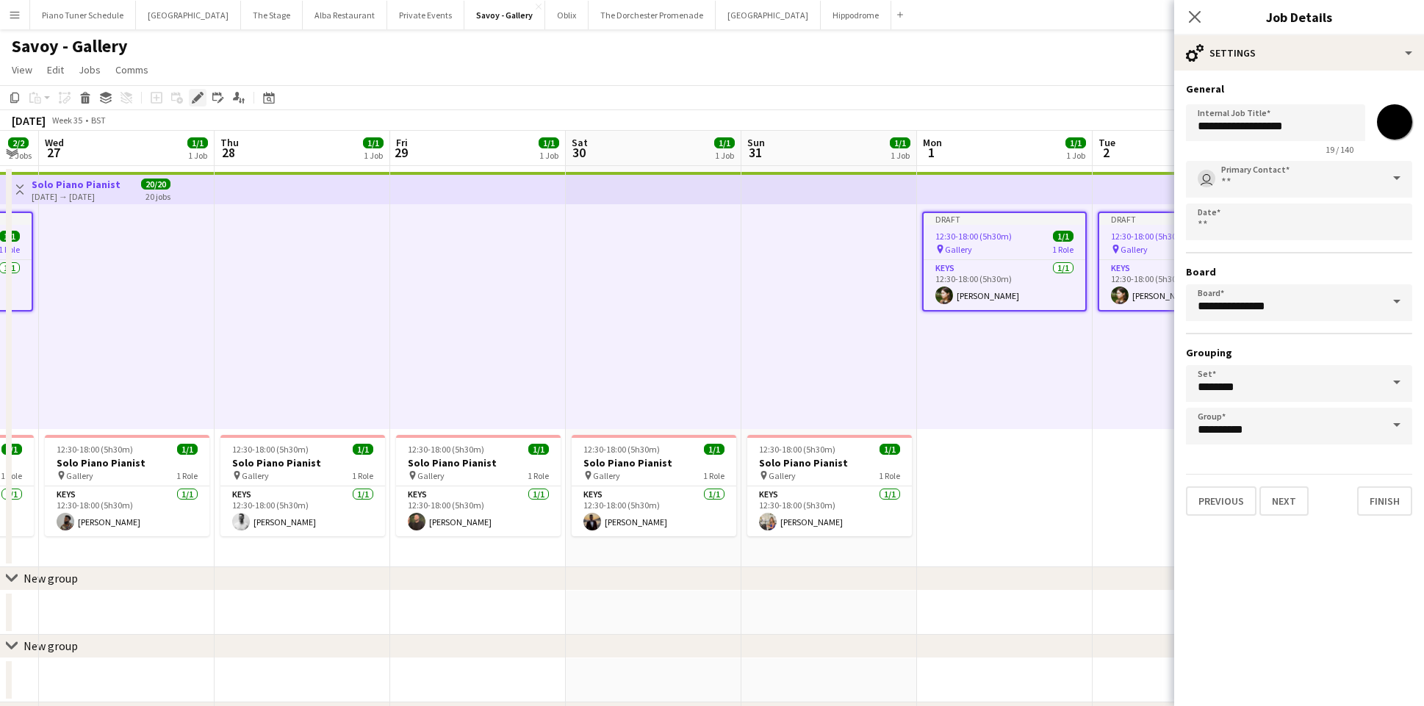
click at [204, 98] on div "Edit" at bounding box center [198, 98] width 18 height 18
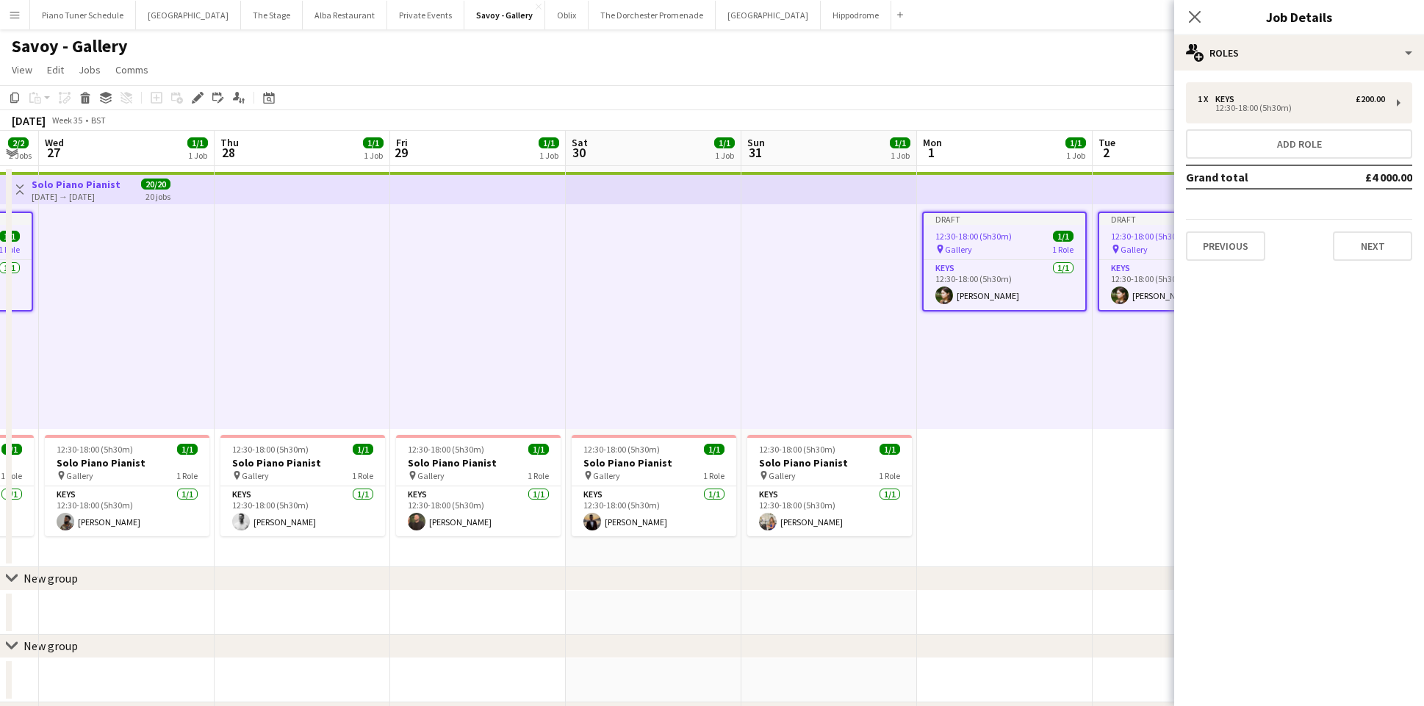
click at [1327, 241] on div "Previous Next" at bounding box center [1299, 240] width 226 height 42
click at [1359, 248] on button "Next" at bounding box center [1372, 245] width 79 height 29
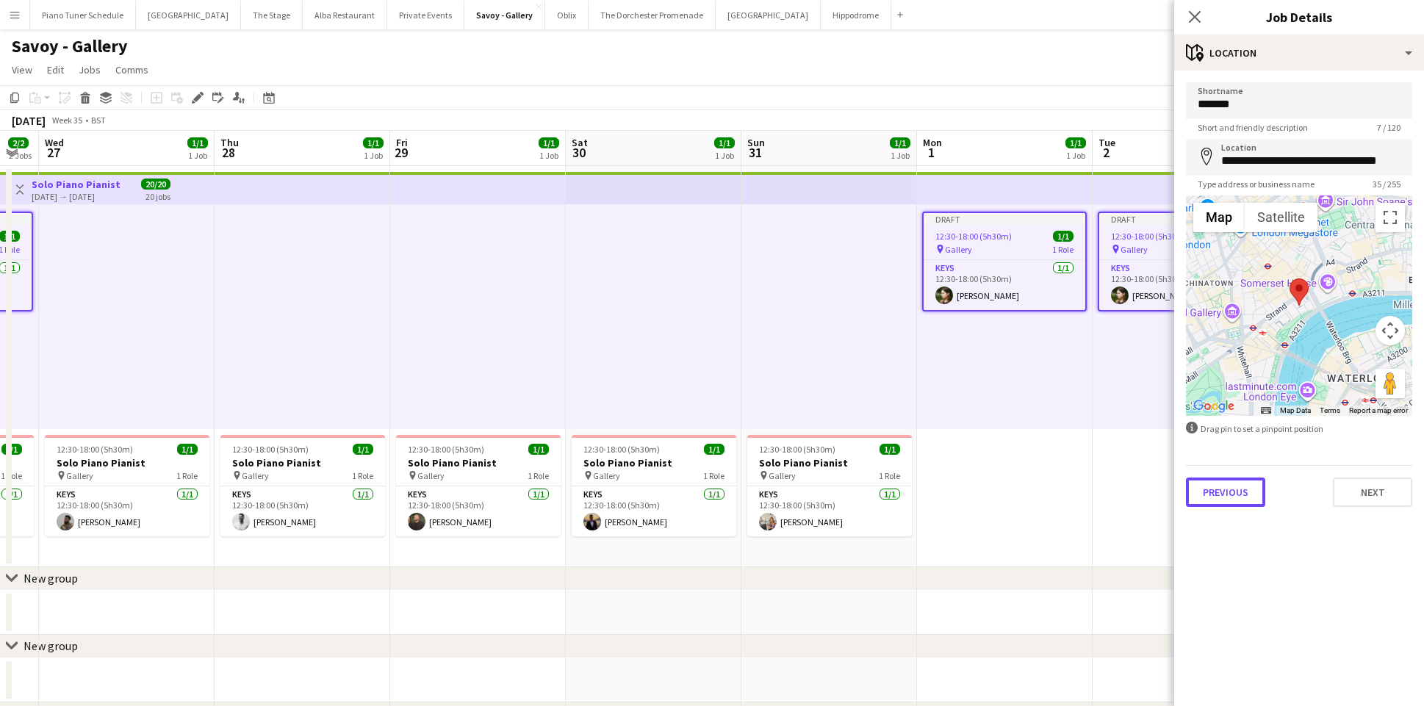
click at [1242, 503] on button "Previous" at bounding box center [1225, 492] width 79 height 29
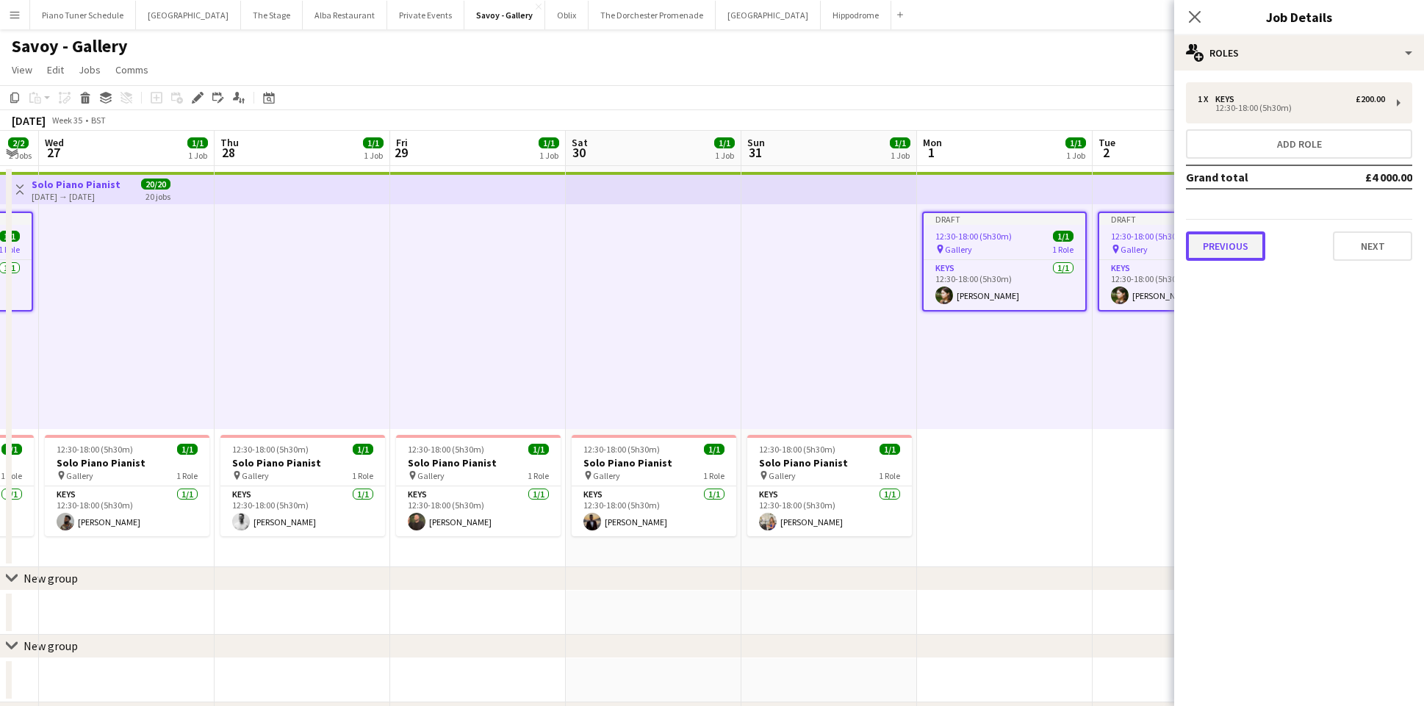
click at [1214, 251] on button "Previous" at bounding box center [1225, 245] width 79 height 29
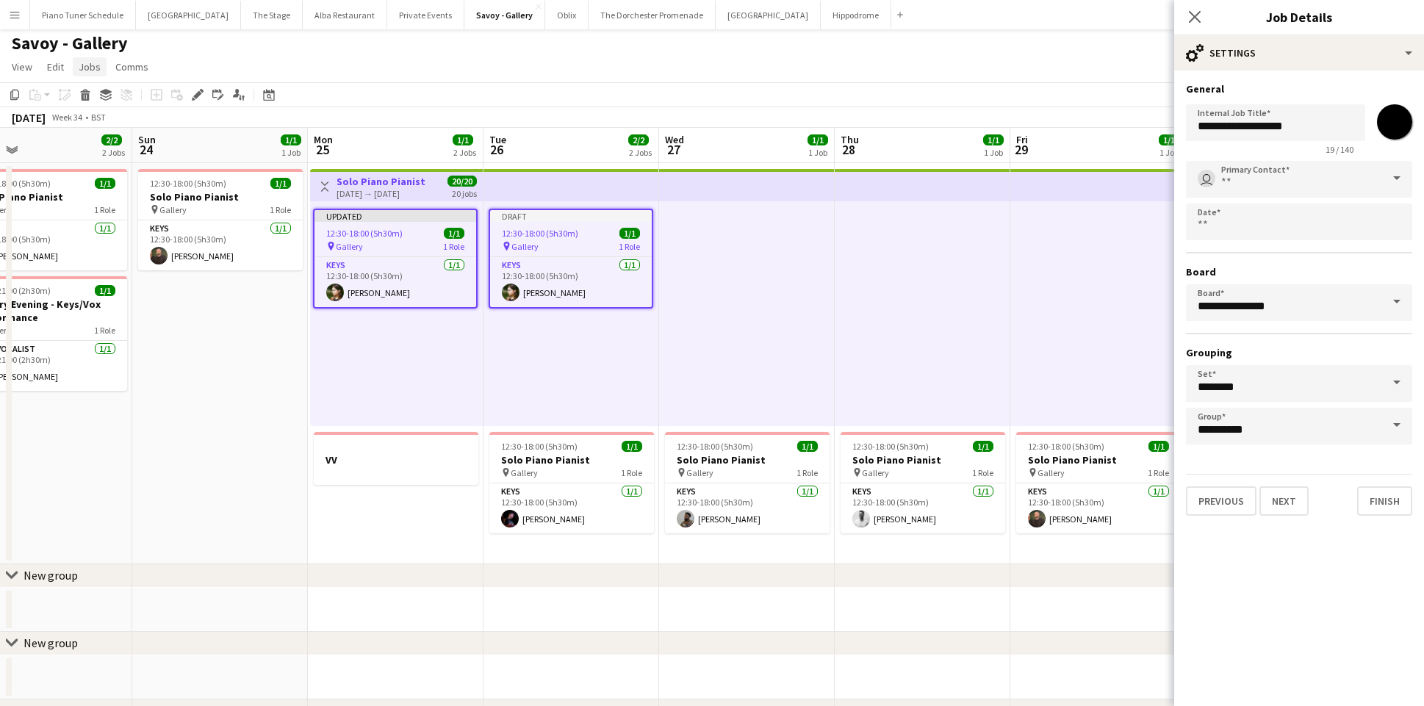
scroll to position [0, 382]
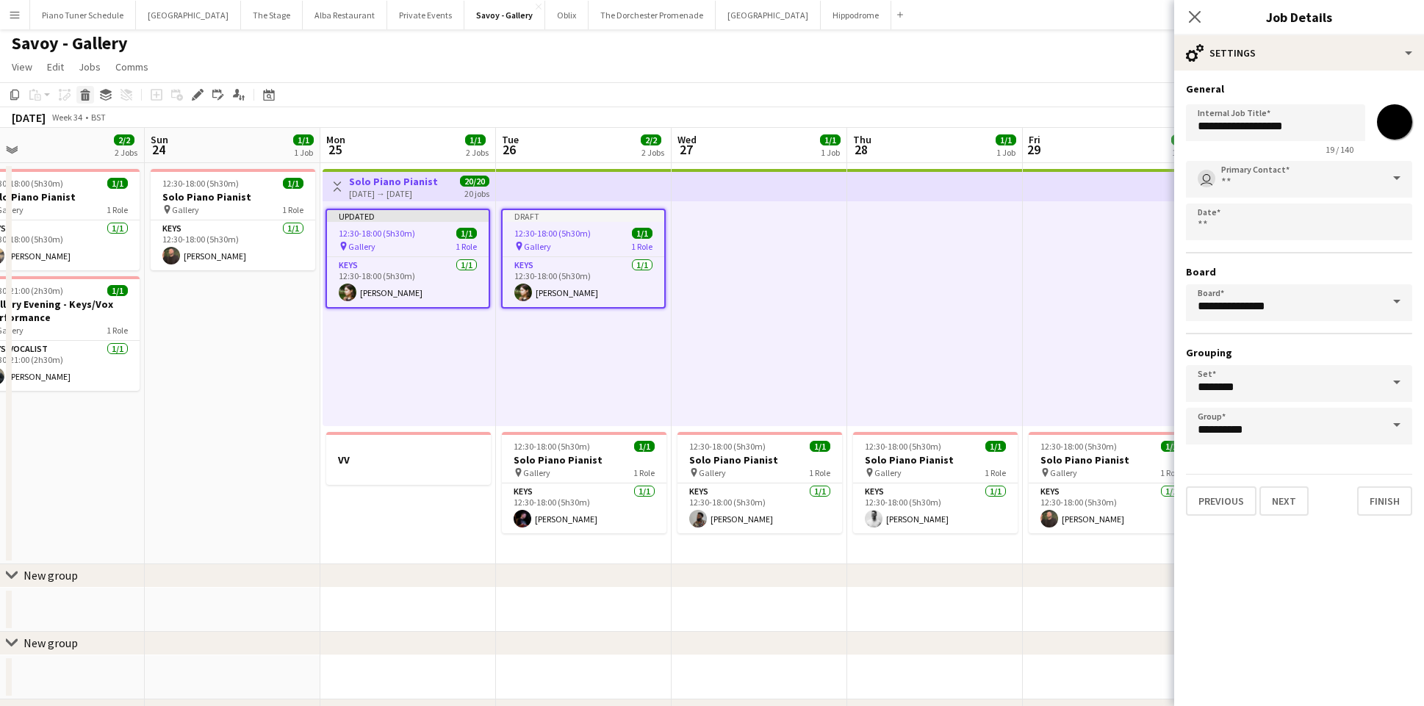
click at [85, 93] on icon at bounding box center [86, 96] width 8 height 7
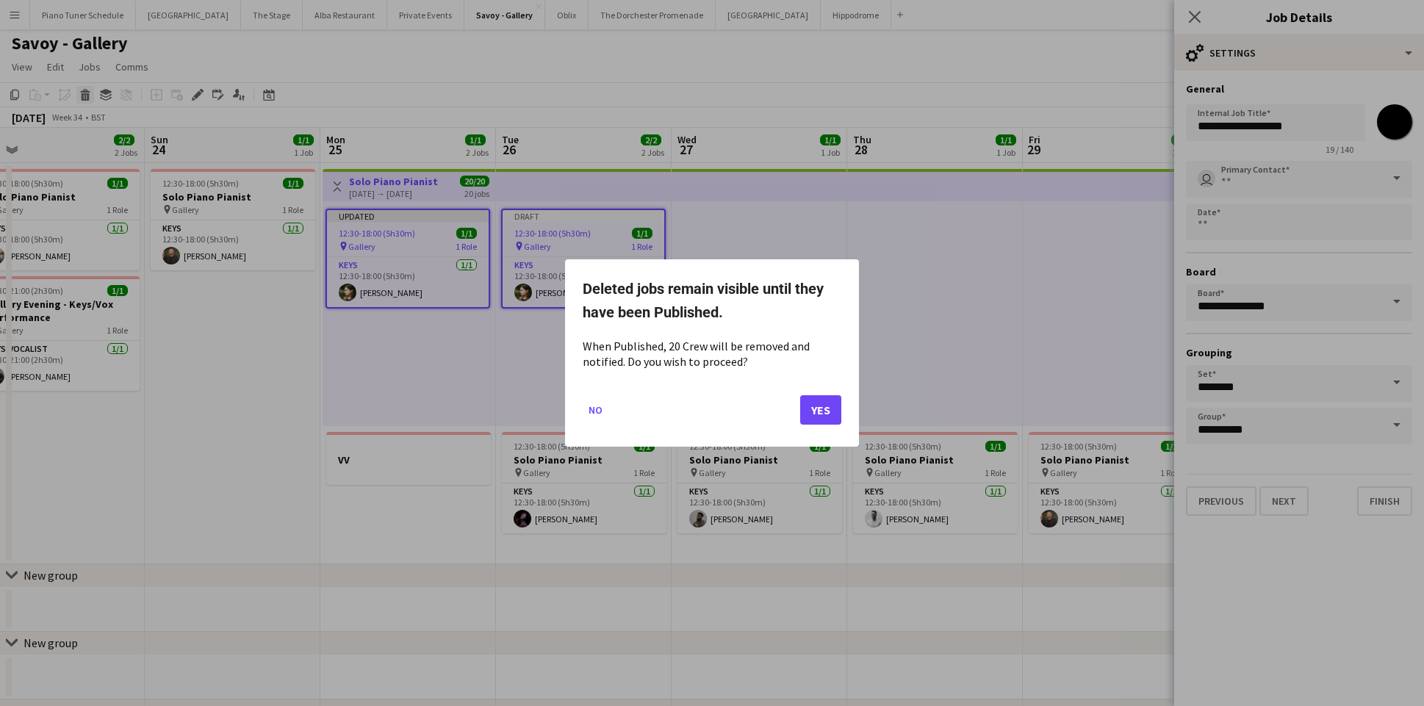
scroll to position [0, 0]
click at [594, 408] on button "No" at bounding box center [596, 410] width 26 height 24
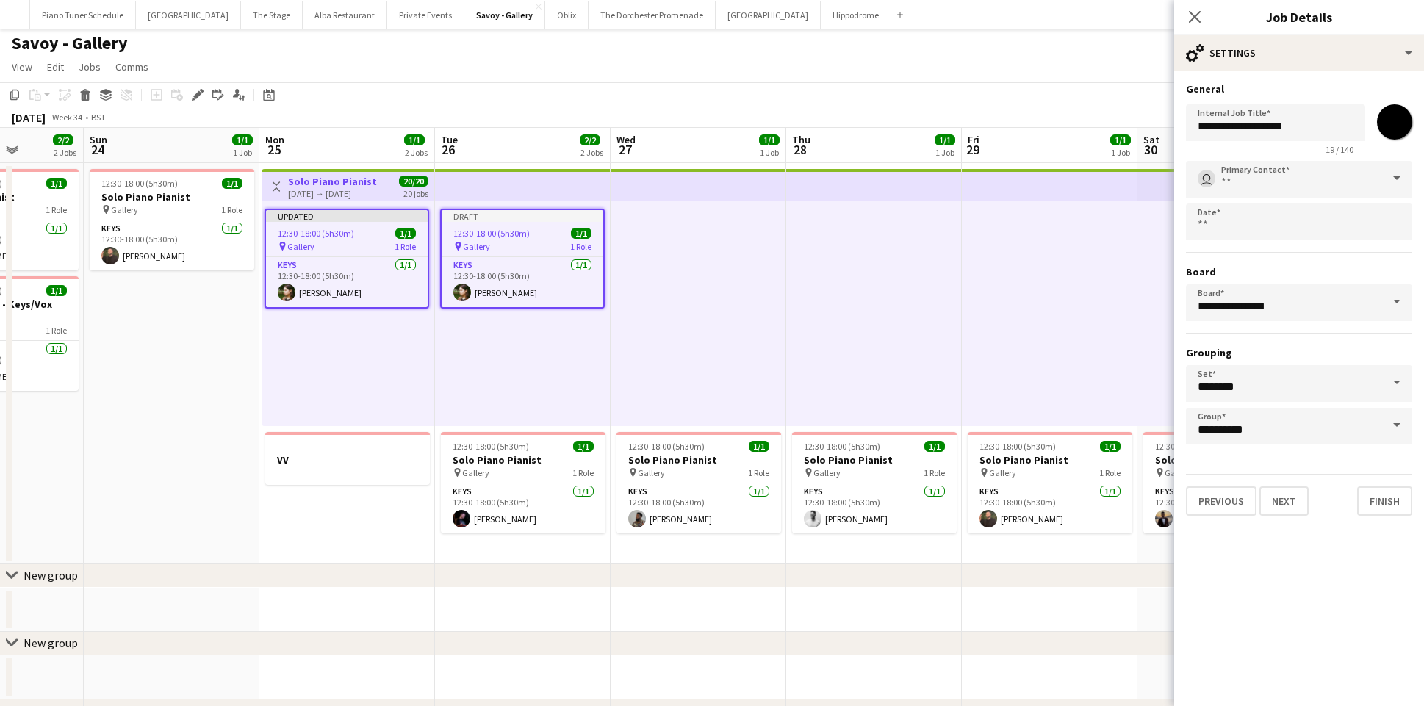
scroll to position [0, 439]
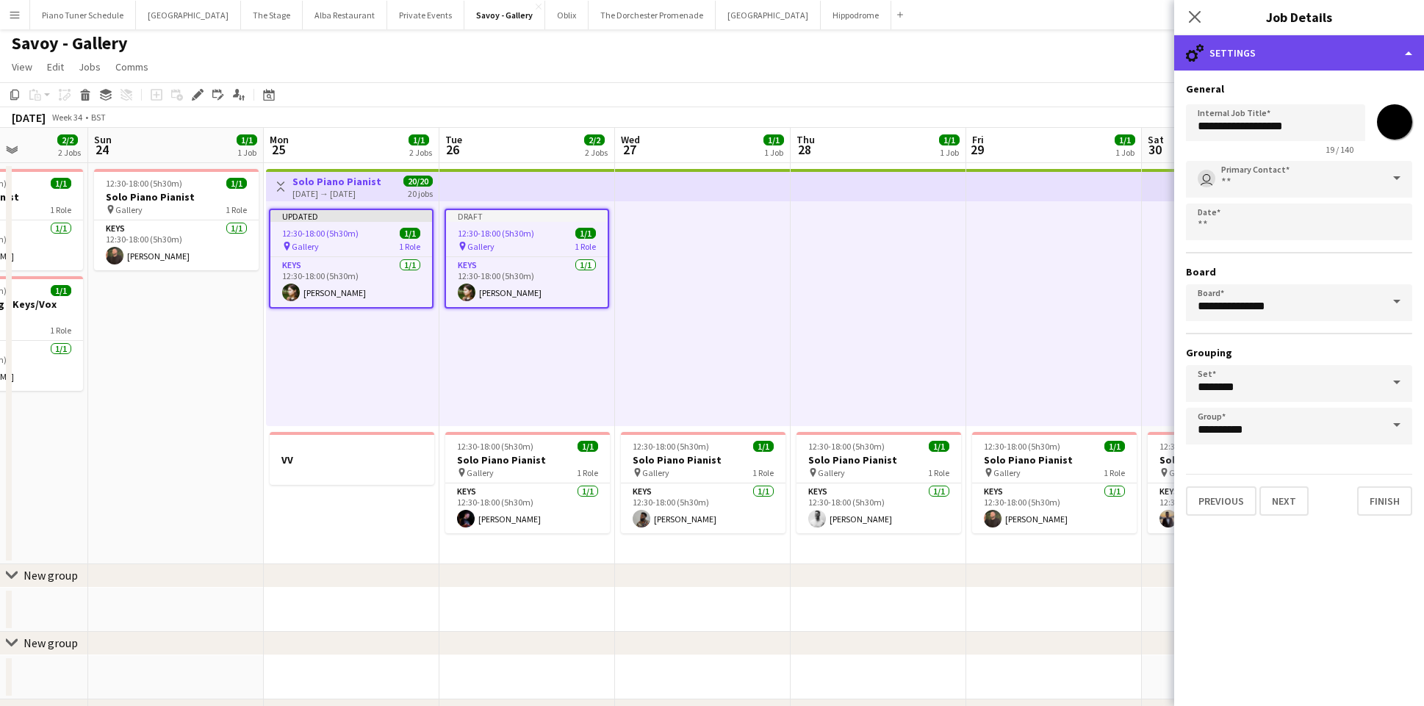
click at [1413, 59] on div "cog-double-3 Settings" at bounding box center [1299, 52] width 250 height 35
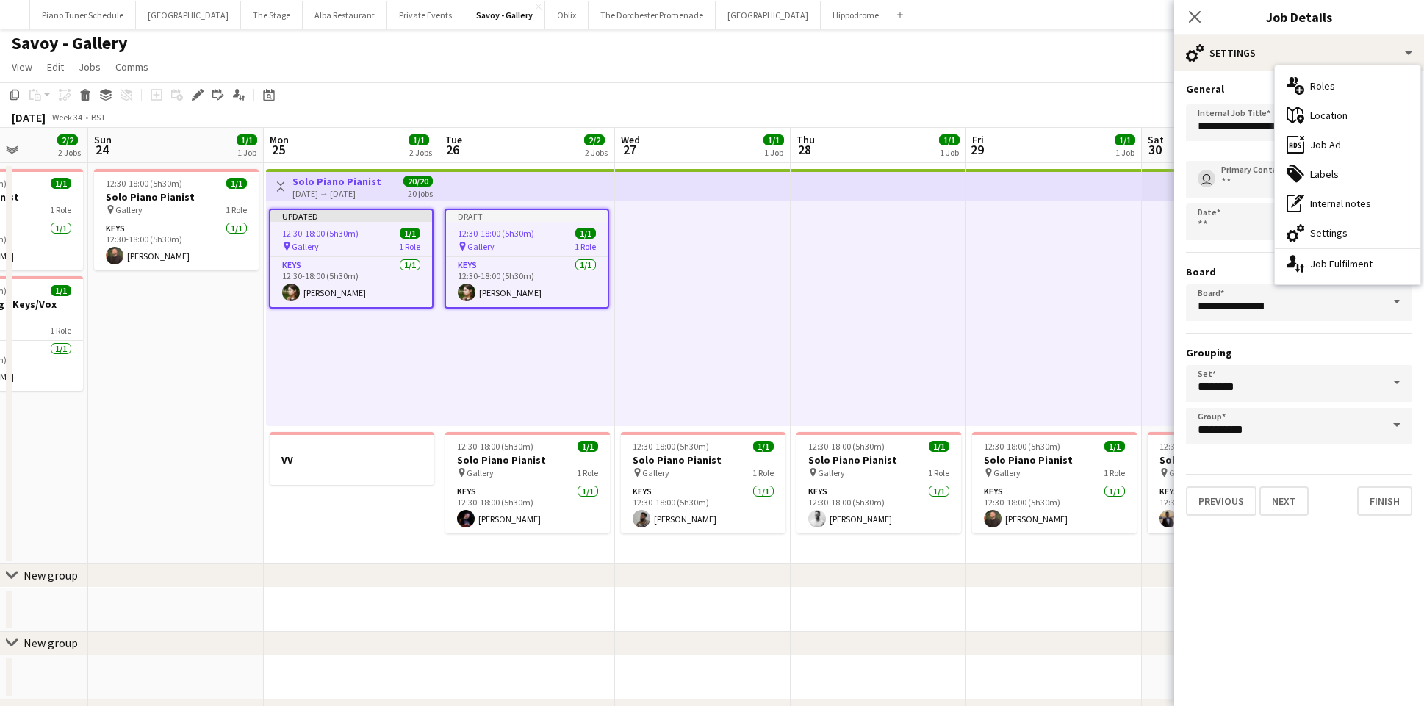
click at [907, 60] on app-page-menu "View Day view expanded Day view collapsed Month view Date picker Jump to today …" at bounding box center [712, 68] width 1424 height 28
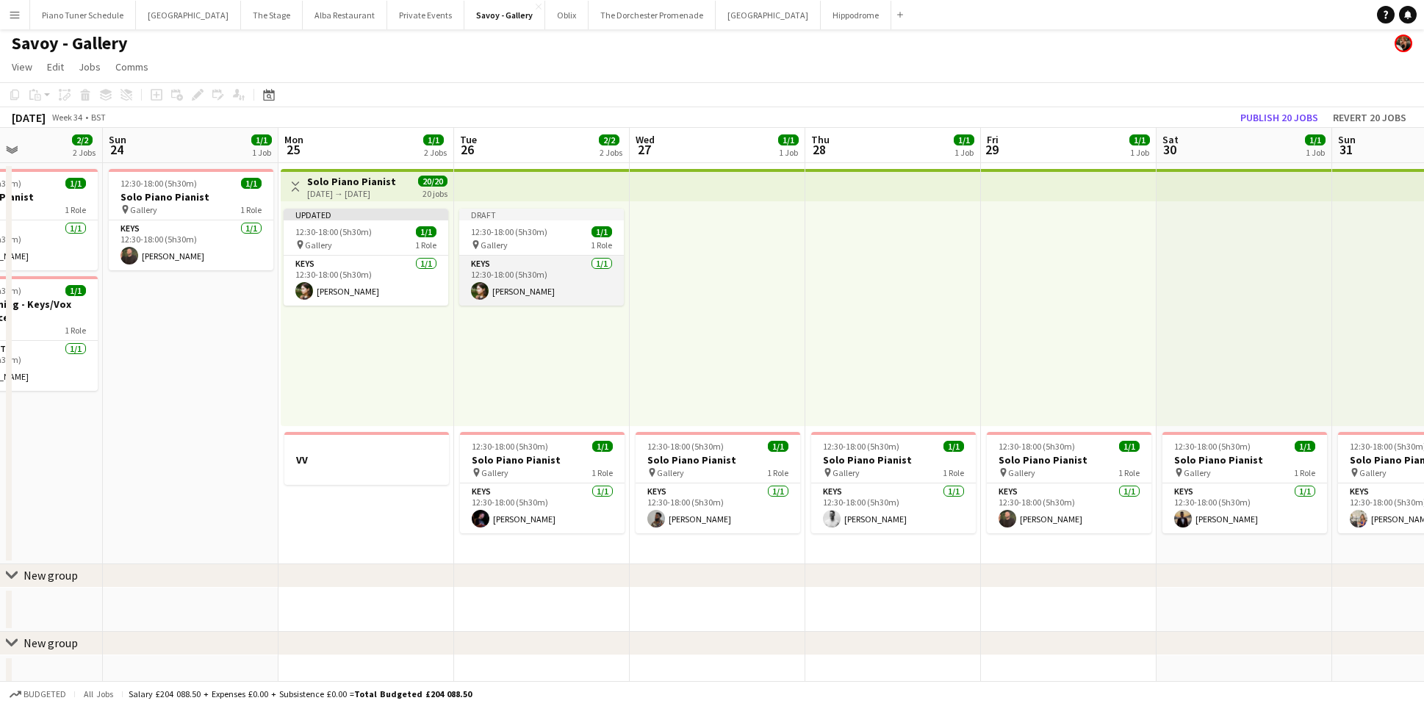
scroll to position [0, 411]
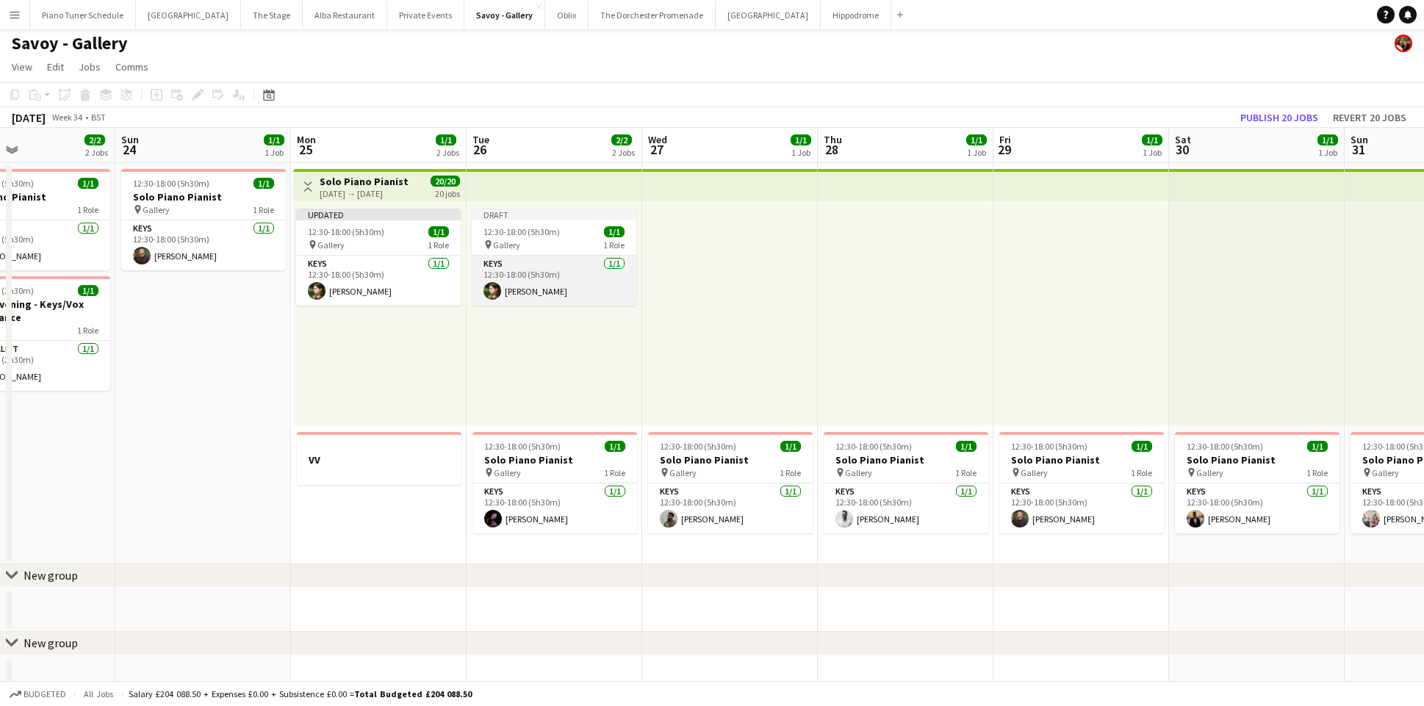
click at [547, 278] on app-card-role "Keys 1/1 12:30-18:00 (5h30m) Maya Caskie" at bounding box center [554, 281] width 165 height 50
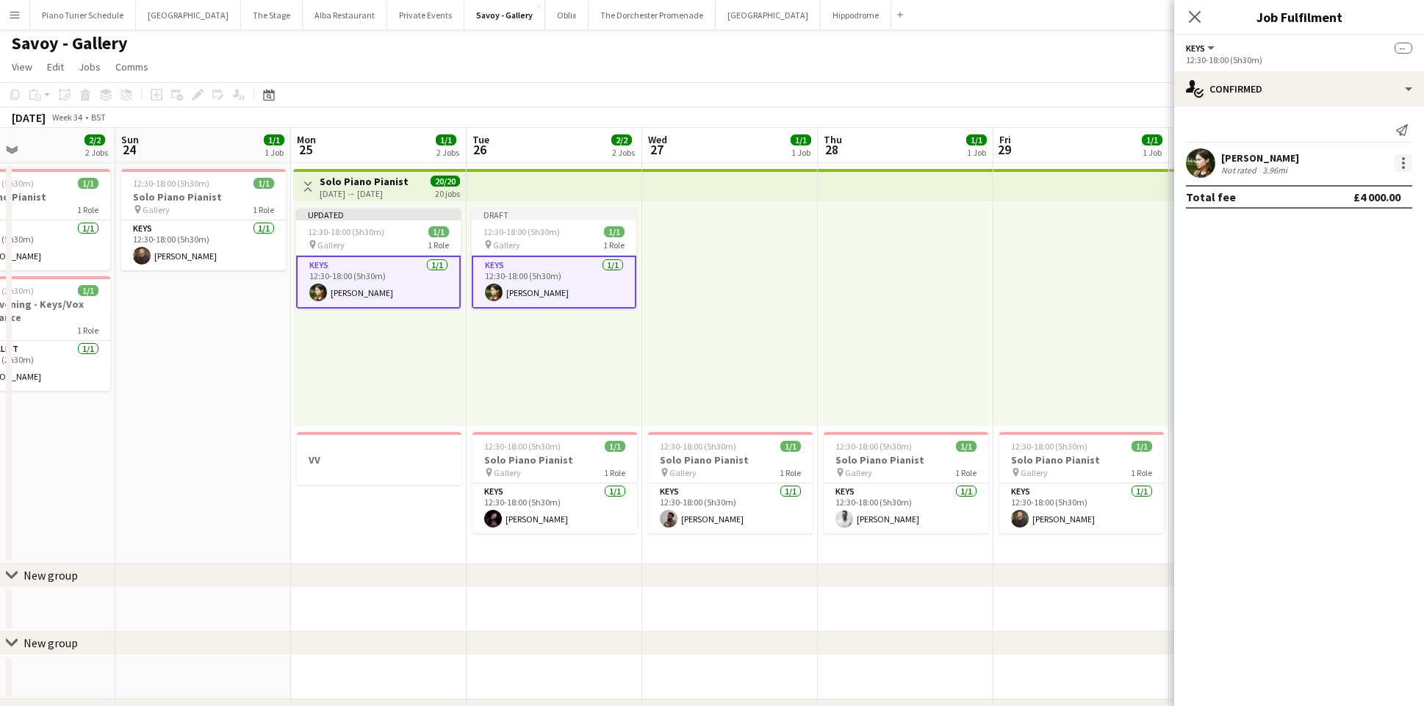
click at [1398, 159] on div at bounding box center [1404, 163] width 18 height 18
click at [1365, 294] on span "Remove" at bounding box center [1354, 296] width 91 height 13
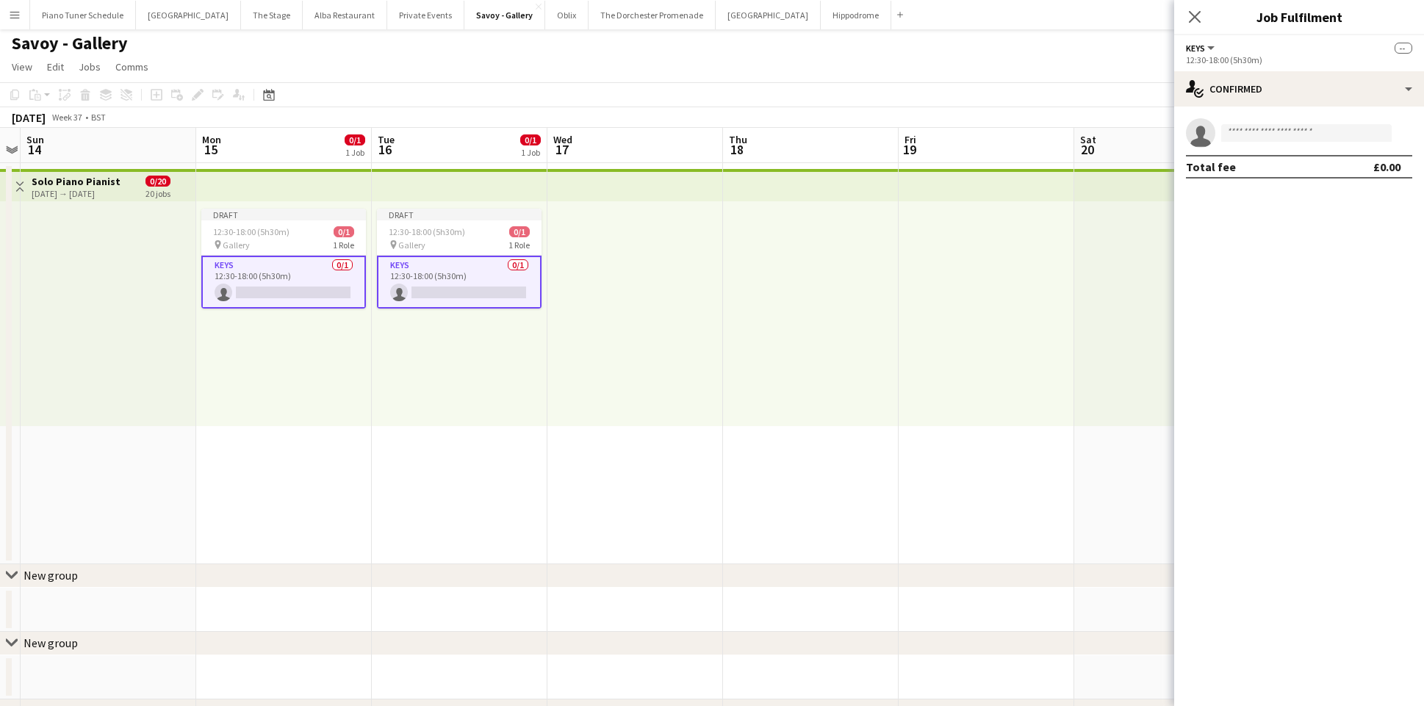
scroll to position [0, 695]
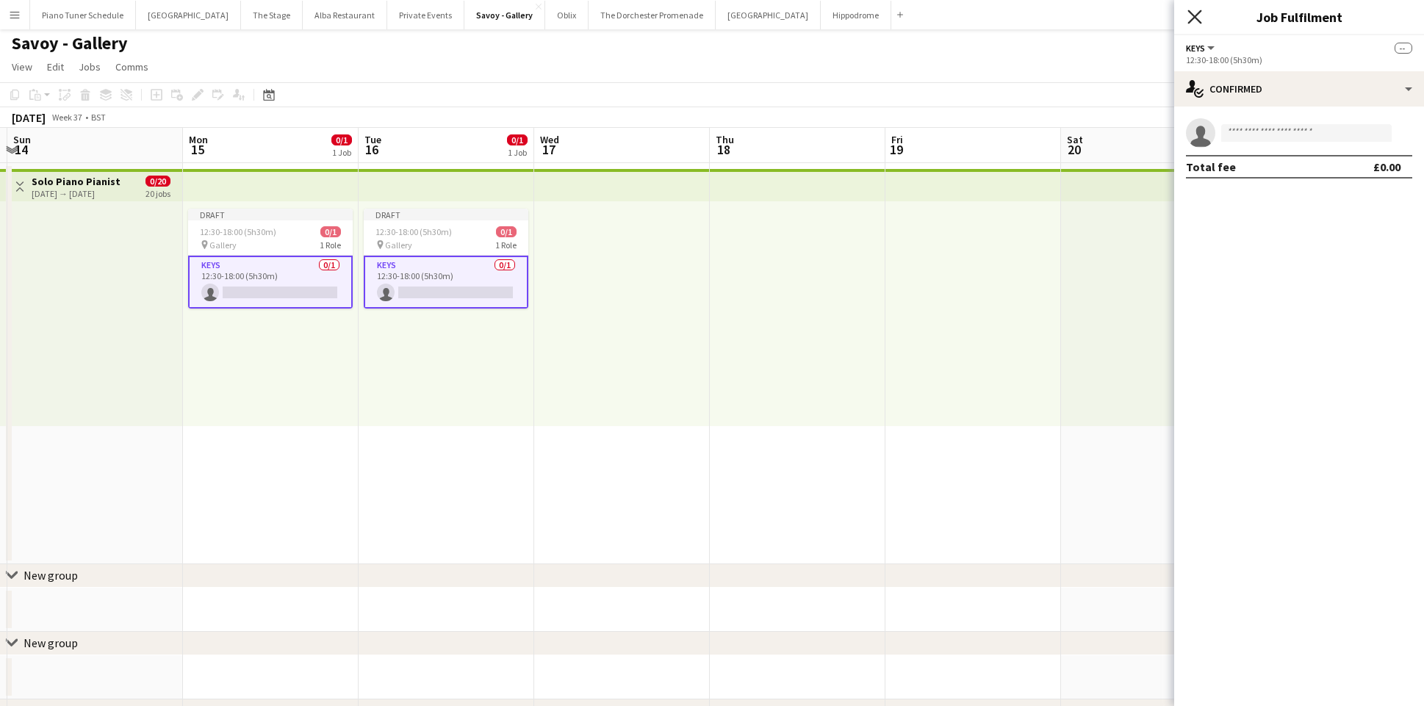
click at [1198, 17] on icon "Close pop-in" at bounding box center [1194, 17] width 14 height 14
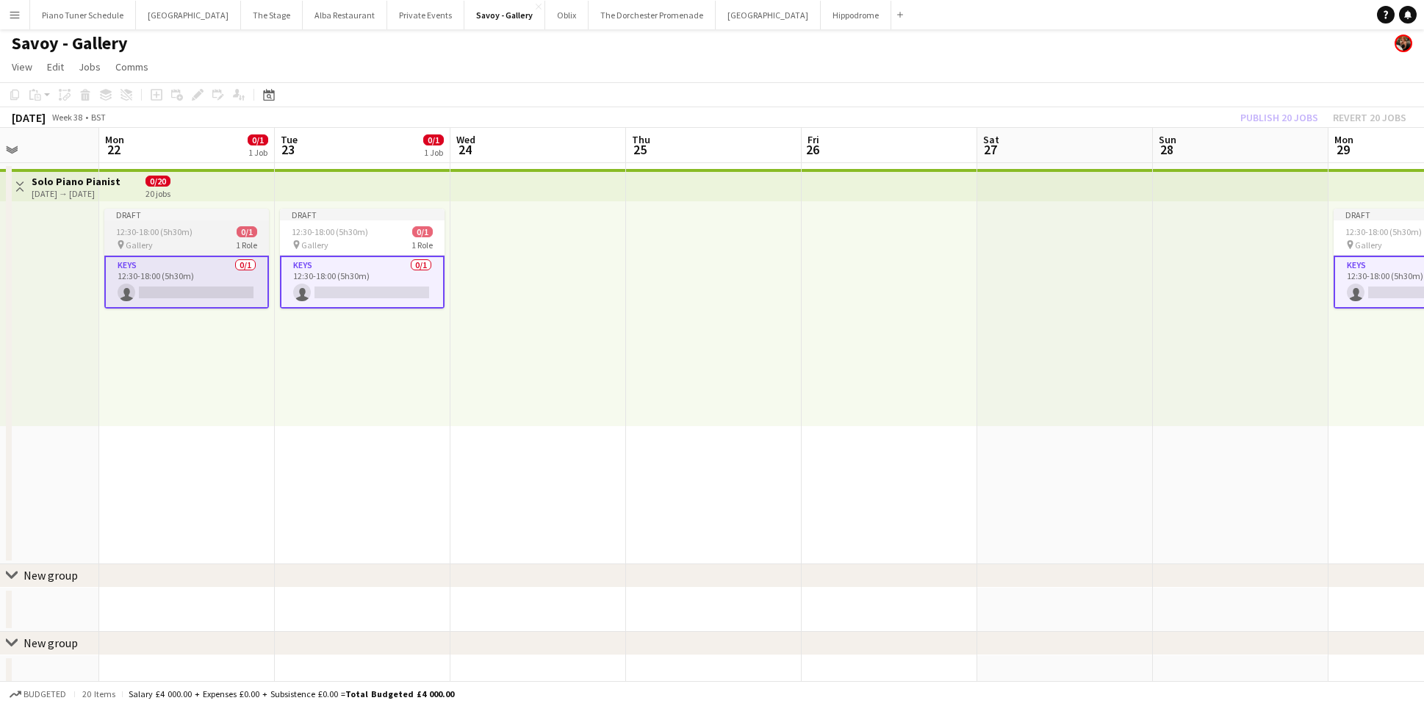
scroll to position [0, 386]
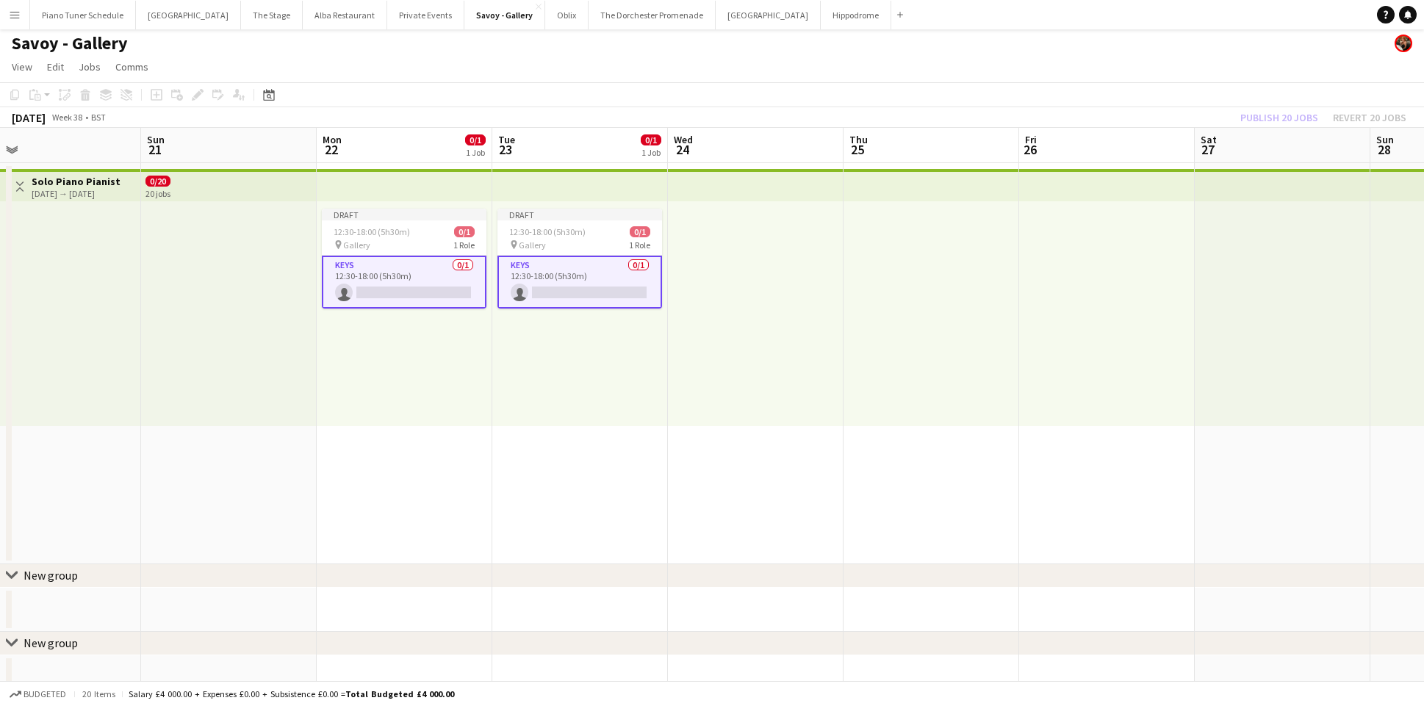
click at [107, 189] on div "25-08-2025 → 28-10-2025" at bounding box center [76, 193] width 89 height 11
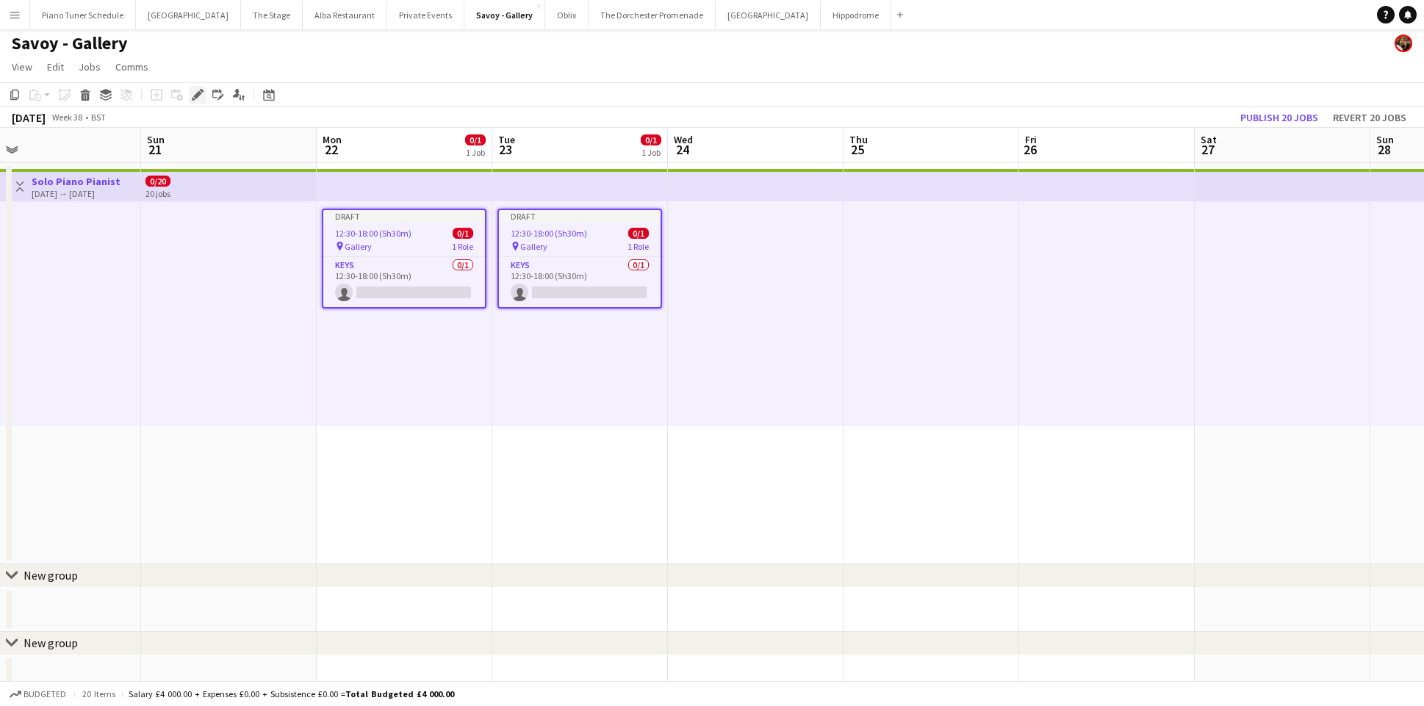
click at [193, 96] on icon "Edit" at bounding box center [198, 95] width 12 height 12
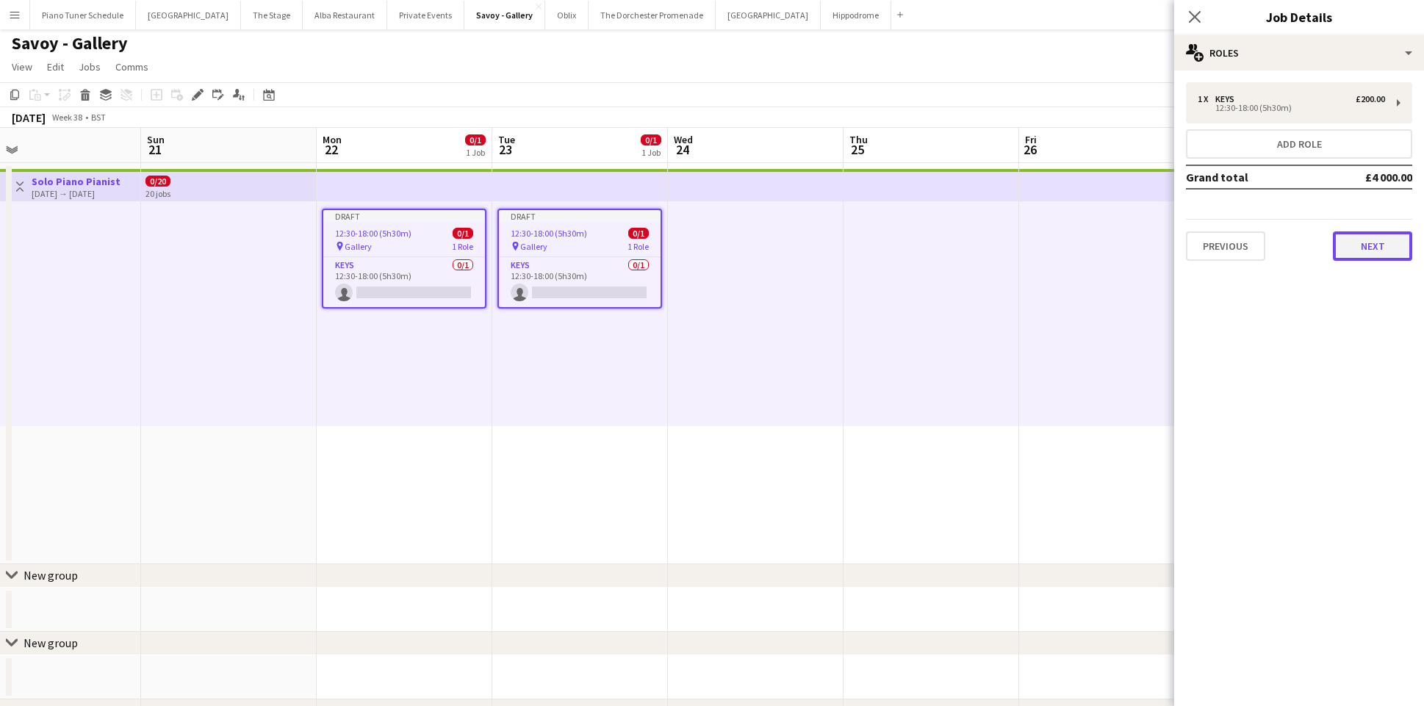
click at [1379, 244] on button "Next" at bounding box center [1372, 245] width 79 height 29
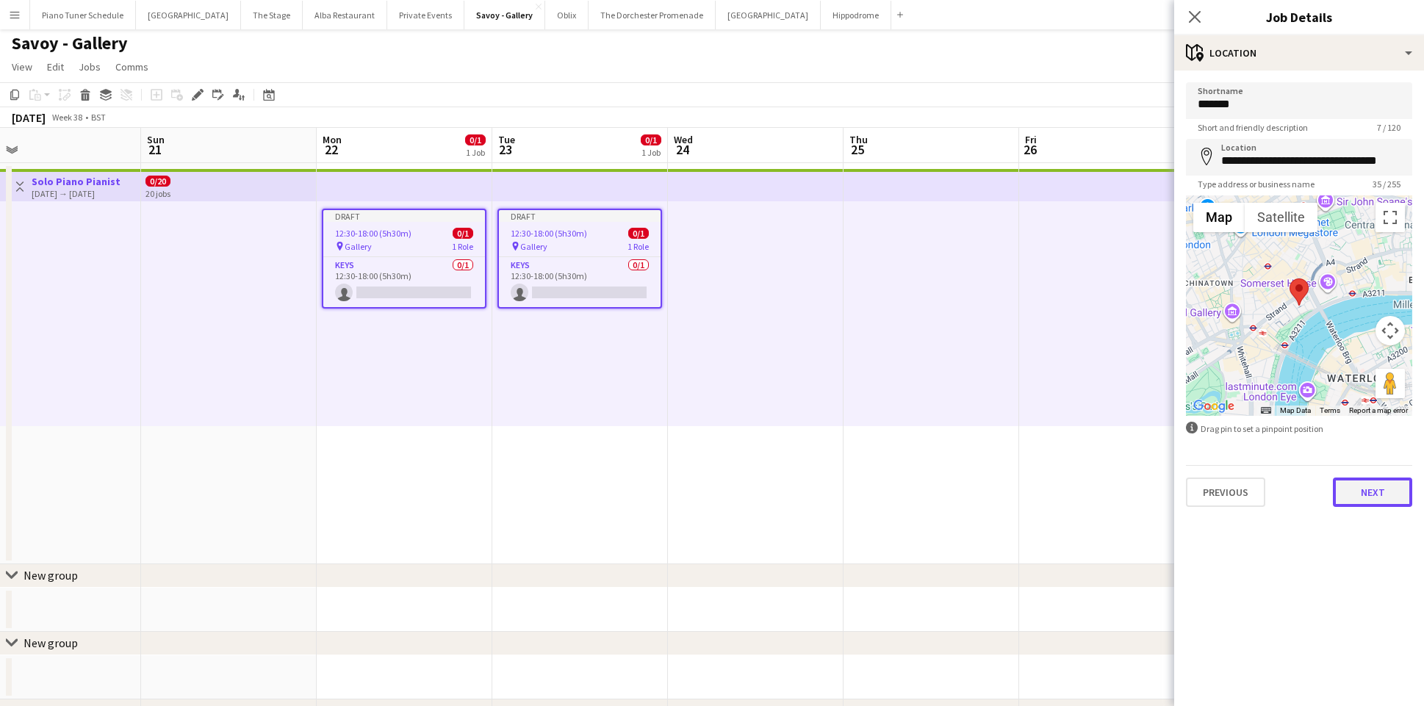
click at [1358, 498] on button "Next" at bounding box center [1372, 492] width 79 height 29
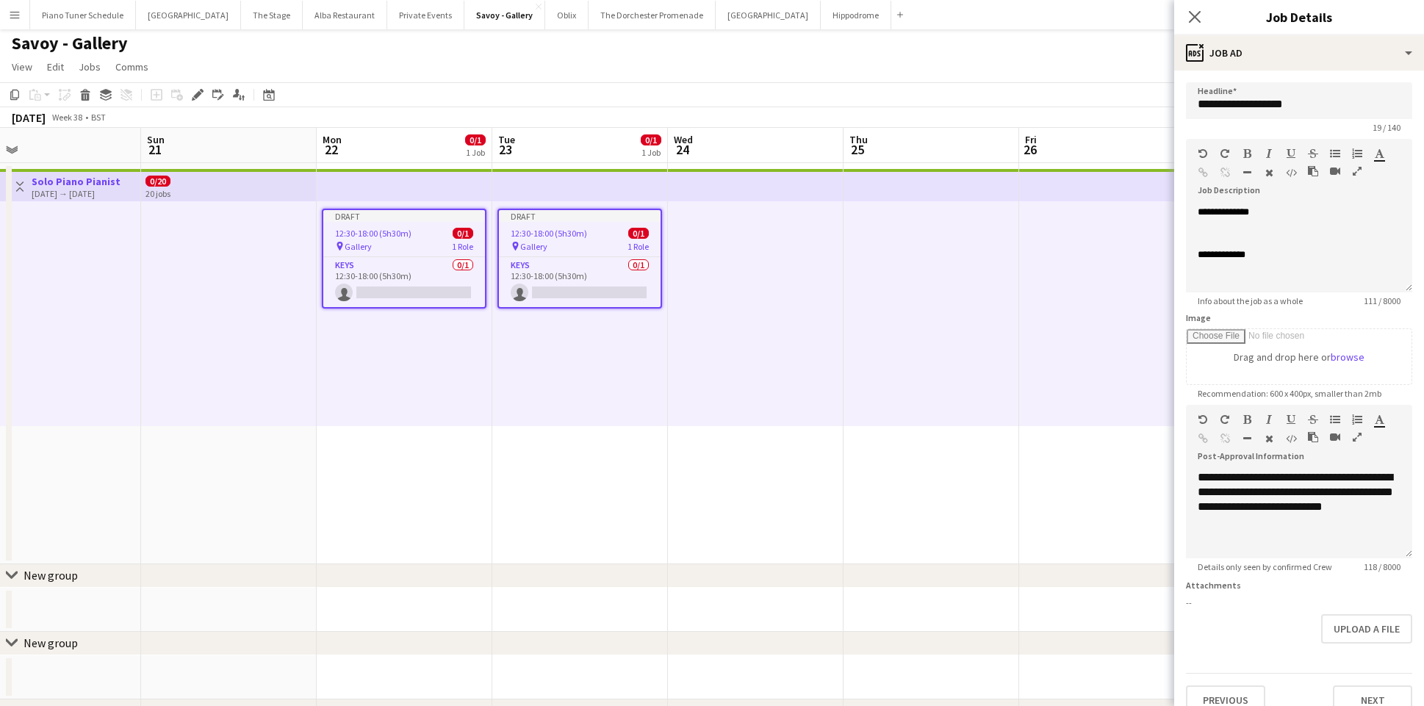
scroll to position [20, 0]
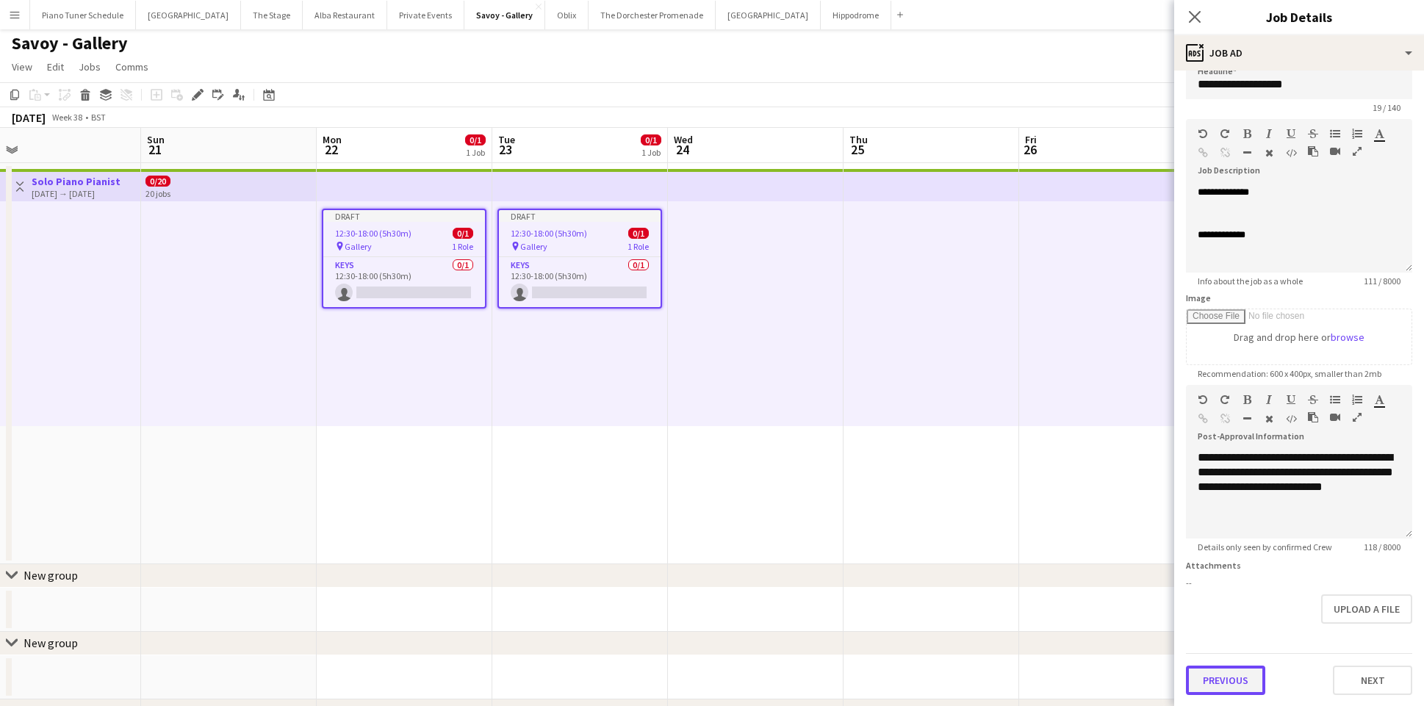
click at [1225, 675] on button "Previous" at bounding box center [1225, 680] width 79 height 29
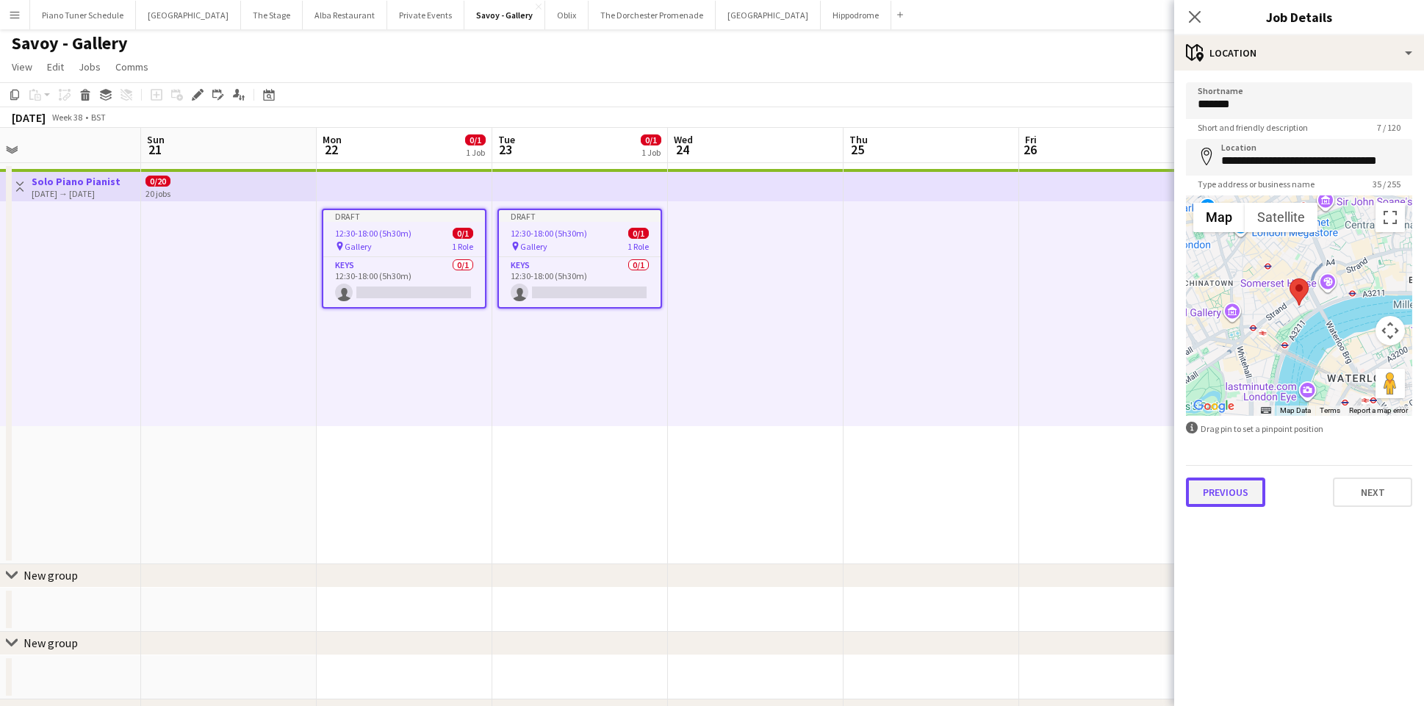
click at [1229, 492] on button "Previous" at bounding box center [1225, 492] width 79 height 29
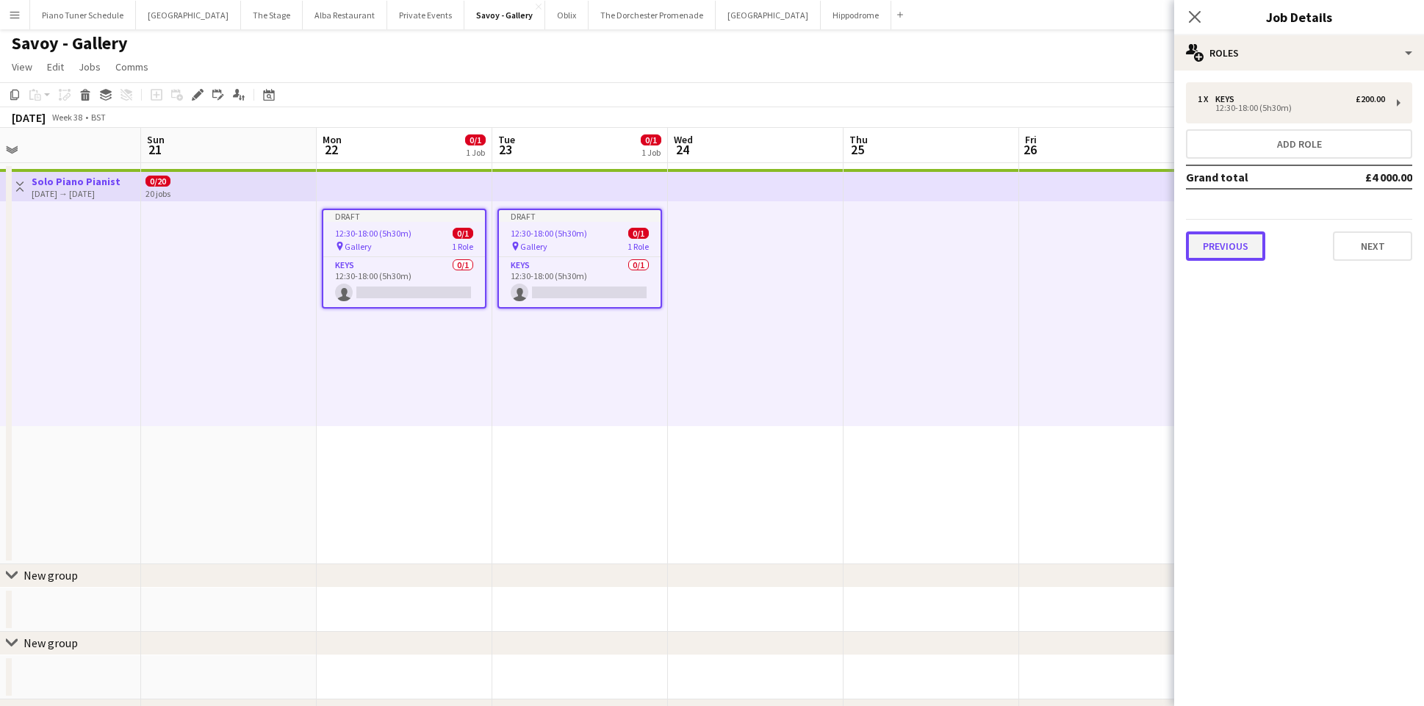
click at [1240, 239] on button "Previous" at bounding box center [1225, 245] width 79 height 29
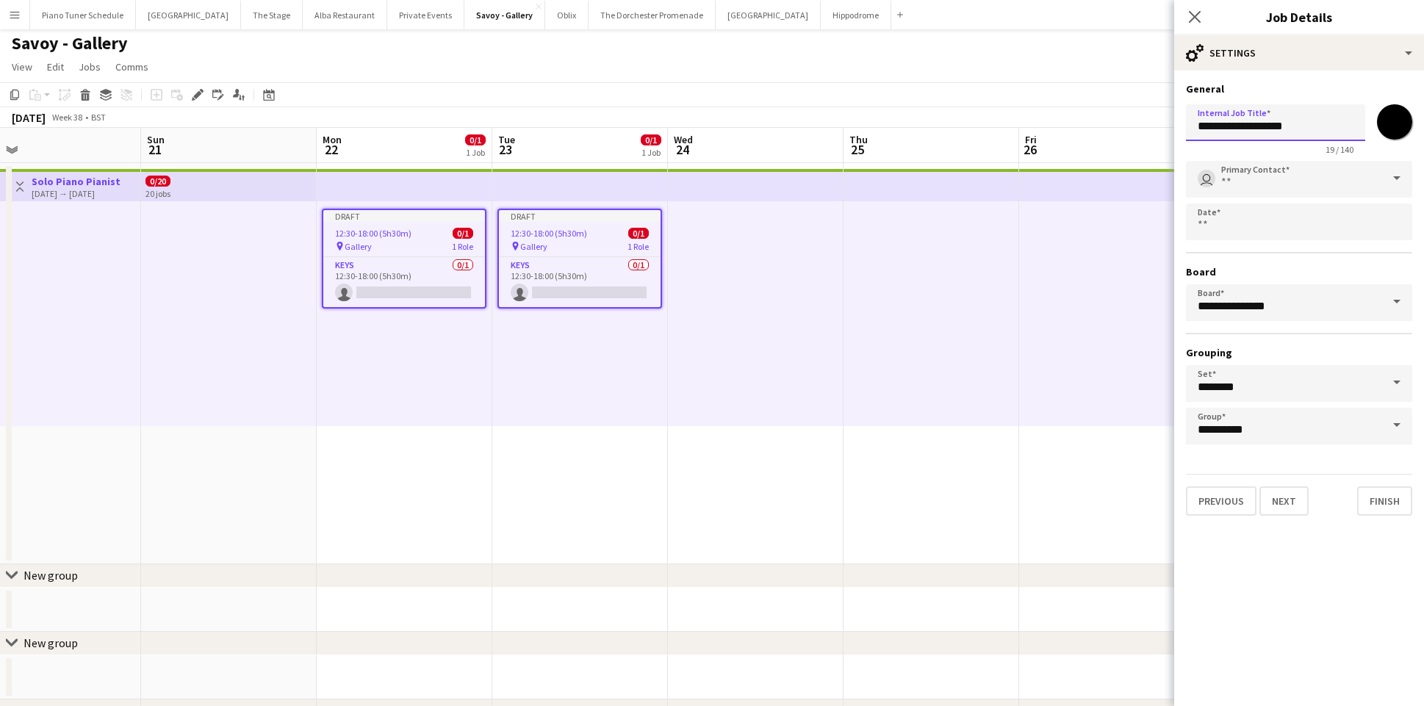
click at [1334, 112] on input "**********" at bounding box center [1275, 122] width 179 height 37
click at [1328, 189] on input "Primary Contact" at bounding box center [1299, 179] width 226 height 37
click at [1312, 236] on body "Menu Boards Boards Boards All jobs Status Workforce Workforce My Workforce Recr…" at bounding box center [712, 394] width 1424 height 795
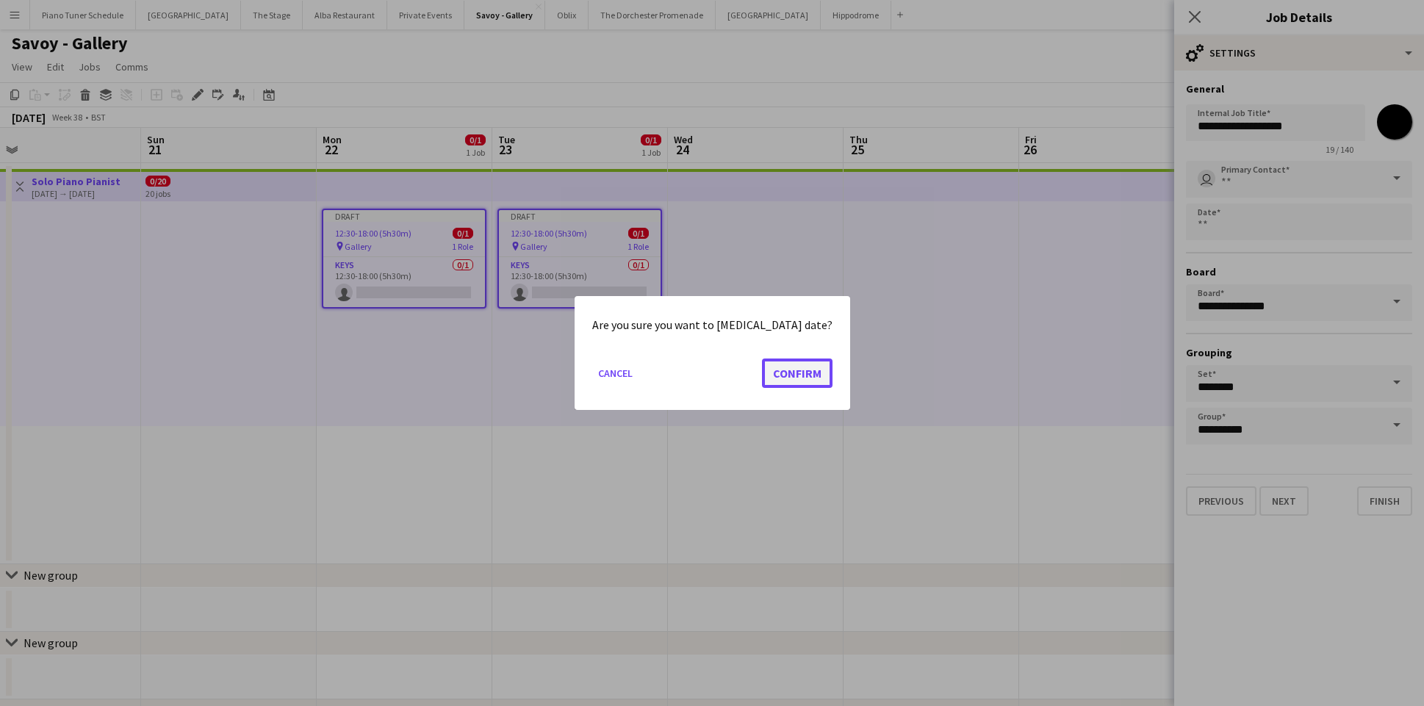
click at [780, 378] on button "Confirm" at bounding box center [797, 373] width 71 height 29
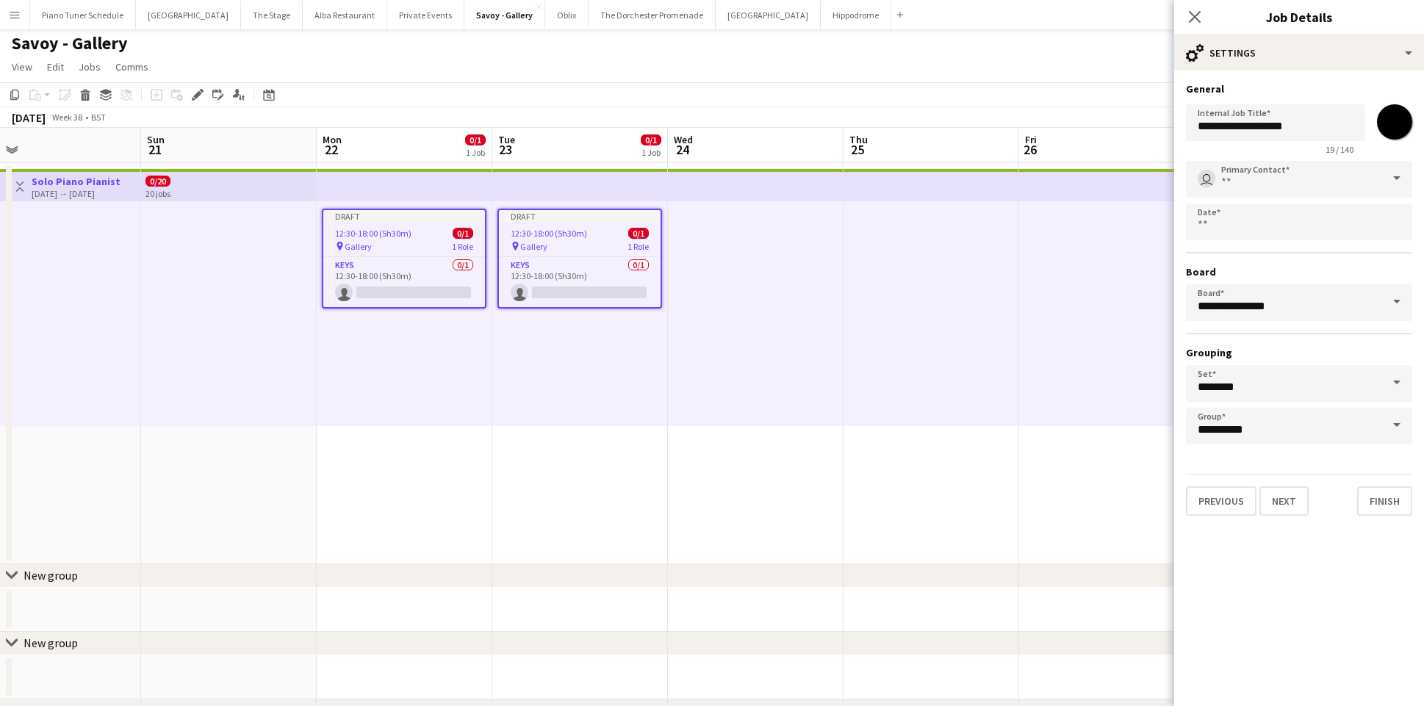
scroll to position [3, 0]
click at [1301, 204] on div at bounding box center [712, 353] width 1424 height 706
click at [1194, 13] on icon "Close pop-in" at bounding box center [1194, 17] width 14 height 14
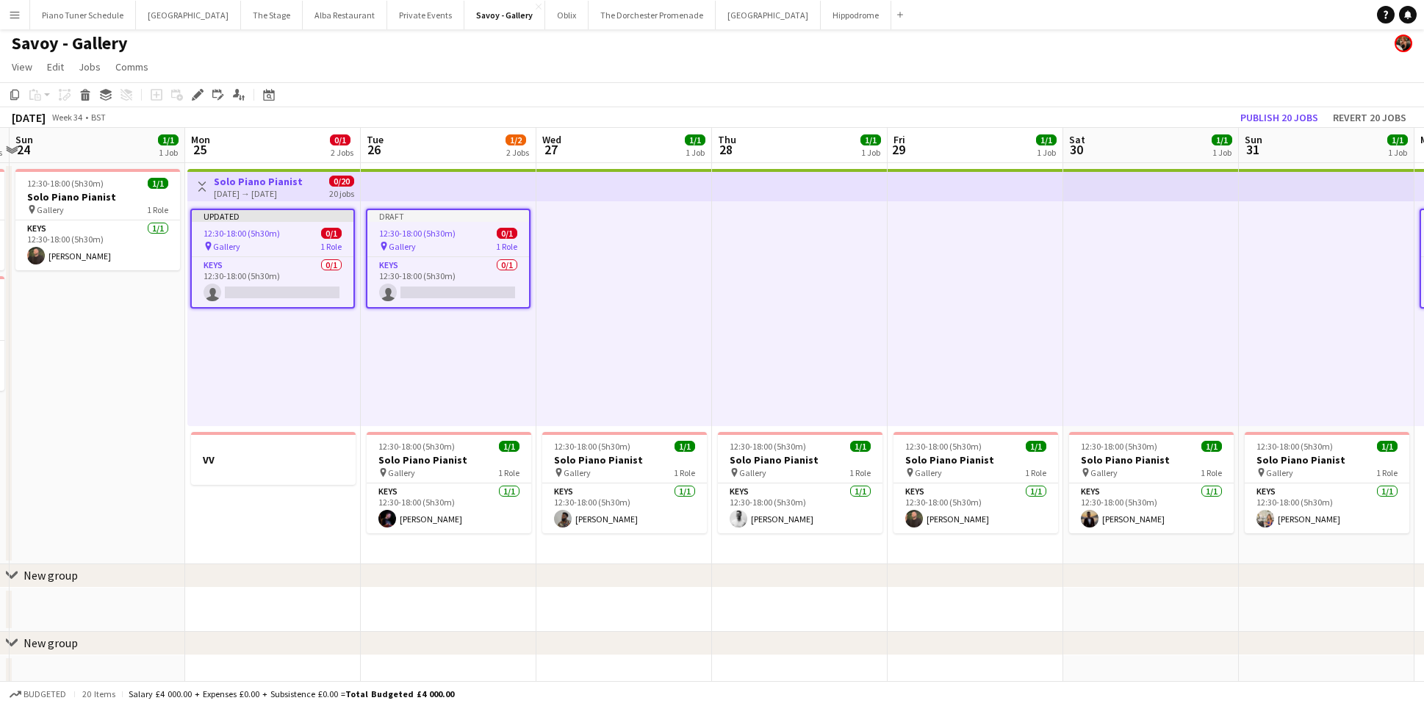
scroll to position [0, 340]
click at [407, 232] on span "12:30-18:00 (5h30m)" at bounding box center [419, 233] width 76 height 11
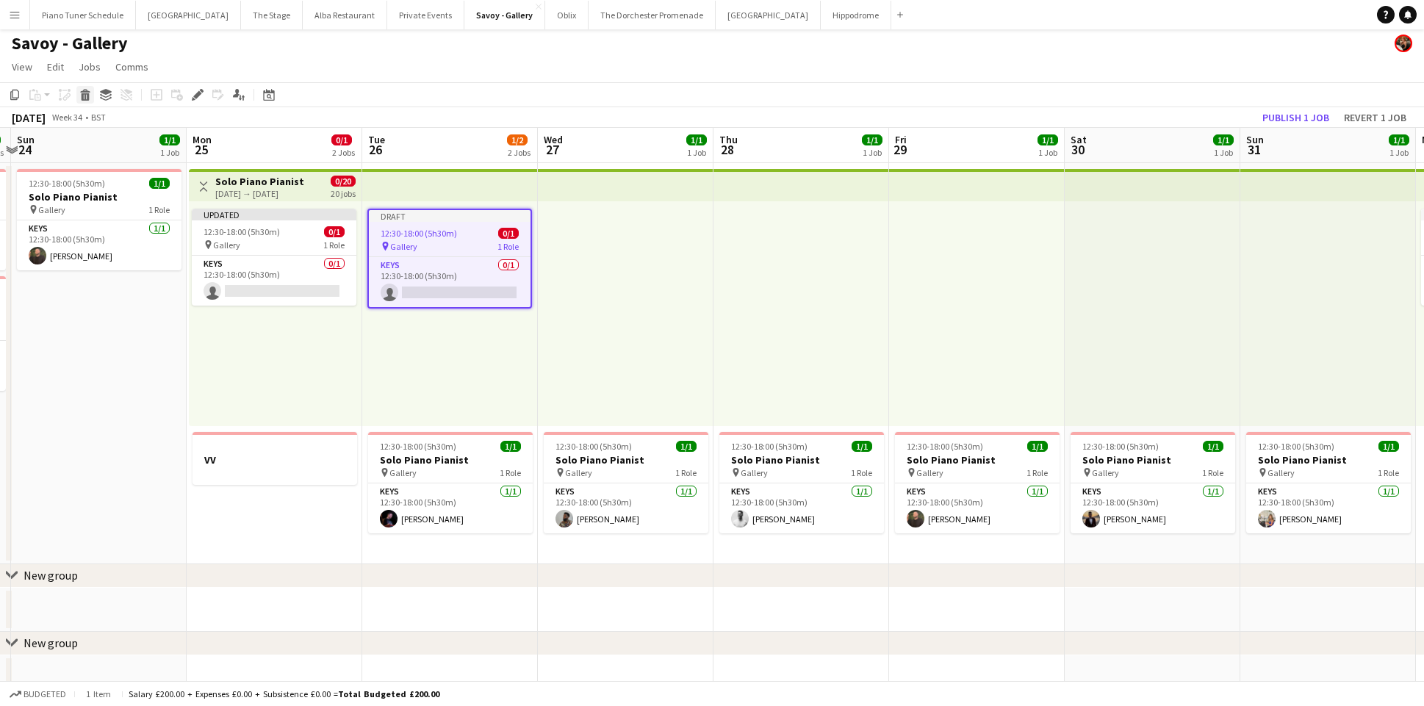
click at [90, 98] on icon "Delete" at bounding box center [85, 95] width 12 height 12
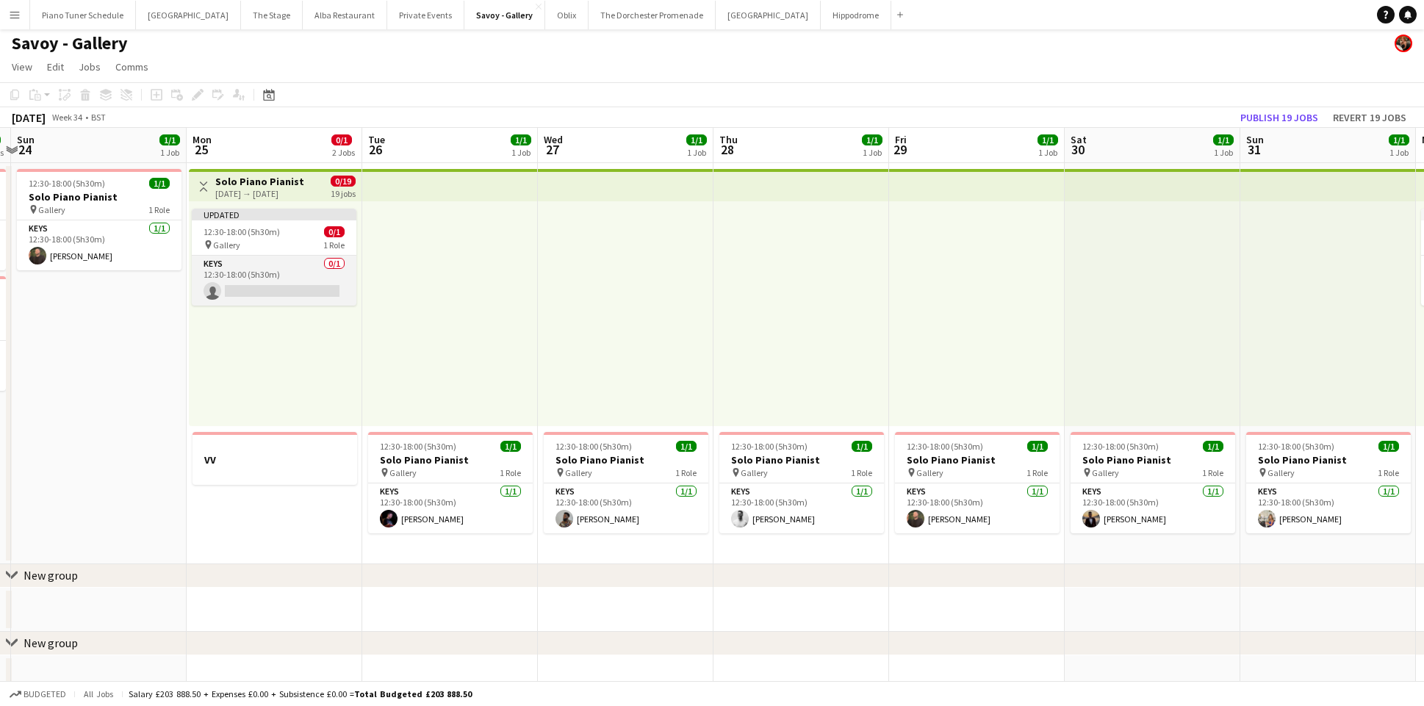
click at [262, 261] on app-card-role "Keys 0/1 12:30-18:00 (5h30m) single-neutral-actions" at bounding box center [274, 281] width 165 height 50
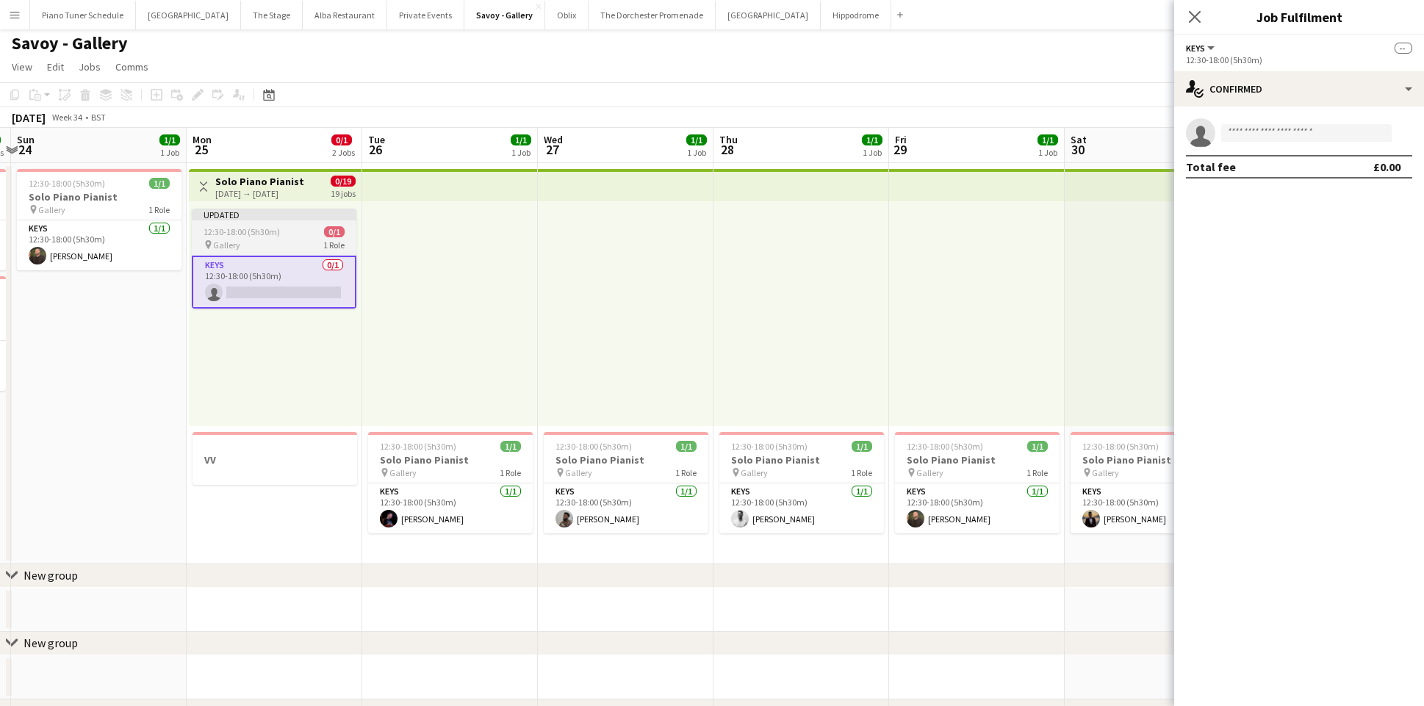
click at [227, 220] on app-job-card "Updated 12:30-18:00 (5h30m) 0/1 pin Gallery 1 Role Keys 0/1 12:30-18:00 (5h30m)…" at bounding box center [274, 259] width 165 height 100
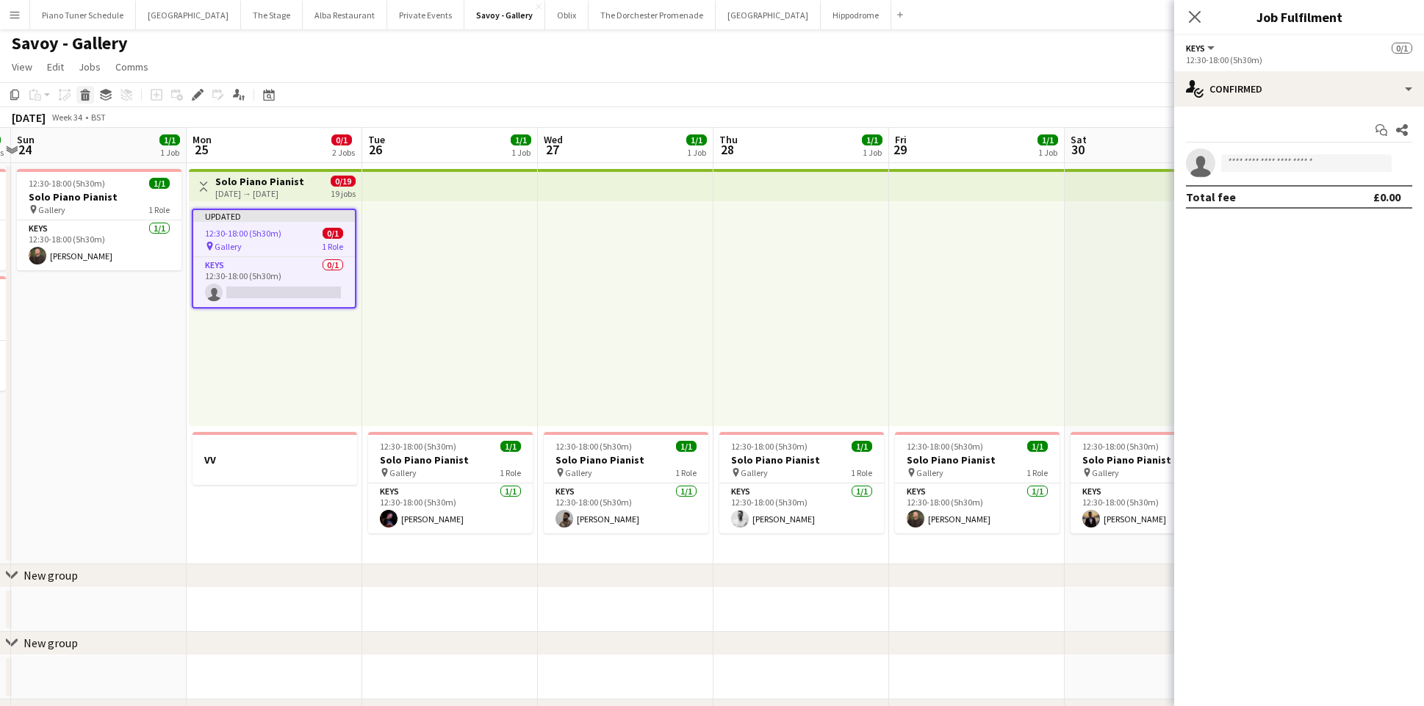
click at [90, 99] on icon "Delete" at bounding box center [85, 95] width 12 height 12
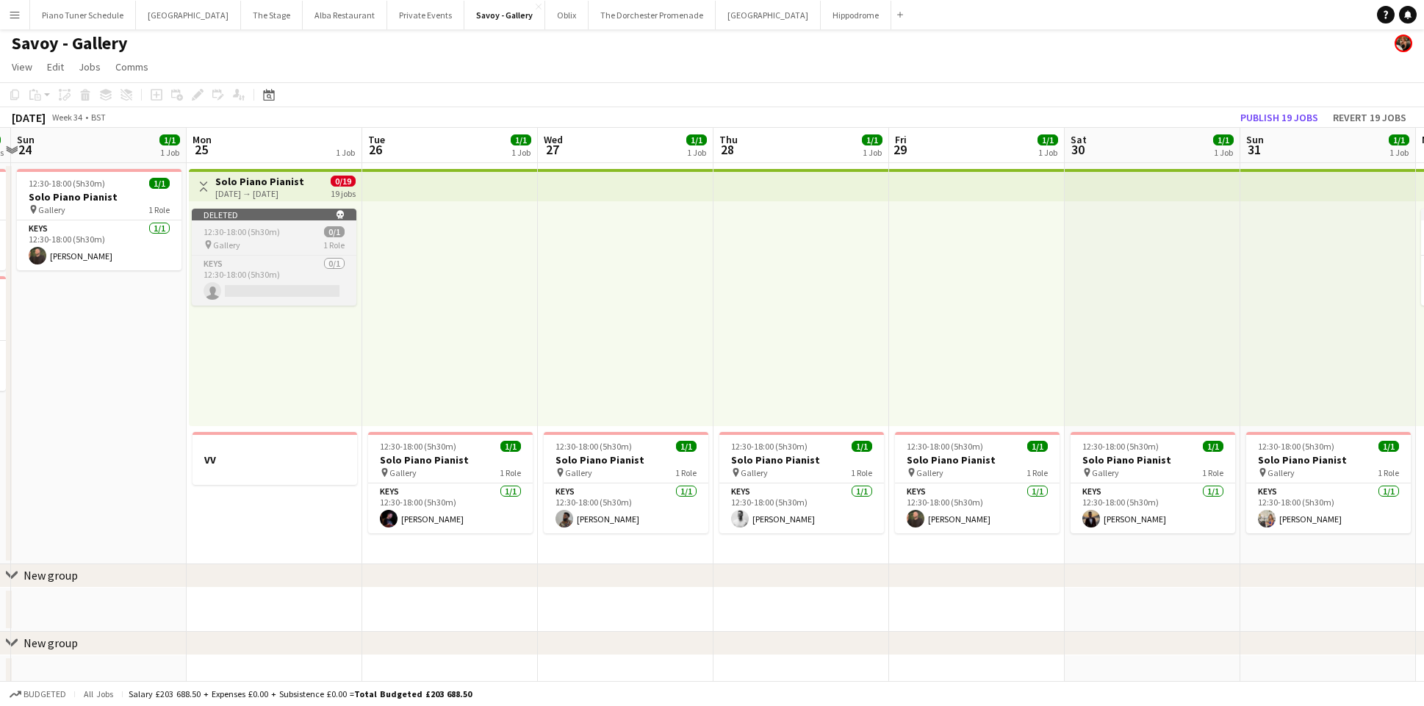
click at [265, 209] on div "Deleted skull" at bounding box center [274, 215] width 165 height 12
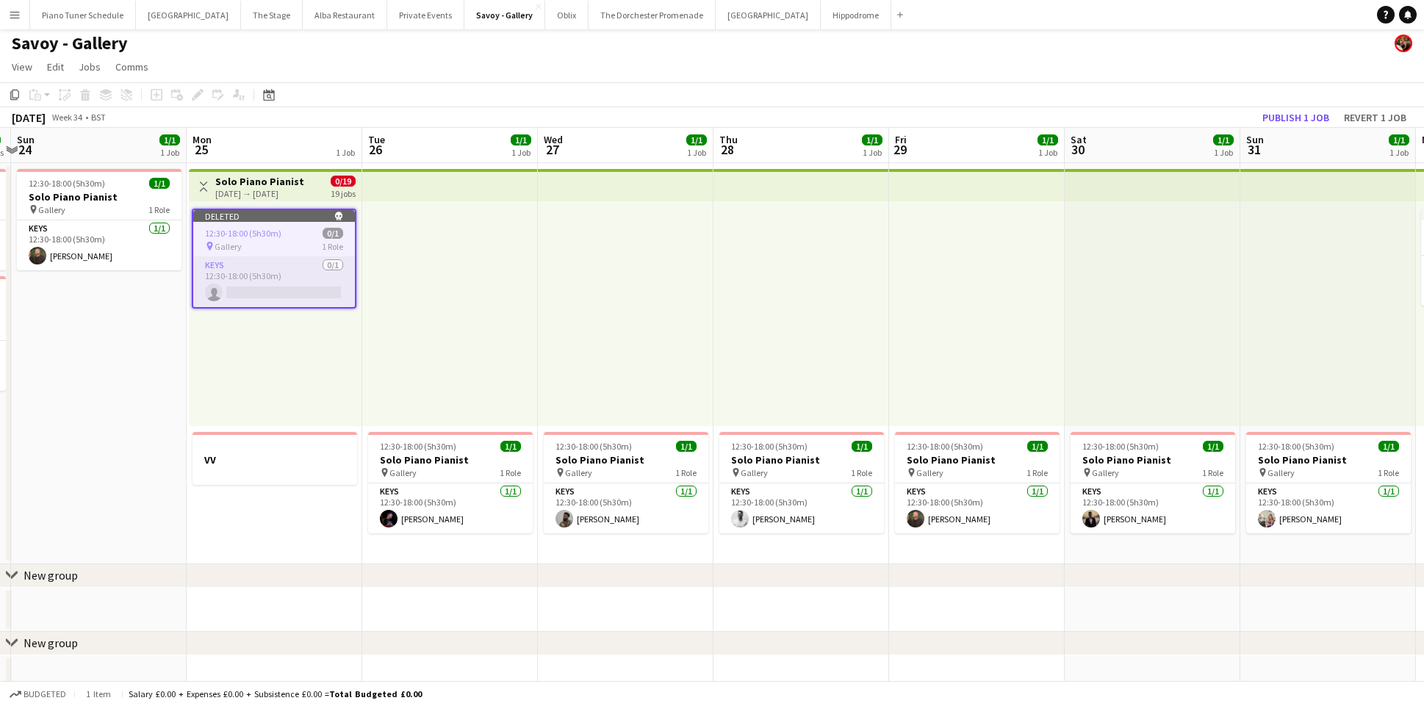
click at [265, 288] on app-card-role "Keys 0/1 12:30-18:00 (5h30m) single-neutral-actions" at bounding box center [274, 282] width 162 height 50
click at [276, 220] on div "Deleted skull" at bounding box center [274, 216] width 162 height 12
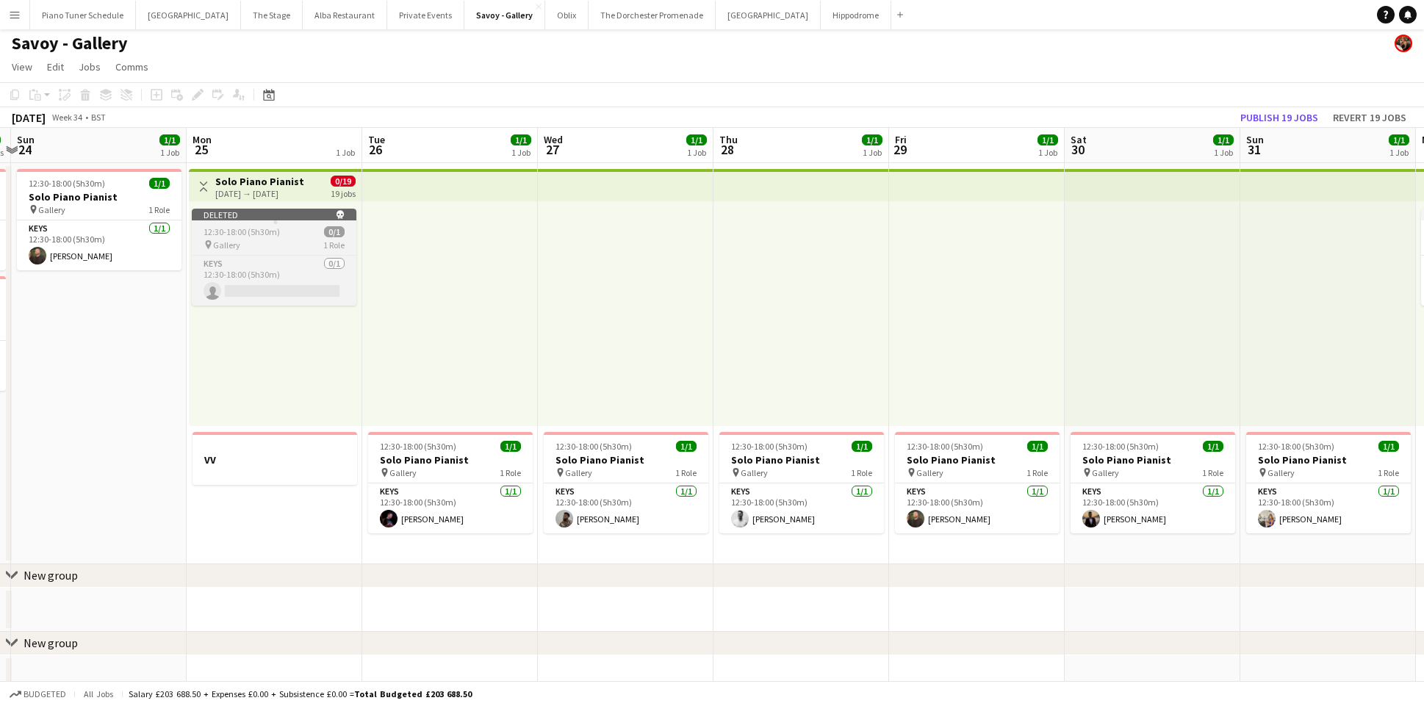
click at [276, 220] on app-job-card "Deleted skull 12:30-18:00 (5h30m) 0/1 pin Gallery 1 Role Keys 0/1 12:30-18:00 (…" at bounding box center [274, 257] width 165 height 97
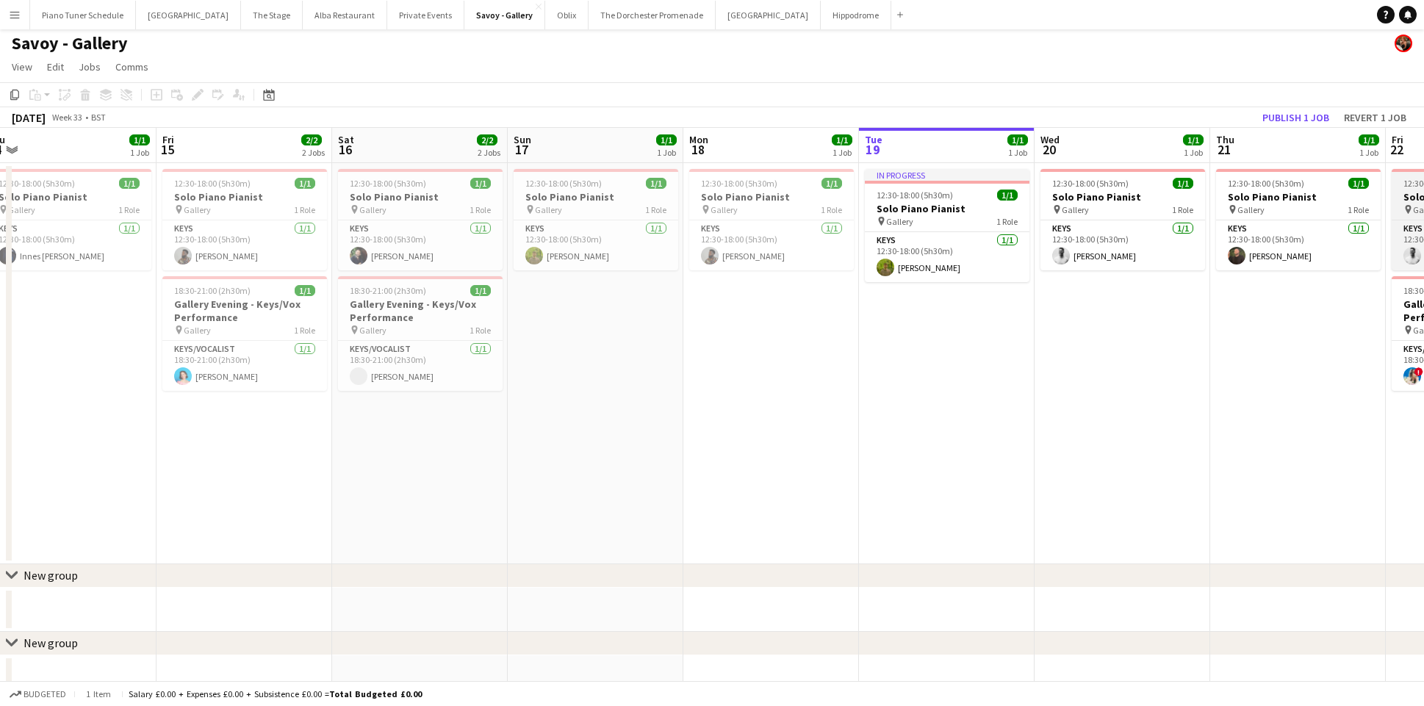
scroll to position [0, 561]
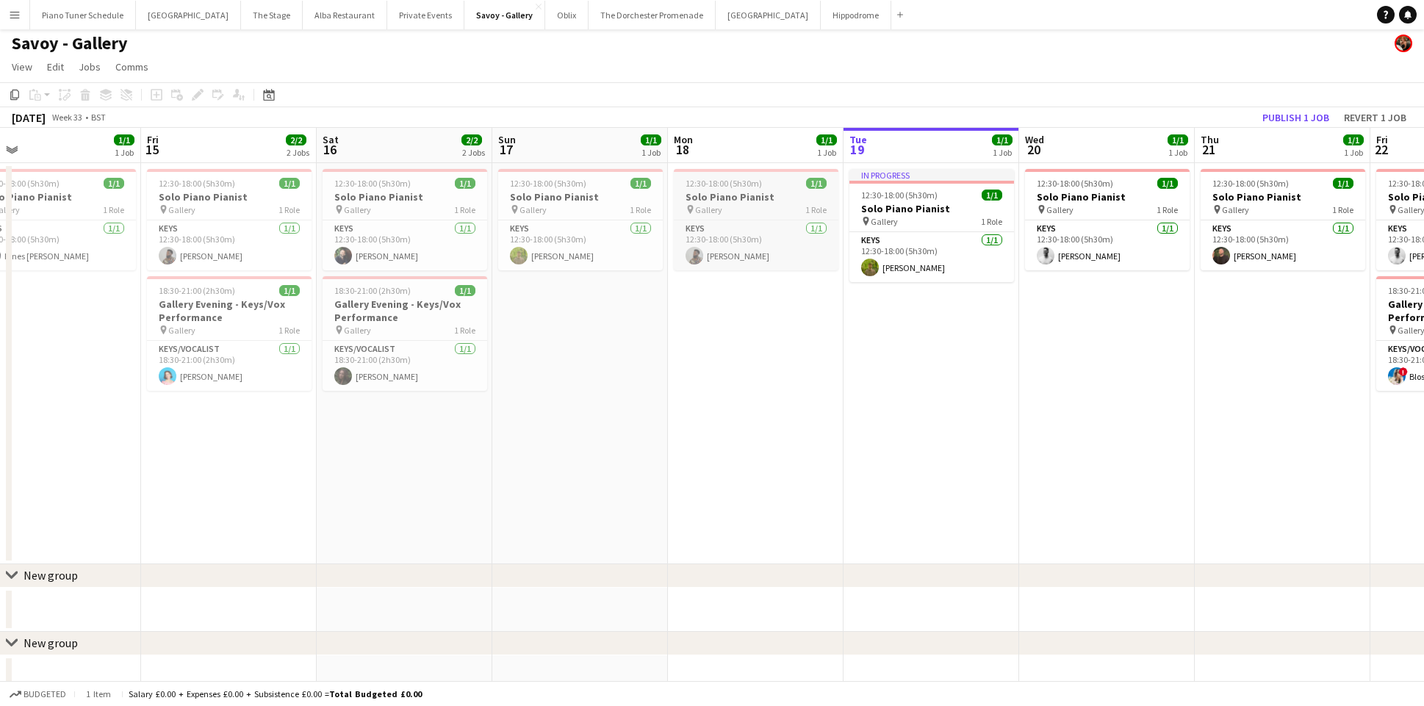
click at [738, 208] on div "pin Gallery 1 Role" at bounding box center [756, 210] width 165 height 12
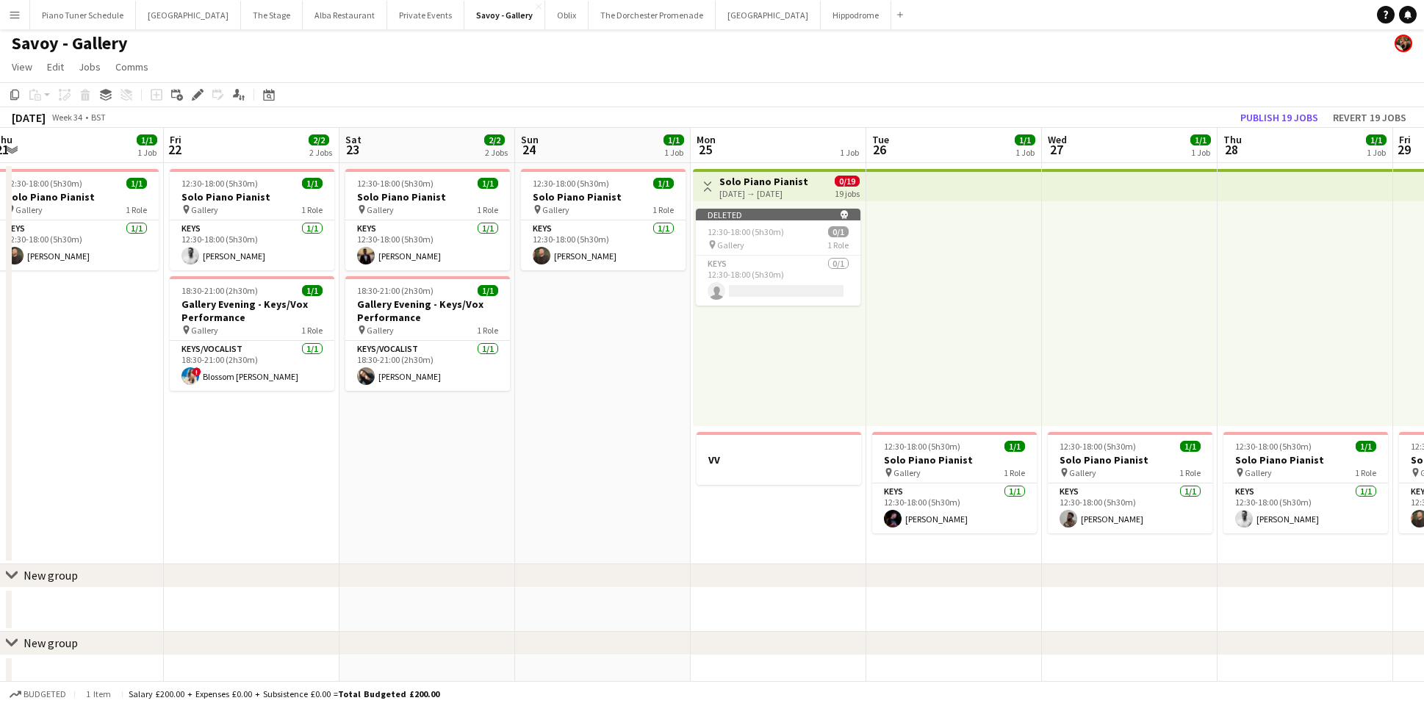
scroll to position [0, 717]
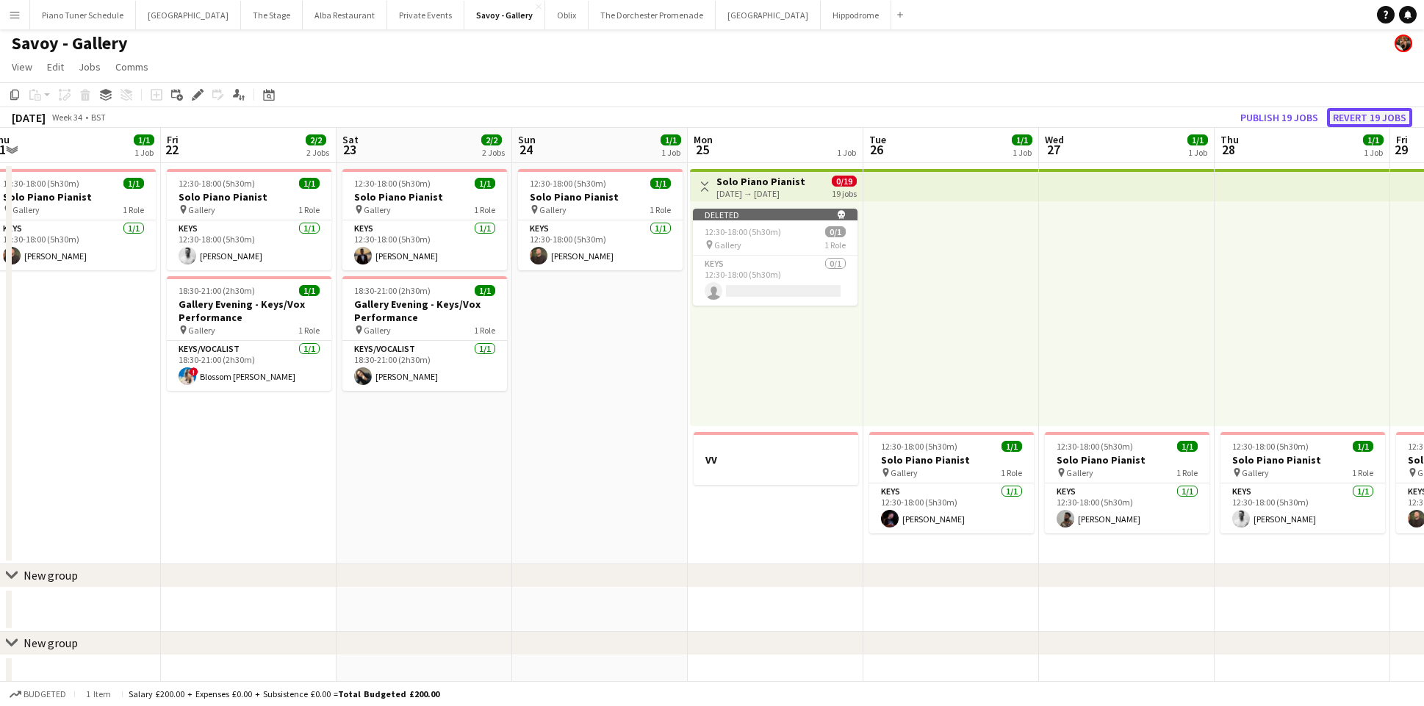
click at [1367, 117] on button "Revert 19 jobs" at bounding box center [1369, 117] width 85 height 19
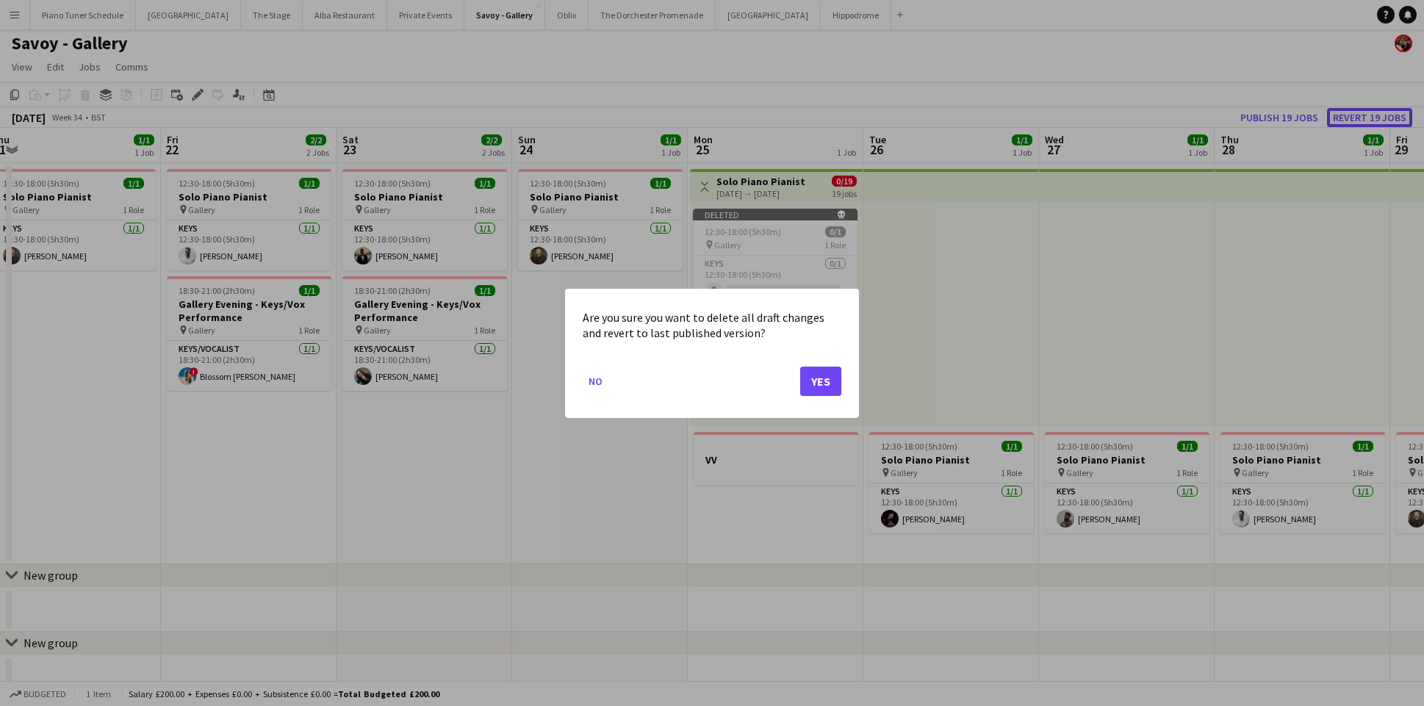
scroll to position [0, 0]
click at [819, 380] on button "Yes" at bounding box center [820, 380] width 41 height 29
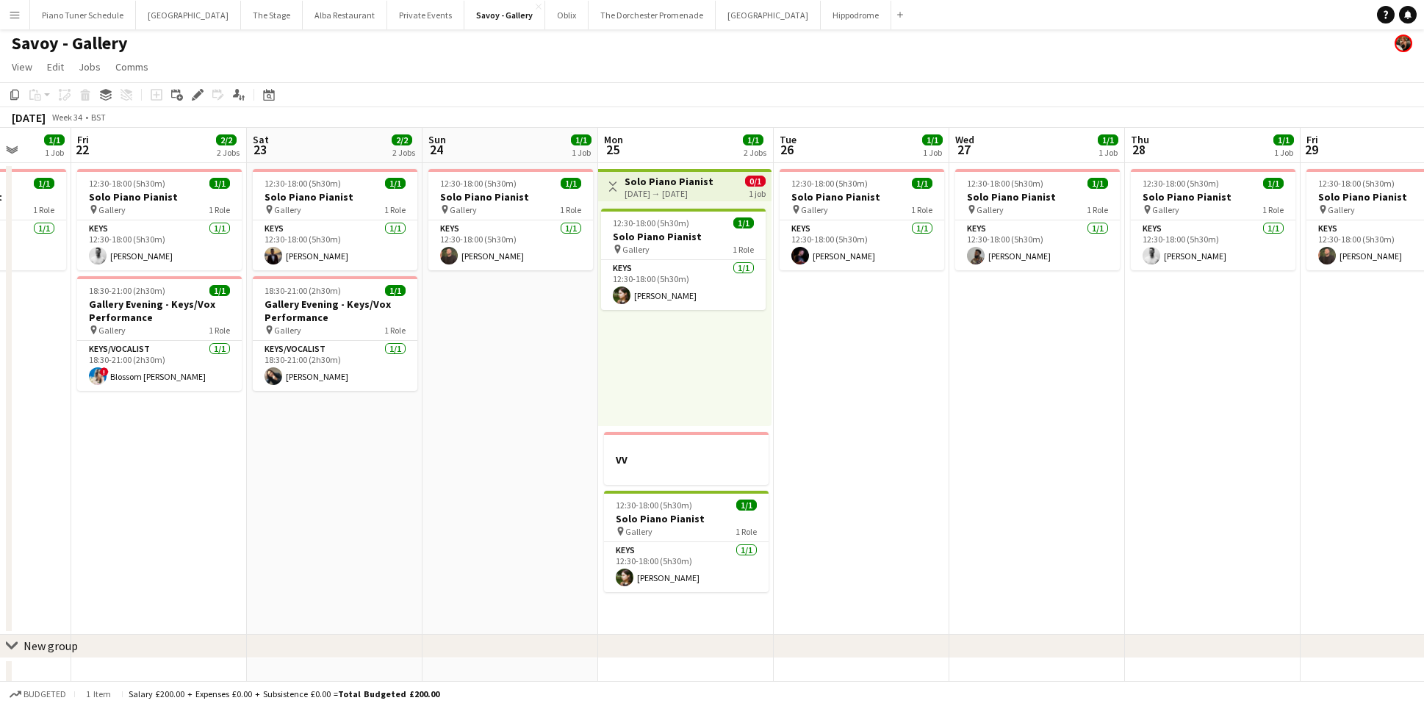
scroll to position [0, 429]
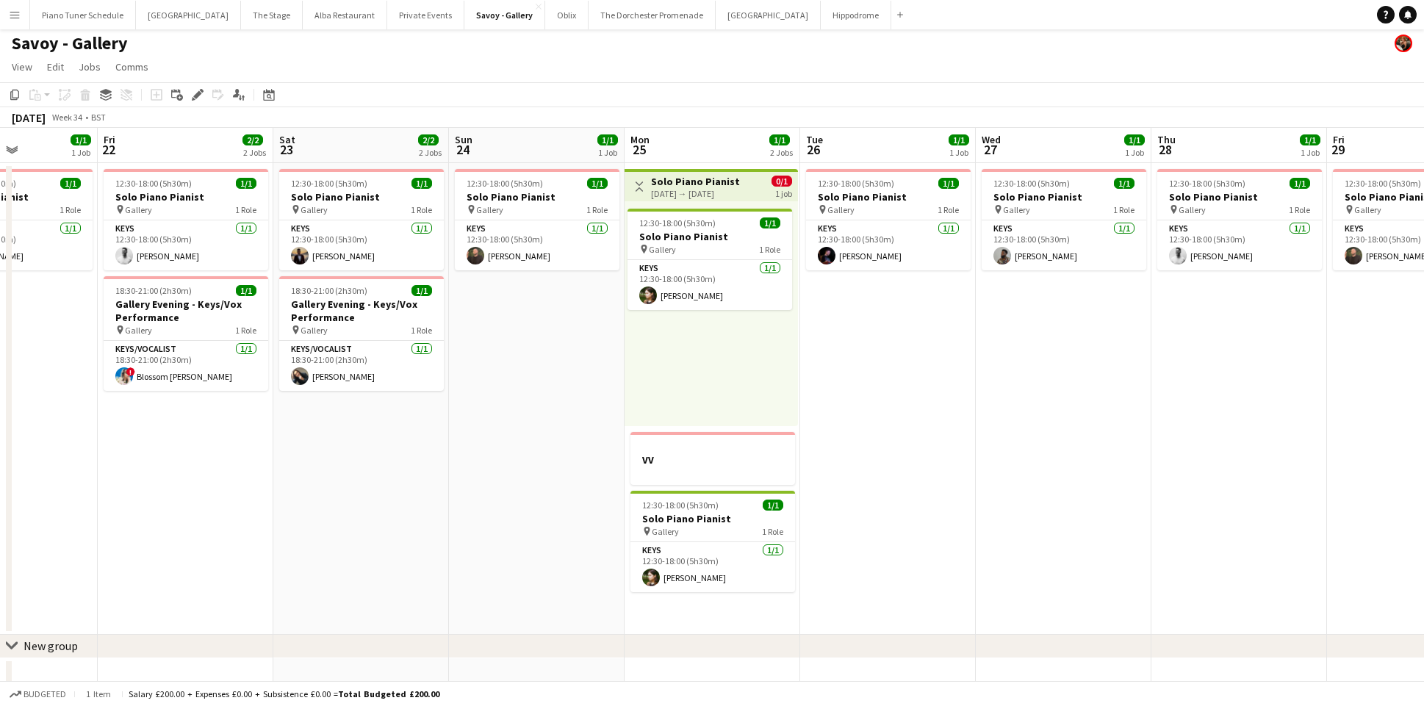
click at [675, 373] on div "12:30-18:00 (5h30m) 1/1 Solo Piano Pianist pin Gallery 1 Role Keys 1/1 12:30-18…" at bounding box center [711, 313] width 173 height 225
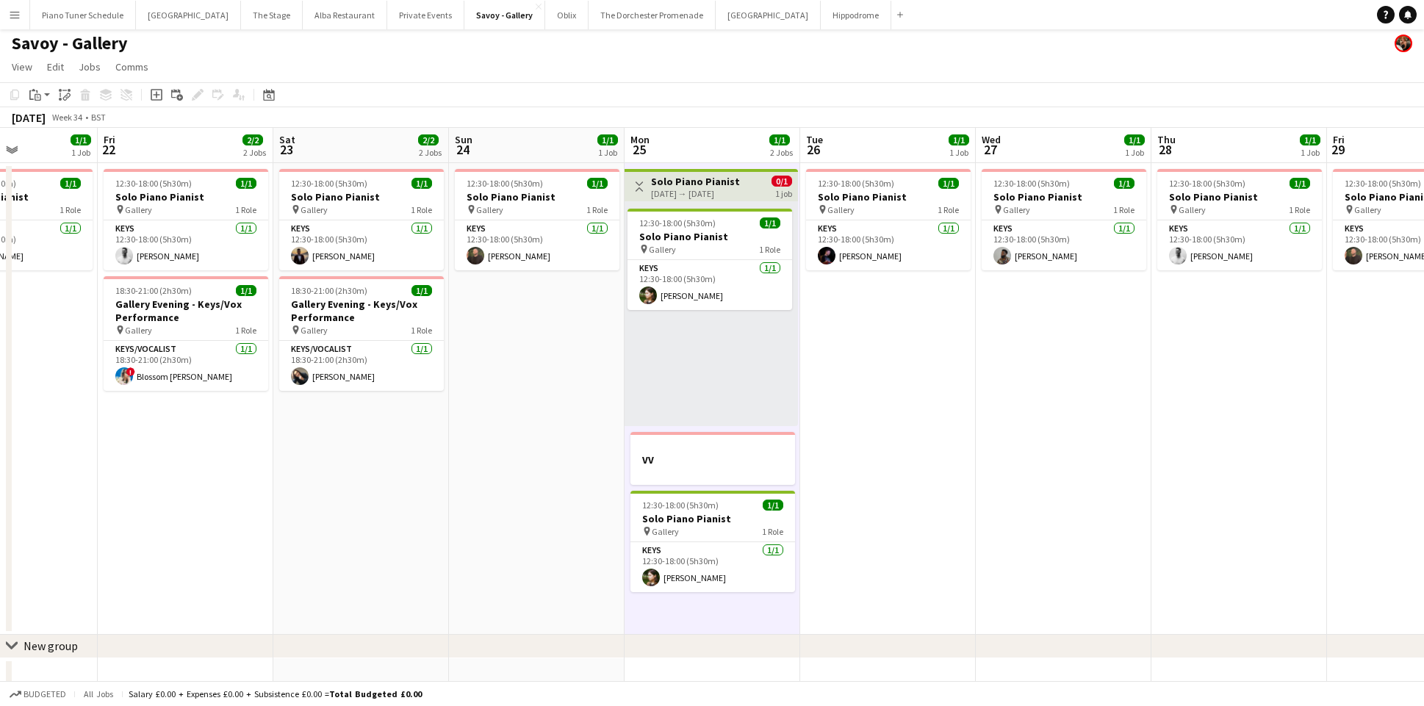
click at [491, 436] on app-date-cell "12:30-18:00 (5h30m) 1/1 Solo Piano Pianist pin Gallery 1 Role Keys 1/1 12:30-18…" at bounding box center [537, 399] width 176 height 472
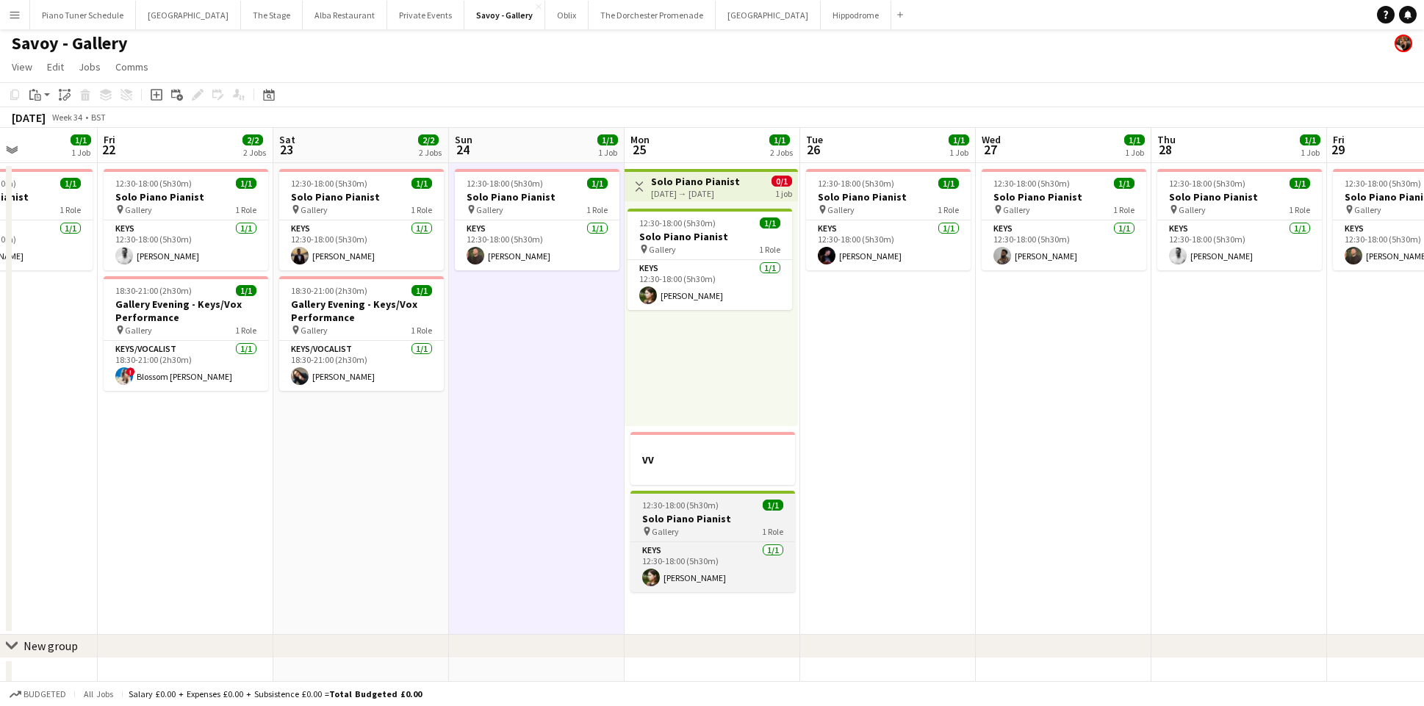
click at [728, 498] on app-job-card "12:30-18:00 (5h30m) 1/1 Solo Piano Pianist pin Gallery 1 Role Keys 1/1 12:30-18…" at bounding box center [712, 541] width 165 height 101
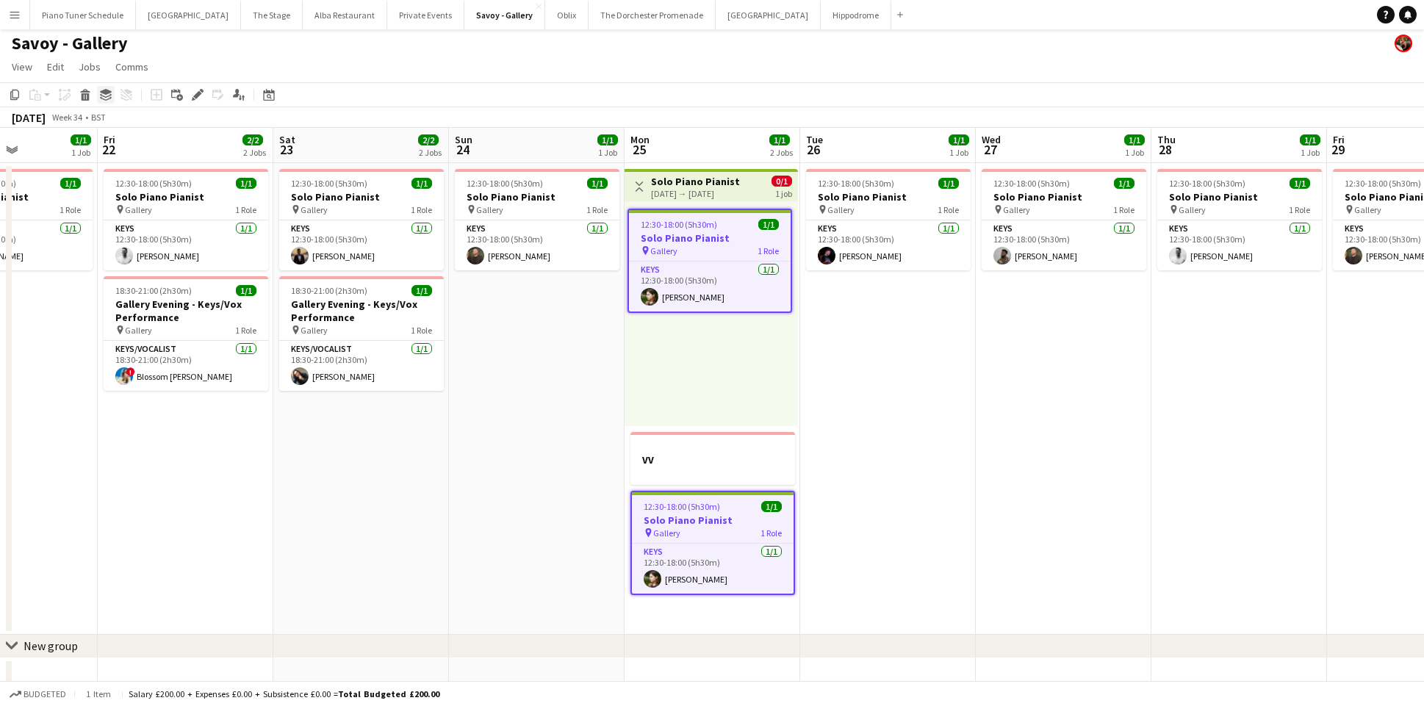
click at [107, 96] on icon at bounding box center [106, 96] width 12 height 4
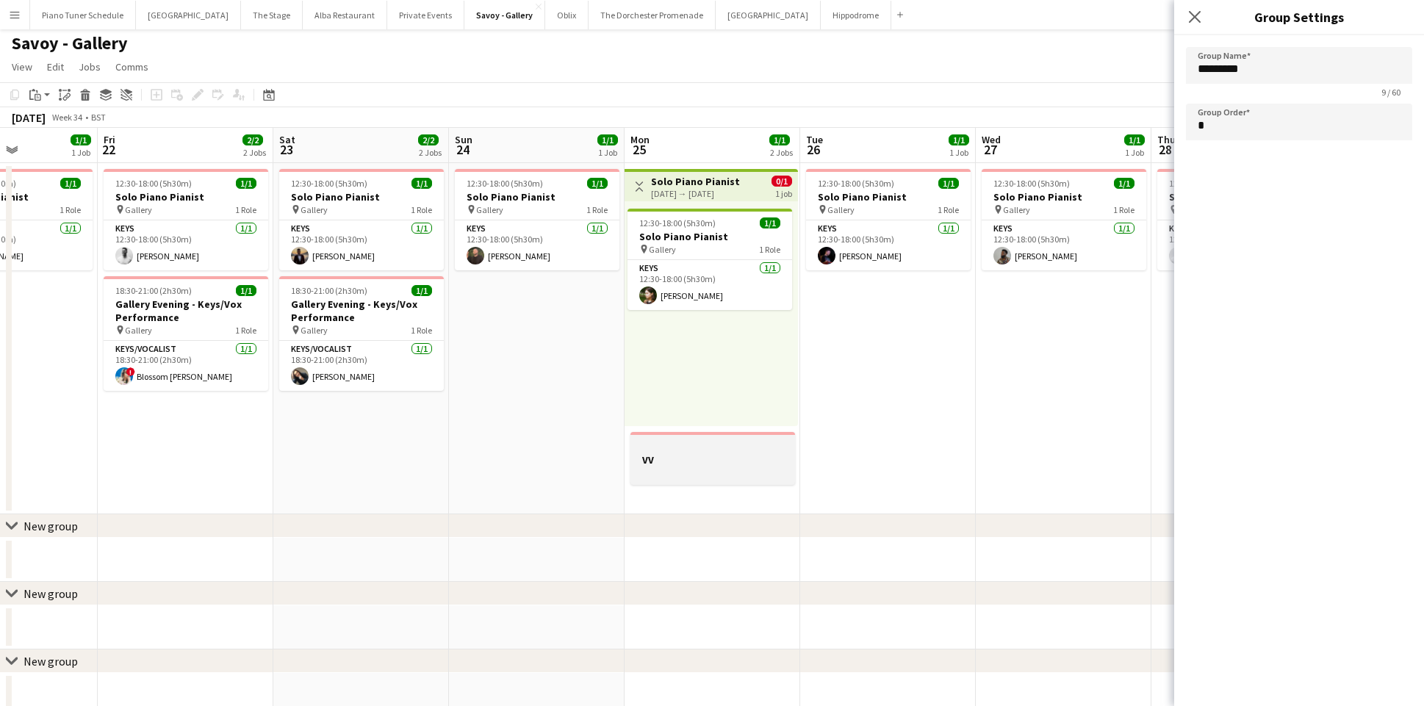
click at [702, 444] on div at bounding box center [712, 446] width 165 height 11
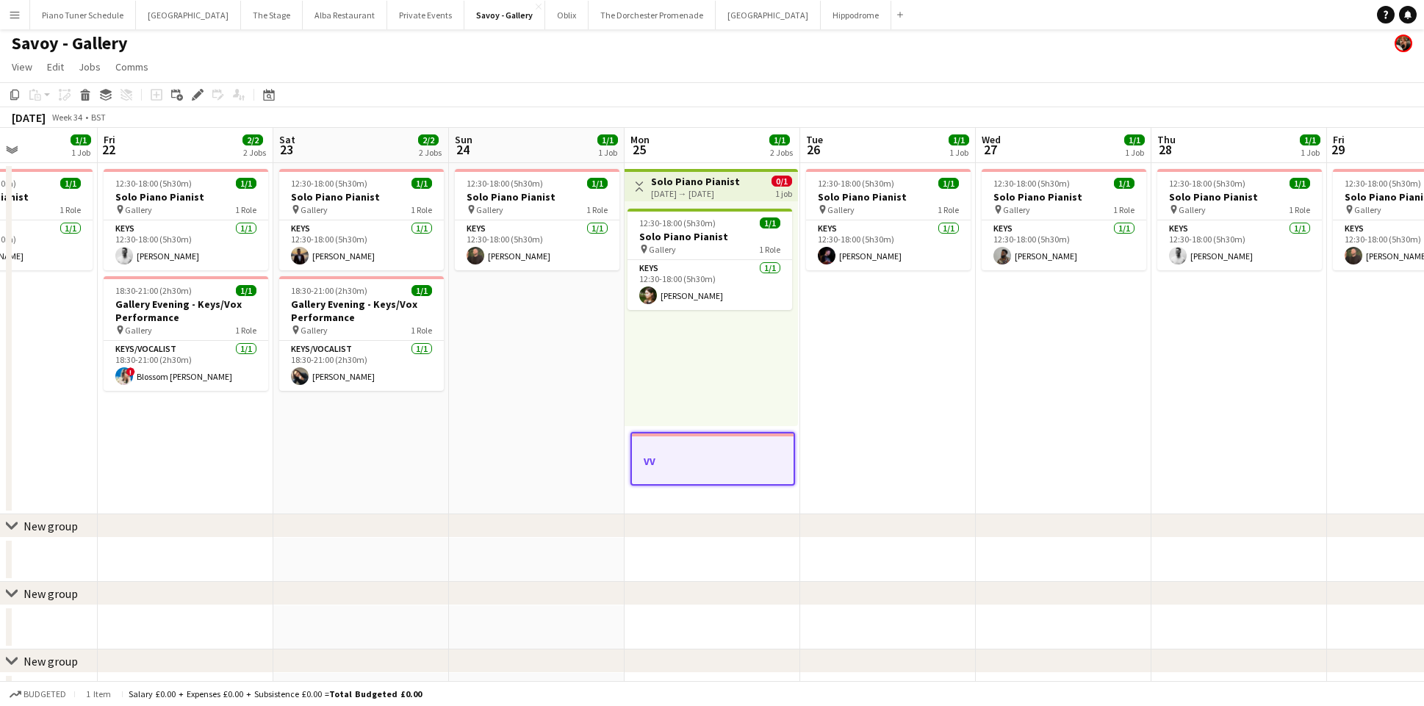
click at [723, 97] on app-toolbar "Copy Paste Paste Command V Paste with crew Command Shift V Paste linked Job Del…" at bounding box center [712, 94] width 1424 height 25
click at [697, 188] on div "25-08-2025 → 25-08-2025" at bounding box center [695, 193] width 89 height 11
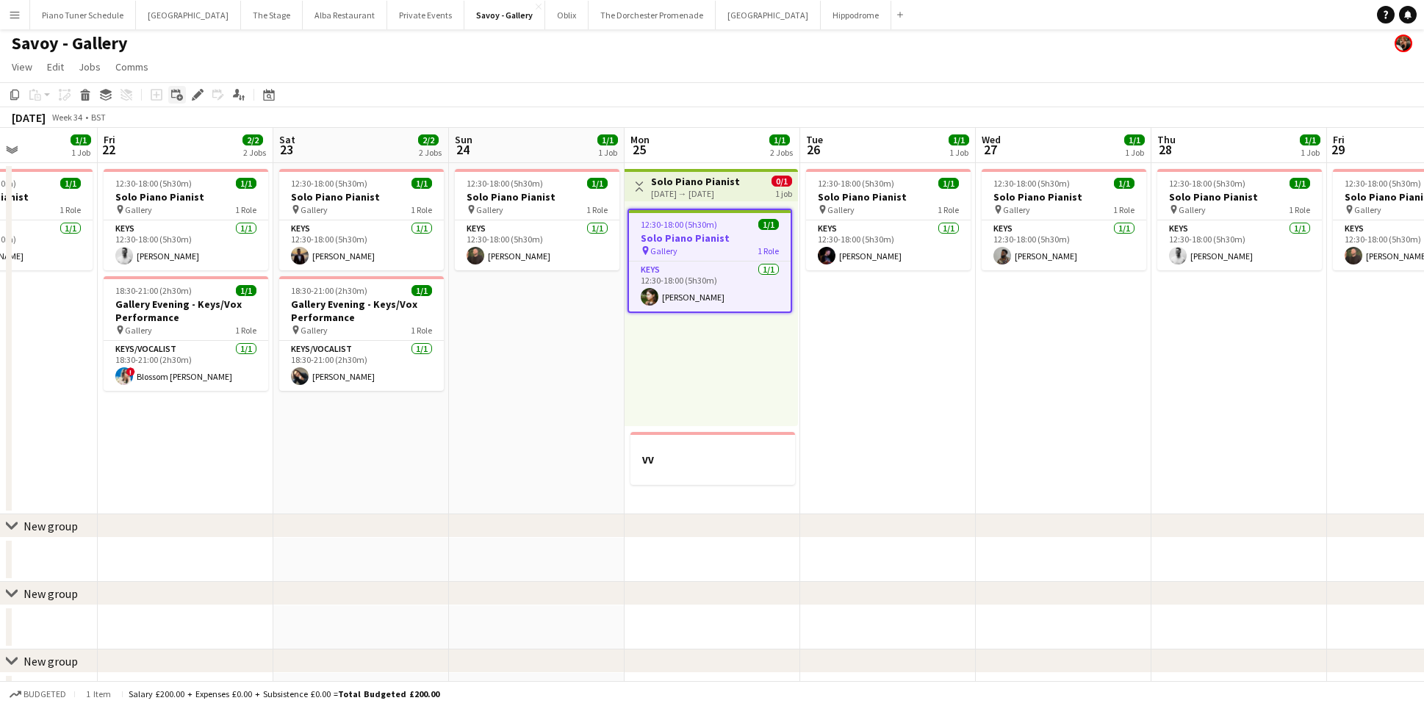
click at [178, 96] on icon at bounding box center [179, 98] width 7 height 7
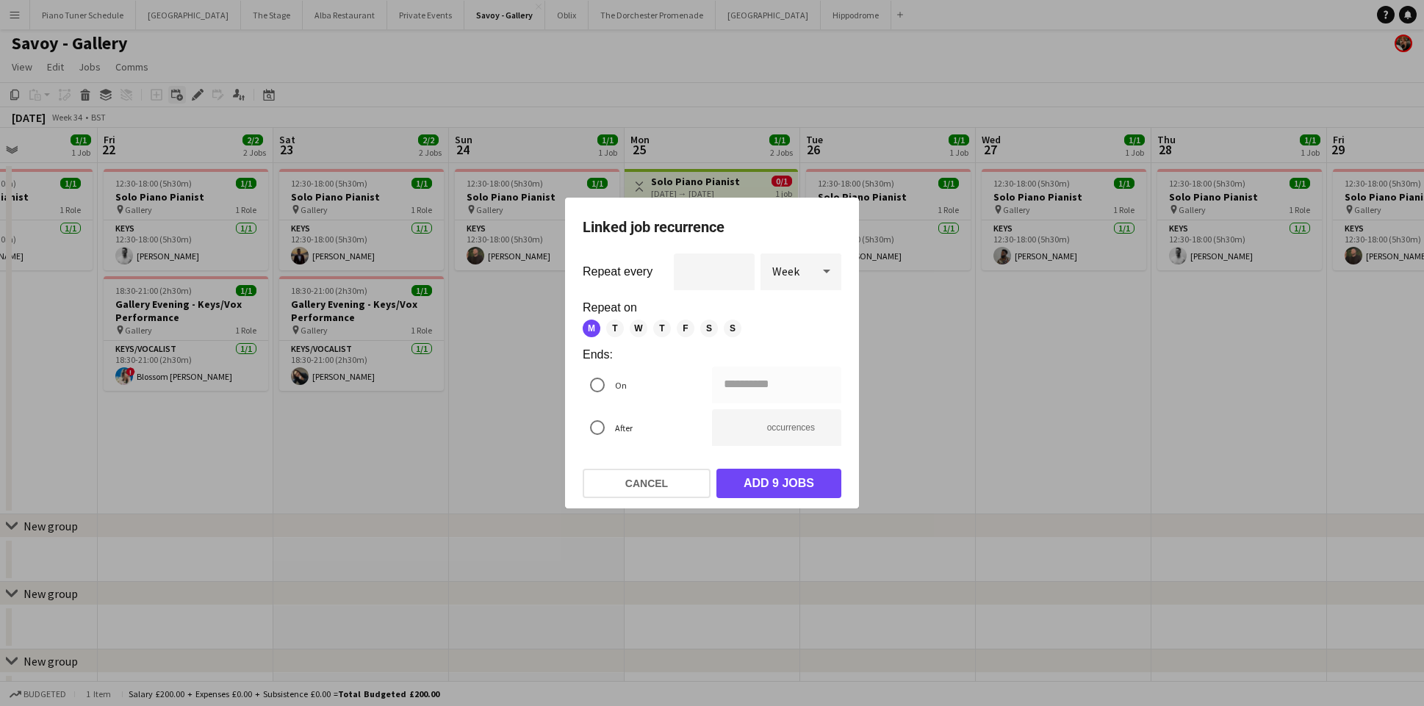
scroll to position [0, 0]
click at [797, 269] on span "Week" at bounding box center [785, 271] width 27 height 15
click at [797, 269] on div at bounding box center [712, 353] width 1424 height 706
type input "**********"
type input "*"
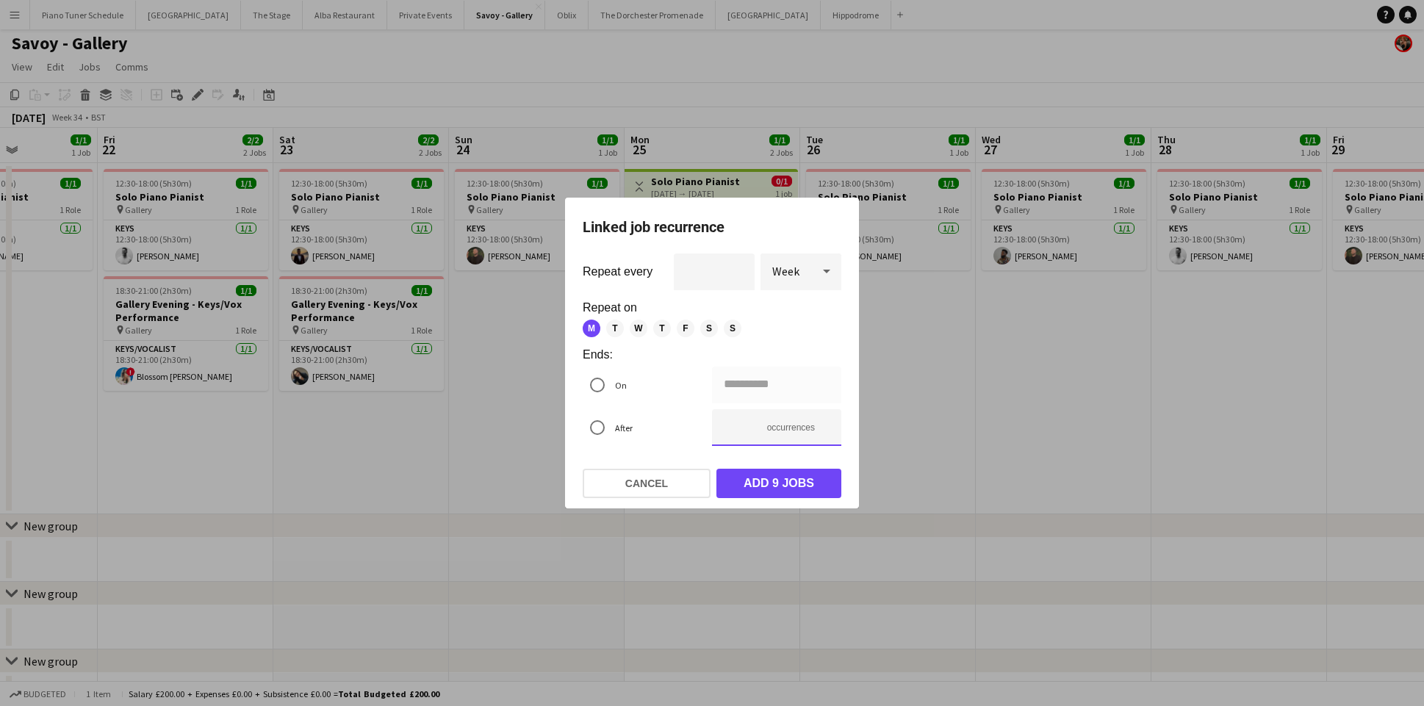
click at [826, 434] on input "*" at bounding box center [776, 427] width 129 height 37
type input "**********"
type input "*"
click at [826, 434] on input "*" at bounding box center [776, 427] width 129 height 37
type input "**********"
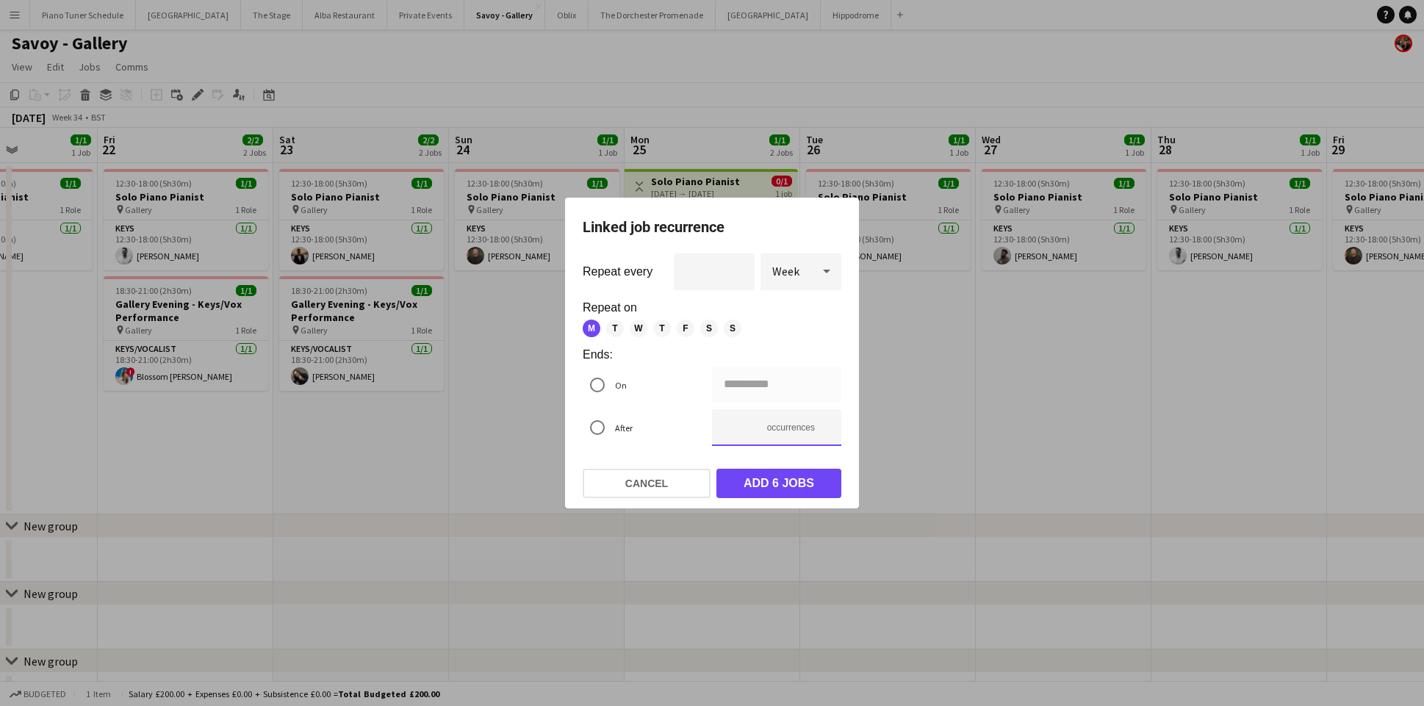
type input "*"
click at [826, 434] on input "*" at bounding box center [776, 427] width 129 height 37
type input "**********"
type input "*"
click at [826, 434] on input "*" at bounding box center [776, 427] width 129 height 37
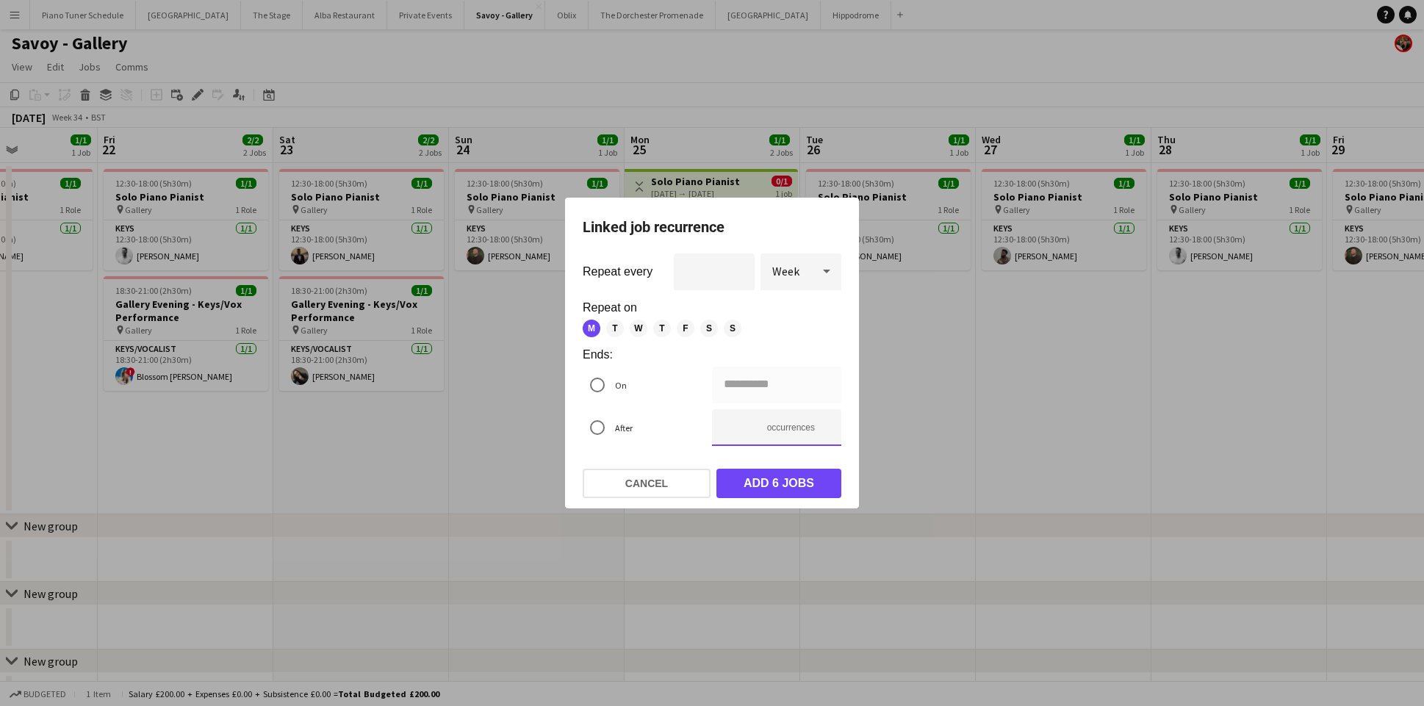
type input "**********"
type input "*"
click at [826, 434] on input "*" at bounding box center [776, 427] width 129 height 37
type input "**********"
type input "*"
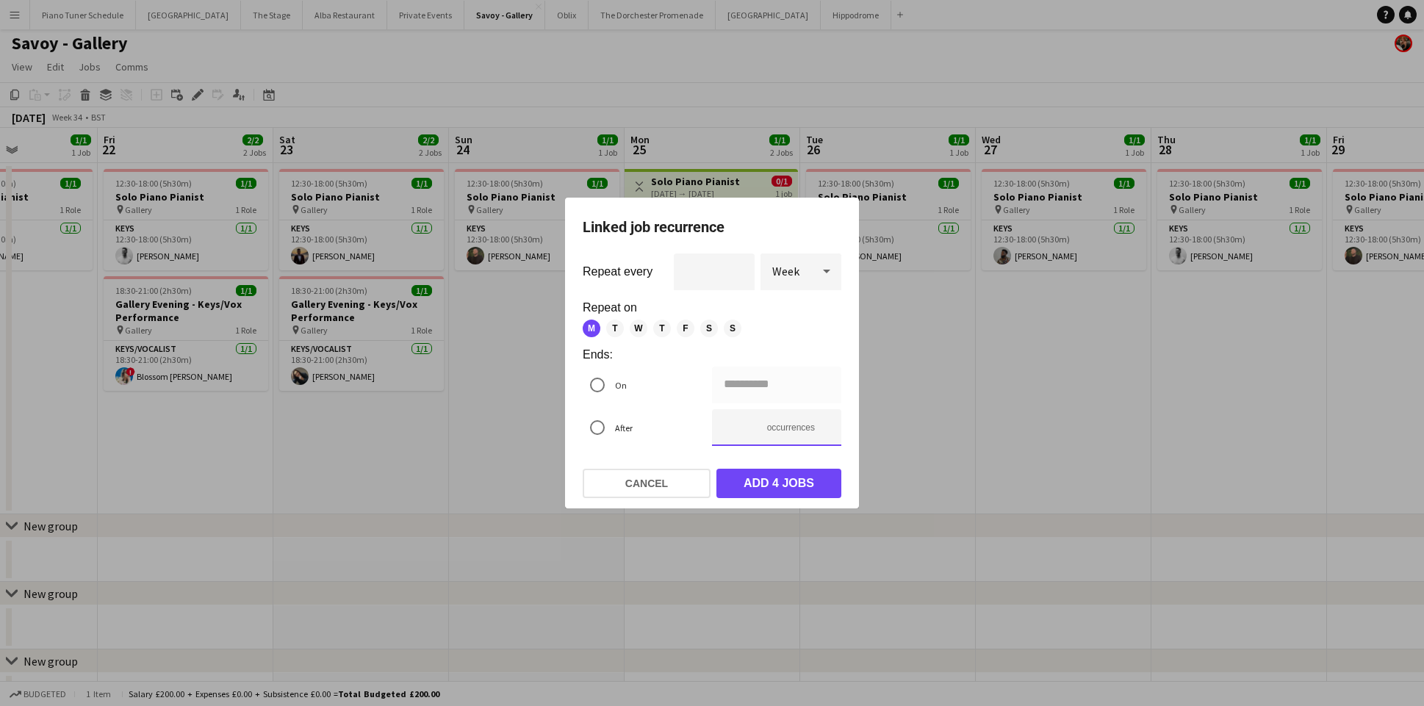
click at [826, 434] on input "*" at bounding box center [776, 427] width 129 height 37
type input "**********"
type input "*"
click at [826, 425] on input "*" at bounding box center [776, 427] width 129 height 37
click at [616, 333] on span "T" at bounding box center [615, 329] width 18 height 18
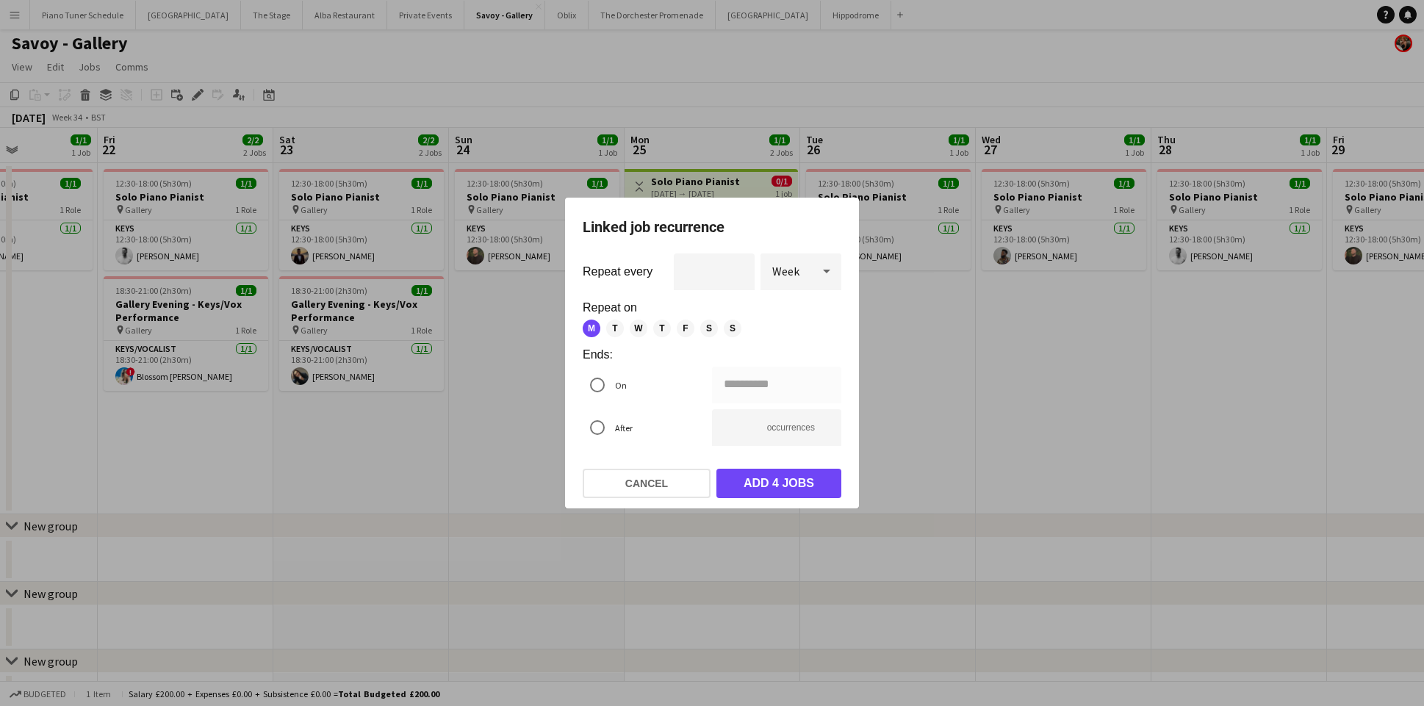
type input "**********"
click at [749, 488] on button "Add 9 jobs" at bounding box center [778, 483] width 125 height 29
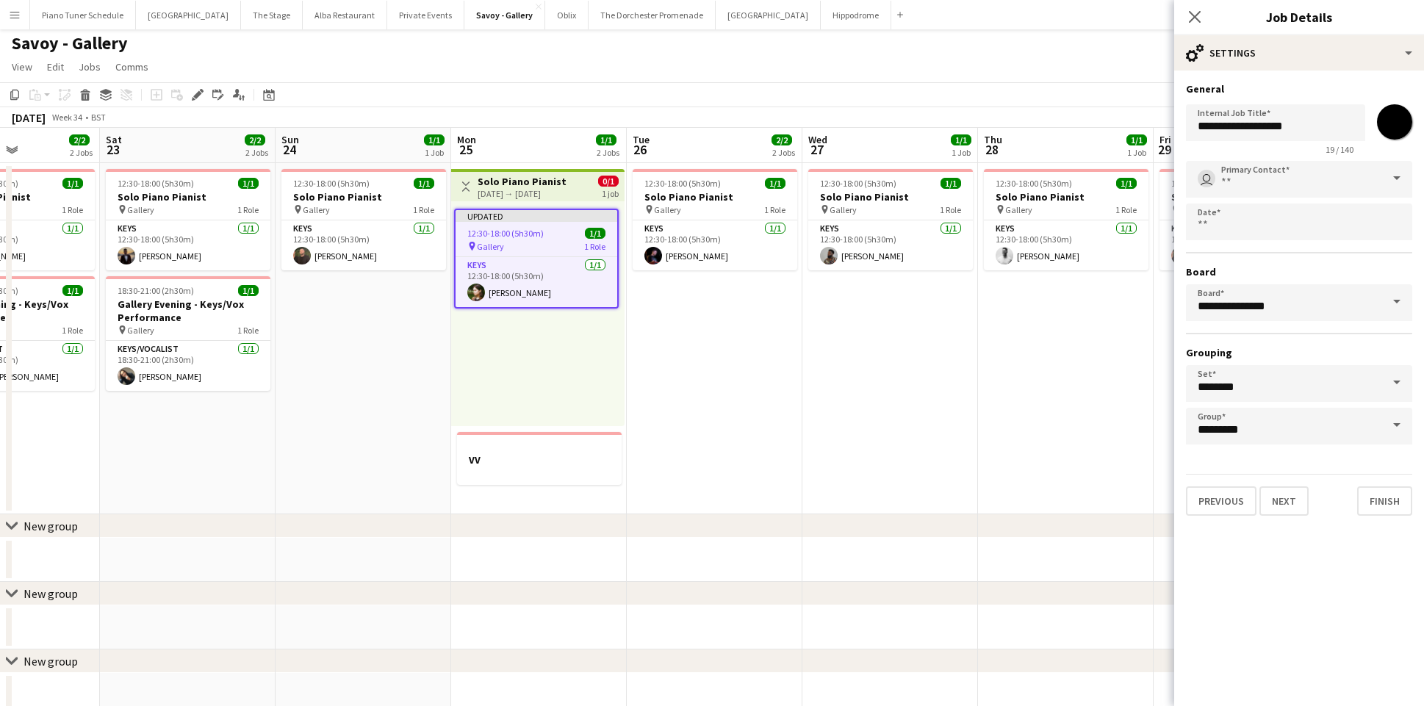
scroll to position [0, 420]
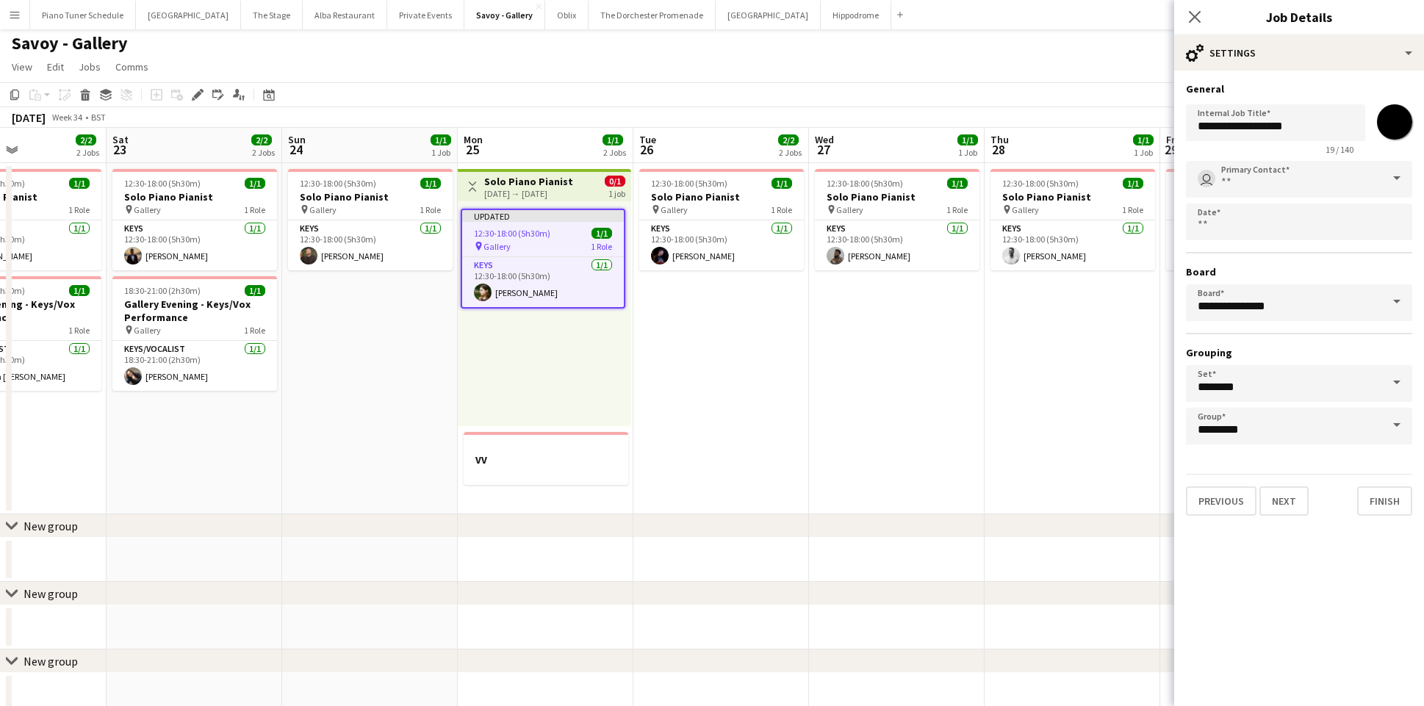
click at [503, 195] on div "25-08-2025 → 25-08-2025" at bounding box center [528, 193] width 89 height 11
type input "*******"
click at [107, 93] on icon at bounding box center [106, 92] width 12 height 6
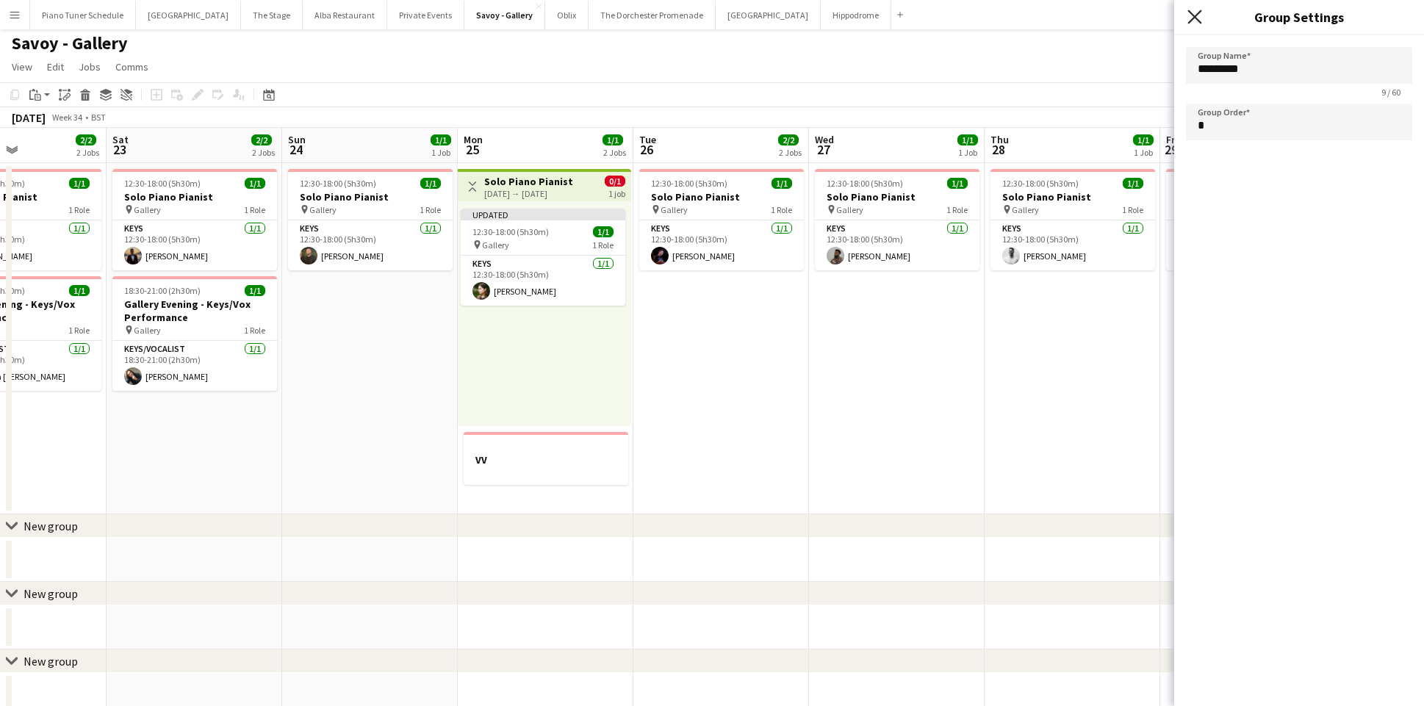
click at [1193, 16] on icon at bounding box center [1194, 17] width 14 height 14
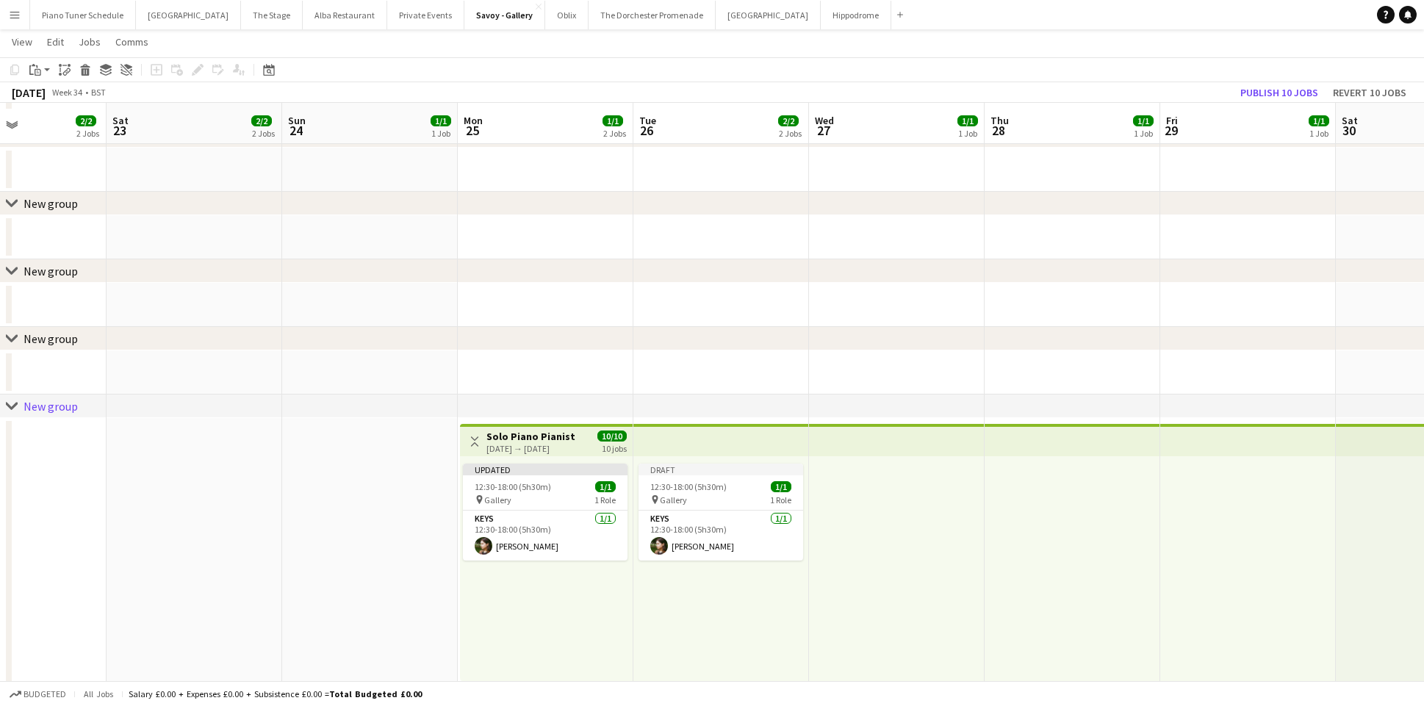
scroll to position [398, 0]
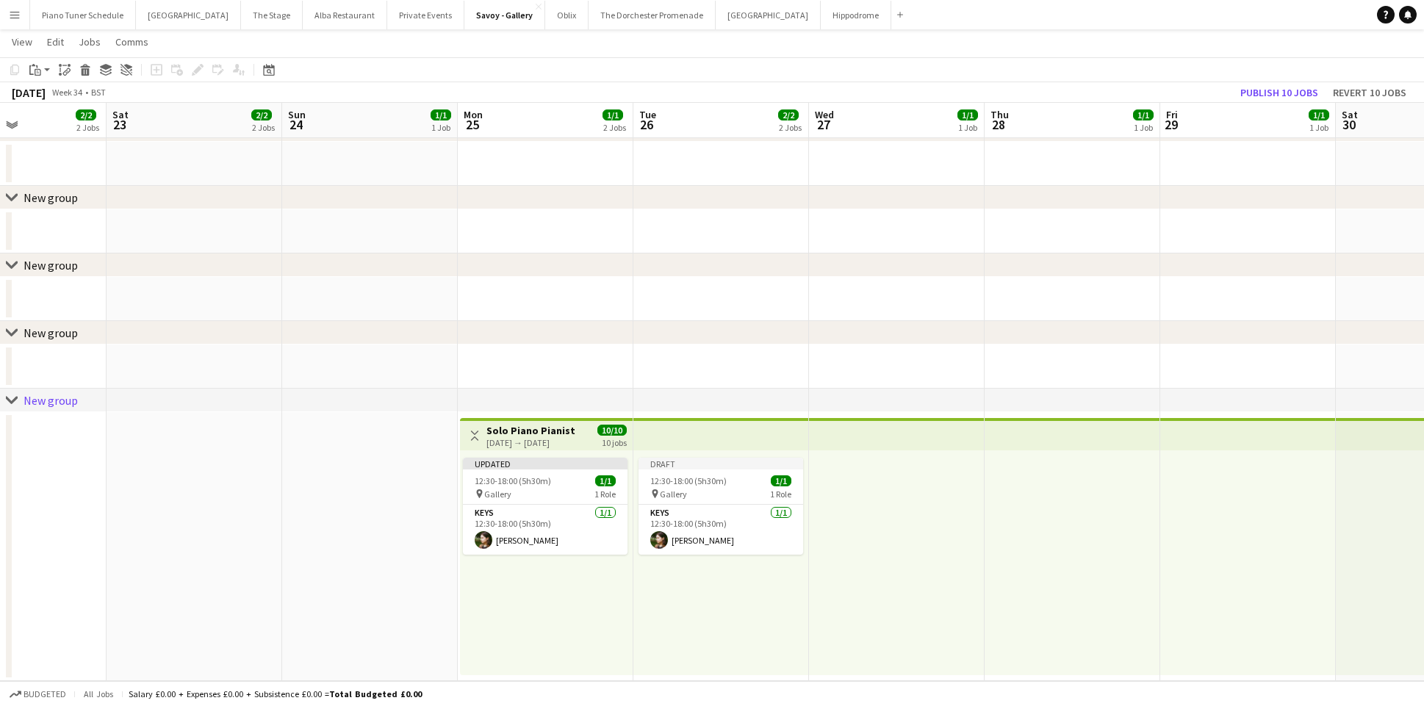
click at [547, 444] on div "25-08-2025 → 23-09-2025" at bounding box center [530, 442] width 89 height 11
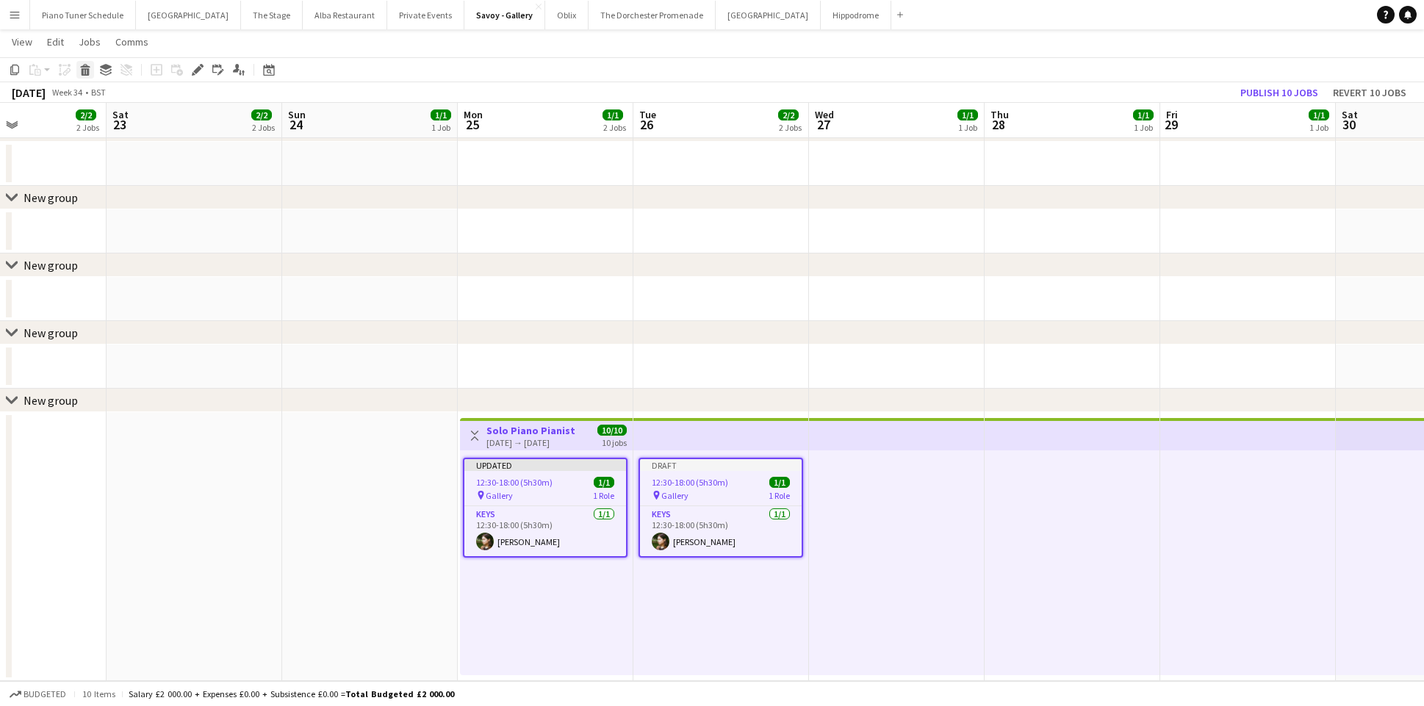
click at [87, 76] on div "Delete" at bounding box center [85, 70] width 18 height 18
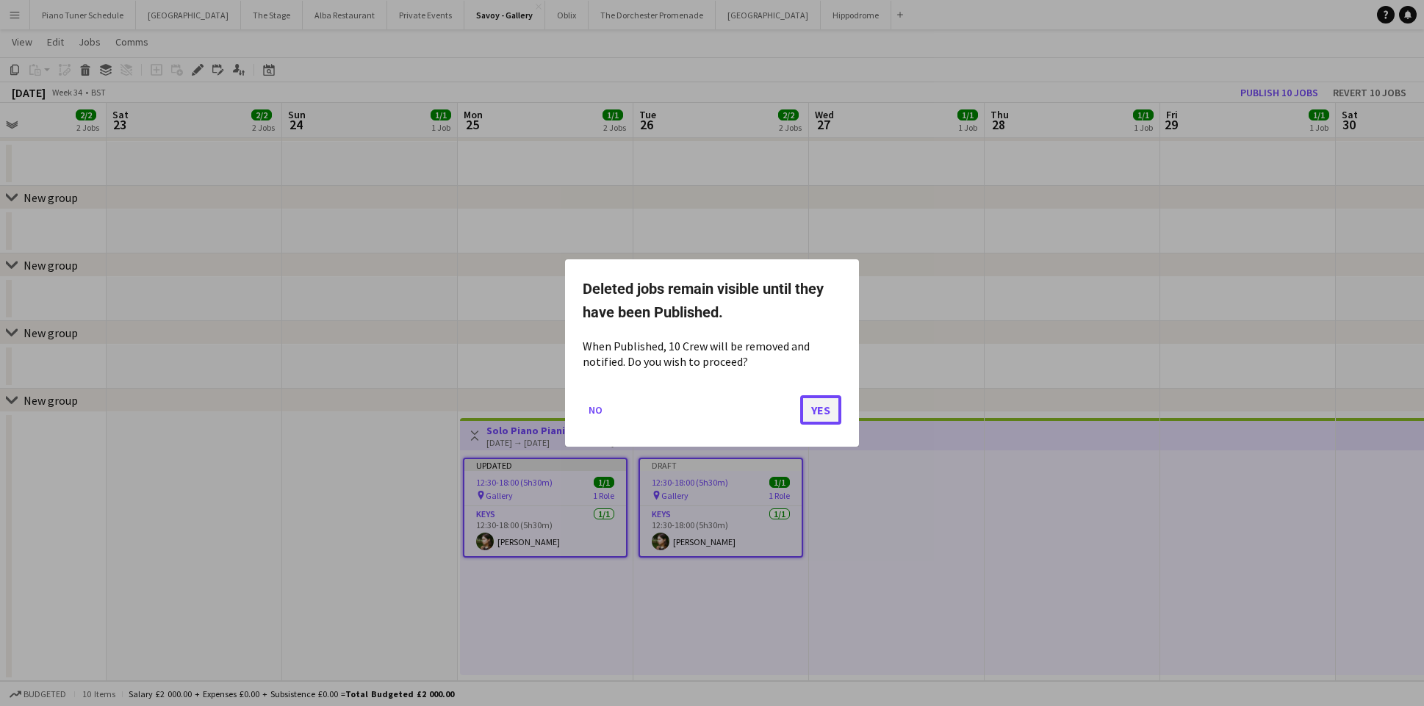
click at [817, 403] on button "Yes" at bounding box center [820, 409] width 41 height 29
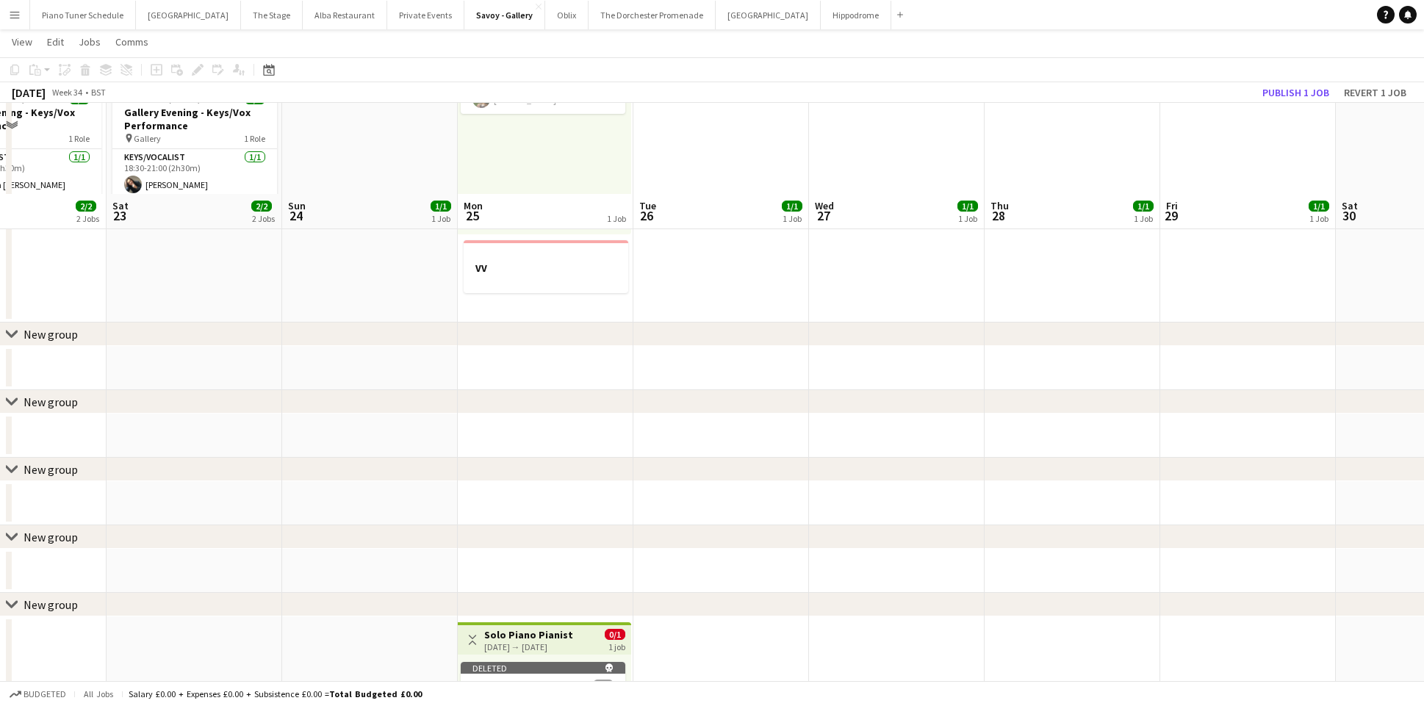
scroll to position [398, 0]
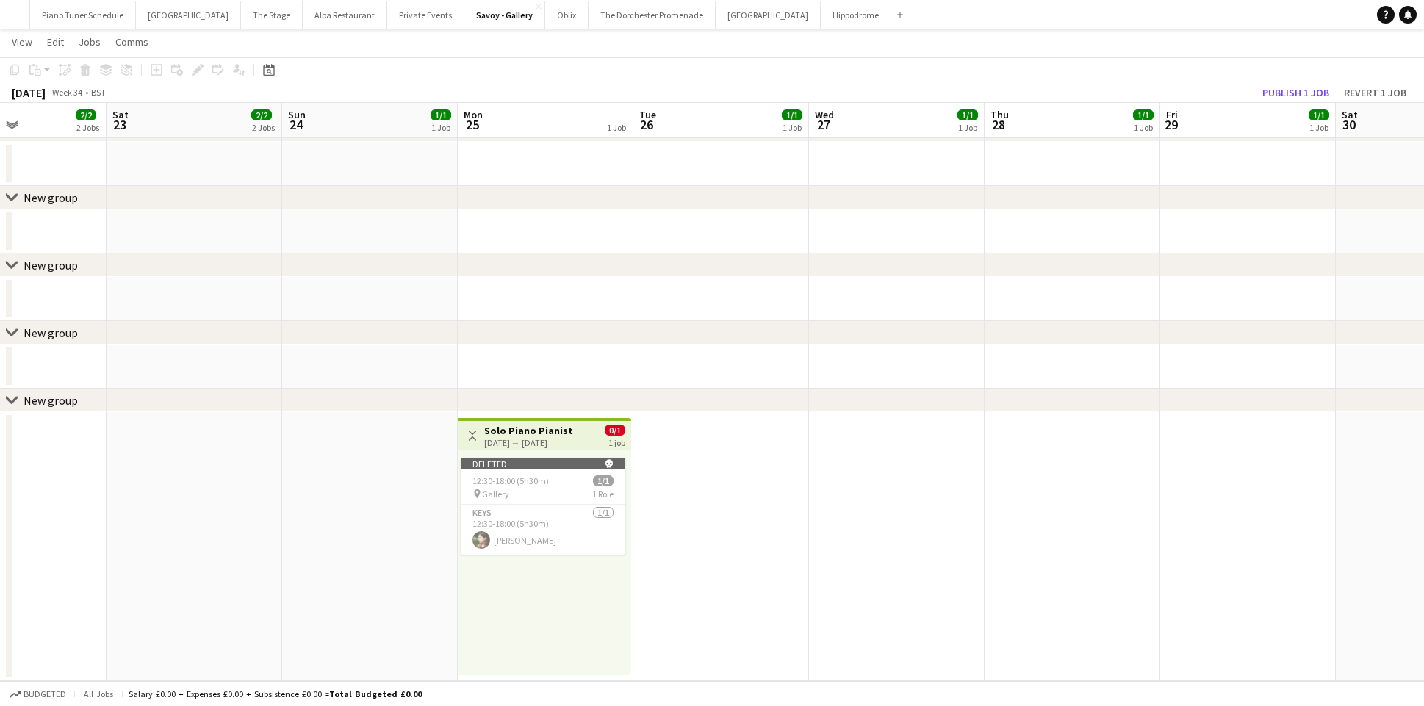
click at [507, 449] on app-top-bar "Toggle View Solo Piano Pianist 25-08-2025 → 25-08-2025 0/1 1 job" at bounding box center [544, 434] width 173 height 32
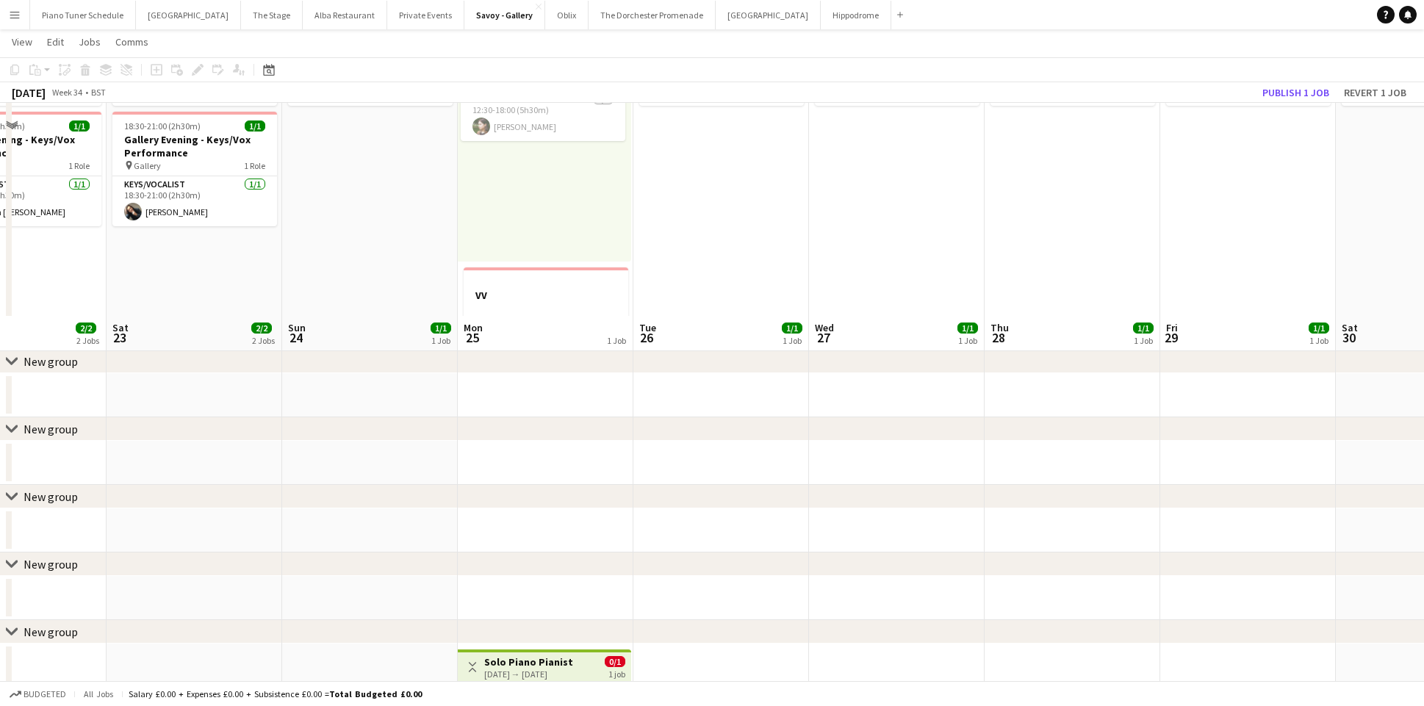
scroll to position [0, 0]
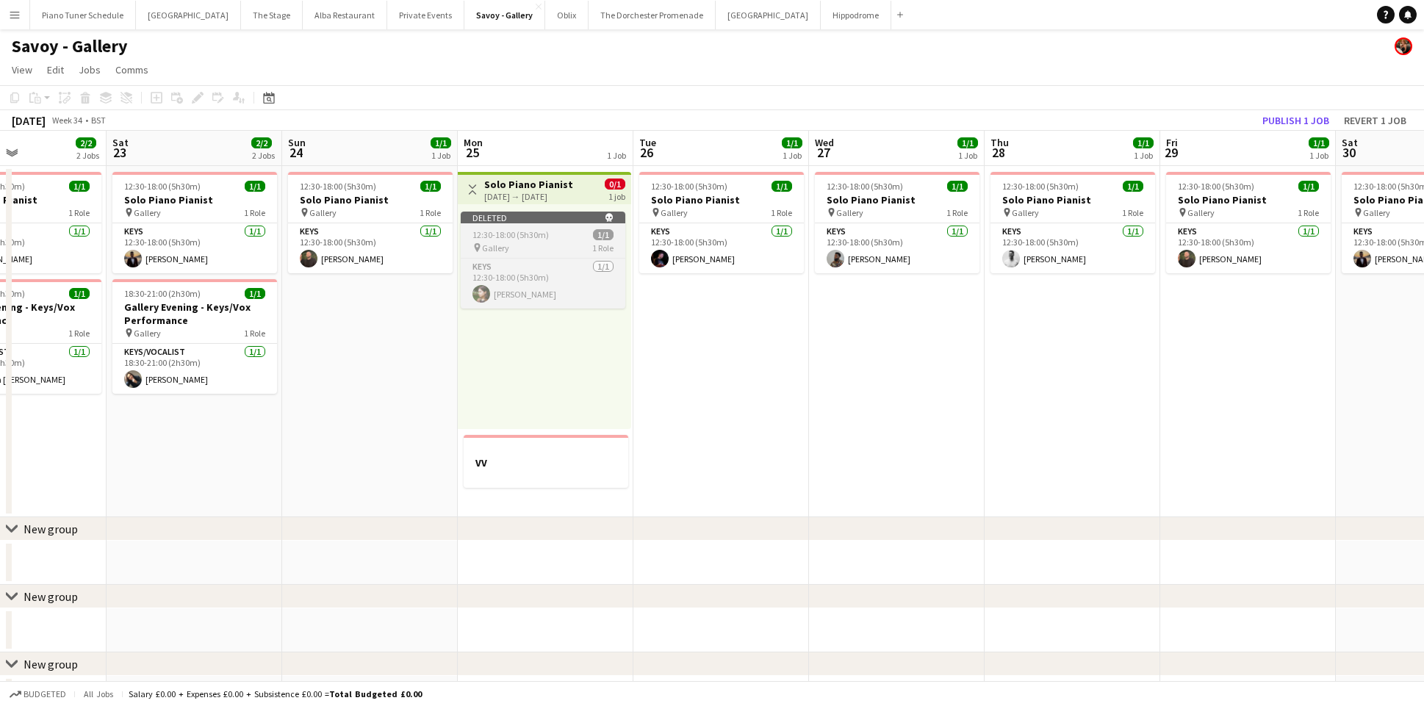
click at [522, 245] on div "pin Gallery 1 Role" at bounding box center [543, 248] width 165 height 12
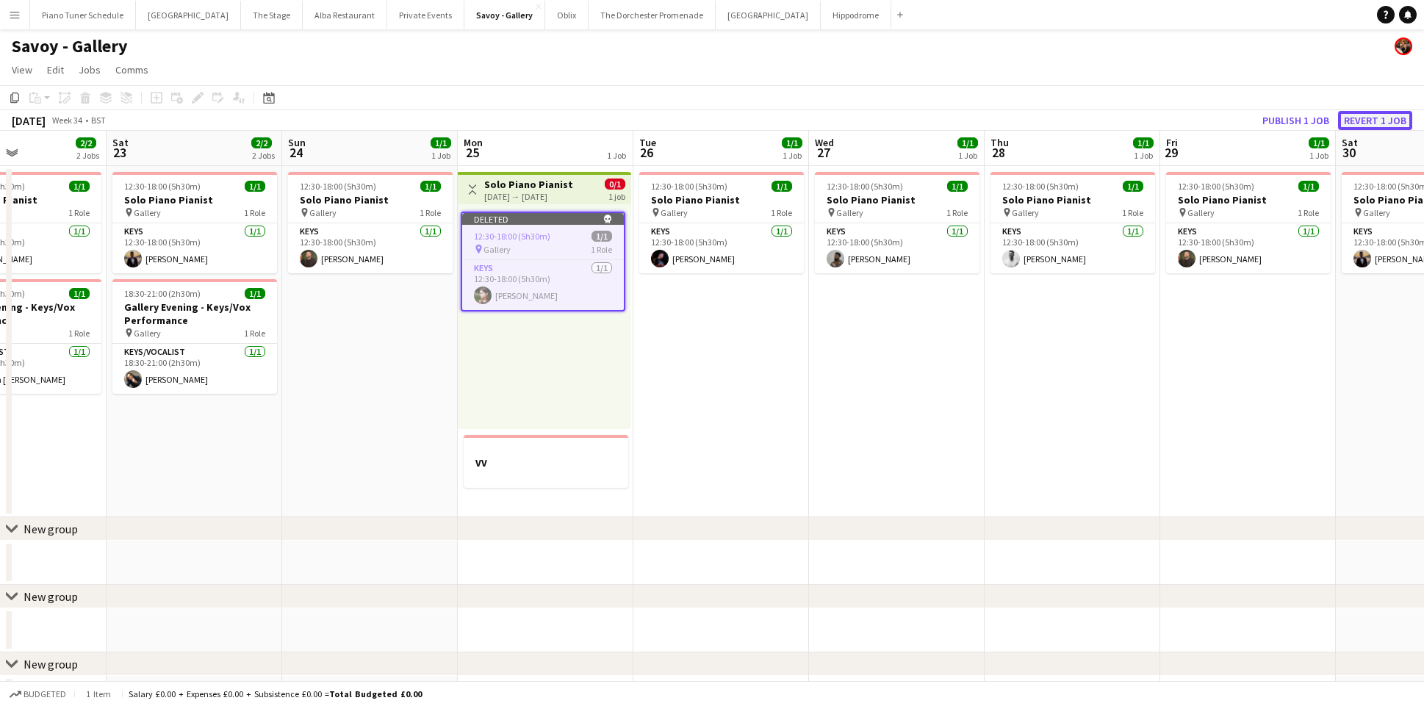
click at [1359, 119] on button "Revert 1 job" at bounding box center [1375, 120] width 74 height 19
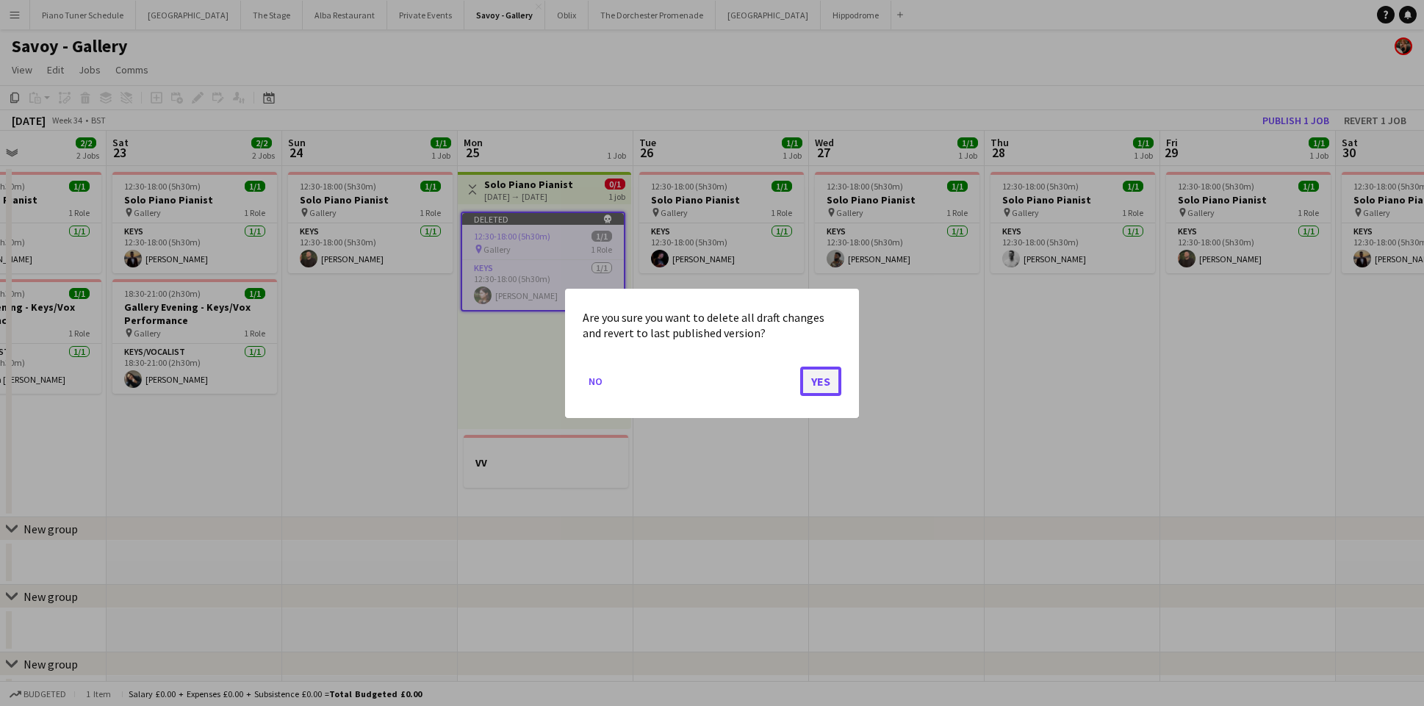
click at [801, 378] on button "Yes" at bounding box center [820, 380] width 41 height 29
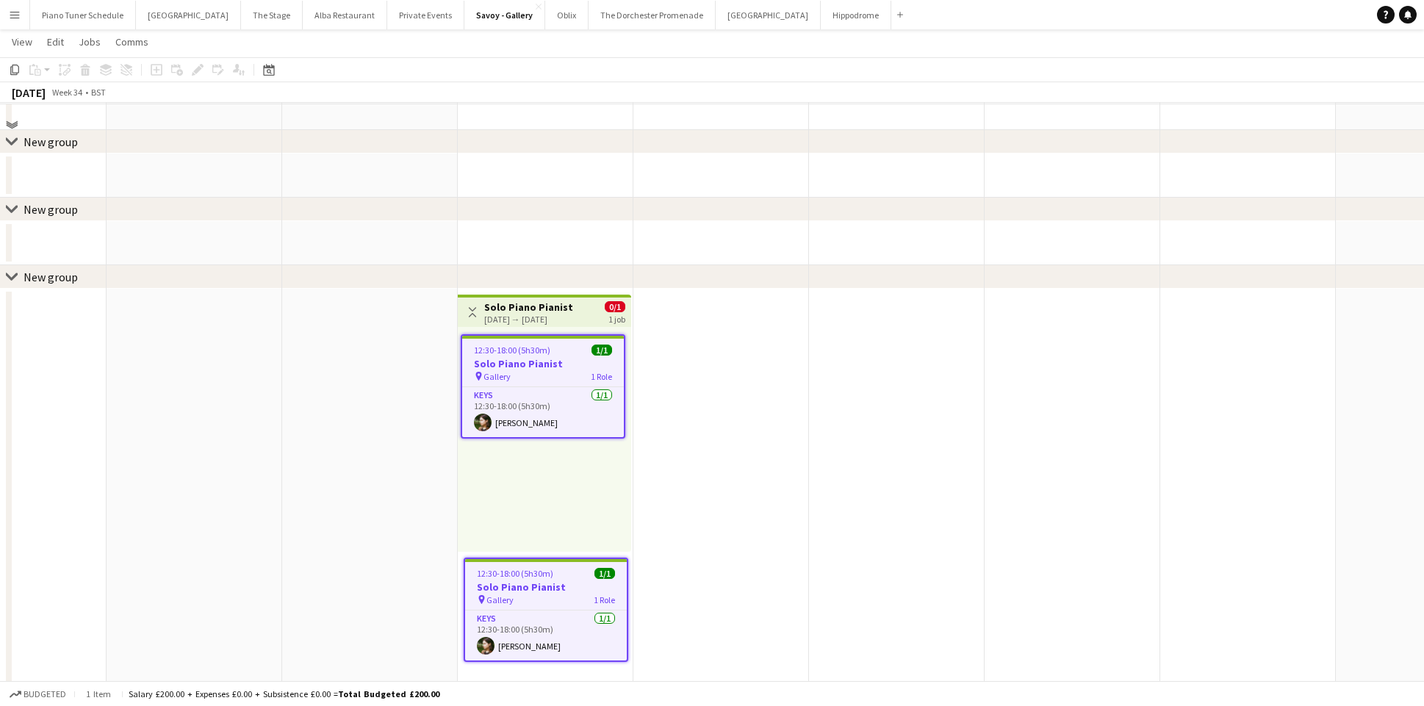
scroll to position [529, 0]
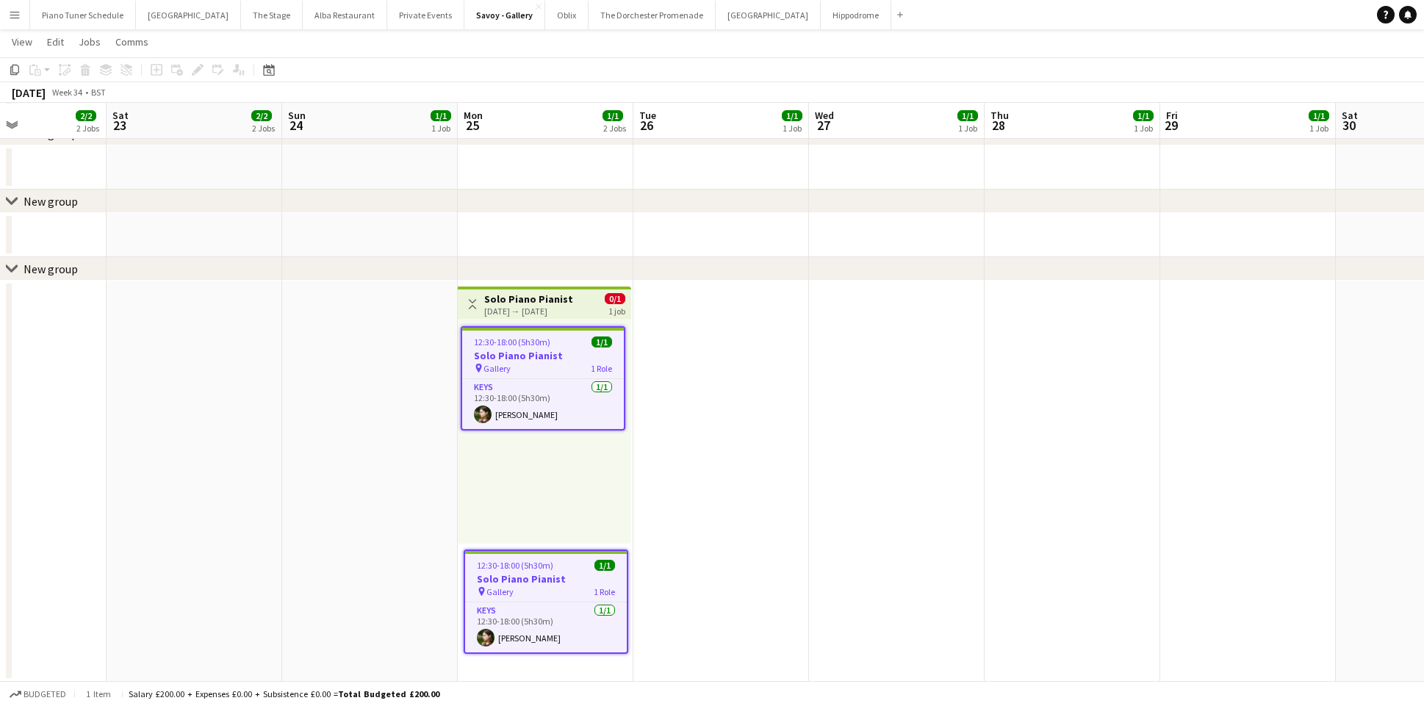
click at [512, 300] on h3 "Solo Piano Pianist" at bounding box center [528, 298] width 89 height 13
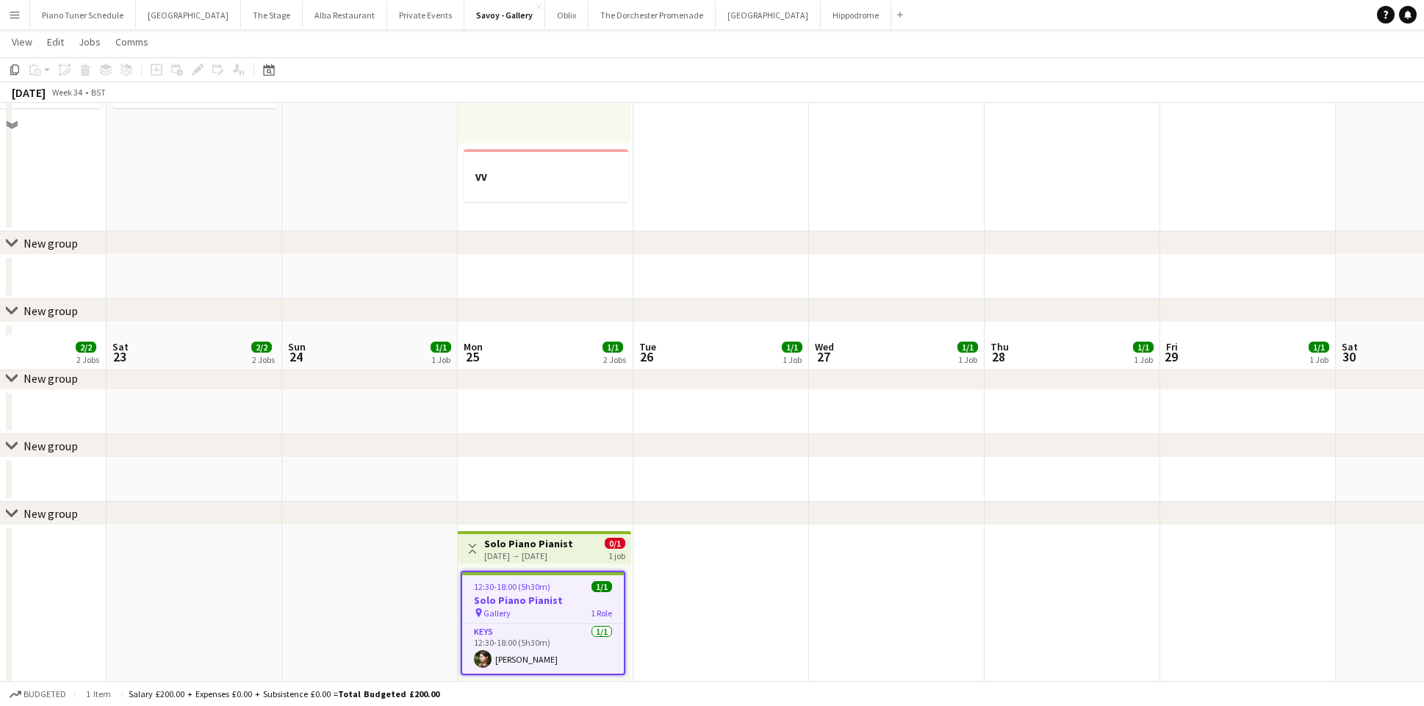
scroll to position [0, 0]
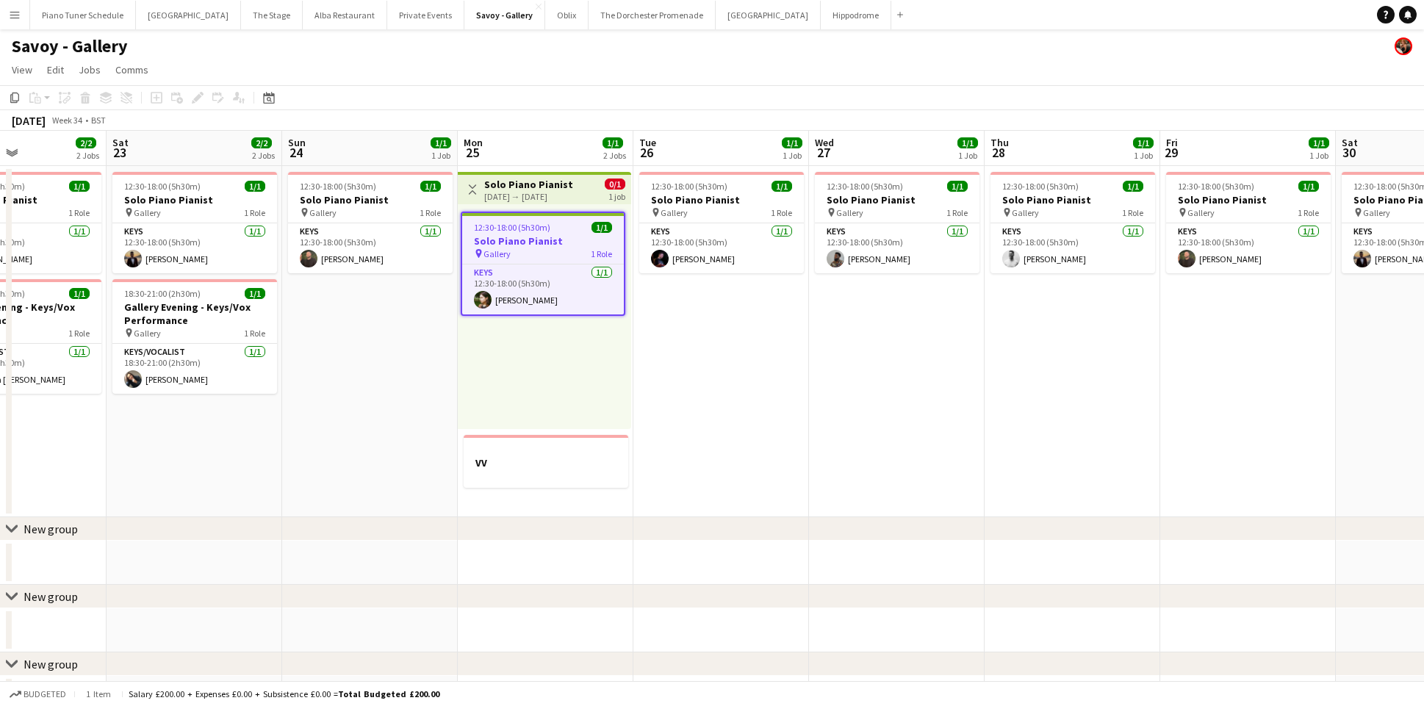
click at [522, 188] on h3 "Solo Piano Pianist" at bounding box center [528, 184] width 89 height 13
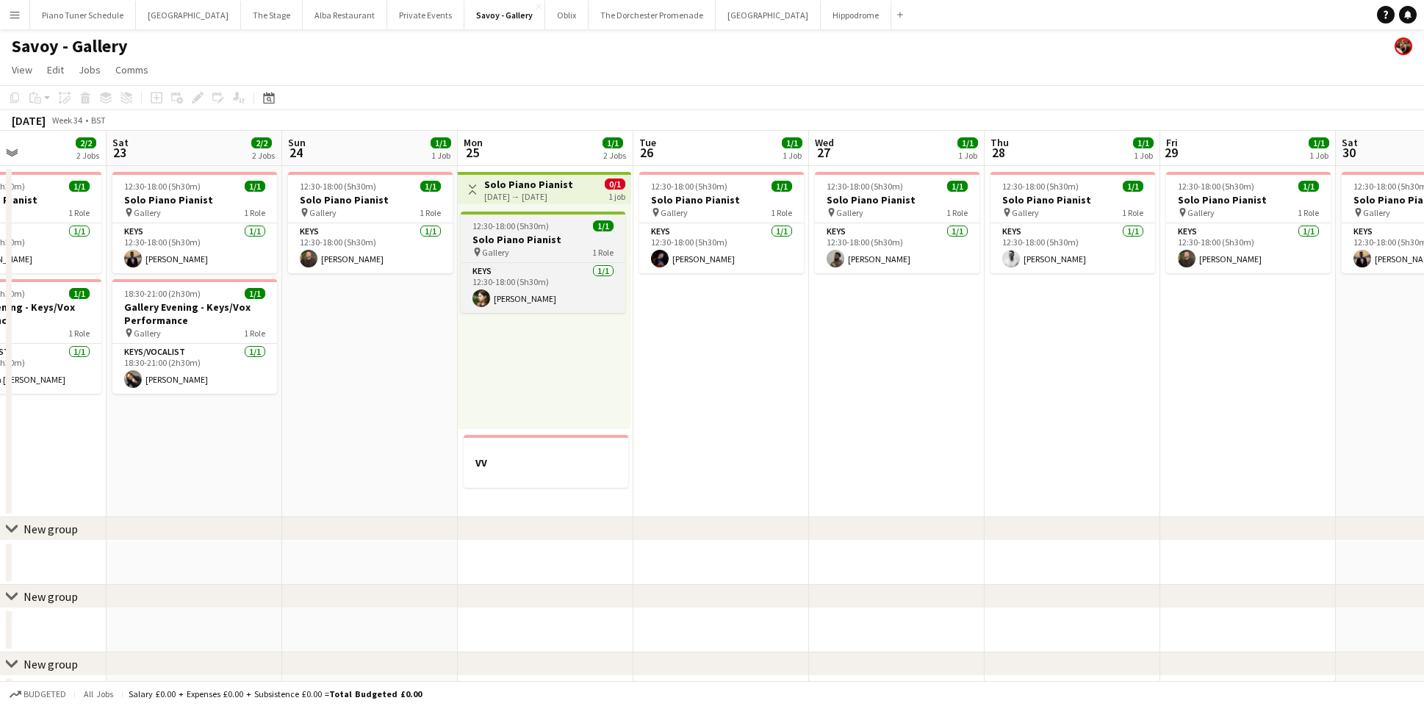
click at [506, 227] on span "12:30-18:00 (5h30m)" at bounding box center [510, 225] width 76 height 11
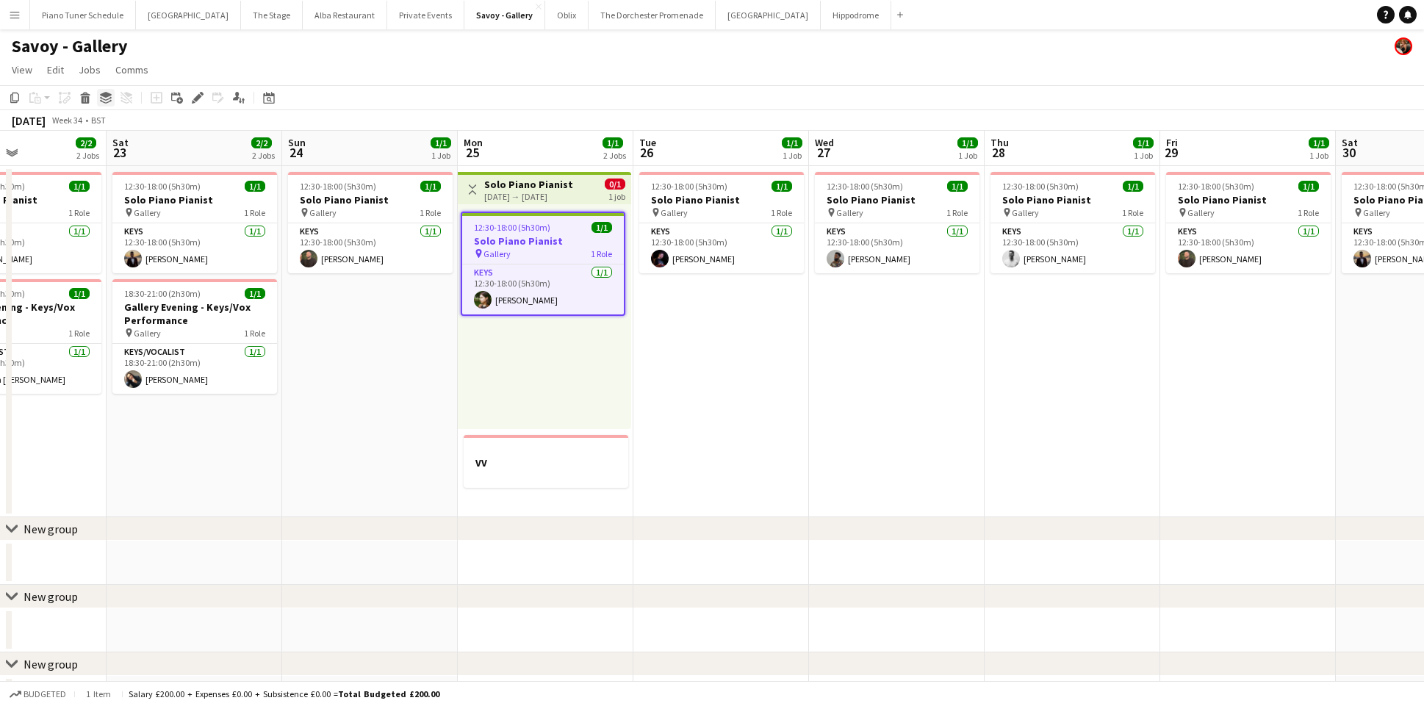
click at [107, 98] on icon "Group" at bounding box center [106, 98] width 12 height 12
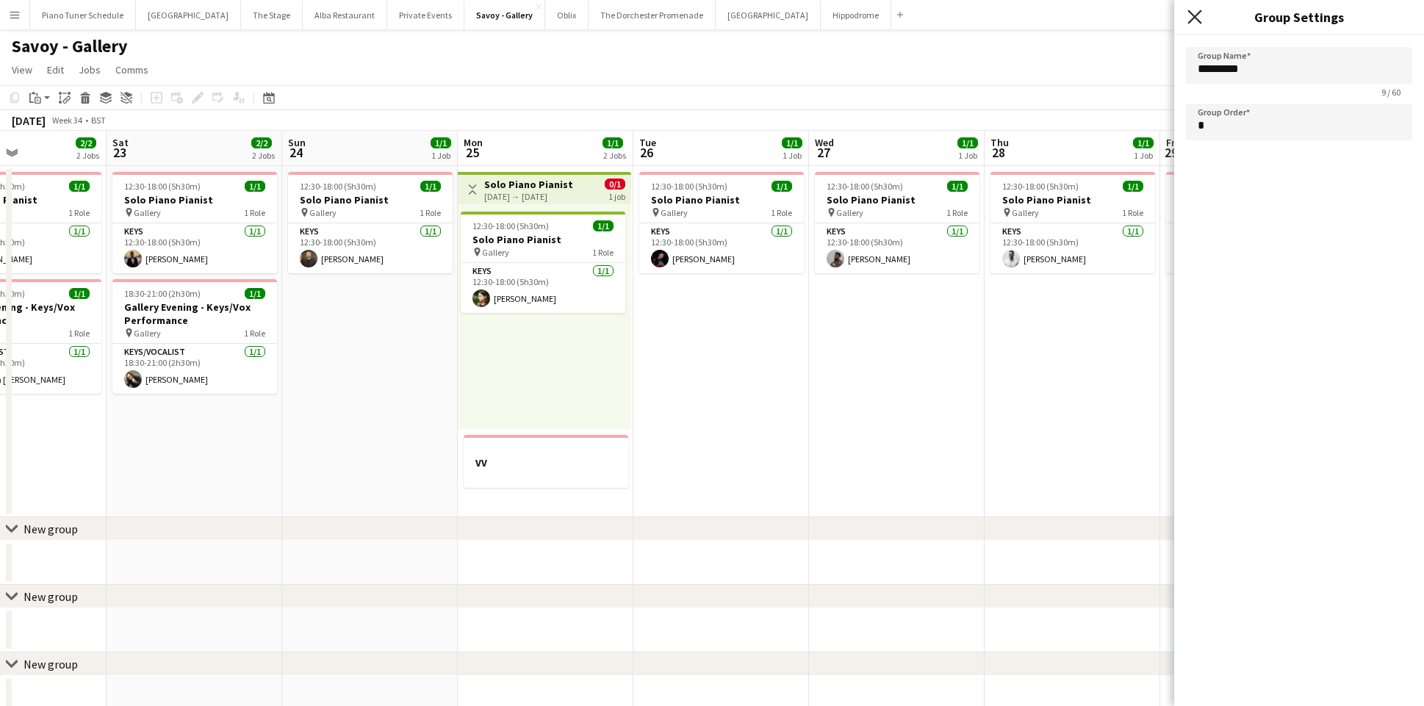
click at [1196, 11] on icon "Close pop-in" at bounding box center [1194, 17] width 14 height 14
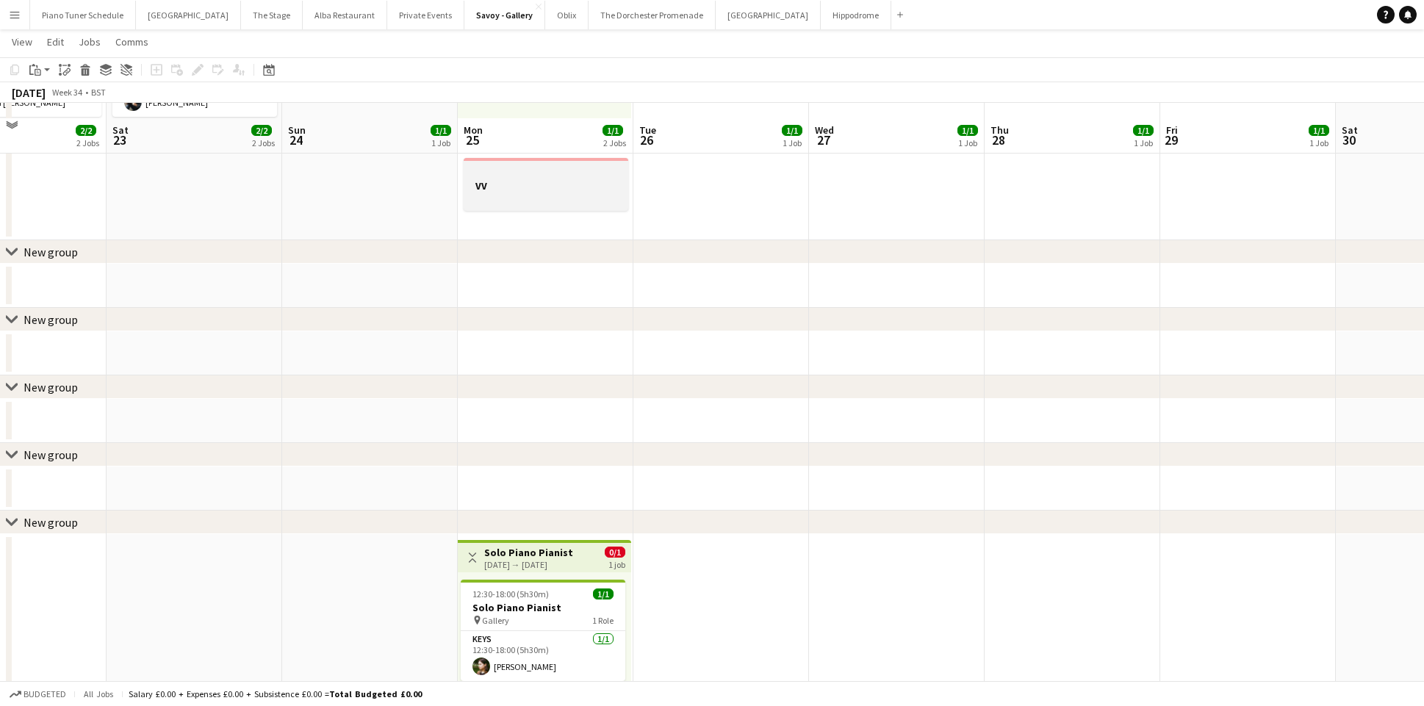
scroll to position [318, 0]
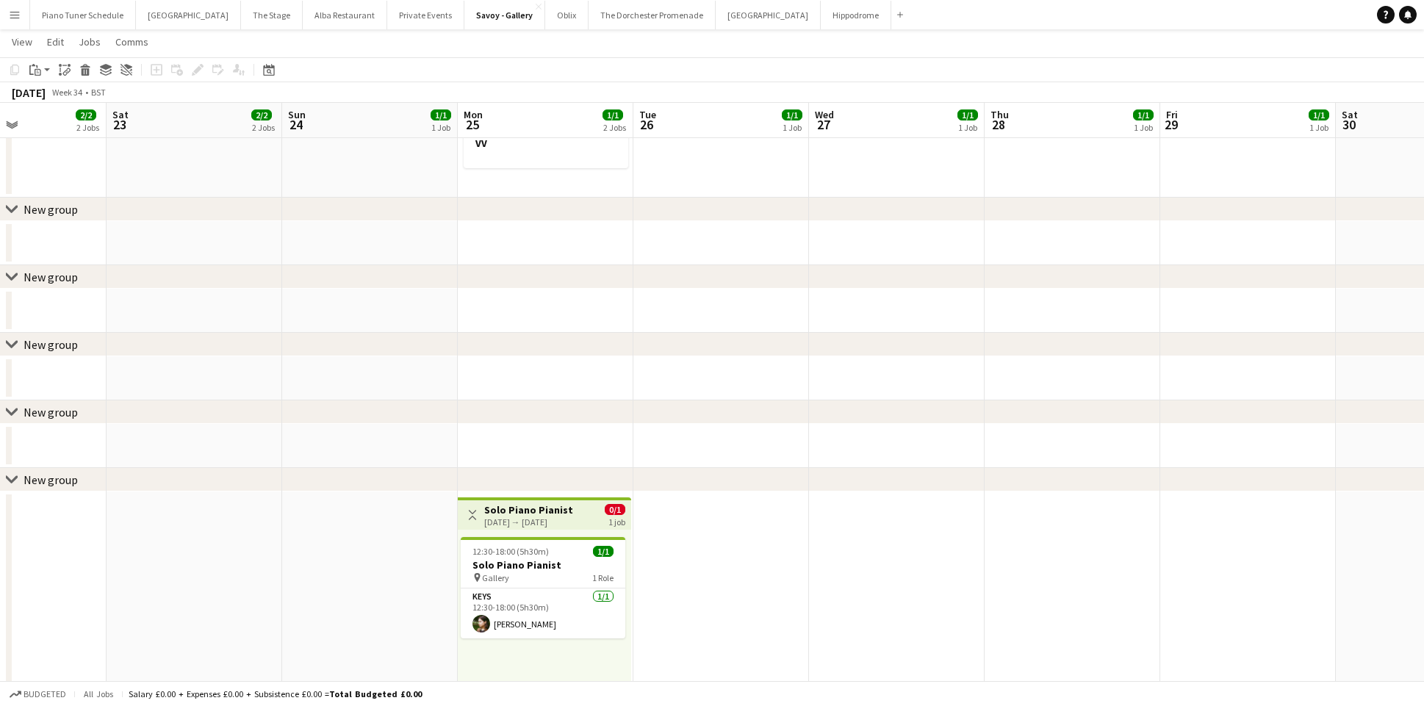
click at [511, 503] on h3 "Solo Piano Pianist" at bounding box center [528, 509] width 89 height 13
click at [105, 68] on icon at bounding box center [106, 67] width 12 height 6
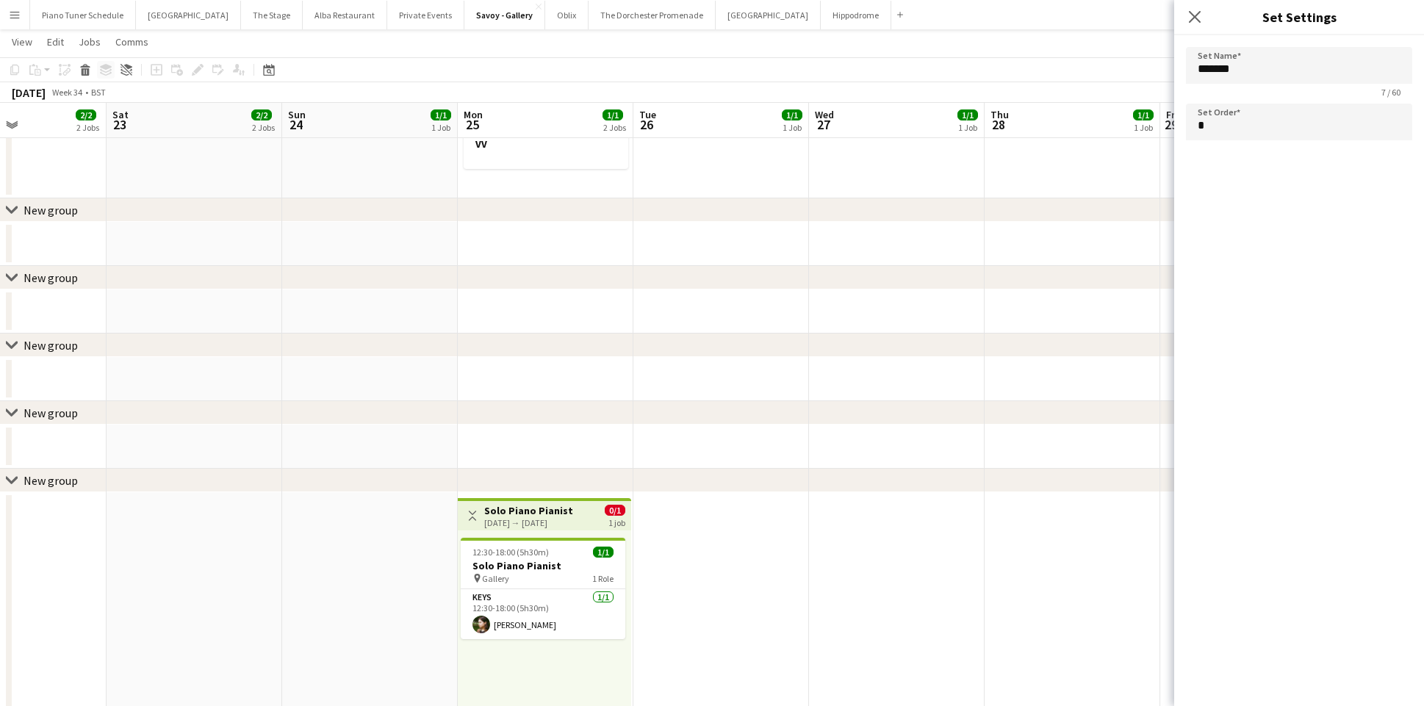
click at [105, 68] on div "Copy Paste Paste Command V Paste with crew Command Shift V Paste linked Job Del…" at bounding box center [70, 70] width 129 height 18
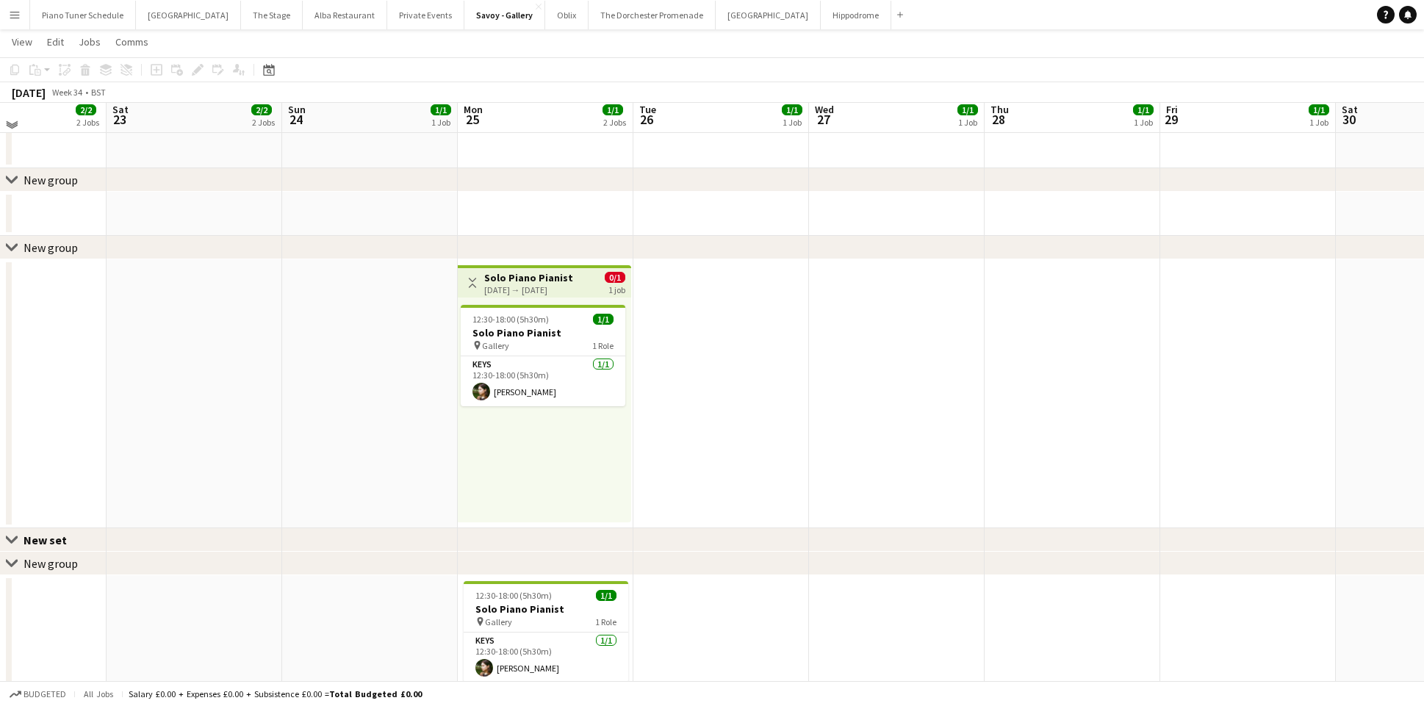
scroll to position [582, 0]
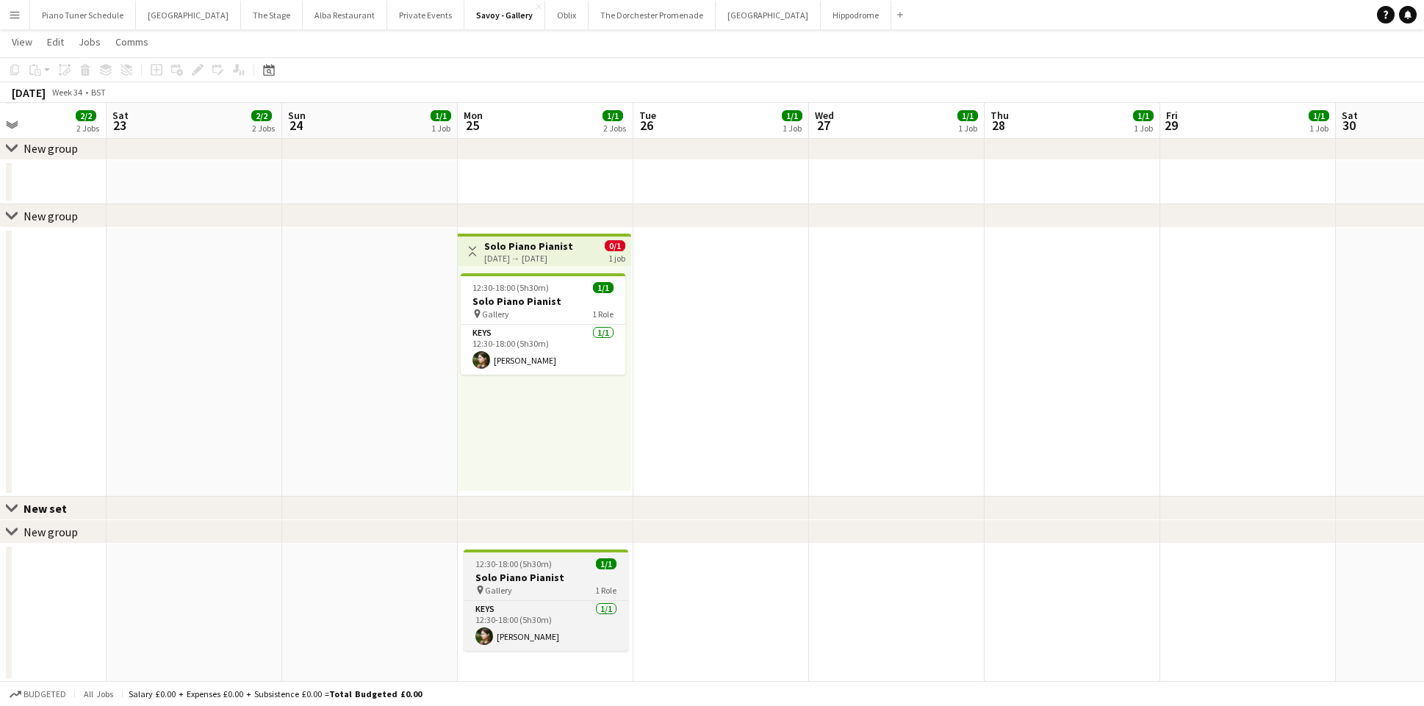
click at [529, 569] on app-job-card "12:30-18:00 (5h30m) 1/1 Solo Piano Pianist pin Gallery 1 Role Keys 1/1 12:30-18…" at bounding box center [546, 600] width 165 height 101
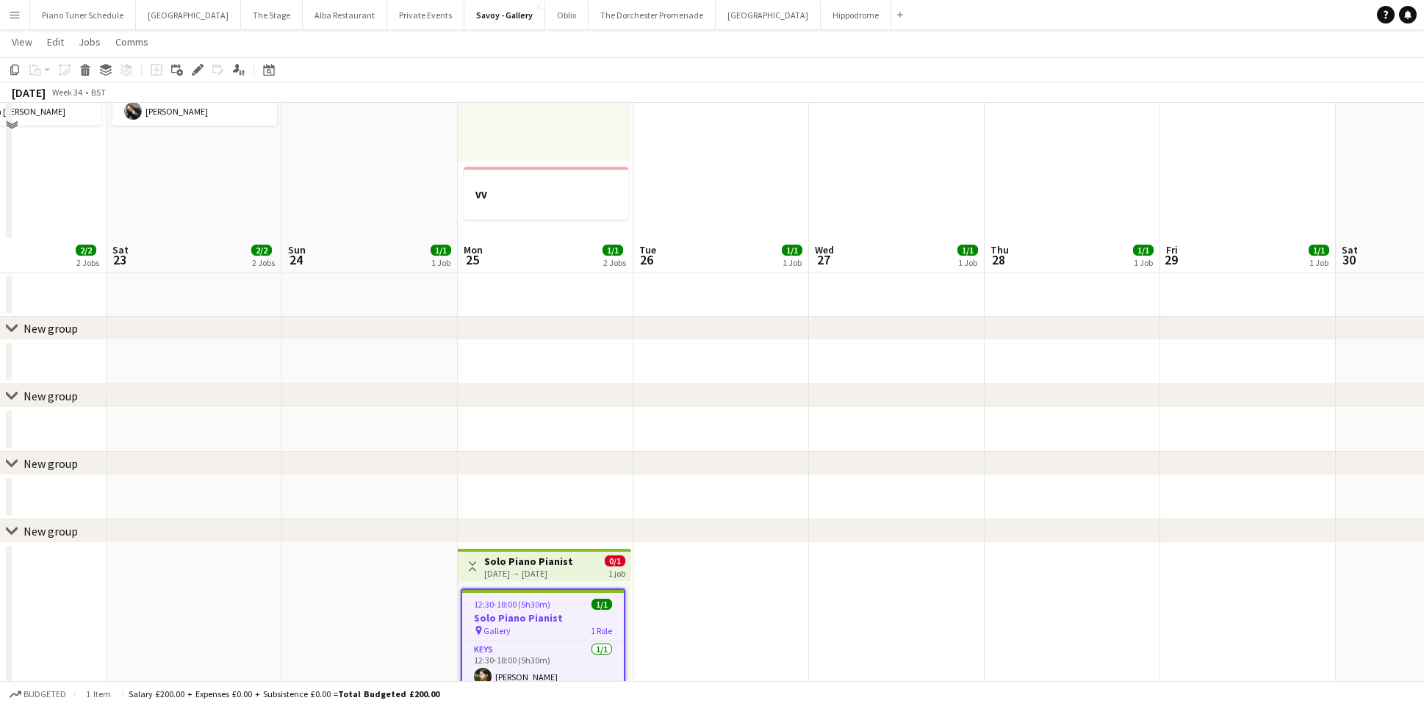
scroll to position [0, 0]
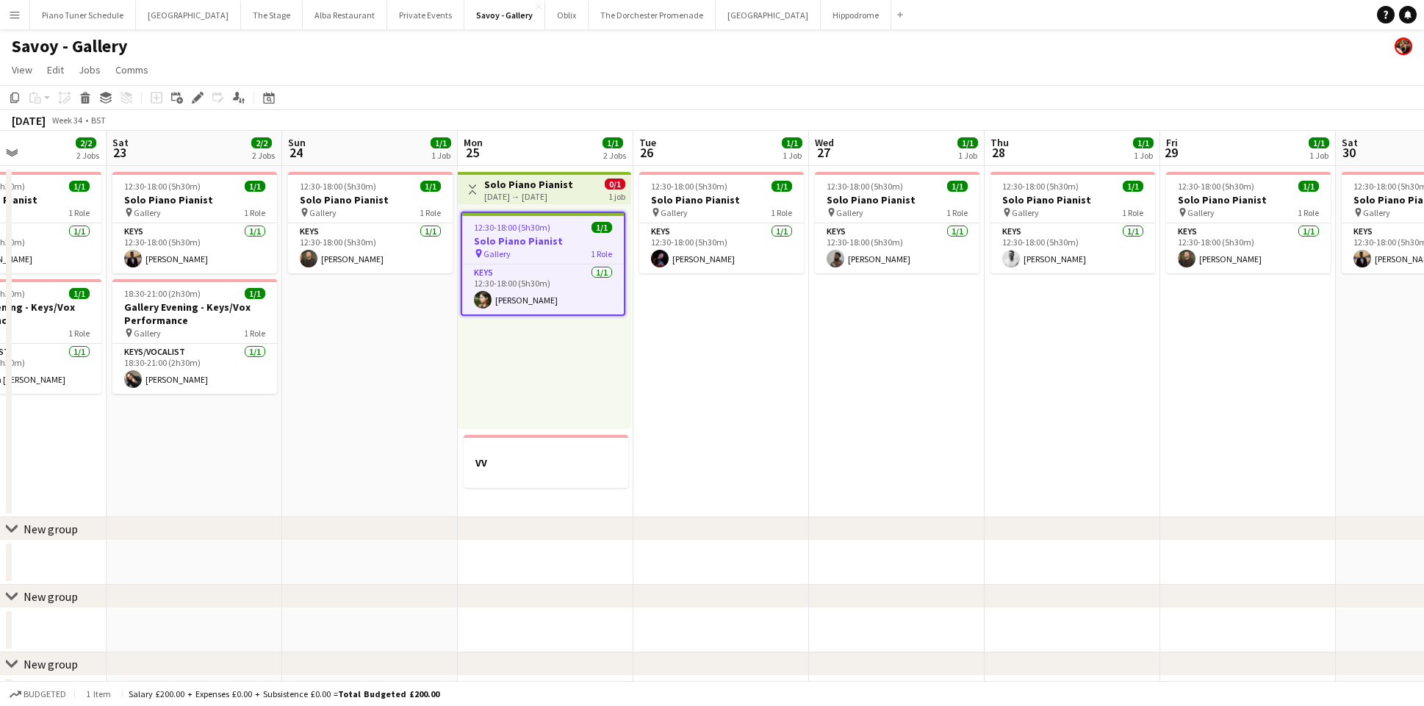
click at [523, 196] on div "25-08-2025 → 25-08-2025" at bounding box center [528, 196] width 89 height 11
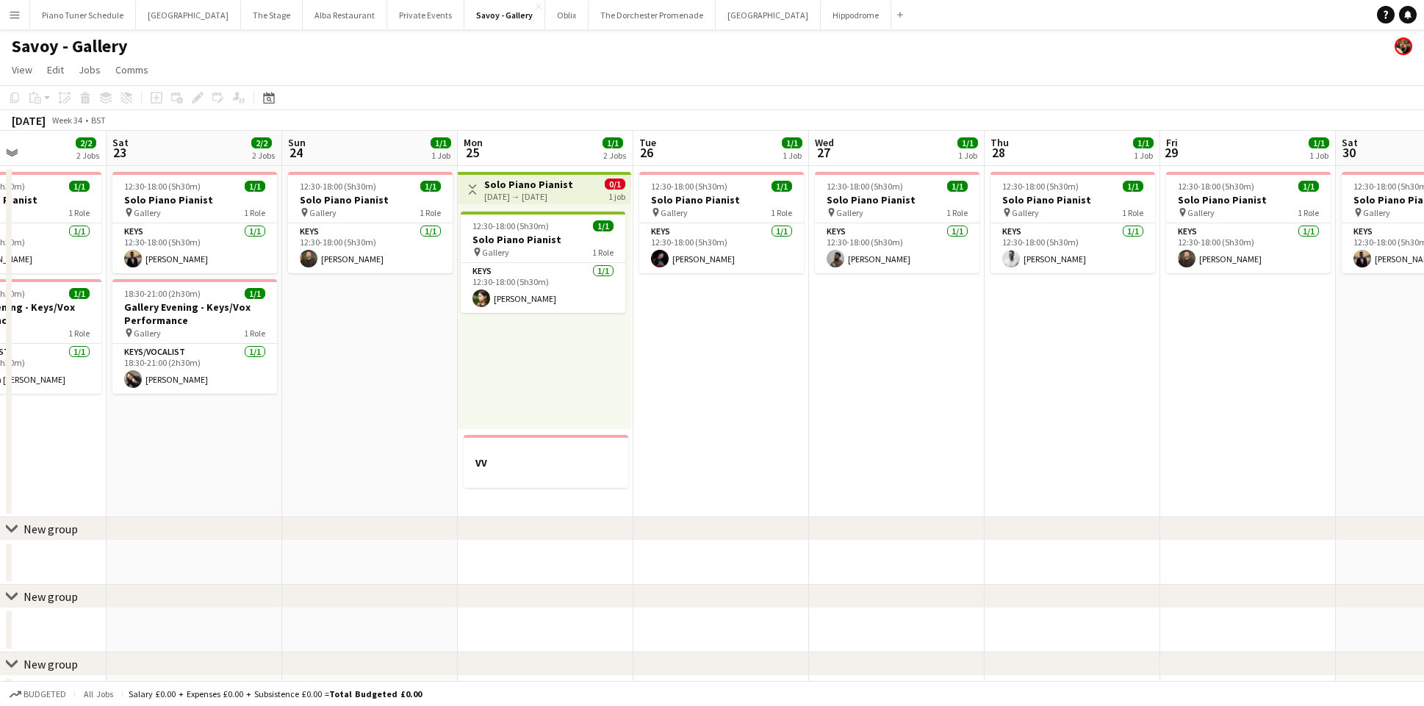
click at [531, 202] on app-top-bar "Toggle View Solo Piano Pianist 25-08-2025 → 25-08-2025 0/1 1 job" at bounding box center [544, 188] width 173 height 32
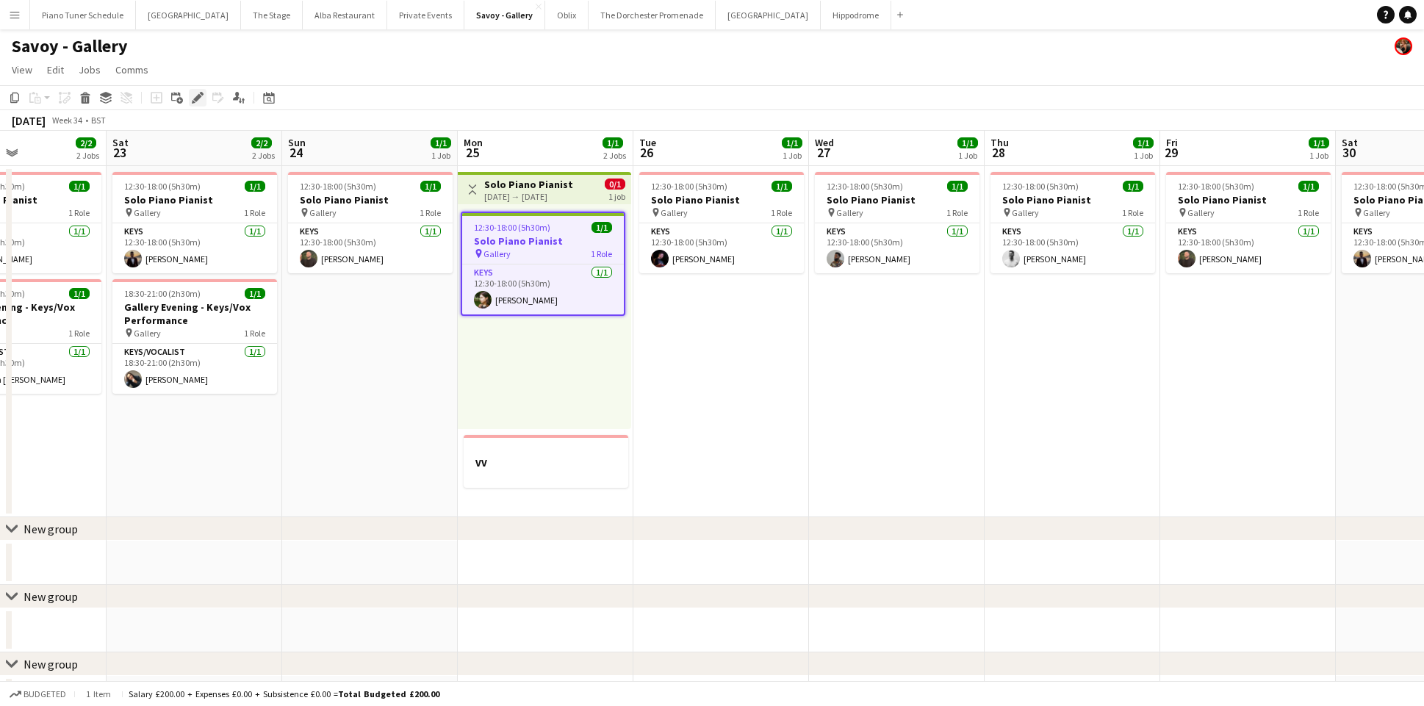
click at [200, 99] on icon "Edit" at bounding box center [198, 98] width 12 height 12
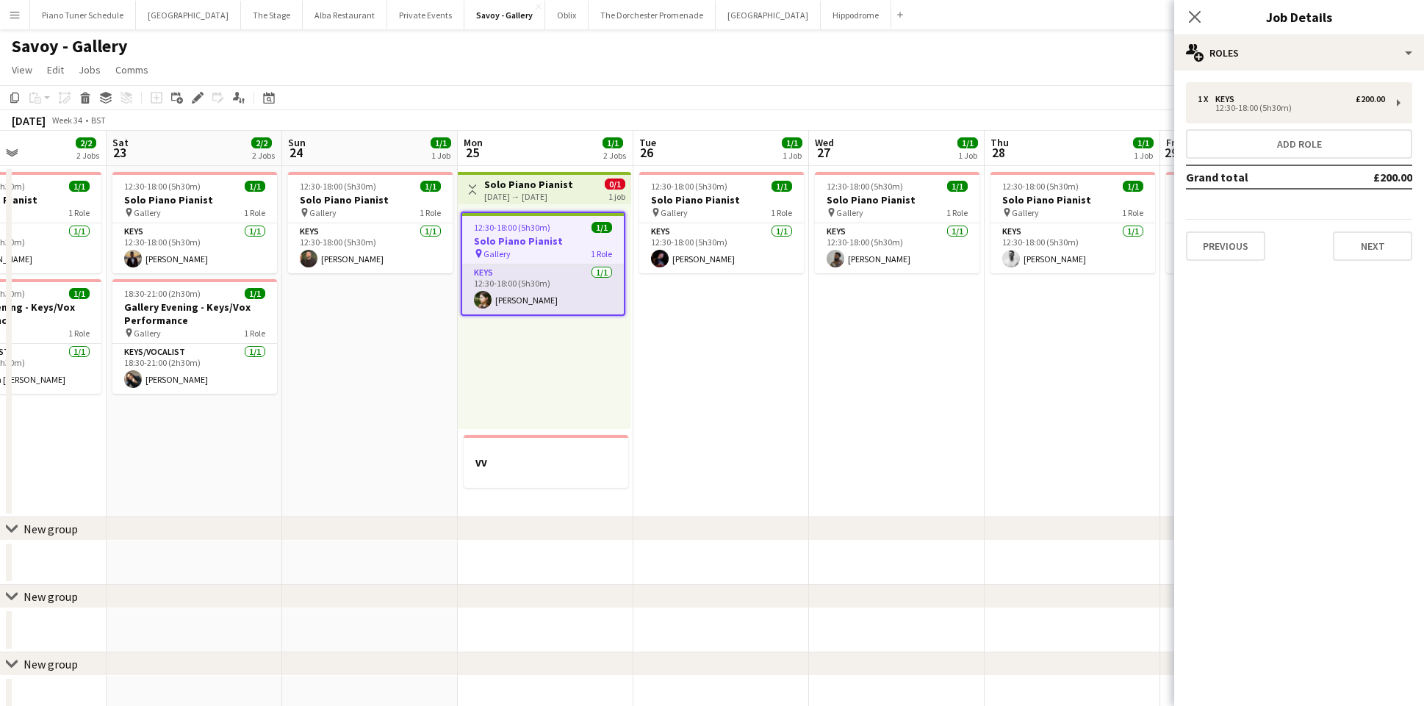
click at [542, 290] on app-card-role "Keys 1/1 12:30-18:00 (5h30m) Maya Caskie" at bounding box center [543, 290] width 162 height 50
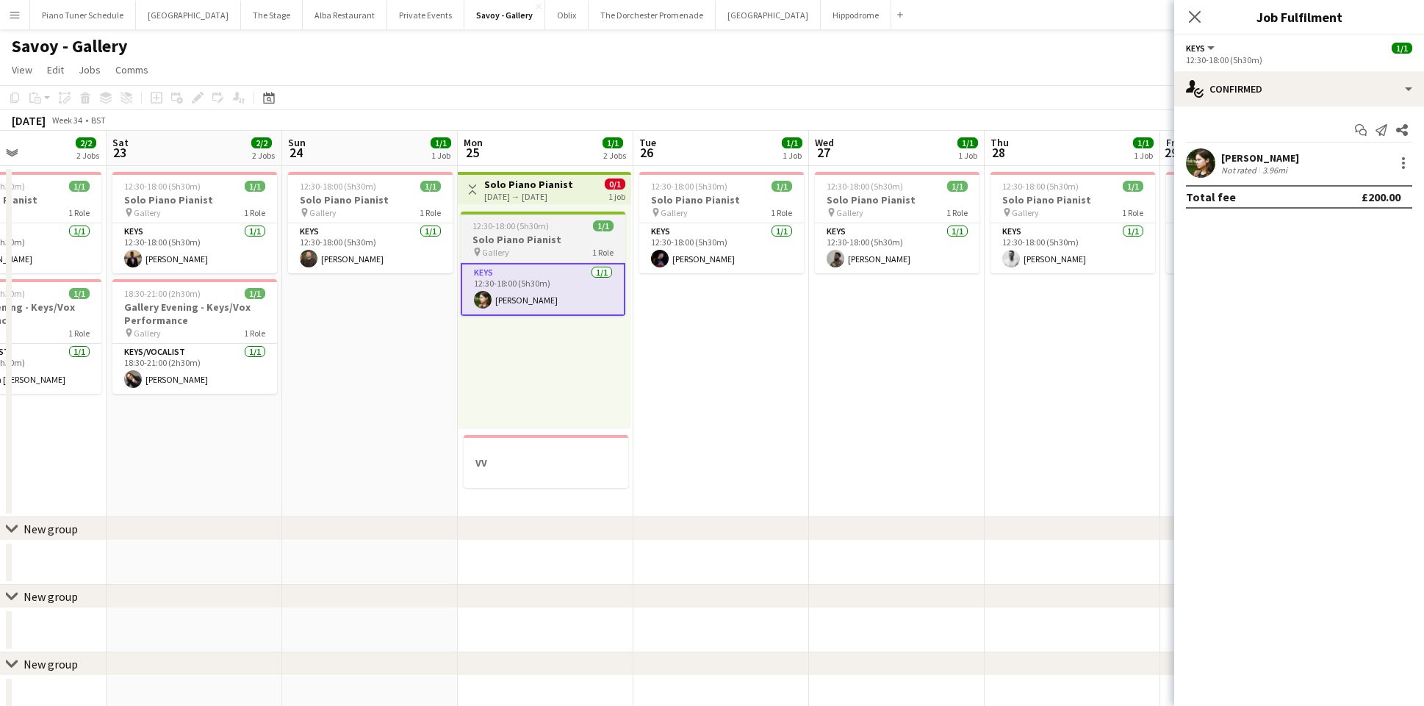
click at [550, 228] on div "12:30-18:00 (5h30m) 1/1" at bounding box center [543, 225] width 165 height 11
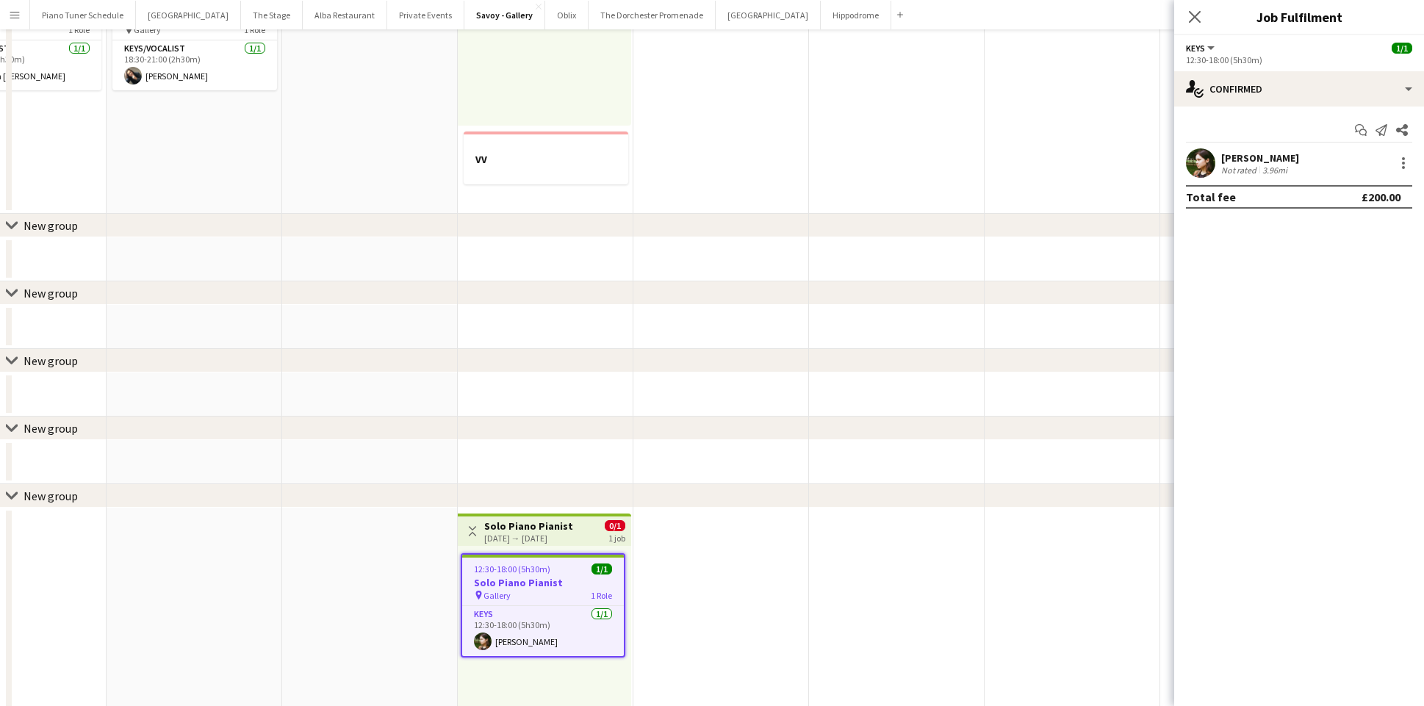
scroll to position [582, 0]
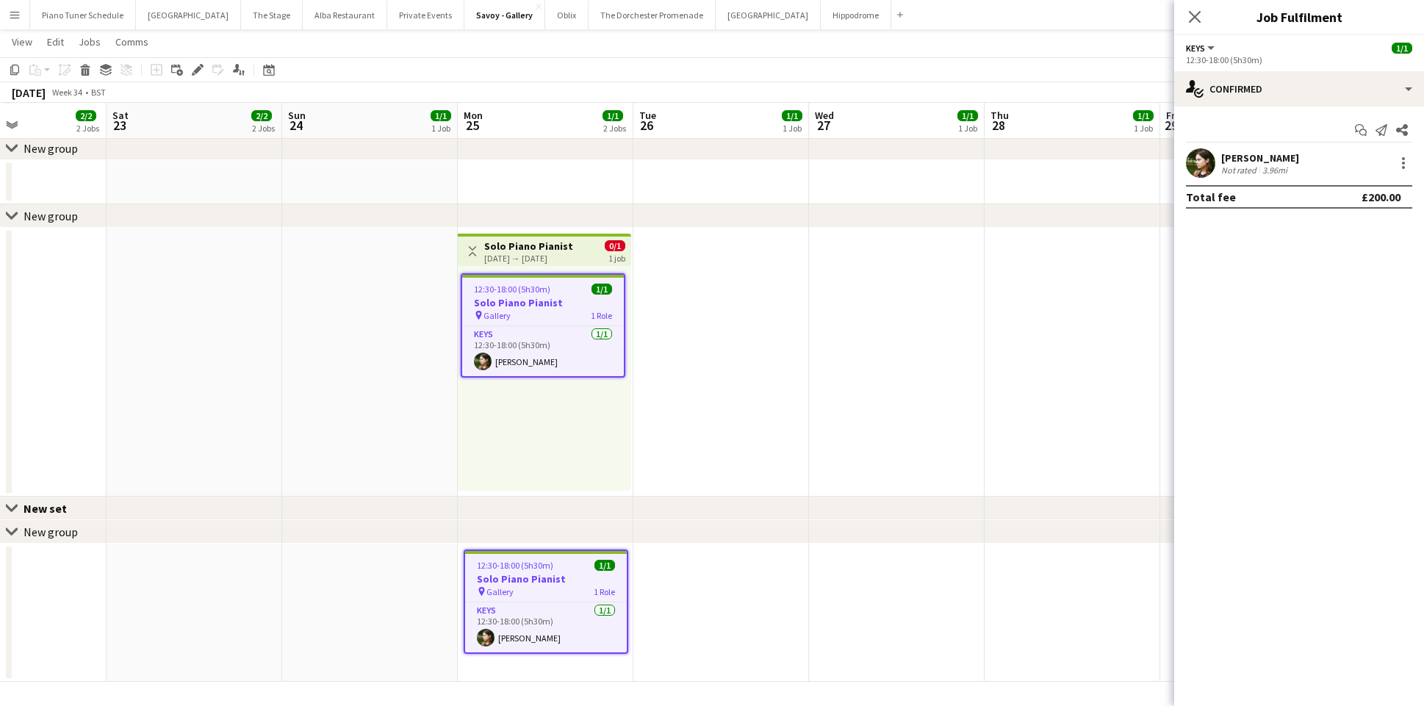
click at [556, 259] on div "25-08-2025 → 25-08-2025" at bounding box center [528, 258] width 89 height 11
click at [516, 287] on span "12:30-18:00 (5h30m)" at bounding box center [512, 289] width 76 height 11
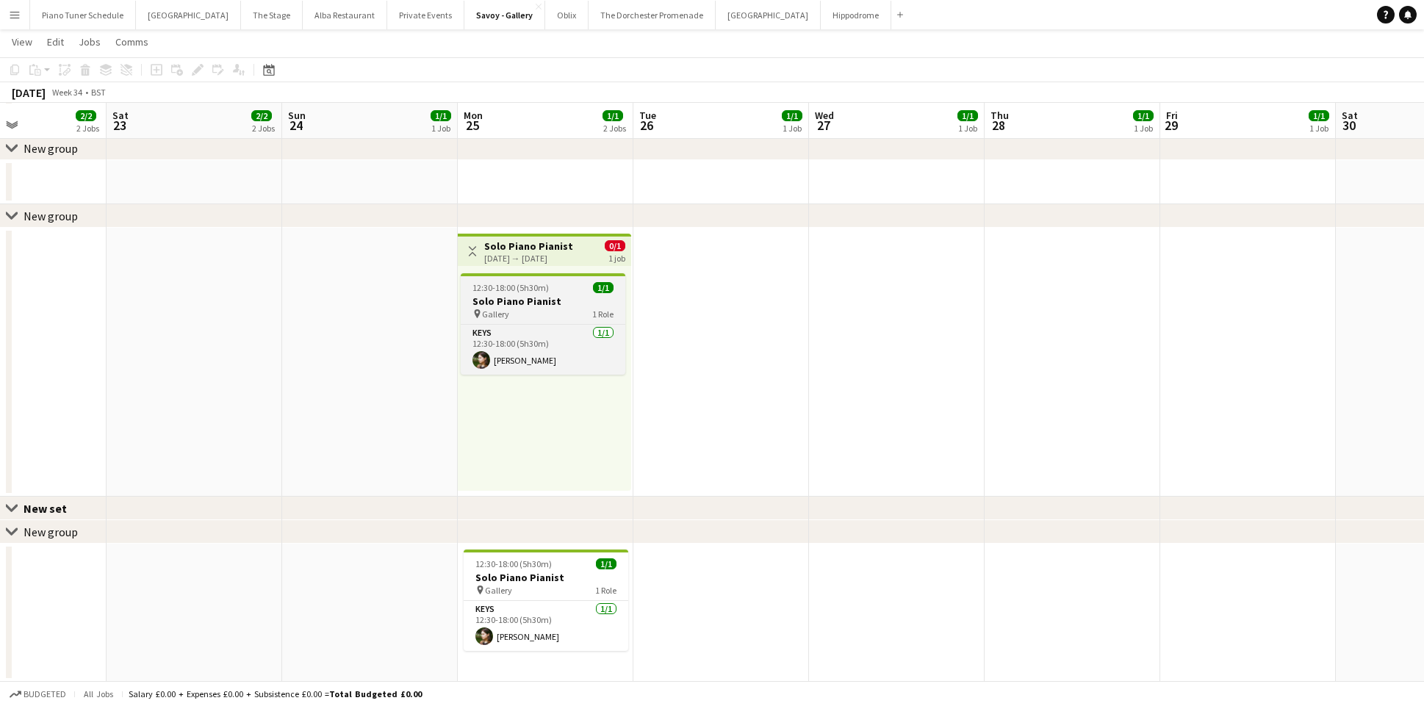
click at [578, 312] on div "pin Gallery 1 Role" at bounding box center [543, 314] width 165 height 12
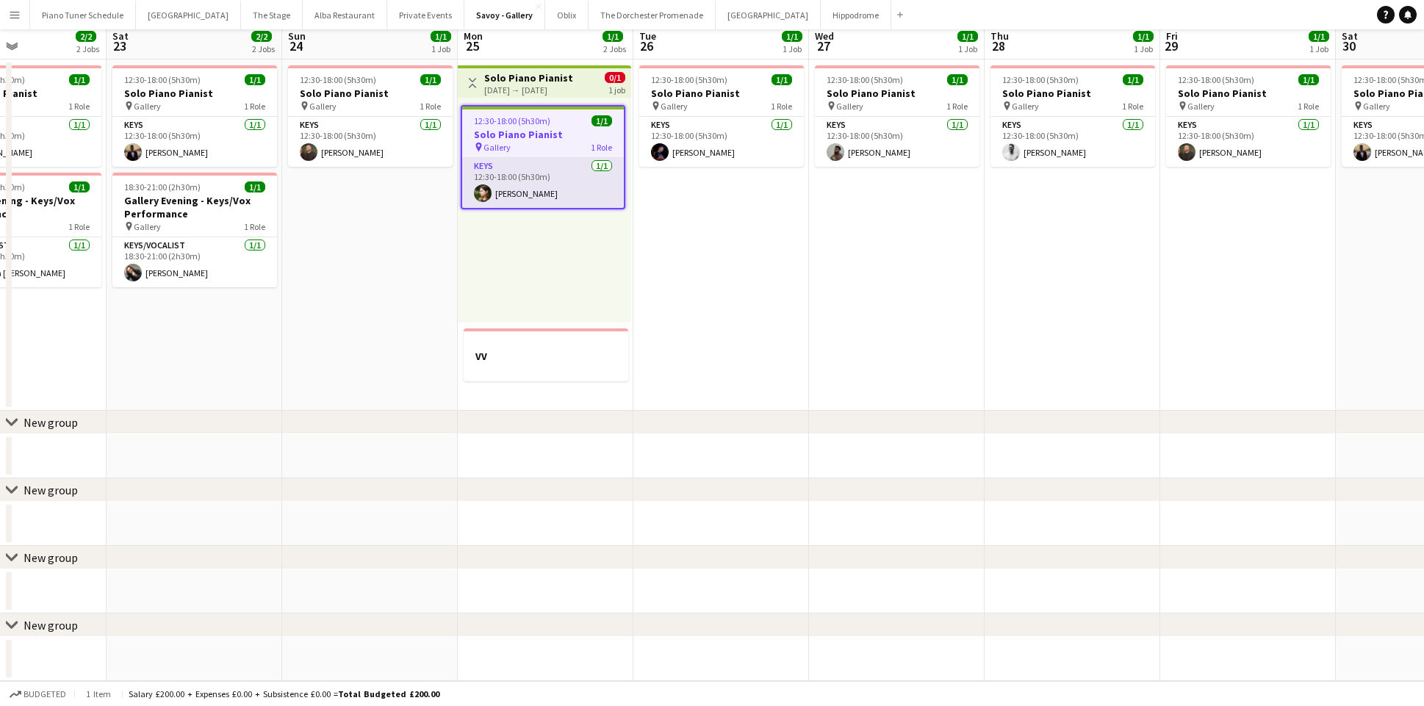
scroll to position [0, 0]
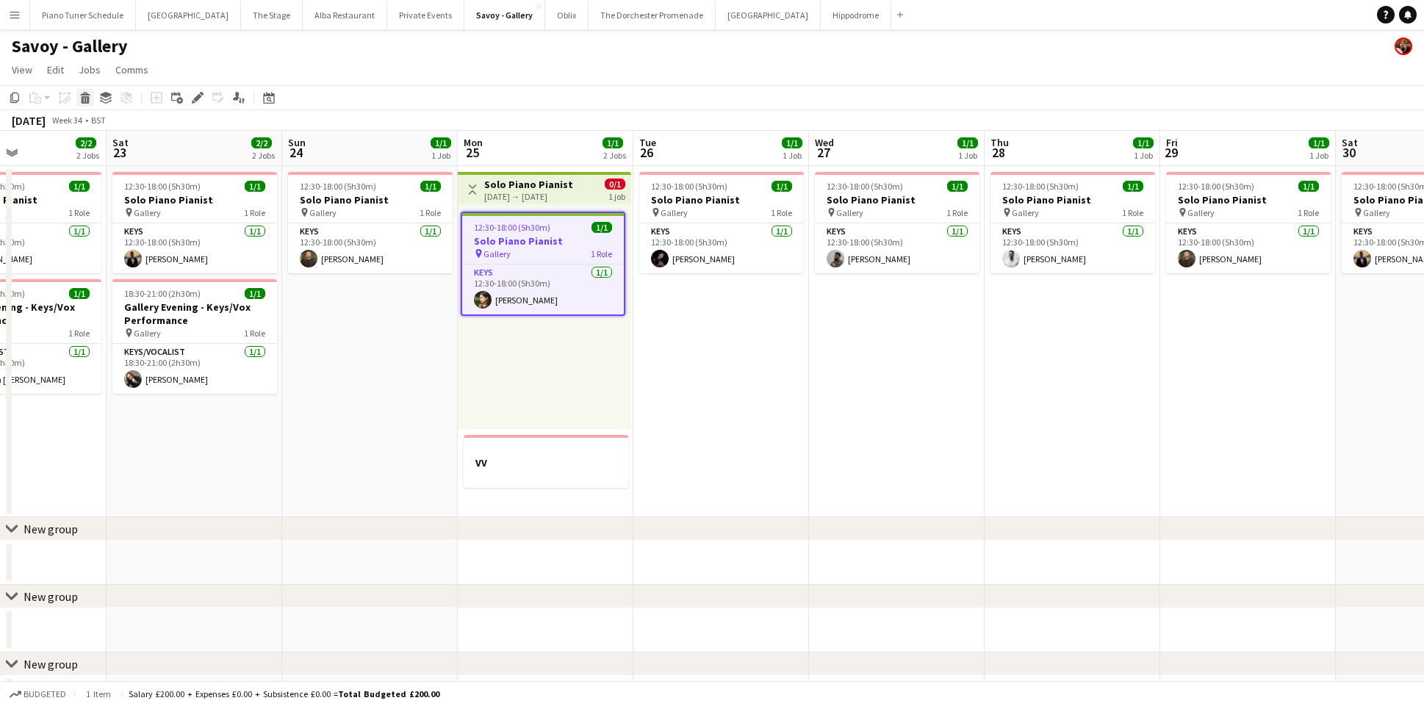
click at [86, 99] on icon "Delete" at bounding box center [85, 98] width 12 height 12
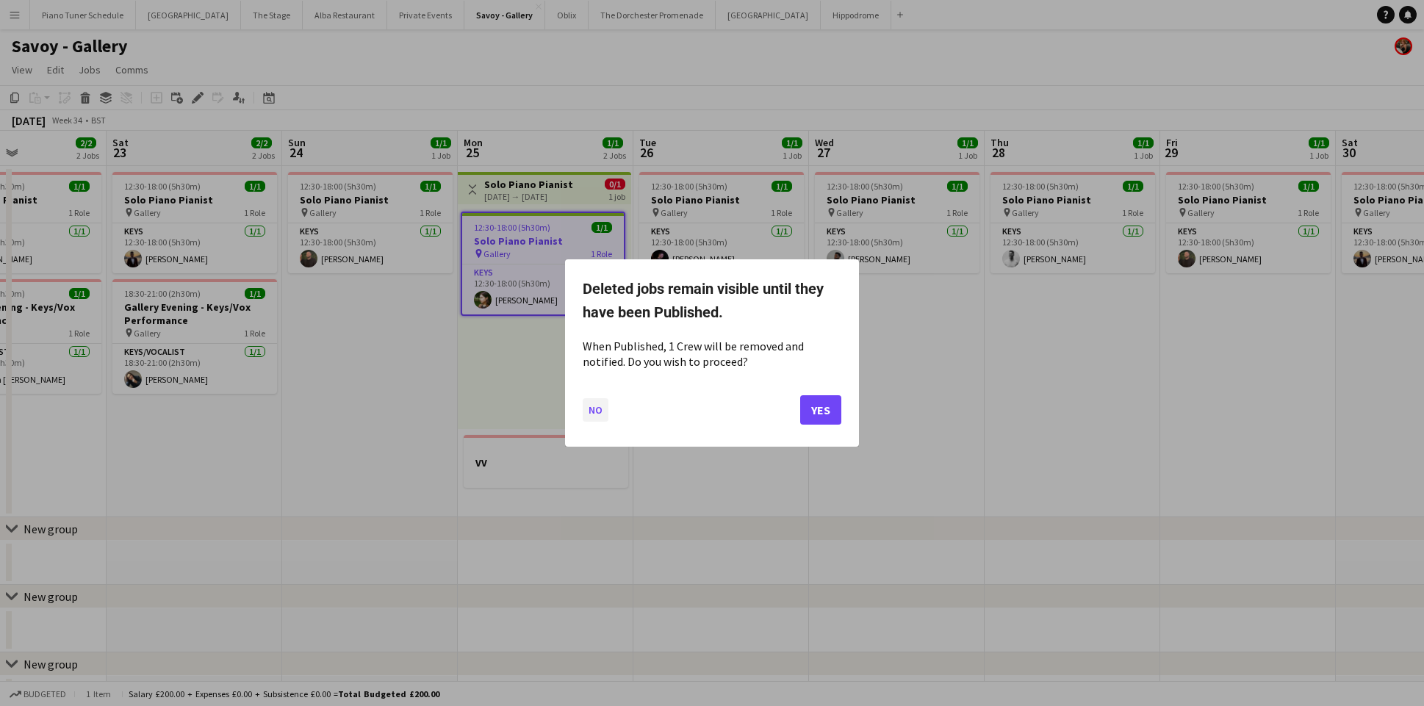
click at [592, 415] on button "No" at bounding box center [596, 410] width 26 height 24
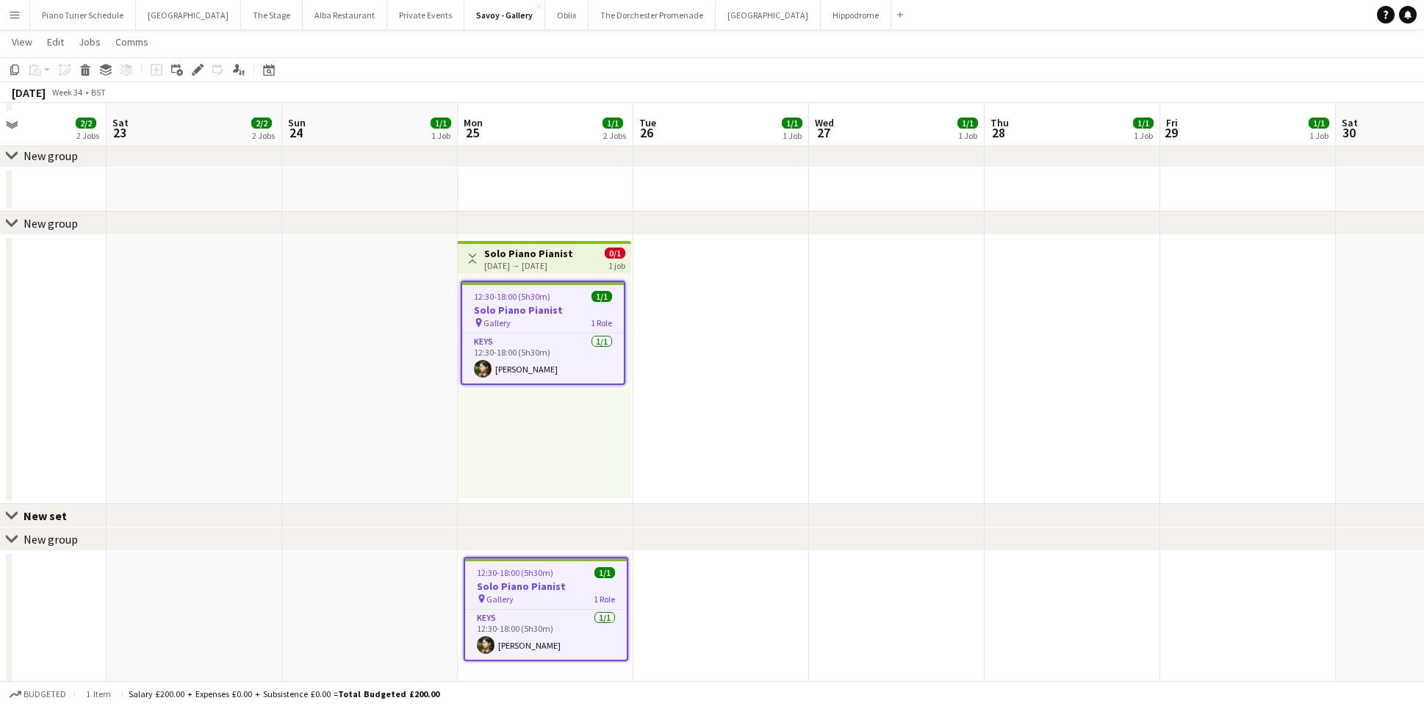
scroll to position [582, 0]
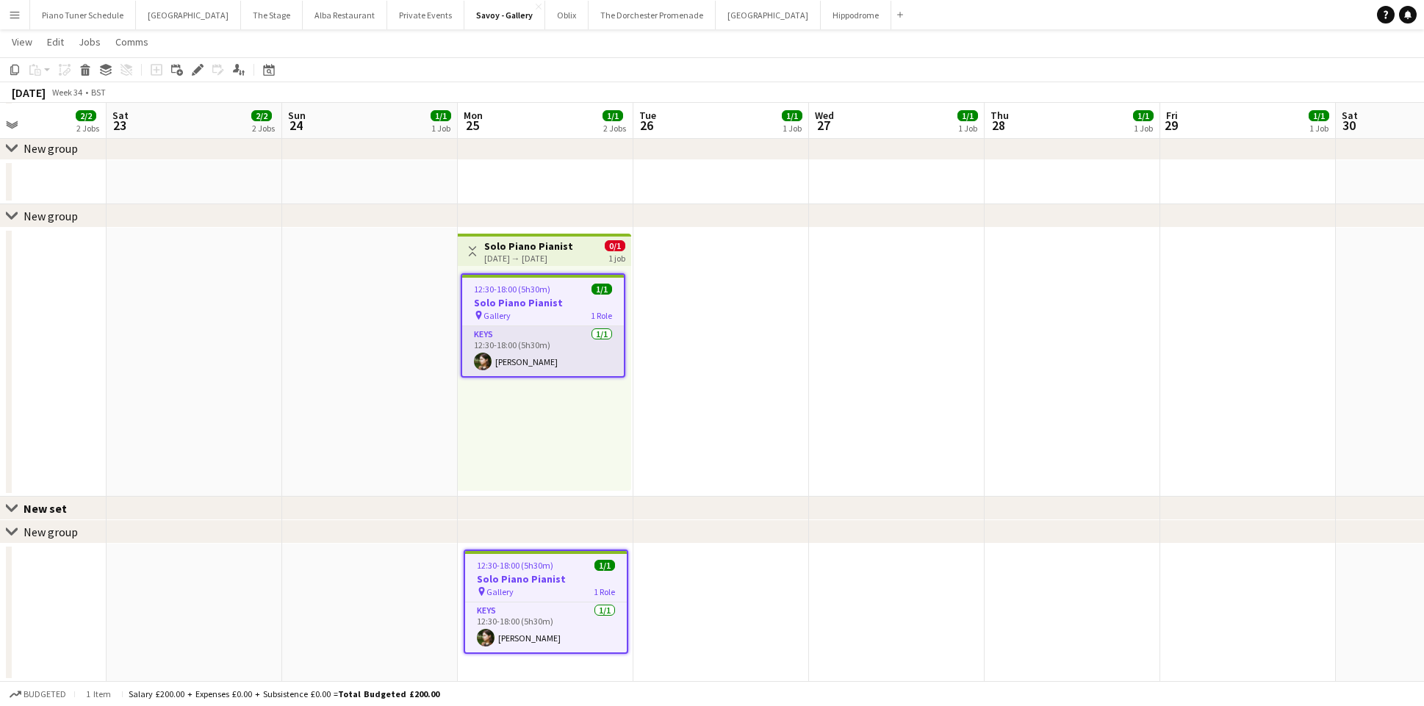
click at [556, 353] on app-card-role "Keys 1/1 12:30-18:00 (5h30m) Maya Caskie" at bounding box center [543, 351] width 162 height 50
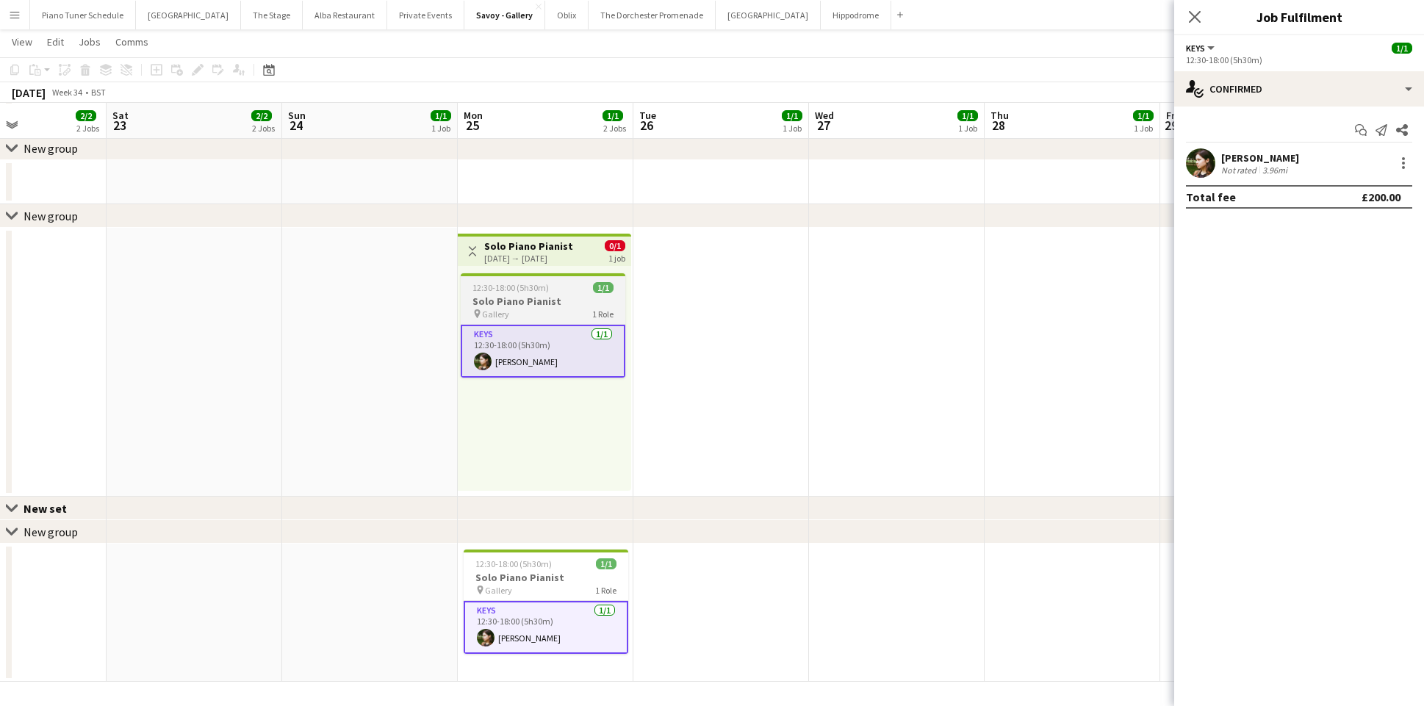
click at [554, 317] on div "pin Gallery 1 Role" at bounding box center [543, 314] width 165 height 12
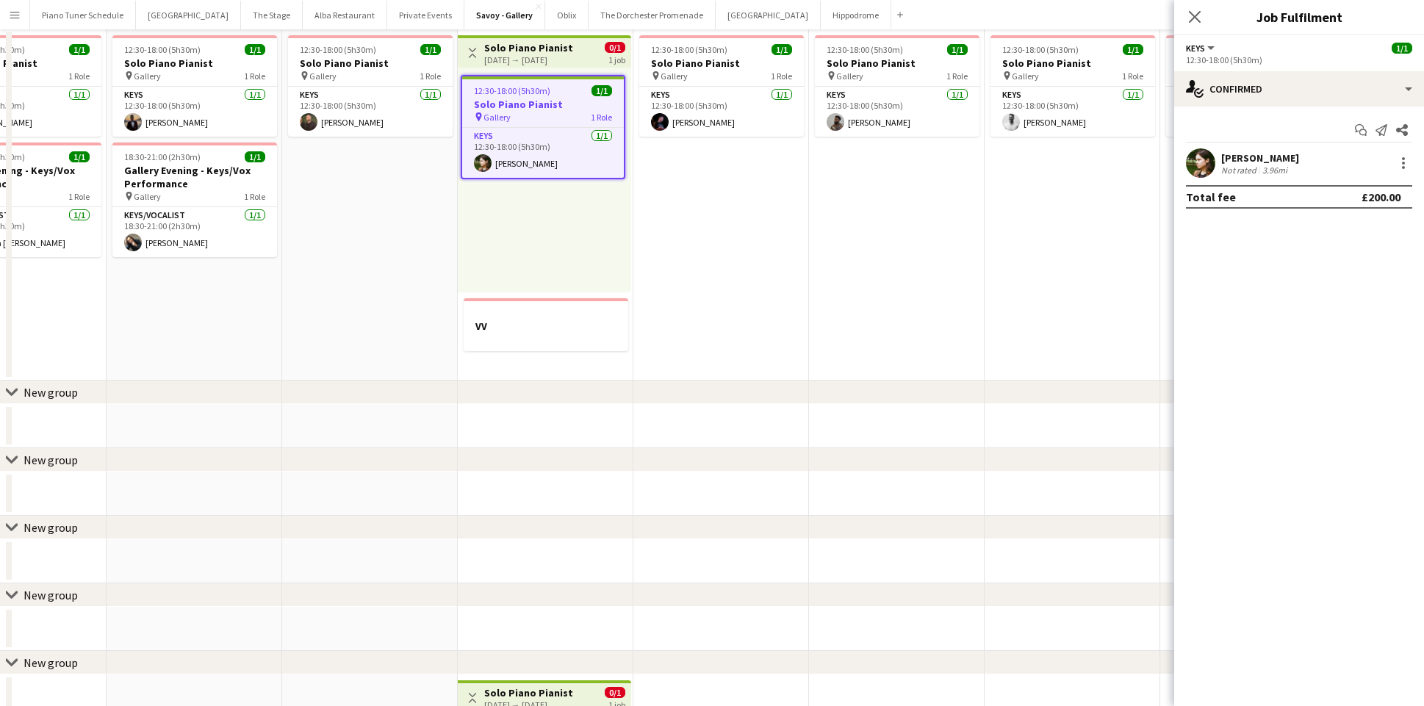
scroll to position [0, 0]
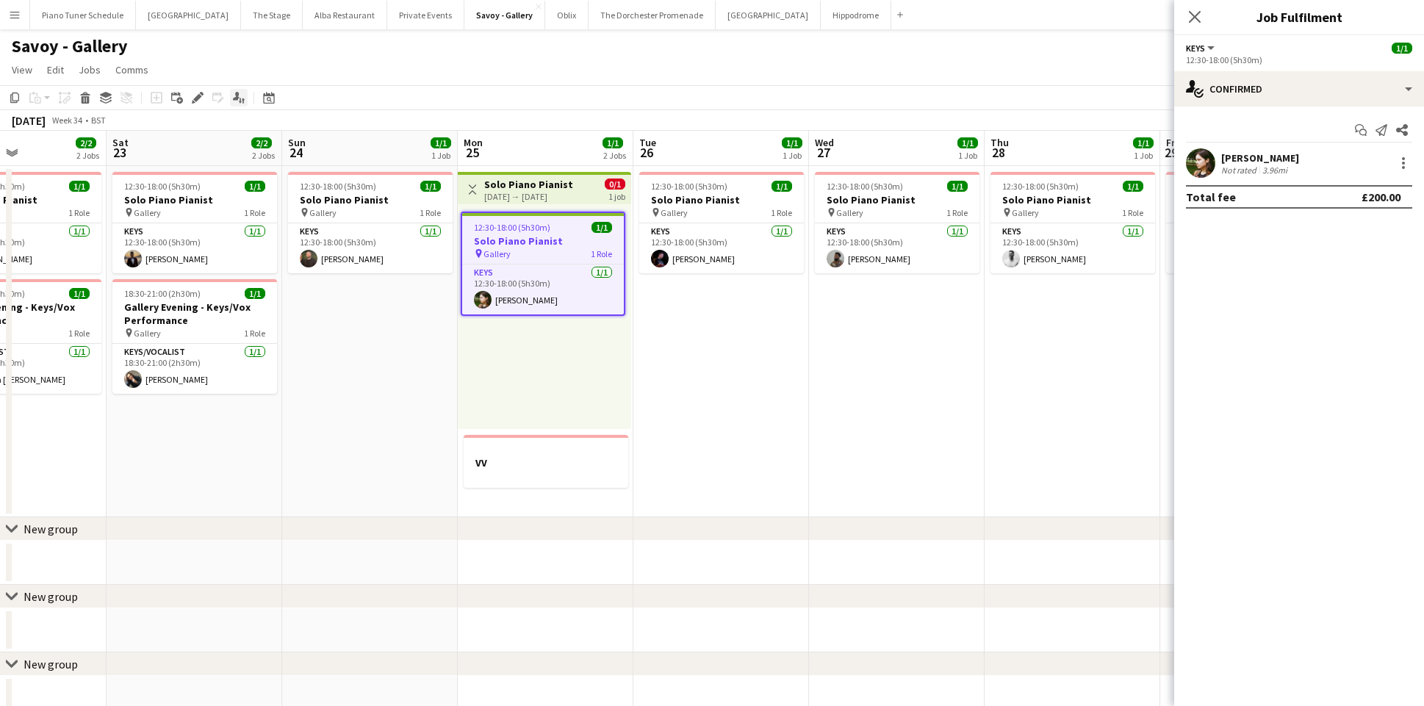
click at [237, 101] on icon "Applicants" at bounding box center [239, 98] width 12 height 12
click at [1201, 18] on icon "Close pop-in" at bounding box center [1194, 17] width 14 height 14
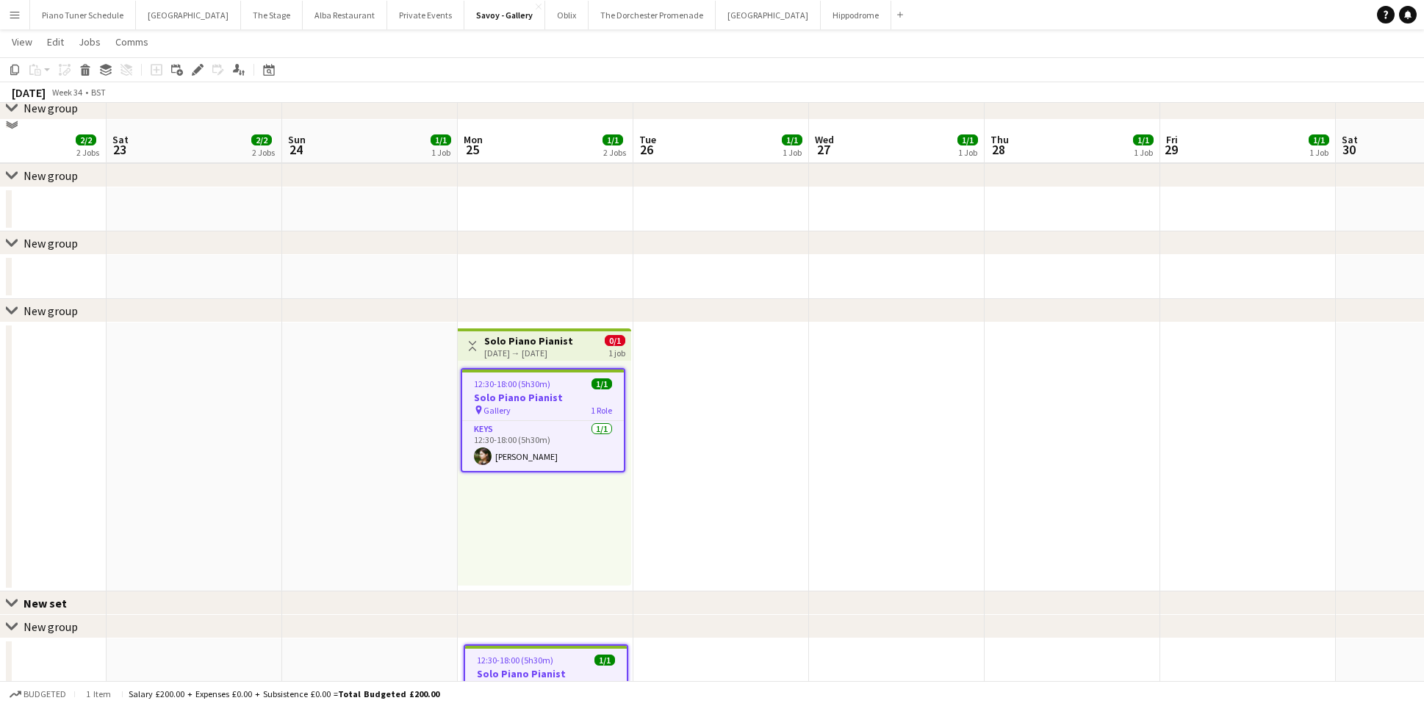
scroll to position [582, 0]
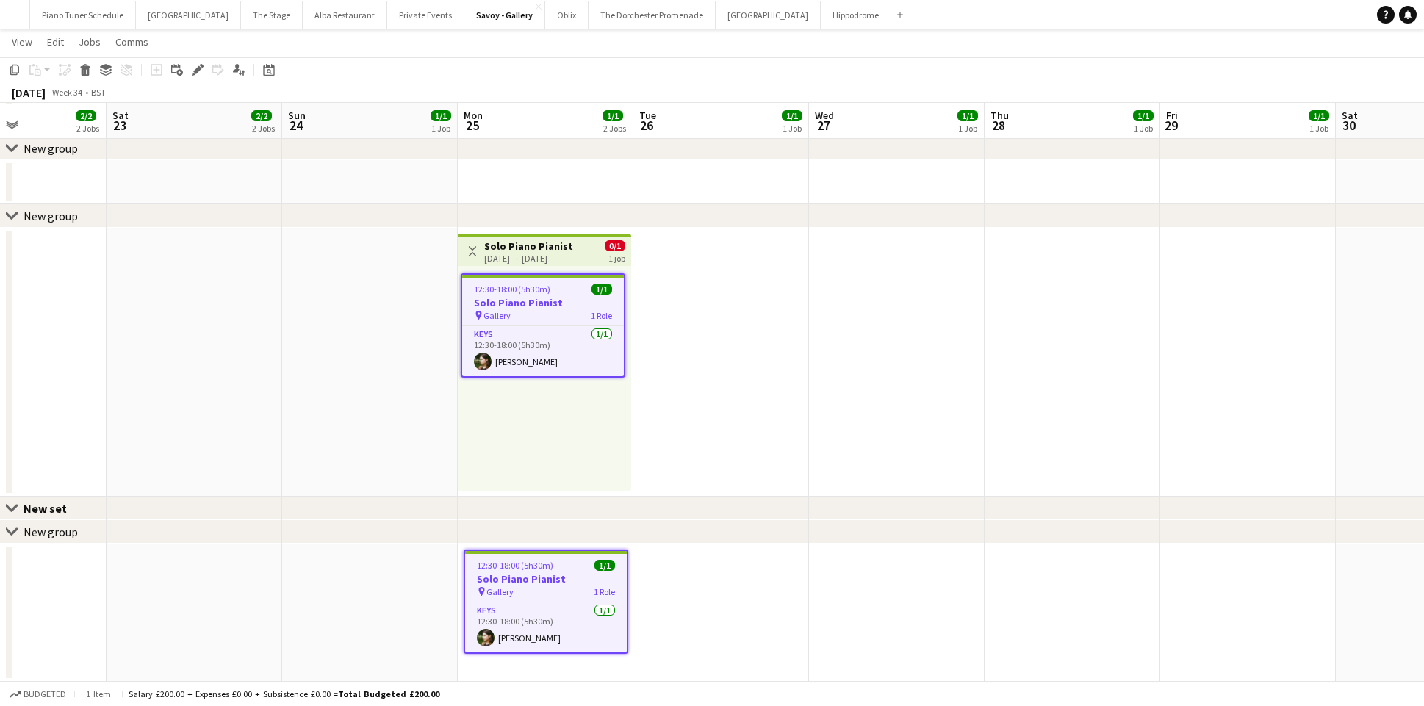
click at [470, 245] on button "Toggle View" at bounding box center [473, 251] width 18 height 18
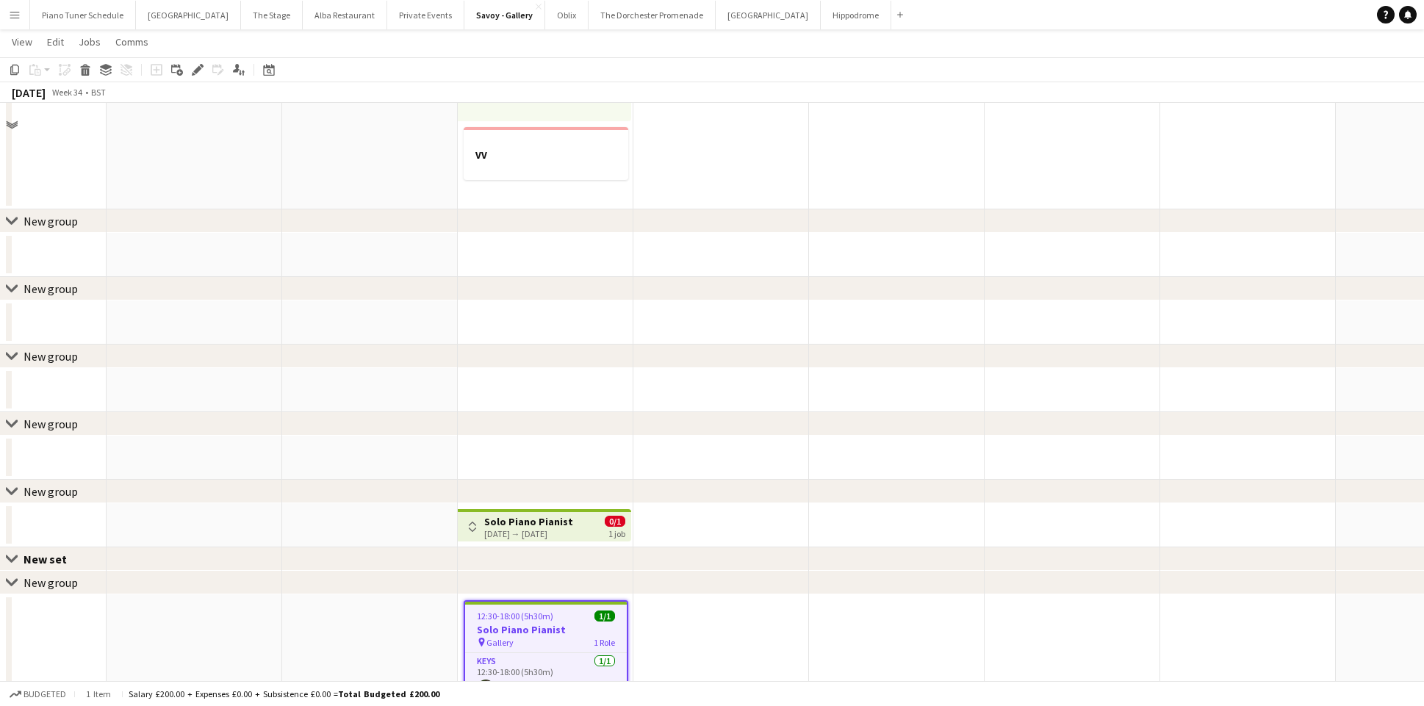
scroll to position [0, 0]
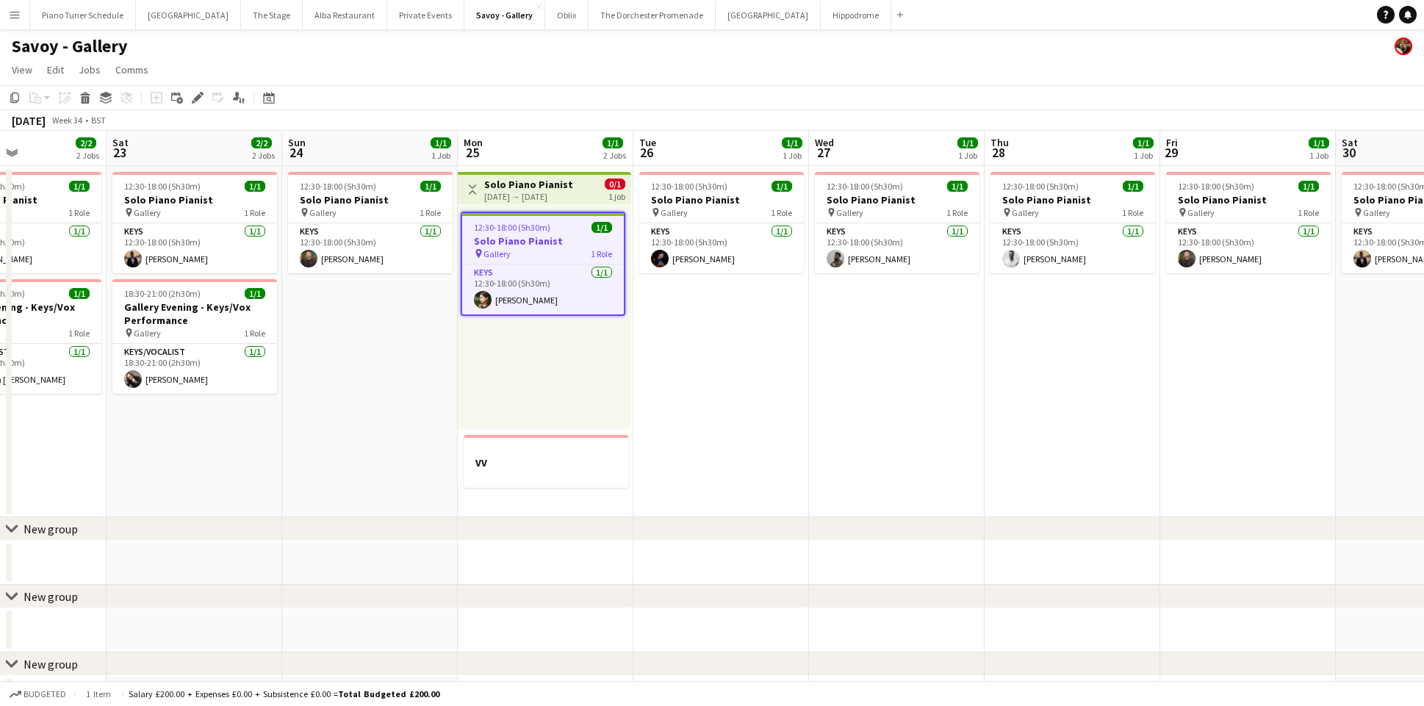
click at [495, 206] on div "12:30-18:00 (5h30m) 1/1 Solo Piano Pianist pin Gallery 1 Role Keys 1/1 12:30-18…" at bounding box center [544, 316] width 173 height 225
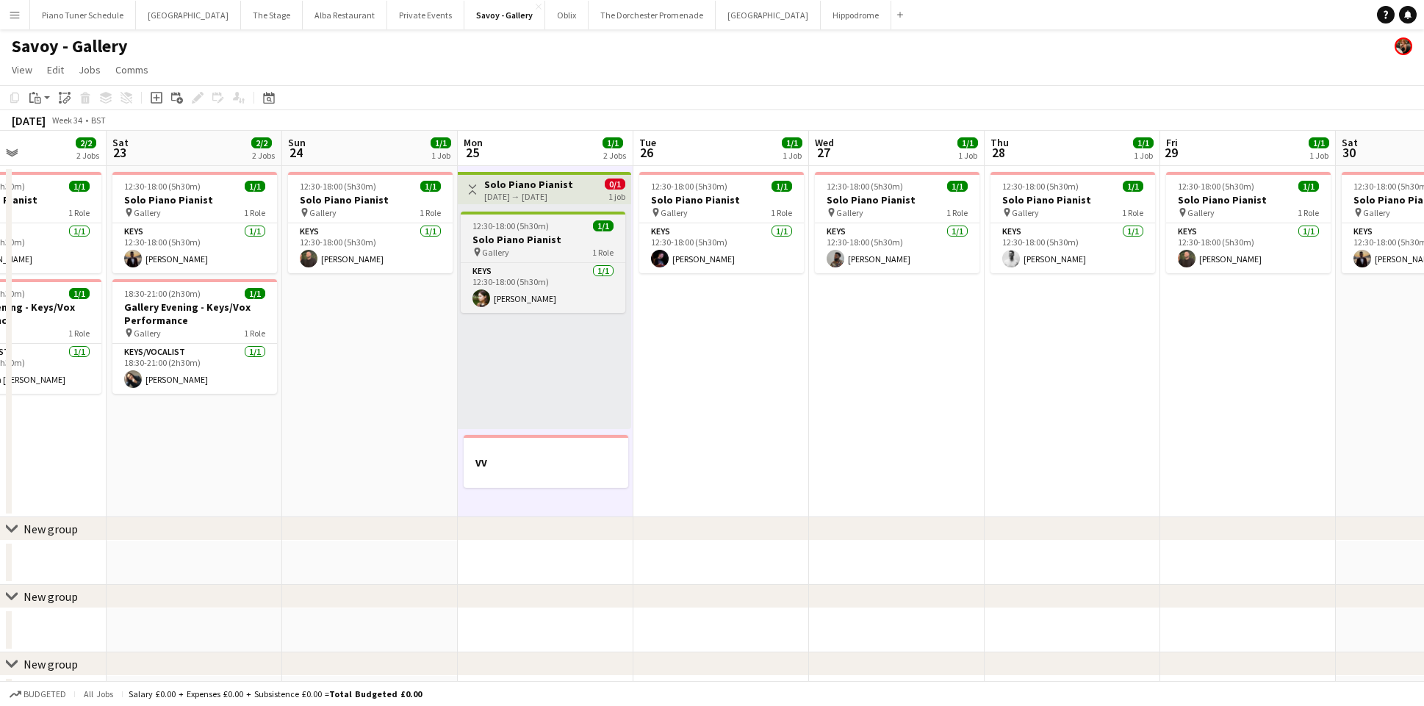
click at [503, 223] on span "12:30-18:00 (5h30m)" at bounding box center [510, 225] width 76 height 11
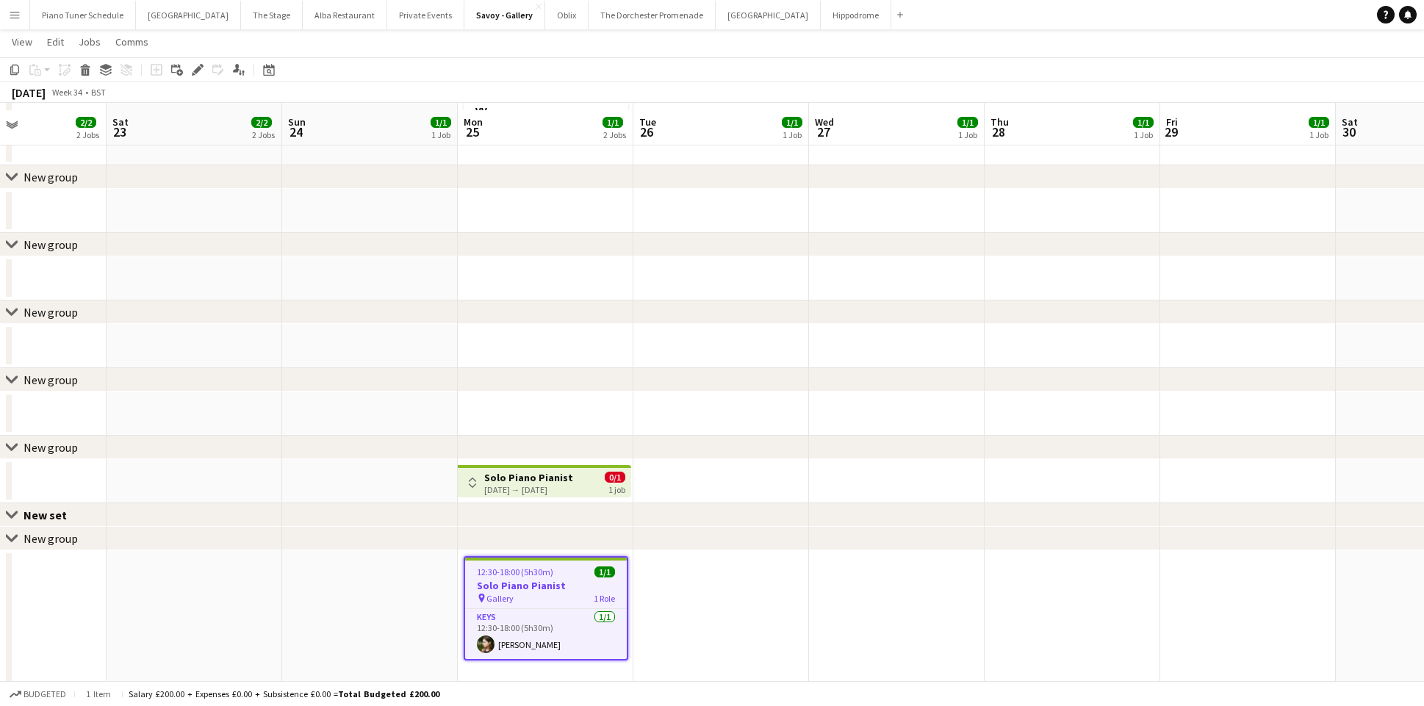
scroll to position [357, 0]
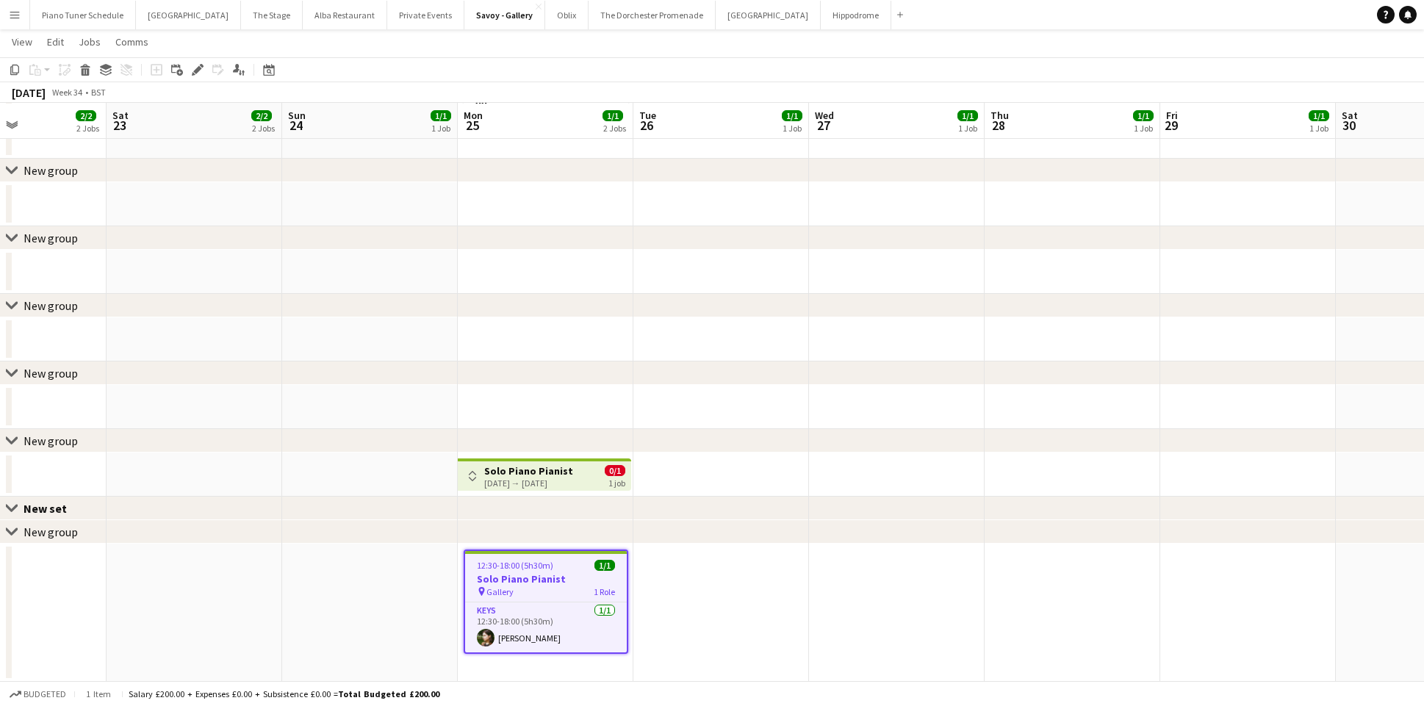
click at [535, 573] on h3 "Solo Piano Pianist" at bounding box center [546, 578] width 162 height 13
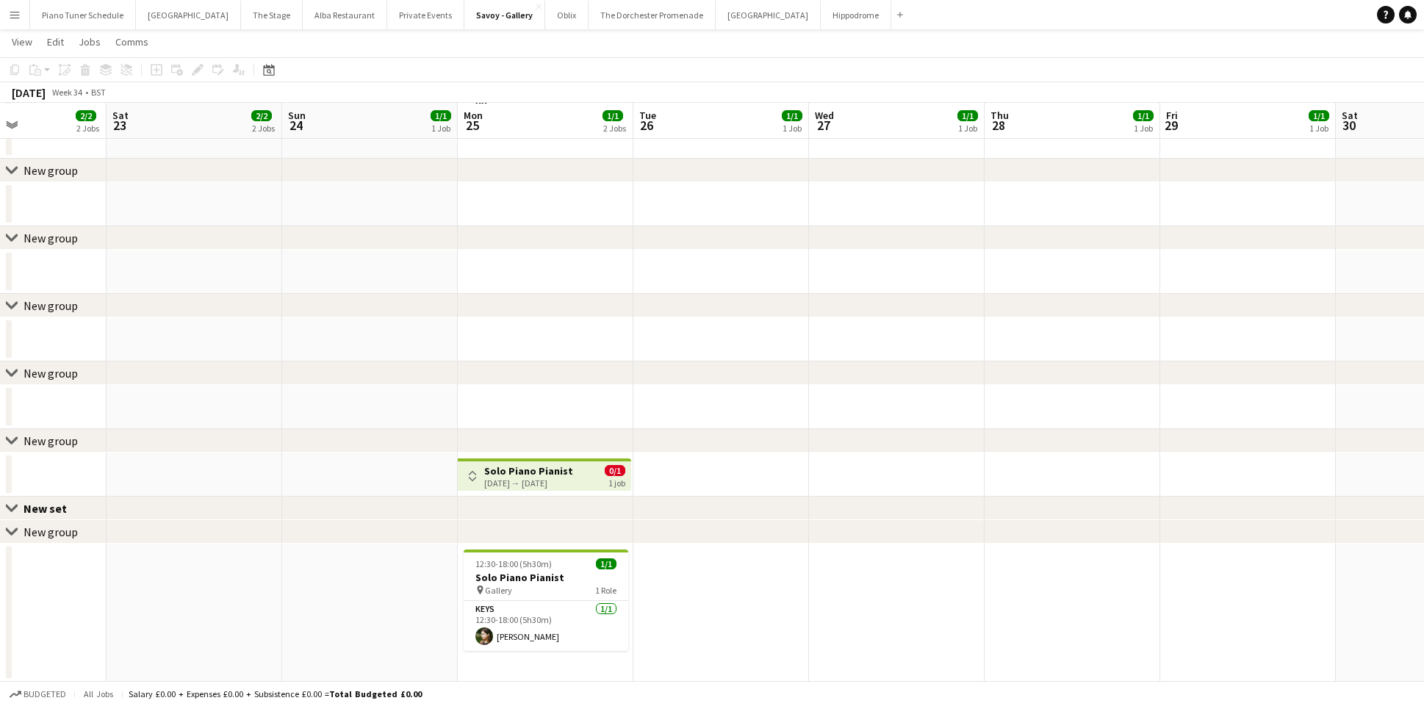
click at [497, 478] on div "25-08-2025 → 25-08-2025" at bounding box center [528, 483] width 89 height 11
click at [534, 595] on div "pin Gallery 1 Role" at bounding box center [546, 590] width 165 height 12
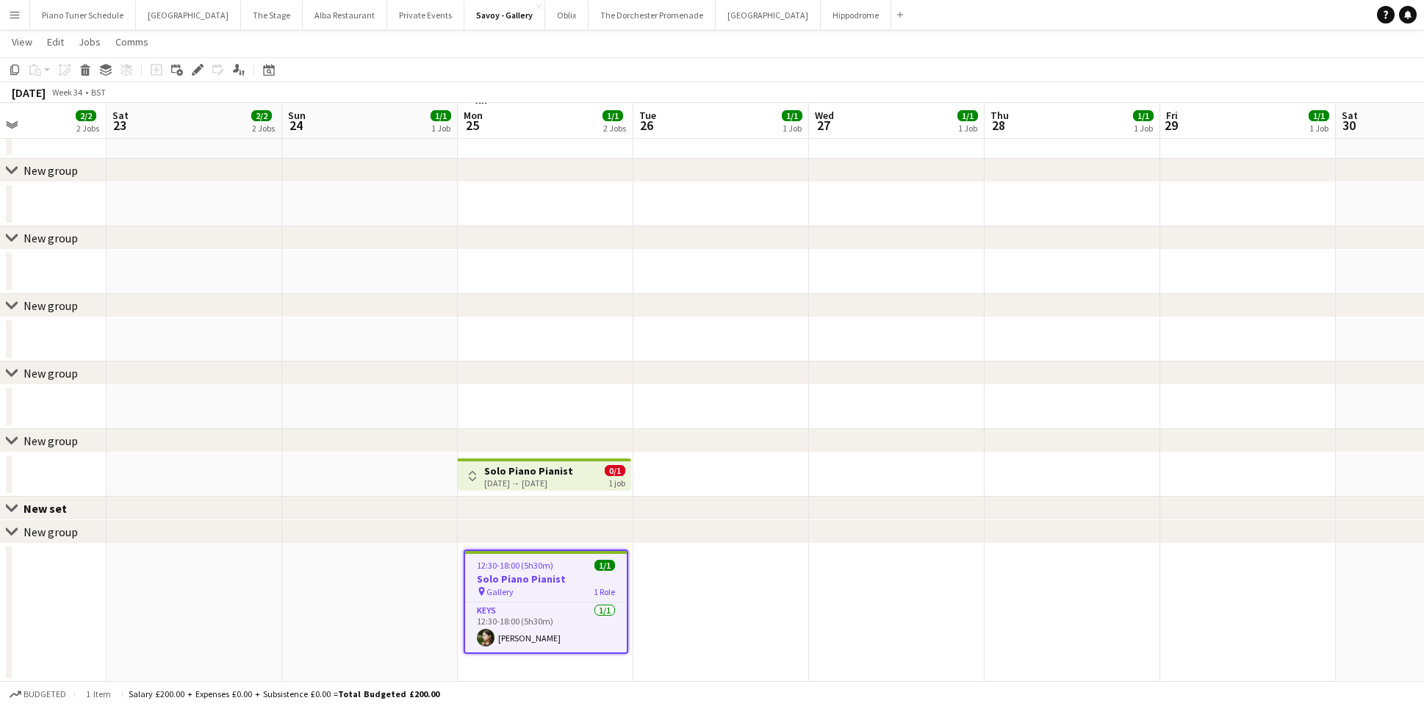
click at [127, 69] on div "Copy Paste Paste Command V Paste with crew Command Shift V Paste linked Job Del…" at bounding box center [70, 70] width 129 height 18
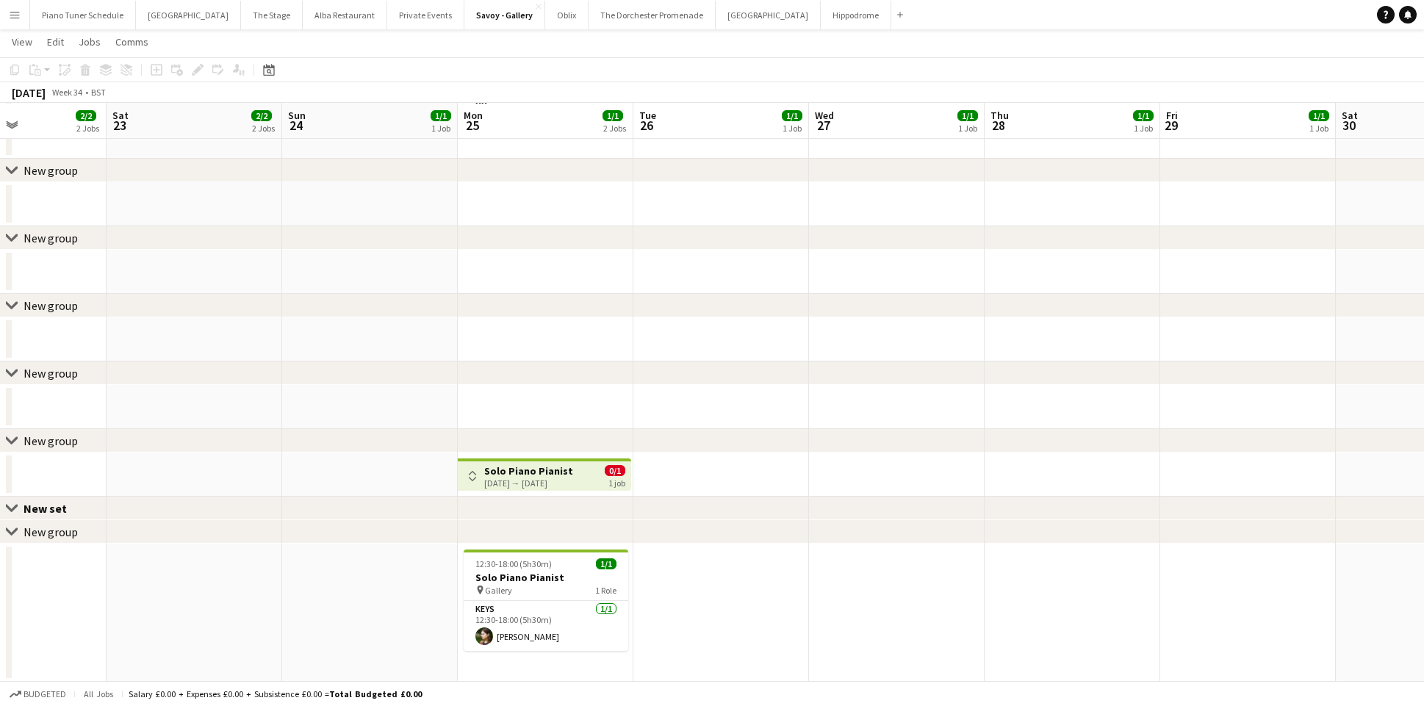
click at [127, 69] on div "Copy Paste Paste Command V Paste with crew Command Shift V Paste linked Job Del…" at bounding box center [70, 70] width 129 height 18
drag, startPoint x: 487, startPoint y: 567, endPoint x: 484, endPoint y: 556, distance: 11.4
click at [487, 567] on span "12:30-18:00 (5h30m)" at bounding box center [513, 563] width 76 height 11
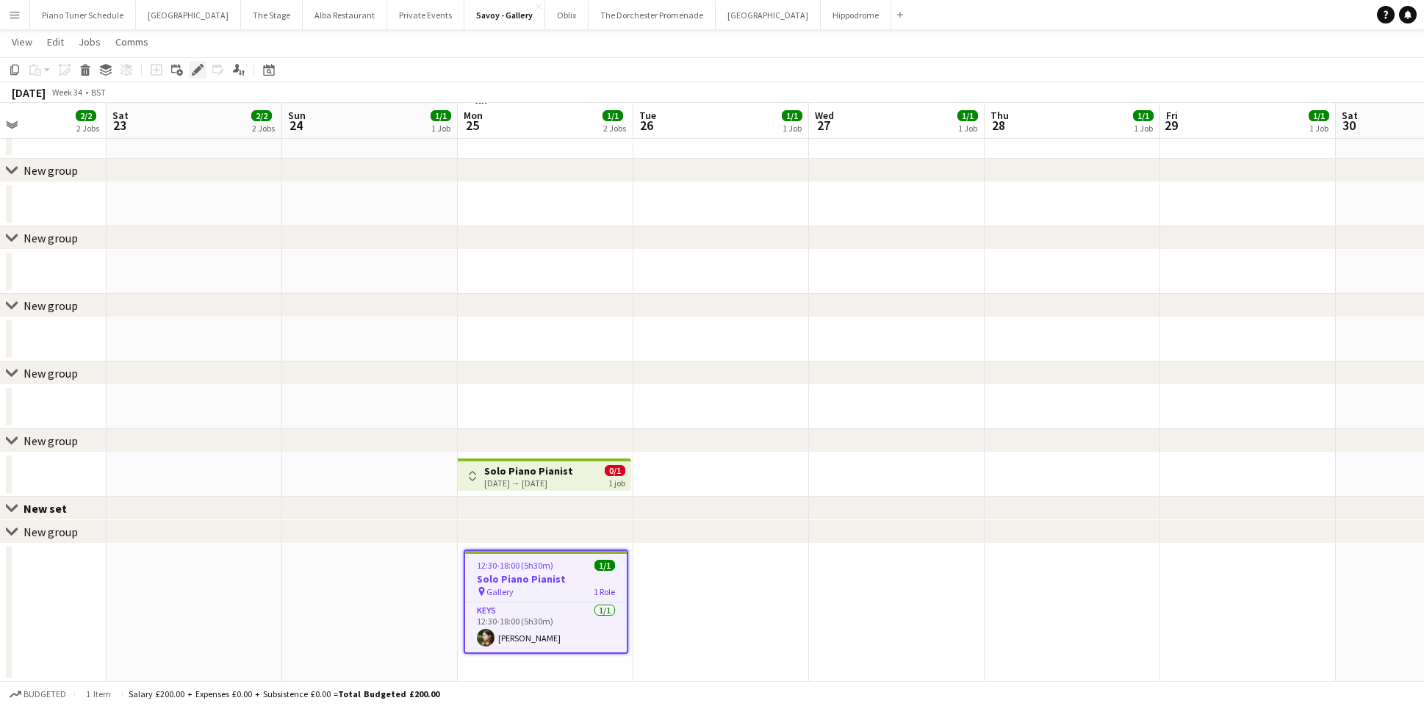
click at [199, 69] on icon at bounding box center [197, 70] width 8 height 8
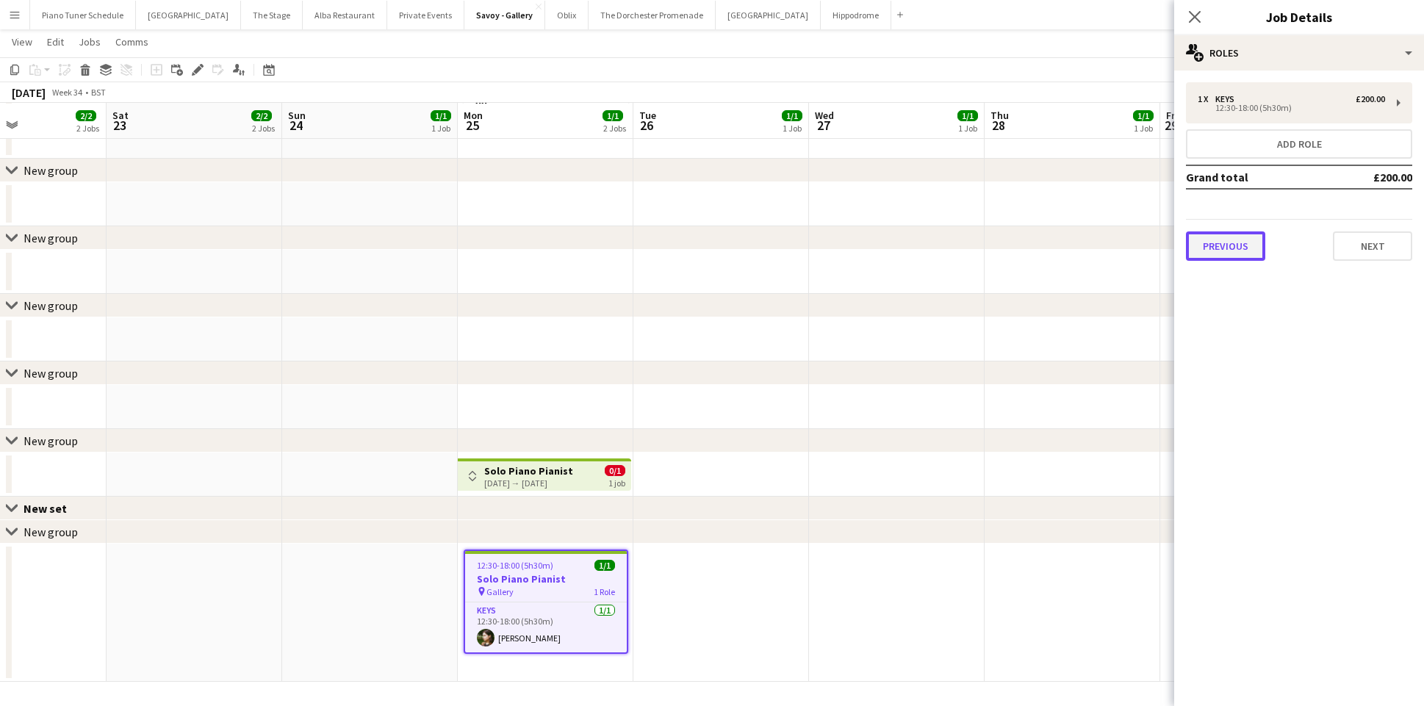
click at [1240, 260] on button "Previous" at bounding box center [1225, 245] width 79 height 29
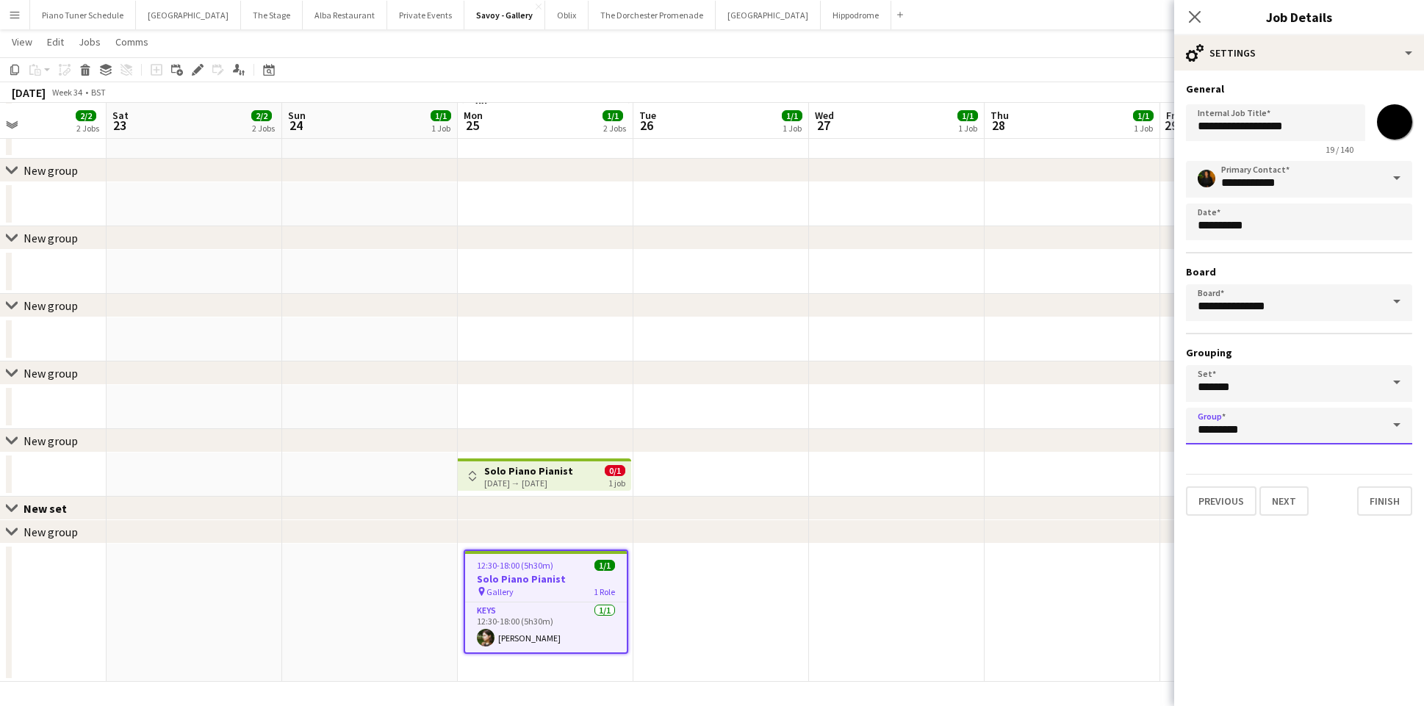
click at [1228, 439] on input "*********" at bounding box center [1299, 426] width 226 height 37
click at [1239, 98] on form "**********" at bounding box center [1299, 299] width 250 height 434
click at [1229, 498] on button "Previous" at bounding box center [1221, 500] width 71 height 29
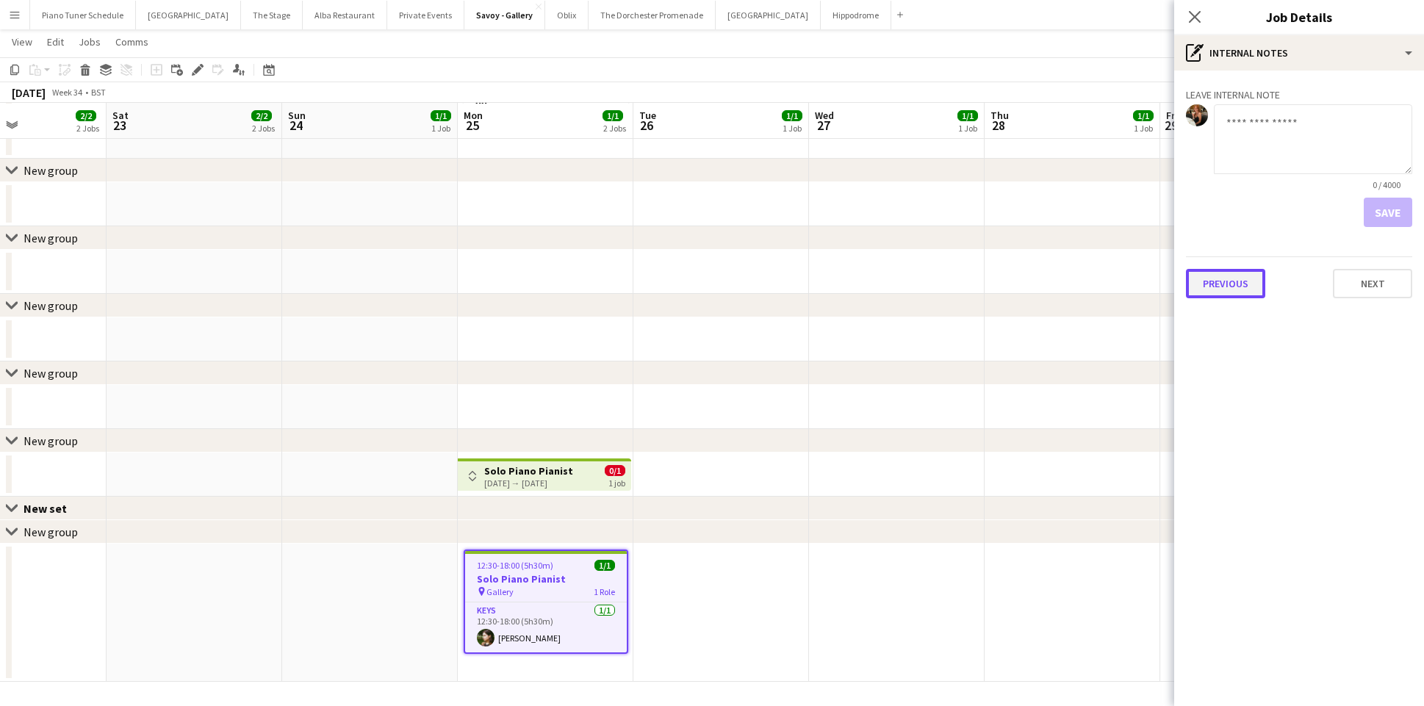
click at [1245, 278] on button "Previous" at bounding box center [1225, 283] width 79 height 29
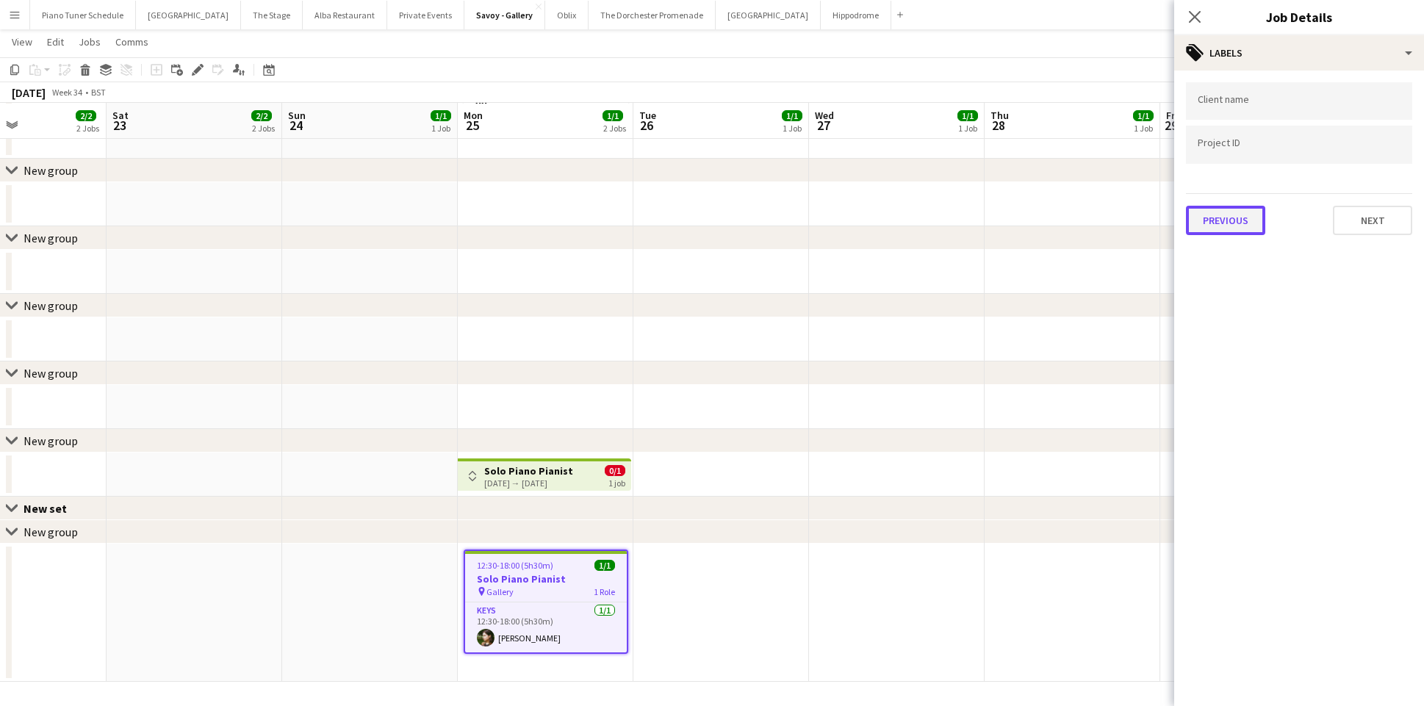
click at [1246, 225] on button "Previous" at bounding box center [1225, 220] width 79 height 29
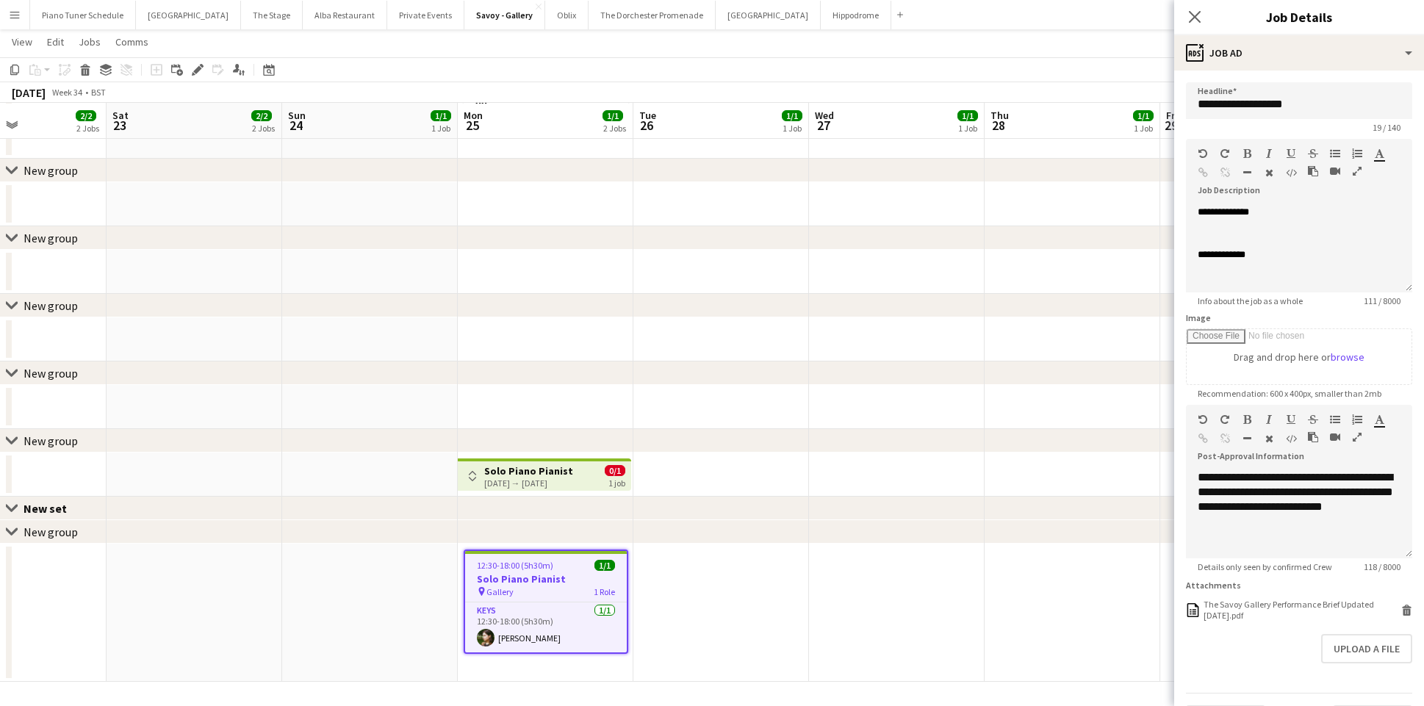
drag, startPoint x: 1196, startPoint y: 12, endPoint x: 1146, endPoint y: 136, distance: 132.9
click at [1195, 16] on icon "Close pop-in" at bounding box center [1195, 17] width 12 height 12
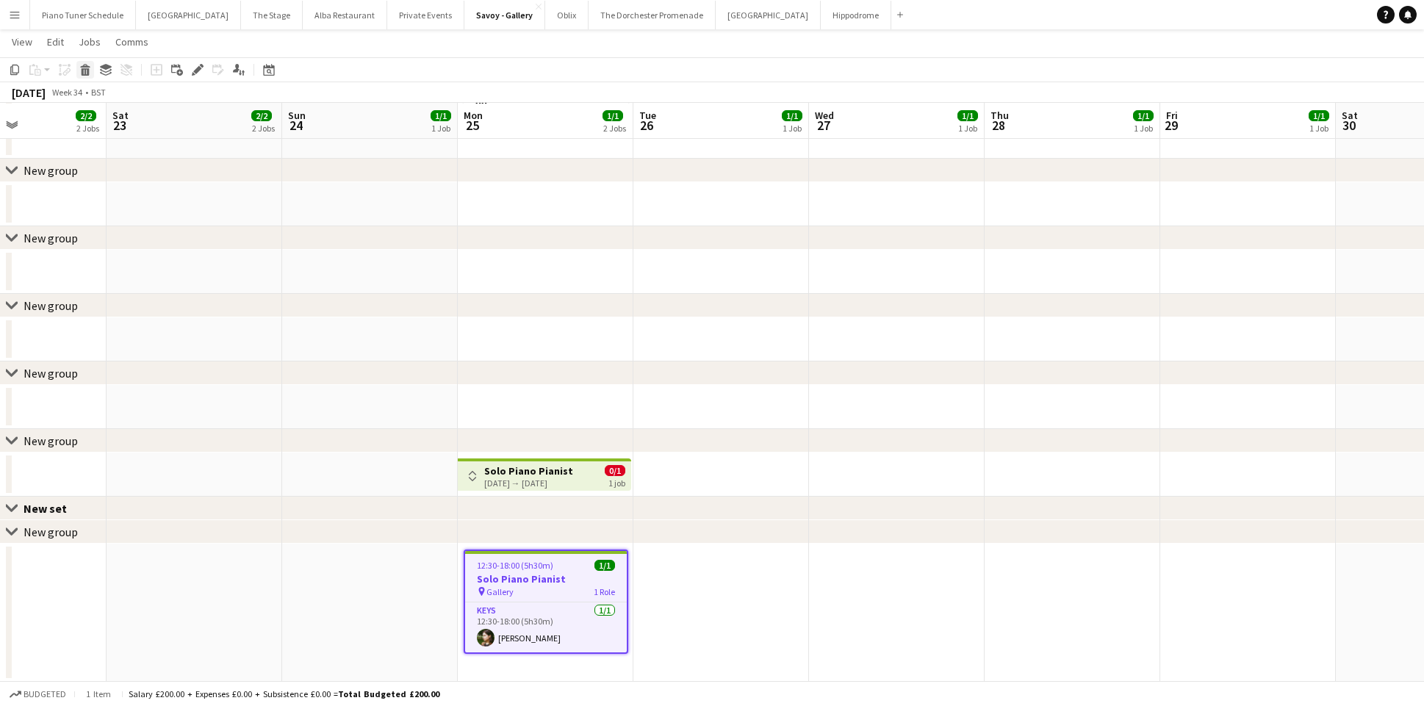
click at [90, 71] on icon "Delete" at bounding box center [85, 70] width 12 height 12
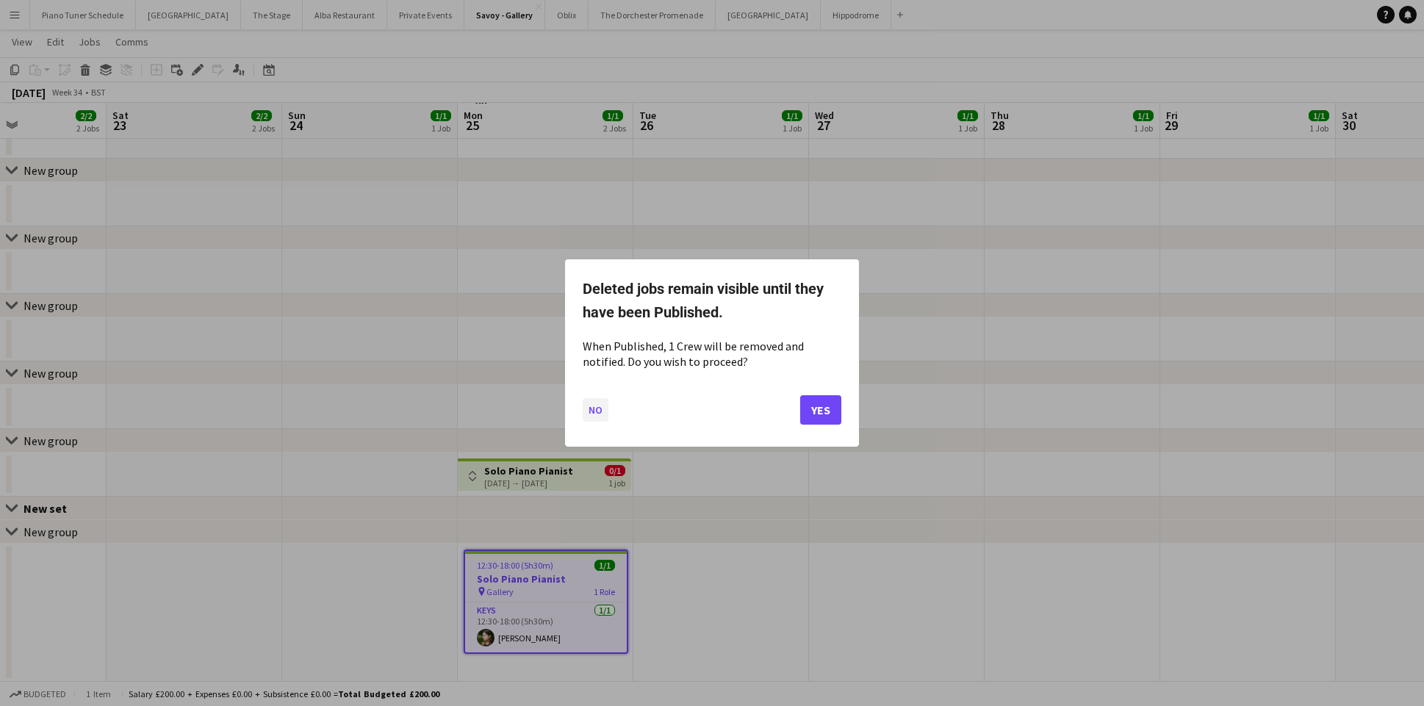
click at [596, 406] on button "No" at bounding box center [596, 410] width 26 height 24
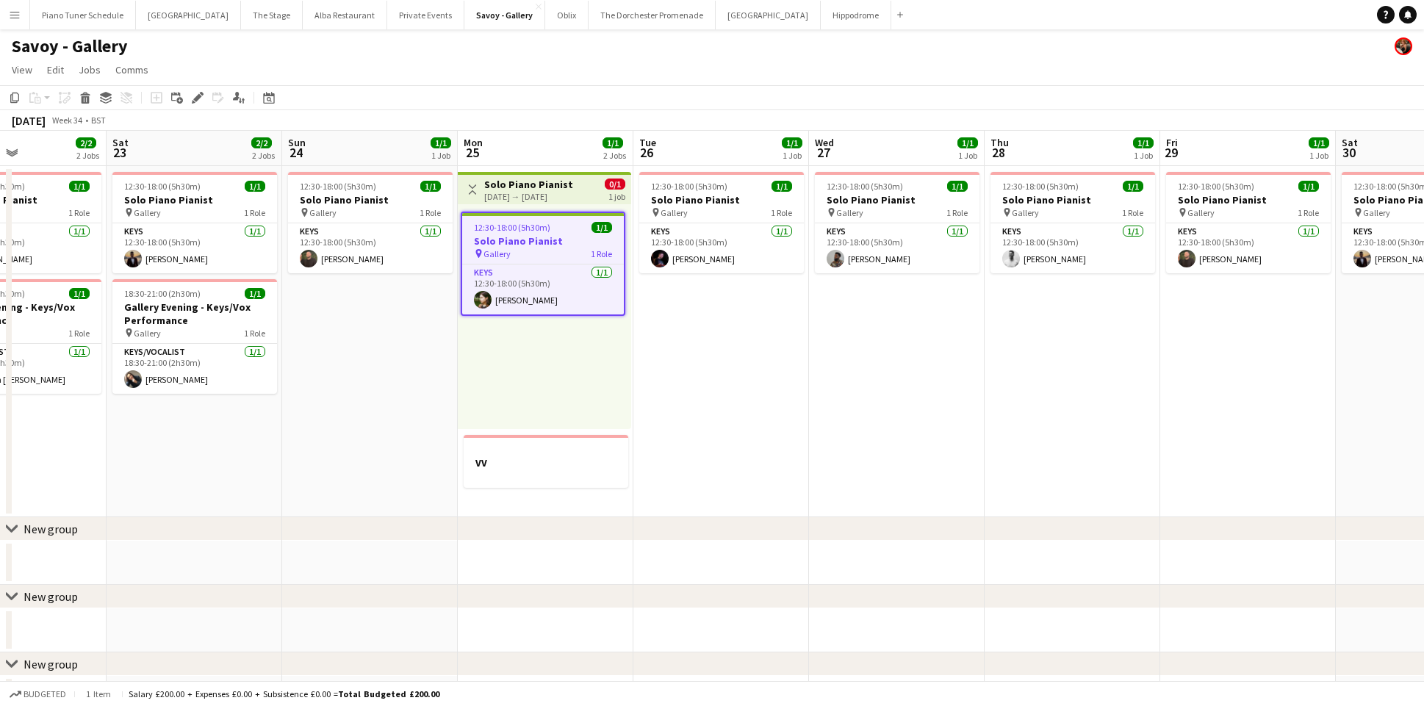
click at [569, 262] on app-job-card "12:30-18:00 (5h30m) 1/1 Solo Piano Pianist pin Gallery 1 Role Keys 1/1 12:30-18…" at bounding box center [543, 264] width 165 height 104
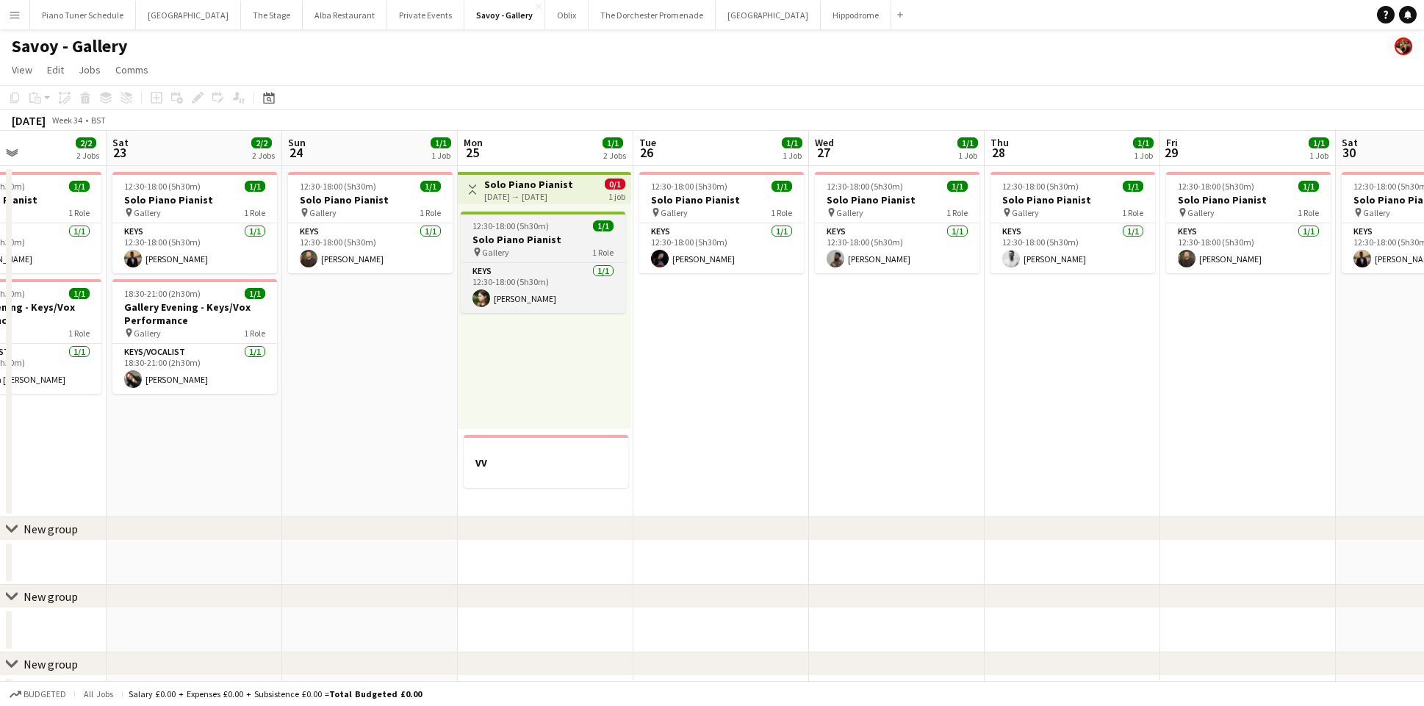
click at [478, 231] on span "12:30-18:00 (5h30m)" at bounding box center [510, 225] width 76 height 11
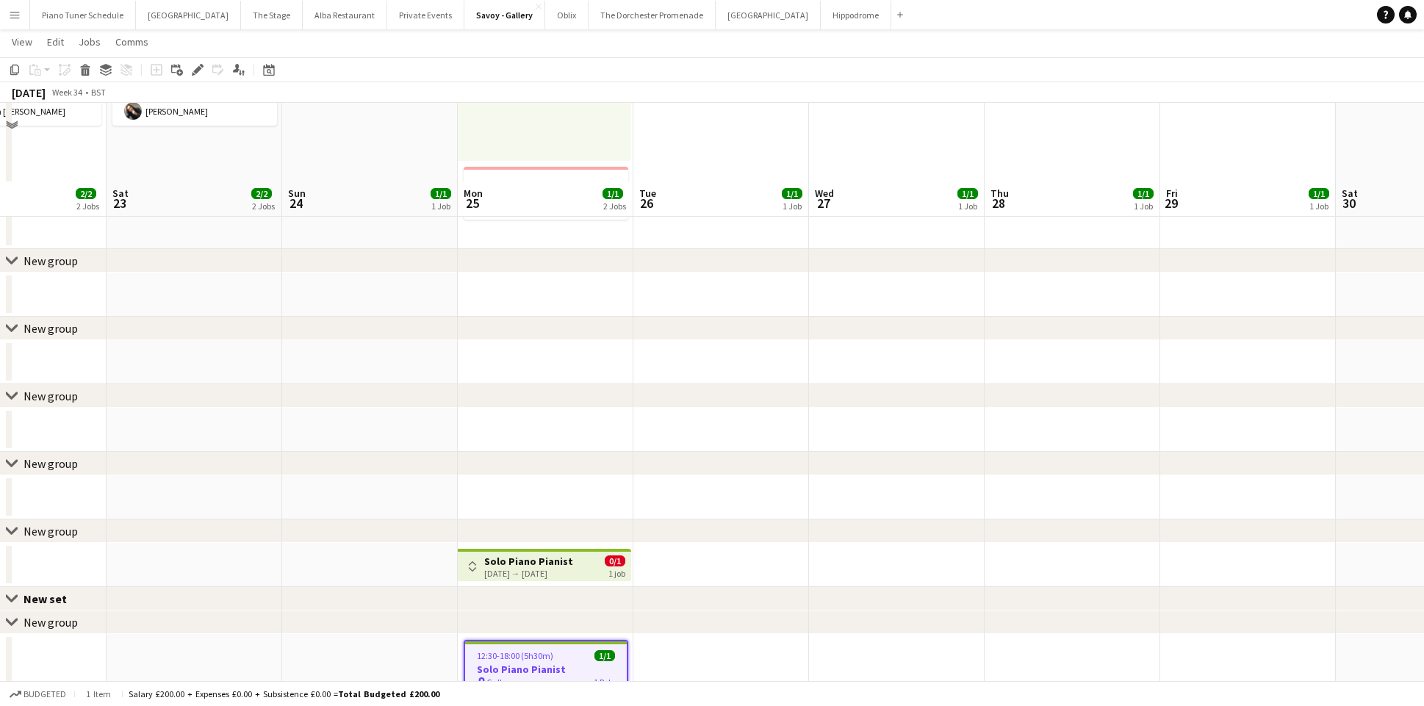
scroll to position [357, 0]
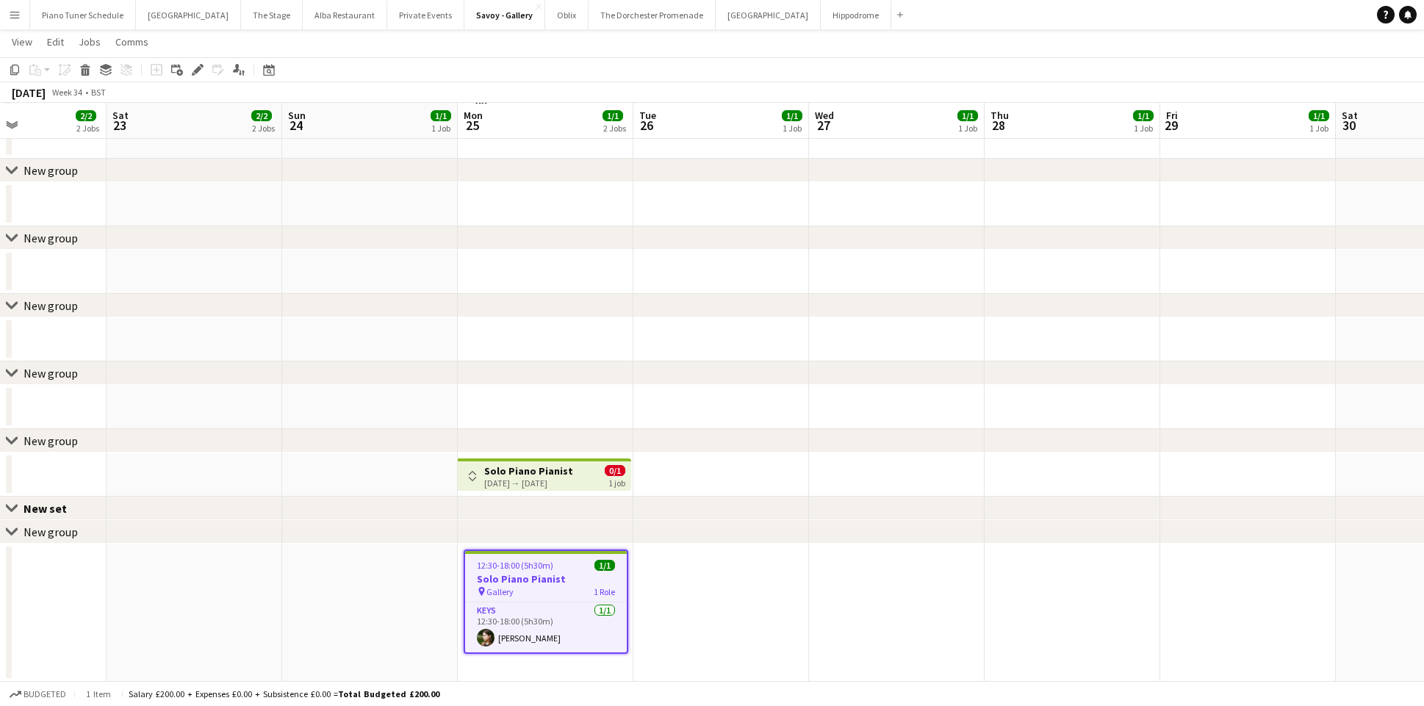
click at [24, 533] on div "New group" at bounding box center [51, 532] width 54 height 15
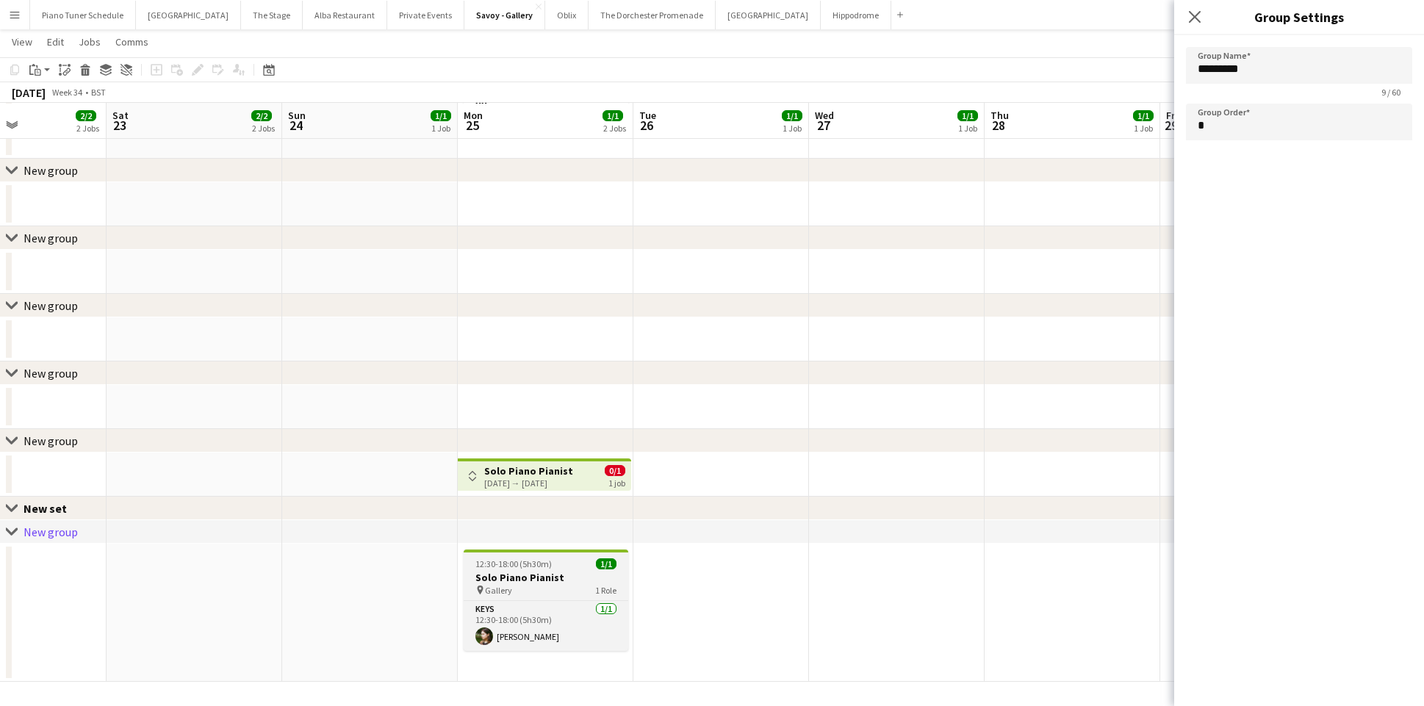
drag, startPoint x: 569, startPoint y: 590, endPoint x: 567, endPoint y: 578, distance: 12.6
click at [569, 589] on div "pin Gallery 1 Role" at bounding box center [546, 590] width 165 height 12
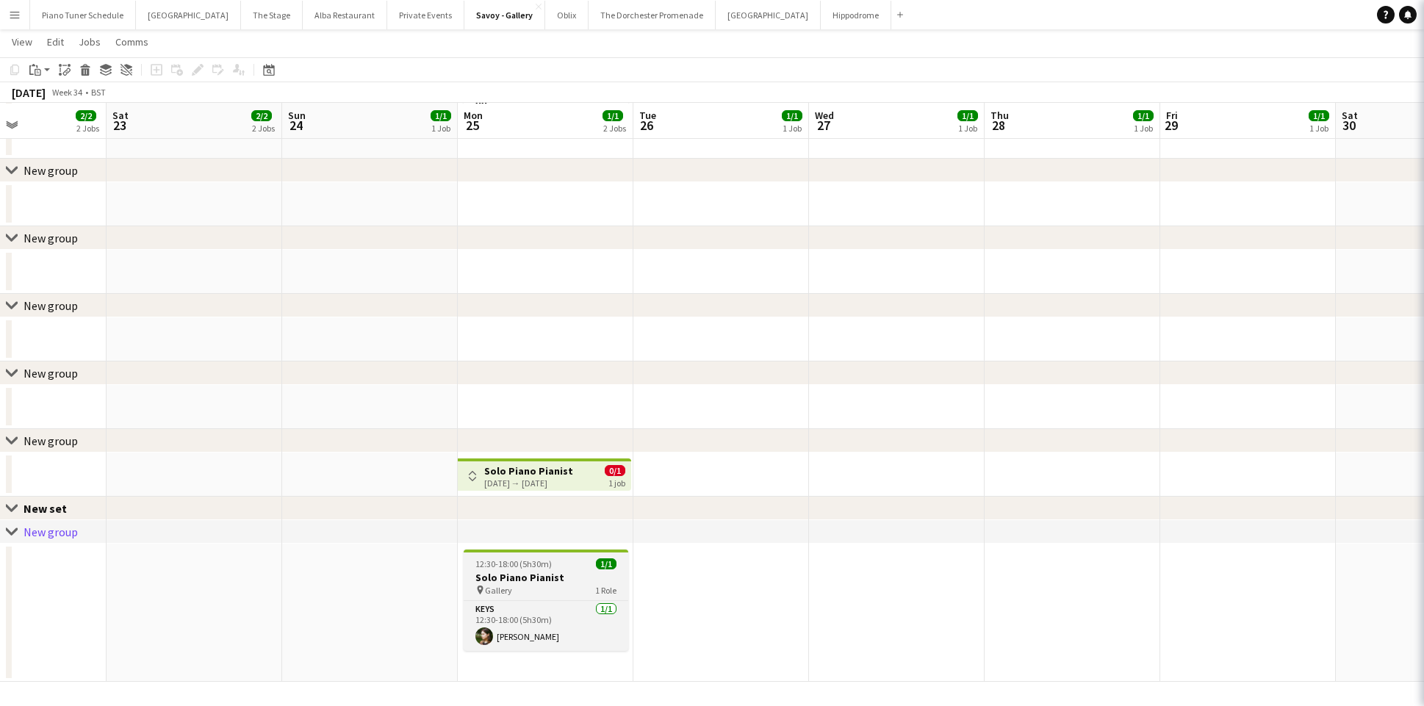
scroll to position [0, 420]
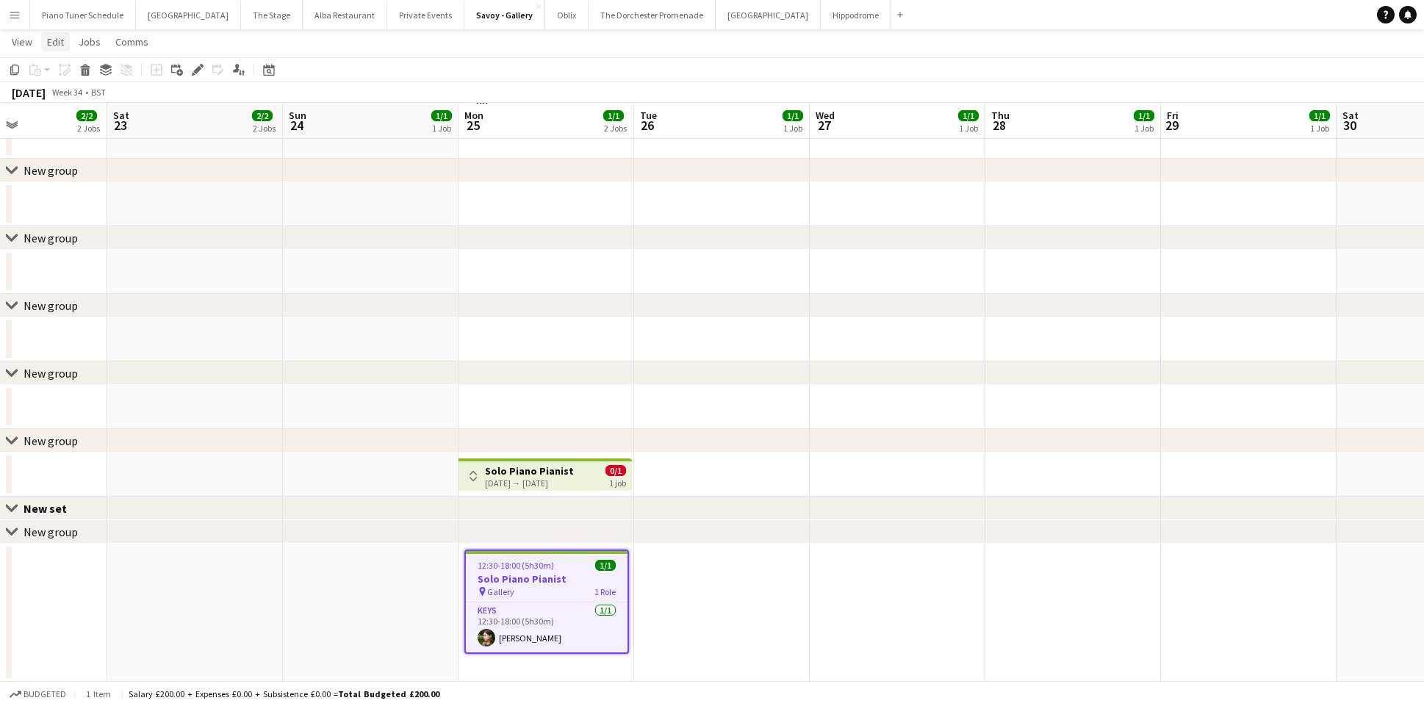
click at [60, 45] on span "Edit" at bounding box center [55, 41] width 17 height 13
click at [161, 177] on span "Group" at bounding box center [170, 174] width 27 height 13
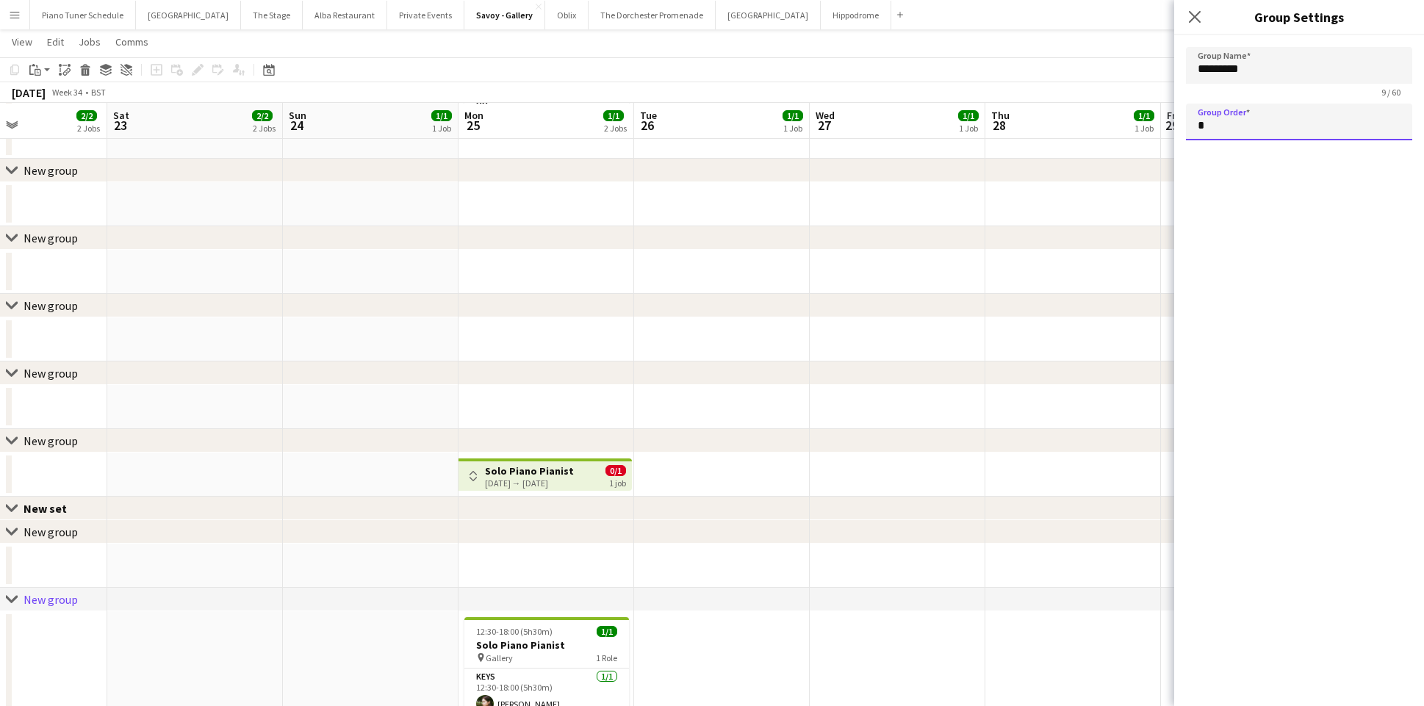
drag, startPoint x: 1223, startPoint y: 129, endPoint x: 1186, endPoint y: 126, distance: 37.6
click at [1186, 126] on input "*" at bounding box center [1299, 122] width 226 height 37
type input "*"
click at [1200, 22] on icon at bounding box center [1194, 17] width 14 height 14
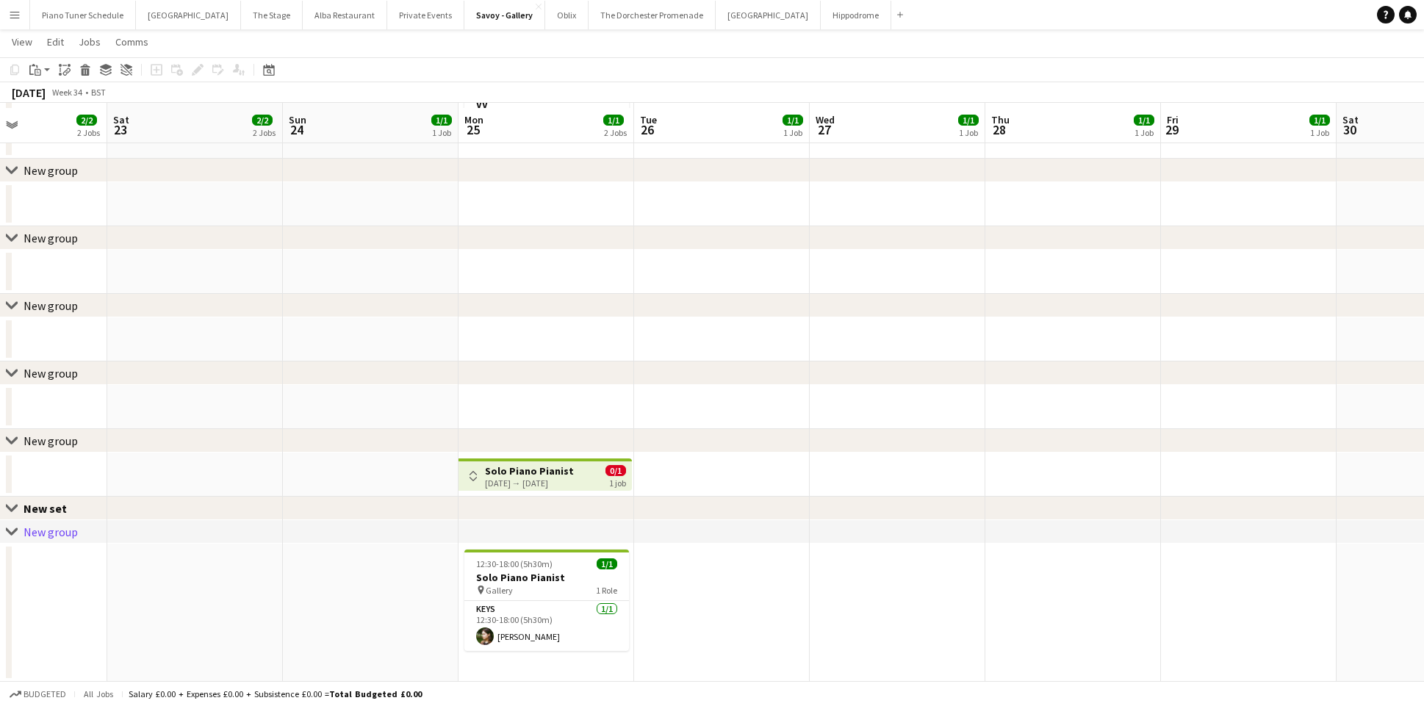
scroll to position [425, 0]
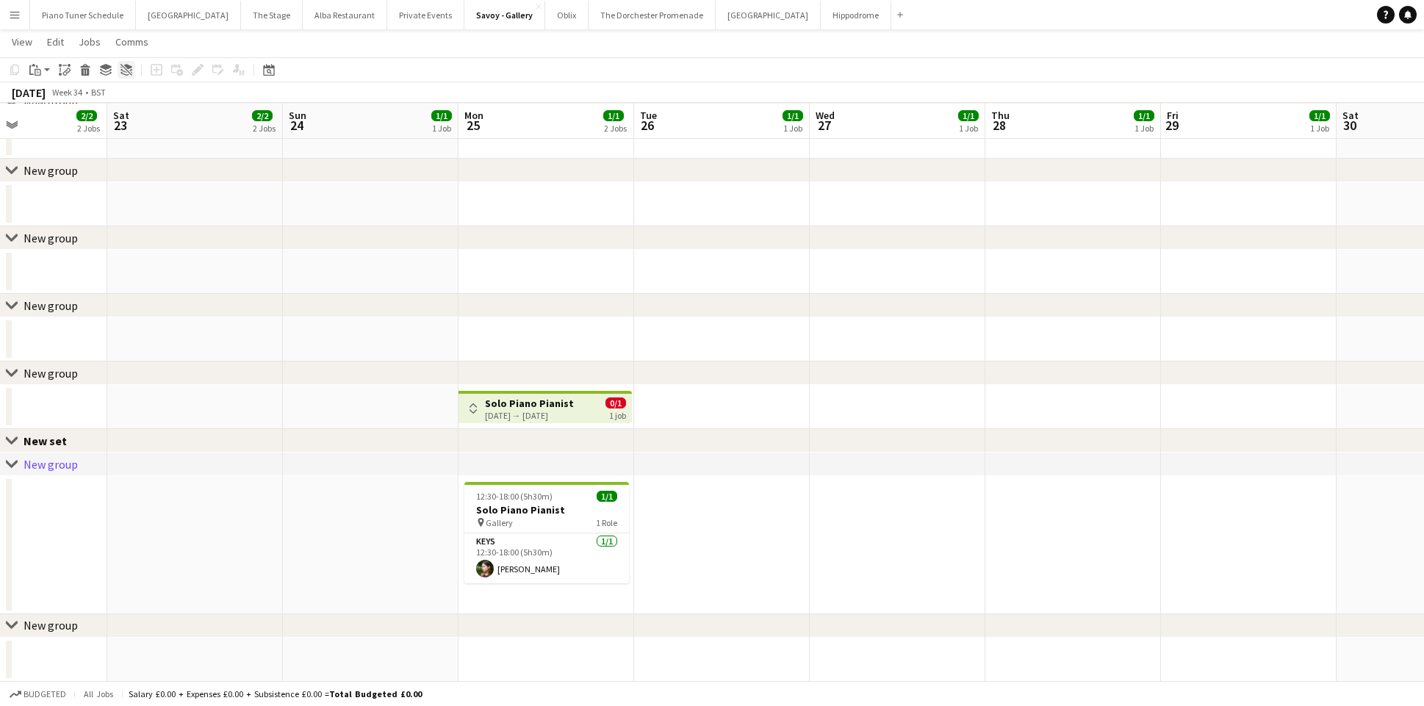
click at [121, 68] on icon "Ungroup" at bounding box center [127, 70] width 12 height 12
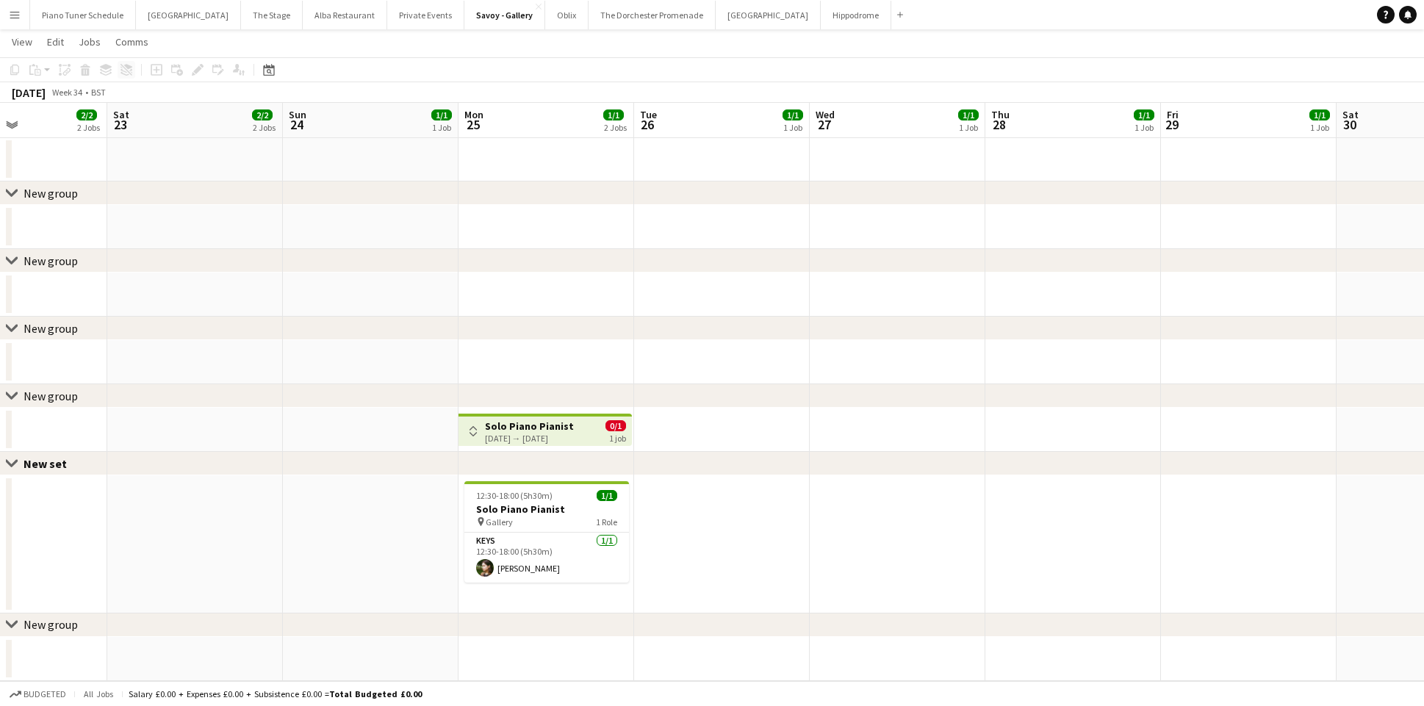
scroll to position [401, 0]
click at [53, 457] on div "New set" at bounding box center [51, 464] width 55 height 15
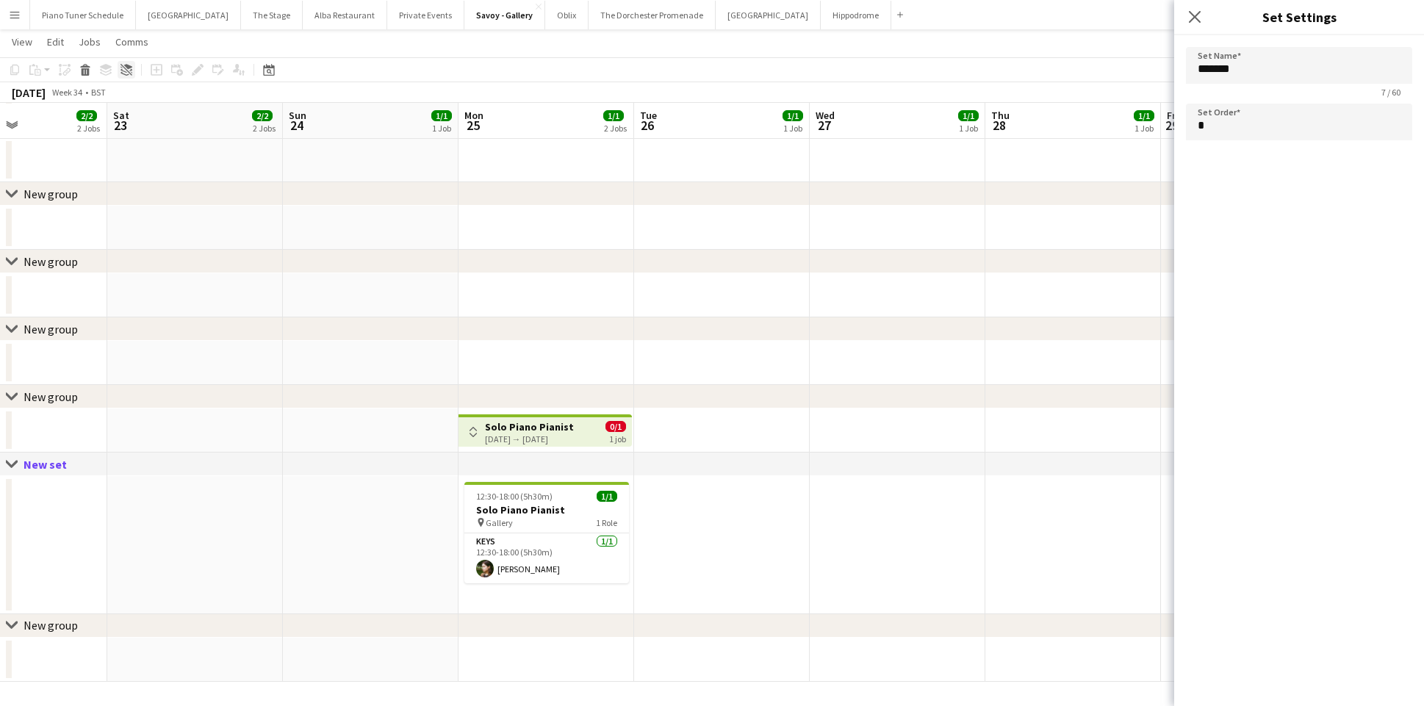
click at [129, 73] on icon at bounding box center [127, 70] width 12 height 12
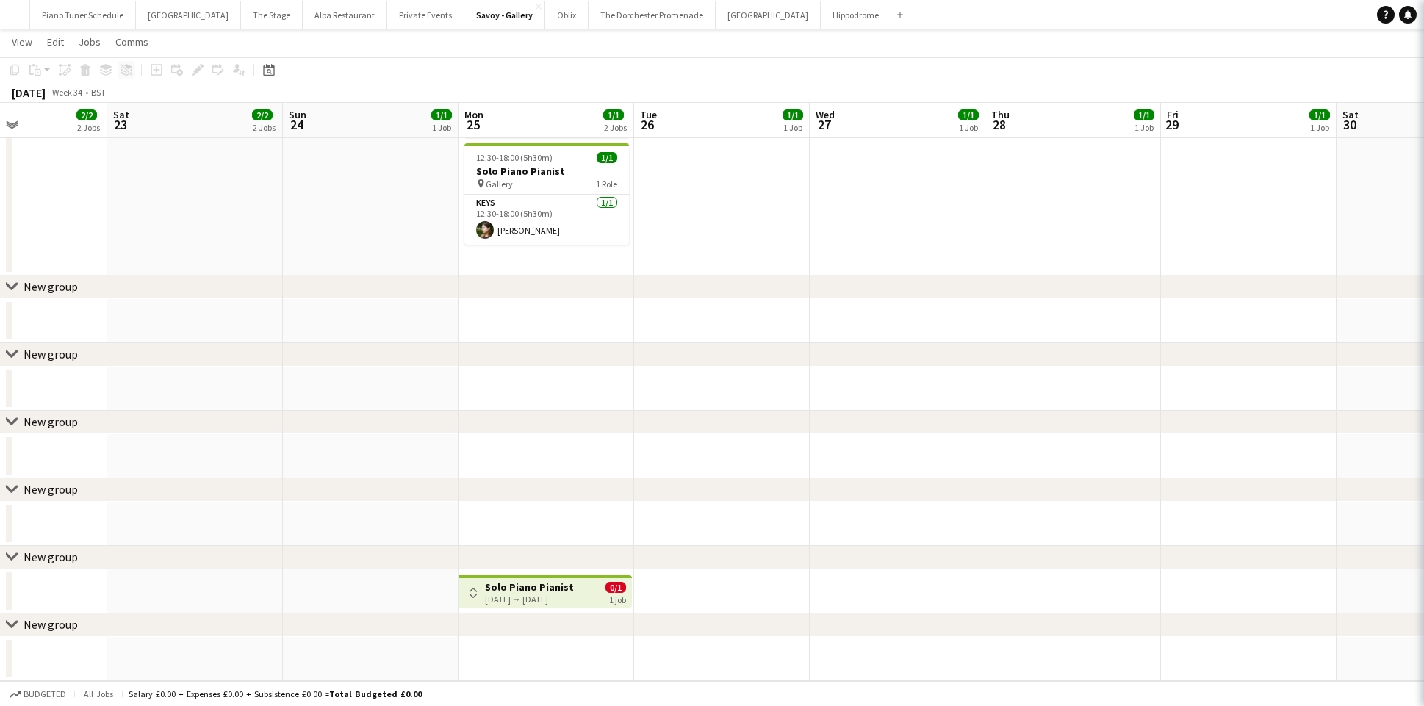
scroll to position [348, 0]
click at [62, 633] on div "chevron-right New group" at bounding box center [712, 626] width 1424 height 24
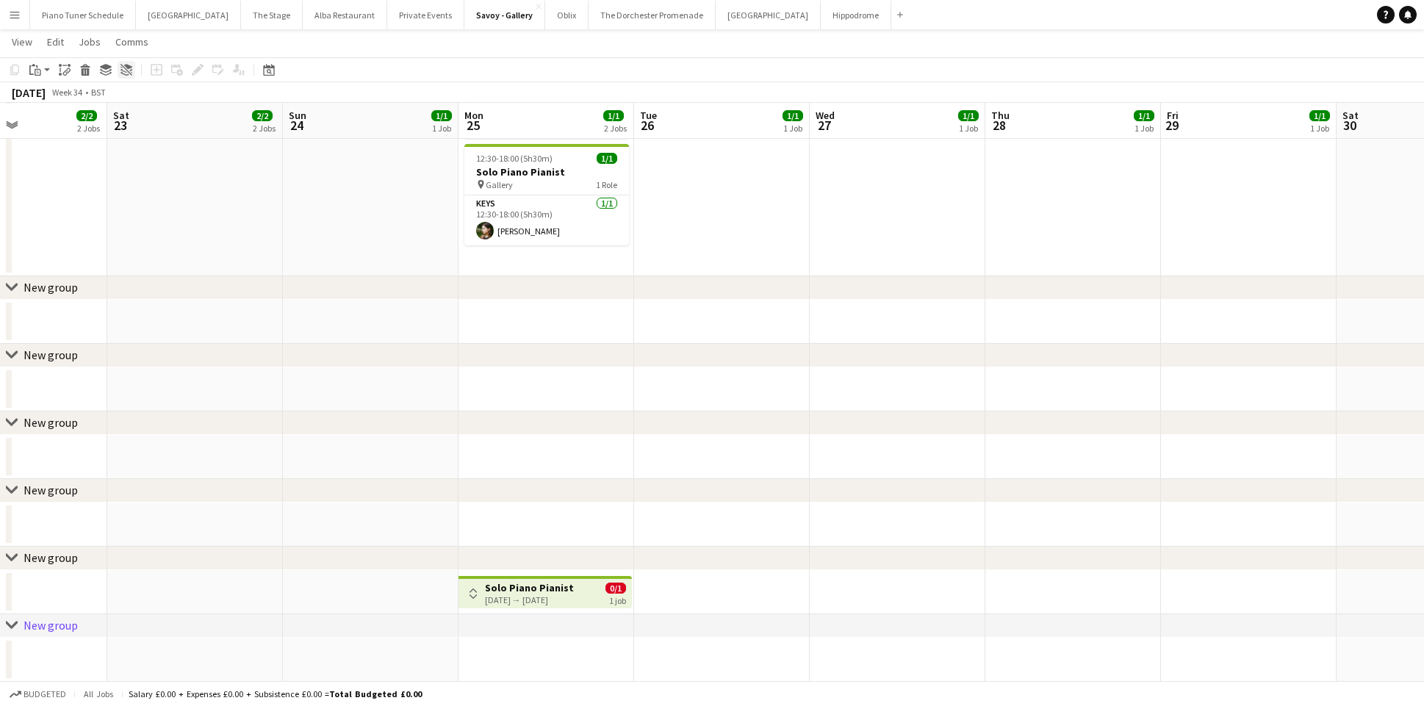
click at [129, 73] on icon "Ungroup" at bounding box center [127, 70] width 12 height 12
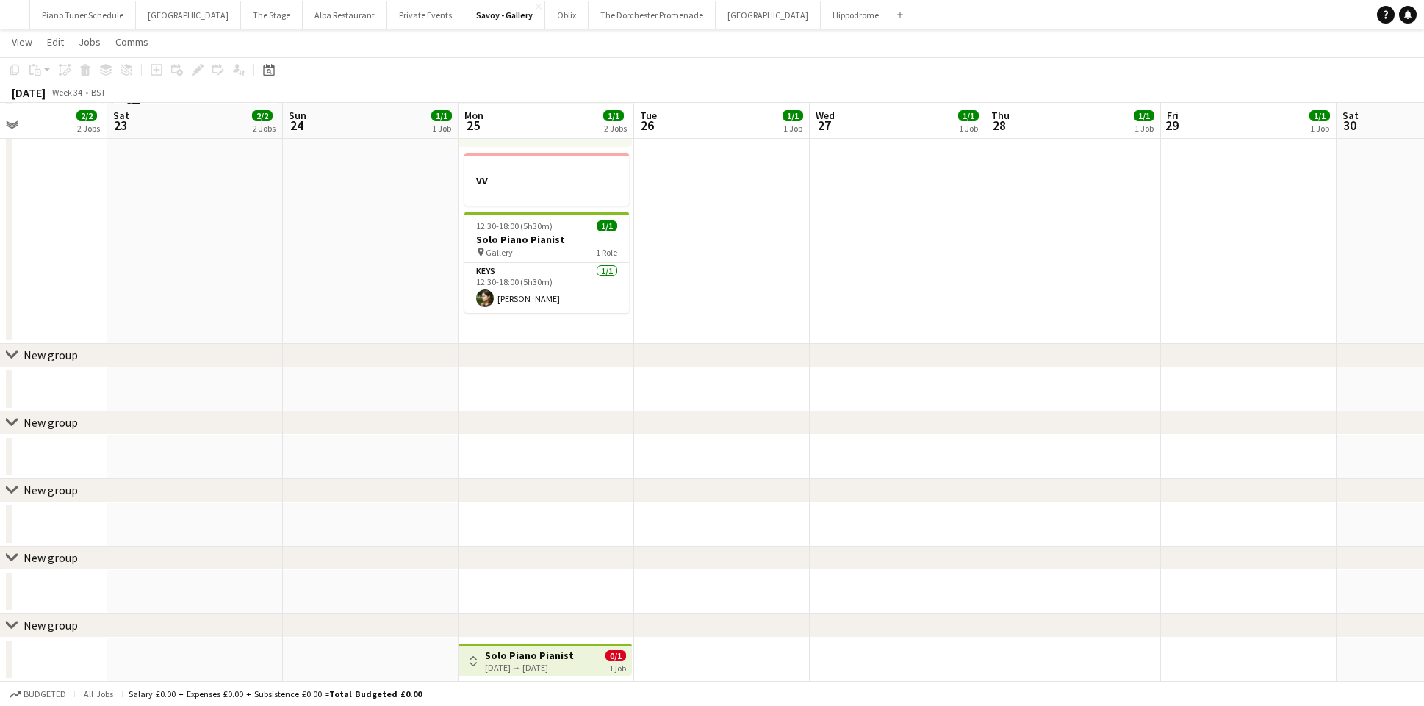
click at [73, 625] on div "New group" at bounding box center [51, 625] width 54 height 15
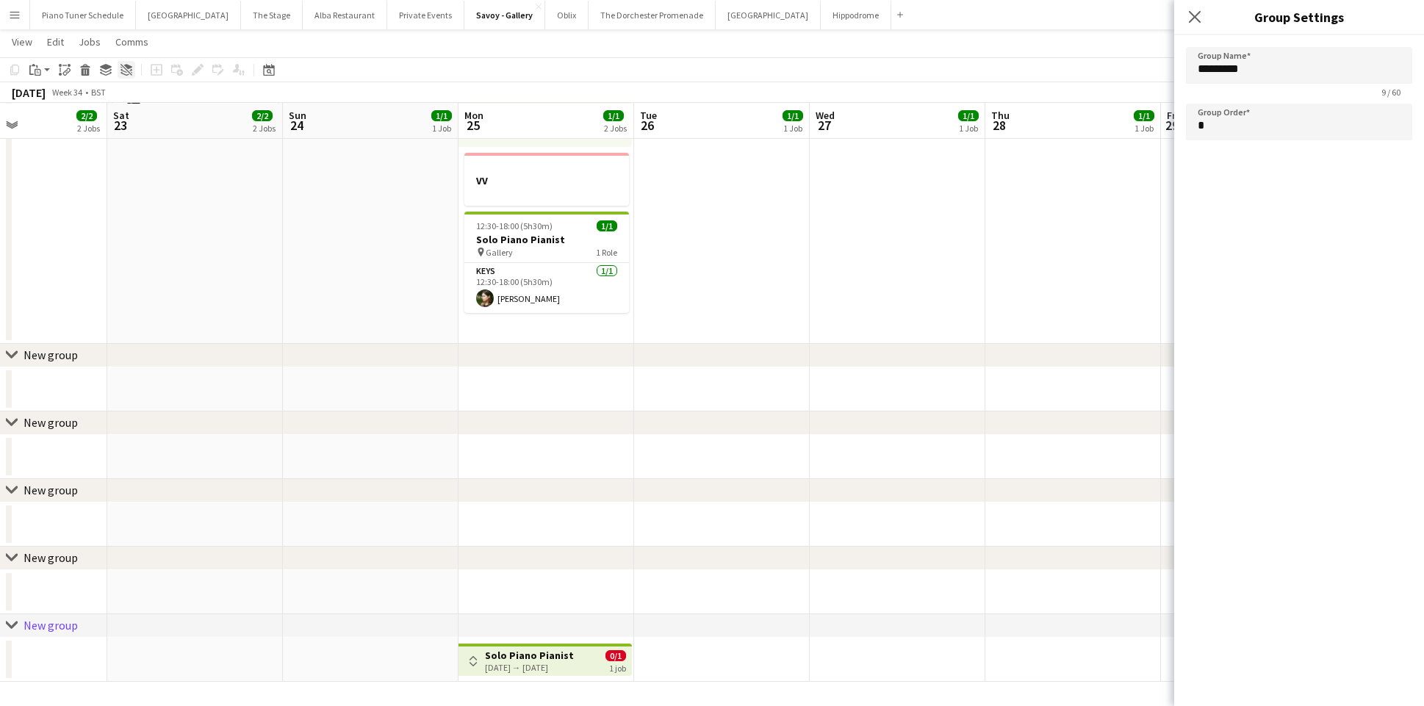
click at [128, 73] on icon "Ungroup" at bounding box center [127, 70] width 12 height 12
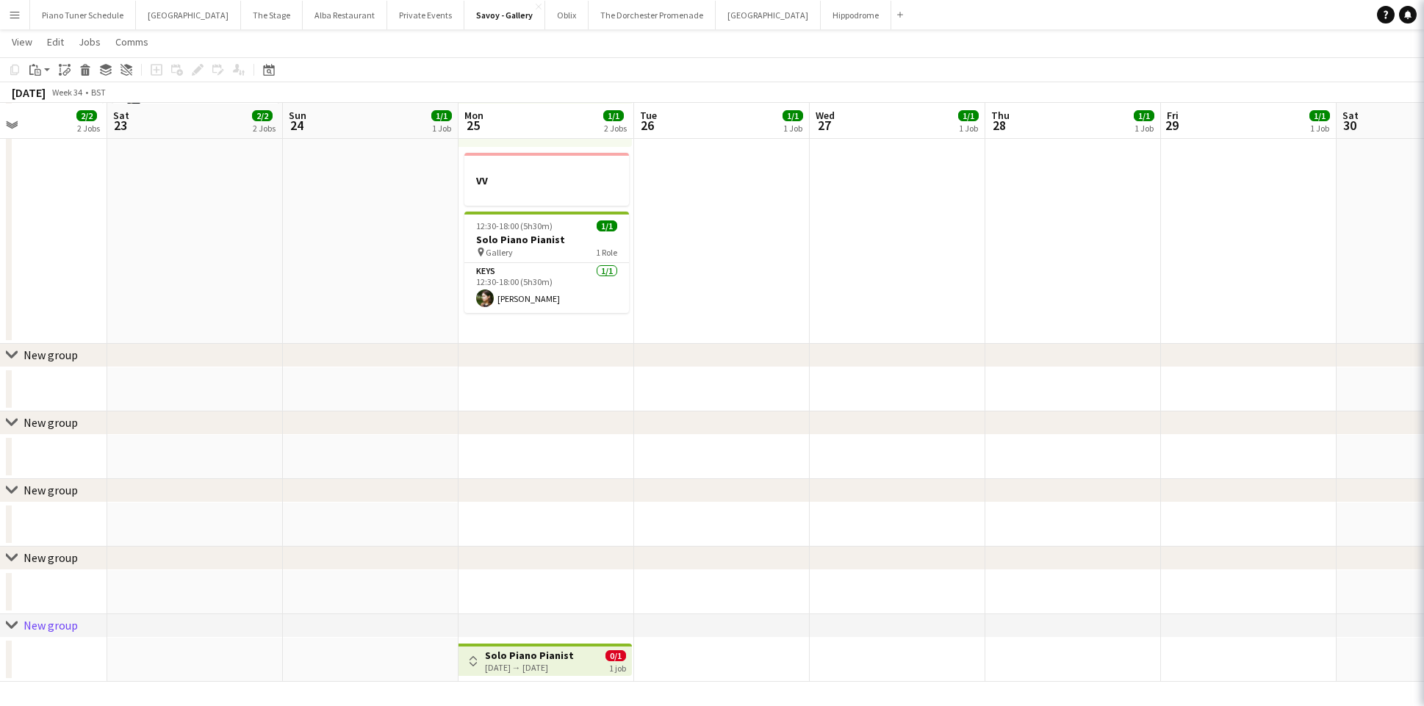
scroll to position [213, 0]
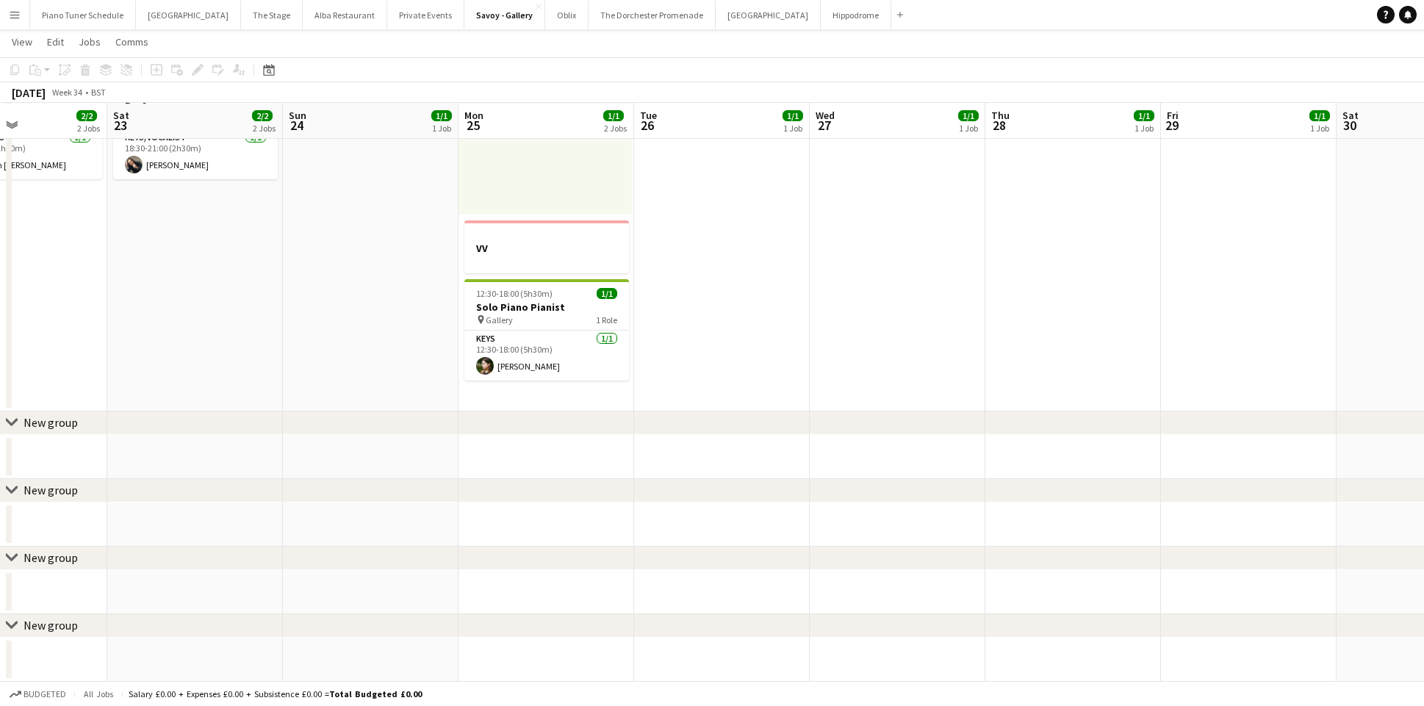
click at [48, 624] on div "New group" at bounding box center [51, 625] width 54 height 15
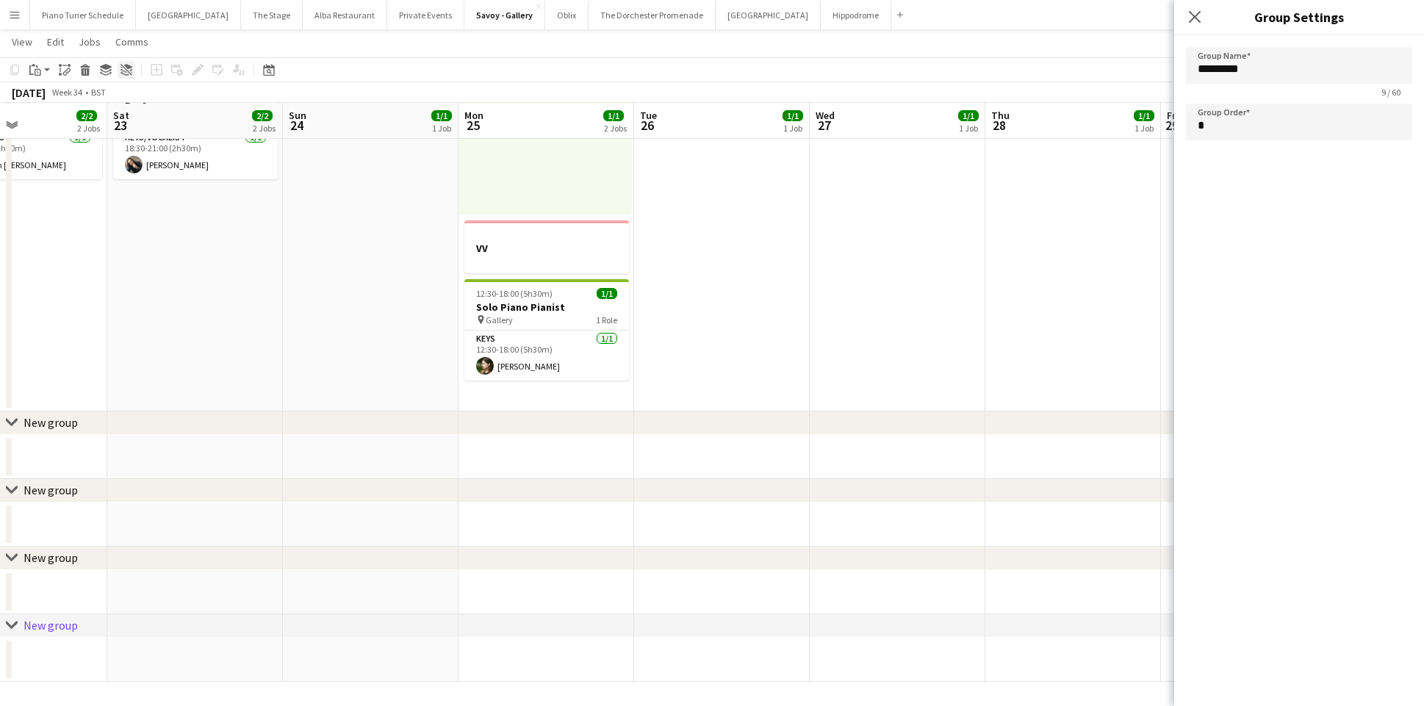
click at [127, 67] on icon at bounding box center [128, 66] width 8 height 5
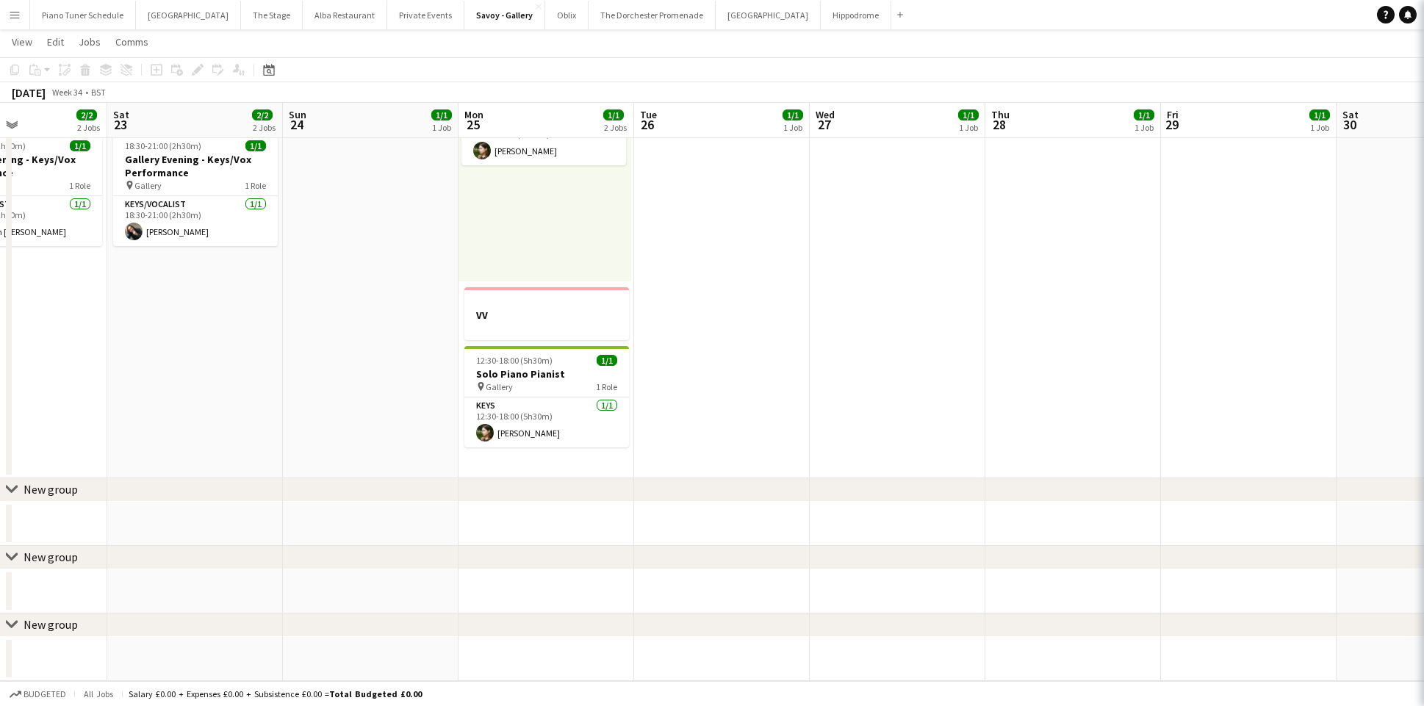
scroll to position [145, 0]
click at [57, 631] on div "New group" at bounding box center [51, 625] width 54 height 15
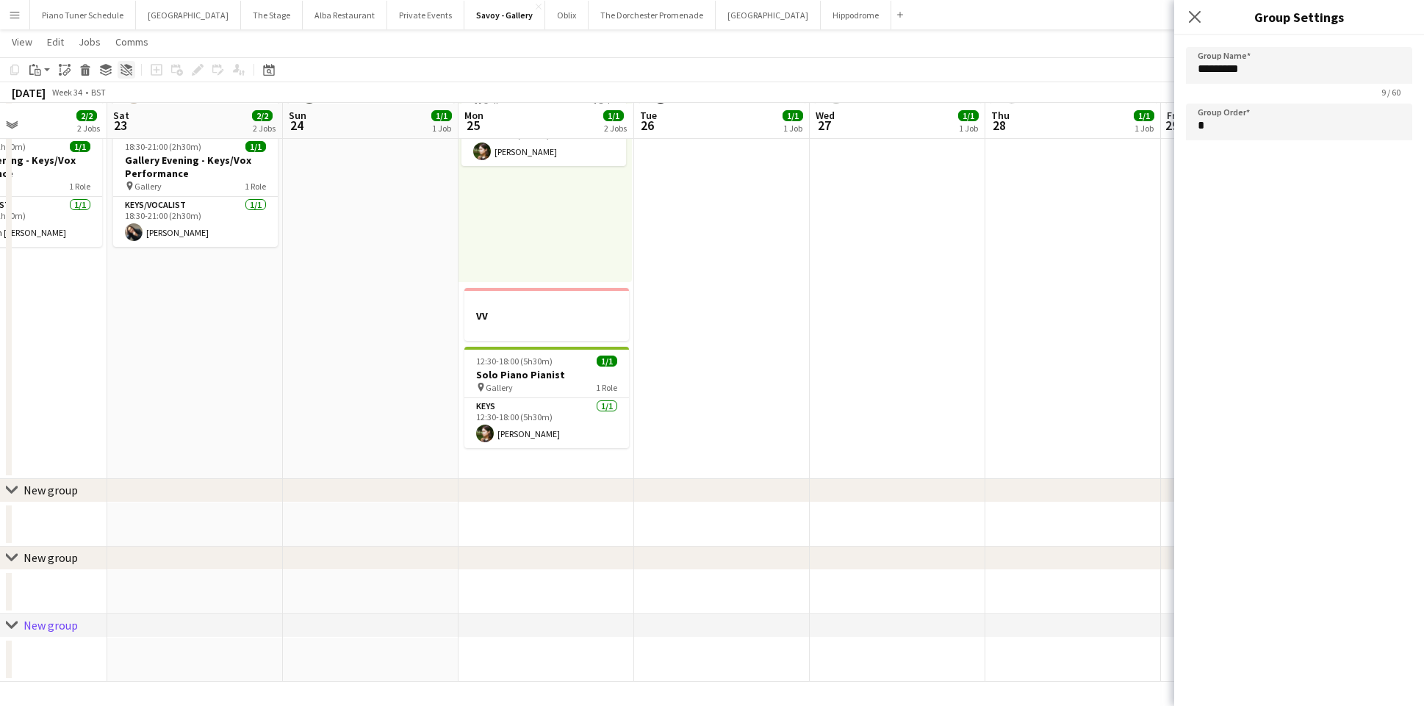
click at [127, 70] on icon "Ungroup" at bounding box center [127, 70] width 12 height 12
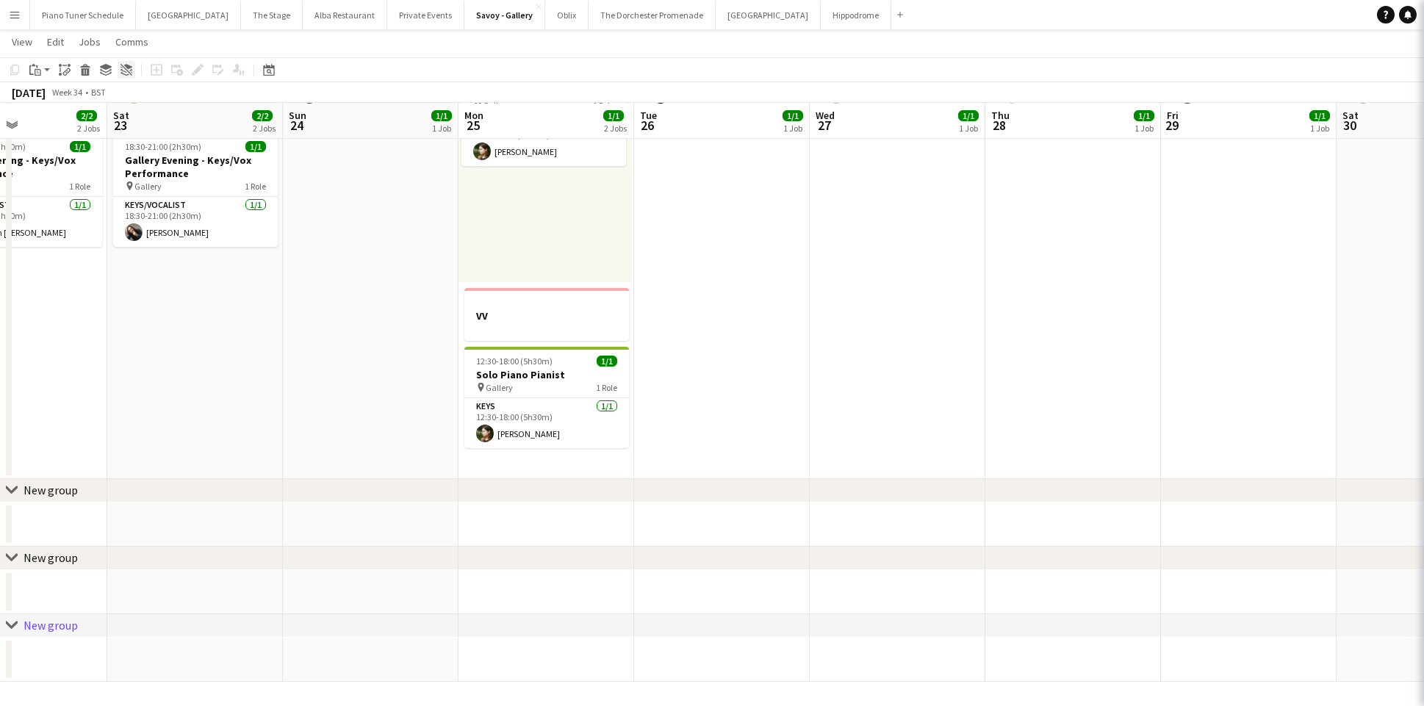
scroll to position [78, 0]
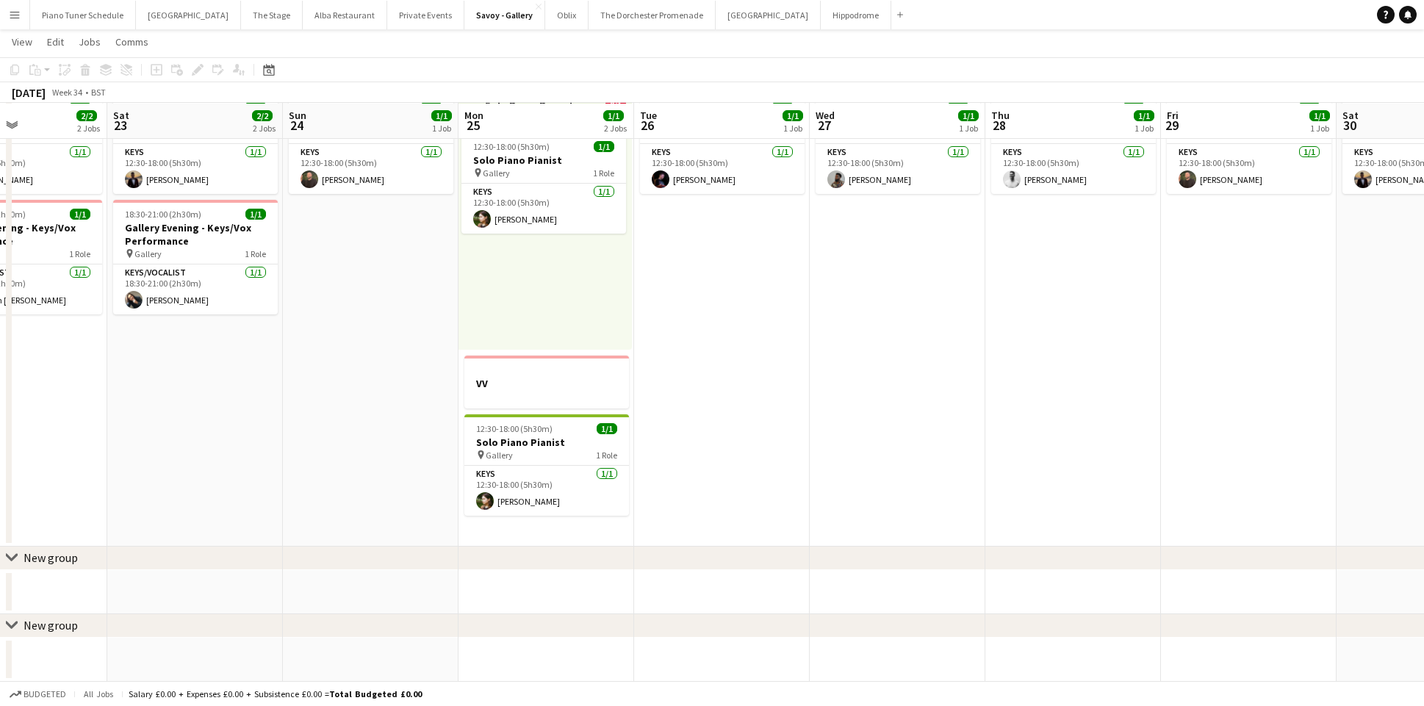
click at [45, 633] on div "chevron-right New group" at bounding box center [712, 626] width 1424 height 24
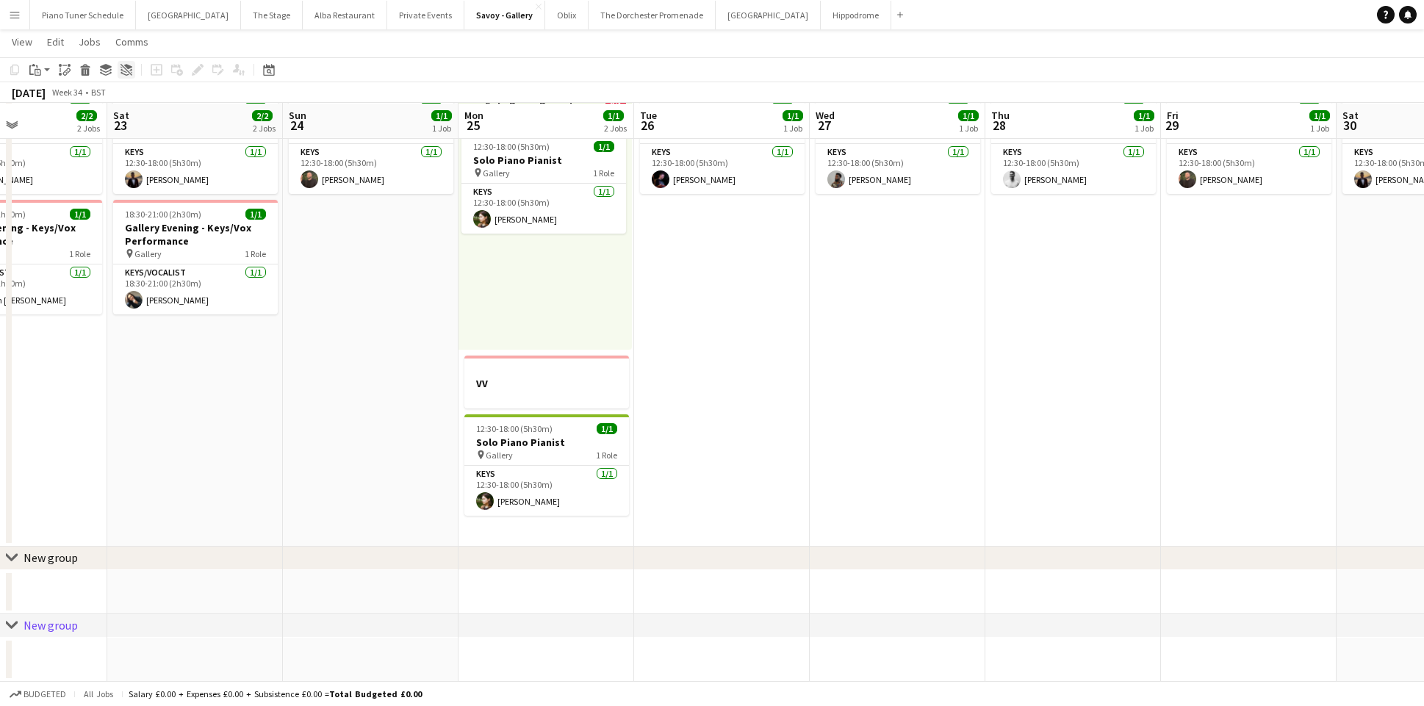
click at [126, 64] on icon at bounding box center [128, 66] width 8 height 5
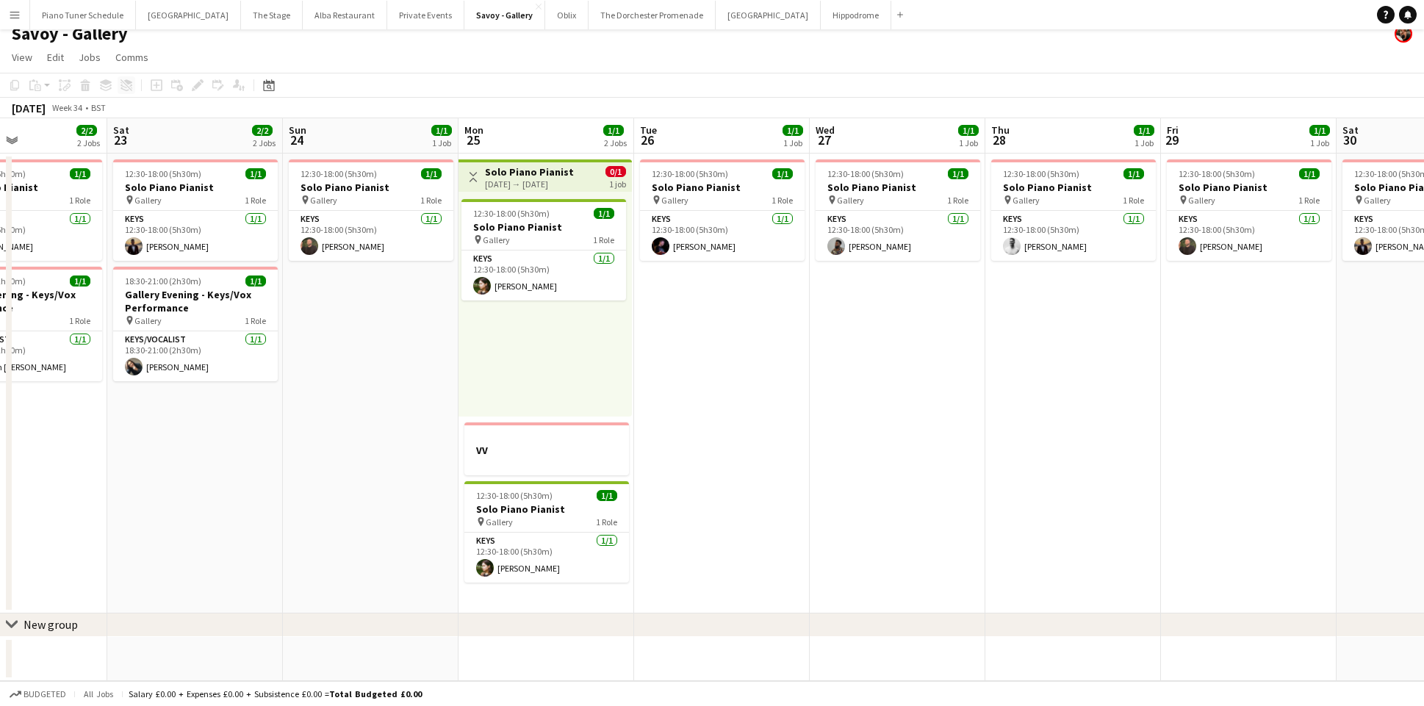
scroll to position [10, 0]
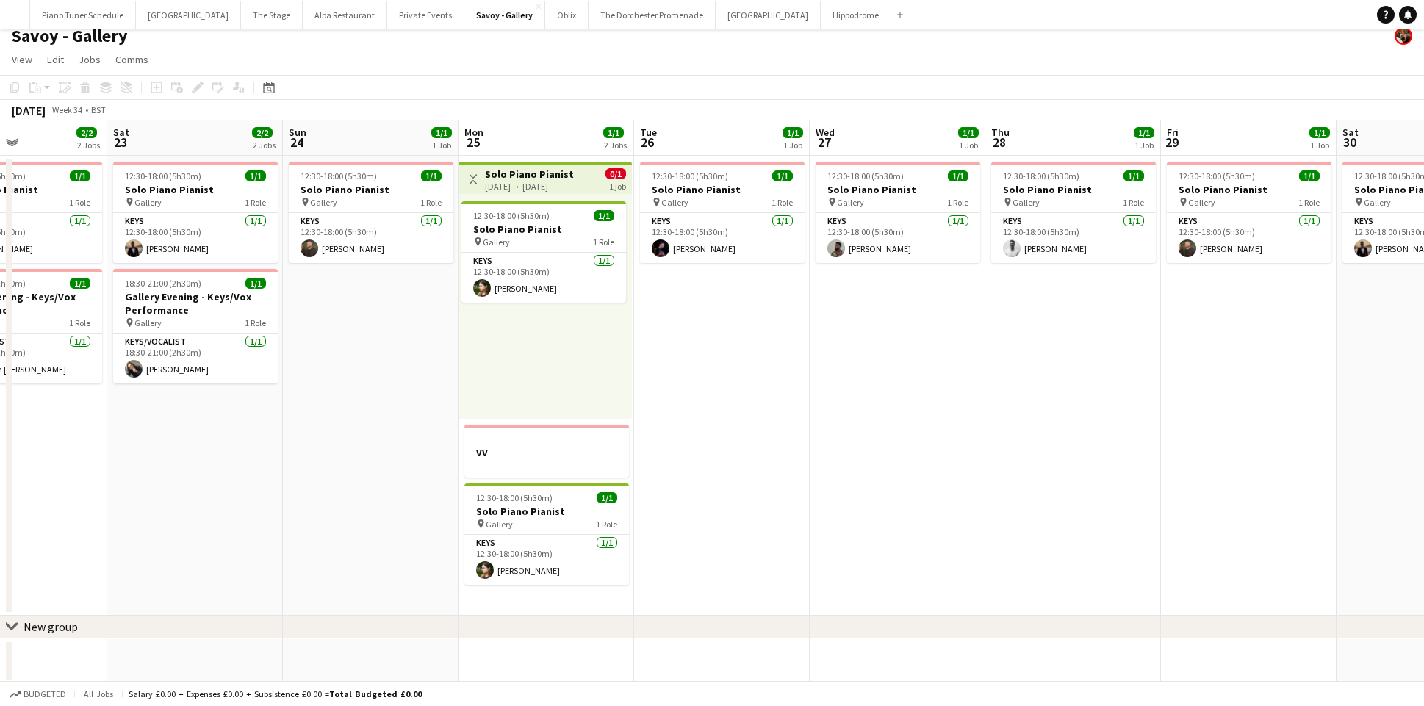
click at [47, 636] on div "chevron-right New group" at bounding box center [712, 628] width 1424 height 24
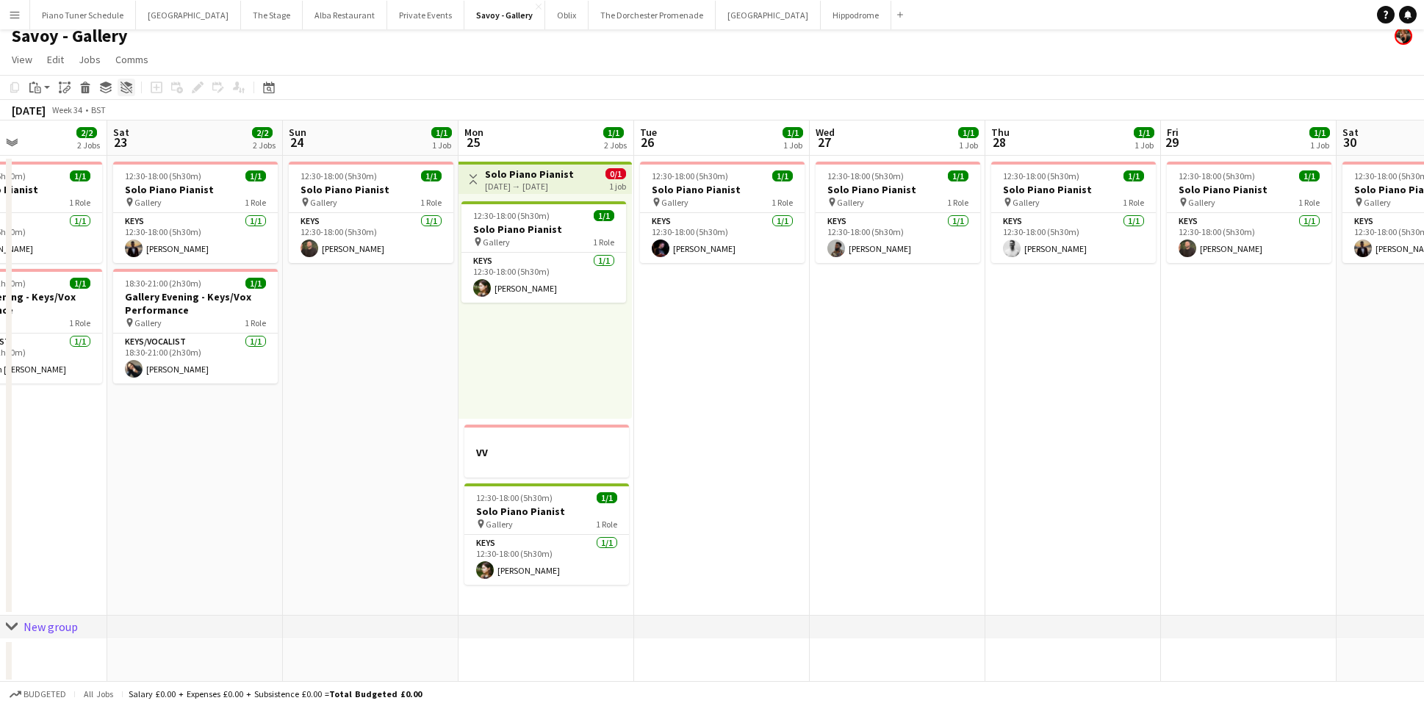
click at [121, 85] on icon "Ungroup" at bounding box center [127, 88] width 12 height 12
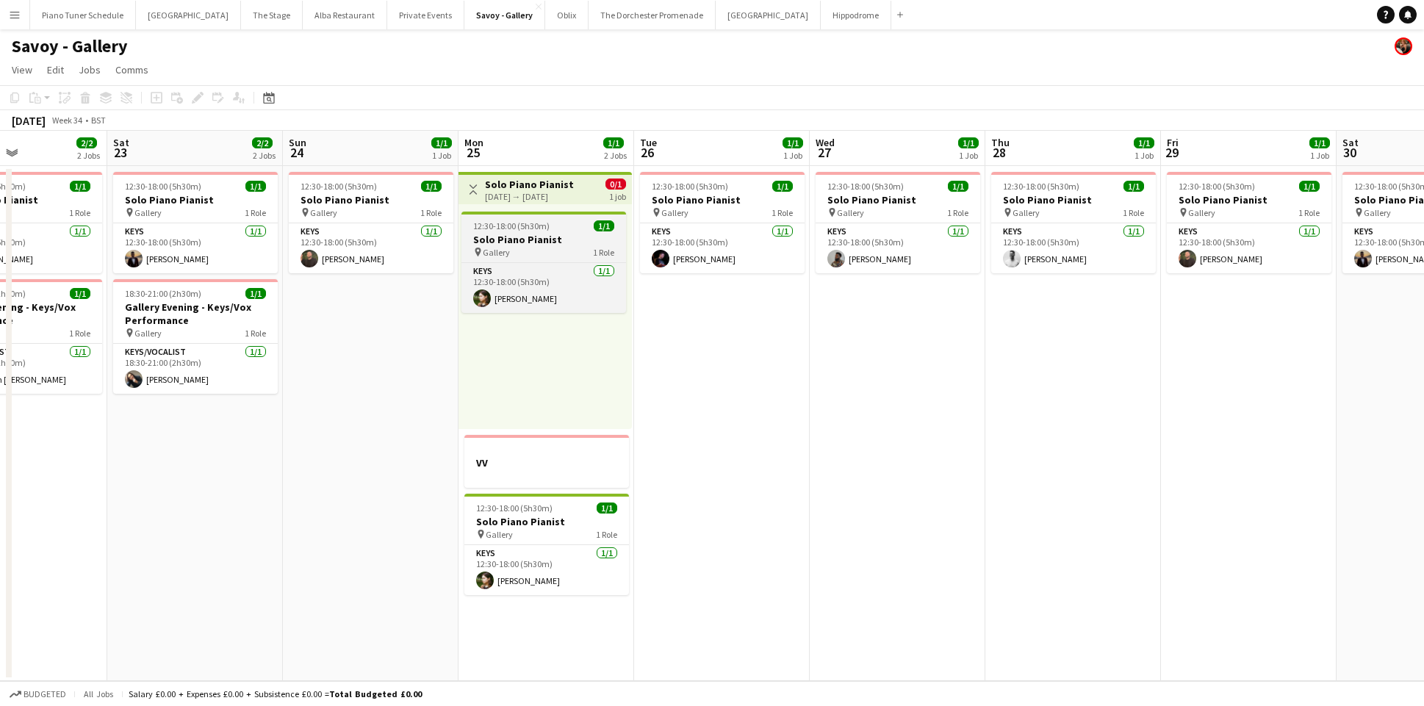
click at [492, 220] on app-job-card "12:30-18:00 (5h30m) 1/1 Solo Piano Pianist pin Gallery 1 Role Keys 1/1 12:30-18…" at bounding box center [543, 262] width 165 height 101
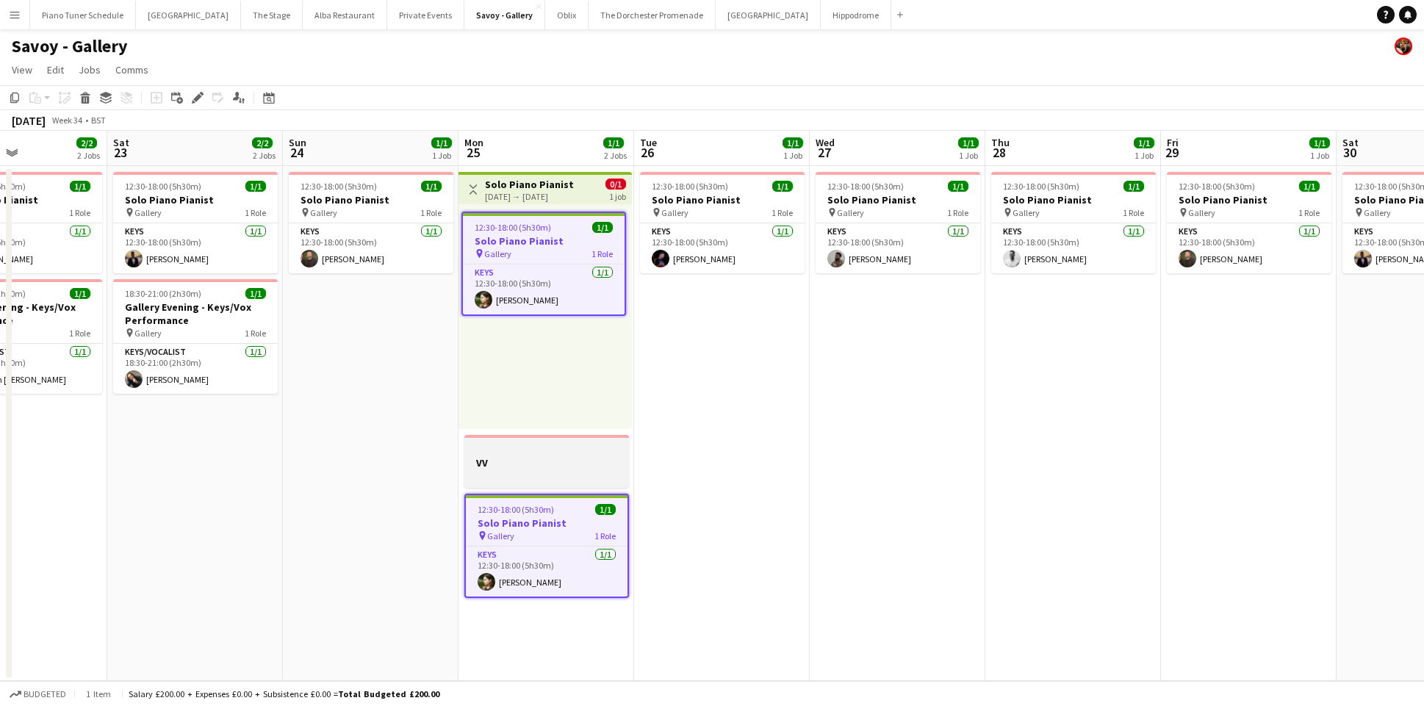
click at [508, 486] on app-job-card "VV" at bounding box center [546, 461] width 165 height 53
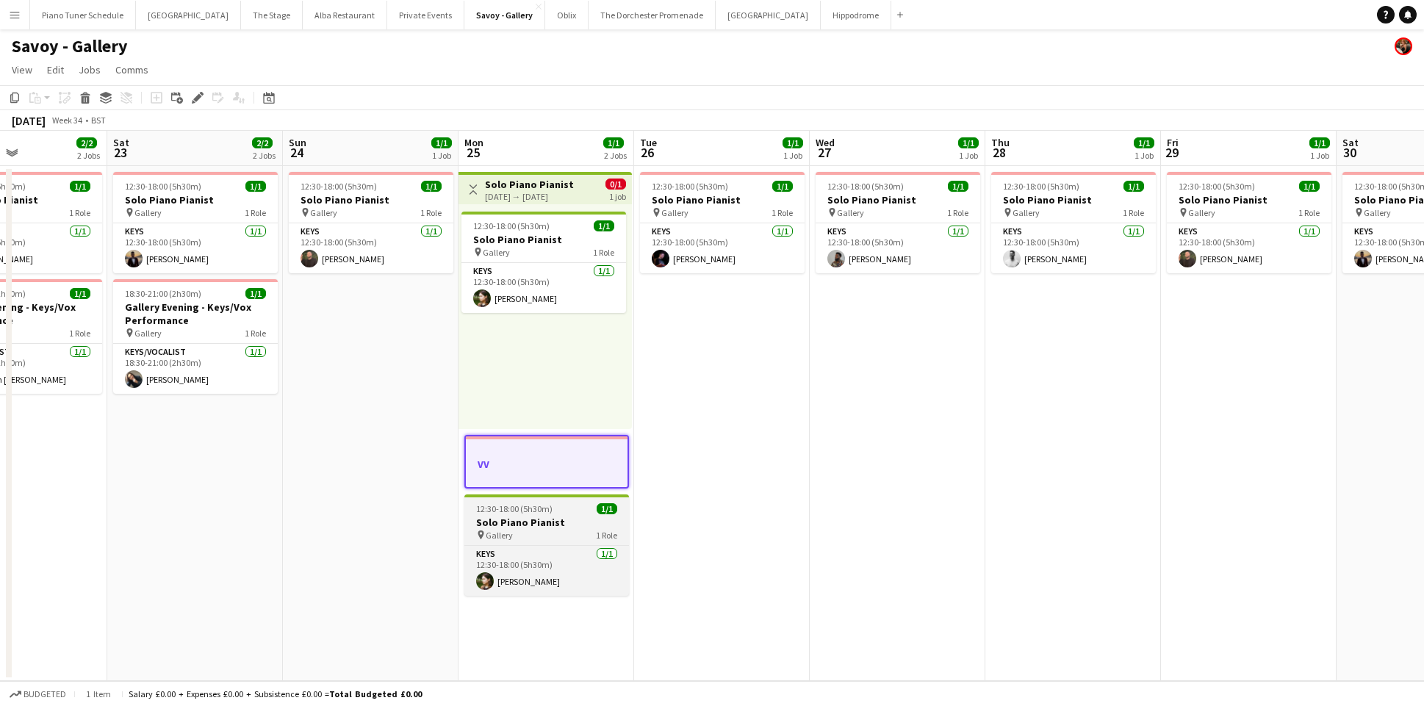
click at [510, 511] on span "12:30-18:00 (5h30m)" at bounding box center [514, 508] width 76 height 11
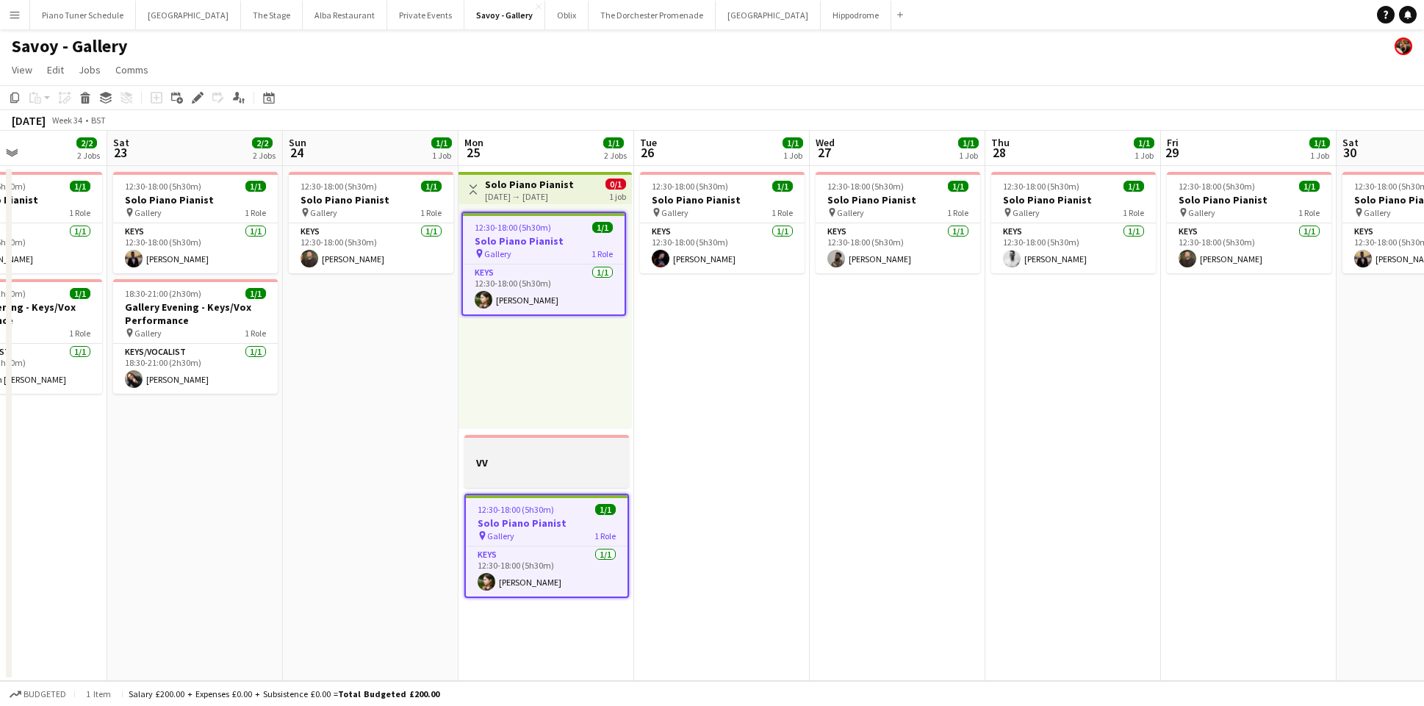
click at [520, 442] on app-job-card "VV" at bounding box center [546, 461] width 165 height 53
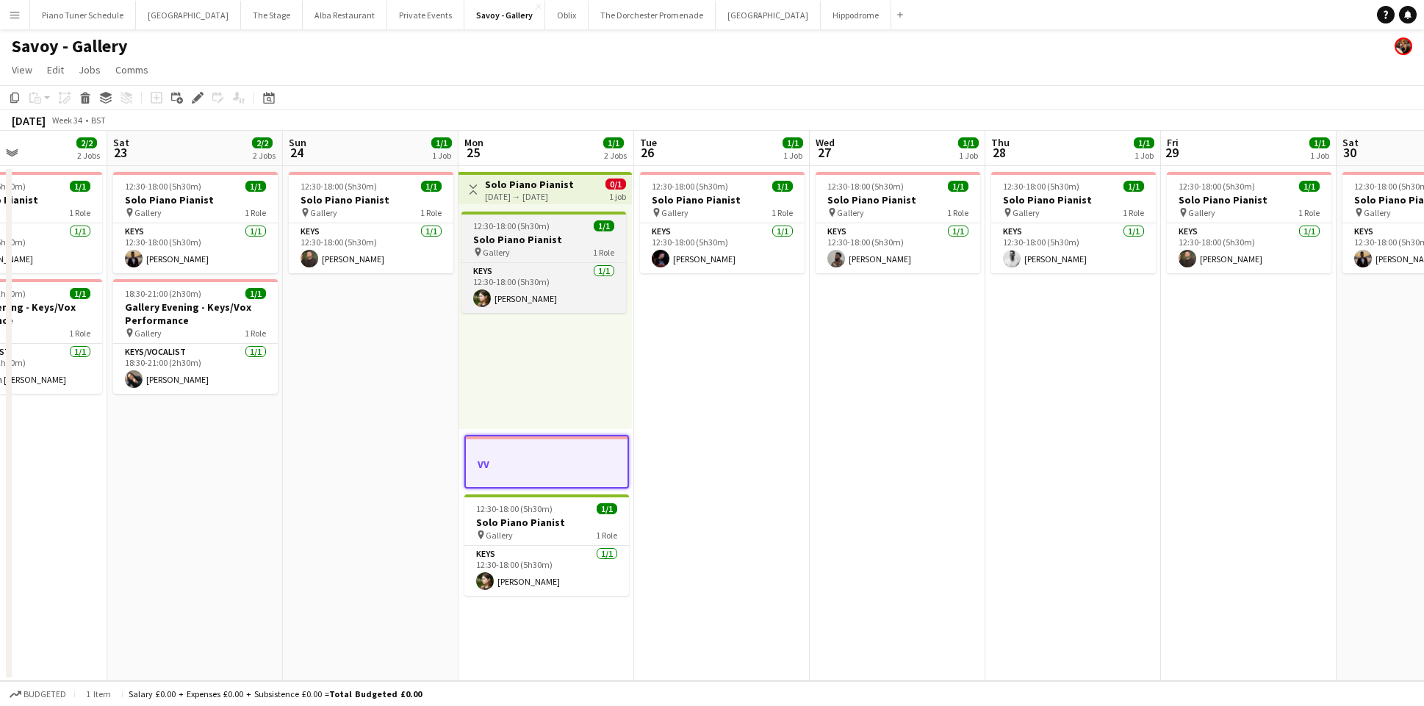
click at [525, 223] on span "12:30-18:00 (5h30m)" at bounding box center [511, 225] width 76 height 11
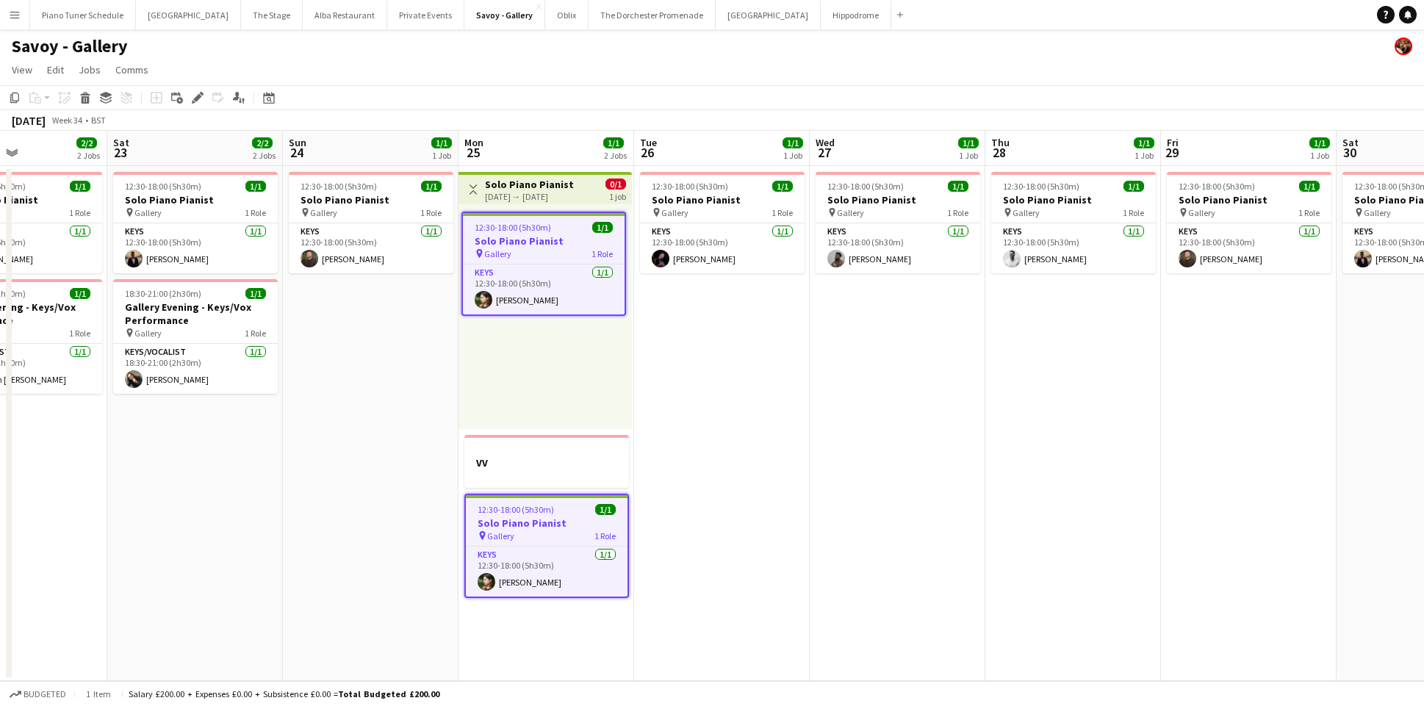
click at [129, 98] on div "Copy Paste Paste Command V Paste with crew Command Shift V Paste linked Job Del…" at bounding box center [70, 98] width 129 height 18
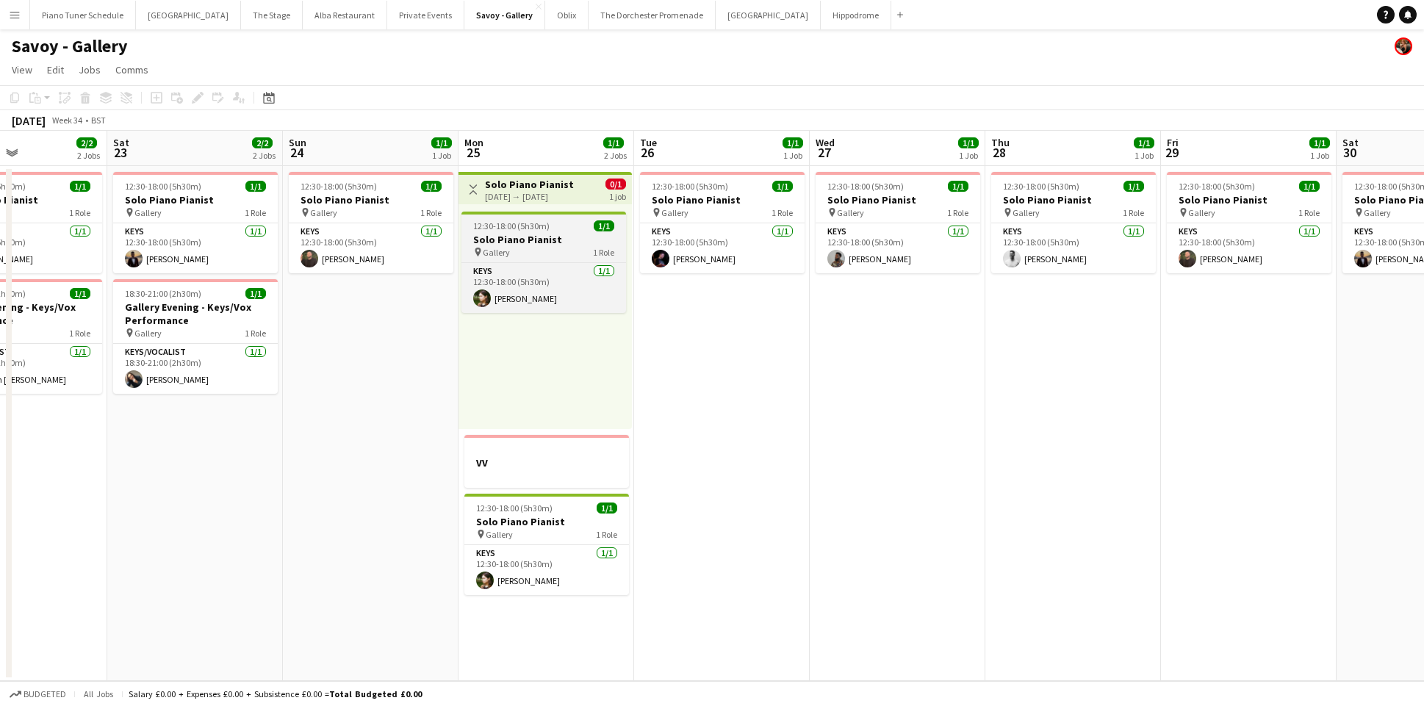
click at [518, 248] on div "pin Gallery 1 Role" at bounding box center [543, 252] width 165 height 12
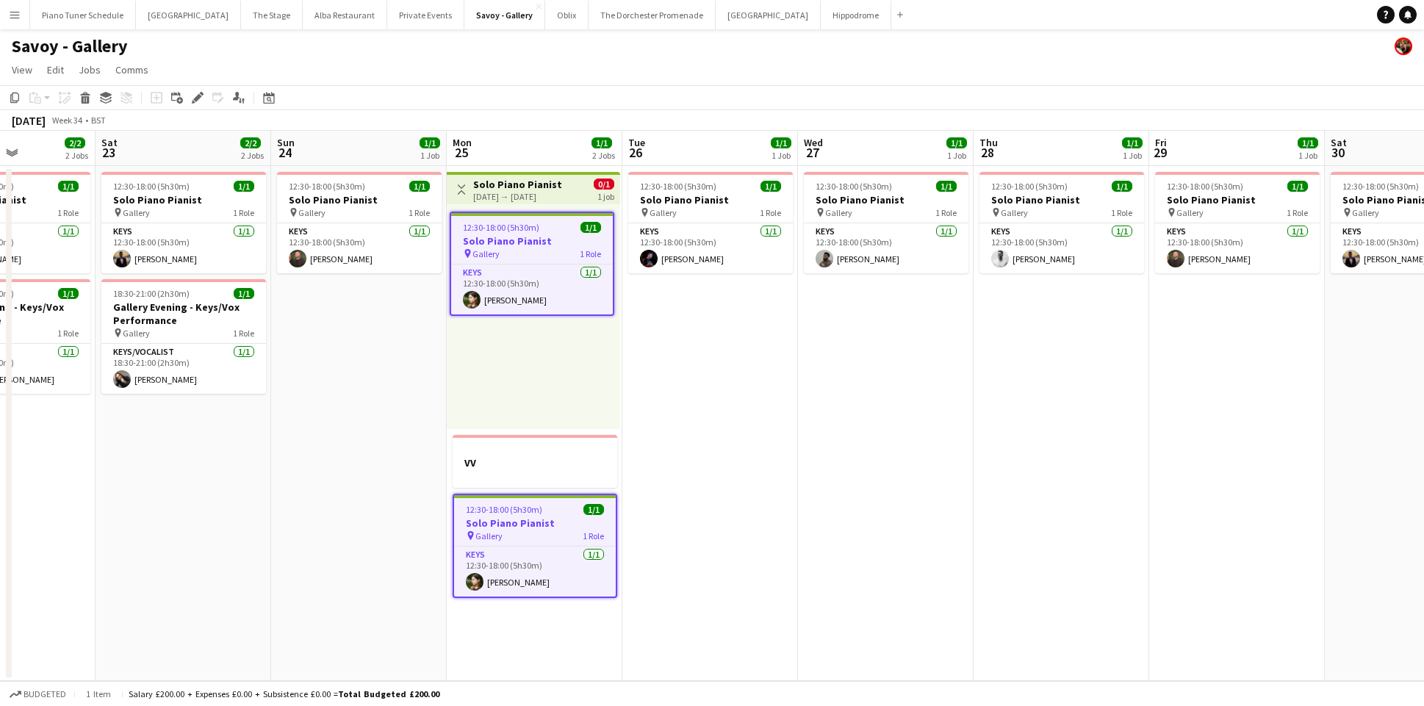
scroll to position [0, 432]
drag, startPoint x: 545, startPoint y: 499, endPoint x: 533, endPoint y: 257, distance: 242.1
click at [533, 257] on app-calendar-viewport "Wed 20 1/1 1 Job Thu 21 1/1 1 Job Fri 22 2/2 2 Jobs Sat 23 2/2 2 Jobs Sun 24 1/…" at bounding box center [712, 406] width 1424 height 550
click at [543, 154] on app-board-header-date "Mon 25 1/1 2 Jobs" at bounding box center [534, 148] width 176 height 35
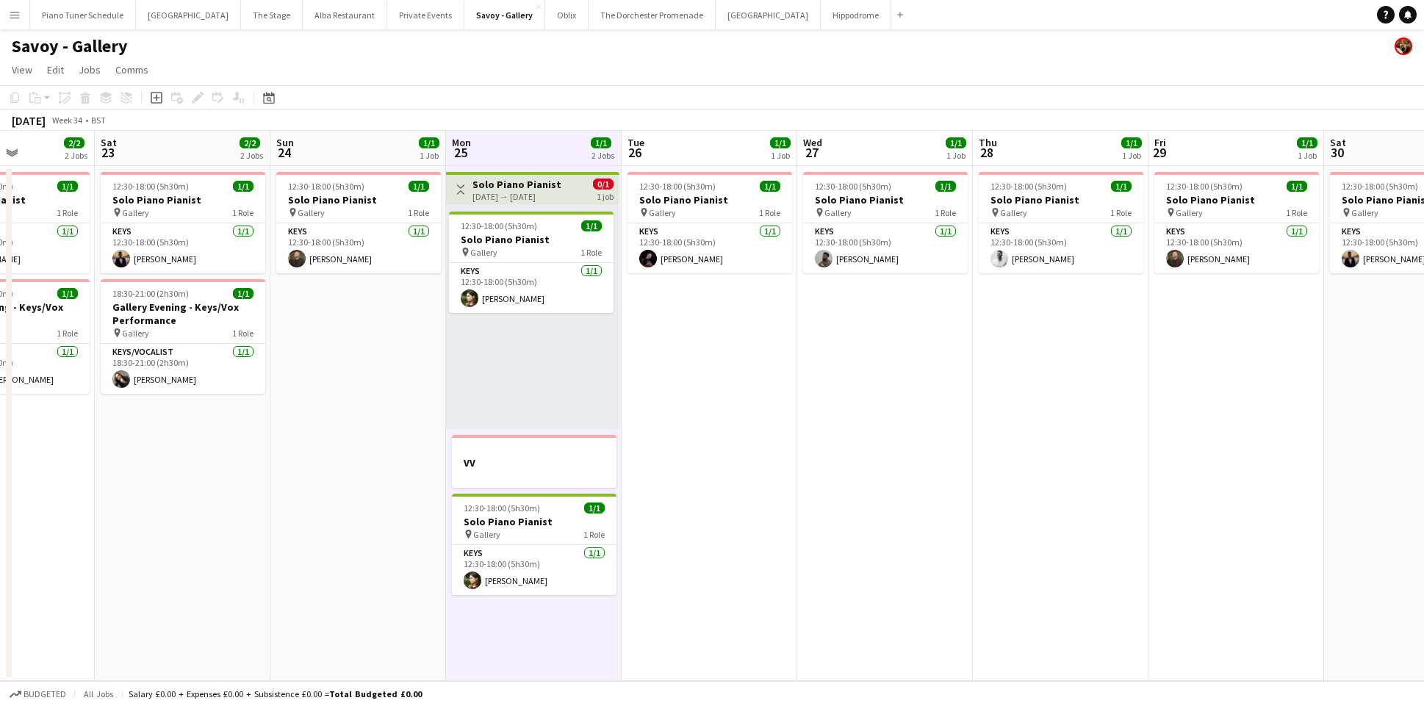
click at [538, 191] on div "25-08-2025 → 25-08-2025" at bounding box center [516, 196] width 89 height 11
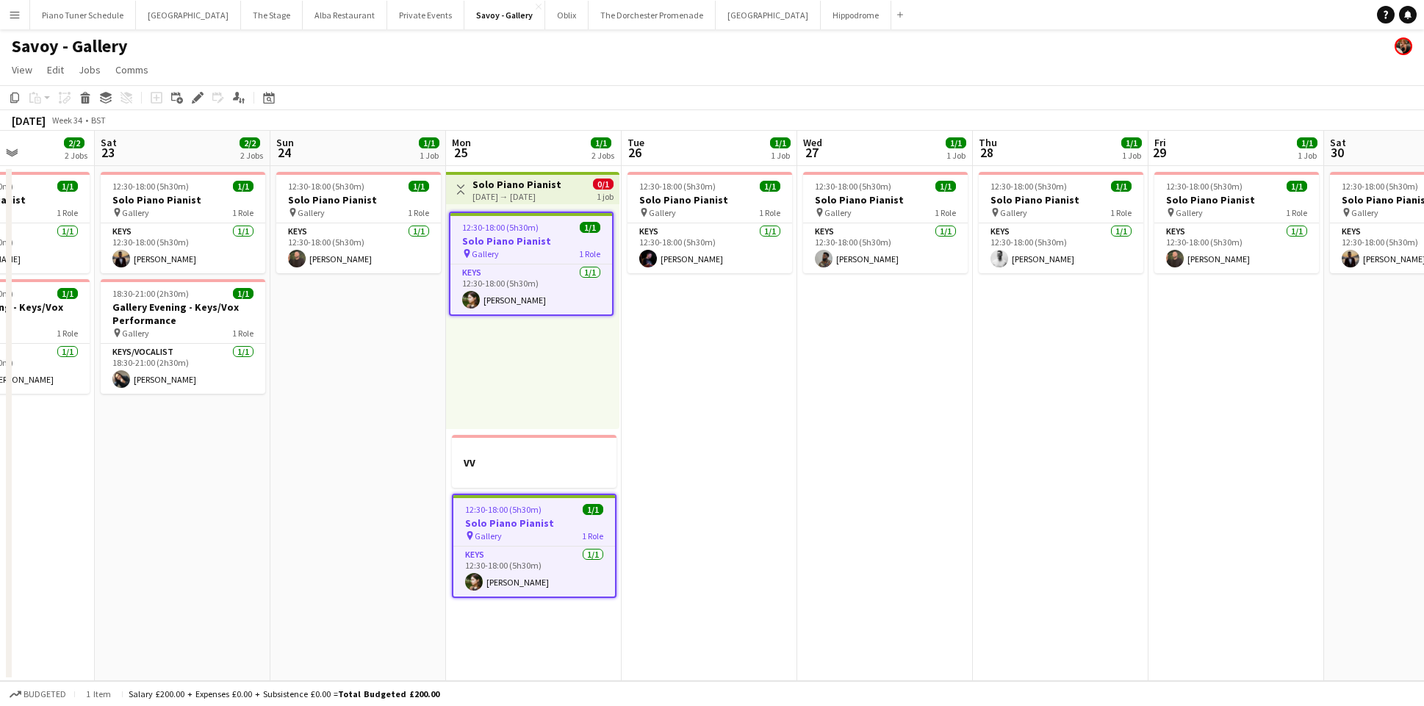
click at [653, 123] on div "August 2025 Week 34 • BST" at bounding box center [712, 120] width 1424 height 21
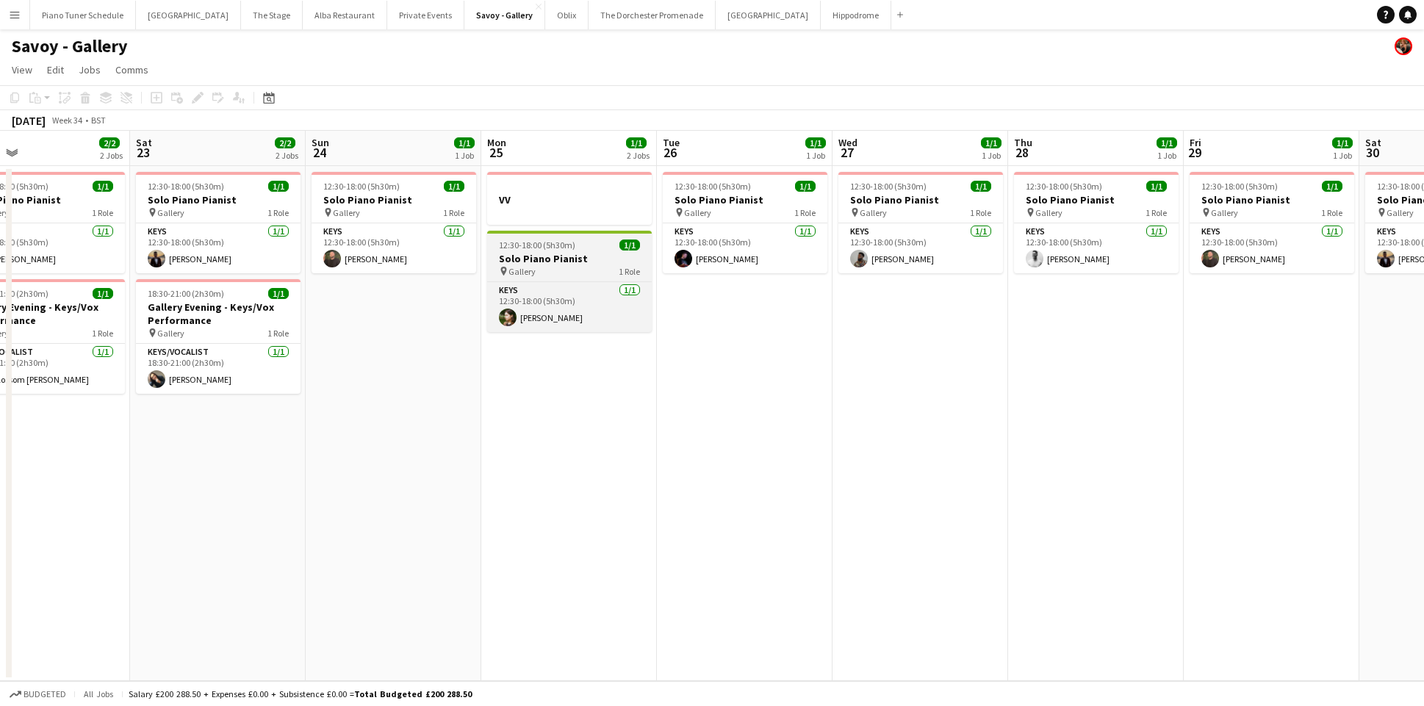
scroll to position [0, 384]
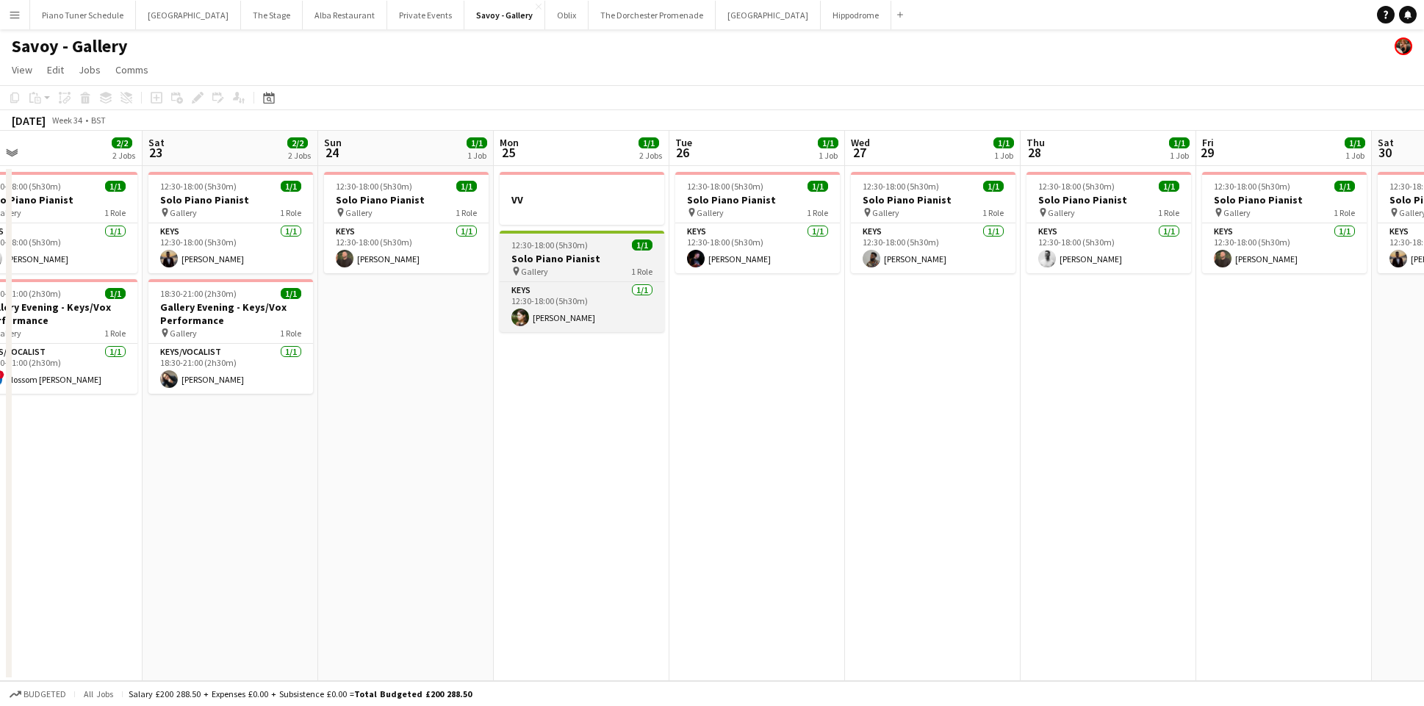
click at [574, 231] on div at bounding box center [582, 232] width 165 height 3
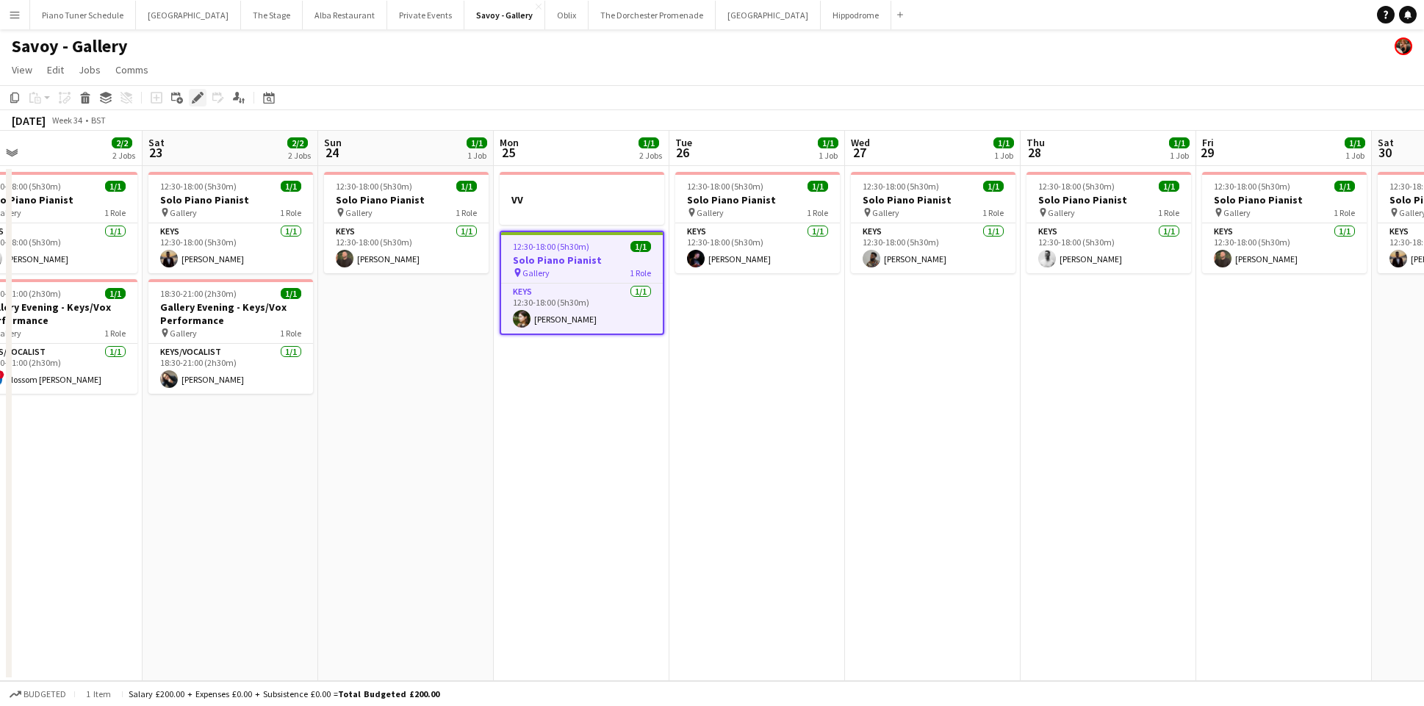
click at [197, 98] on icon at bounding box center [197, 98] width 8 height 8
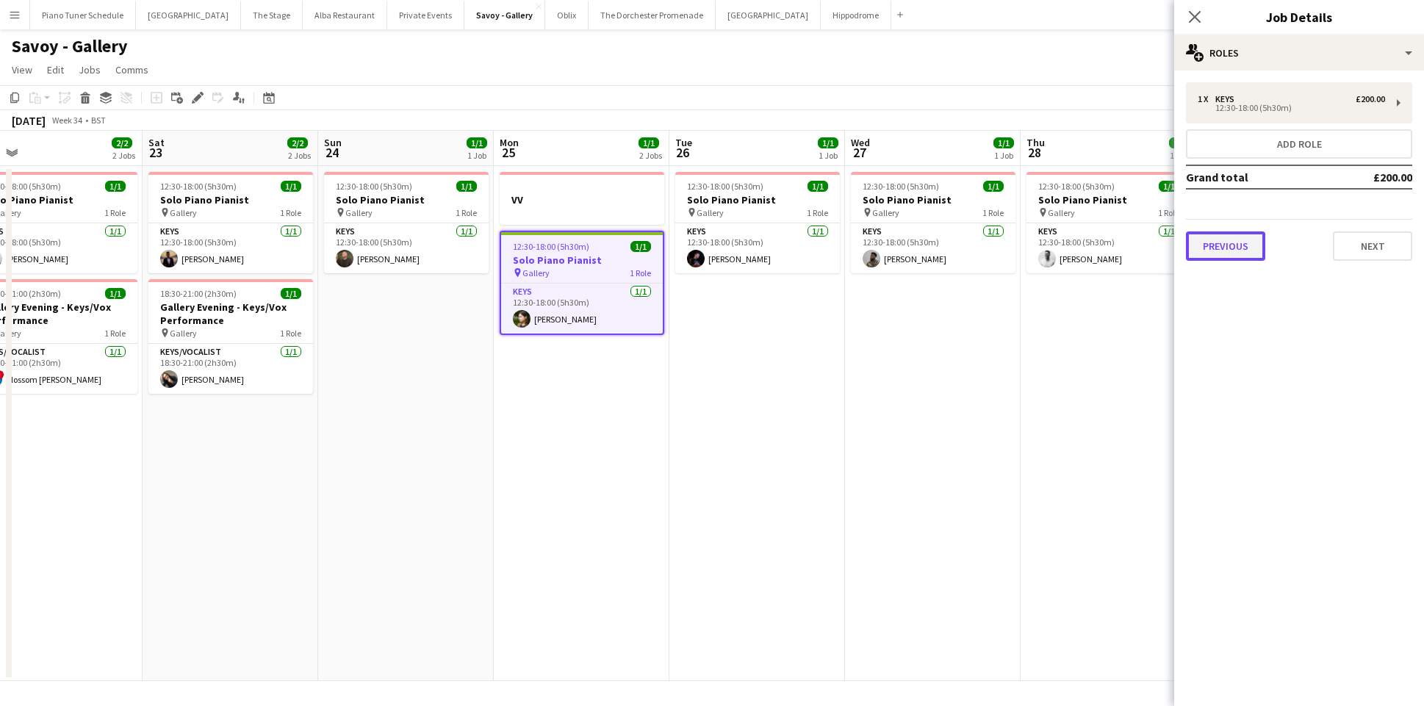
click at [1219, 245] on button "Previous" at bounding box center [1225, 245] width 79 height 29
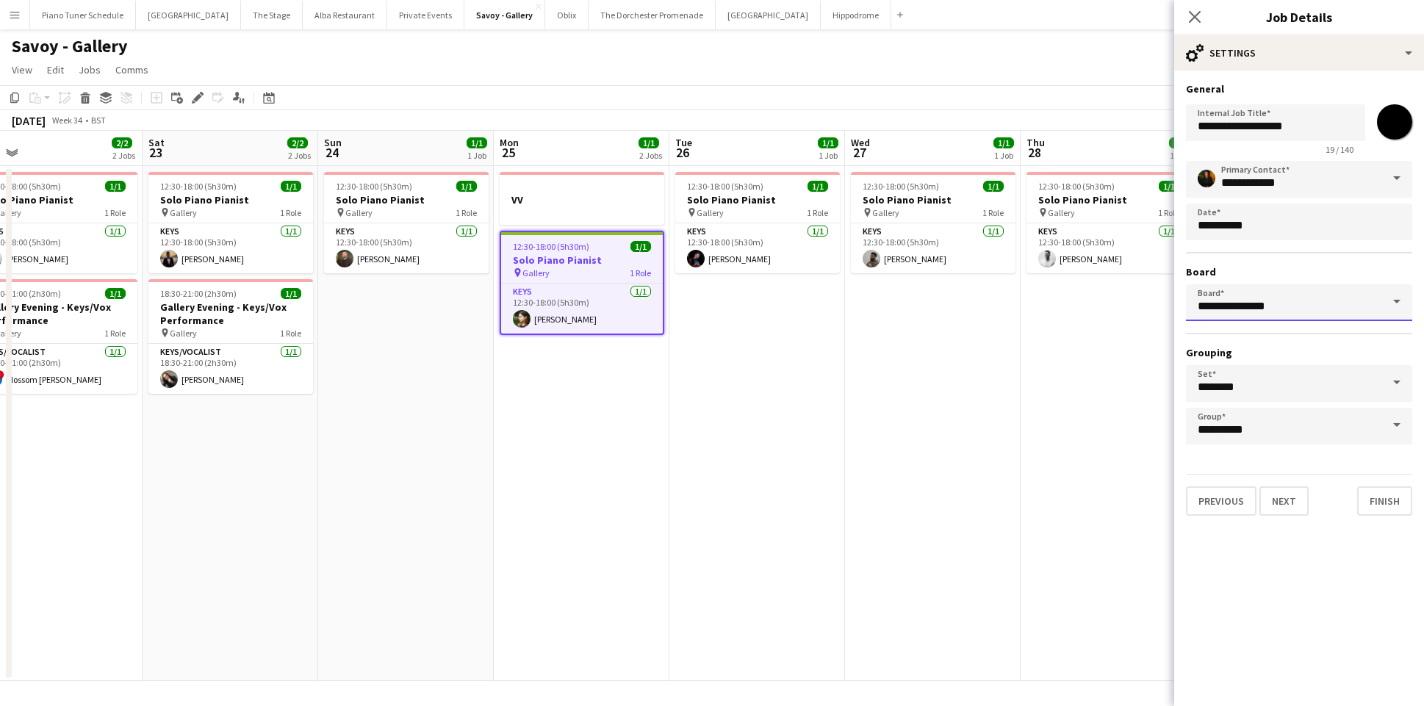
click at [1309, 299] on input "**********" at bounding box center [1299, 302] width 226 height 37
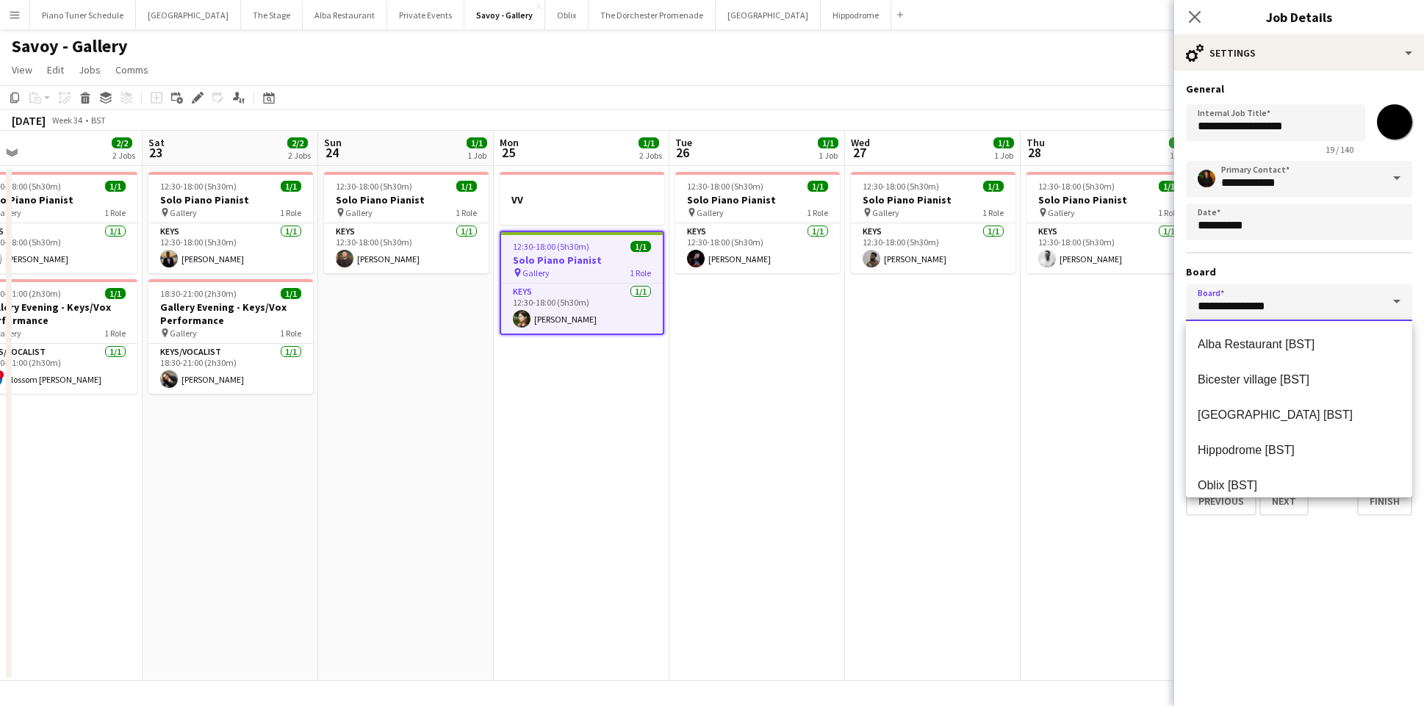
click at [1309, 299] on input "**********" at bounding box center [1299, 302] width 226 height 37
click at [1159, 309] on app-date-cell "12:30-18:00 (5h30m) 1/1 Solo Piano Pianist pin Gallery 1 Role Keys 1/1 12:30-18…" at bounding box center [1109, 423] width 176 height 515
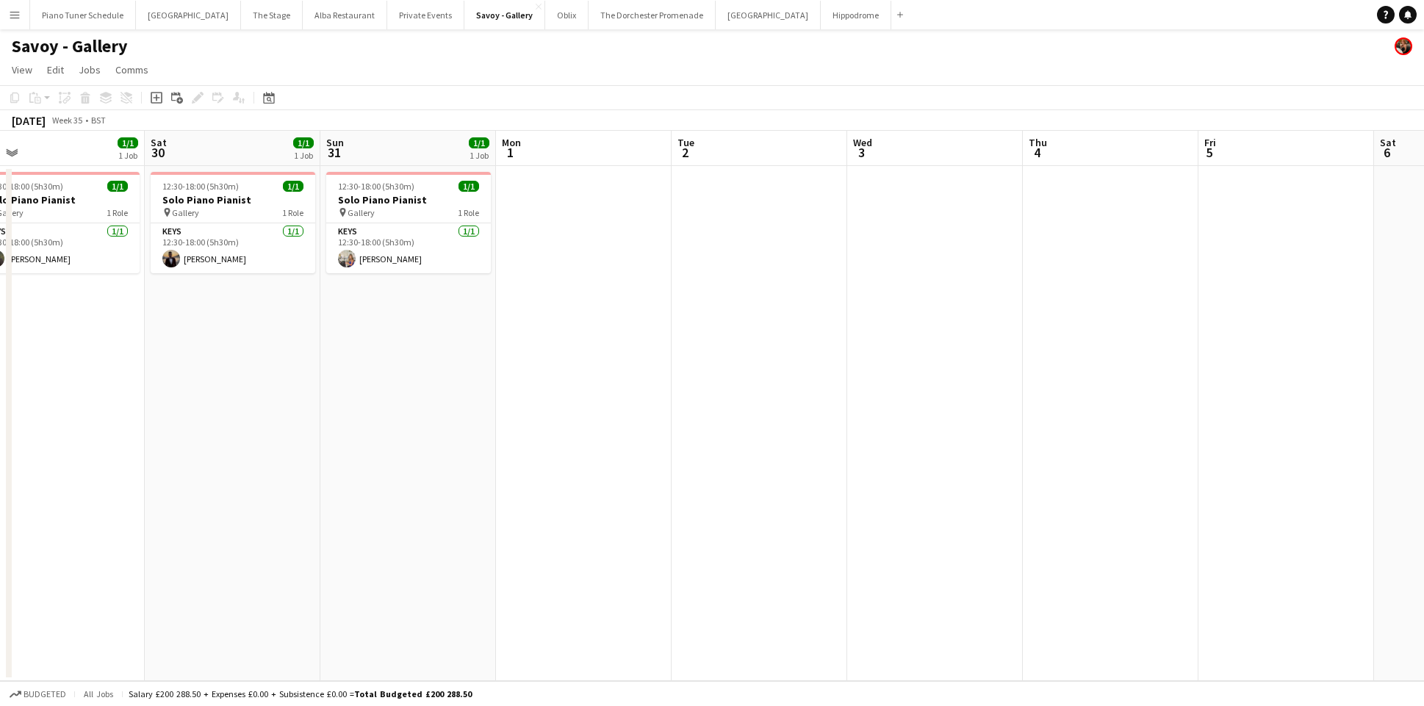
scroll to position [0, 616]
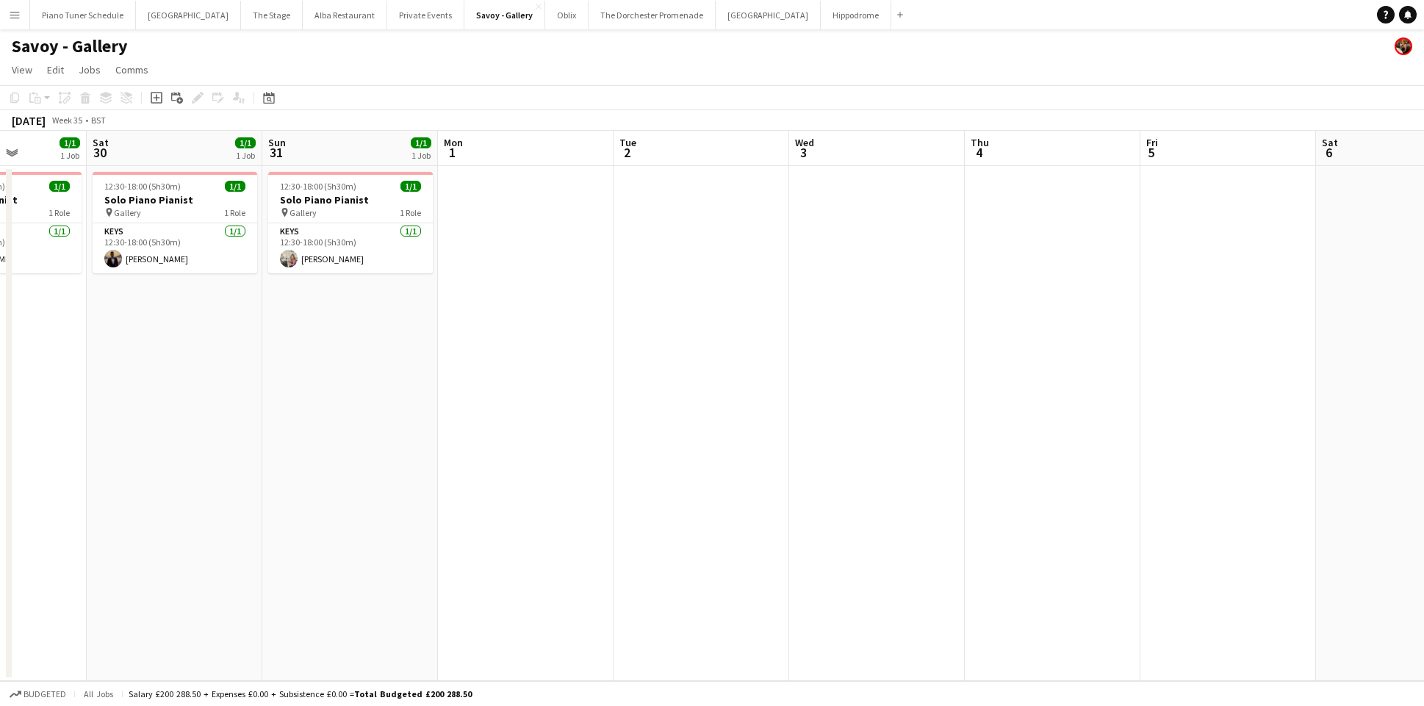
click at [626, 223] on app-date-cell at bounding box center [702, 423] width 176 height 515
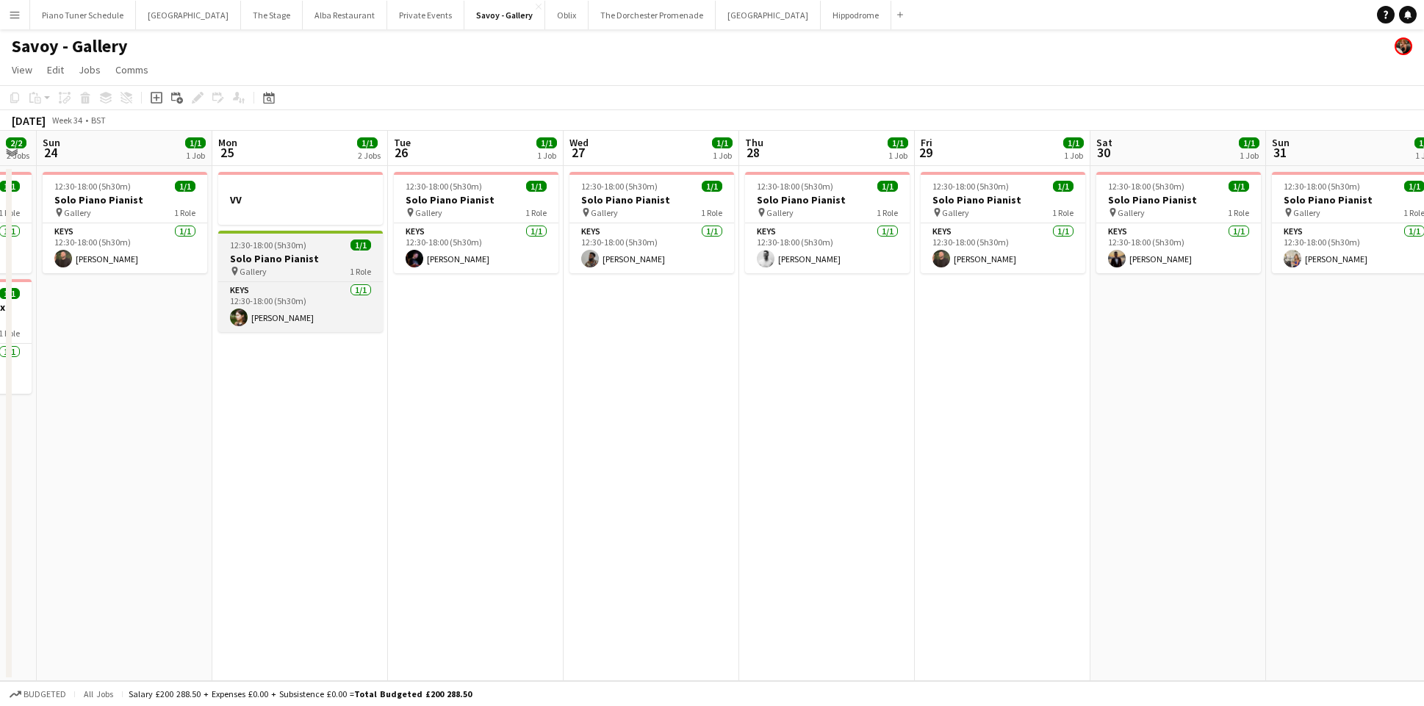
scroll to position [0, 313]
click at [301, 262] on h3 "Solo Piano Pianist" at bounding box center [302, 258] width 165 height 13
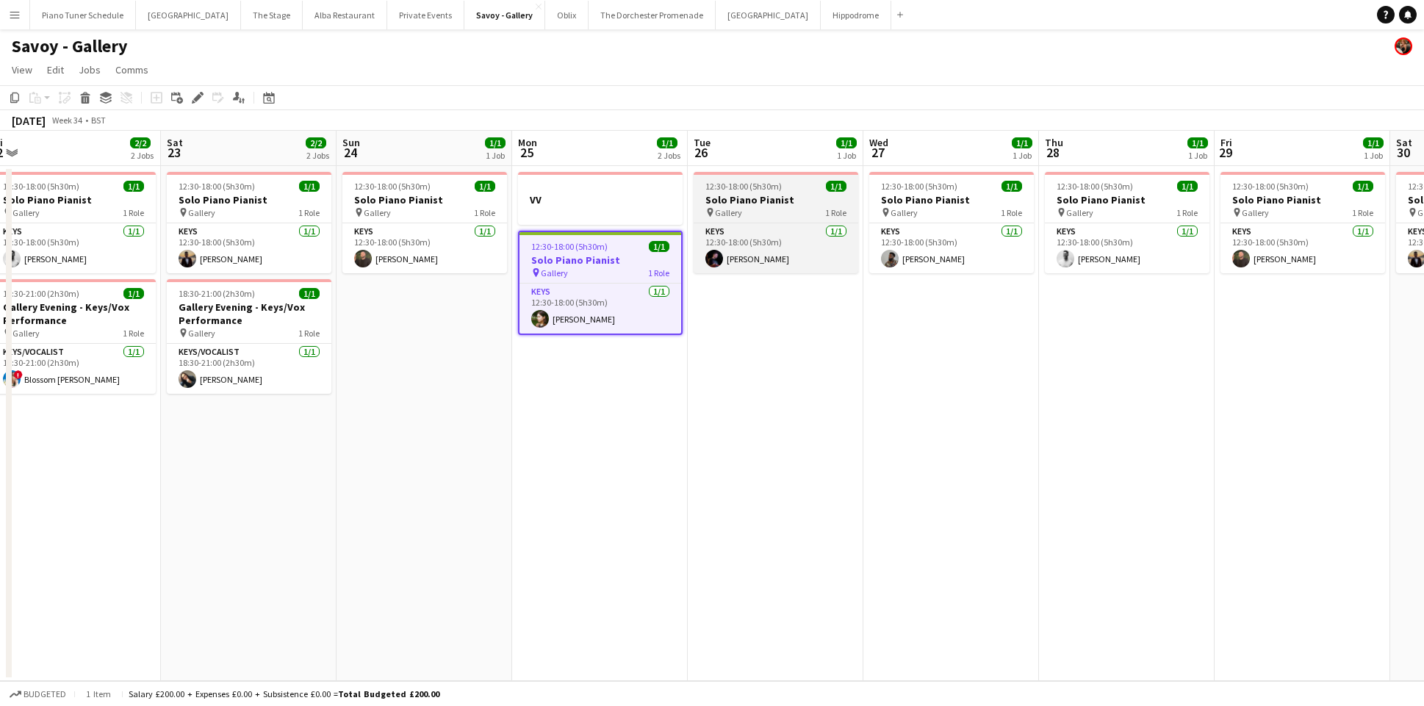
scroll to position [0, 738]
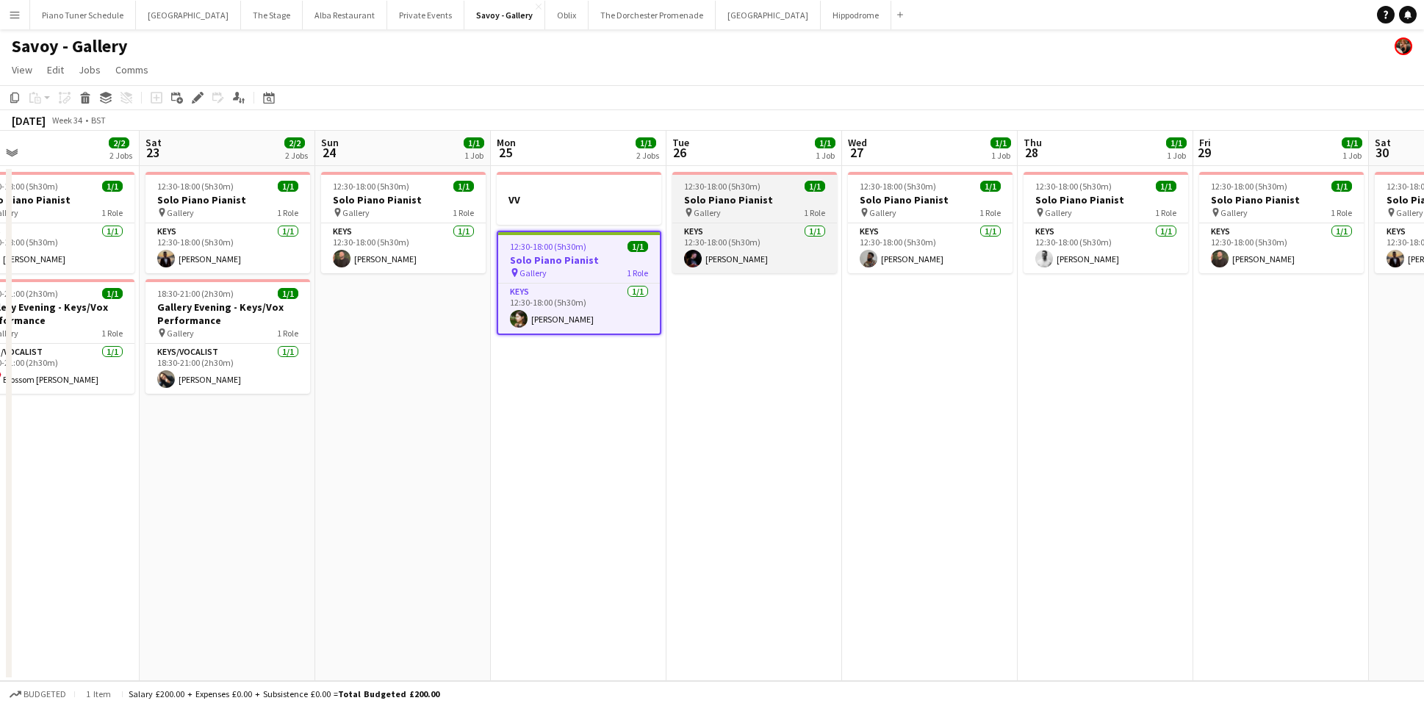
click at [722, 204] on h3 "Solo Piano Pianist" at bounding box center [754, 199] width 165 height 13
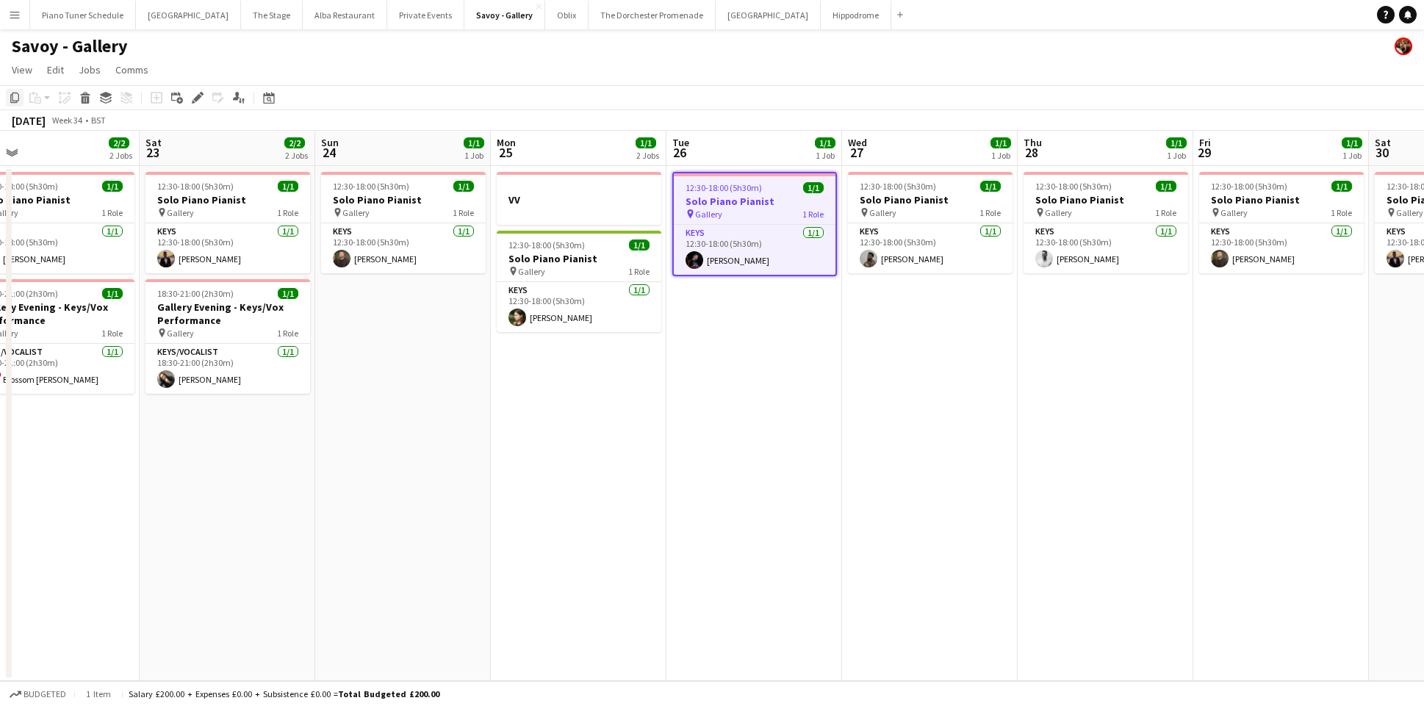
click at [16, 100] on icon "Copy" at bounding box center [15, 98] width 12 height 12
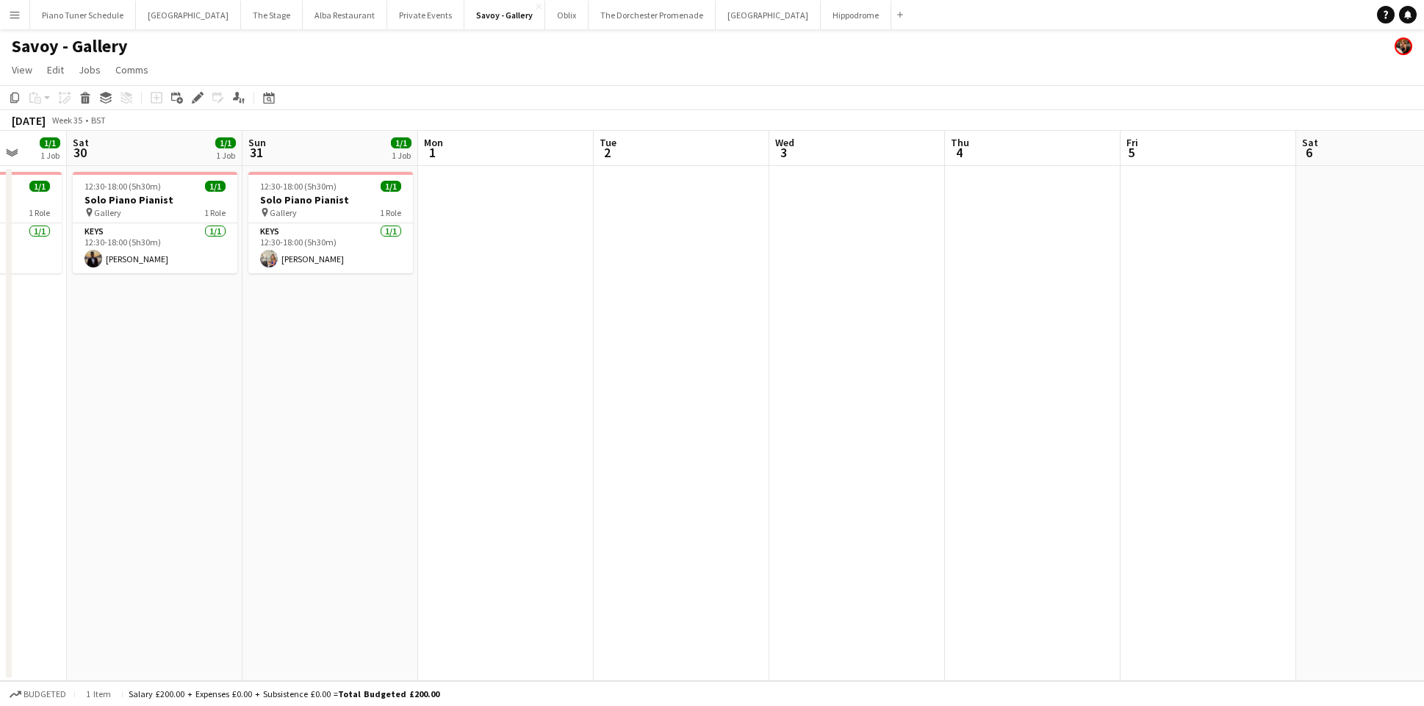
scroll to position [0, 633]
click at [478, 206] on app-date-cell at bounding box center [508, 423] width 176 height 515
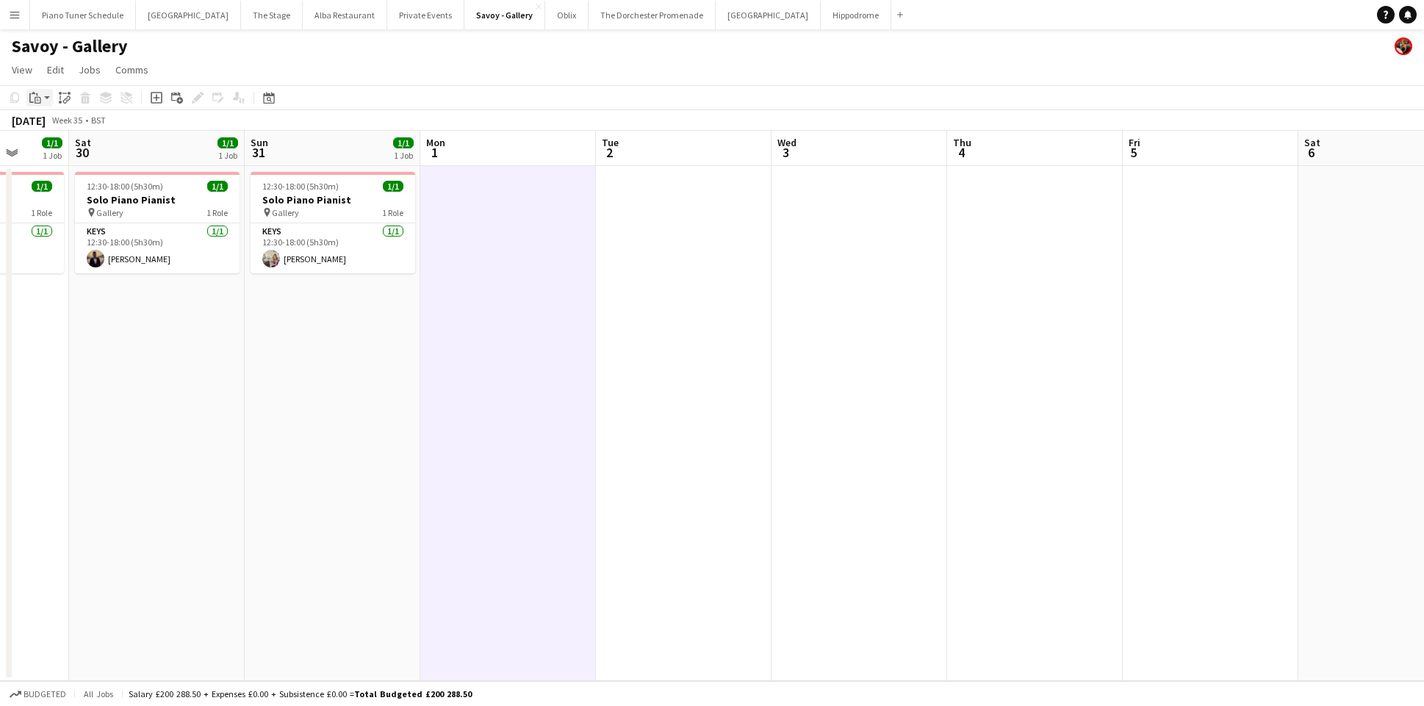
click at [34, 101] on icon "Paste" at bounding box center [35, 98] width 12 height 12
click at [60, 121] on link "Paste Command V" at bounding box center [97, 125] width 116 height 13
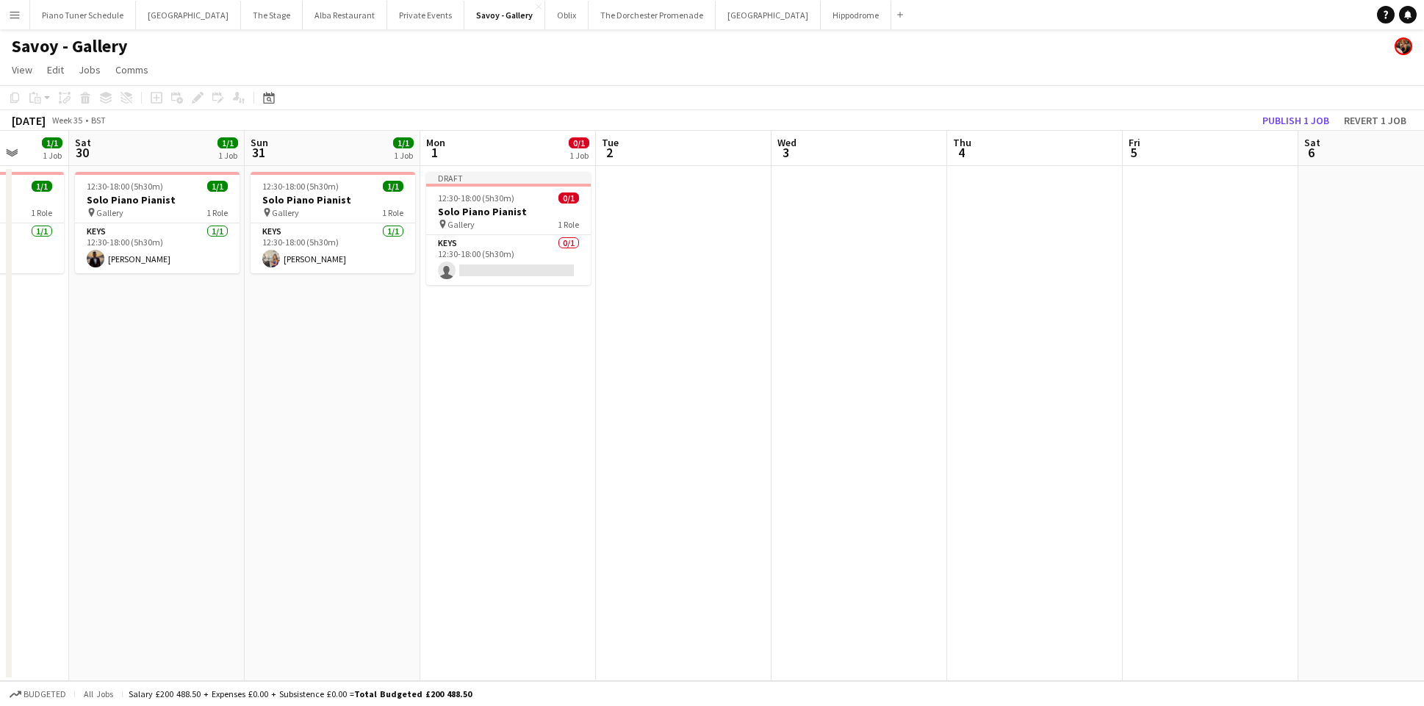
click at [649, 201] on app-date-cell at bounding box center [684, 423] width 176 height 515
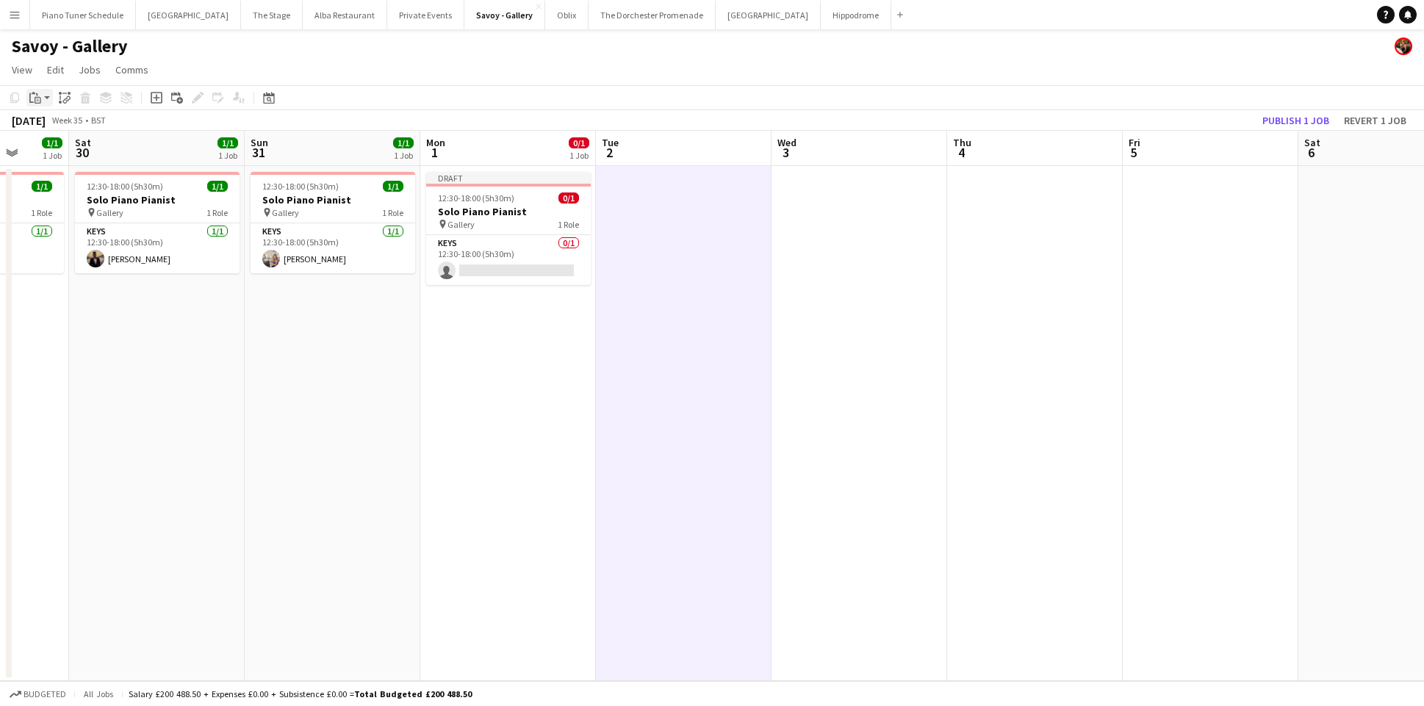
click at [32, 98] on icon "Paste" at bounding box center [35, 98] width 12 height 12
click at [53, 127] on link "Paste Command V" at bounding box center [97, 125] width 116 height 13
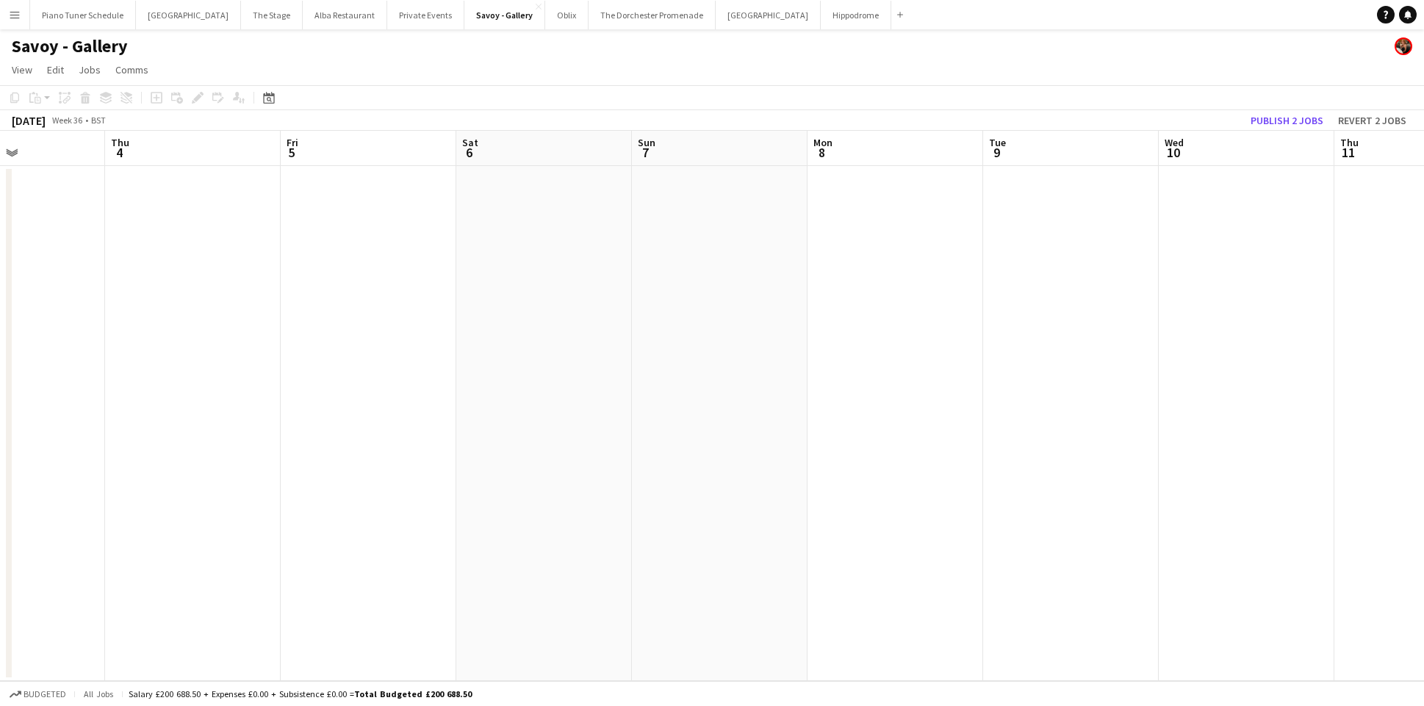
scroll to position [0, 449]
click at [522, 192] on app-date-cell at bounding box center [517, 423] width 176 height 515
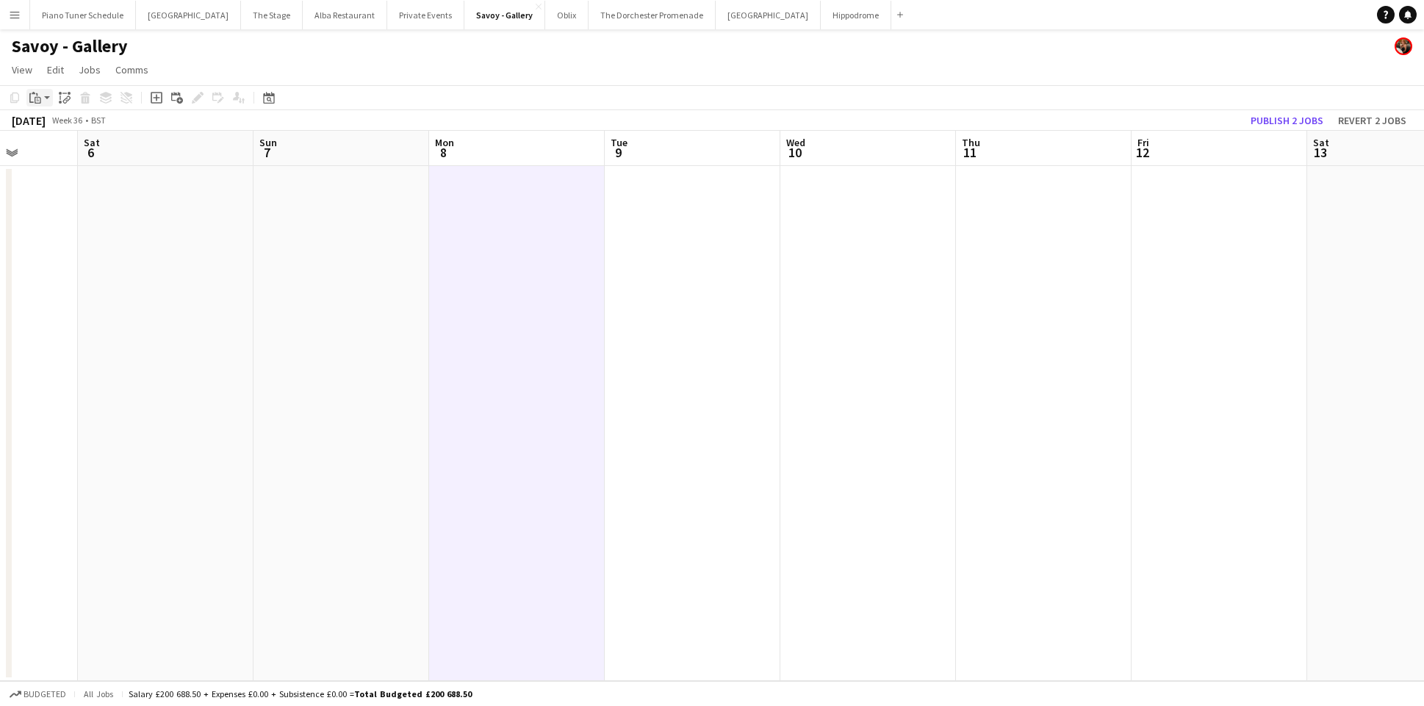
click at [38, 101] on icon at bounding box center [38, 101] width 3 height 1
click at [51, 123] on link "Paste Command V" at bounding box center [97, 125] width 116 height 13
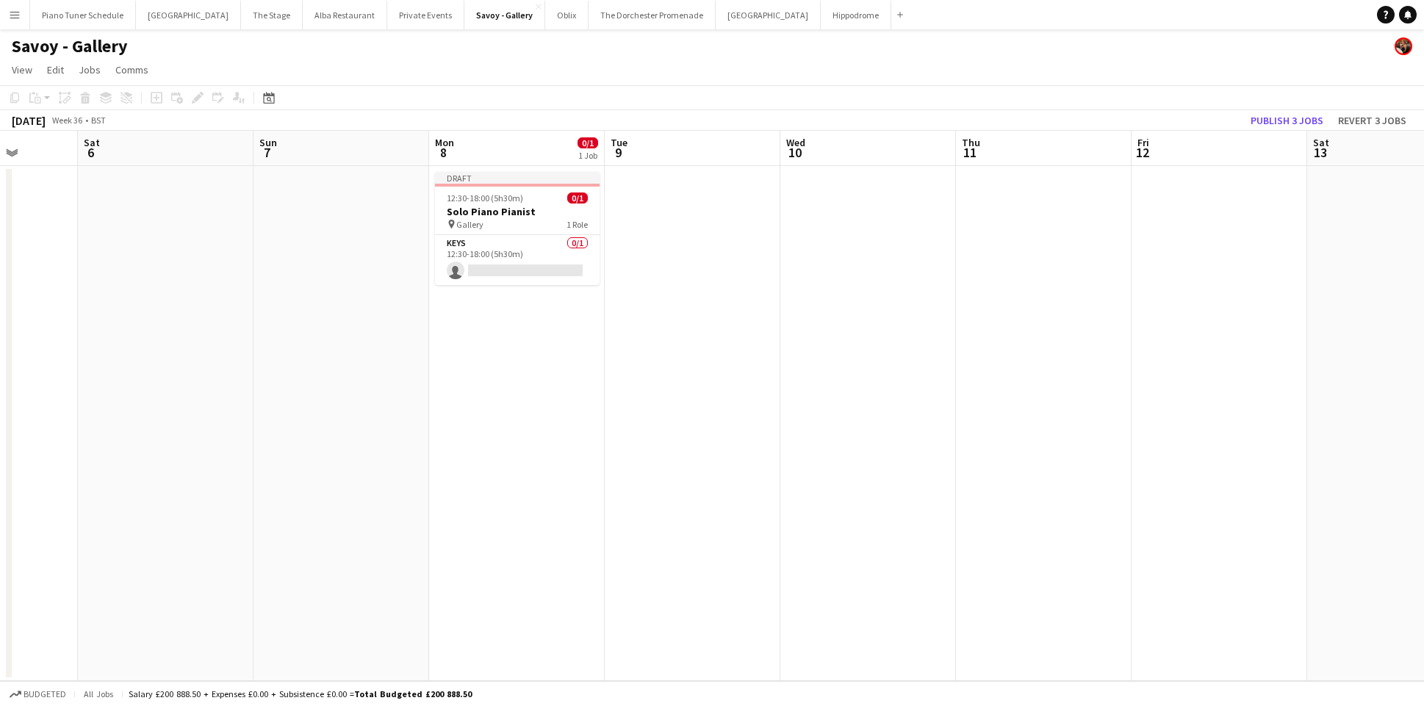
click at [656, 195] on app-date-cell at bounding box center [693, 423] width 176 height 515
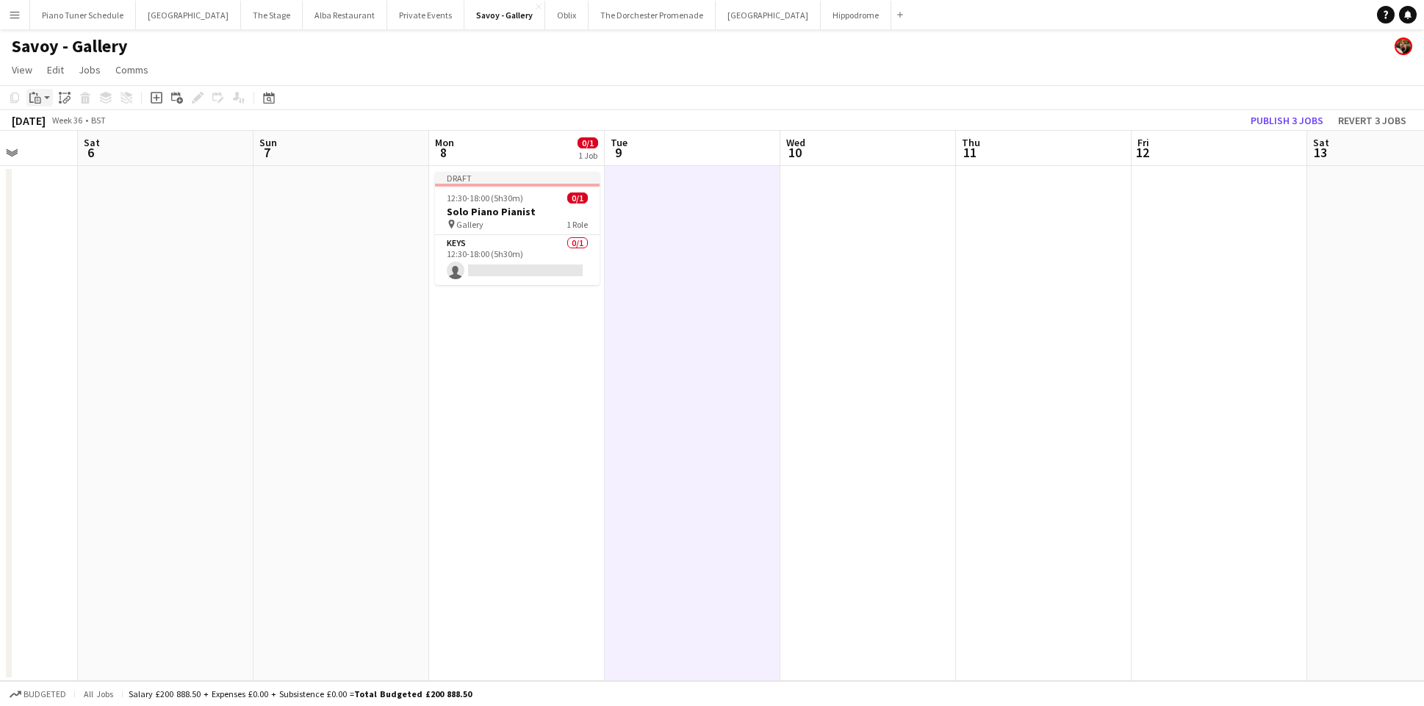
click at [37, 99] on icon at bounding box center [38, 98] width 2 height 1
click at [54, 120] on link "Paste Command V" at bounding box center [97, 125] width 116 height 13
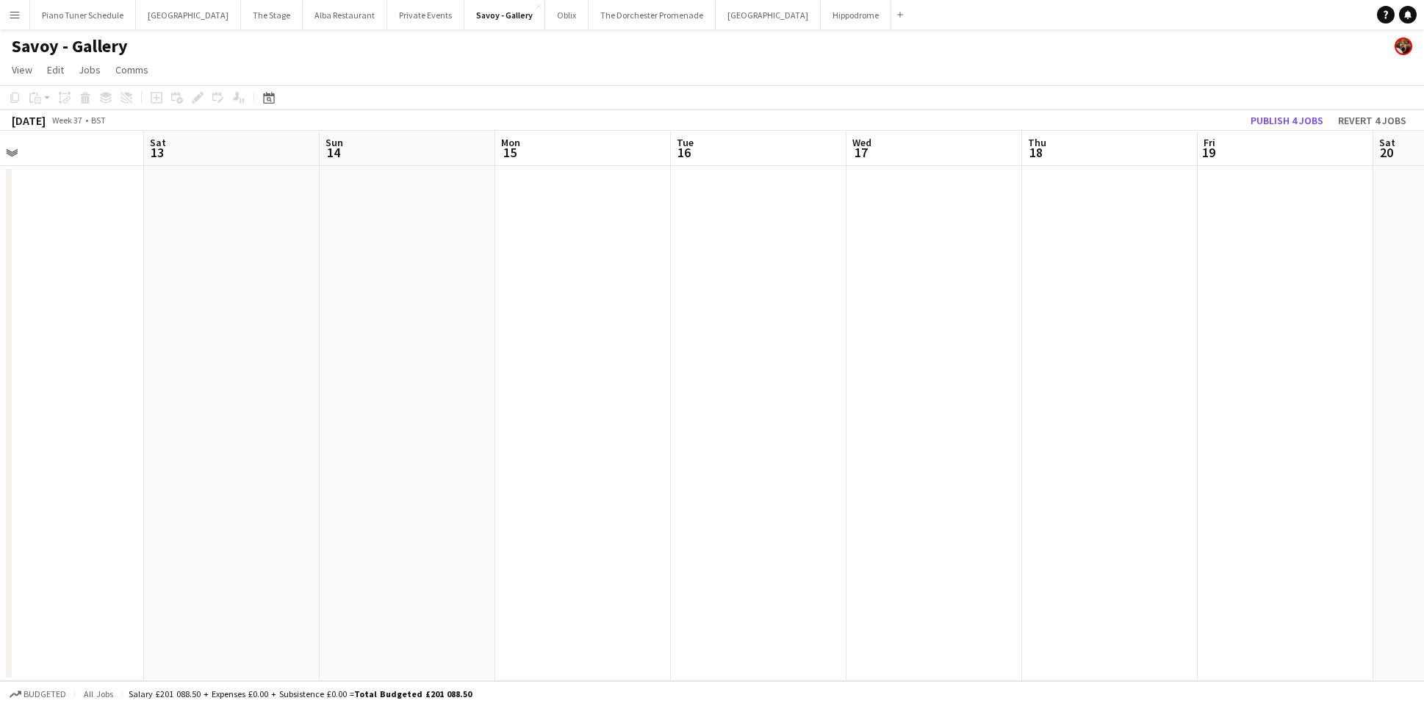
scroll to position [0, 624]
click at [517, 205] on app-date-cell at bounding box center [518, 423] width 176 height 515
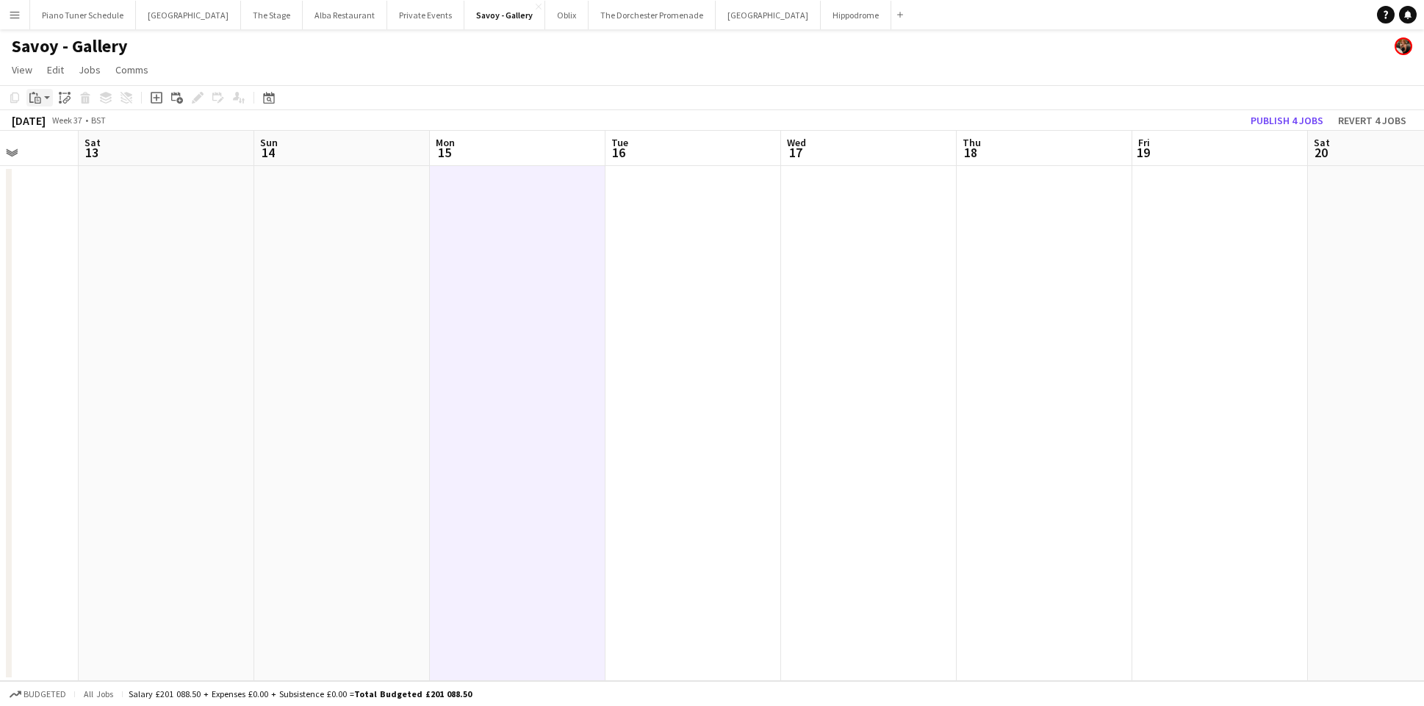
click at [35, 98] on icon at bounding box center [38, 100] width 7 height 7
click at [63, 121] on link "Paste Command V" at bounding box center [97, 125] width 116 height 13
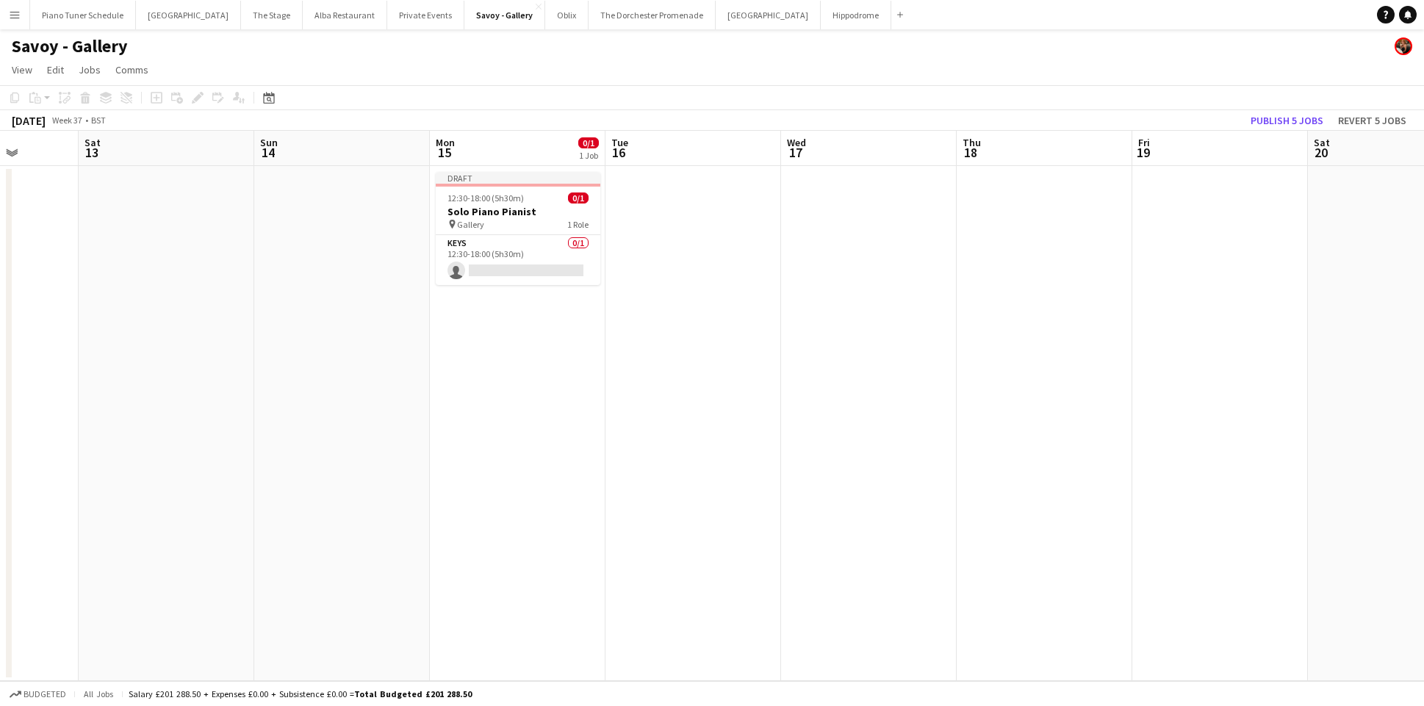
click at [649, 194] on app-date-cell at bounding box center [693, 423] width 176 height 515
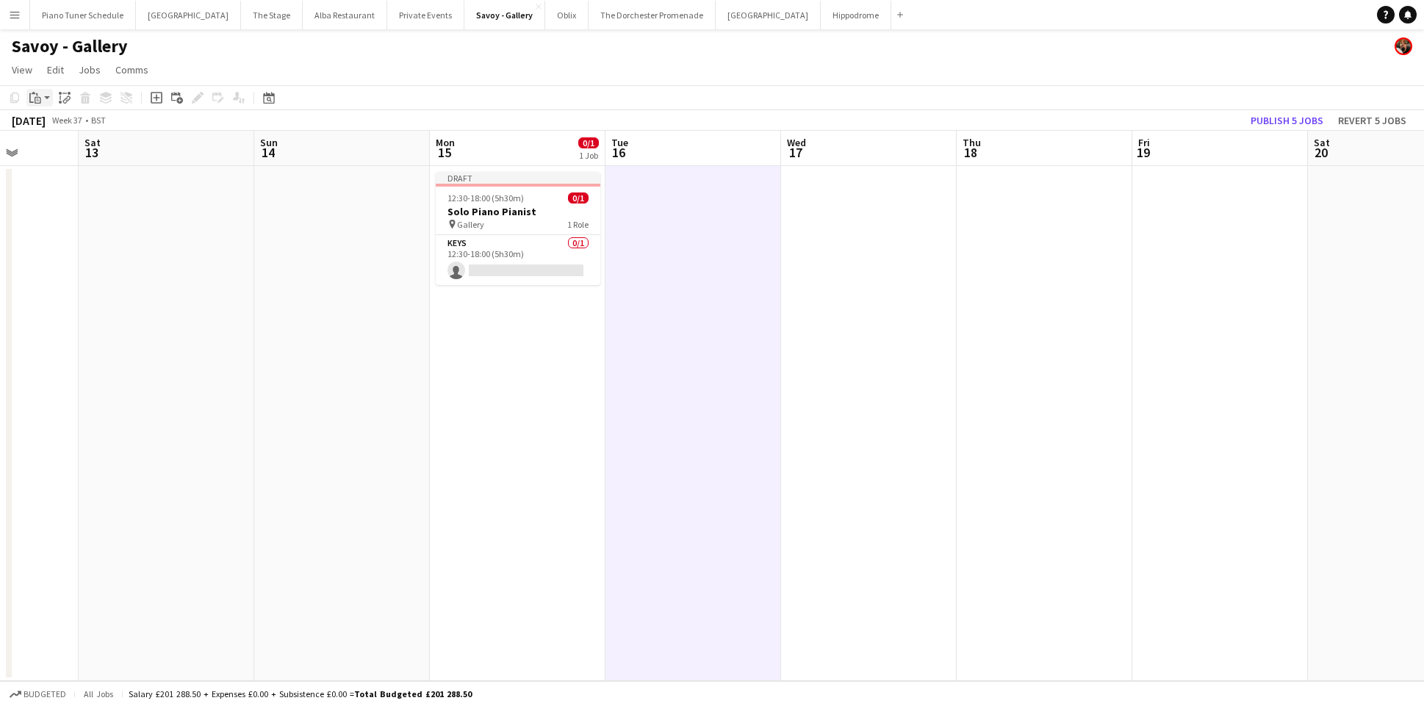
click at [40, 98] on icon at bounding box center [38, 100] width 7 height 7
click at [48, 125] on link "Paste Command V" at bounding box center [97, 125] width 116 height 13
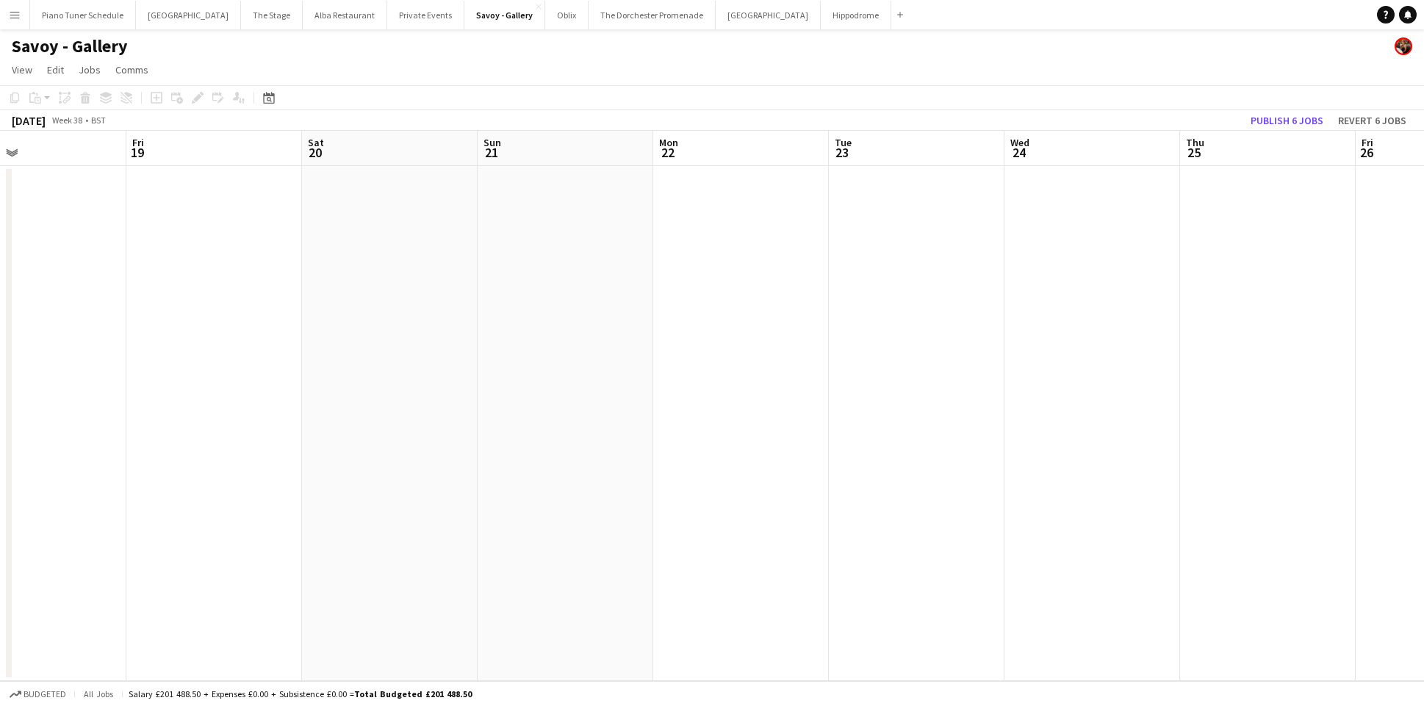
scroll to position [0, 584]
click at [697, 190] on app-date-cell at bounding box center [733, 423] width 176 height 515
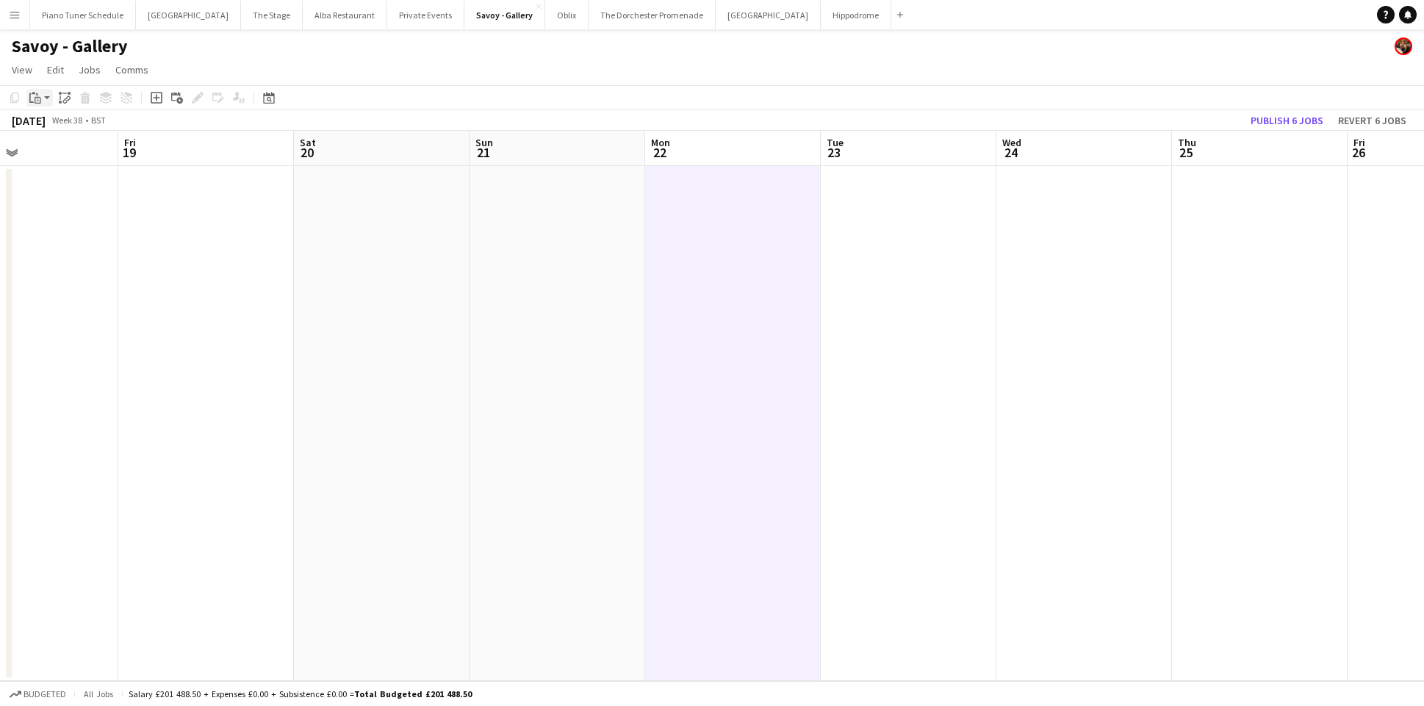
click at [34, 96] on icon "Paste" at bounding box center [35, 98] width 12 height 12
click at [57, 127] on link "Paste Command V" at bounding box center [97, 125] width 116 height 13
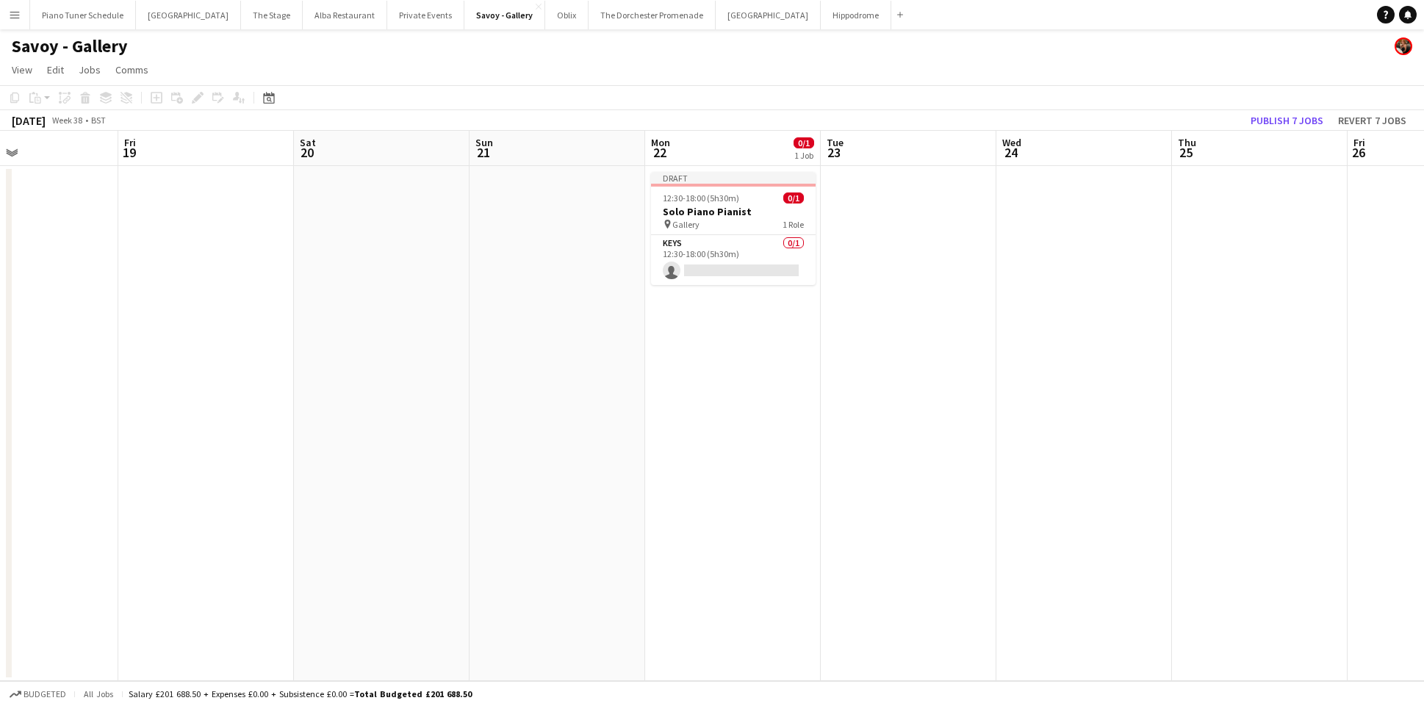
click at [869, 194] on app-date-cell at bounding box center [909, 423] width 176 height 515
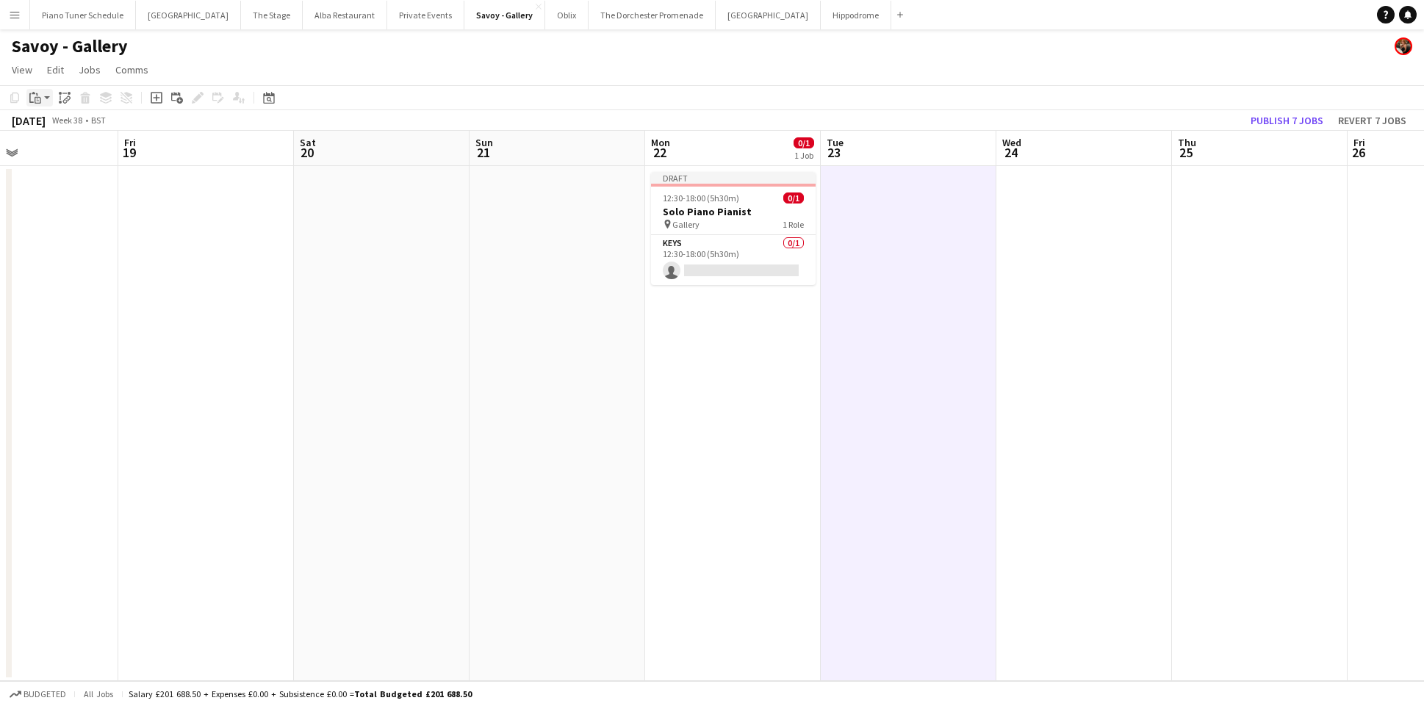
click at [43, 100] on div "Paste" at bounding box center [35, 98] width 18 height 18
click at [52, 123] on link "Paste Command V" at bounding box center [97, 125] width 116 height 13
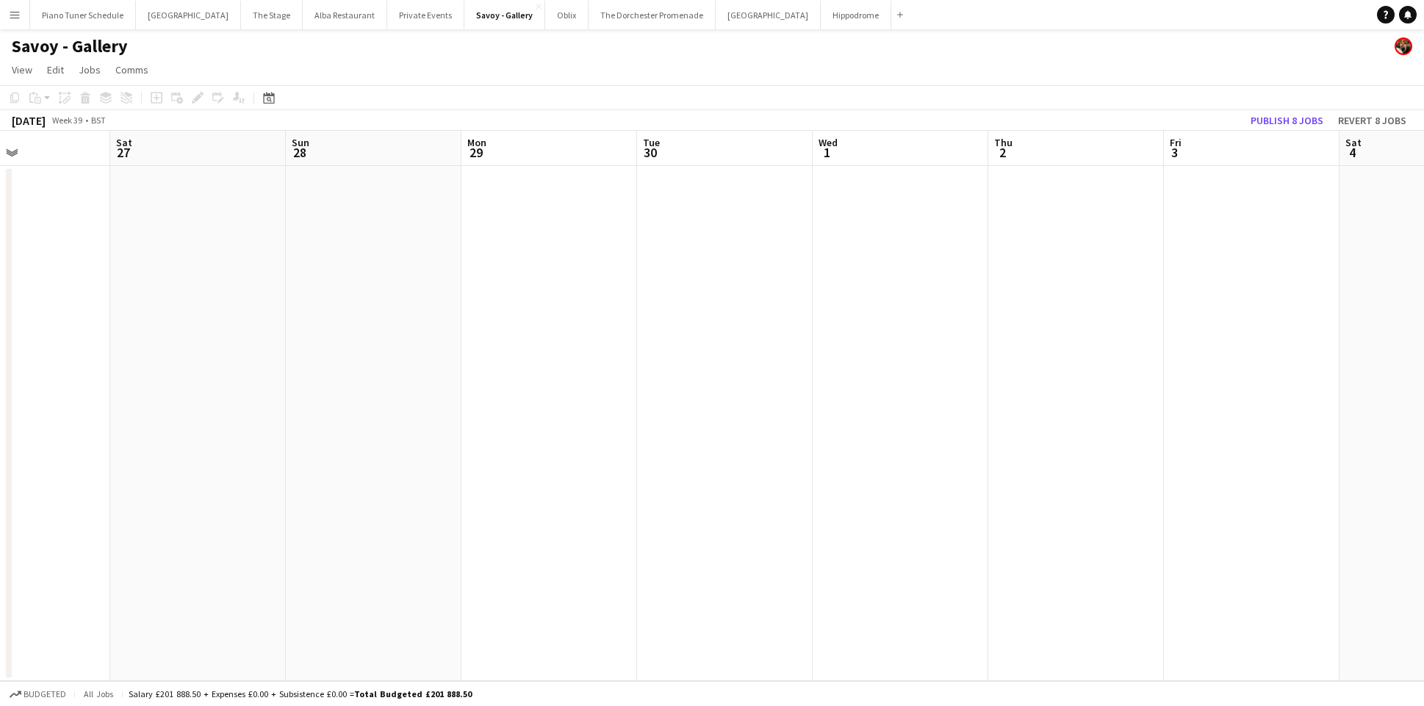
scroll to position [0, 419]
click at [540, 235] on app-date-cell at bounding box center [547, 423] width 176 height 515
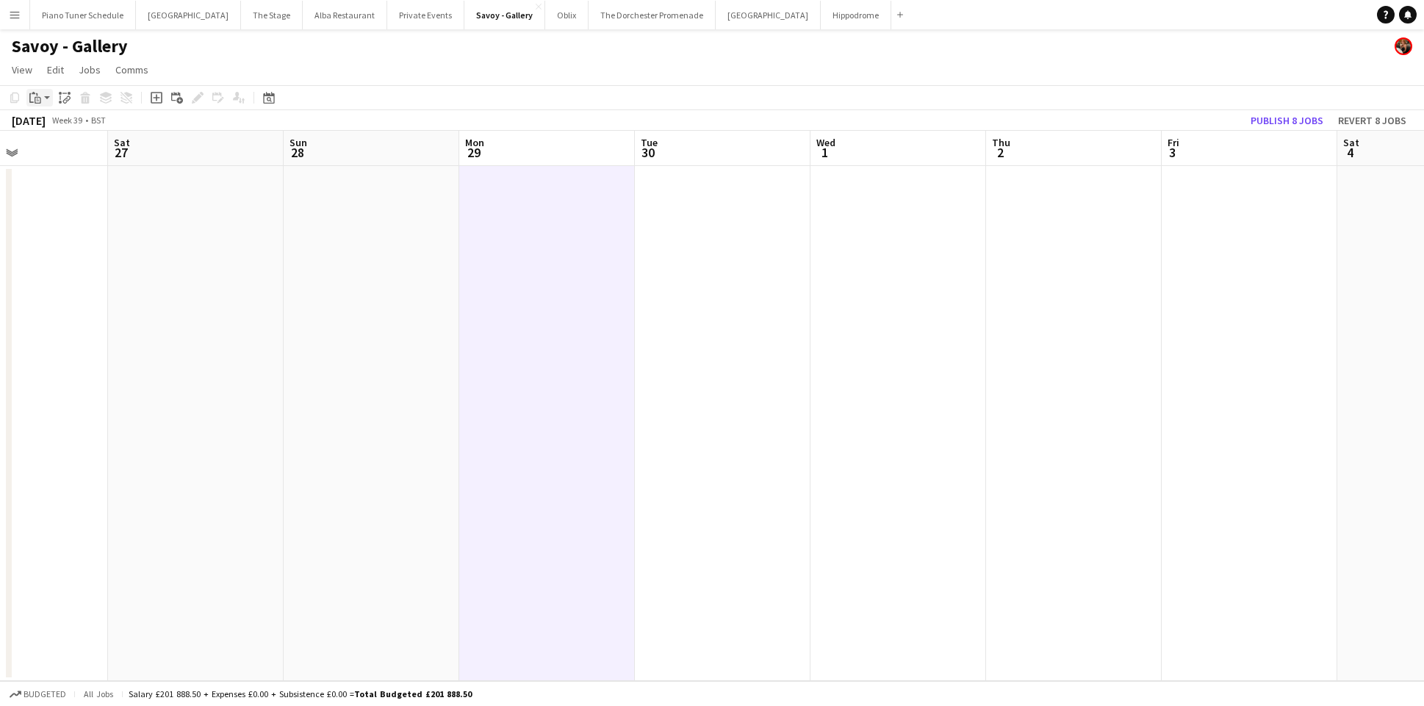
click at [36, 95] on icon "Paste" at bounding box center [35, 98] width 12 height 12
click at [48, 123] on link "Paste Command V" at bounding box center [97, 125] width 116 height 13
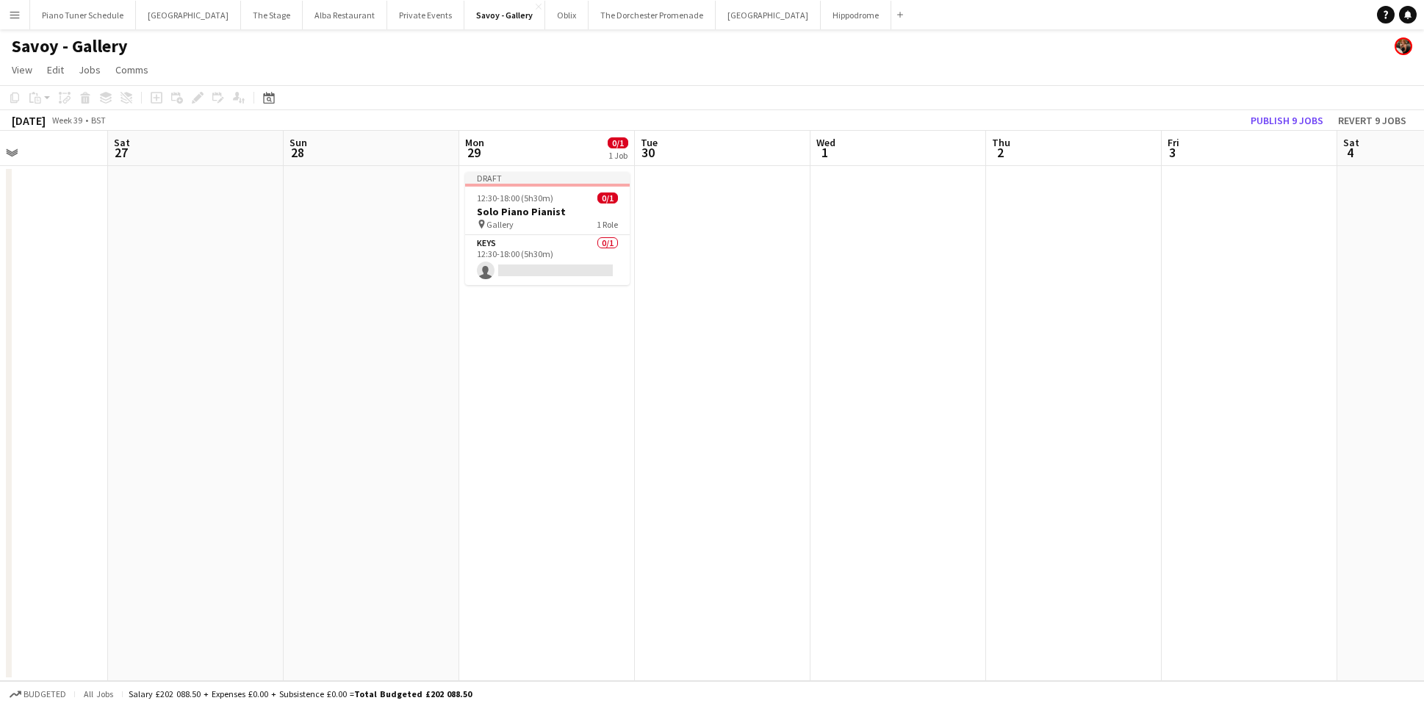
click at [713, 217] on app-date-cell at bounding box center [723, 423] width 176 height 515
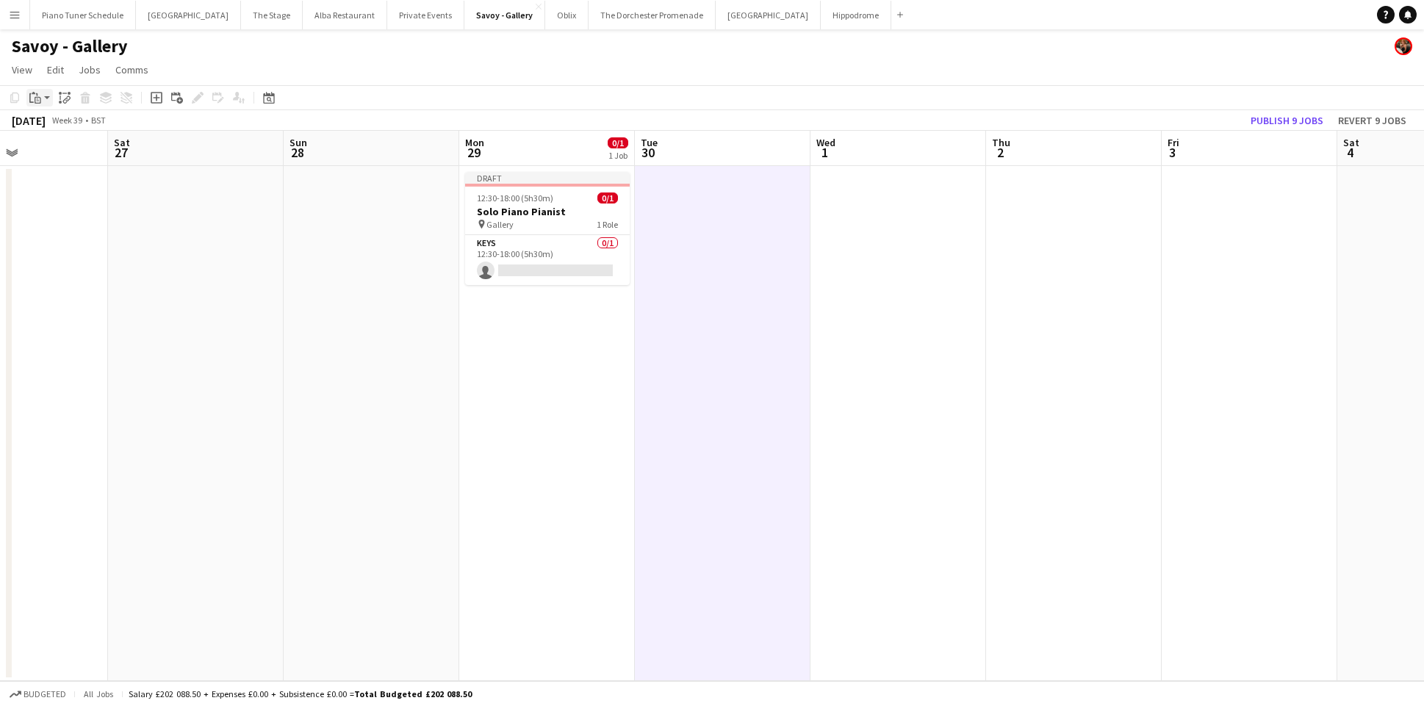
click at [32, 101] on icon "Paste" at bounding box center [35, 98] width 12 height 12
click at [51, 129] on link "Paste Command V" at bounding box center [97, 125] width 116 height 13
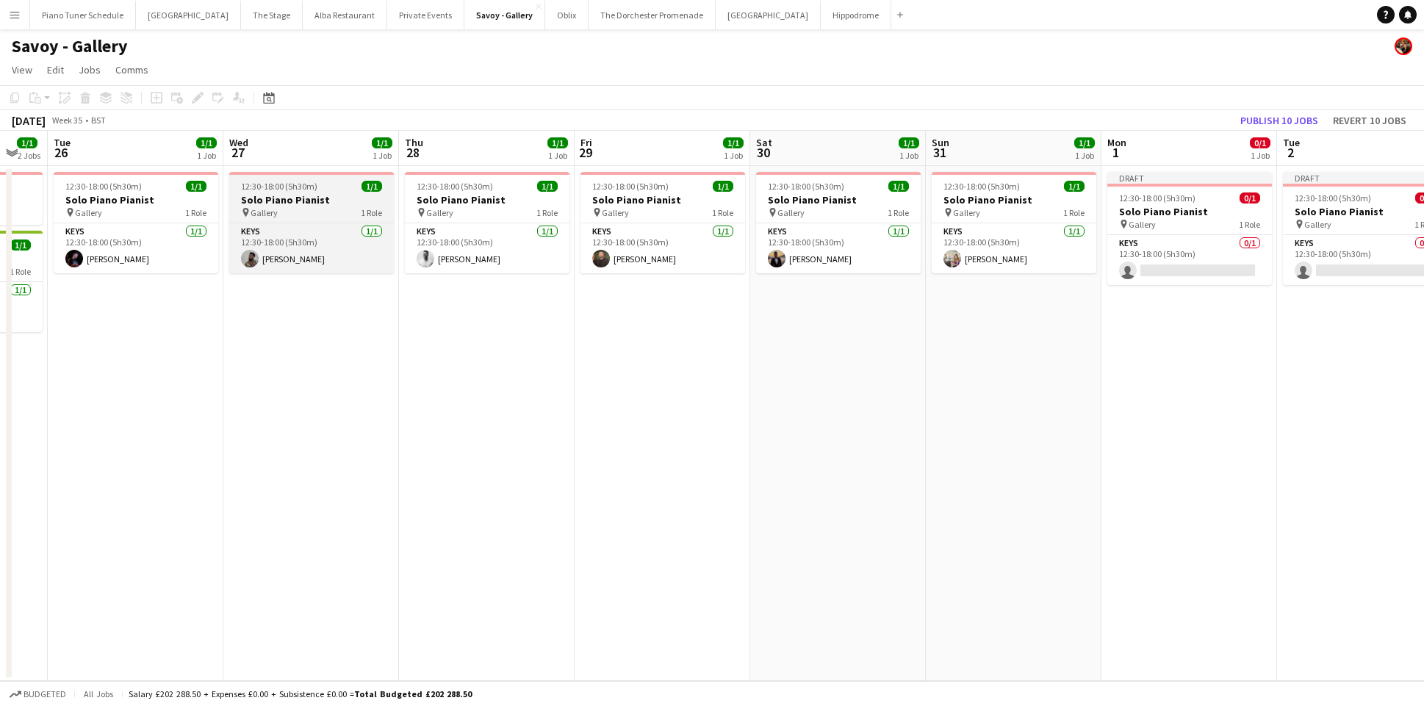
scroll to position [0, 664]
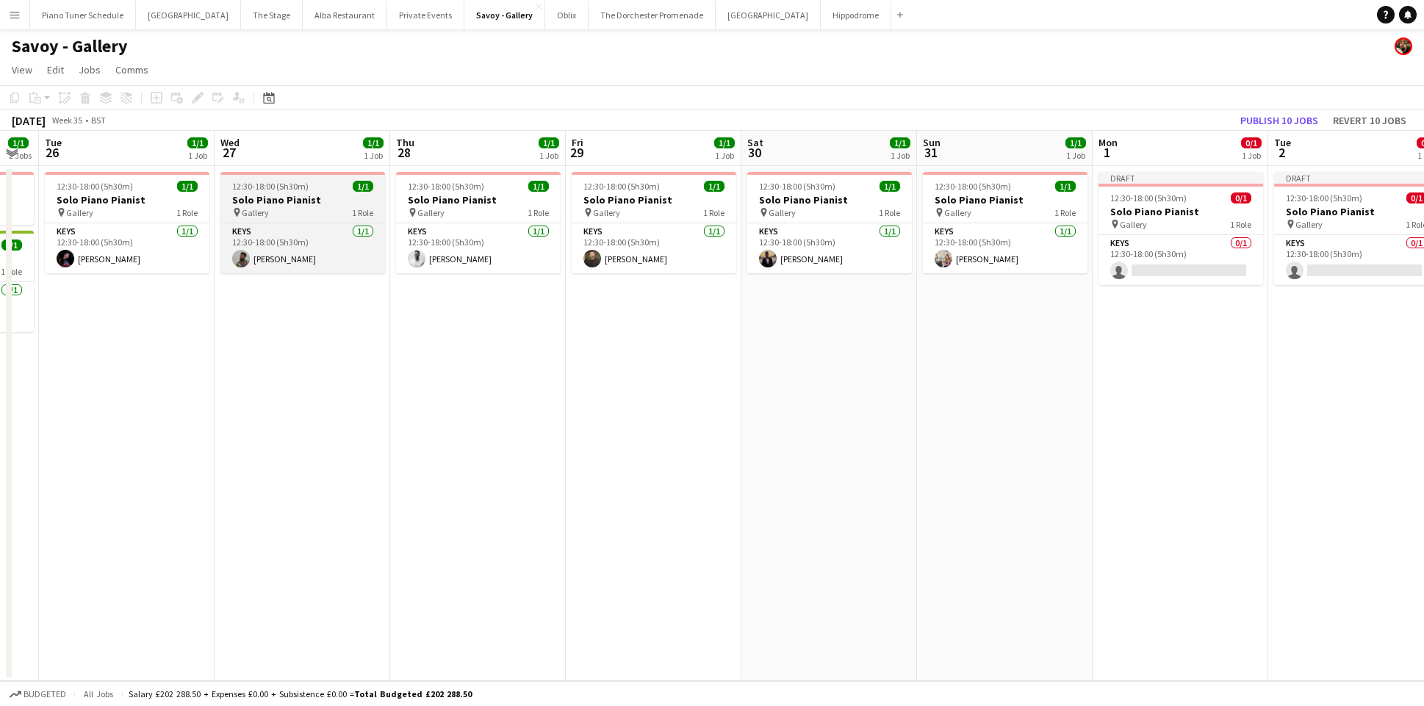
click at [292, 203] on h3 "Solo Piano Pianist" at bounding box center [302, 199] width 165 height 13
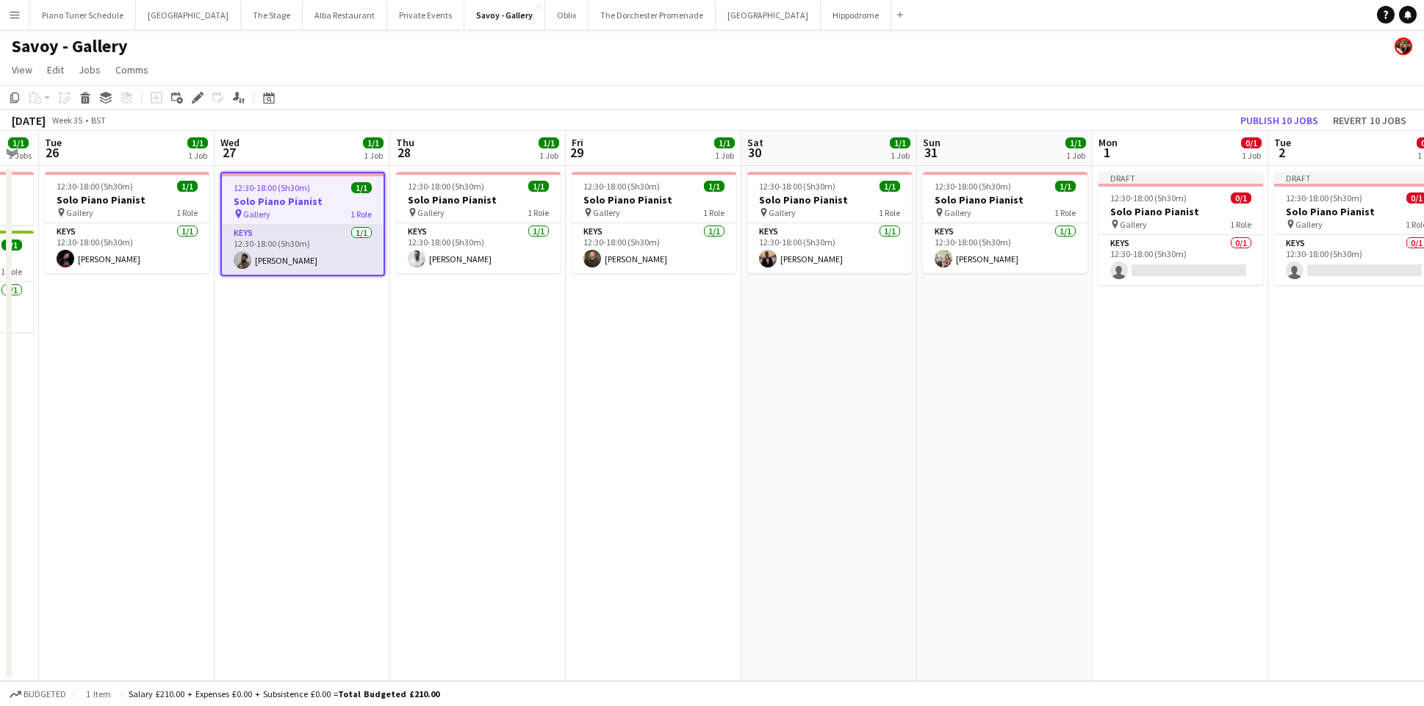
click at [287, 255] on app-card-role "Keys 1/1 12:30-18:00 (5h30m) Enoch Mukasa" at bounding box center [303, 250] width 162 height 50
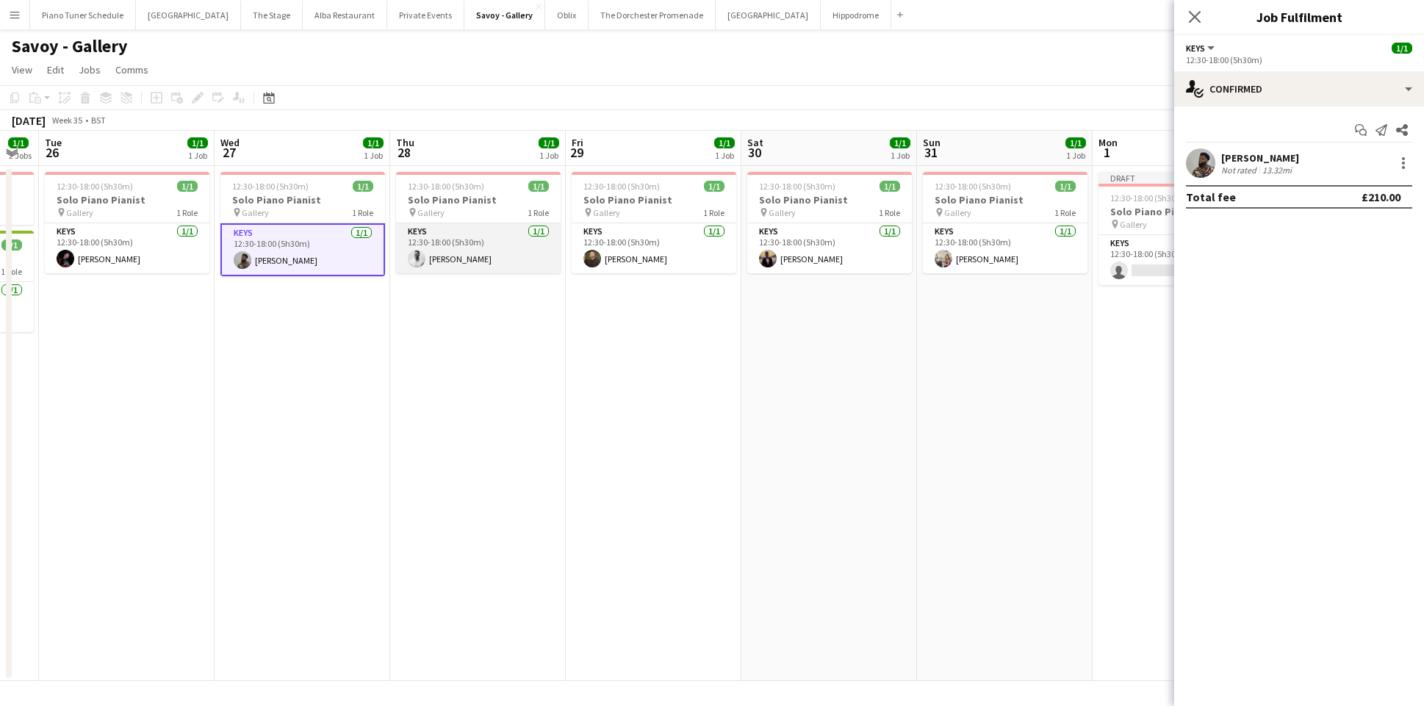
click at [502, 245] on app-card-role "Keys 1/1 12:30-18:00 (5h30m) Tristan Wills" at bounding box center [478, 248] width 165 height 50
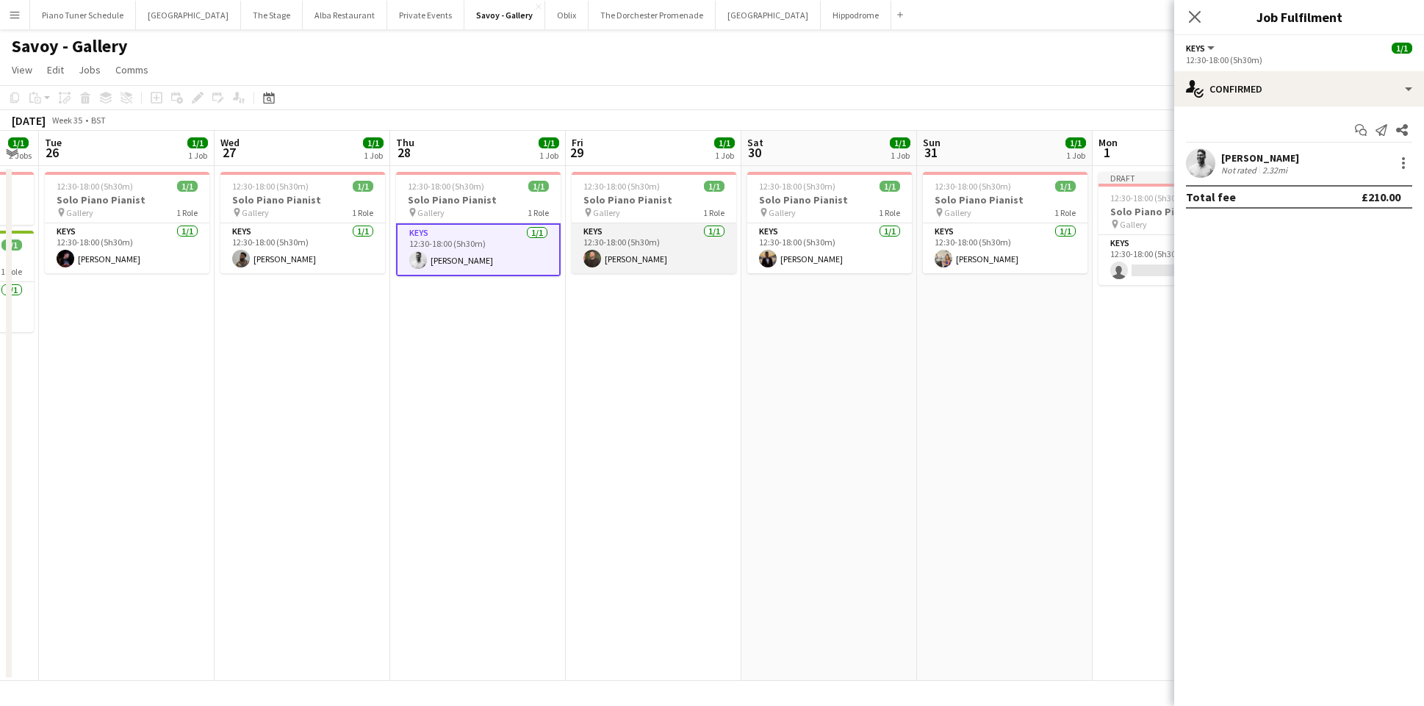
click at [626, 248] on app-card-role "Keys 1/1 12:30-18:00 (5h30m) Glenn Callaghan" at bounding box center [654, 248] width 165 height 50
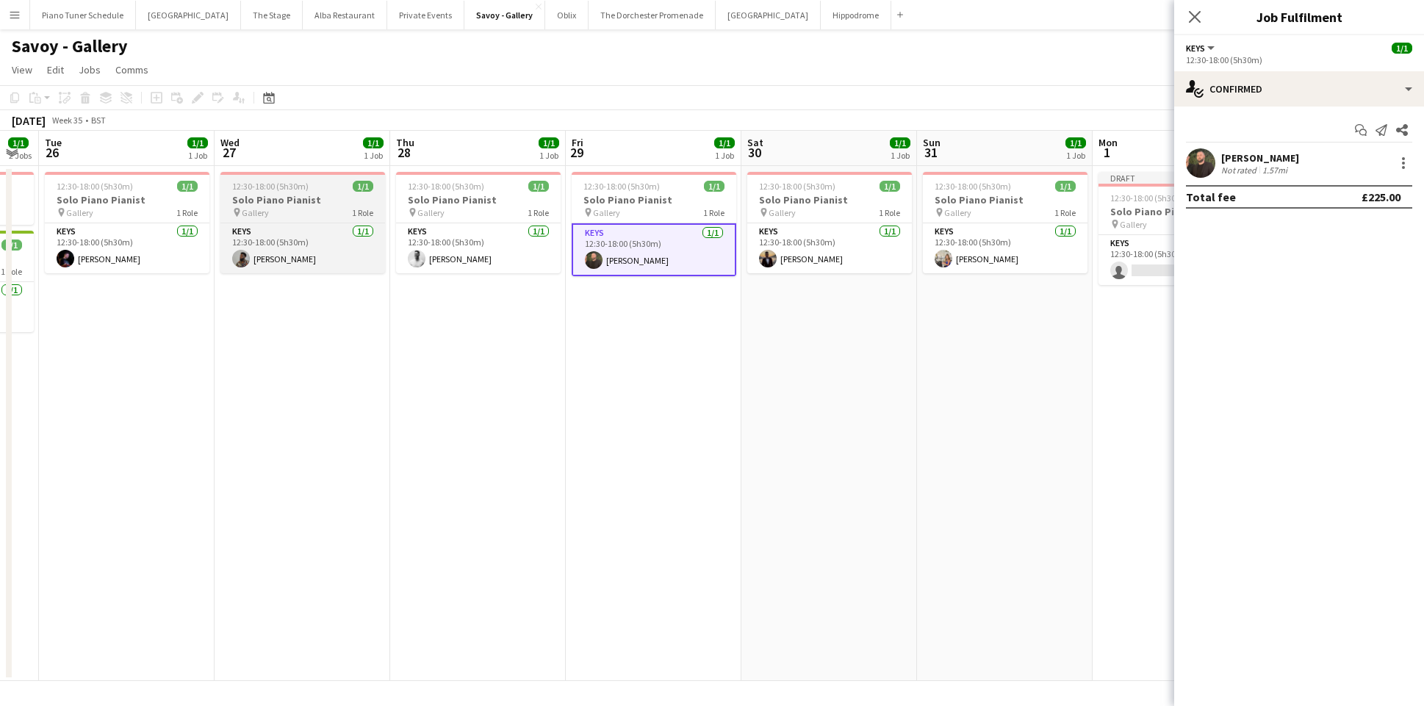
click at [279, 202] on h3 "Solo Piano Pianist" at bounding box center [302, 199] width 165 height 13
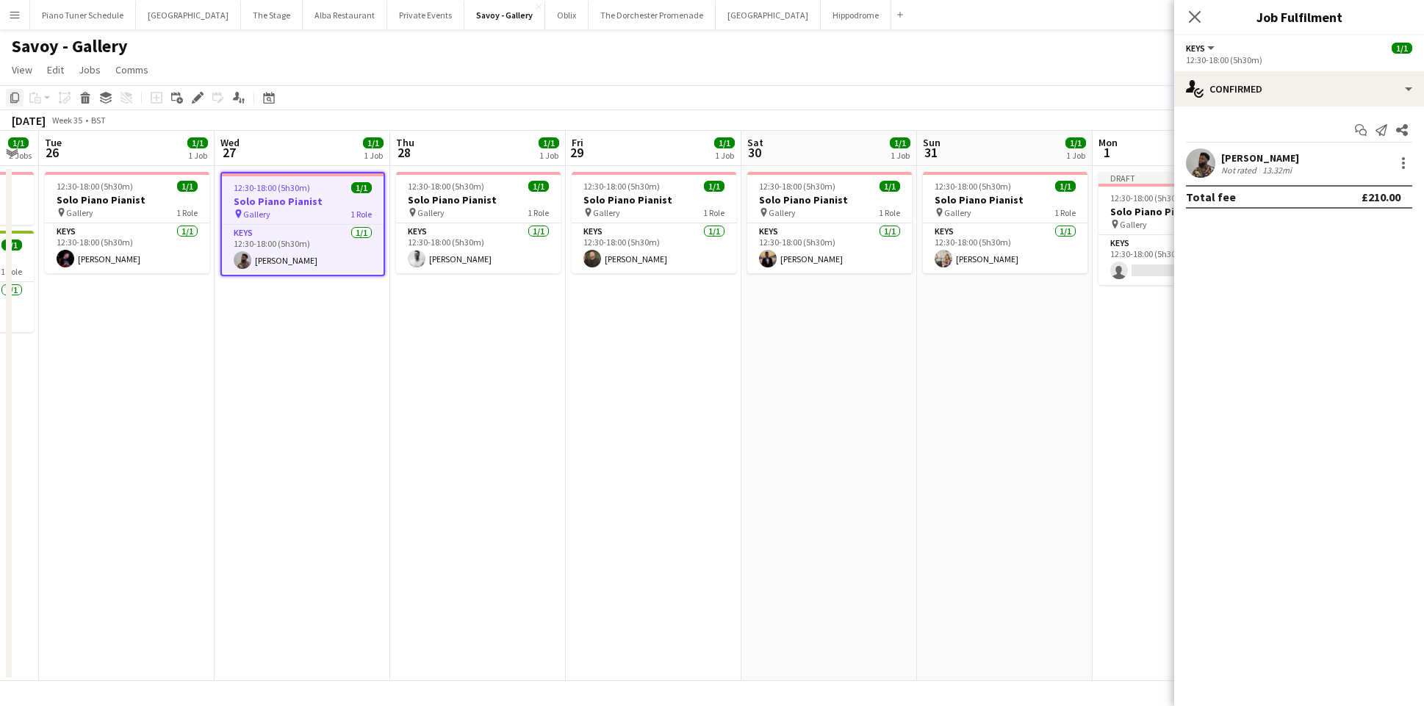
click at [12, 95] on icon "Copy" at bounding box center [15, 98] width 12 height 12
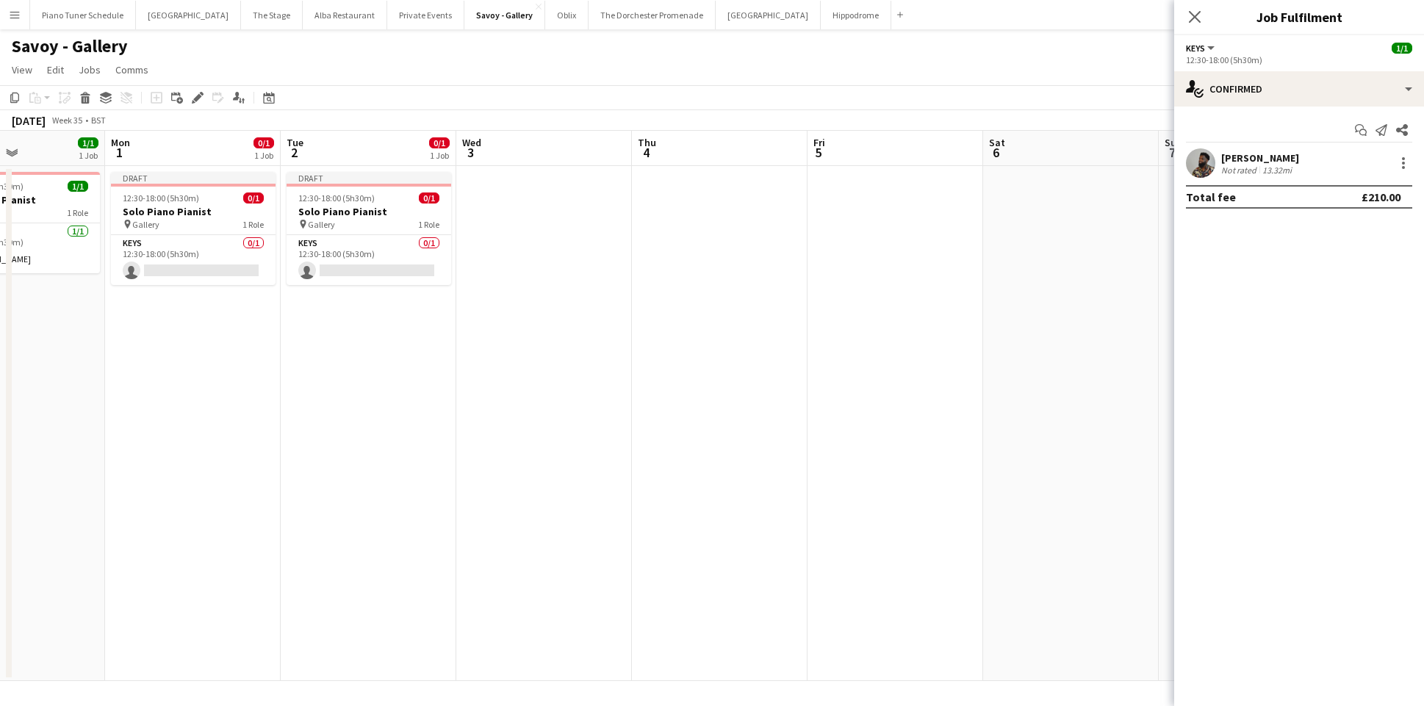
scroll to position [0, 400]
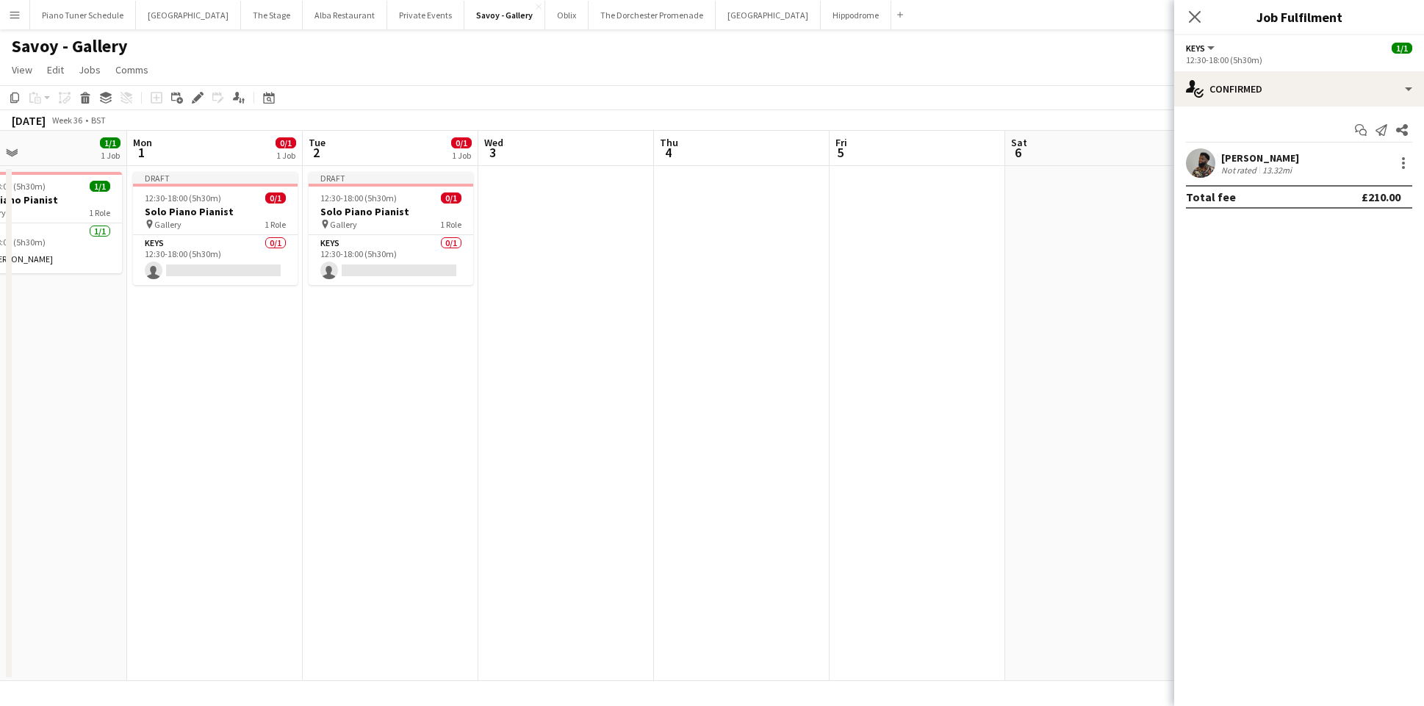
click at [508, 210] on app-date-cell at bounding box center [566, 423] width 176 height 515
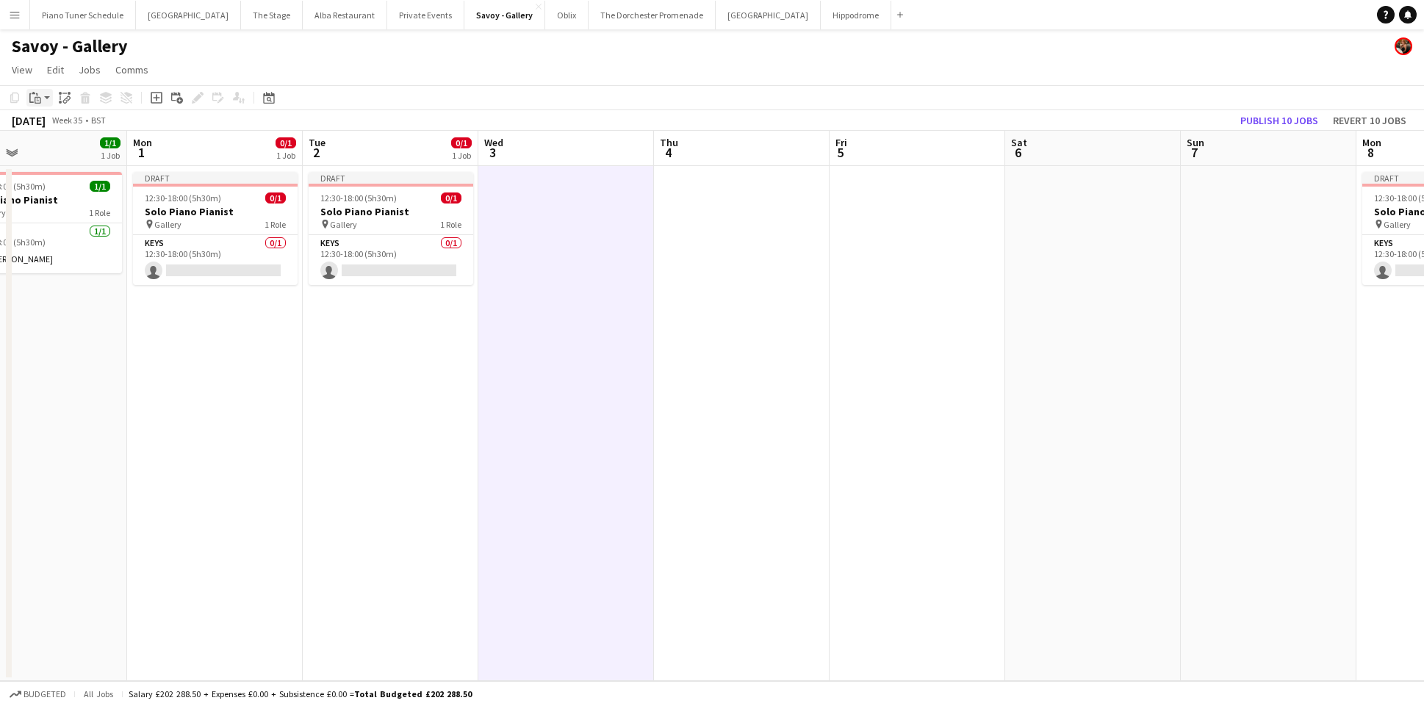
click at [35, 92] on icon "Paste" at bounding box center [35, 98] width 12 height 12
click at [54, 128] on link "Paste Command V" at bounding box center [97, 125] width 116 height 13
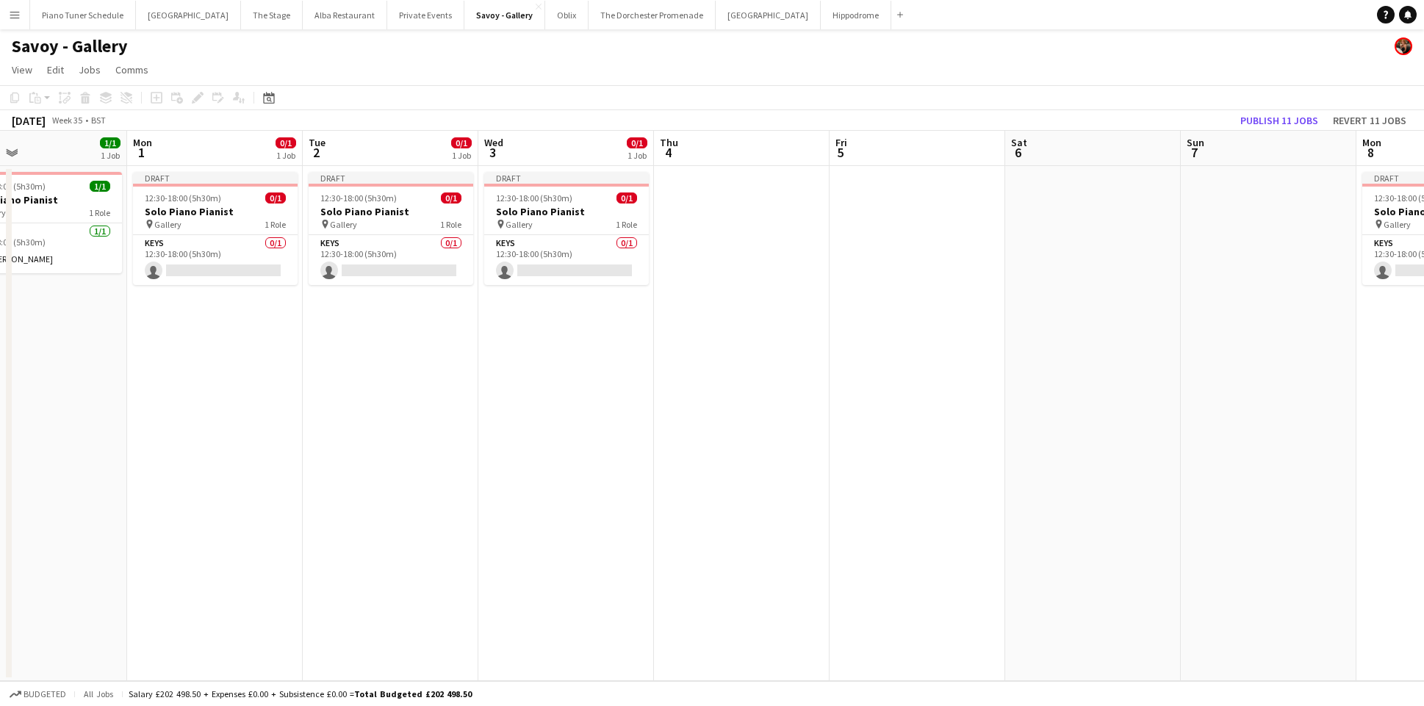
click at [698, 204] on app-date-cell at bounding box center [742, 423] width 176 height 515
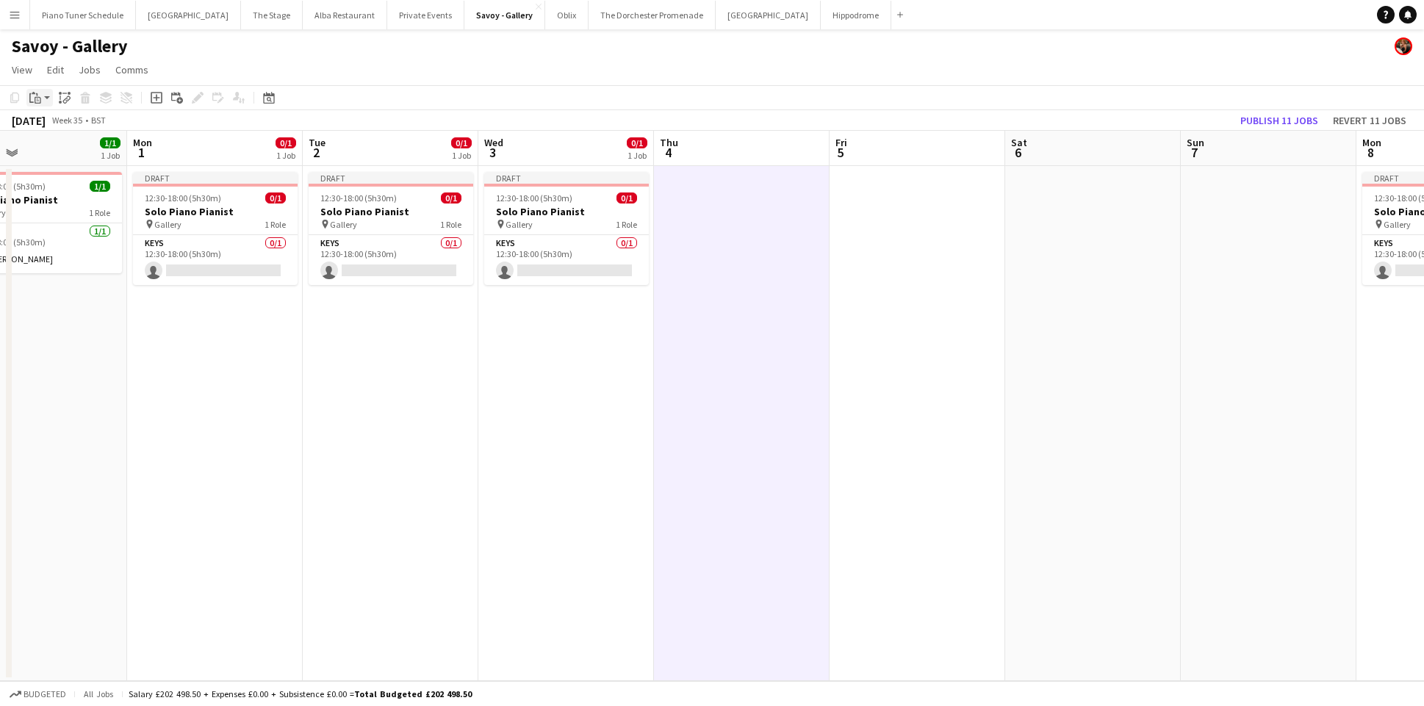
click at [40, 101] on icon "Paste" at bounding box center [35, 98] width 12 height 12
click at [55, 132] on link "Paste Command V" at bounding box center [97, 125] width 116 height 13
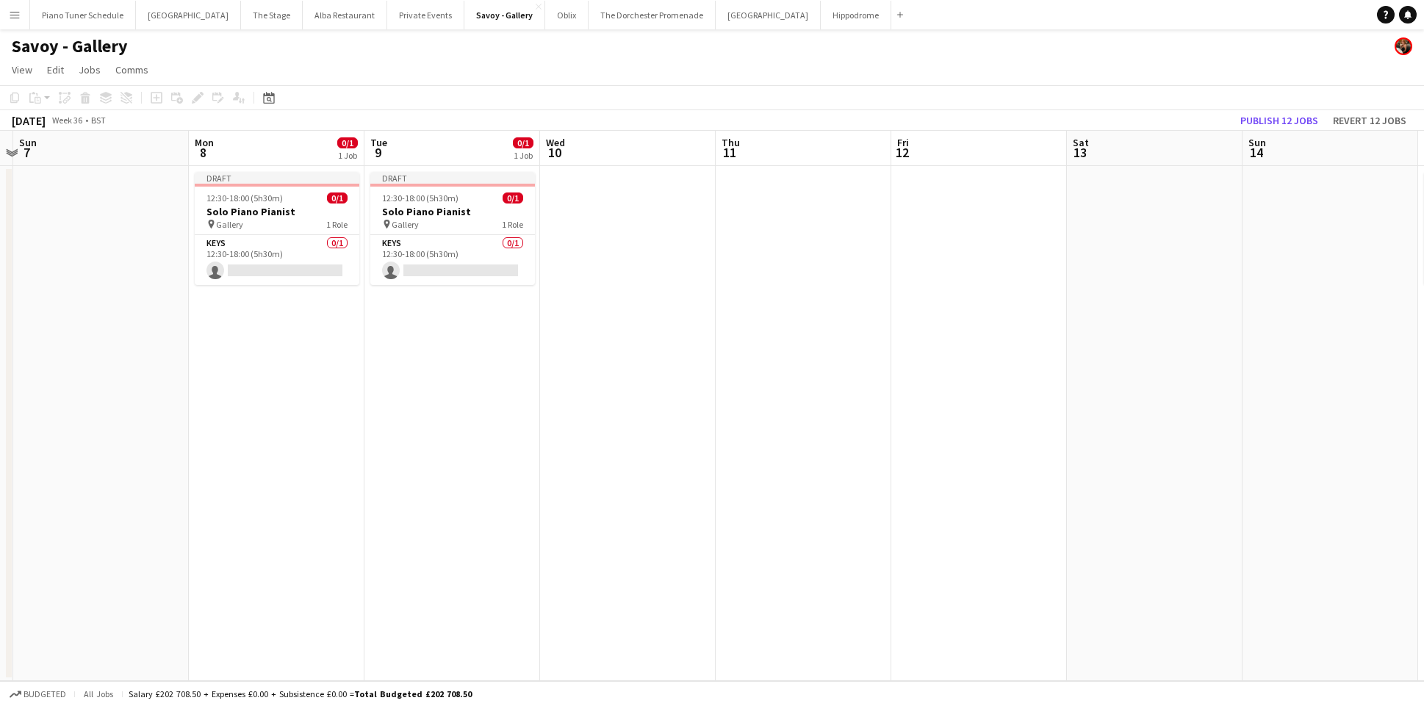
scroll to position [0, 514]
click at [626, 198] on app-date-cell at bounding box center [627, 423] width 176 height 515
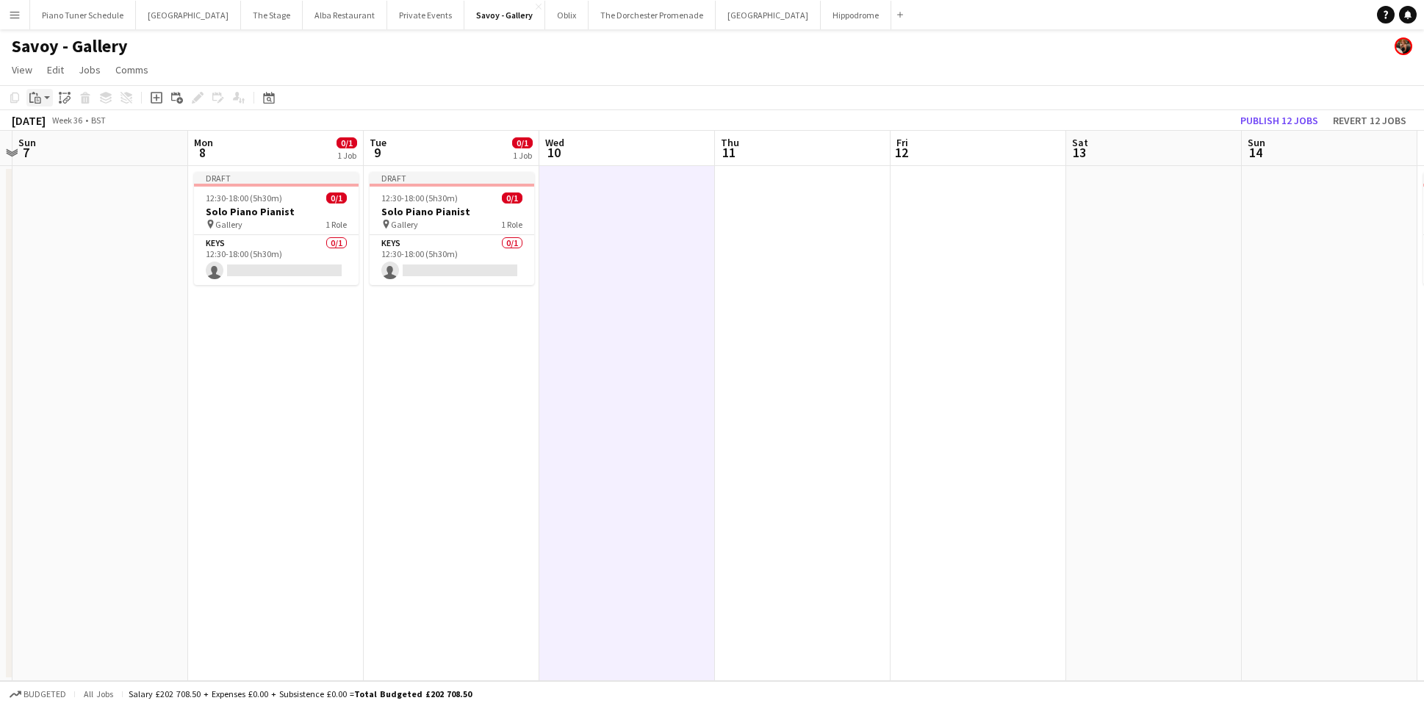
click at [32, 95] on icon "Paste" at bounding box center [35, 98] width 12 height 12
click at [37, 121] on div "Paste Command V Paste with crew Command Shift V" at bounding box center [97, 138] width 140 height 62
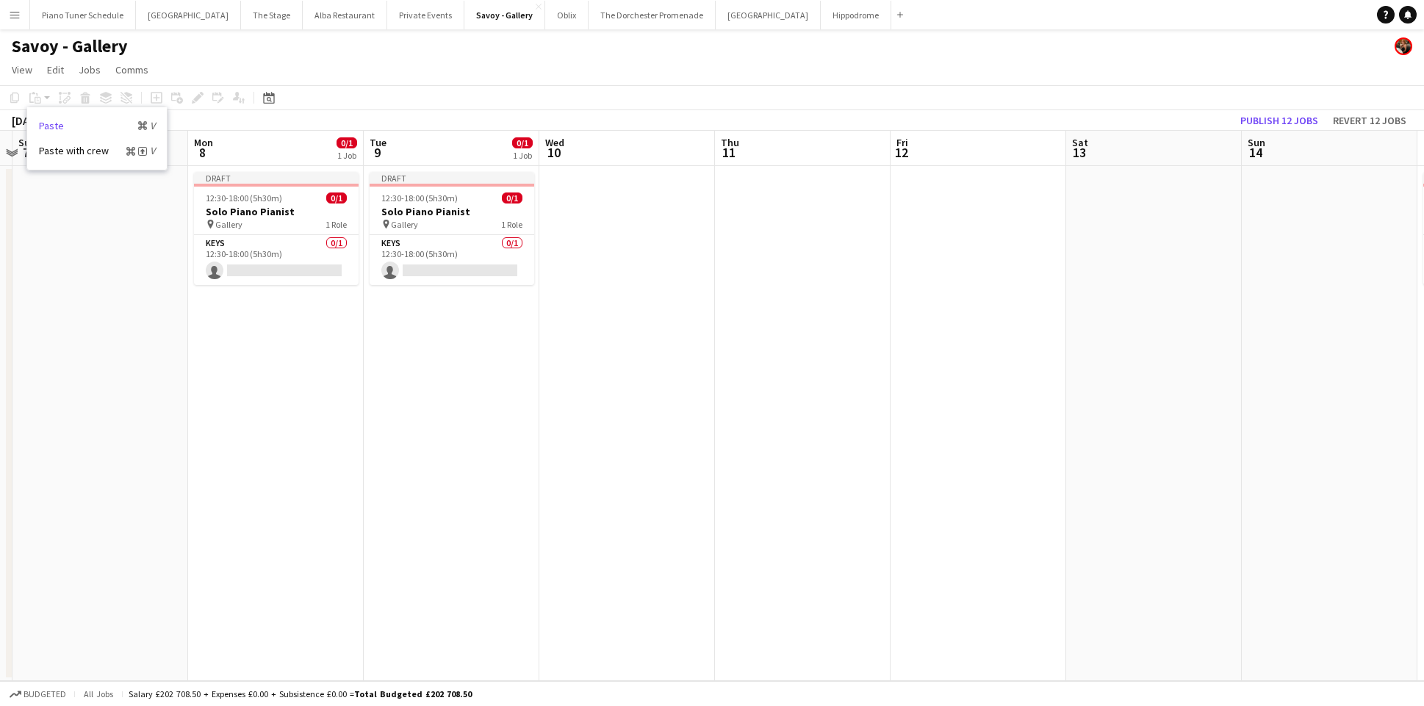
click at [51, 122] on link "Paste Command V" at bounding box center [97, 125] width 116 height 13
drag, startPoint x: 643, startPoint y: 203, endPoint x: 417, endPoint y: 162, distance: 229.9
click at [643, 203] on app-date-cell at bounding box center [627, 423] width 176 height 515
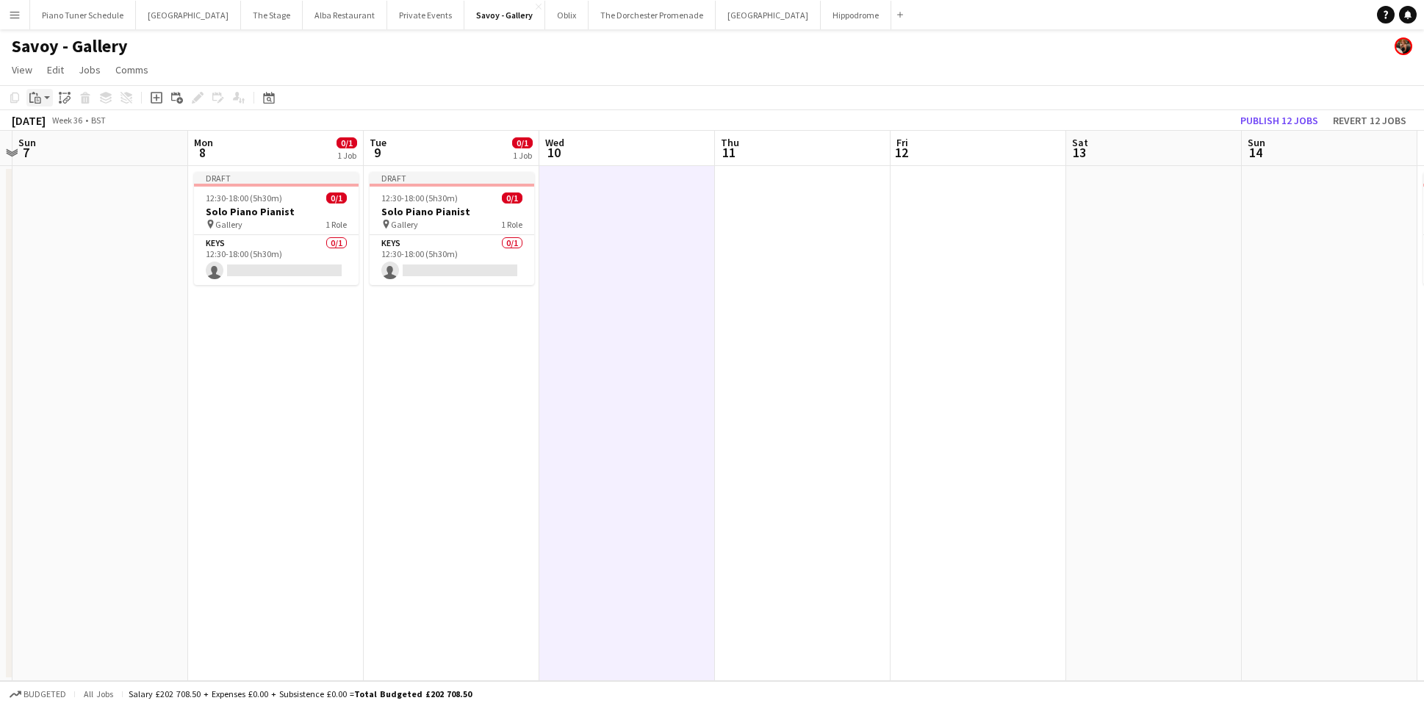
click at [37, 98] on icon at bounding box center [38, 98] width 2 height 1
click at [50, 122] on link "Paste Command V" at bounding box center [97, 125] width 116 height 13
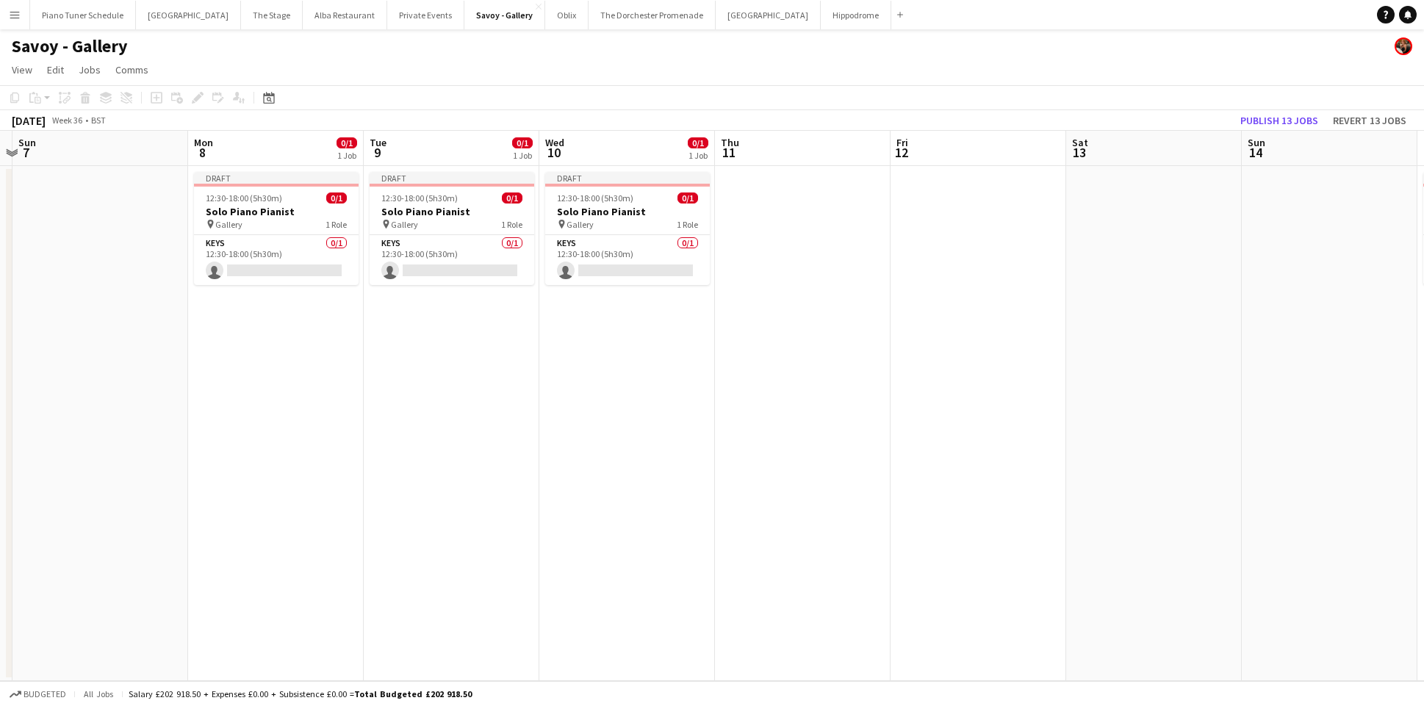
click at [755, 170] on app-date-cell at bounding box center [803, 423] width 176 height 515
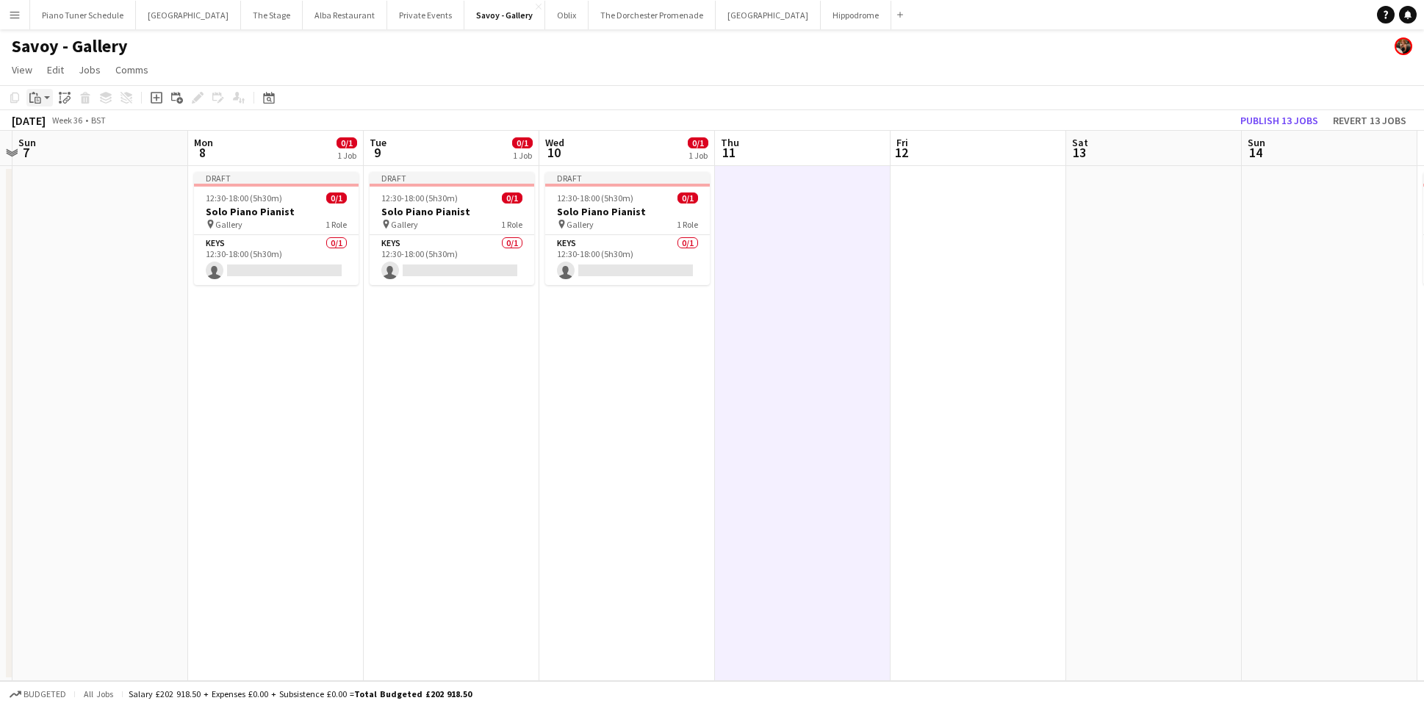
click at [35, 99] on icon at bounding box center [38, 100] width 7 height 7
click at [61, 129] on link "Paste Command V" at bounding box center [97, 125] width 116 height 13
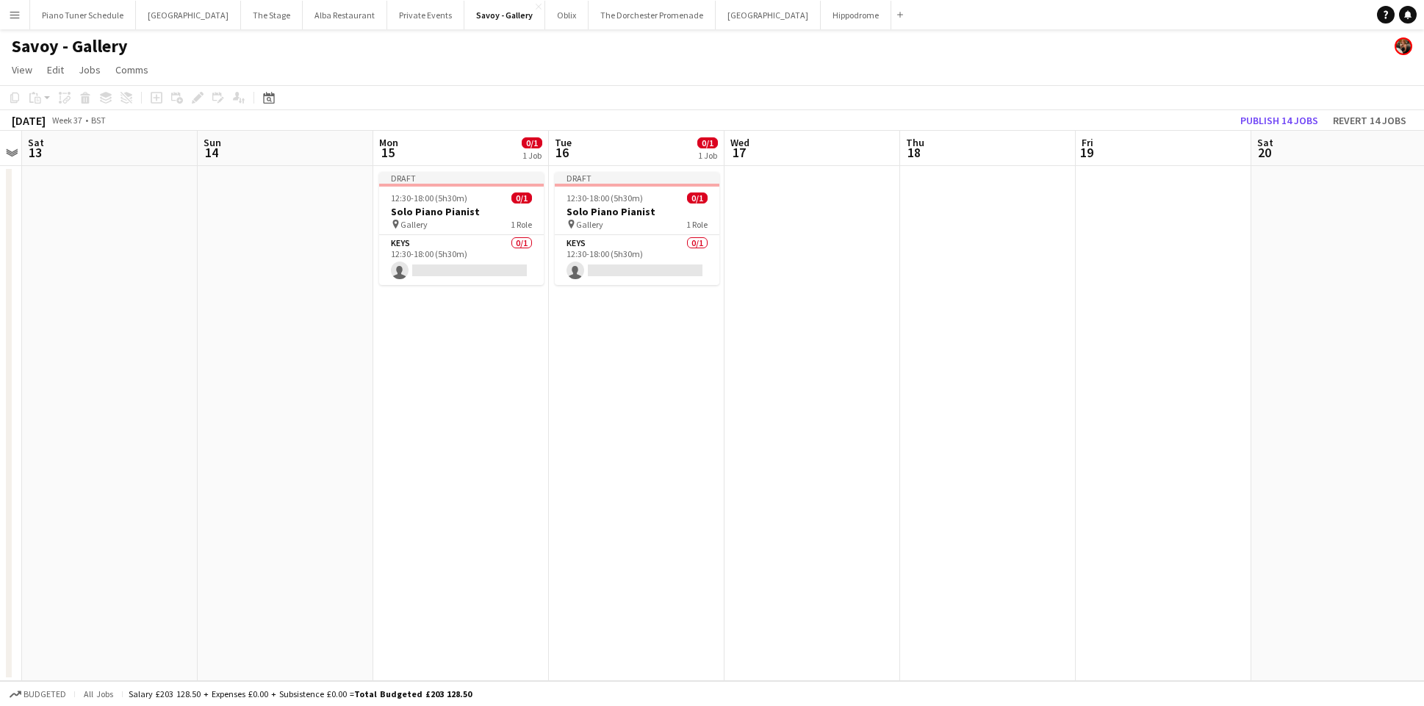
scroll to position [0, 594]
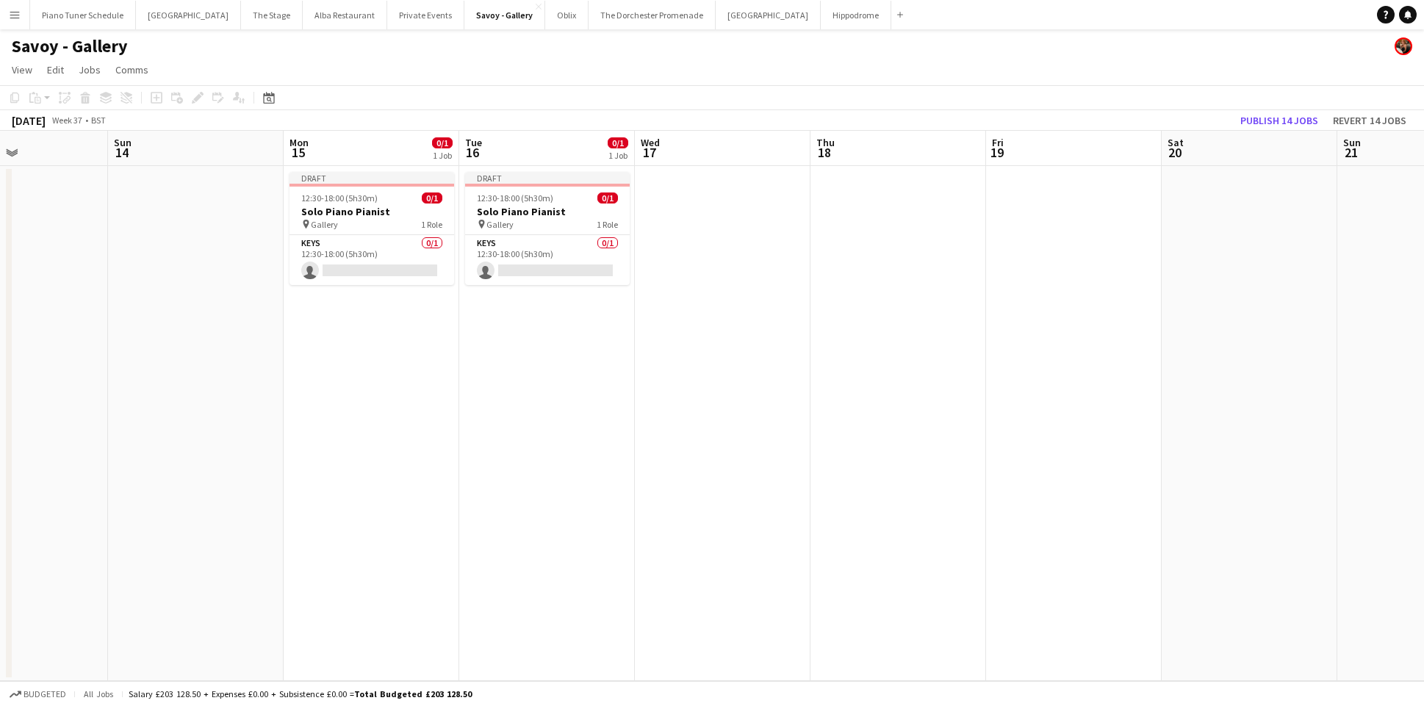
click at [714, 234] on app-date-cell at bounding box center [723, 423] width 176 height 515
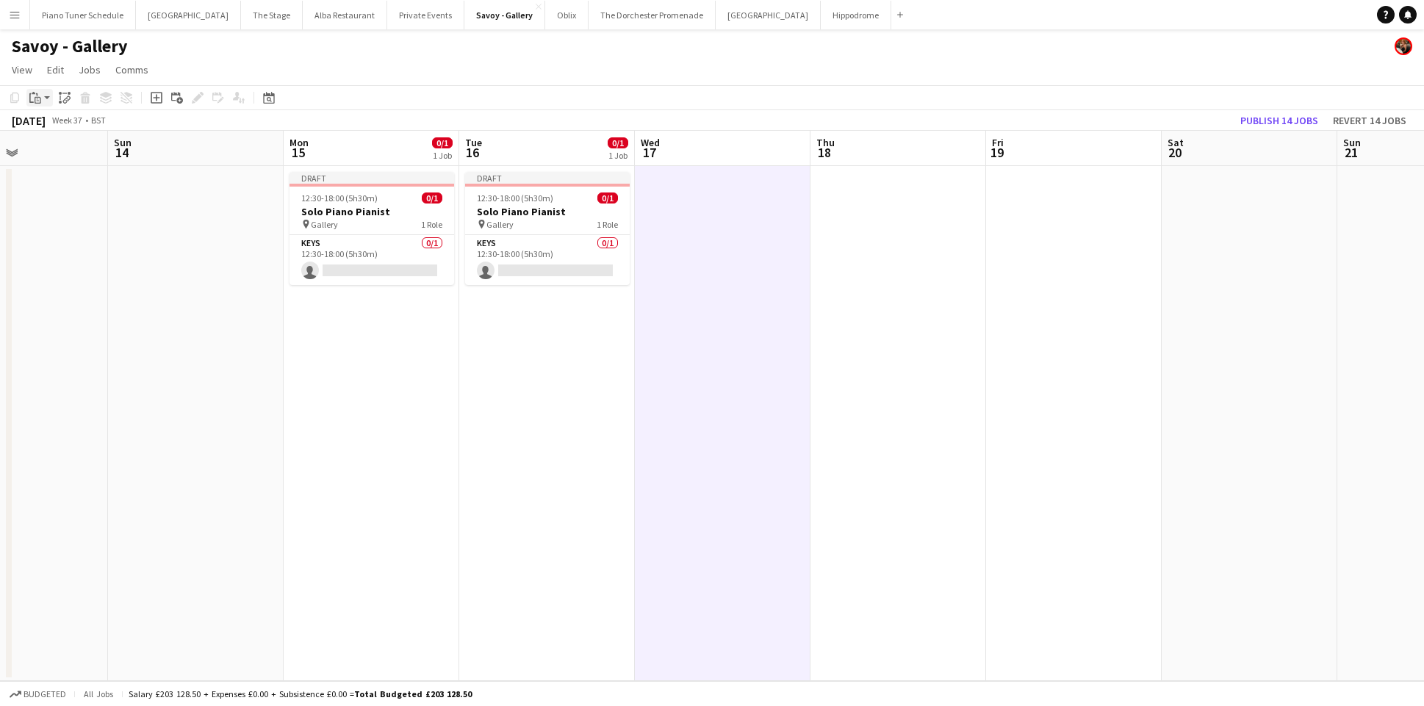
click at [39, 102] on icon "Paste" at bounding box center [35, 98] width 12 height 12
click at [53, 130] on link "Paste Command V" at bounding box center [97, 125] width 116 height 13
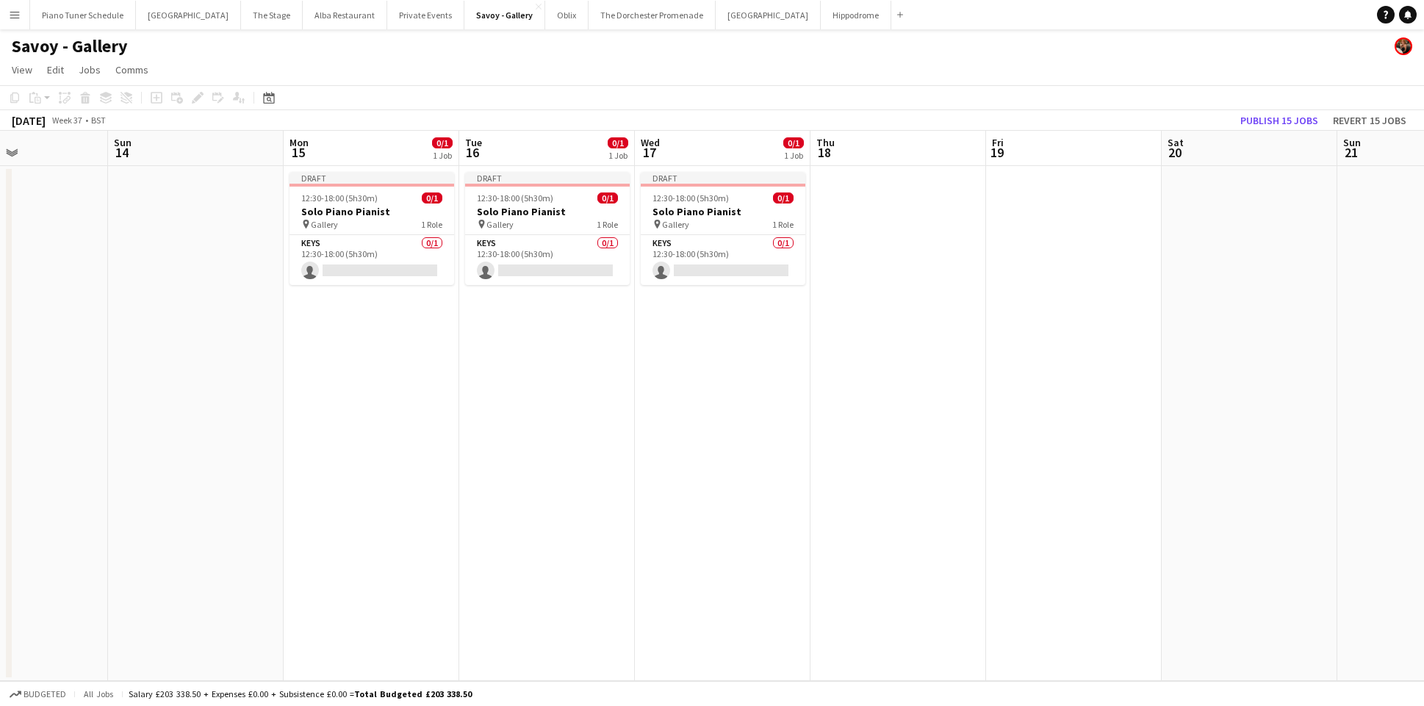
click at [851, 179] on app-date-cell at bounding box center [898, 423] width 176 height 515
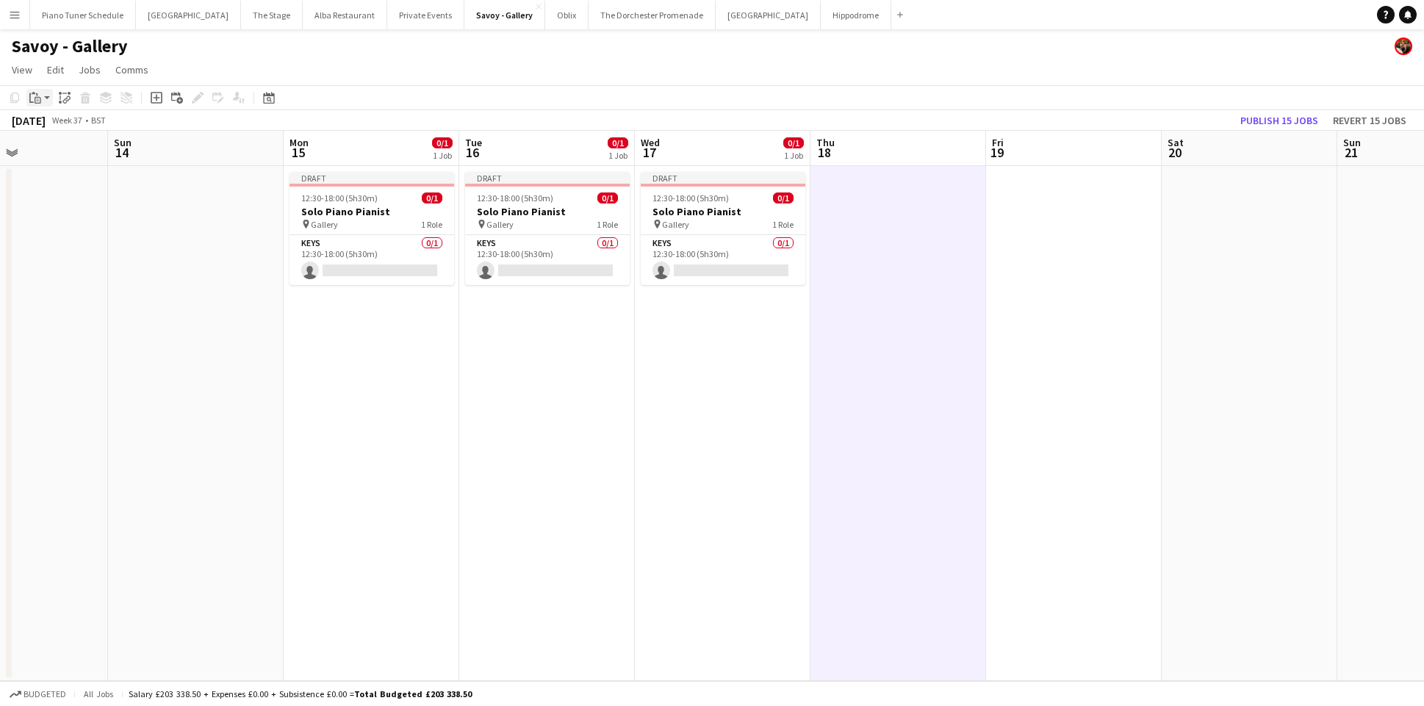
click at [45, 98] on app-action-btn "Paste" at bounding box center [39, 98] width 26 height 18
click at [40, 129] on link "Paste Command V" at bounding box center [97, 125] width 116 height 13
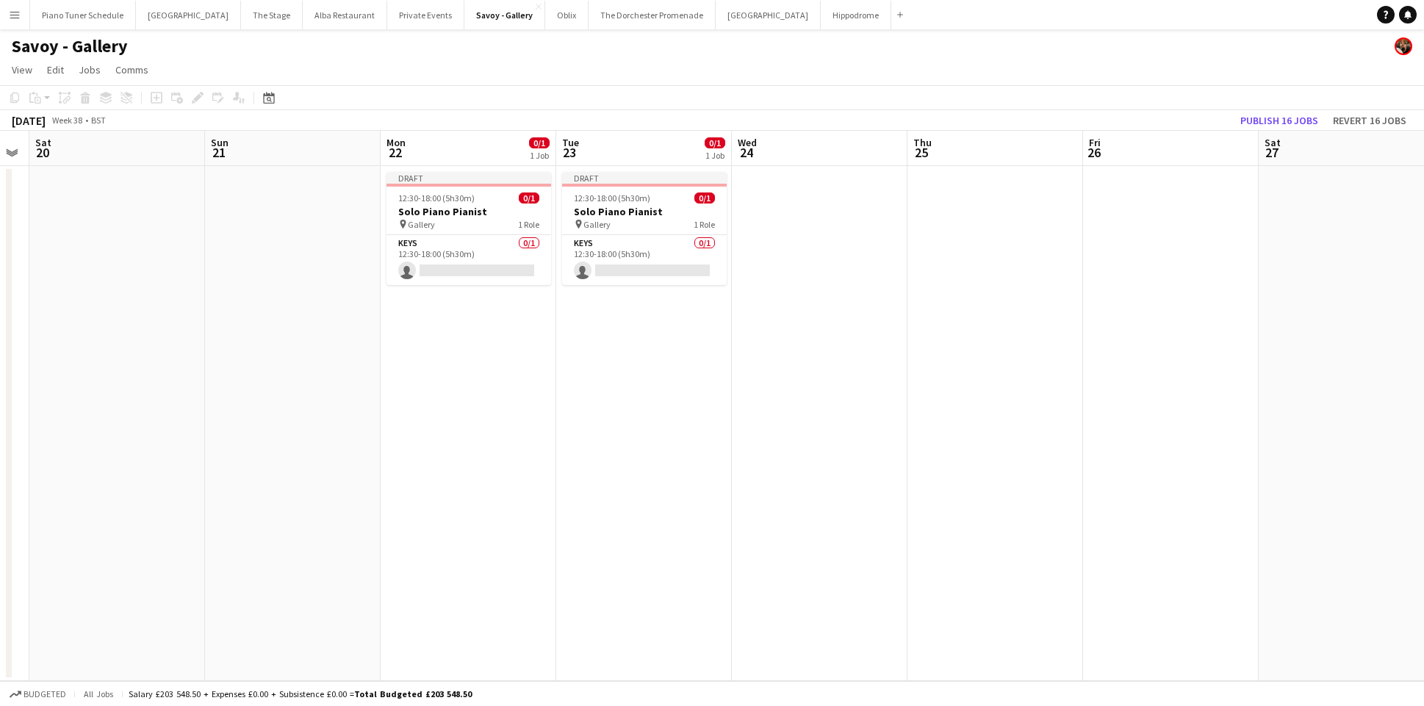
scroll to position [0, 569]
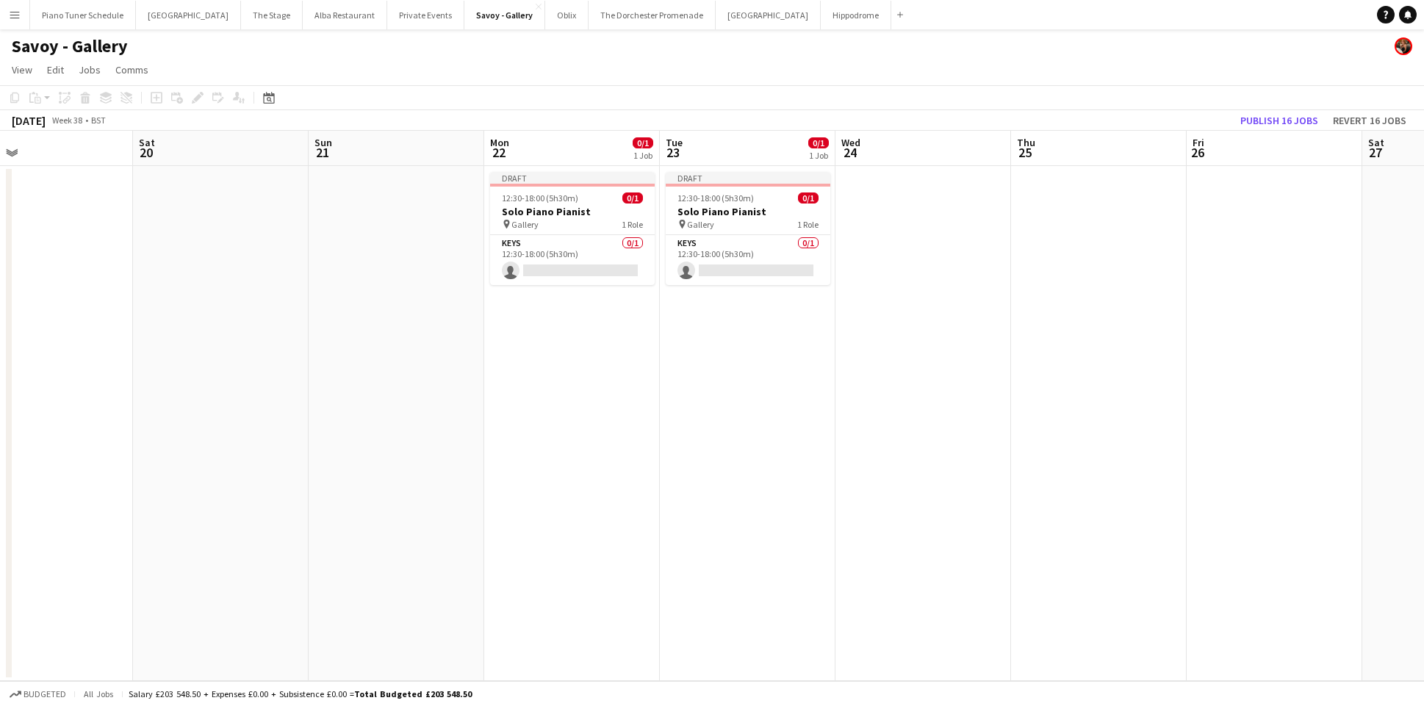
click at [868, 224] on app-date-cell at bounding box center [923, 423] width 176 height 515
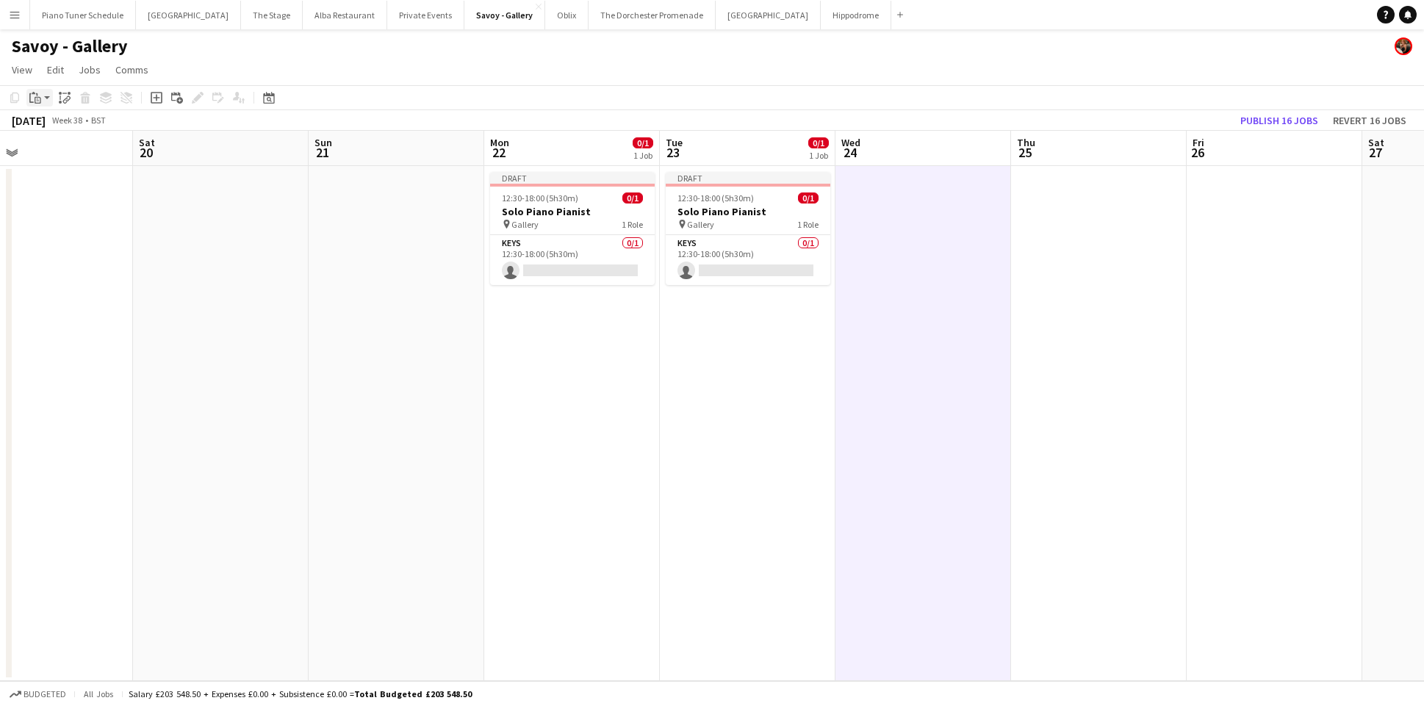
click at [35, 98] on icon at bounding box center [38, 100] width 7 height 7
click at [68, 125] on link "Paste Command V" at bounding box center [97, 125] width 116 height 13
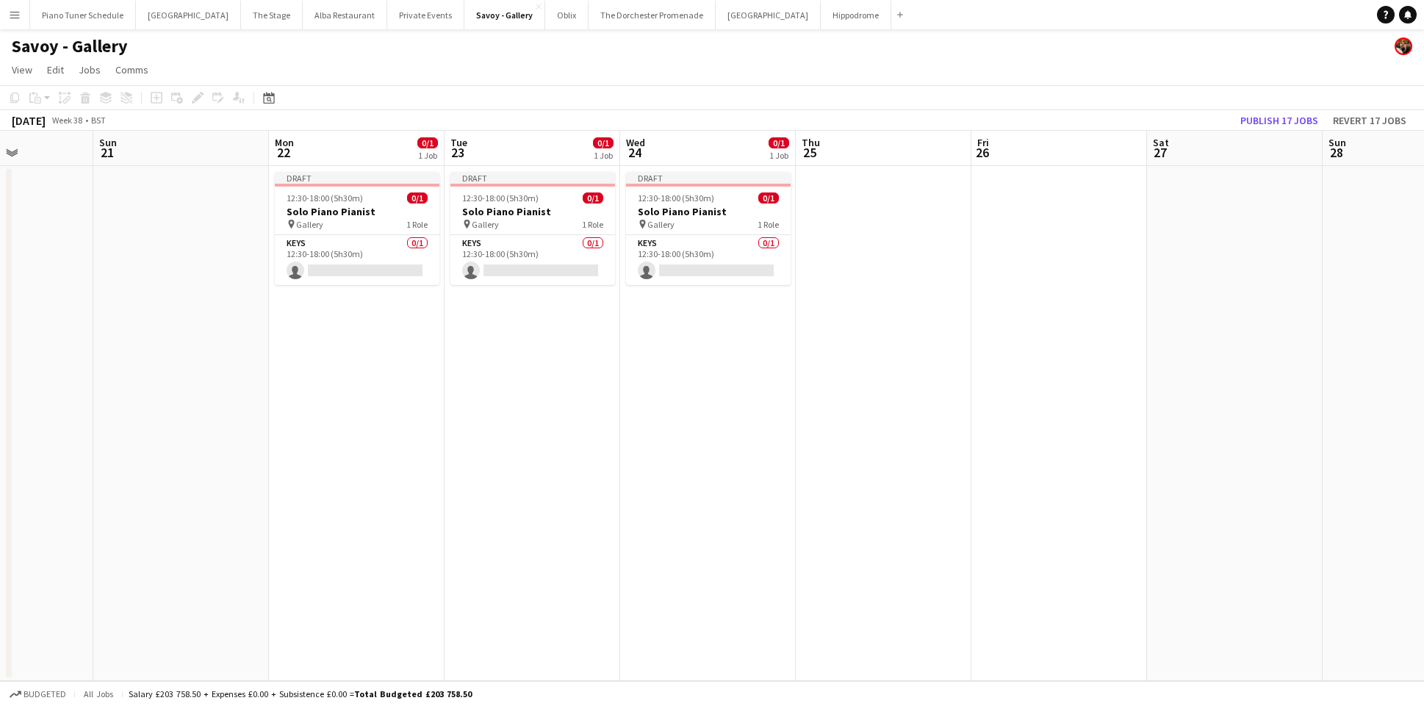
scroll to position [0, 438]
click at [852, 220] on app-date-cell at bounding box center [879, 423] width 176 height 515
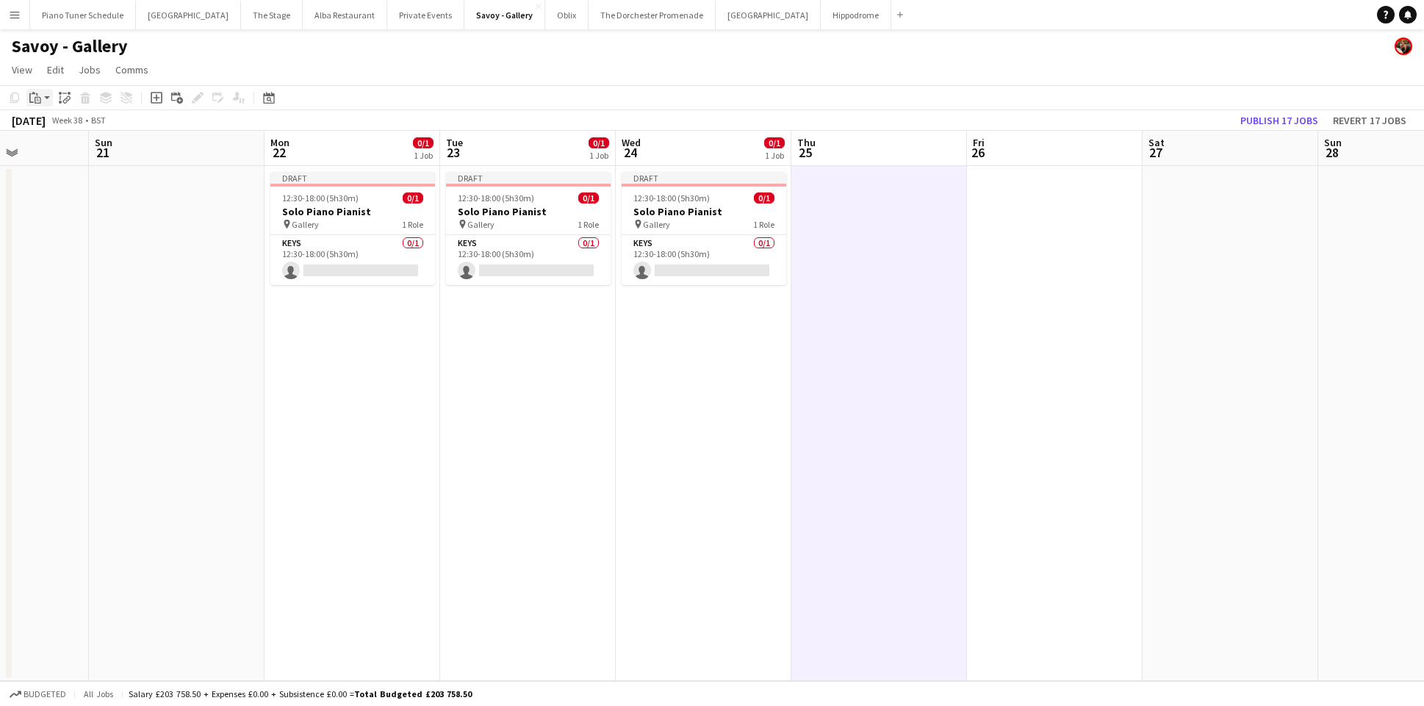
click at [40, 98] on icon "Paste" at bounding box center [35, 98] width 12 height 12
click at [46, 125] on link "Paste Command V" at bounding box center [97, 125] width 116 height 13
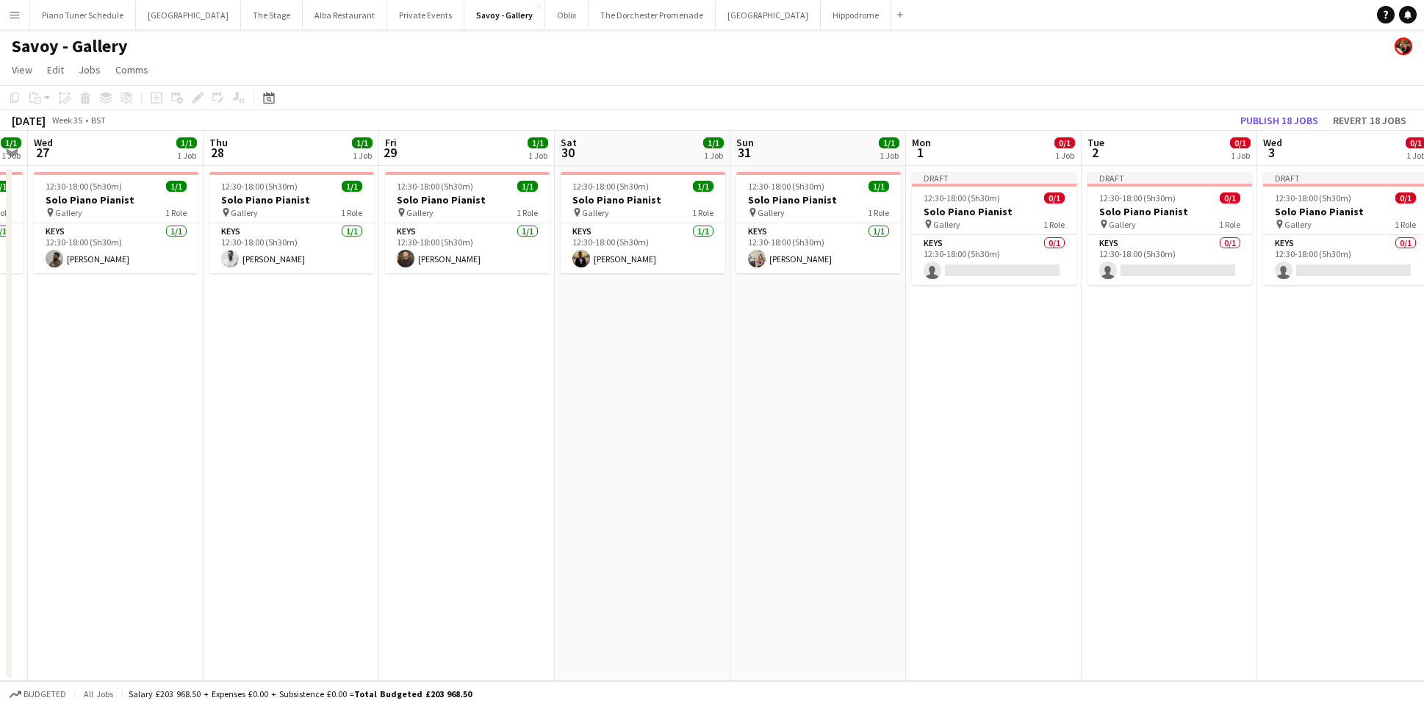
scroll to position [0, 326]
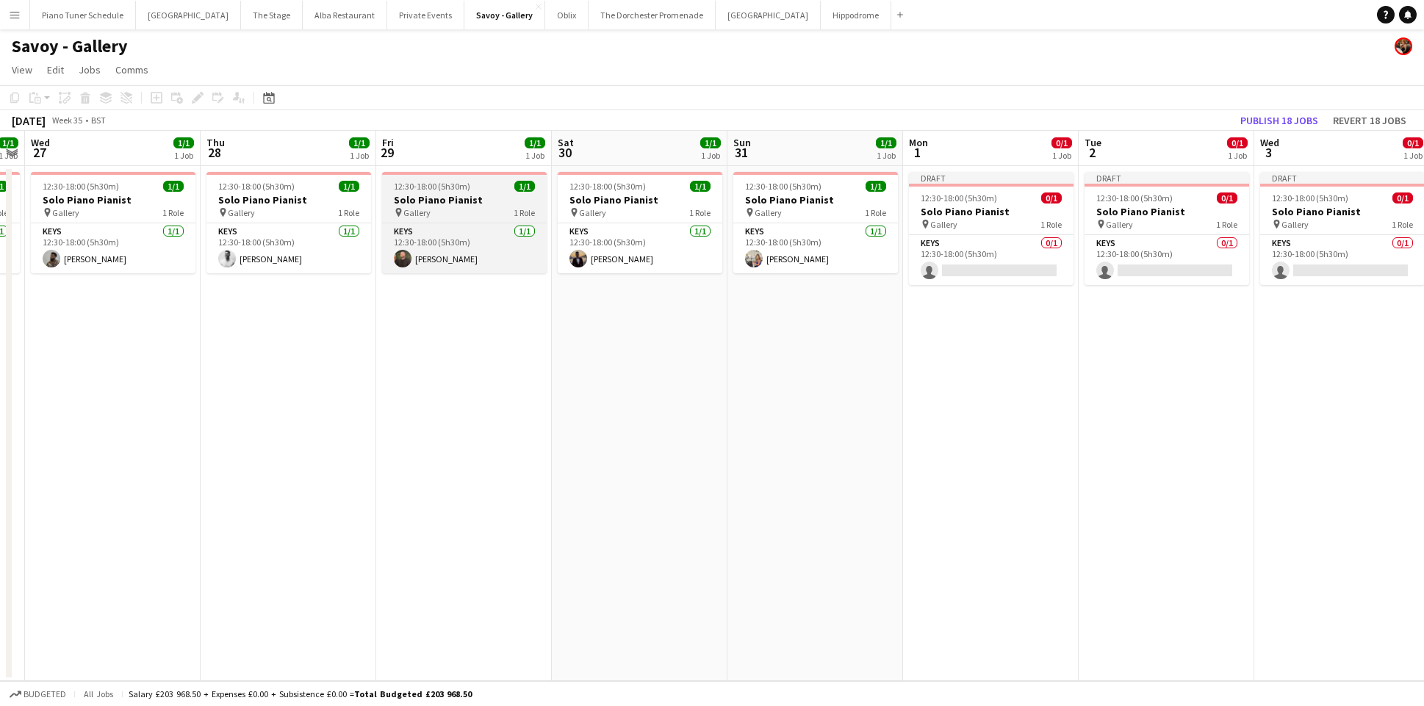
click at [423, 211] on span "Gallery" at bounding box center [416, 212] width 27 height 11
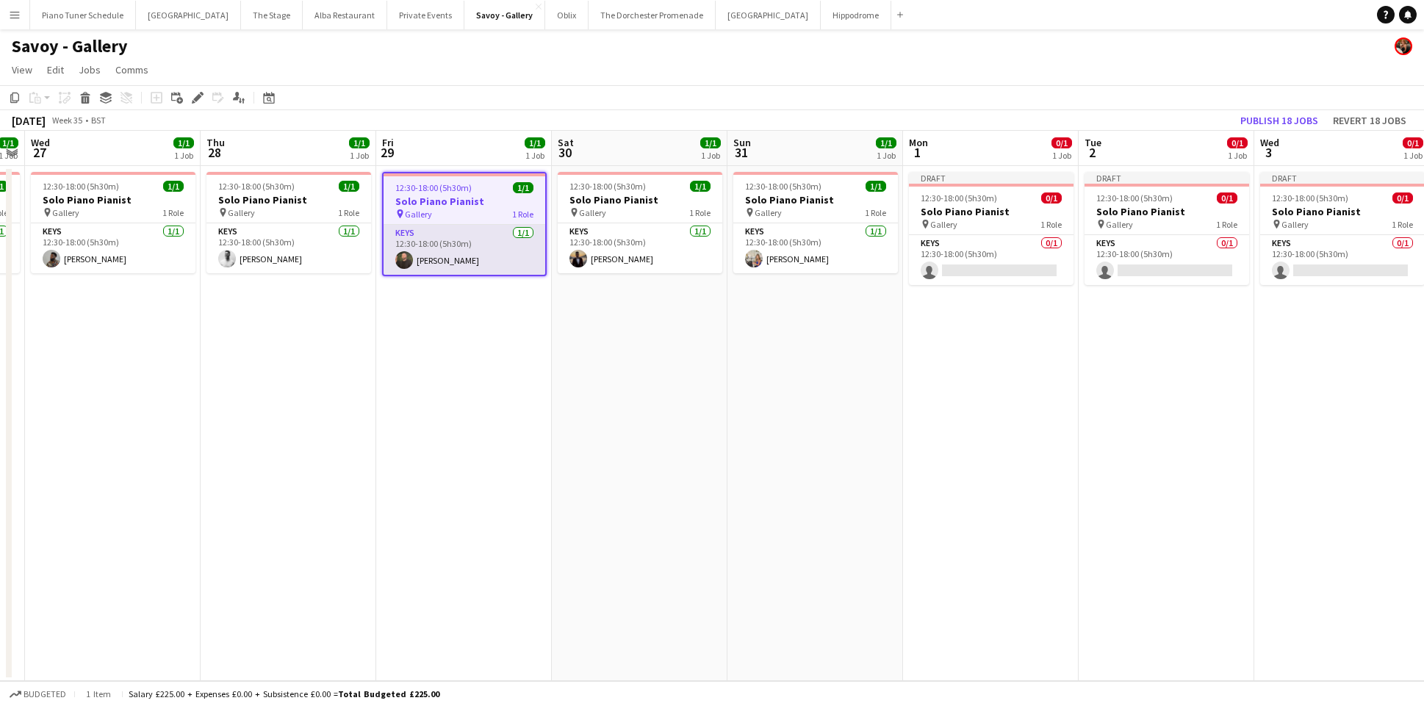
click at [424, 243] on app-card-role "Keys 1/1 12:30-18:00 (5h30m) Glenn Callaghan" at bounding box center [465, 250] width 162 height 50
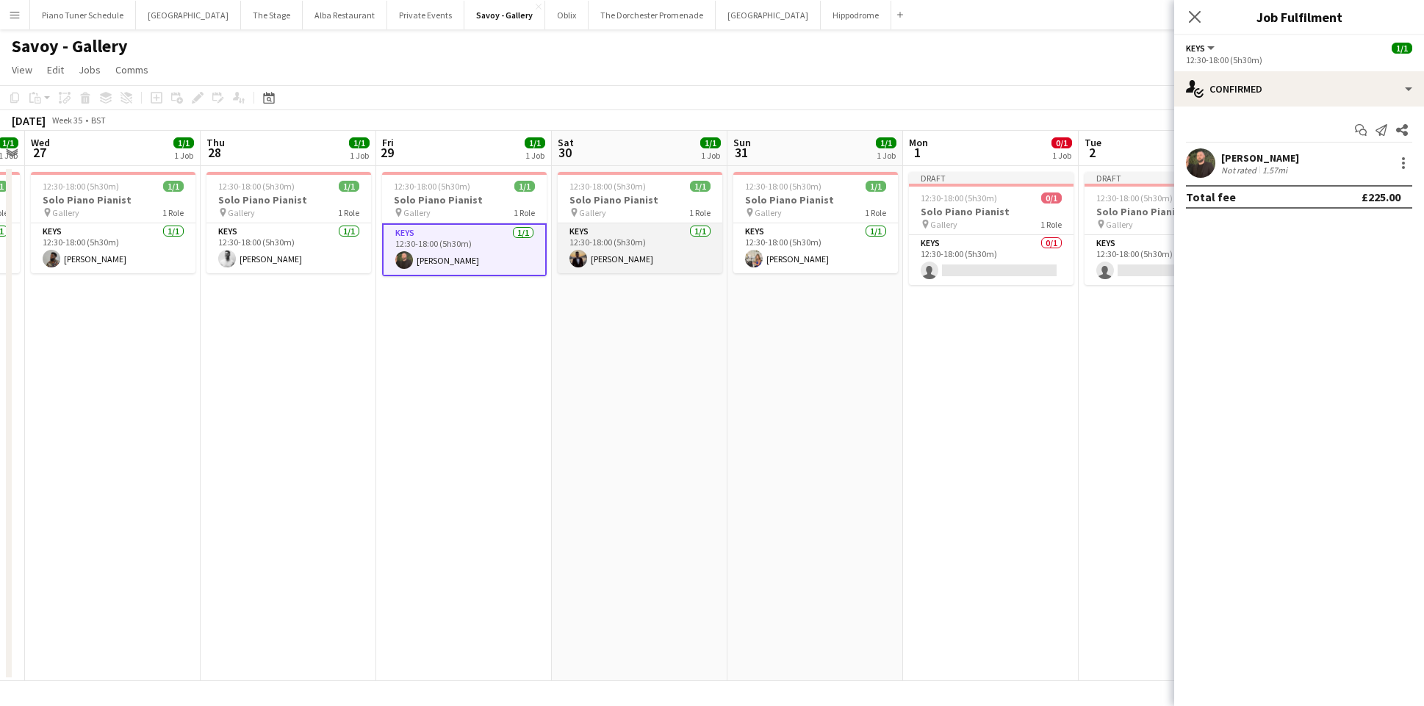
click at [614, 250] on app-card-role "Keys 1/1 12:30-18:00 (5h30m) Zethan Anderson" at bounding box center [640, 248] width 165 height 50
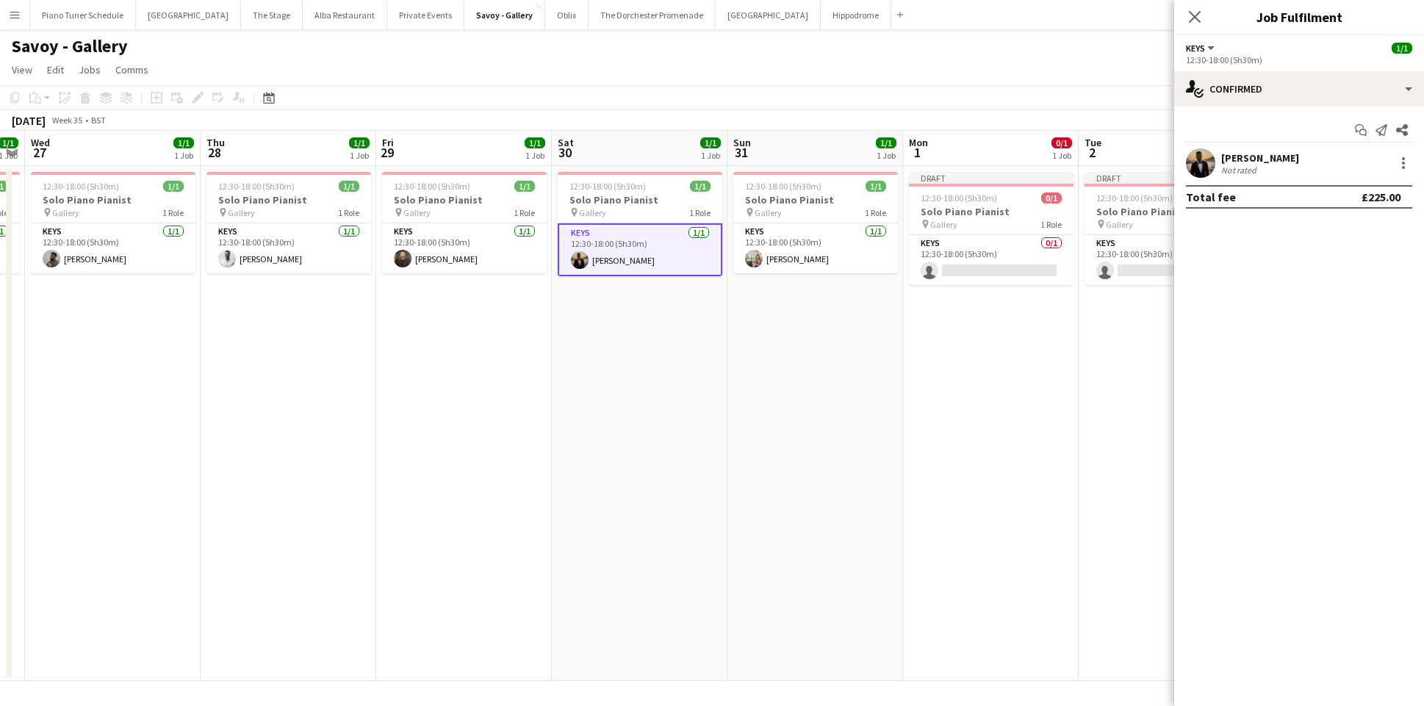
scroll to position [0, 330]
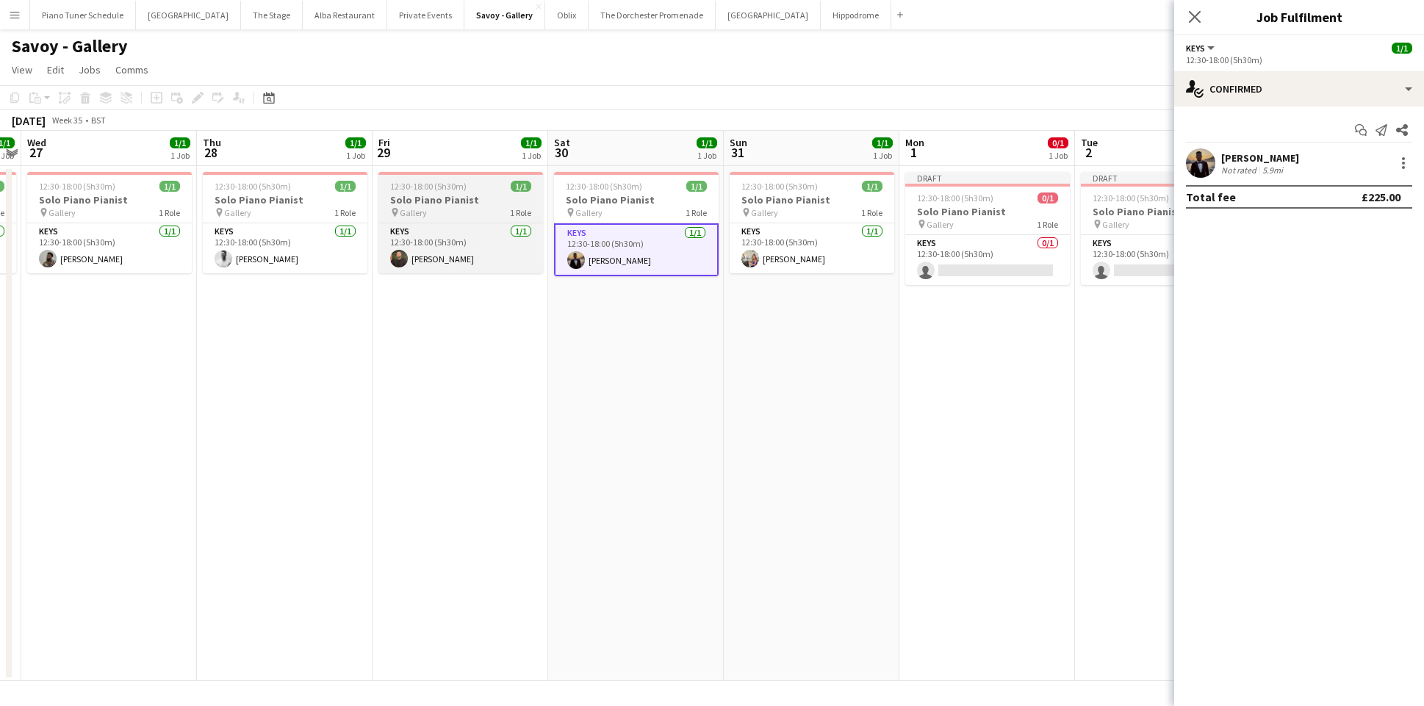
click at [436, 201] on h3 "Solo Piano Pianist" at bounding box center [460, 199] width 165 height 13
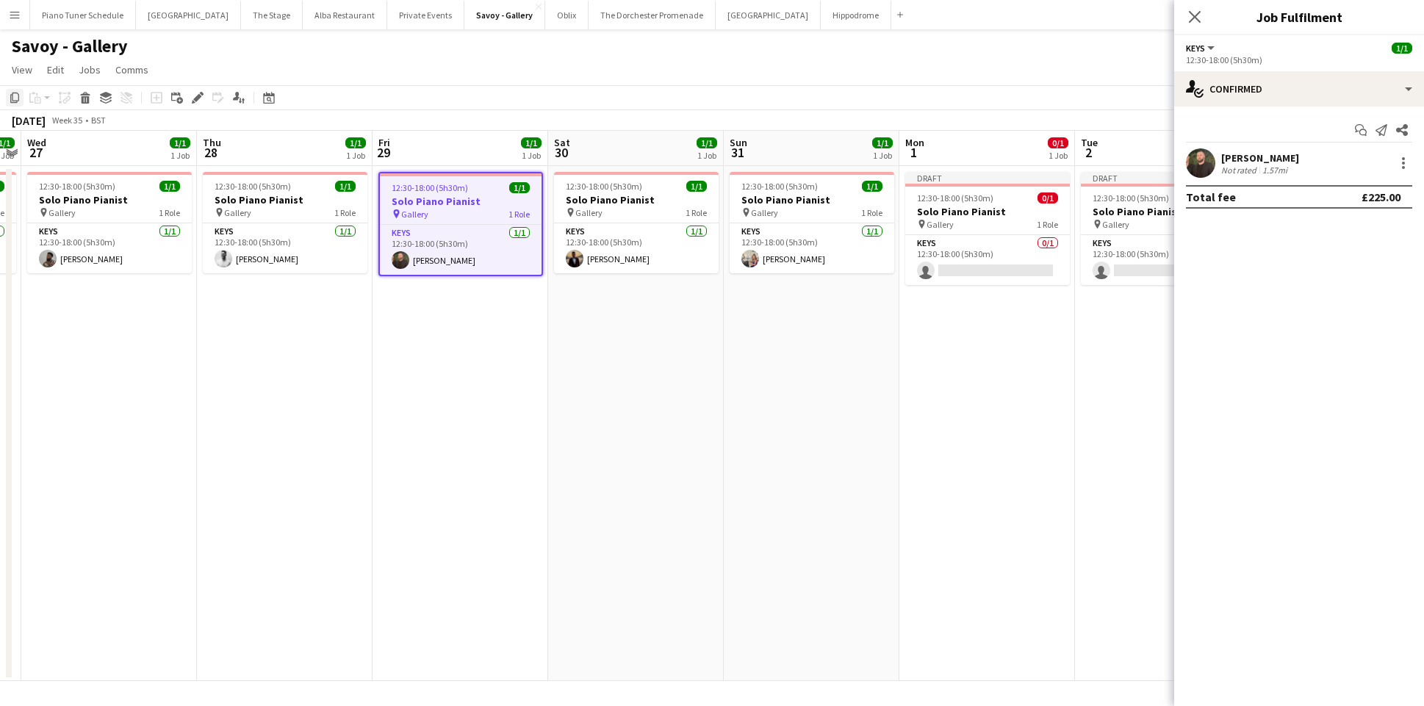
click at [12, 99] on icon "Copy" at bounding box center [15, 98] width 12 height 12
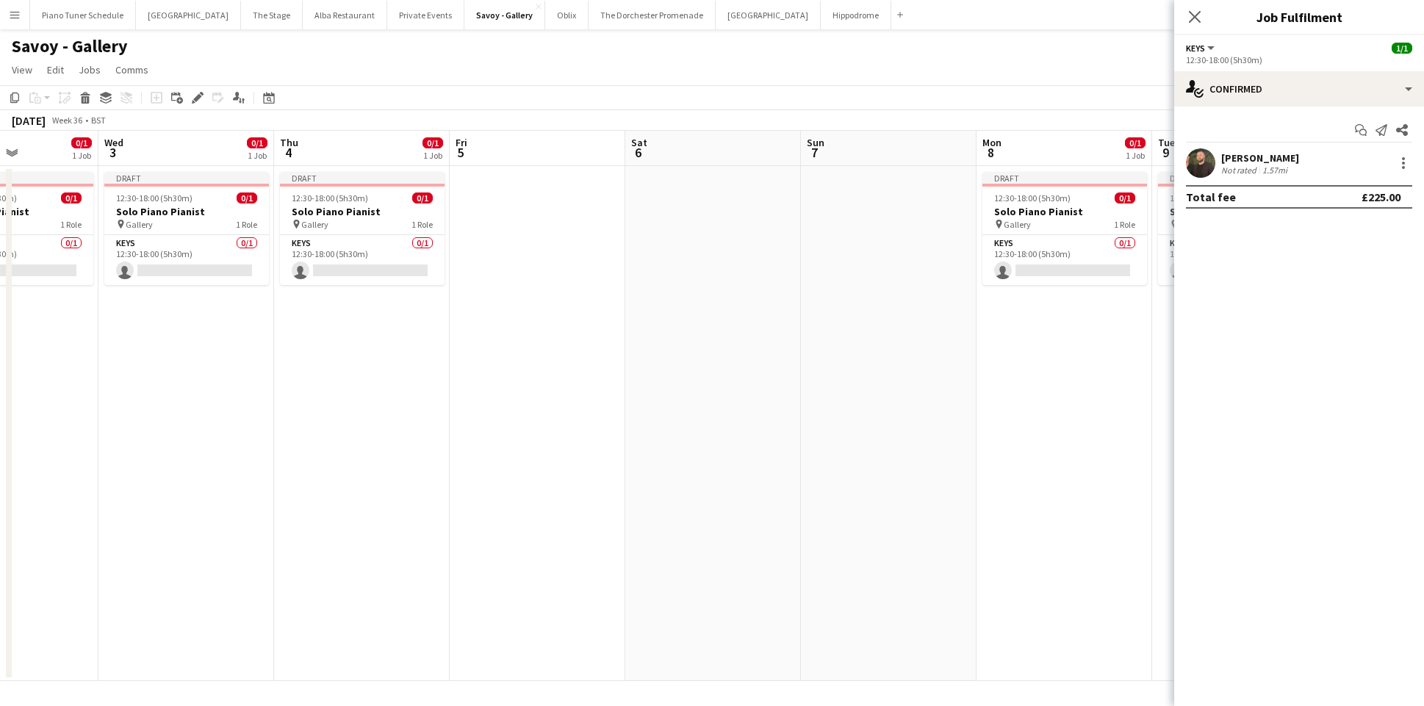
scroll to position [0, 567]
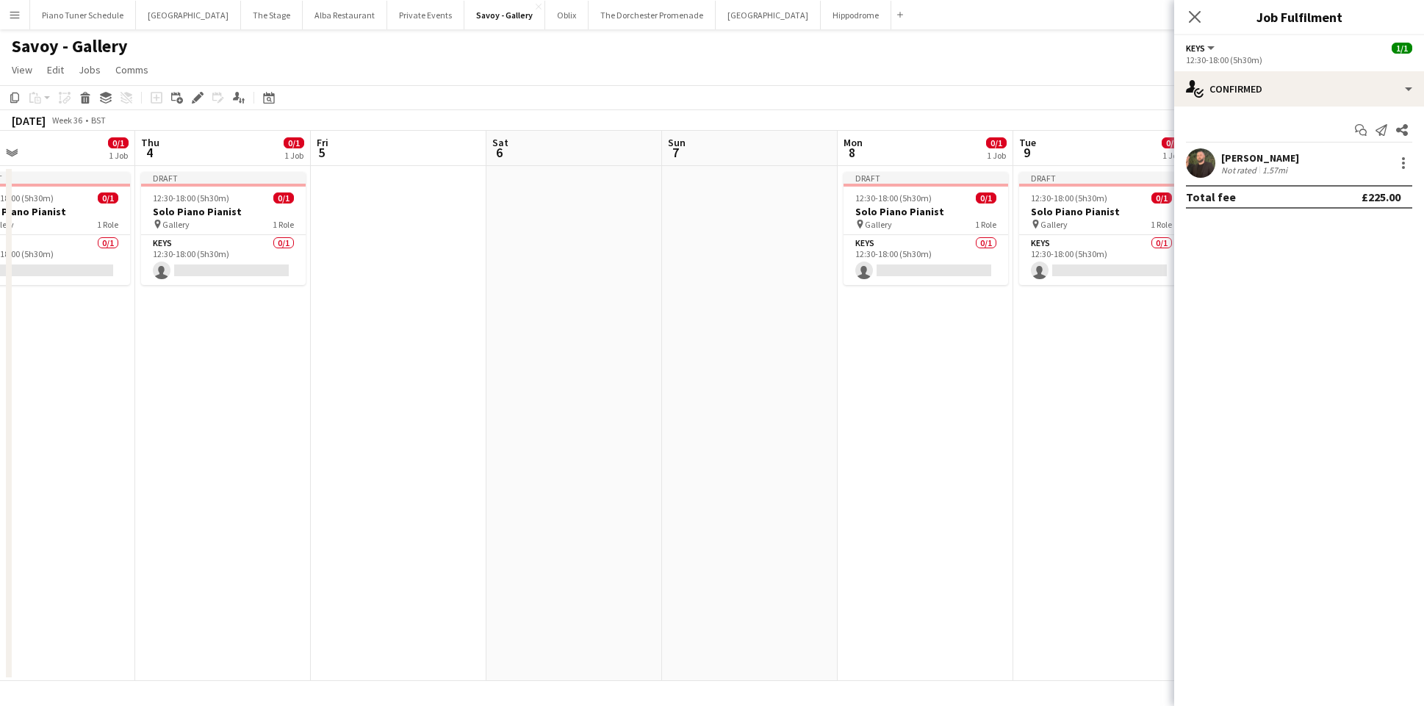
click at [434, 211] on app-date-cell at bounding box center [399, 423] width 176 height 515
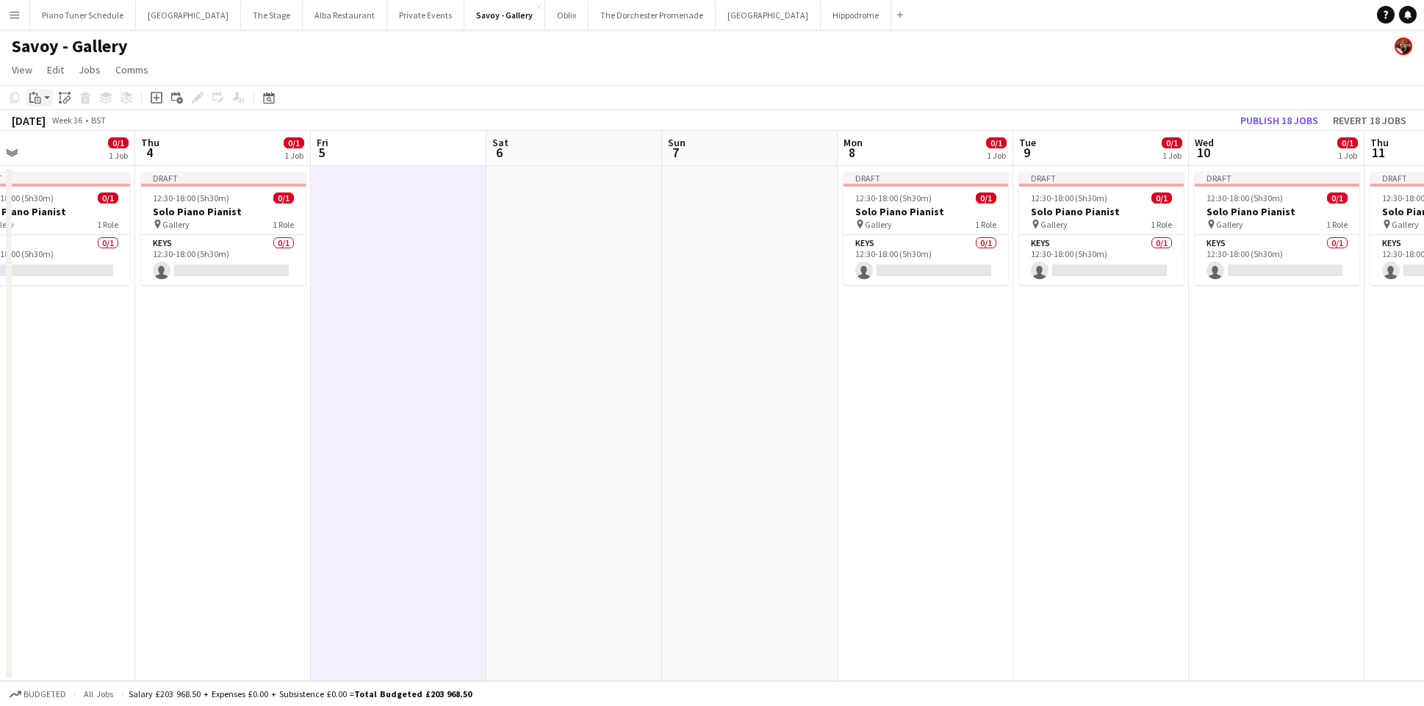
click at [29, 96] on icon at bounding box center [31, 98] width 4 height 10
click at [51, 123] on link "Paste Command V" at bounding box center [97, 125] width 116 height 13
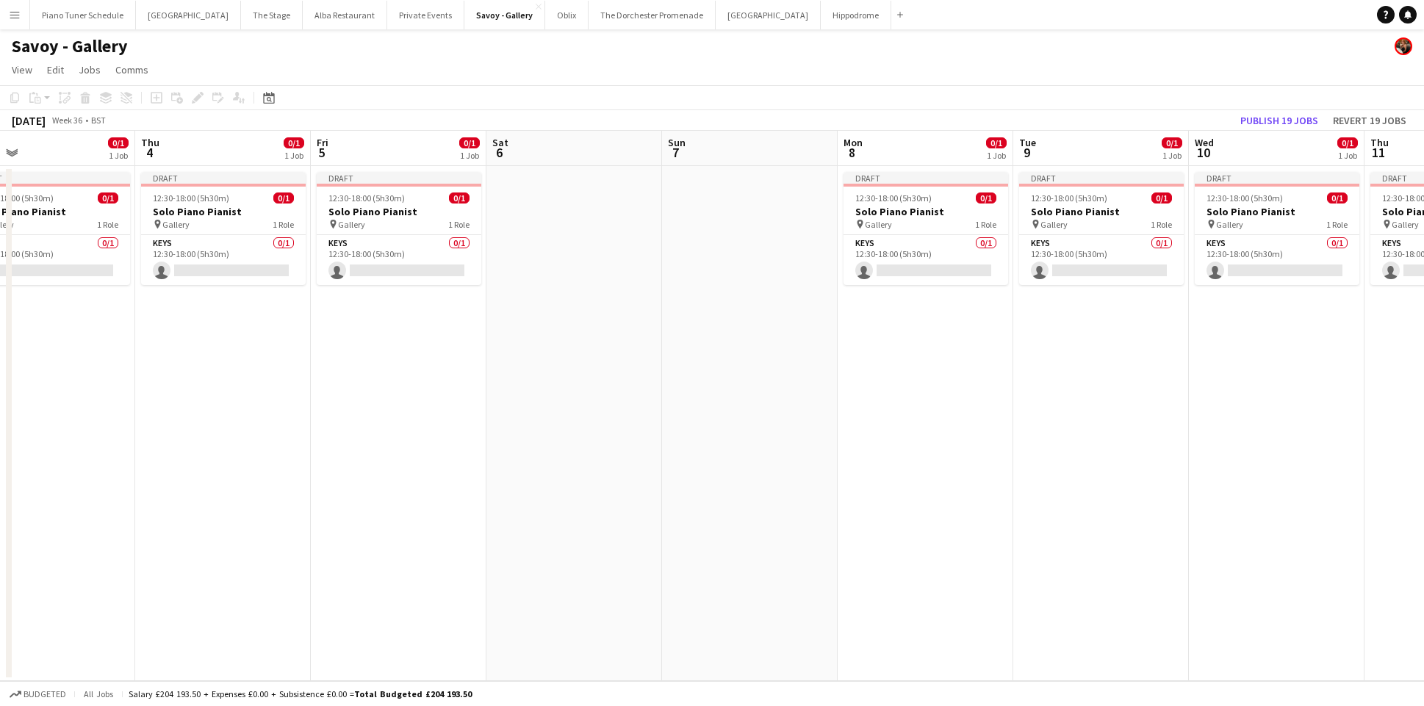
click at [522, 201] on app-date-cell at bounding box center [574, 423] width 176 height 515
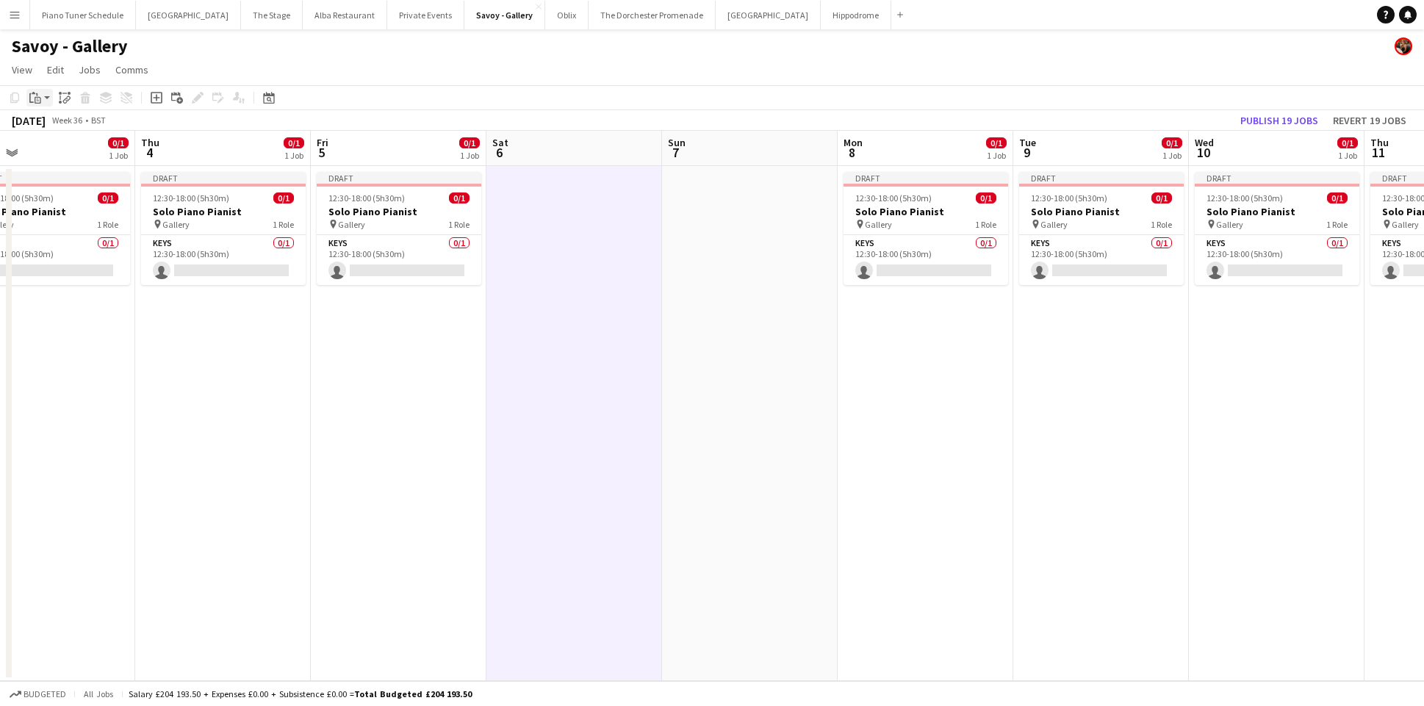
click at [37, 97] on icon at bounding box center [38, 100] width 7 height 7
click at [43, 126] on link "Paste Command V" at bounding box center [97, 125] width 116 height 13
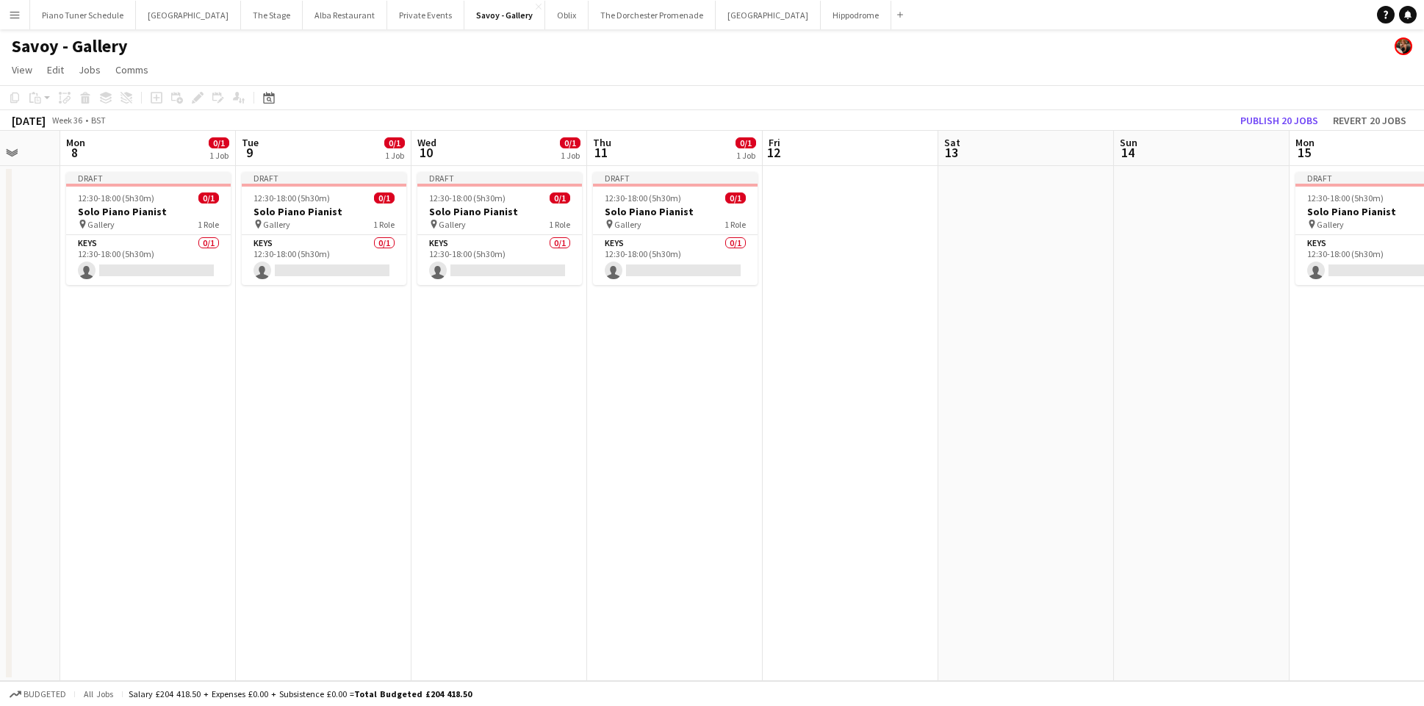
scroll to position [0, 652]
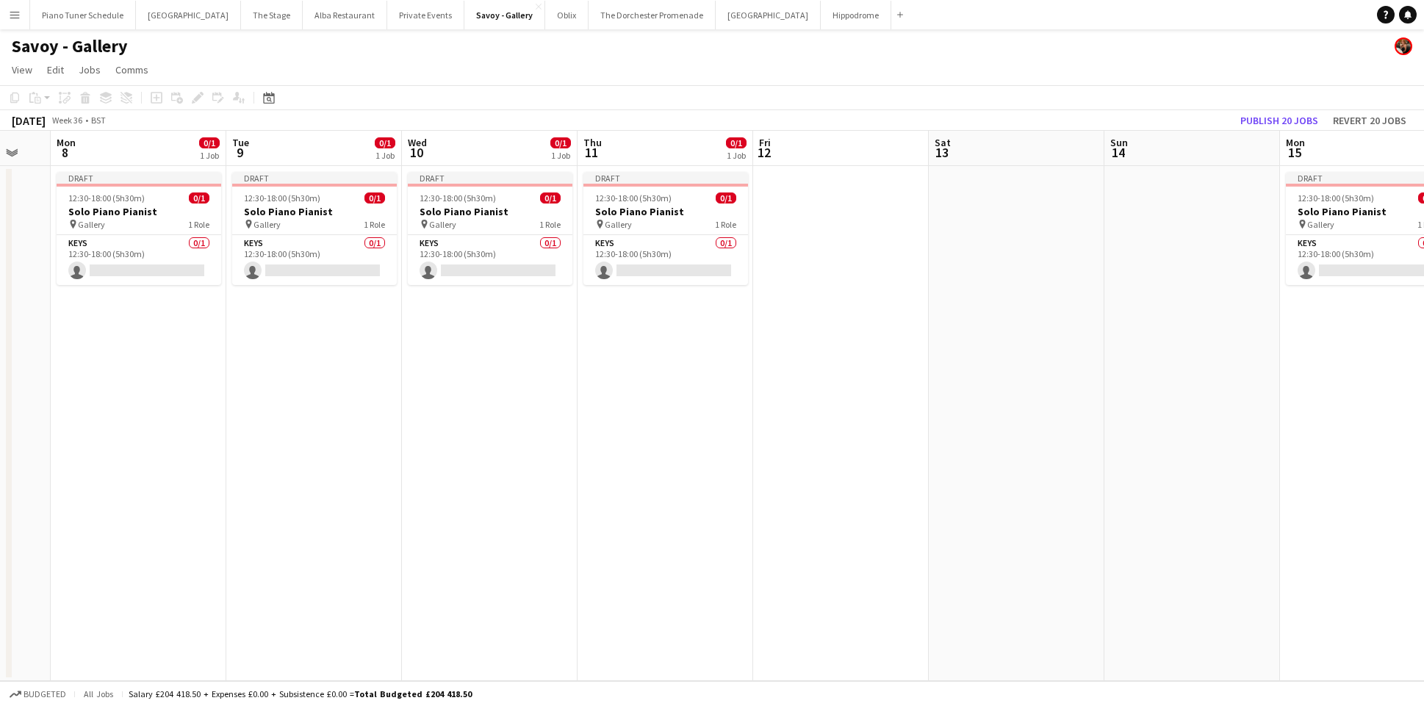
click at [827, 234] on app-date-cell at bounding box center [841, 423] width 176 height 515
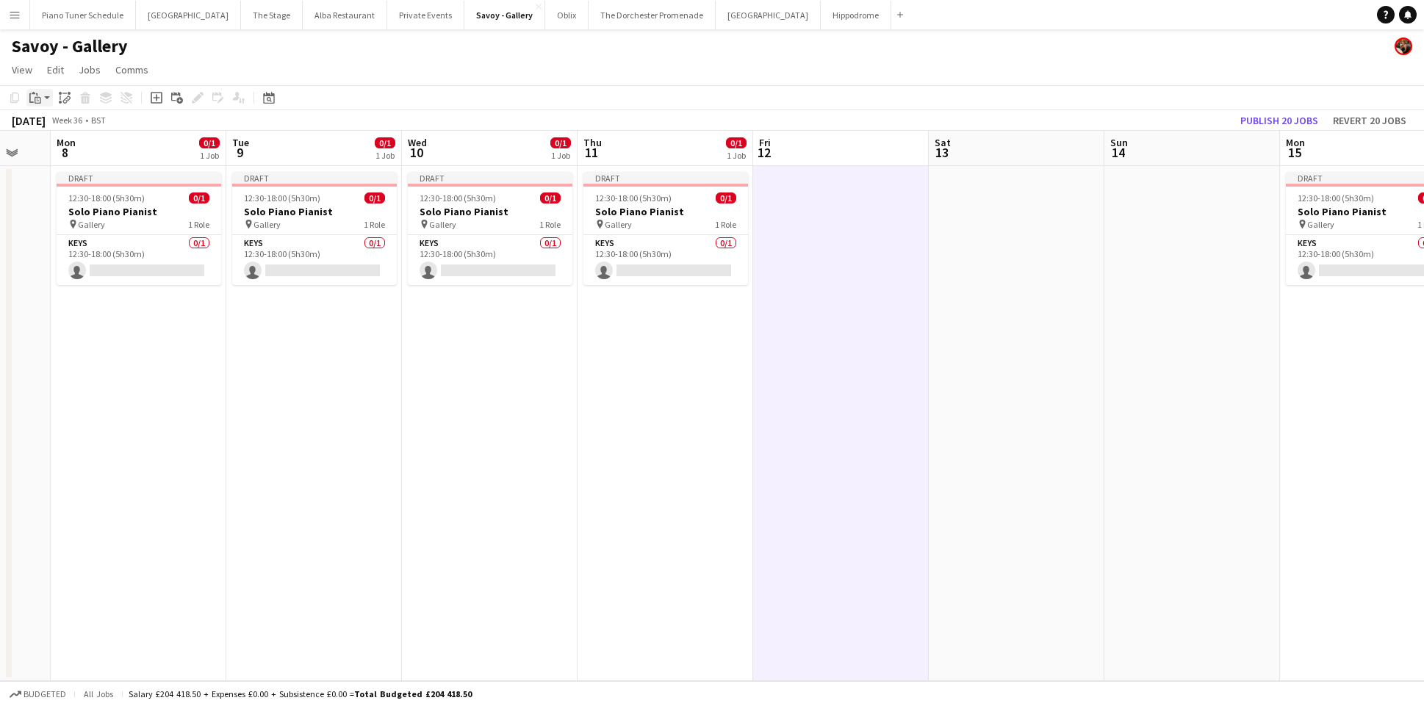
click at [35, 97] on icon at bounding box center [38, 100] width 7 height 7
click at [55, 126] on link "Paste Command V" at bounding box center [97, 125] width 116 height 13
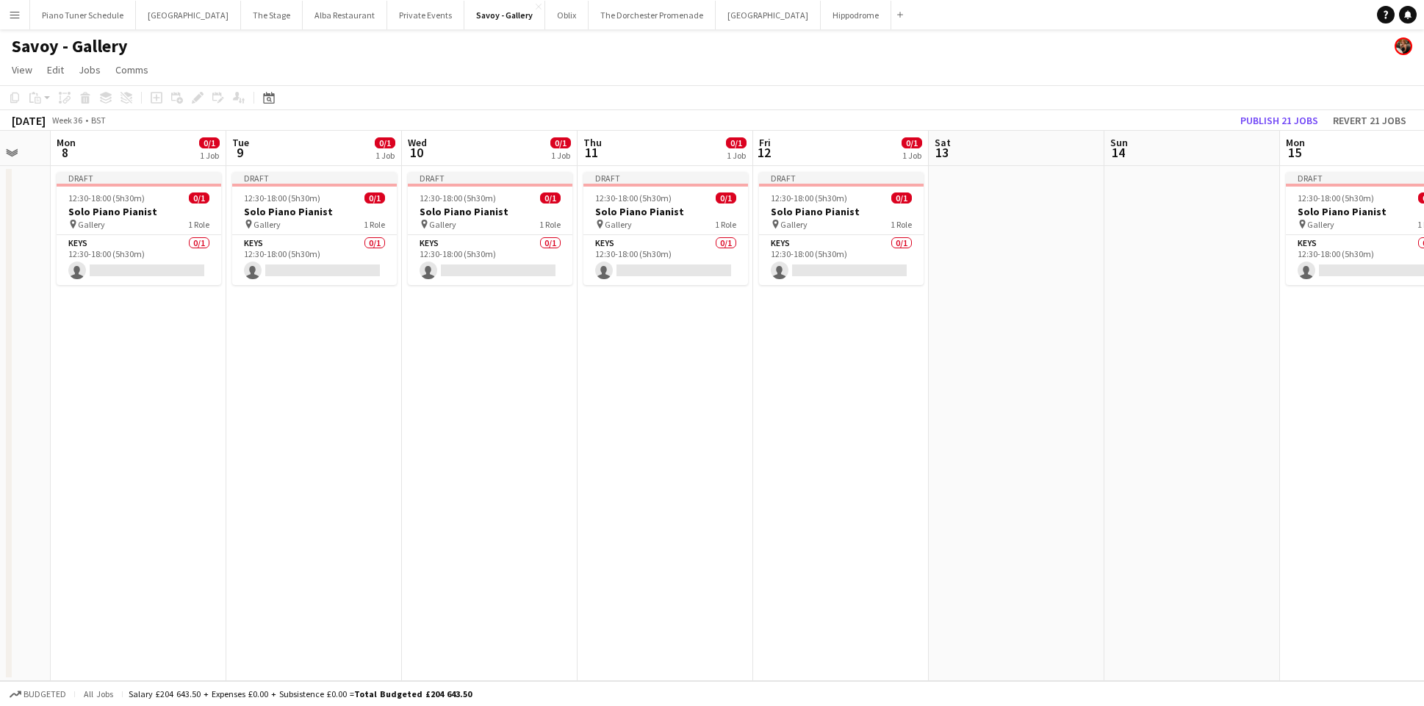
click at [977, 265] on app-date-cell at bounding box center [1017, 423] width 176 height 515
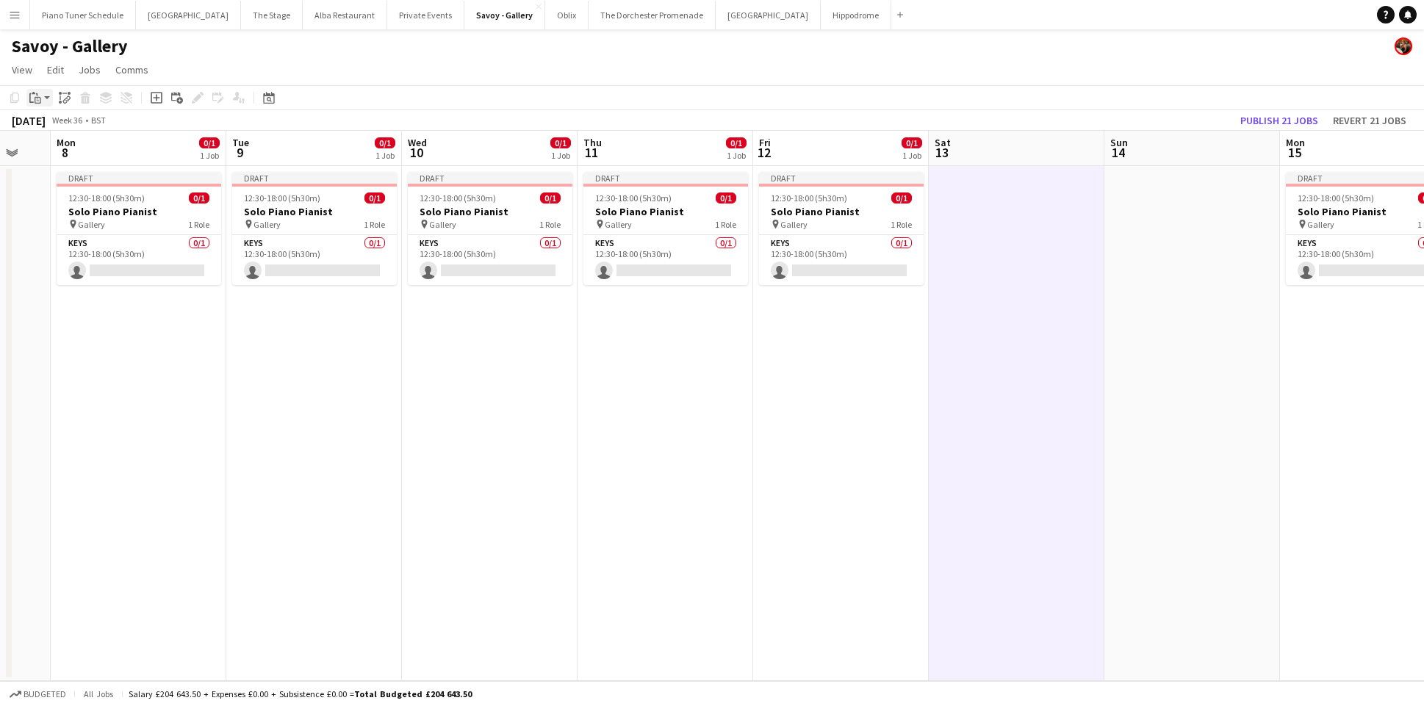
click at [29, 104] on div "Paste" at bounding box center [35, 98] width 18 height 18
click at [46, 131] on link "Paste Command V" at bounding box center [97, 125] width 116 height 13
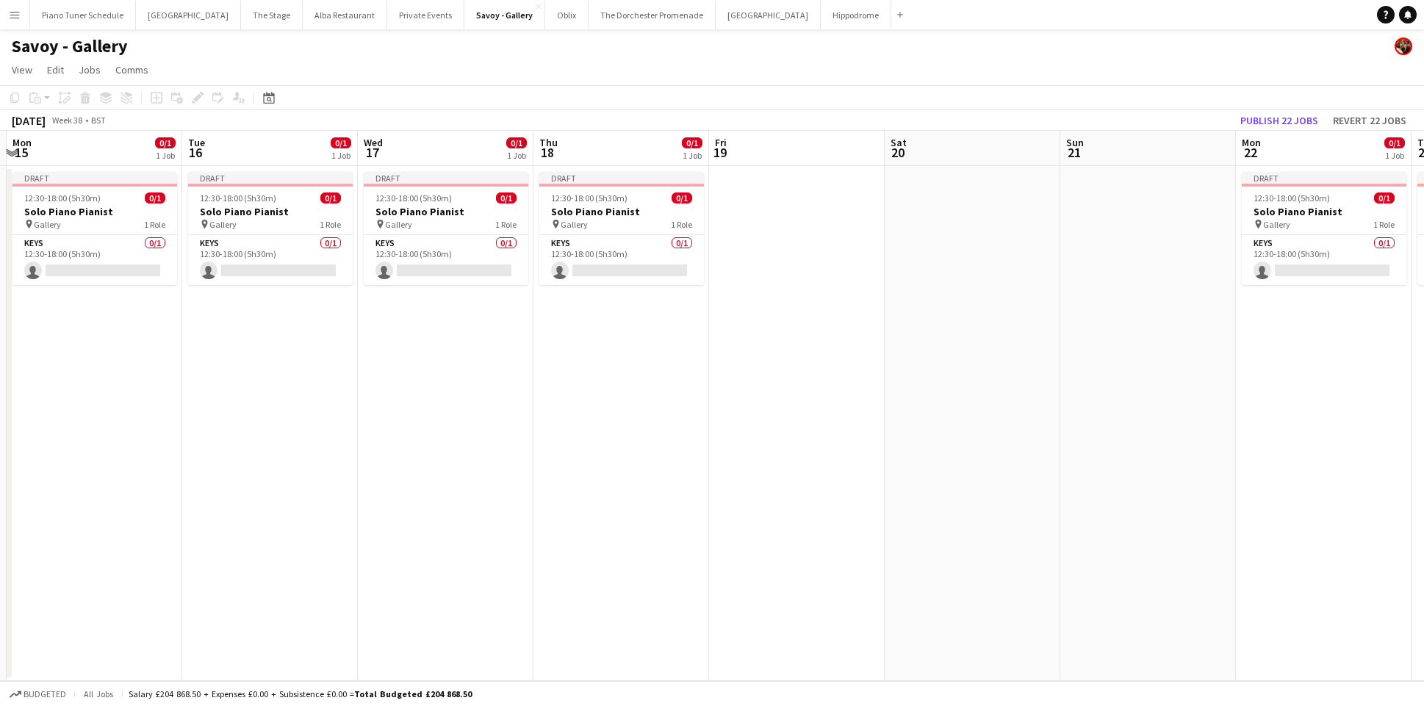
scroll to position [0, 535]
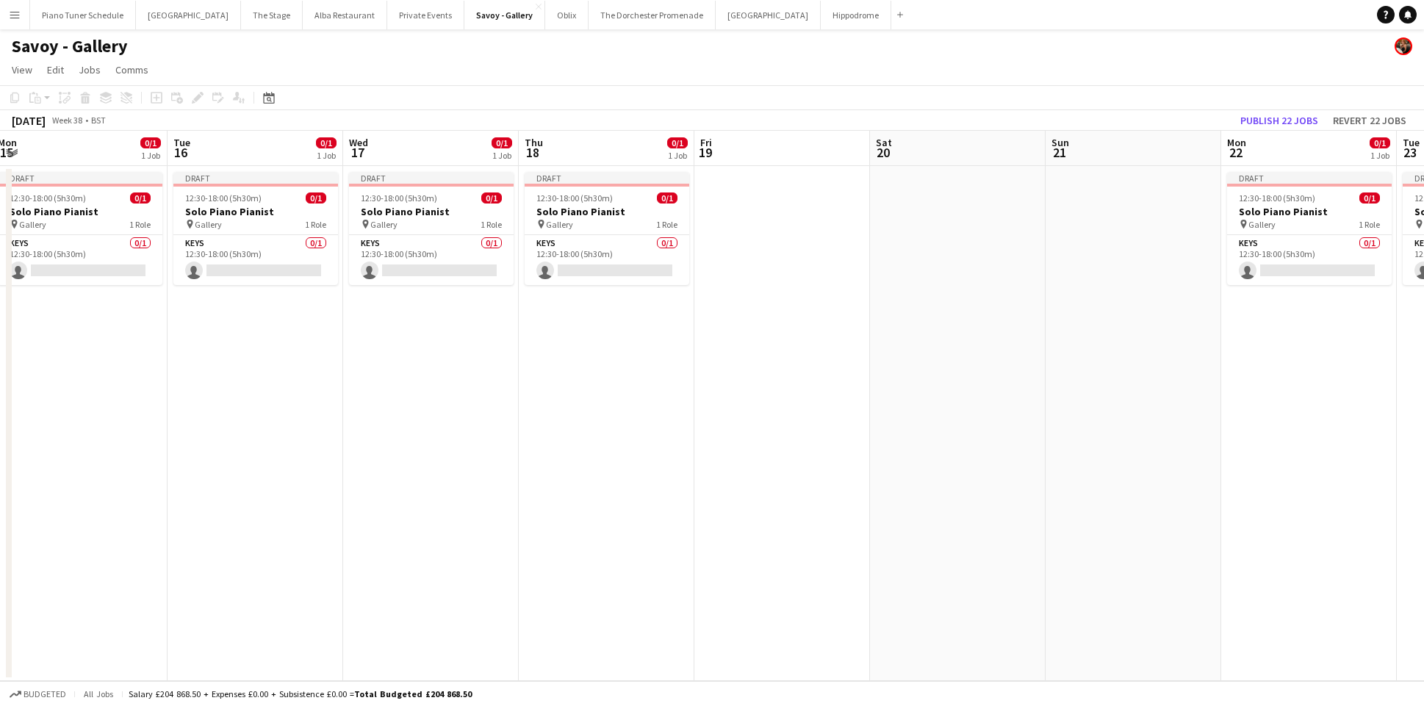
click at [838, 235] on app-date-cell at bounding box center [782, 423] width 176 height 515
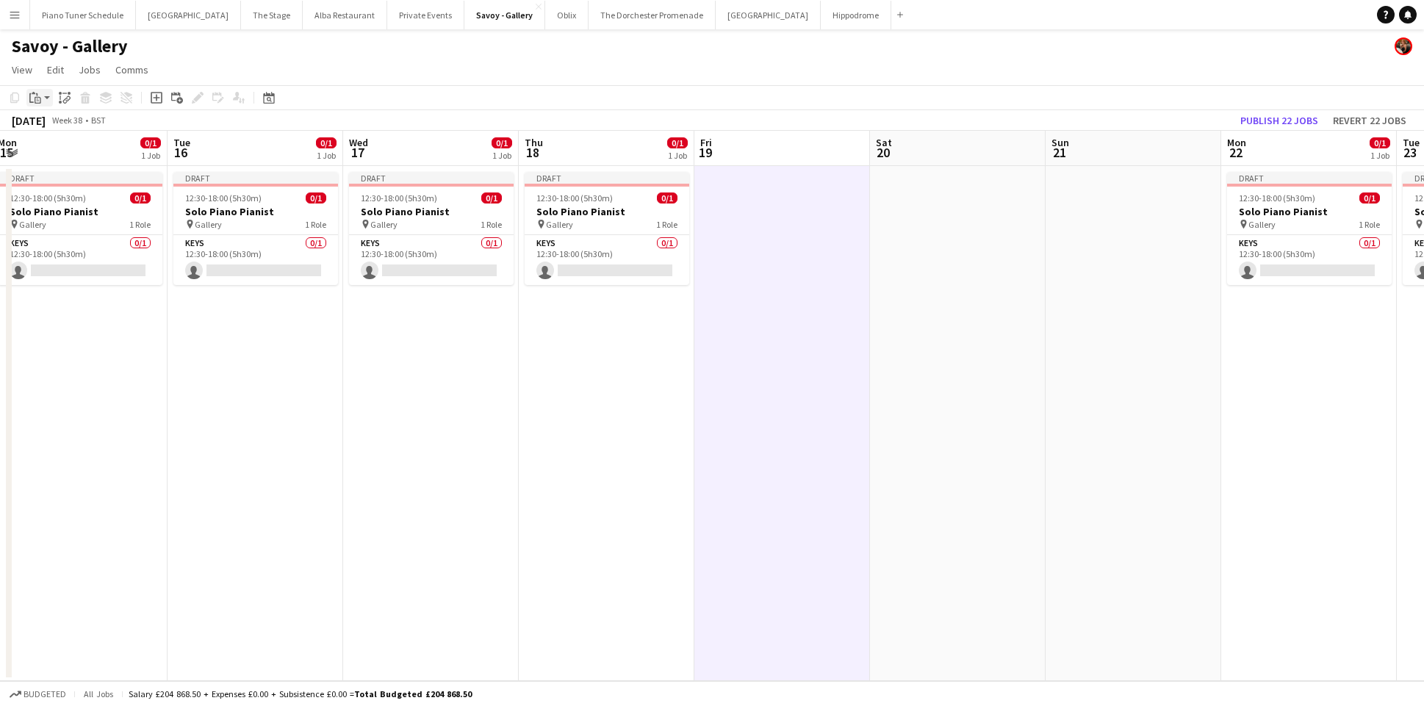
click at [37, 96] on icon at bounding box center [36, 94] width 1 height 3
click at [39, 123] on link "Paste Command V" at bounding box center [97, 125] width 116 height 13
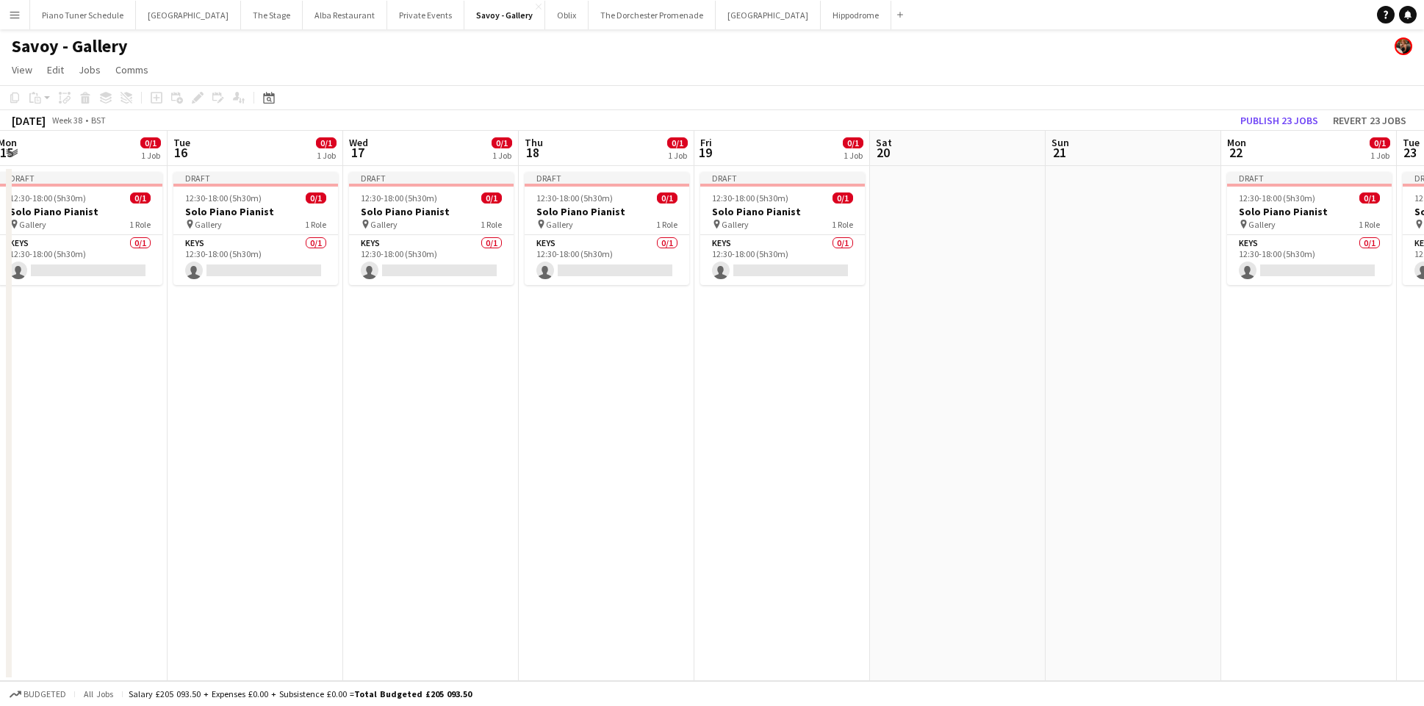
click at [901, 254] on app-date-cell at bounding box center [958, 423] width 176 height 515
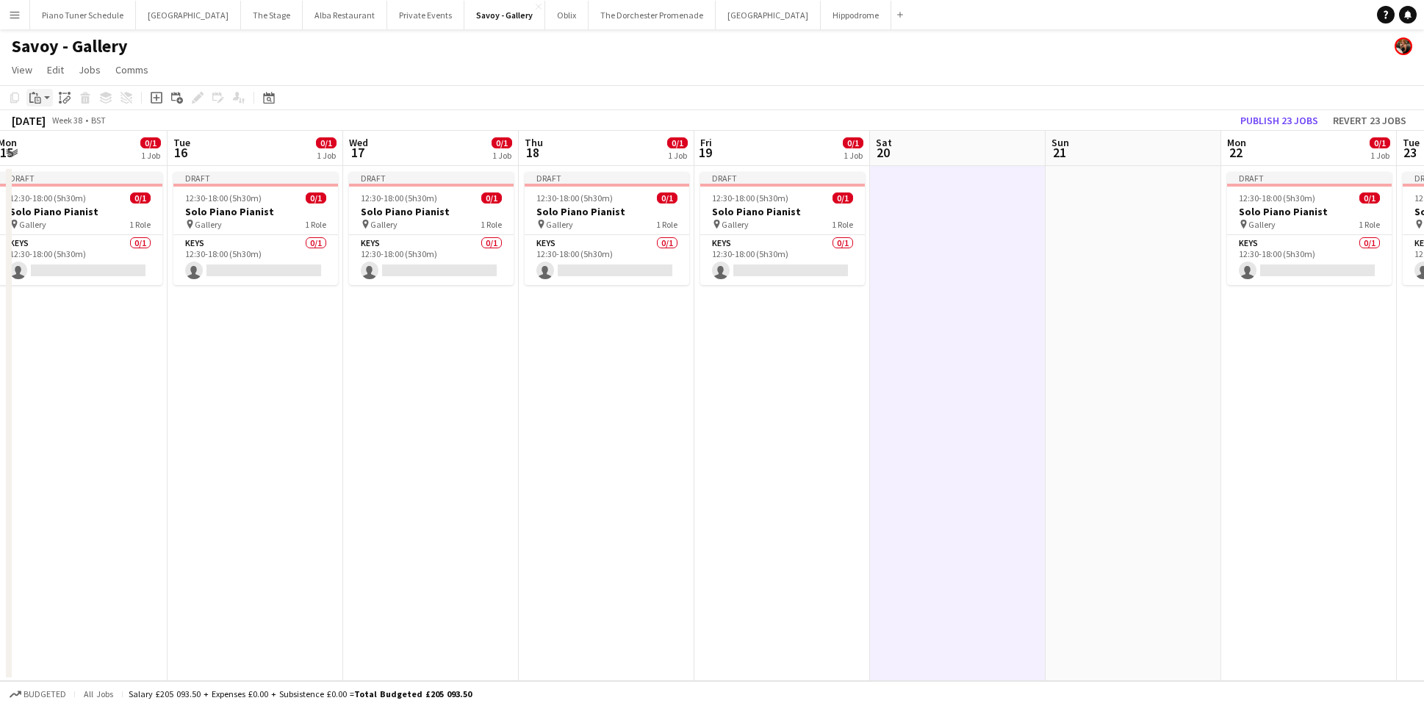
click at [41, 99] on div "Paste" at bounding box center [35, 98] width 18 height 18
click at [54, 126] on link "Paste Command V" at bounding box center [97, 125] width 116 height 13
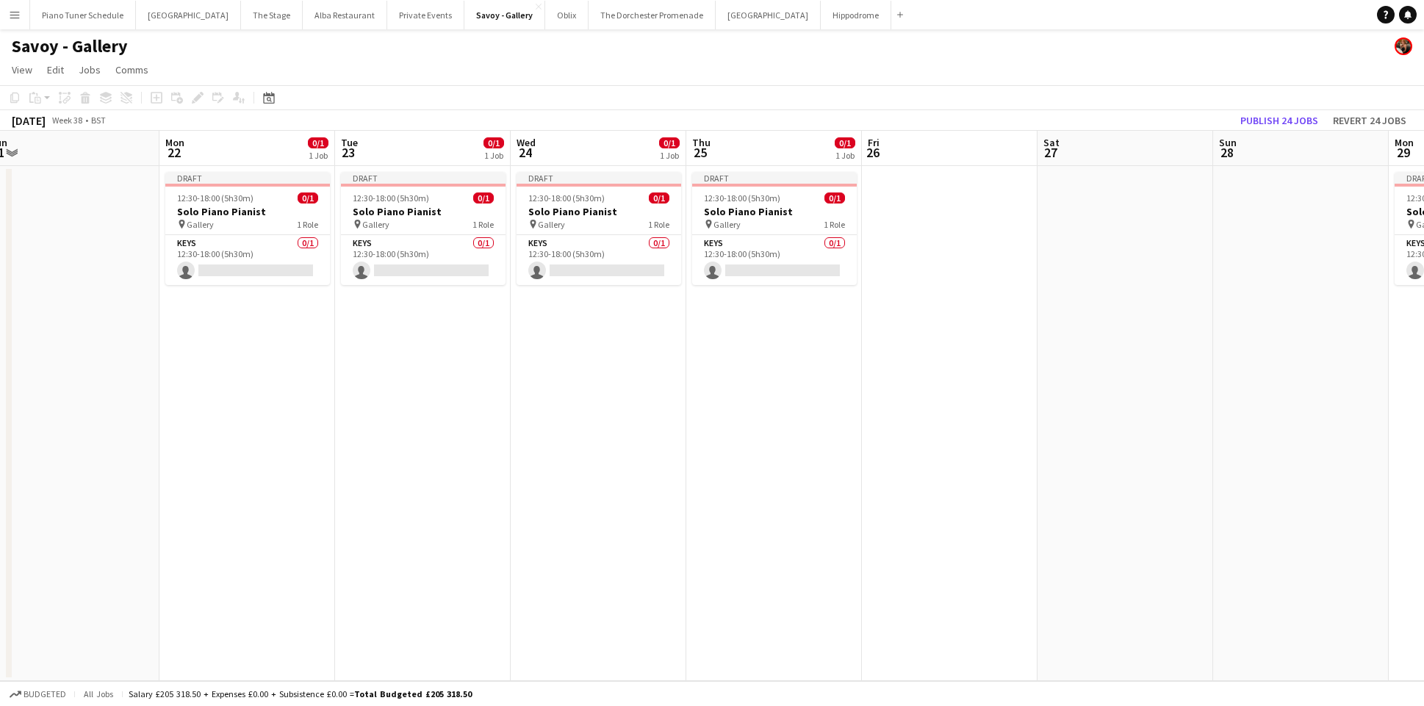
scroll to position [0, 586]
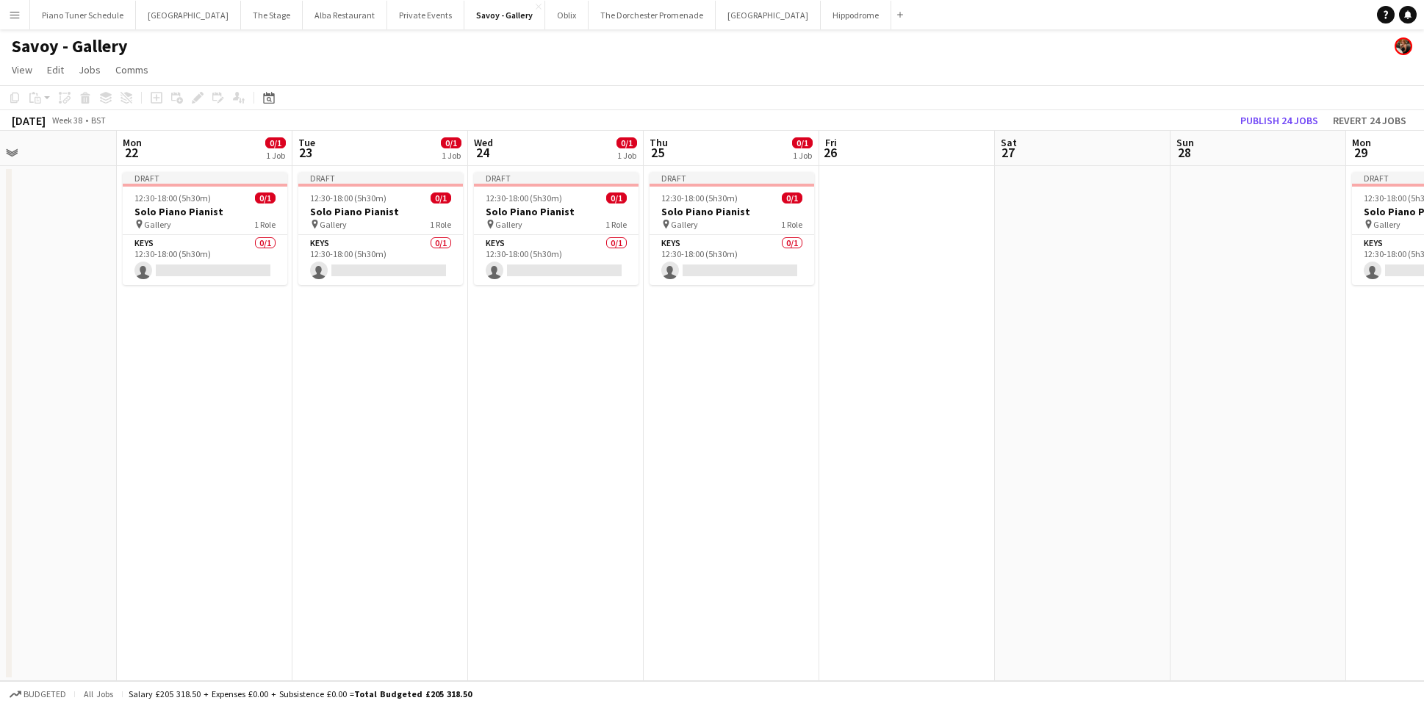
click at [869, 212] on app-date-cell at bounding box center [907, 423] width 176 height 515
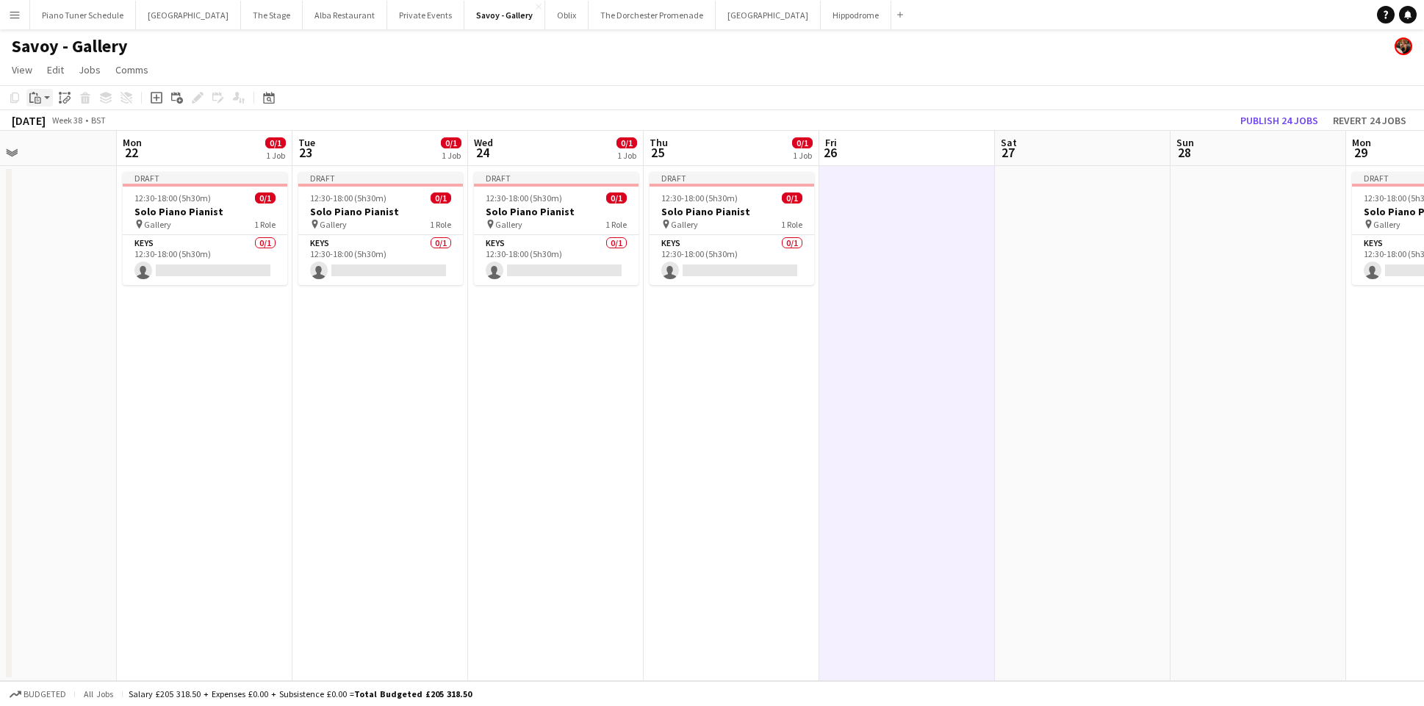
click at [40, 97] on icon "Paste" at bounding box center [35, 98] width 12 height 12
click at [40, 124] on link "Paste Command V" at bounding box center [97, 125] width 116 height 13
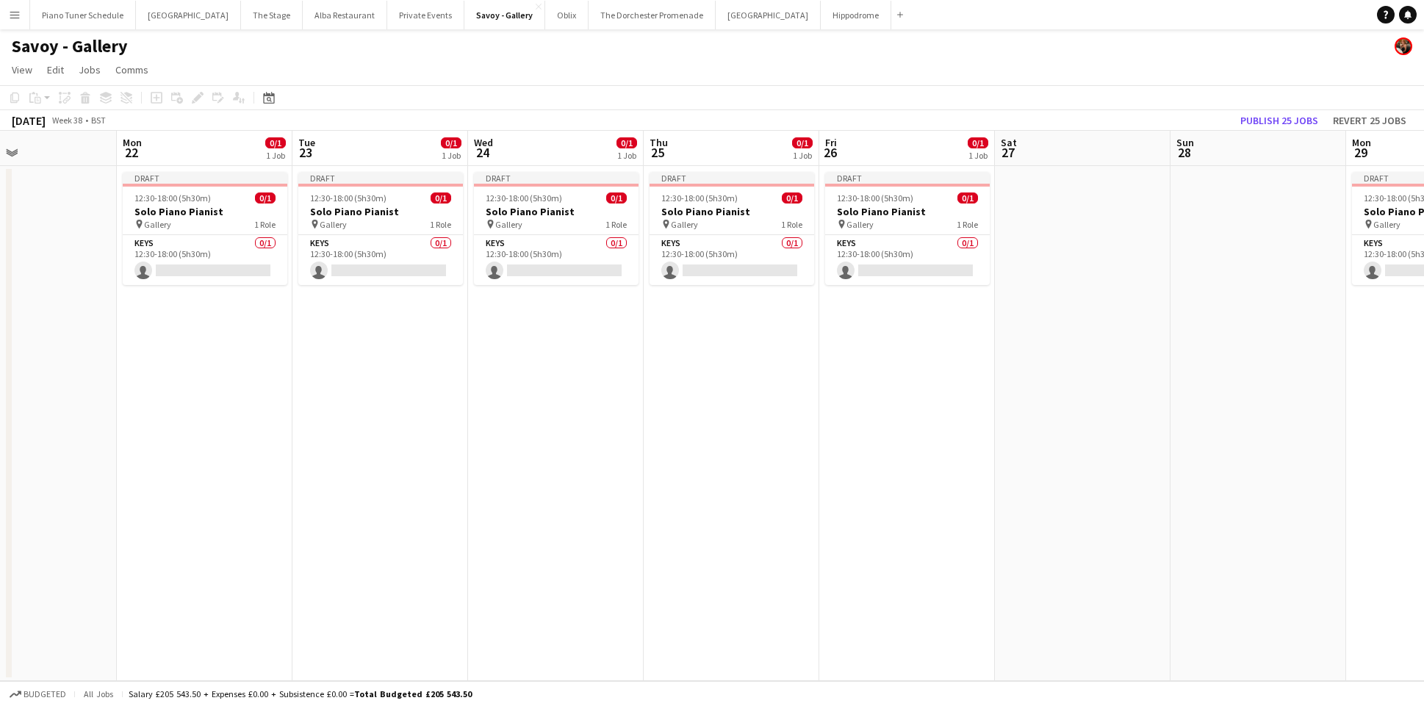
click at [1044, 223] on app-date-cell at bounding box center [1083, 423] width 176 height 515
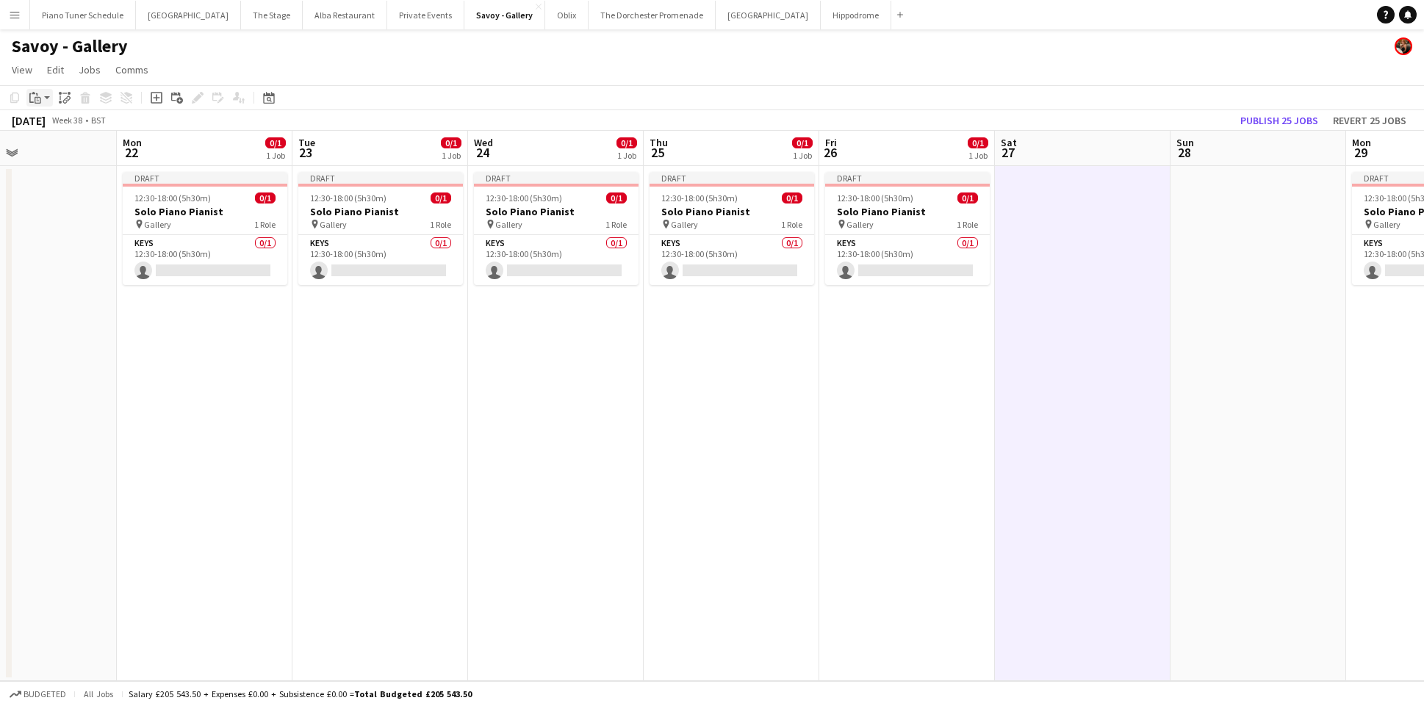
click at [31, 96] on icon "Paste" at bounding box center [35, 98] width 12 height 12
click at [47, 123] on link "Paste Command V" at bounding box center [97, 125] width 116 height 13
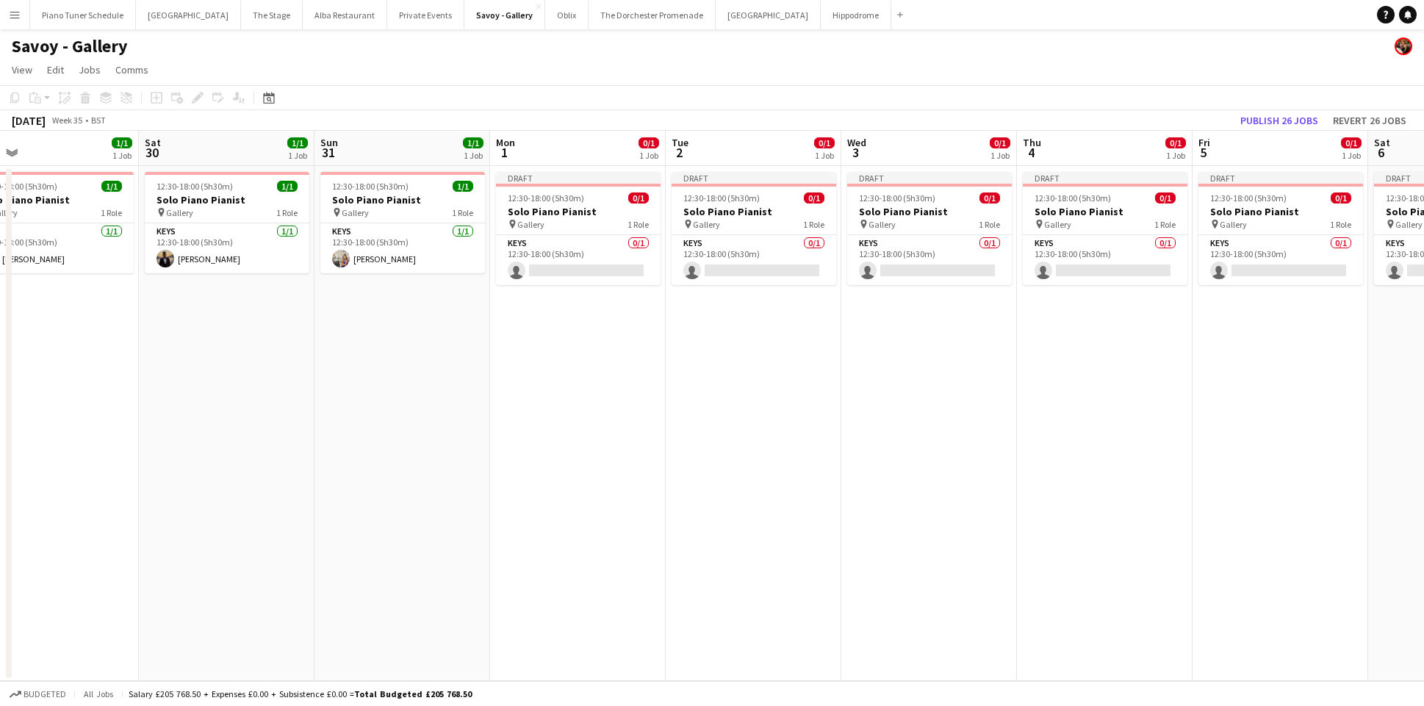
scroll to position [0, 376]
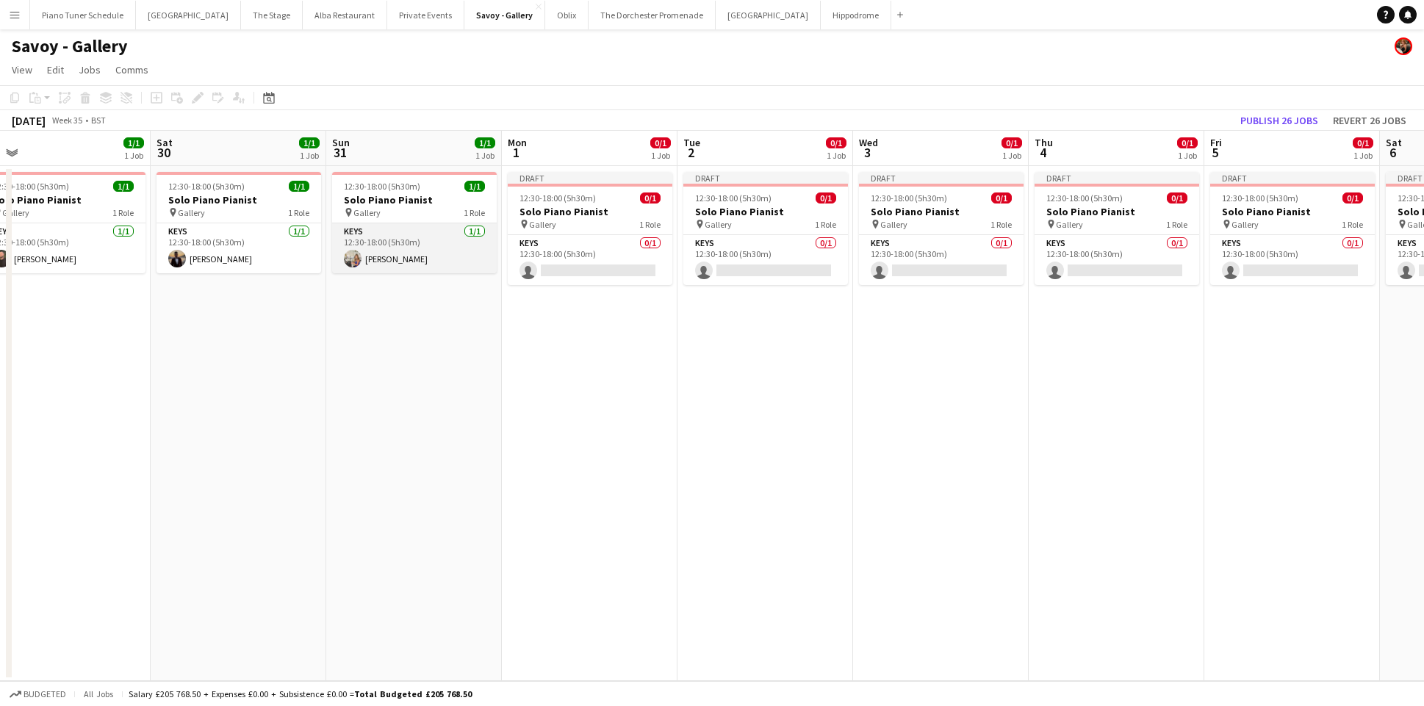
click at [442, 238] on app-card-role "Keys 1/1 12:30-18:00 (5h30m) Emily Brown" at bounding box center [414, 248] width 165 height 50
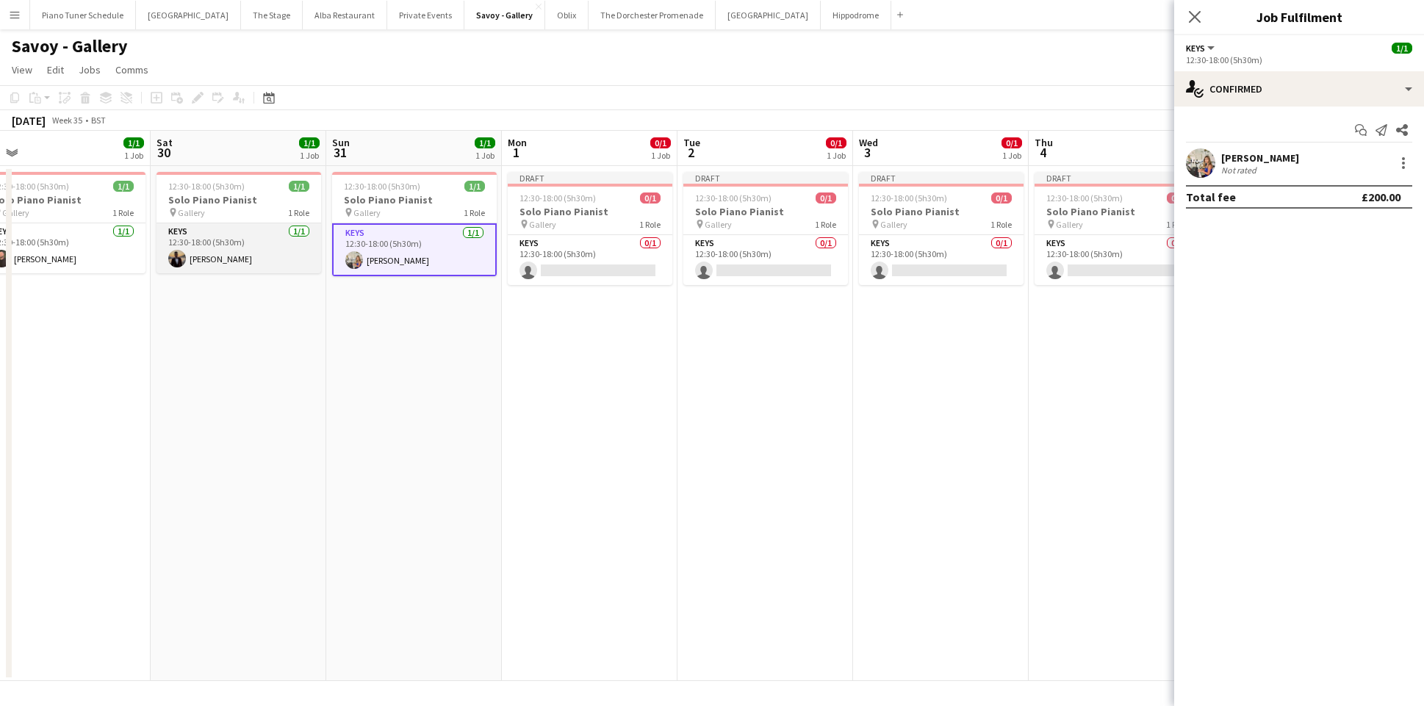
click at [217, 236] on app-card-role "Keys 1/1 12:30-18:00 (5h30m) Zethan Anderson" at bounding box center [239, 248] width 165 height 50
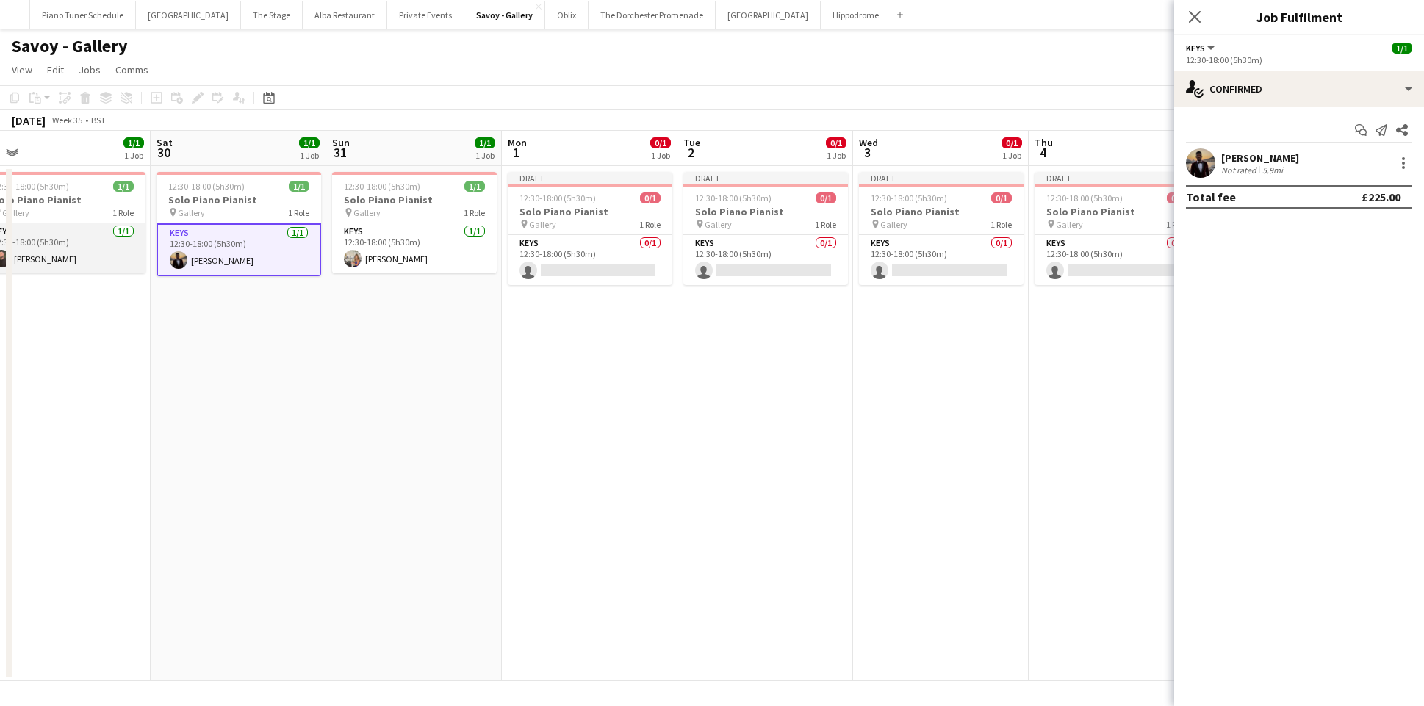
click at [51, 251] on app-card-role "Keys 1/1 12:30-18:00 (5h30m) Glenn Callaghan" at bounding box center [63, 248] width 165 height 50
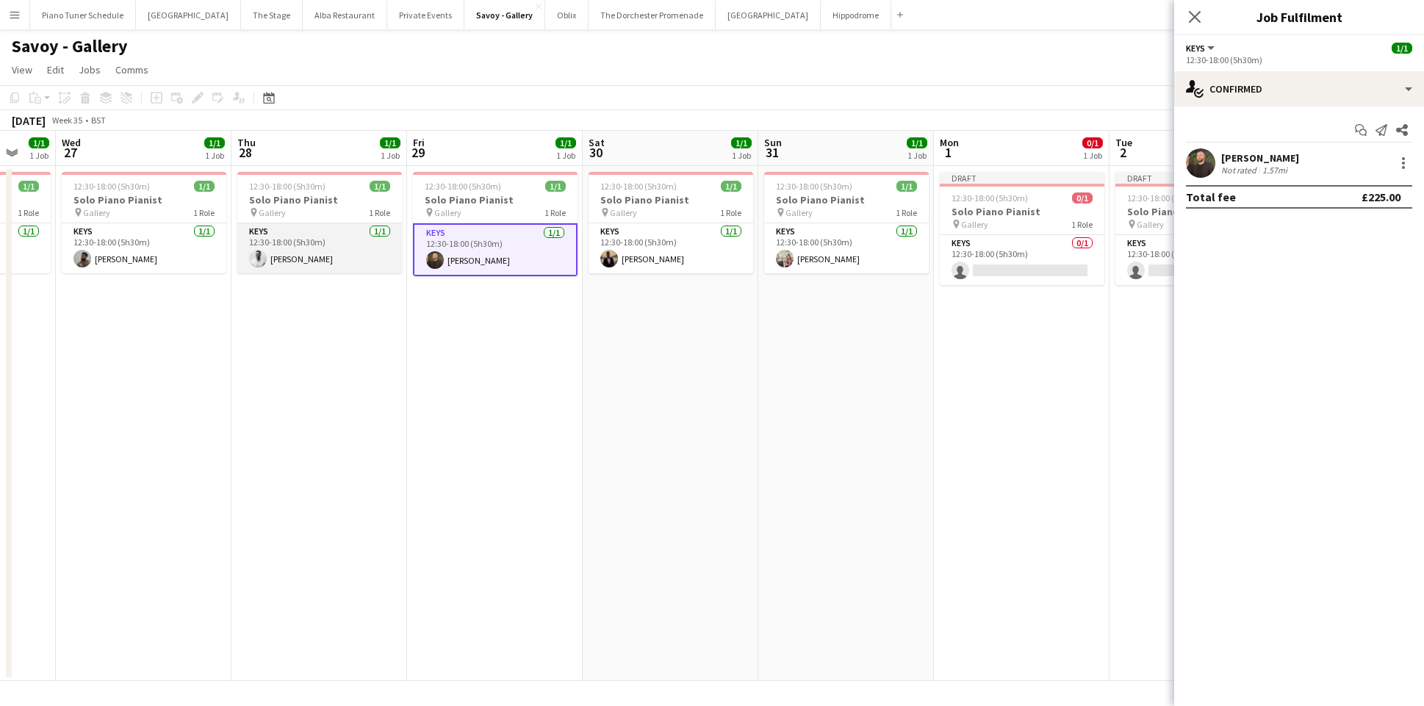
scroll to position [0, 459]
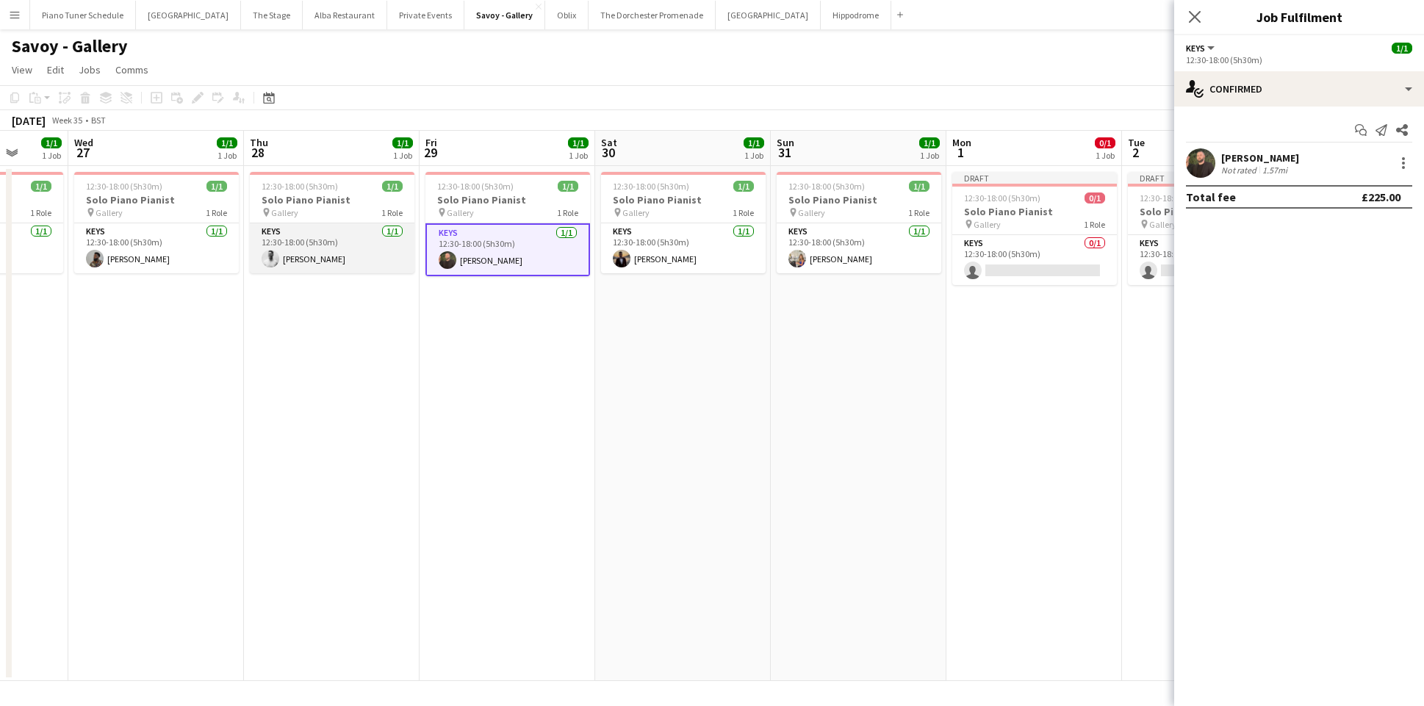
click at [281, 250] on app-card-role "Keys 1/1 12:30-18:00 (5h30m) Tristan Wills" at bounding box center [332, 248] width 165 height 50
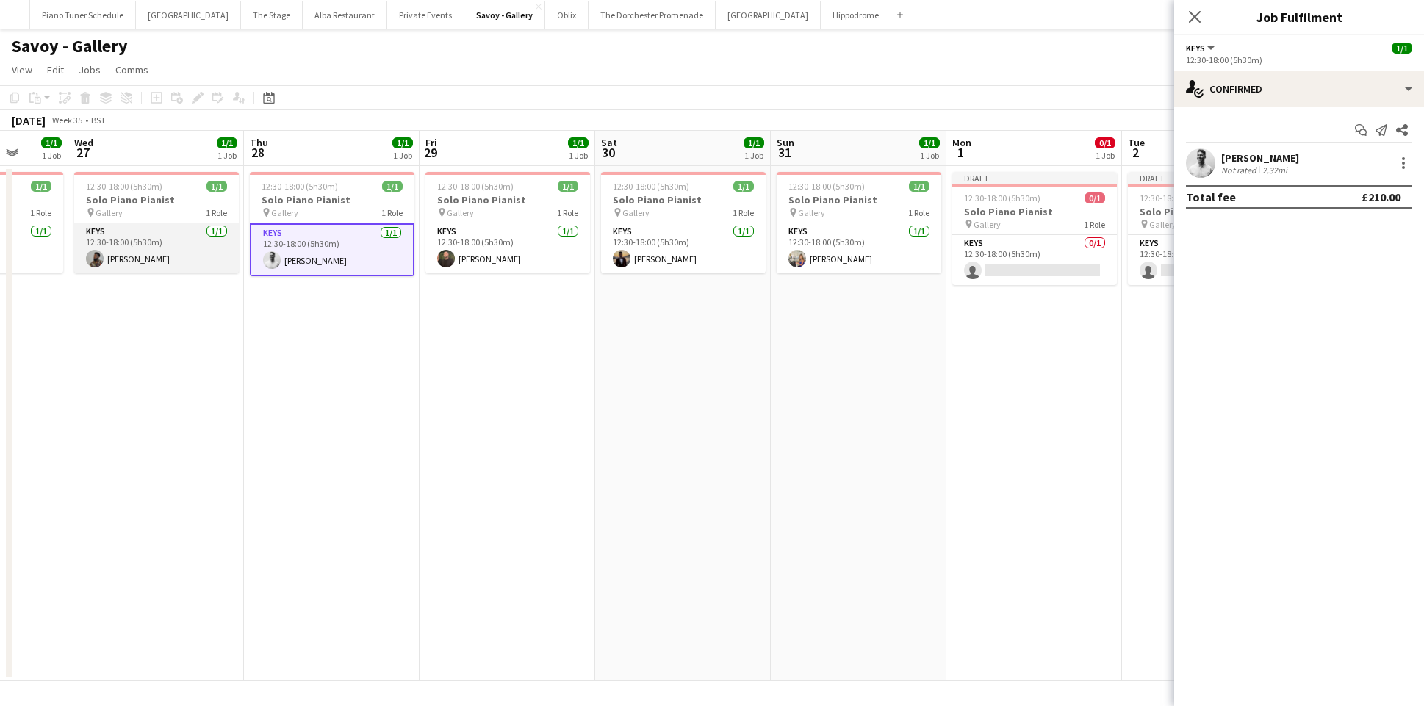
click at [204, 246] on app-card-role "Keys 1/1 12:30-18:00 (5h30m) Enoch Mukasa" at bounding box center [156, 248] width 165 height 50
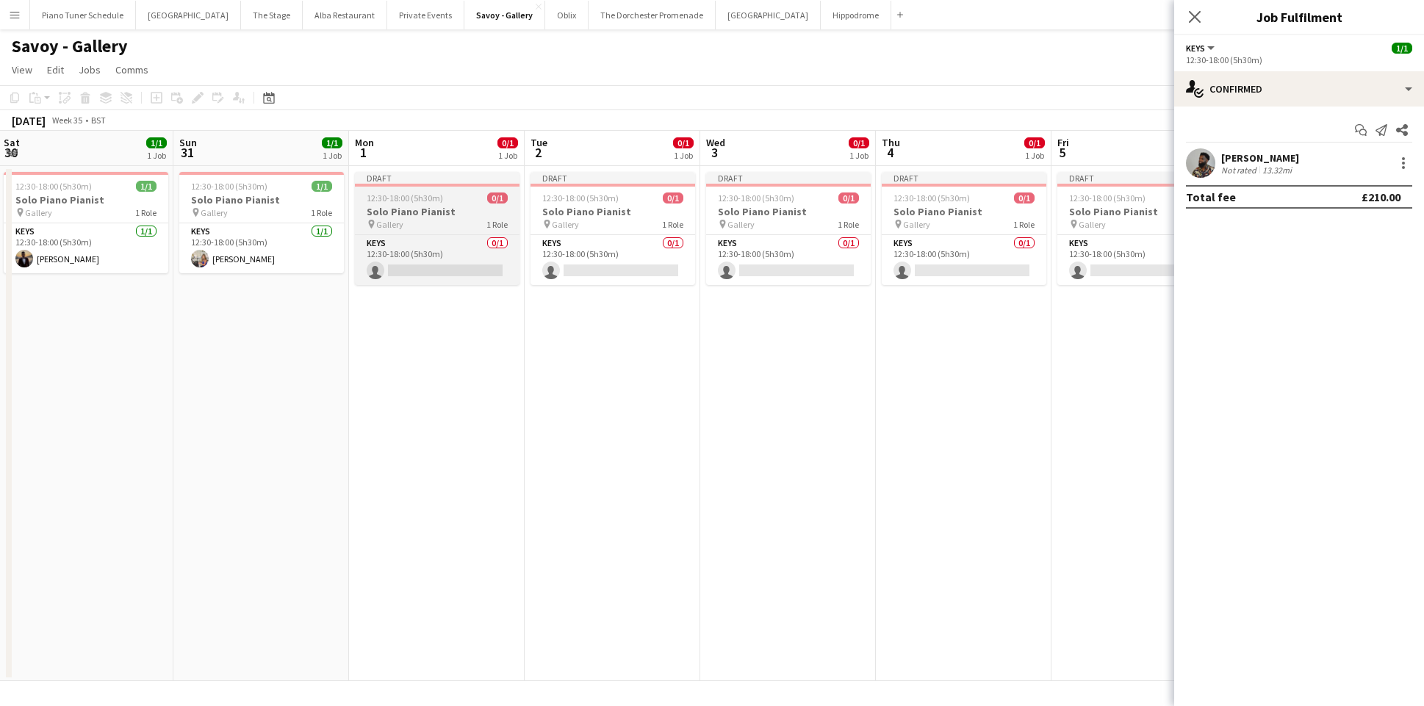
scroll to position [0, 332]
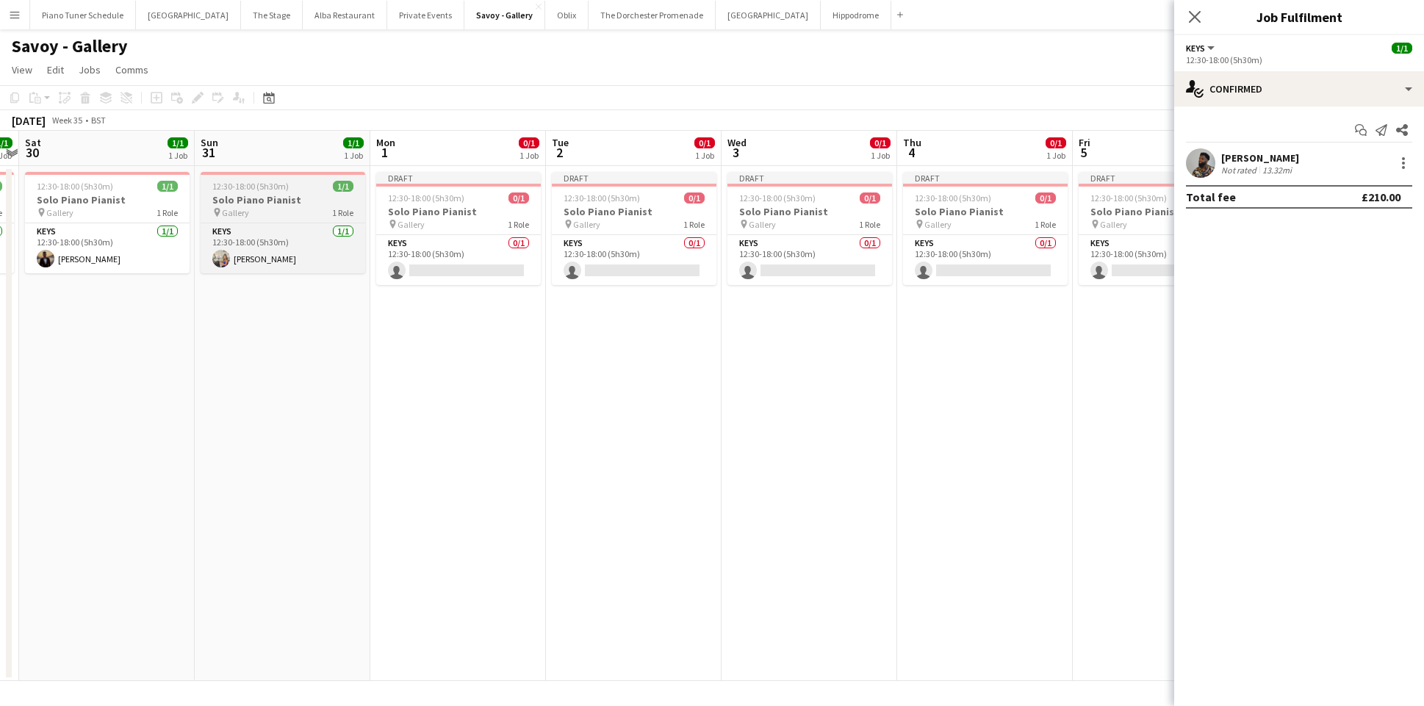
click at [287, 193] on app-job-card "12:30-18:00 (5h30m) 1/1 Solo Piano Pianist pin Gallery 1 Role Keys 1/1 12:30-18…" at bounding box center [283, 222] width 165 height 101
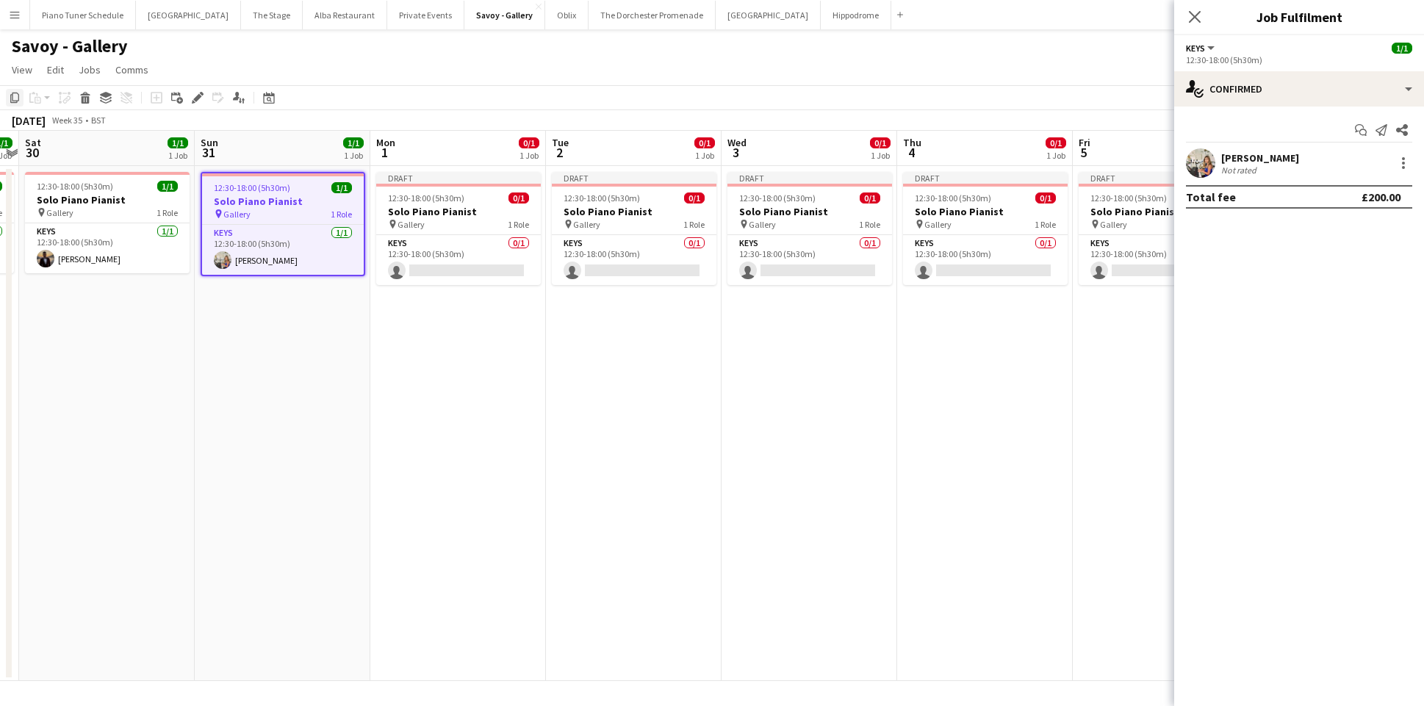
click at [11, 98] on icon "Copy" at bounding box center [15, 98] width 12 height 12
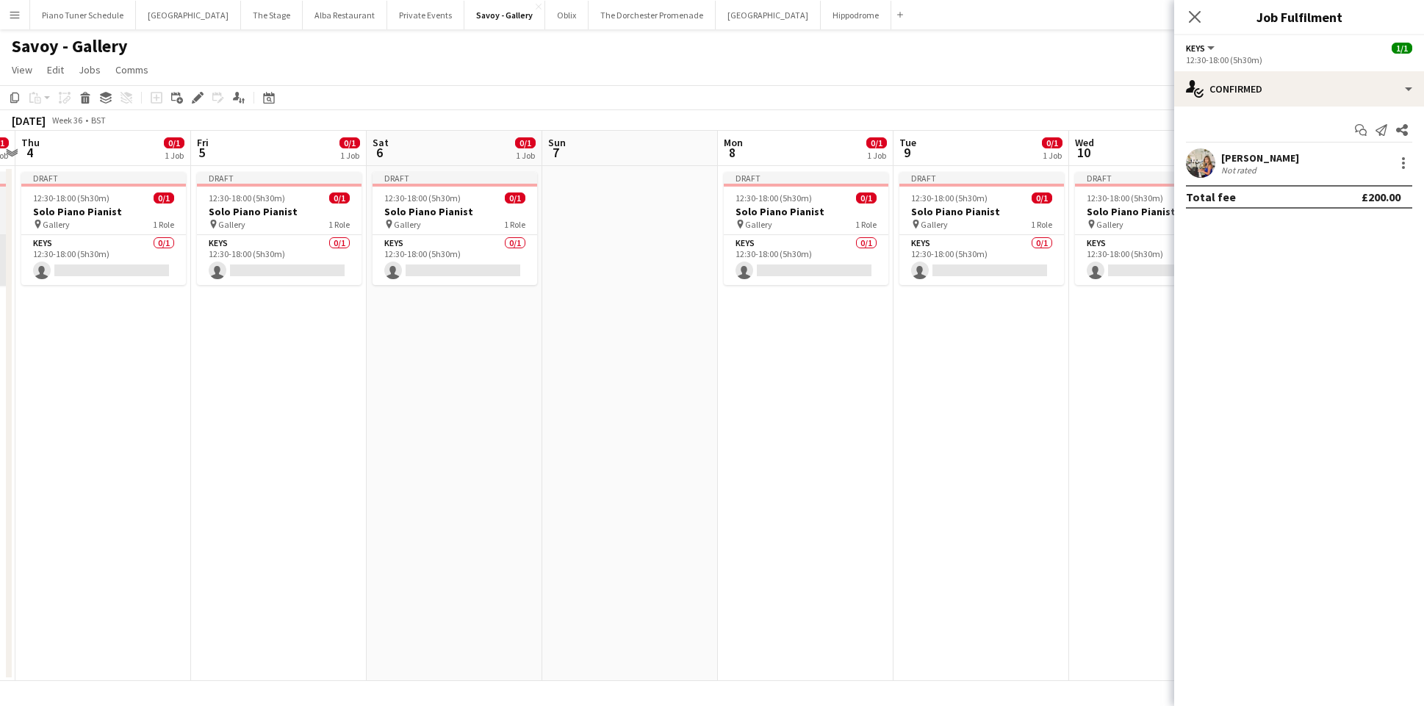
scroll to position [0, 614]
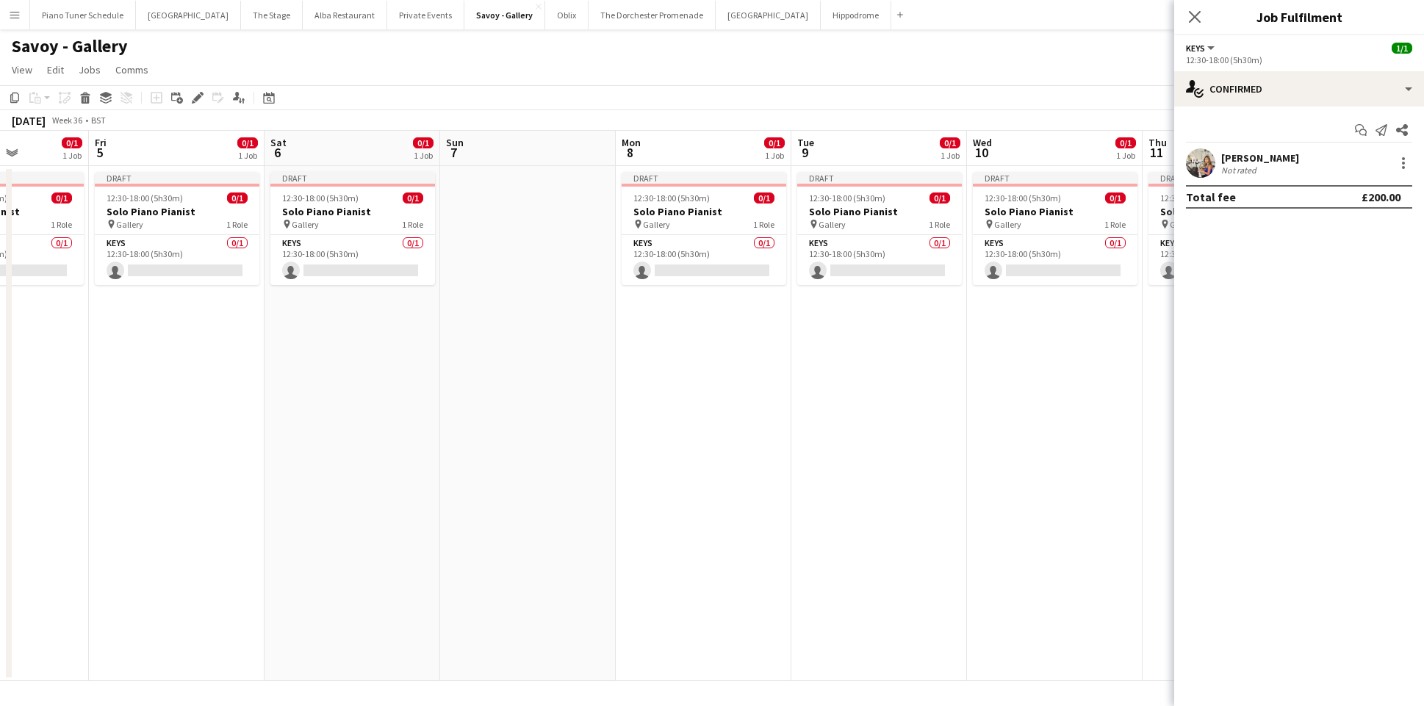
click at [535, 200] on app-date-cell at bounding box center [528, 423] width 176 height 515
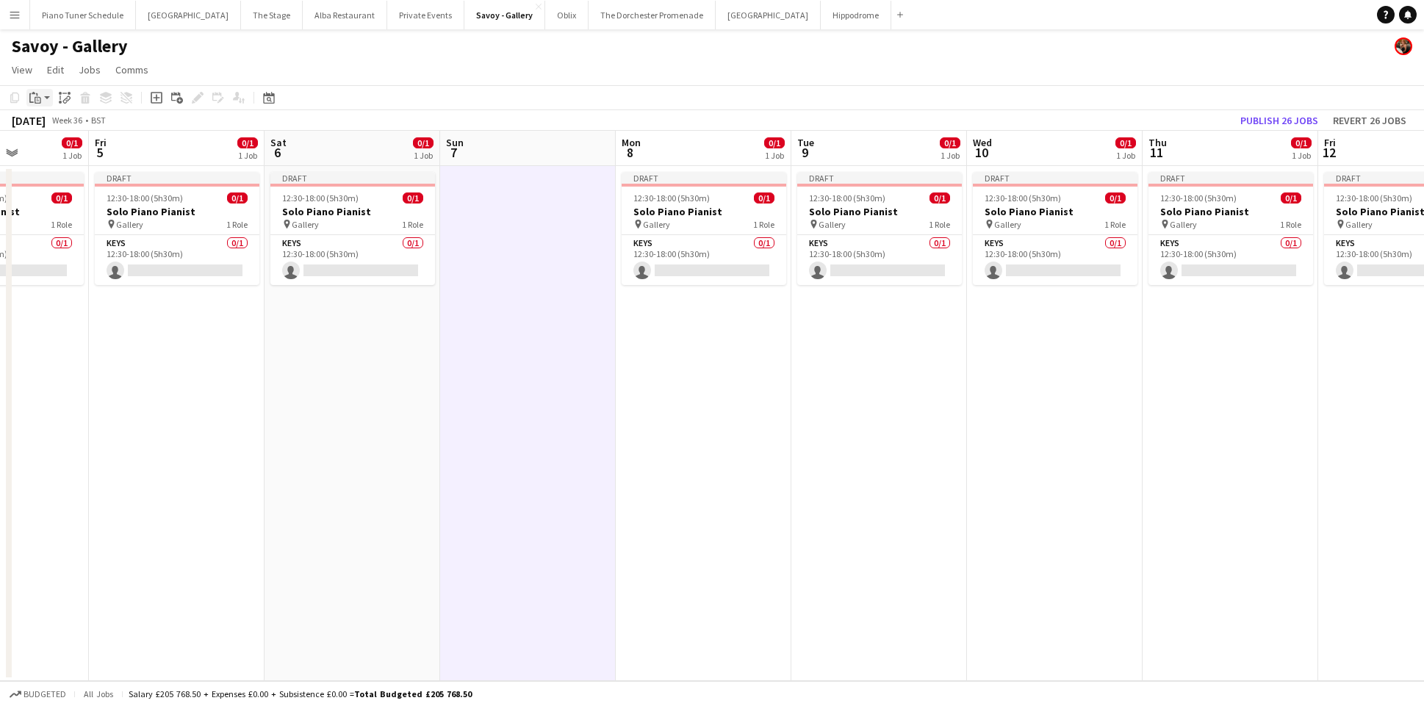
click at [31, 97] on icon "Paste" at bounding box center [35, 98] width 12 height 12
click at [53, 128] on link "Paste Command V" at bounding box center [97, 125] width 116 height 13
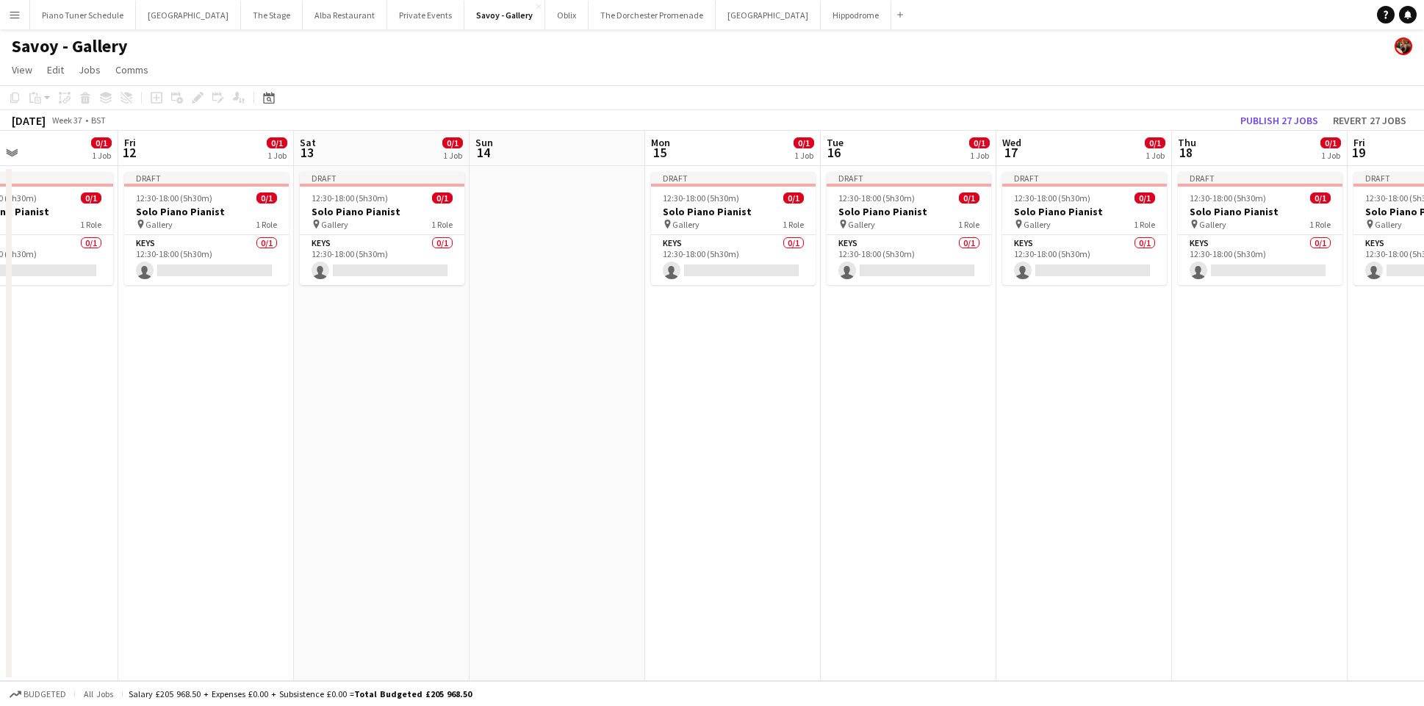
scroll to position [0, 464]
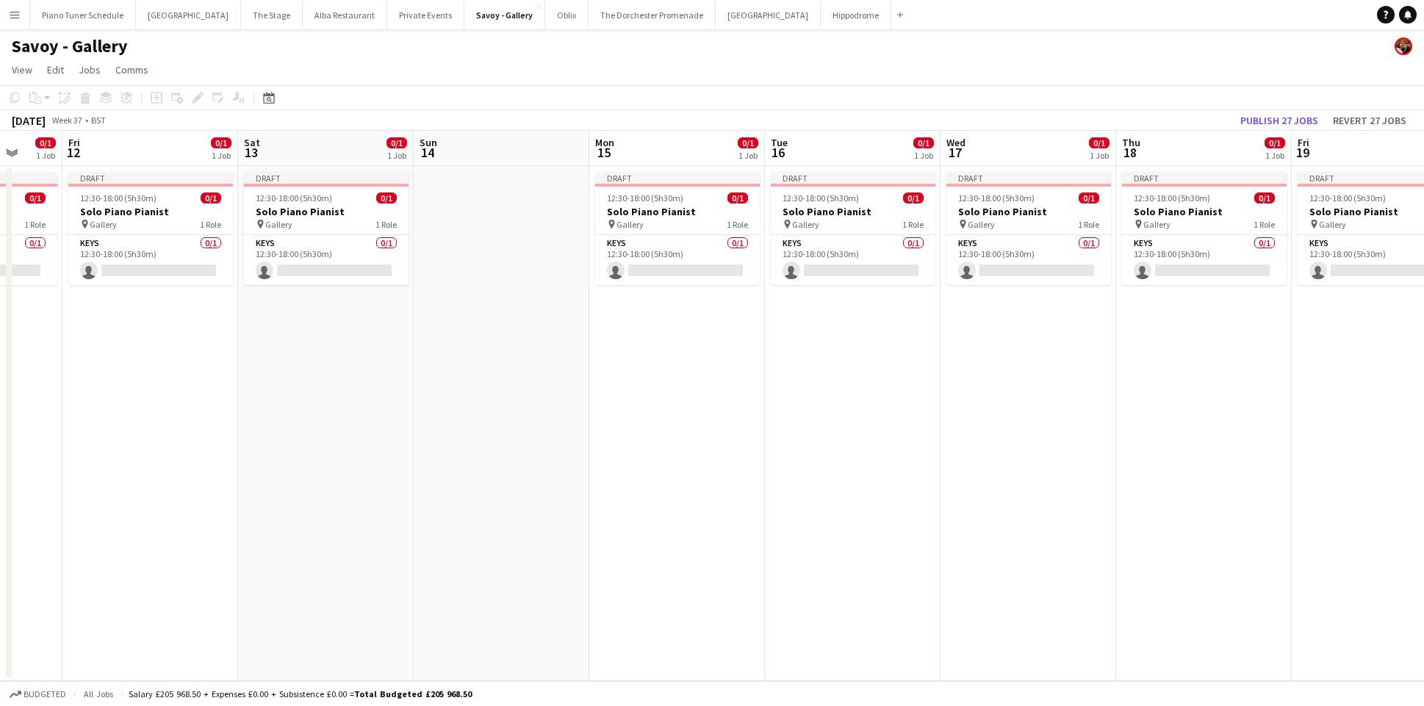
click at [538, 201] on app-date-cell at bounding box center [502, 423] width 176 height 515
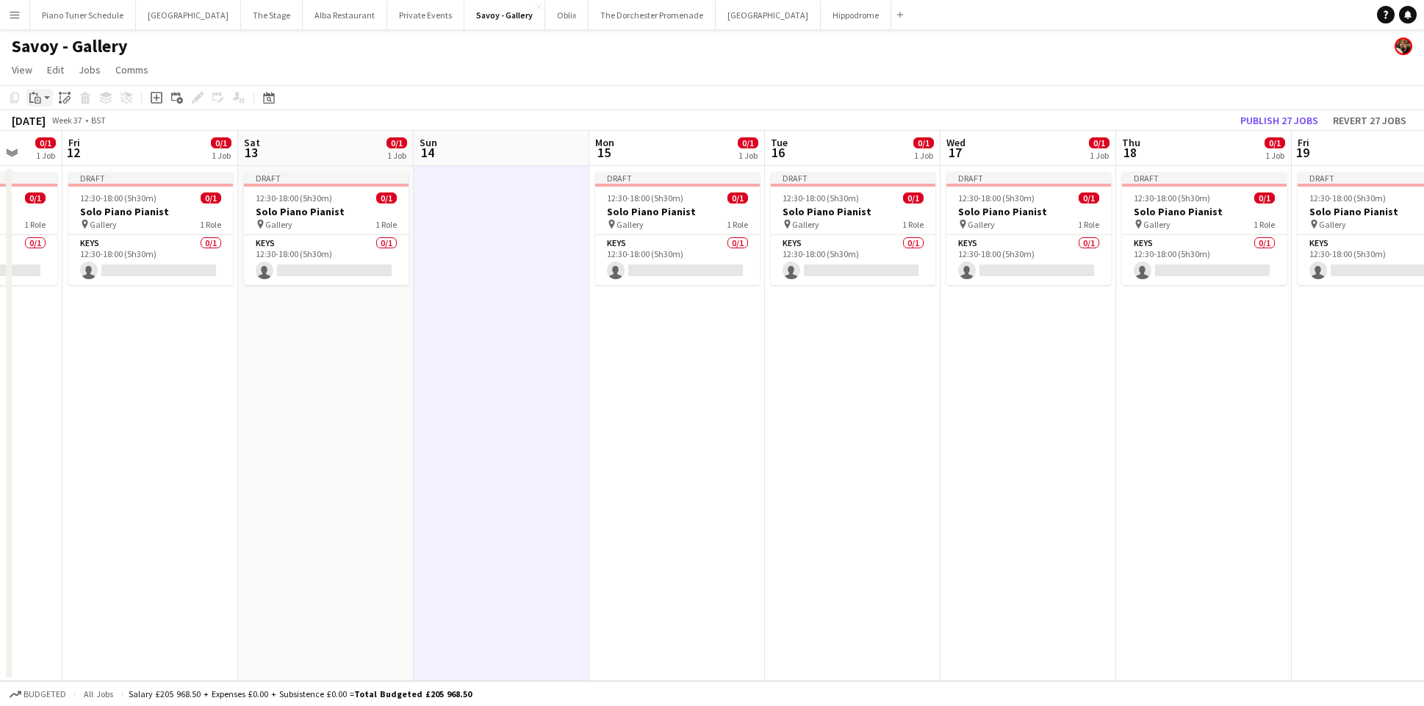
click at [32, 98] on icon "Paste" at bounding box center [35, 98] width 12 height 12
click at [73, 127] on link "Paste Command V" at bounding box center [97, 125] width 116 height 13
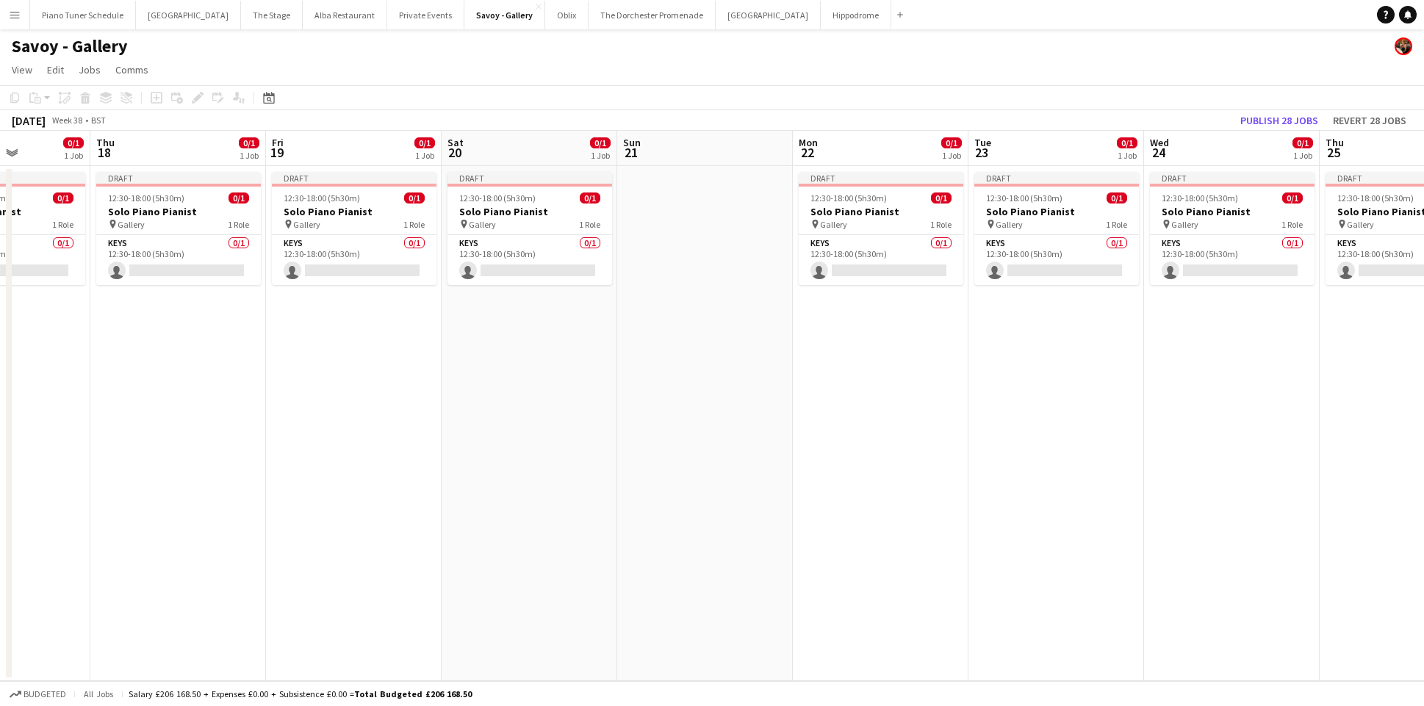
scroll to position [0, 437]
click at [737, 219] on app-date-cell at bounding box center [704, 423] width 176 height 515
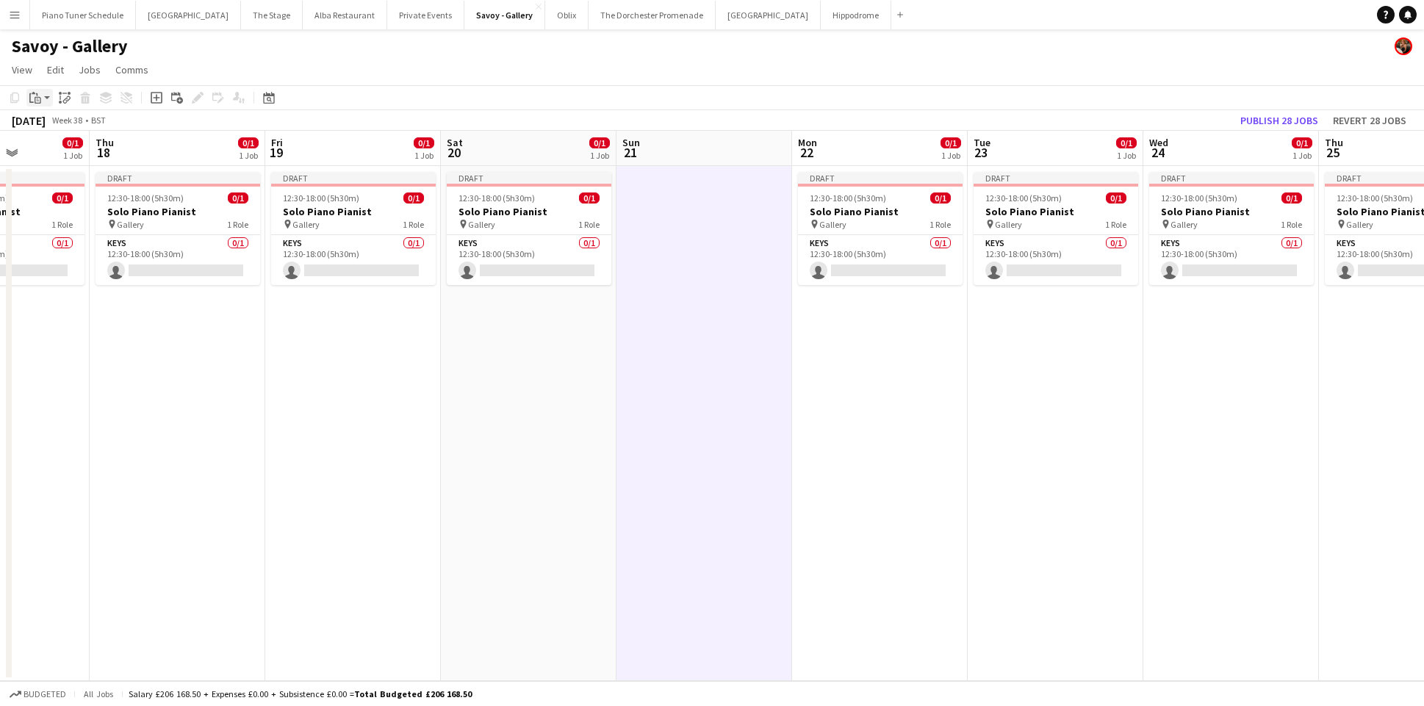
click at [40, 92] on icon "Paste" at bounding box center [35, 98] width 12 height 12
click at [54, 126] on link "Paste Command V" at bounding box center [97, 125] width 116 height 13
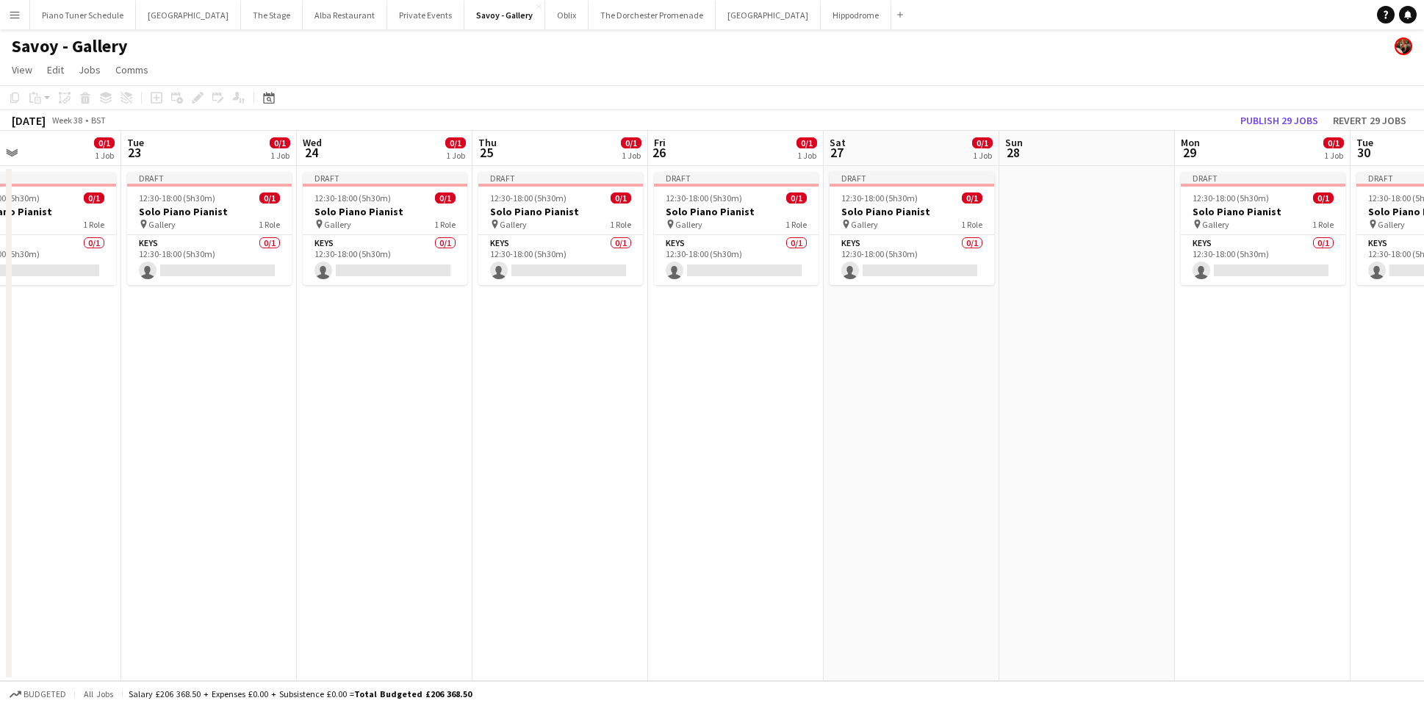
scroll to position [0, 584]
click at [1082, 189] on app-date-cell at bounding box center [1084, 423] width 176 height 515
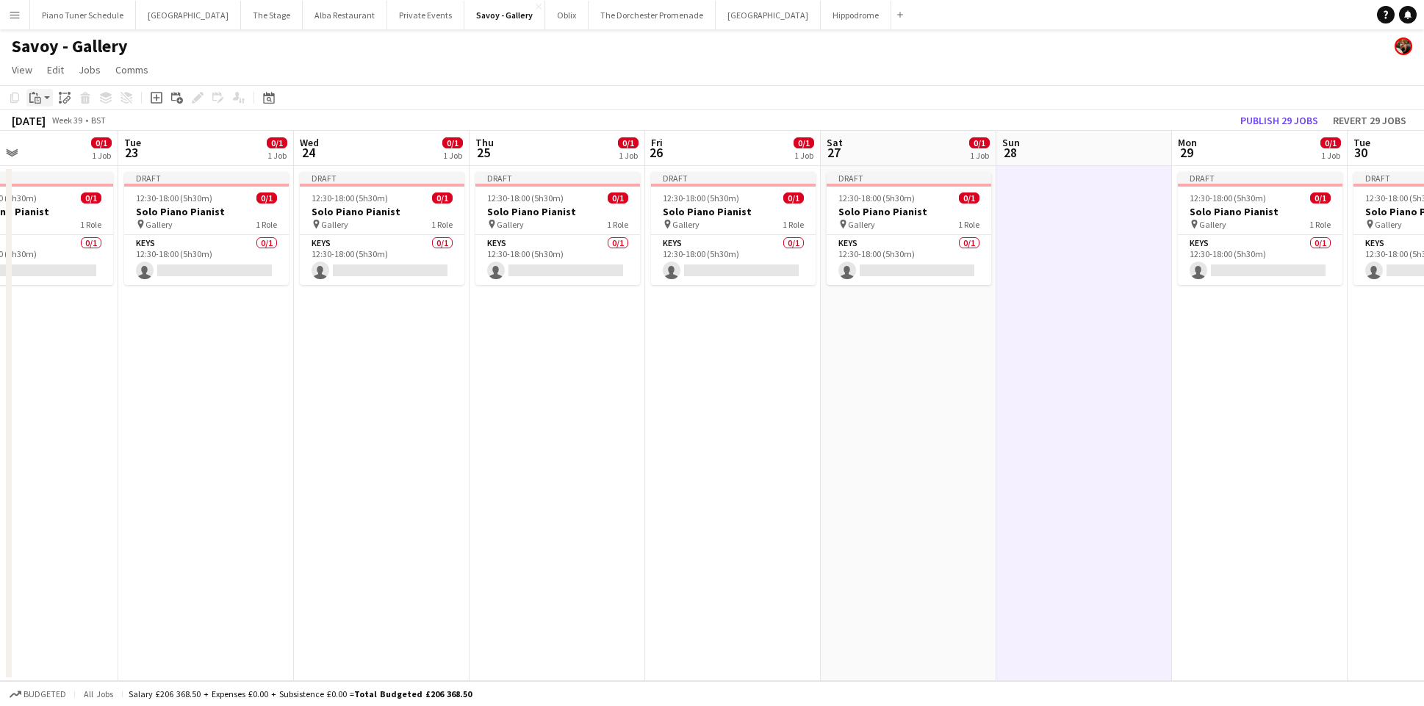
click at [36, 96] on icon "Paste" at bounding box center [35, 98] width 12 height 12
click at [57, 127] on link "Paste Command V" at bounding box center [97, 125] width 116 height 13
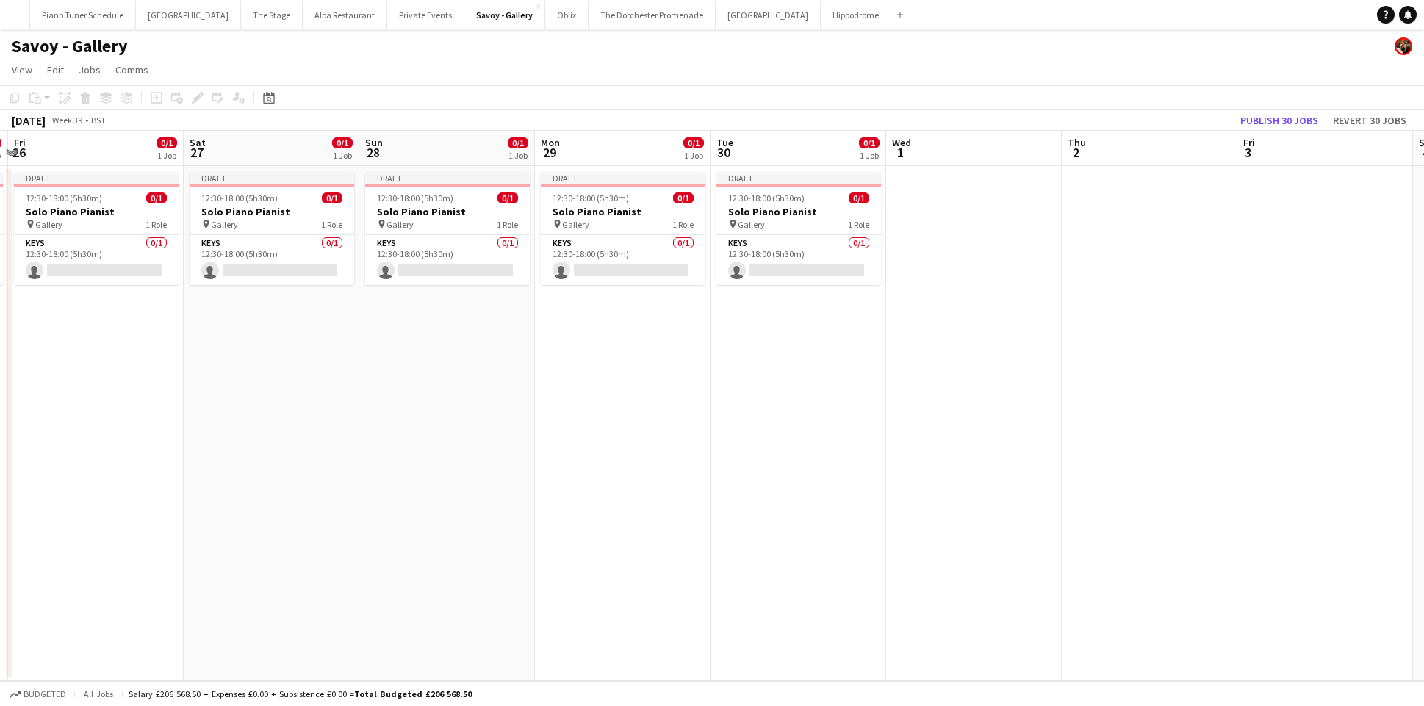
scroll to position [0, 528]
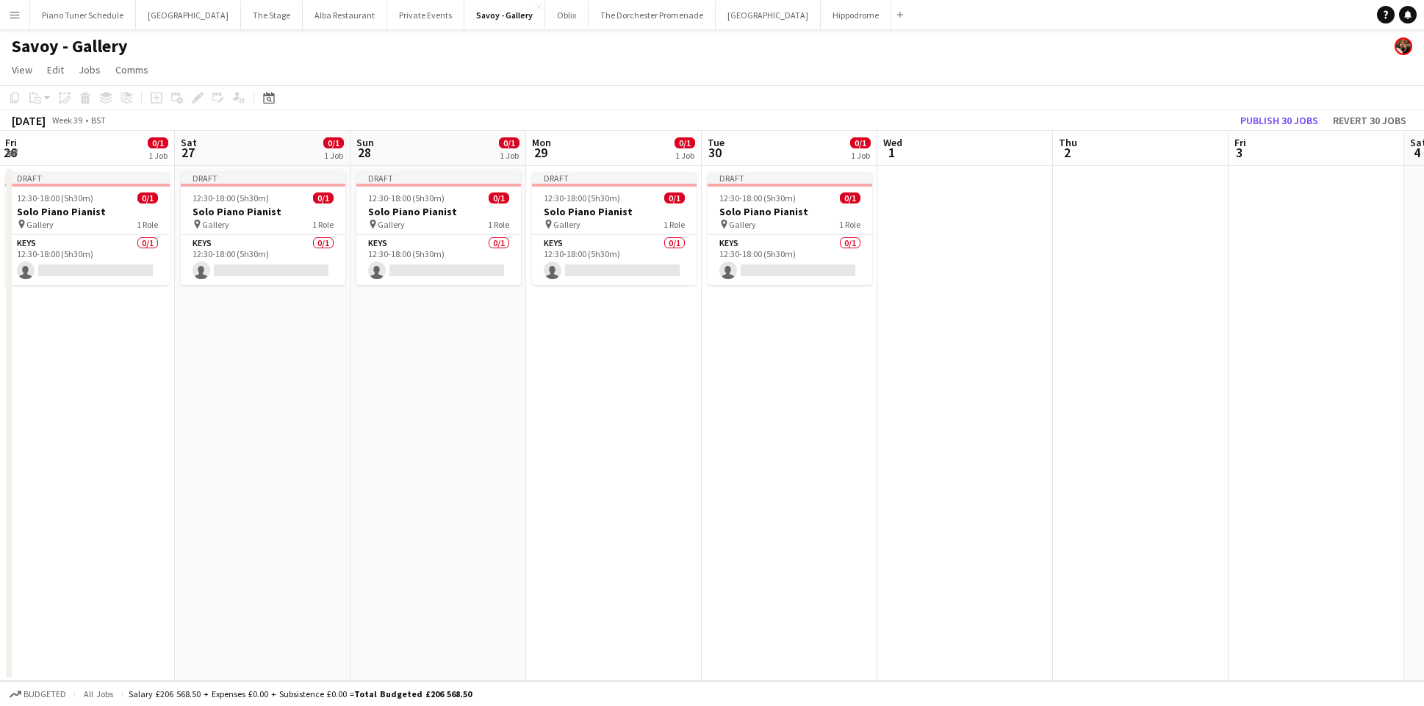
click at [1009, 231] on app-date-cell at bounding box center [965, 423] width 176 height 515
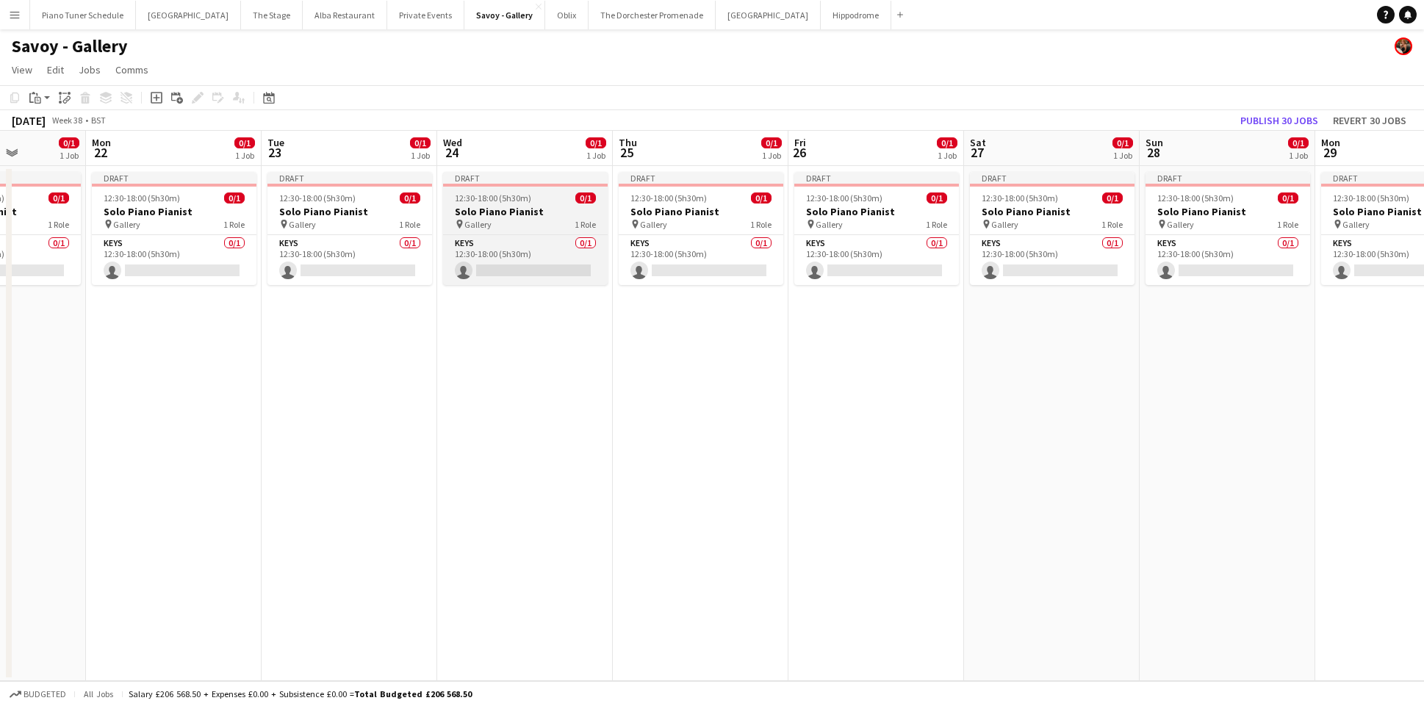
scroll to position [0, 439]
click at [521, 250] on app-card-role "Keys 0/1 12:30-18:00 (5h30m) single-neutral-actions" at bounding box center [527, 260] width 165 height 50
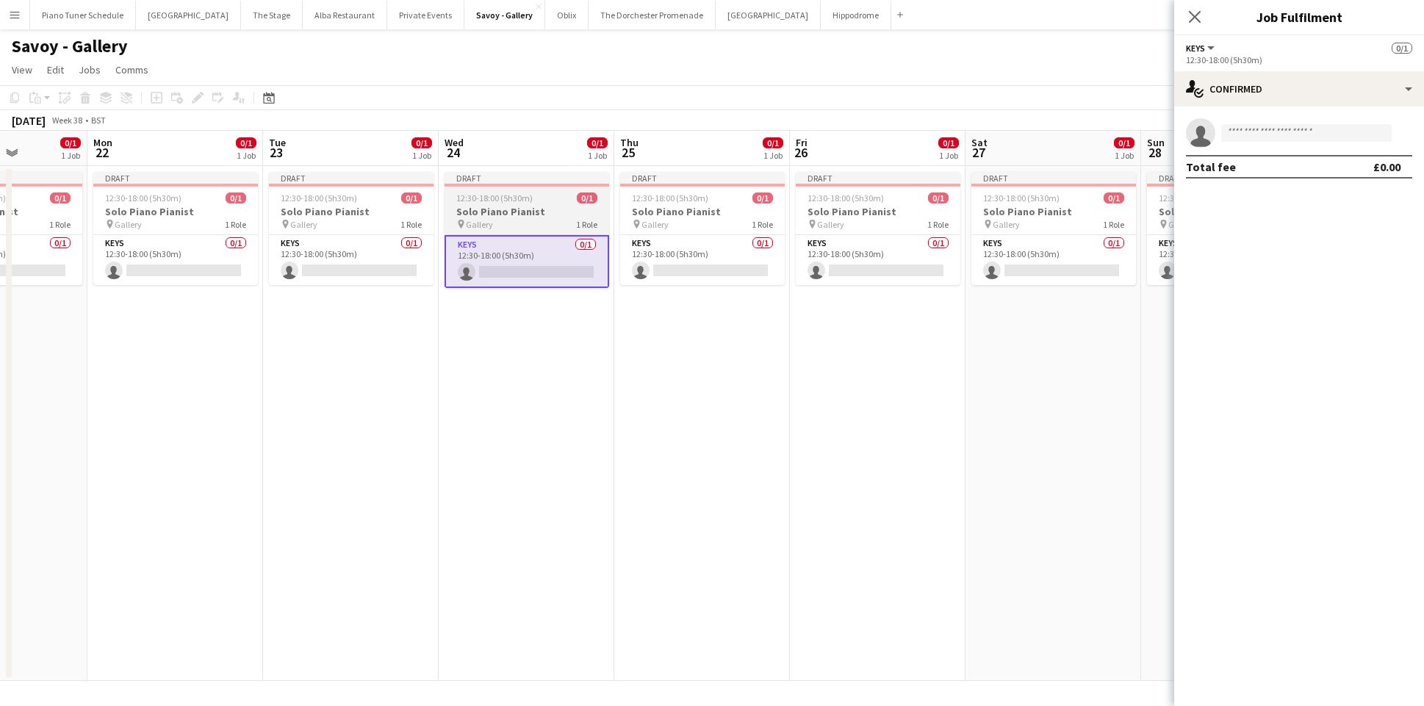
click at [476, 200] on span "12:30-18:00 (5h30m)" at bounding box center [494, 198] width 76 height 11
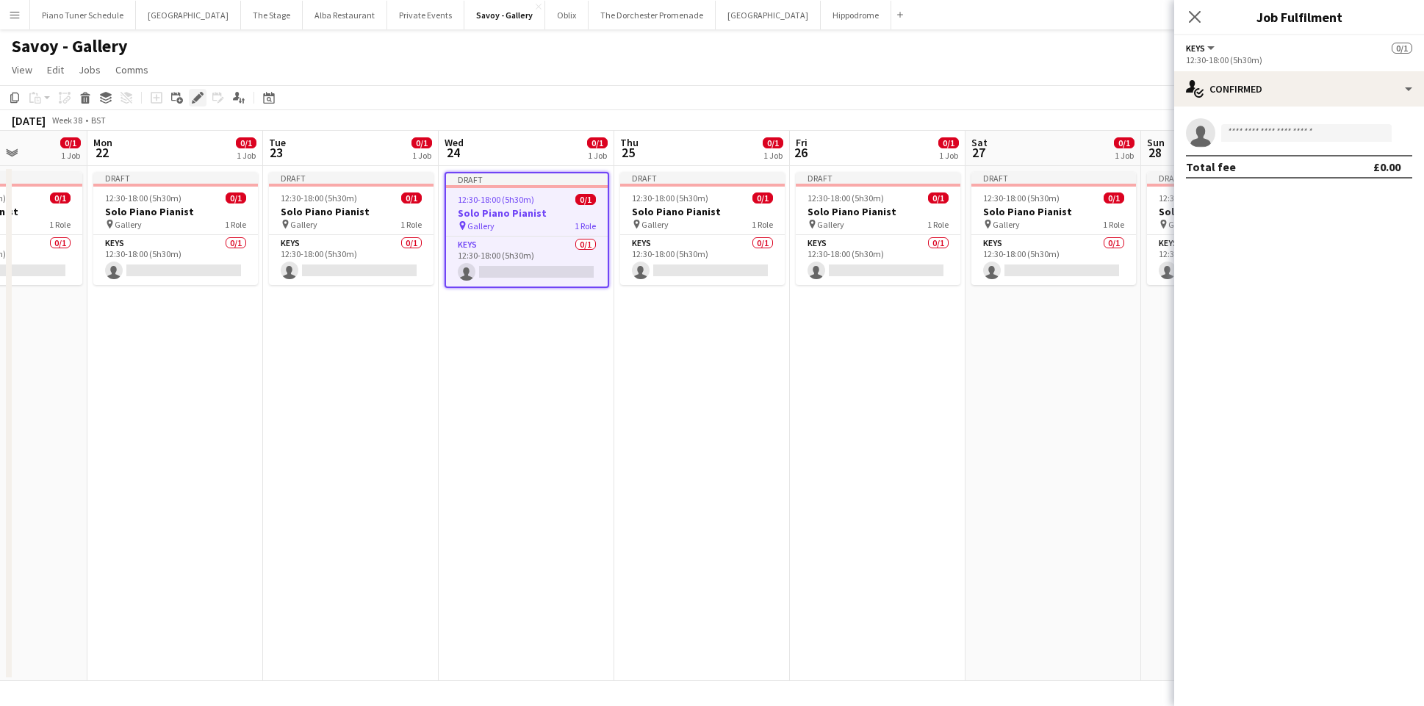
click at [195, 100] on icon at bounding box center [197, 98] width 8 height 8
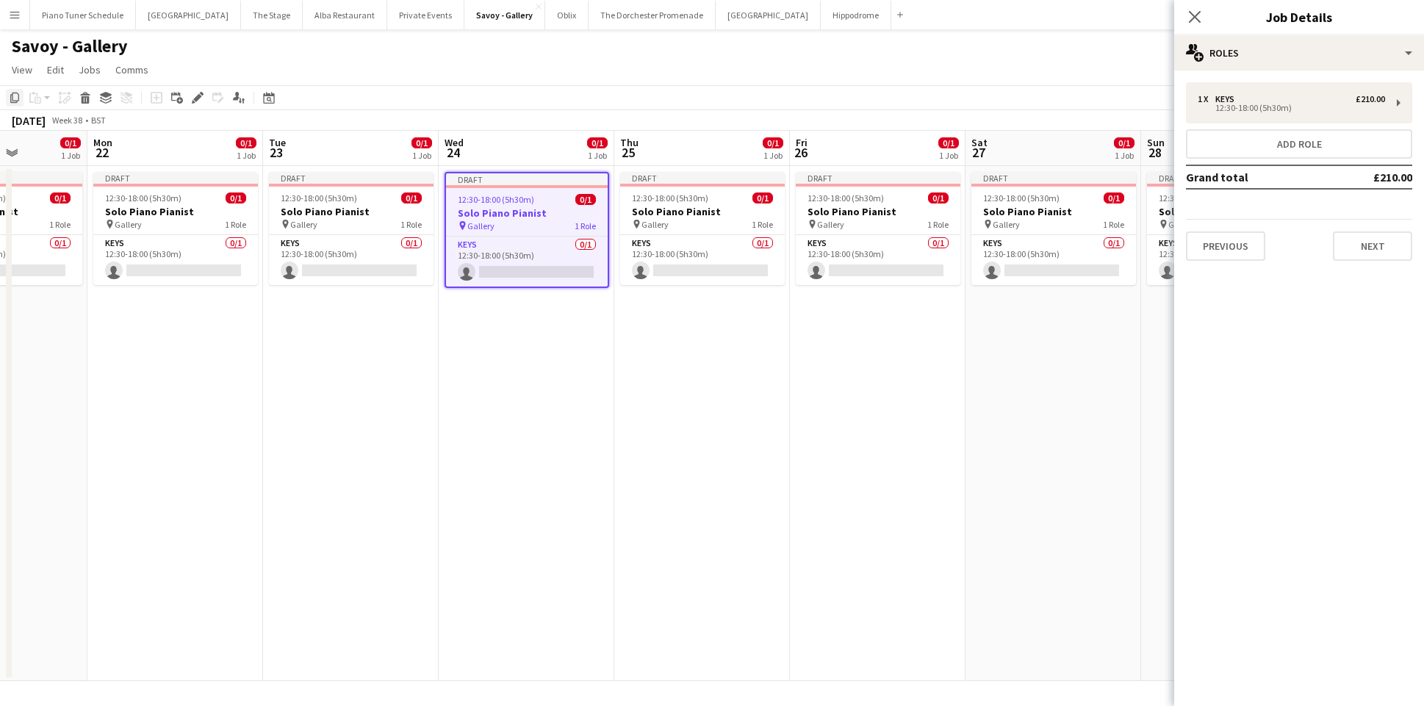
click at [13, 96] on icon "Copy" at bounding box center [15, 98] width 12 height 12
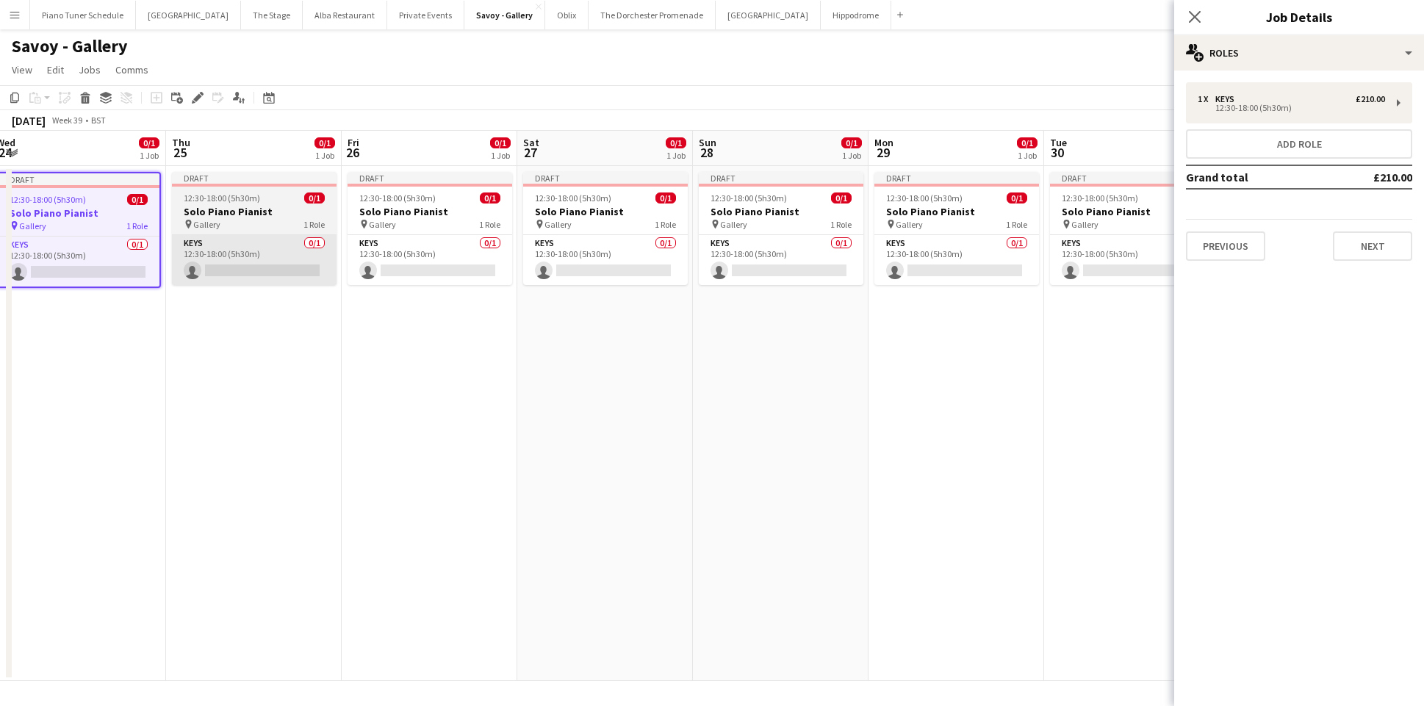
scroll to position [0, 736]
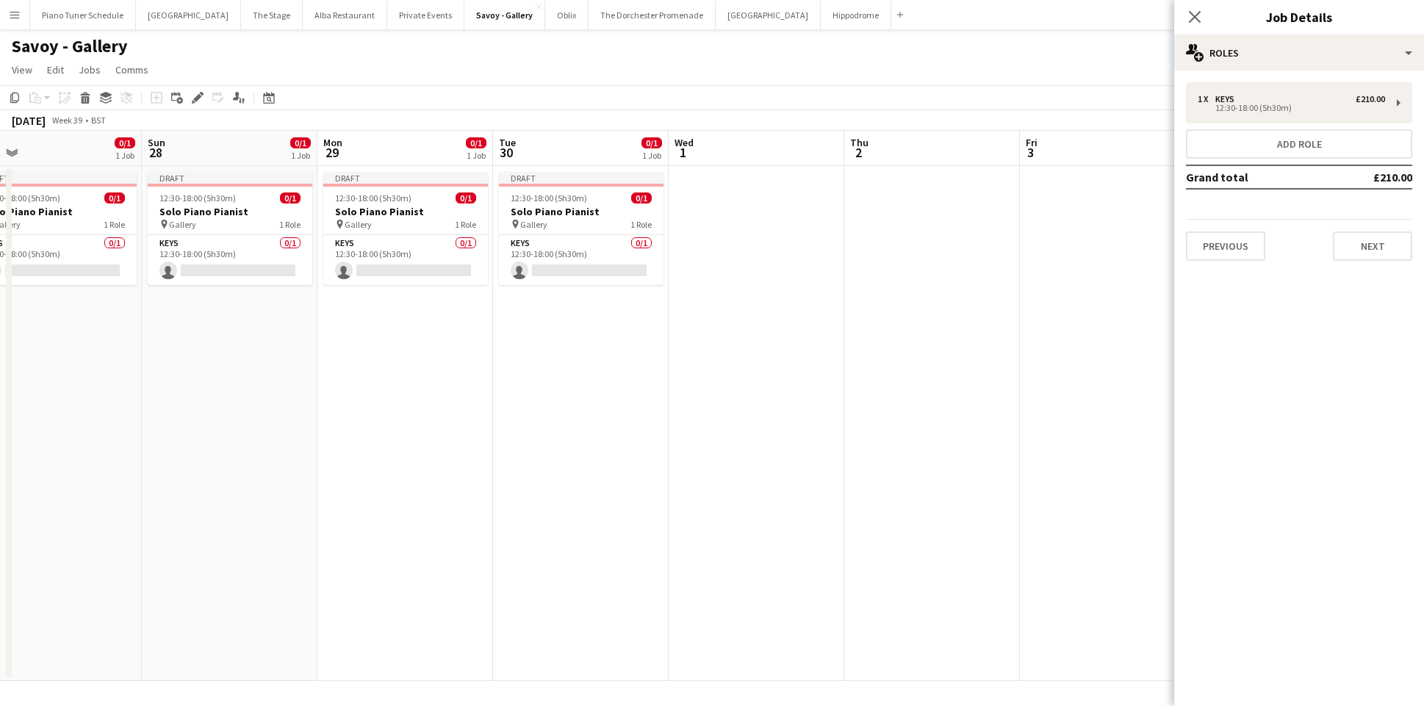
click at [720, 231] on app-date-cell at bounding box center [757, 423] width 176 height 515
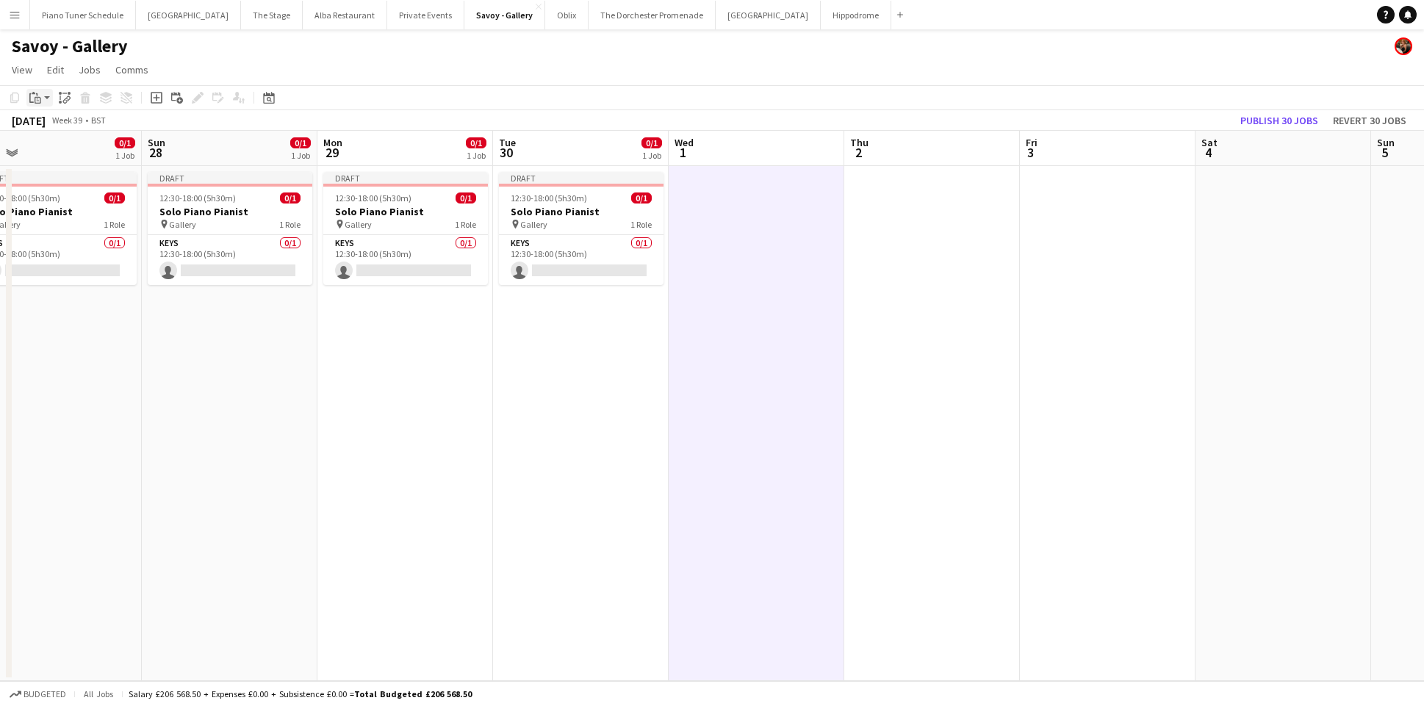
click at [35, 97] on icon at bounding box center [38, 100] width 7 height 7
click at [76, 131] on link "Paste Command V" at bounding box center [97, 125] width 116 height 13
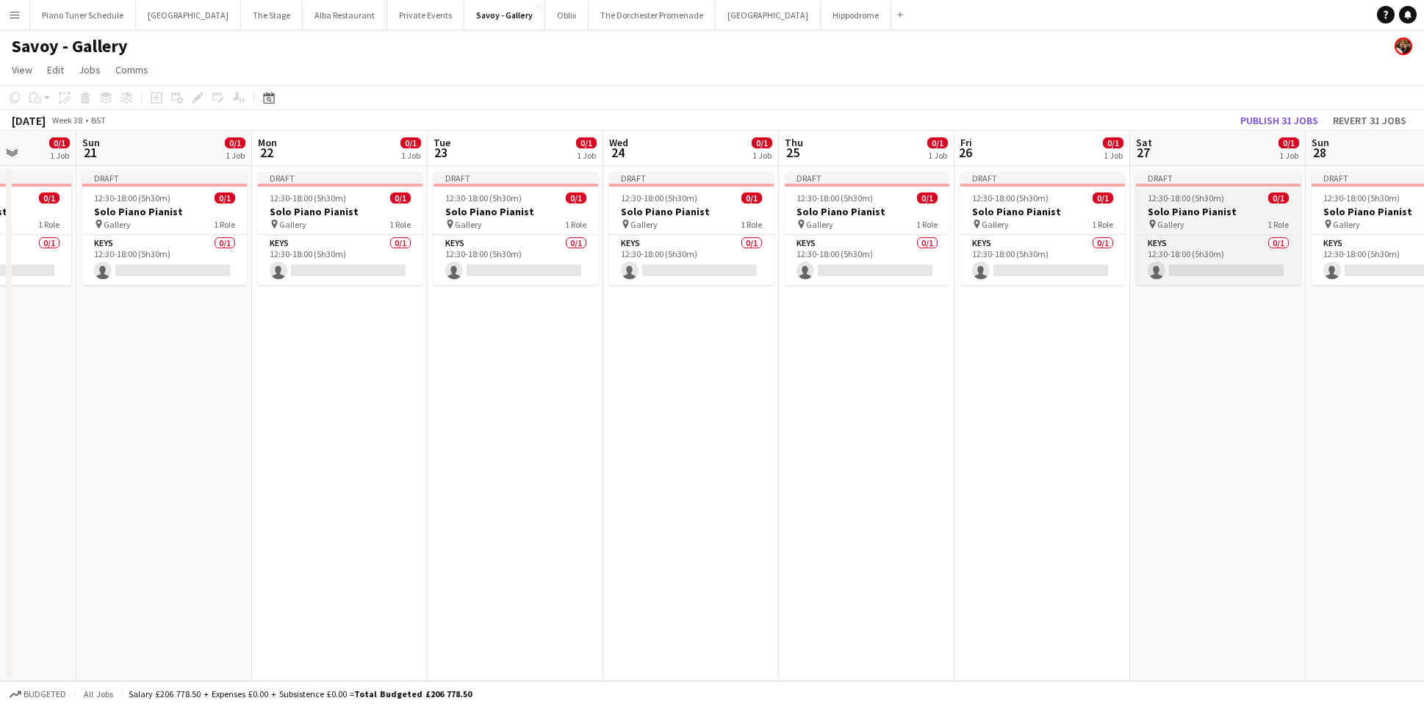
scroll to position [0, 430]
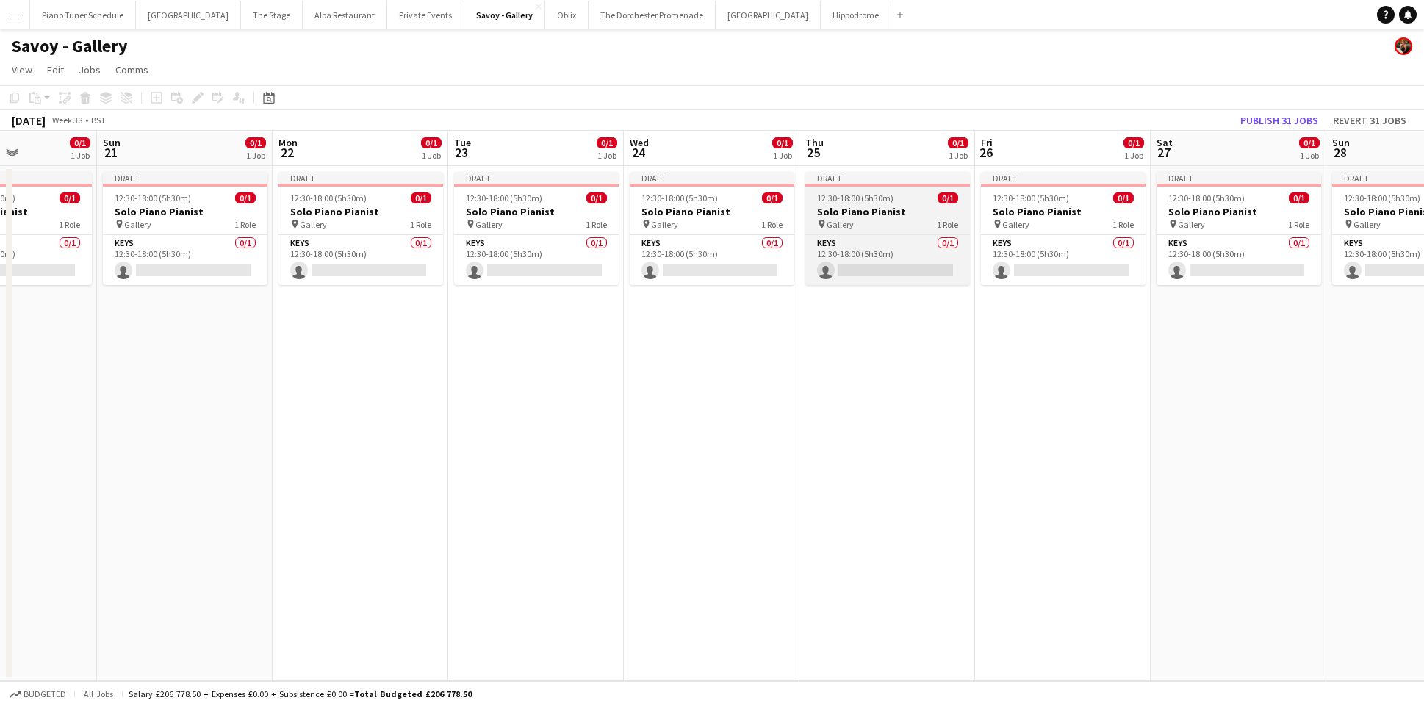
click at [861, 205] on h3 "Solo Piano Pianist" at bounding box center [887, 211] width 165 height 13
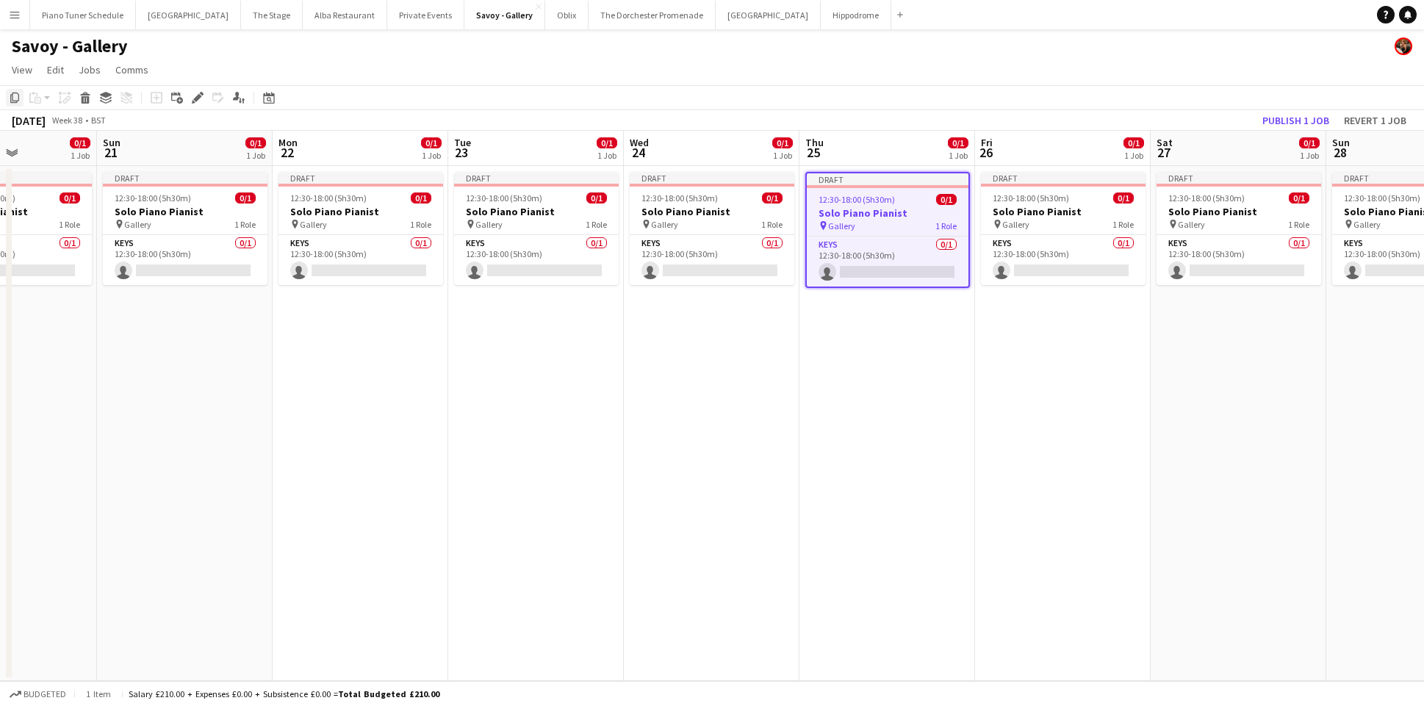
click at [18, 98] on icon "Copy" at bounding box center [15, 98] width 12 height 12
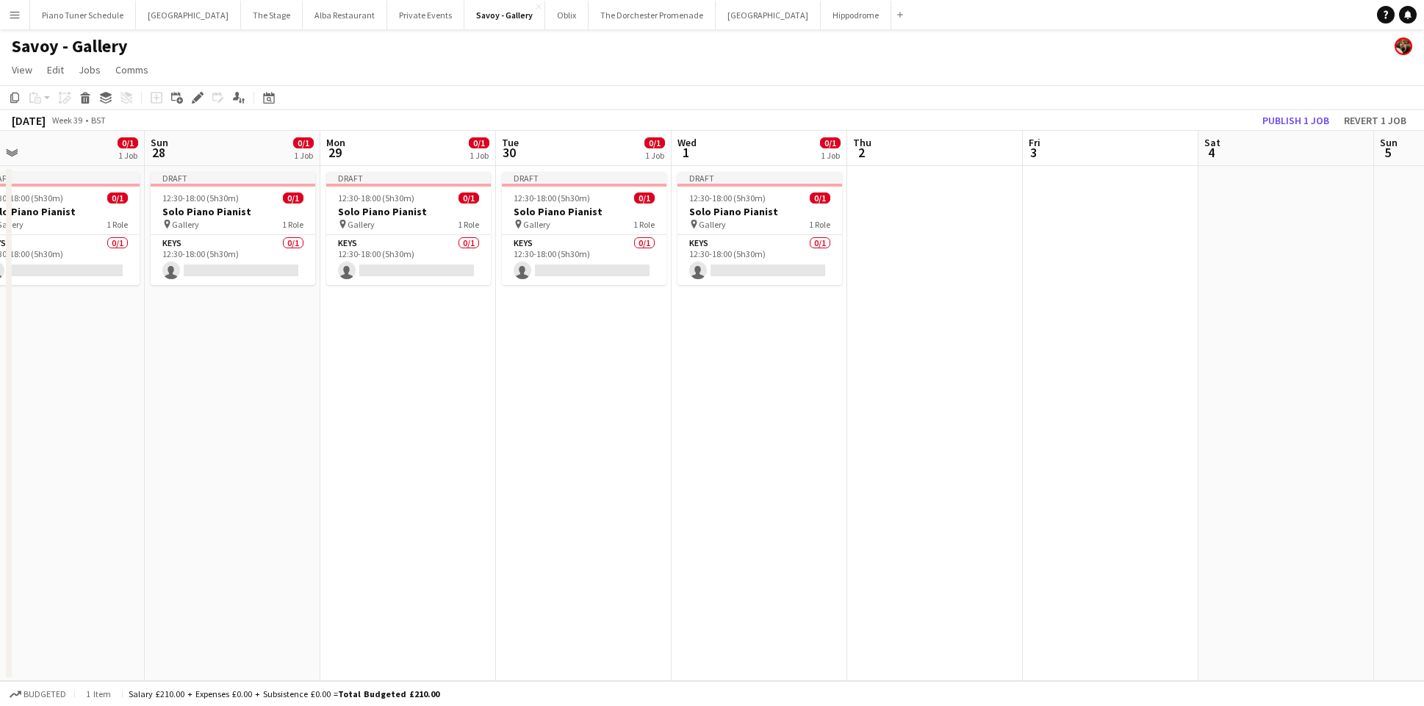
scroll to position [0, 589]
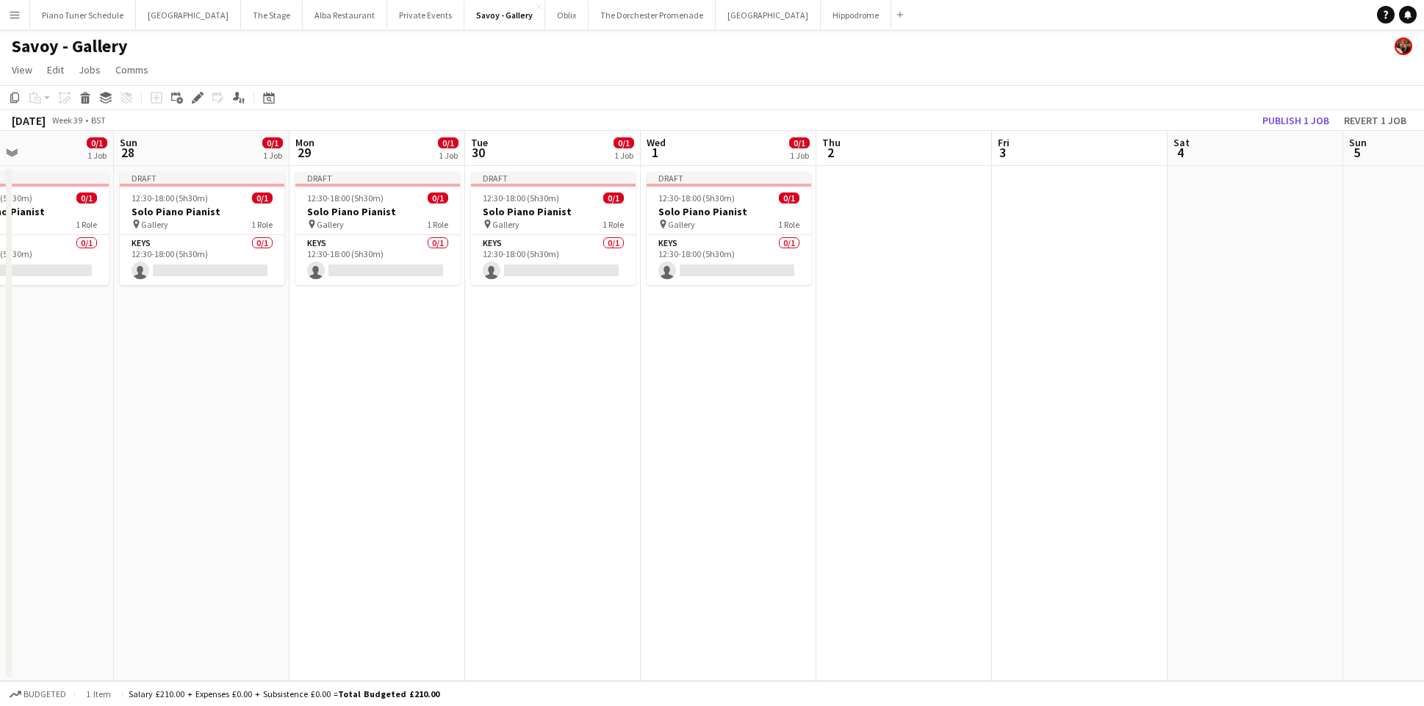
click at [938, 227] on app-date-cell at bounding box center [904, 423] width 176 height 515
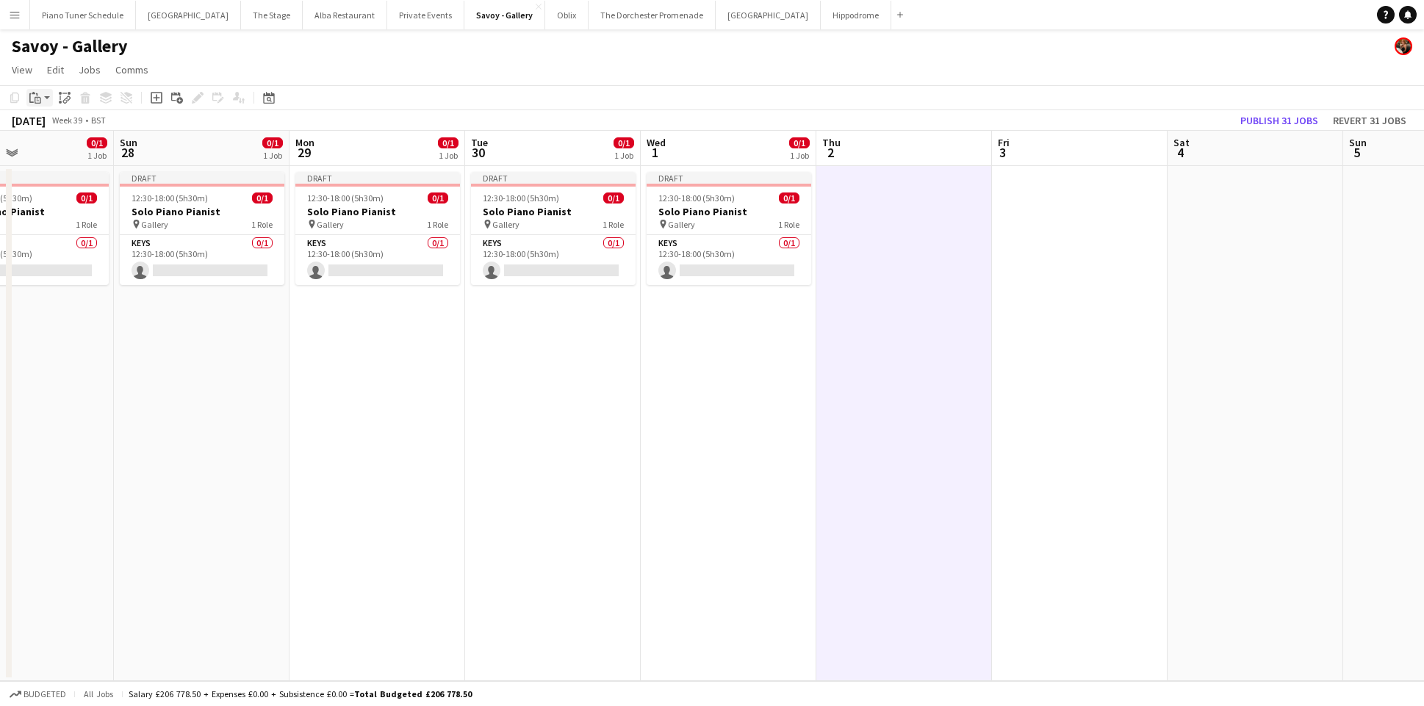
click at [37, 100] on icon "Paste" at bounding box center [35, 98] width 12 height 12
click at [59, 128] on link "Paste Command V" at bounding box center [97, 125] width 116 height 13
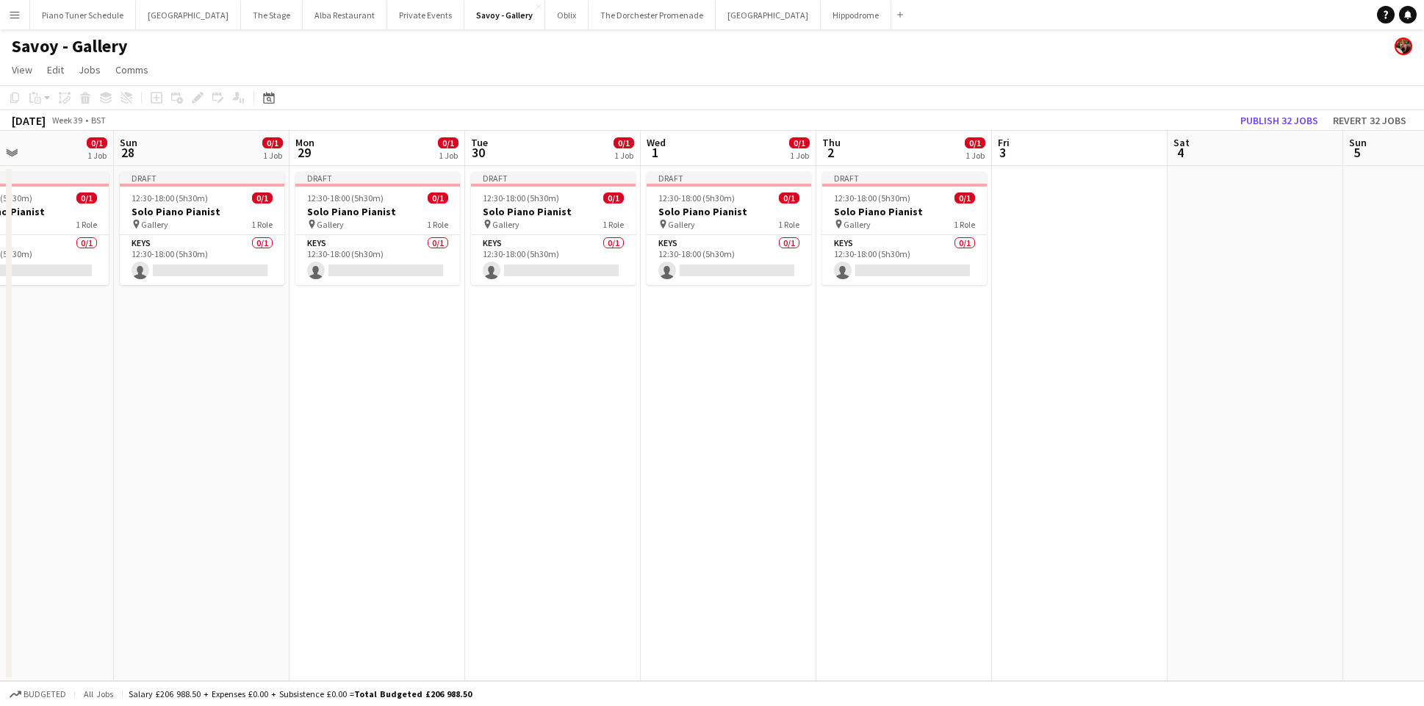
click at [1079, 229] on app-date-cell at bounding box center [1080, 423] width 176 height 515
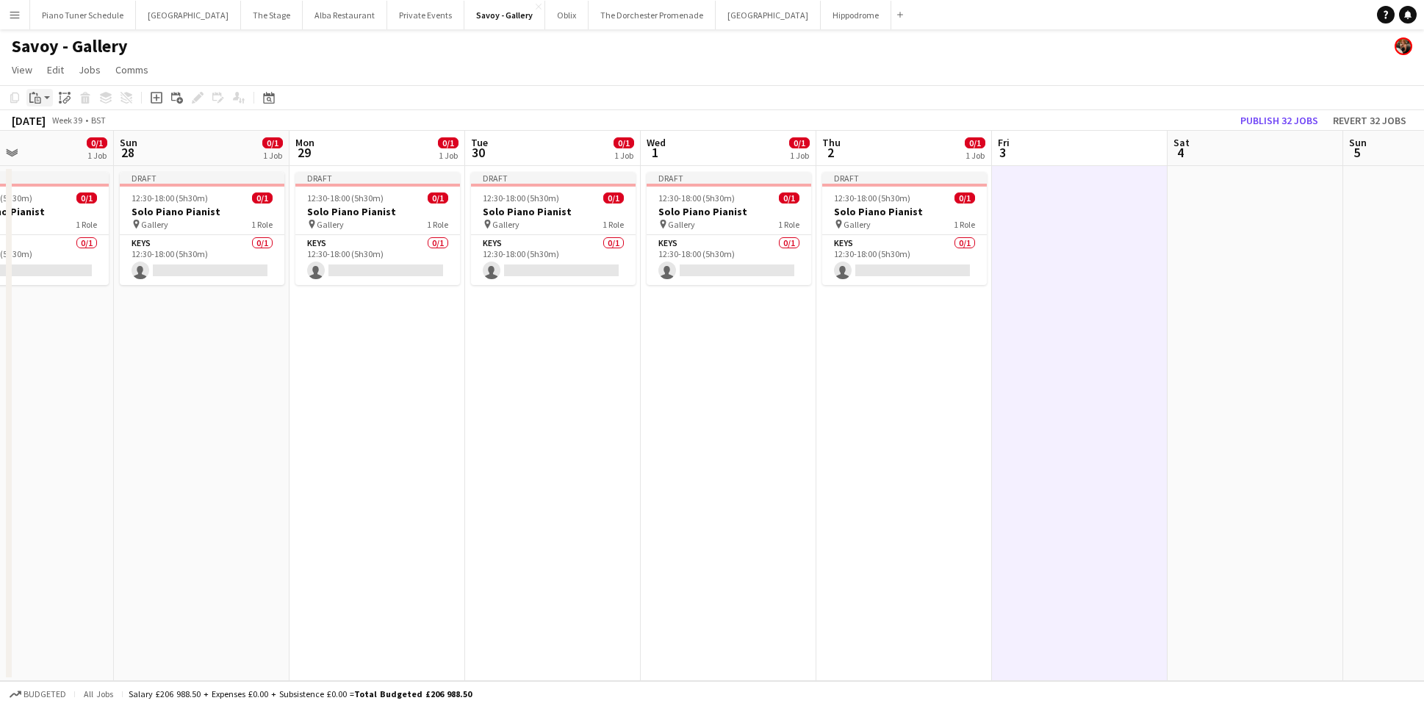
click at [38, 93] on icon "Paste" at bounding box center [35, 98] width 12 height 12
click at [58, 129] on link "Paste Command V" at bounding box center [97, 125] width 116 height 13
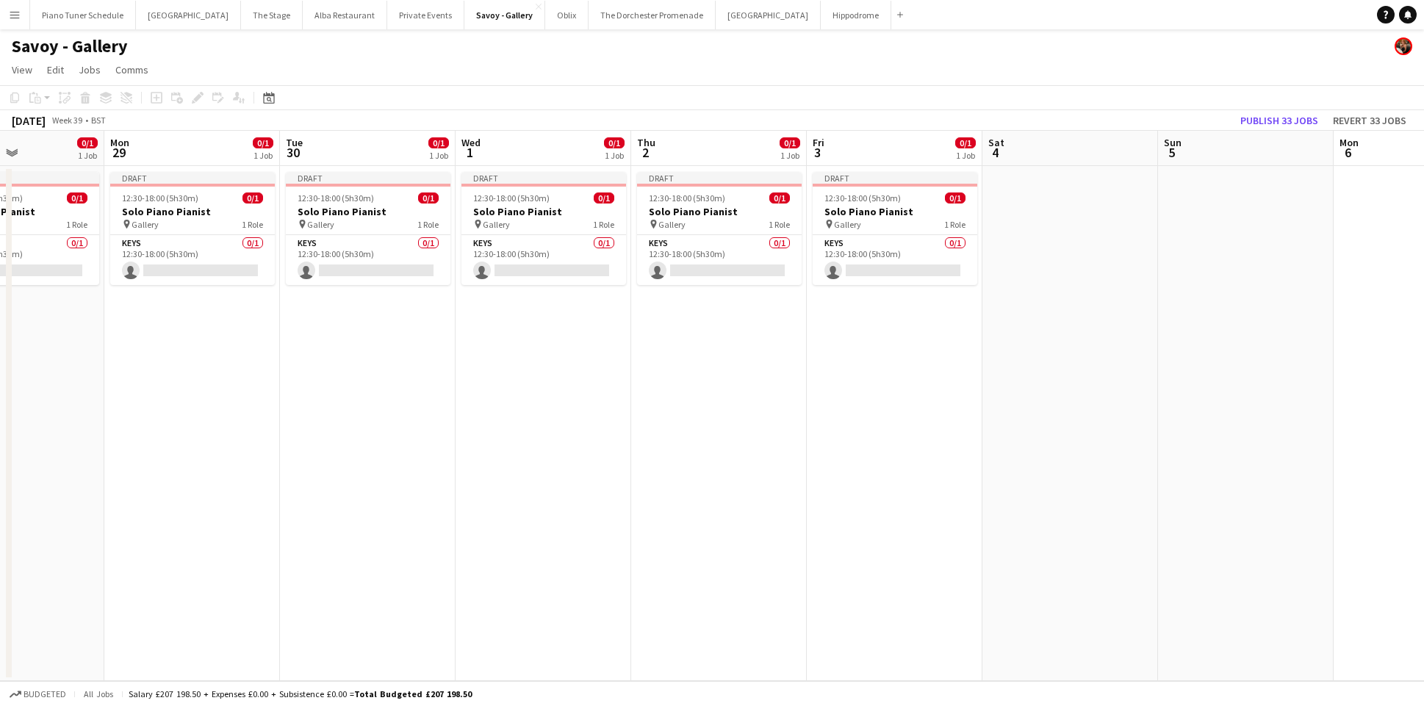
scroll to position [0, 425]
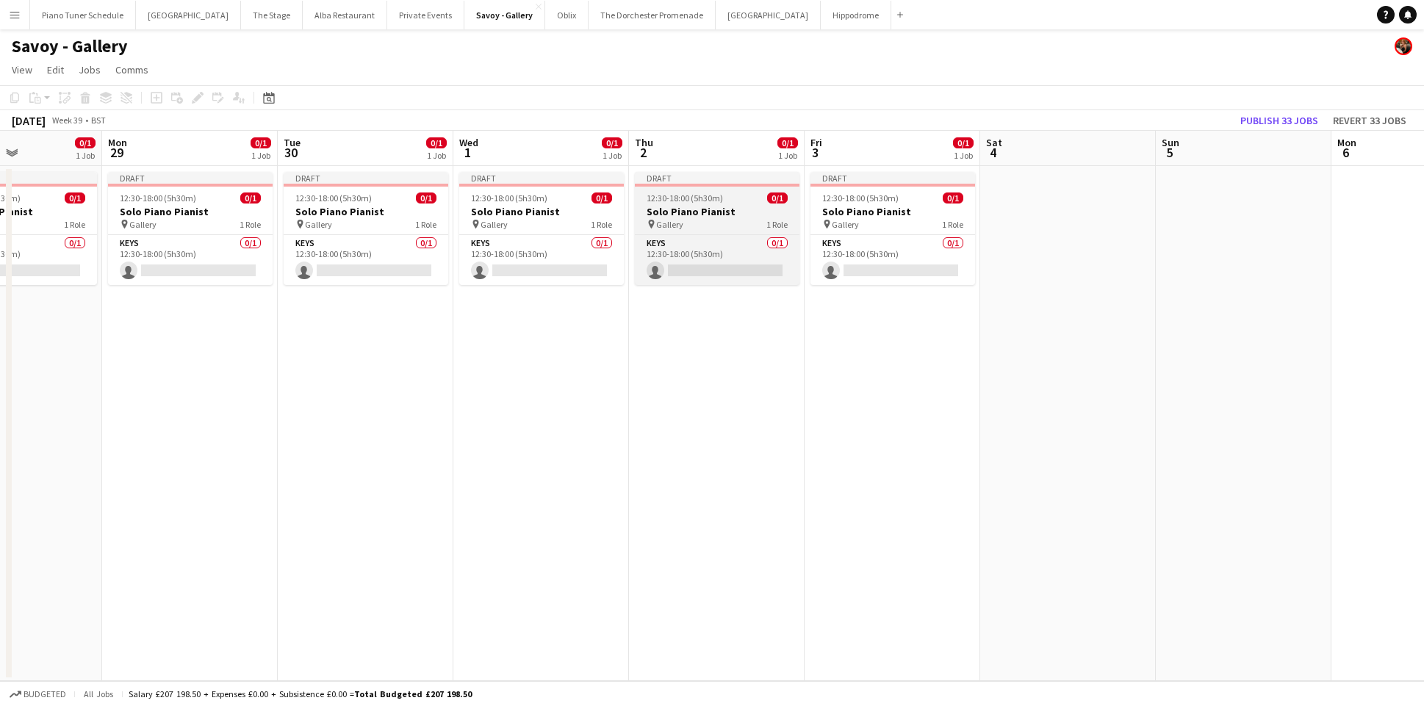
click at [725, 221] on div "pin Gallery 1 Role" at bounding box center [717, 224] width 165 height 12
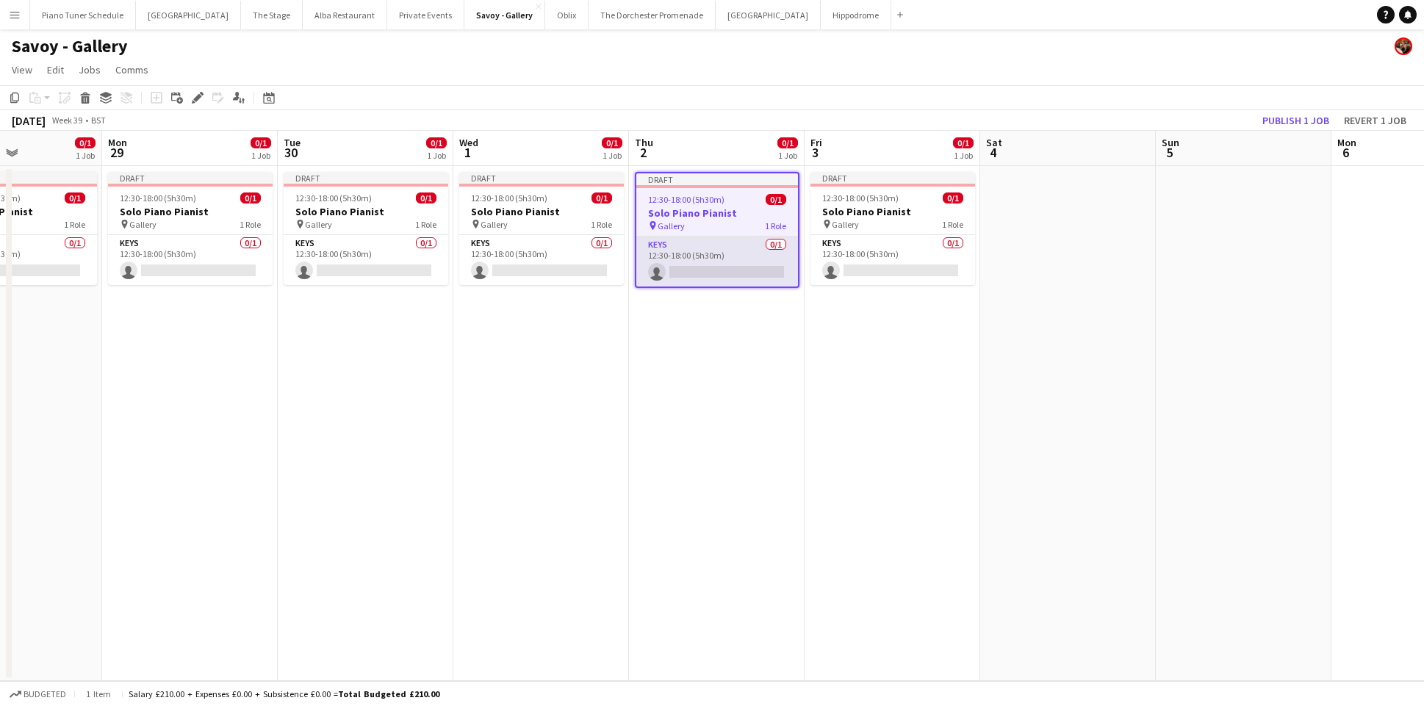
click at [706, 262] on app-card-role "Keys 0/1 12:30-18:00 (5h30m) single-neutral-actions" at bounding box center [717, 262] width 162 height 50
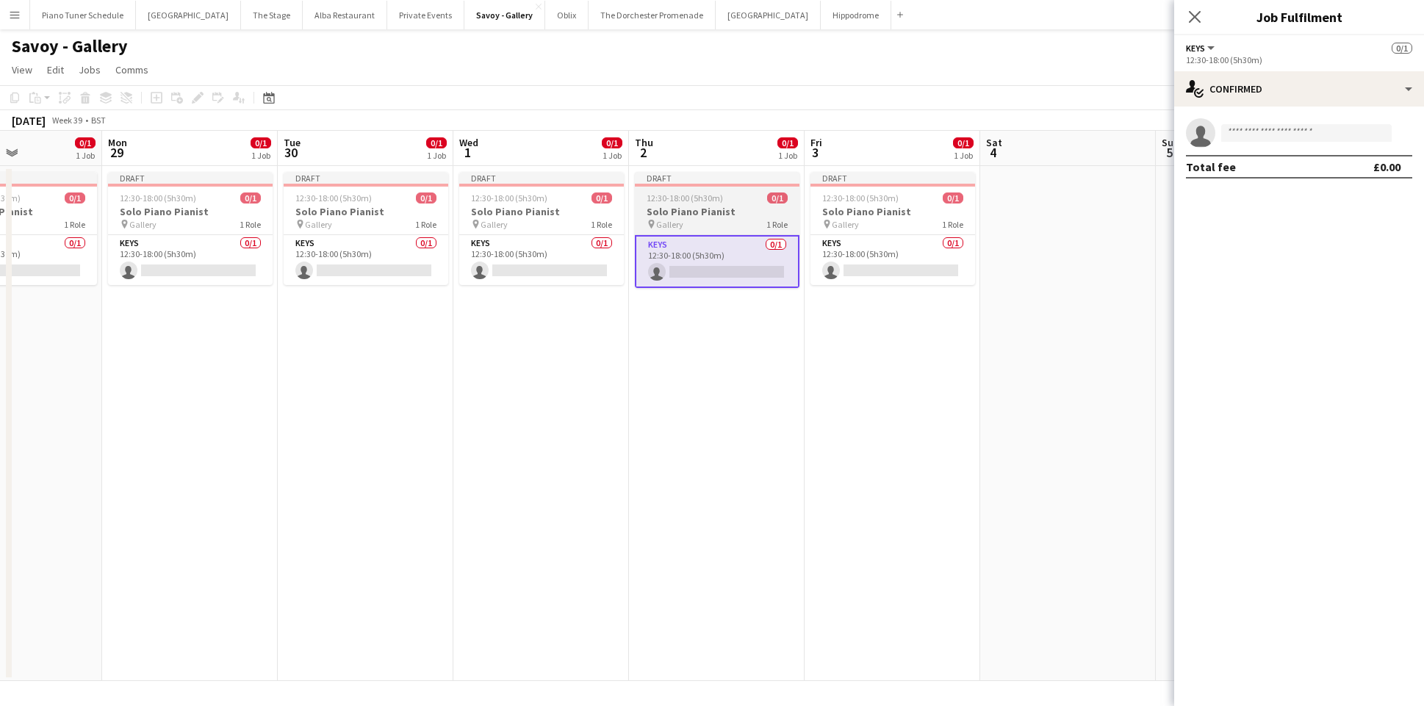
click at [713, 220] on div "pin Gallery 1 Role" at bounding box center [717, 224] width 165 height 12
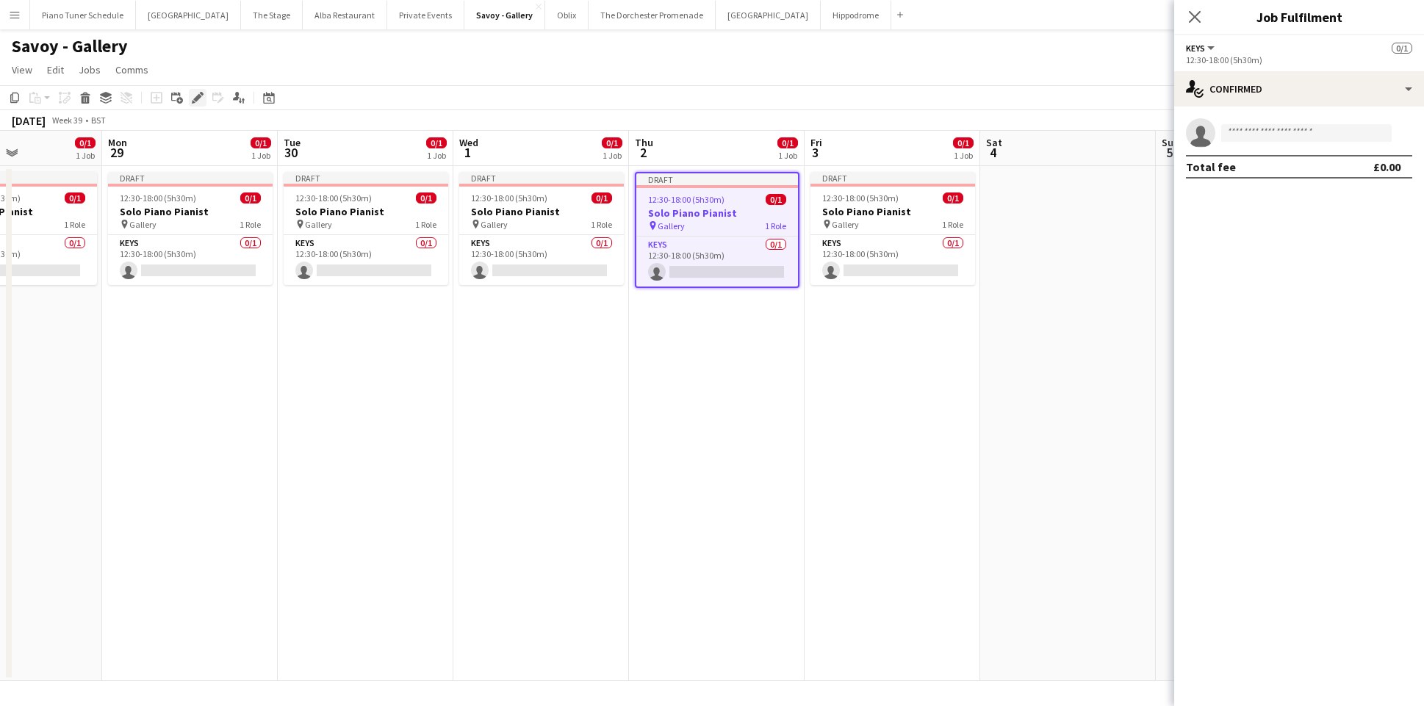
click at [198, 105] on div "Edit" at bounding box center [198, 98] width 18 height 18
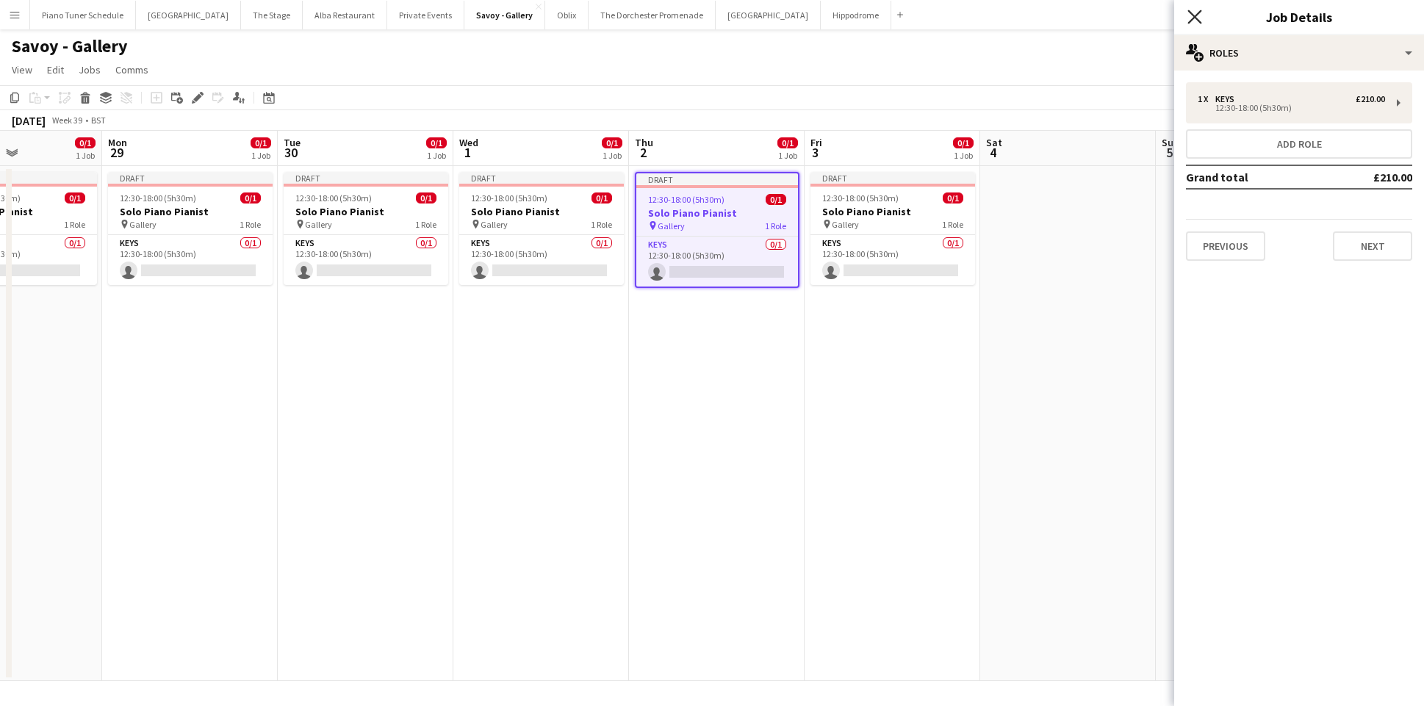
click at [1187, 20] on icon "Close pop-in" at bounding box center [1194, 17] width 14 height 14
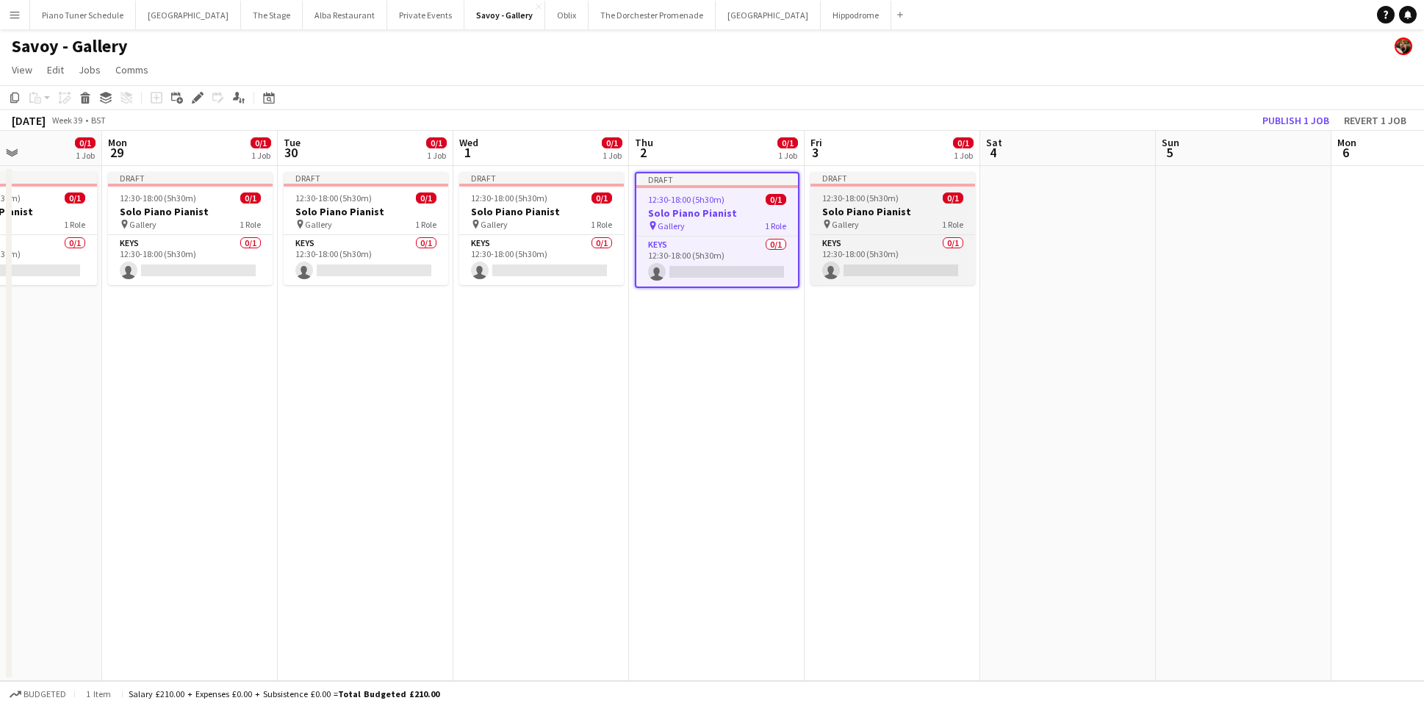
click at [913, 215] on h3 "Solo Piano Pianist" at bounding box center [892, 211] width 165 height 13
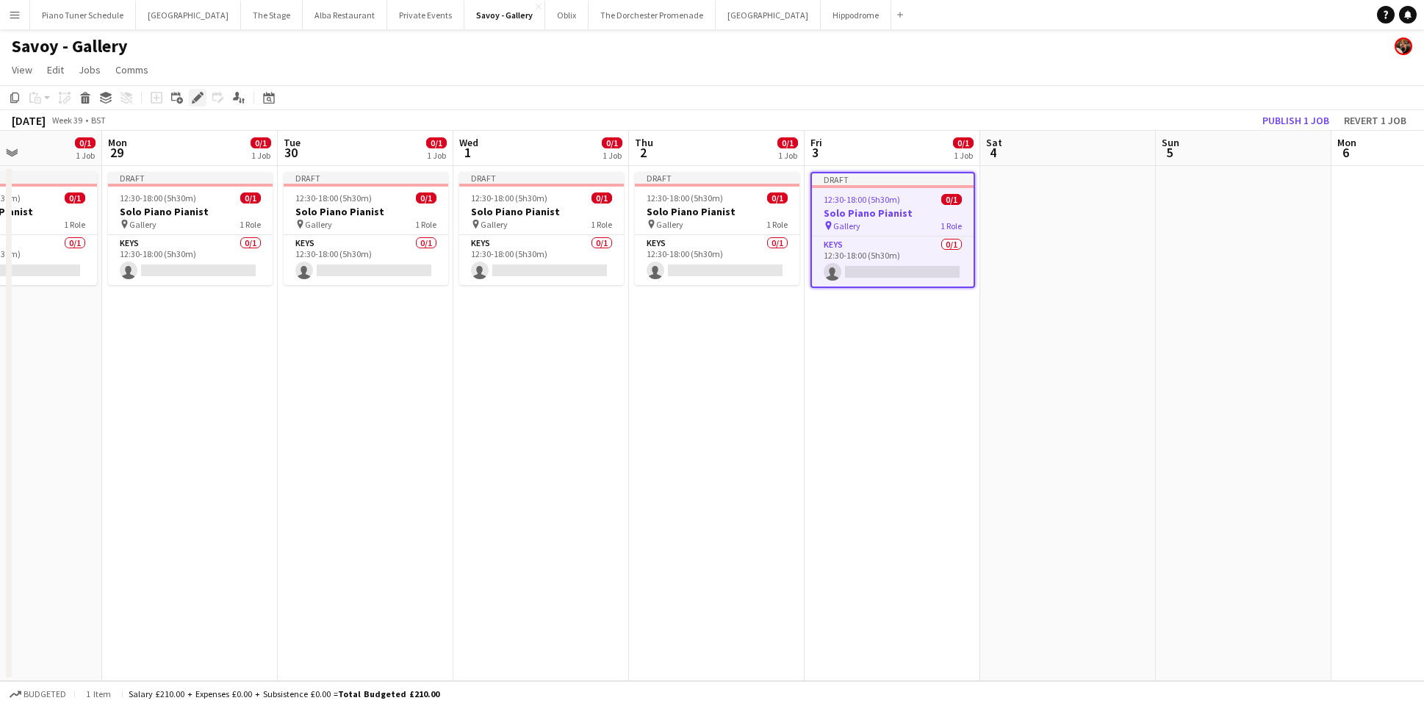
click at [195, 106] on div "Edit" at bounding box center [198, 98] width 18 height 18
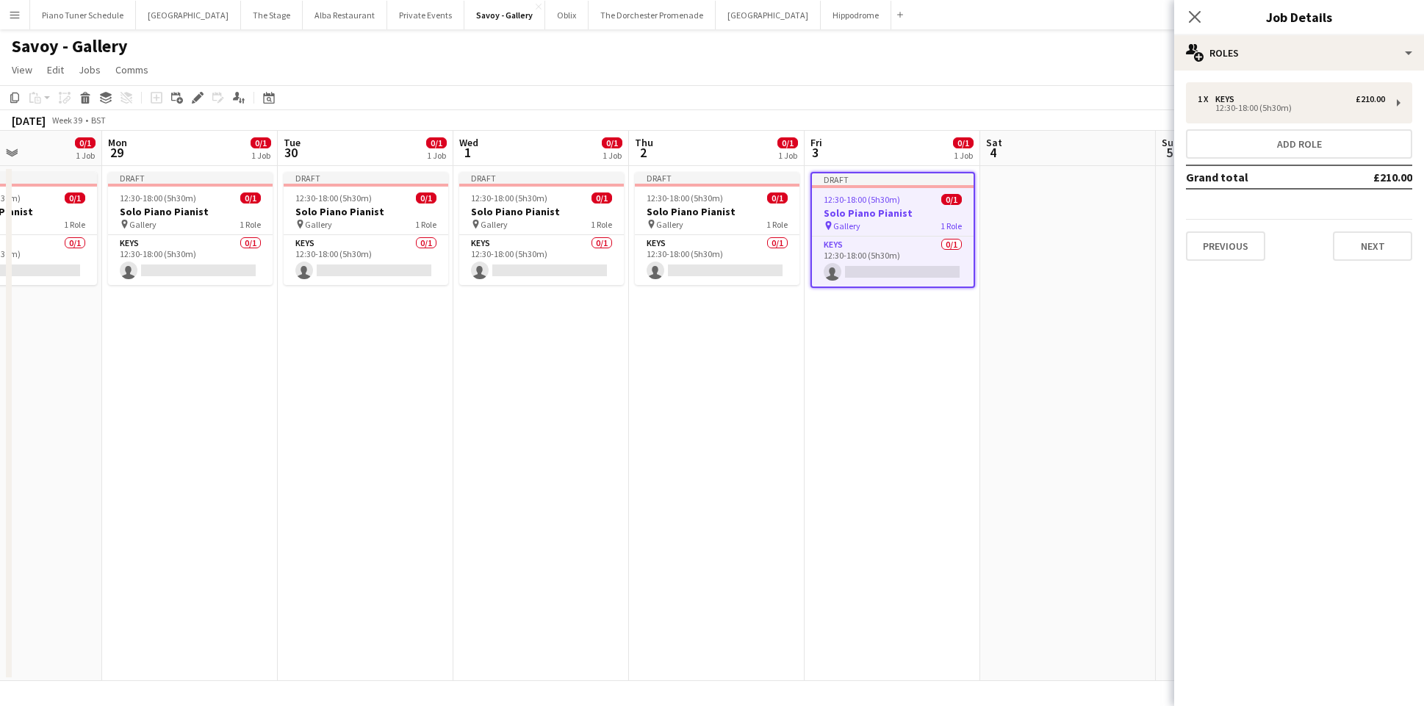
click at [1049, 181] on app-date-cell at bounding box center [1068, 423] width 176 height 515
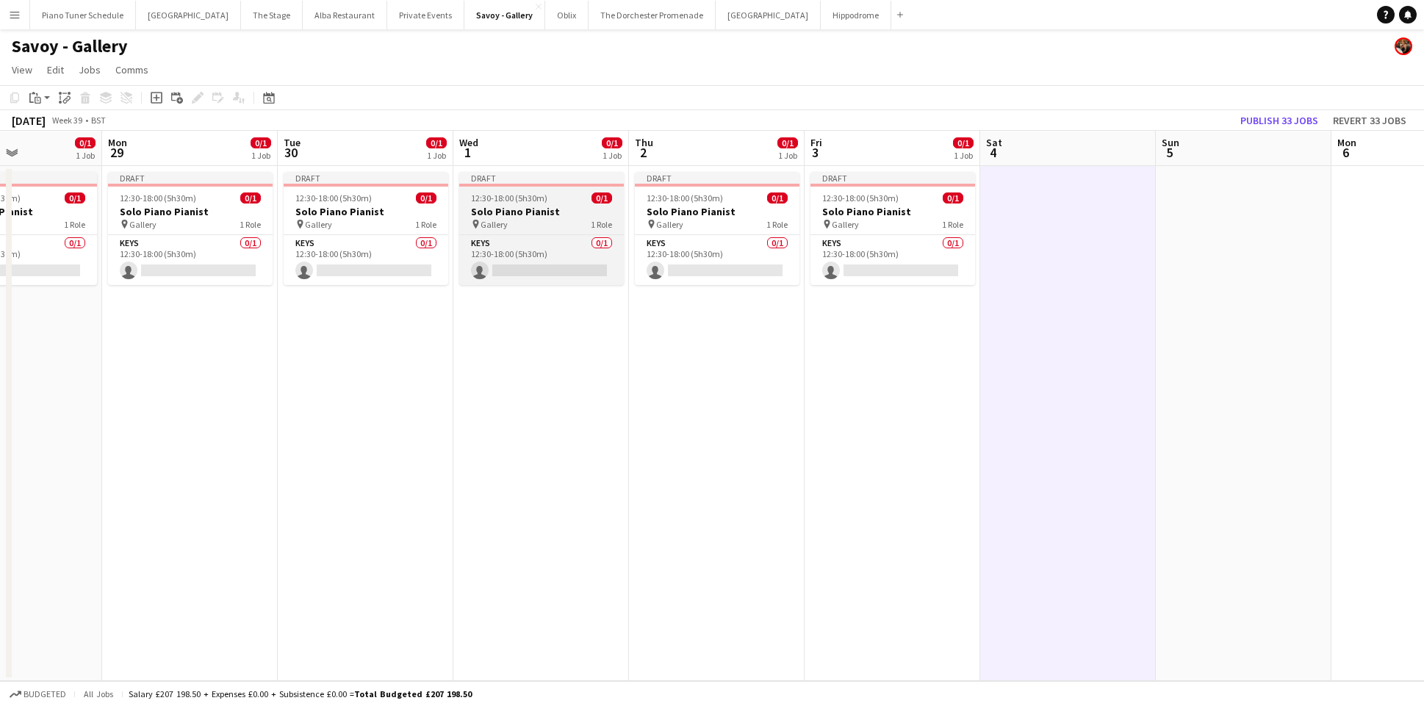
click at [536, 211] on h3 "Solo Piano Pianist" at bounding box center [541, 211] width 165 height 13
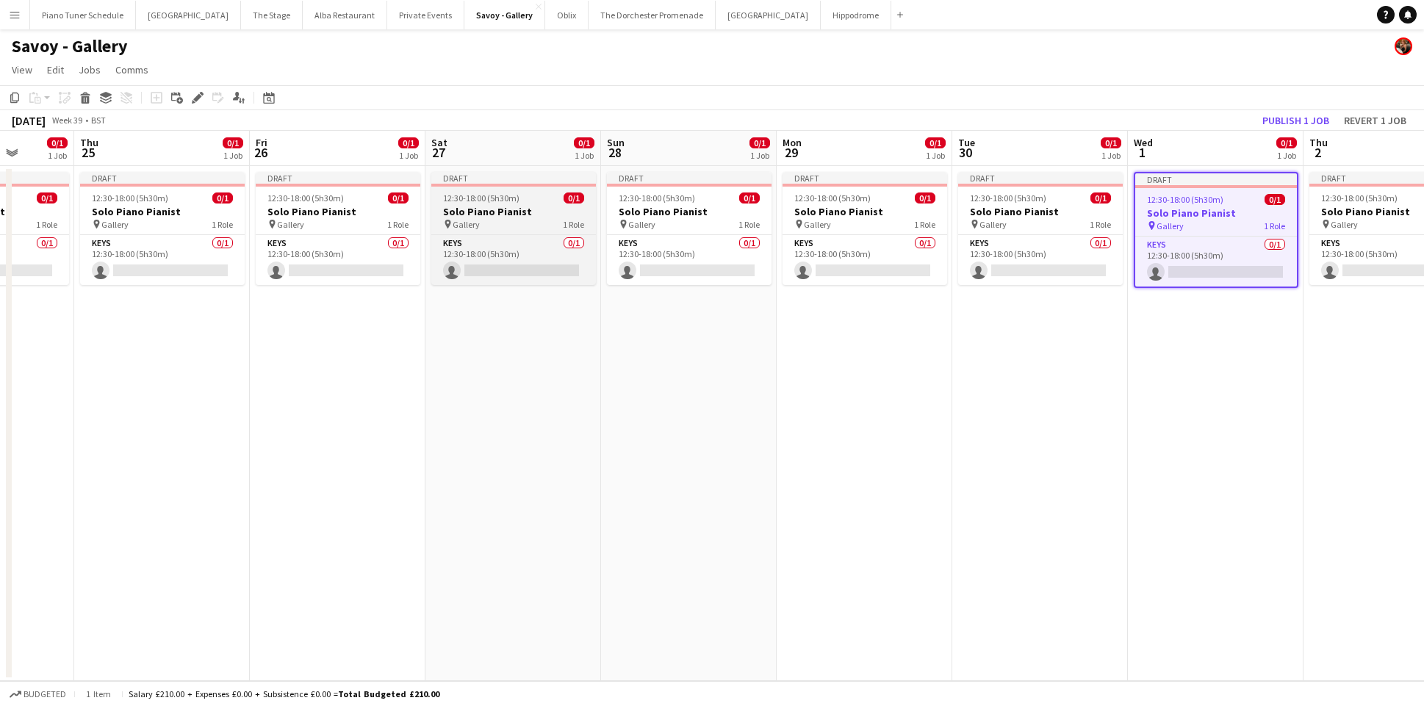
scroll to position [0, 447]
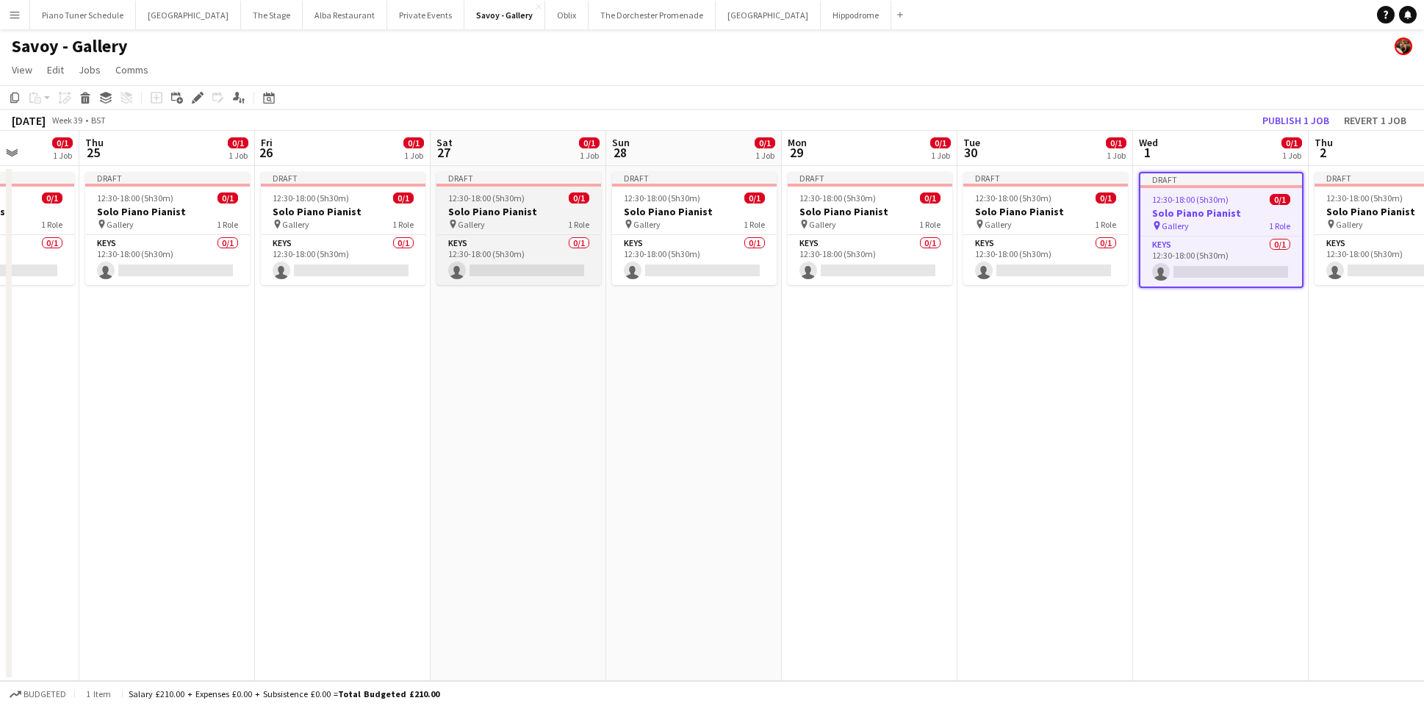
click at [517, 226] on div "pin Gallery 1 Role" at bounding box center [518, 224] width 165 height 12
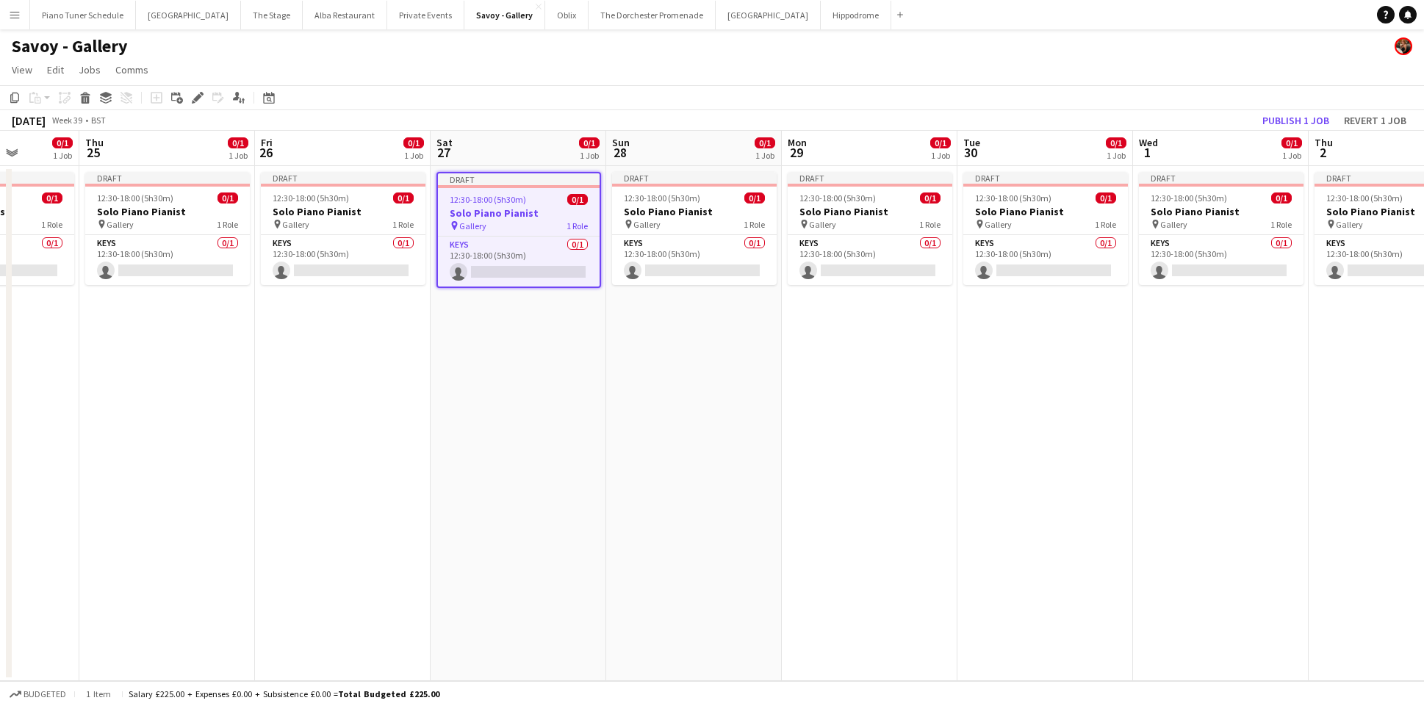
click at [209, 96] on div "Add job Add linked Job Edit Edit linked Job Applicants" at bounding box center [191, 98] width 112 height 18
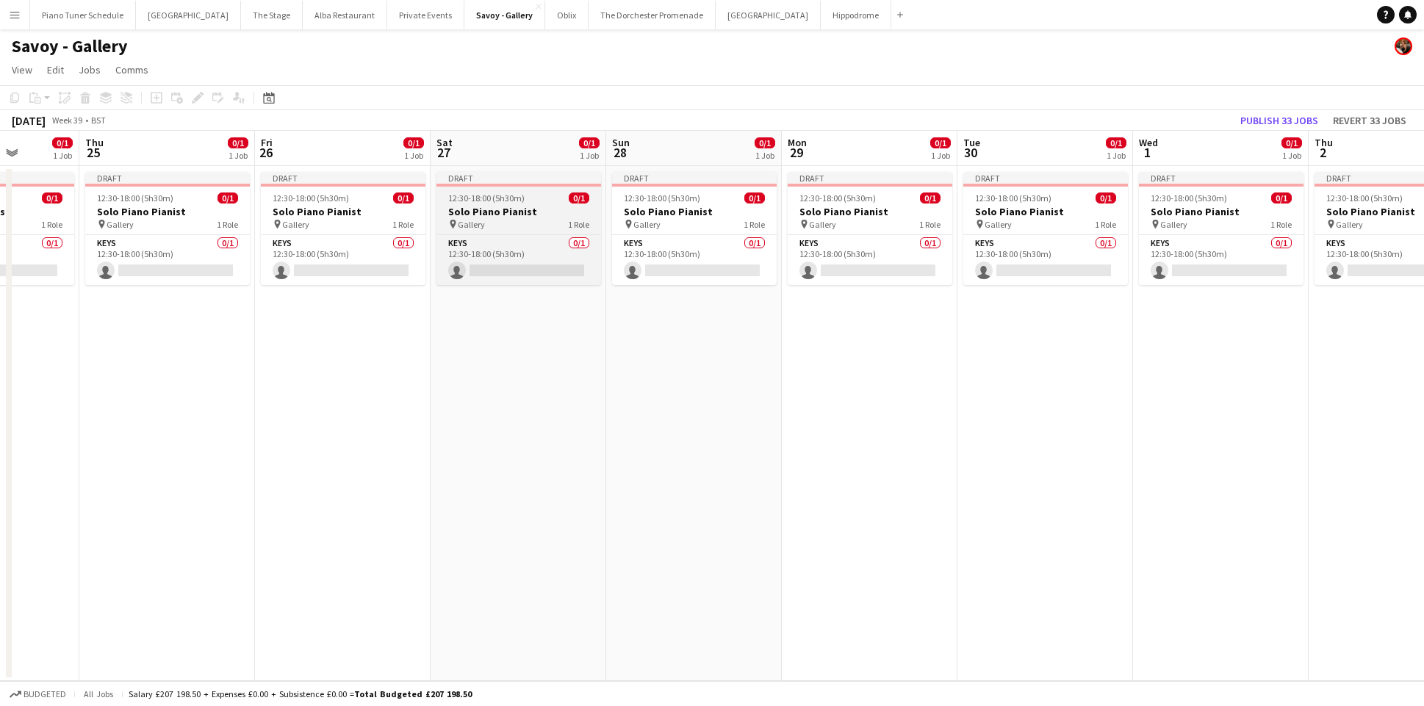
click at [503, 184] on div at bounding box center [518, 185] width 165 height 3
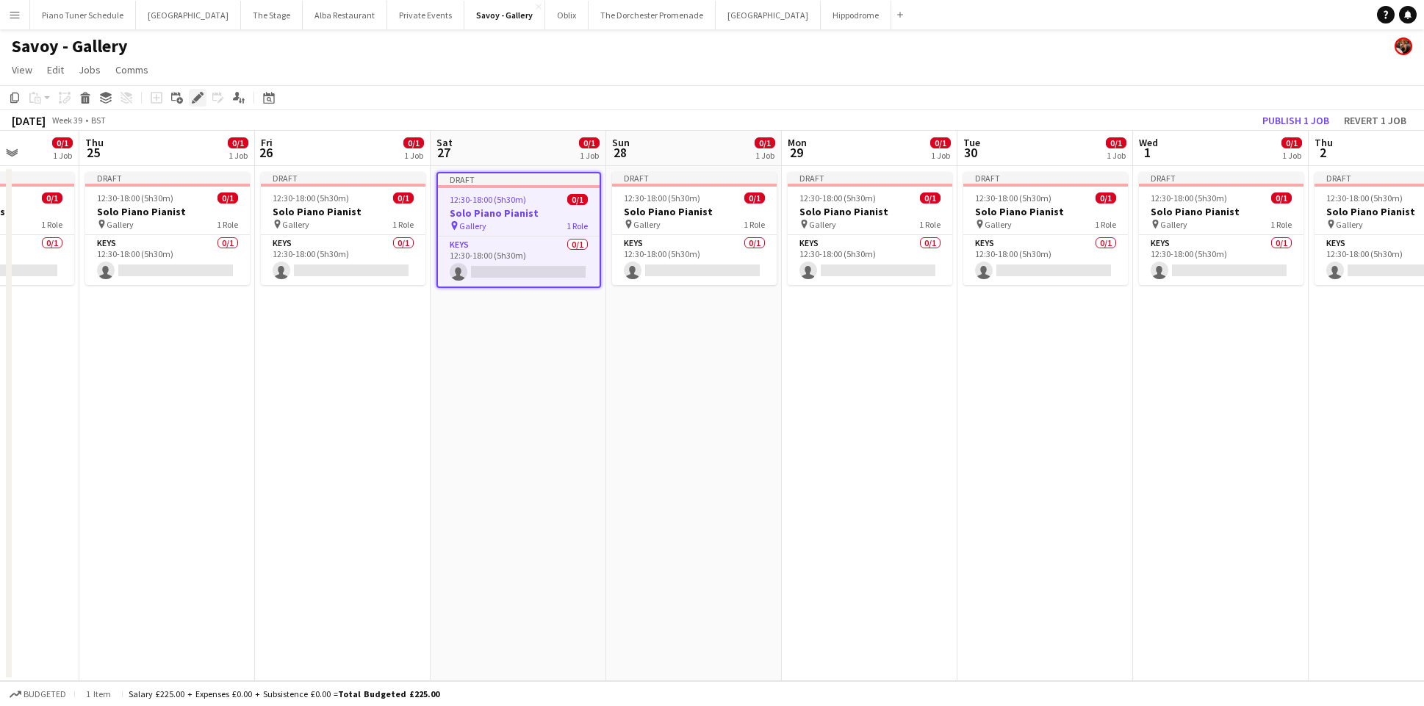
click at [195, 101] on icon at bounding box center [197, 98] width 8 height 8
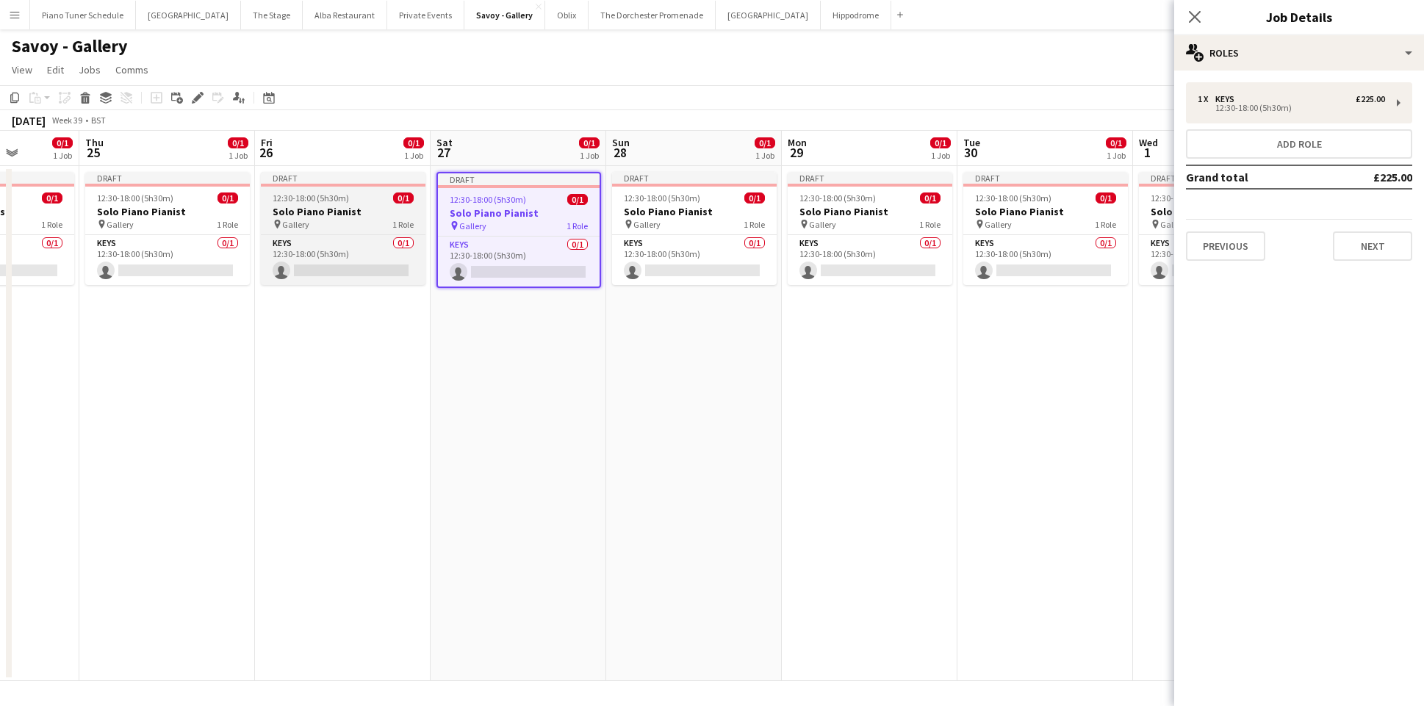
click at [337, 197] on span "12:30-18:00 (5h30m)" at bounding box center [311, 198] width 76 height 11
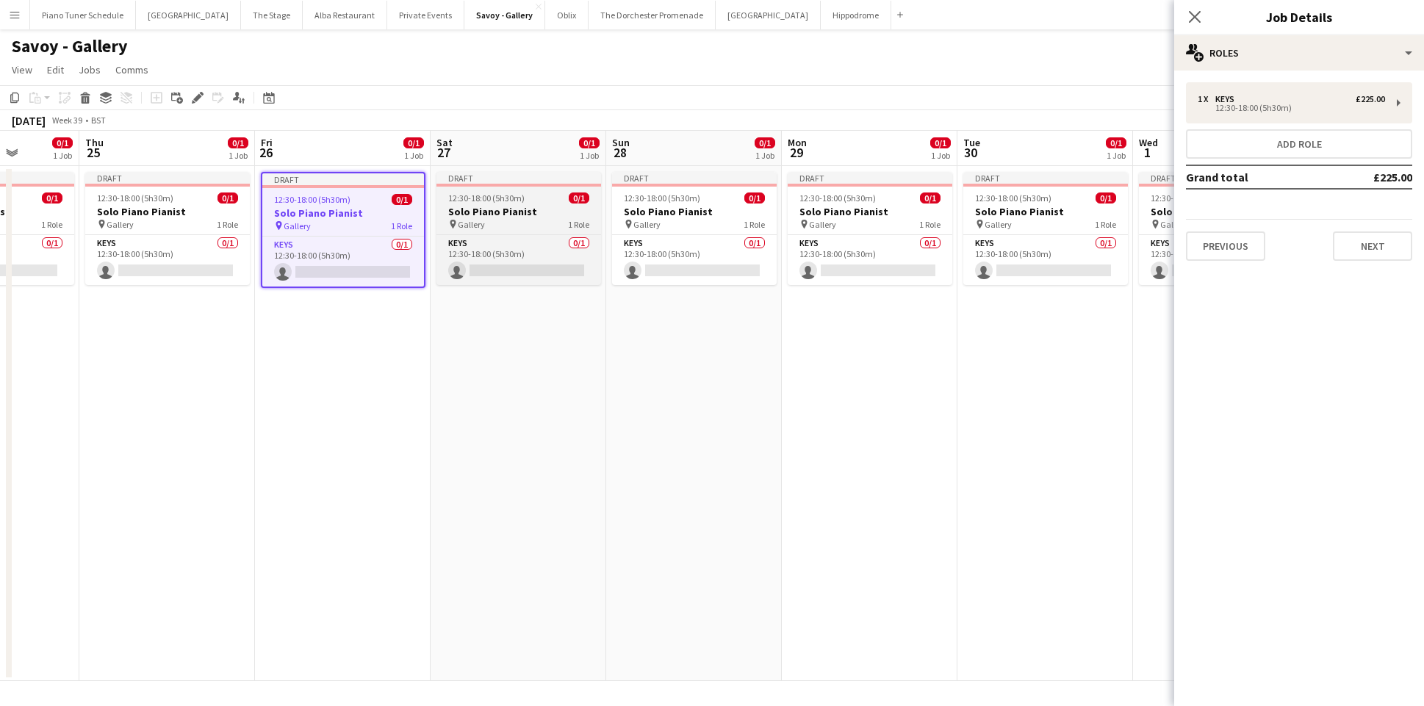
click at [531, 175] on div "Draft" at bounding box center [518, 178] width 165 height 12
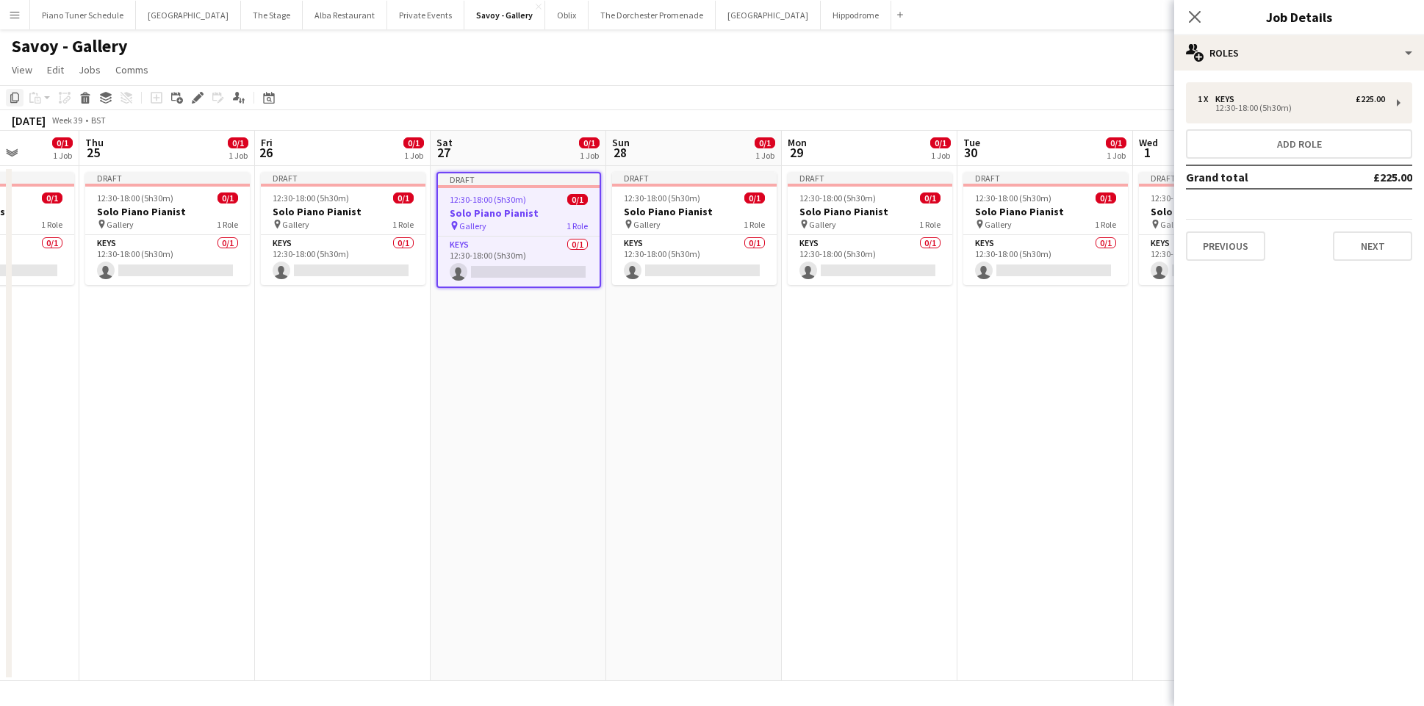
click at [16, 98] on icon "Copy" at bounding box center [15, 98] width 12 height 12
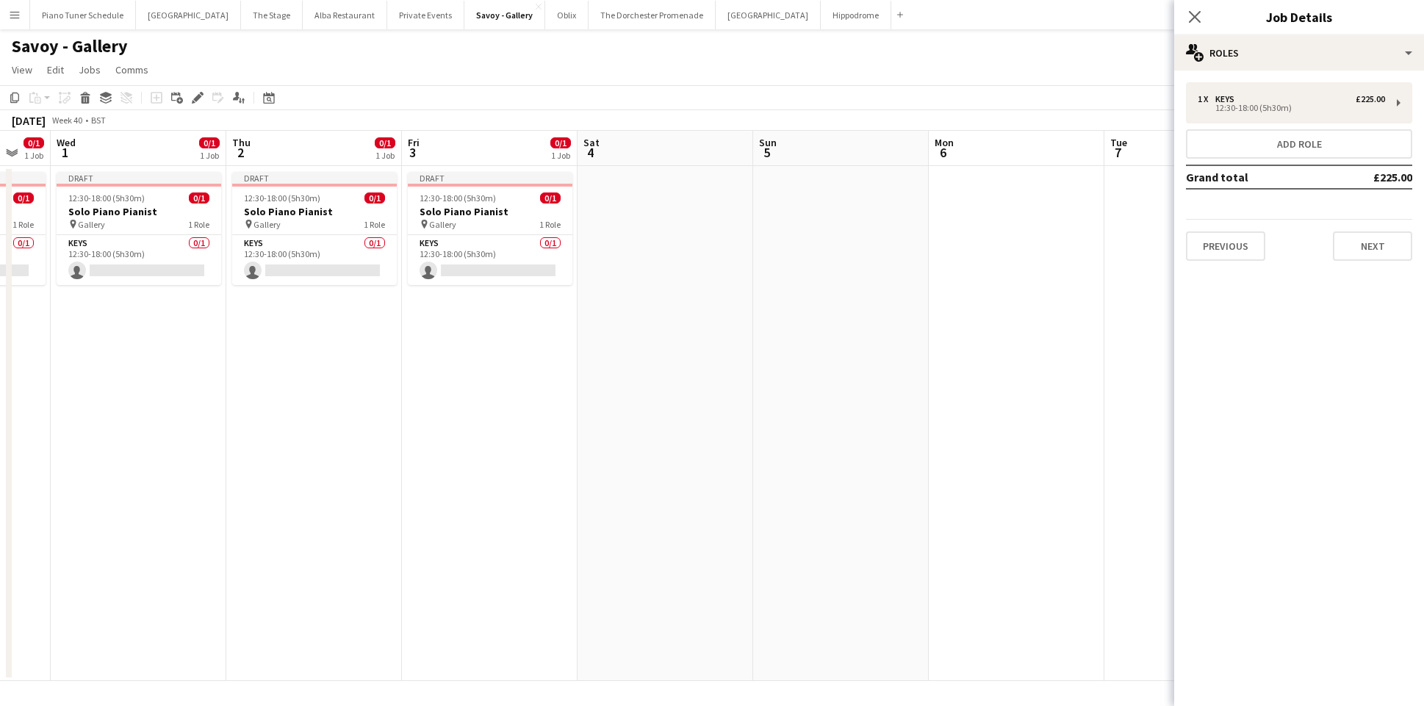
scroll to position [0, 496]
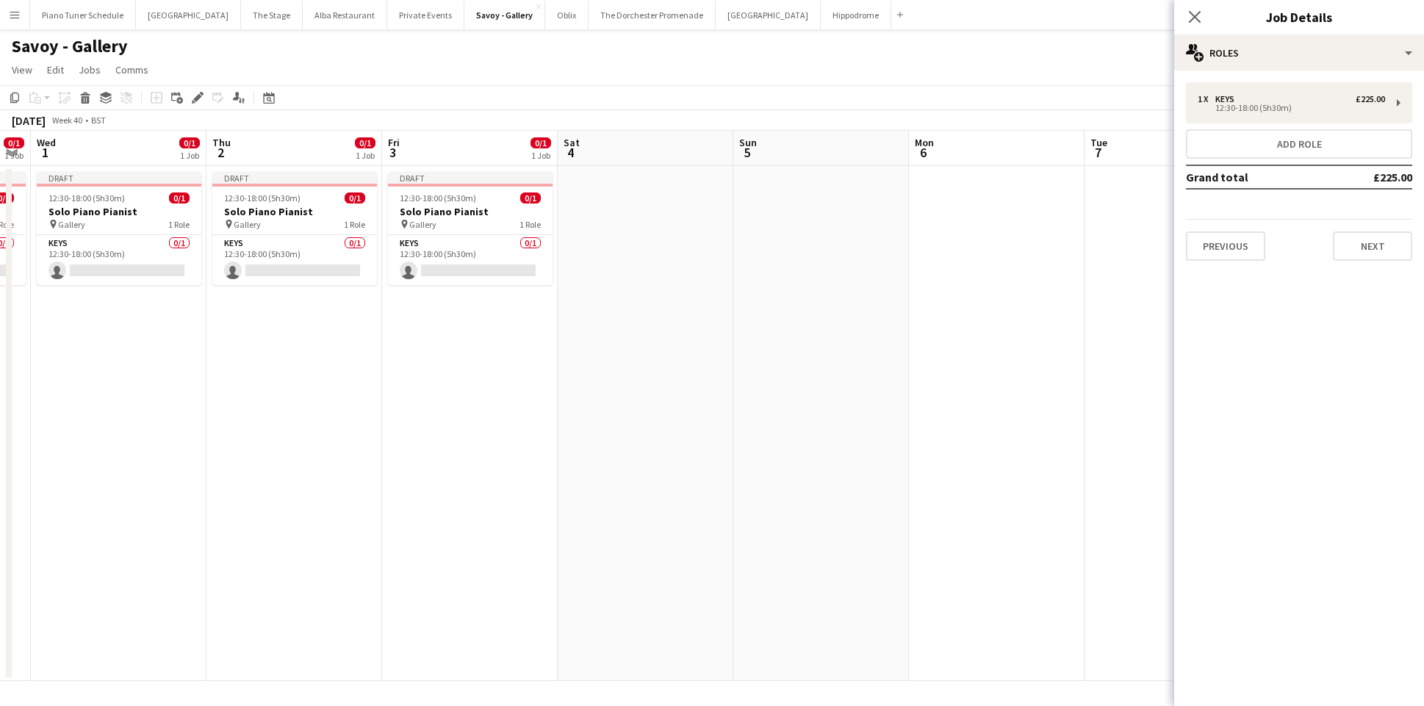
click at [709, 251] on app-date-cell at bounding box center [646, 423] width 176 height 515
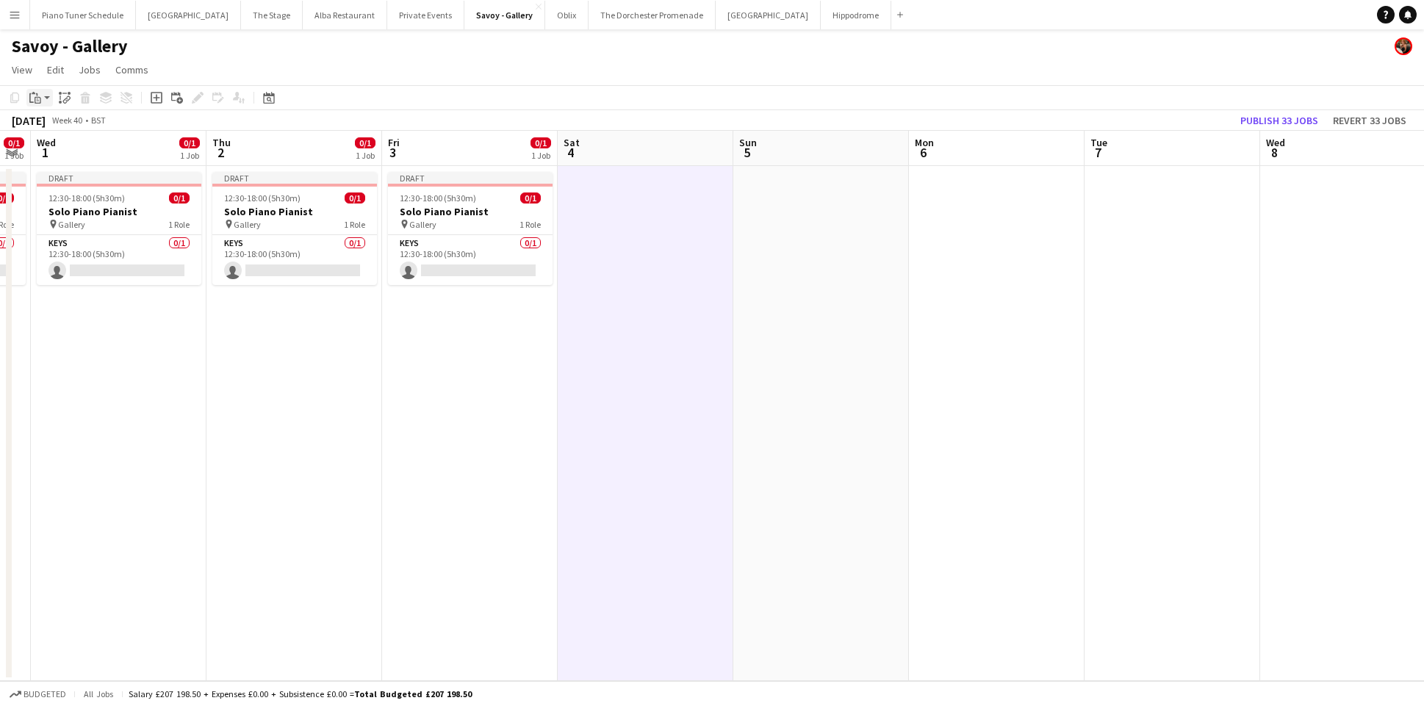
click at [48, 98] on app-action-btn "Paste" at bounding box center [39, 98] width 26 height 18
click at [47, 121] on link "Paste Command V" at bounding box center [97, 125] width 116 height 13
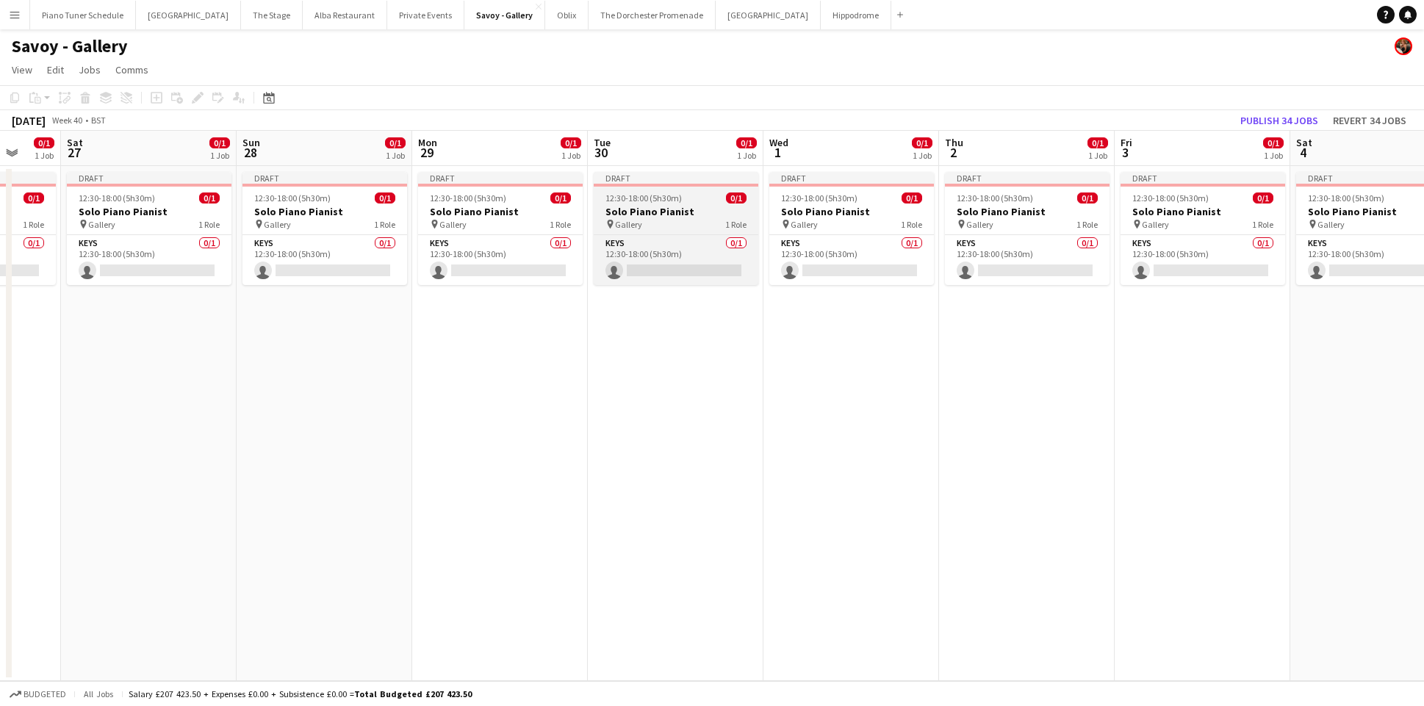
scroll to position [0, 425]
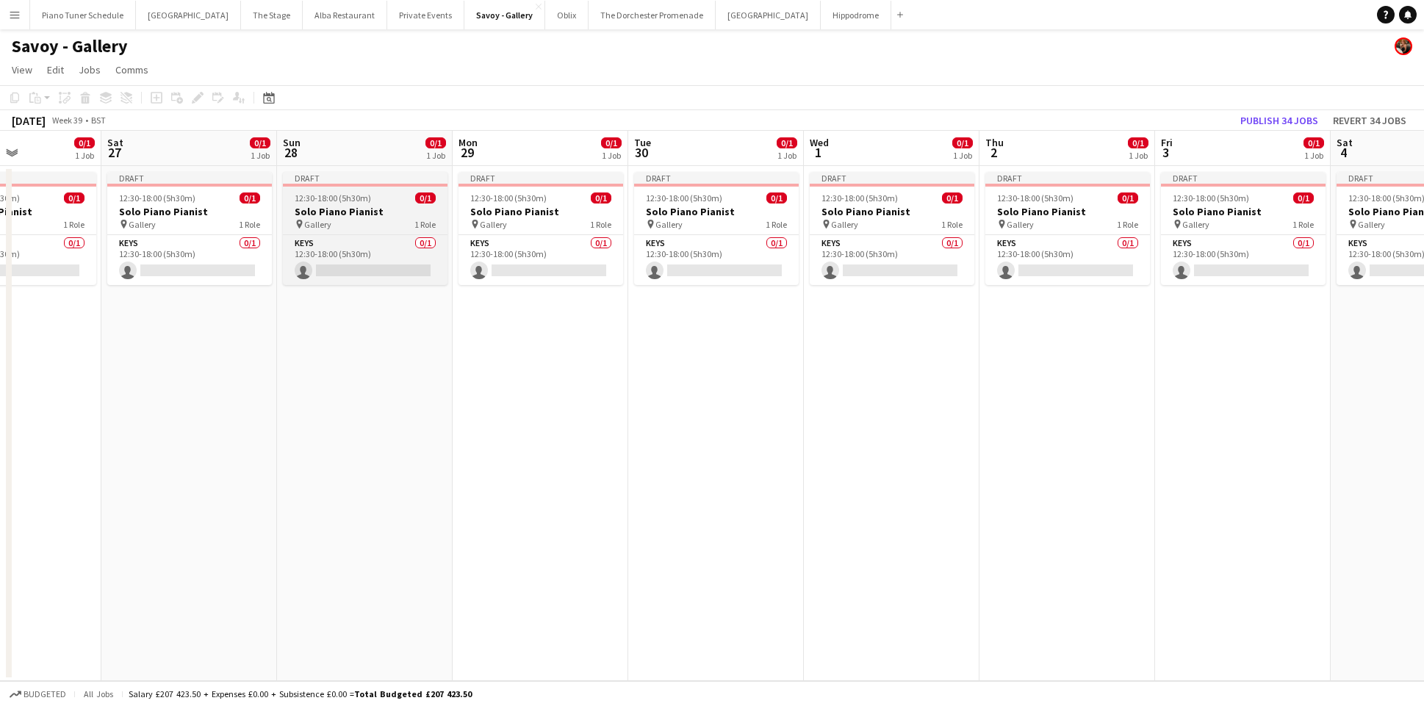
click at [347, 201] on span "12:30-18:00 (5h30m)" at bounding box center [333, 198] width 76 height 11
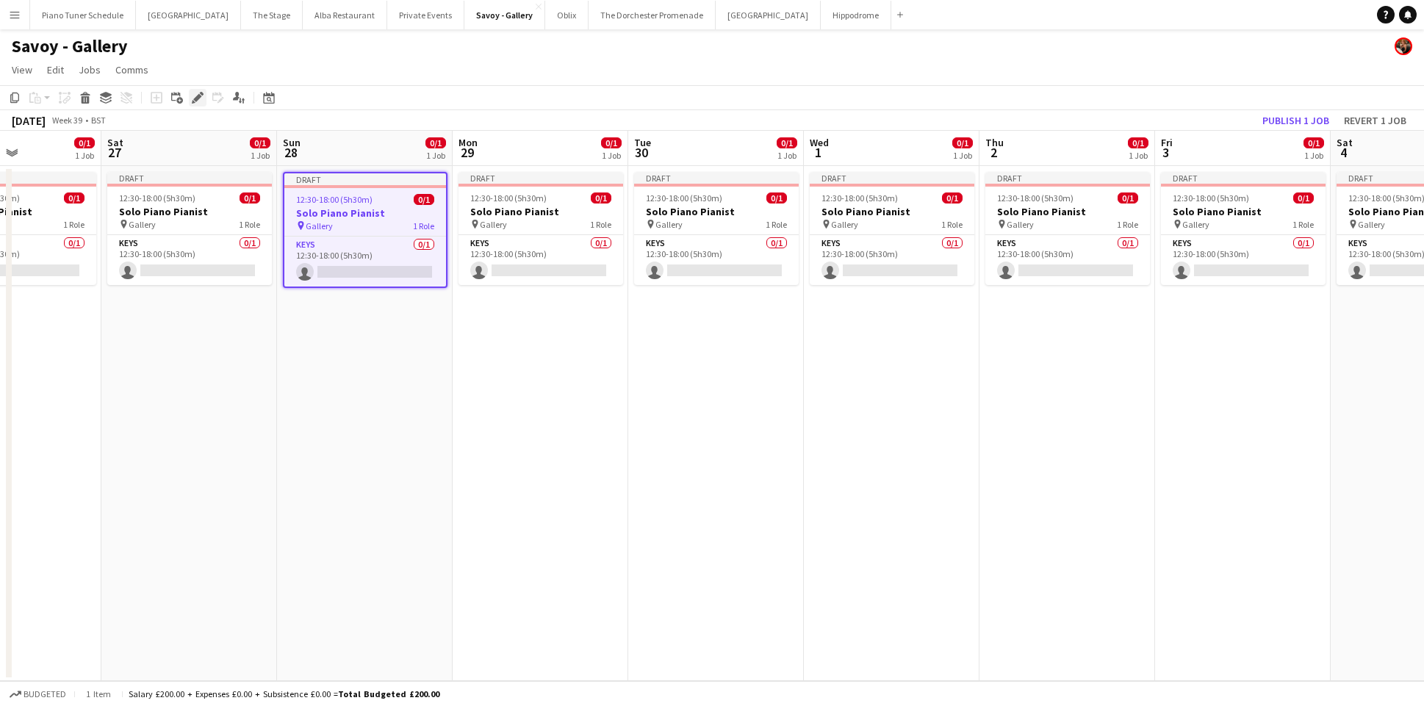
click at [196, 101] on icon at bounding box center [197, 98] width 8 height 8
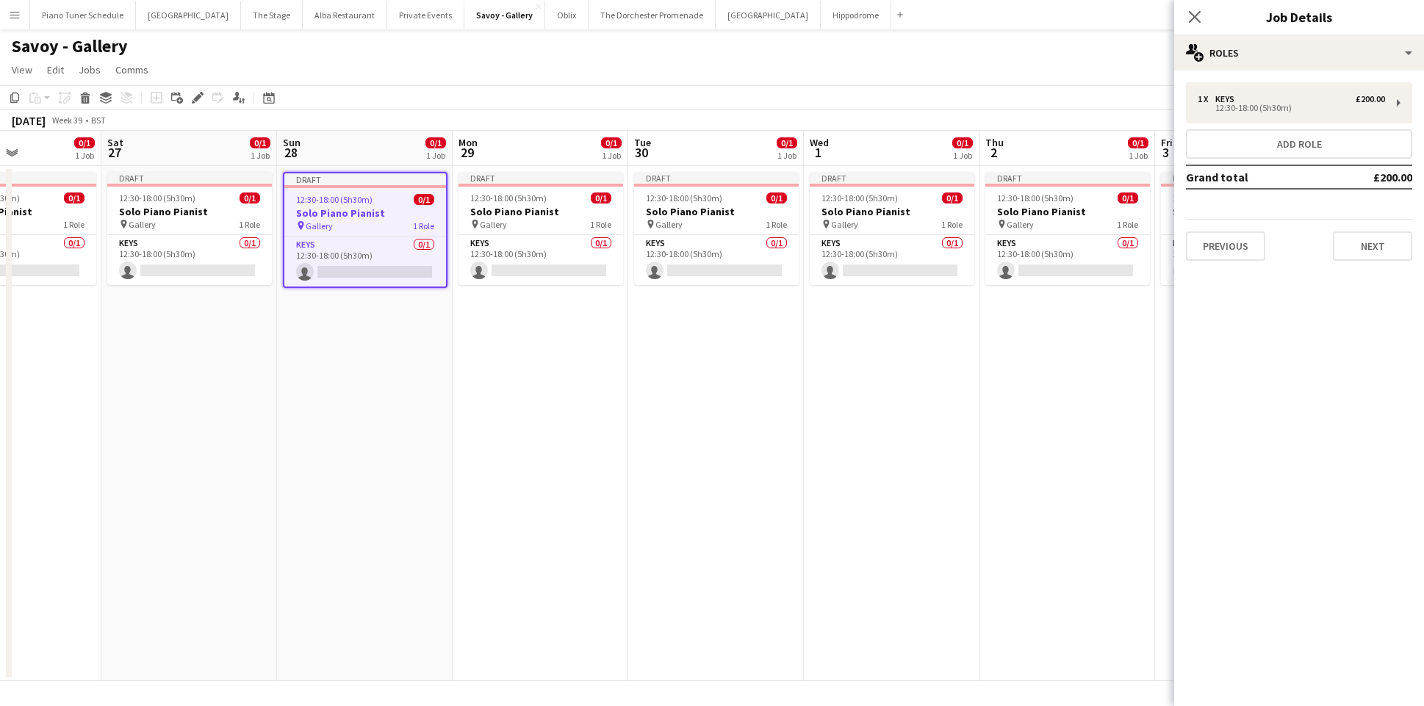
click at [378, 184] on div "Draft" at bounding box center [365, 179] width 162 height 12
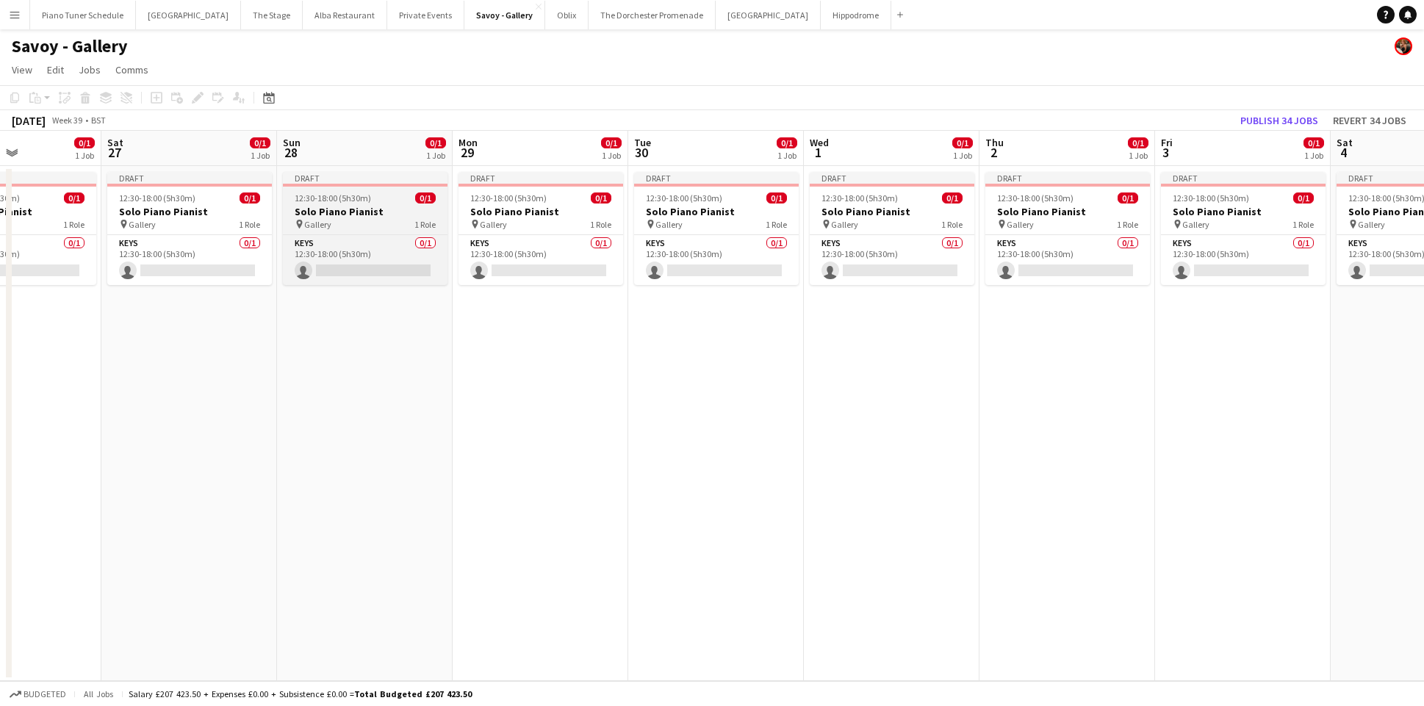
click at [379, 184] on div at bounding box center [365, 185] width 165 height 3
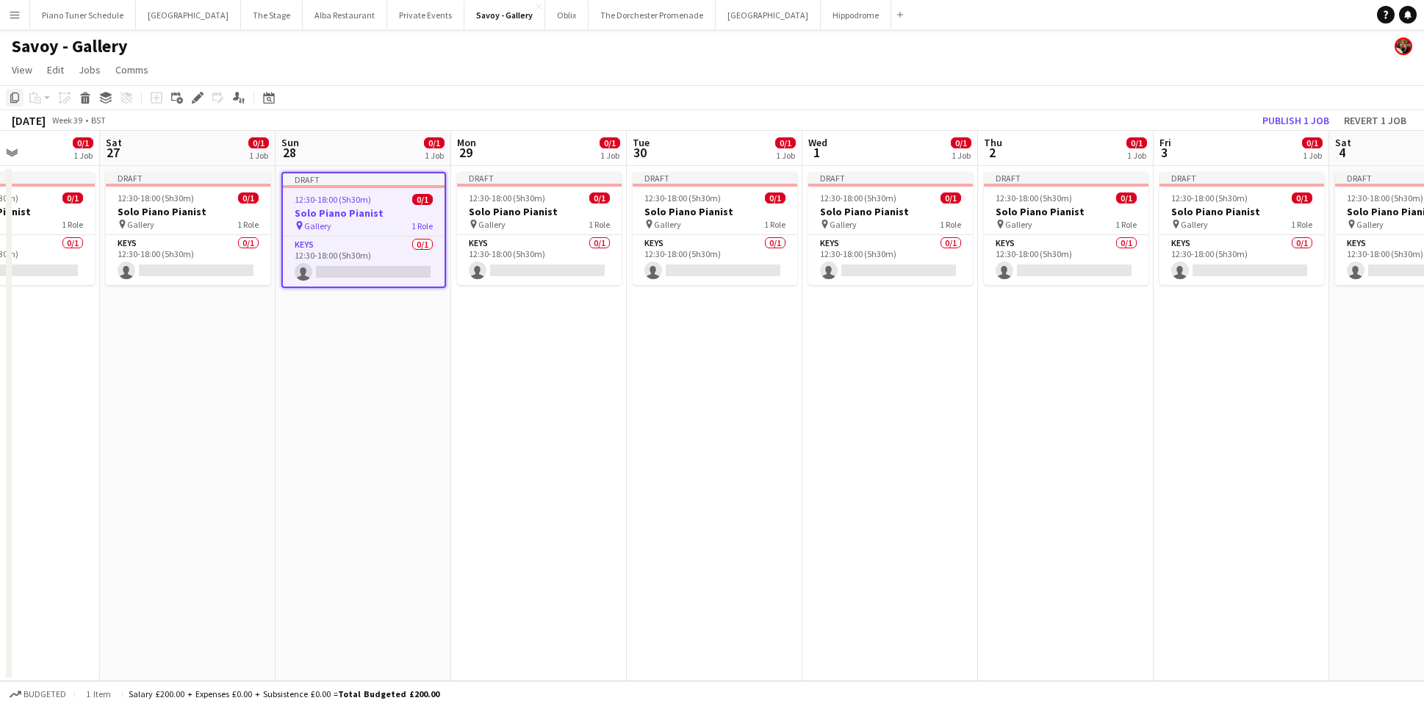
click at [9, 93] on icon "Copy" at bounding box center [15, 98] width 12 height 12
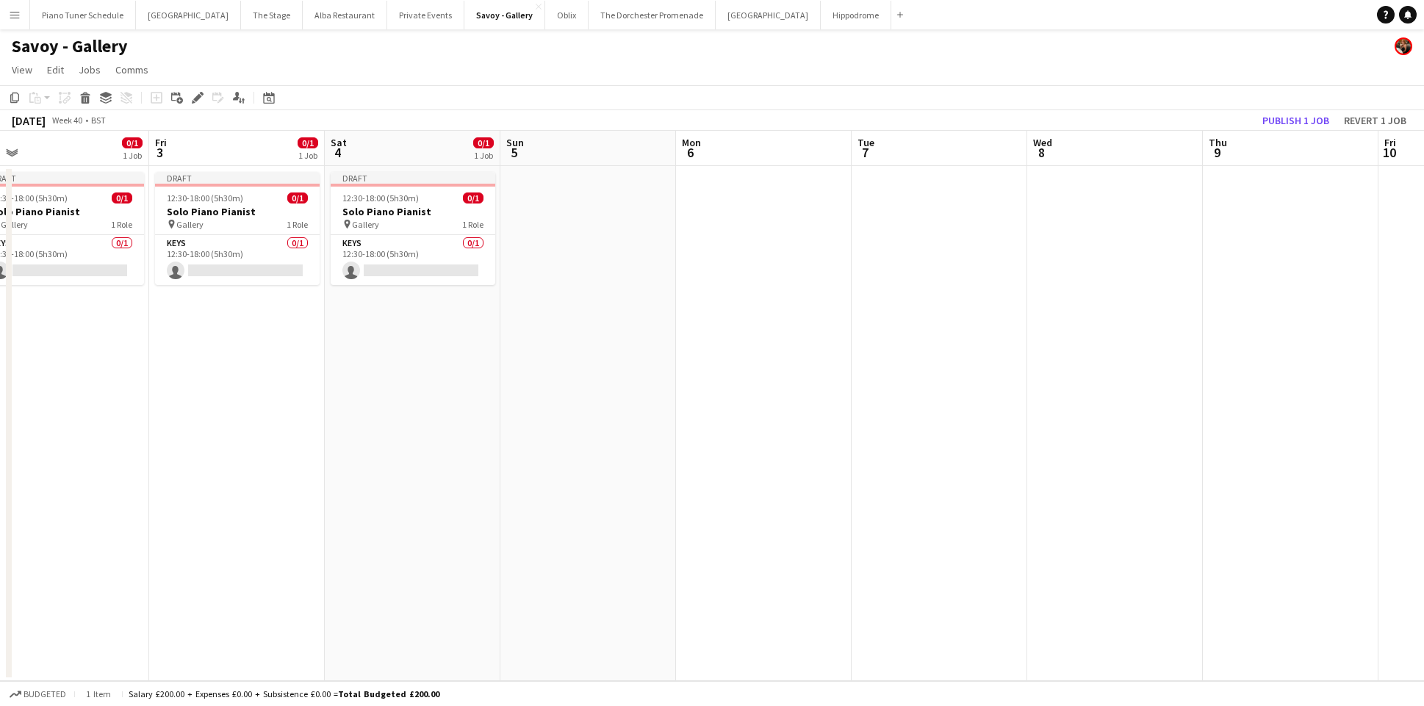
scroll to position [0, 567]
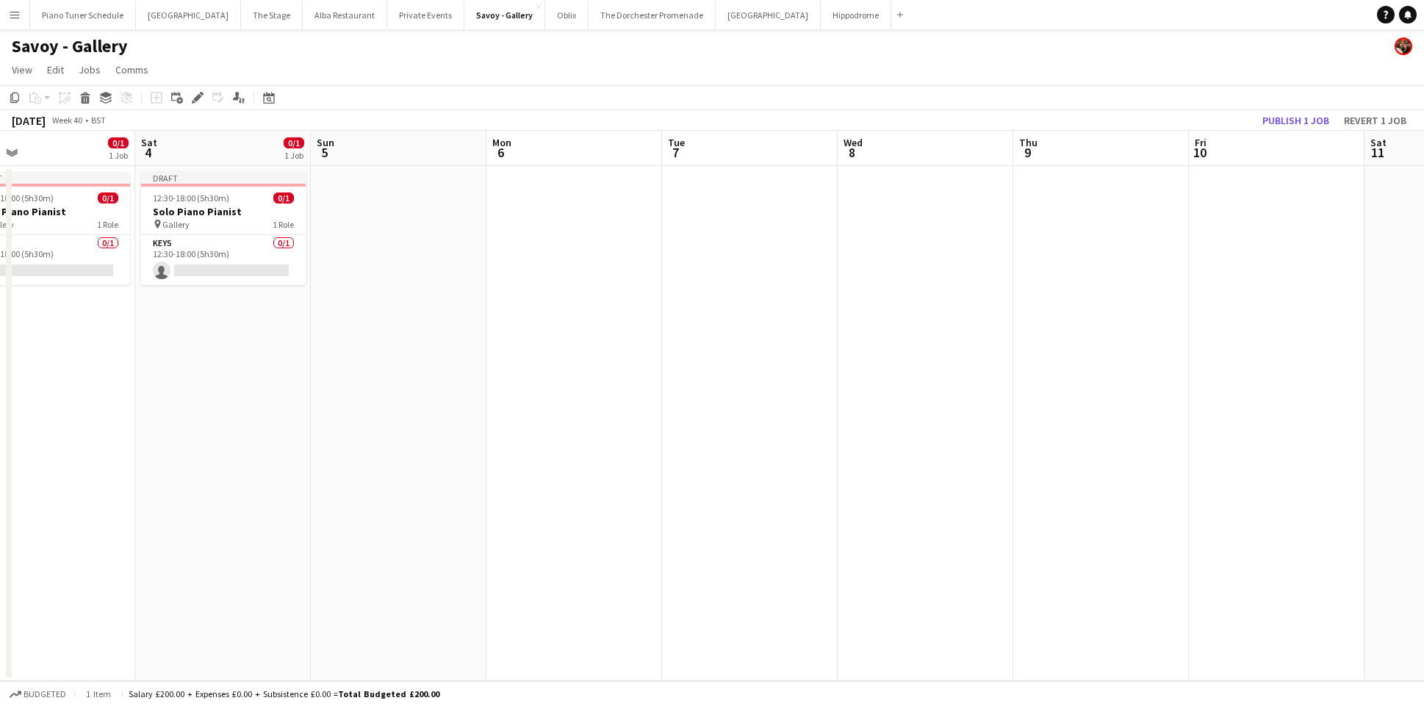
click at [368, 208] on app-date-cell at bounding box center [399, 423] width 176 height 515
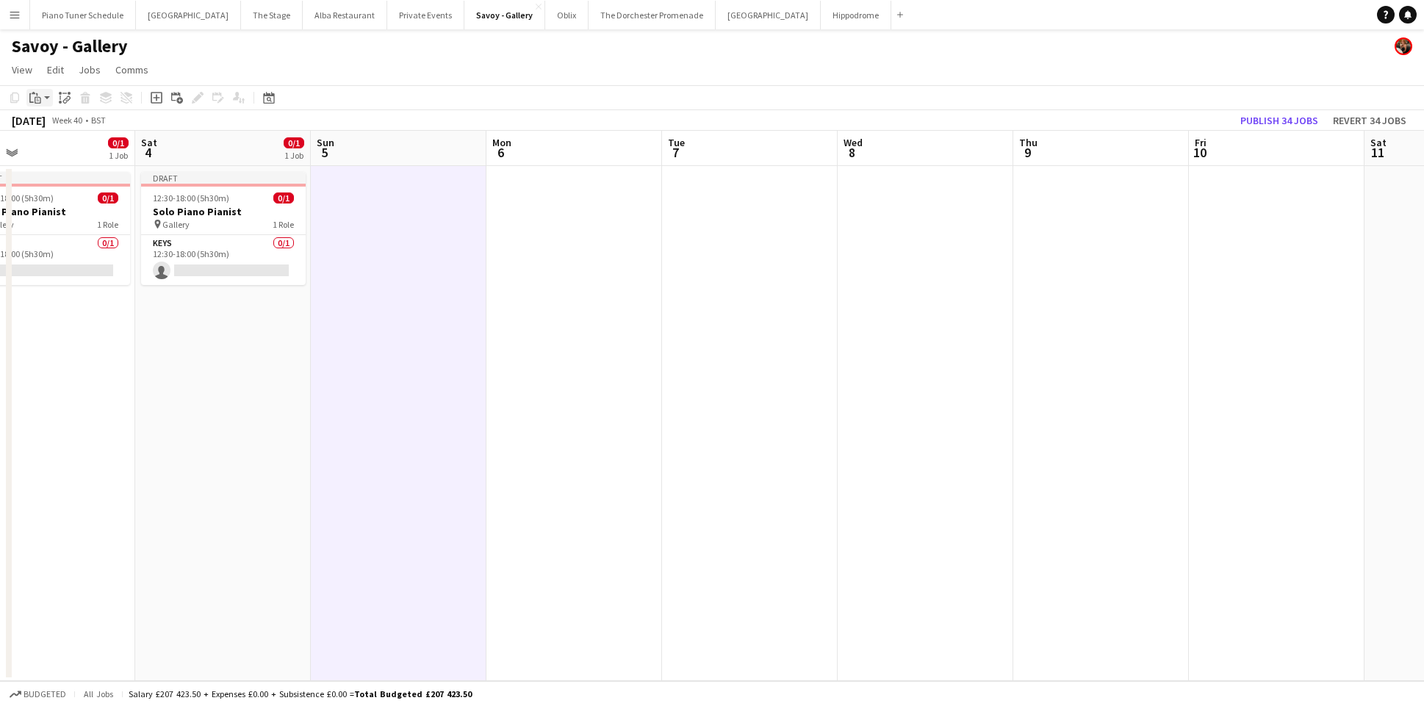
click at [40, 104] on icon at bounding box center [38, 100] width 7 height 7
click at [44, 123] on link "Paste Command V" at bounding box center [97, 125] width 116 height 13
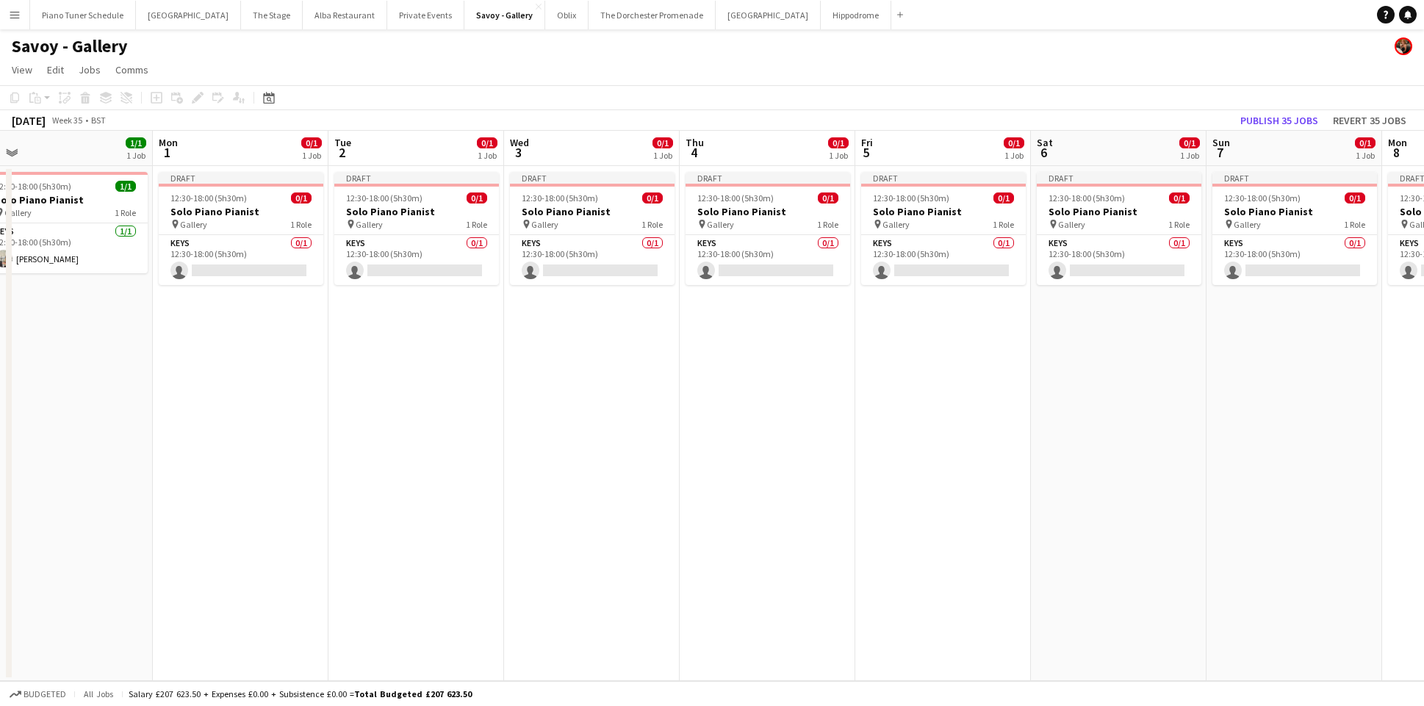
scroll to position [0, 730]
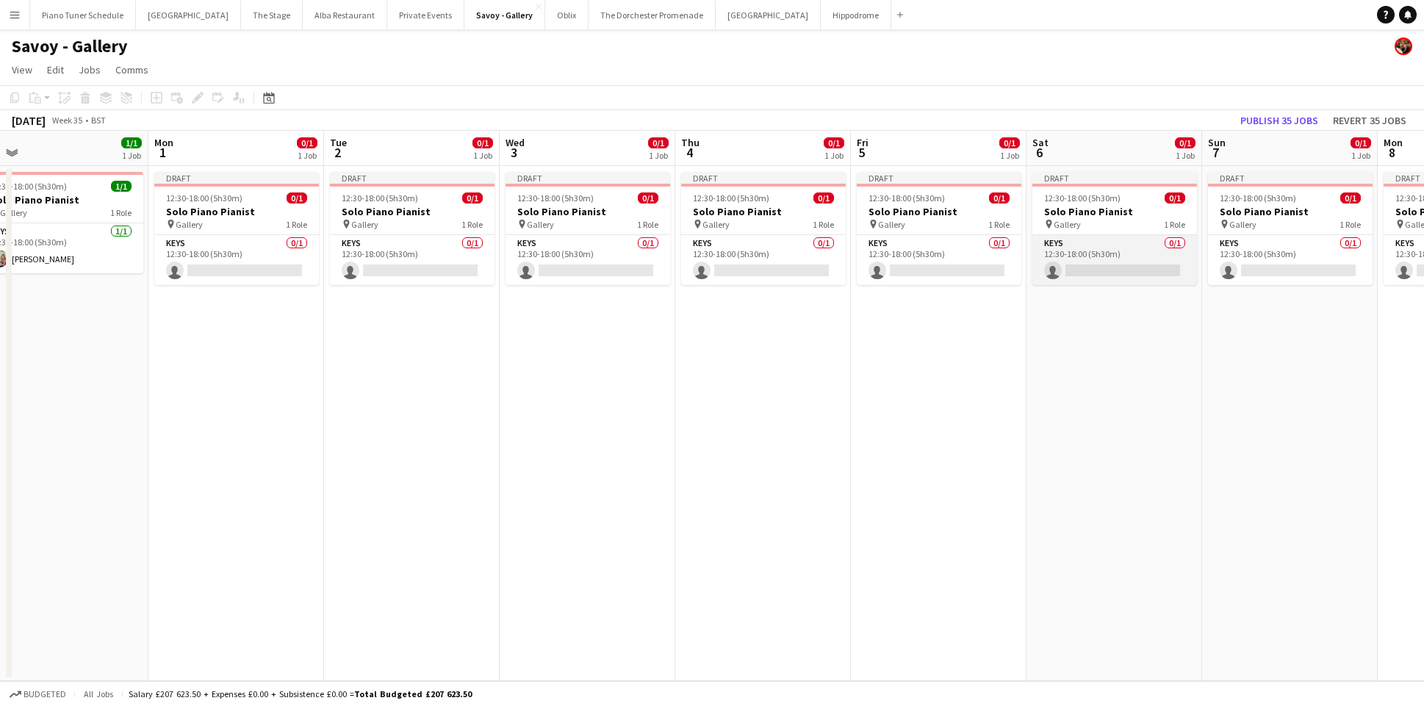
click at [1083, 272] on app-card-role "Keys 0/1 12:30-18:00 (5h30m) single-neutral-actions" at bounding box center [1114, 260] width 165 height 50
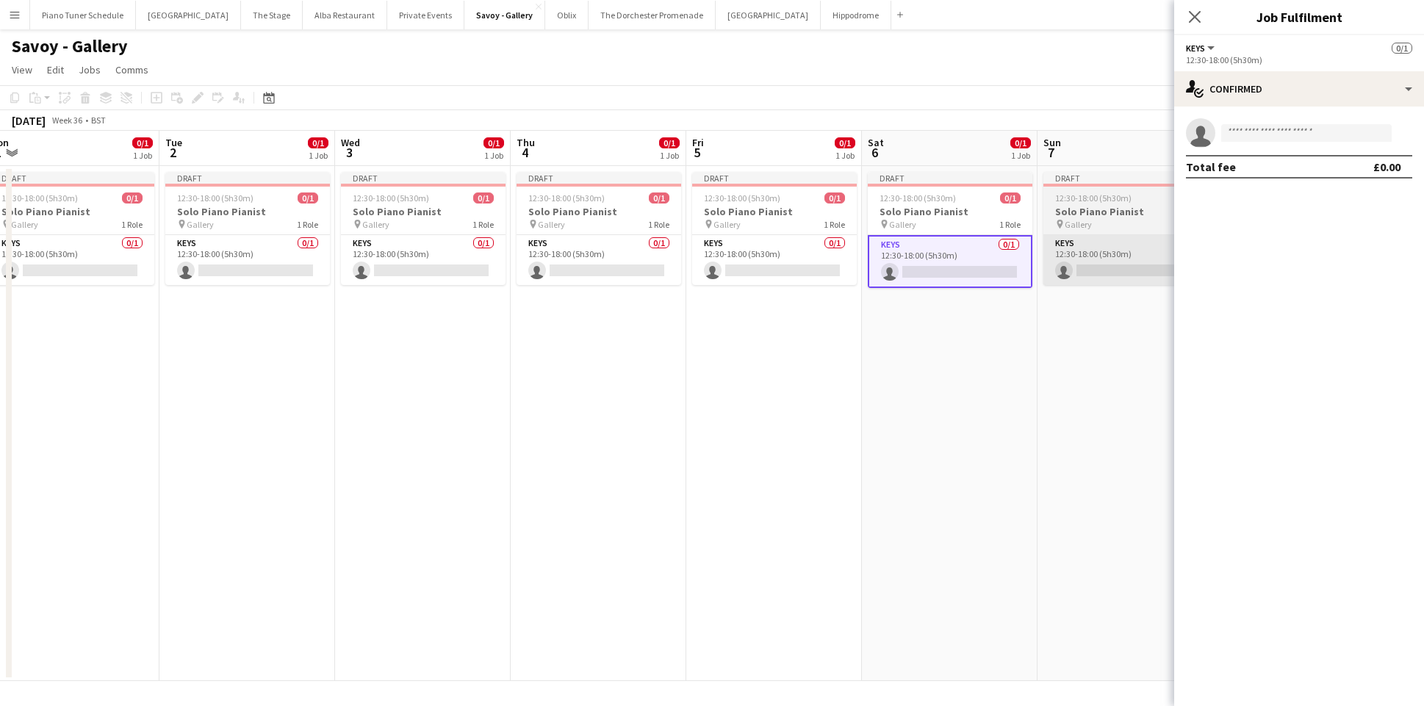
scroll to position [0, 564]
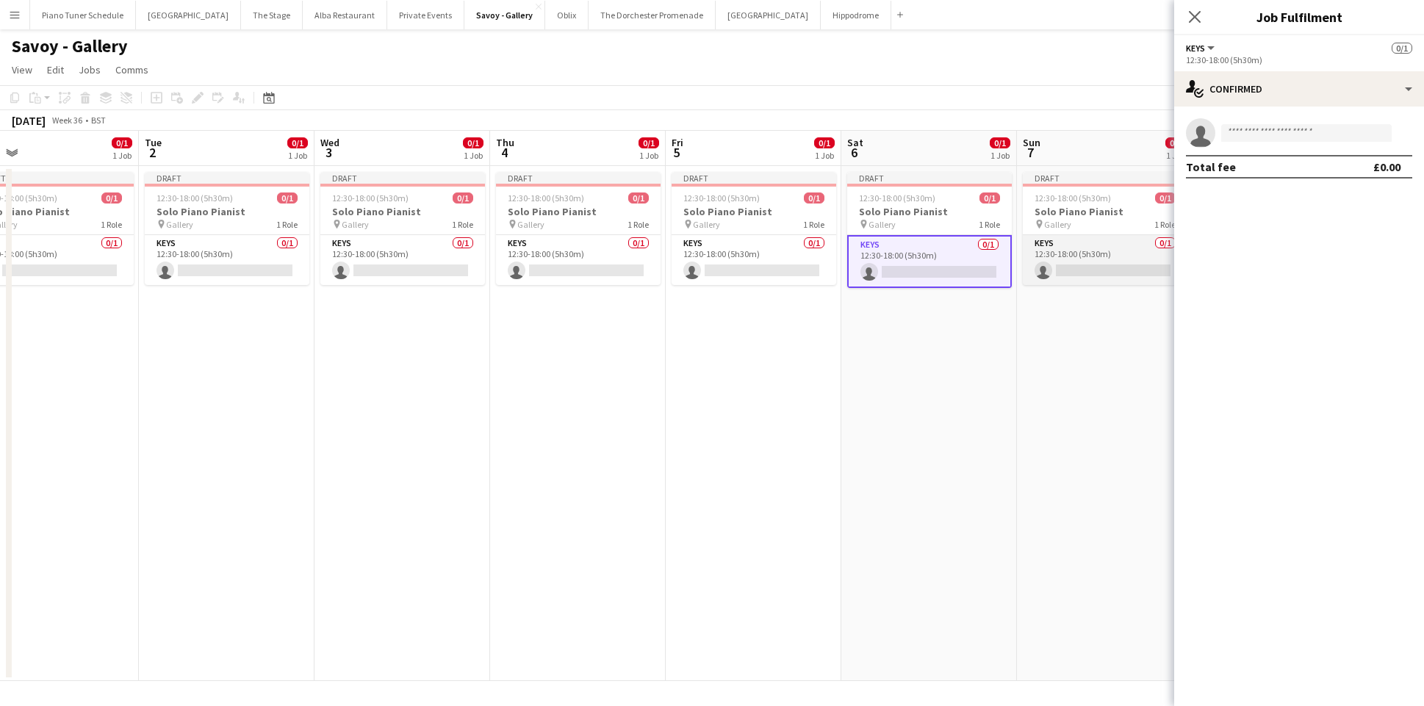
click at [1071, 270] on app-card-role "Keys 0/1 12:30-18:00 (5h30m) single-neutral-actions" at bounding box center [1105, 260] width 165 height 50
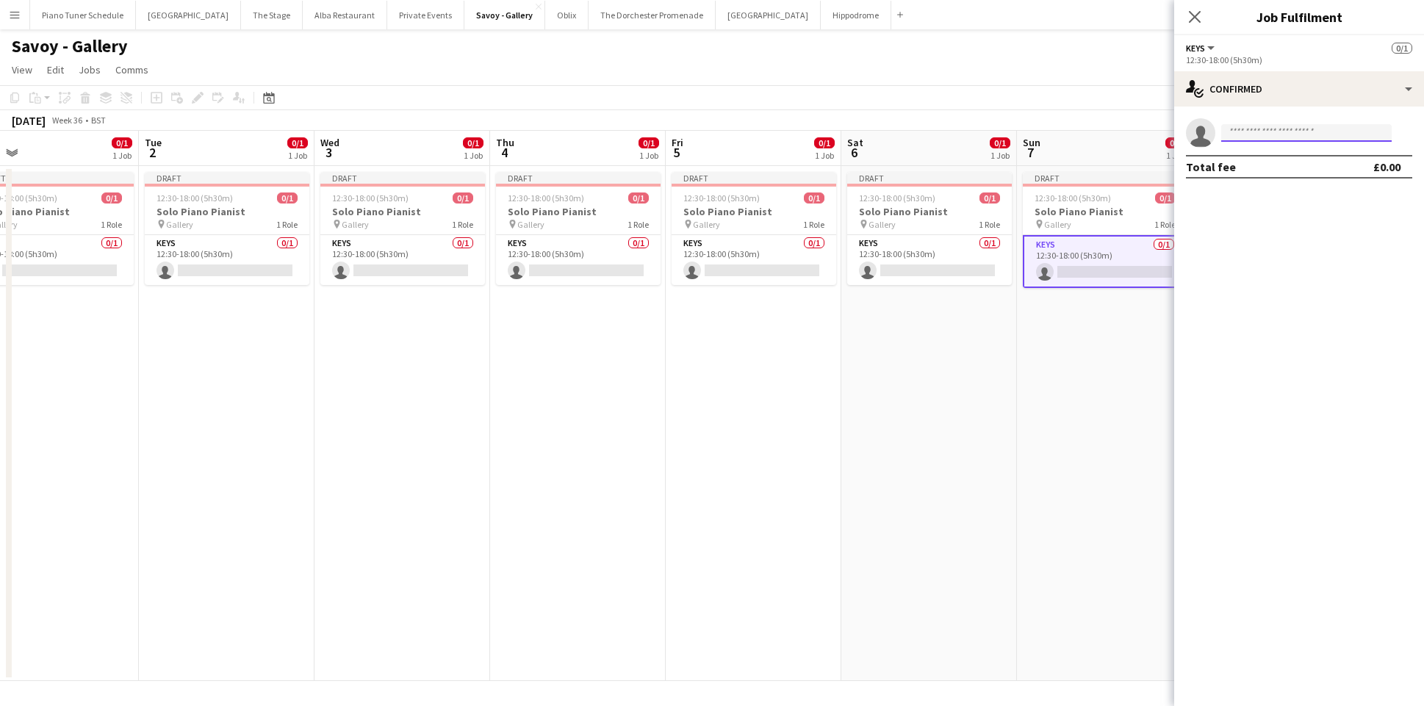
click at [1259, 135] on input at bounding box center [1306, 133] width 170 height 18
type input "*"
click at [1122, 95] on app-toolbar "Copy Paste Paste Command V Paste with crew Command Shift V Paste linked Job Del…" at bounding box center [712, 97] width 1424 height 25
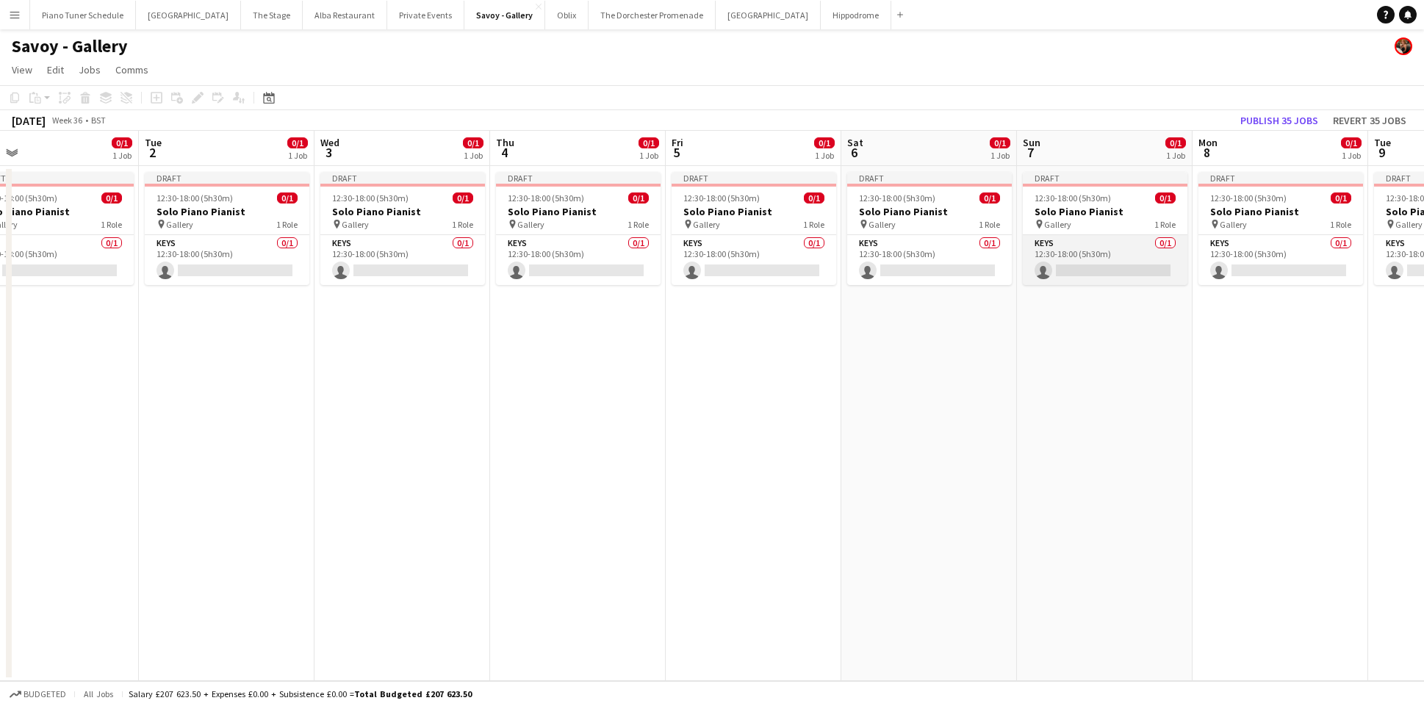
click at [1069, 260] on app-card-role "Keys 0/1 12:30-18:00 (5h30m) single-neutral-actions" at bounding box center [1105, 260] width 165 height 50
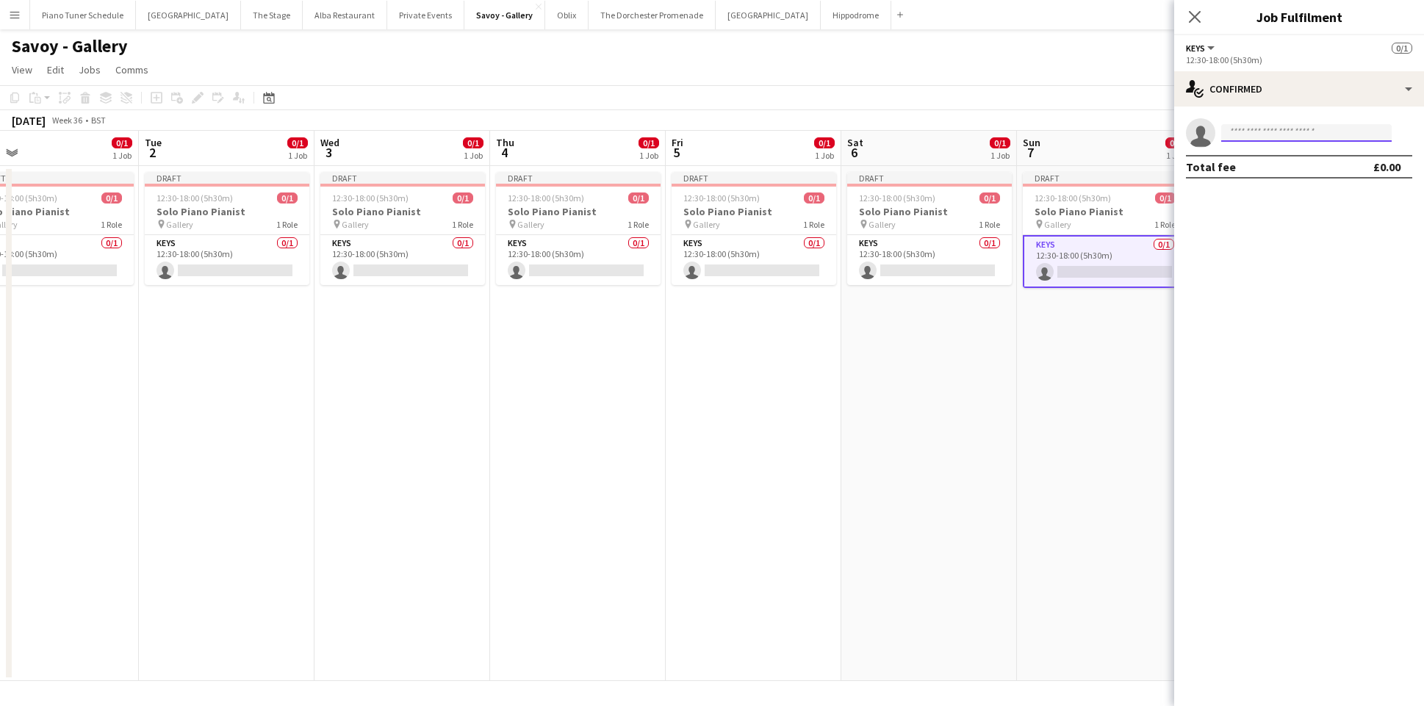
click at [1237, 137] on input at bounding box center [1306, 133] width 170 height 18
type input "*"
type input "****"
click at [1132, 254] on app-card-role "Keys 0/1 12:30-18:00 (5h30m) single-neutral-actions" at bounding box center [1105, 261] width 165 height 53
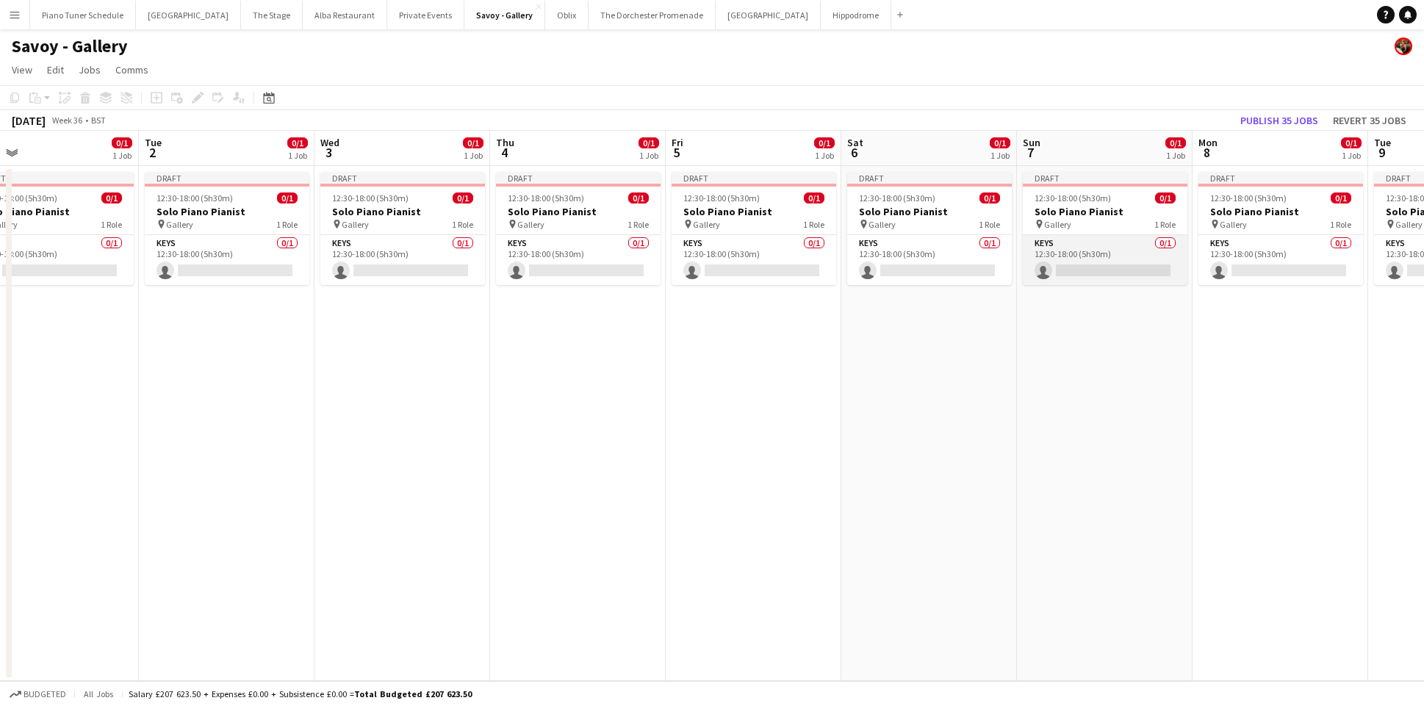
click at [1088, 237] on app-card-role "Keys 0/1 12:30-18:00 (5h30m) single-neutral-actions" at bounding box center [1105, 260] width 165 height 50
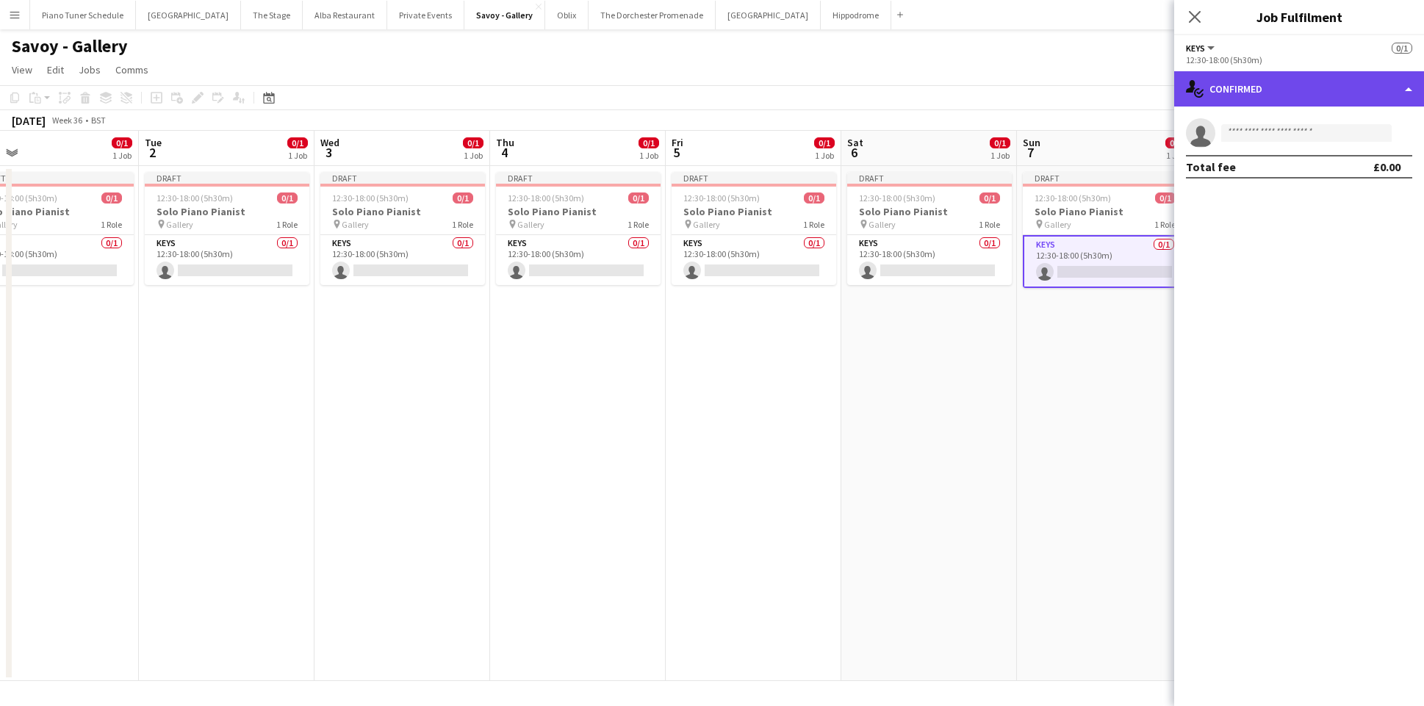
click at [1387, 85] on div "single-neutral-actions-check-2 Confirmed" at bounding box center [1299, 88] width 250 height 35
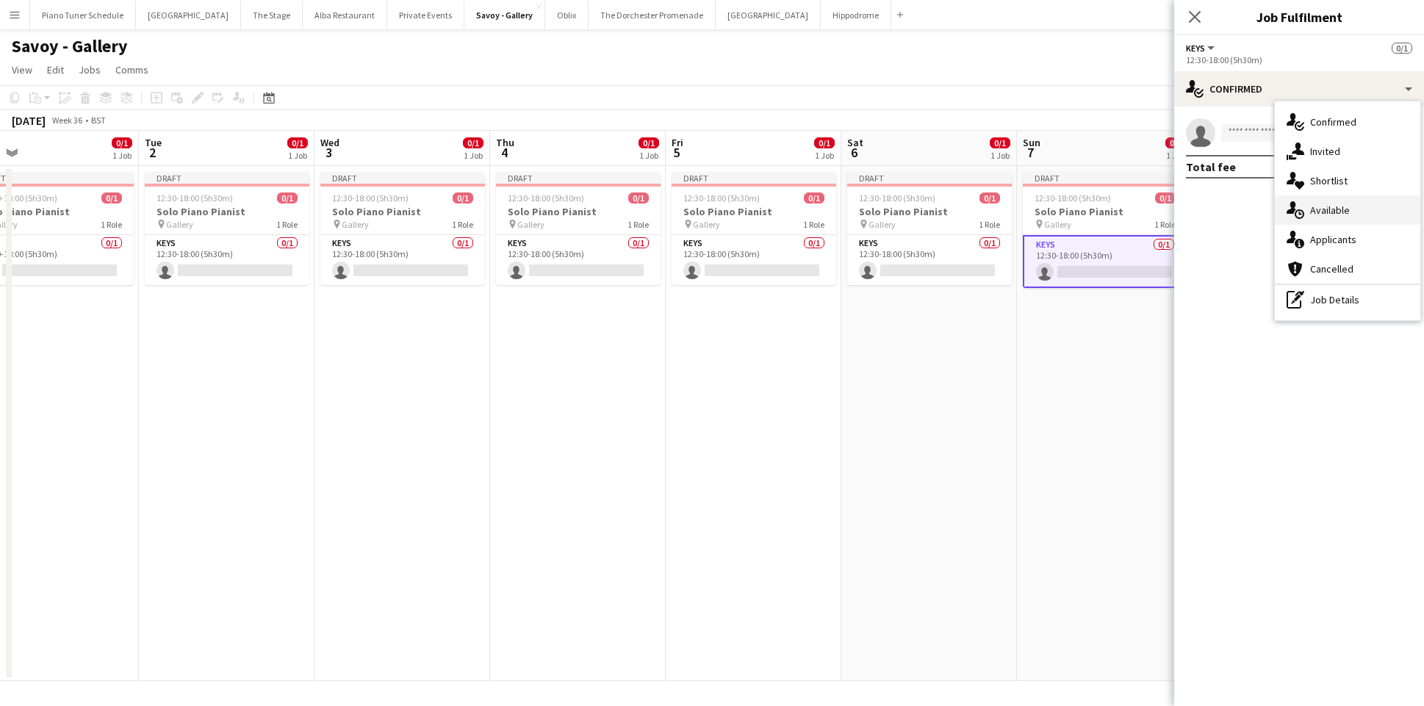
click at [1365, 207] on div "single-neutral-actions-upload Available" at bounding box center [1347, 209] width 145 height 29
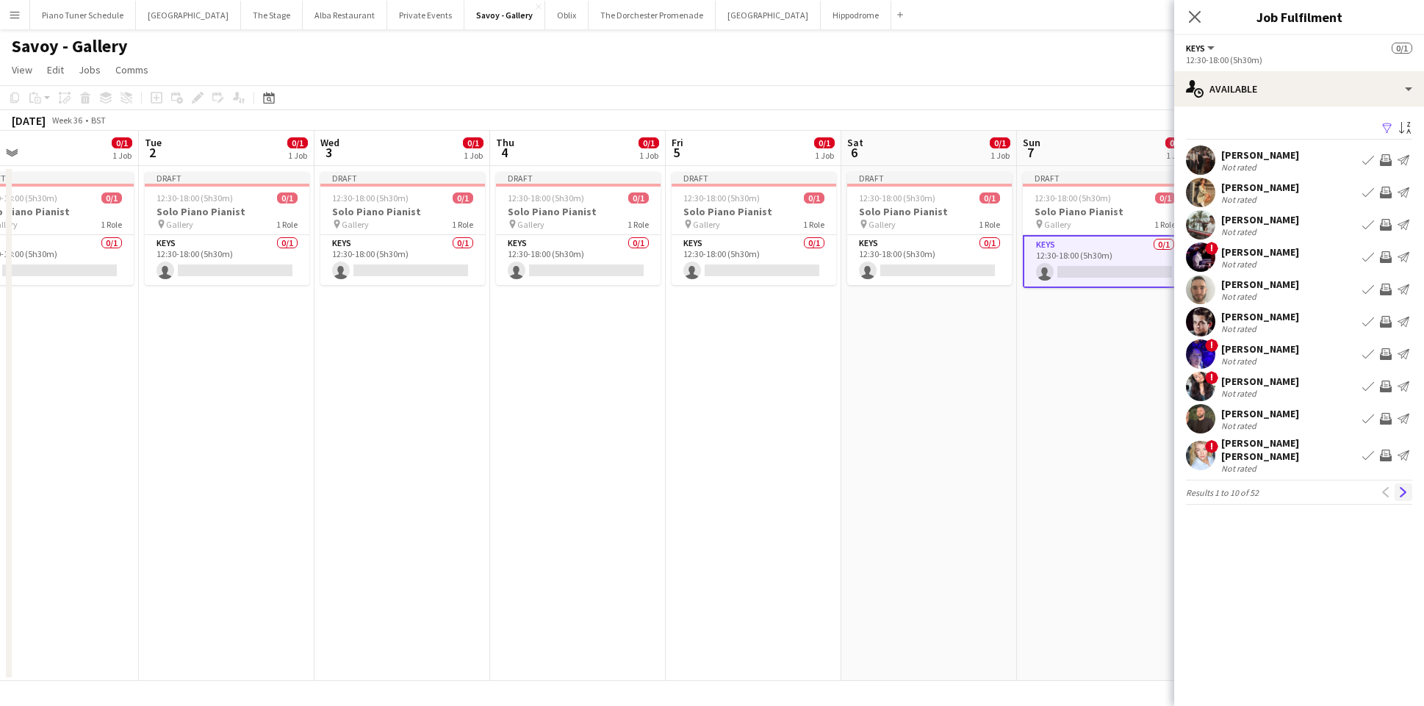
click at [1403, 487] on app-icon "Next" at bounding box center [1403, 492] width 10 height 10
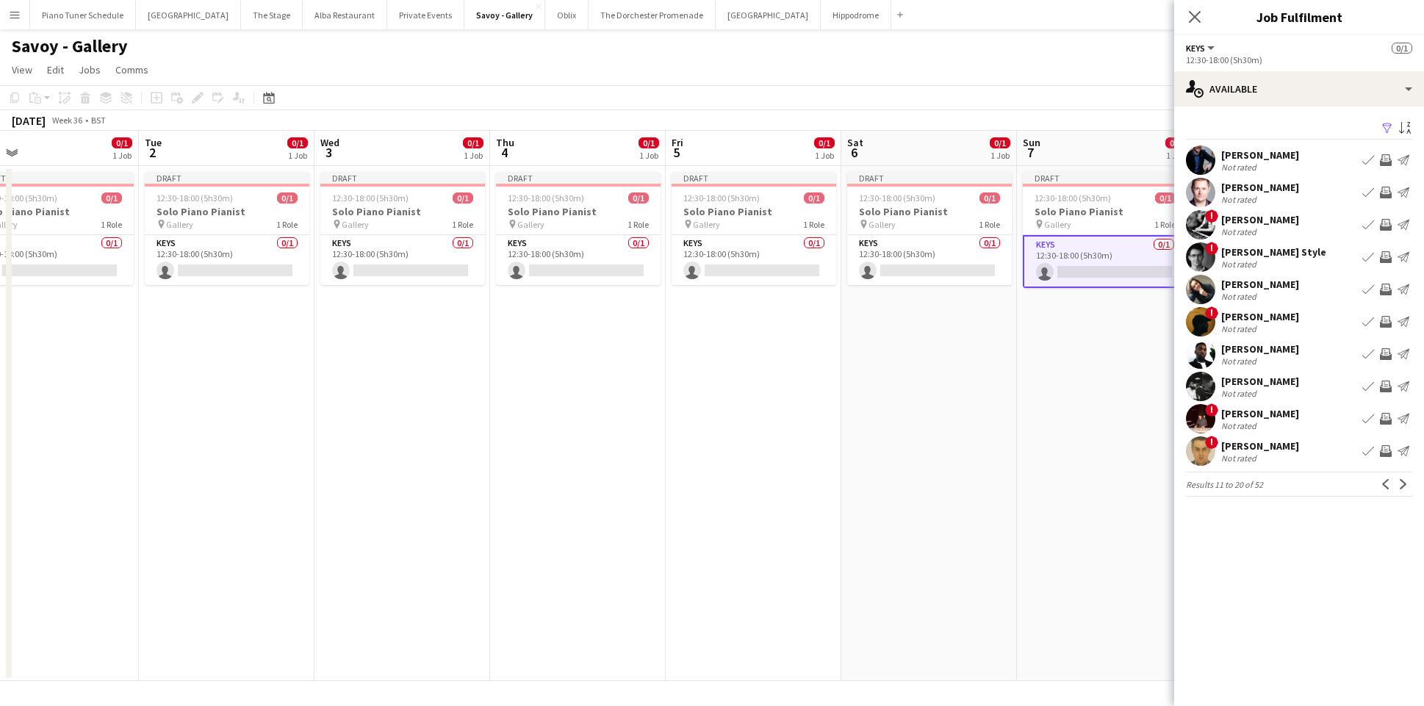
click at [1403, 482] on app-icon "Next" at bounding box center [1403, 484] width 10 height 10
click at [1373, 450] on app-icon "Book crew" at bounding box center [1368, 451] width 12 height 12
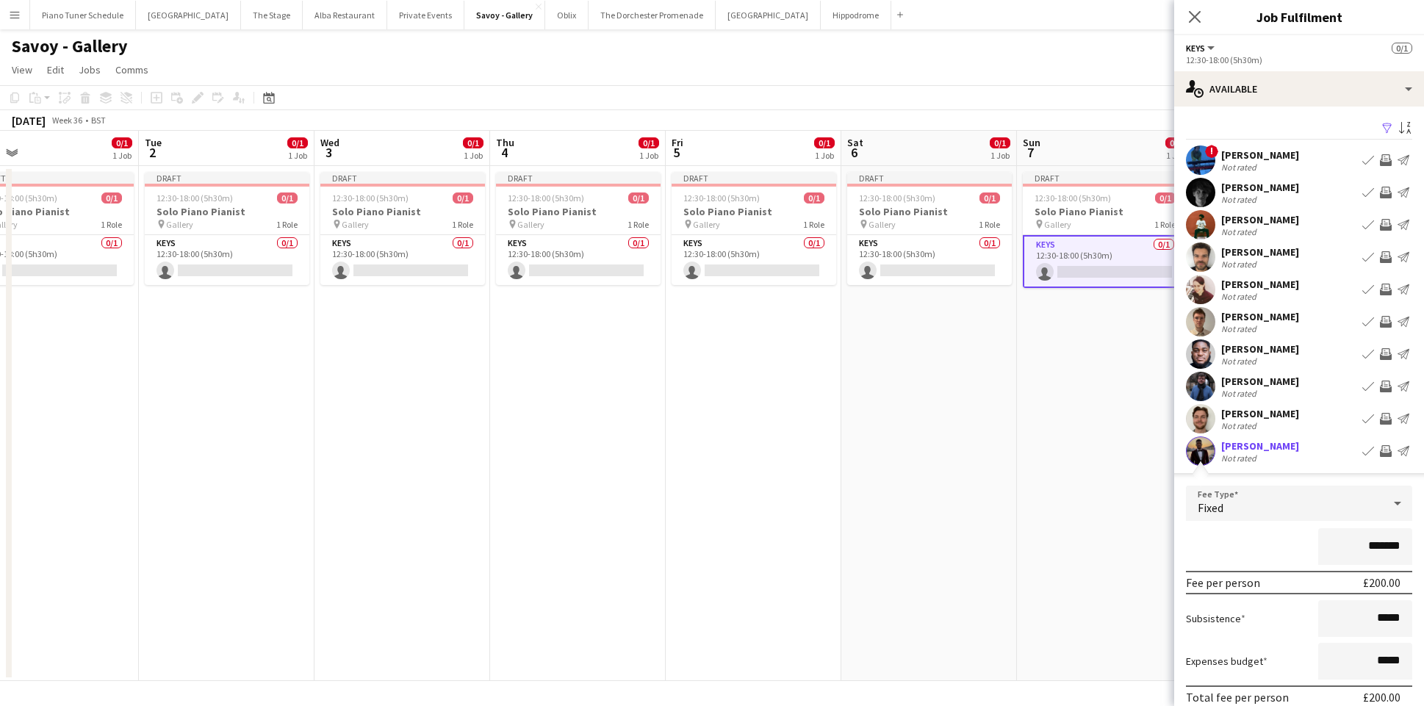
scroll to position [99, 0]
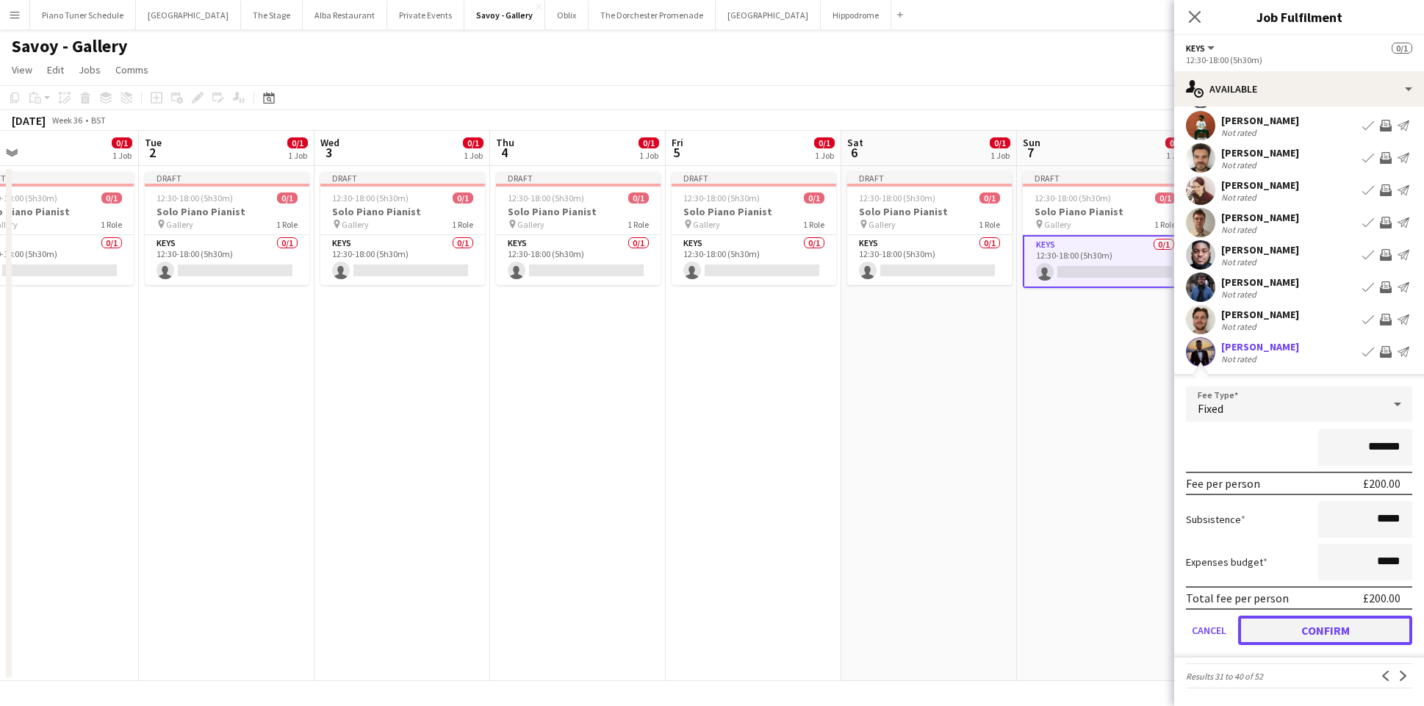
drag, startPoint x: 1301, startPoint y: 630, endPoint x: 1301, endPoint y: 616, distance: 14.7
click at [1301, 631] on button "Confirm" at bounding box center [1325, 630] width 174 height 29
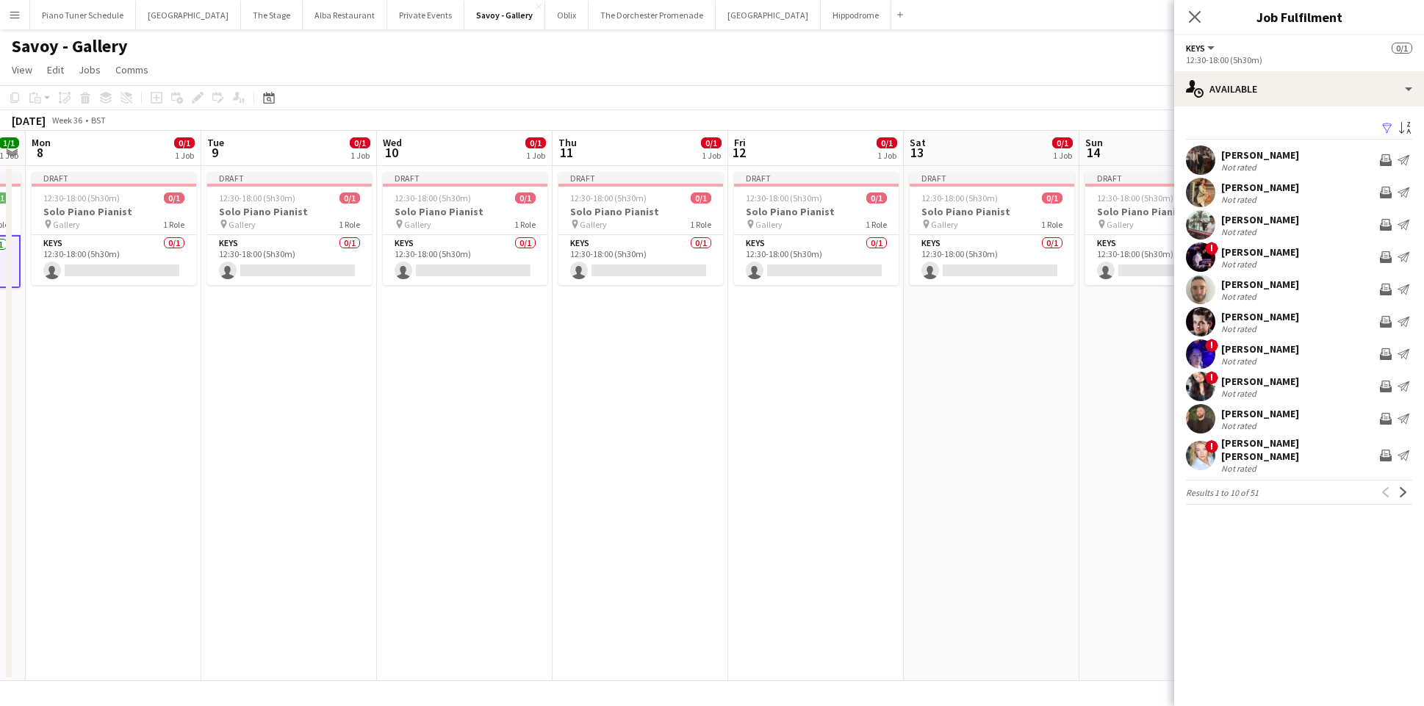
scroll to position [0, 679]
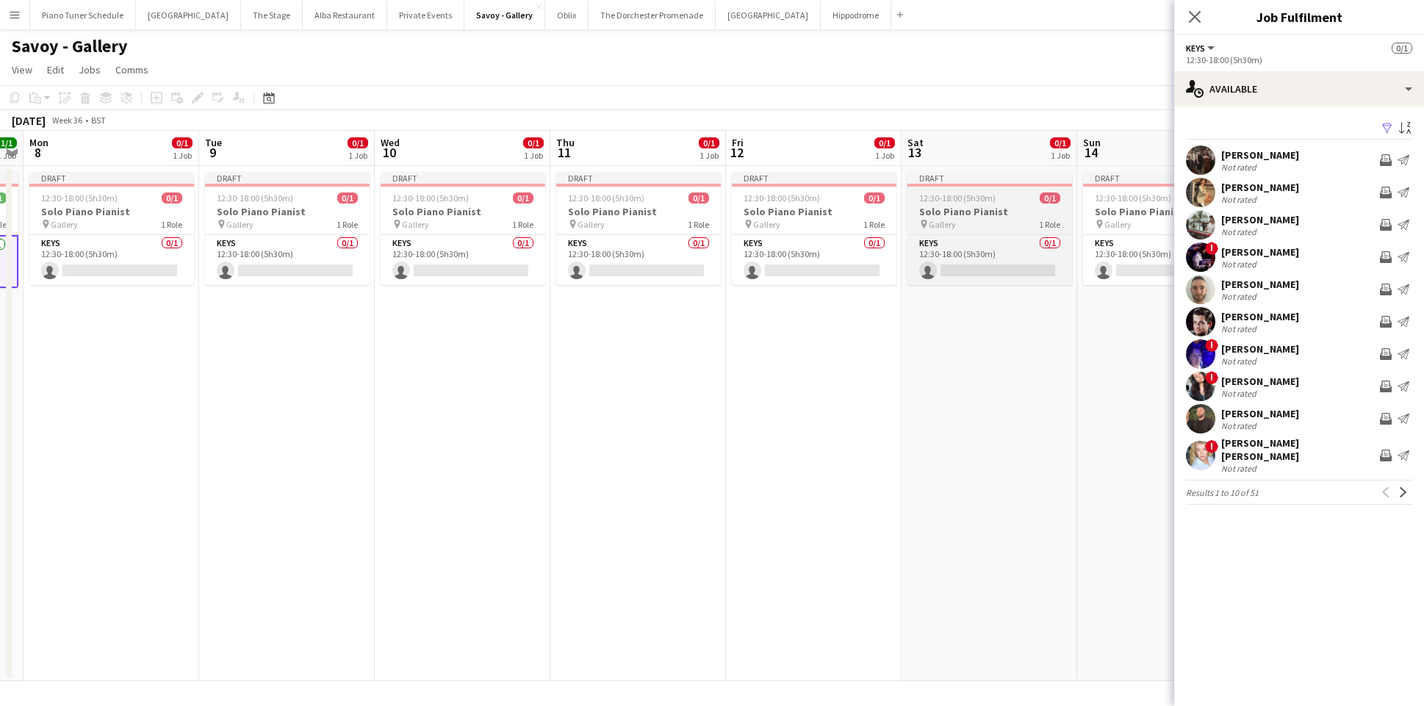
click at [993, 217] on h3 "Solo Piano Pianist" at bounding box center [989, 211] width 165 height 13
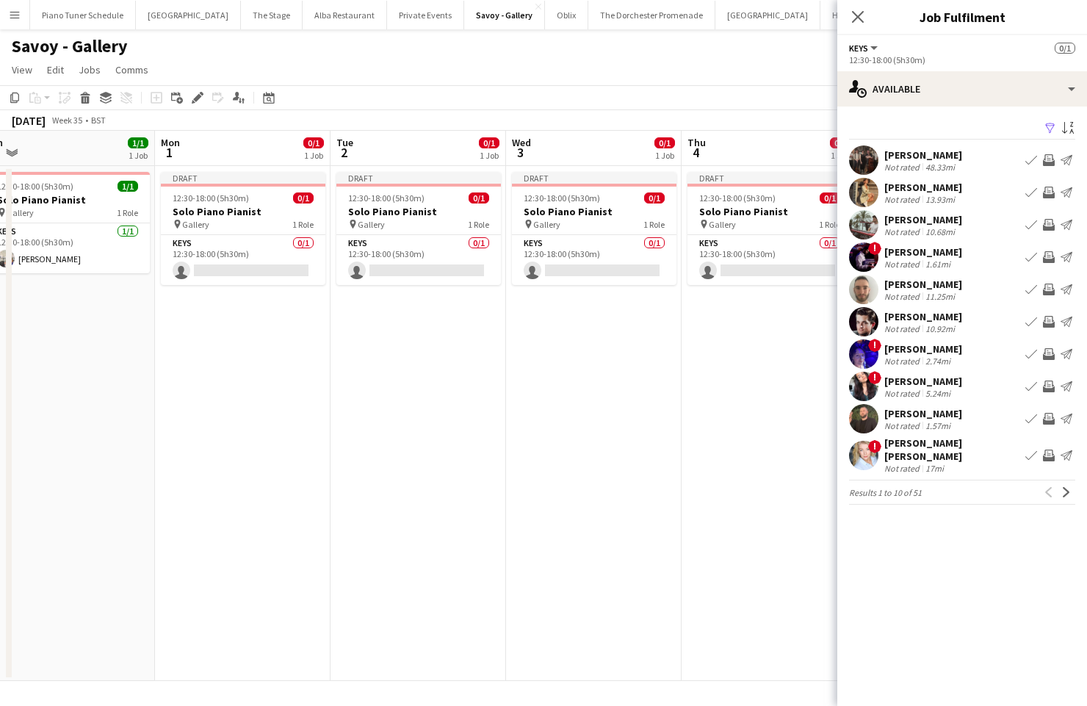
scroll to position [0, 381]
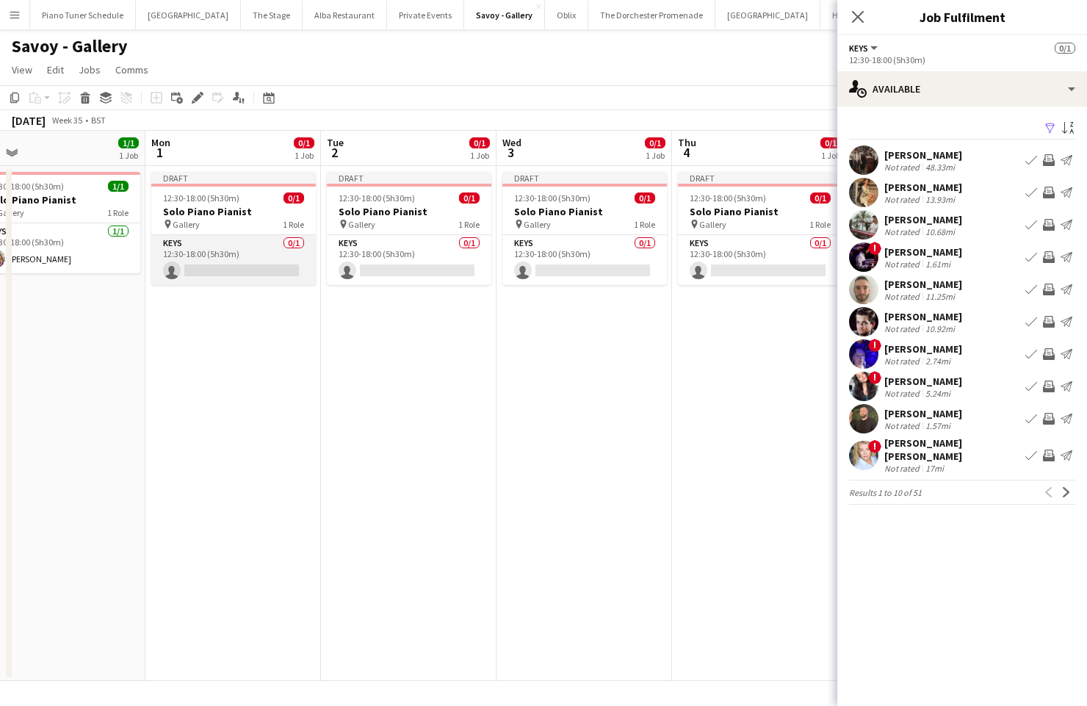
click at [201, 269] on app-card-role "Keys 0/1 12:30-18:00 (5h30m) single-neutral-actions" at bounding box center [233, 260] width 165 height 50
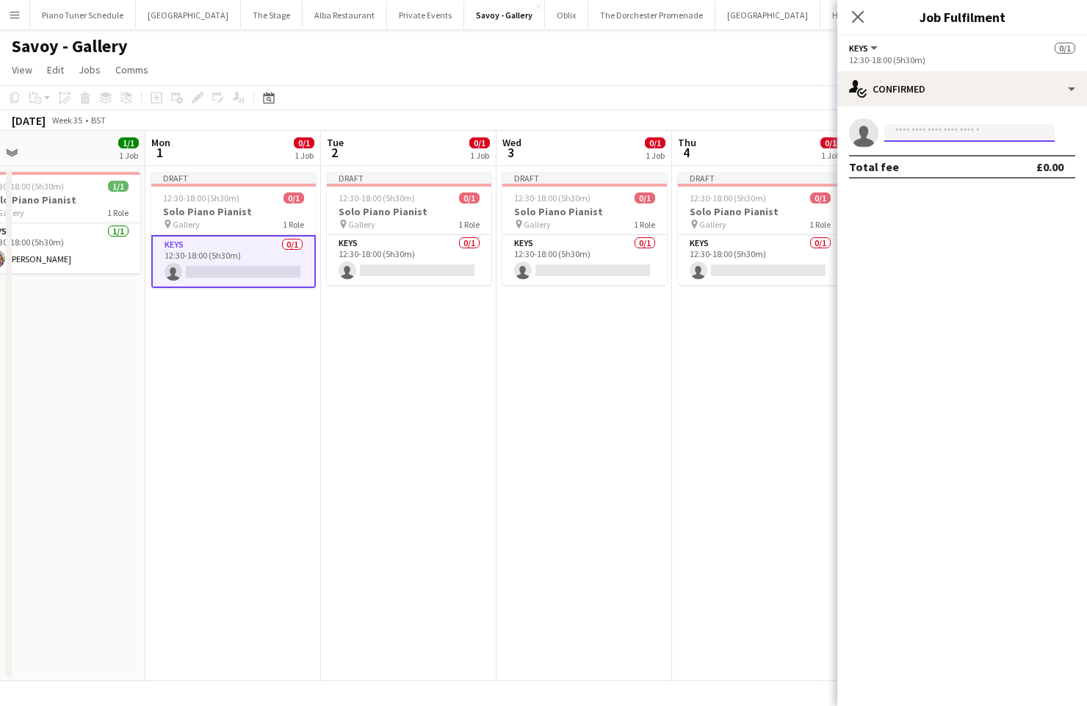
click at [902, 135] on input at bounding box center [970, 133] width 170 height 18
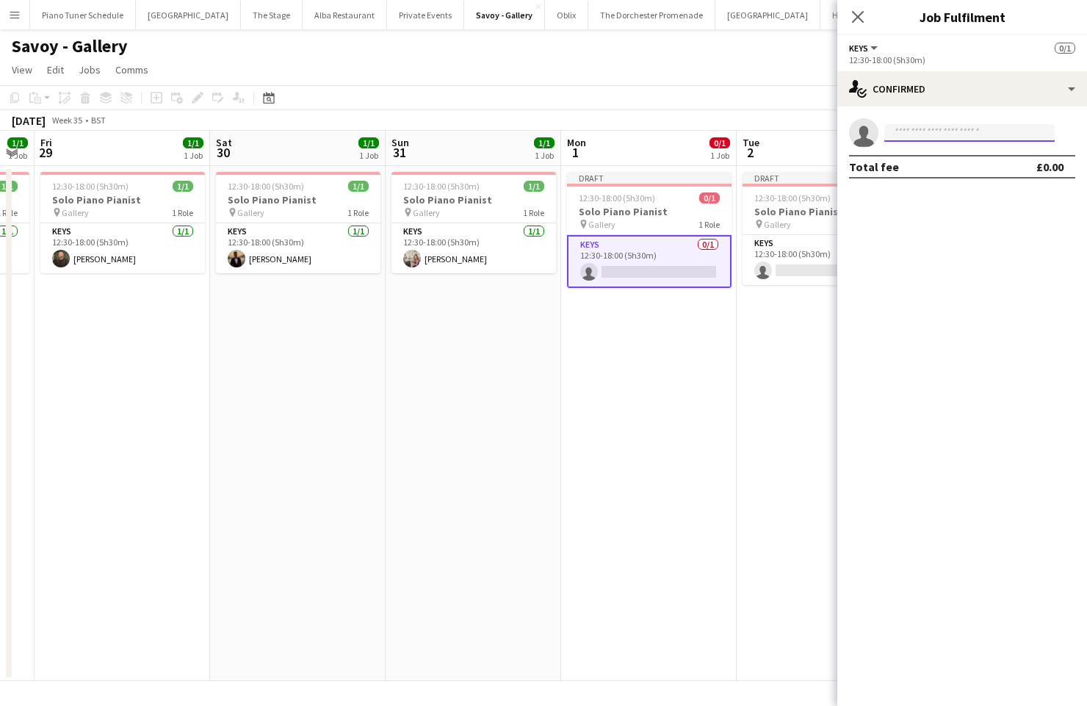
scroll to position [0, 467]
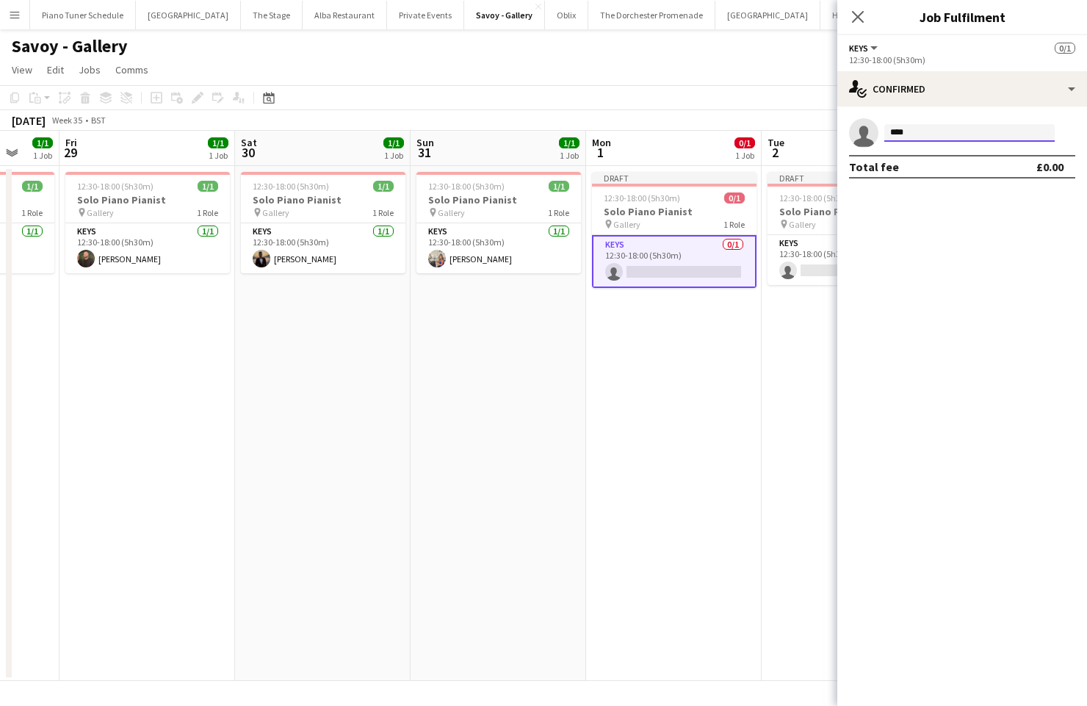
type input "*****"
drag, startPoint x: 993, startPoint y: 132, endPoint x: 852, endPoint y: 130, distance: 141.8
click at [852, 130] on app-invite-slot "single-neutral-actions *****" at bounding box center [963, 132] width 250 height 29
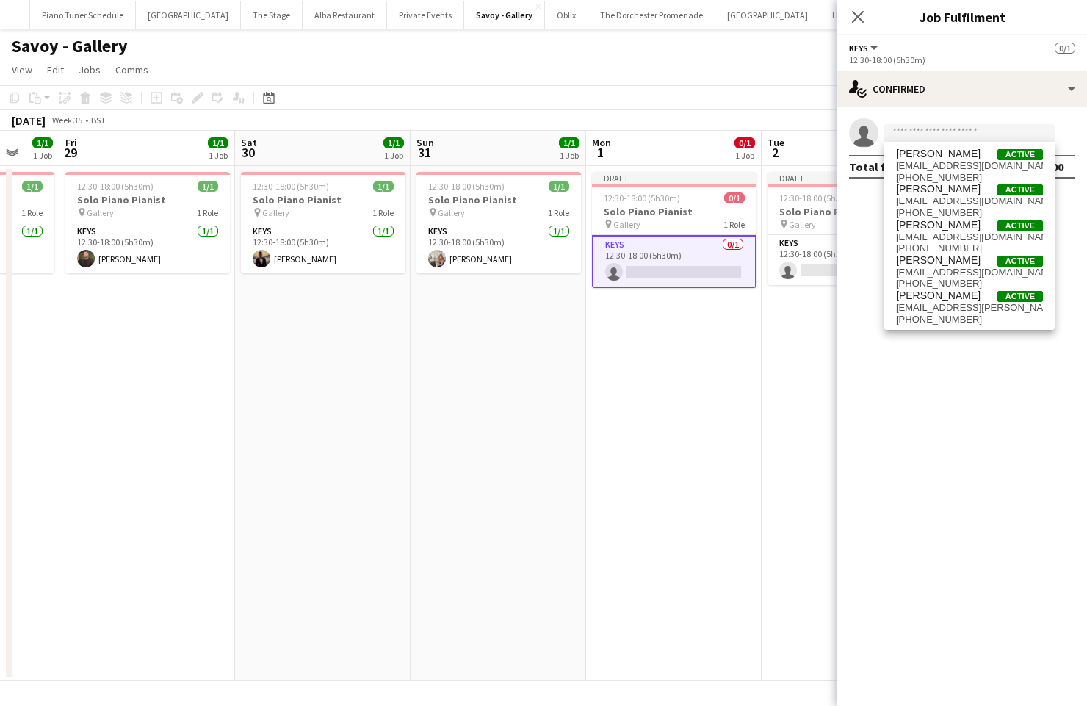
drag, startPoint x: 866, startPoint y: 347, endPoint x: 880, endPoint y: 321, distance: 29.6
click at [865, 347] on mat-expansion-panel "check Confirmed single-neutral-actions Total fee £0.00" at bounding box center [963, 407] width 250 height 600
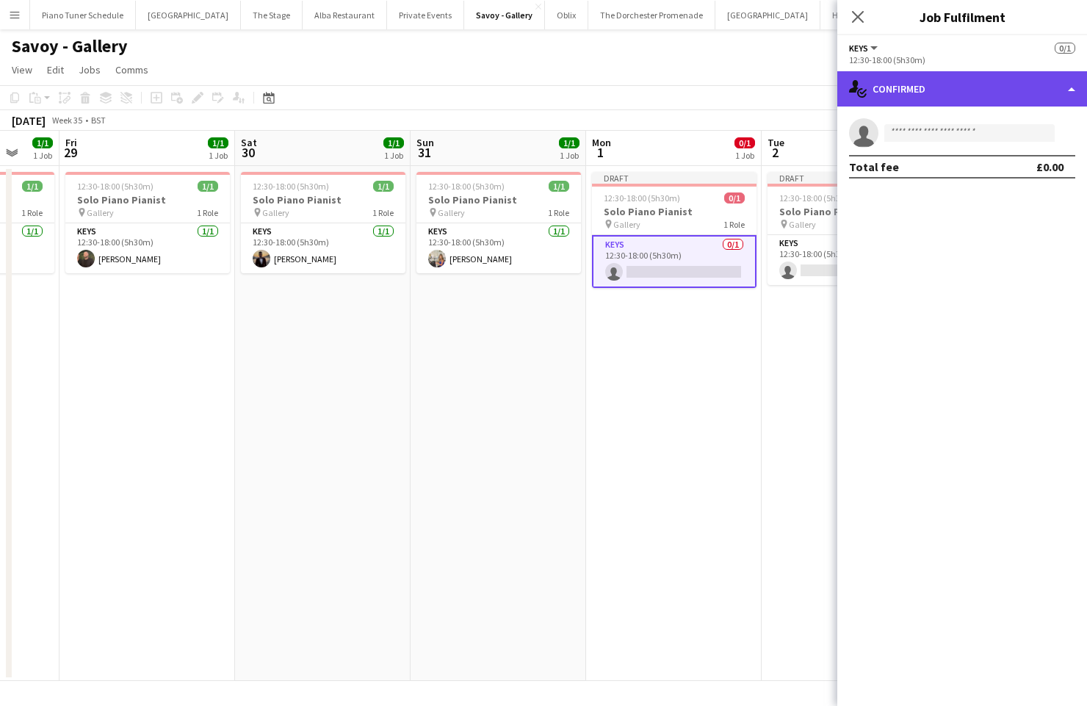
click at [1063, 91] on div "single-neutral-actions-check-2 Confirmed" at bounding box center [963, 88] width 250 height 35
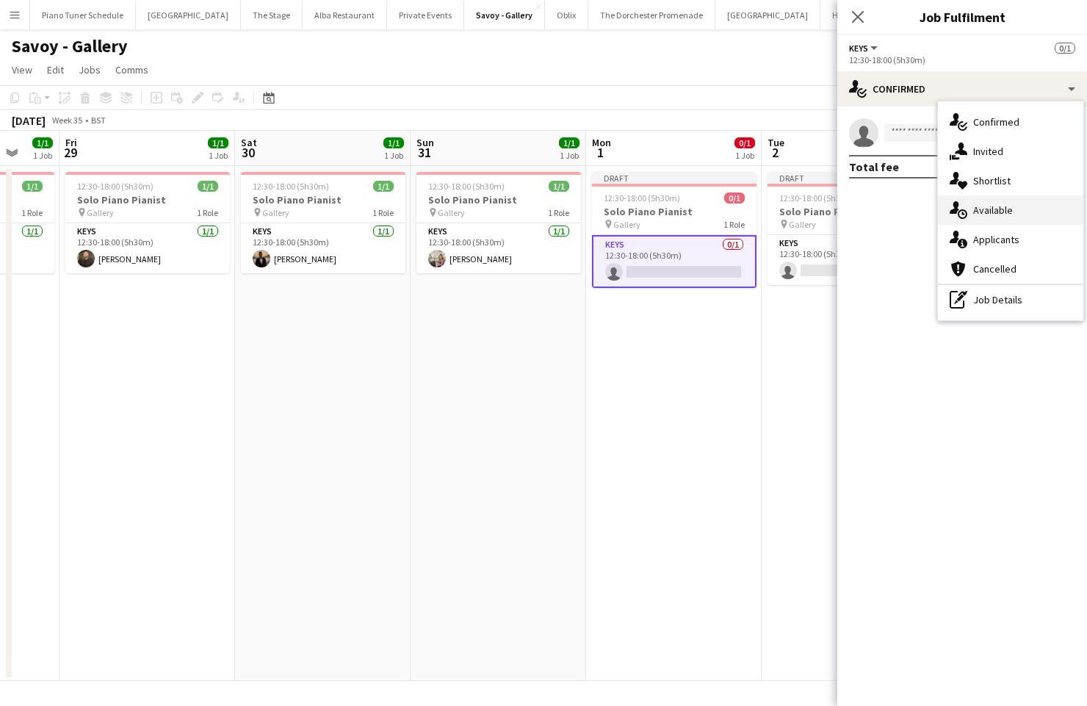
click at [1007, 209] on div "single-neutral-actions-upload Available" at bounding box center [1010, 209] width 145 height 29
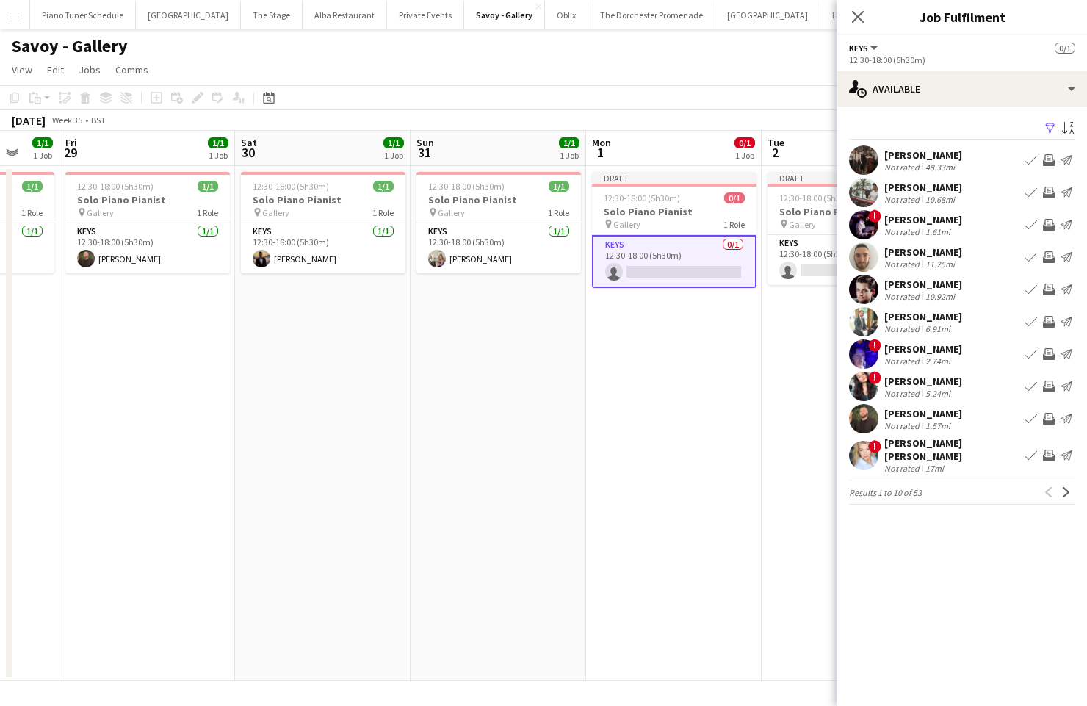
click at [1028, 320] on app-icon "Book crew" at bounding box center [1032, 322] width 12 height 12
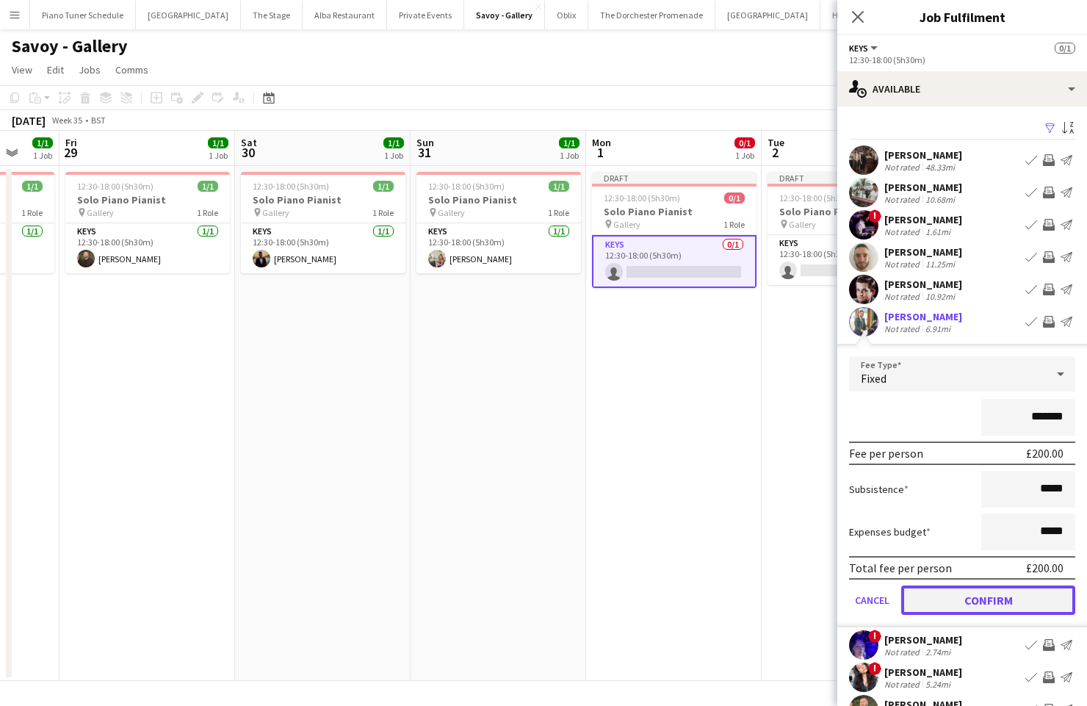
click at [985, 598] on button "Confirm" at bounding box center [989, 600] width 174 height 29
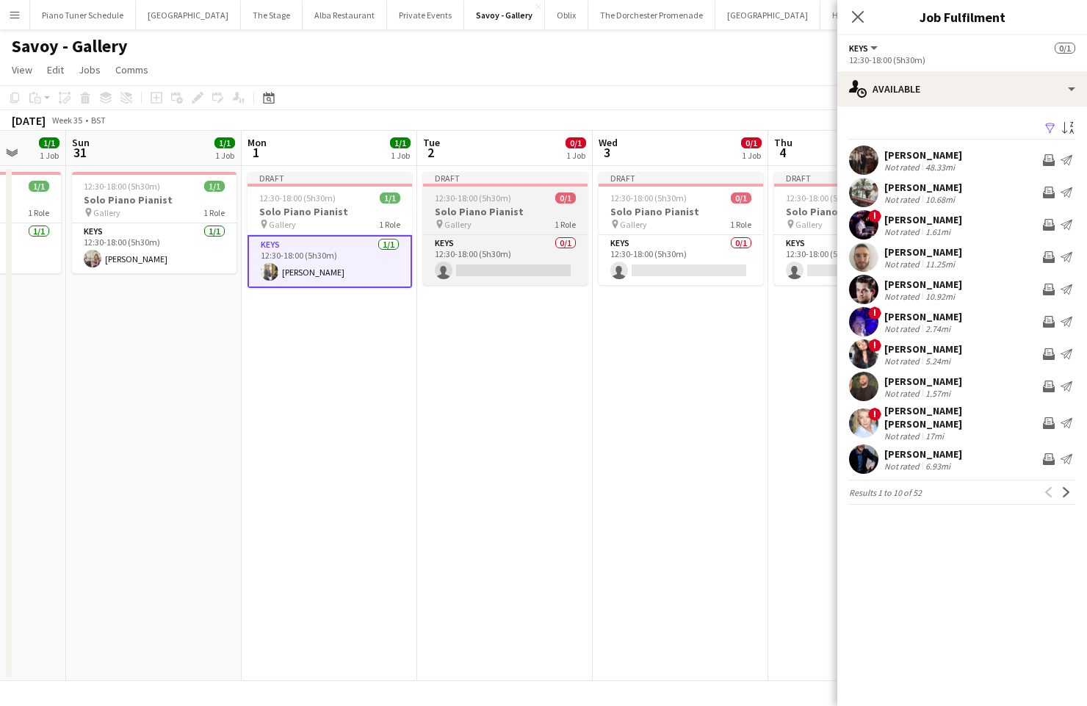
scroll to position [0, 465]
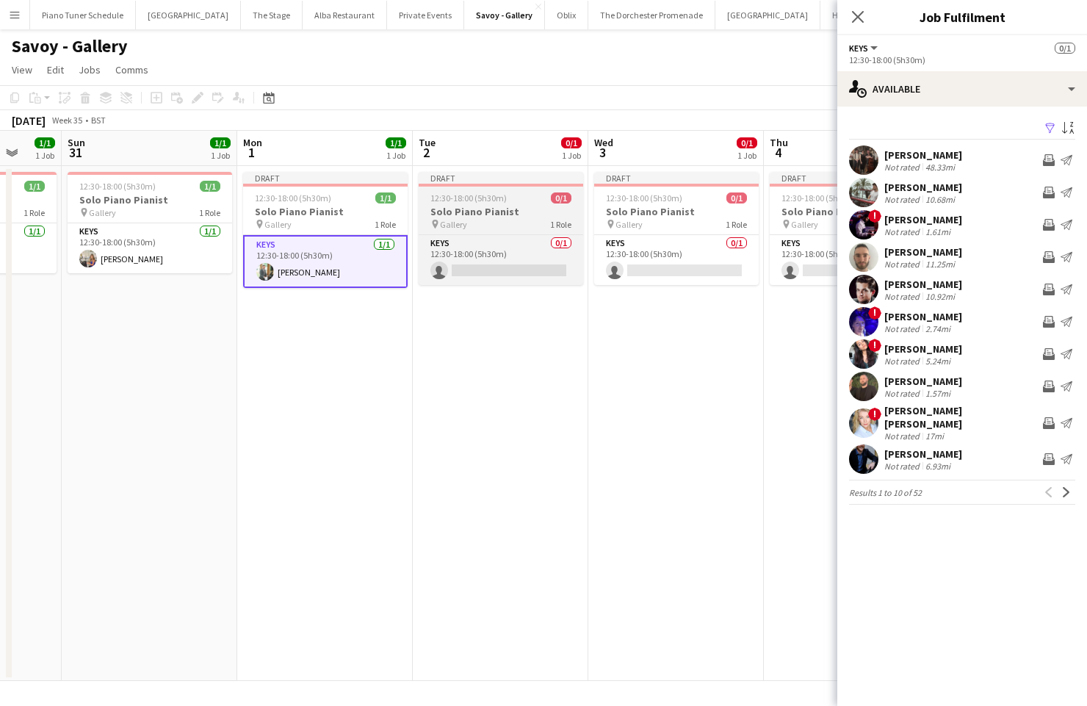
click at [516, 219] on div "pin Gallery 1 Role" at bounding box center [501, 224] width 165 height 12
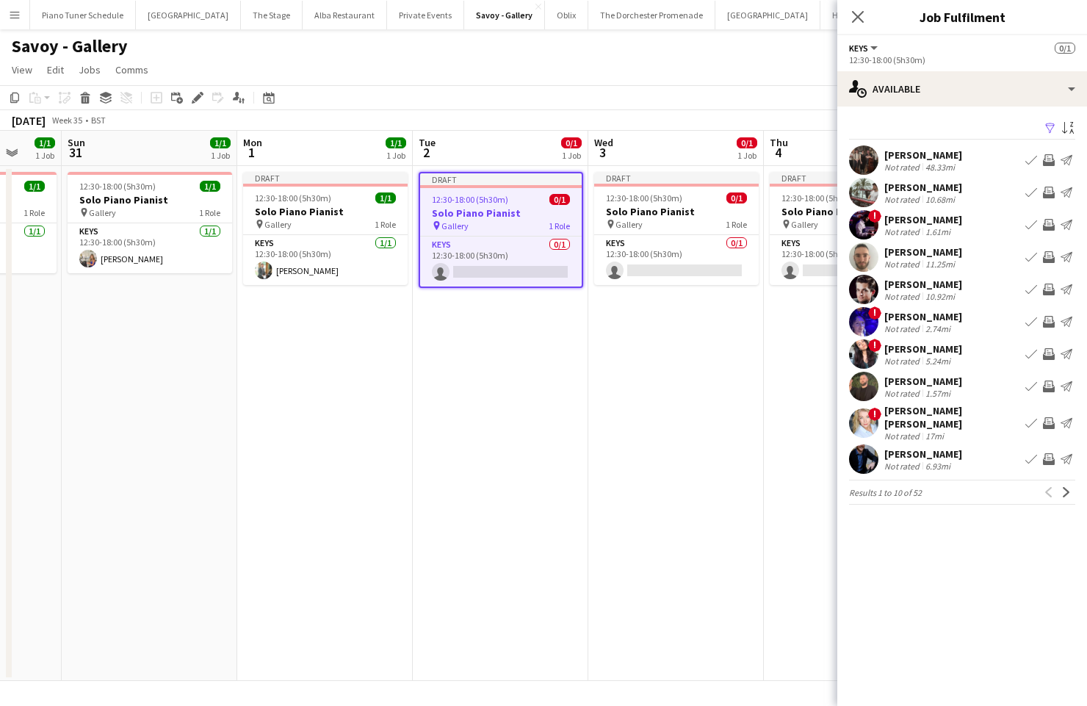
click at [863, 159] on app-user-avatar at bounding box center [863, 159] width 29 height 29
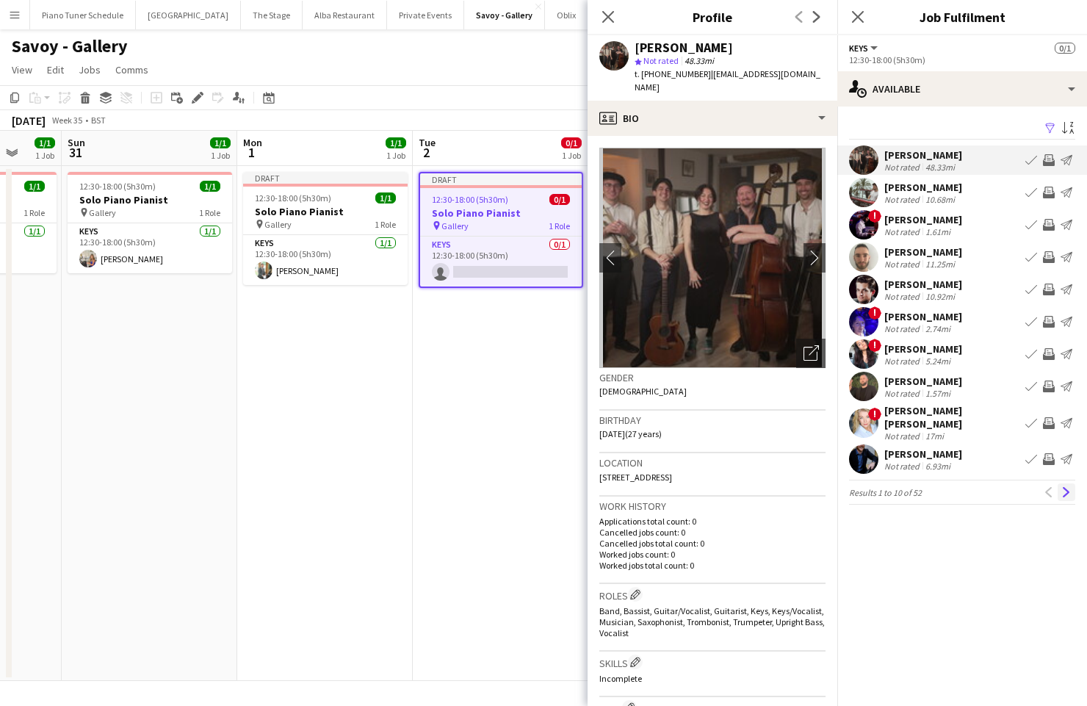
click at [1065, 487] on app-icon "Next" at bounding box center [1067, 492] width 10 height 10
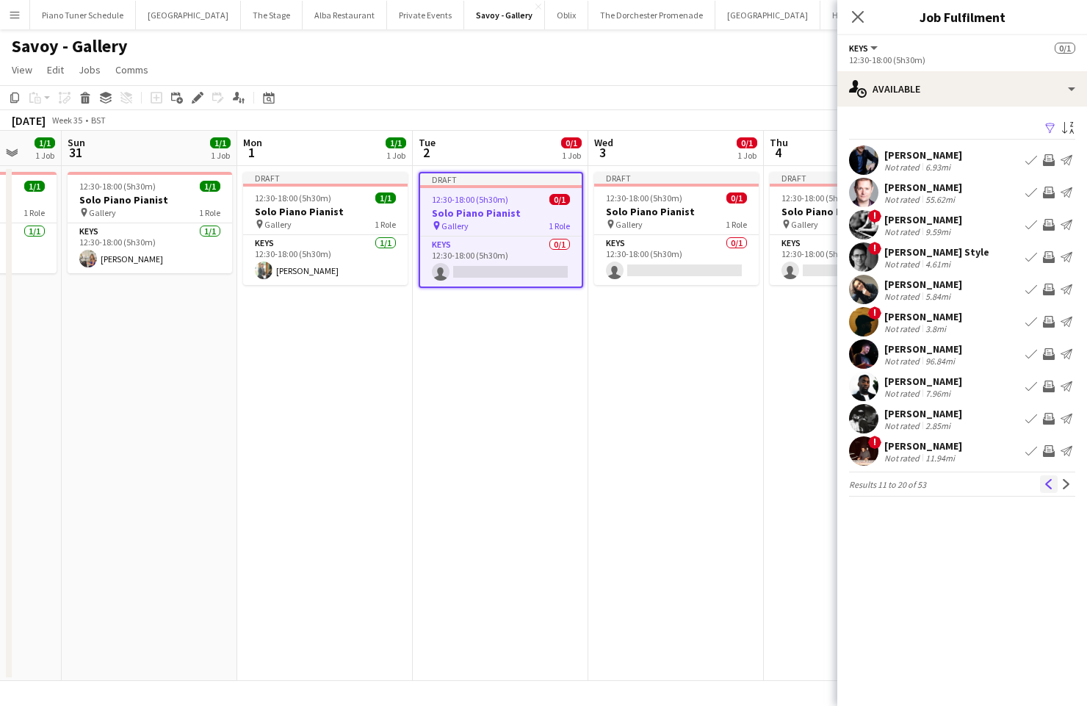
click at [1049, 484] on app-icon "Previous" at bounding box center [1049, 484] width 10 height 10
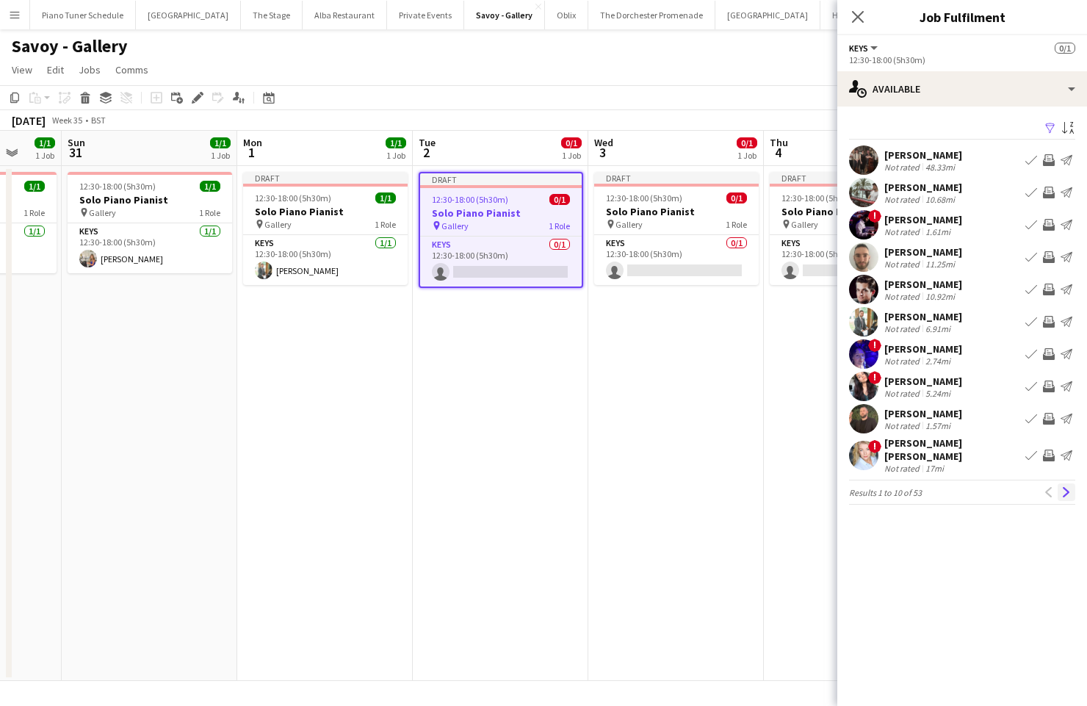
click at [1073, 486] on button "Next" at bounding box center [1067, 492] width 18 height 18
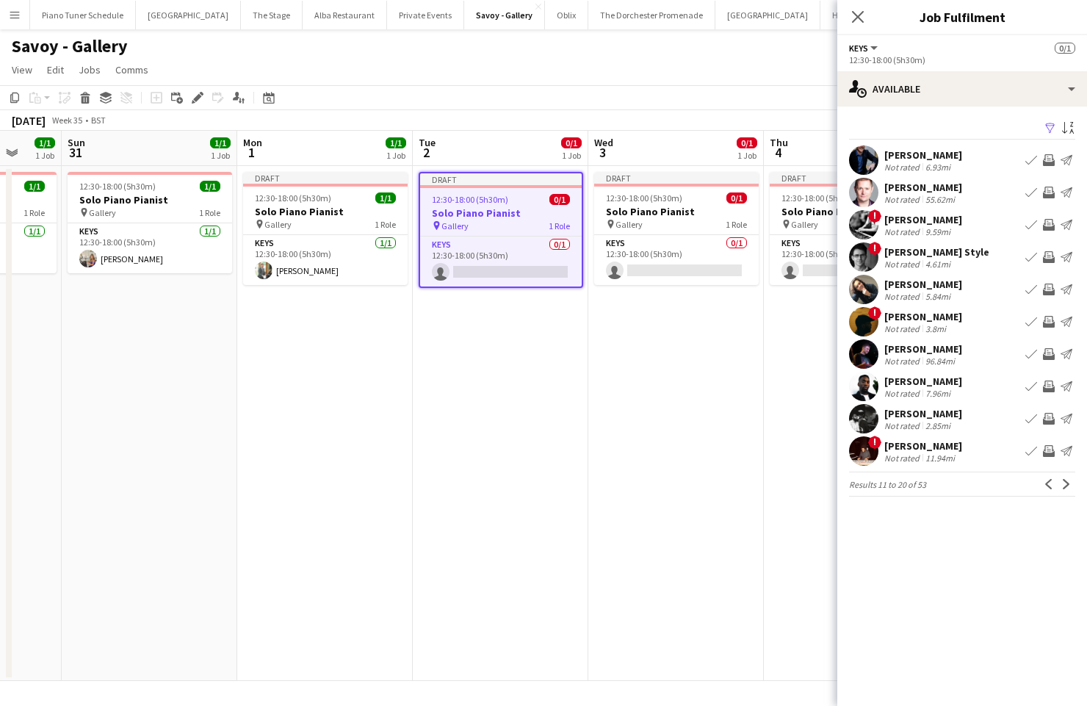
click at [1073, 486] on button "Next" at bounding box center [1067, 484] width 18 height 18
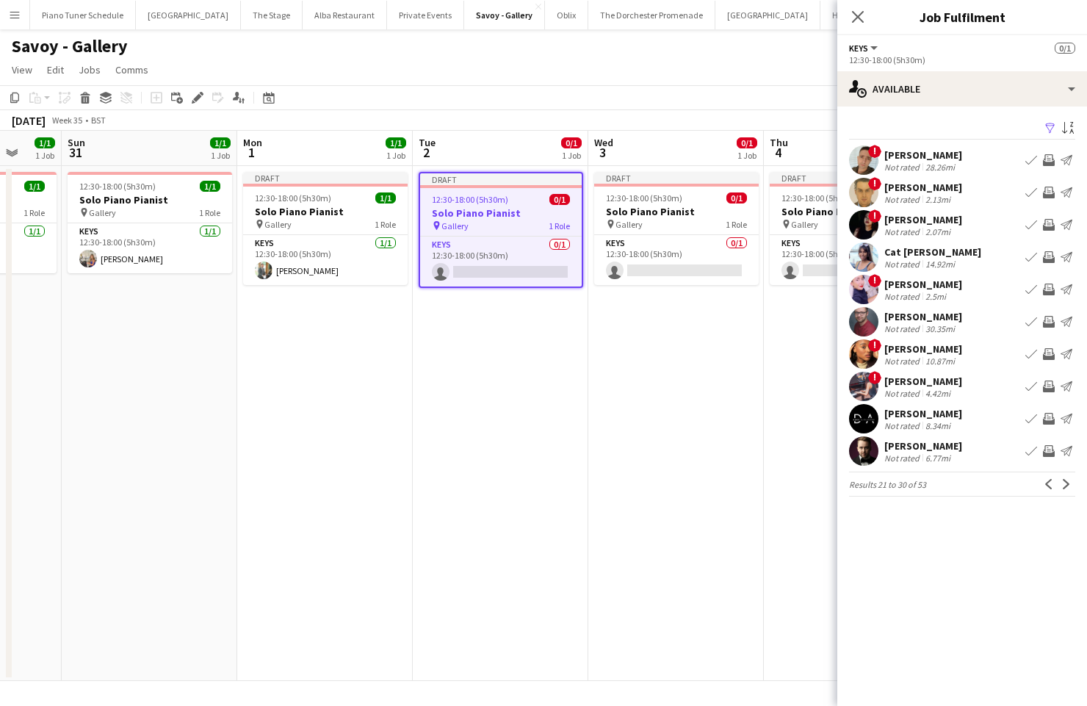
click at [1073, 486] on button "Next" at bounding box center [1067, 484] width 18 height 18
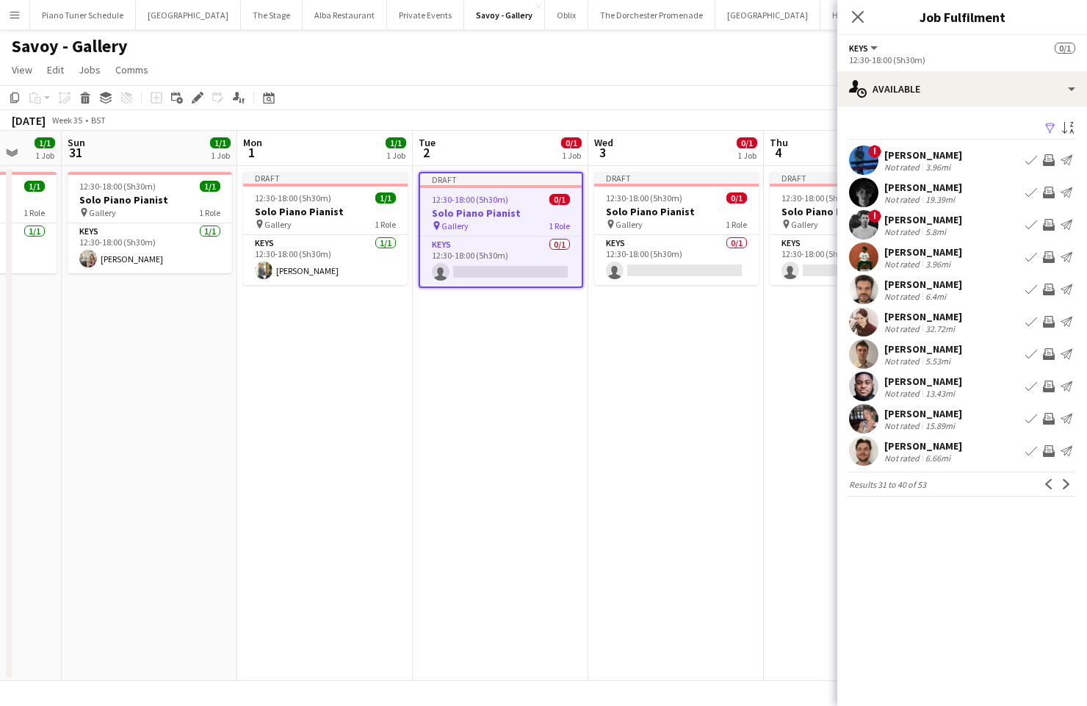
click at [1073, 486] on button "Next" at bounding box center [1067, 484] width 18 height 18
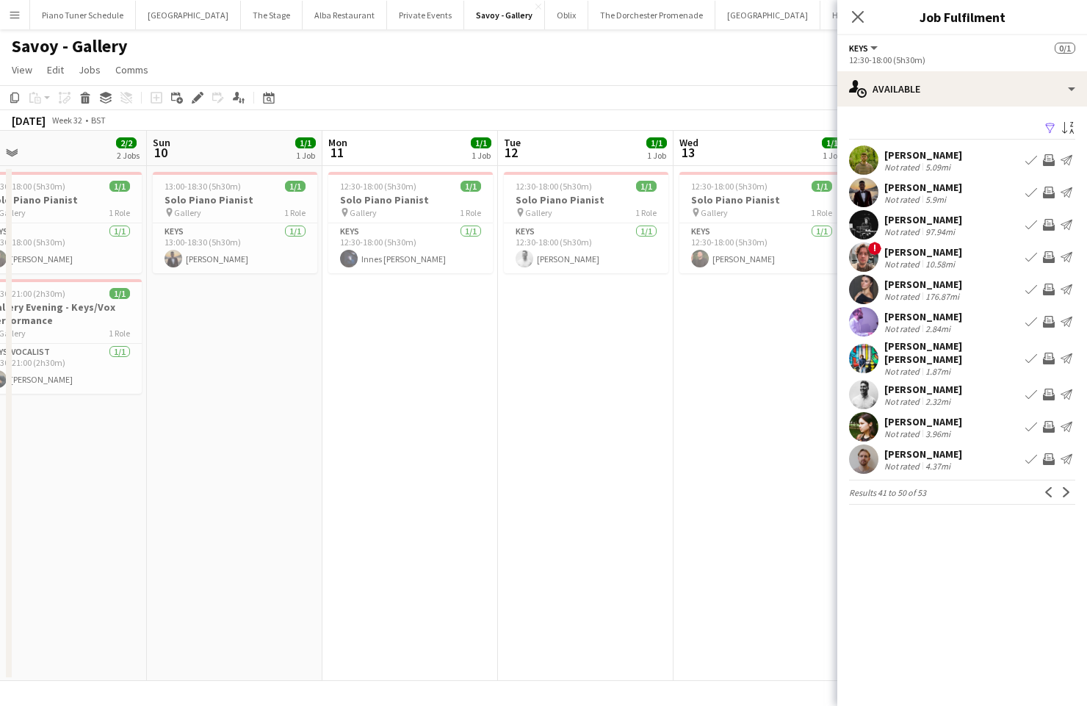
scroll to position [0, 369]
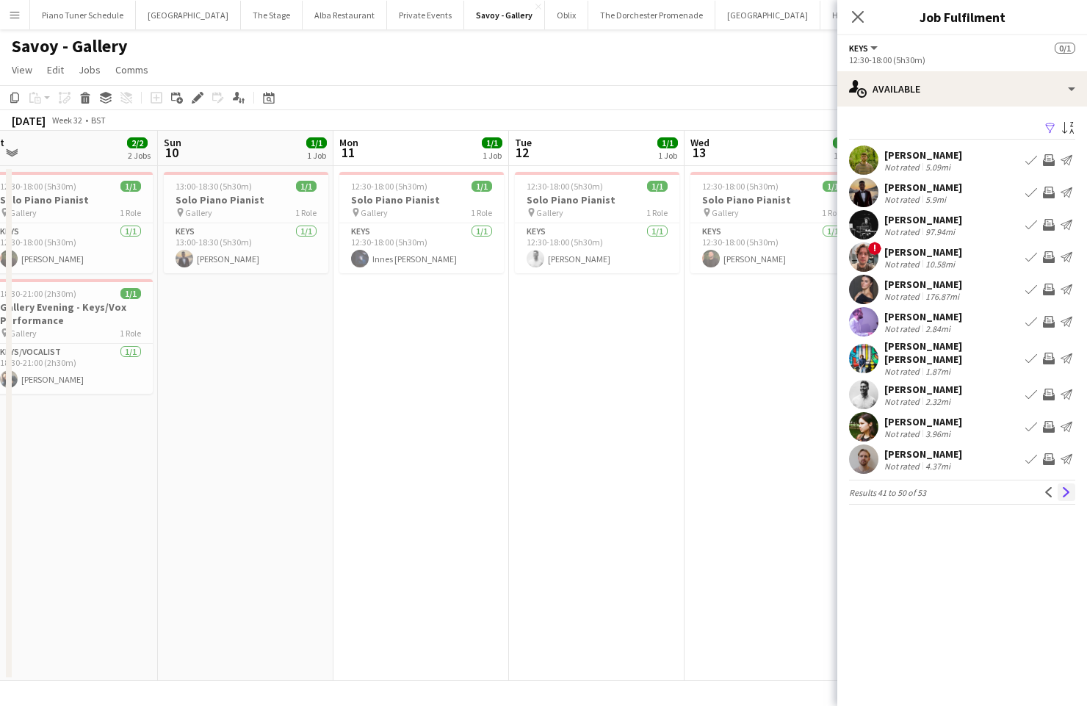
click at [1065, 487] on app-icon "Next" at bounding box center [1067, 492] width 10 height 10
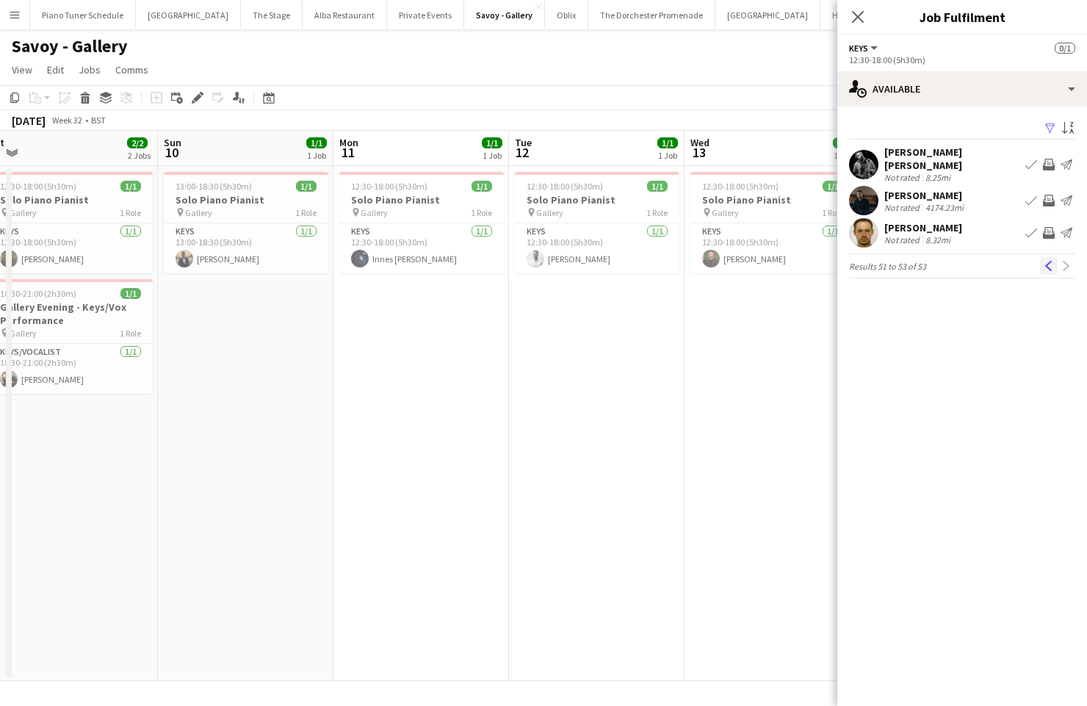
click at [1047, 261] on app-icon "Previous" at bounding box center [1049, 266] width 10 height 10
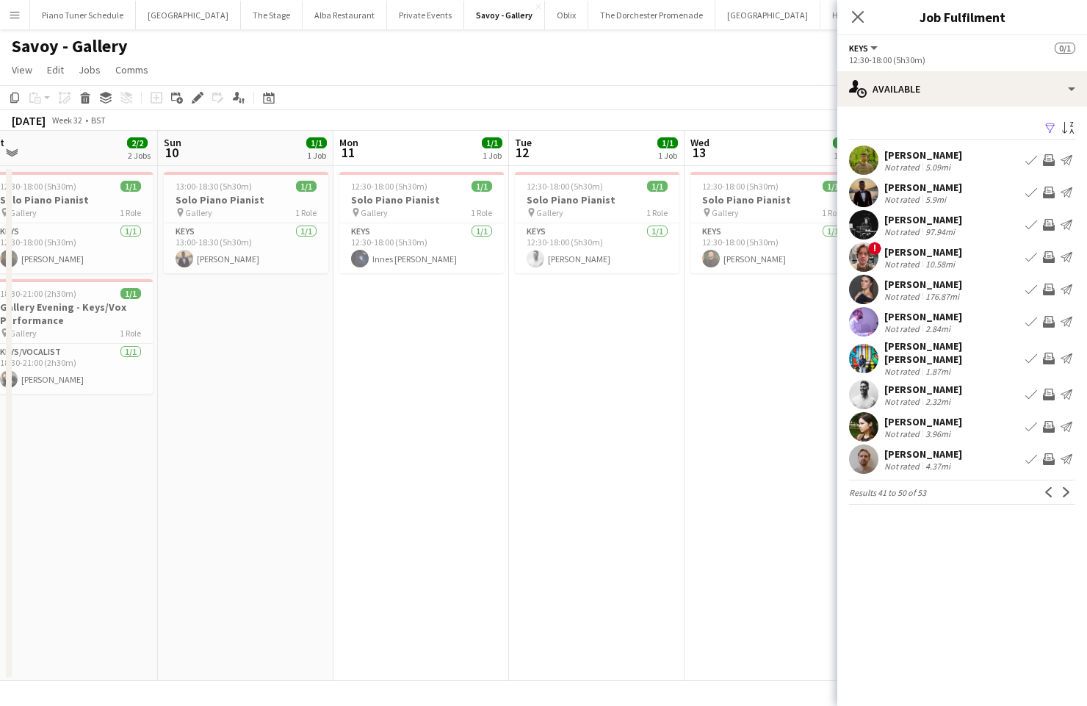
click at [1035, 160] on app-icon "Book crew" at bounding box center [1032, 160] width 12 height 12
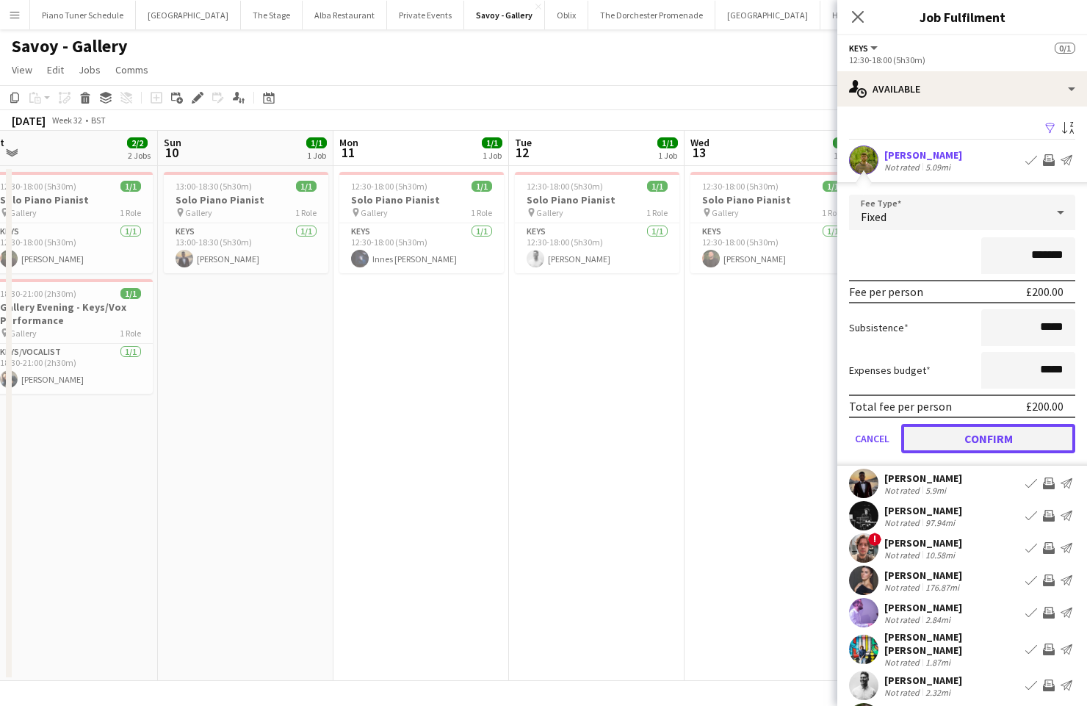
click at [1021, 444] on button "Confirm" at bounding box center [989, 438] width 174 height 29
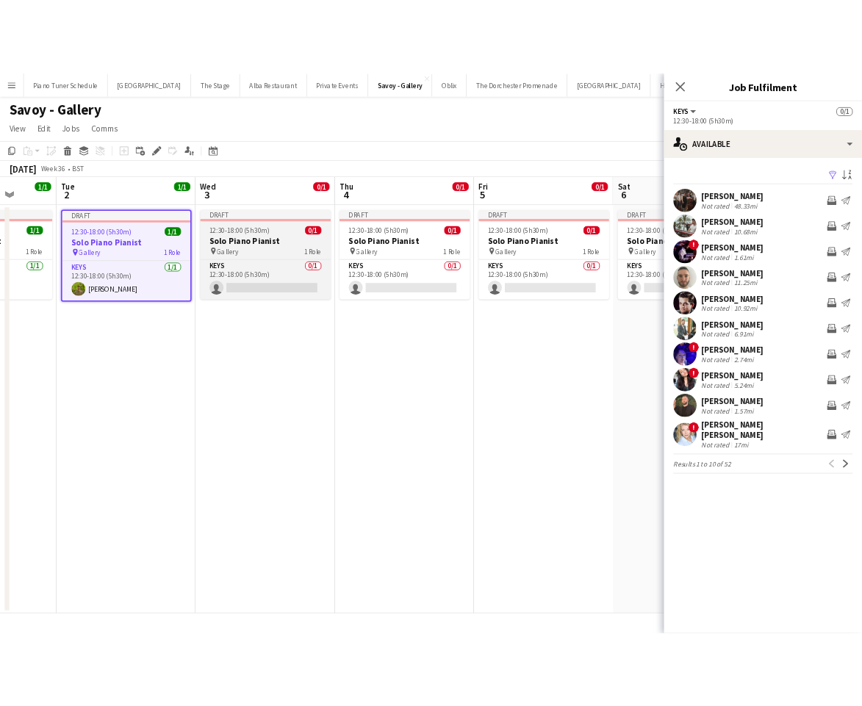
scroll to position [0, 637]
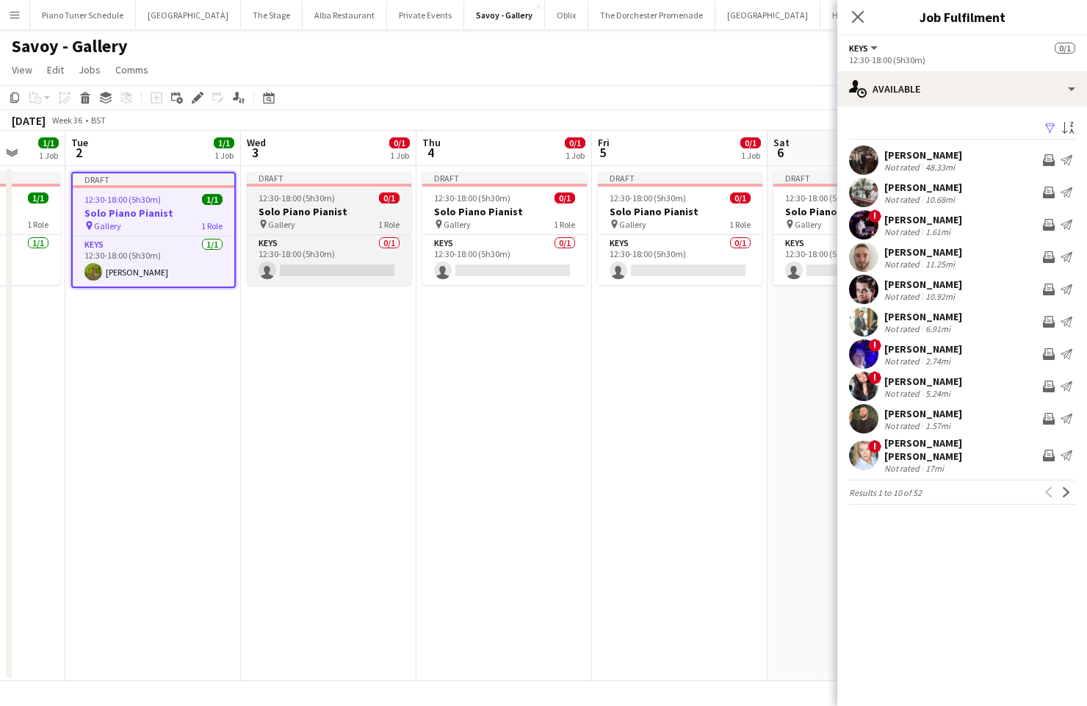
click at [306, 223] on div "pin Gallery 1 Role" at bounding box center [329, 224] width 165 height 12
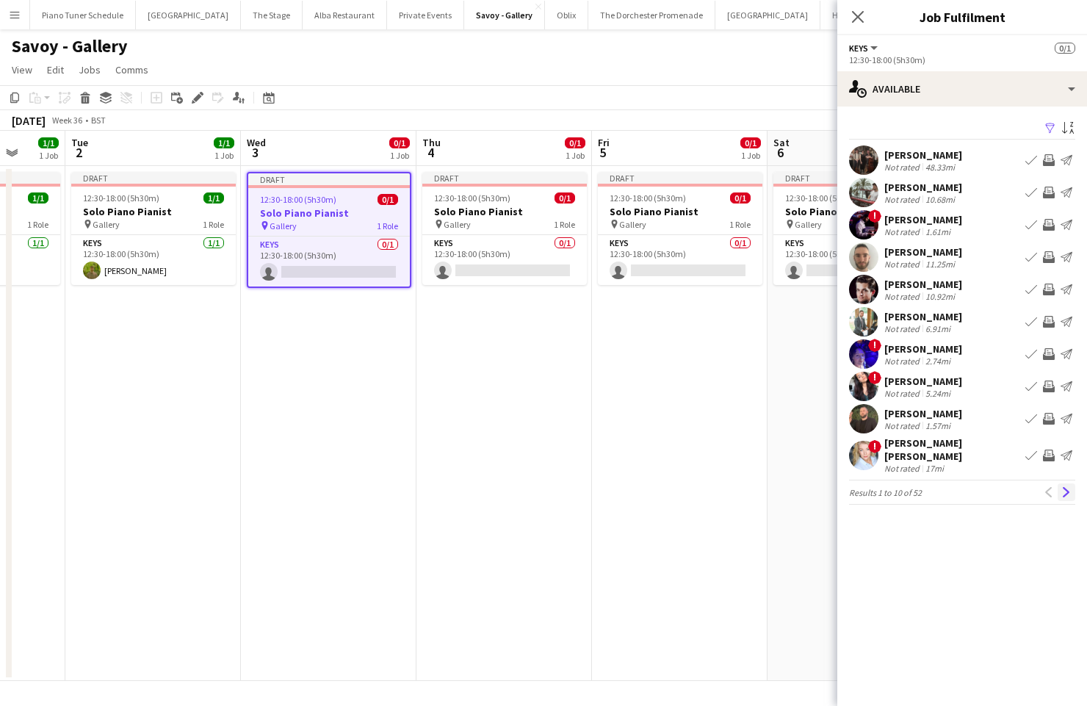
click at [1061, 483] on button "Next" at bounding box center [1067, 492] width 18 height 18
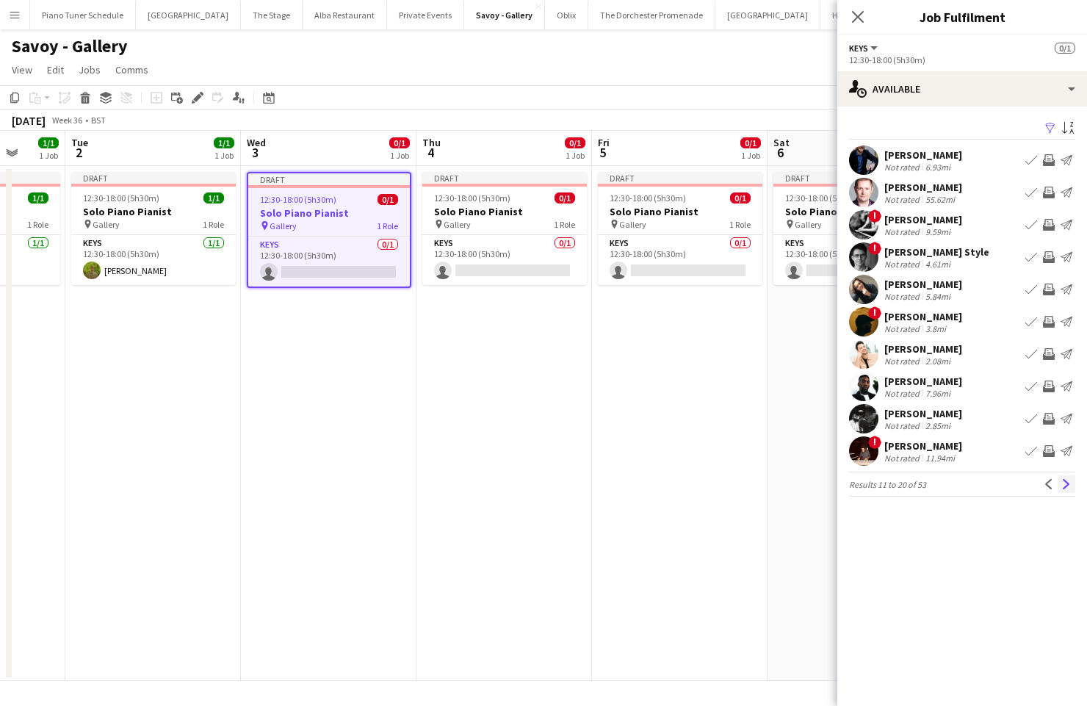
click at [1059, 486] on button "Next" at bounding box center [1067, 484] width 18 height 18
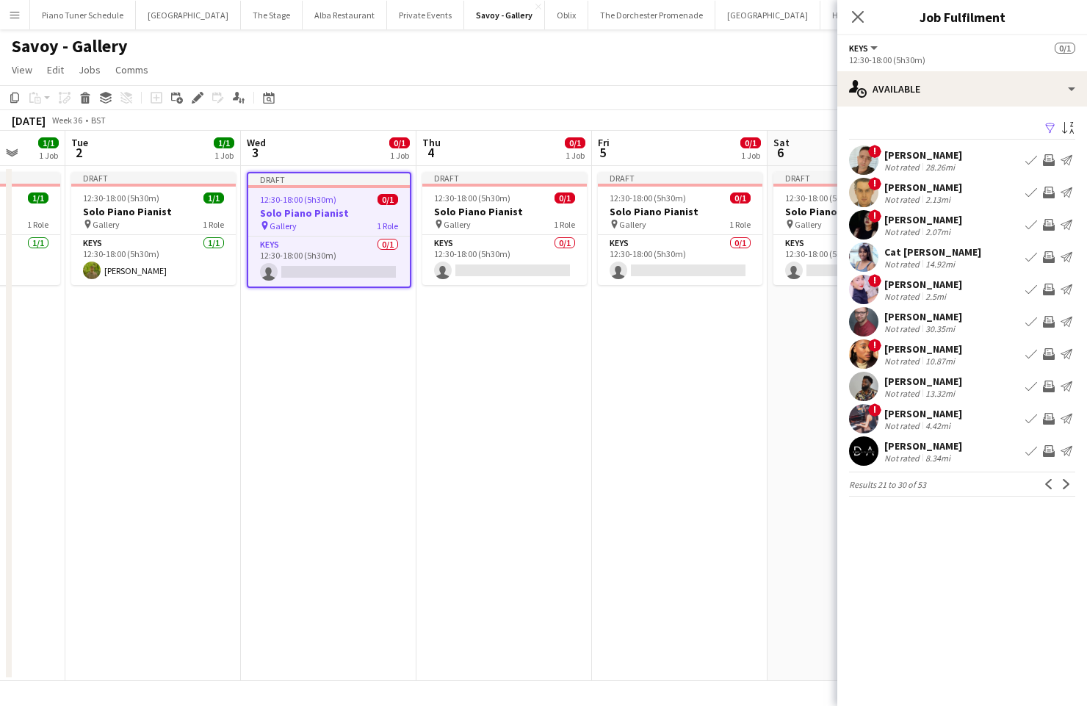
click at [1031, 385] on app-icon "Book crew" at bounding box center [1032, 387] width 12 height 12
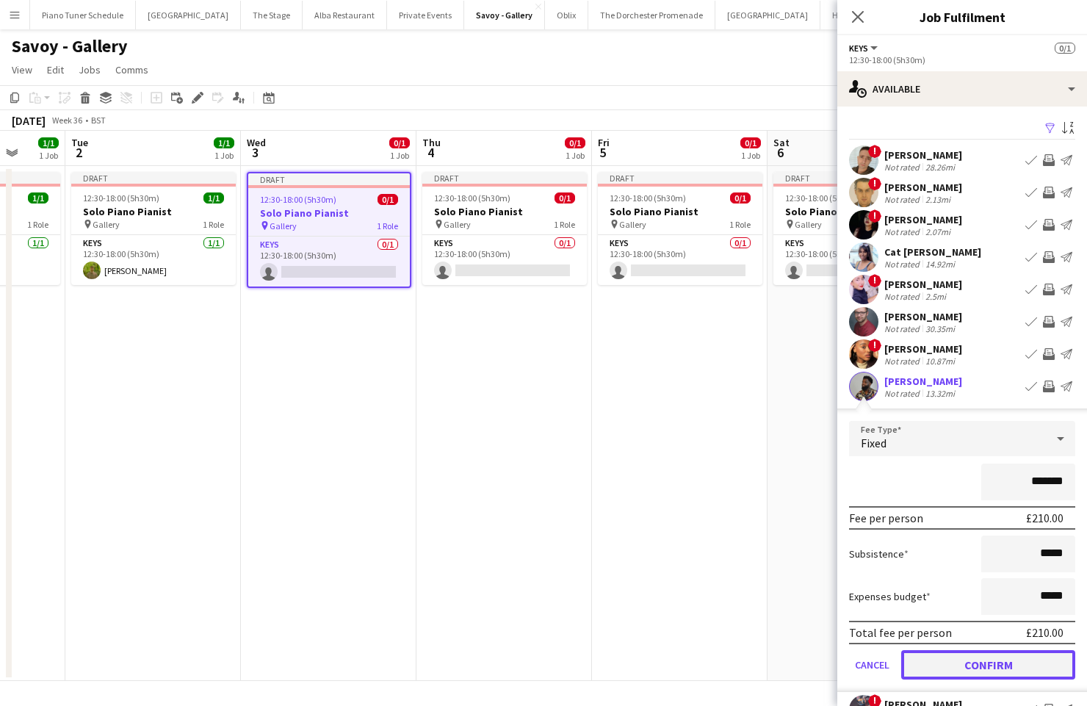
click at [1010, 658] on button "Confirm" at bounding box center [989, 664] width 174 height 29
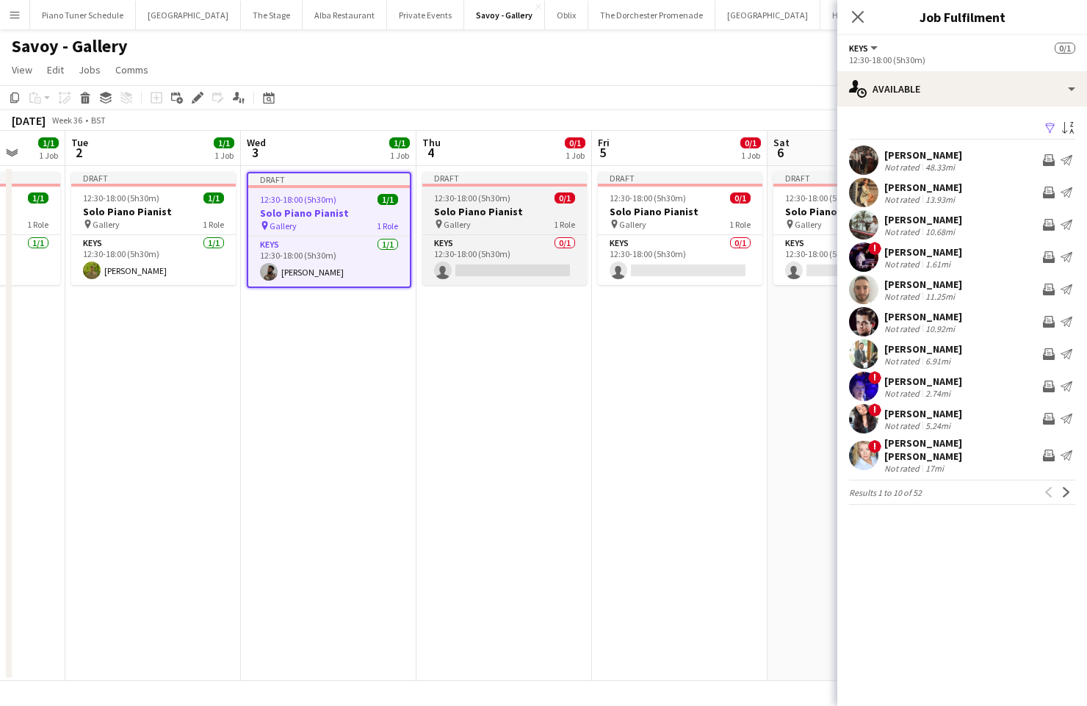
click at [502, 220] on div "pin Gallery 1 Role" at bounding box center [505, 224] width 165 height 12
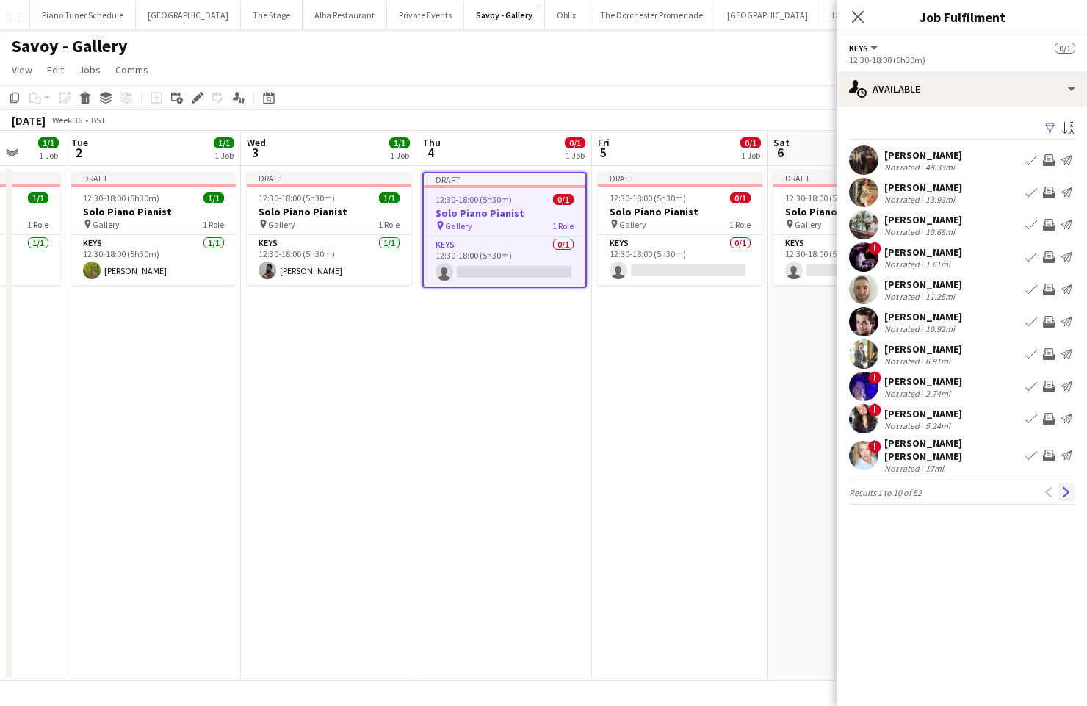
click at [1065, 487] on app-icon "Next" at bounding box center [1067, 492] width 10 height 10
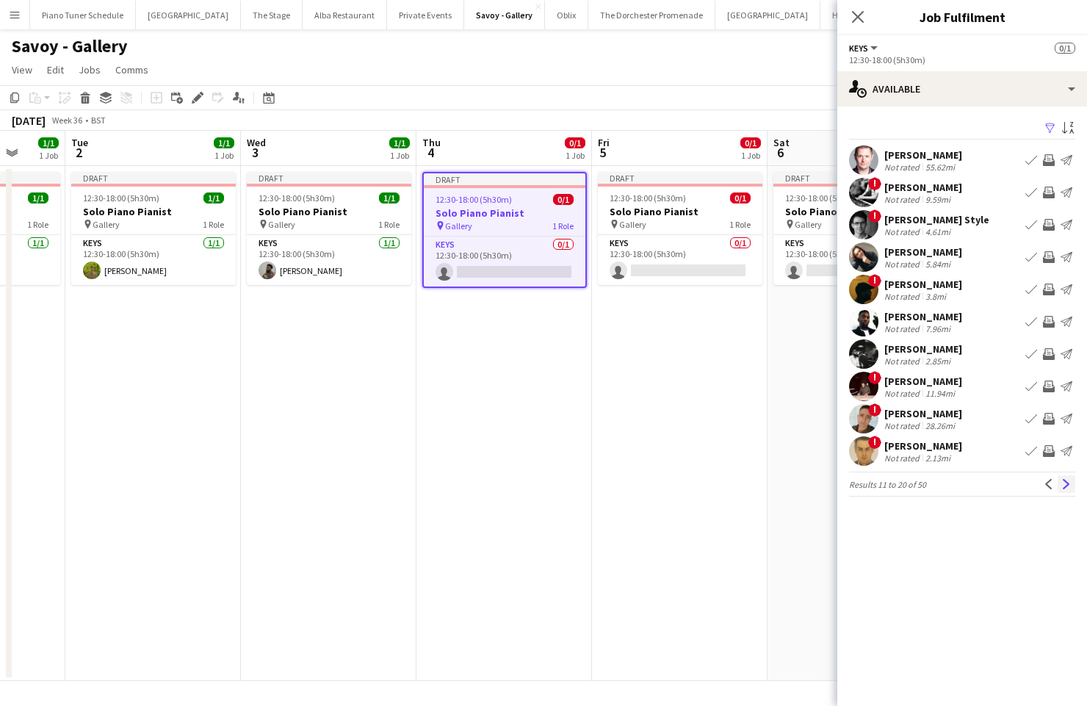
click at [1068, 484] on app-icon "Next" at bounding box center [1067, 484] width 10 height 10
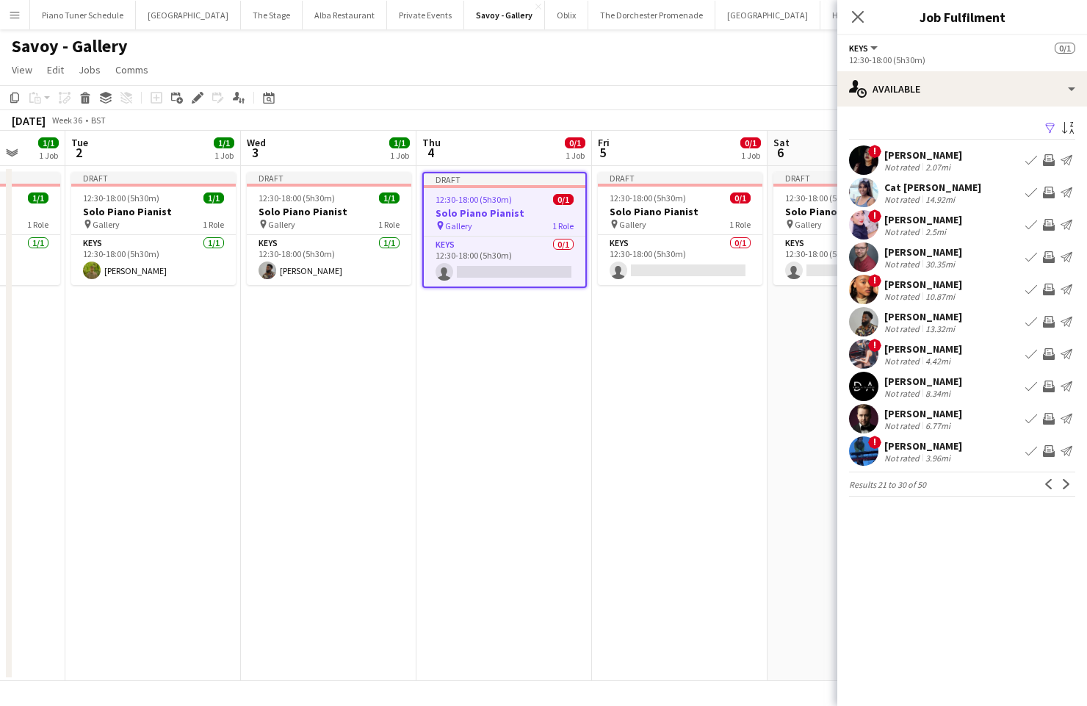
click at [1068, 484] on app-icon "Next" at bounding box center [1067, 484] width 10 height 10
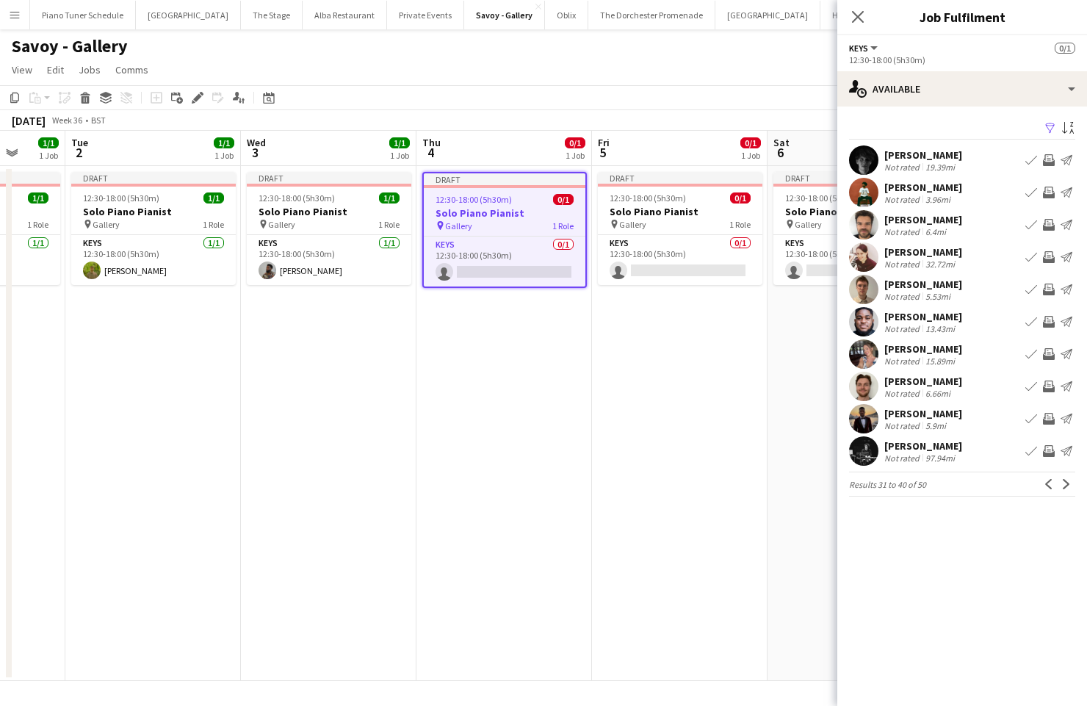
click at [1068, 484] on app-icon "Next" at bounding box center [1067, 484] width 10 height 10
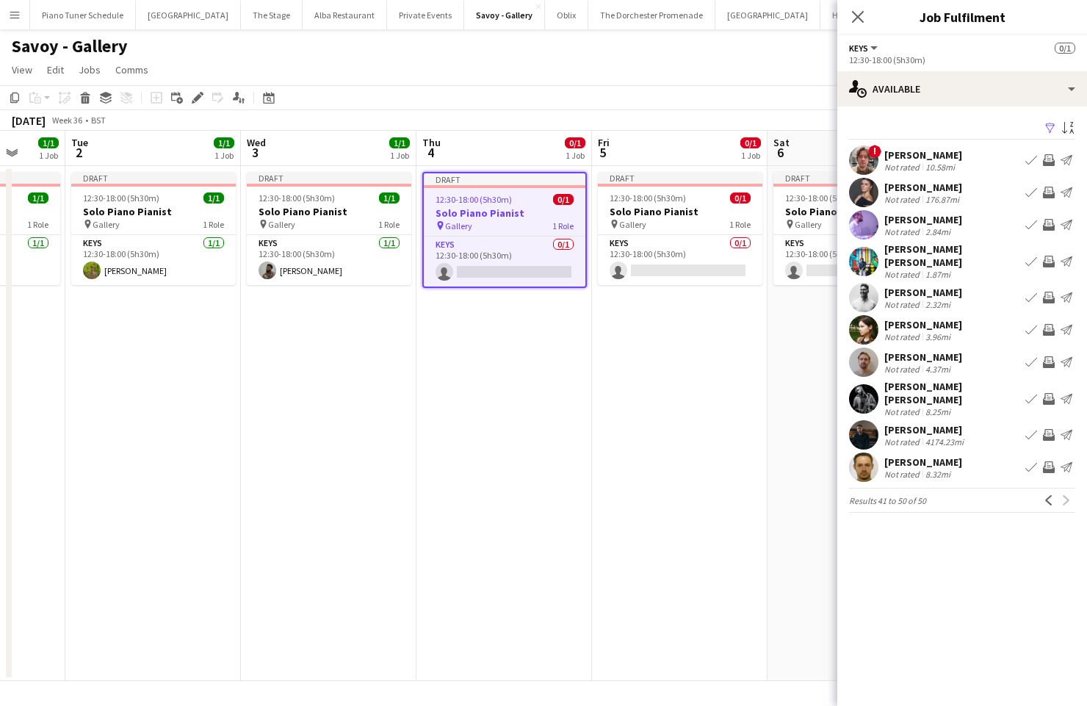
click at [1033, 325] on app-icon "Book crew" at bounding box center [1032, 330] width 12 height 12
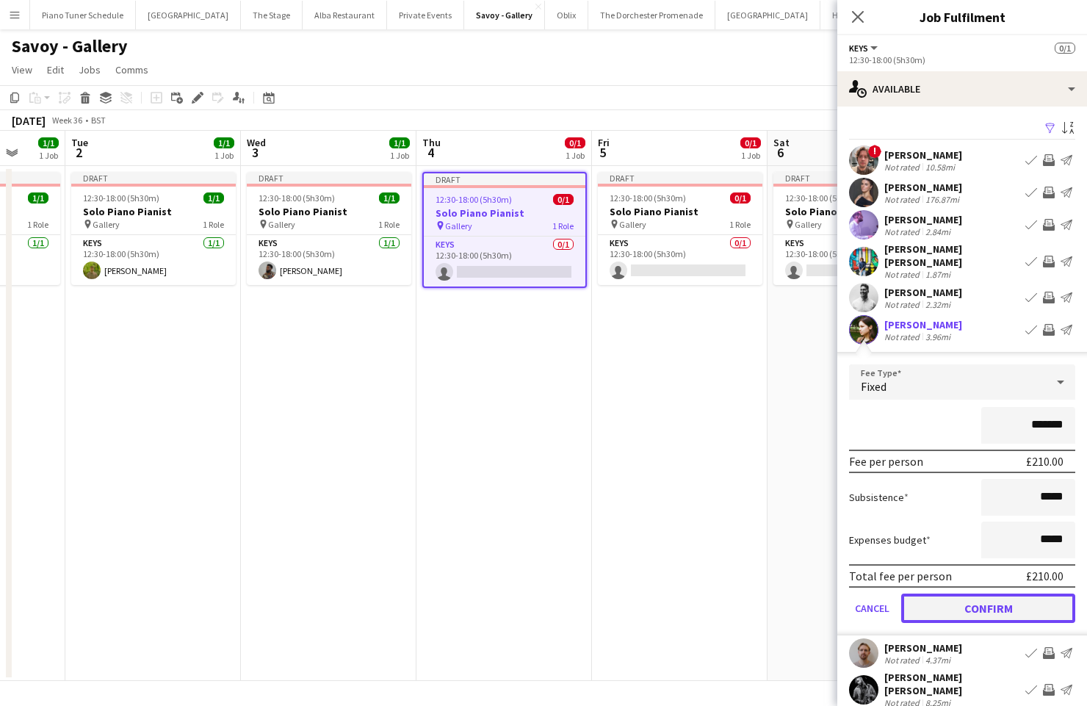
click at [993, 600] on button "Confirm" at bounding box center [989, 608] width 174 height 29
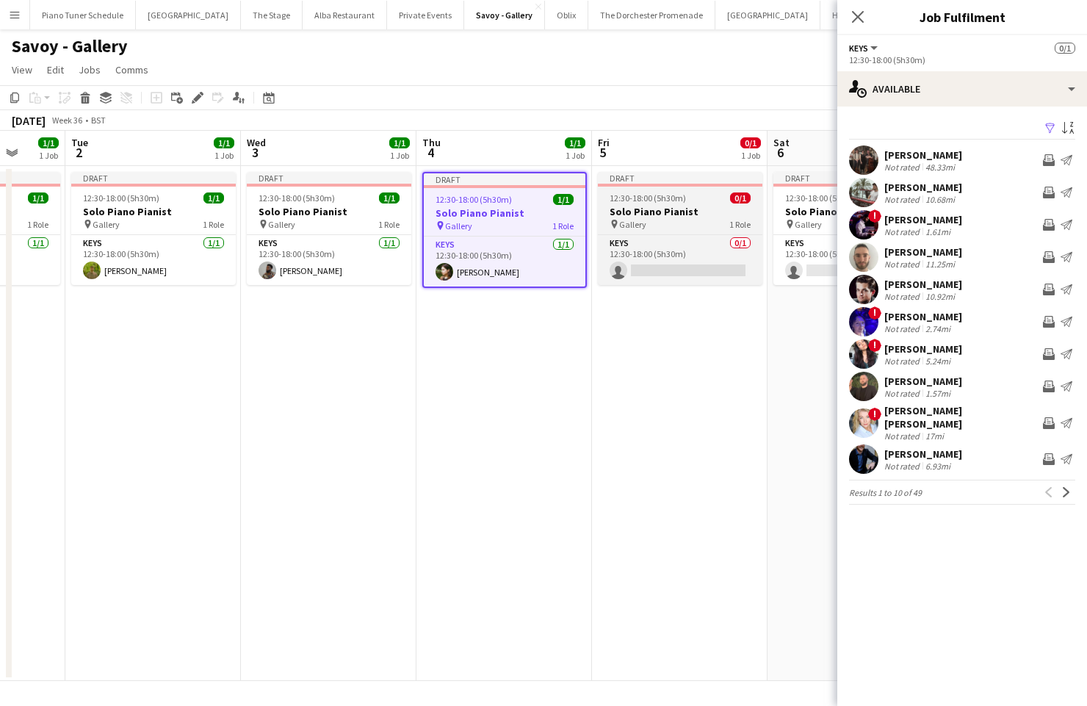
click at [633, 210] on h3 "Solo Piano Pianist" at bounding box center [680, 211] width 165 height 13
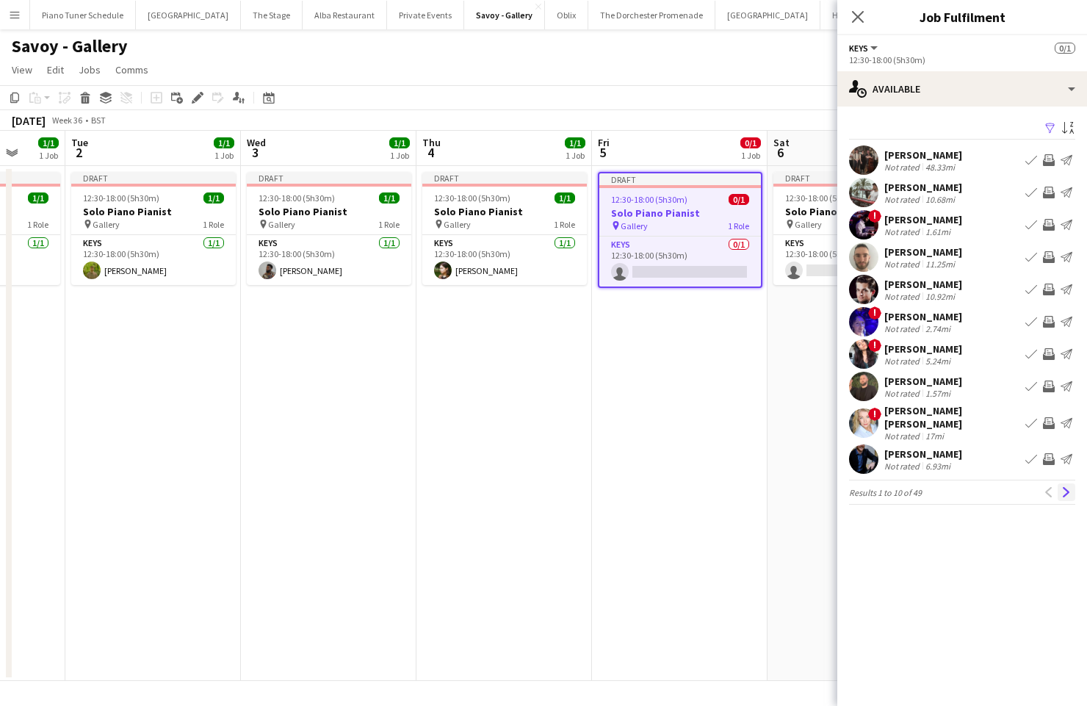
click at [1062, 487] on app-icon "Next" at bounding box center [1067, 492] width 10 height 10
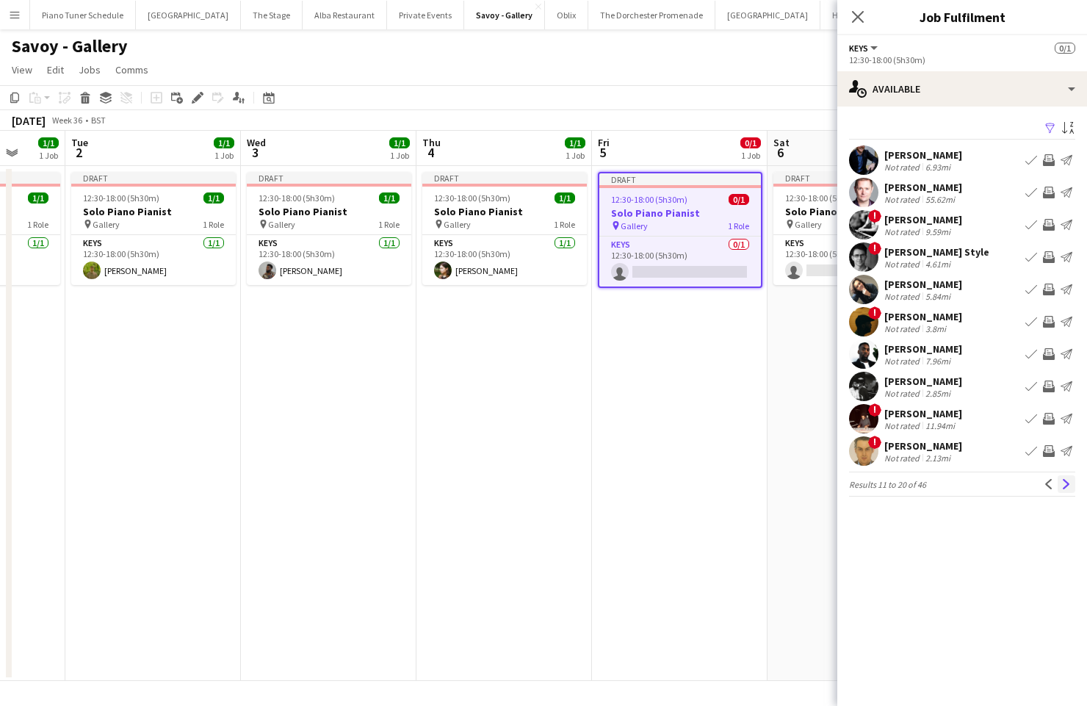
click at [1065, 485] on app-icon "Next" at bounding box center [1067, 484] width 10 height 10
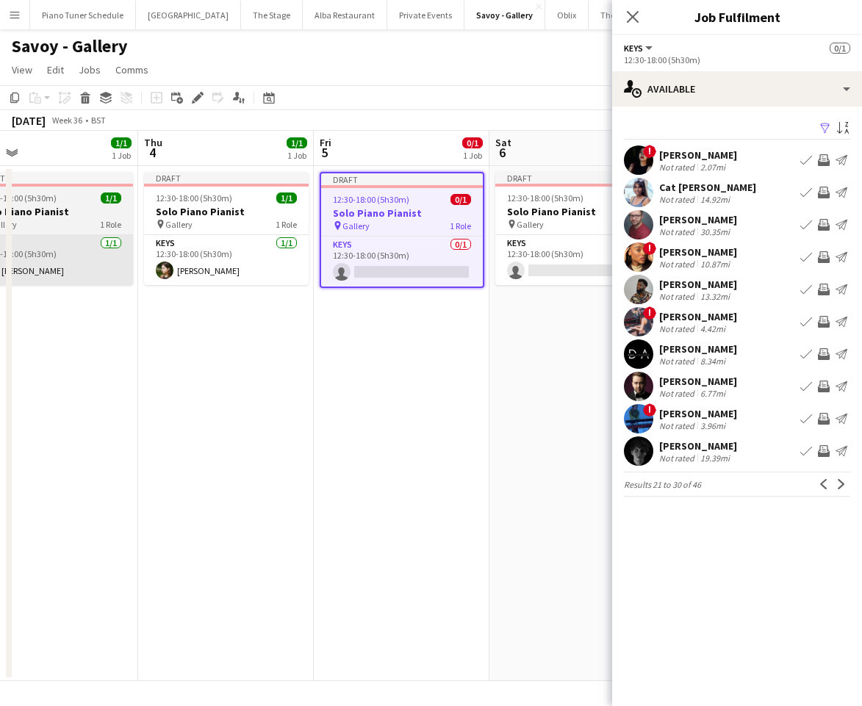
scroll to position [0, 571]
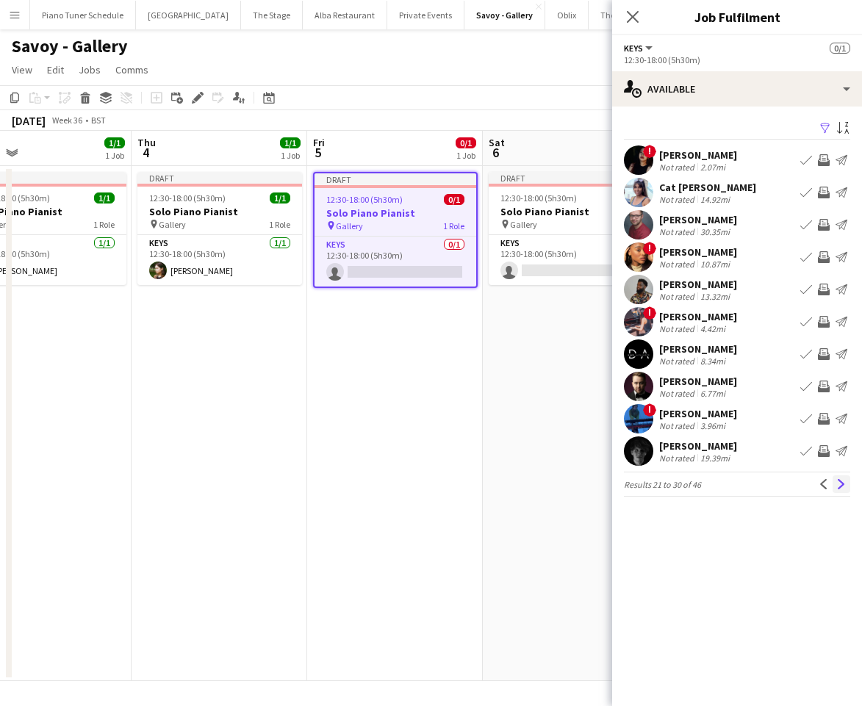
click at [842, 483] on app-icon "Next" at bounding box center [841, 484] width 10 height 10
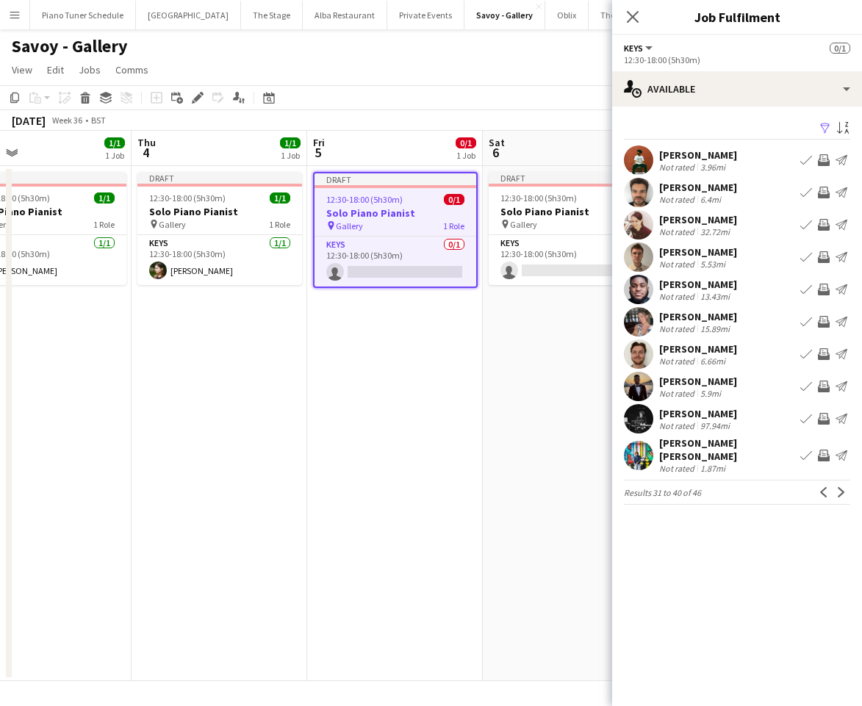
click at [842, 487] on app-icon "Next" at bounding box center [841, 492] width 10 height 10
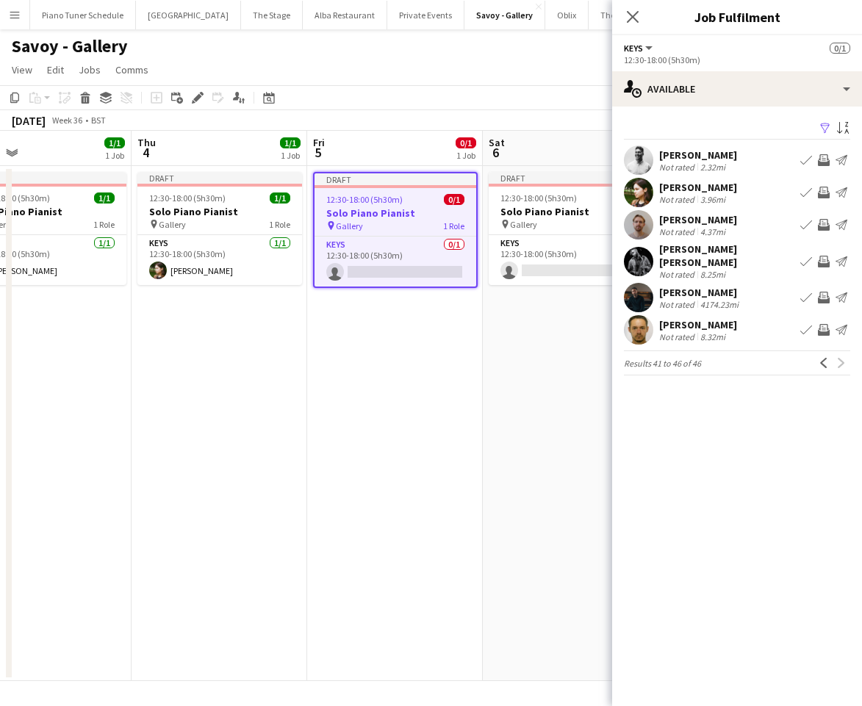
click at [805, 159] on app-icon "Book crew" at bounding box center [806, 160] width 12 height 12
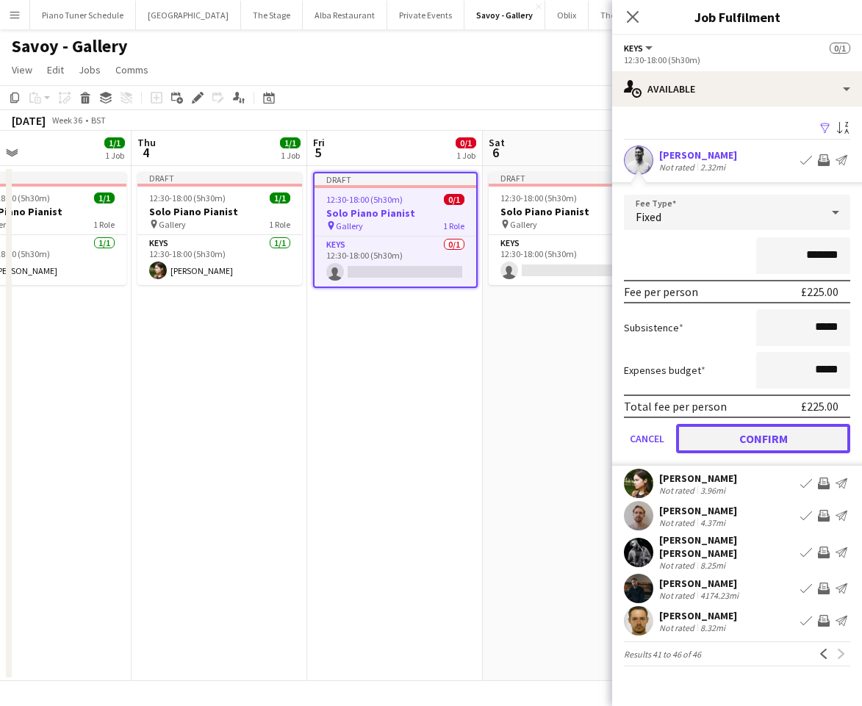
click at [802, 446] on button "Confirm" at bounding box center [763, 438] width 174 height 29
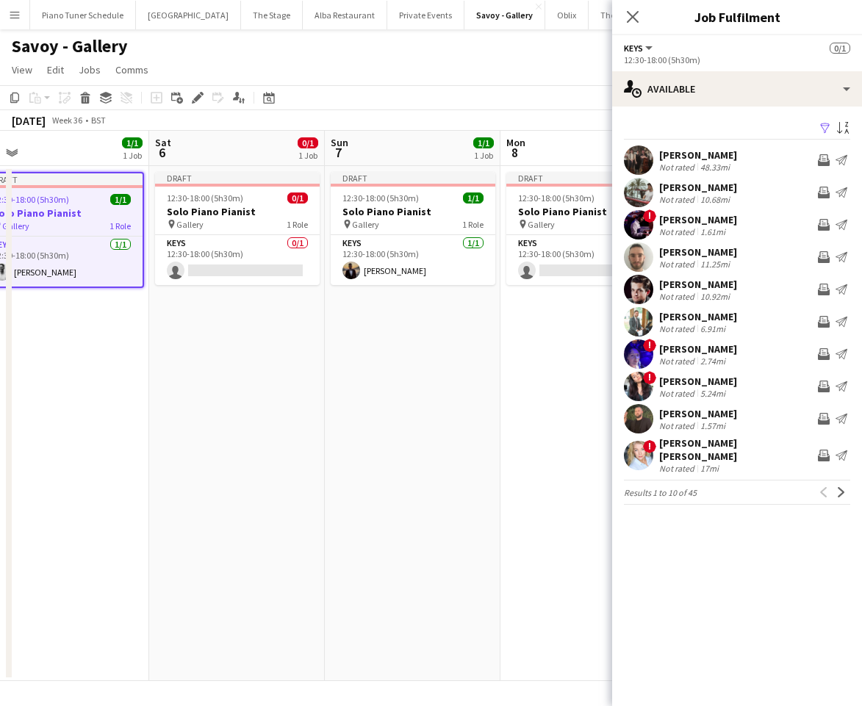
scroll to position [0, 373]
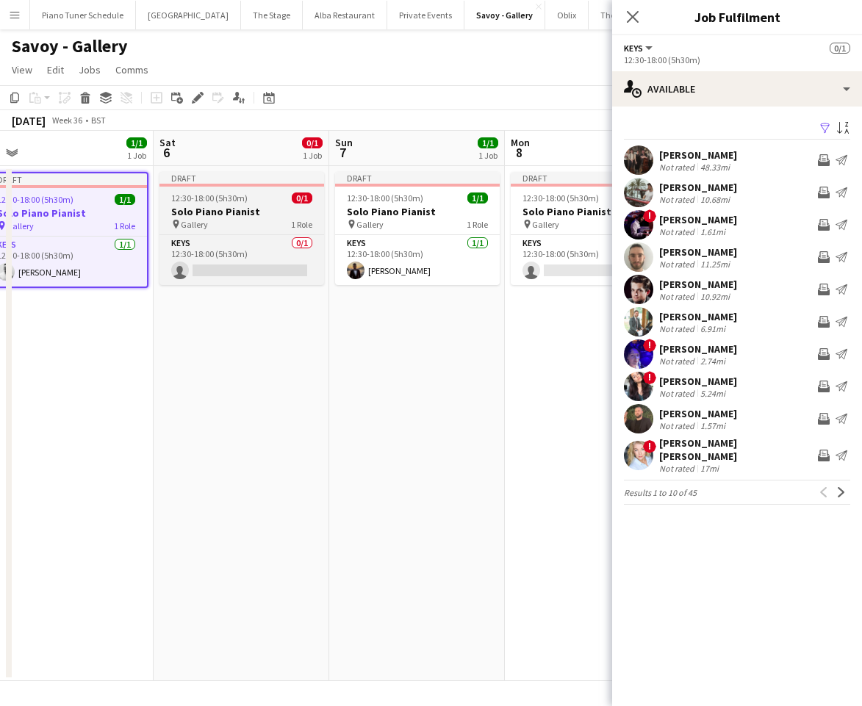
click at [206, 219] on div "pin Gallery 1 Role" at bounding box center [241, 224] width 165 height 12
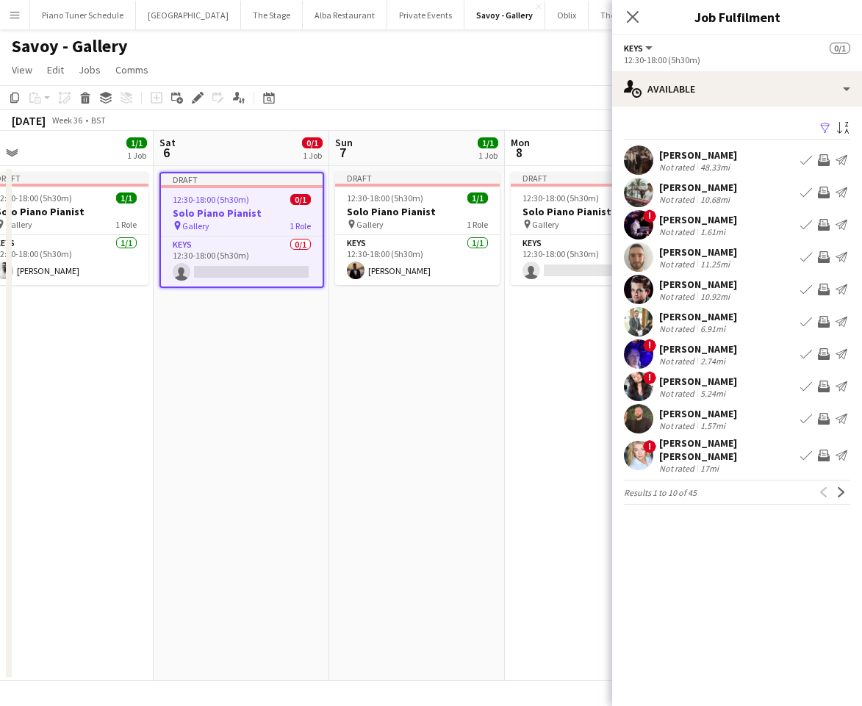
click at [807, 422] on app-icon "Book crew" at bounding box center [806, 419] width 12 height 12
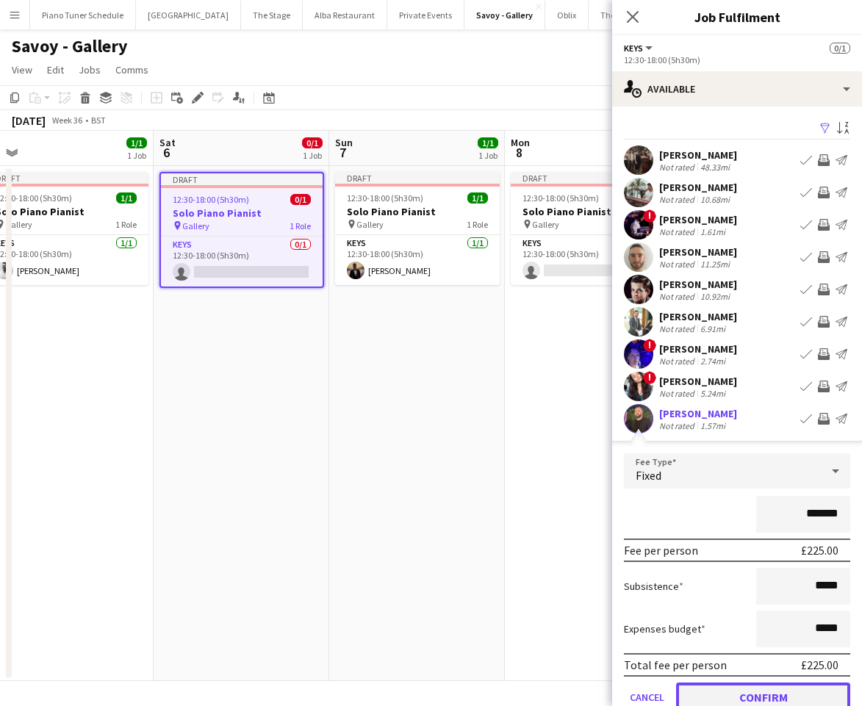
click at [793, 694] on button "Confirm" at bounding box center [763, 697] width 174 height 29
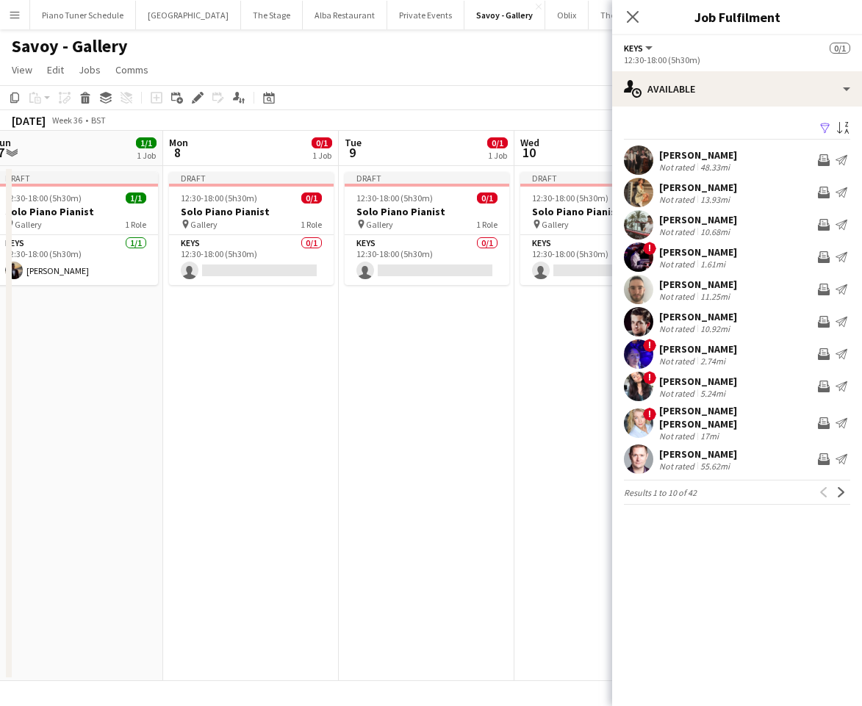
scroll to position [0, 549]
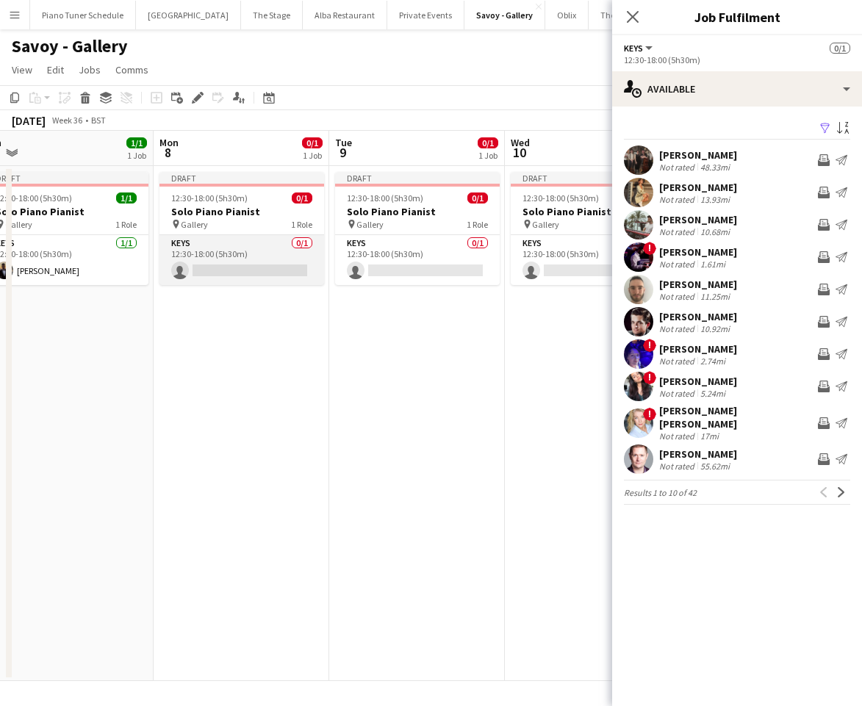
click at [229, 235] on app-card-role "Keys 0/1 12:30-18:00 (5h30m) single-neutral-actions" at bounding box center [241, 260] width 165 height 50
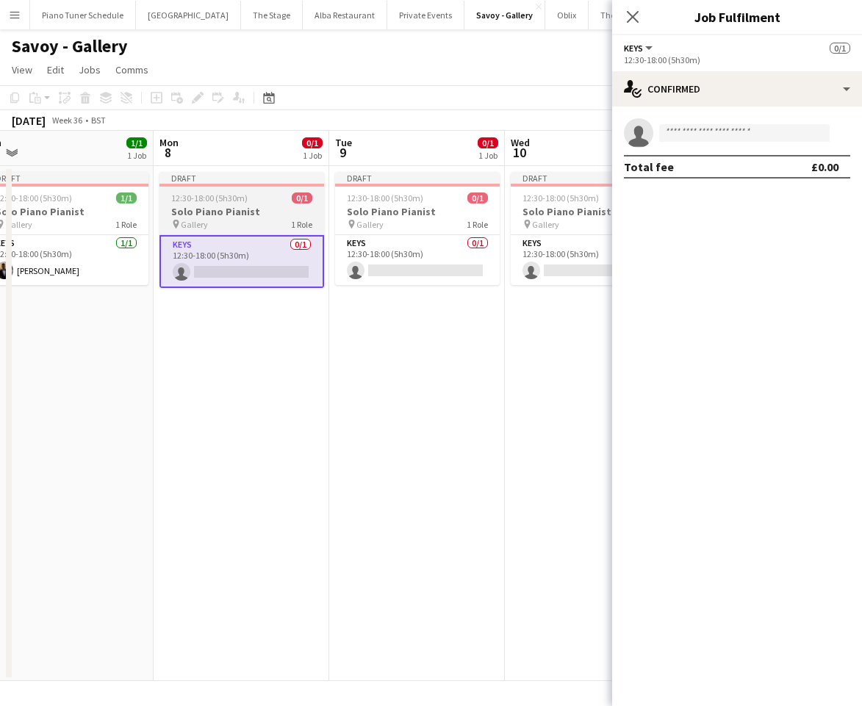
click at [235, 215] on h3 "Solo Piano Pianist" at bounding box center [241, 211] width 165 height 13
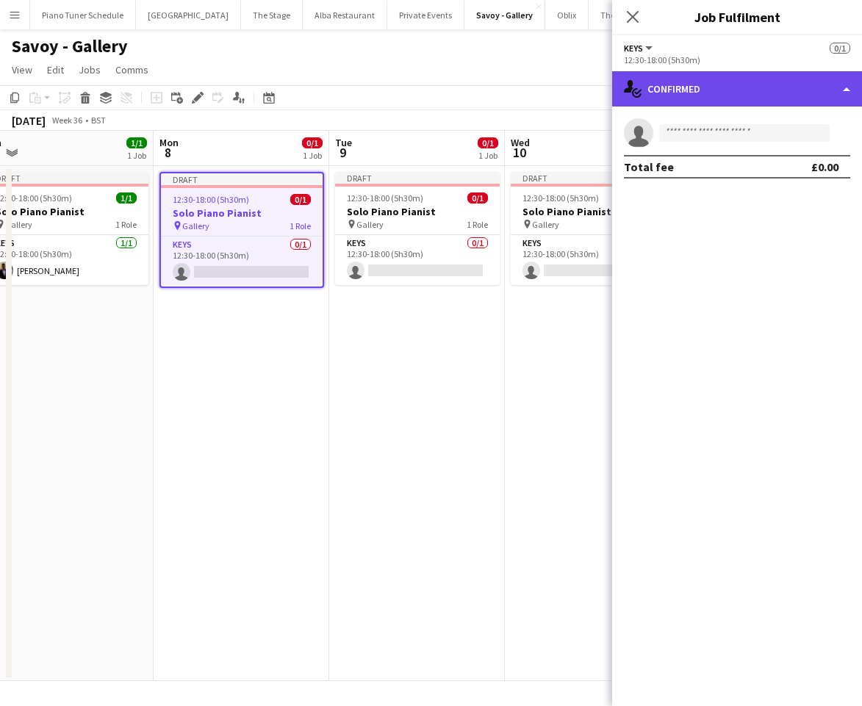
click at [711, 80] on div "single-neutral-actions-check-2 Confirmed" at bounding box center [737, 88] width 250 height 35
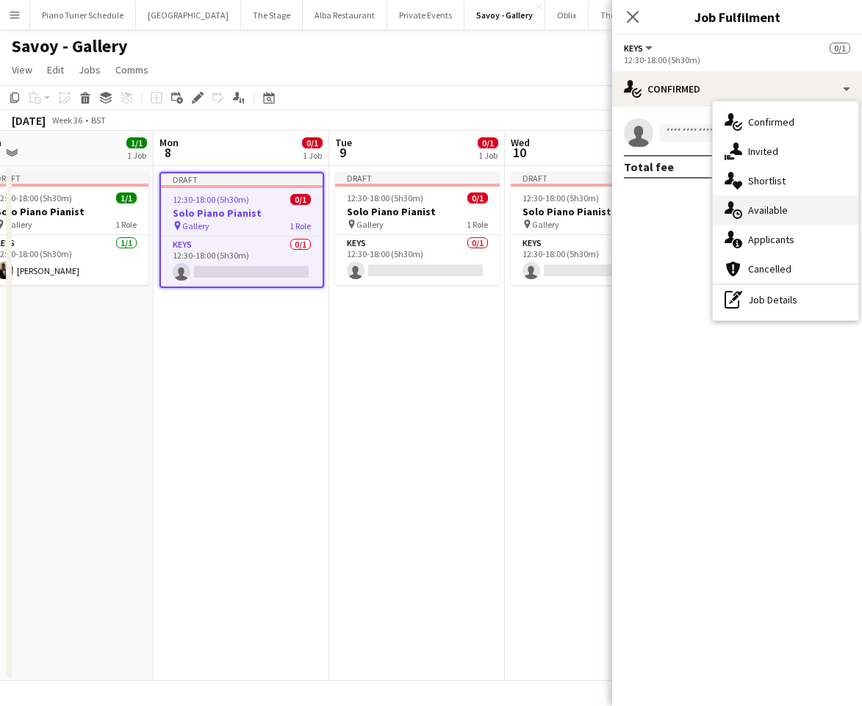
click at [749, 205] on div "single-neutral-actions-upload Available" at bounding box center [785, 209] width 145 height 29
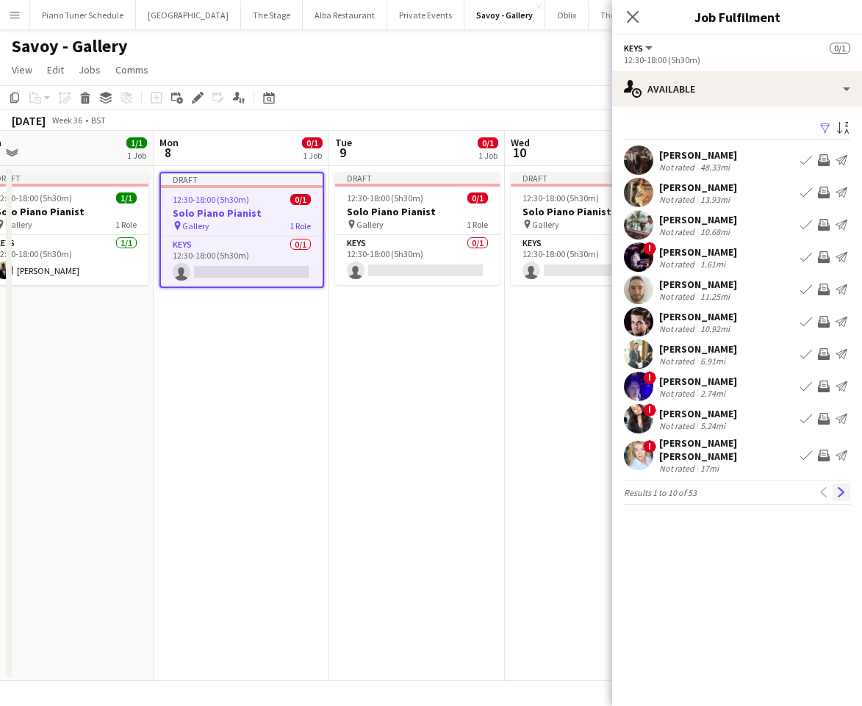
click at [843, 487] on app-icon "Next" at bounding box center [841, 492] width 10 height 10
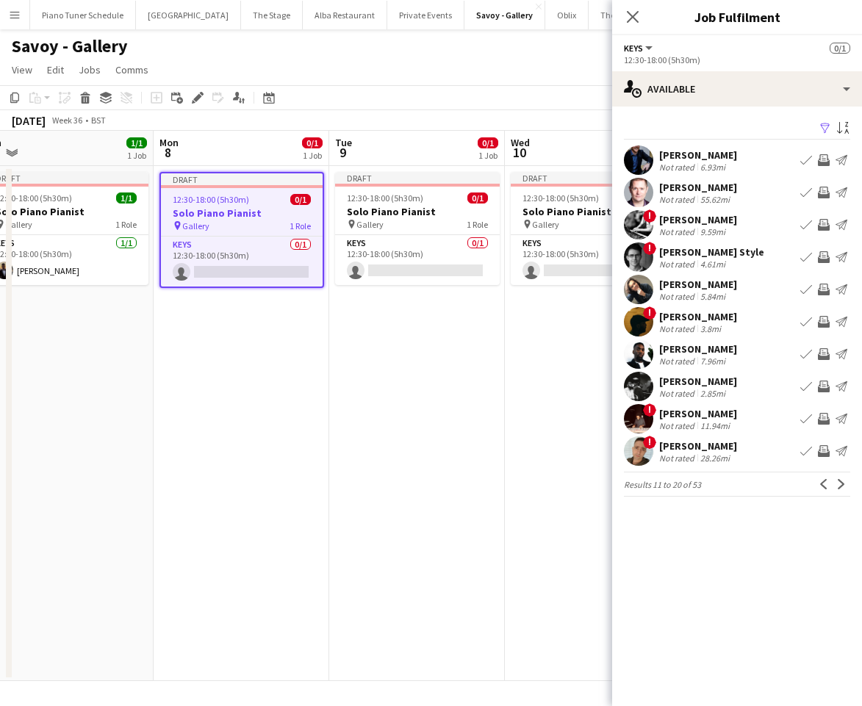
click at [811, 284] on app-icon "Book crew" at bounding box center [806, 290] width 12 height 12
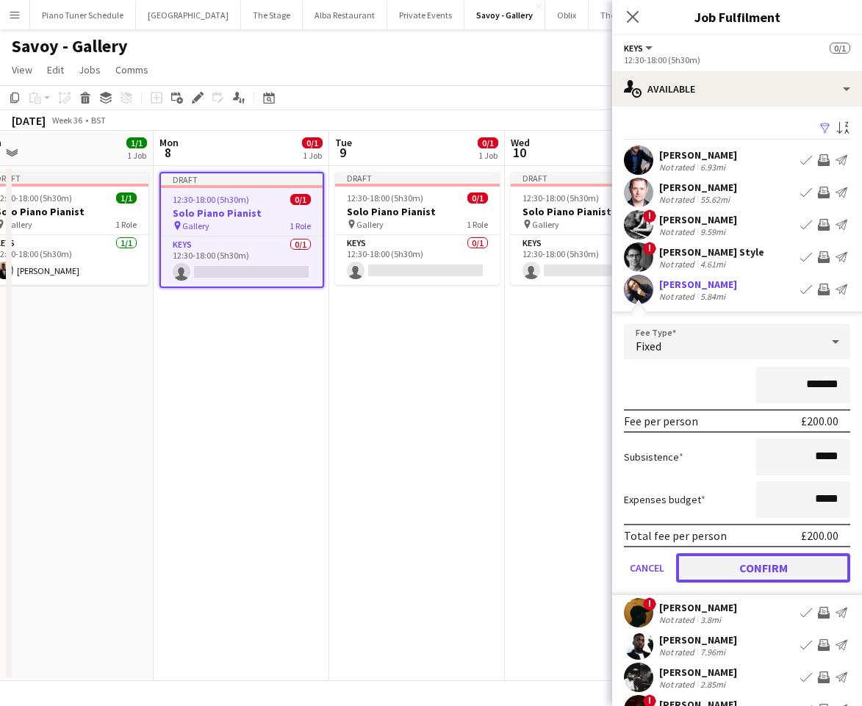
click at [818, 561] on button "Confirm" at bounding box center [763, 567] width 174 height 29
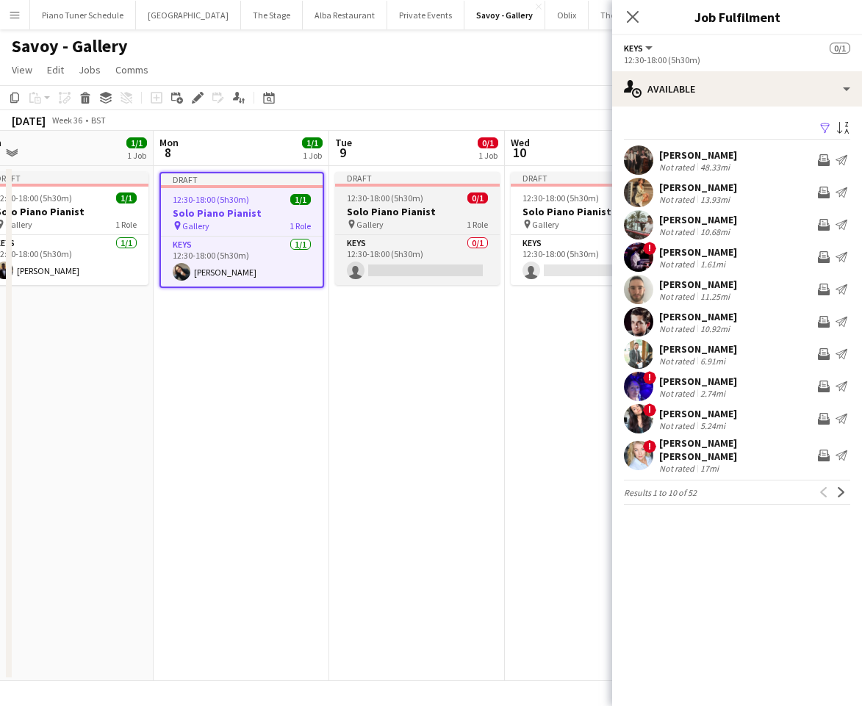
click at [381, 202] on span "12:30-18:00 (5h30m)" at bounding box center [385, 198] width 76 height 11
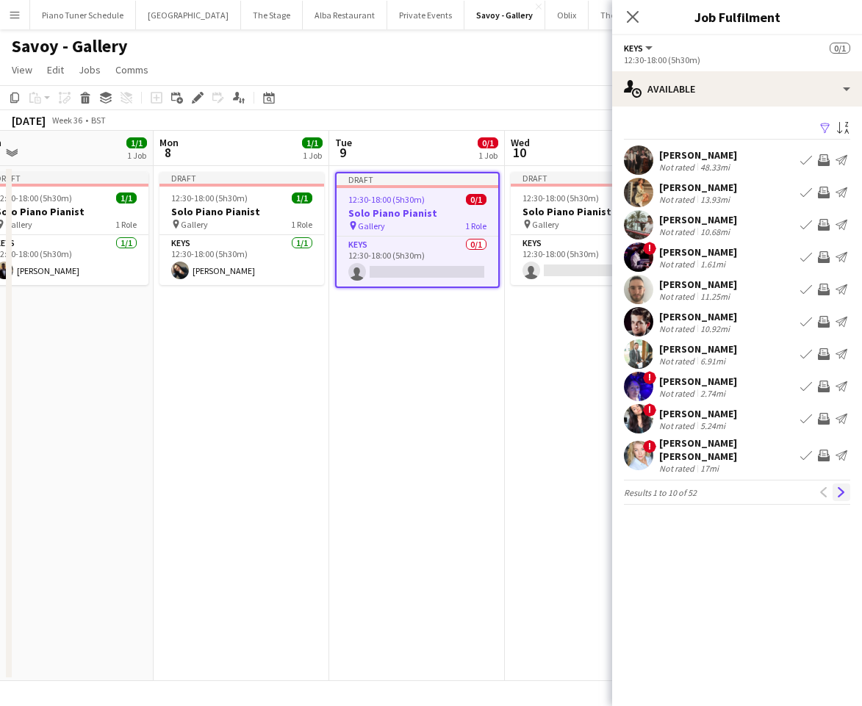
click at [842, 487] on app-icon "Next" at bounding box center [841, 492] width 10 height 10
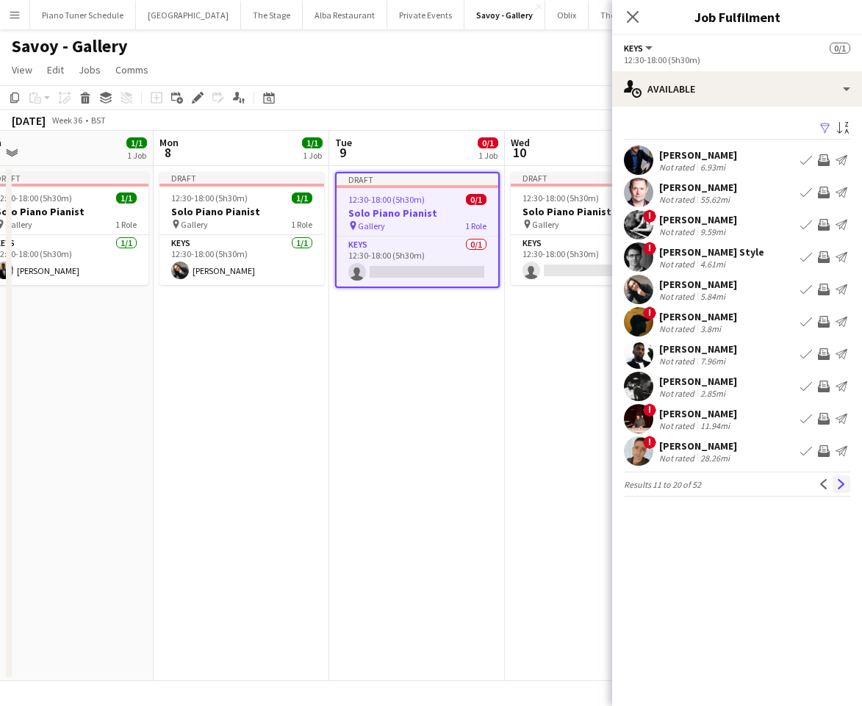
click at [844, 483] on app-icon "Next" at bounding box center [841, 484] width 10 height 10
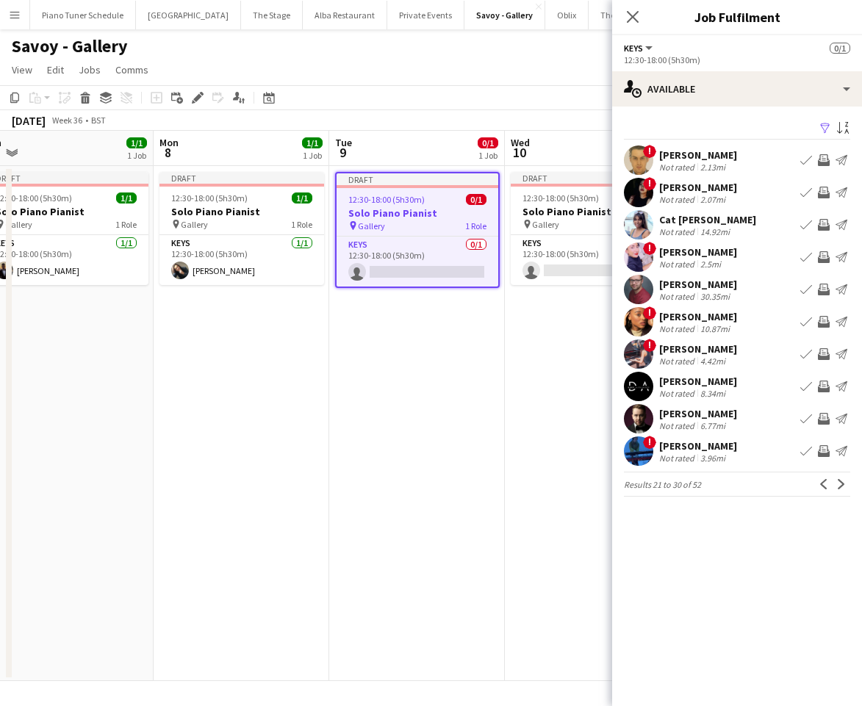
click at [844, 483] on app-icon "Next" at bounding box center [841, 484] width 10 height 10
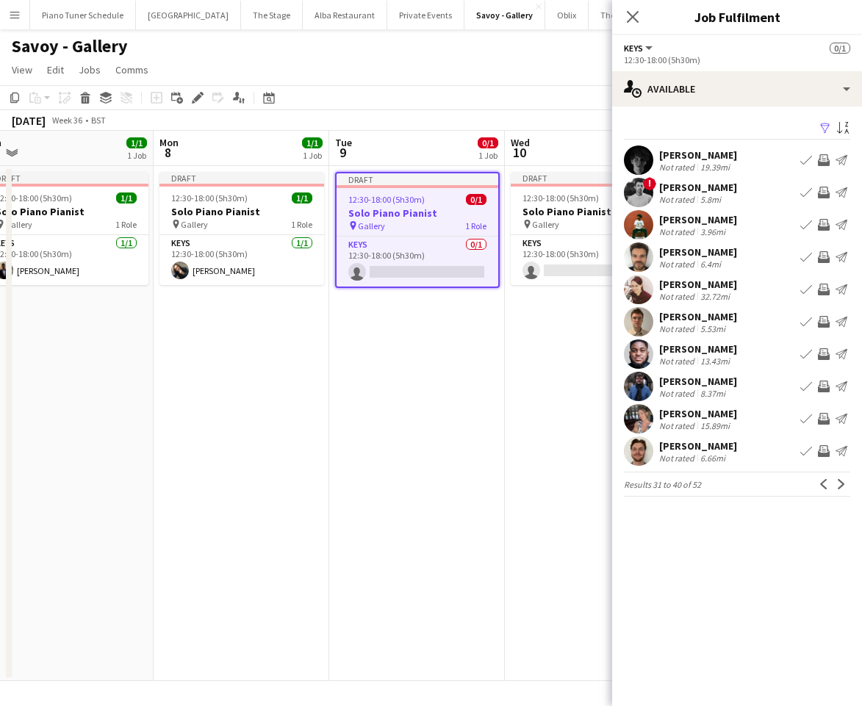
click at [844, 483] on app-icon "Next" at bounding box center [841, 484] width 10 height 10
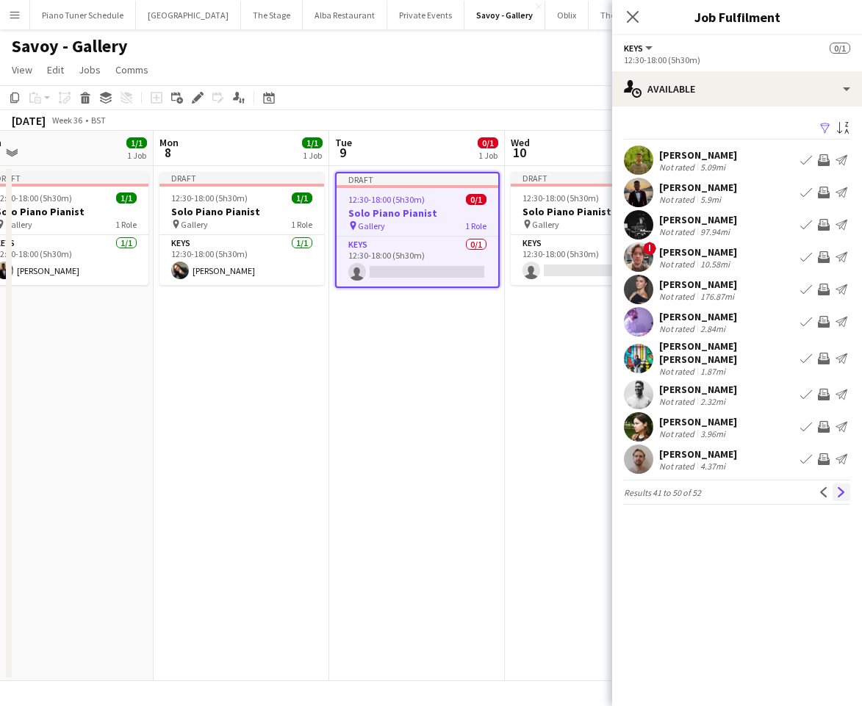
click at [838, 487] on app-icon "Next" at bounding box center [841, 492] width 10 height 10
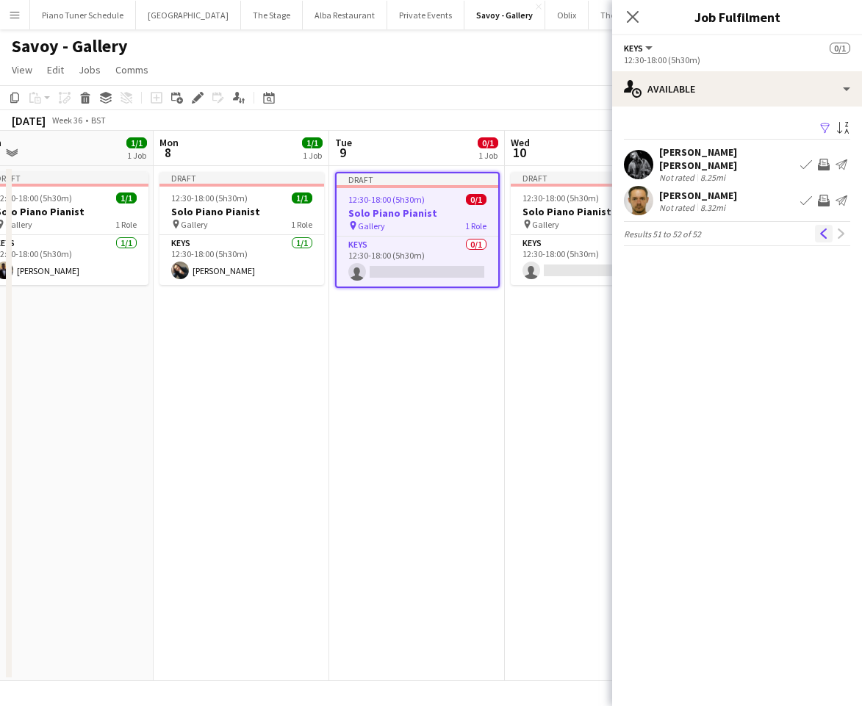
click at [821, 229] on app-icon "Previous" at bounding box center [824, 234] width 10 height 10
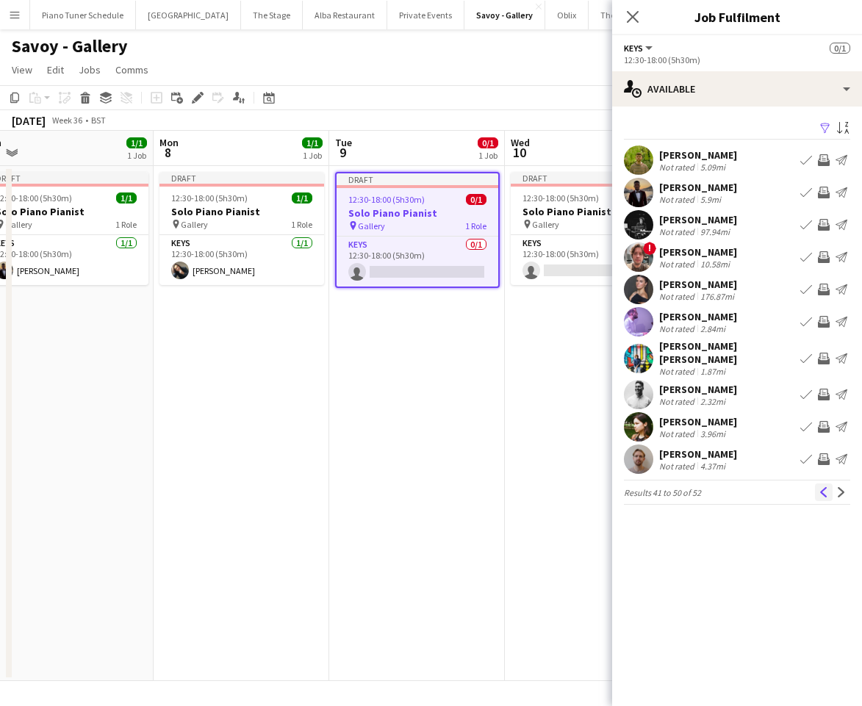
click at [819, 483] on button "Previous" at bounding box center [824, 492] width 18 height 18
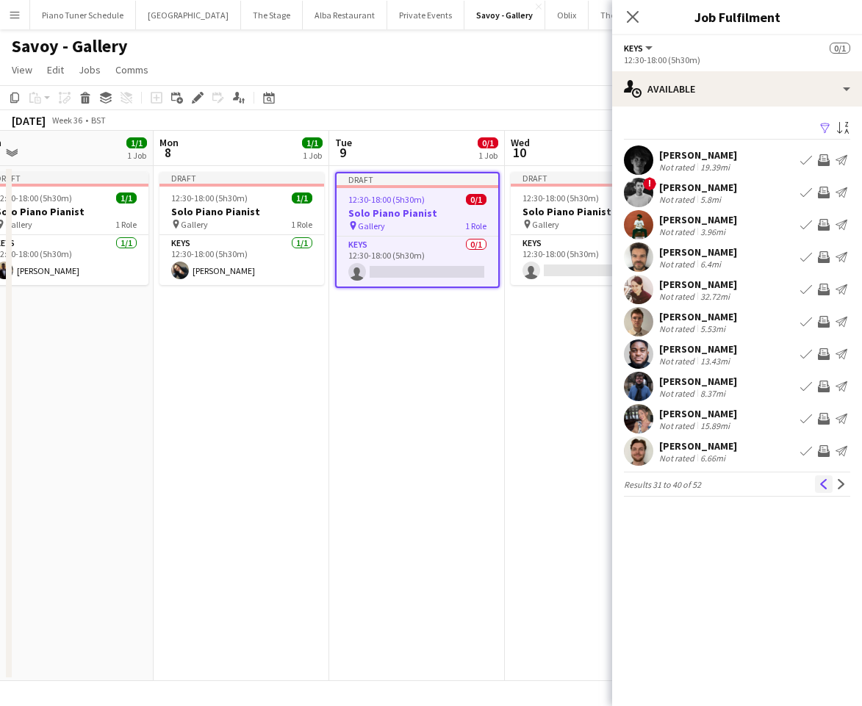
click at [819, 481] on app-icon "Previous" at bounding box center [824, 484] width 10 height 10
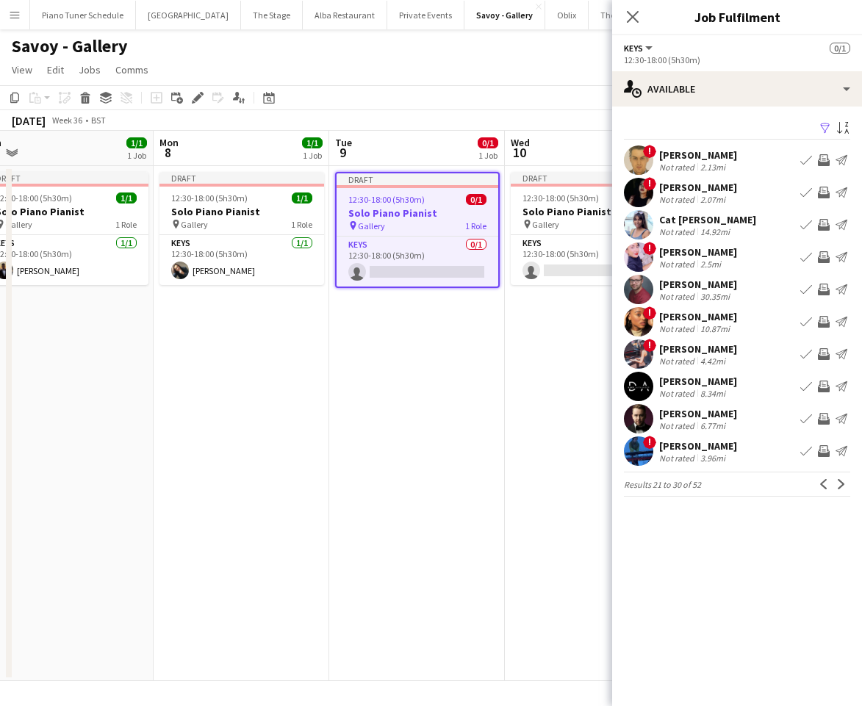
click at [819, 481] on app-icon "Previous" at bounding box center [824, 484] width 10 height 10
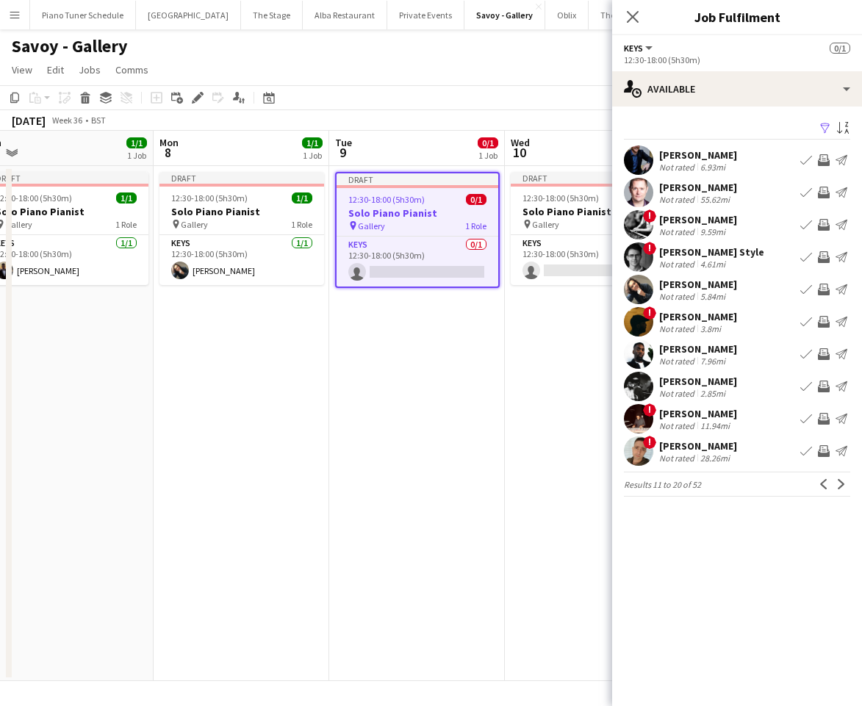
click at [819, 481] on app-icon "Previous" at bounding box center [824, 484] width 10 height 10
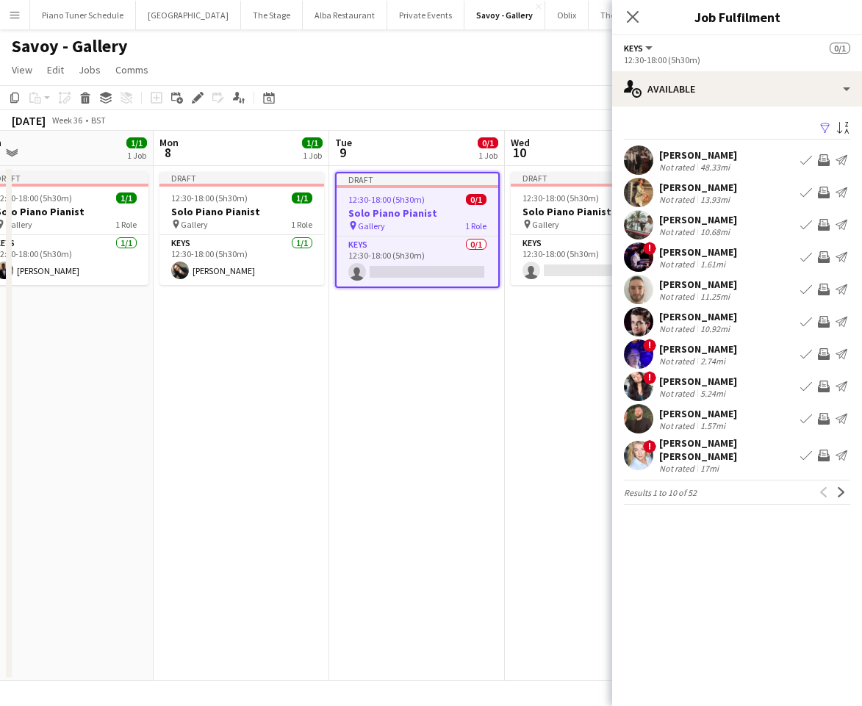
click at [819, 483] on div "Previous Next" at bounding box center [832, 492] width 35 height 18
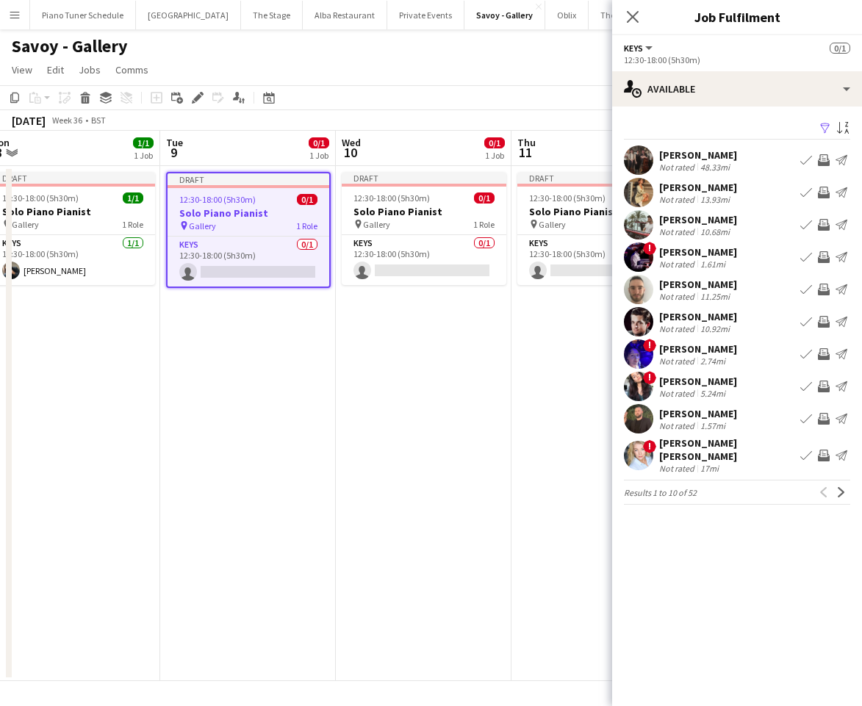
scroll to position [0, 543]
click at [809, 419] on app-icon "Book crew" at bounding box center [806, 419] width 12 height 12
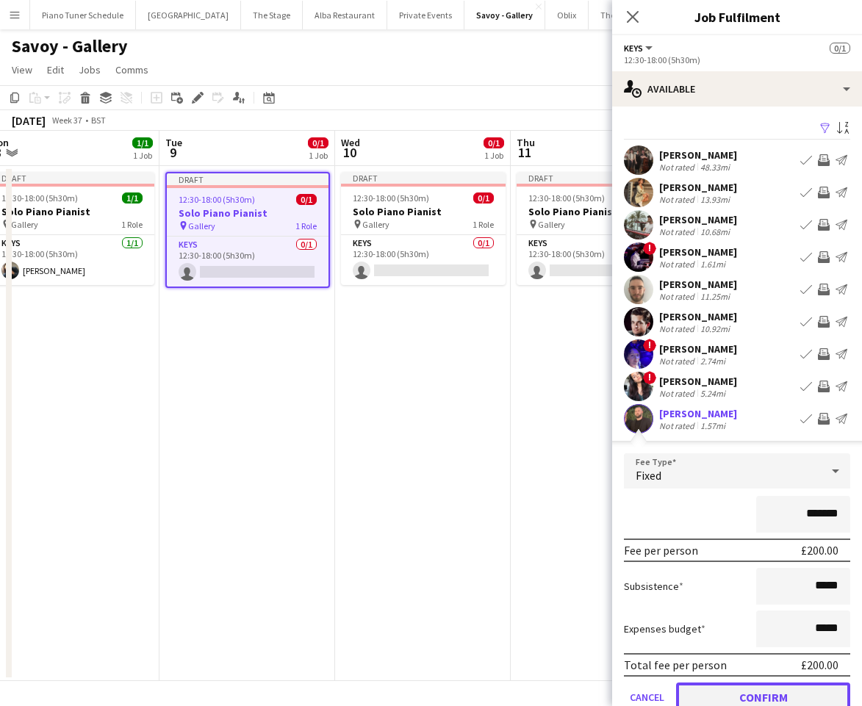
click at [786, 690] on button "Confirm" at bounding box center [763, 697] width 174 height 29
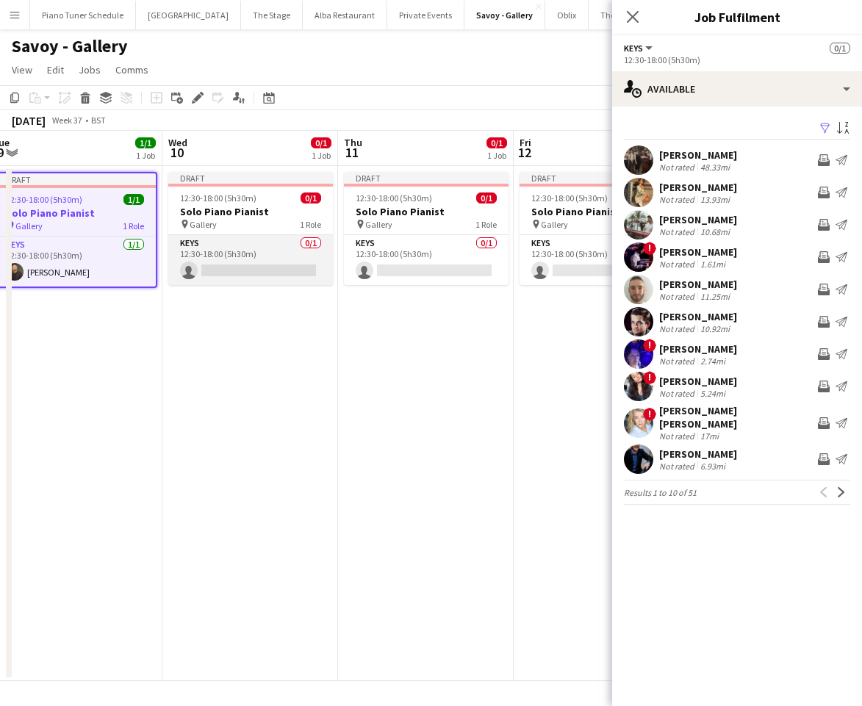
scroll to position [0, 551]
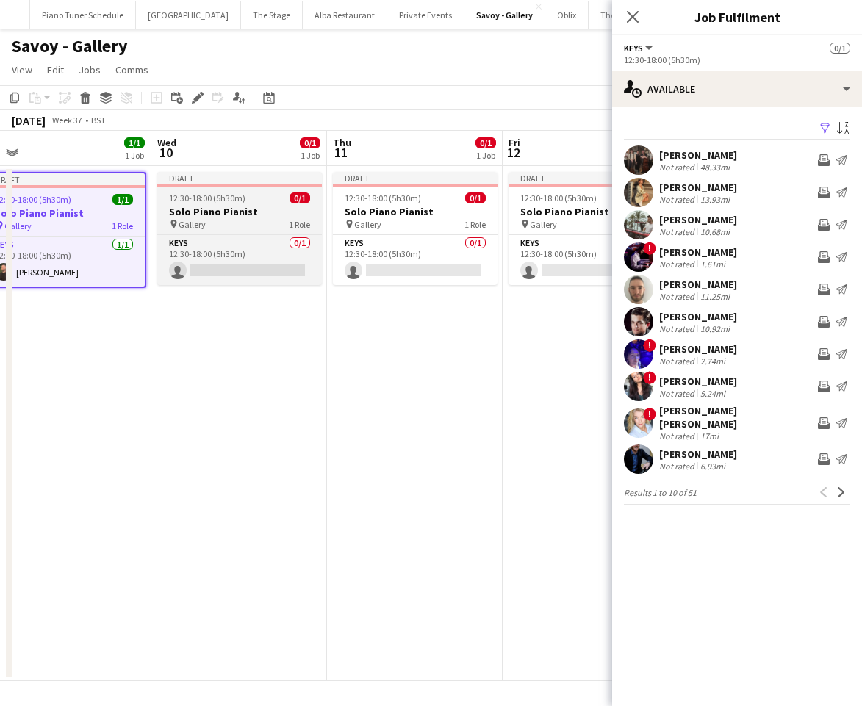
click at [246, 229] on div "pin Gallery 1 Role" at bounding box center [239, 224] width 165 height 12
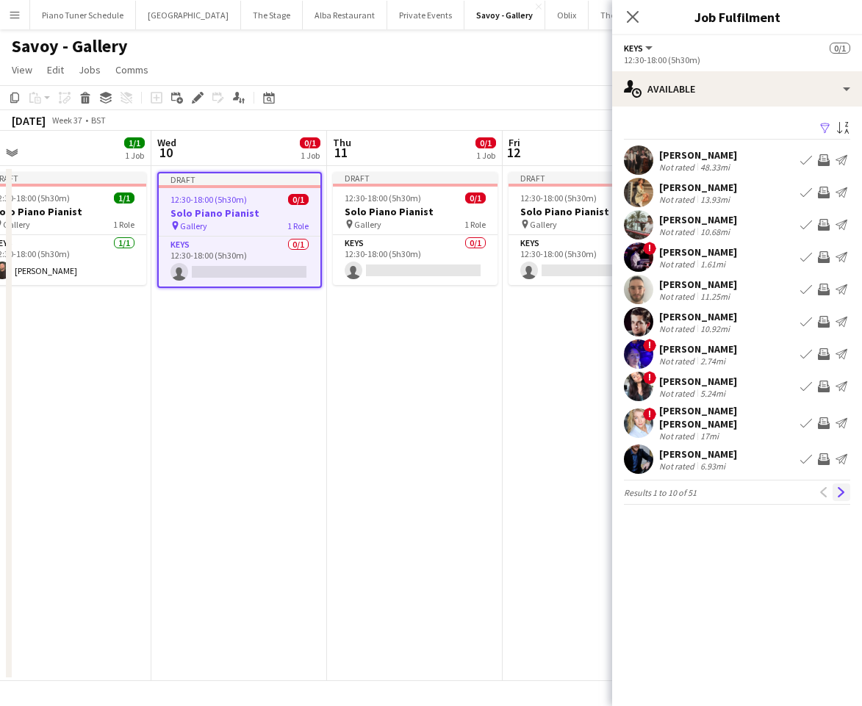
click at [846, 487] on app-icon "Next" at bounding box center [841, 492] width 10 height 10
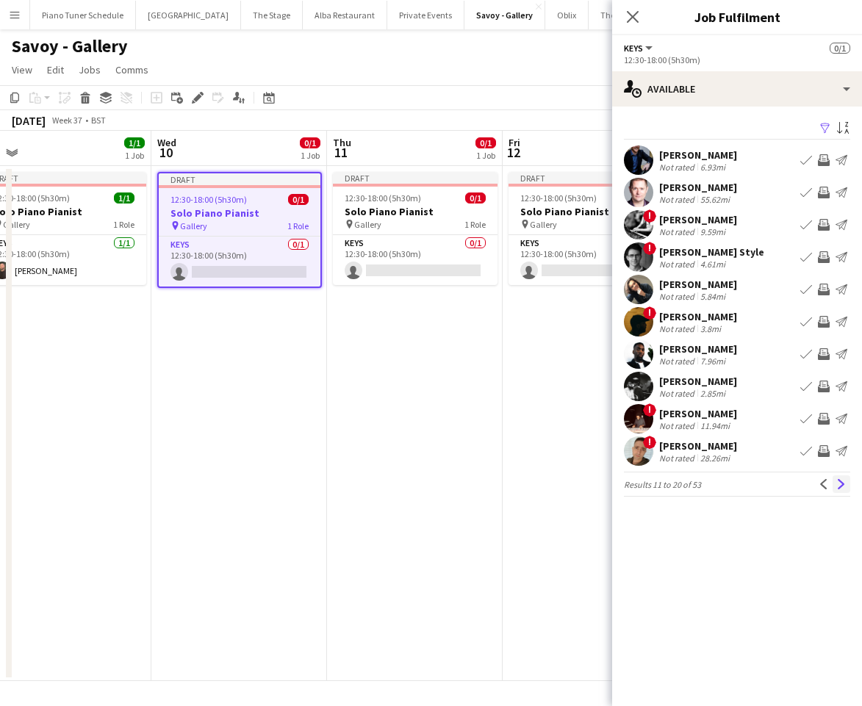
click at [837, 484] on app-icon "Next" at bounding box center [841, 484] width 10 height 10
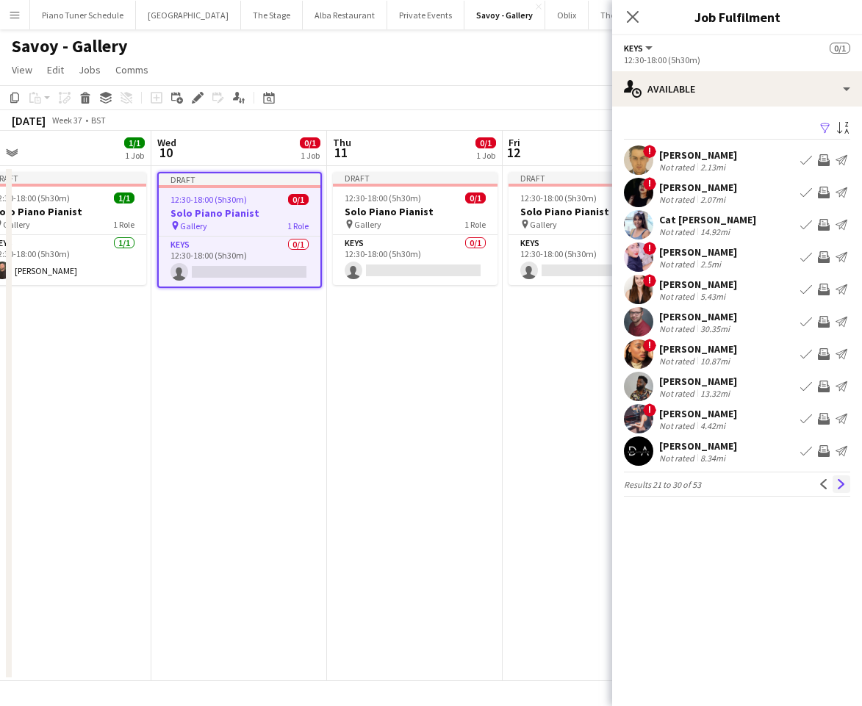
click at [838, 485] on app-icon "Next" at bounding box center [841, 484] width 10 height 10
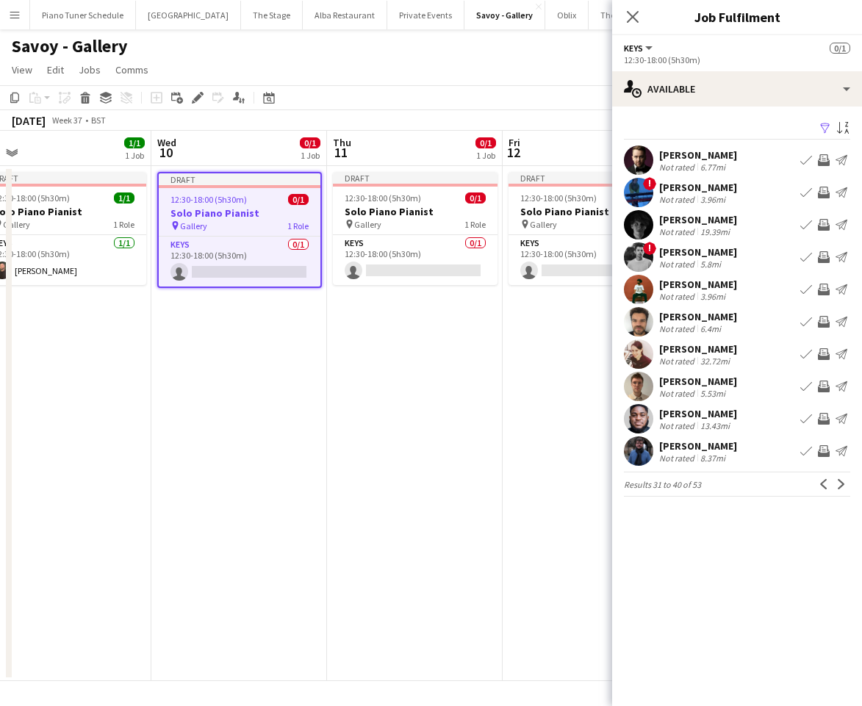
click at [838, 485] on app-icon "Next" at bounding box center [841, 484] width 10 height 10
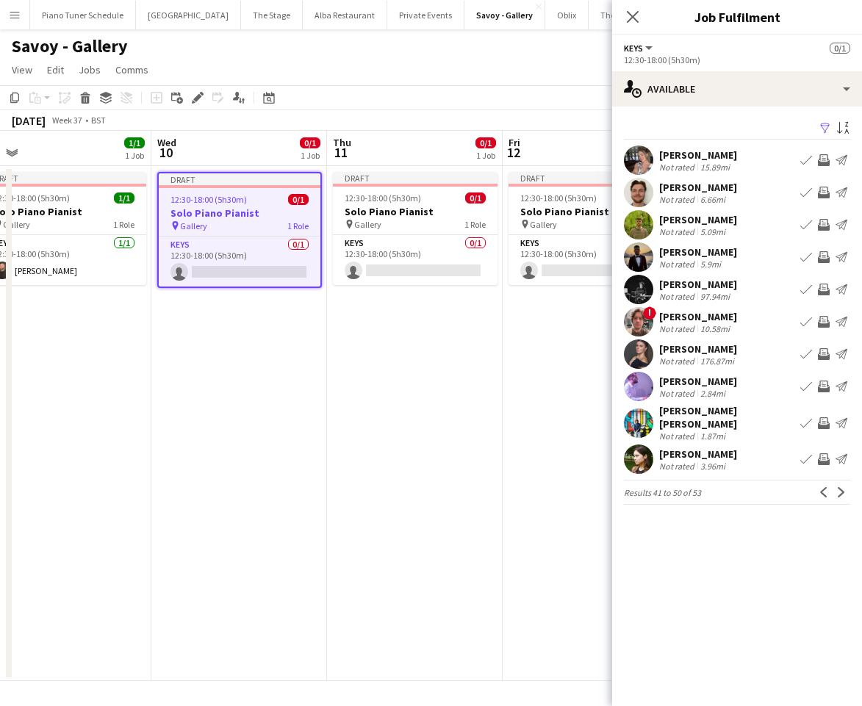
click at [838, 487] on app-icon "Next" at bounding box center [841, 492] width 10 height 10
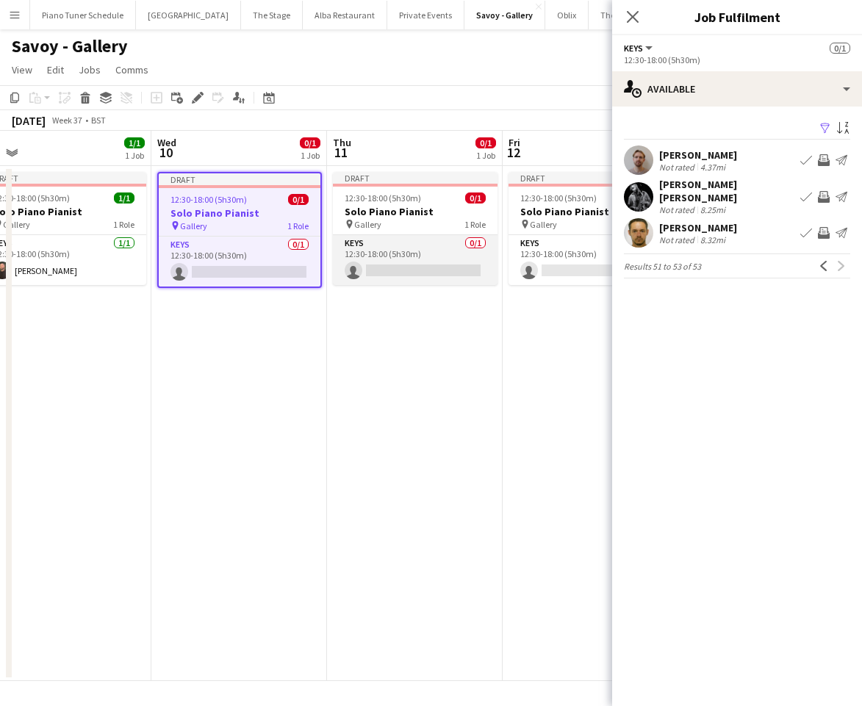
click at [368, 260] on app-card-role "Keys 0/1 12:30-18:00 (5h30m) single-neutral-actions" at bounding box center [415, 260] width 165 height 50
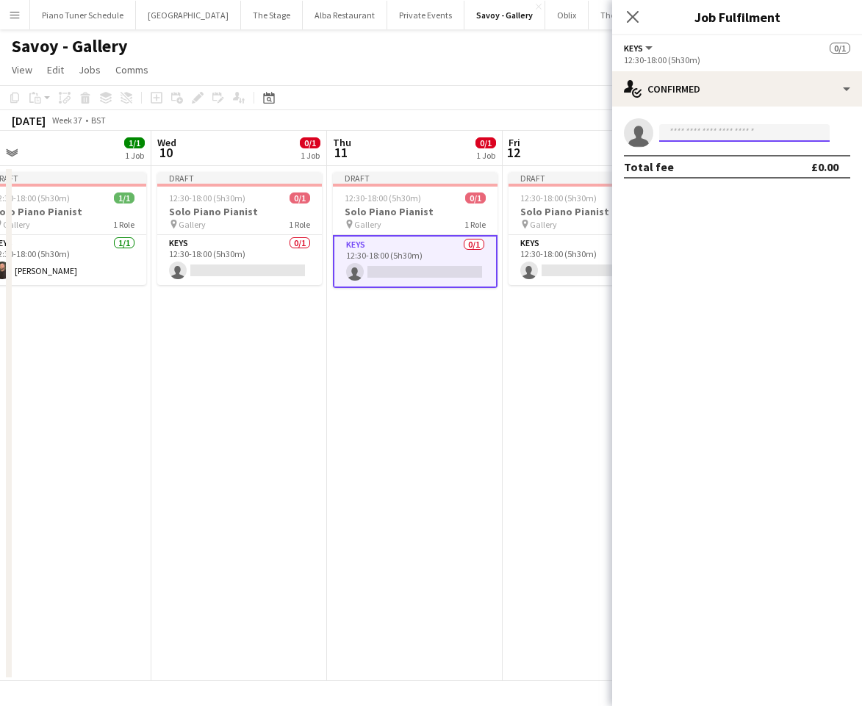
click at [686, 129] on input at bounding box center [744, 133] width 170 height 18
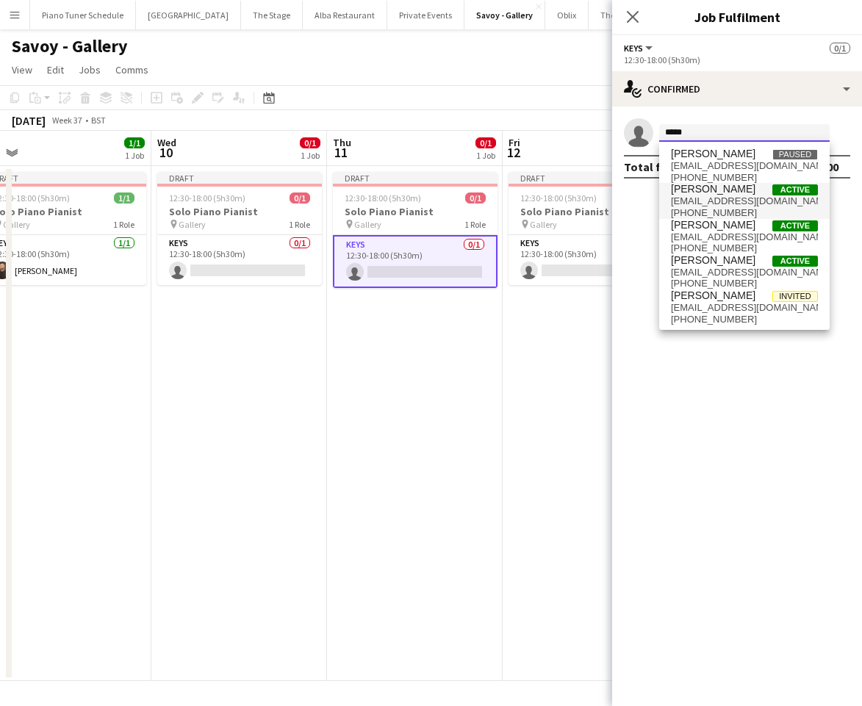
type input "*****"
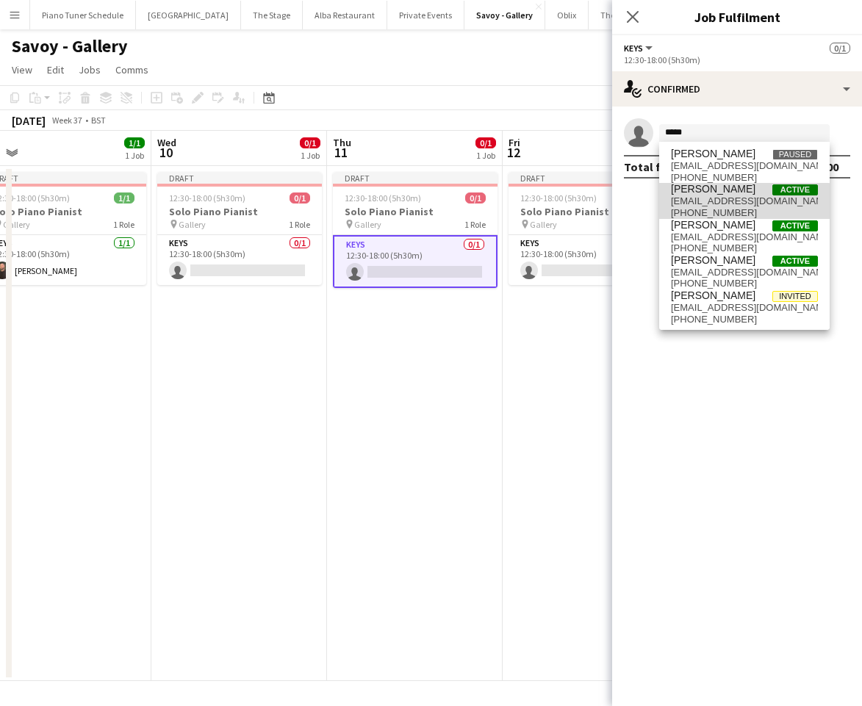
click at [739, 204] on span "emilybrownmusic@outlook.com" at bounding box center [744, 201] width 147 height 12
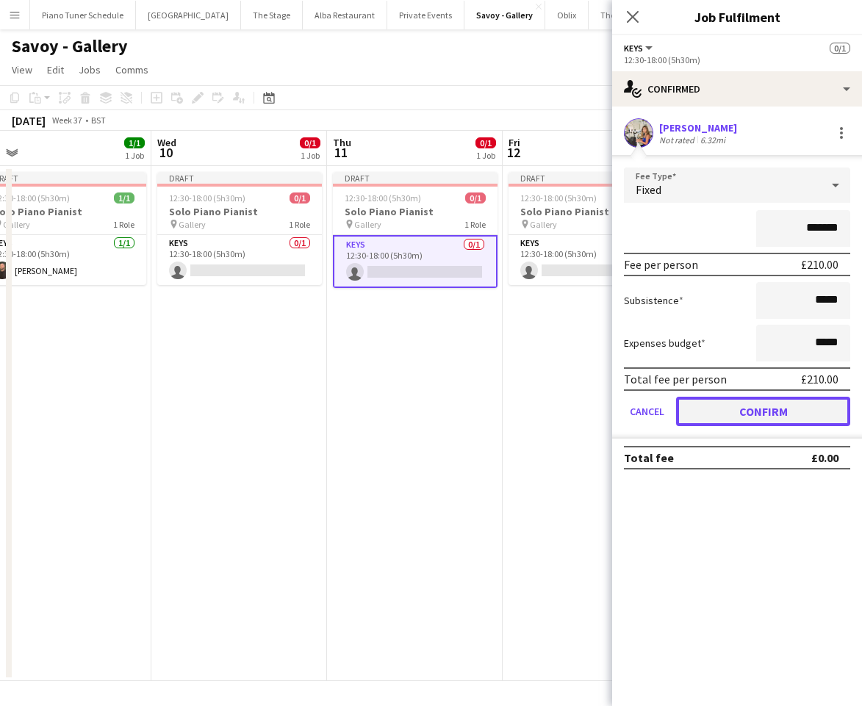
click at [792, 410] on button "Confirm" at bounding box center [763, 411] width 174 height 29
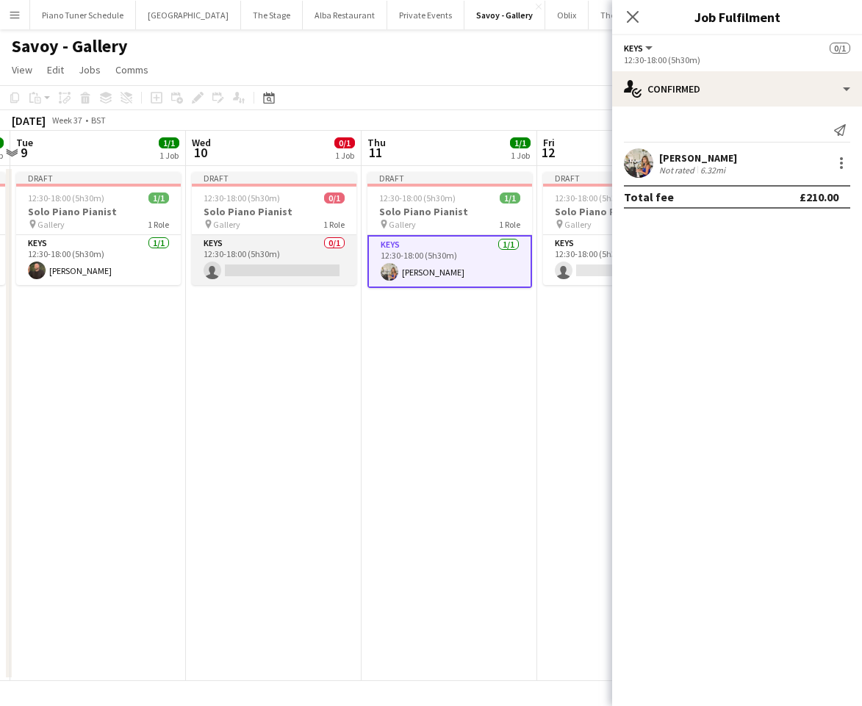
scroll to position [0, 505]
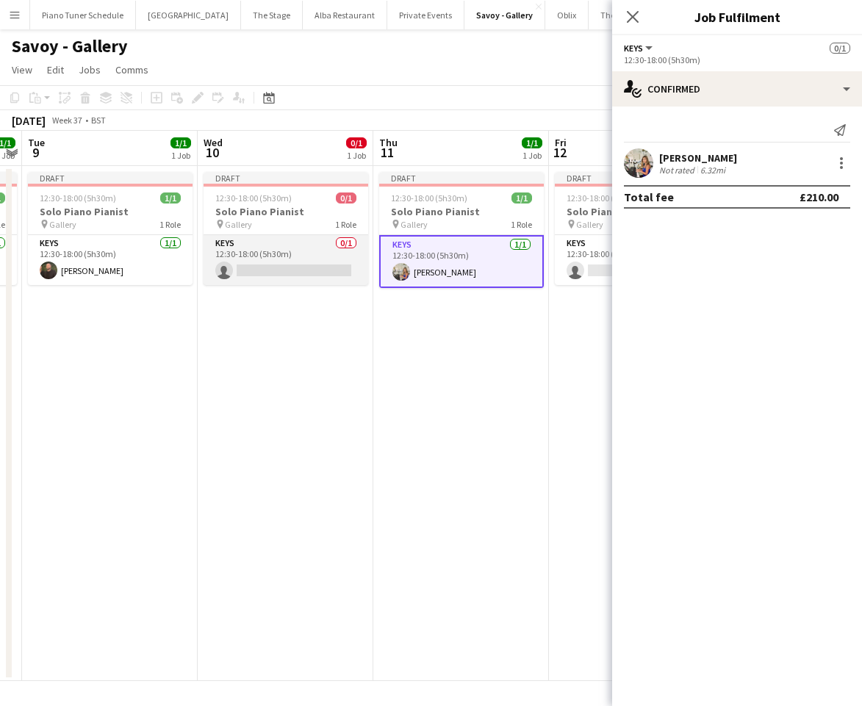
click at [251, 245] on app-card-role "Keys 0/1 12:30-18:00 (5h30m) single-neutral-actions" at bounding box center [286, 260] width 165 height 50
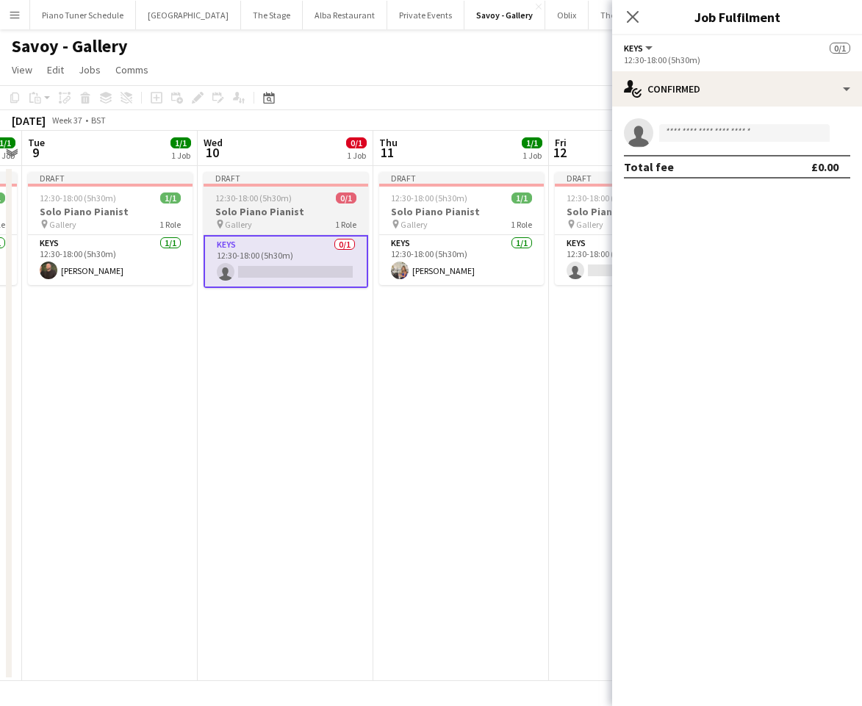
click at [287, 210] on h3 "Solo Piano Pianist" at bounding box center [286, 211] width 165 height 13
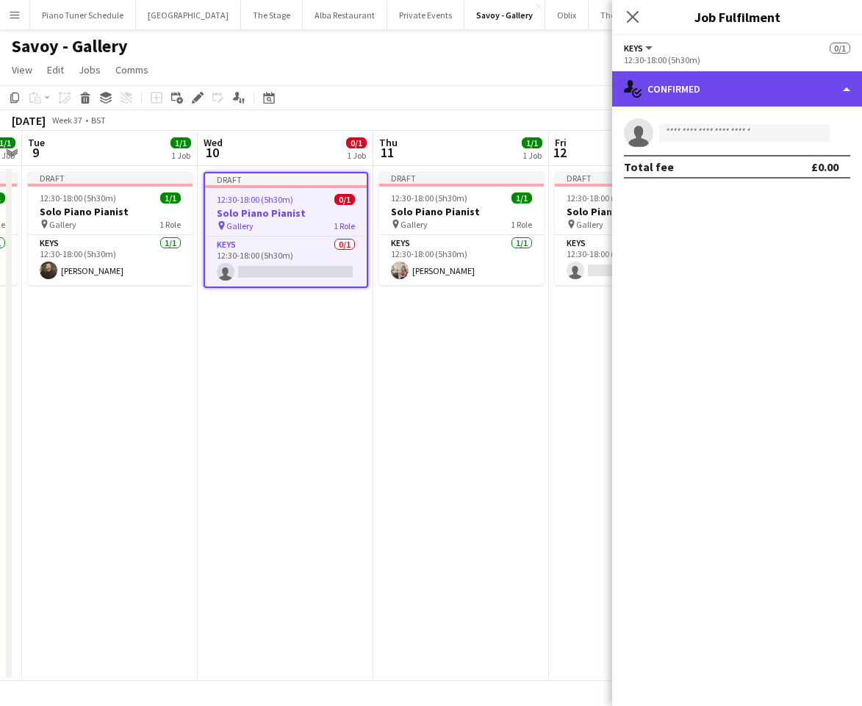
click at [674, 85] on div "single-neutral-actions-check-2 Confirmed" at bounding box center [737, 88] width 250 height 35
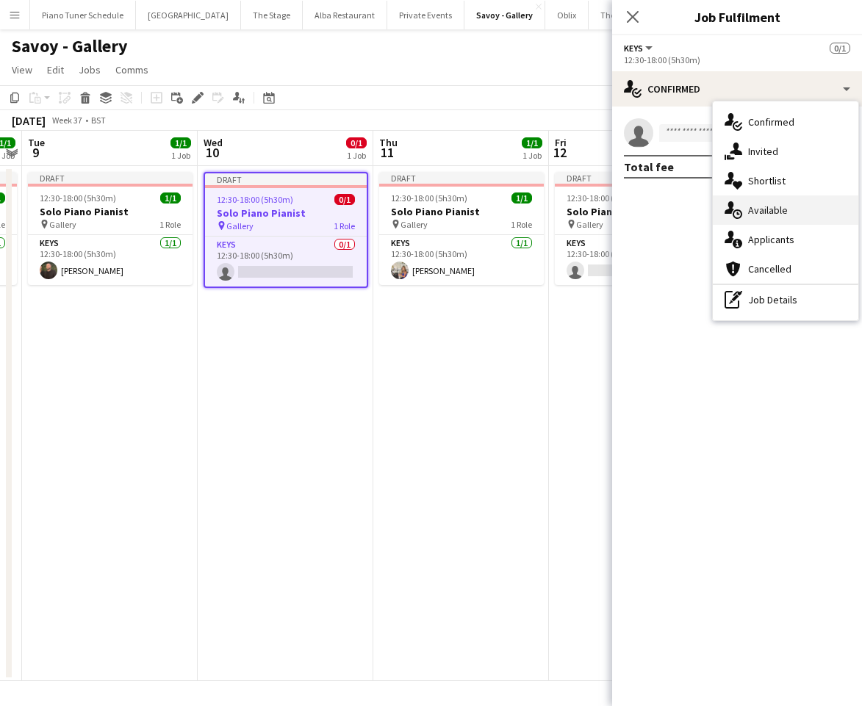
click at [747, 206] on div "single-neutral-actions-upload Available" at bounding box center [785, 209] width 145 height 29
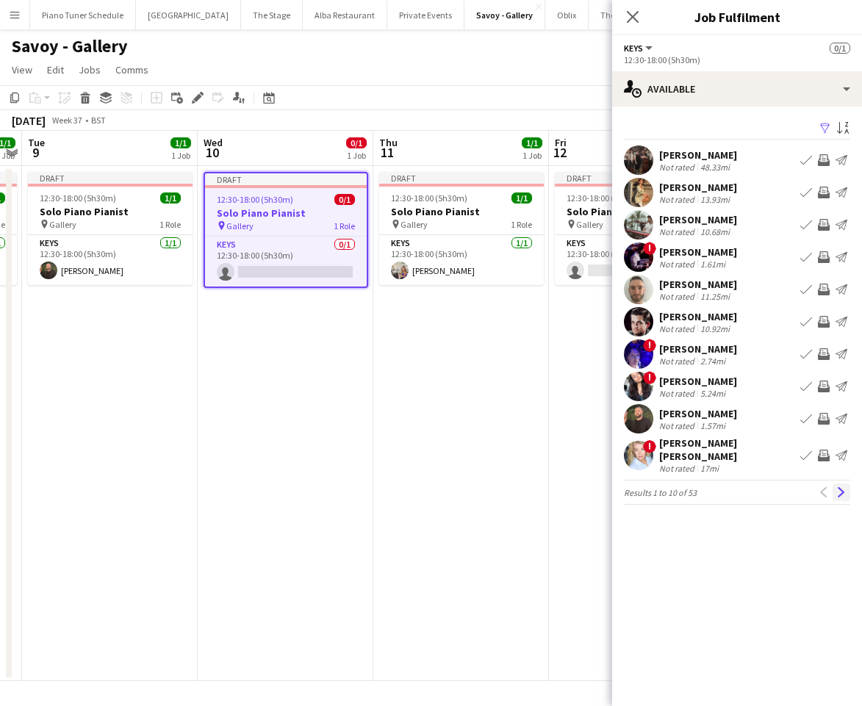
click at [842, 487] on app-icon "Next" at bounding box center [841, 492] width 10 height 10
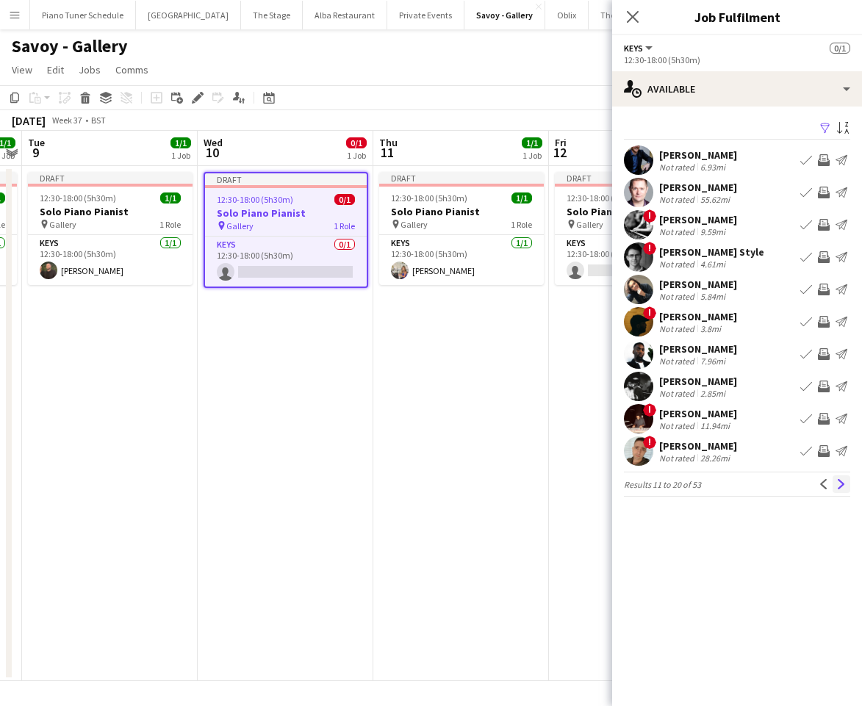
click at [839, 485] on app-icon "Next" at bounding box center [841, 484] width 10 height 10
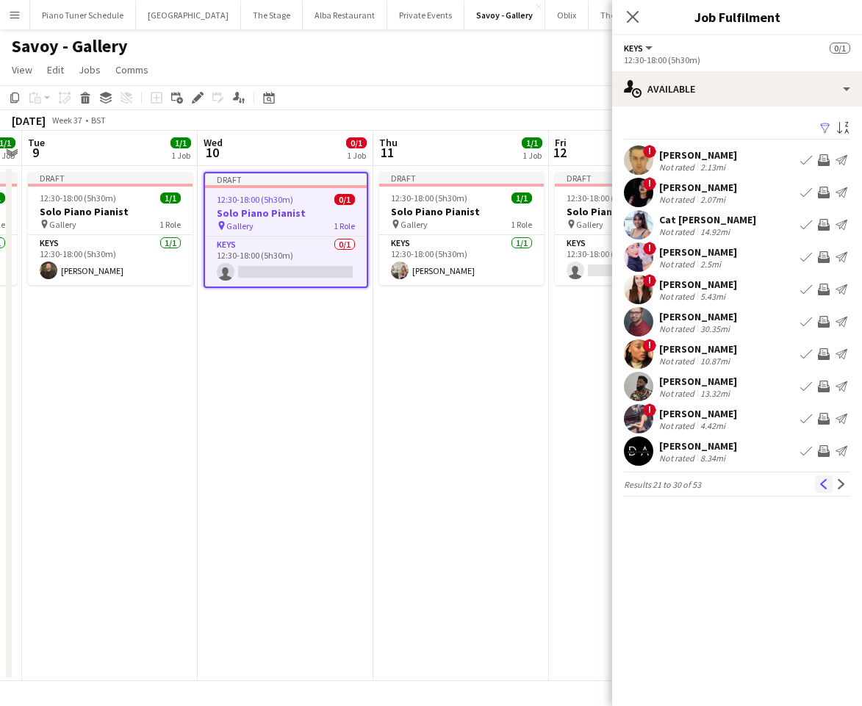
click at [827, 481] on app-icon "Previous" at bounding box center [824, 484] width 10 height 10
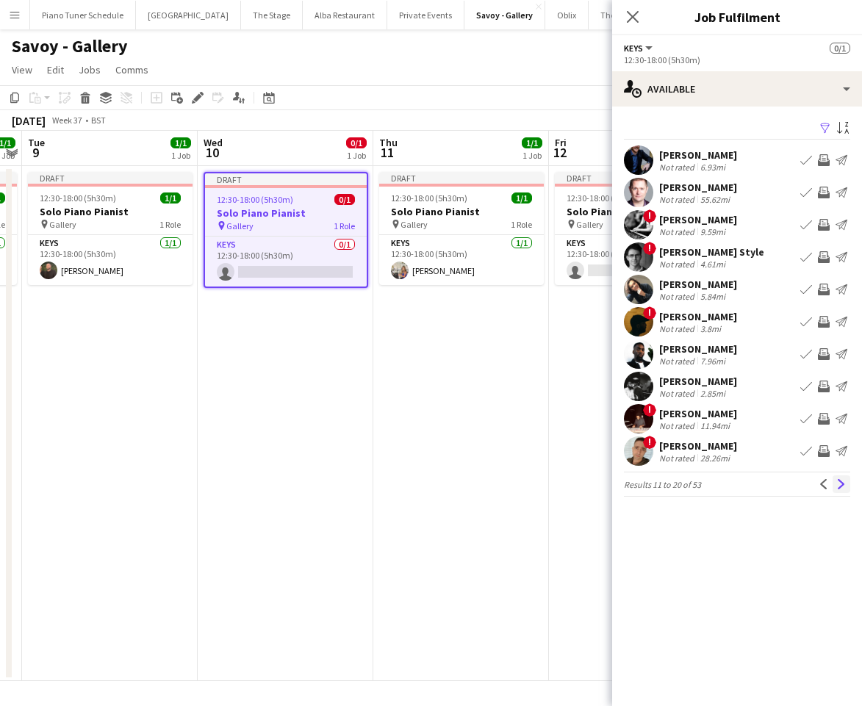
click at [838, 482] on app-icon "Next" at bounding box center [841, 484] width 10 height 10
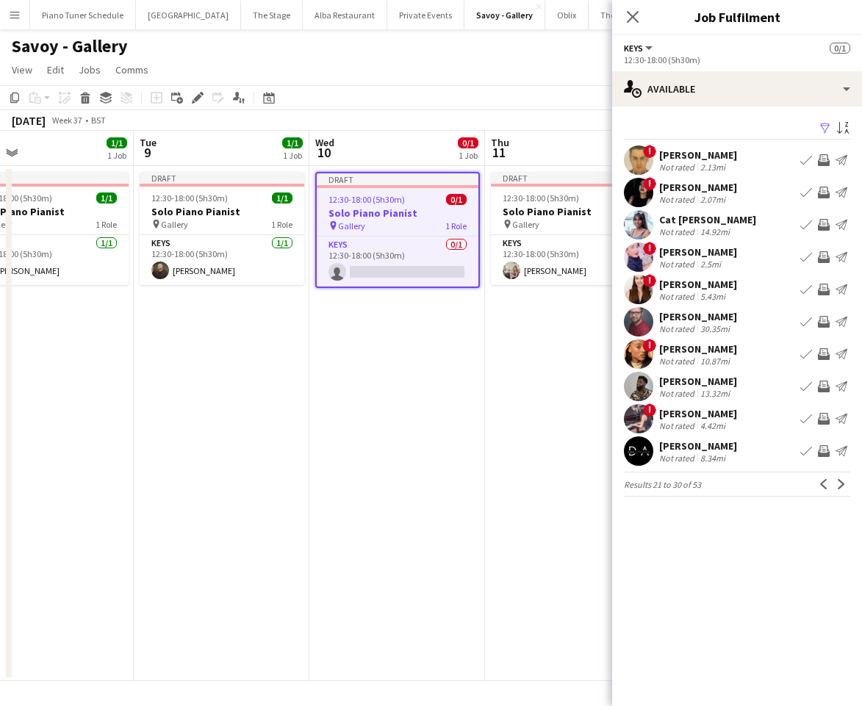
scroll to position [0, 587]
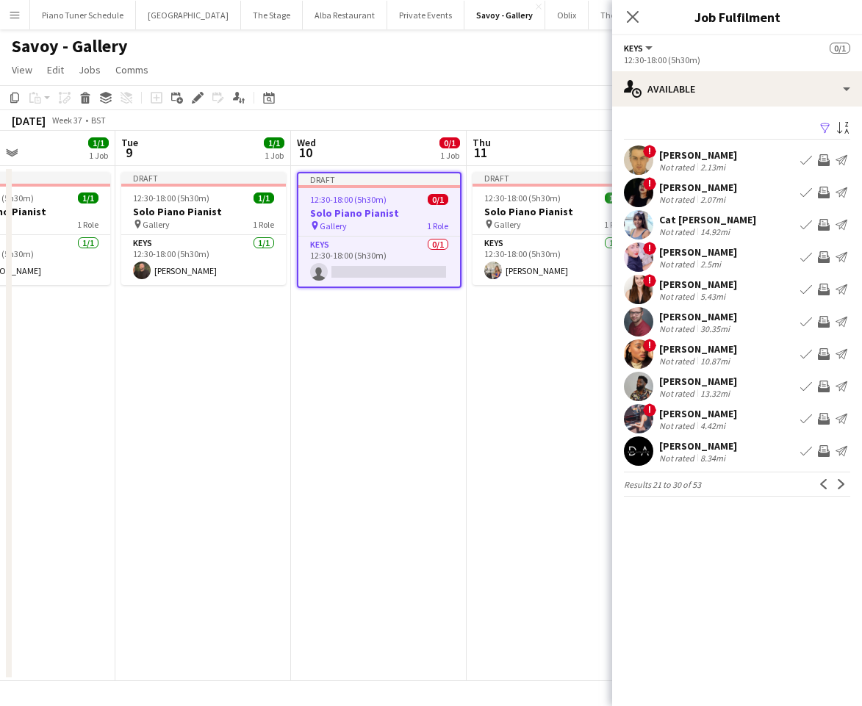
click at [804, 386] on app-icon "Book crew" at bounding box center [806, 387] width 12 height 12
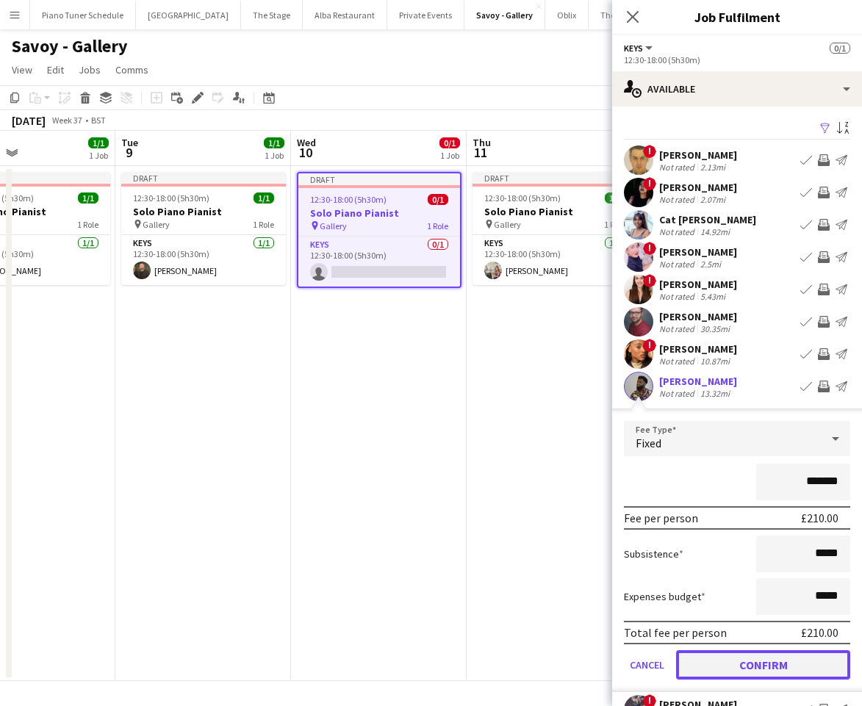
click at [800, 670] on button "Confirm" at bounding box center [763, 664] width 174 height 29
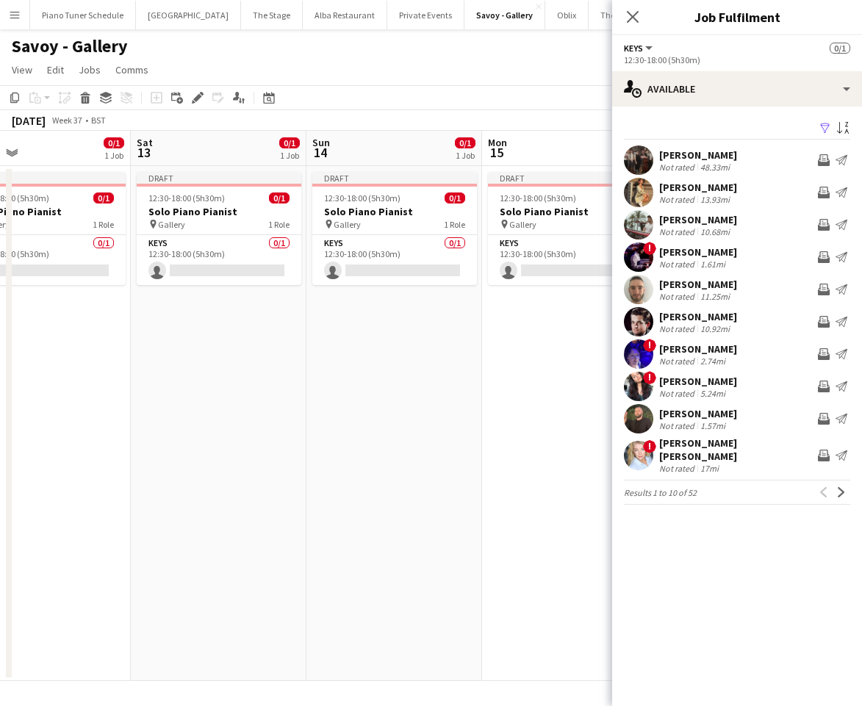
scroll to position [0, 470]
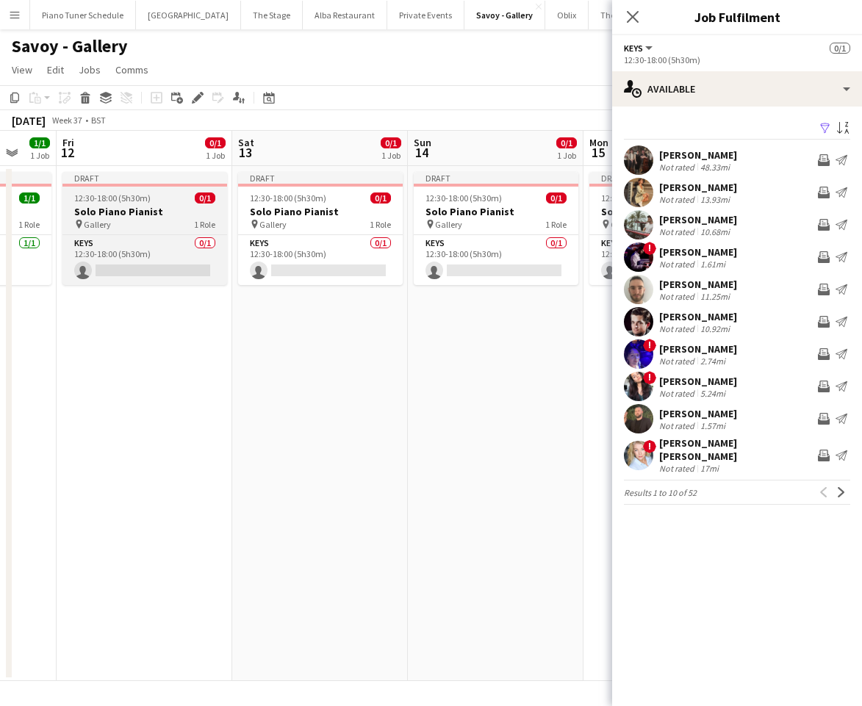
click at [104, 226] on span "Gallery" at bounding box center [97, 224] width 27 height 11
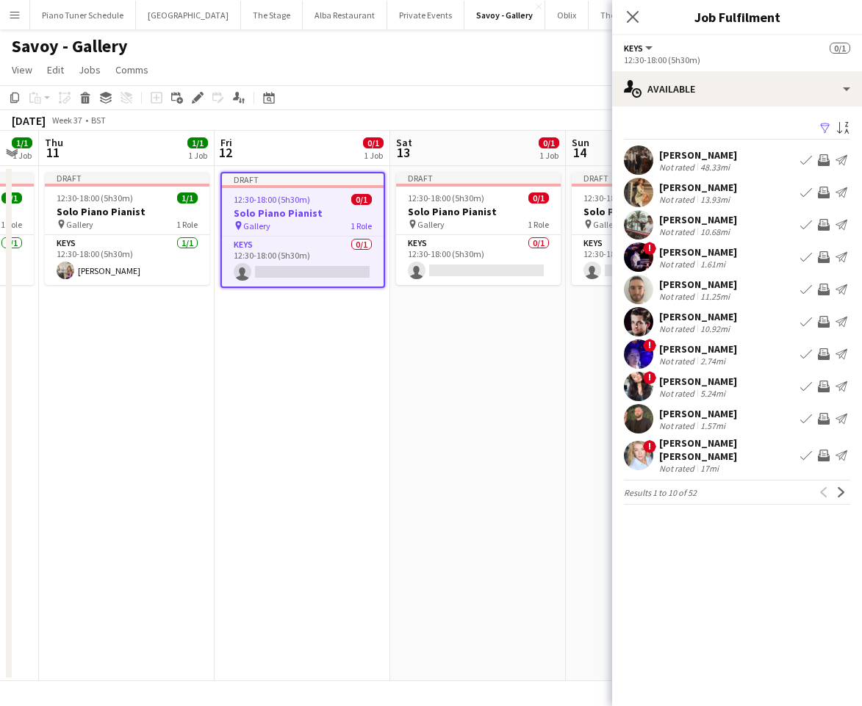
scroll to position [0, 492]
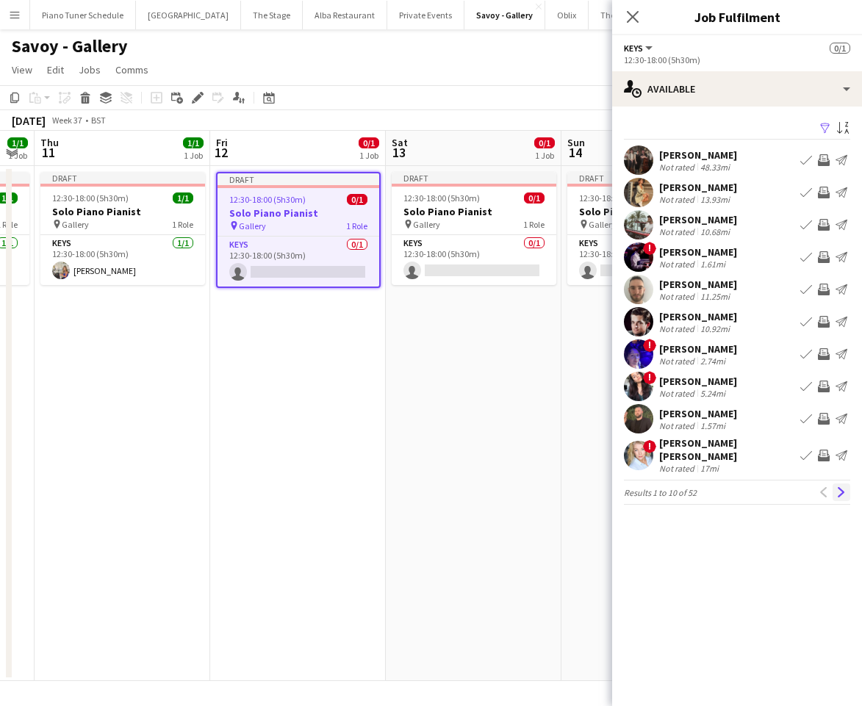
click at [841, 487] on app-icon "Next" at bounding box center [841, 492] width 10 height 10
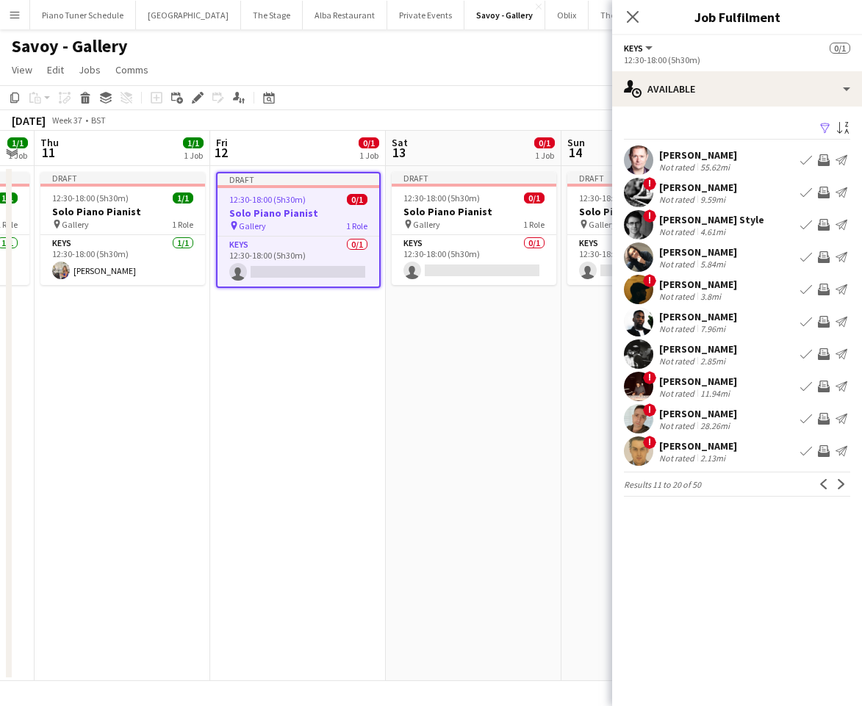
click at [841, 483] on app-icon "Next" at bounding box center [841, 484] width 10 height 10
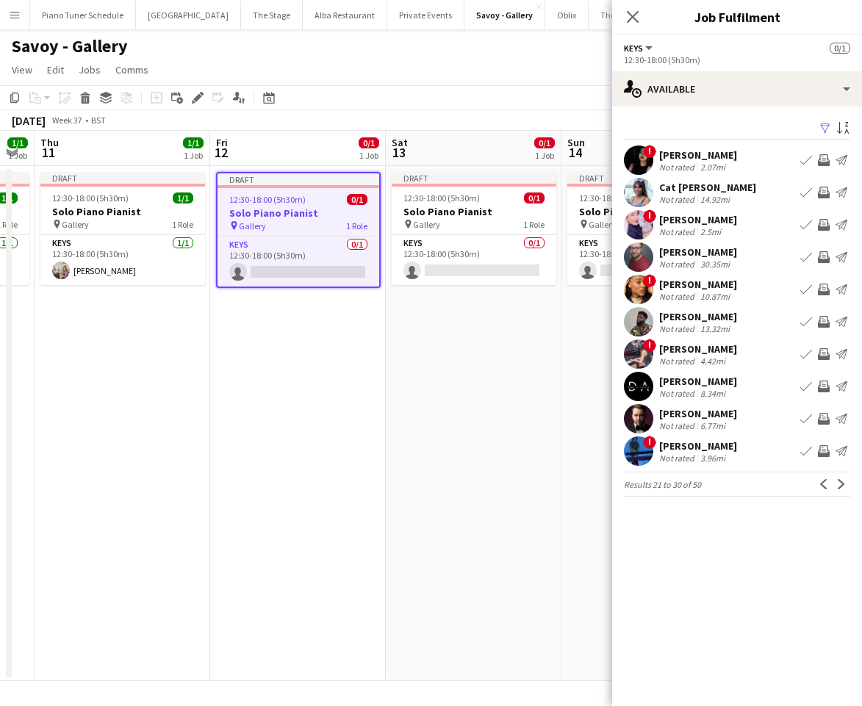
click at [841, 483] on app-icon "Next" at bounding box center [841, 484] width 10 height 10
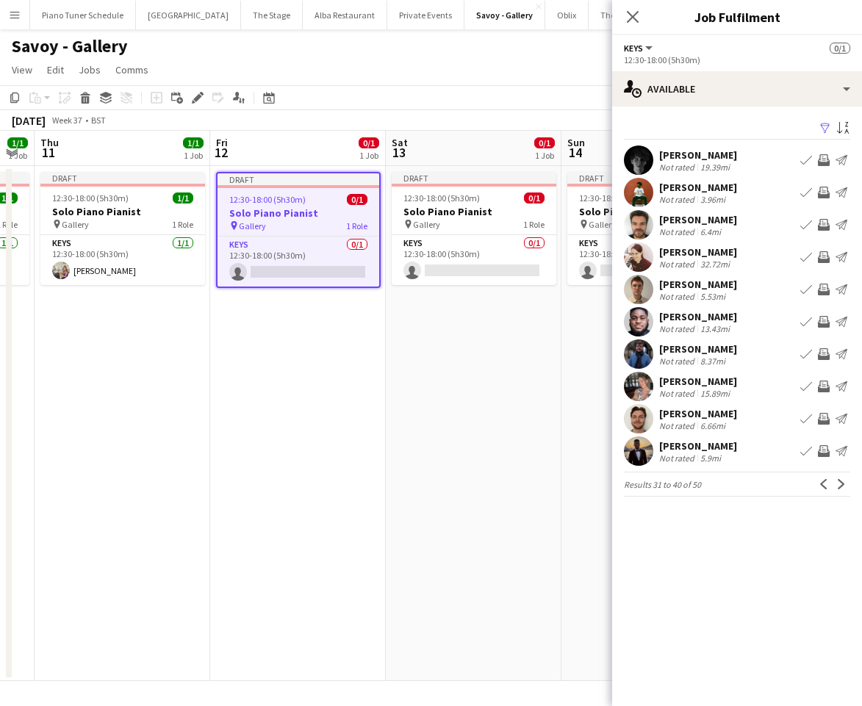
click at [841, 483] on app-icon "Next" at bounding box center [841, 484] width 10 height 10
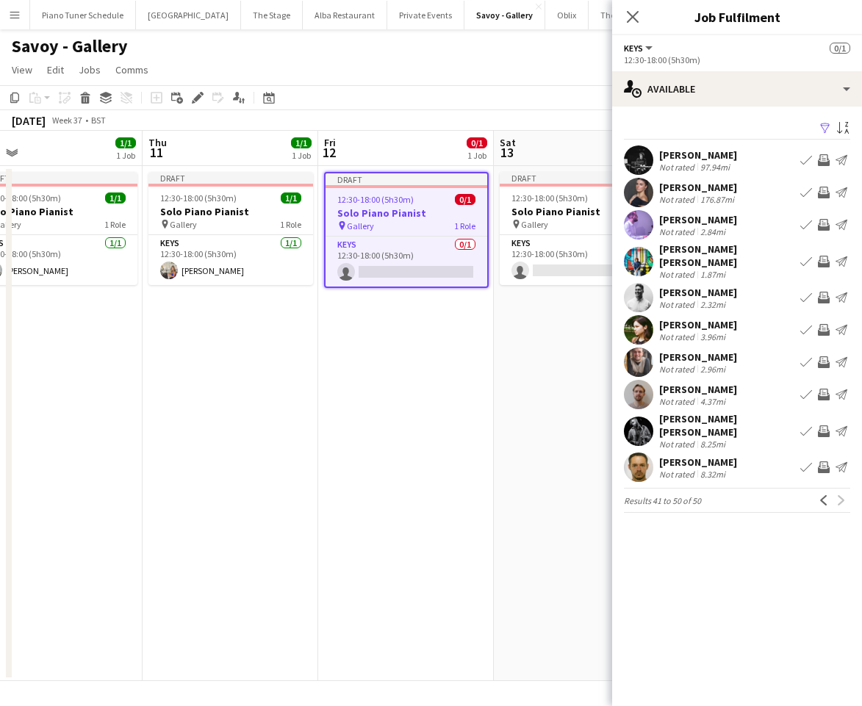
scroll to position [0, 431]
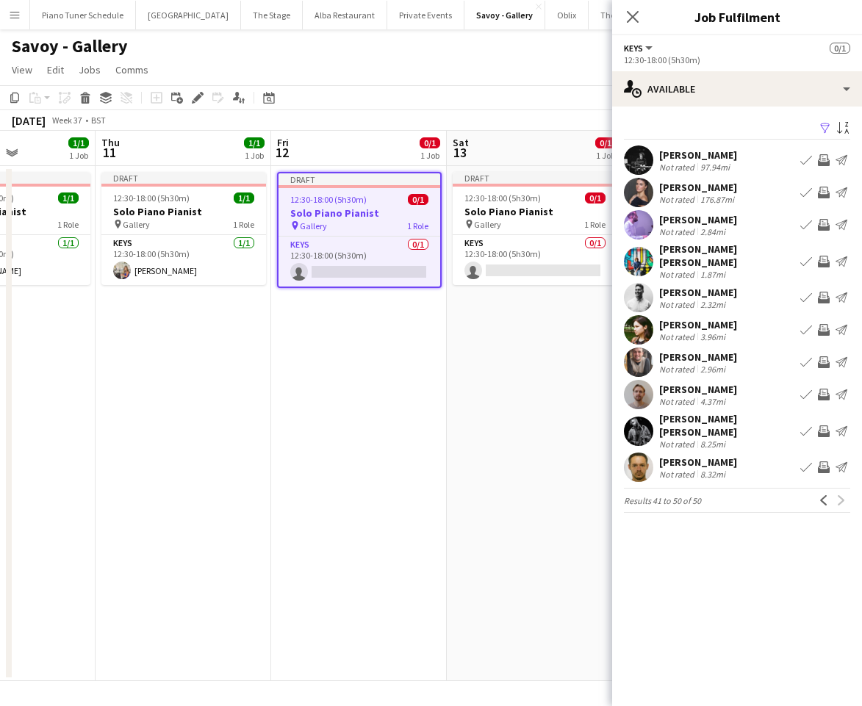
click at [808, 221] on app-icon "Book crew" at bounding box center [806, 225] width 12 height 12
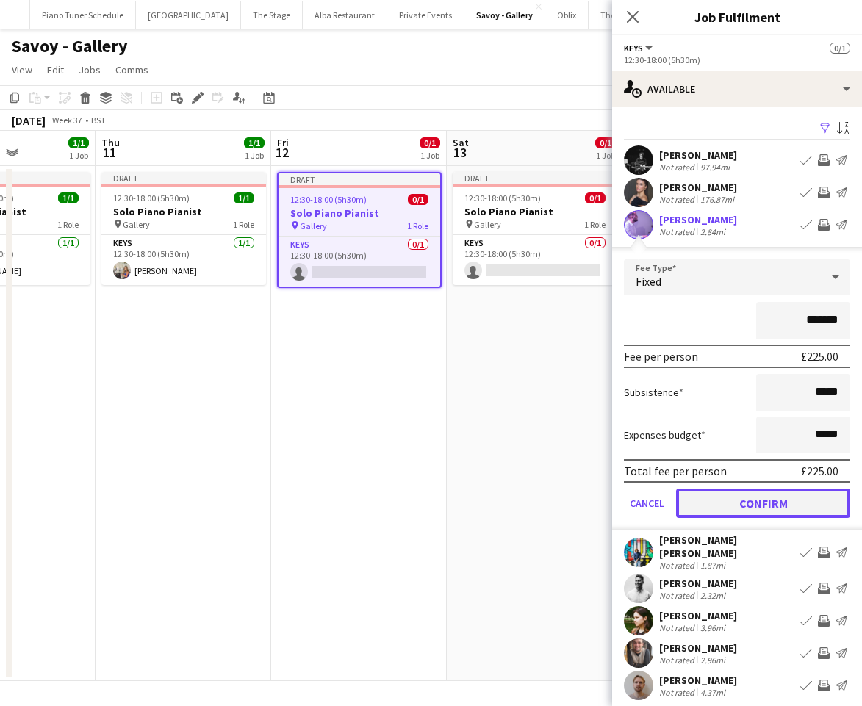
click at [757, 508] on button "Confirm" at bounding box center [763, 503] width 174 height 29
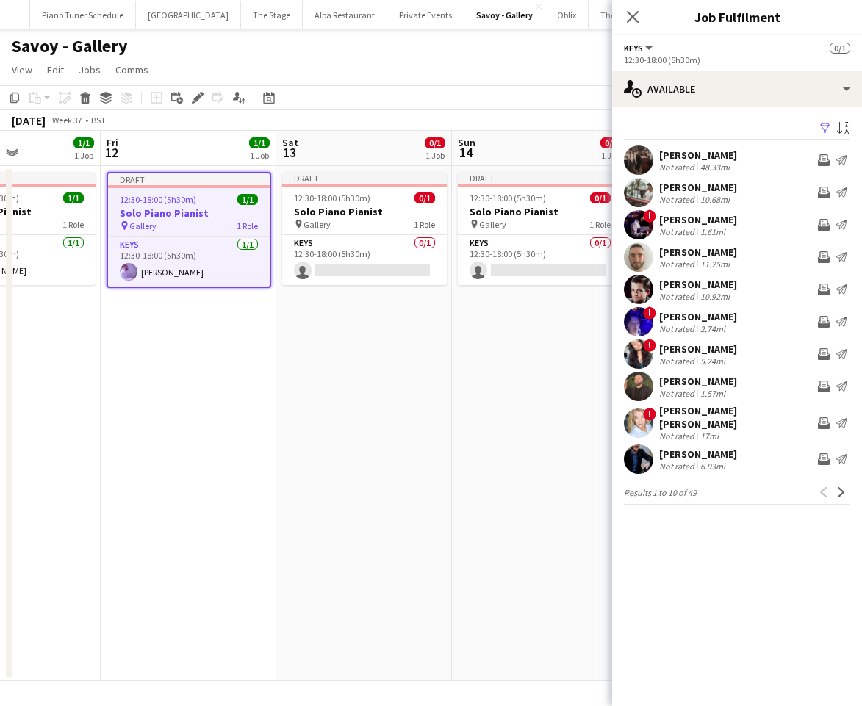
scroll to position [0, 433]
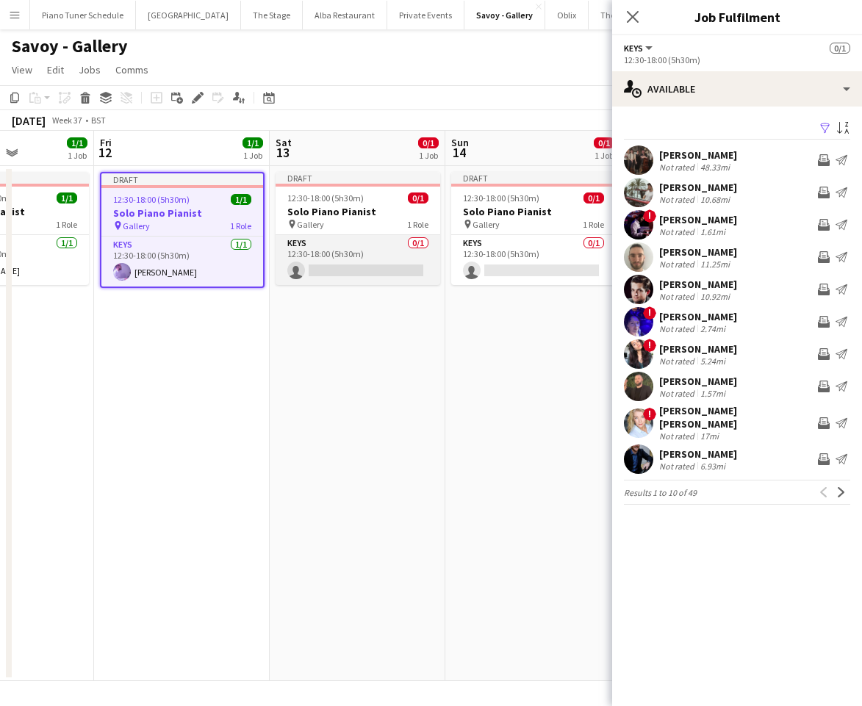
click at [335, 262] on app-card-role "Keys 0/1 12:30-18:00 (5h30m) single-neutral-actions" at bounding box center [358, 260] width 165 height 50
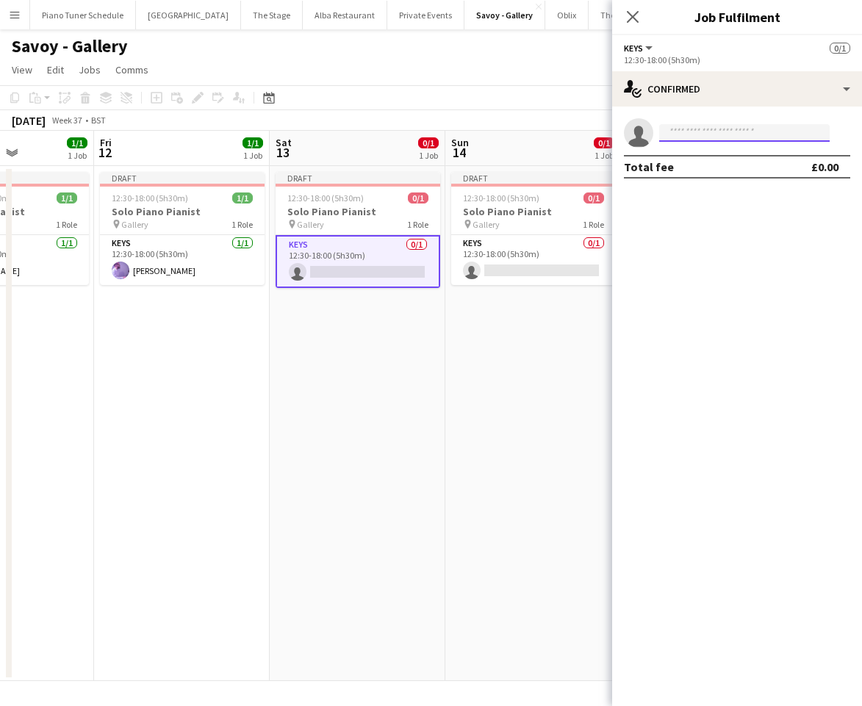
click at [684, 134] on input at bounding box center [744, 133] width 170 height 18
type input "*"
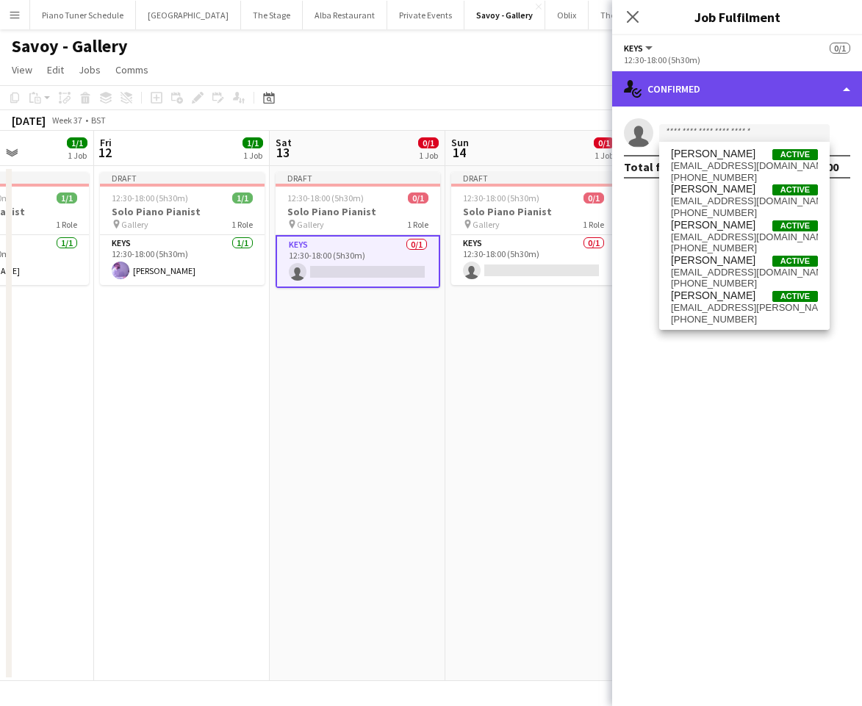
click at [827, 98] on div "single-neutral-actions-check-2 Confirmed" at bounding box center [737, 88] width 250 height 35
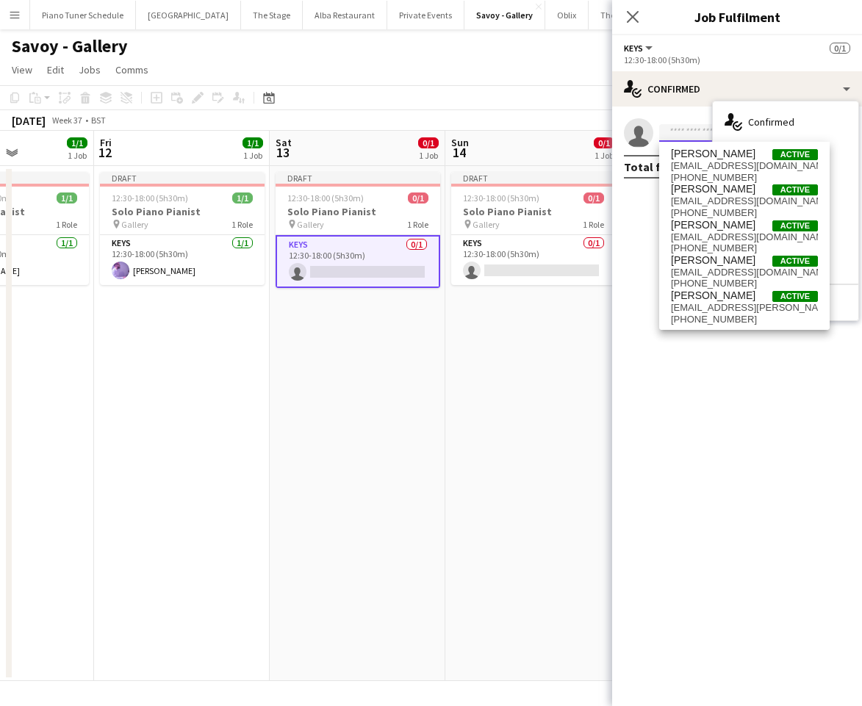
click at [669, 140] on input at bounding box center [744, 133] width 170 height 18
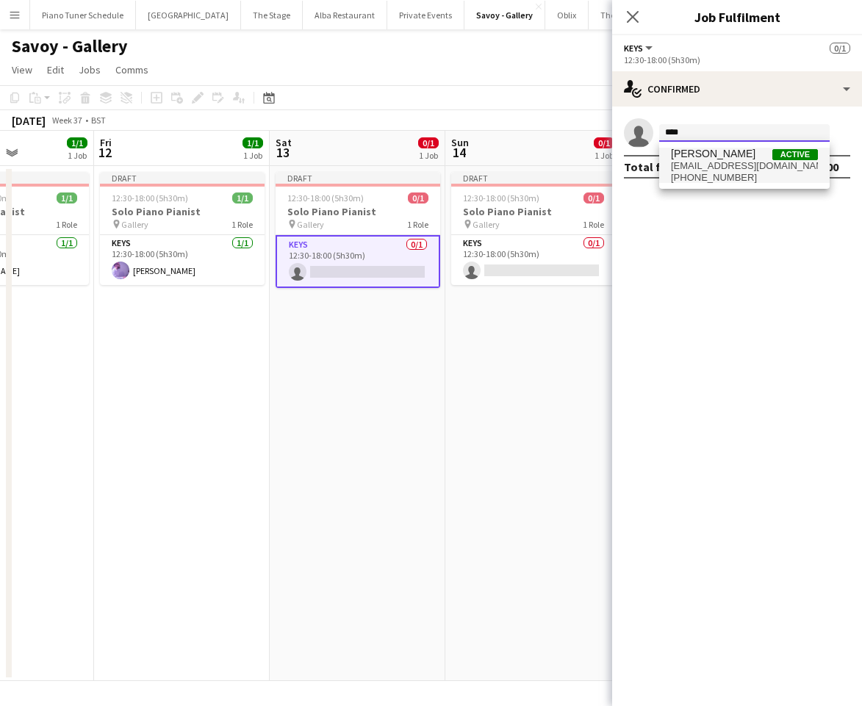
type input "****"
click at [725, 167] on span "zethan25@outlook.com" at bounding box center [744, 166] width 147 height 12
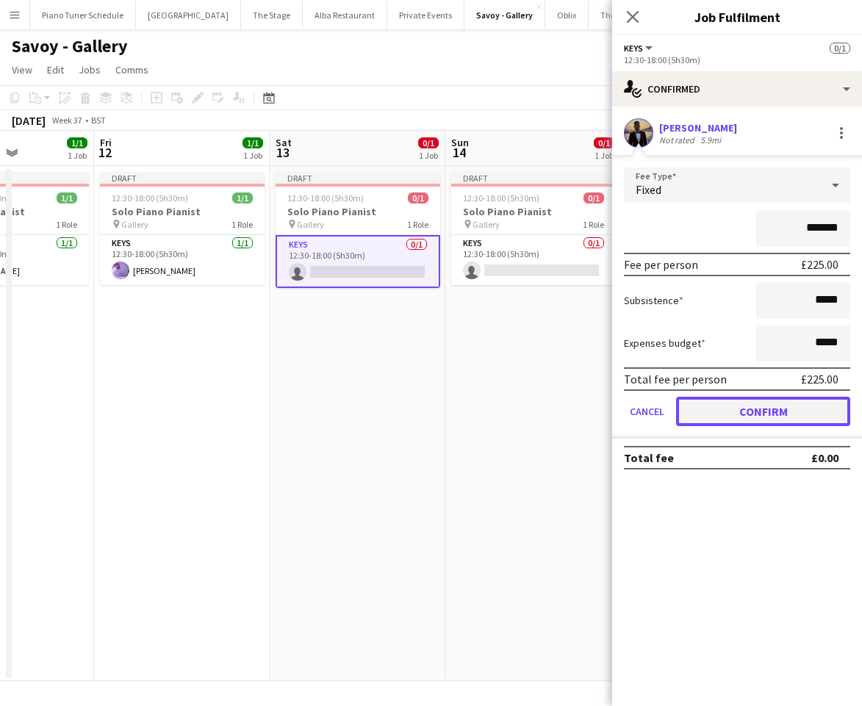
click at [755, 418] on button "Confirm" at bounding box center [763, 411] width 174 height 29
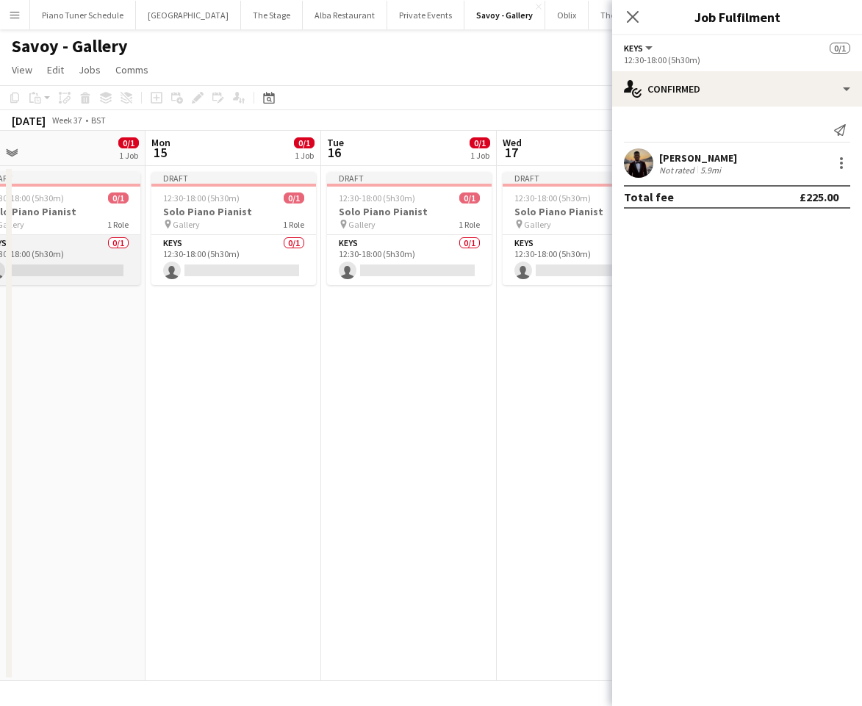
scroll to position [0, 561]
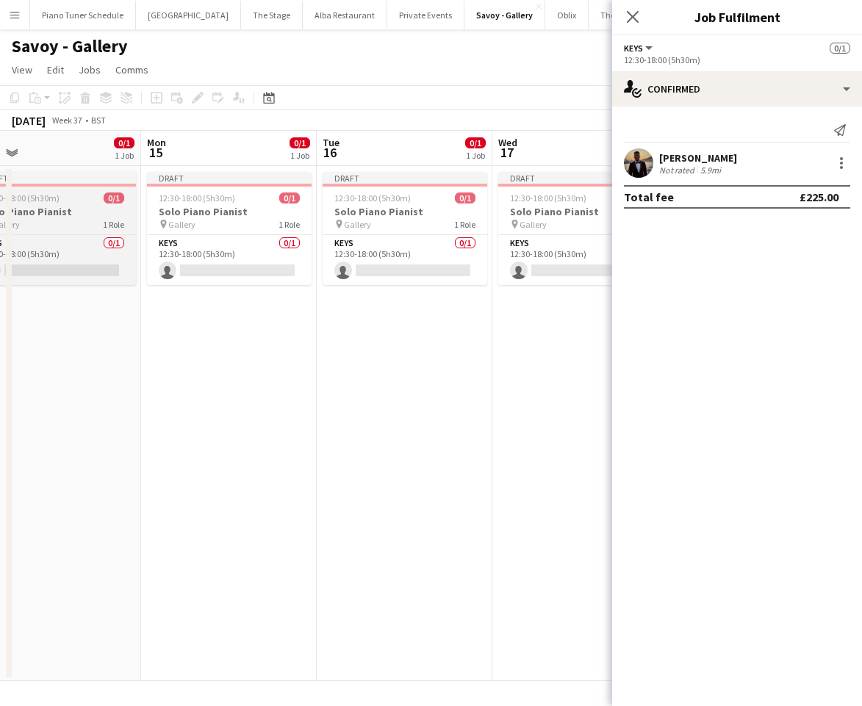
click at [68, 227] on div "pin Gallery 1 Role" at bounding box center [53, 224] width 165 height 12
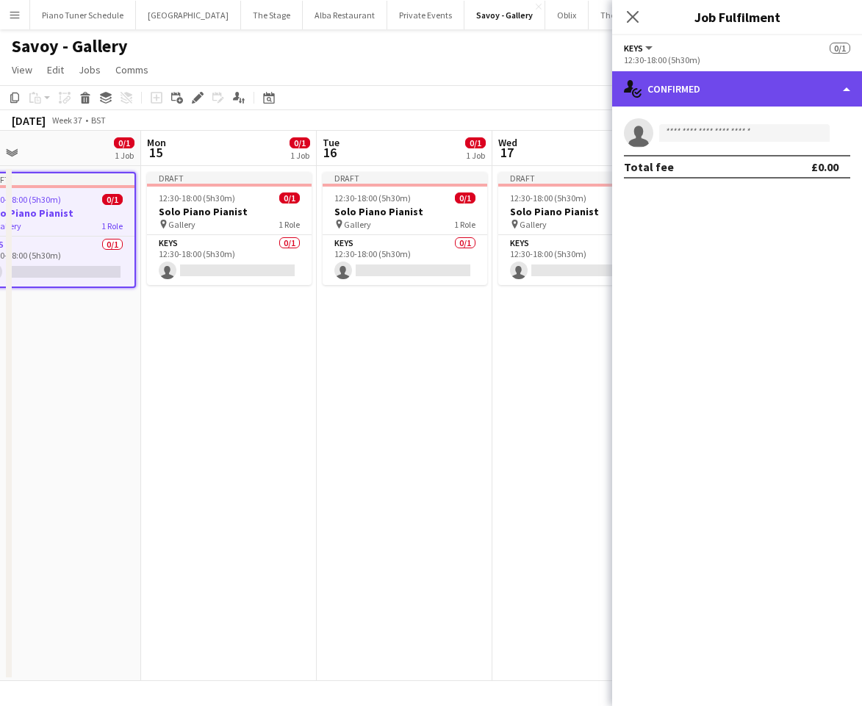
click at [808, 96] on div "single-neutral-actions-check-2 Confirmed" at bounding box center [737, 88] width 250 height 35
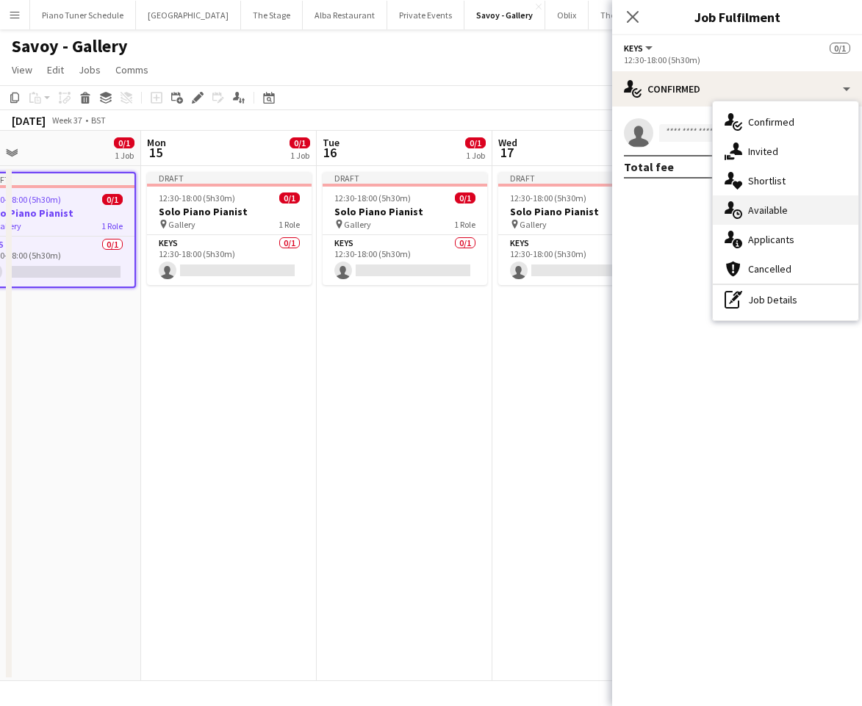
click at [793, 213] on div "single-neutral-actions-upload Available" at bounding box center [785, 209] width 145 height 29
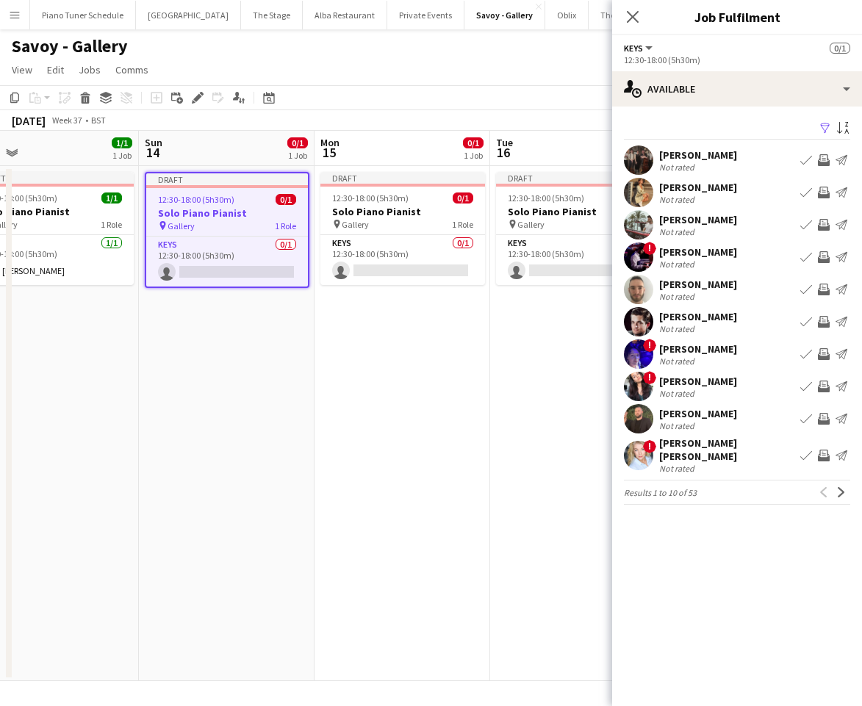
scroll to position [0, 380]
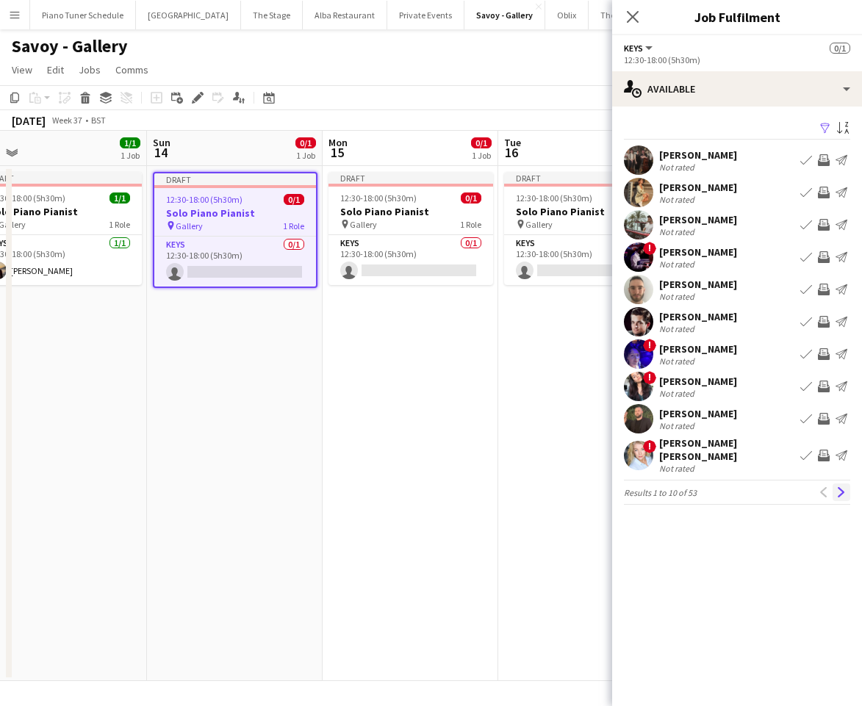
click at [843, 487] on app-icon "Next" at bounding box center [841, 492] width 10 height 10
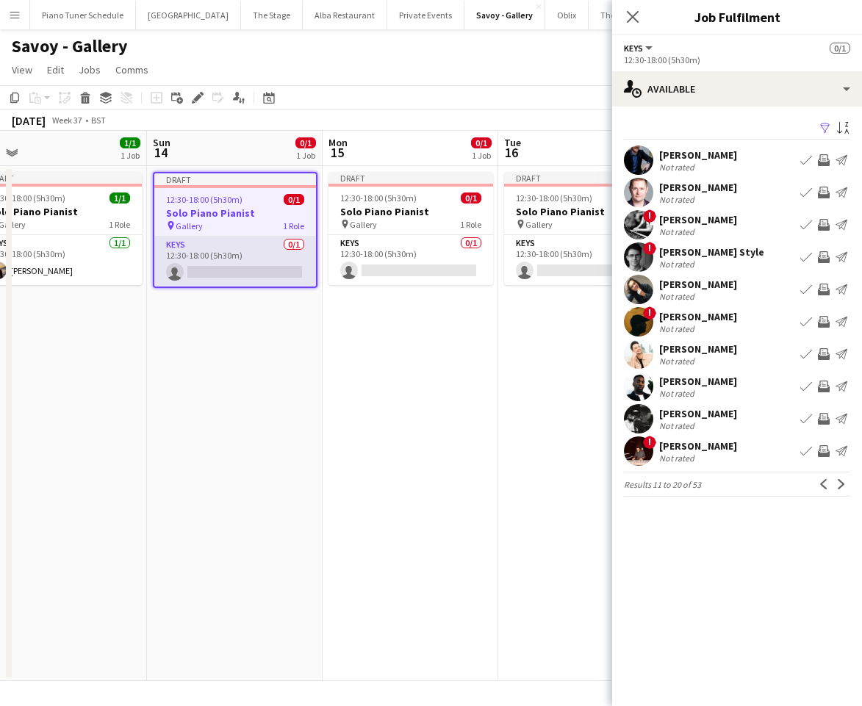
click at [268, 265] on app-card-role "Keys 0/1 12:30-18:00 (5h30m) single-neutral-actions" at bounding box center [235, 262] width 162 height 50
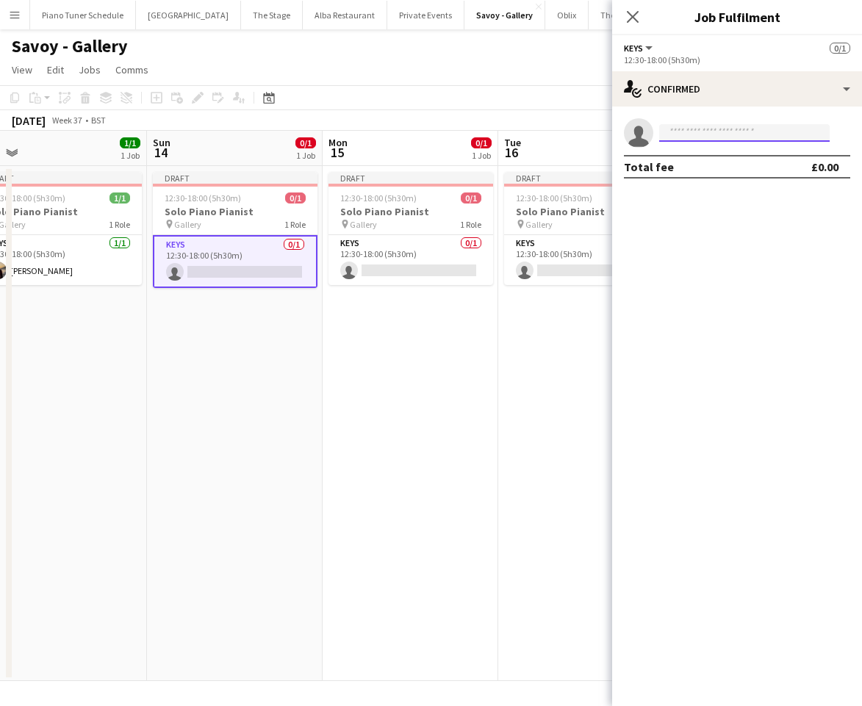
click at [686, 137] on input at bounding box center [744, 133] width 170 height 18
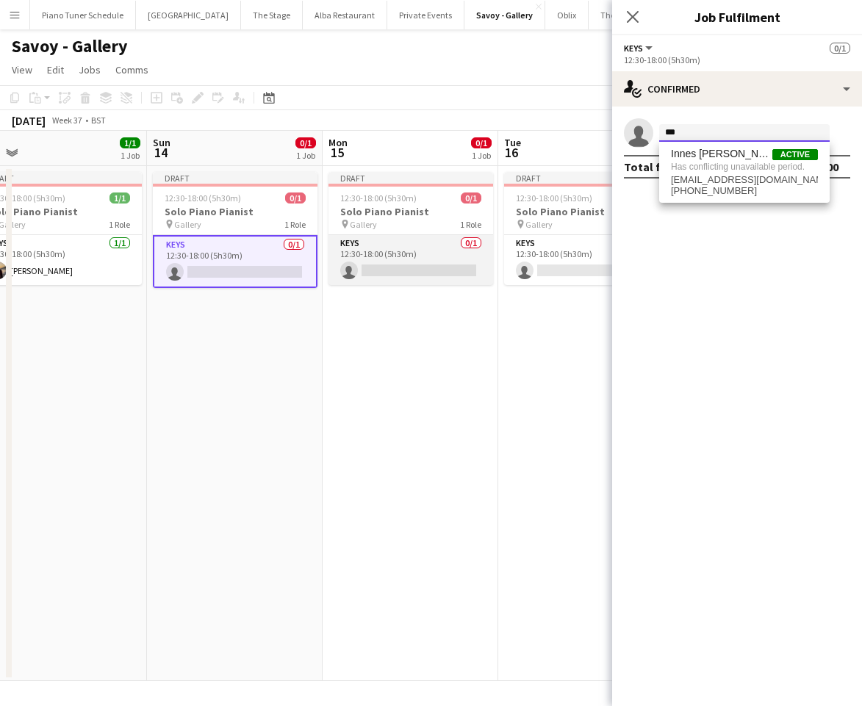
type input "***"
click at [415, 259] on app-card-role "Keys 0/1 12:30-18:00 (5h30m) single-neutral-actions" at bounding box center [410, 260] width 165 height 50
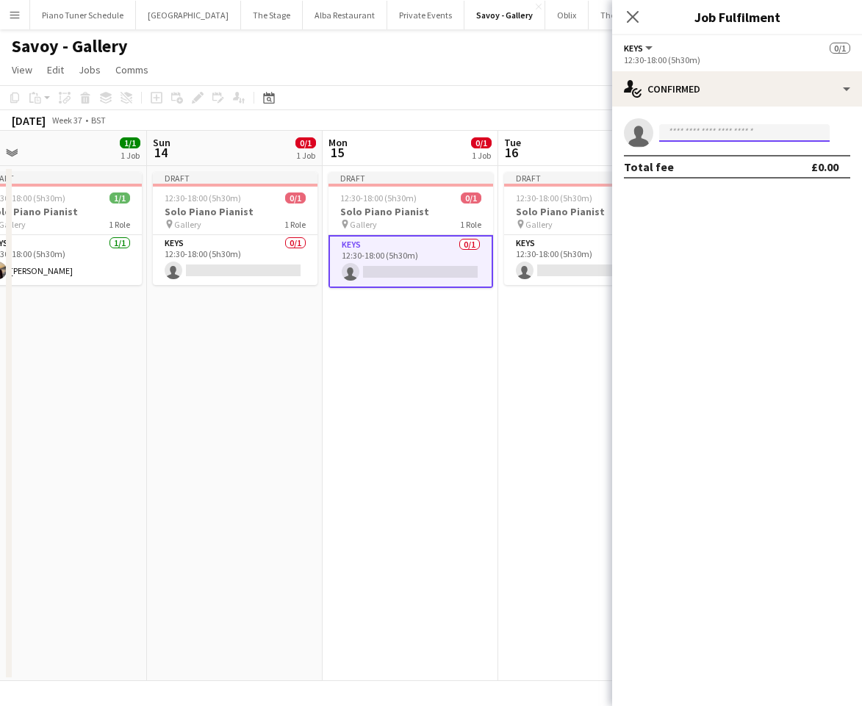
click at [676, 137] on input at bounding box center [744, 133] width 170 height 18
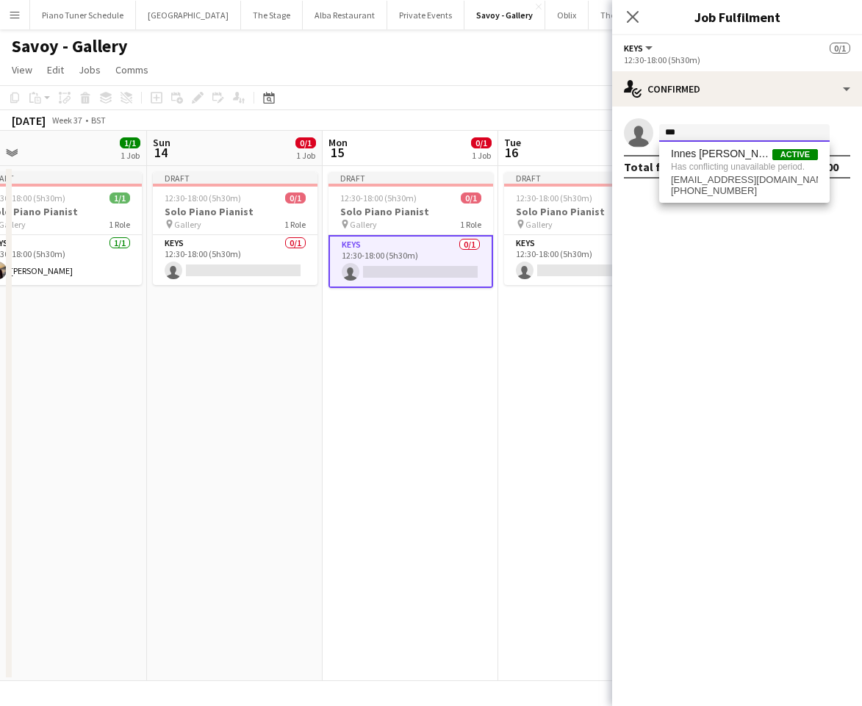
type input "***"
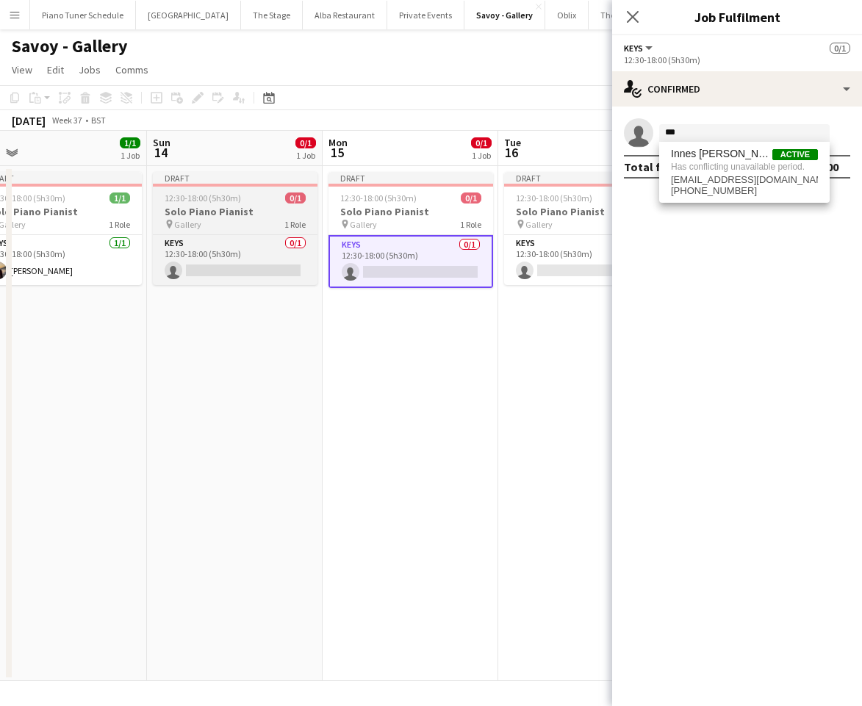
click at [237, 214] on h3 "Solo Piano Pianist" at bounding box center [235, 211] width 165 height 13
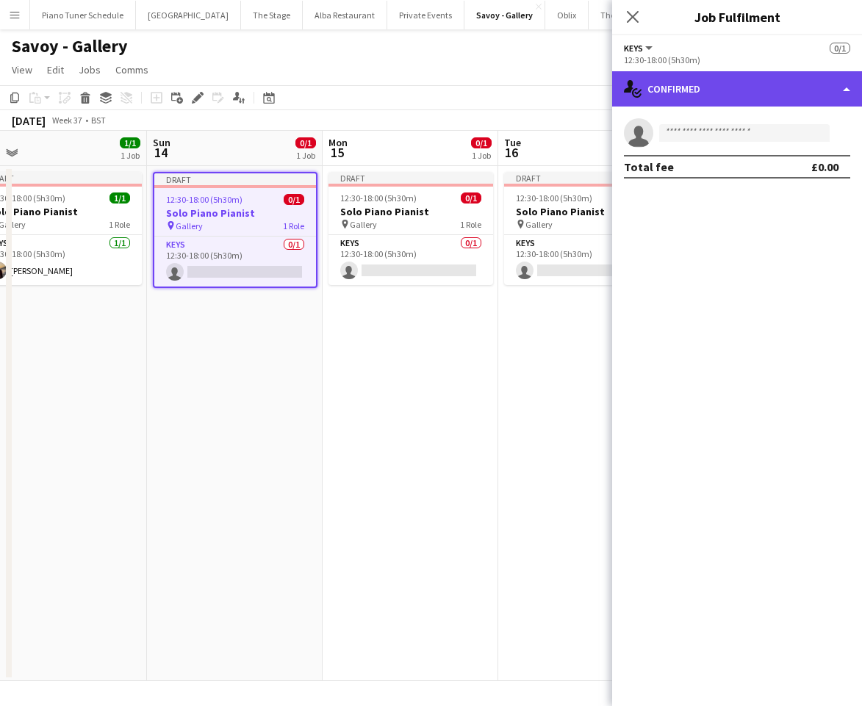
click at [798, 86] on div "single-neutral-actions-check-2 Confirmed" at bounding box center [737, 88] width 250 height 35
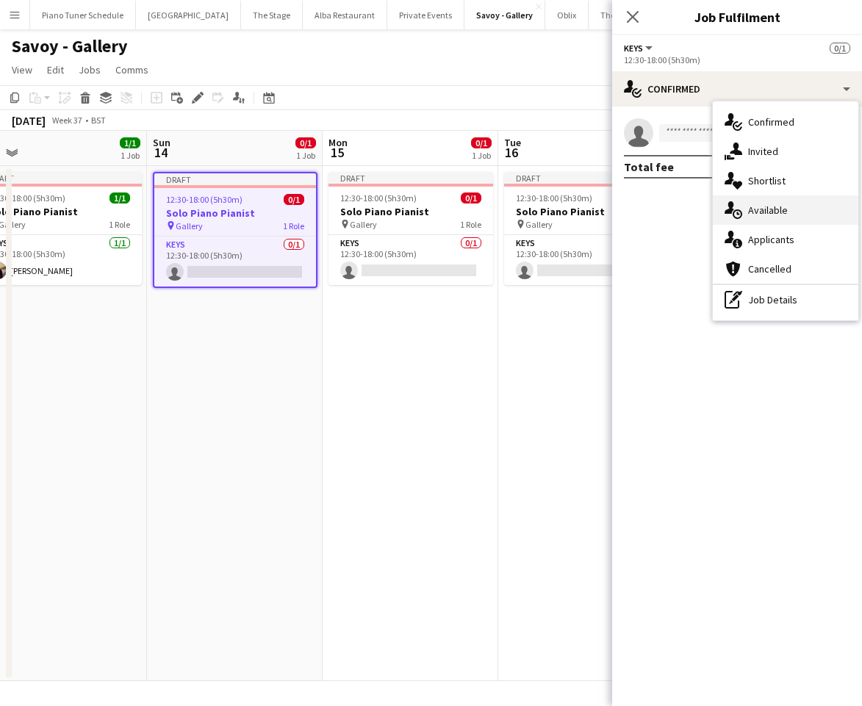
click at [762, 214] on div "single-neutral-actions-upload Available" at bounding box center [785, 209] width 145 height 29
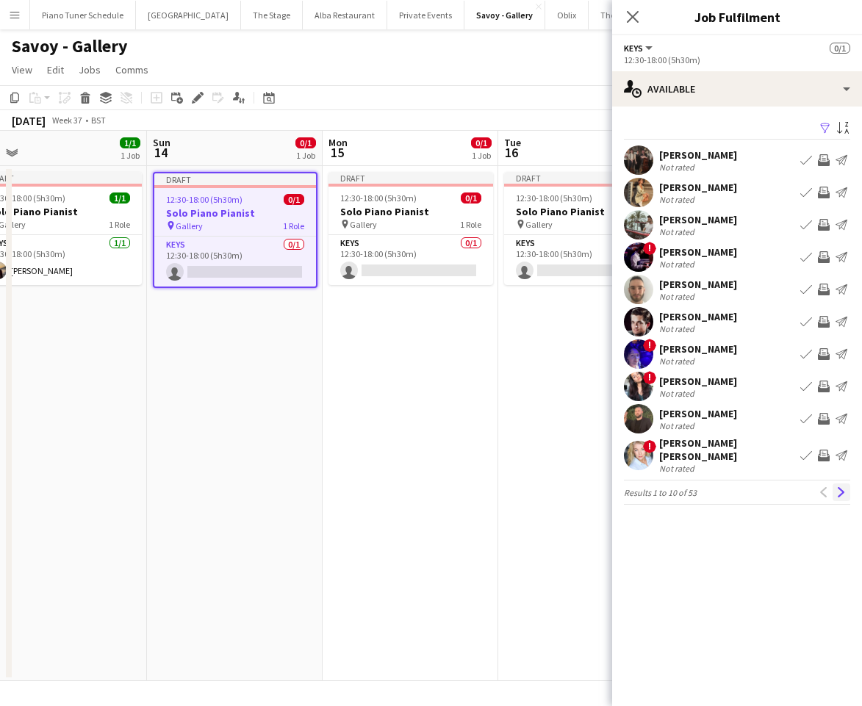
click at [846, 487] on app-icon "Next" at bounding box center [841, 492] width 10 height 10
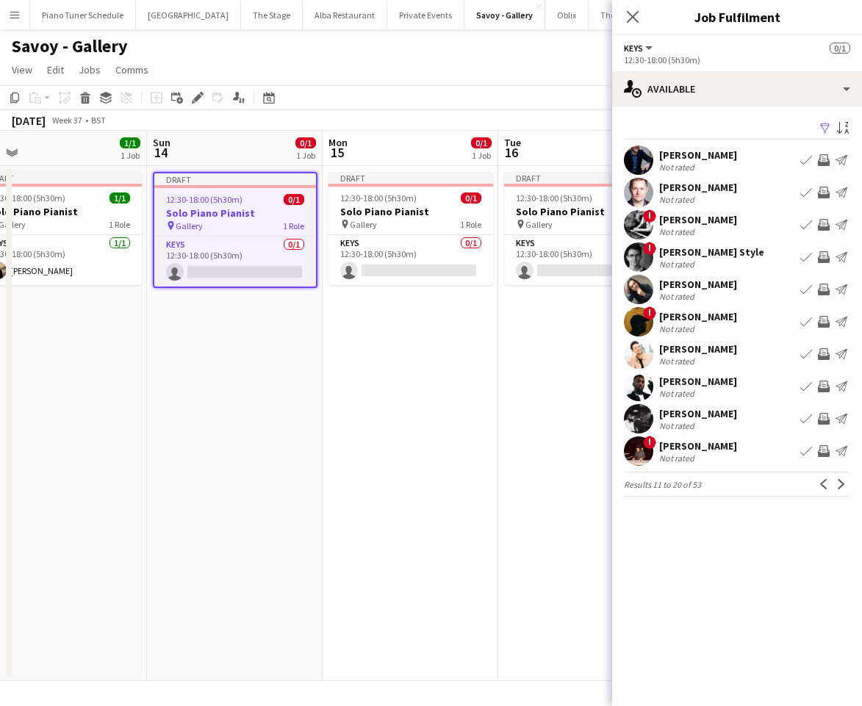
click at [846, 481] on app-icon "Next" at bounding box center [841, 484] width 10 height 10
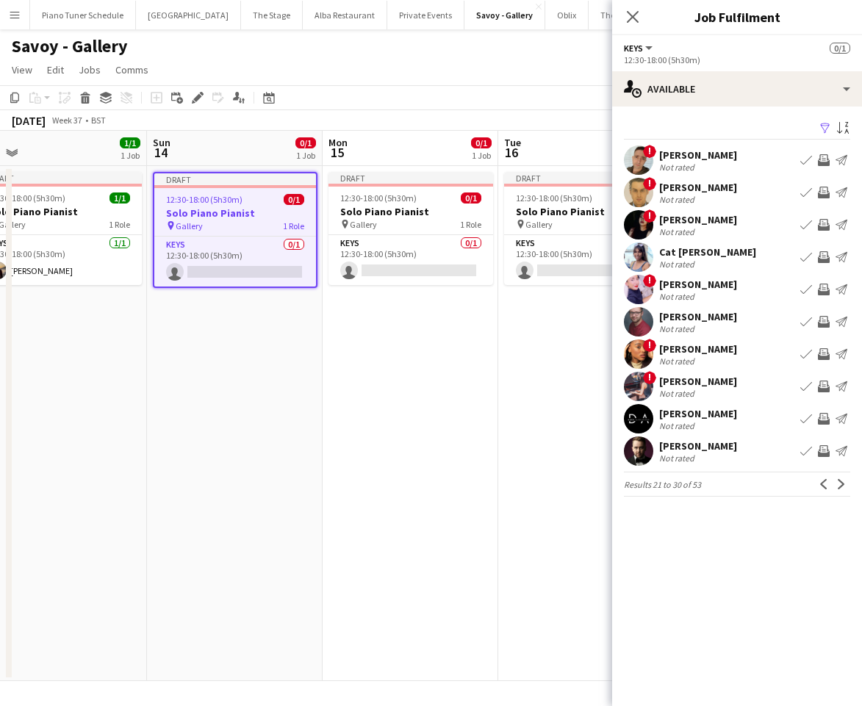
click at [846, 481] on app-icon "Next" at bounding box center [841, 484] width 10 height 10
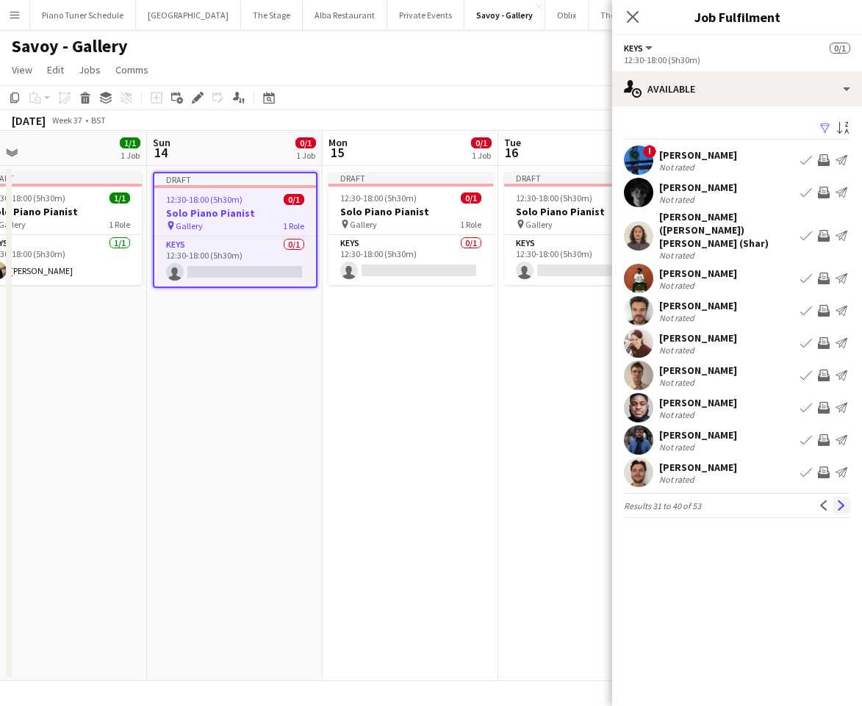
click at [841, 500] on app-icon "Next" at bounding box center [841, 505] width 10 height 10
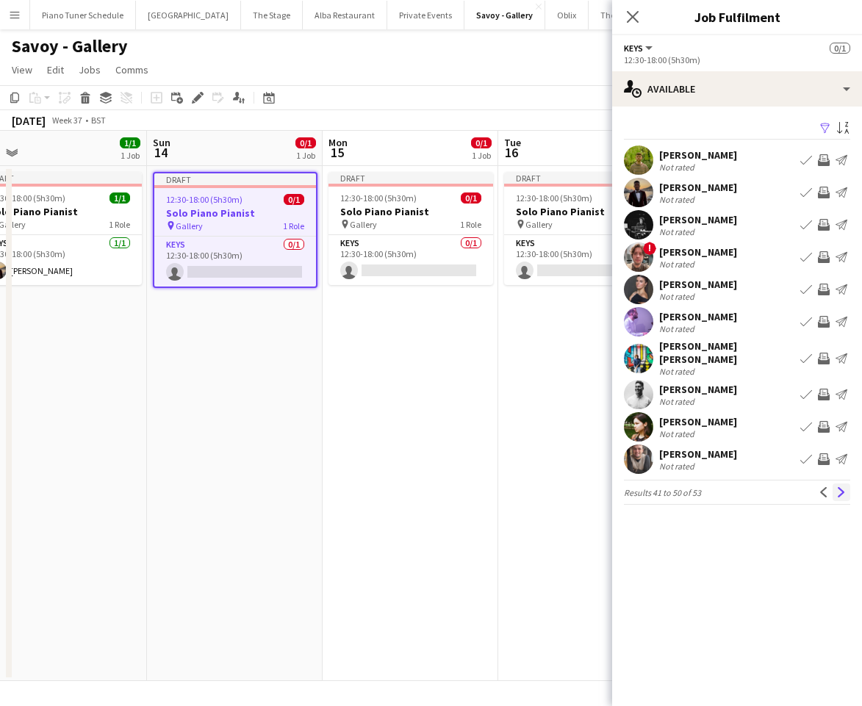
click at [841, 487] on app-icon "Next" at bounding box center [841, 492] width 10 height 10
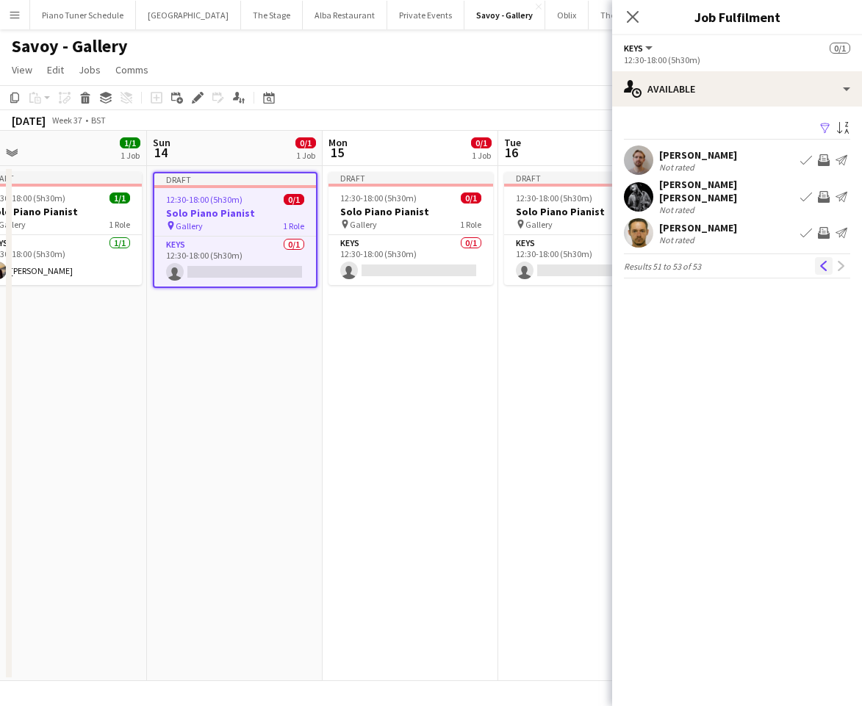
click at [819, 261] on app-icon "Previous" at bounding box center [824, 266] width 10 height 10
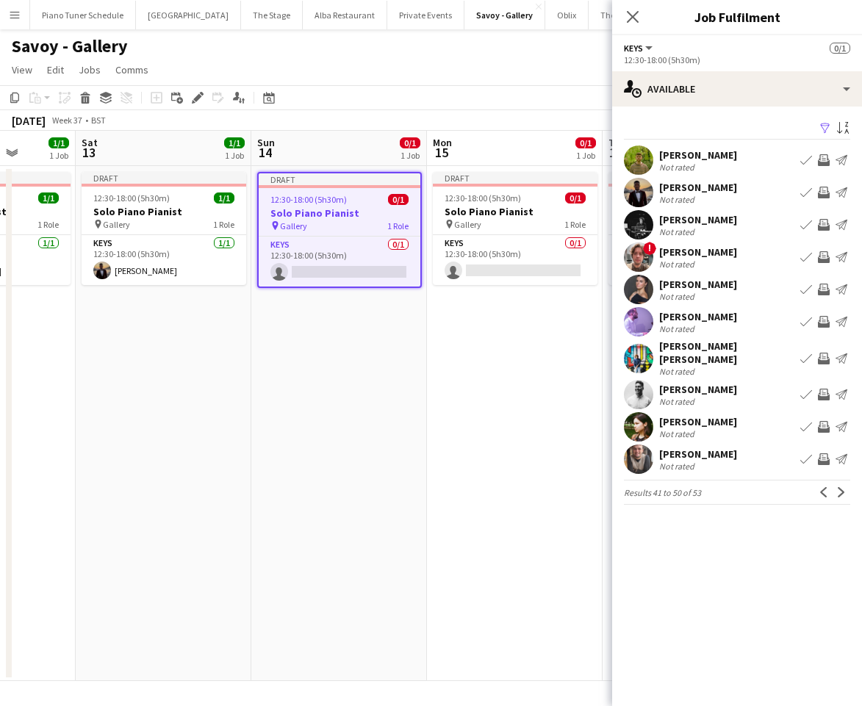
scroll to position [0, 490]
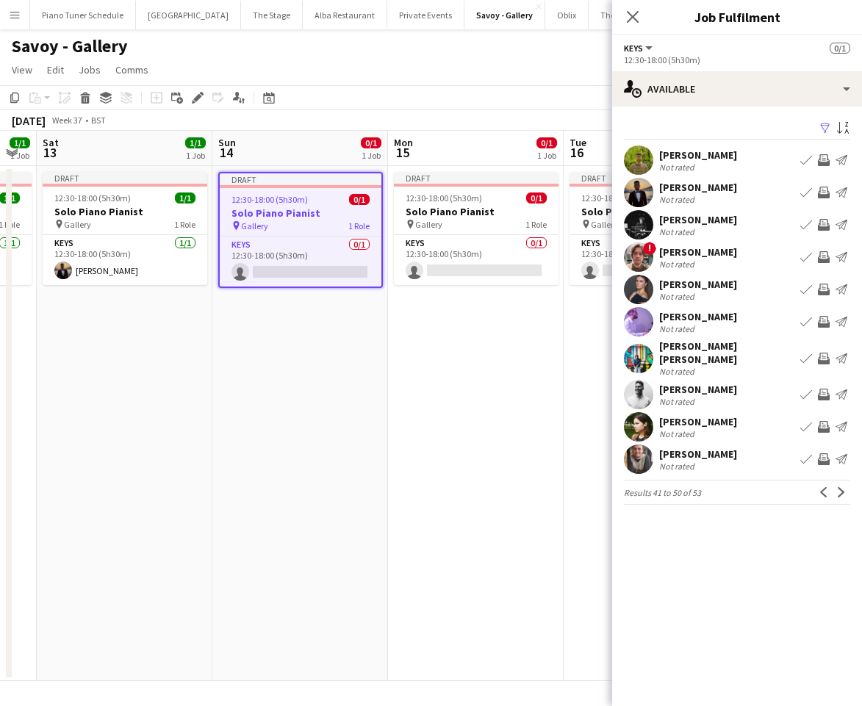
click at [808, 159] on app-icon "Book crew" at bounding box center [806, 160] width 12 height 12
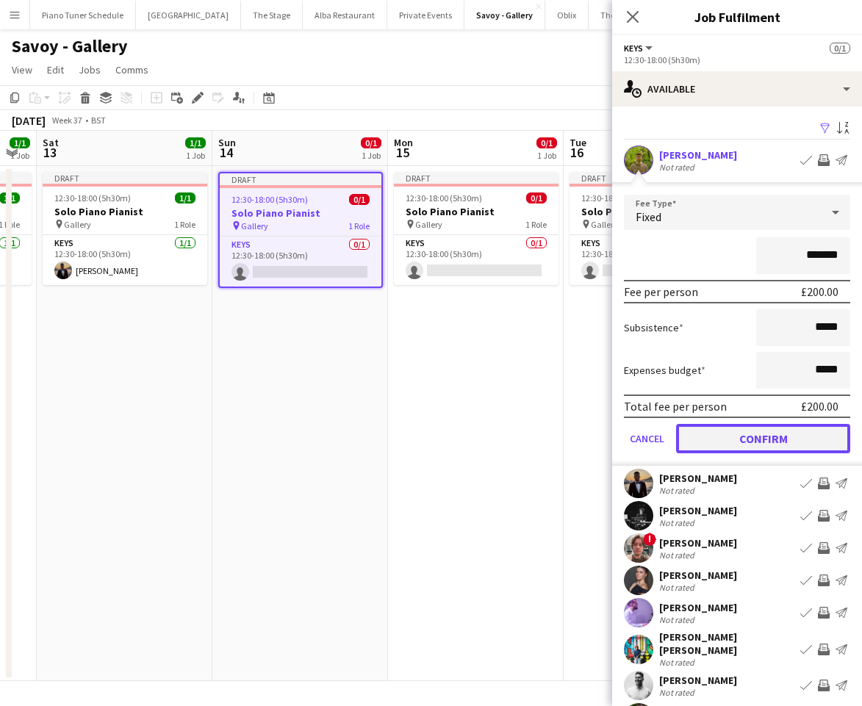
click at [788, 440] on button "Confirm" at bounding box center [763, 438] width 174 height 29
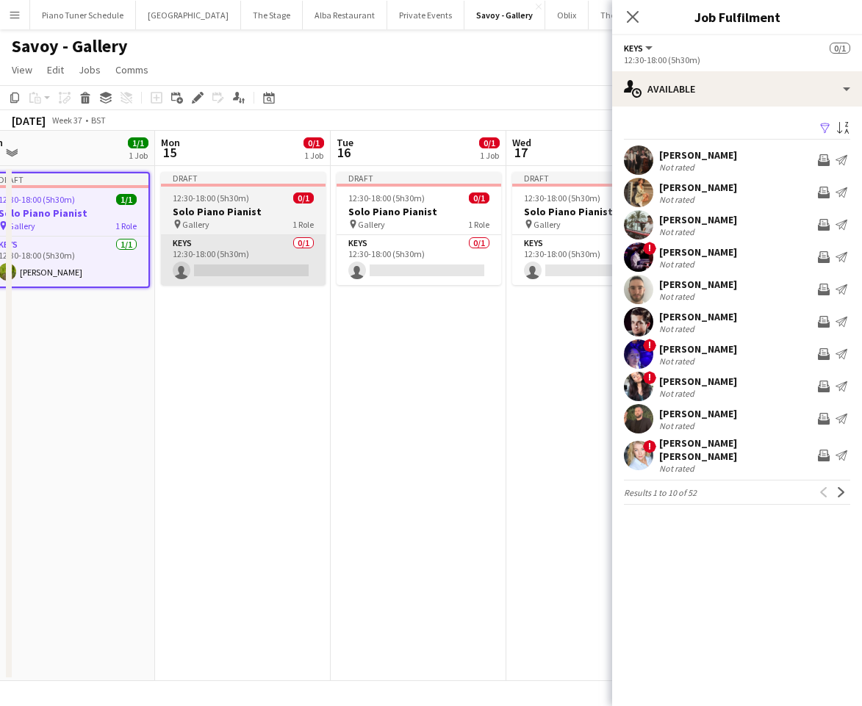
scroll to position [0, 364]
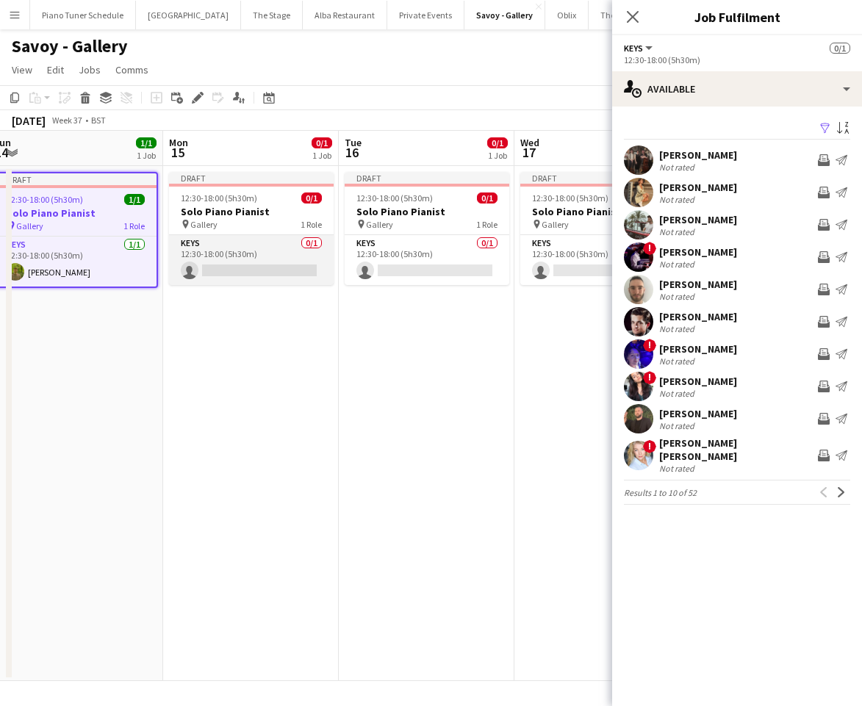
click at [226, 268] on app-card-role "Keys 0/1 12:30-18:00 (5h30m) single-neutral-actions" at bounding box center [251, 260] width 165 height 50
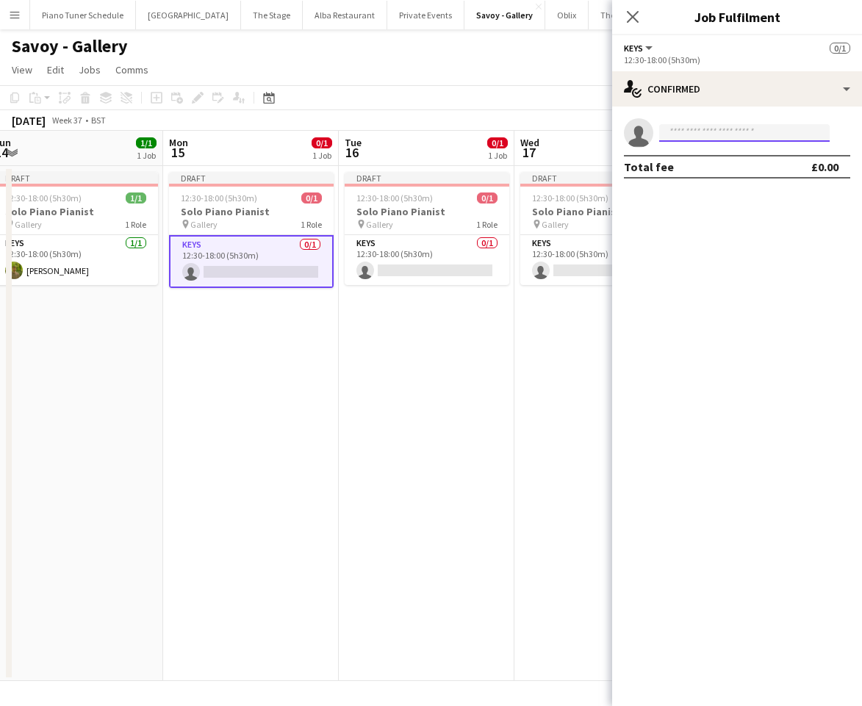
click at [741, 136] on input at bounding box center [744, 133] width 170 height 18
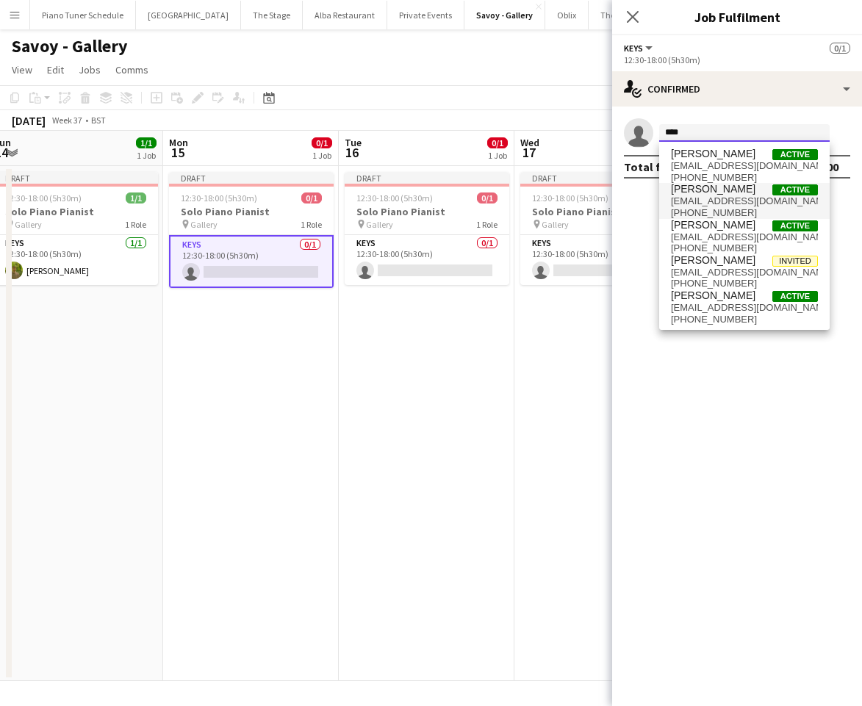
type input "****"
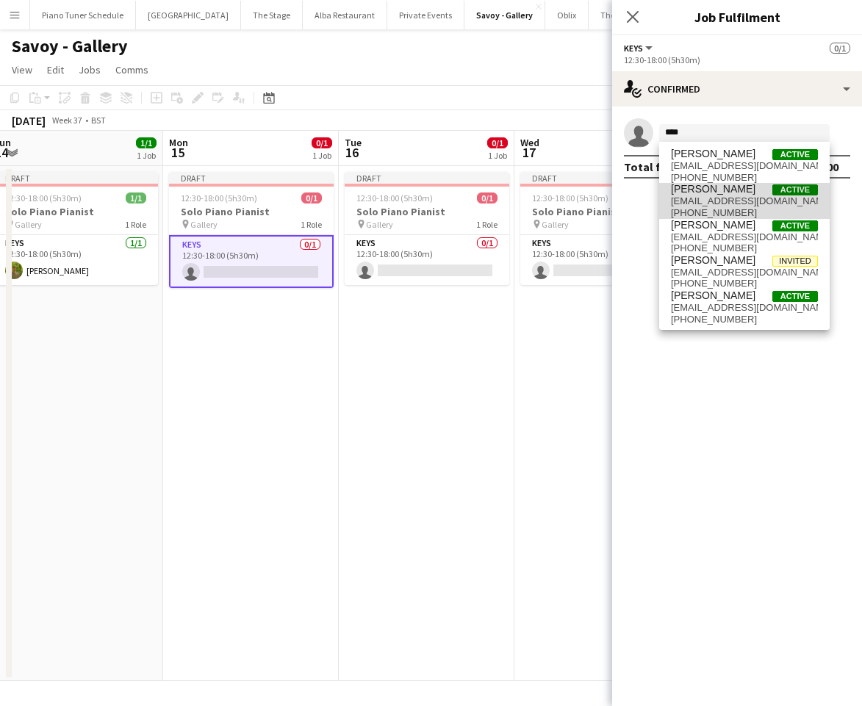
click at [726, 207] on span "+447599039277" at bounding box center [744, 213] width 147 height 12
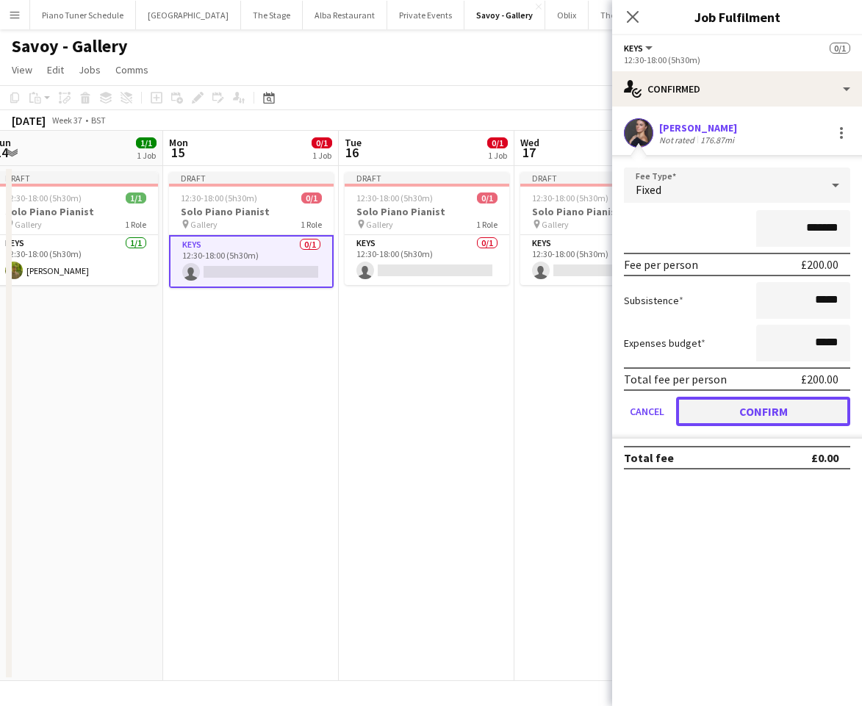
click at [735, 419] on button "Confirm" at bounding box center [763, 411] width 174 height 29
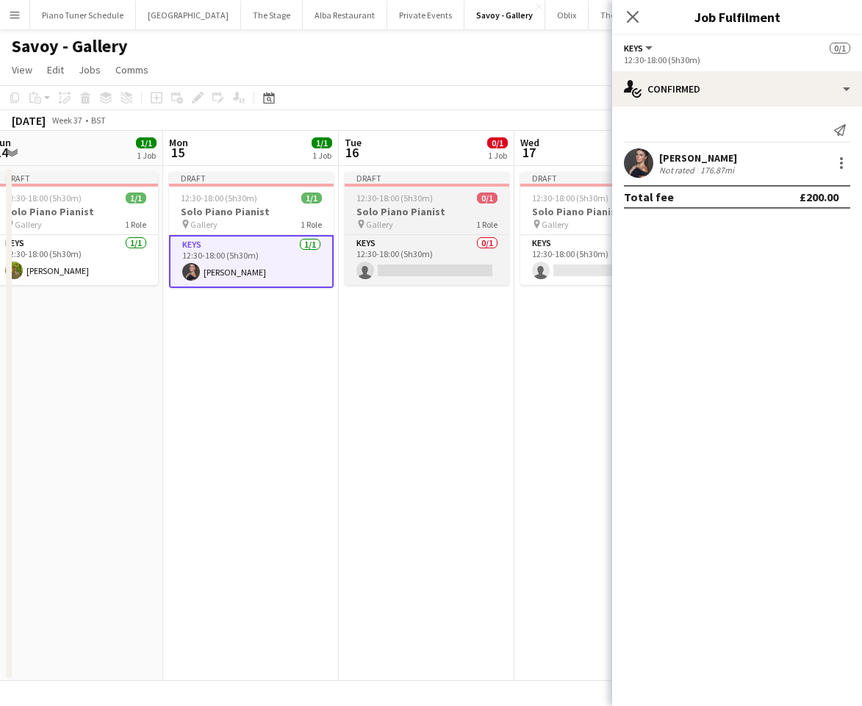
click at [428, 214] on h3 "Solo Piano Pianist" at bounding box center [427, 211] width 165 height 13
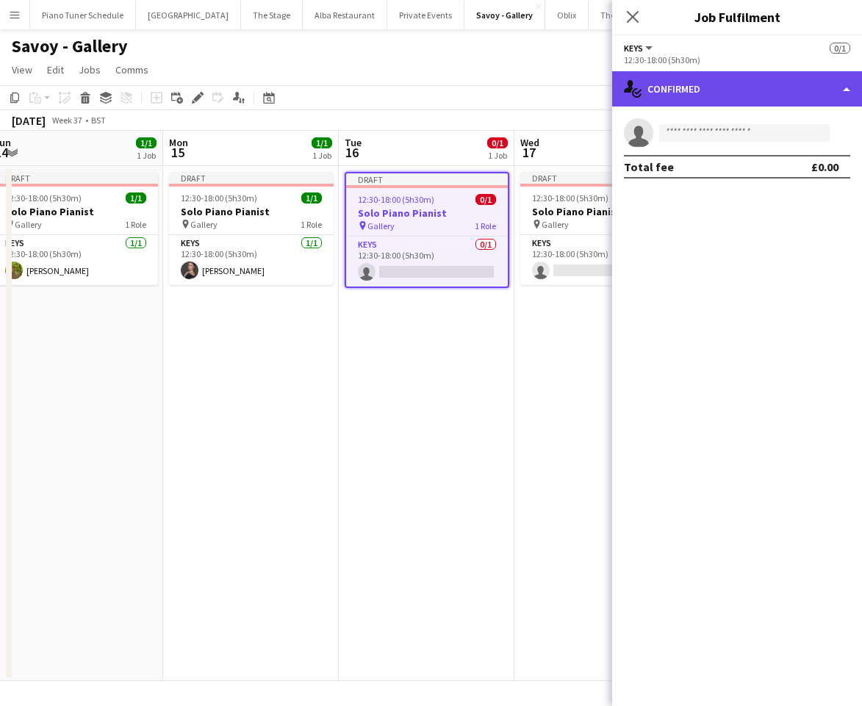
click at [774, 99] on div "single-neutral-actions-check-2 Confirmed" at bounding box center [737, 88] width 250 height 35
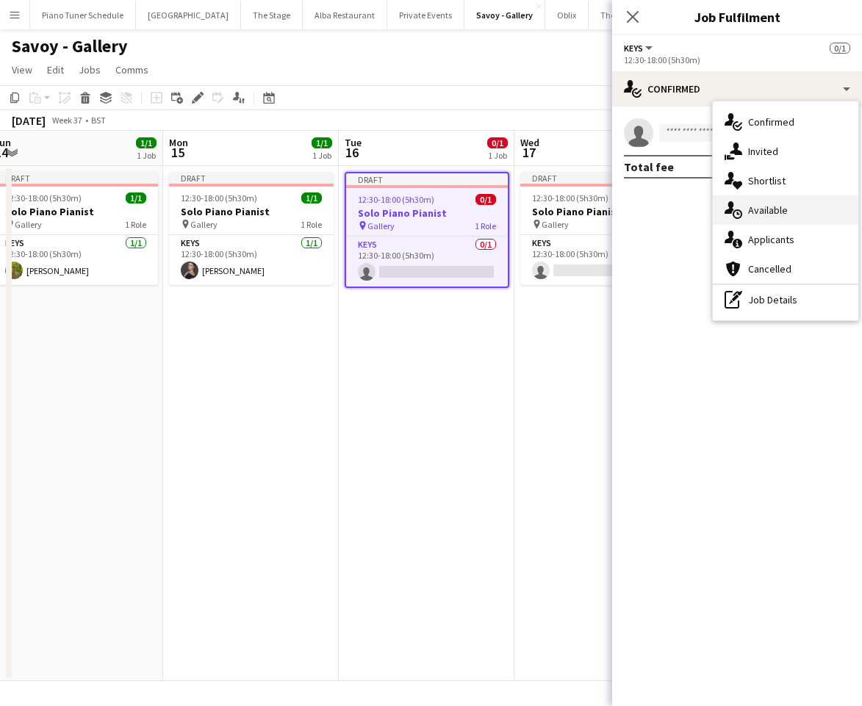
click at [767, 204] on div "single-neutral-actions-upload Available" at bounding box center [785, 209] width 145 height 29
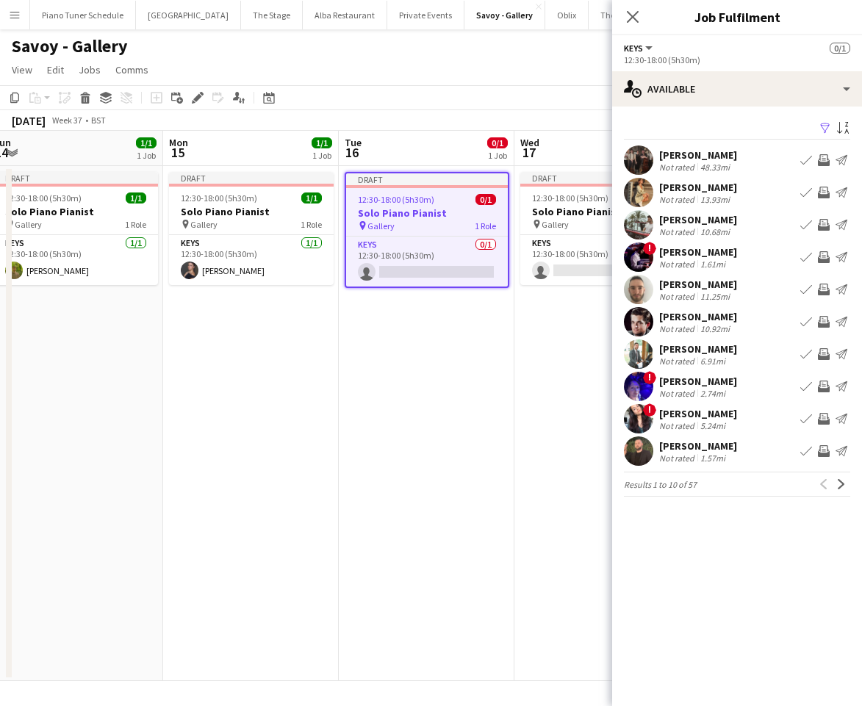
click at [803, 353] on app-icon "Book crew" at bounding box center [806, 354] width 12 height 12
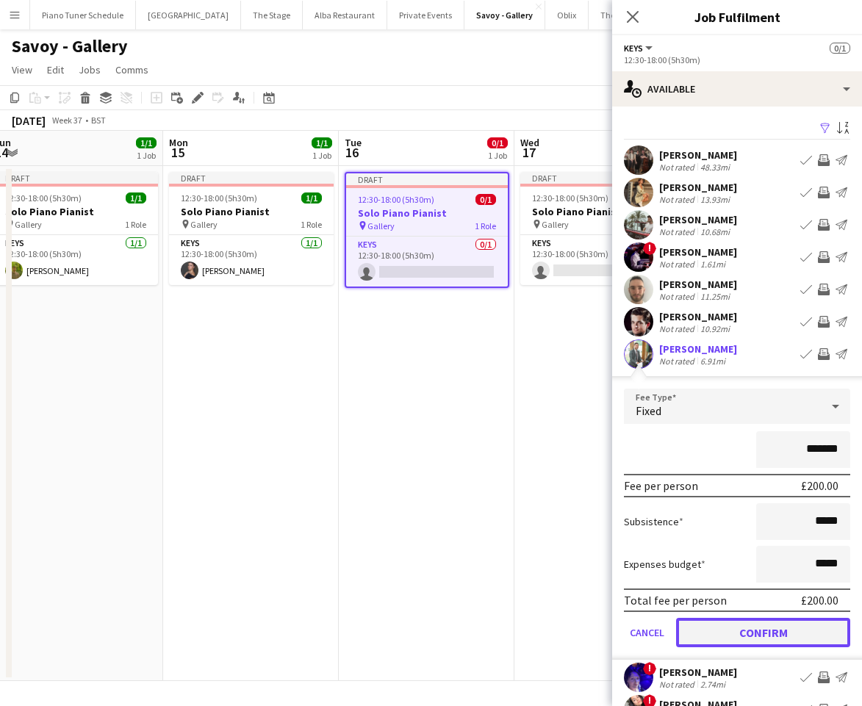
click at [799, 630] on button "Confirm" at bounding box center [763, 632] width 174 height 29
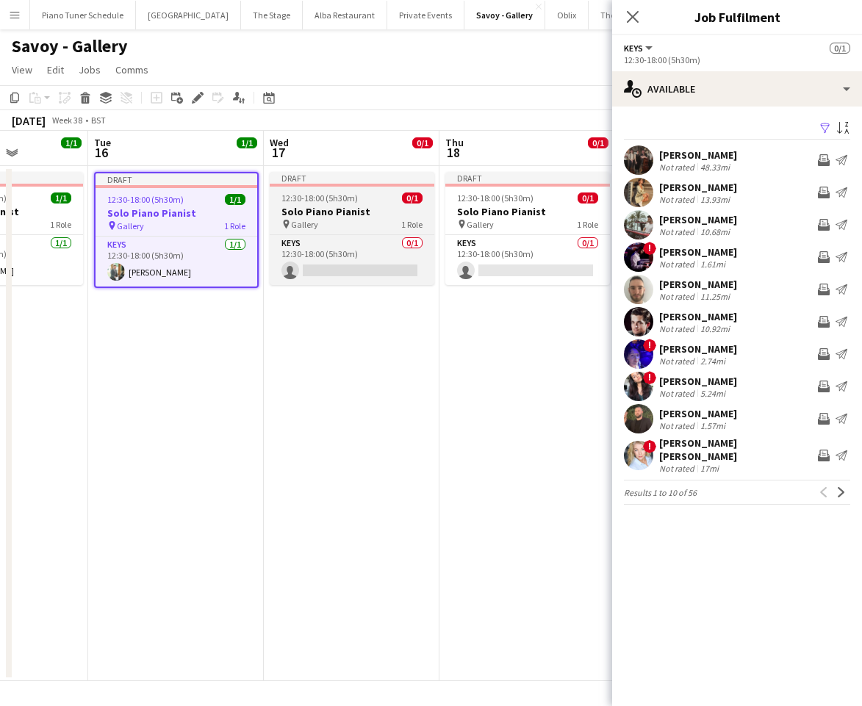
scroll to position [0, 443]
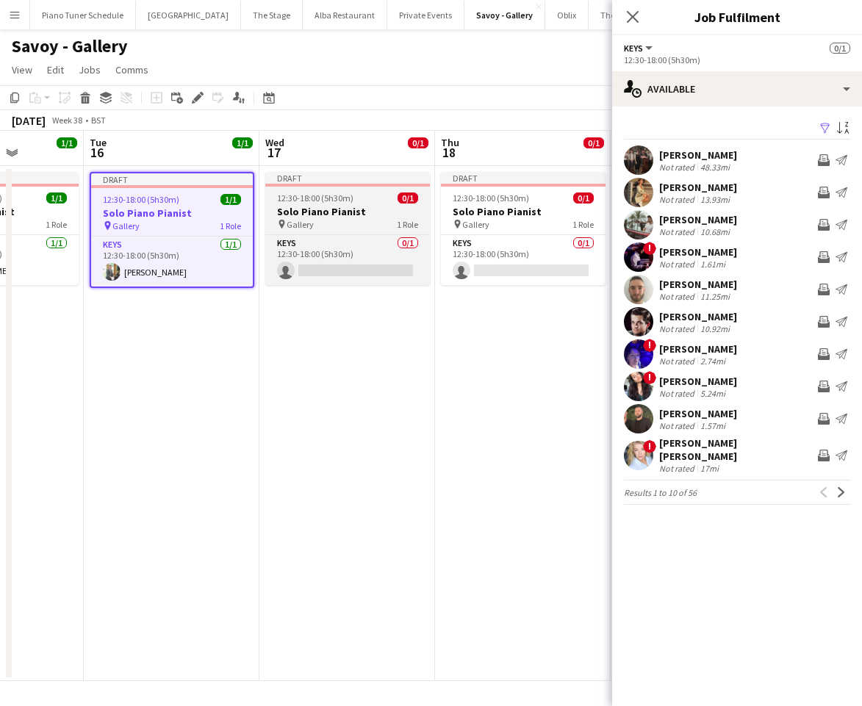
click at [298, 190] on app-job-card "Draft 12:30-18:00 (5h30m) 0/1 Solo Piano Pianist pin Gallery 1 Role Keys 0/1 12…" at bounding box center [347, 228] width 165 height 113
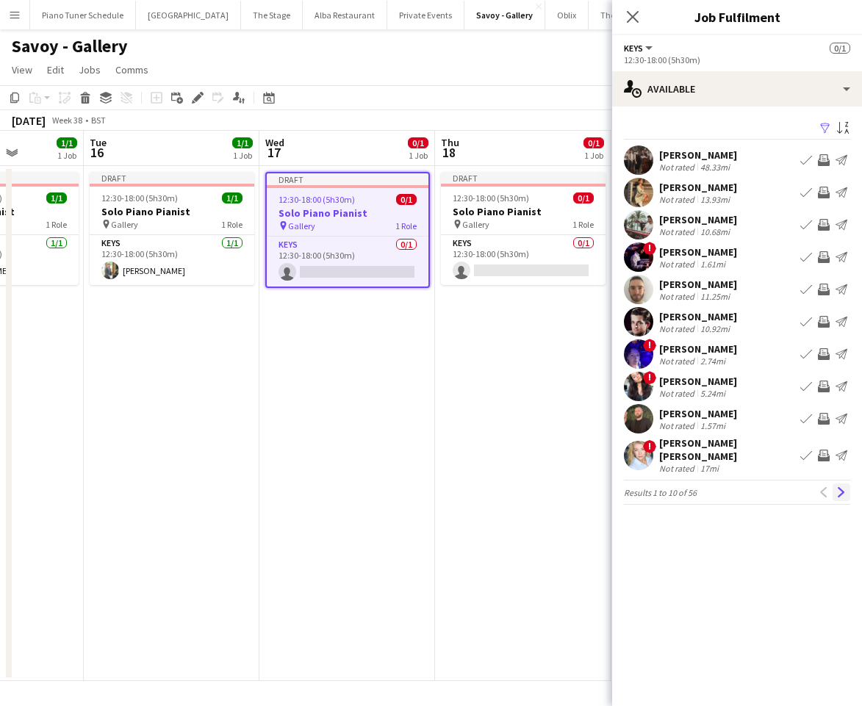
click at [844, 487] on app-icon "Next" at bounding box center [841, 492] width 10 height 10
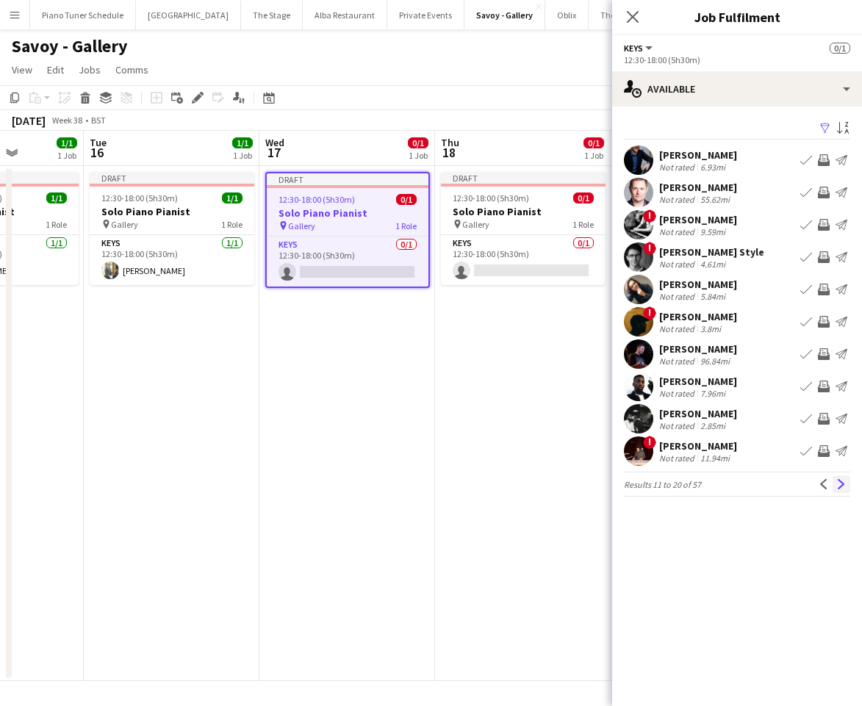
click at [844, 483] on app-icon "Next" at bounding box center [841, 484] width 10 height 10
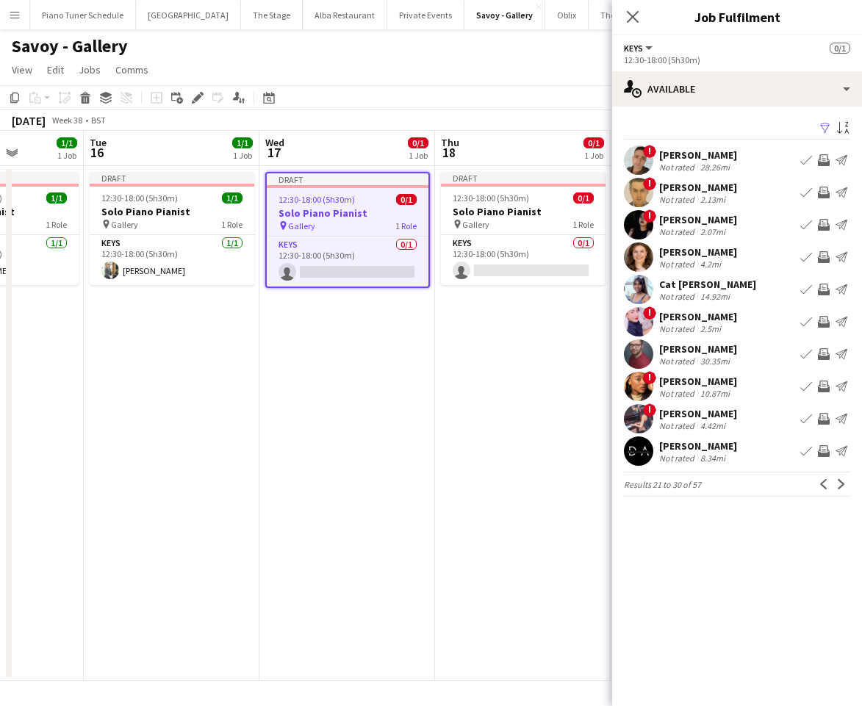
click at [844, 483] on app-icon "Next" at bounding box center [841, 484] width 10 height 10
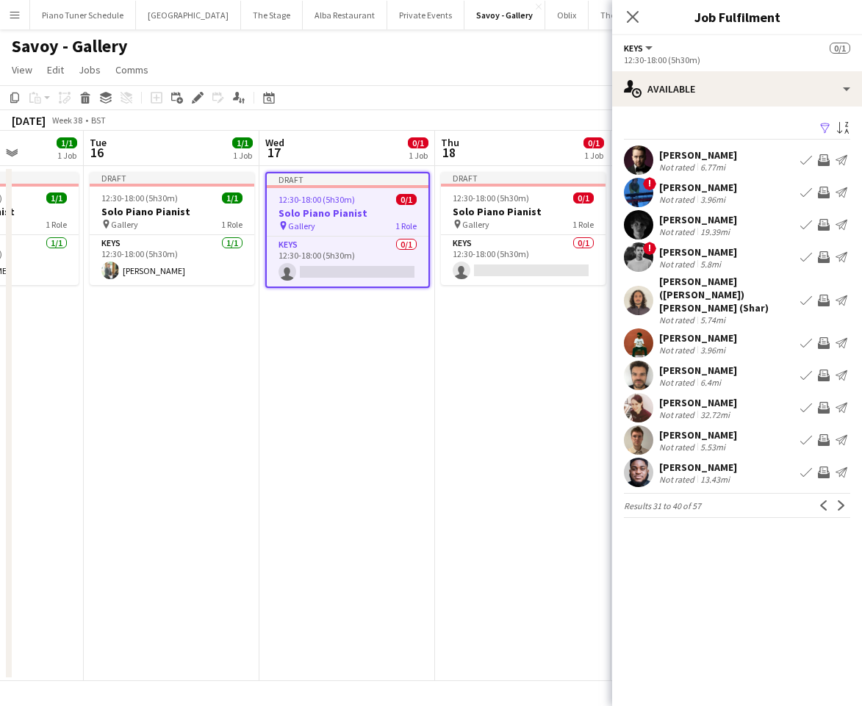
click at [844, 497] on button "Next" at bounding box center [842, 506] width 18 height 18
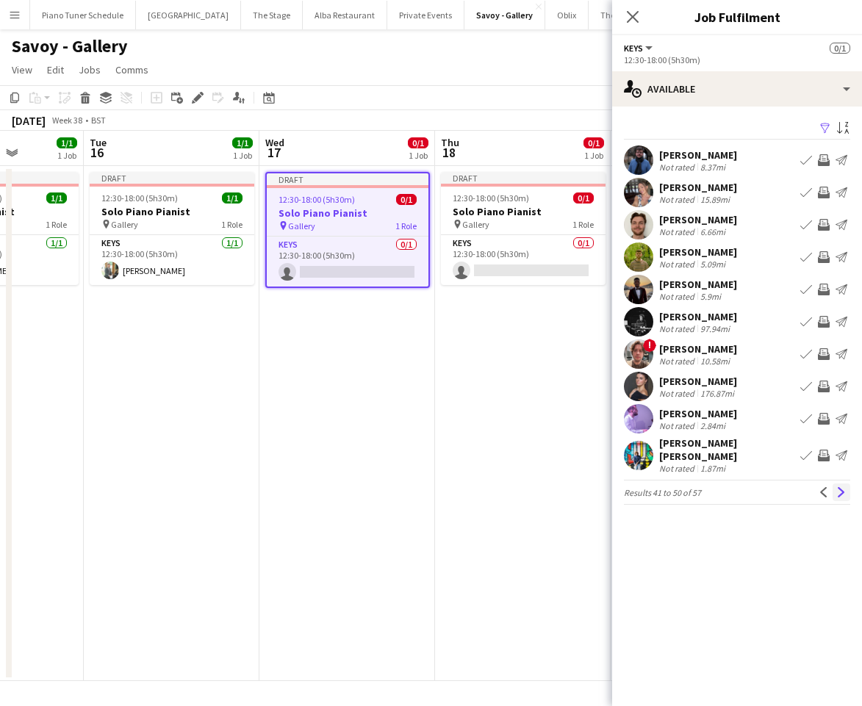
click at [843, 487] on app-icon "Next" at bounding box center [841, 492] width 10 height 10
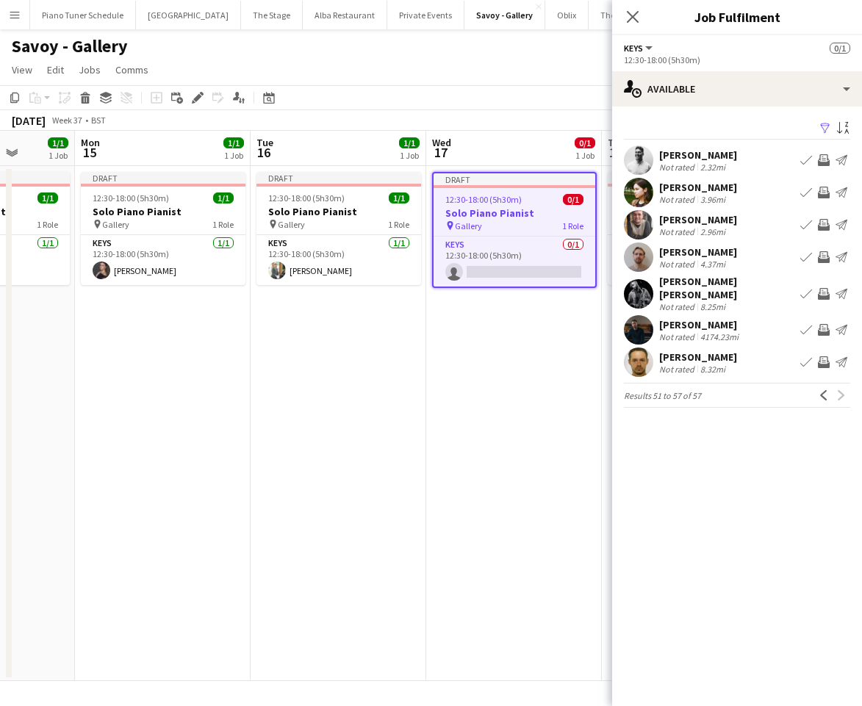
scroll to position [0, 462]
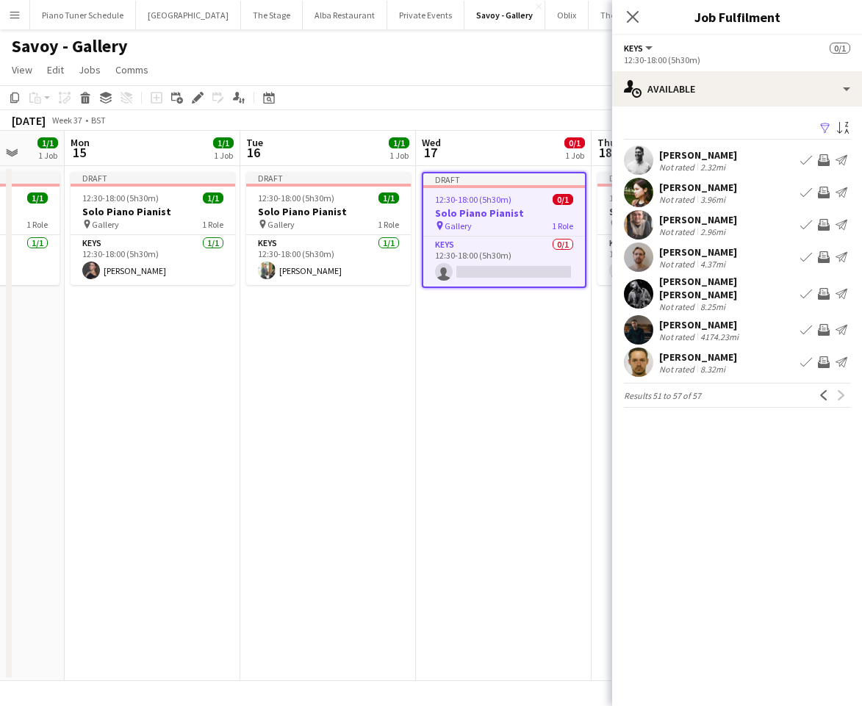
click at [808, 157] on app-icon "Book crew" at bounding box center [806, 160] width 12 height 12
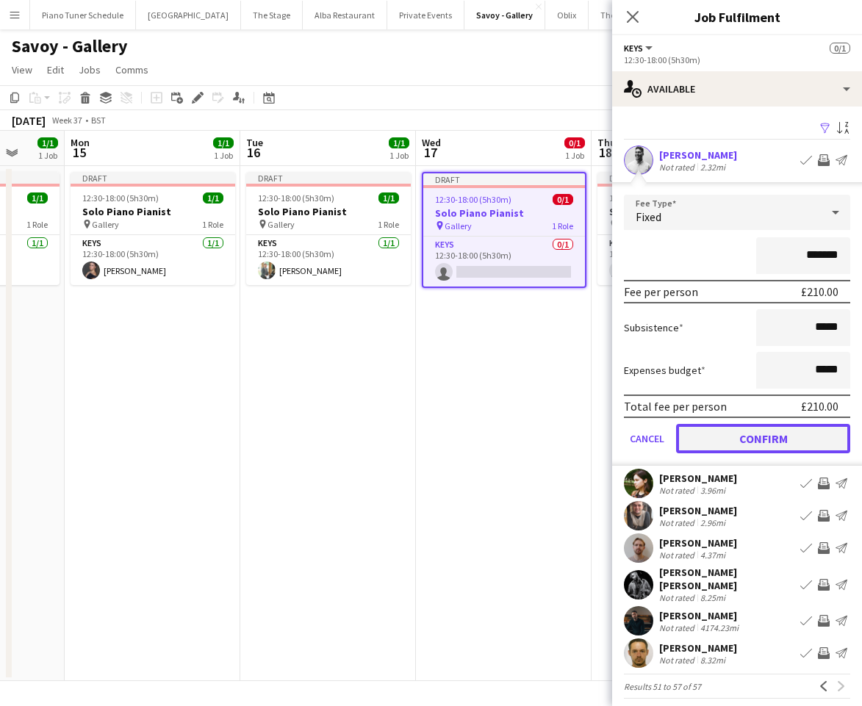
click at [761, 445] on button "Confirm" at bounding box center [763, 438] width 174 height 29
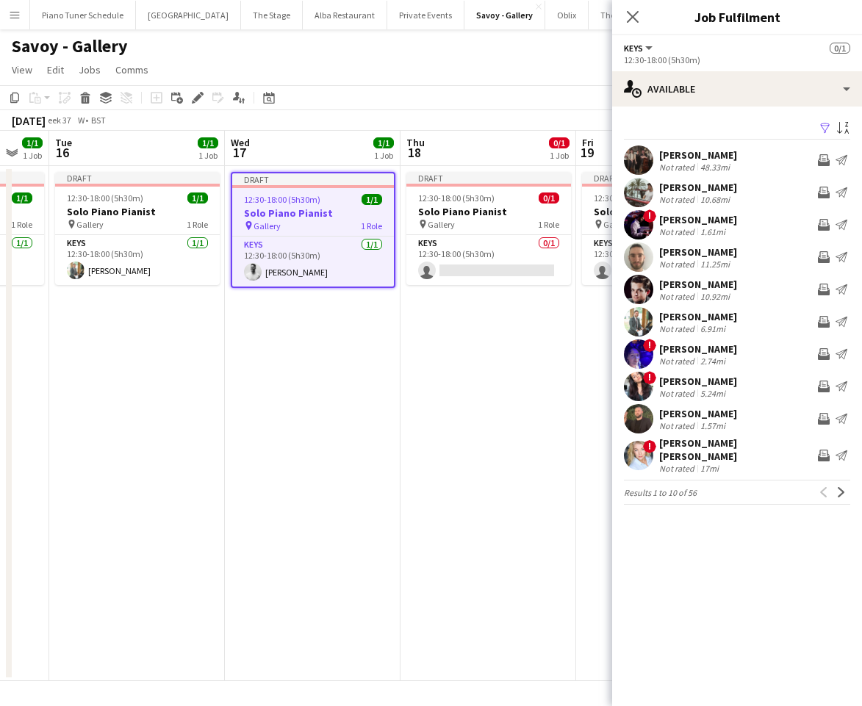
scroll to position [0, 550]
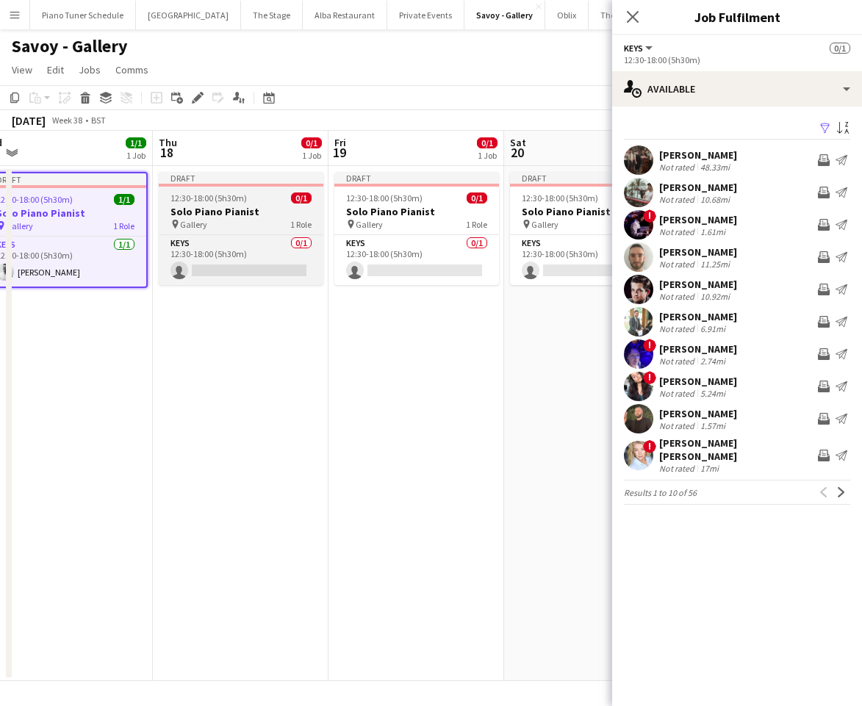
click at [238, 209] on h3 "Solo Piano Pianist" at bounding box center [241, 211] width 165 height 13
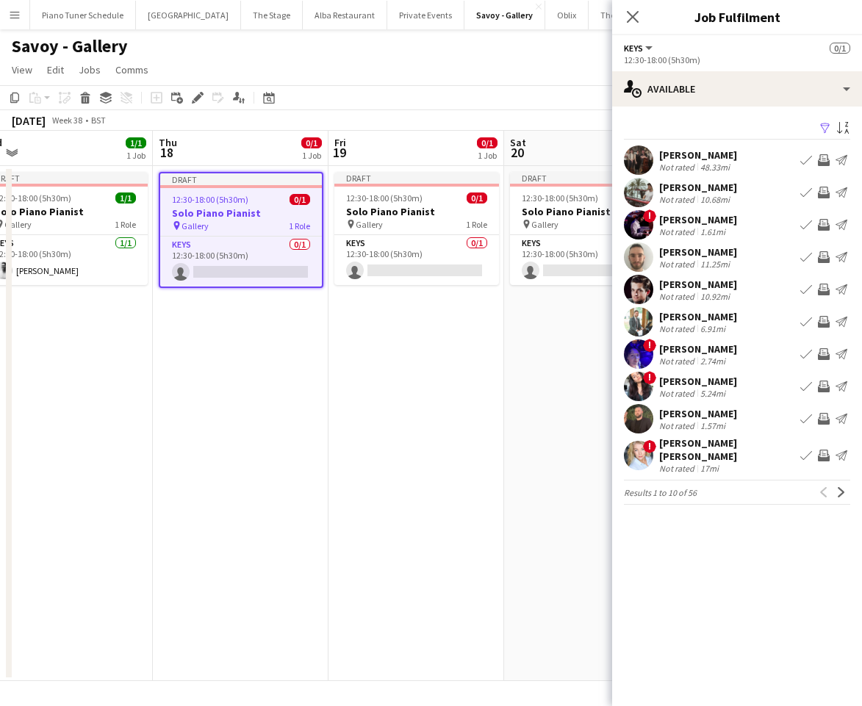
click at [805, 422] on app-icon "Book crew" at bounding box center [806, 419] width 12 height 12
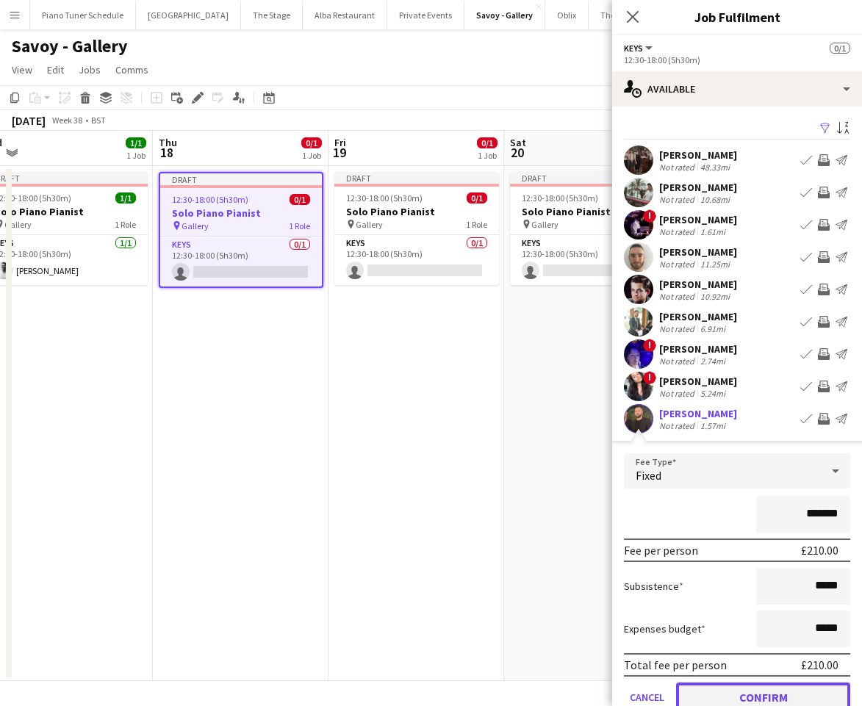
click at [812, 700] on button "Confirm" at bounding box center [763, 697] width 174 height 29
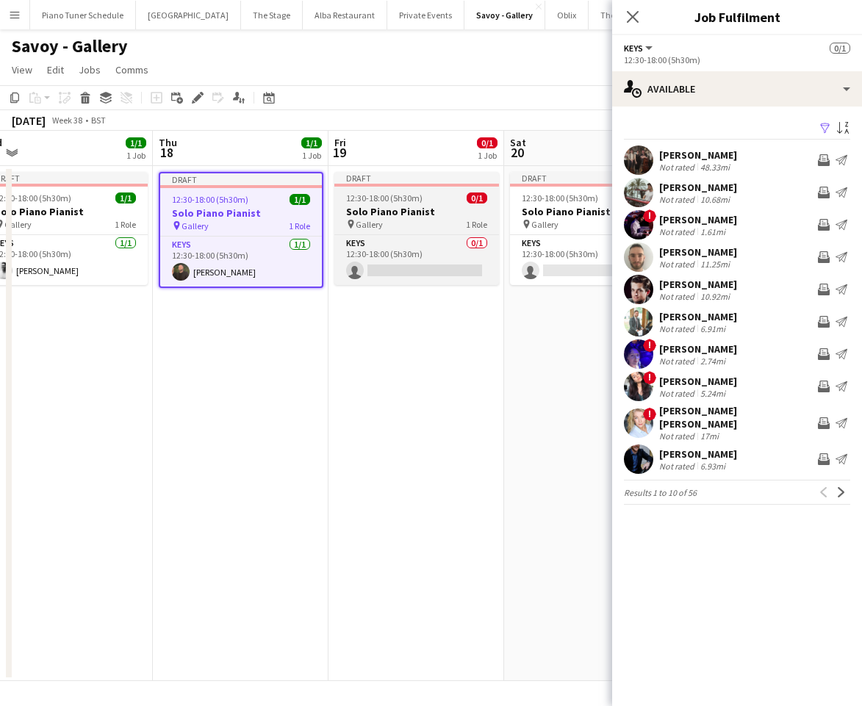
click at [378, 200] on span "12:30-18:00 (5h30m)" at bounding box center [384, 198] width 76 height 11
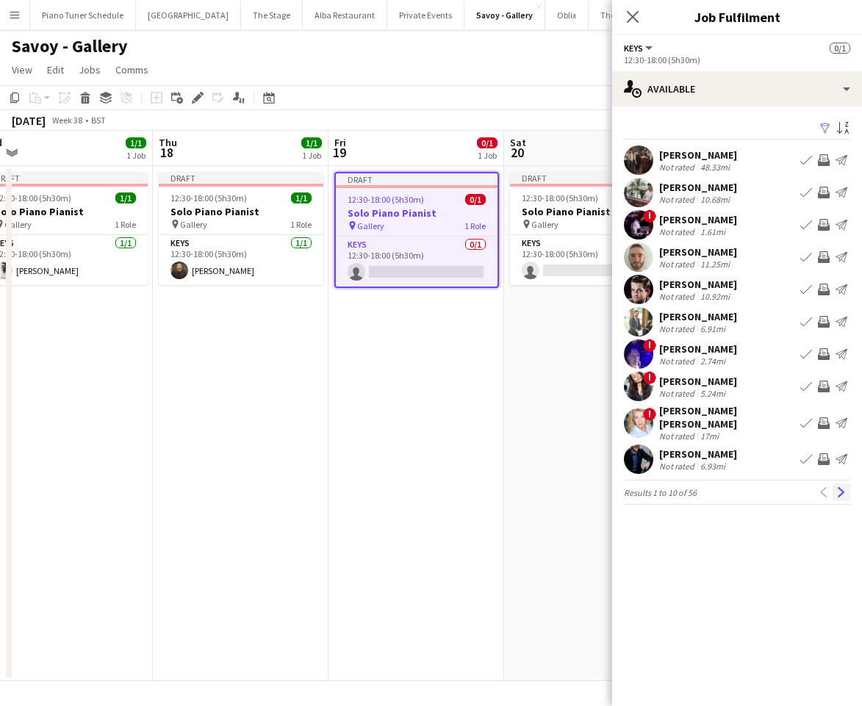
click at [842, 487] on app-icon "Next" at bounding box center [841, 492] width 10 height 10
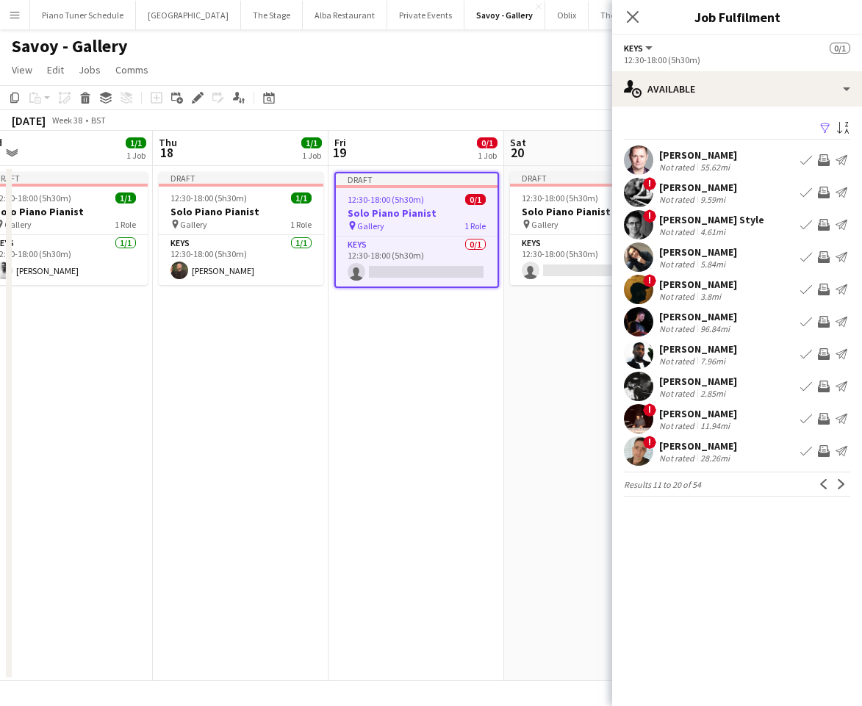
click at [842, 483] on app-icon "Next" at bounding box center [841, 484] width 10 height 10
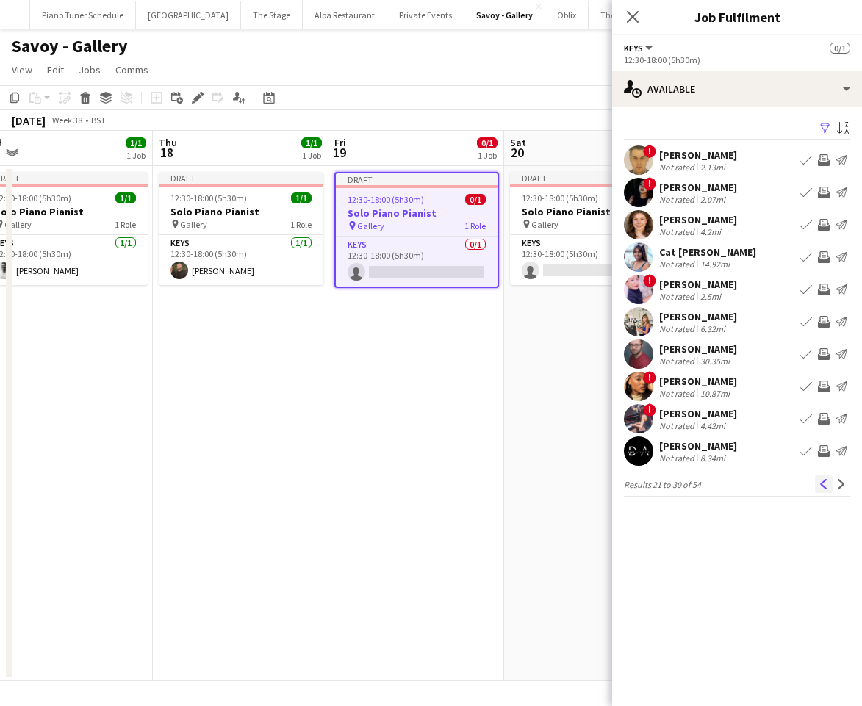
click at [830, 484] on button "Previous" at bounding box center [824, 484] width 18 height 18
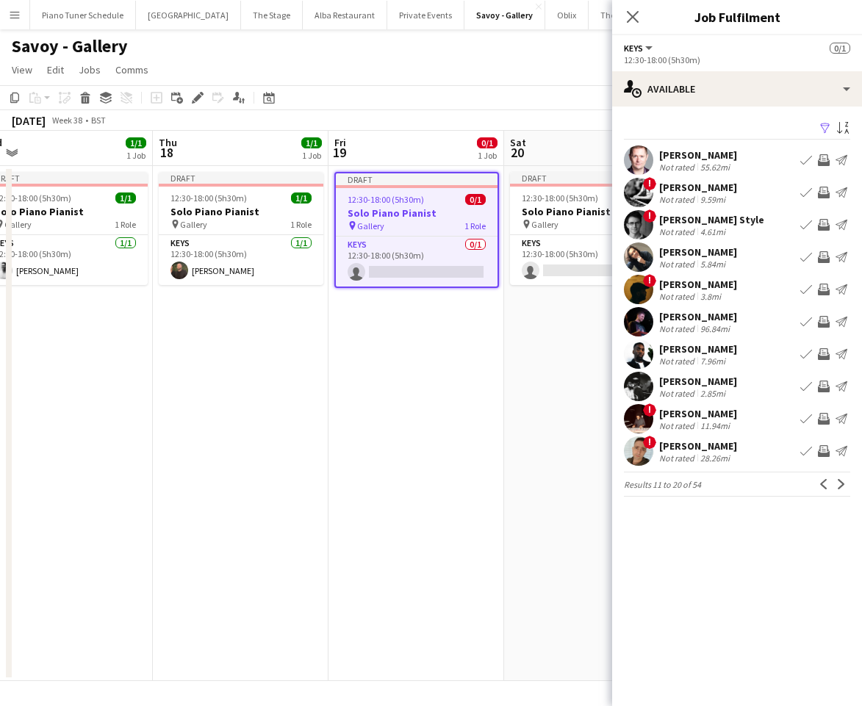
click at [809, 257] on app-icon "Book crew" at bounding box center [806, 257] width 12 height 12
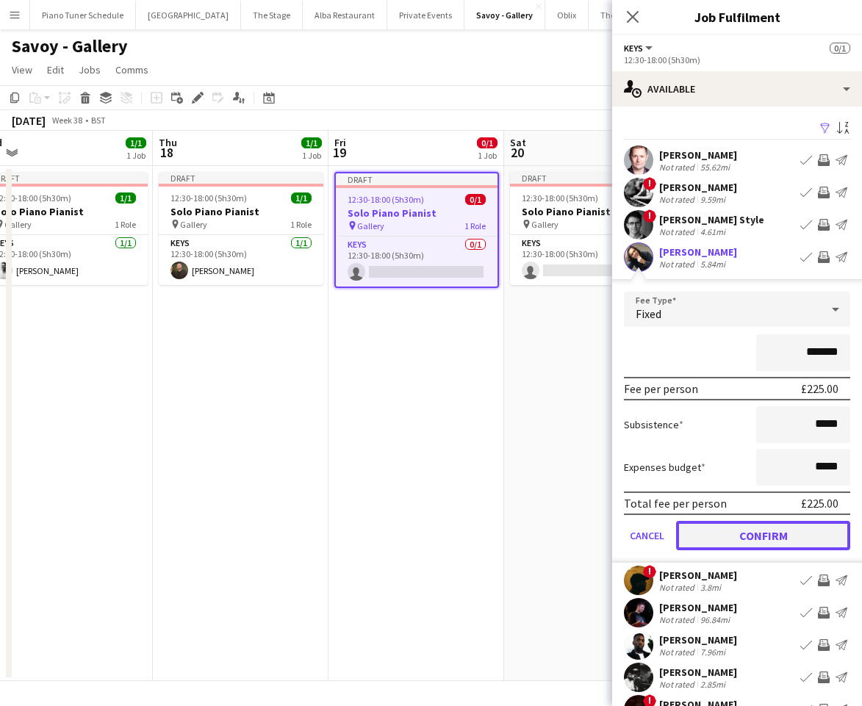
click at [777, 525] on button "Confirm" at bounding box center [763, 535] width 174 height 29
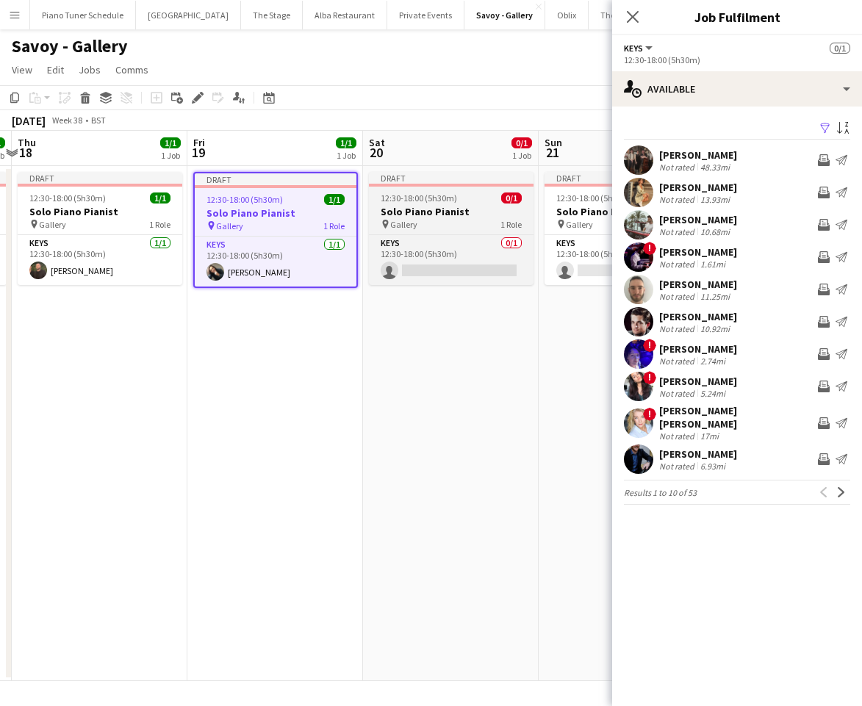
scroll to position [0, 517]
click at [428, 215] on h3 "Solo Piano Pianist" at bounding box center [449, 211] width 165 height 13
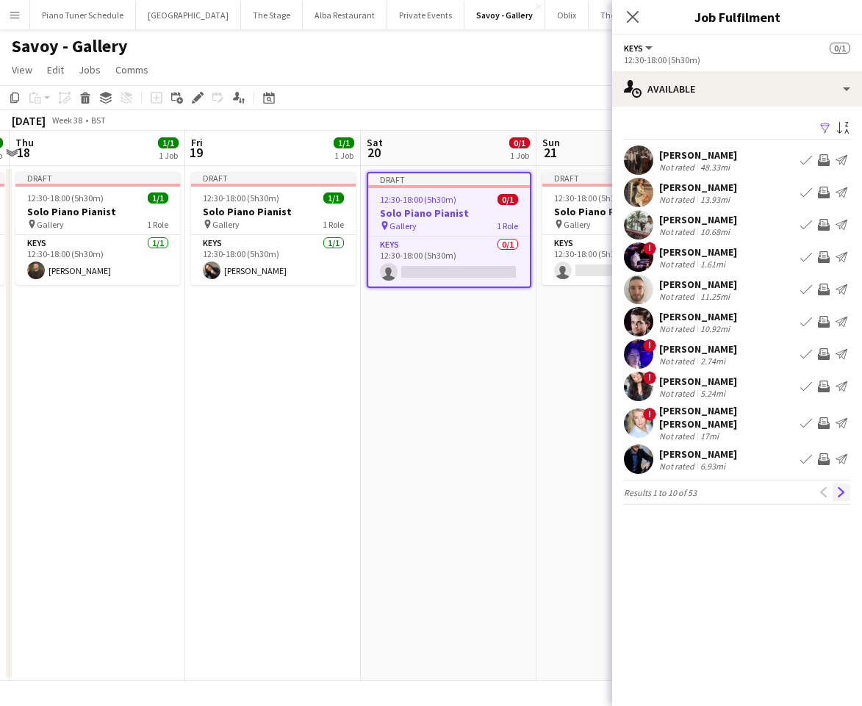
click at [841, 487] on app-icon "Next" at bounding box center [841, 492] width 10 height 10
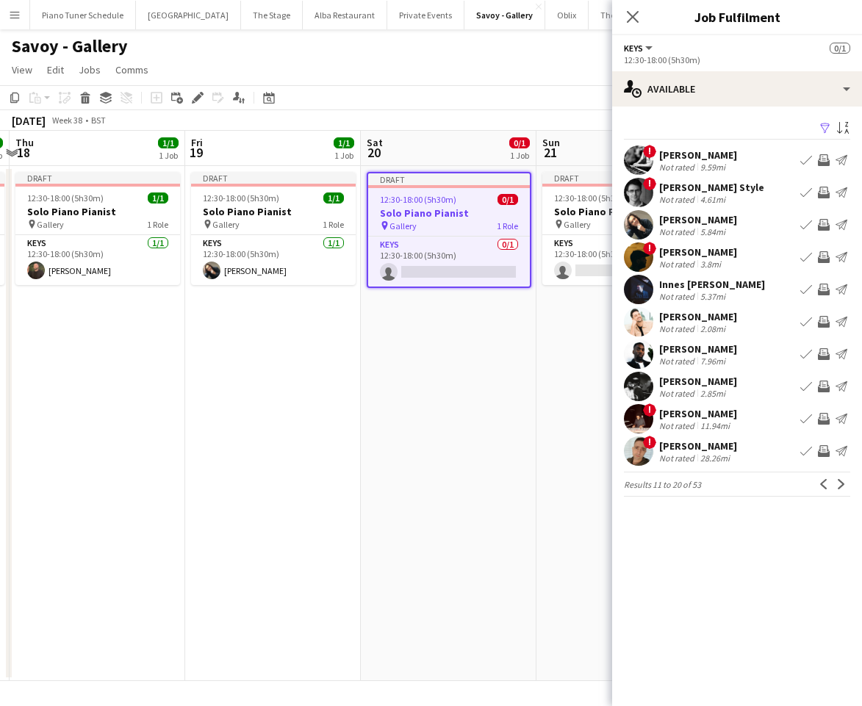
click at [807, 455] on app-icon "Book crew" at bounding box center [806, 451] width 12 height 12
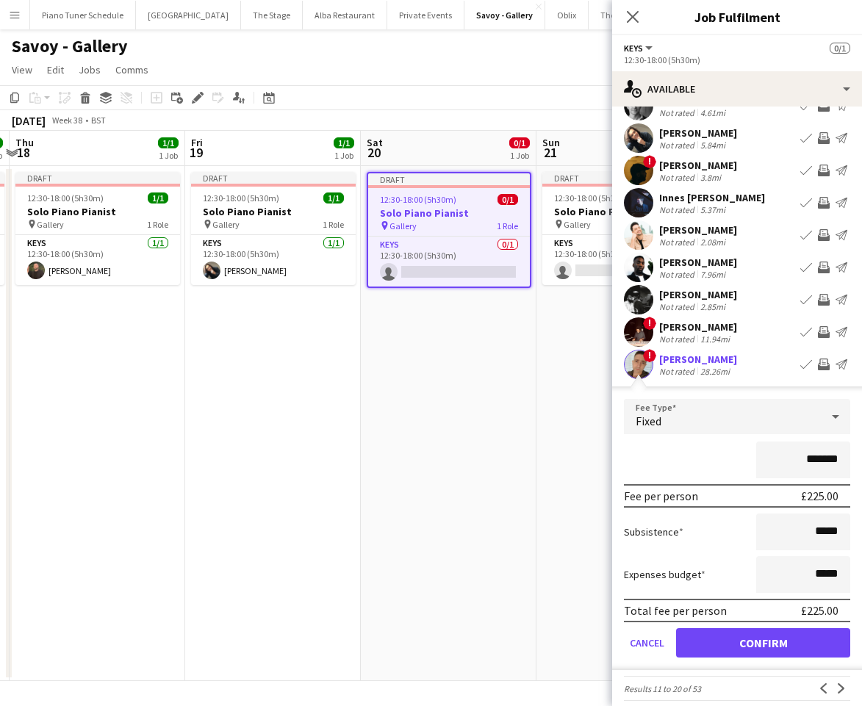
scroll to position [99, 0]
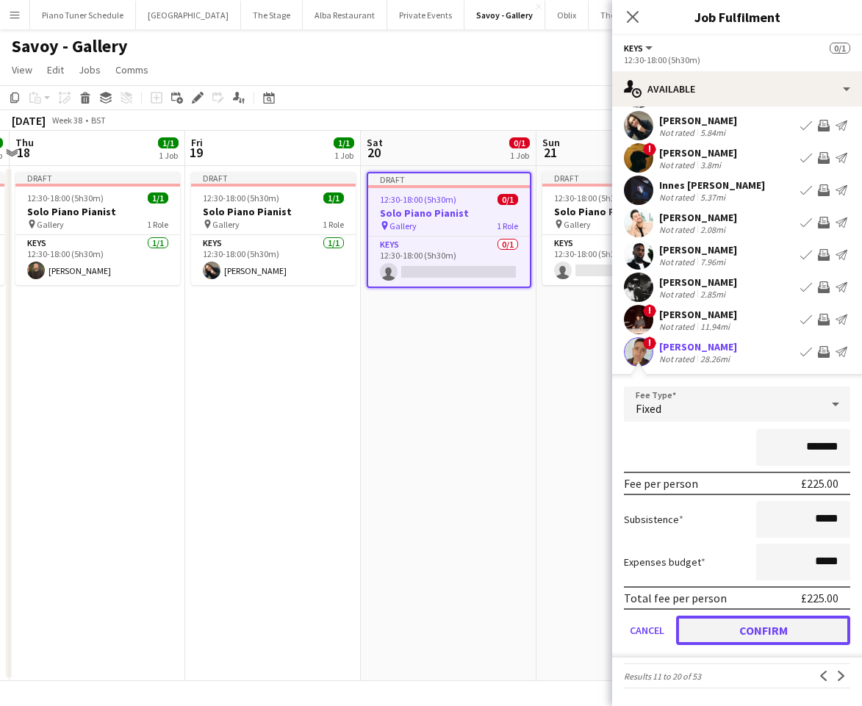
click at [744, 623] on button "Confirm" at bounding box center [763, 630] width 174 height 29
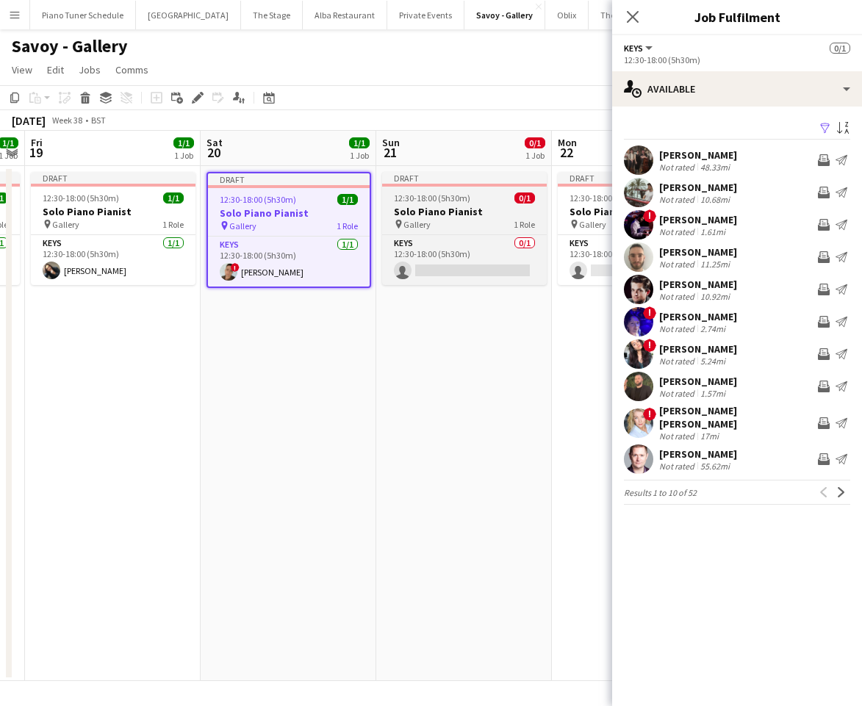
scroll to position [0, 505]
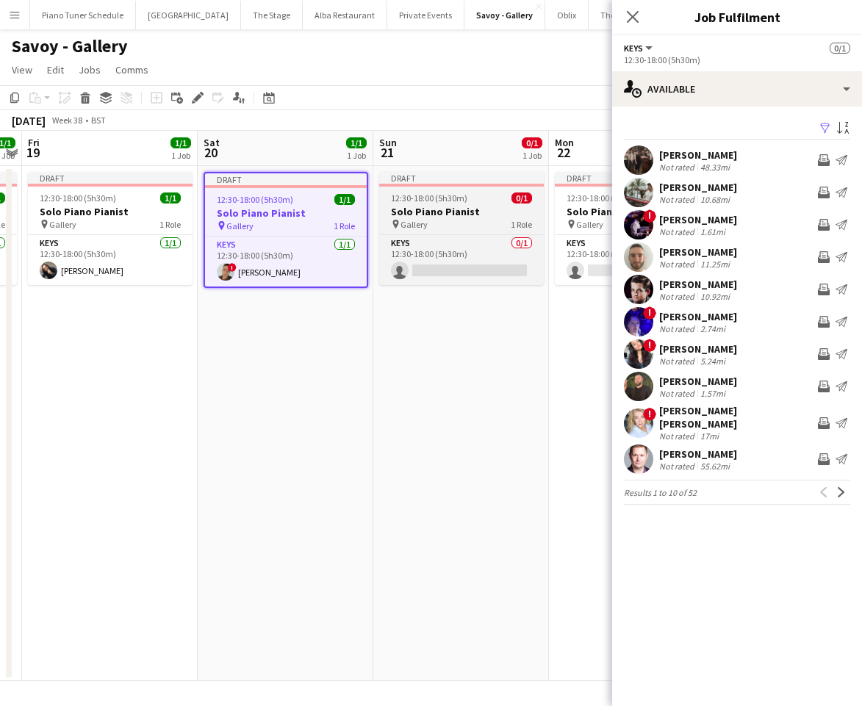
click at [438, 208] on h3 "Solo Piano Pianist" at bounding box center [461, 211] width 165 height 13
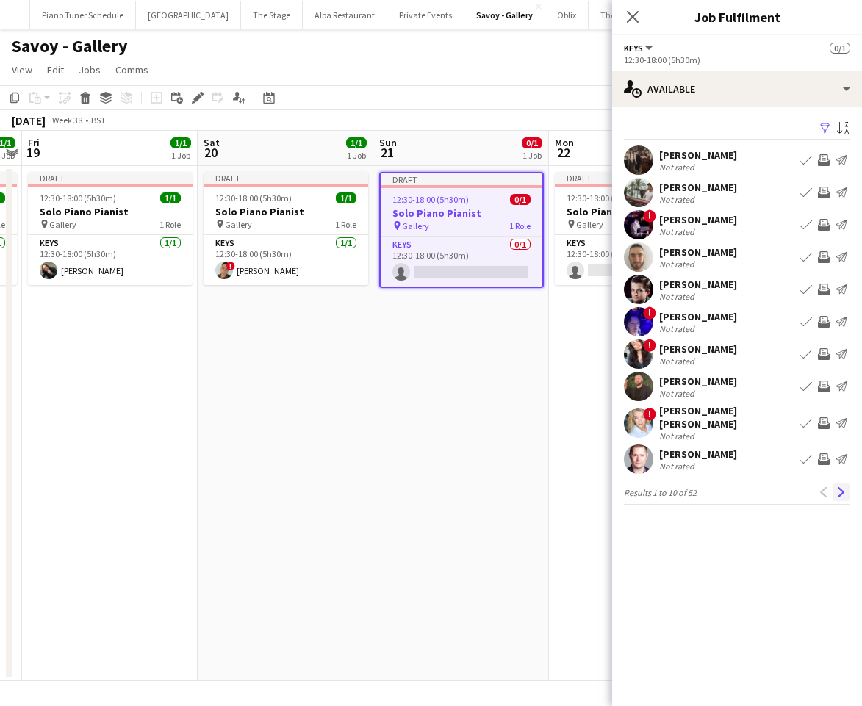
click at [846, 486] on button "Next" at bounding box center [842, 492] width 18 height 18
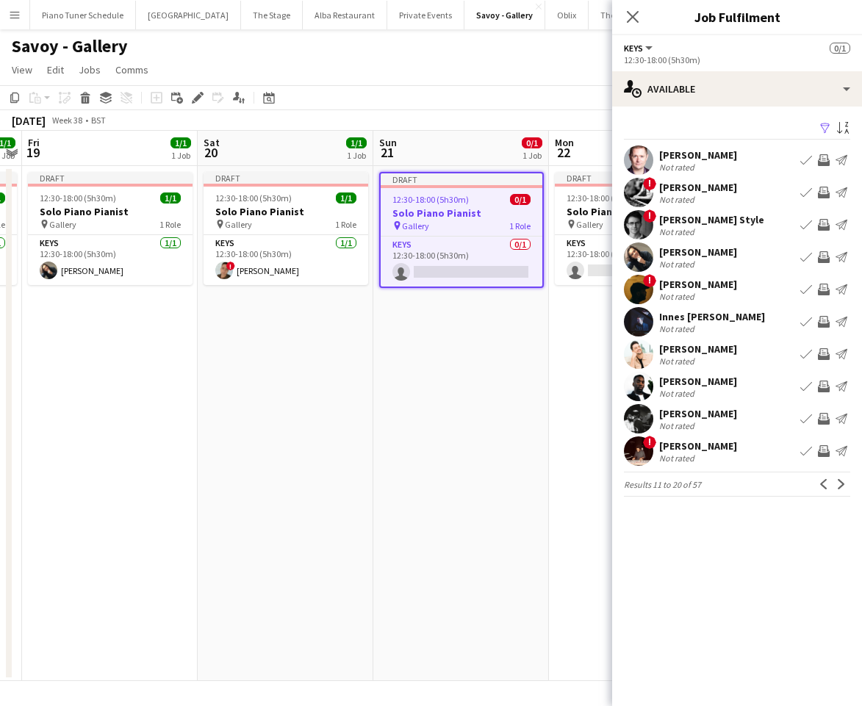
click at [846, 486] on button "Next" at bounding box center [842, 484] width 18 height 18
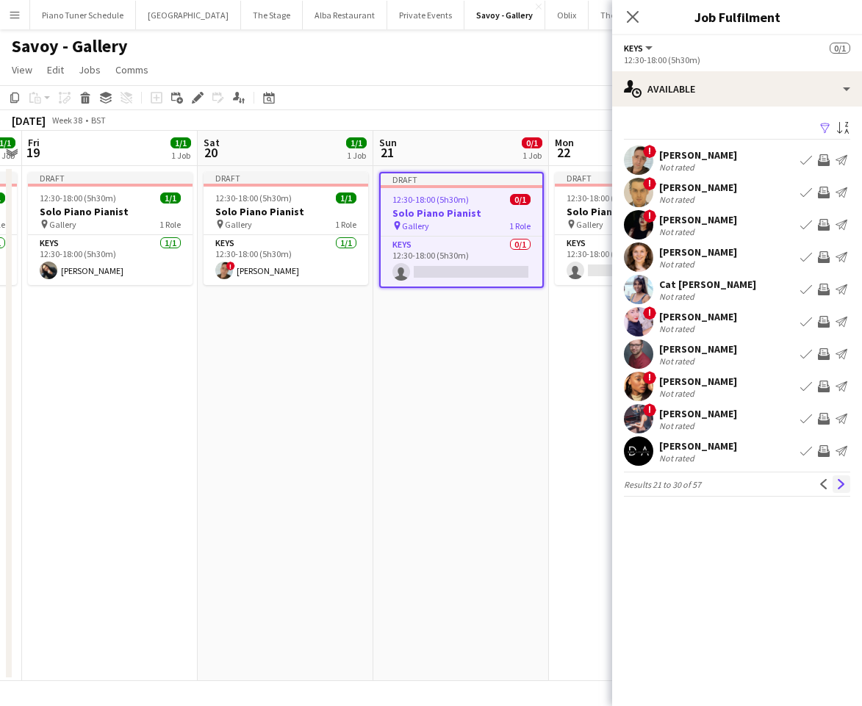
click at [841, 485] on app-icon "Next" at bounding box center [841, 484] width 10 height 10
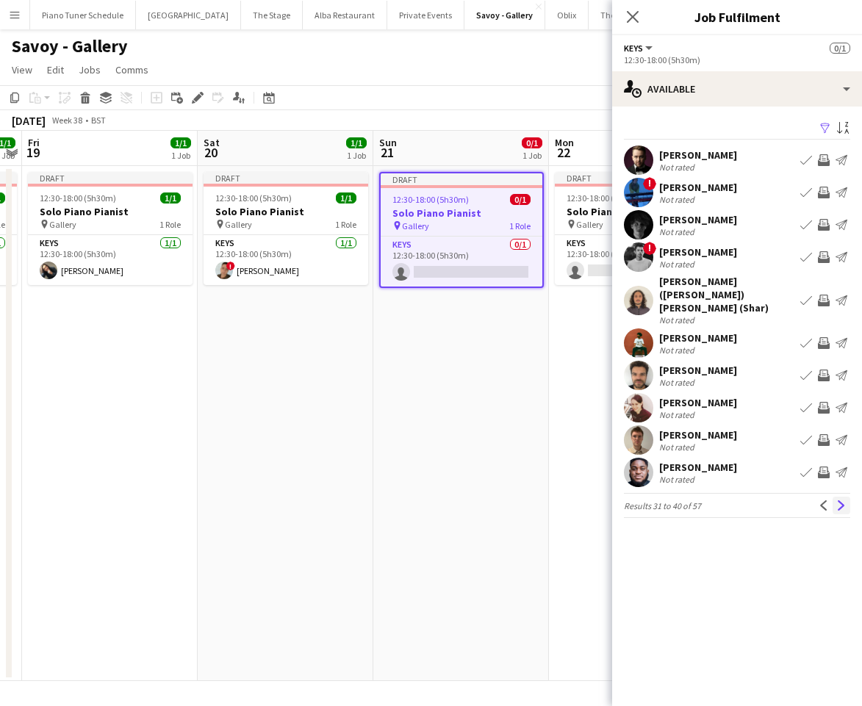
click at [846, 500] on app-icon "Next" at bounding box center [841, 505] width 10 height 10
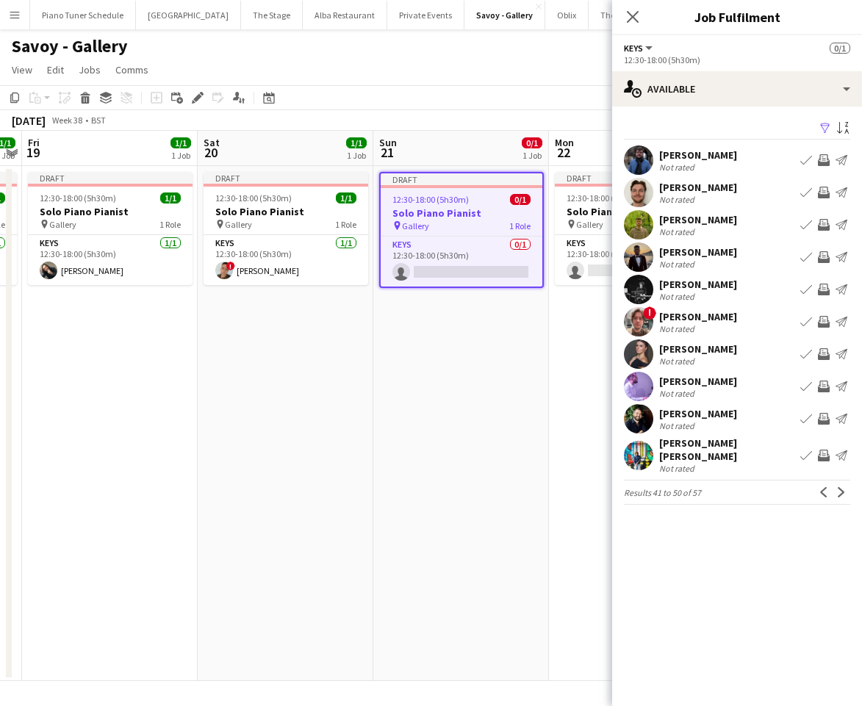
click at [805, 416] on app-icon "Book crew" at bounding box center [806, 419] width 12 height 12
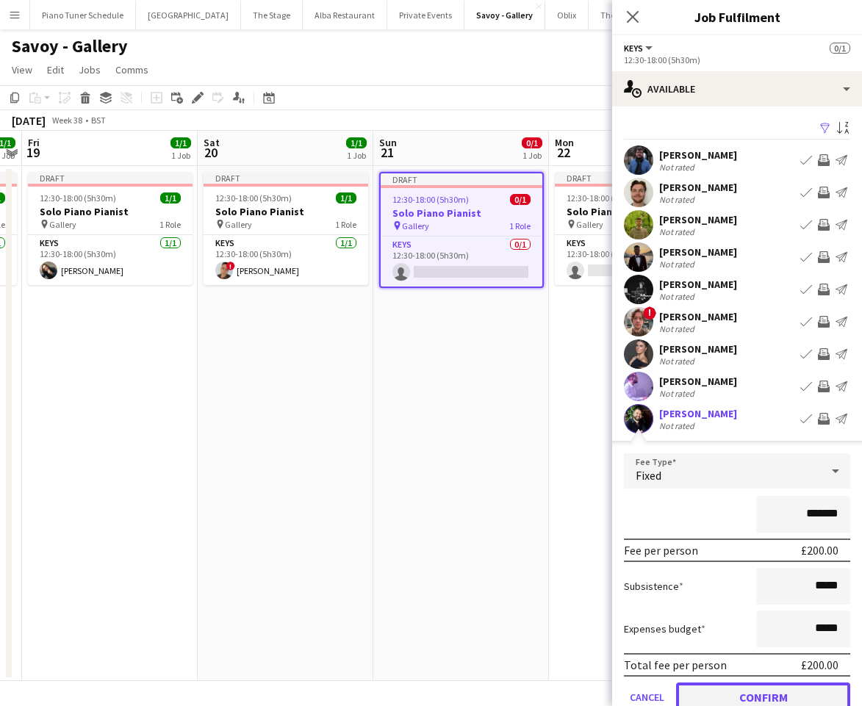
click at [783, 689] on button "Confirm" at bounding box center [763, 697] width 174 height 29
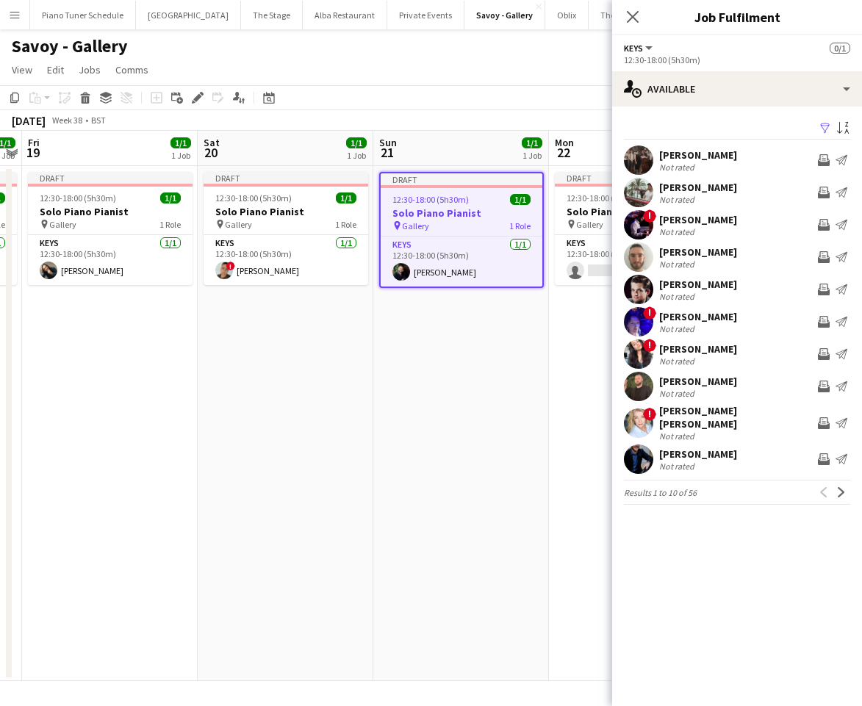
click at [415, 541] on app-date-cell "Draft 12:30-18:00 (5h30m) 1/1 Solo Piano Pianist pin Gallery 1 Role Keys 1/1 12…" at bounding box center [461, 423] width 176 height 515
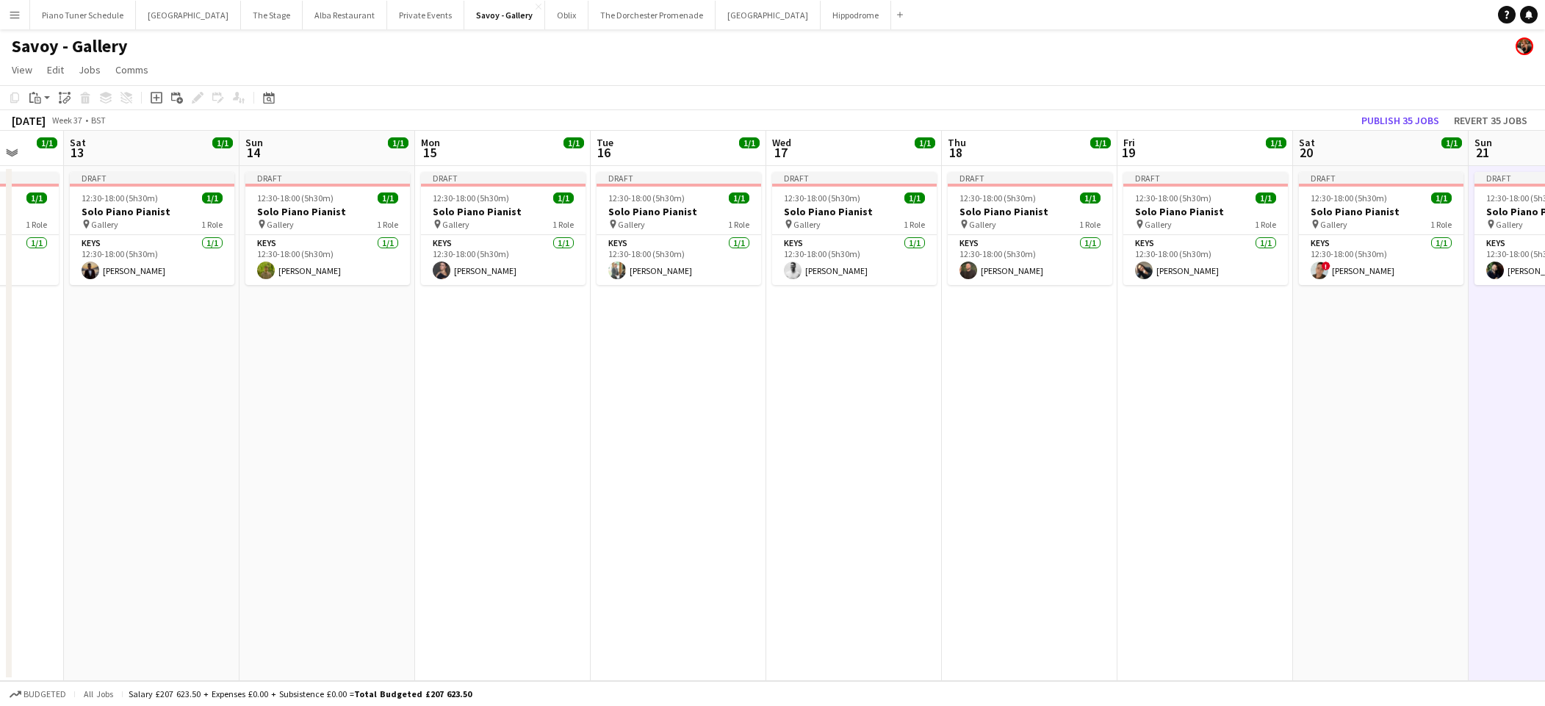
scroll to position [0, 468]
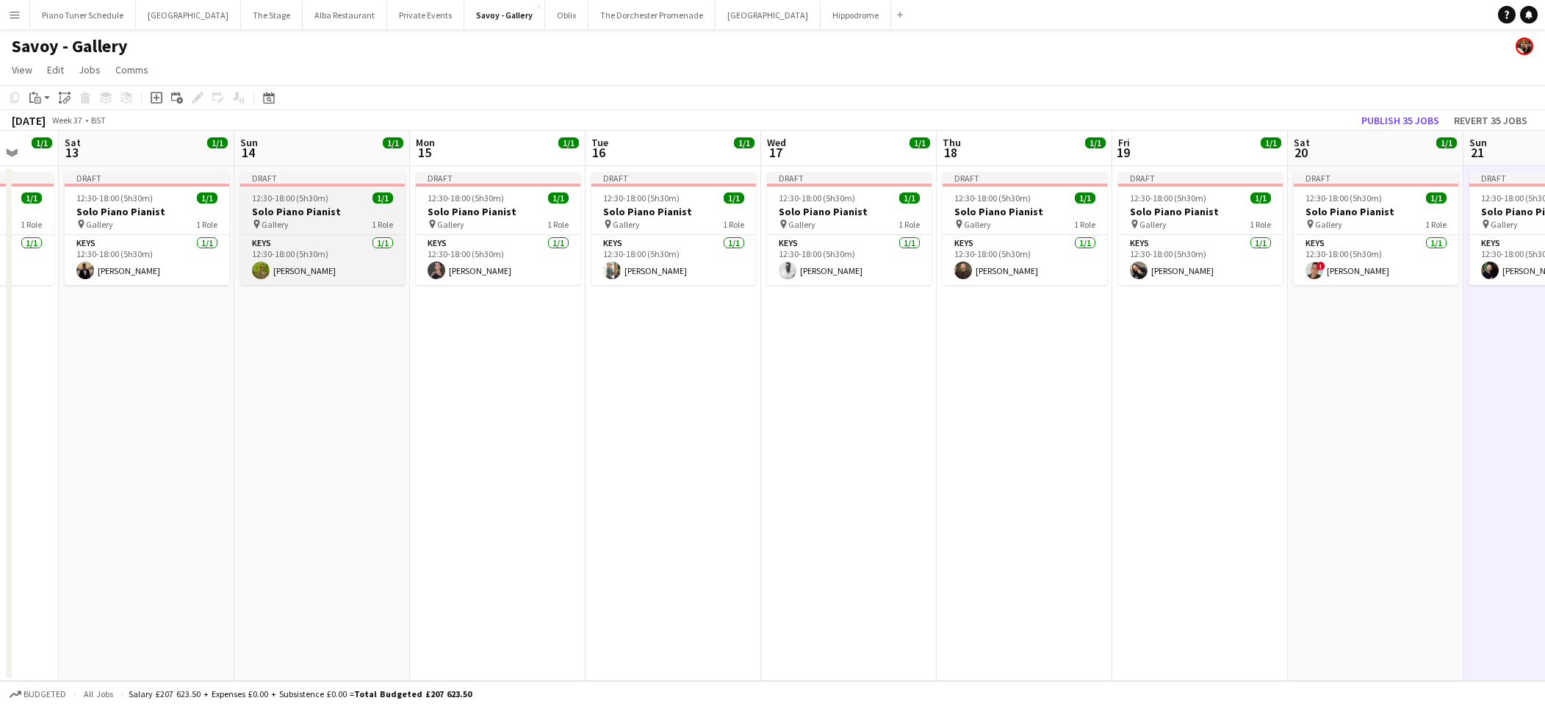
click at [338, 219] on div "pin Gallery 1 Role" at bounding box center [322, 224] width 165 height 12
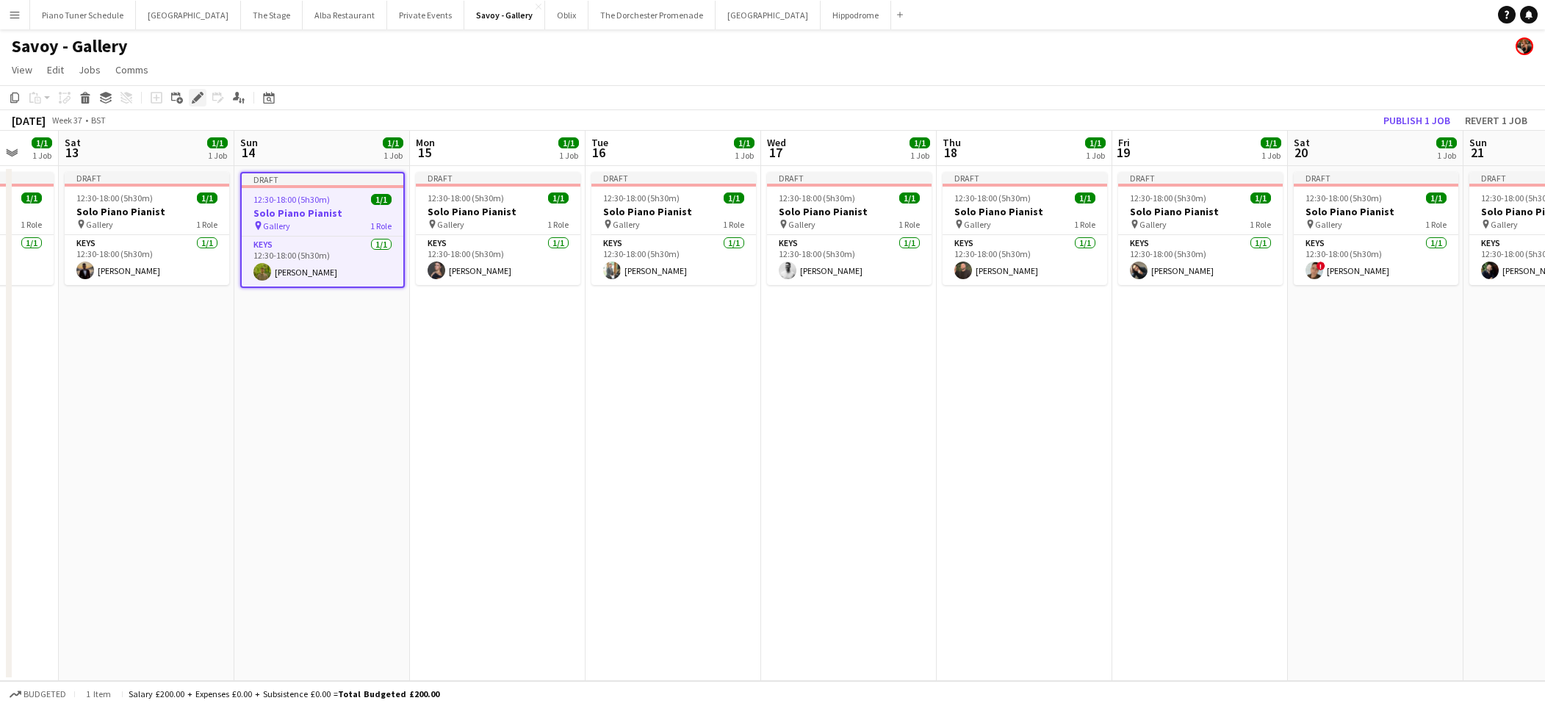
click at [202, 101] on icon "Edit" at bounding box center [198, 98] width 12 height 12
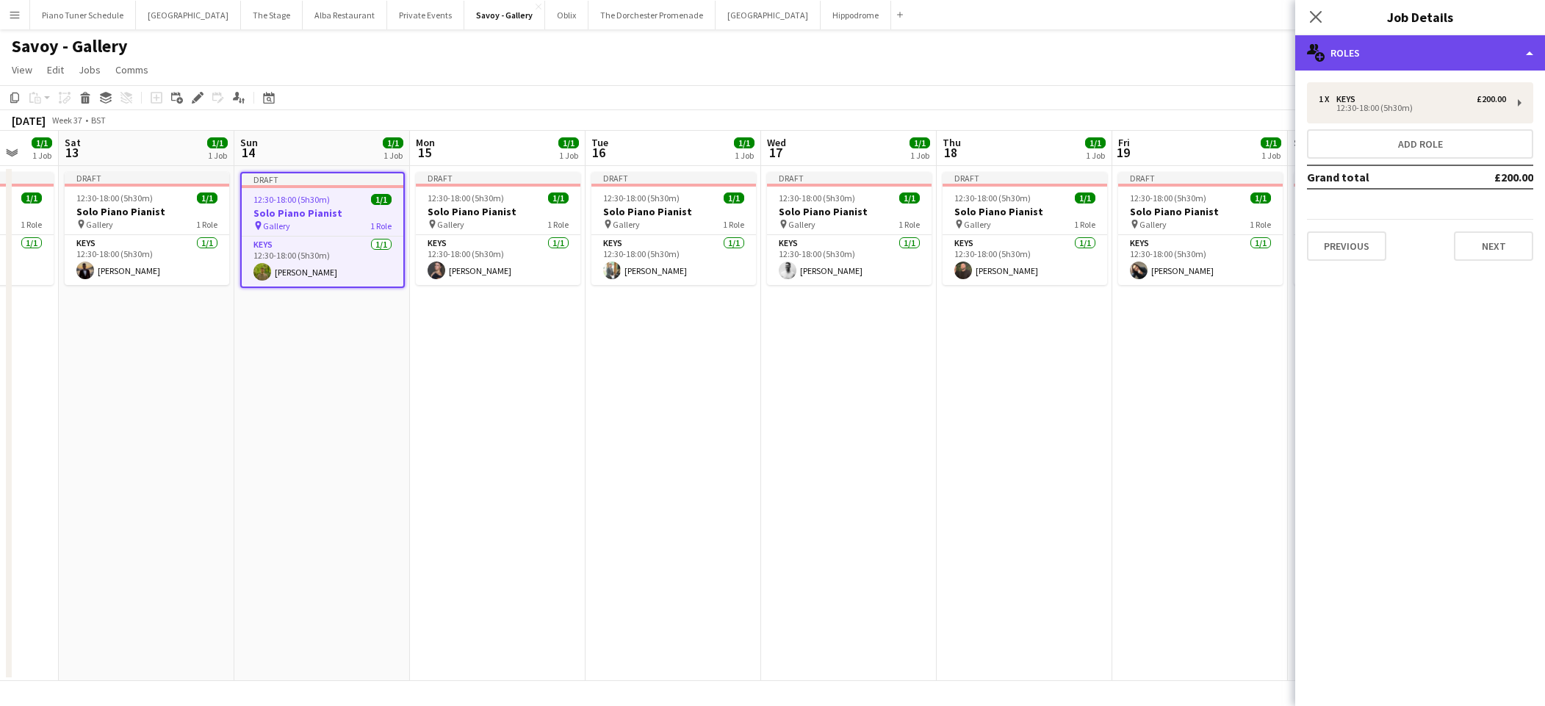
click at [1423, 60] on div "multiple-users-add Roles" at bounding box center [1420, 52] width 250 height 35
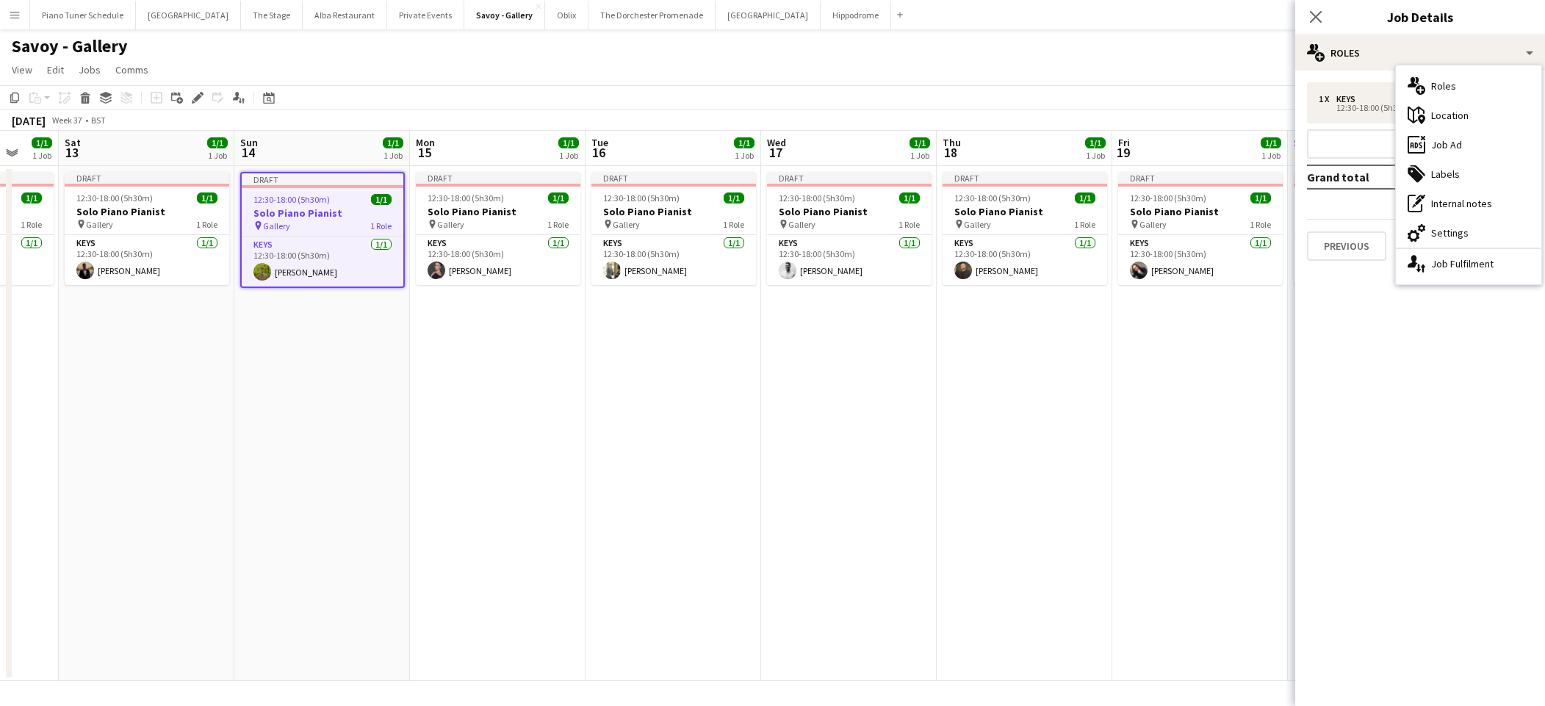
click at [1338, 289] on mat-expansion-panel "pencil3 General details 1 x Keys £200.00 12:30-18:00 (5h30m) Add role Grand tot…" at bounding box center [1420, 389] width 250 height 636
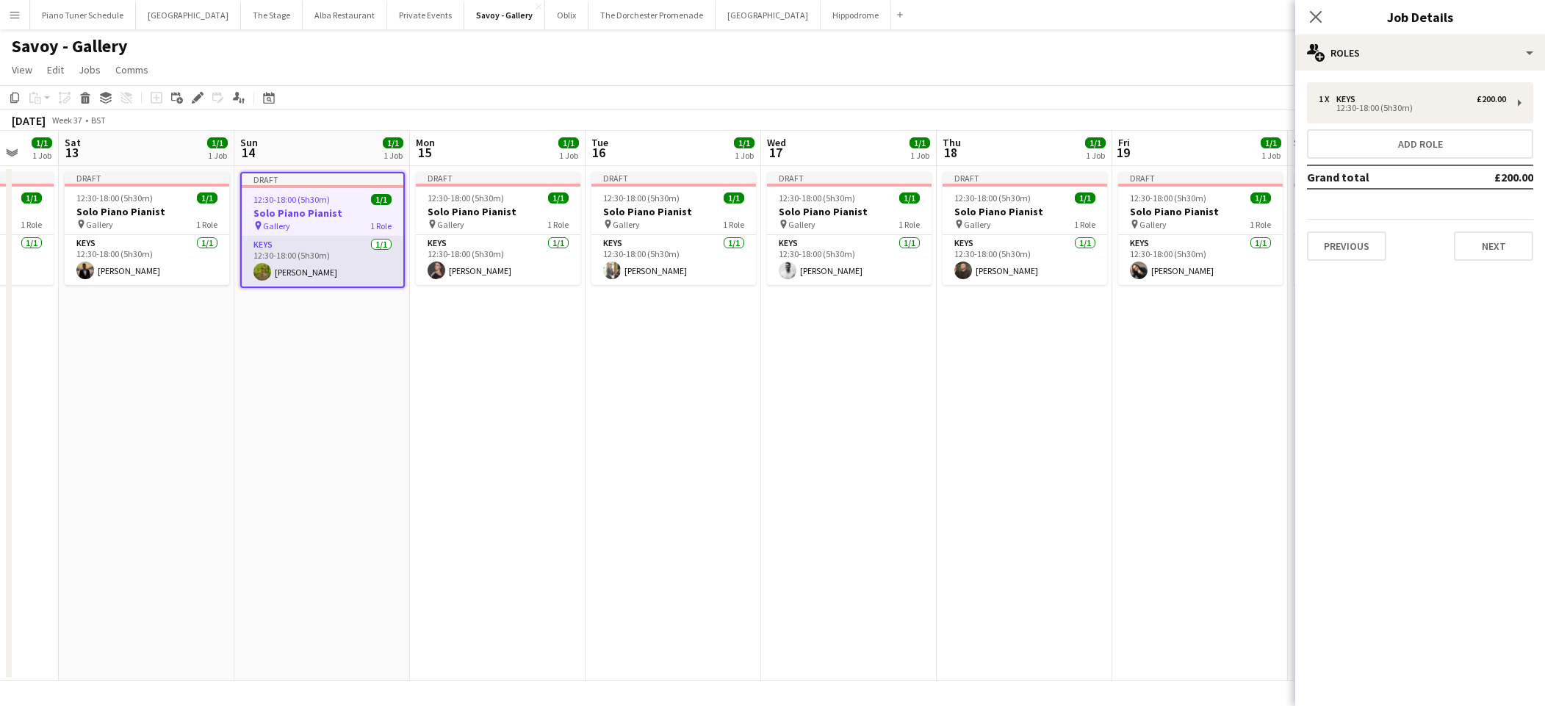
click at [324, 257] on app-card-role "Keys 1/1 12:30-18:00 (5h30m) Charles Carr" at bounding box center [323, 262] width 162 height 50
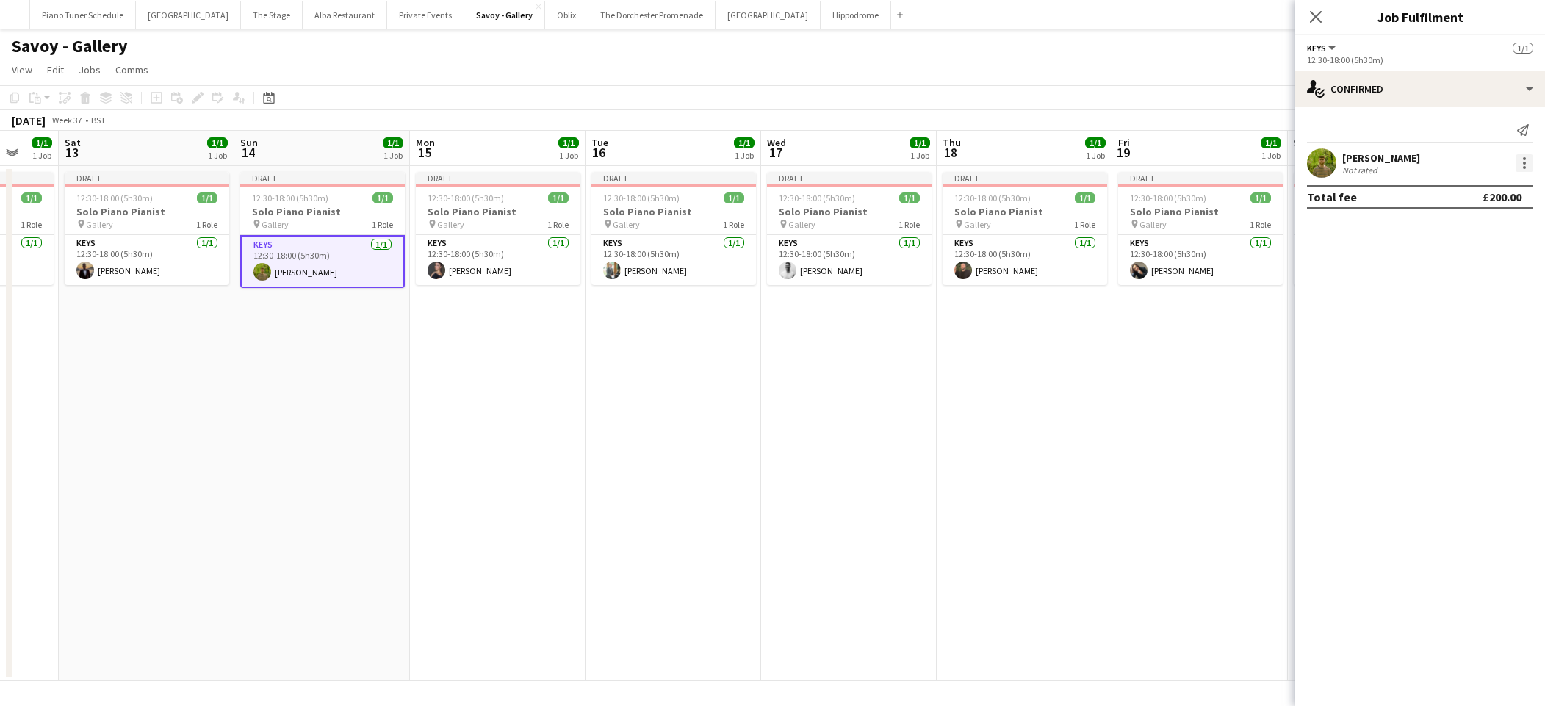
click at [1423, 166] on div at bounding box center [1525, 163] width 18 height 18
click at [1423, 323] on button "Remove" at bounding box center [1476, 331] width 115 height 35
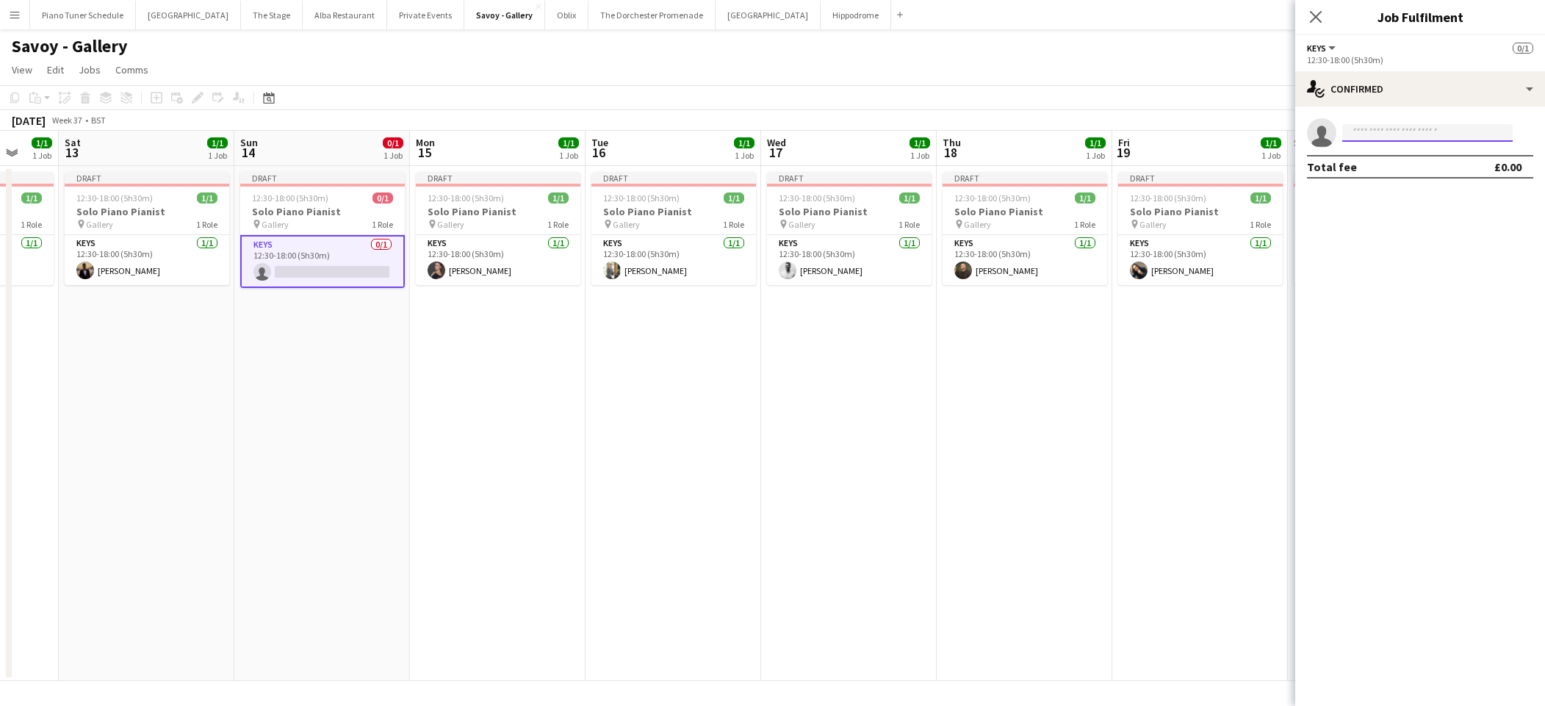
click at [1402, 134] on input at bounding box center [1427, 133] width 170 height 18
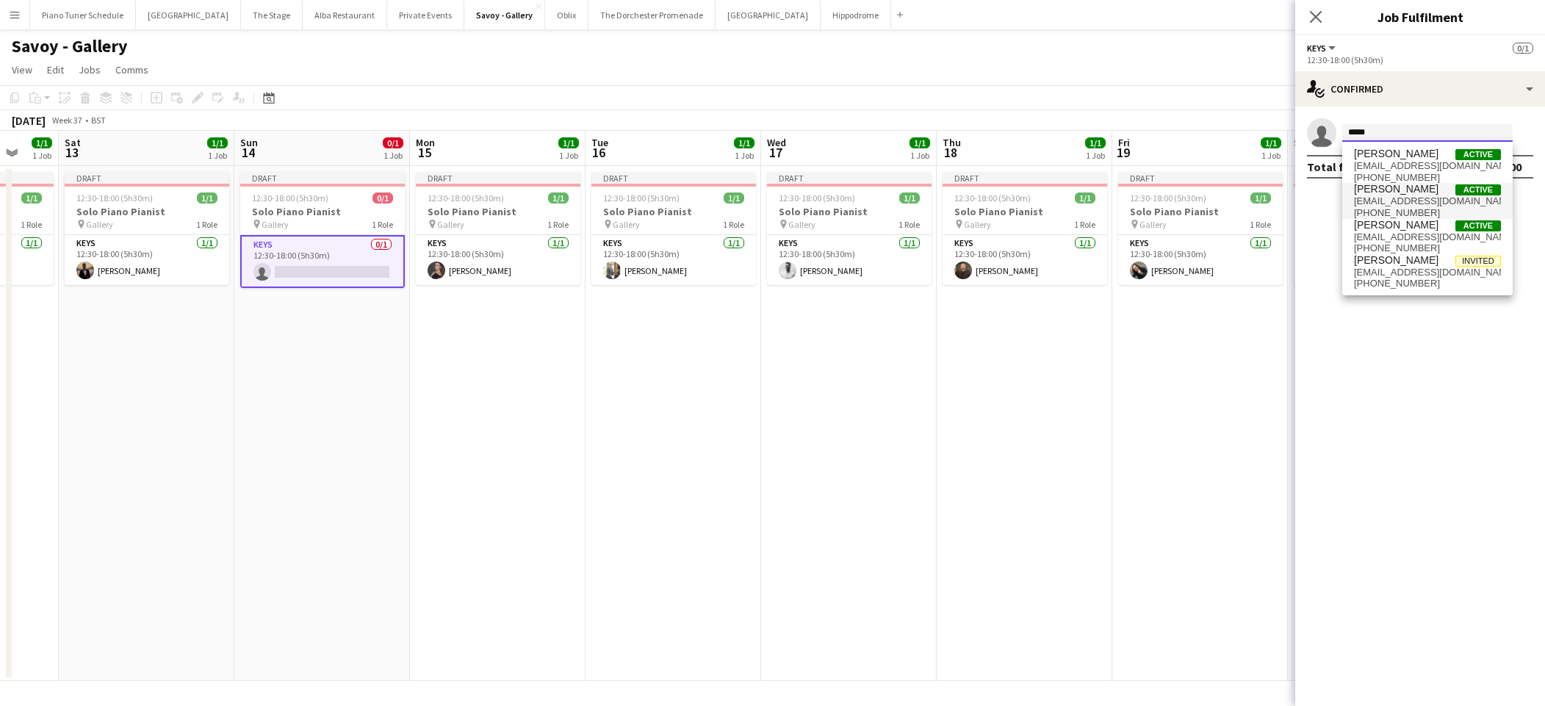
type input "*****"
click at [1408, 213] on span "+447599039277" at bounding box center [1427, 213] width 147 height 12
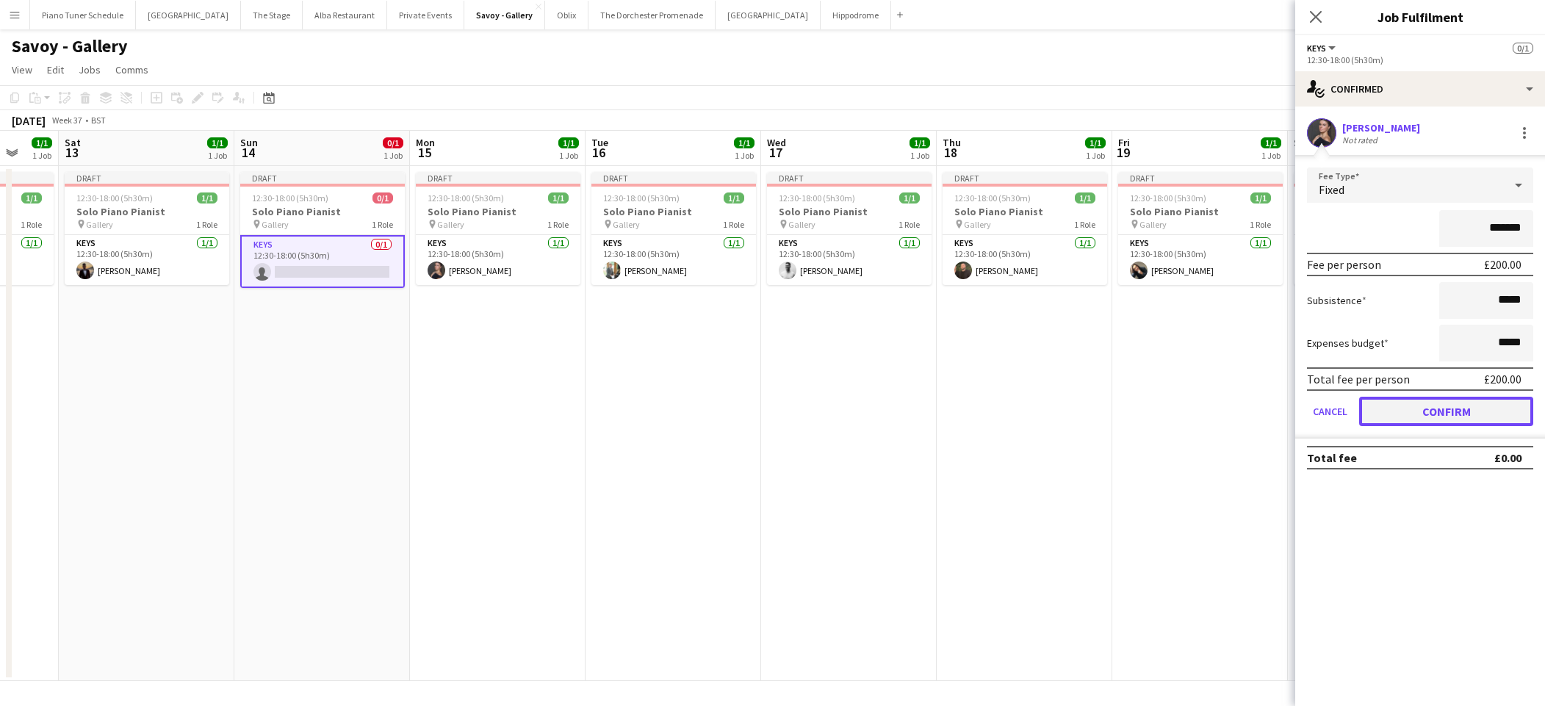
click at [1423, 414] on button "Confirm" at bounding box center [1446, 411] width 174 height 29
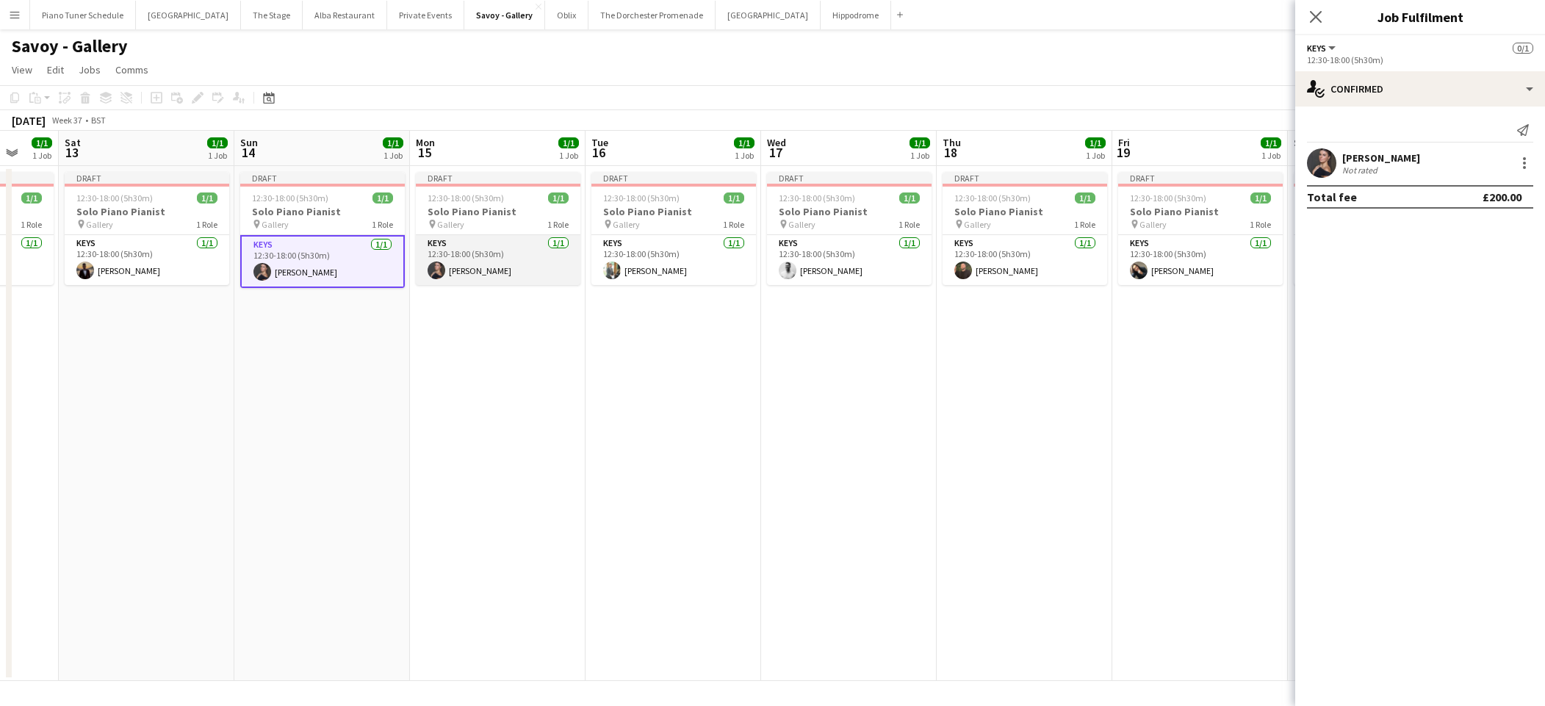
click at [508, 245] on app-card-role "Keys 1/1 12:30-18:00 (5h30m) Laura Macy" at bounding box center [498, 260] width 165 height 50
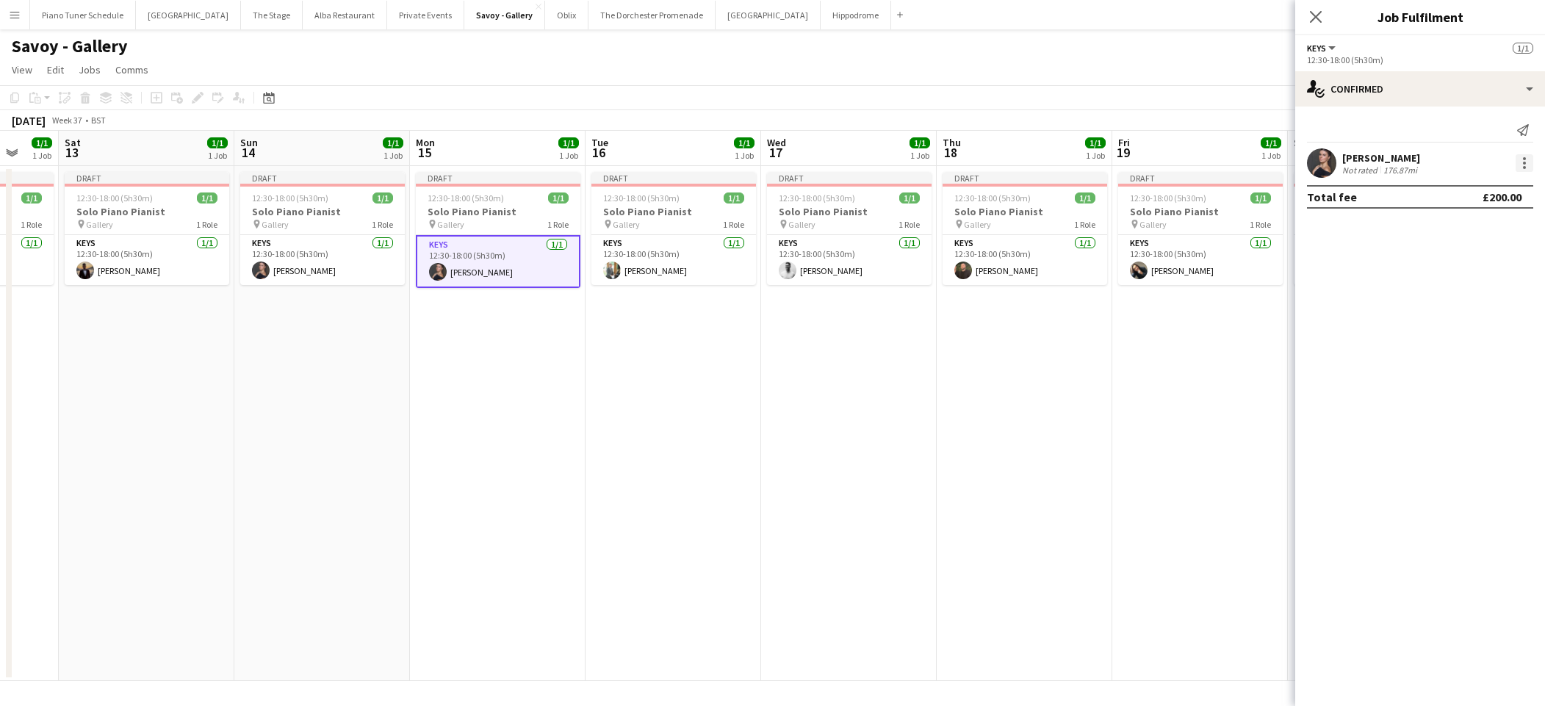
click at [1423, 155] on div at bounding box center [1525, 163] width 18 height 18
drag, startPoint x: 1477, startPoint y: 320, endPoint x: 1473, endPoint y: 308, distance: 12.3
click at [1423, 317] on button "Remove" at bounding box center [1476, 331] width 115 height 35
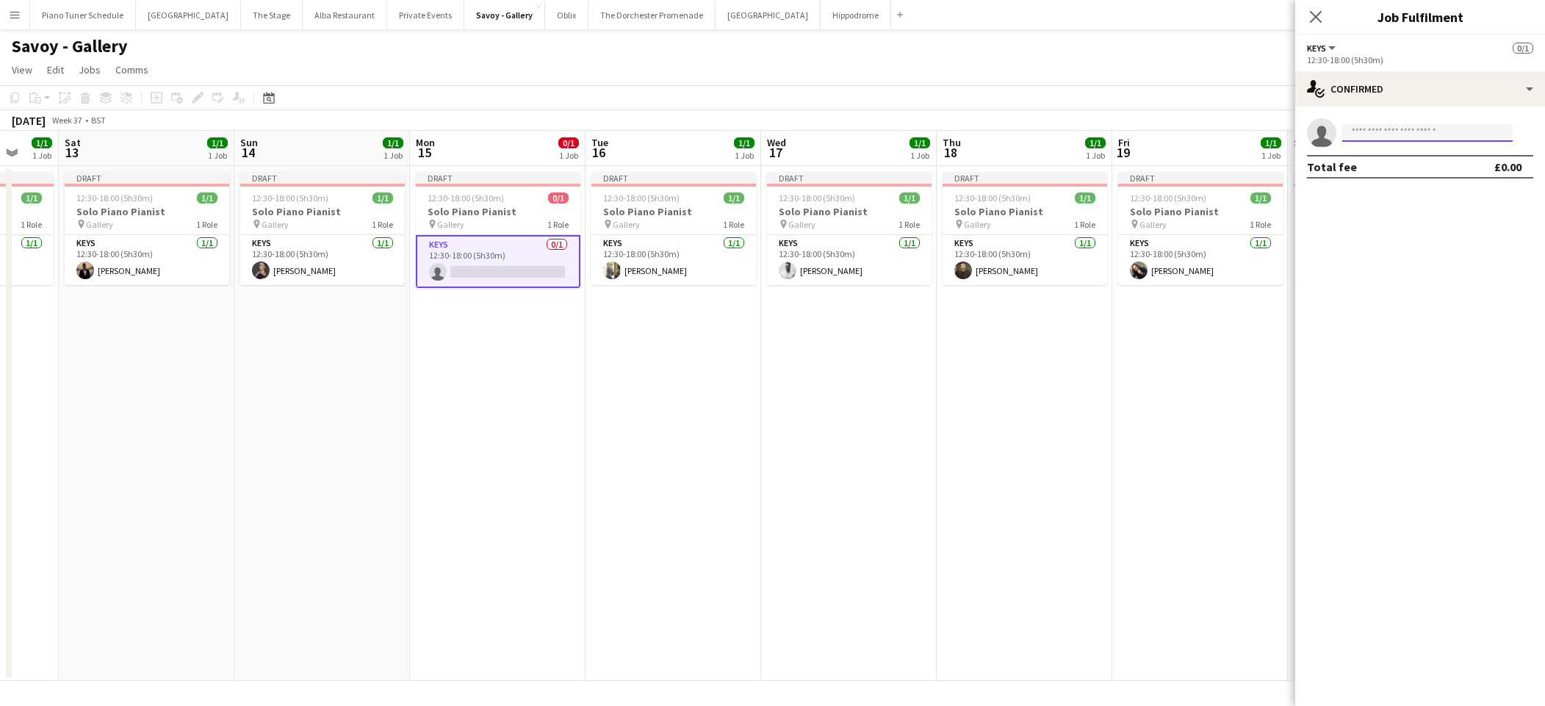
click at [1423, 129] on input at bounding box center [1427, 133] width 170 height 18
drag, startPoint x: 1398, startPoint y: 133, endPoint x: 1343, endPoint y: 132, distance: 55.1
click at [1343, 132] on input "**********" at bounding box center [1427, 133] width 170 height 18
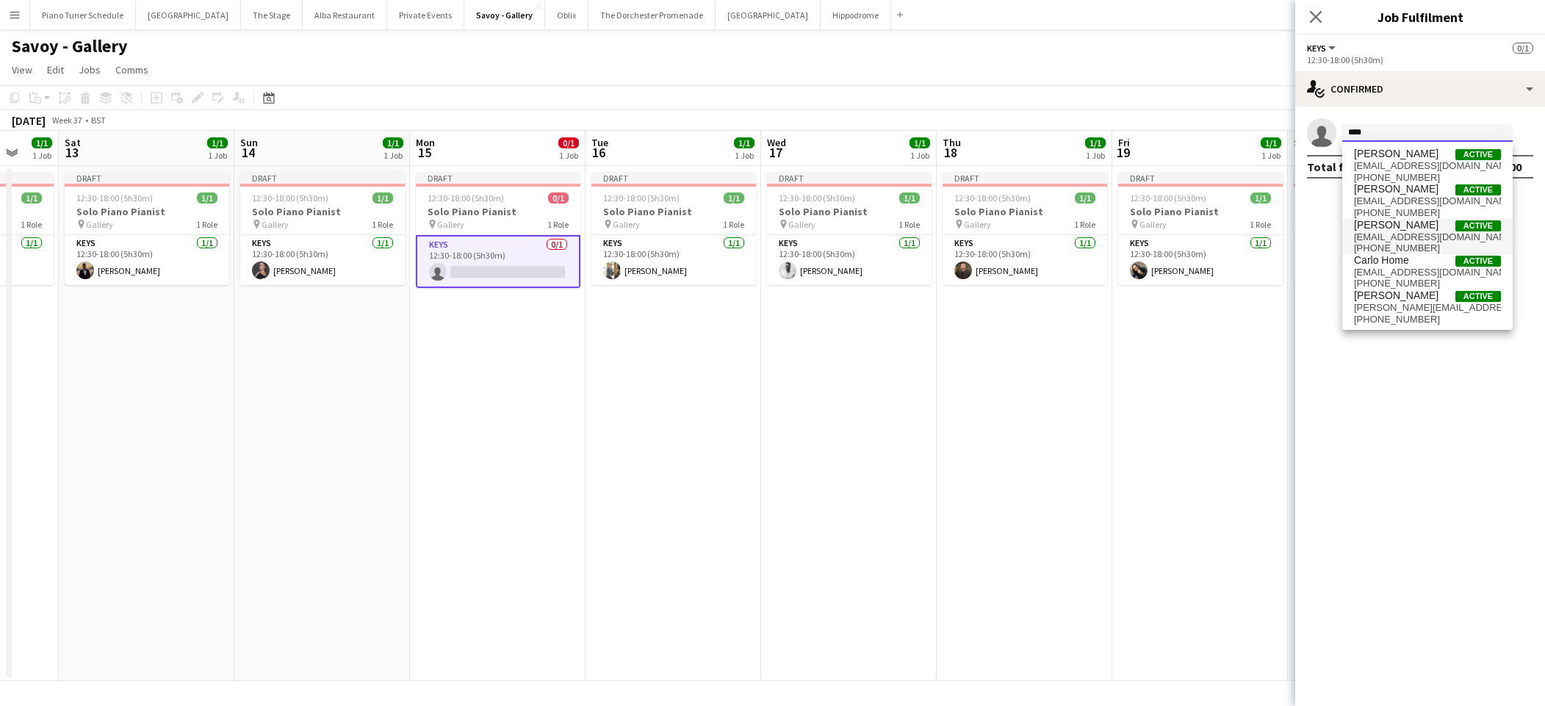
type input "***"
click at [1360, 231] on span "carrcharlie7@gmail.com" at bounding box center [1427, 237] width 147 height 12
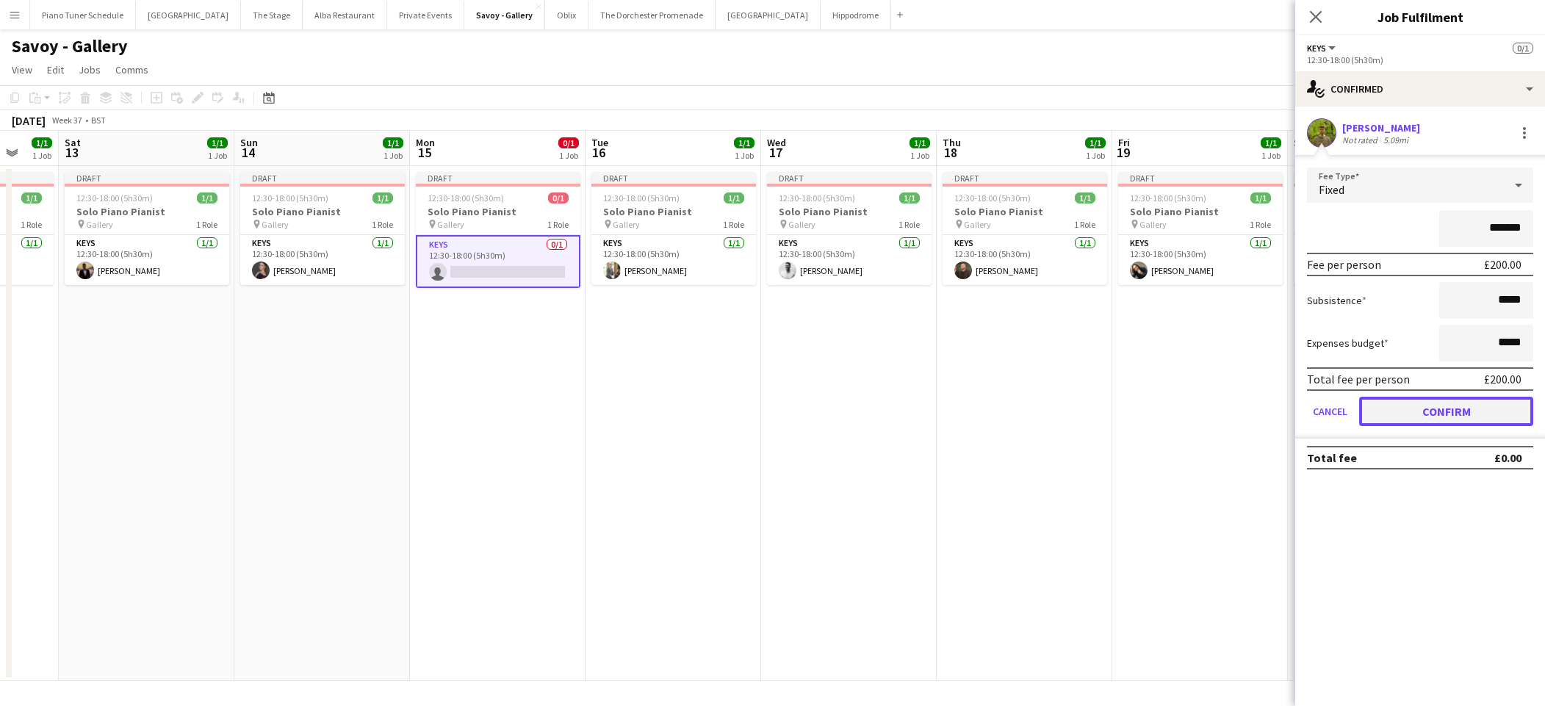
click at [1421, 415] on button "Confirm" at bounding box center [1446, 411] width 174 height 29
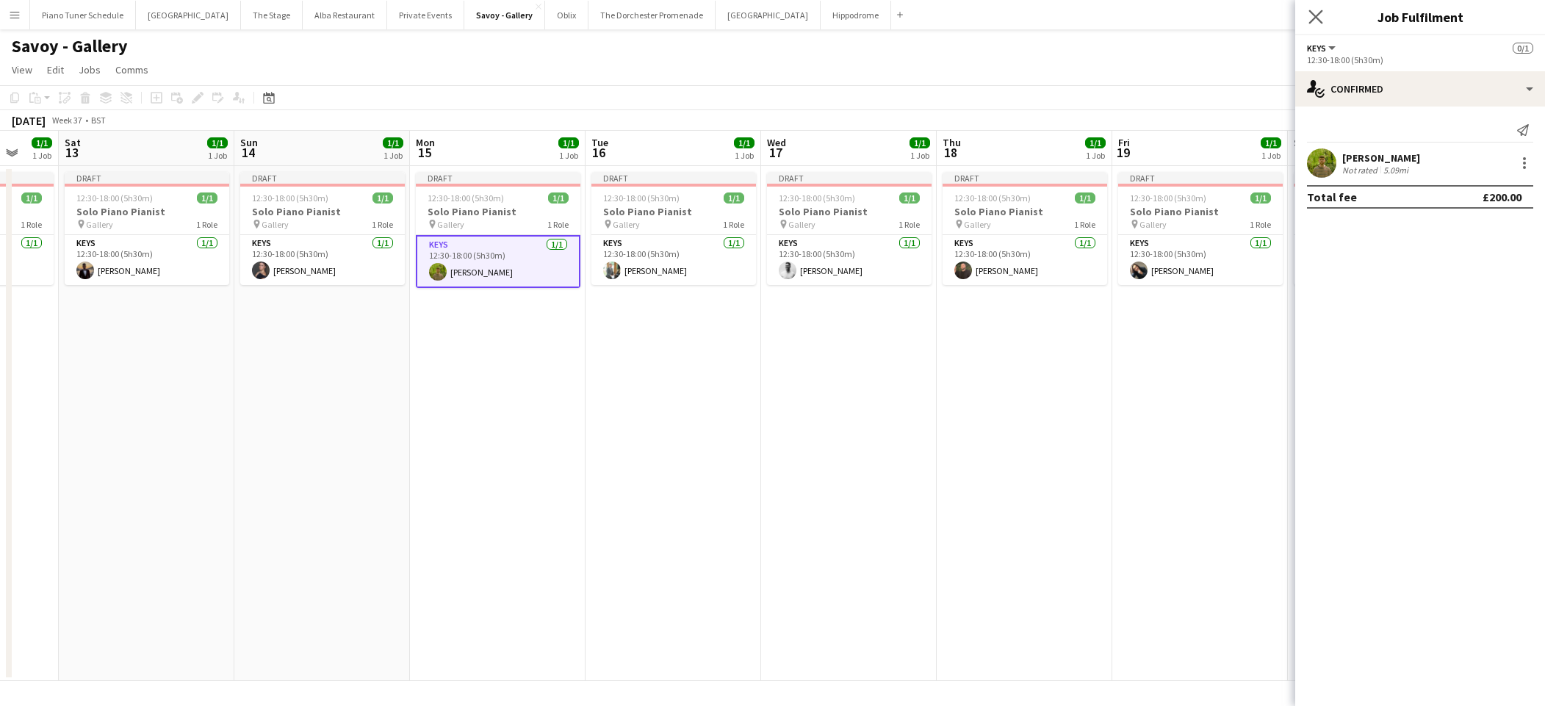
click at [1323, 18] on icon "Close pop-in" at bounding box center [1316, 17] width 14 height 14
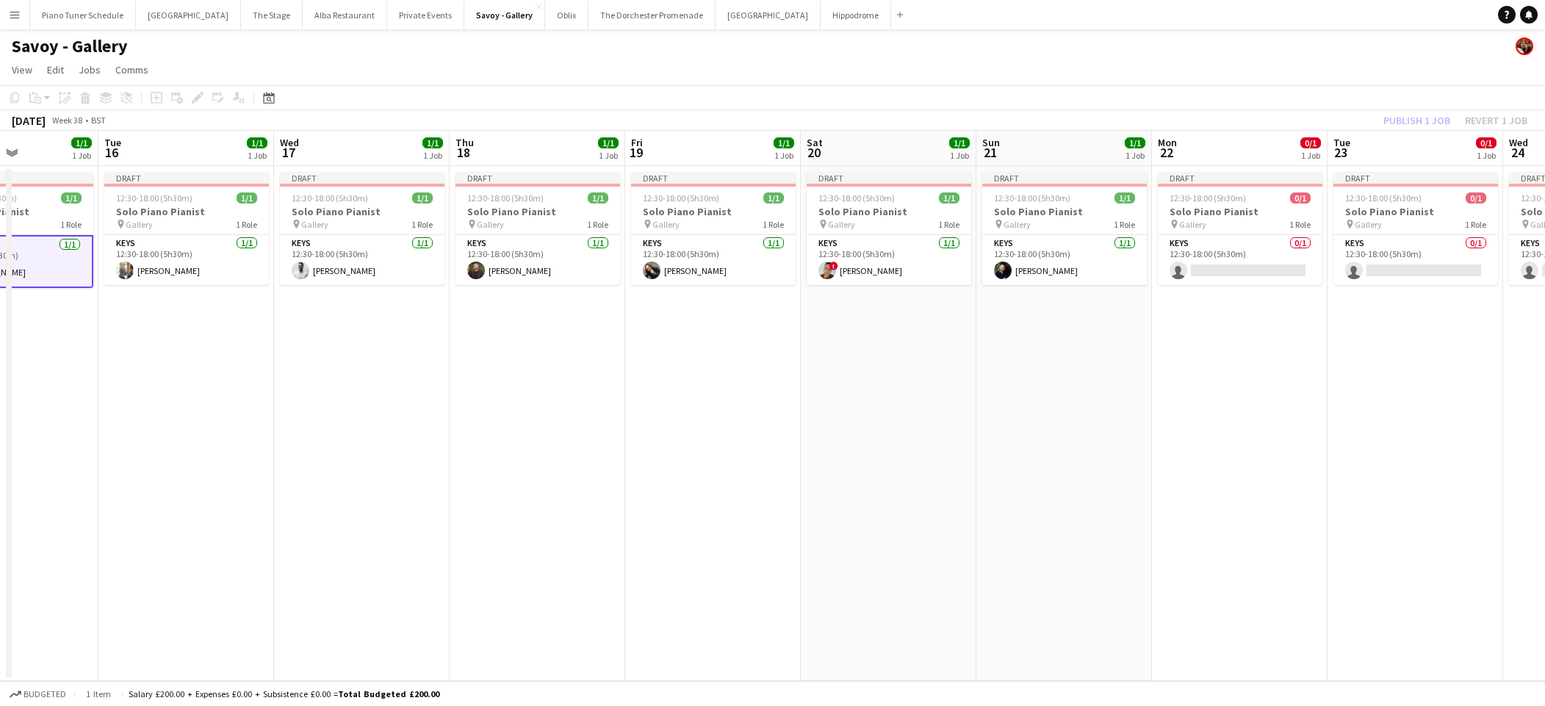
scroll to position [0, 606]
click at [1294, 104] on app-toolbar "Copy Paste Paste Command V Paste with crew Command Shift V Paste linked Job Del…" at bounding box center [772, 97] width 1545 height 25
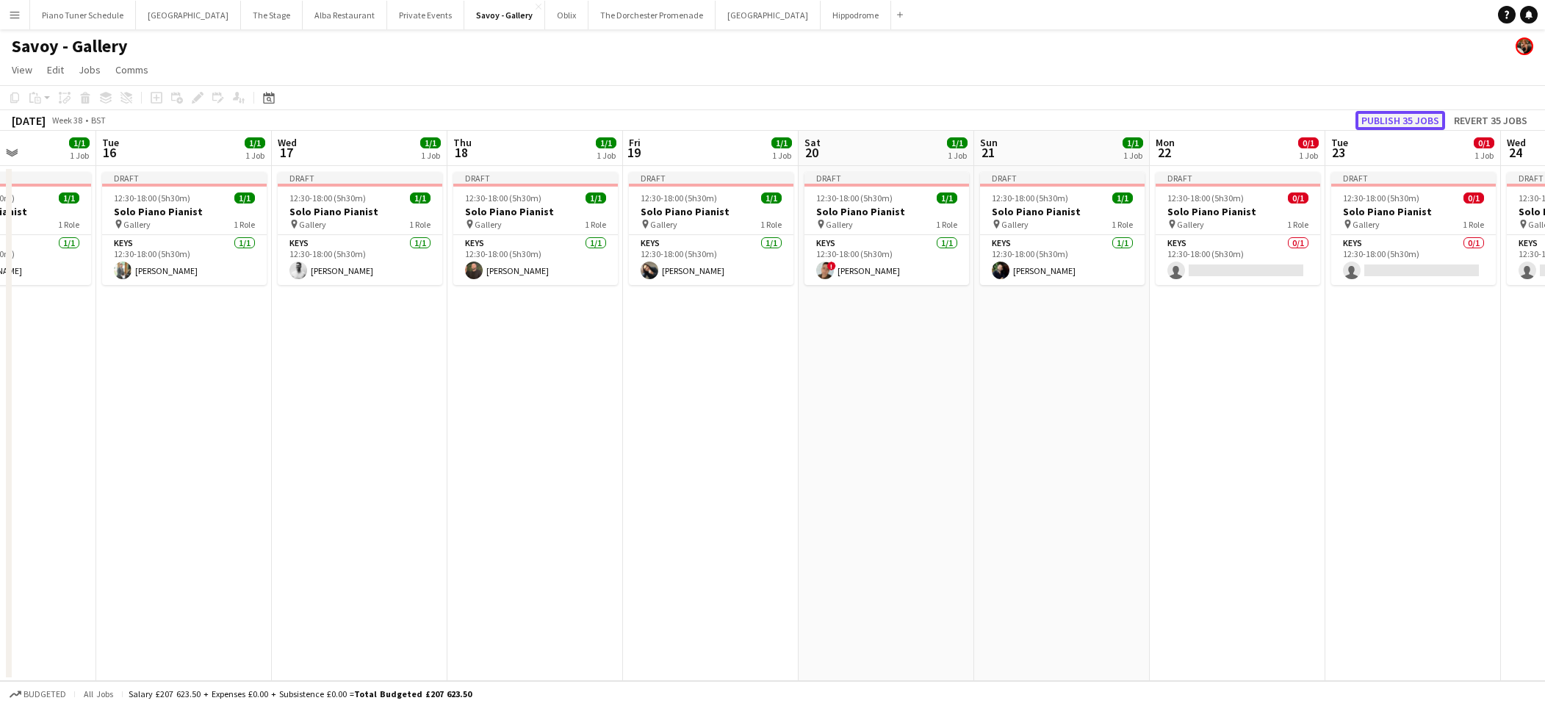
click at [1376, 118] on button "Publish 35 jobs" at bounding box center [1401, 120] width 90 height 19
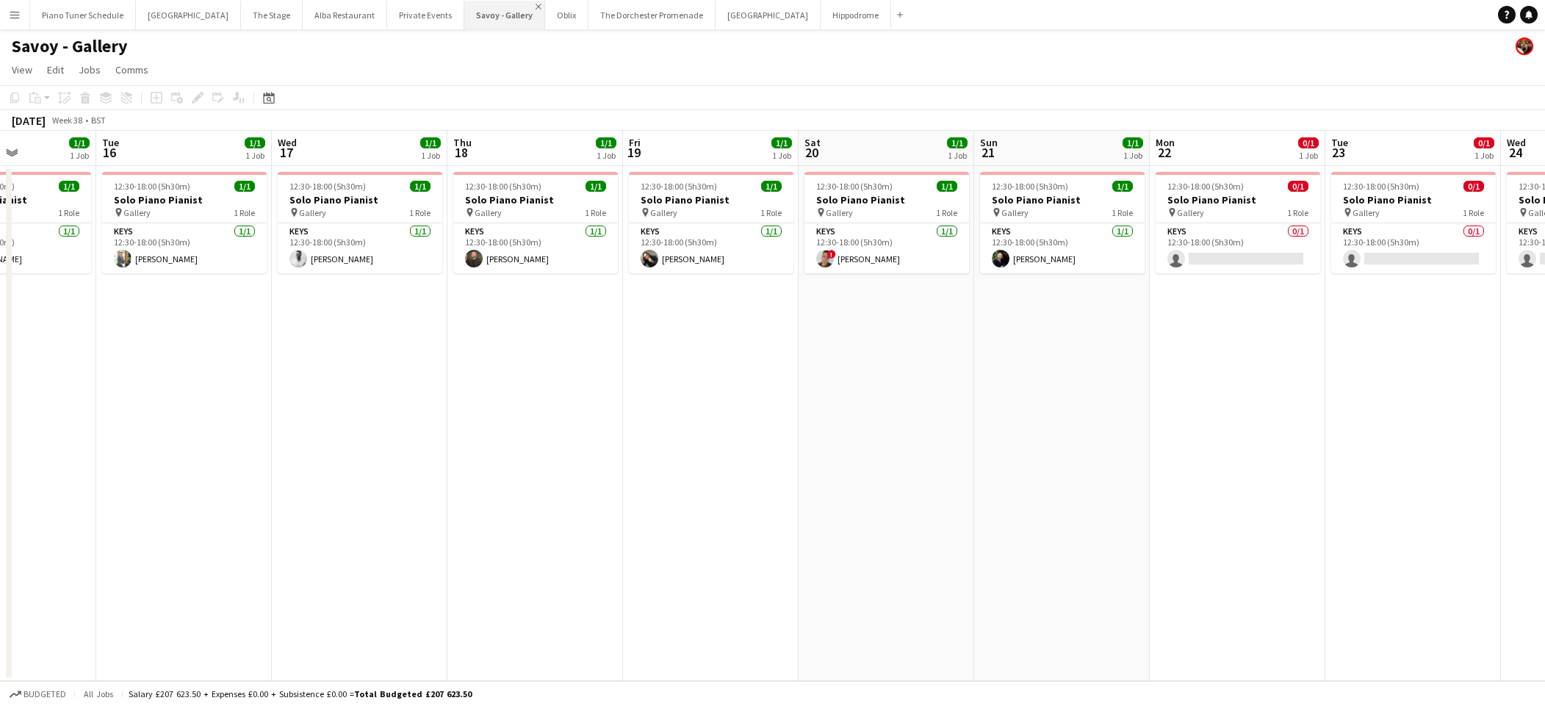
click at [536, 7] on app-icon "Close" at bounding box center [539, 7] width 6 height 6
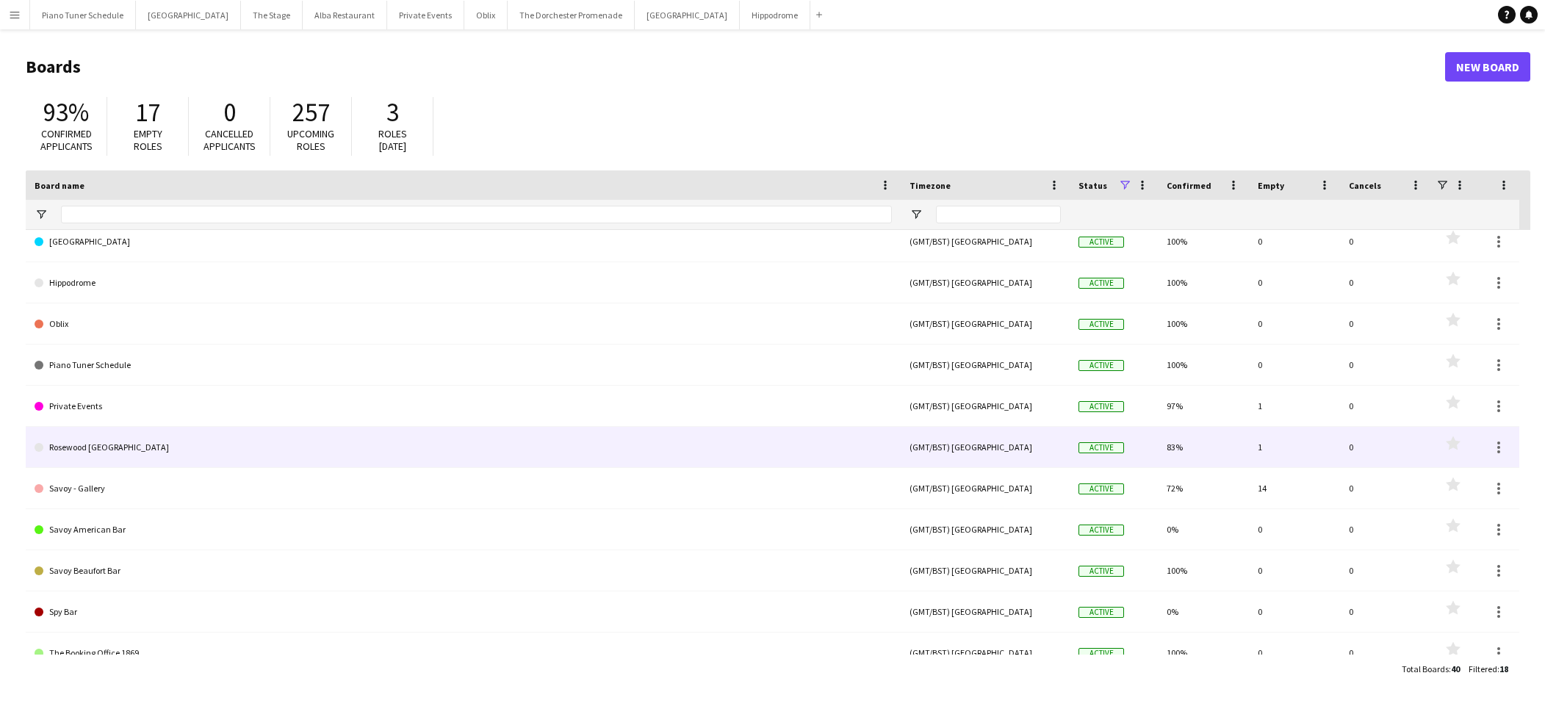
scroll to position [96, 0]
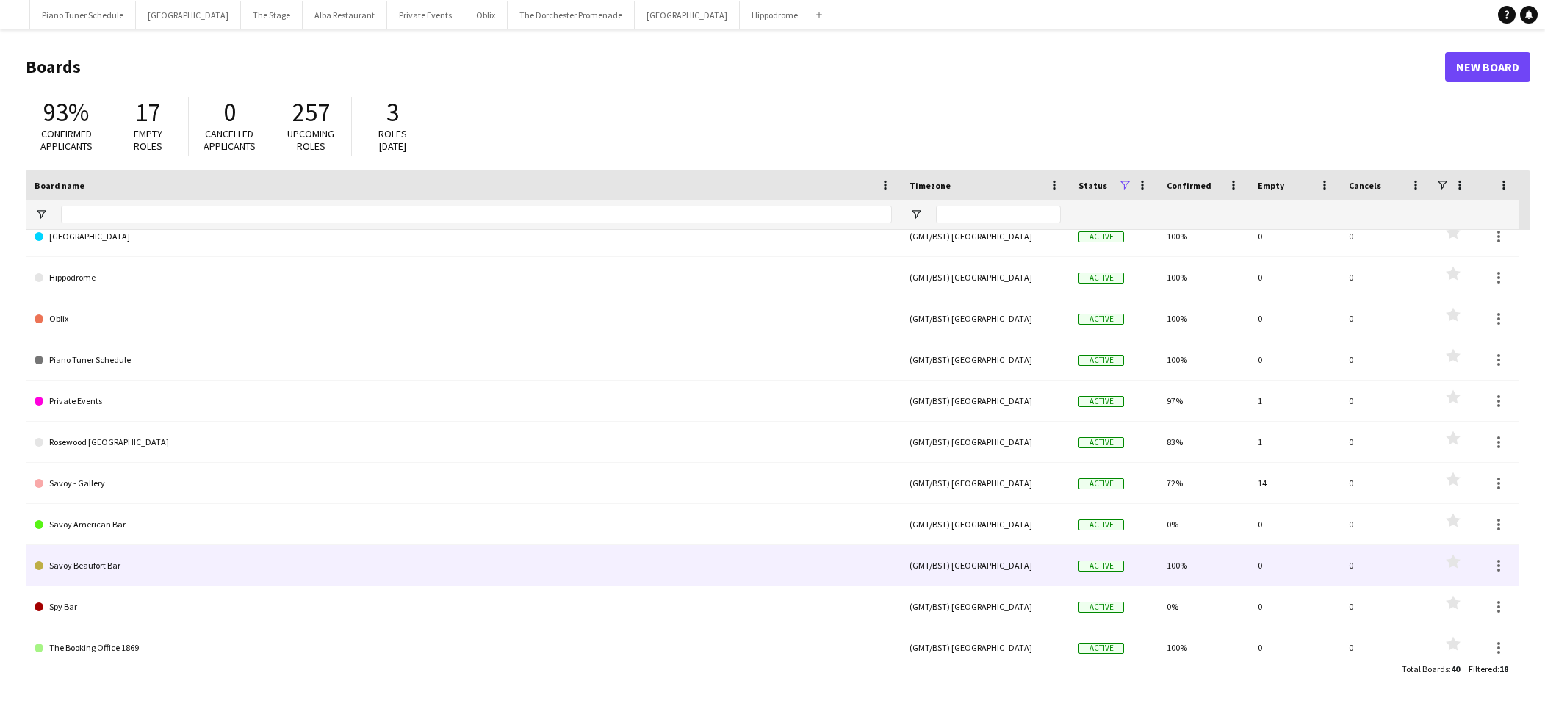
click at [435, 553] on link "Savoy Beaufort Bar" at bounding box center [464, 565] width 858 height 41
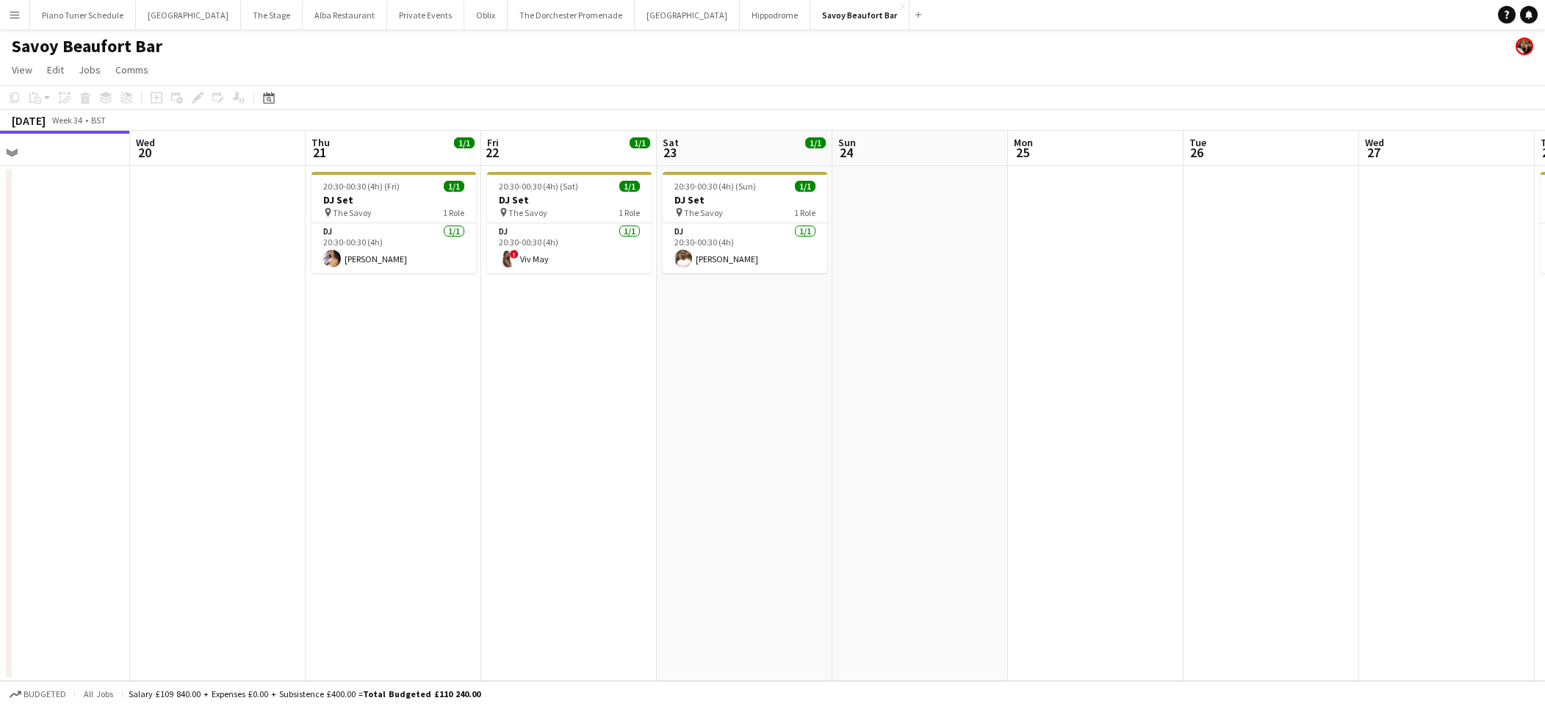
scroll to position [0, 576]
click at [419, 261] on app-card-role "DJ 1/1 20:30-00:30 (4h) Stephanie Cheah" at bounding box center [390, 248] width 165 height 50
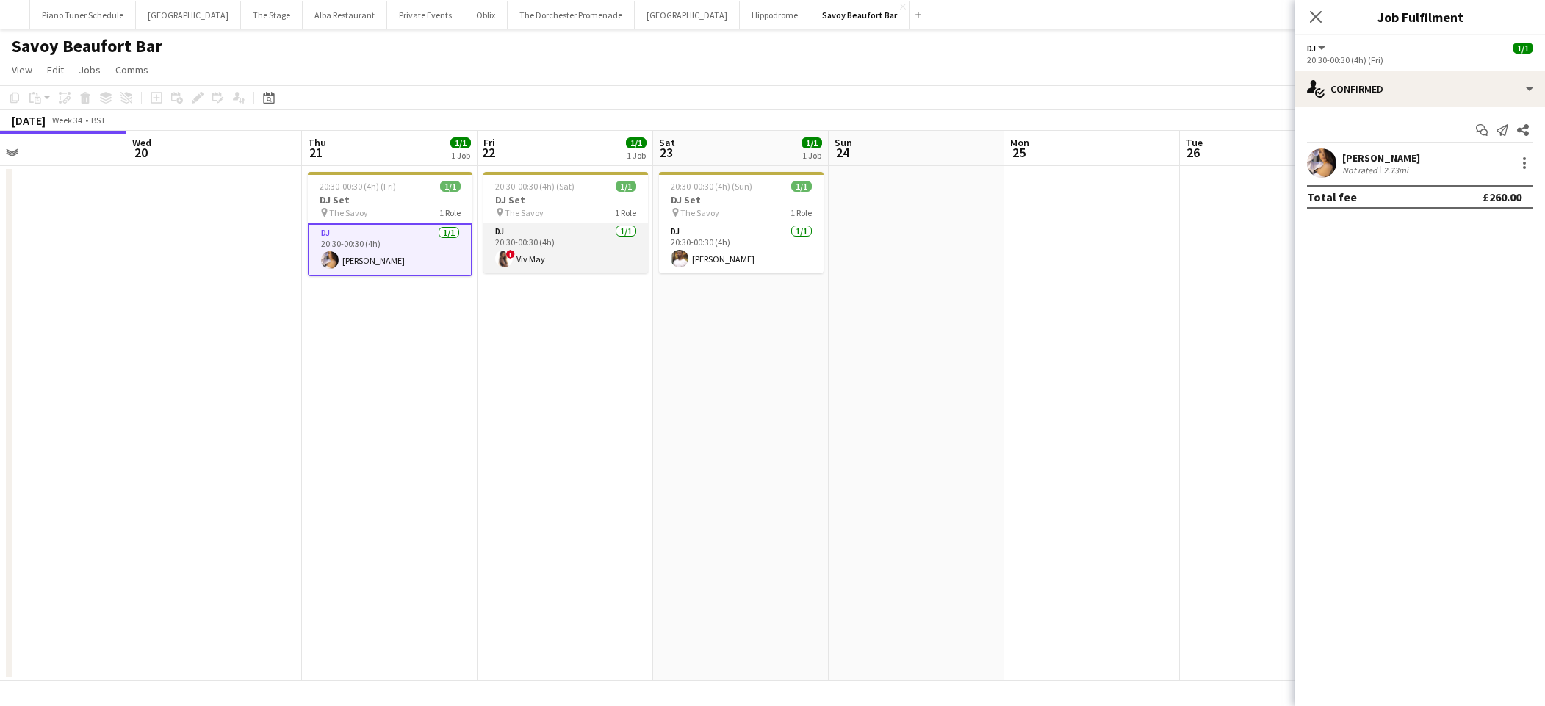
click at [552, 265] on app-card-role "DJ 1/1 20:30-00:30 (4h) ! Viv May" at bounding box center [565, 248] width 165 height 50
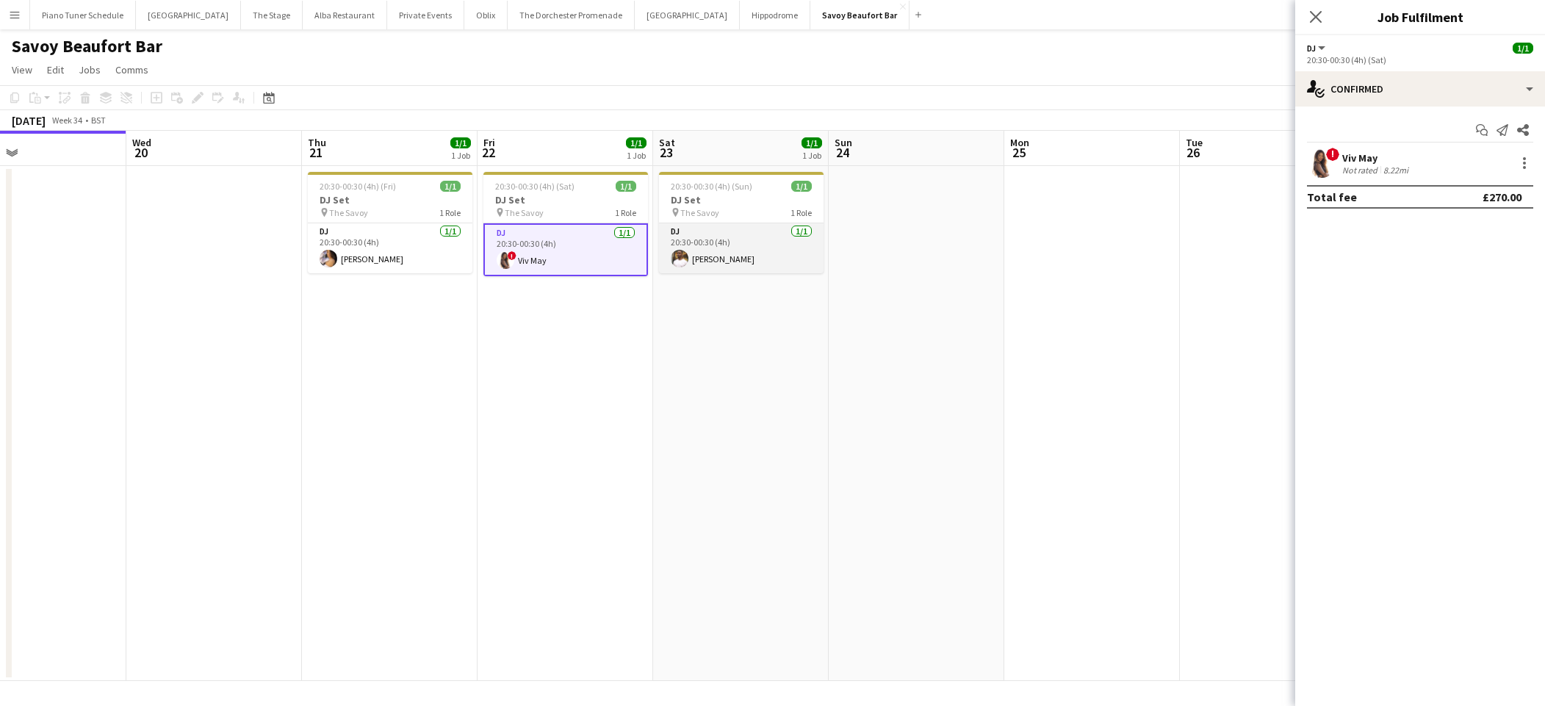
click at [712, 258] on app-card-role "DJ 1/1 20:30-00:30 (4h) Kieran Wright- Wilson" at bounding box center [741, 248] width 165 height 50
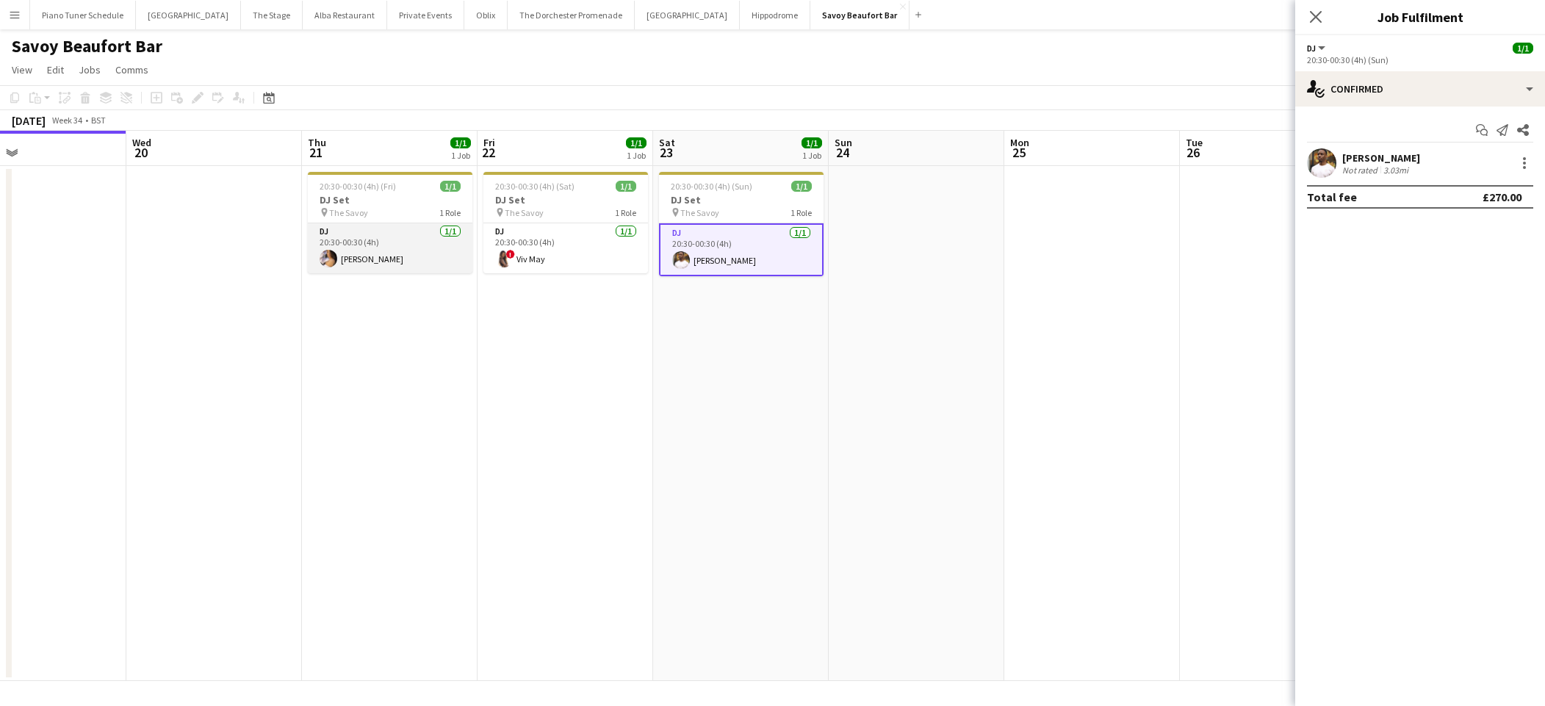
click at [405, 248] on app-card-role "DJ 1/1 20:30-00:30 (4h) Stephanie Cheah" at bounding box center [390, 248] width 165 height 50
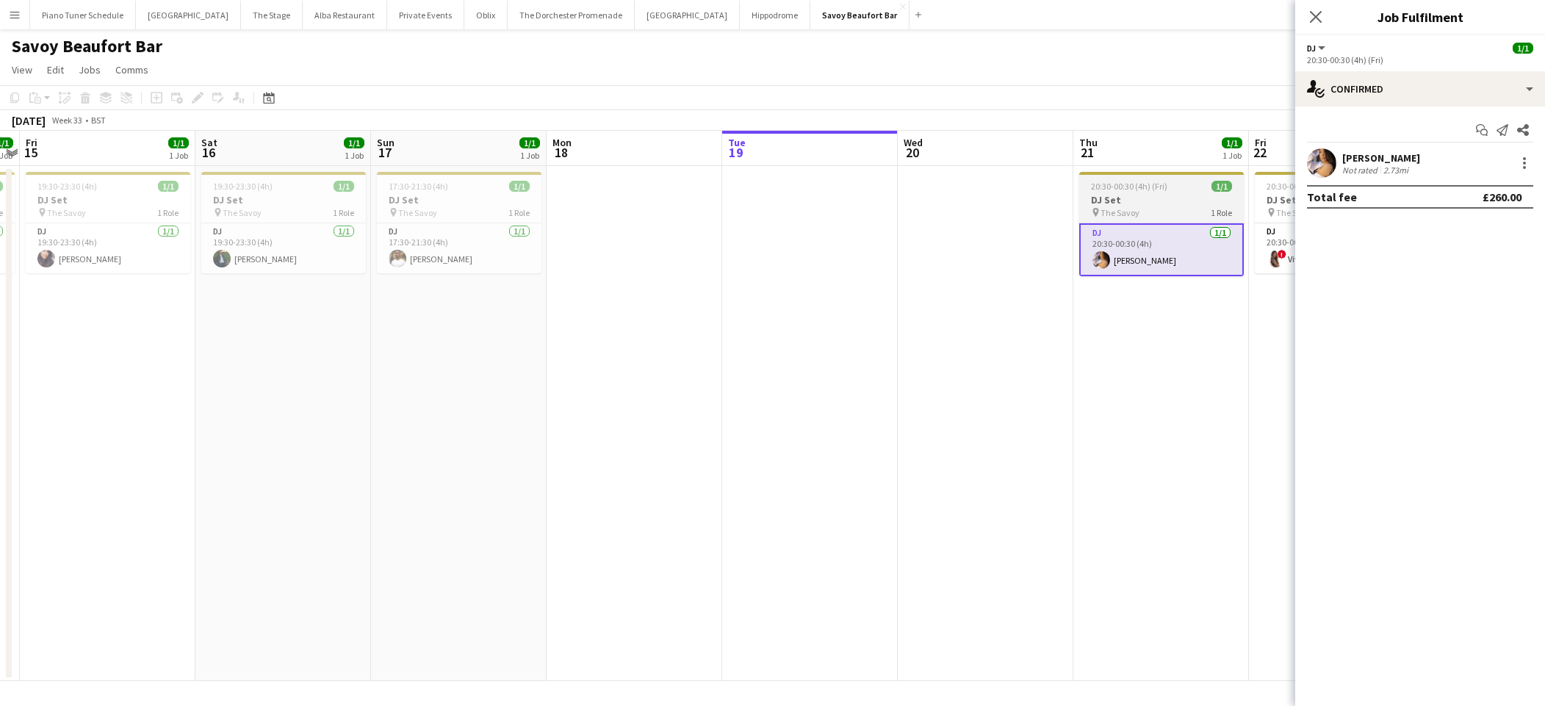
scroll to position [0, 330]
click at [435, 248] on app-card-role "DJ 1/1 17:30-21:30 (4h) Kieran Wright- Wilson" at bounding box center [460, 248] width 165 height 50
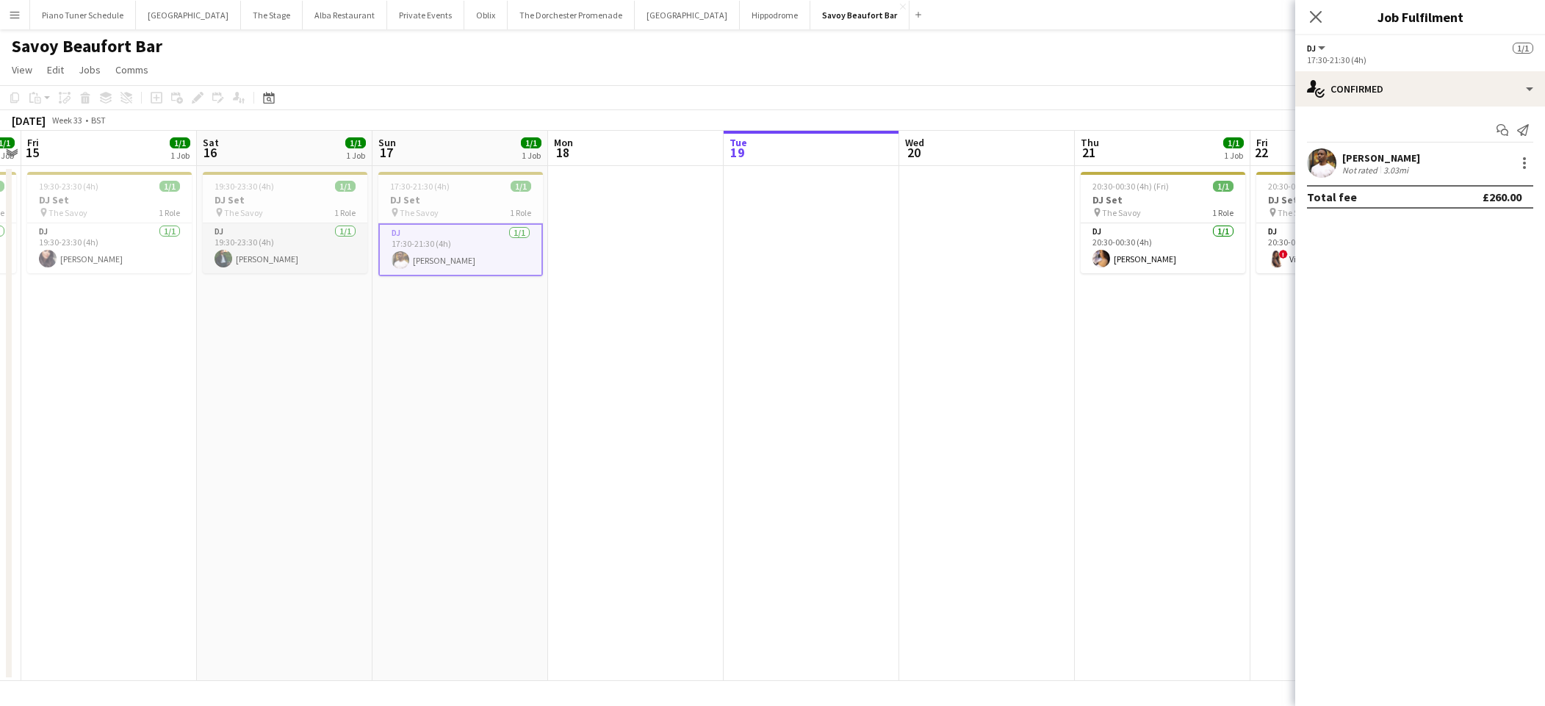
click at [317, 242] on app-card-role "DJ 1/1 19:30-23:30 (4h) Sami Samrai" at bounding box center [285, 248] width 165 height 50
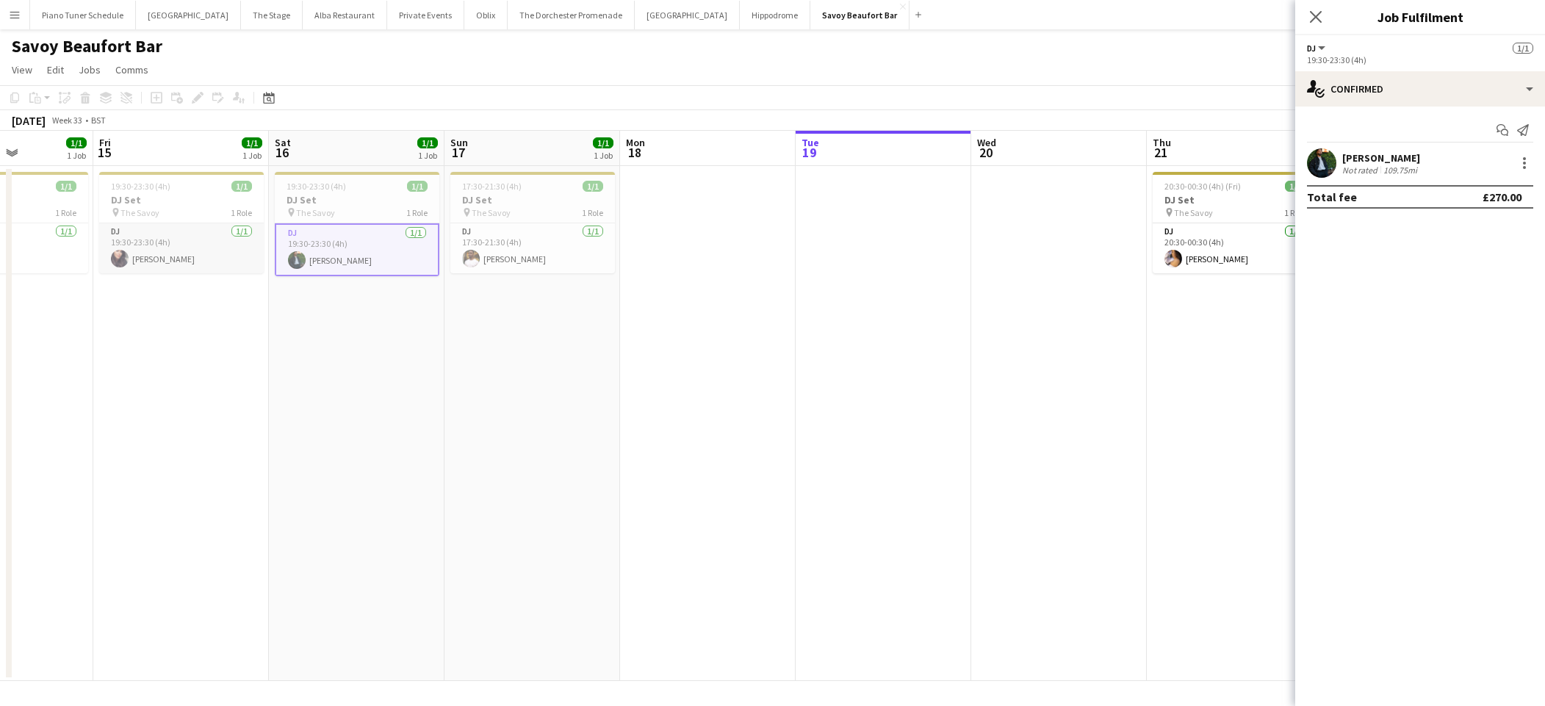
click at [220, 240] on app-card-role "DJ 1/1 19:30-23:30 (4h) Sophie Lovell Anderson" at bounding box center [181, 248] width 165 height 50
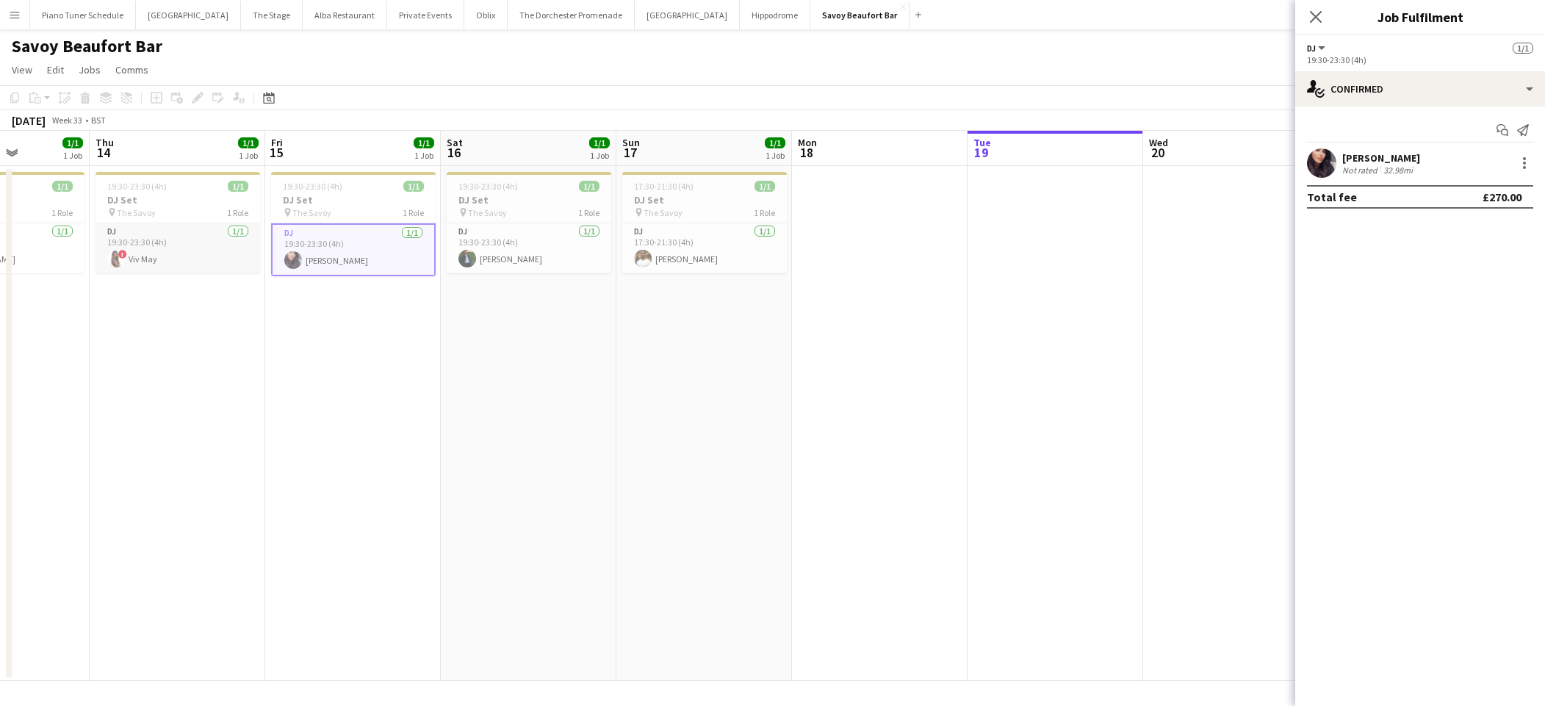
scroll to position [0, 425]
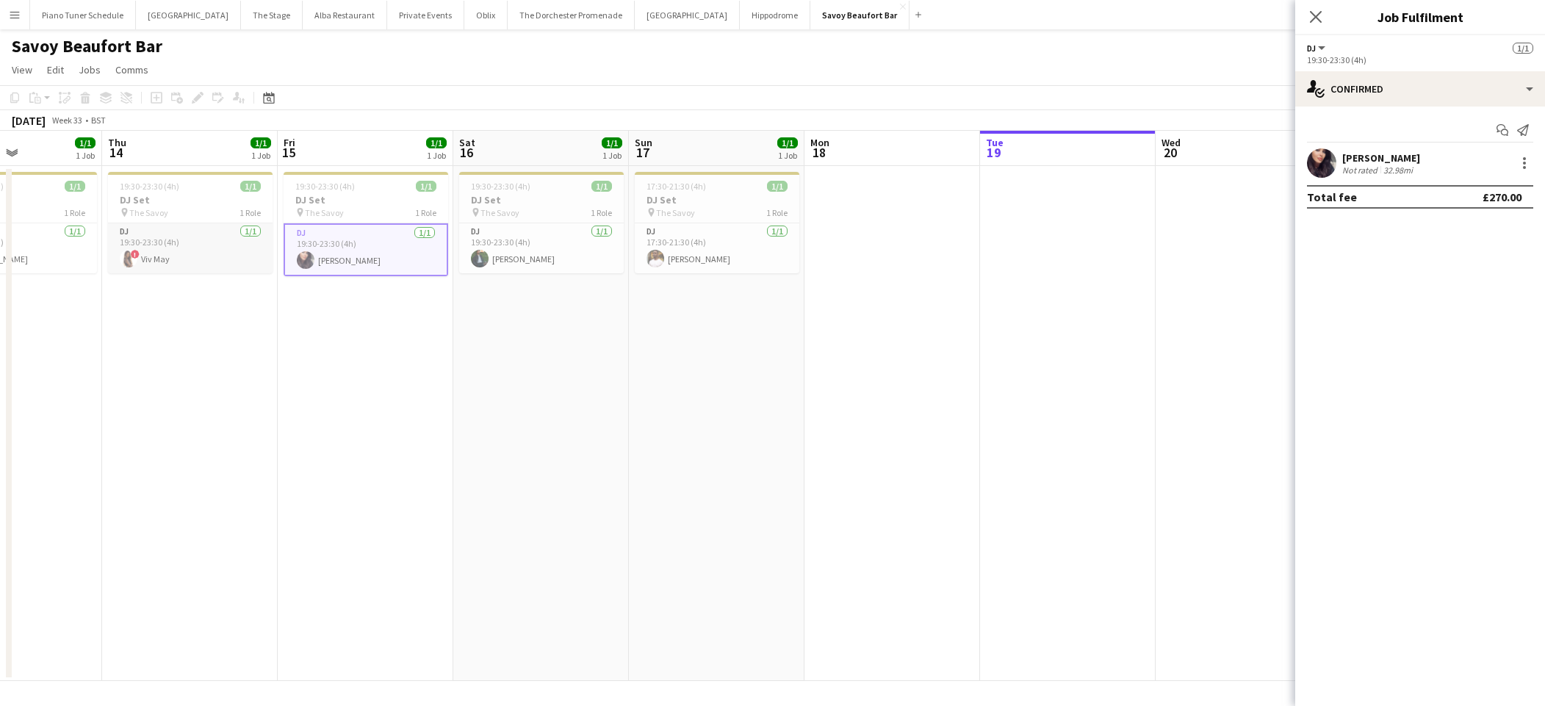
click at [207, 244] on app-card-role "DJ 1/1 19:30-23:30 (4h) ! Viv May" at bounding box center [190, 248] width 165 height 50
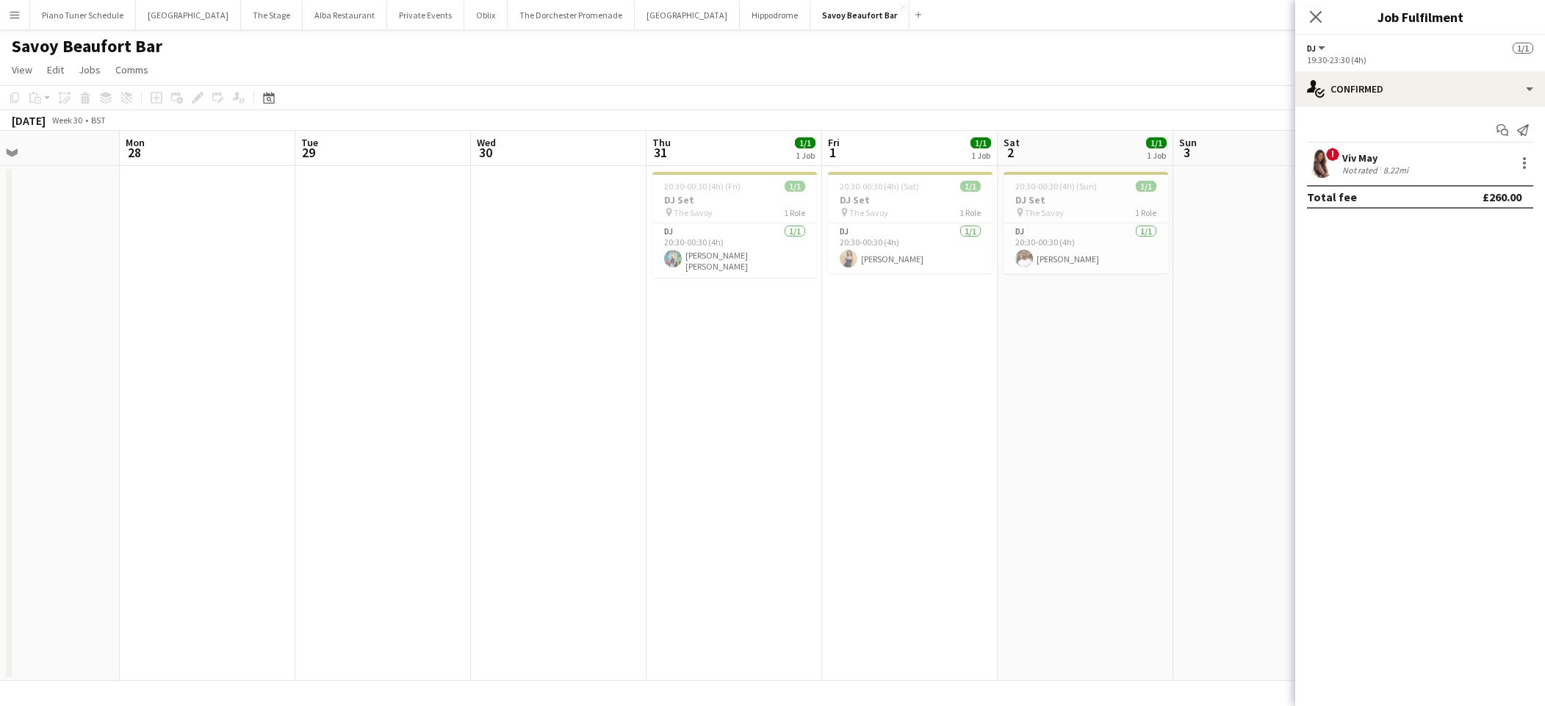
scroll to position [0, 422]
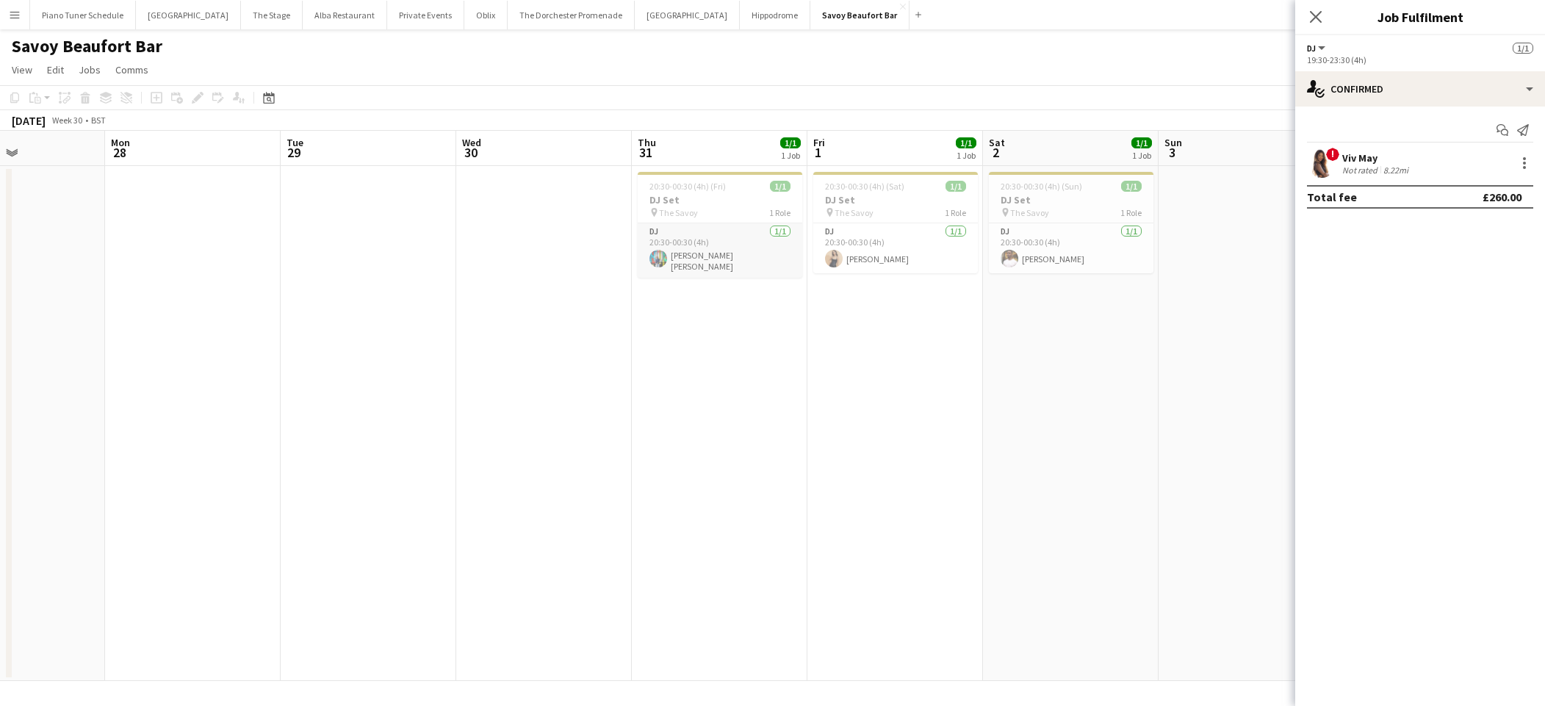
click at [684, 245] on app-card-role "DJ 1/1 20:30-00:30 (4h) Caio Cenci Marin" at bounding box center [720, 250] width 165 height 54
click at [865, 254] on app-card-role "DJ 1/1 20:30-00:30 (4h) Jessica Heap" at bounding box center [895, 248] width 165 height 50
click at [1087, 255] on app-card-role "DJ 1/1 20:30-00:30 (4h) Kieran Wright- Wilson" at bounding box center [1071, 248] width 165 height 50
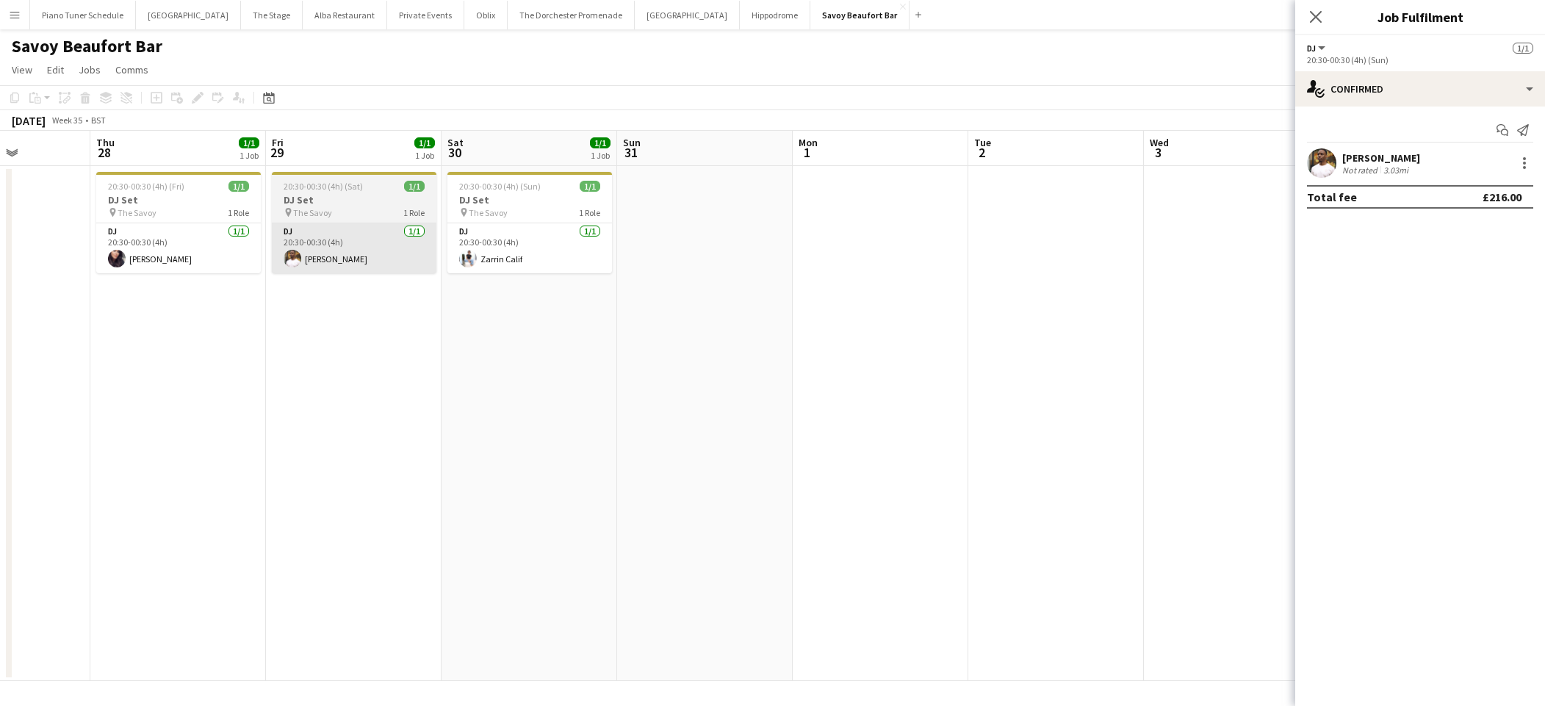
scroll to position [0, 413]
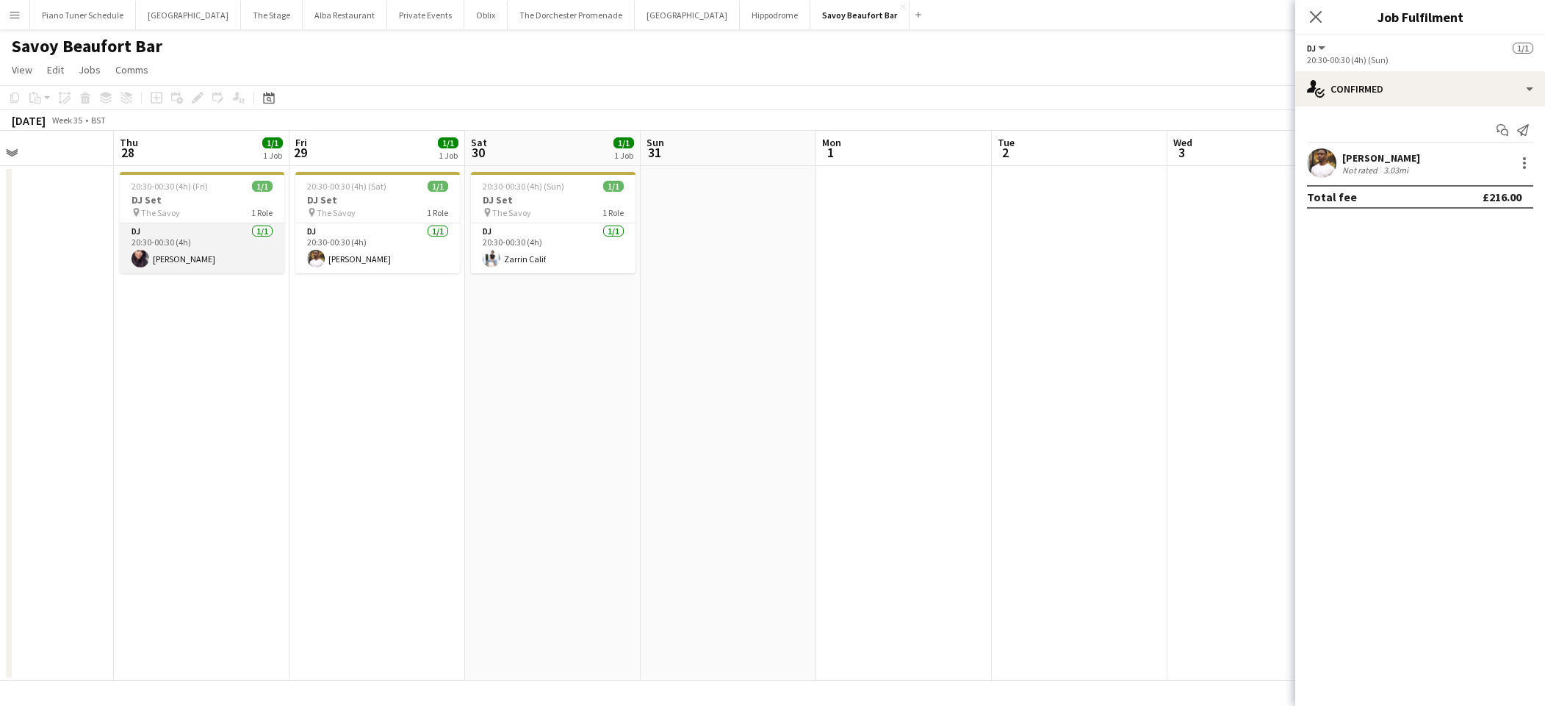
click at [249, 243] on app-card-role "DJ 1/1 20:30-00:30 (4h) Sophie Lovell Anderson" at bounding box center [202, 248] width 165 height 50
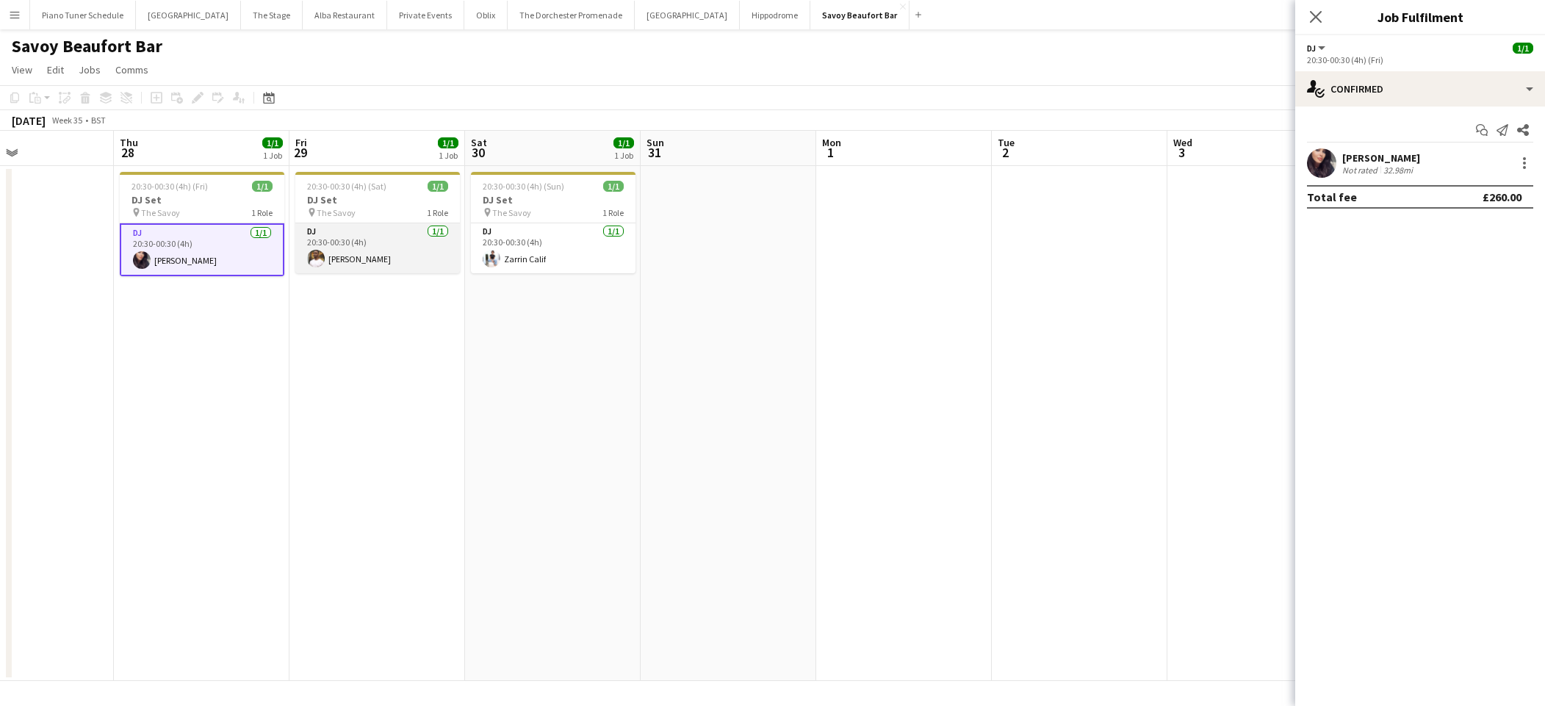
click at [334, 246] on app-card-role "DJ 1/1 20:30-00:30 (4h) Kieran Wright- Wilson" at bounding box center [377, 248] width 165 height 50
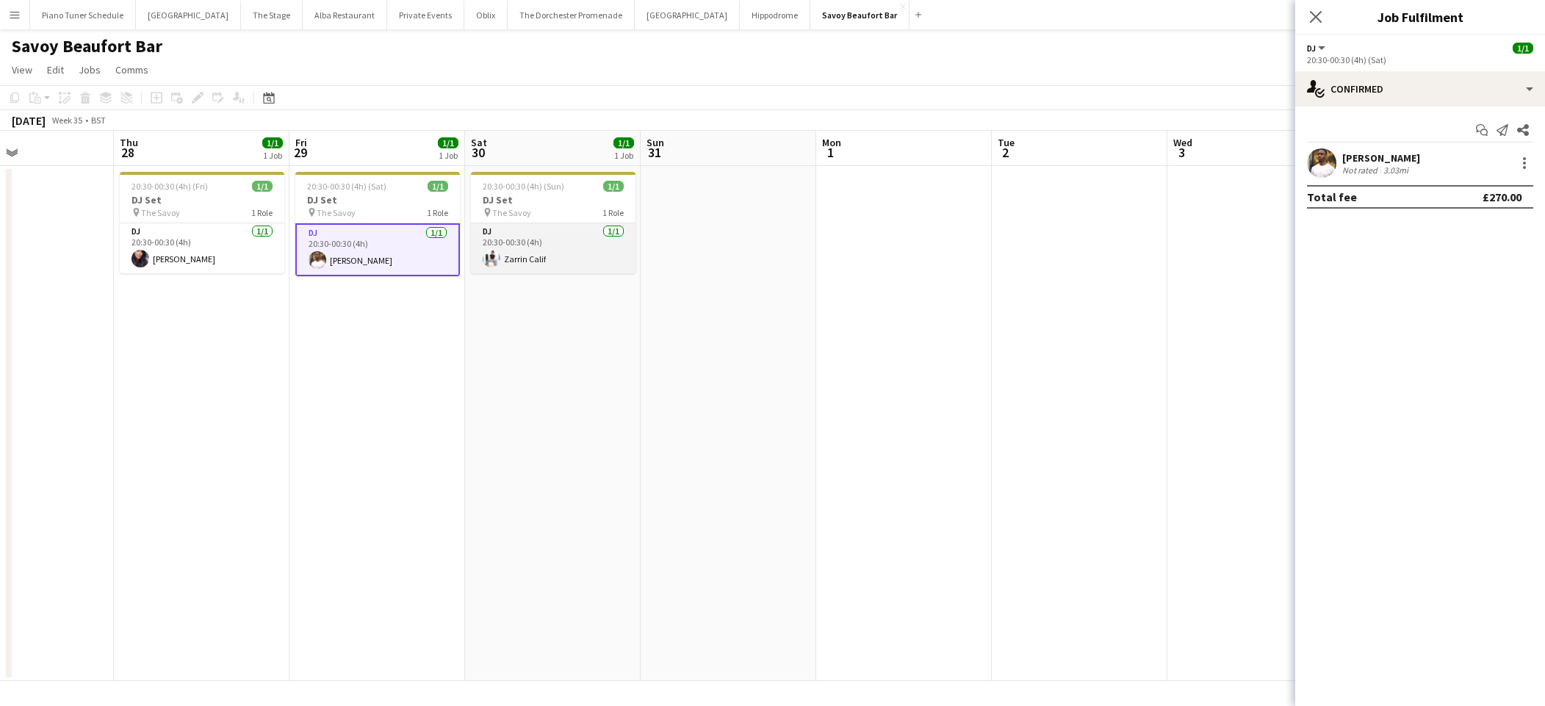
click at [508, 240] on app-card-role "DJ 1/1 20:30-00:30 (4h) Zarrin Calif" at bounding box center [553, 248] width 165 height 50
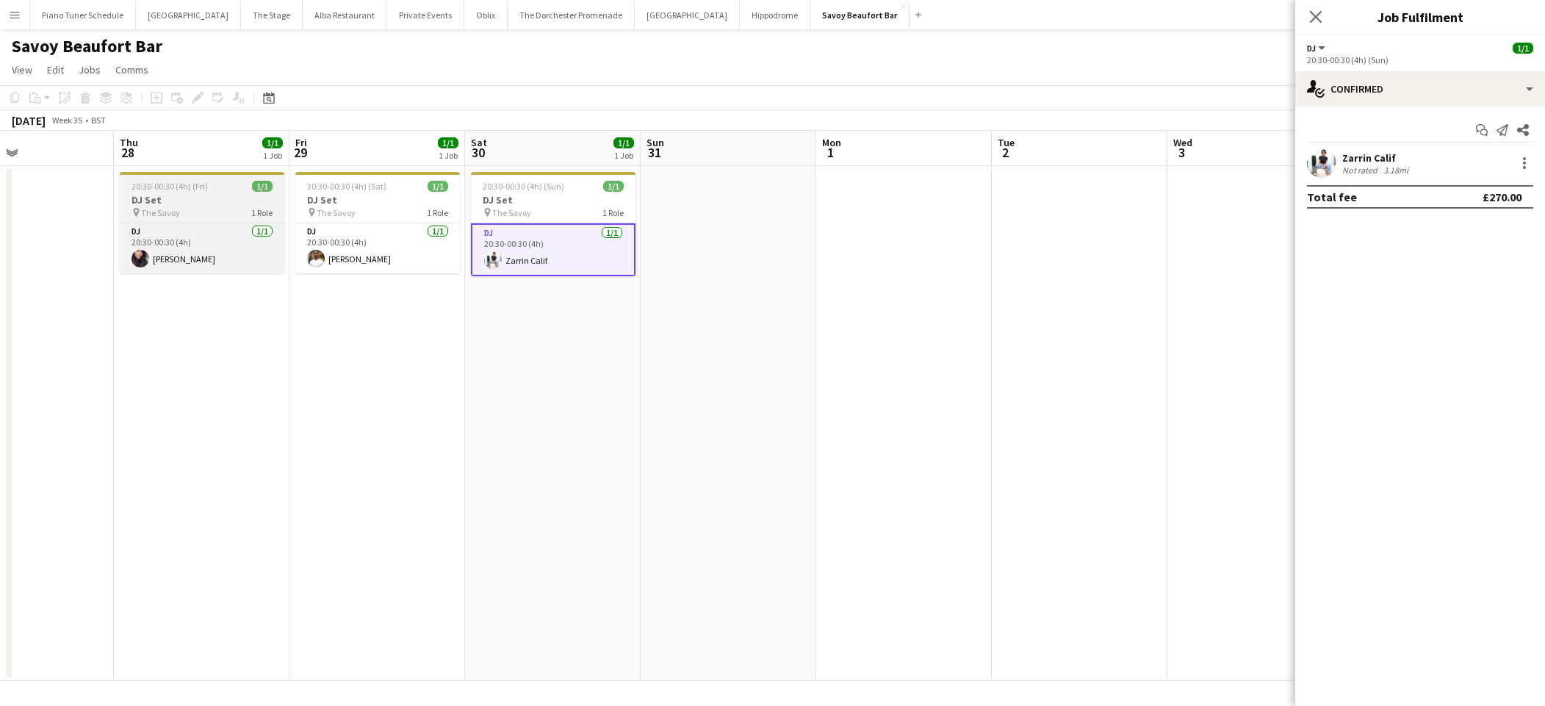
click at [246, 182] on div "20:30-00:30 (4h) (Fri) 1/1" at bounding box center [202, 186] width 165 height 11
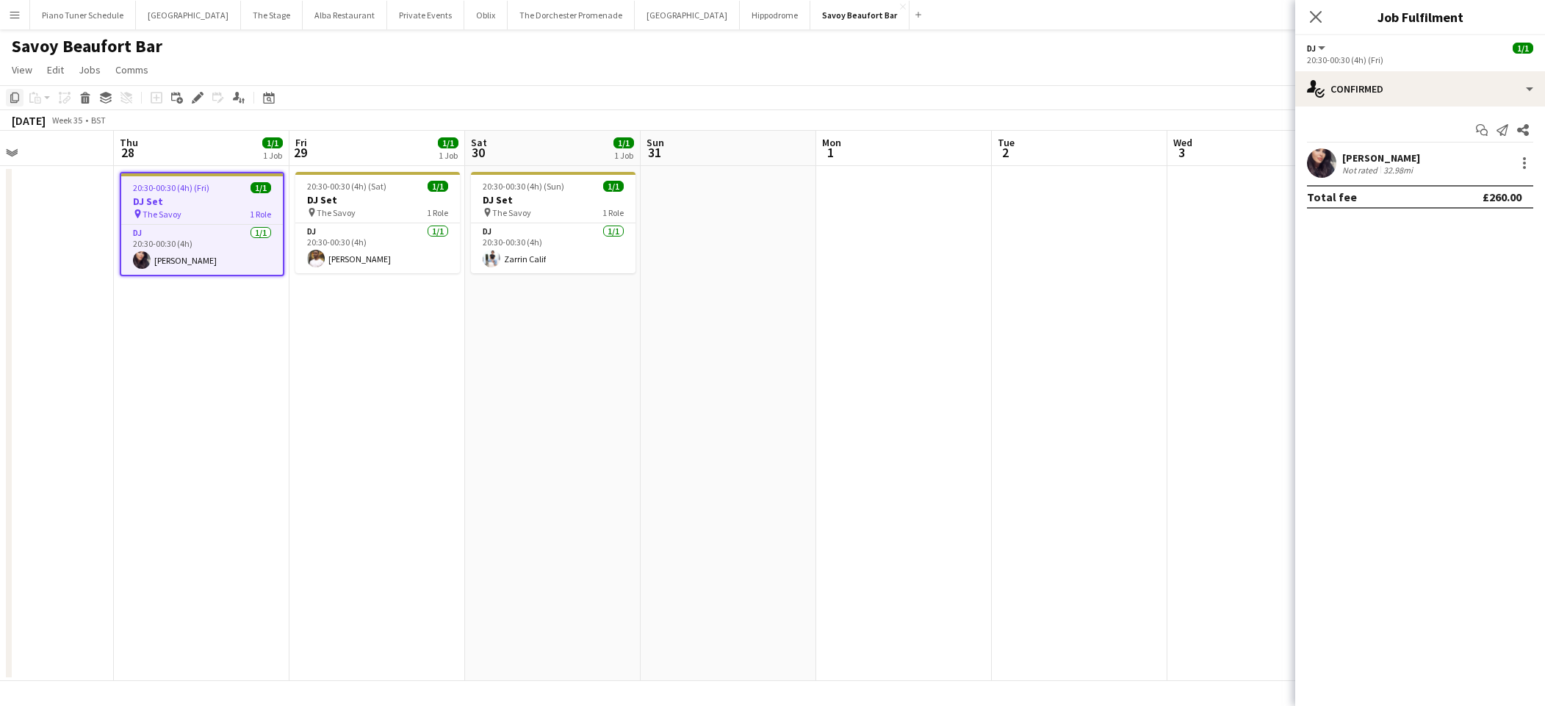
click at [15, 99] on icon "Copy" at bounding box center [15, 98] width 12 height 12
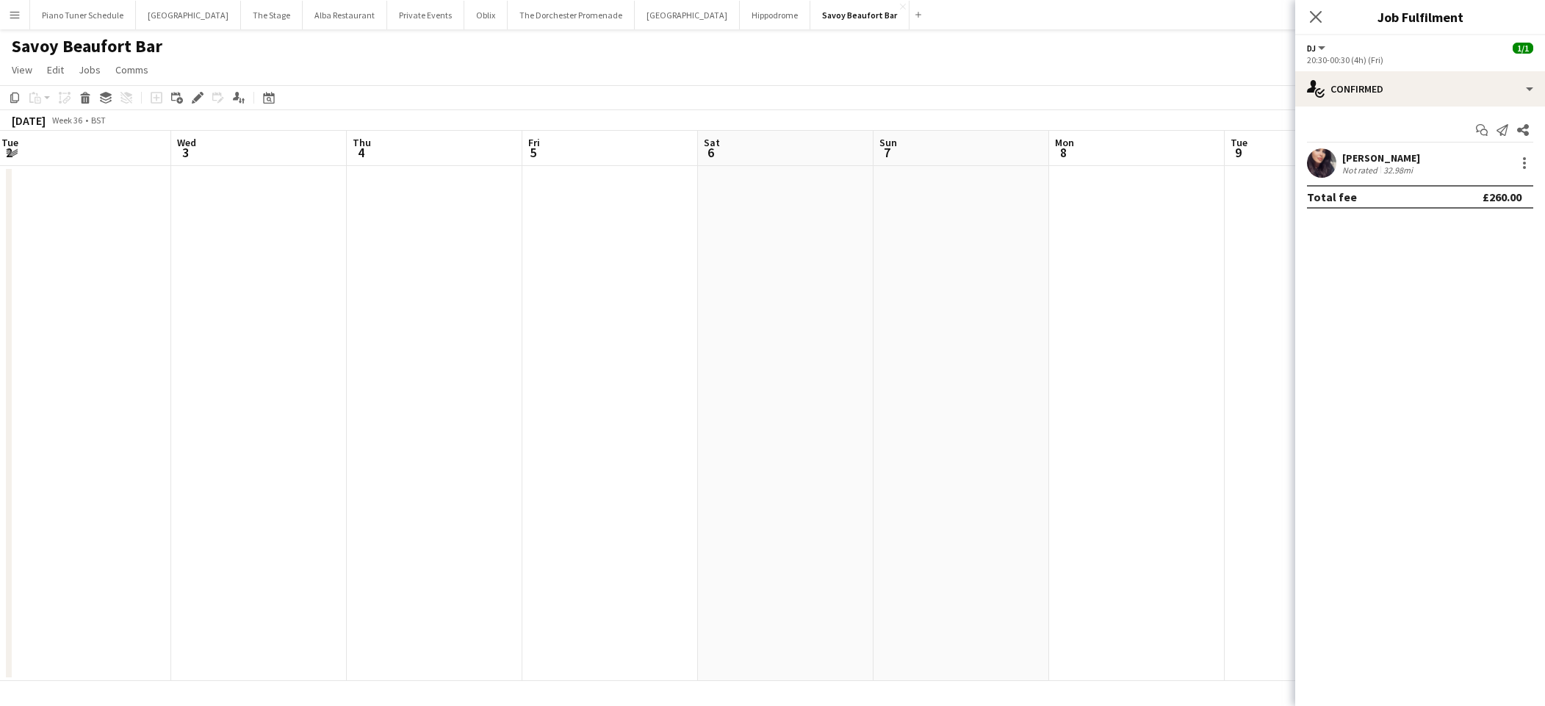
scroll to position [0, 354]
click at [396, 177] on app-date-cell at bounding box center [436, 423] width 176 height 515
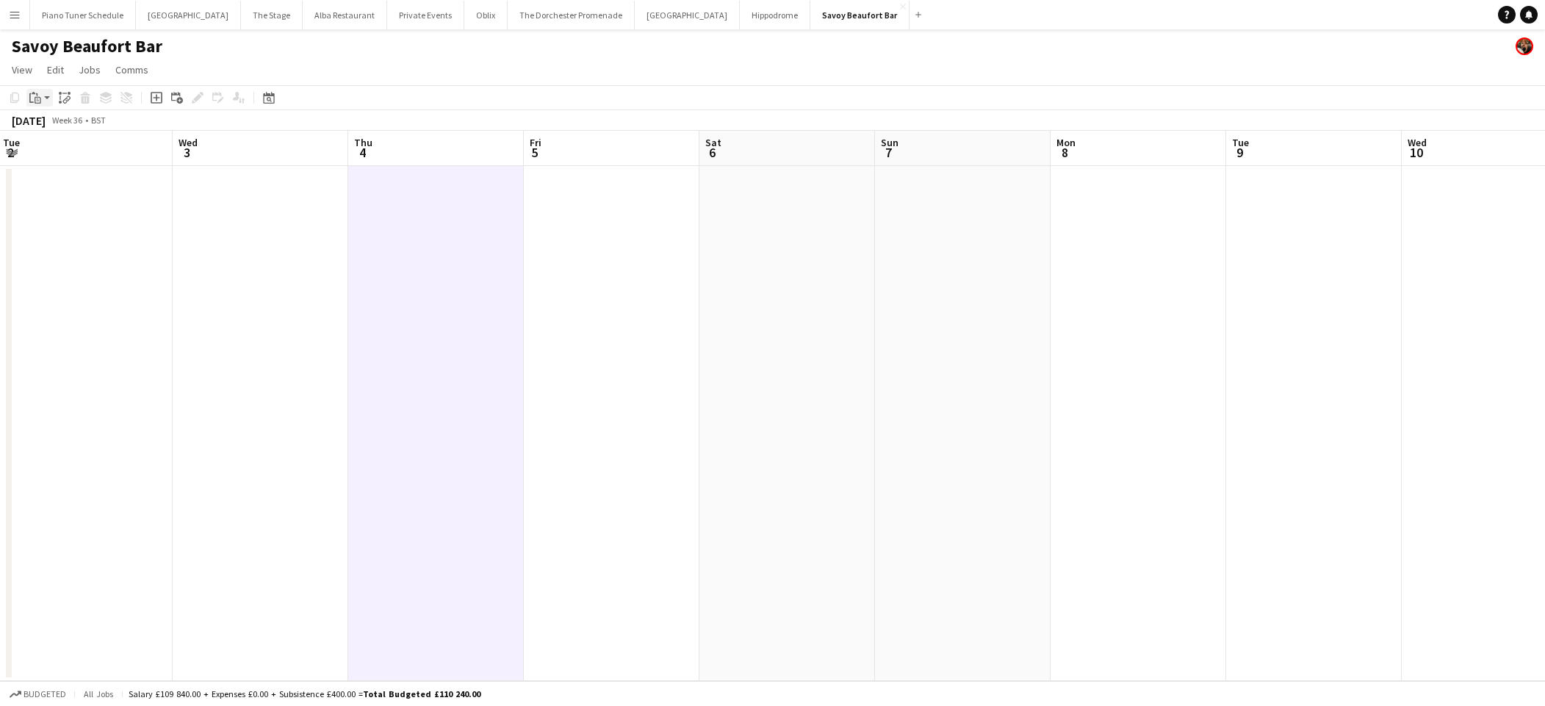
click at [36, 93] on icon at bounding box center [36, 94] width 1 height 3
click at [51, 123] on link "Paste Command V" at bounding box center [97, 125] width 116 height 13
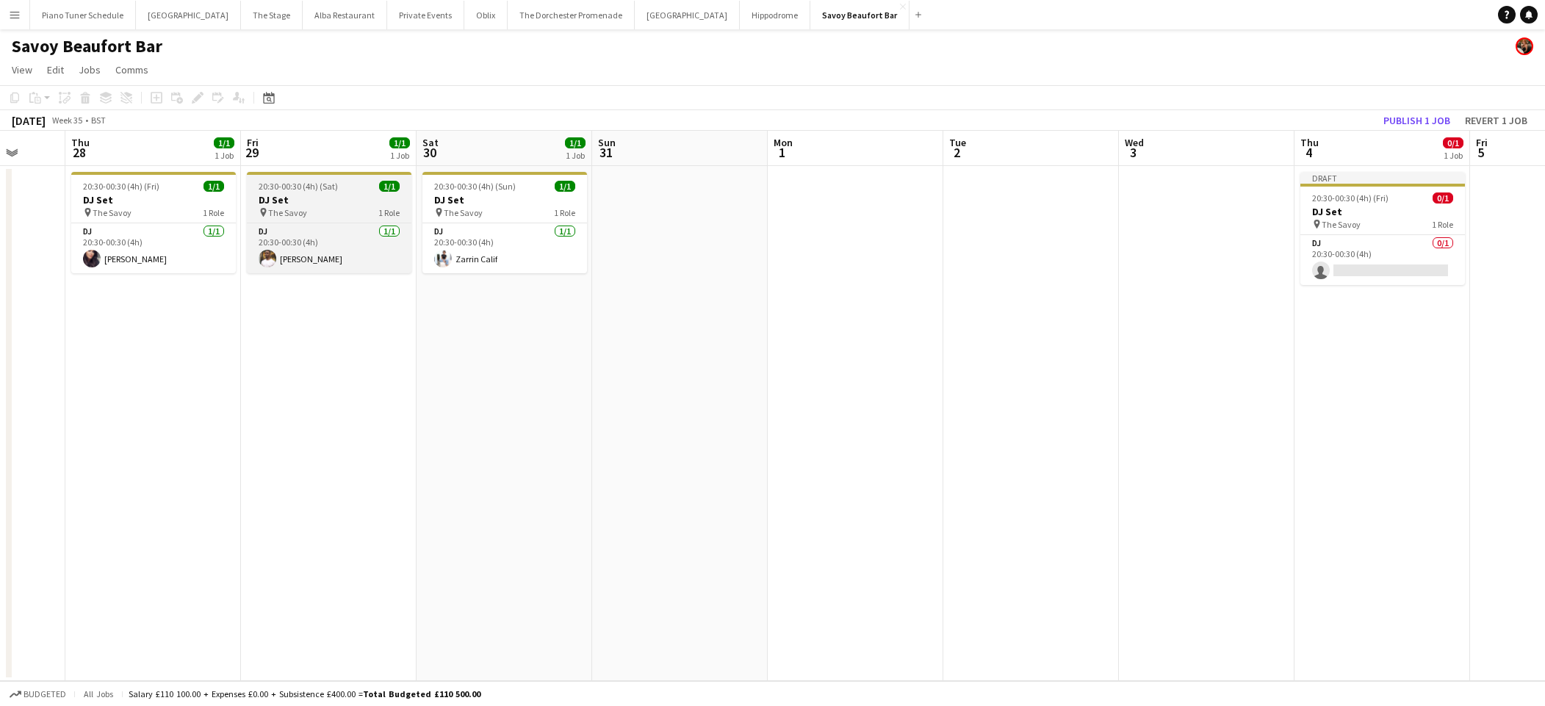
scroll to position [0, 434]
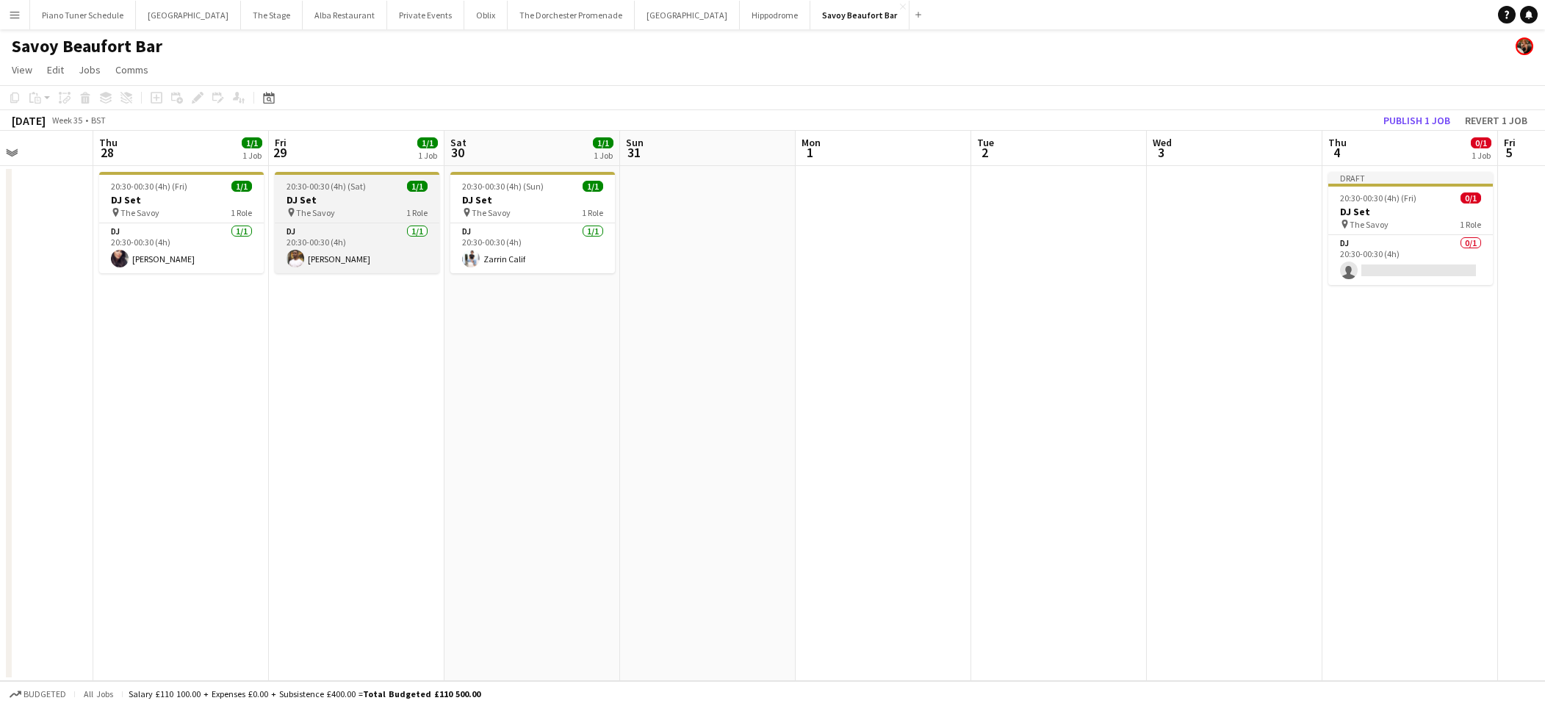
click at [306, 181] on span "20:30-00:30 (4h) (Sat)" at bounding box center [326, 186] width 79 height 11
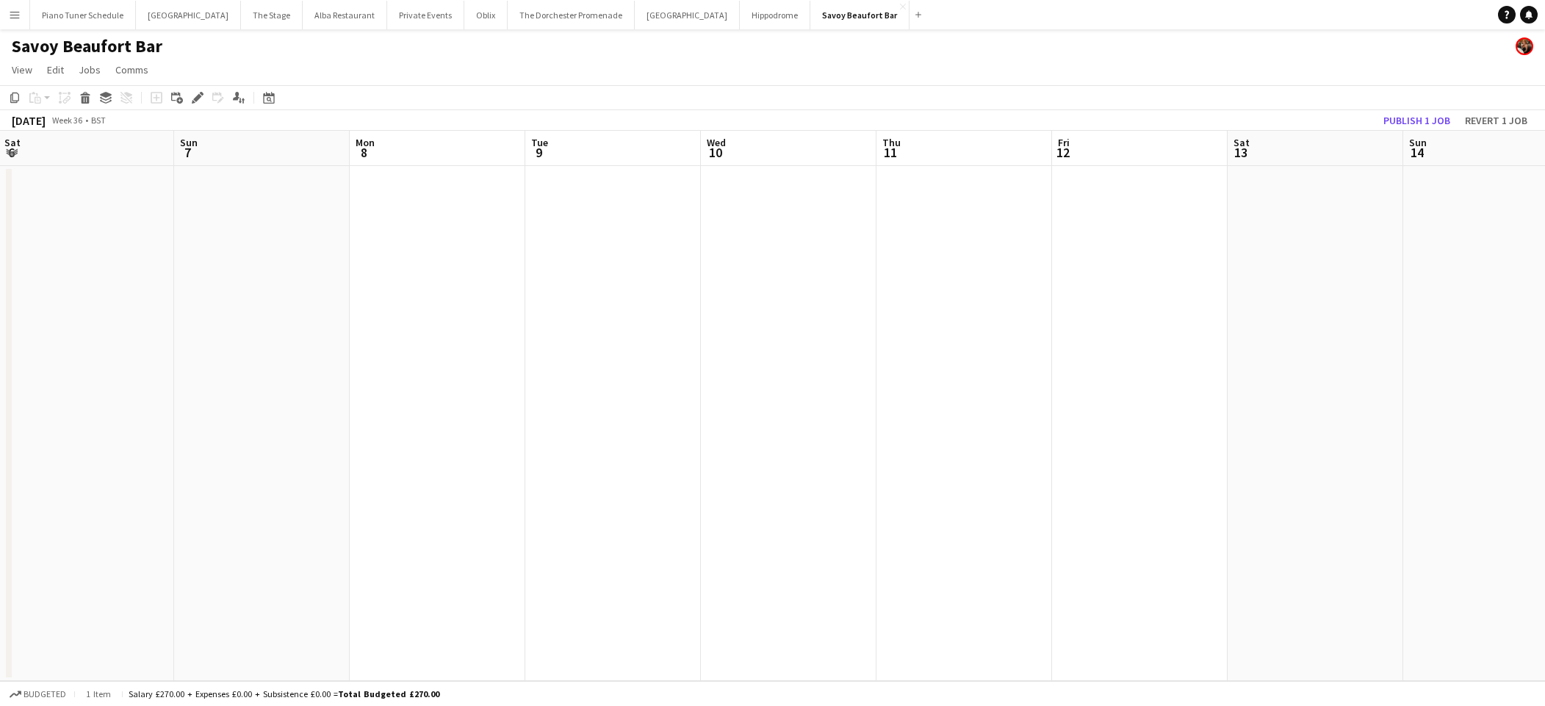
scroll to position [0, 533]
click at [874, 192] on app-date-cell at bounding box center [960, 423] width 176 height 515
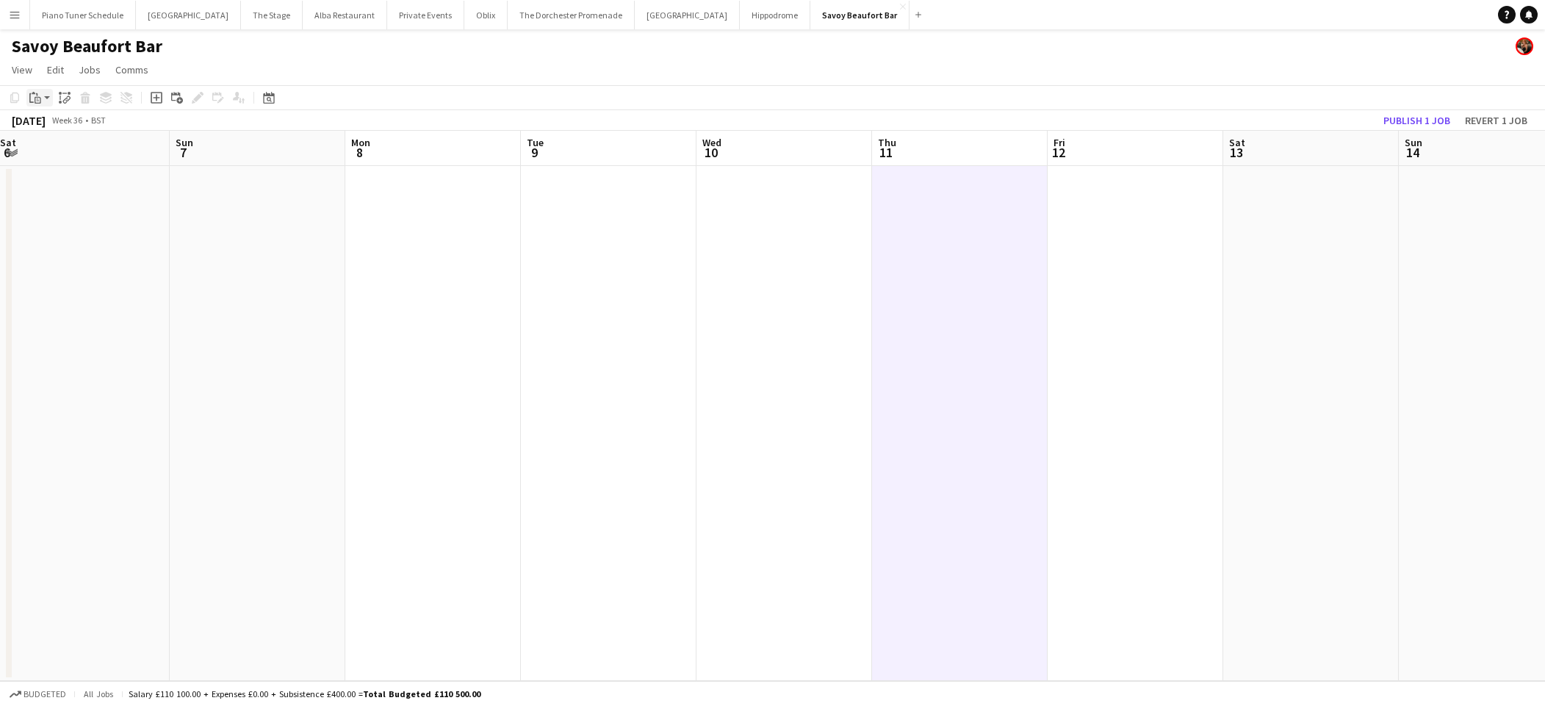
click at [36, 95] on icon "Paste" at bounding box center [35, 98] width 12 height 12
click at [57, 130] on link "Paste Command V" at bounding box center [97, 125] width 116 height 13
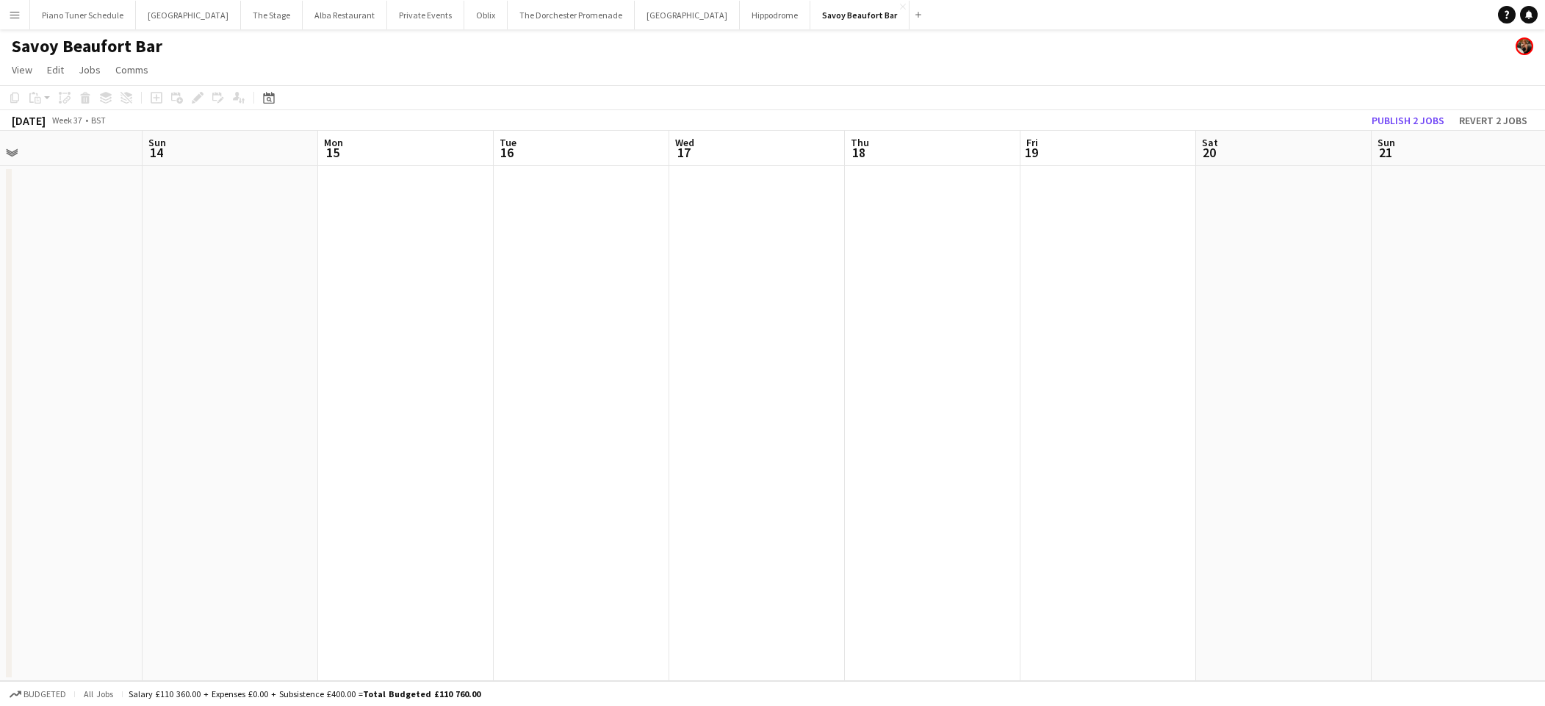
scroll to position [0, 561]
click at [841, 170] on app-date-cell at bounding box center [756, 423] width 176 height 515
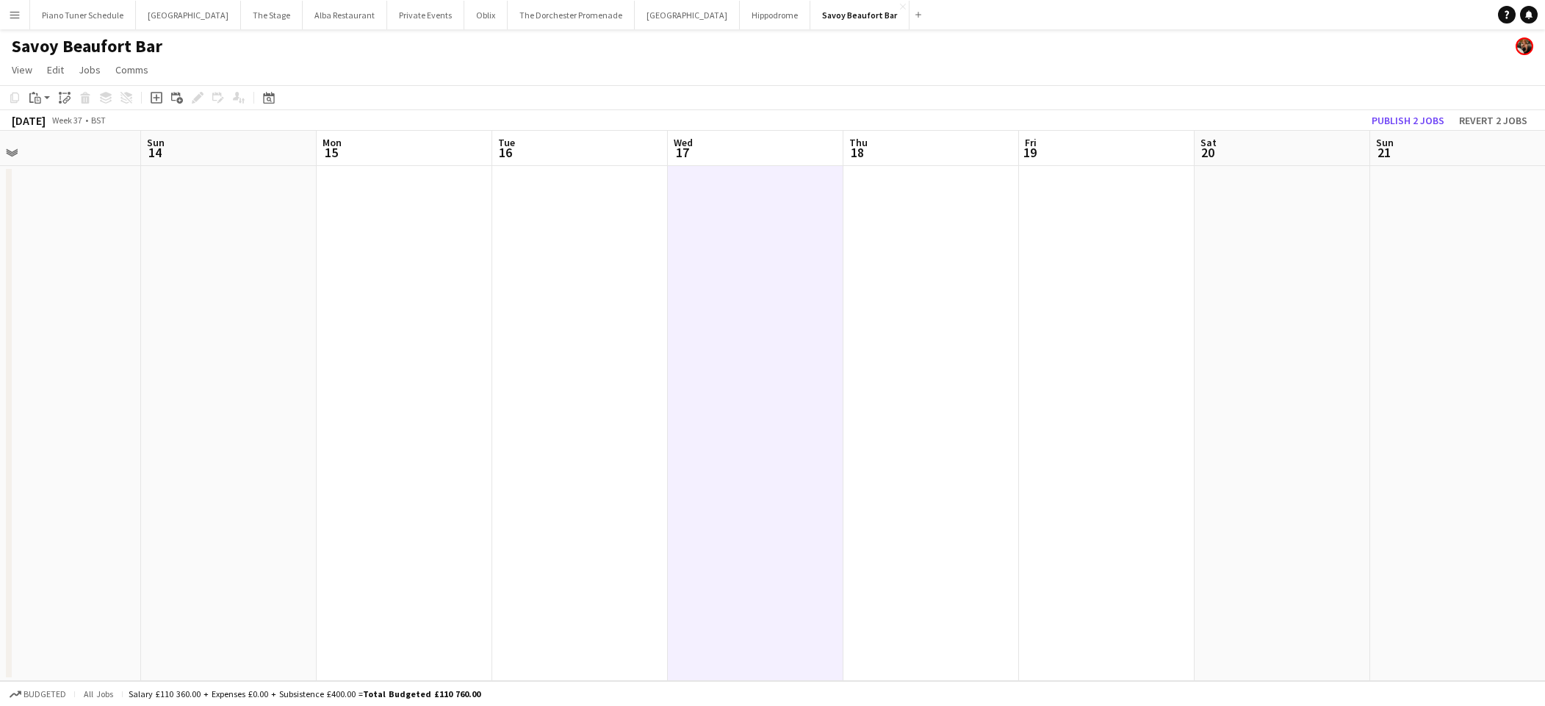
click at [872, 169] on app-date-cell at bounding box center [932, 423] width 176 height 515
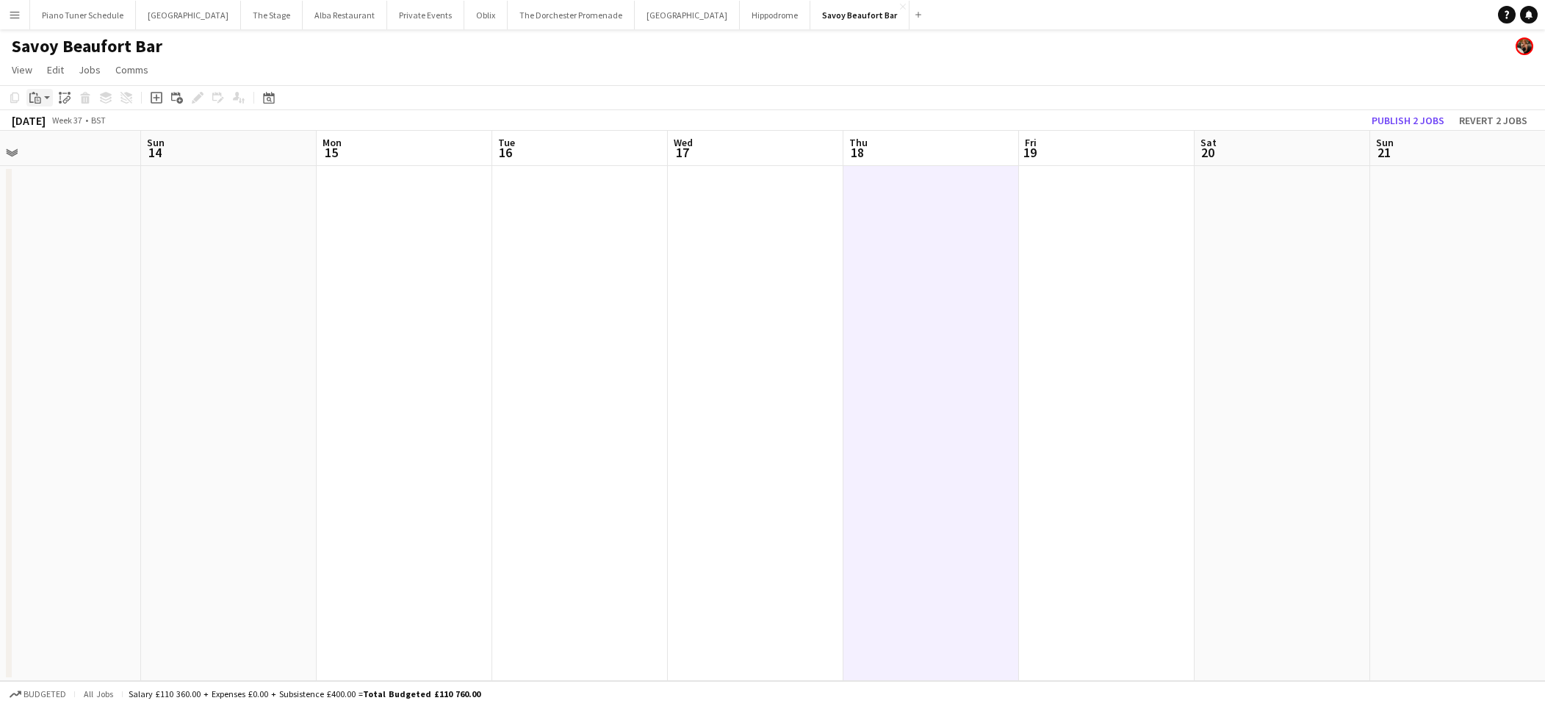
click at [40, 92] on icon "Paste" at bounding box center [35, 98] width 12 height 12
click at [46, 123] on link "Paste Command V" at bounding box center [97, 125] width 116 height 13
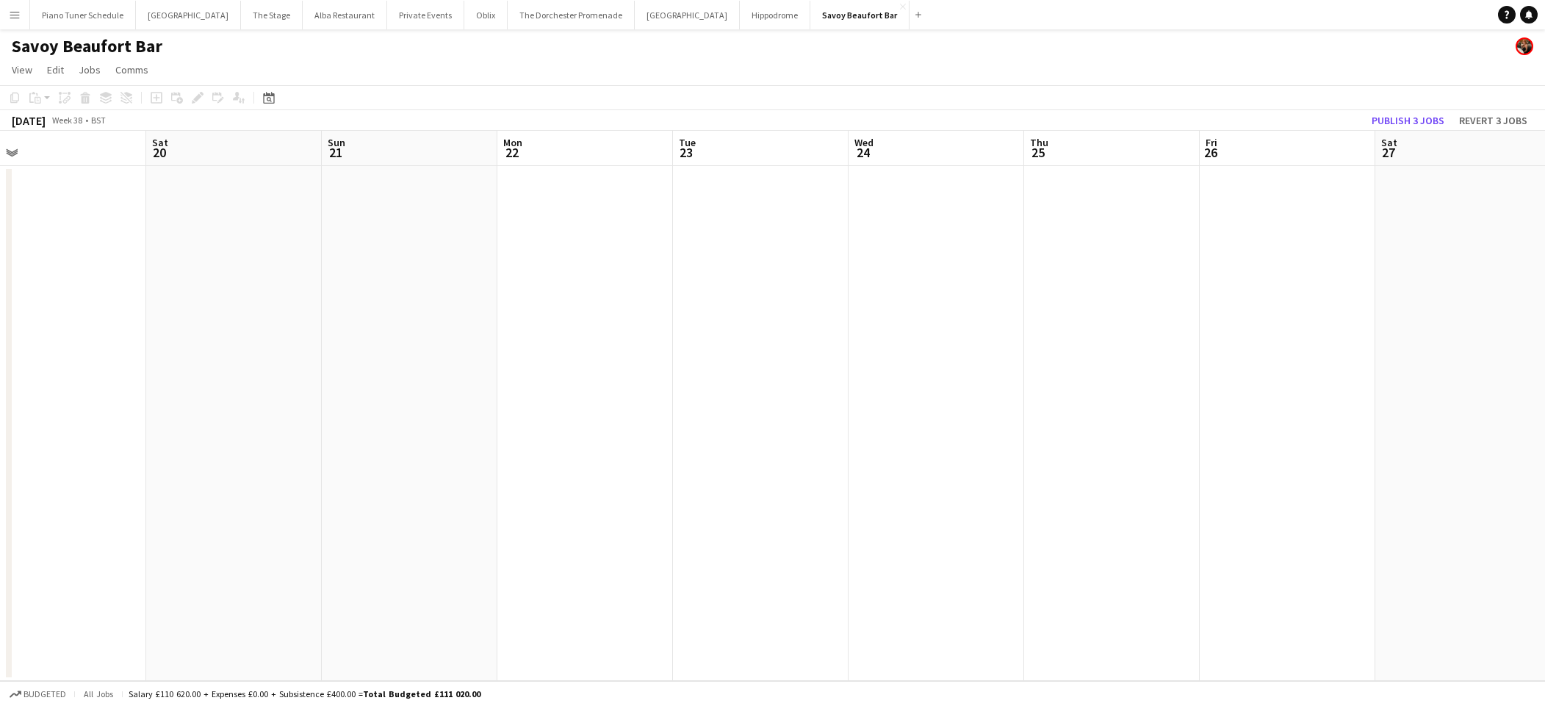
scroll to position [0, 568]
click at [1056, 173] on app-date-cell at bounding box center [1101, 423] width 176 height 515
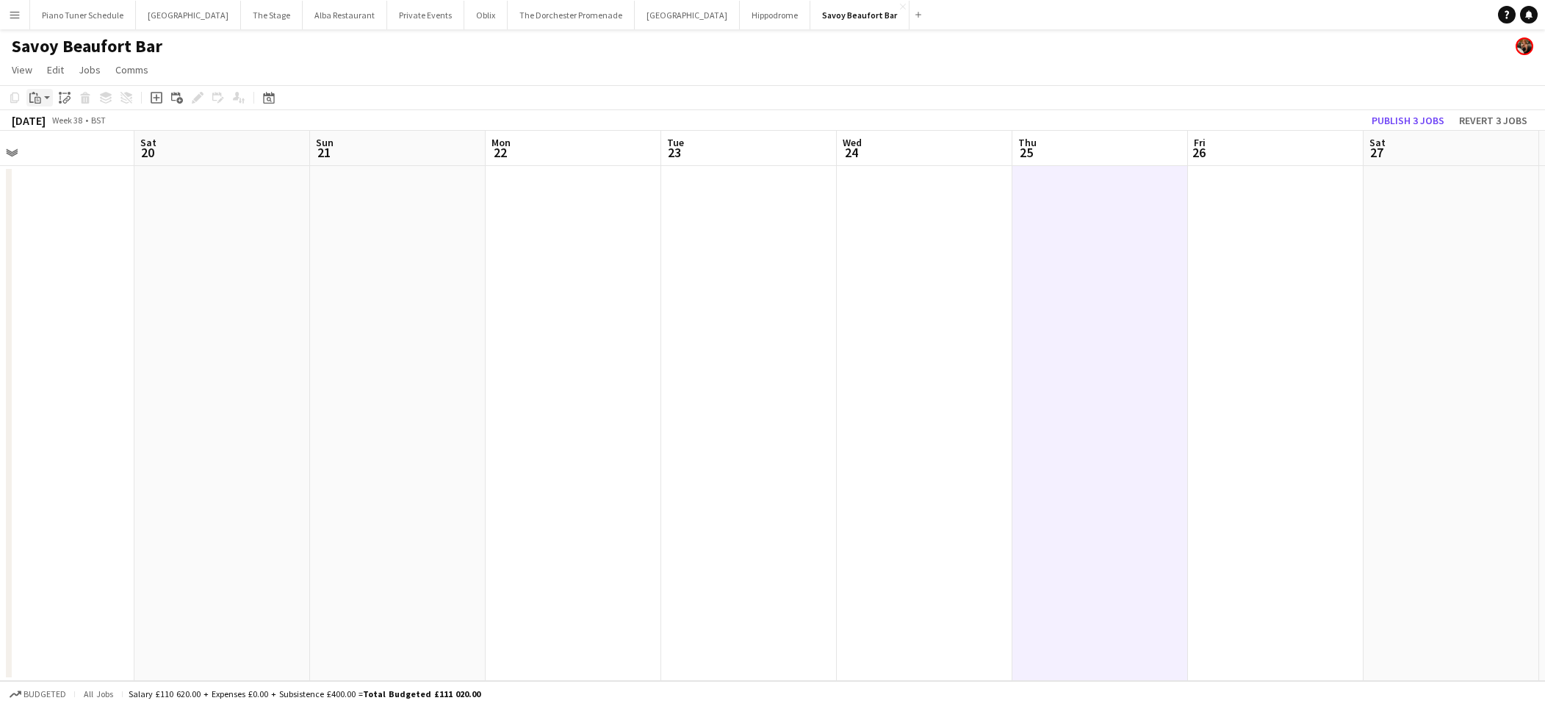
click at [40, 105] on div "Paste" at bounding box center [35, 98] width 18 height 18
click at [43, 121] on link "Paste Command V" at bounding box center [97, 125] width 116 height 13
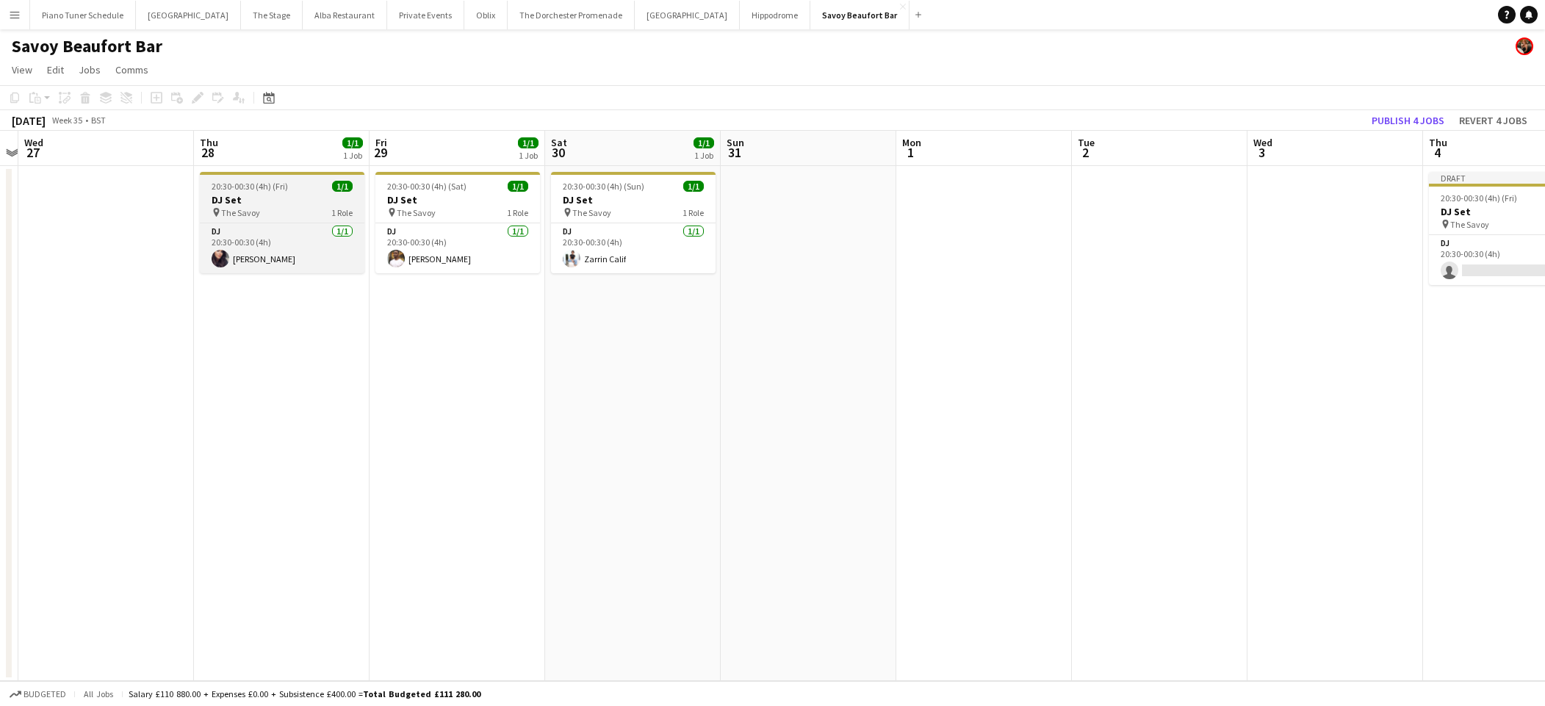
scroll to position [0, 323]
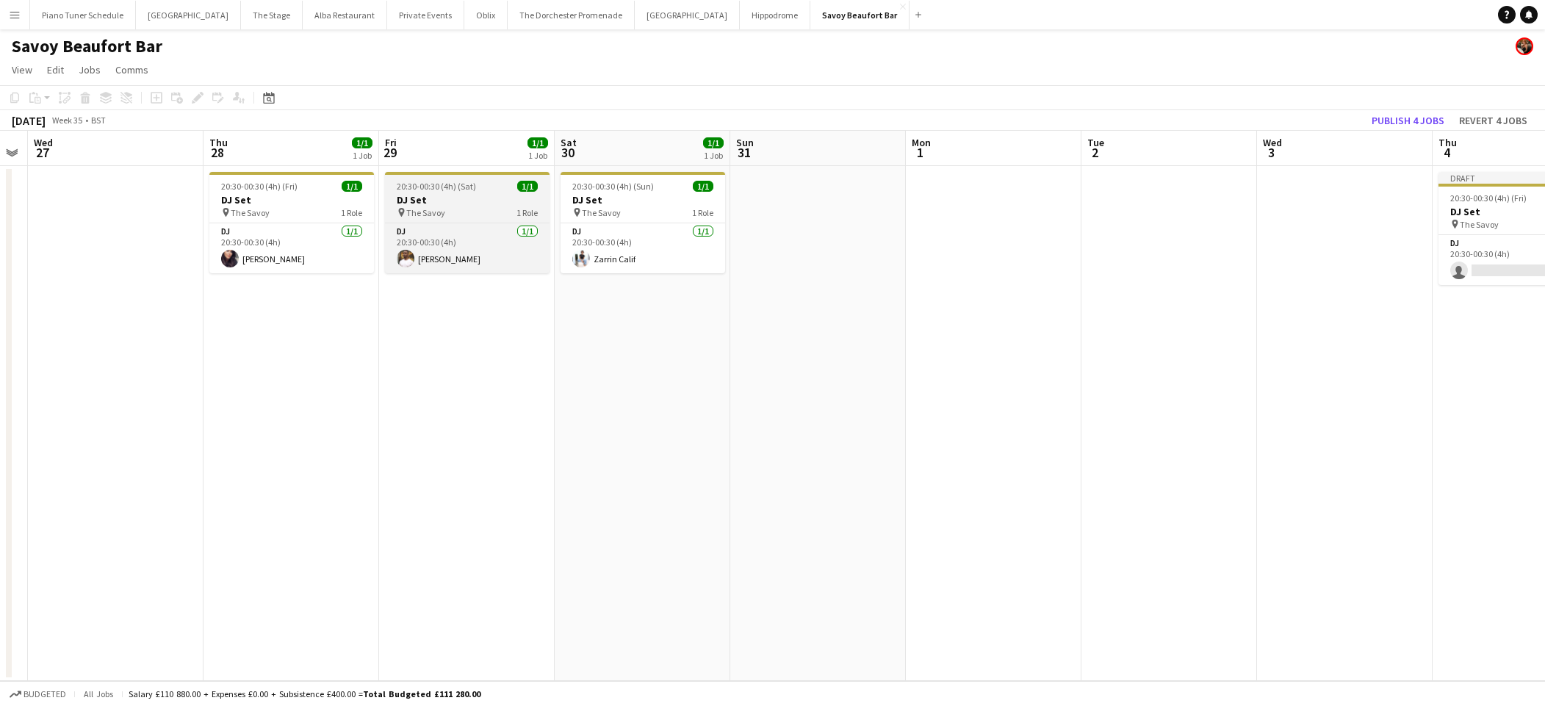
click at [423, 207] on span "The Savoy" at bounding box center [425, 212] width 39 height 11
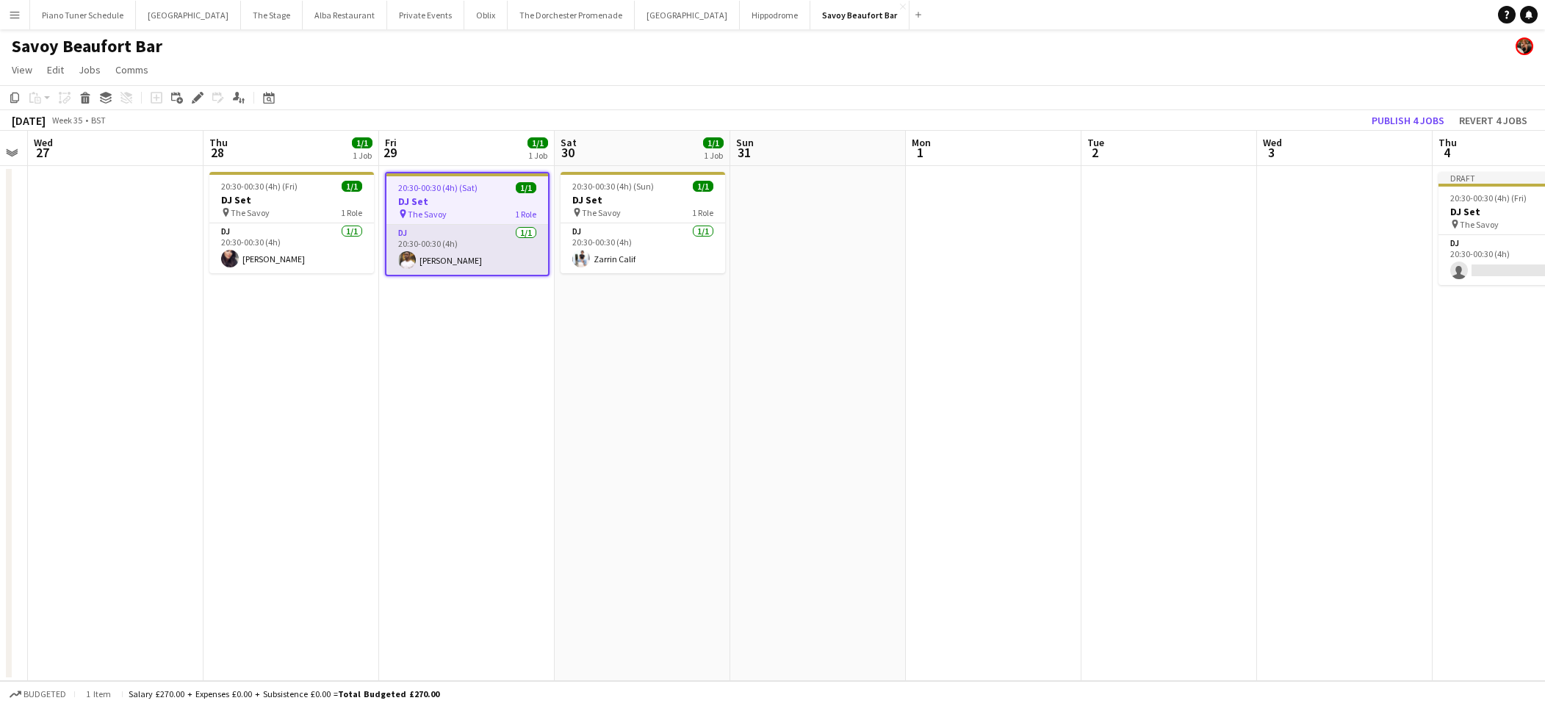
click at [460, 248] on app-card-role "DJ 1/1 20:30-00:30 (4h) Kieran Wright- Wilson" at bounding box center [467, 250] width 162 height 50
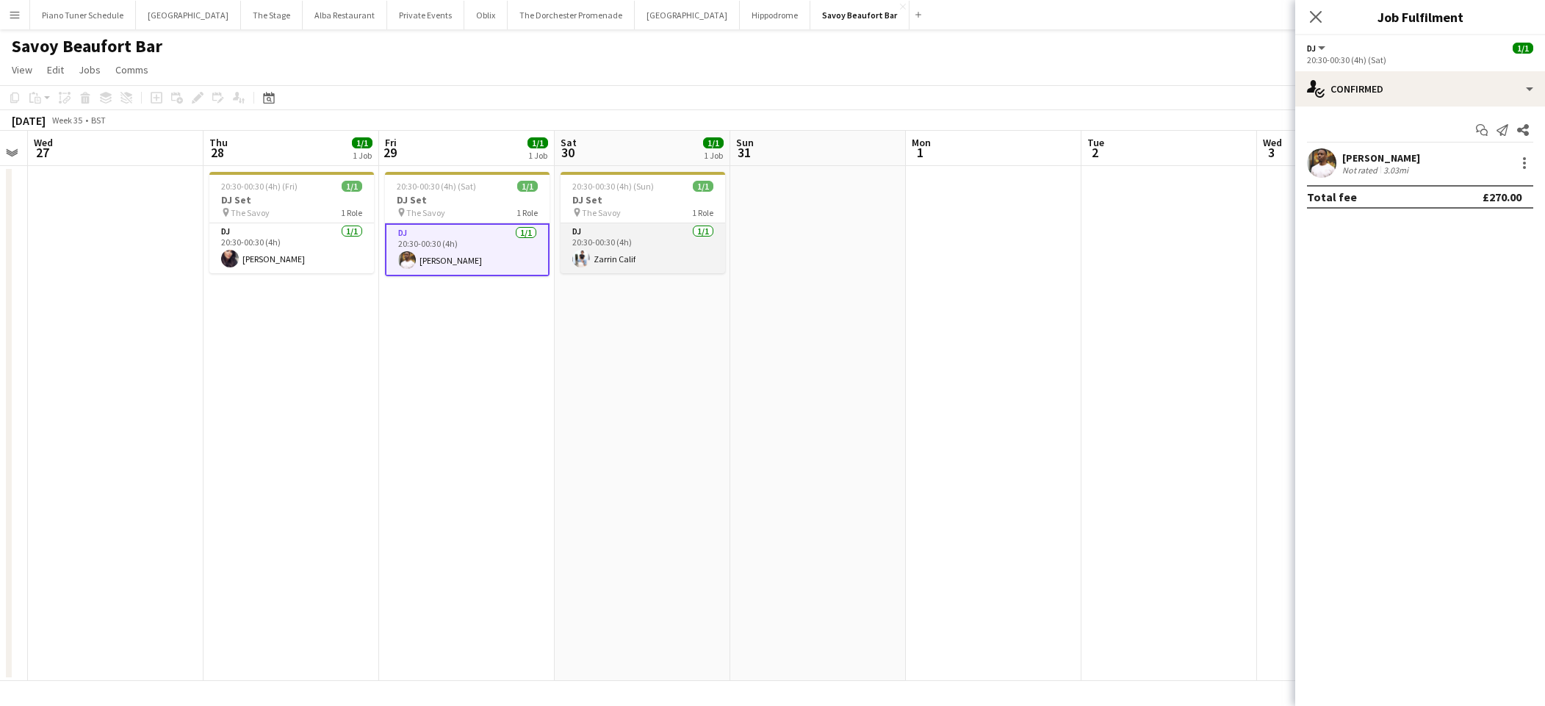
click at [577, 253] on app-user-avatar at bounding box center [581, 259] width 18 height 18
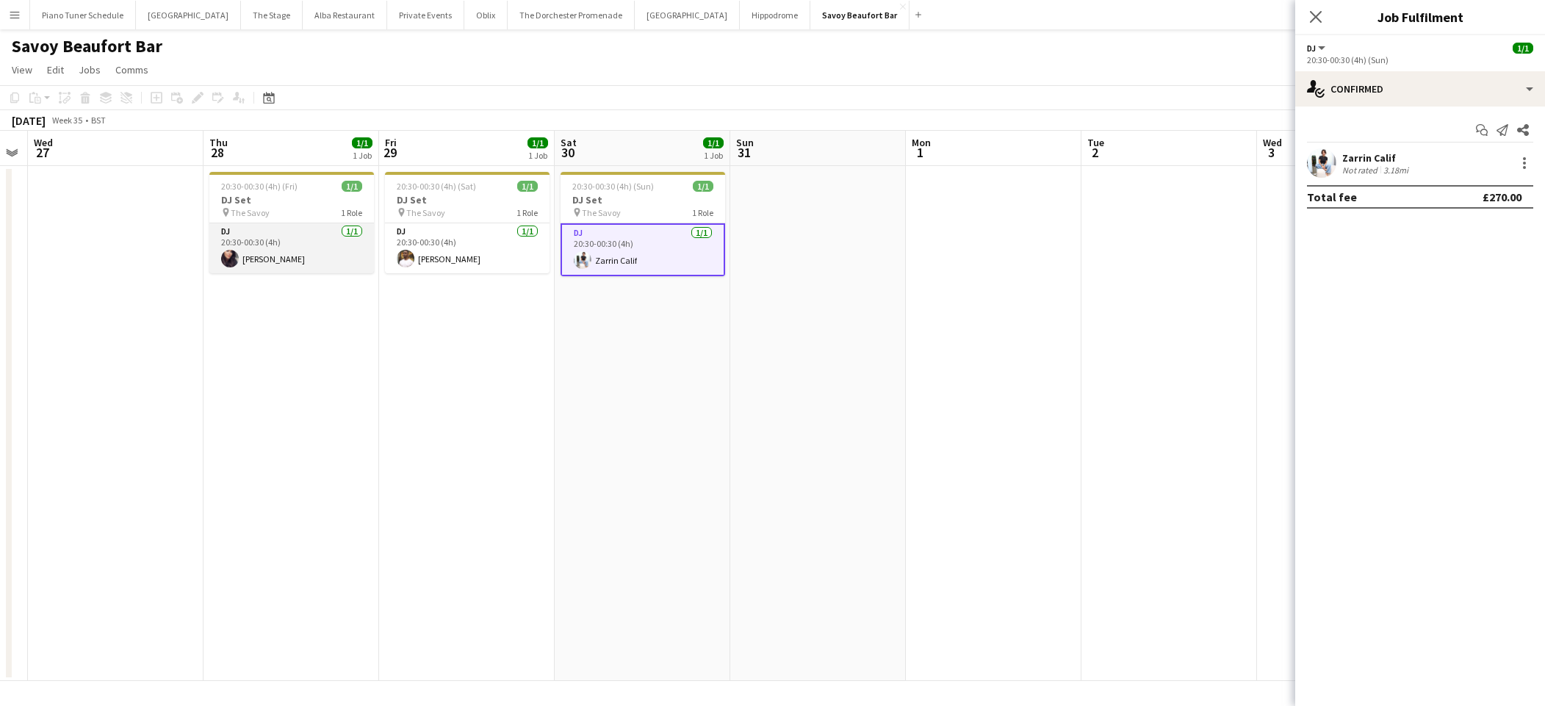
click at [304, 237] on app-card-role "DJ 1/1 20:30-00:30 (4h) Sophie Lovell Anderson" at bounding box center [291, 248] width 165 height 50
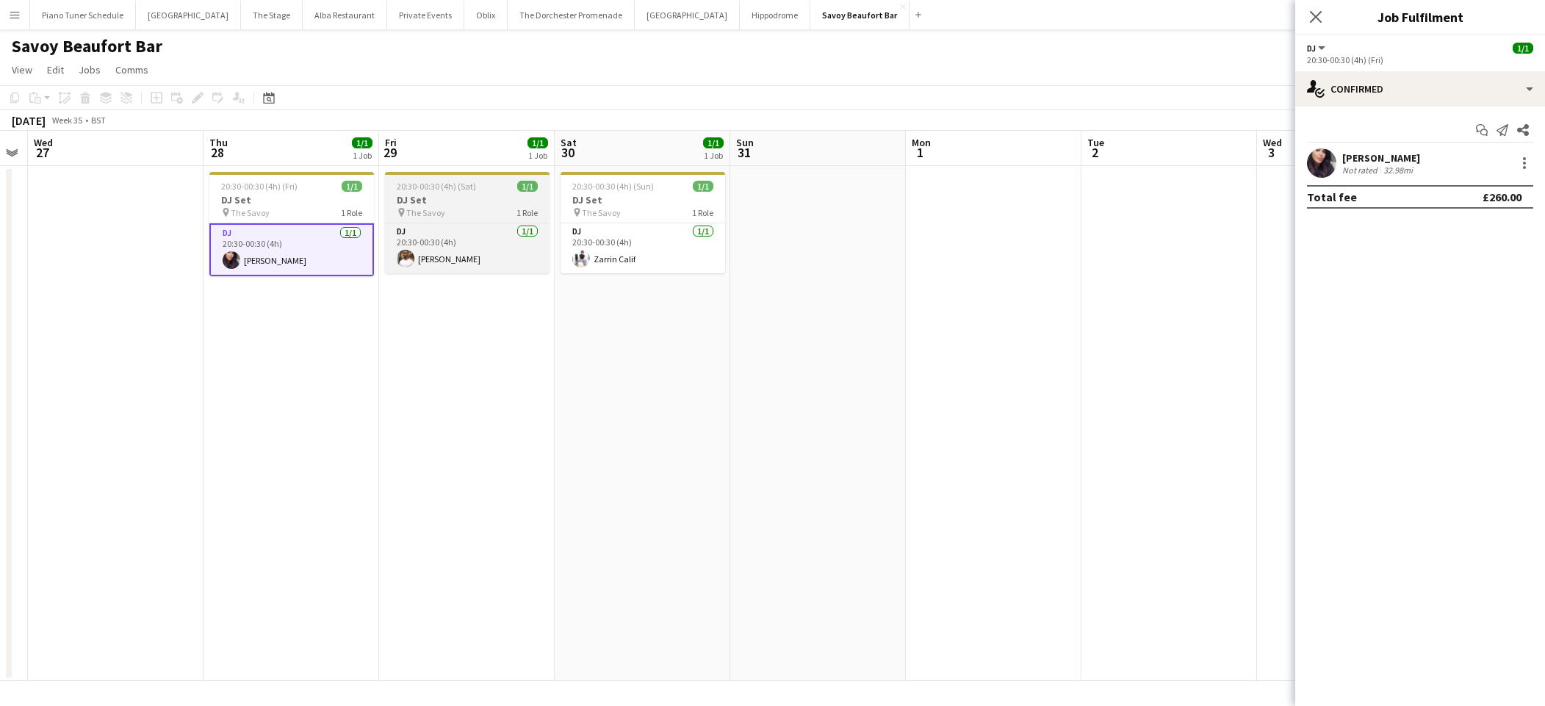
click at [411, 190] on span "20:30-00:30 (4h) (Sat)" at bounding box center [436, 186] width 79 height 11
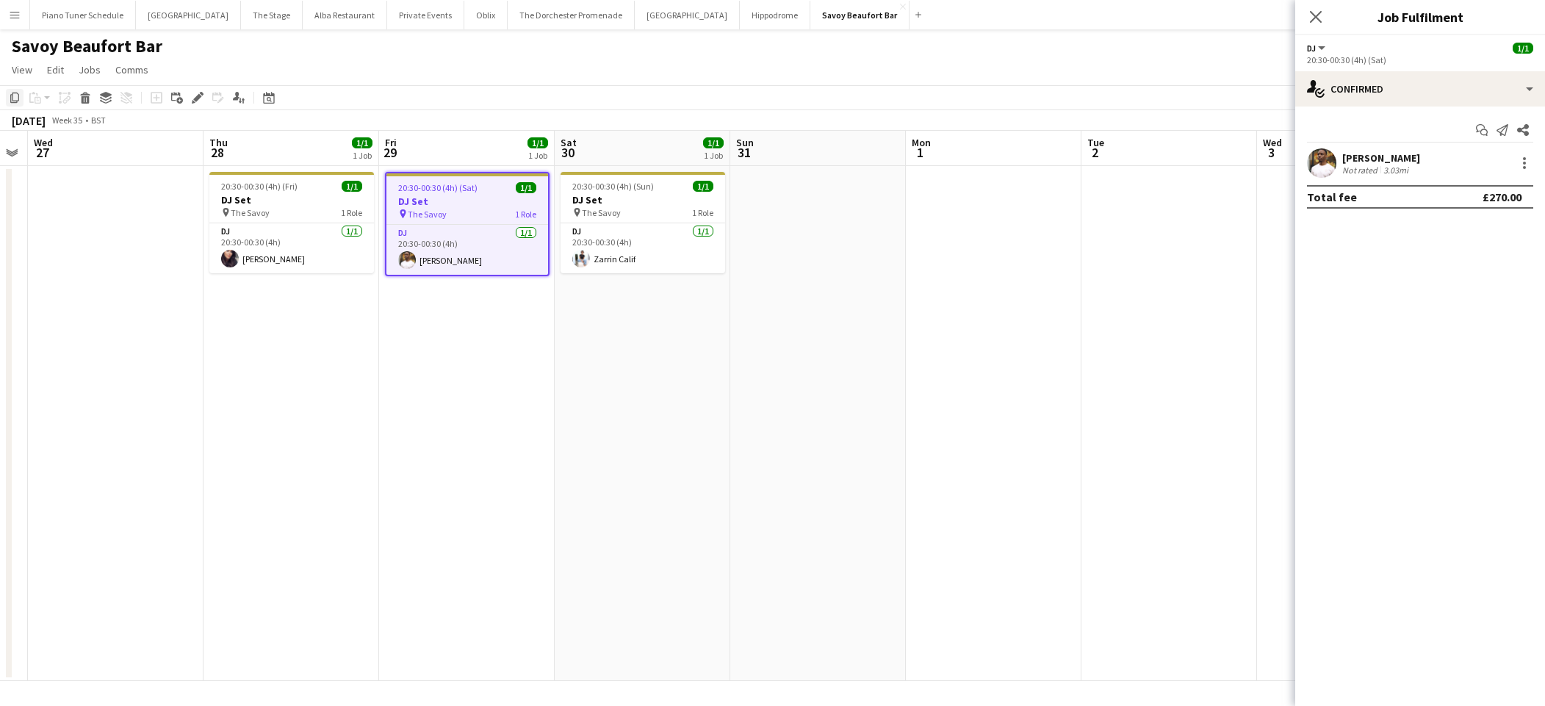
click at [15, 98] on icon "Copy" at bounding box center [15, 98] width 12 height 12
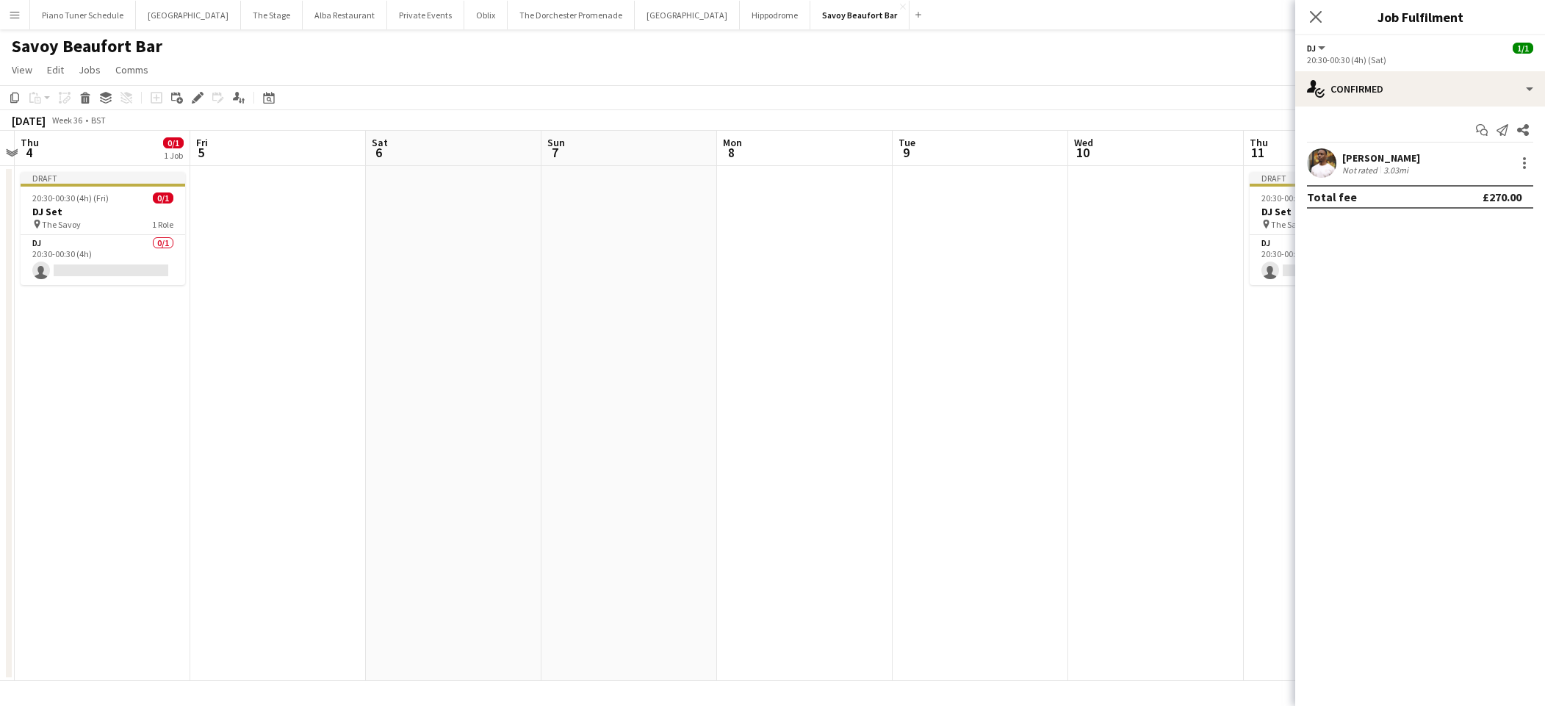
scroll to position [0, 528]
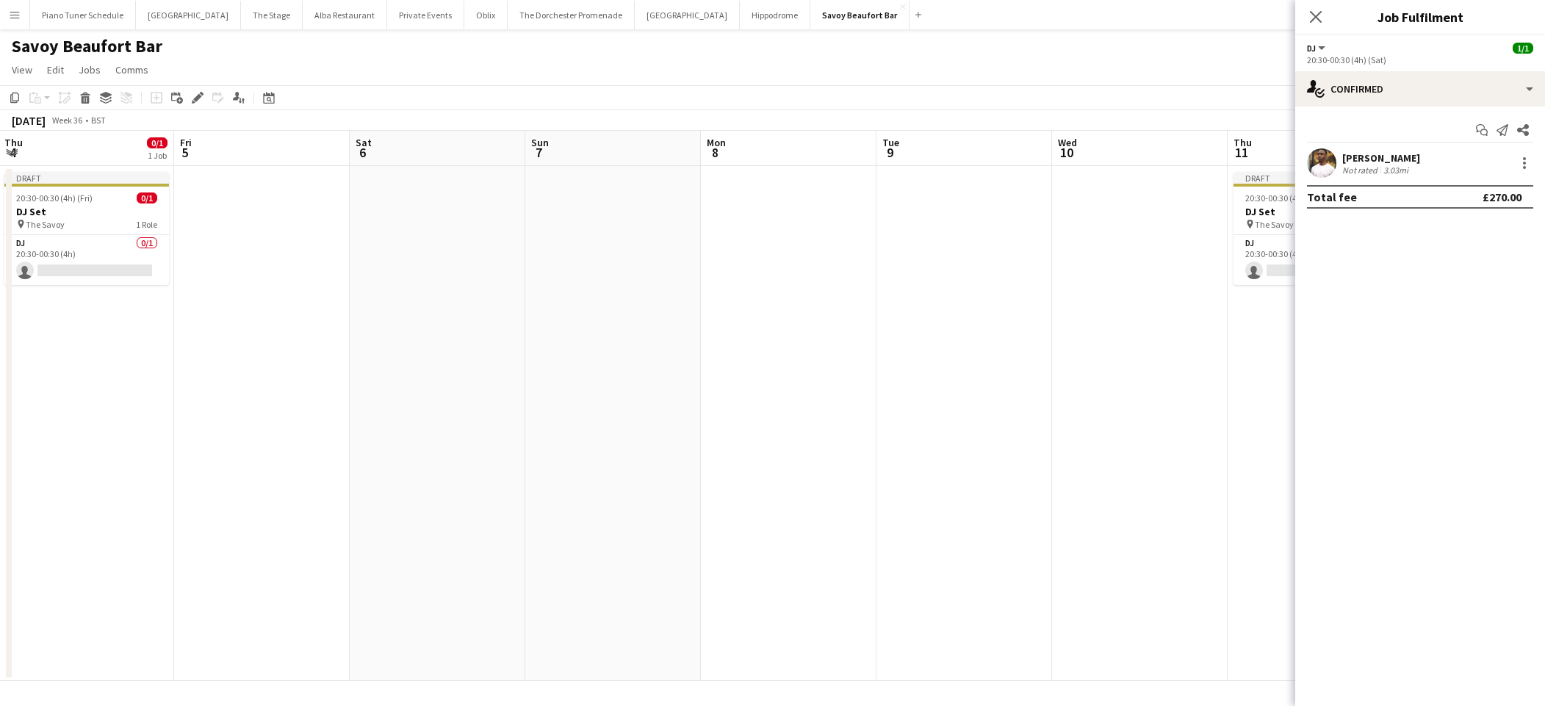
click at [270, 162] on app-board-header-date "Fri 5" at bounding box center [262, 148] width 176 height 35
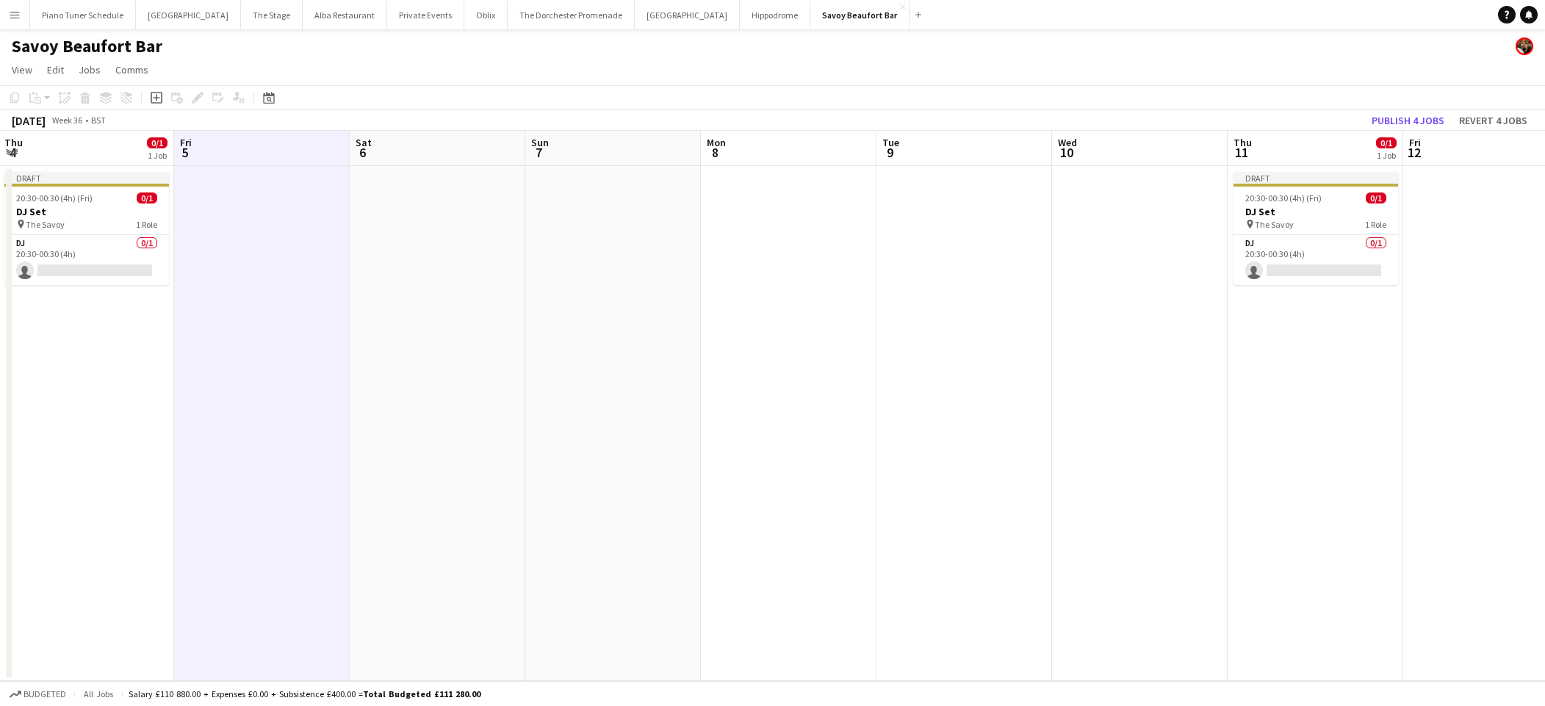
click at [238, 168] on app-date-cell at bounding box center [262, 423] width 176 height 515
click at [34, 101] on icon "Paste" at bounding box center [35, 98] width 12 height 12
click at [48, 121] on link "Paste Command V" at bounding box center [97, 125] width 116 height 13
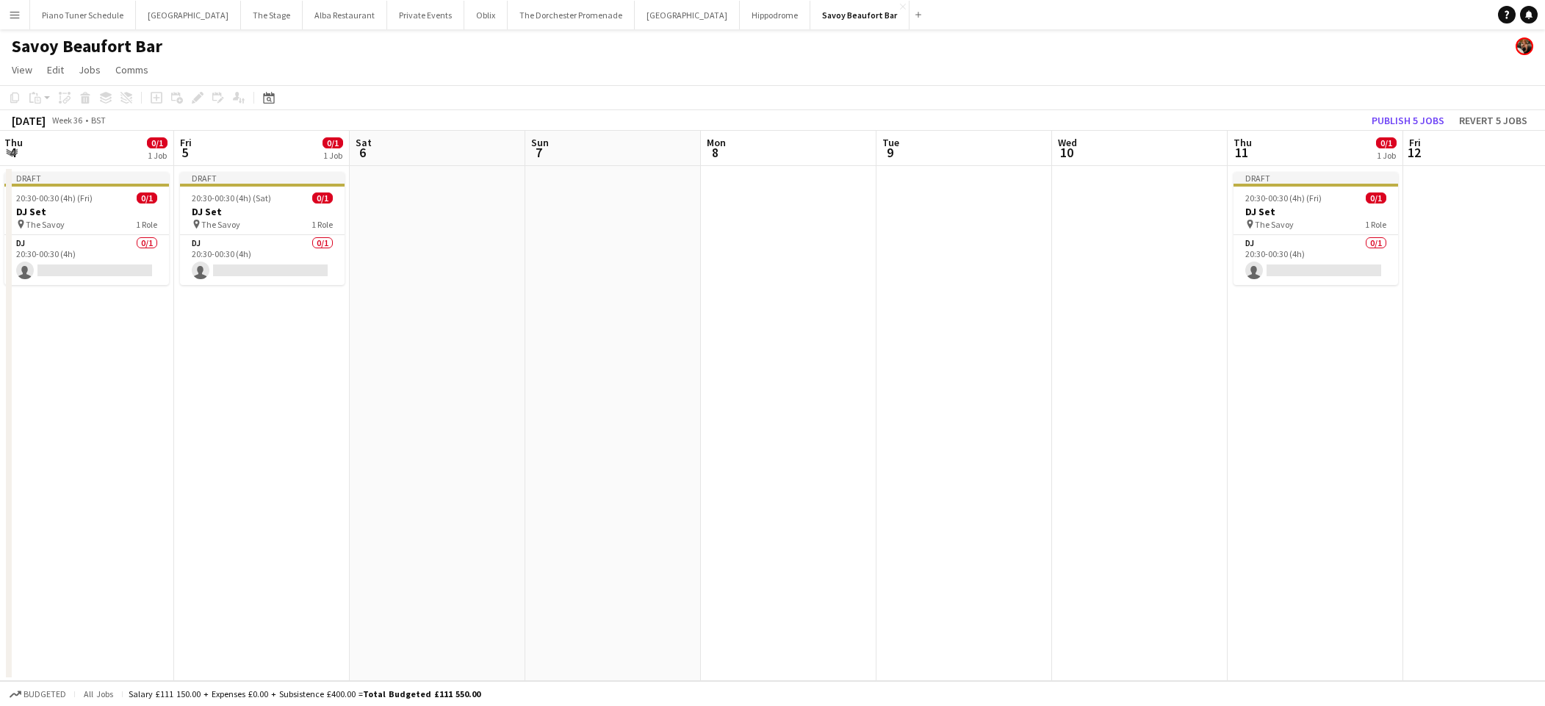
click at [391, 157] on app-board-header-date "Sat 6" at bounding box center [438, 148] width 176 height 35
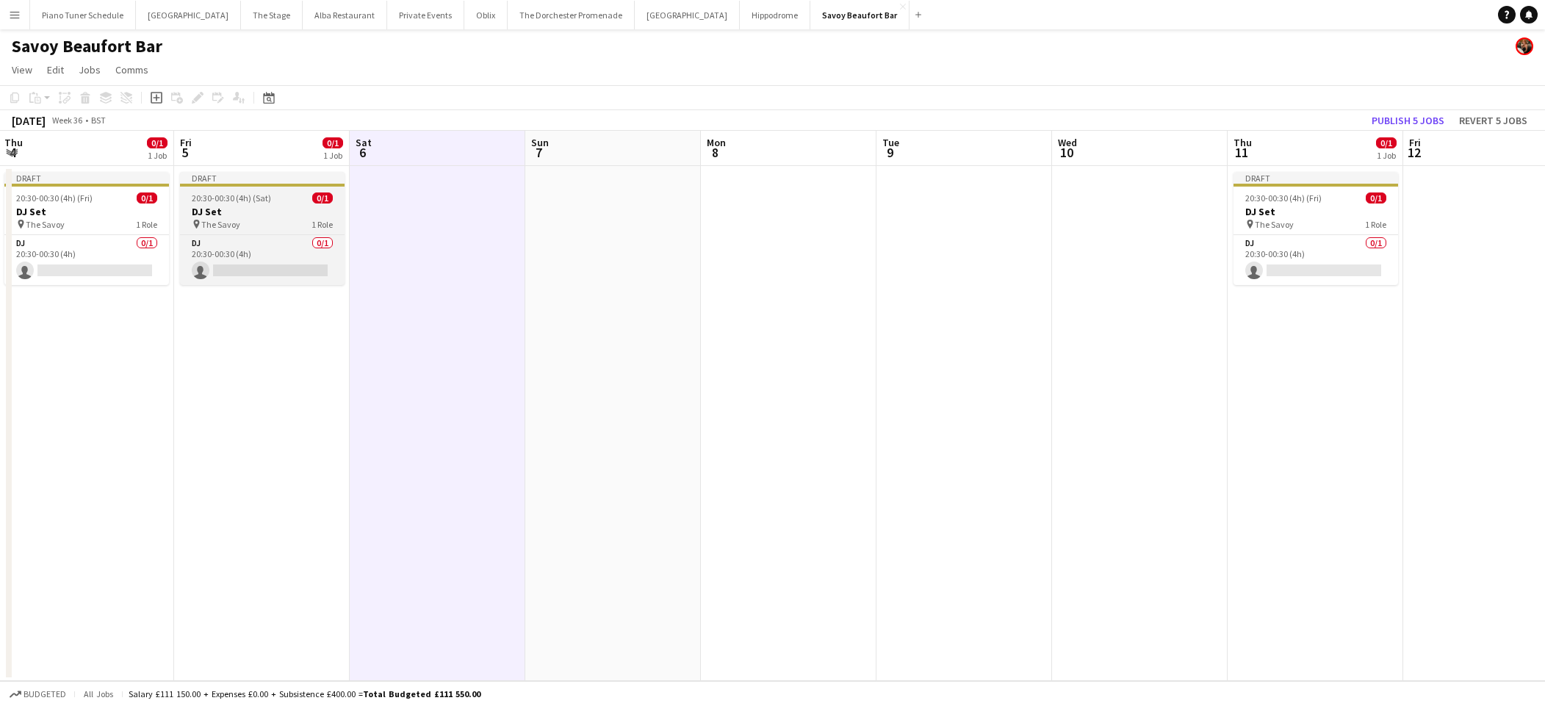
drag, startPoint x: 415, startPoint y: 197, endPoint x: 328, endPoint y: 187, distance: 88.0
click at [415, 197] on app-date-cell at bounding box center [438, 423] width 176 height 515
click at [44, 102] on app-action-btn "Paste" at bounding box center [39, 98] width 26 height 18
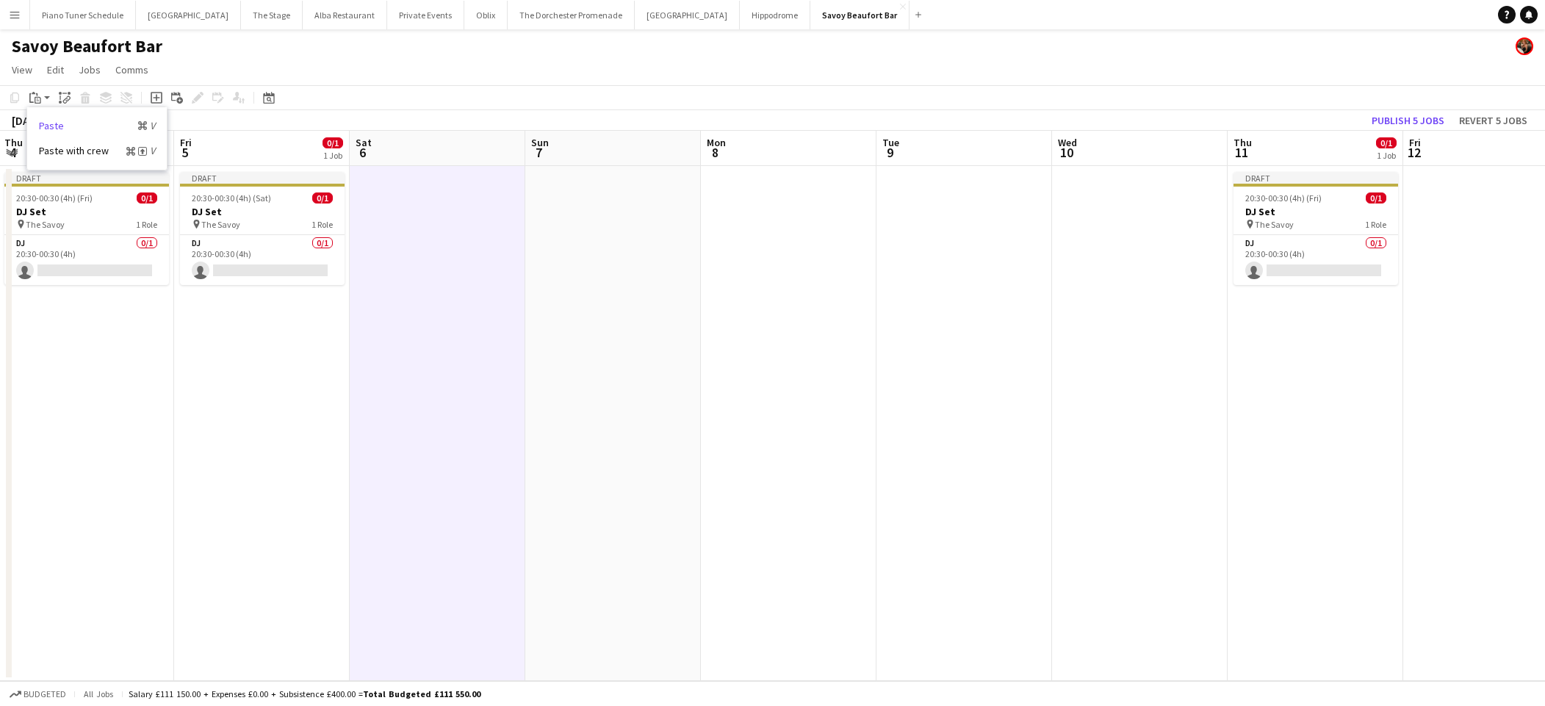
click at [43, 121] on link "Paste Command V" at bounding box center [97, 125] width 116 height 13
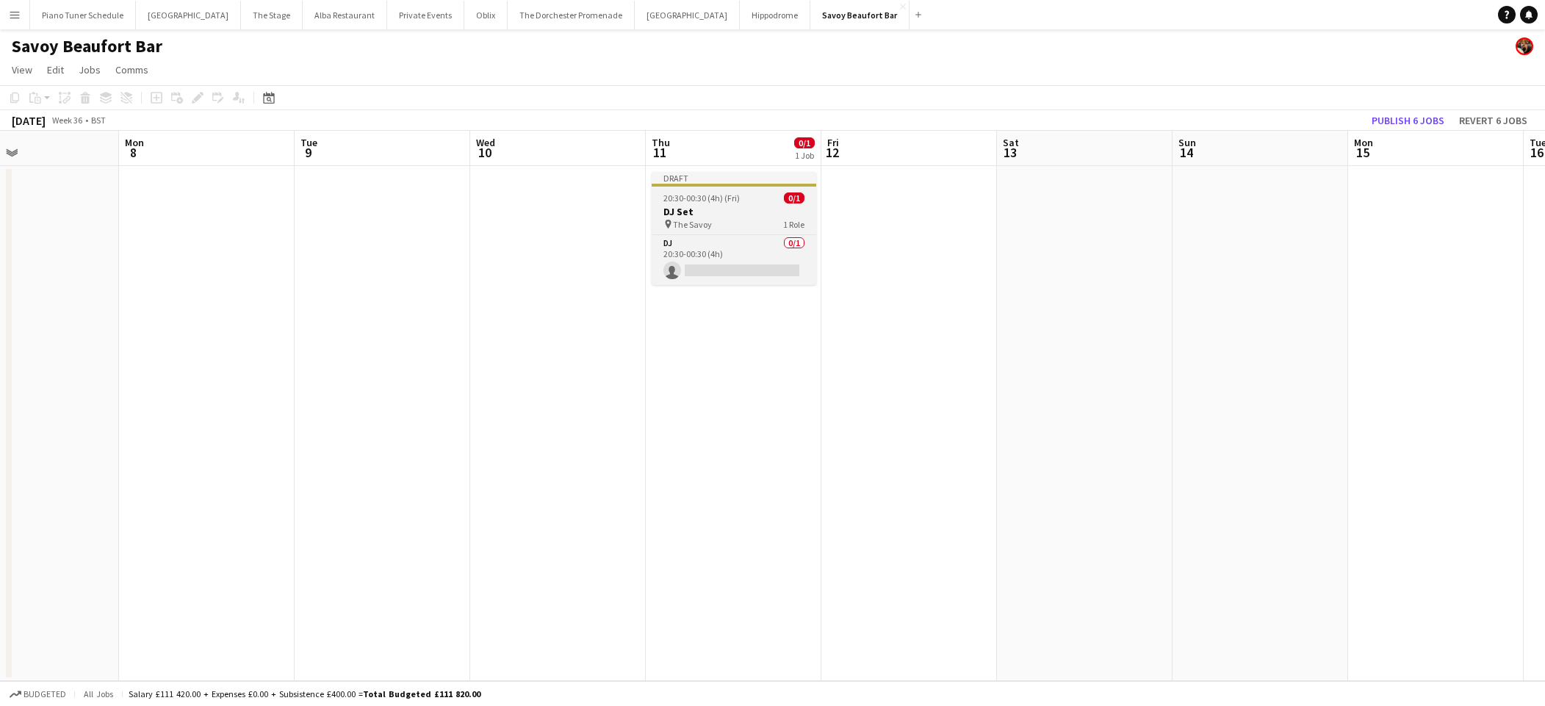
scroll to position [0, 500]
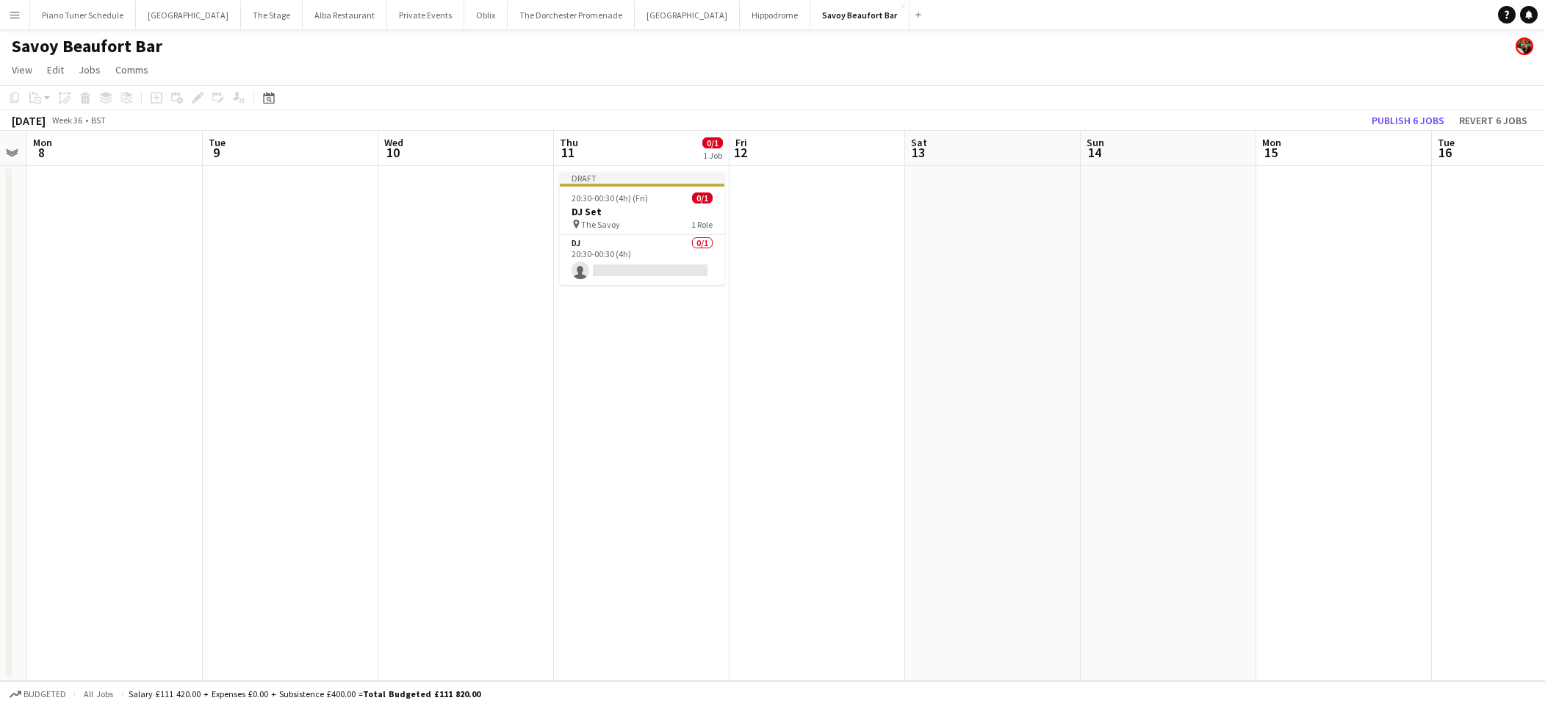
click at [771, 205] on app-date-cell at bounding box center [818, 423] width 176 height 515
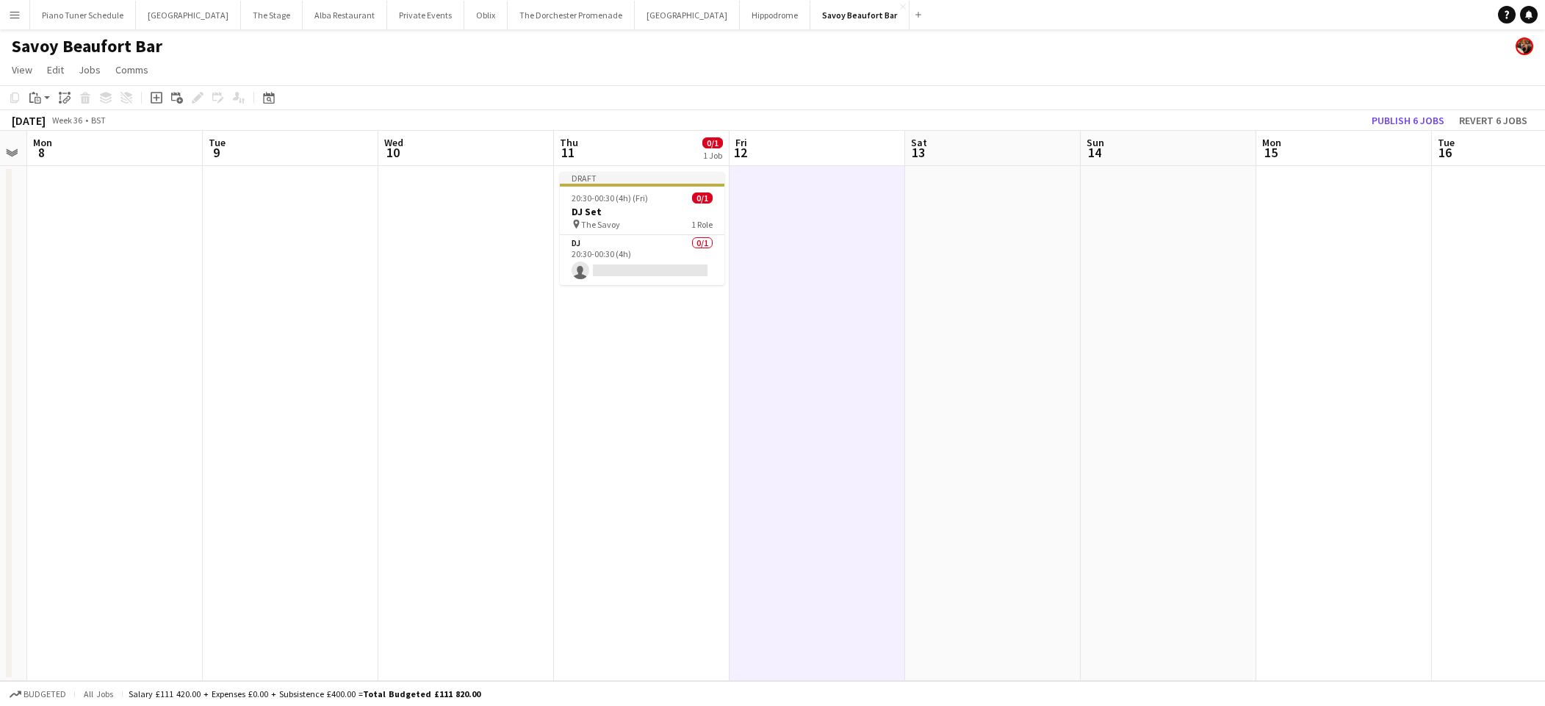
click at [771, 205] on app-date-cell at bounding box center [818, 423] width 176 height 515
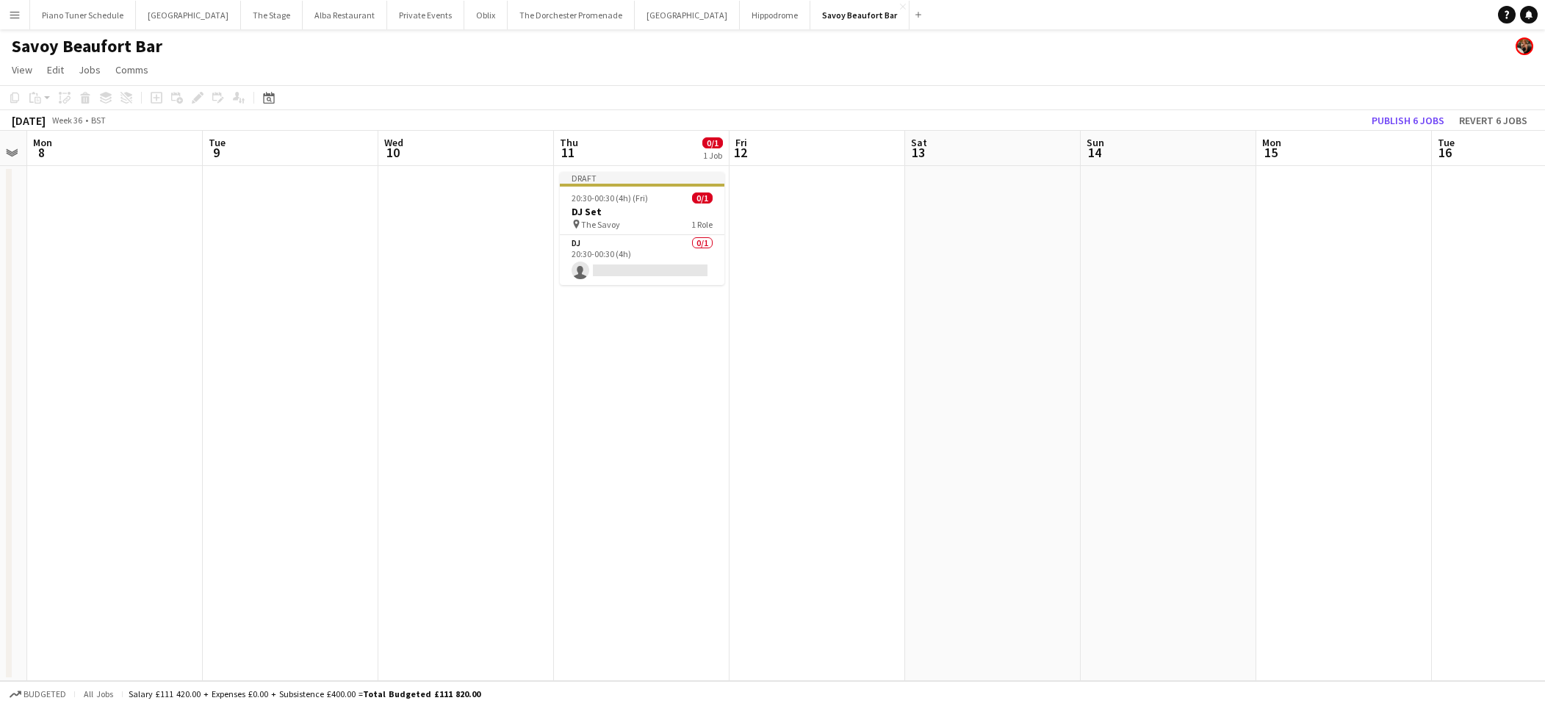
click at [838, 155] on app-board-header-date "Fri 12" at bounding box center [818, 148] width 176 height 35
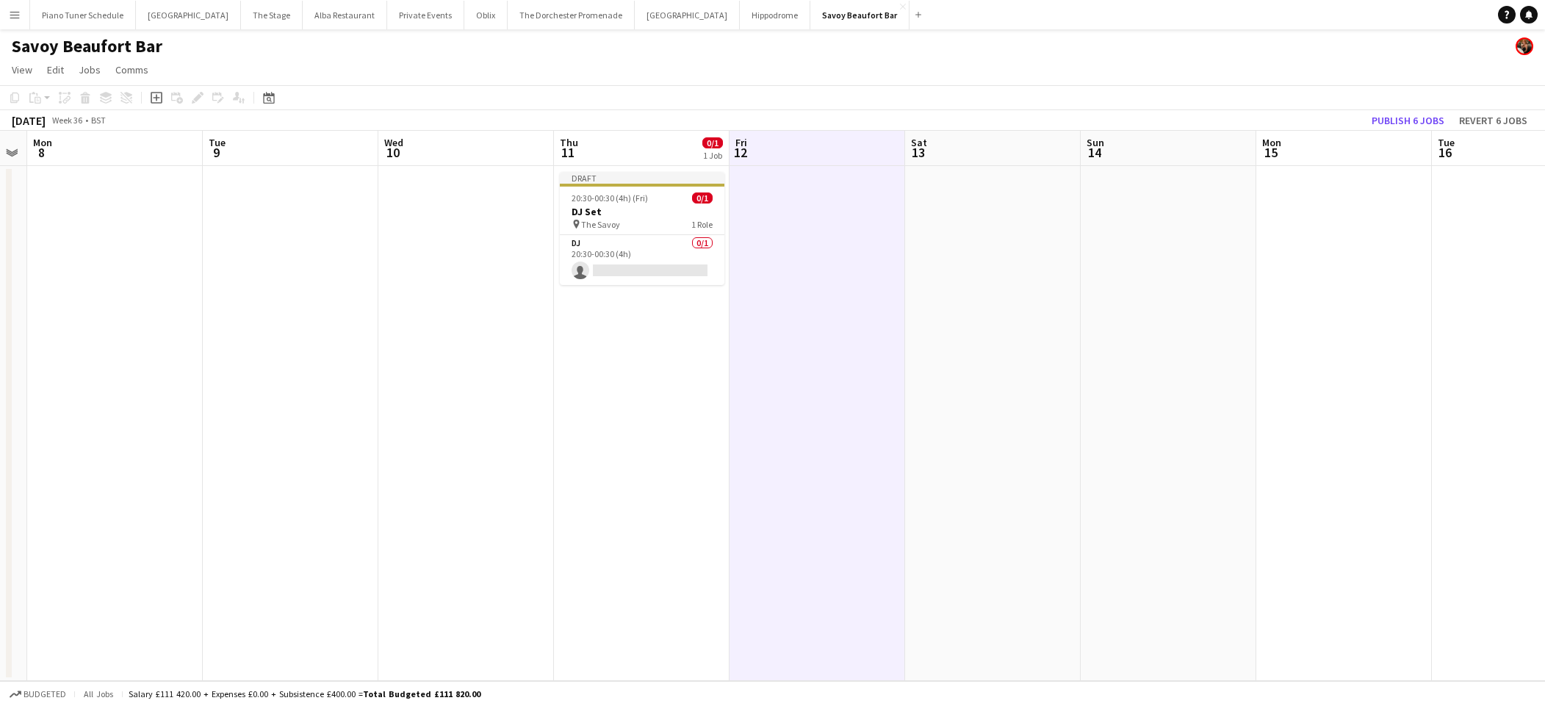
drag, startPoint x: 844, startPoint y: 212, endPoint x: 784, endPoint y: 209, distance: 60.4
click at [844, 212] on app-date-cell at bounding box center [818, 423] width 176 height 515
click at [39, 97] on icon at bounding box center [38, 100] width 7 height 7
click at [63, 123] on link "Paste Command V" at bounding box center [97, 125] width 116 height 13
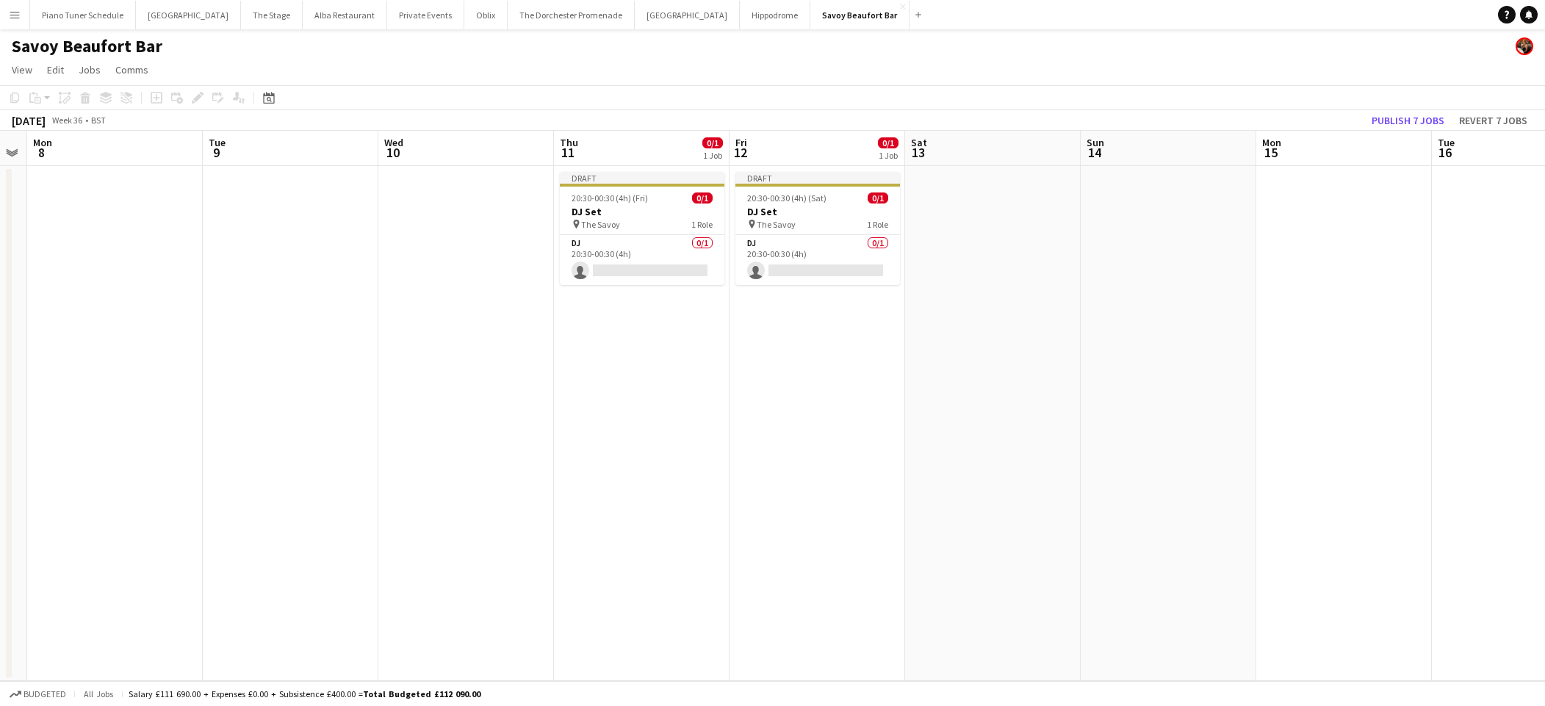
click at [971, 227] on app-date-cell at bounding box center [993, 423] width 176 height 515
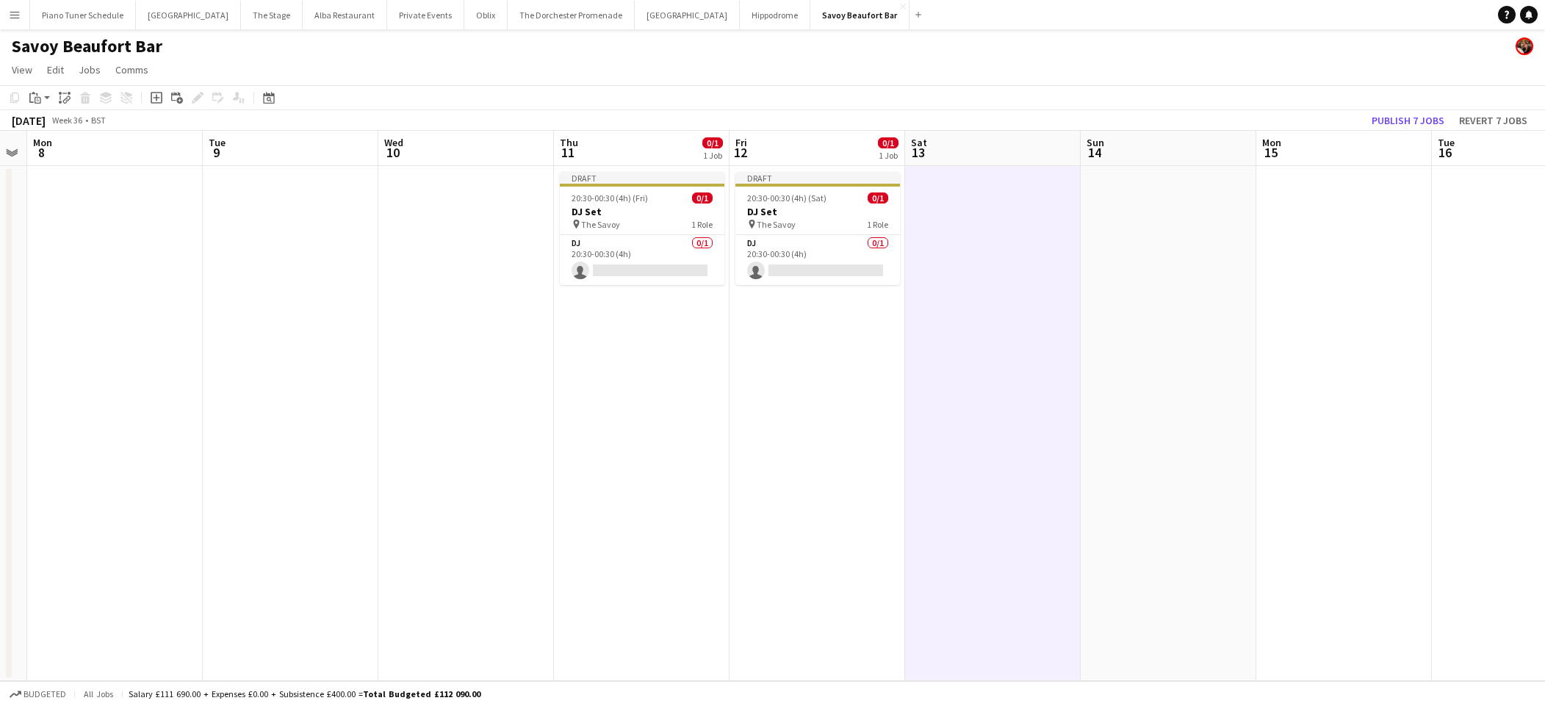
click at [957, 179] on app-date-cell at bounding box center [993, 423] width 176 height 515
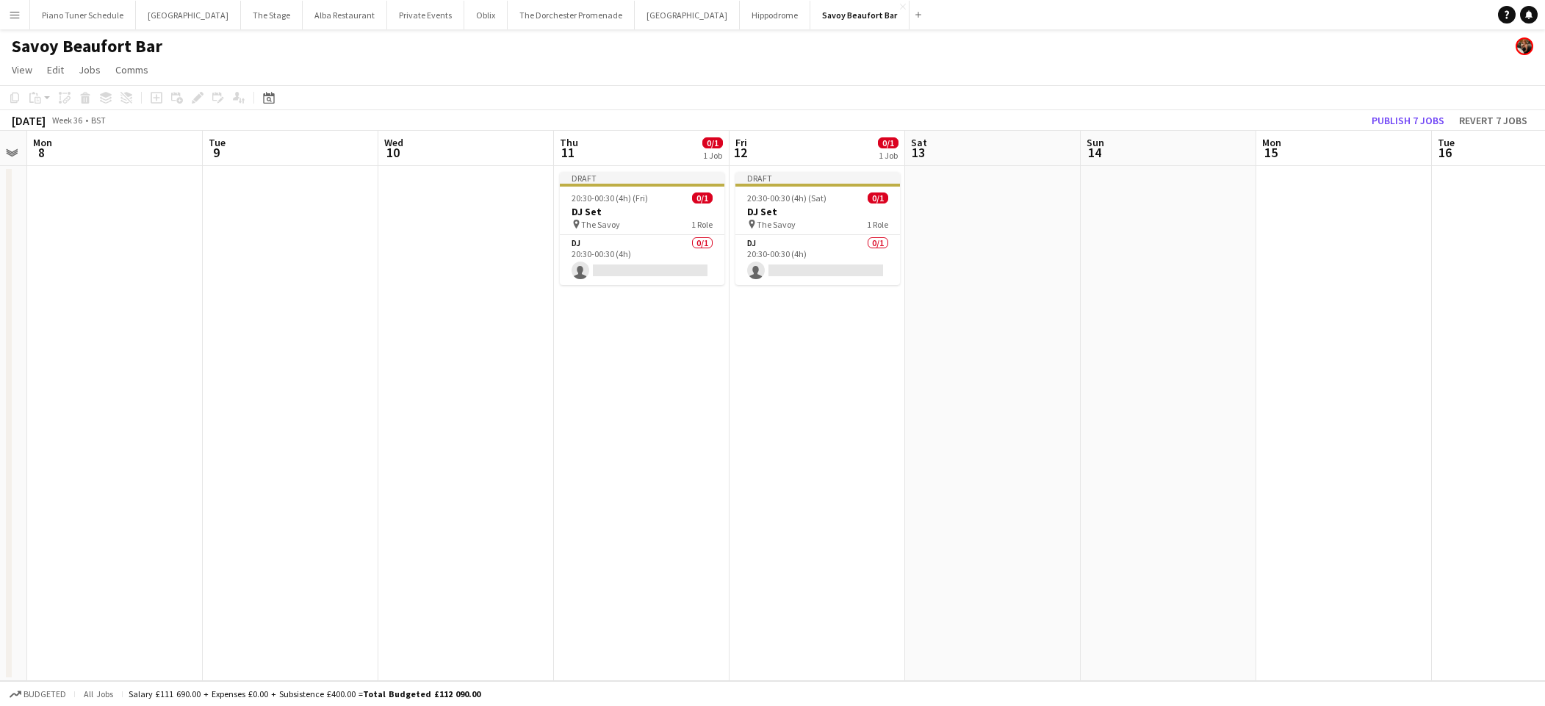
click at [959, 193] on app-date-cell at bounding box center [993, 423] width 176 height 515
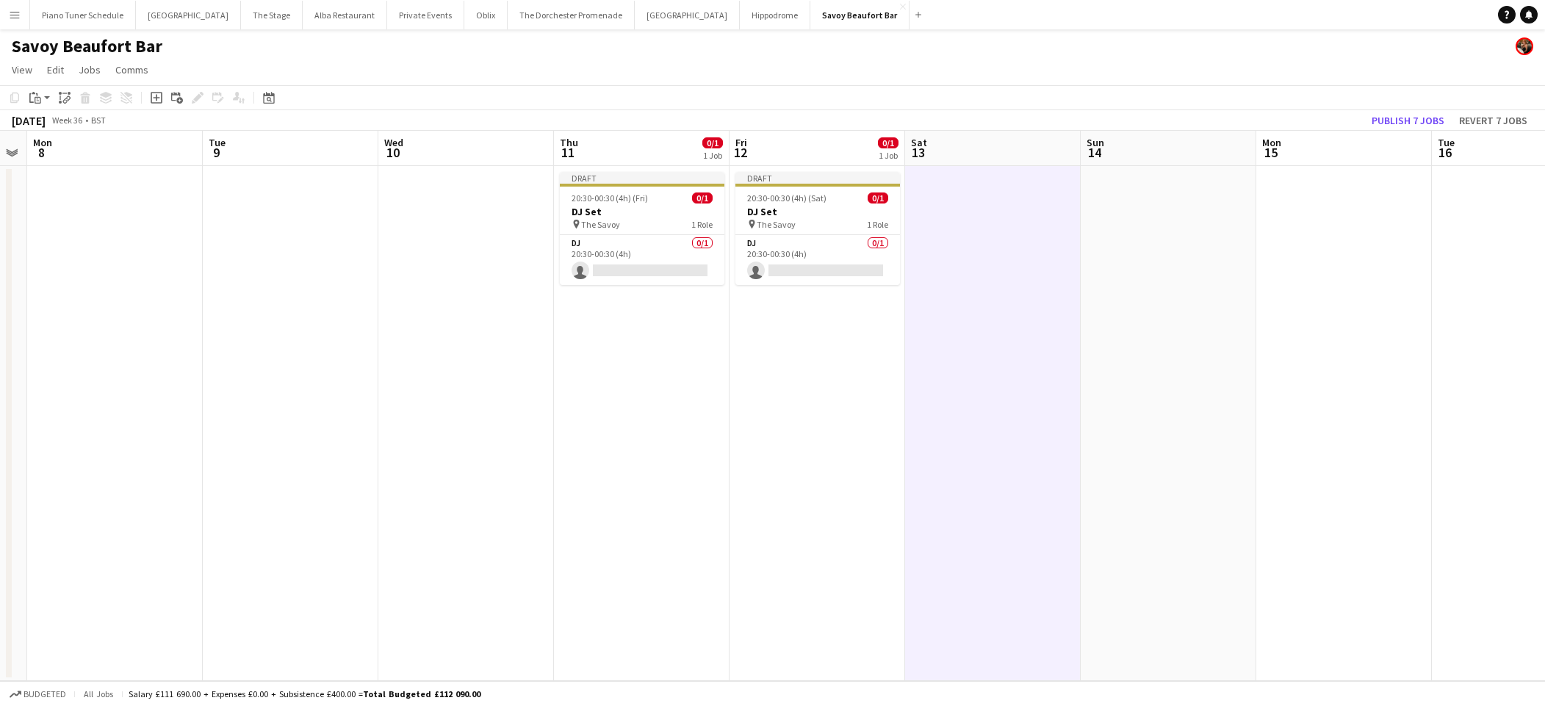
click at [951, 162] on app-board-header-date "Sat 13" at bounding box center [993, 148] width 176 height 35
click at [924, 214] on app-date-cell at bounding box center [993, 423] width 176 height 515
click at [37, 104] on div "Paste" at bounding box center [35, 98] width 18 height 18
click at [43, 129] on link "Paste Command V" at bounding box center [97, 125] width 116 height 13
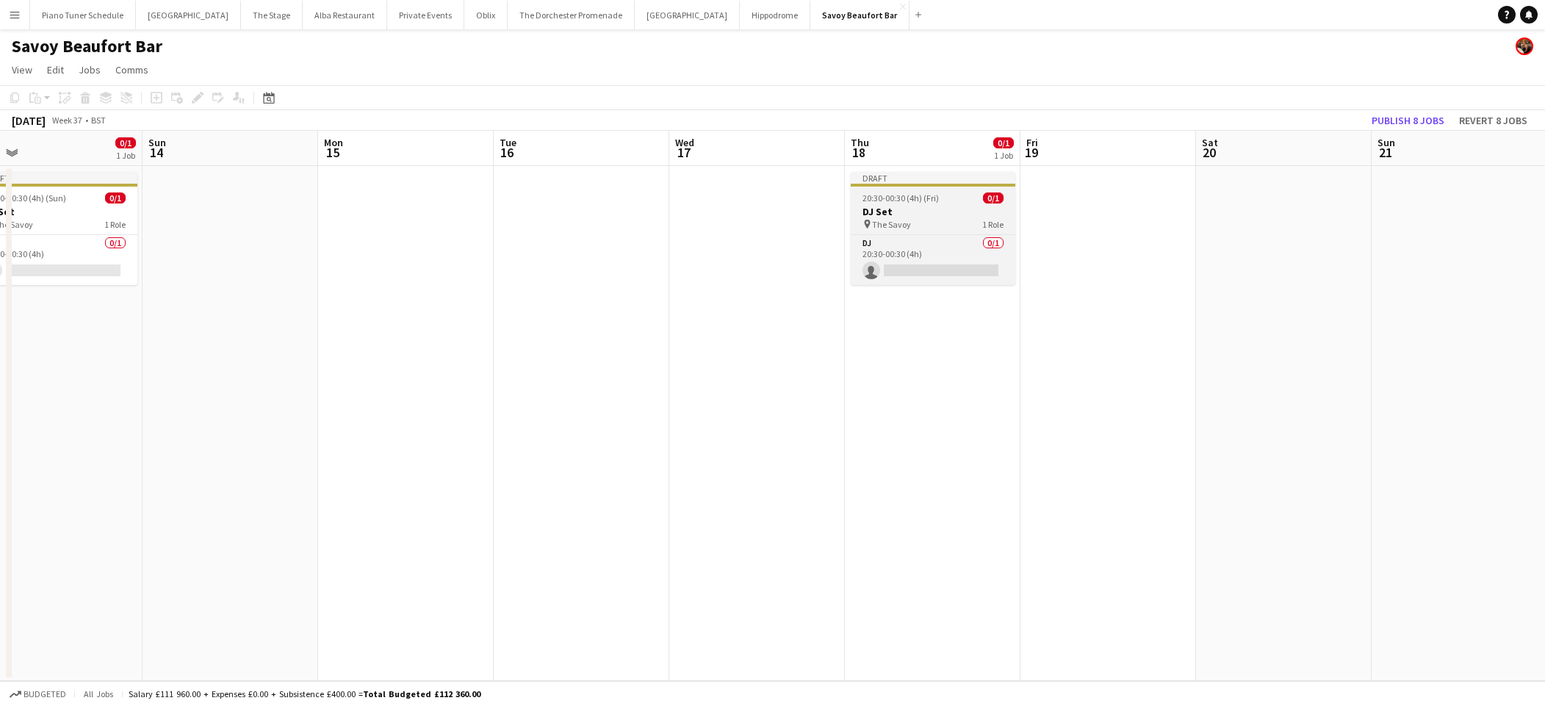
scroll to position [0, 569]
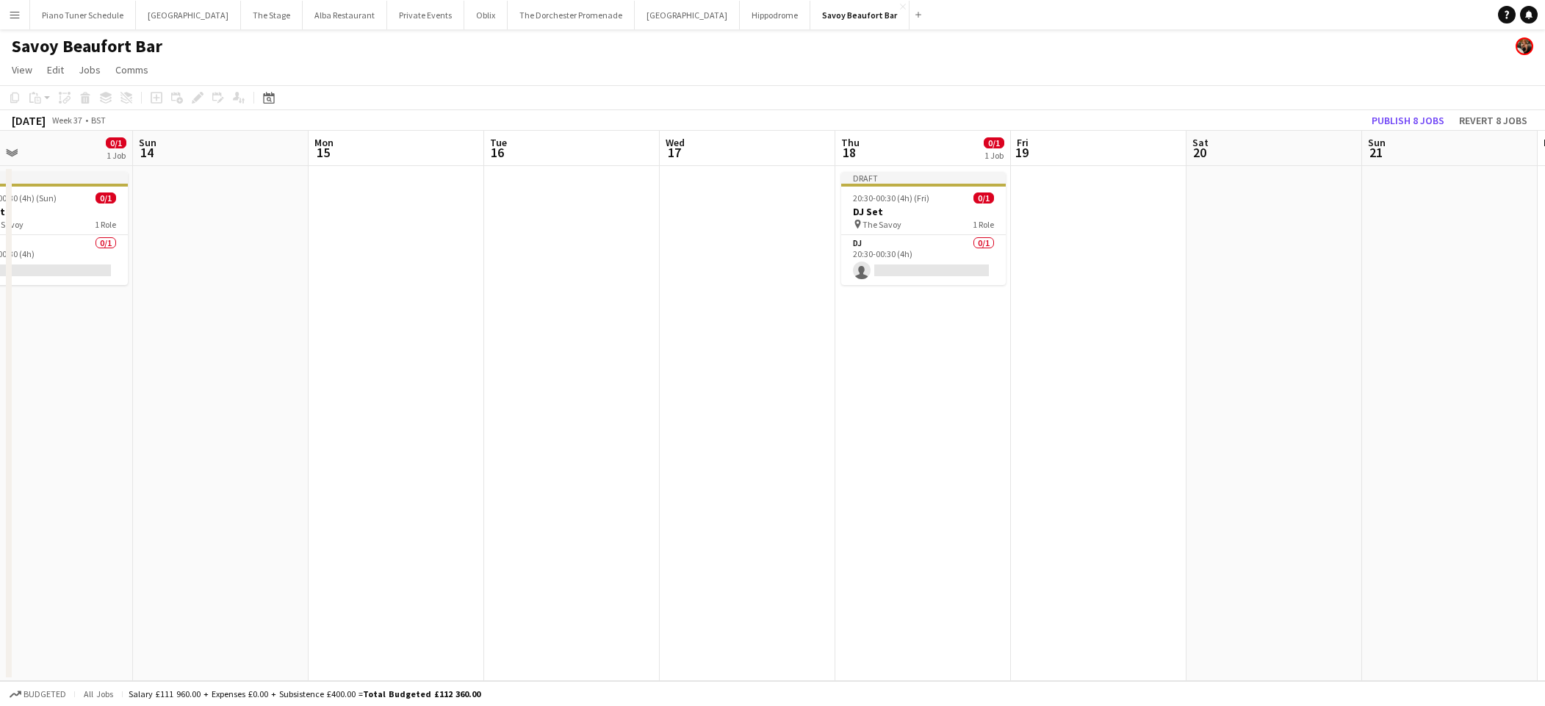
click at [1049, 206] on app-date-cell at bounding box center [1099, 423] width 176 height 515
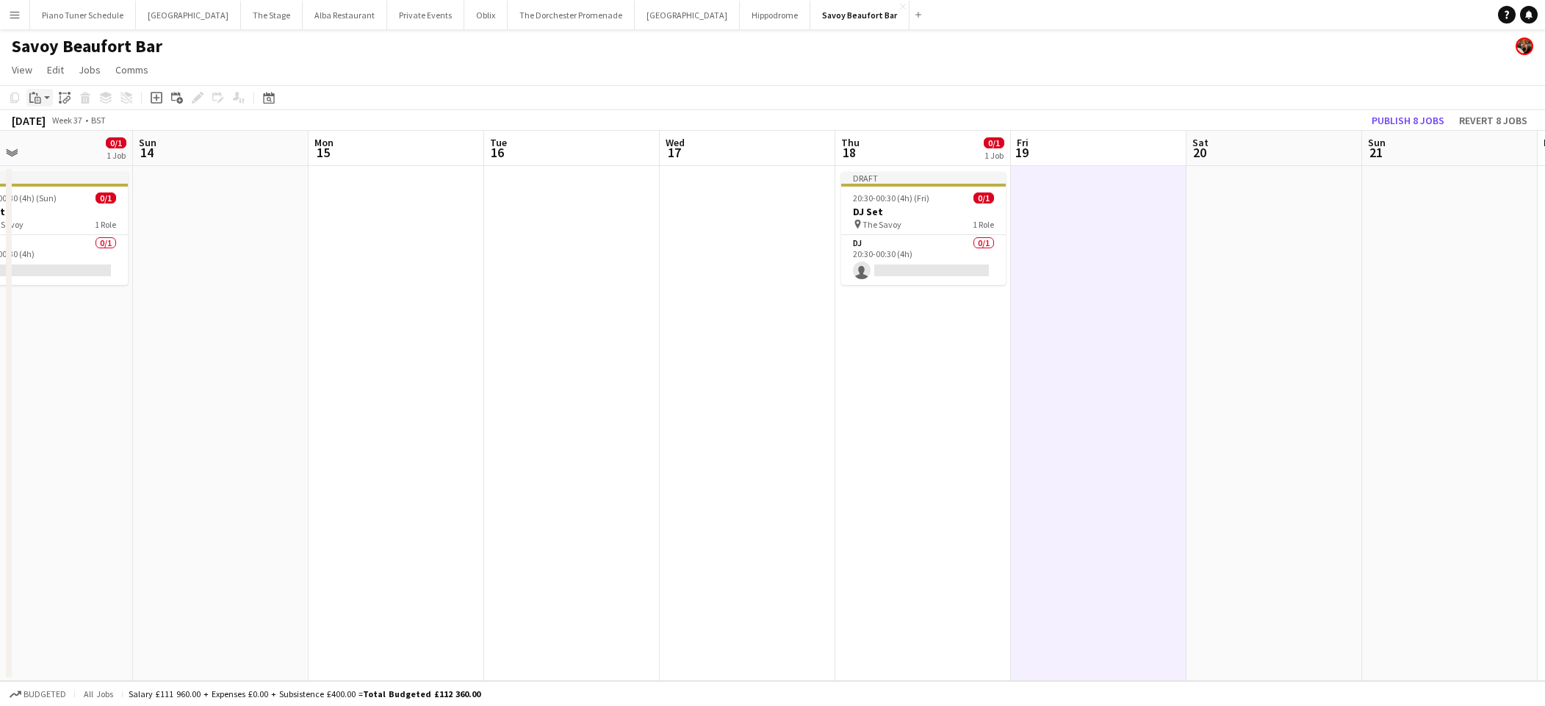
click at [37, 98] on icon at bounding box center [38, 98] width 2 height 1
click at [50, 122] on link "Paste Command V" at bounding box center [97, 125] width 116 height 13
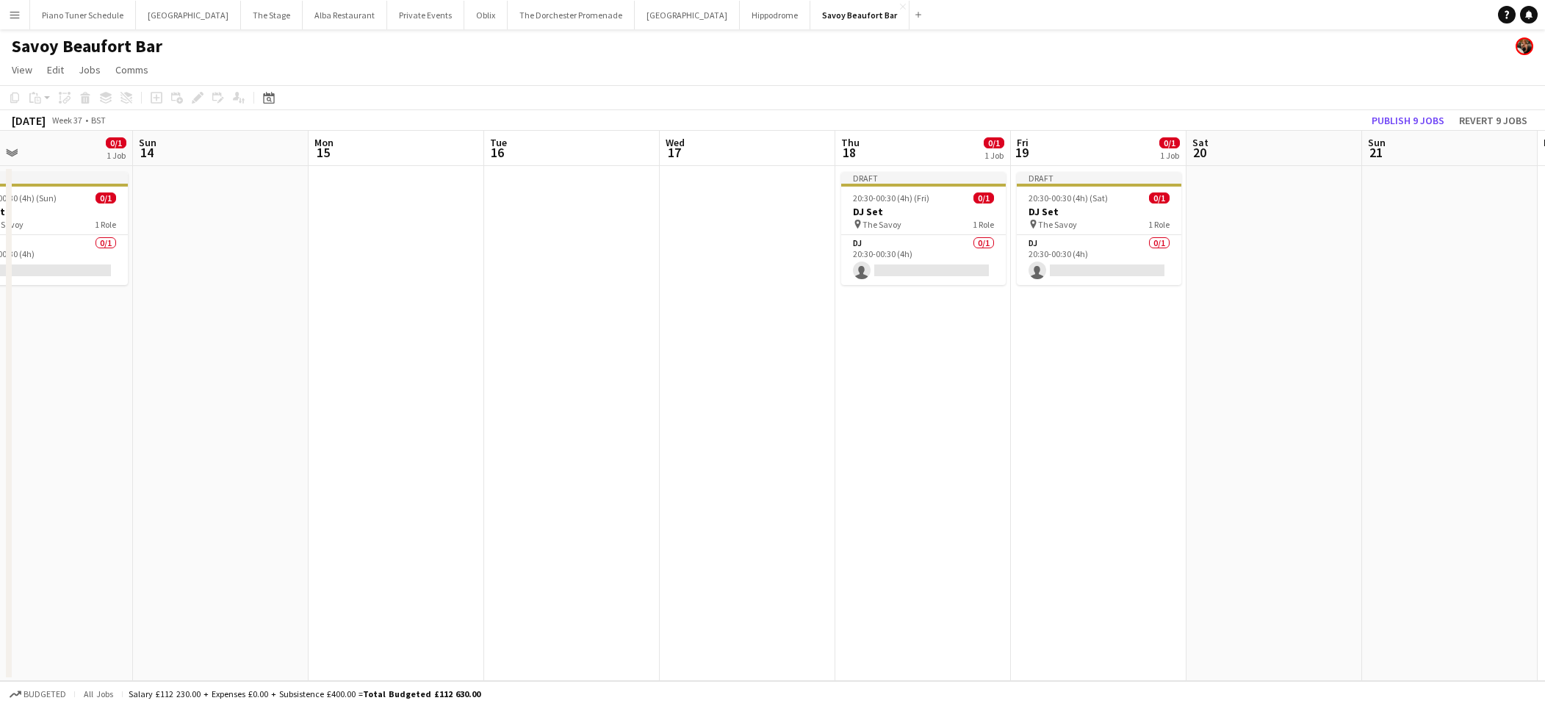
click at [1264, 213] on app-date-cell at bounding box center [1275, 423] width 176 height 515
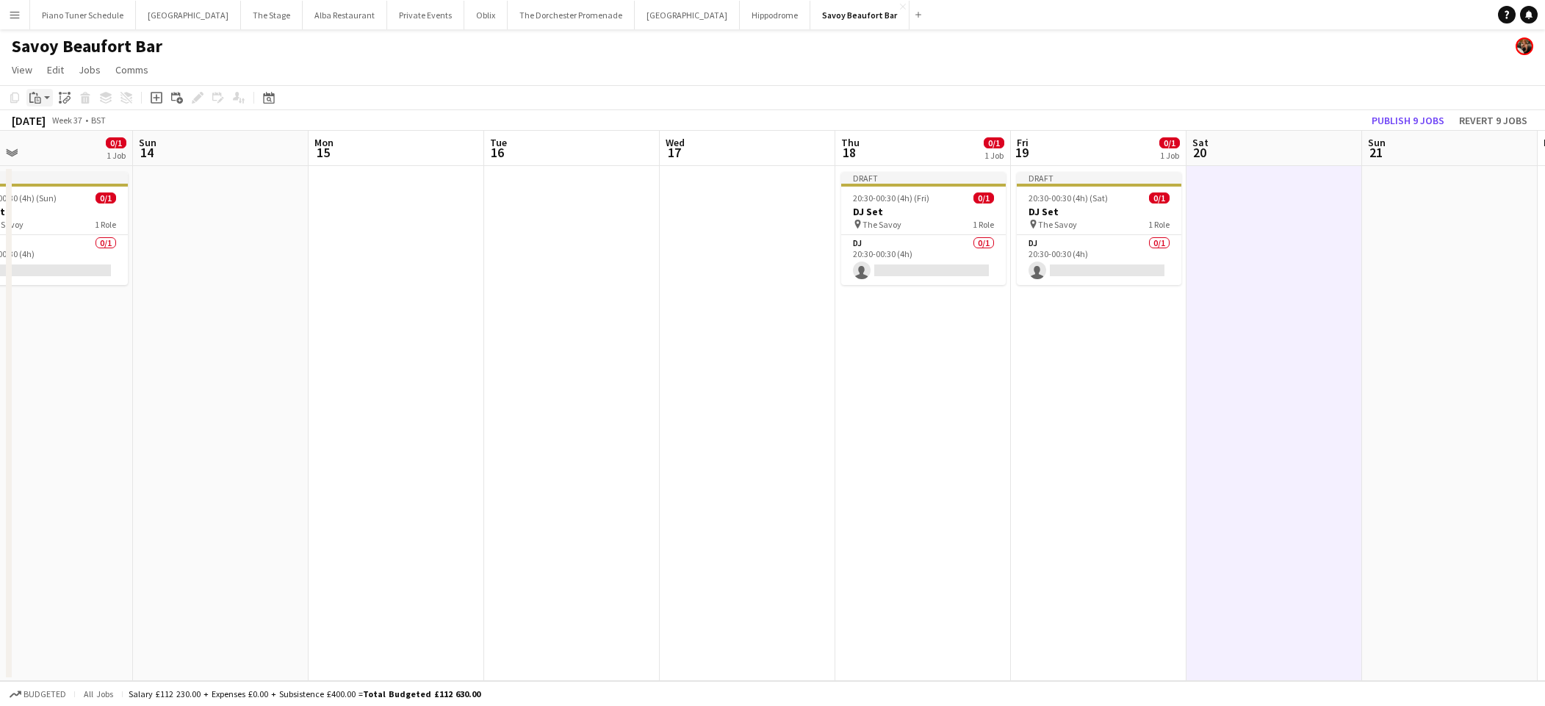
click at [37, 93] on icon "Paste" at bounding box center [35, 98] width 12 height 12
click at [41, 123] on link "Paste Command V" at bounding box center [97, 125] width 116 height 13
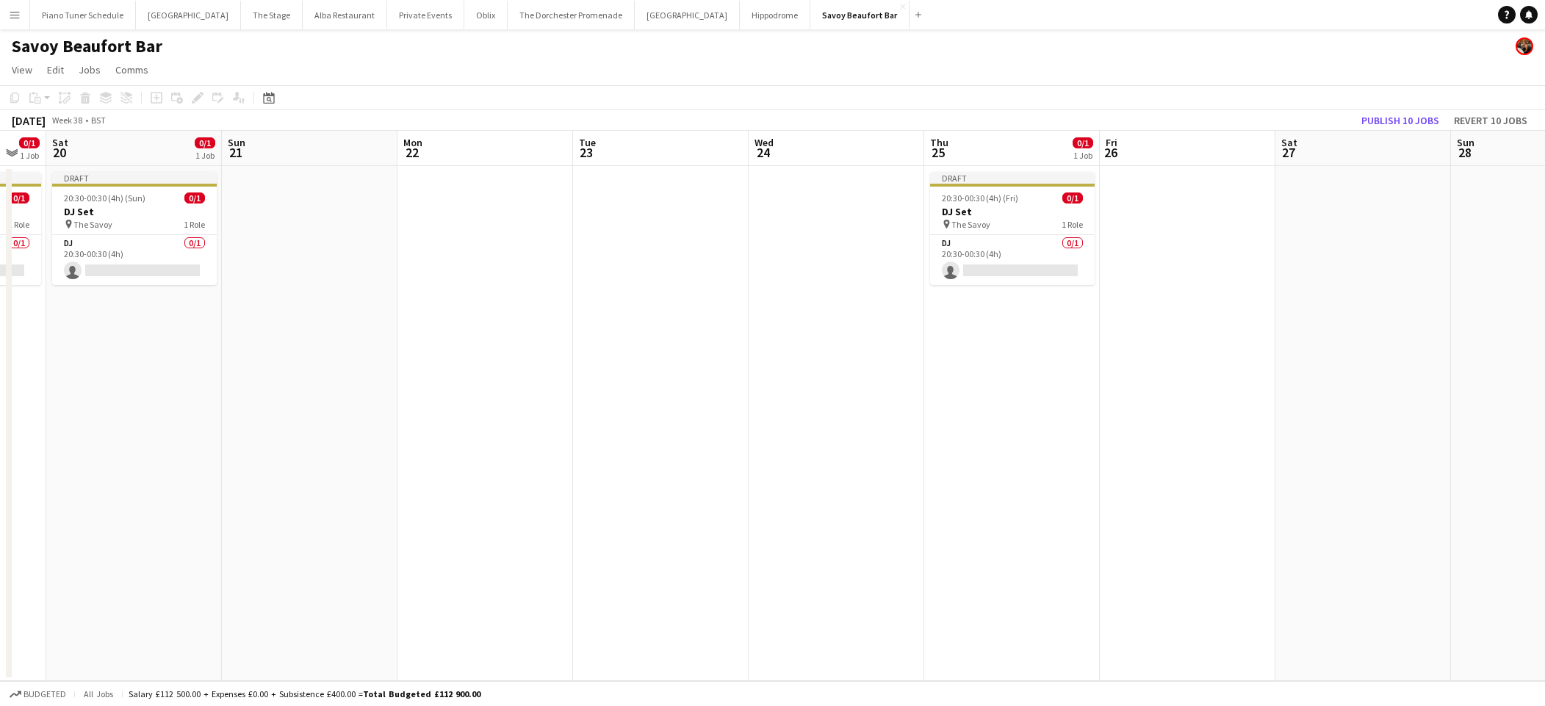
scroll to position [0, 519]
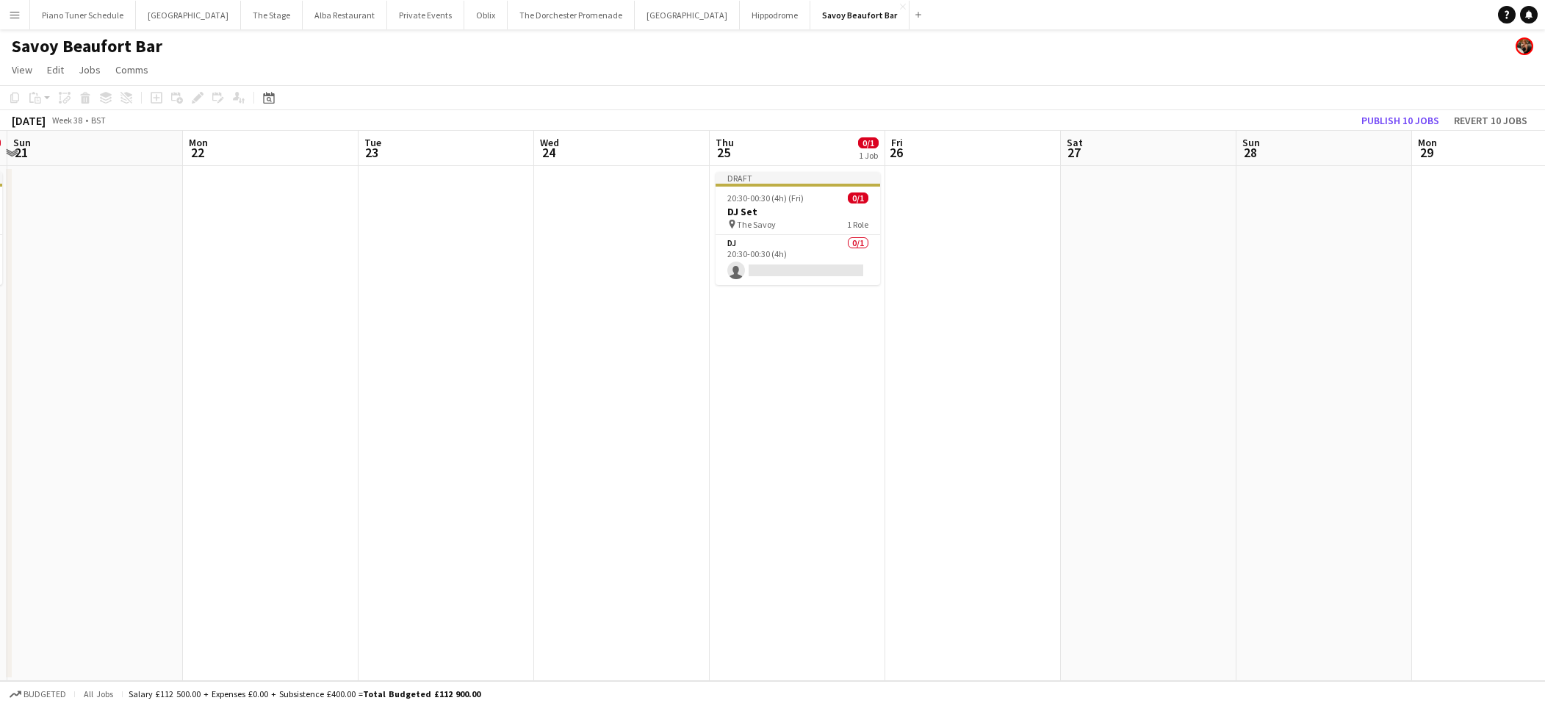
click at [940, 207] on app-date-cell at bounding box center [973, 423] width 176 height 515
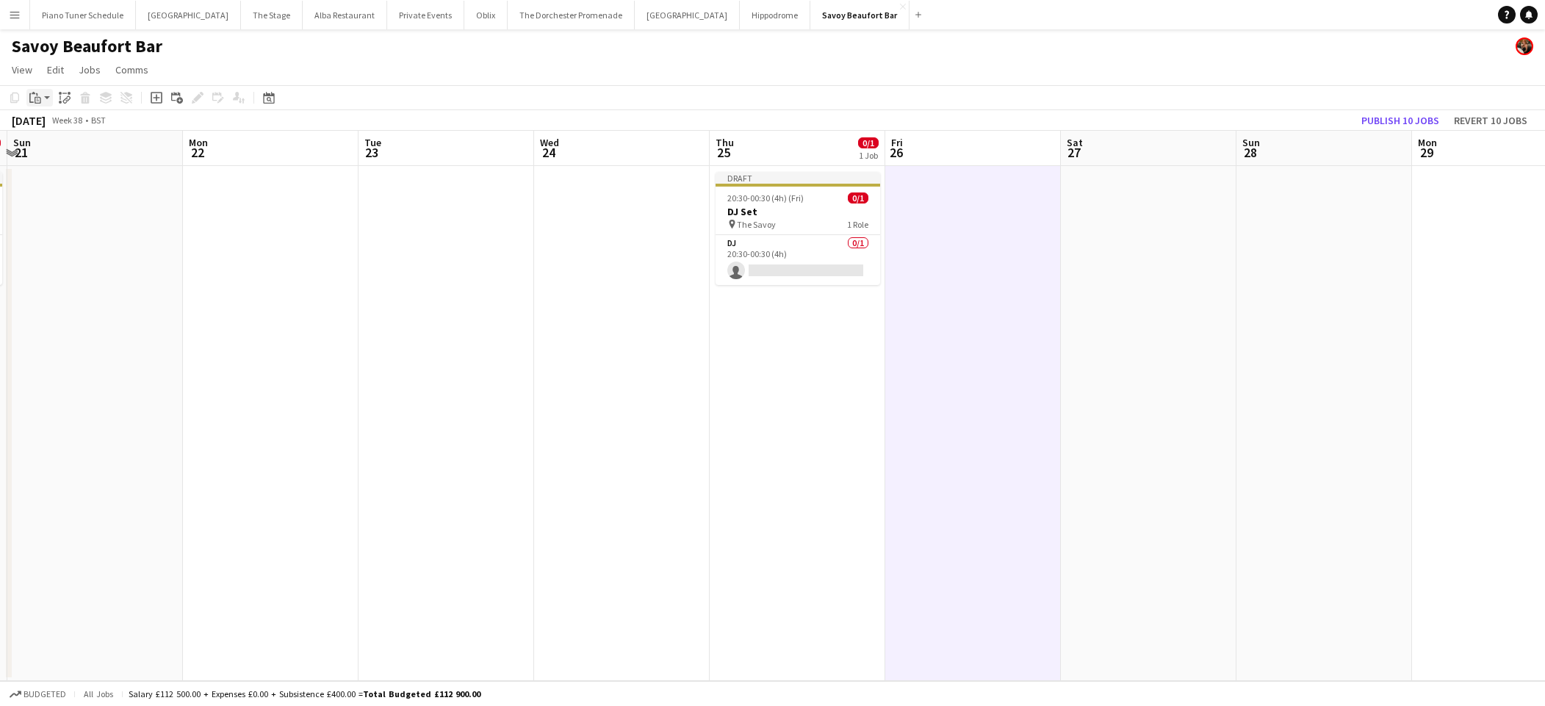
click at [42, 99] on div "Paste" at bounding box center [35, 98] width 18 height 18
click at [60, 130] on link "Paste Command V" at bounding box center [97, 125] width 116 height 13
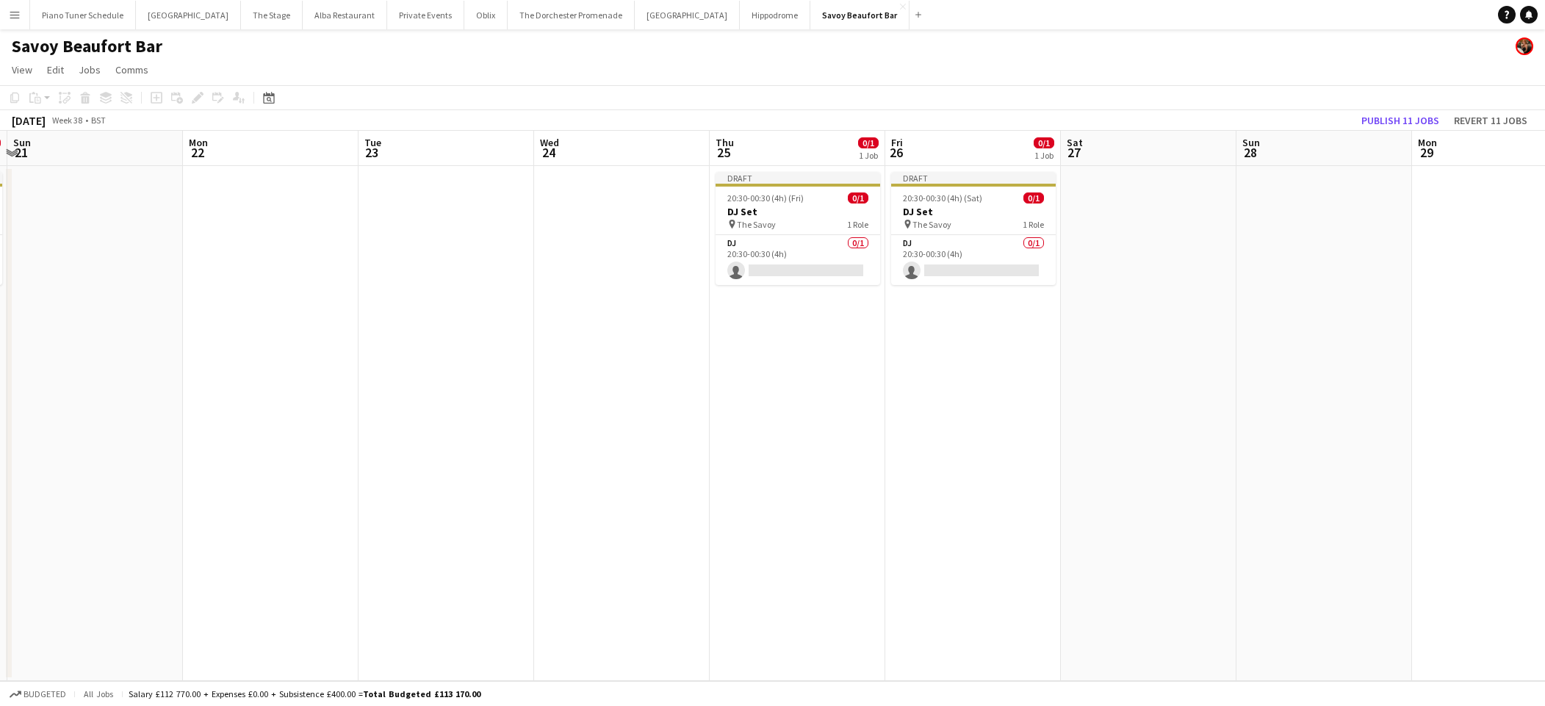
drag, startPoint x: 1134, startPoint y: 262, endPoint x: 1107, endPoint y: 258, distance: 27.4
click at [1134, 262] on app-date-cell at bounding box center [1149, 423] width 176 height 515
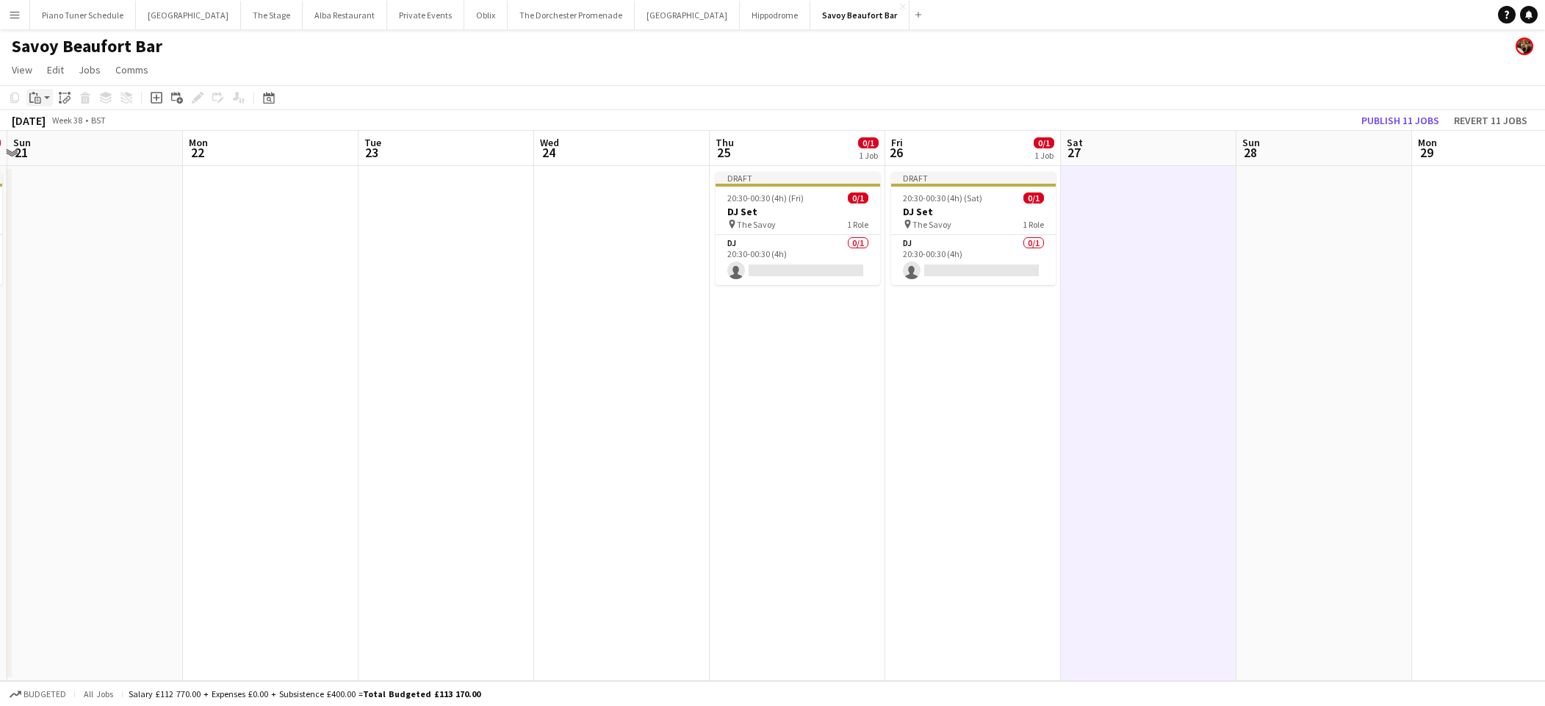
click at [47, 96] on app-action-btn "Paste" at bounding box center [39, 98] width 26 height 18
click at [46, 122] on link "Paste Command V" at bounding box center [97, 125] width 116 height 13
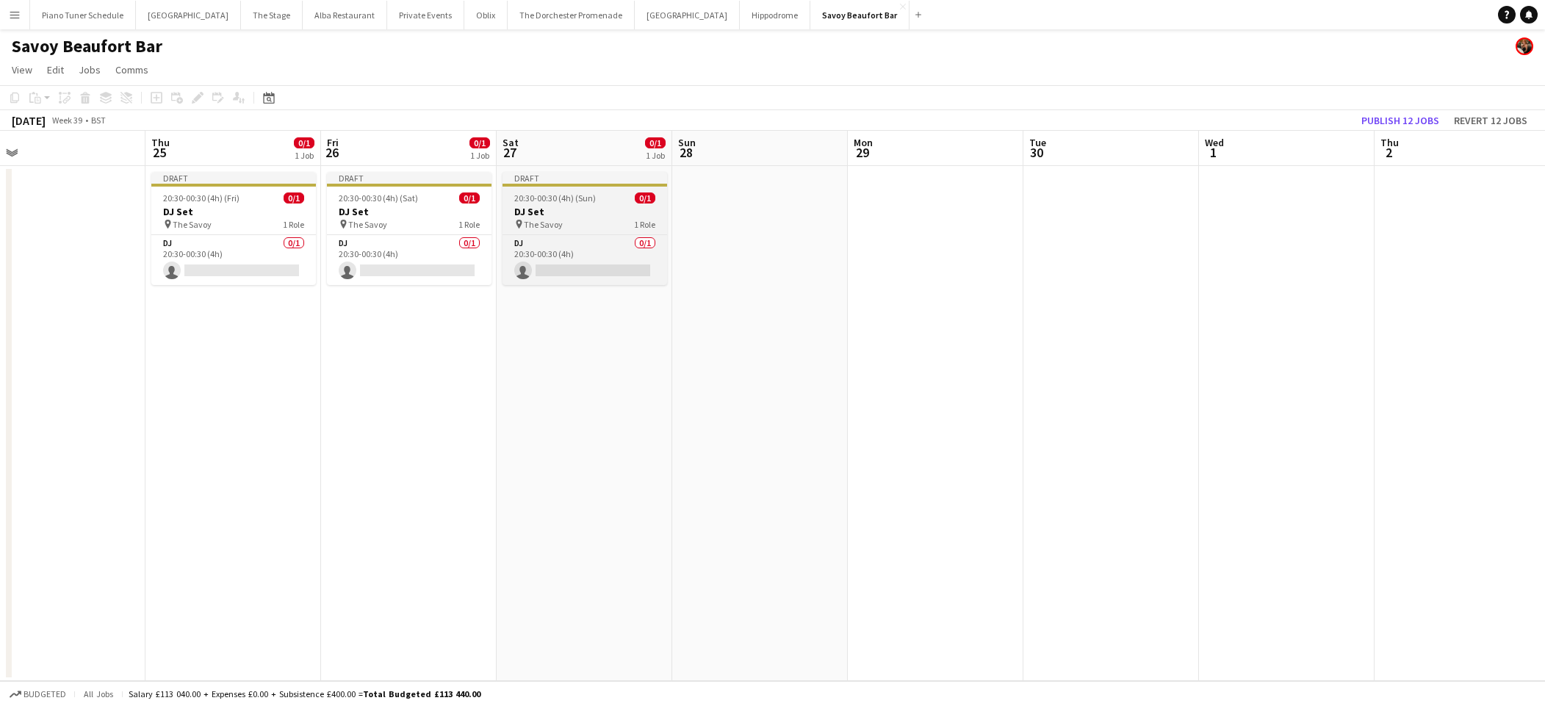
scroll to position [0, 505]
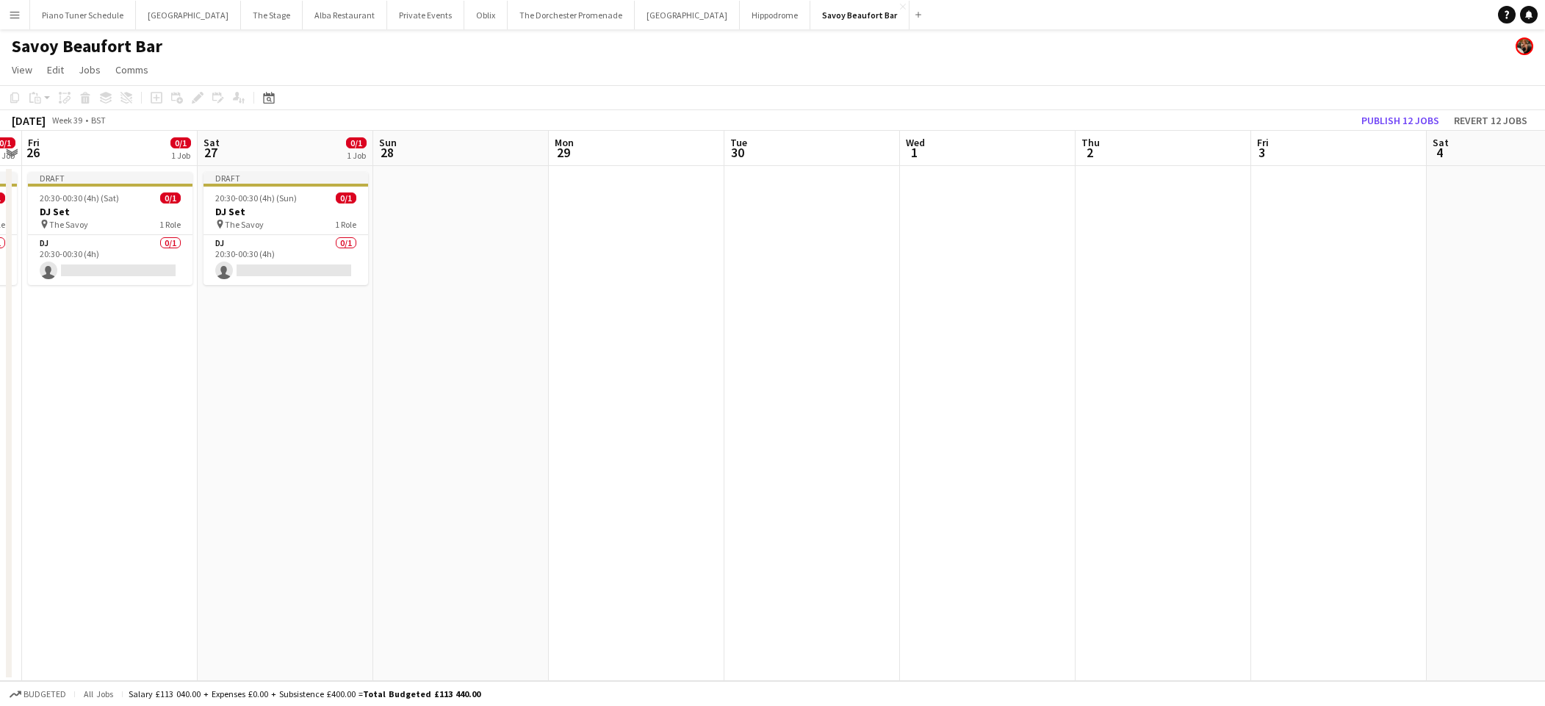
click at [1153, 118] on div "September 2025 Week 39 • BST Publish 12 jobs Revert 12 jobs" at bounding box center [772, 120] width 1545 height 21
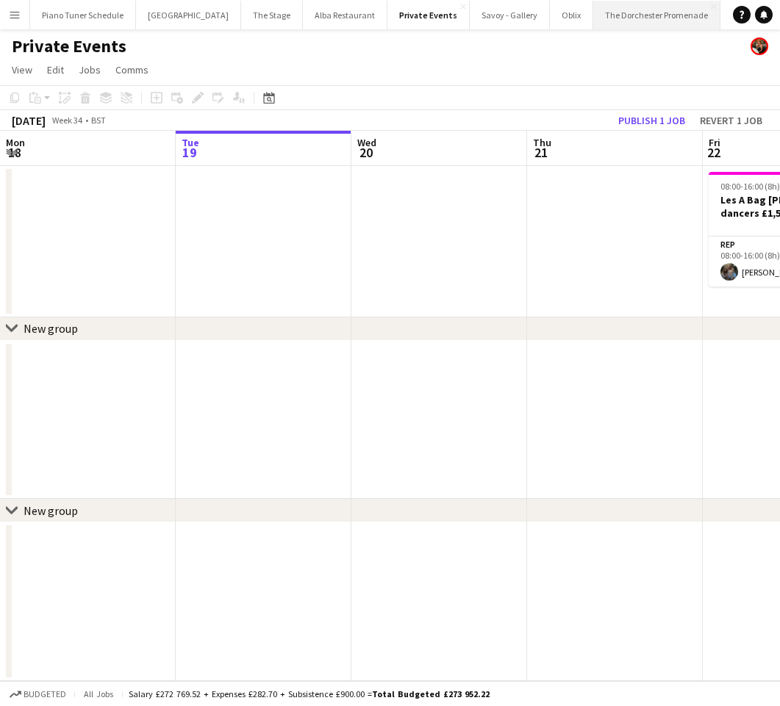
click at [631, 12] on button "The Dorchester Promenade Close" at bounding box center [656, 15] width 127 height 29
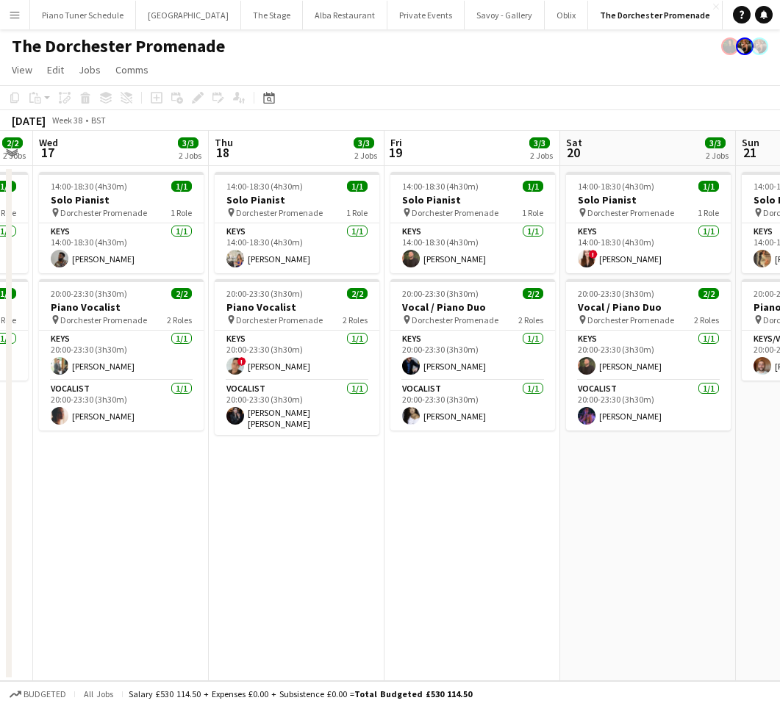
scroll to position [0, 432]
